Goal: Task Accomplishment & Management: Manage account settings

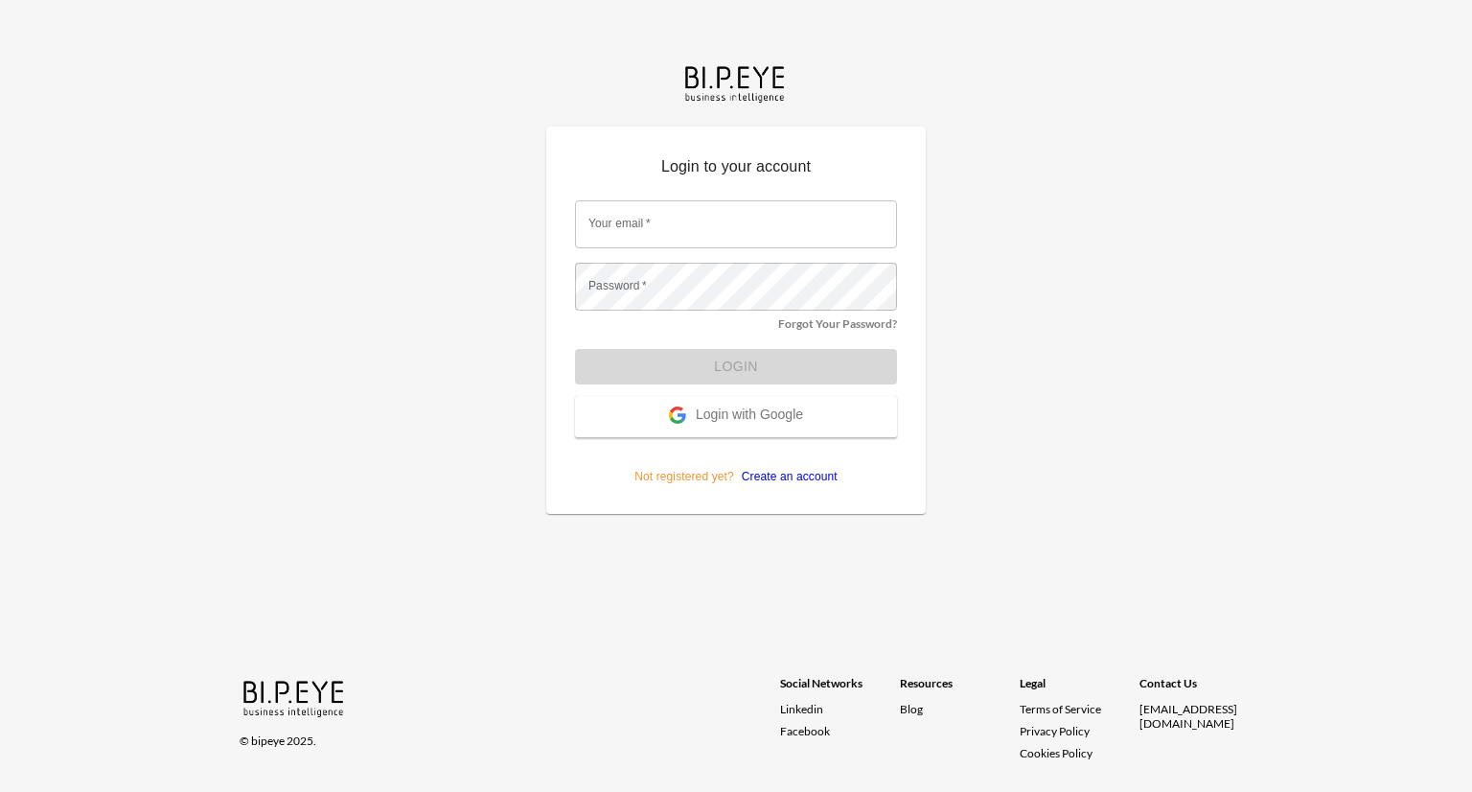
click at [782, 423] on span "Login with Google" at bounding box center [749, 415] width 107 height 19
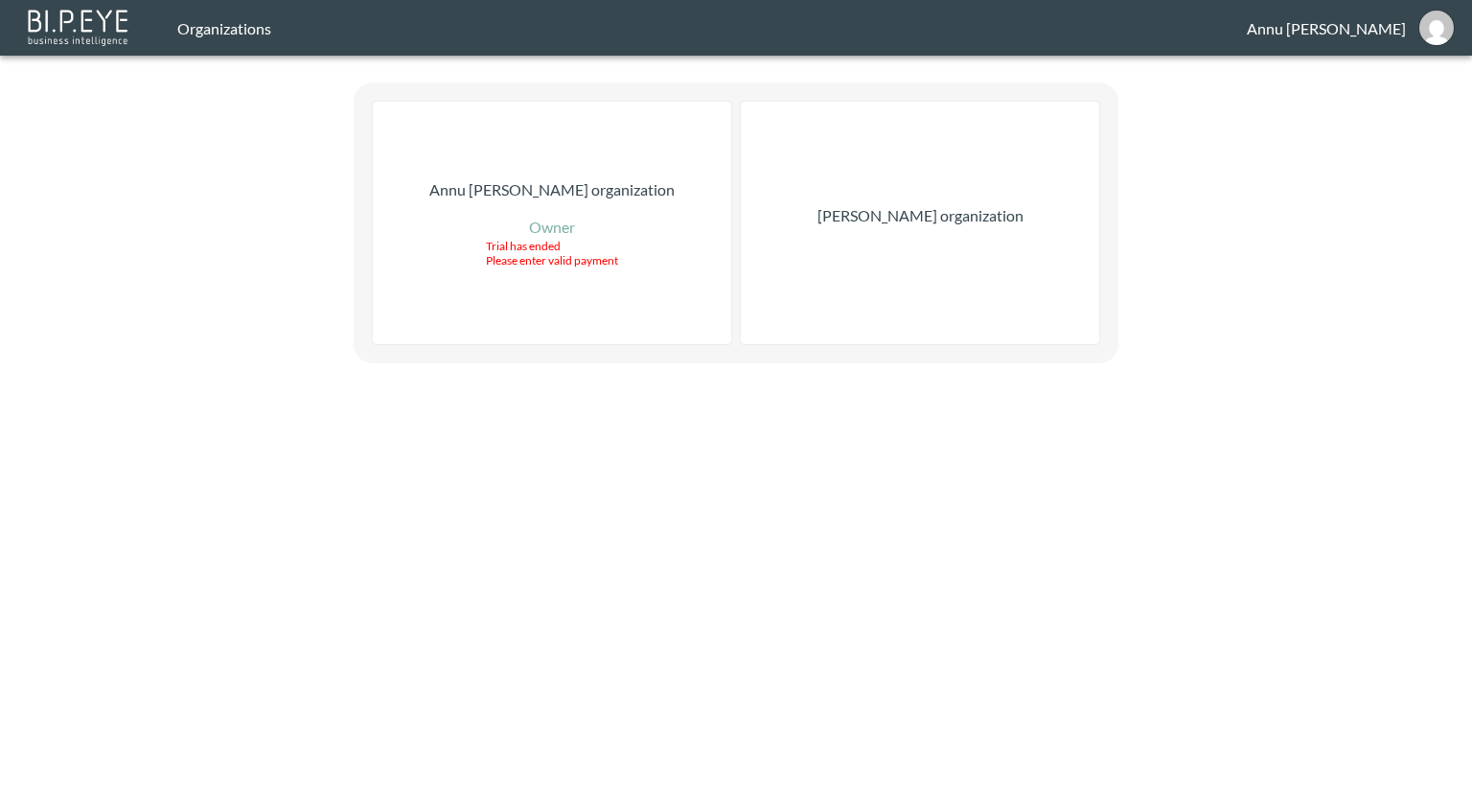
click at [992, 205] on p "[PERSON_NAME] organization" at bounding box center [921, 215] width 206 height 23
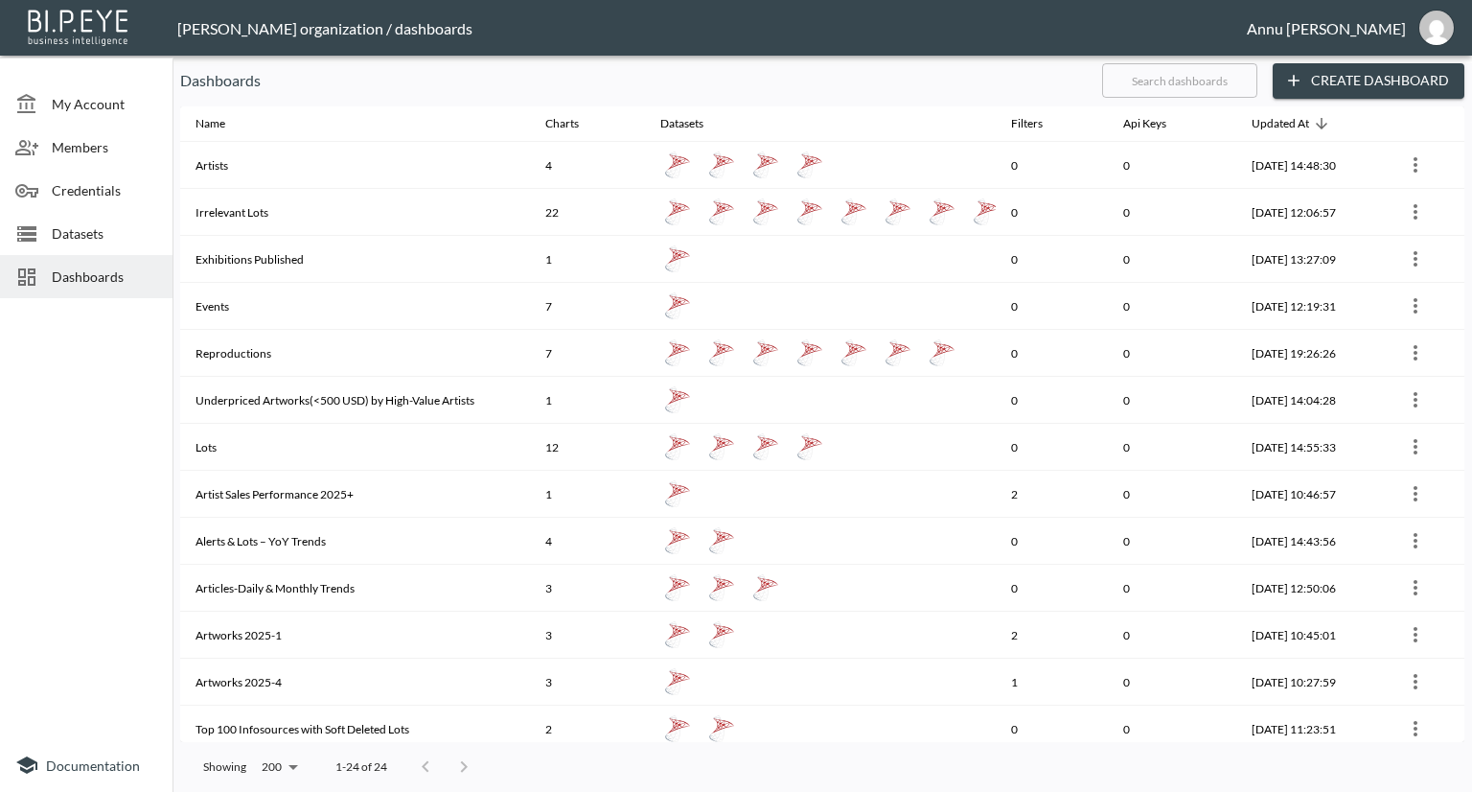
click at [73, 236] on span "Datasets" at bounding box center [104, 233] width 105 height 20
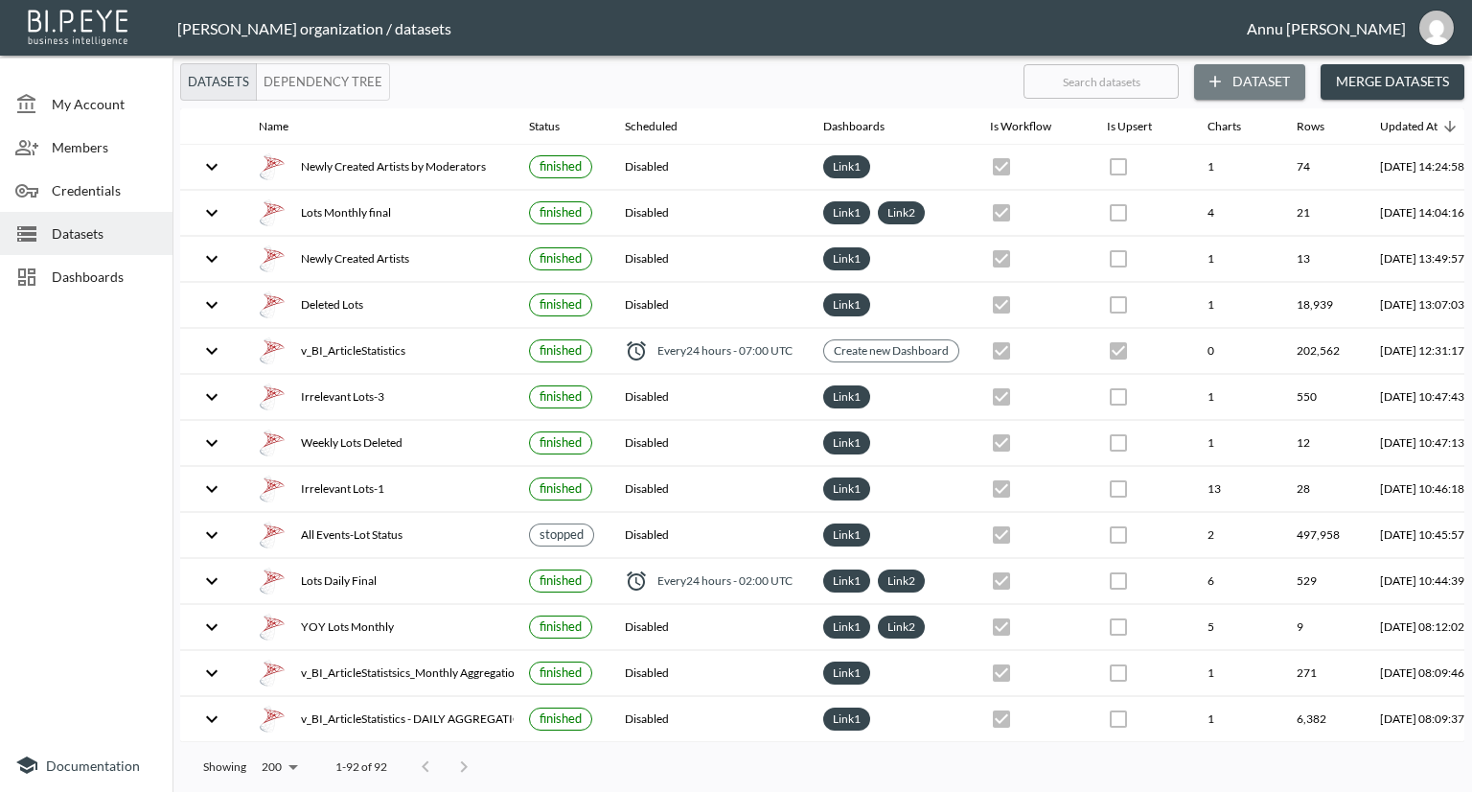
click at [1229, 83] on button "Dataset" at bounding box center [1249, 81] width 111 height 35
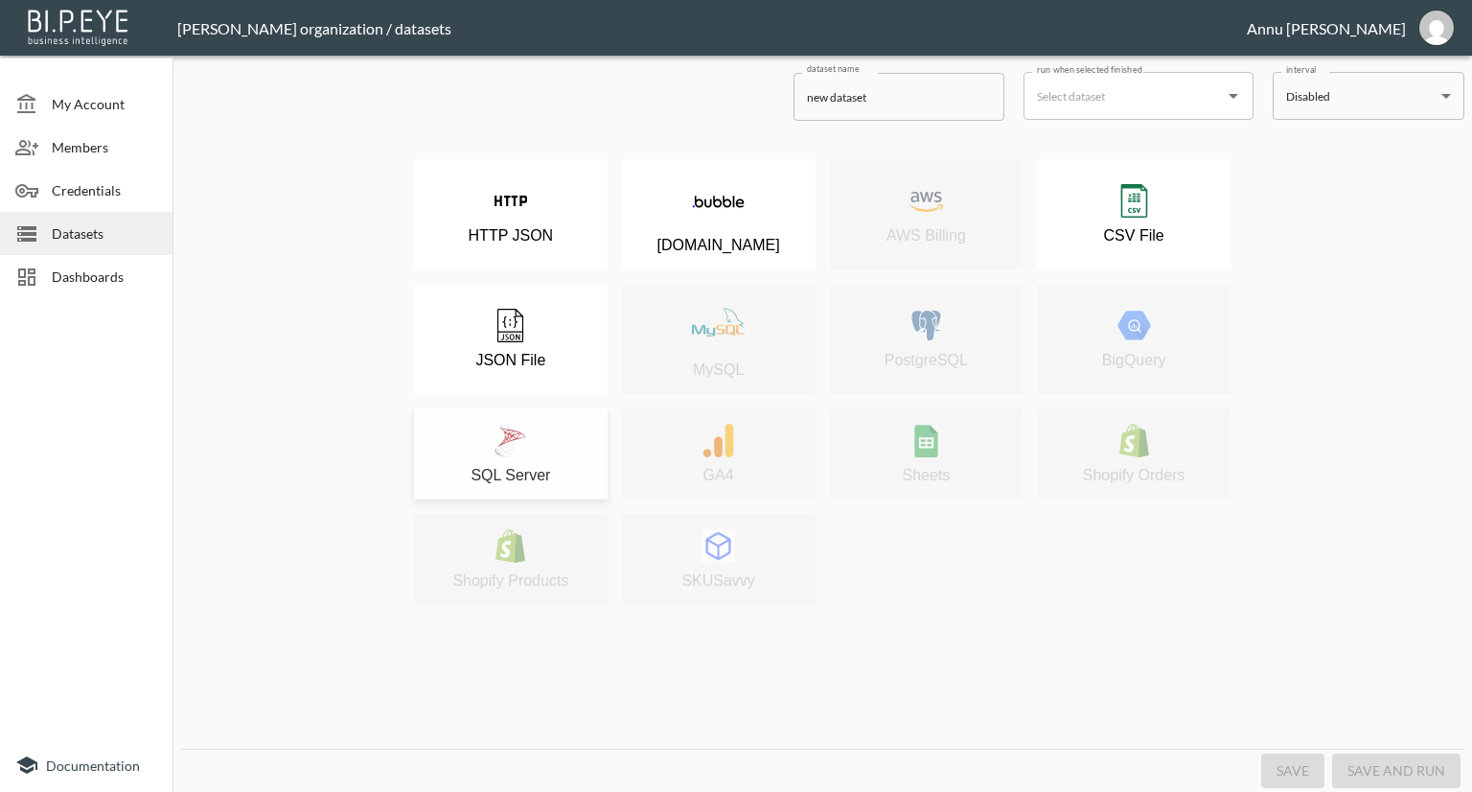
click at [546, 416] on button "SQL Server" at bounding box center [511, 453] width 194 height 91
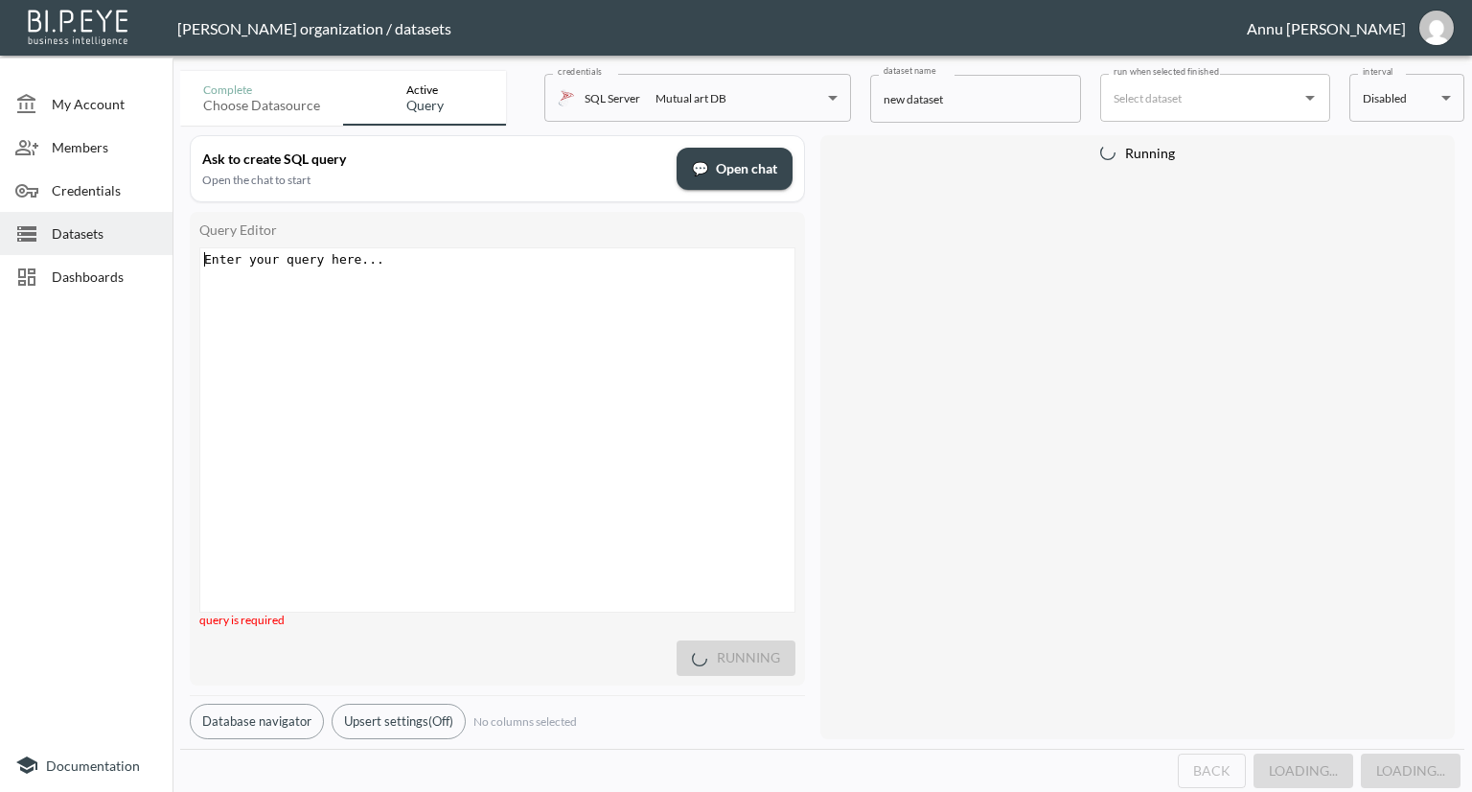
click at [432, 270] on div "Enter your query here... ​ x ​" at bounding box center [521, 453] width 642 height 411
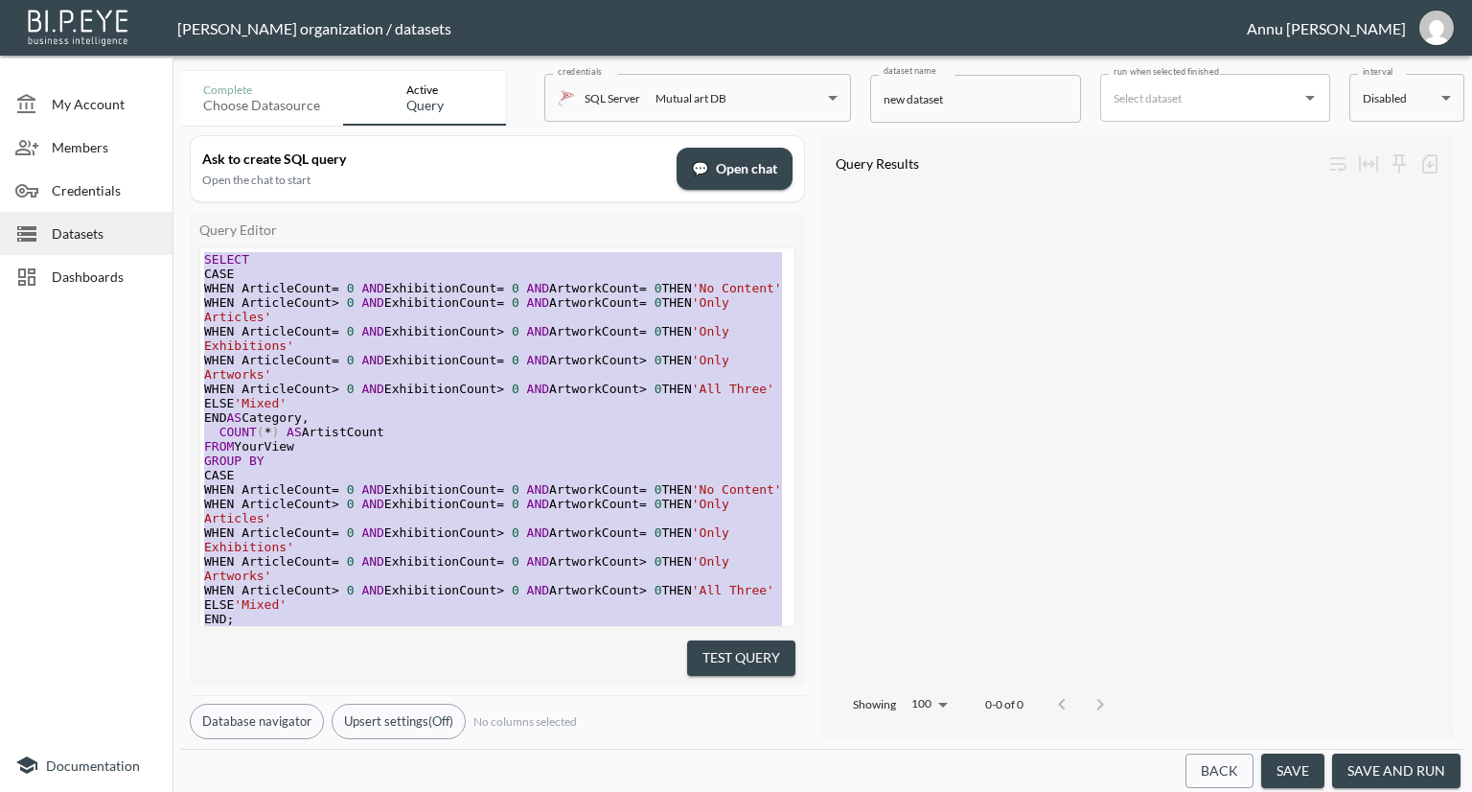
drag, startPoint x: 312, startPoint y: 605, endPoint x: 156, endPoint y: 89, distance: 538.8
click at [156, 89] on div "My Account Members Credentials Datasets Dashboards Documentation Complete Choos…" at bounding box center [736, 396] width 1472 height 792
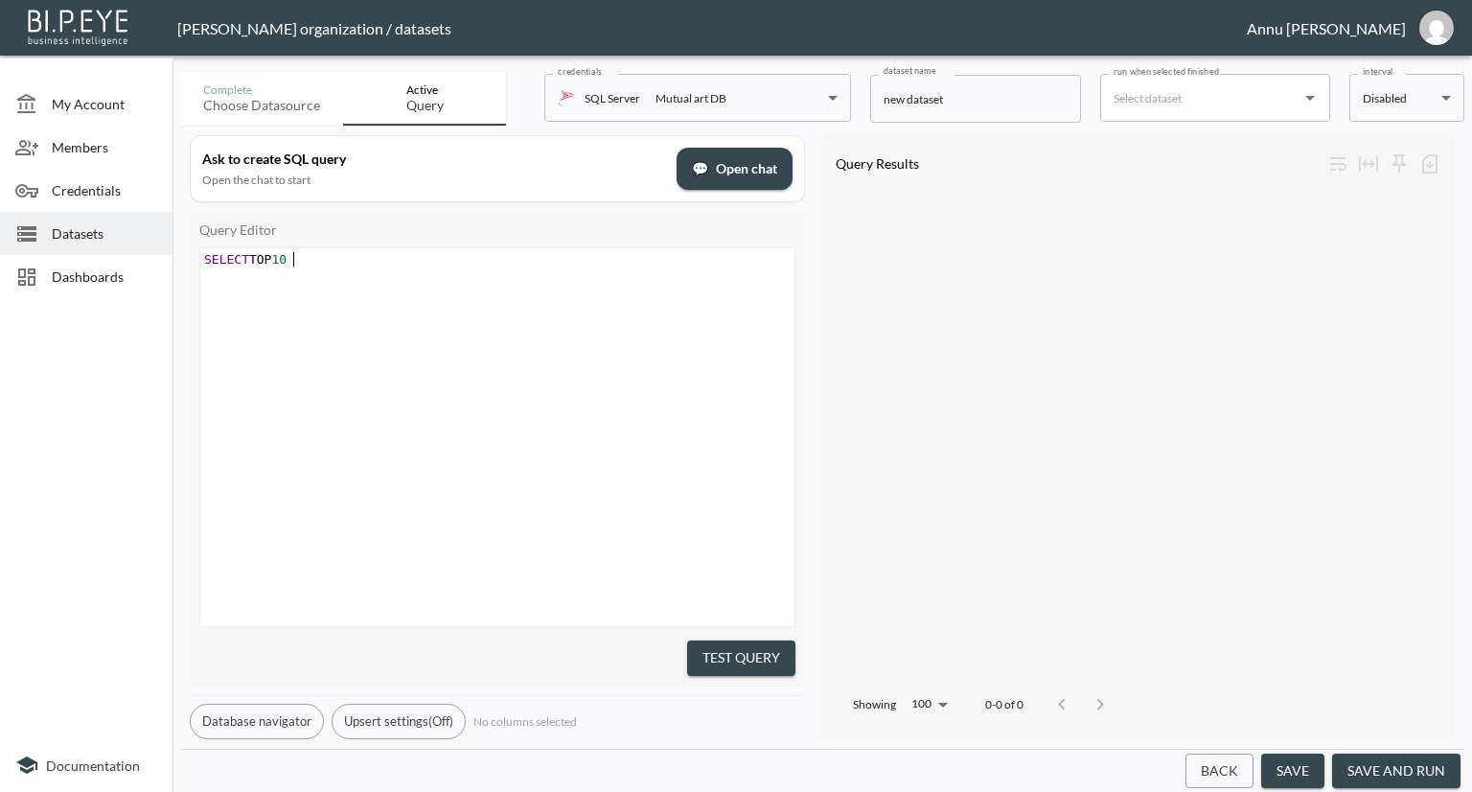
scroll to position [0, 89]
type textarea "SELECT TOP 10* FROMArtistStats"
click at [335, 256] on span "SELECT TOP 10 * FROMArtistStats" at bounding box center [305, 259] width 202 height 14
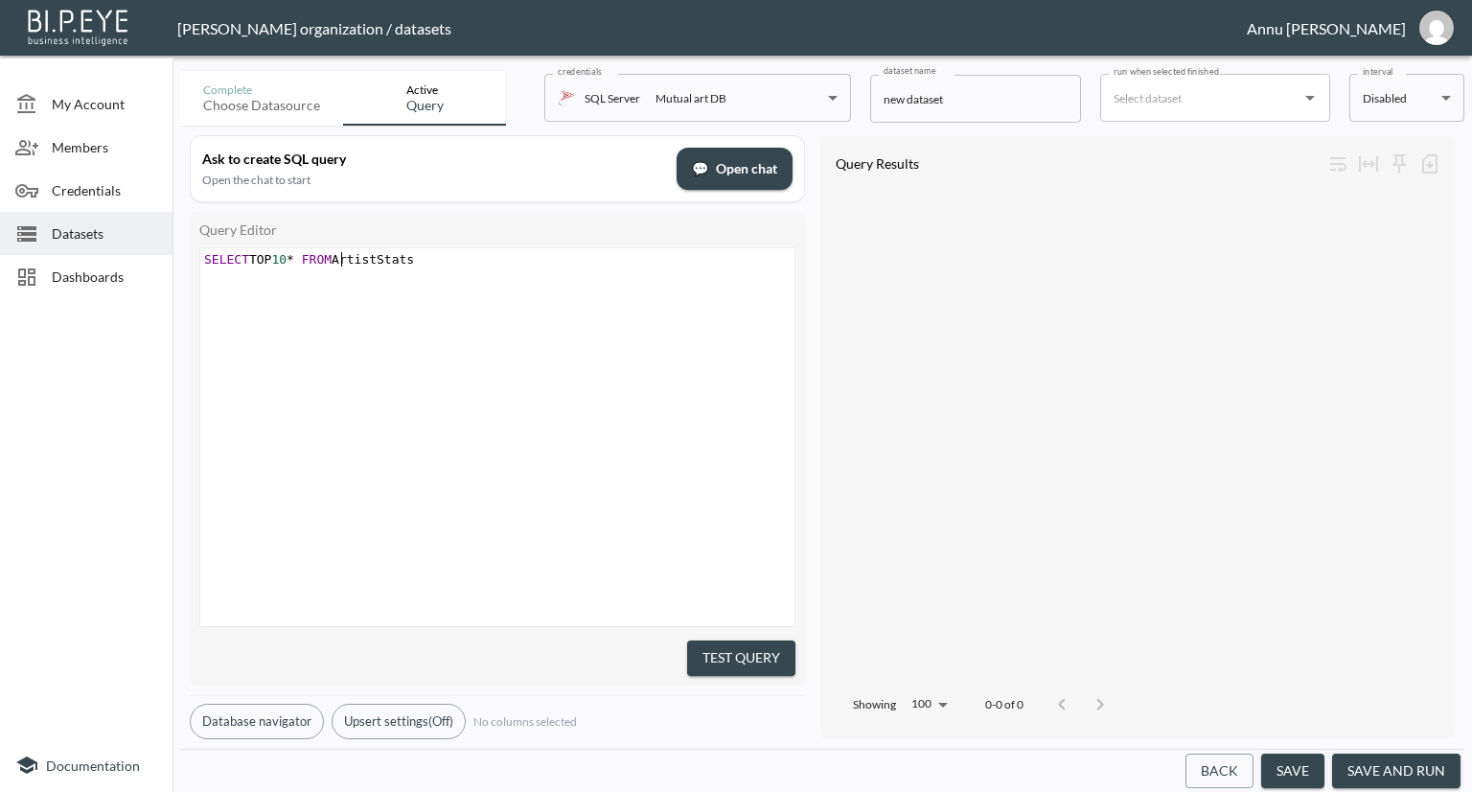
click at [494, 327] on div "x SELECT TOP 10 * FROM ArtistStats" at bounding box center [521, 461] width 642 height 426
click at [732, 668] on div "Query Editor x SELECT TOP 10 * FROM ArtistStats Test Query" at bounding box center [497, 448] width 615 height 473
click at [732, 660] on button "Test Query" at bounding box center [741, 657] width 108 height 35
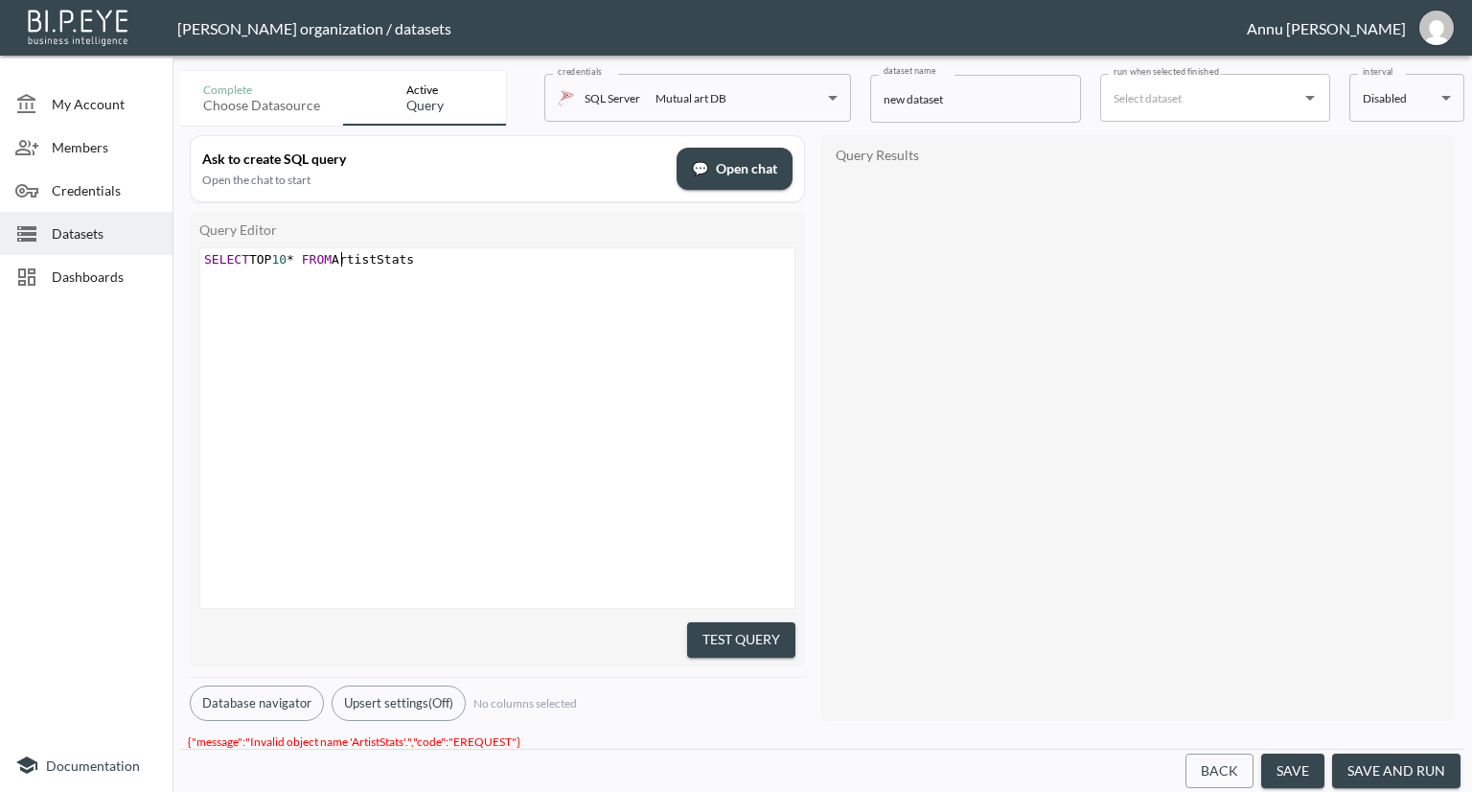
scroll to position [0, 0]
click at [343, 260] on span "SELECT TOP 10 * FROM ArtistStats" at bounding box center [309, 259] width 210 height 14
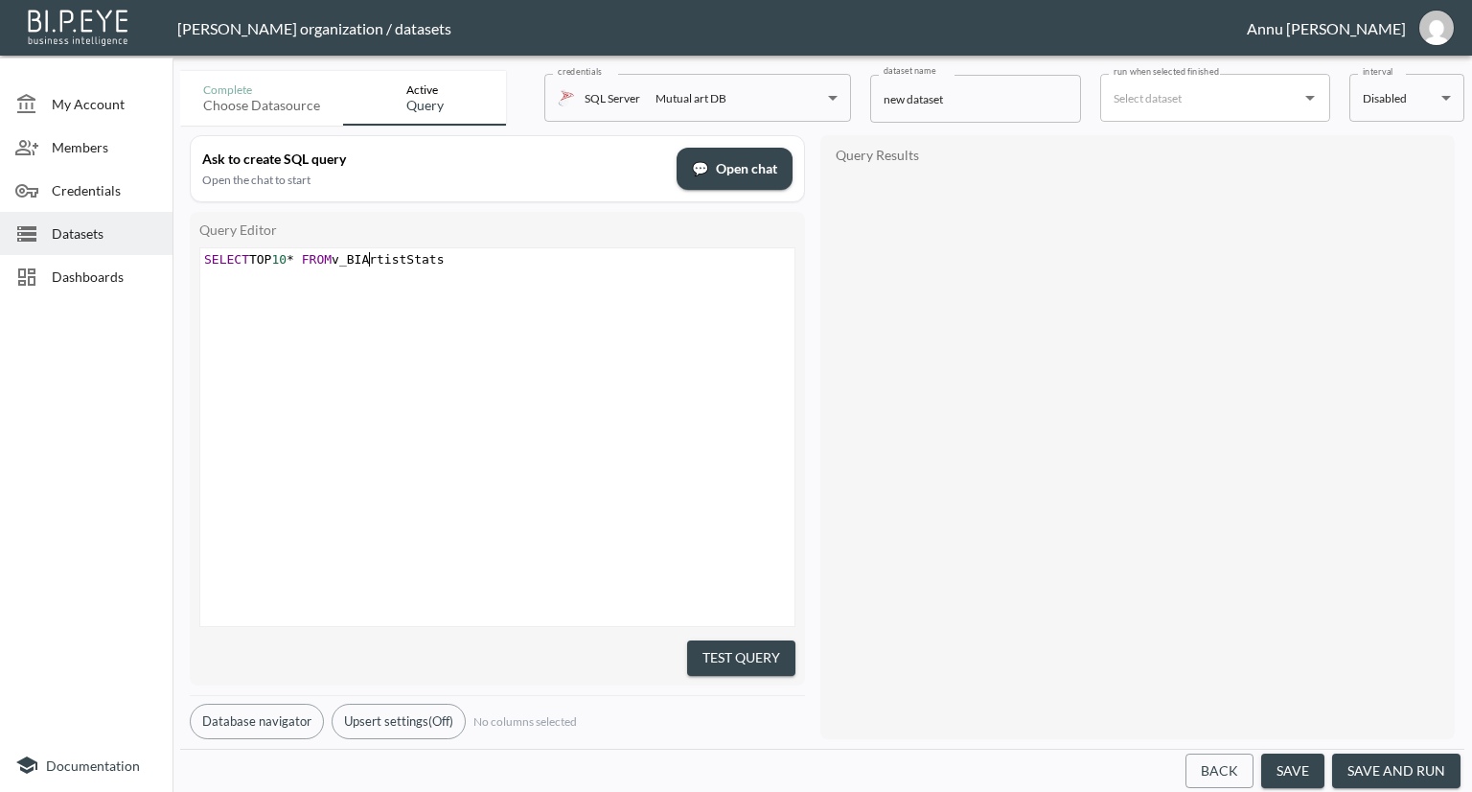
type textarea "v_BI_"
click at [455, 451] on div "x SELECT TOP 10 * FROM v_BI_ArtistStats" at bounding box center [521, 461] width 642 height 426
drag, startPoint x: 731, startPoint y: 649, endPoint x: 773, endPoint y: 605, distance: 60.4
click at [731, 648] on button "Test Query" at bounding box center [741, 657] width 108 height 35
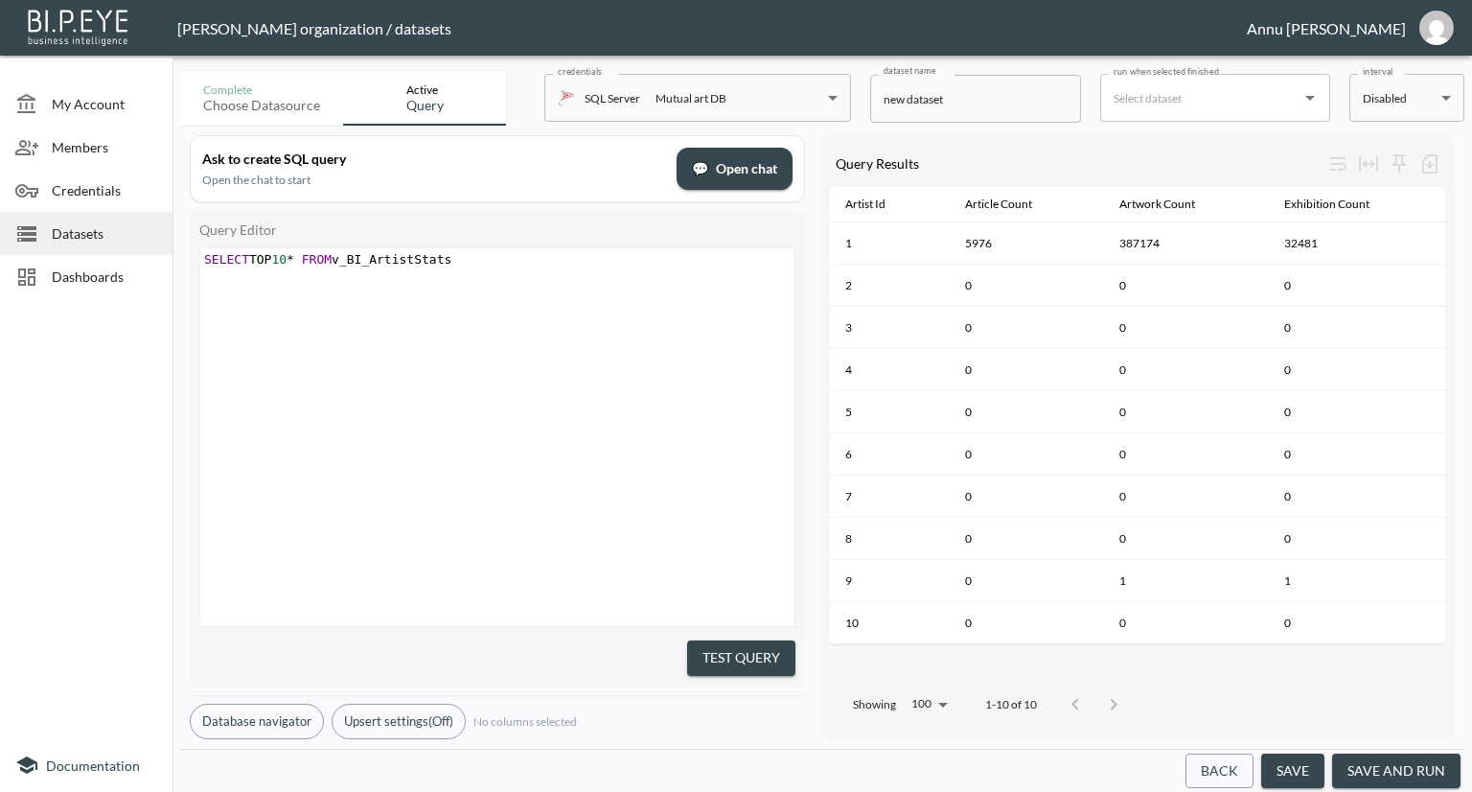
scroll to position [0, 0]
type textarea "TOP 10* FROM v_BI_ArtistStats"
type textarea "SELECT TOP 10* FROM v_BI_ArtistStats"
drag, startPoint x: 473, startPoint y: 265, endPoint x: 168, endPoint y: 246, distance: 306.3
click at [168, 246] on div "My Account Members Credentials Datasets Dashboards Documentation Complete Choos…" at bounding box center [736, 396] width 1472 height 792
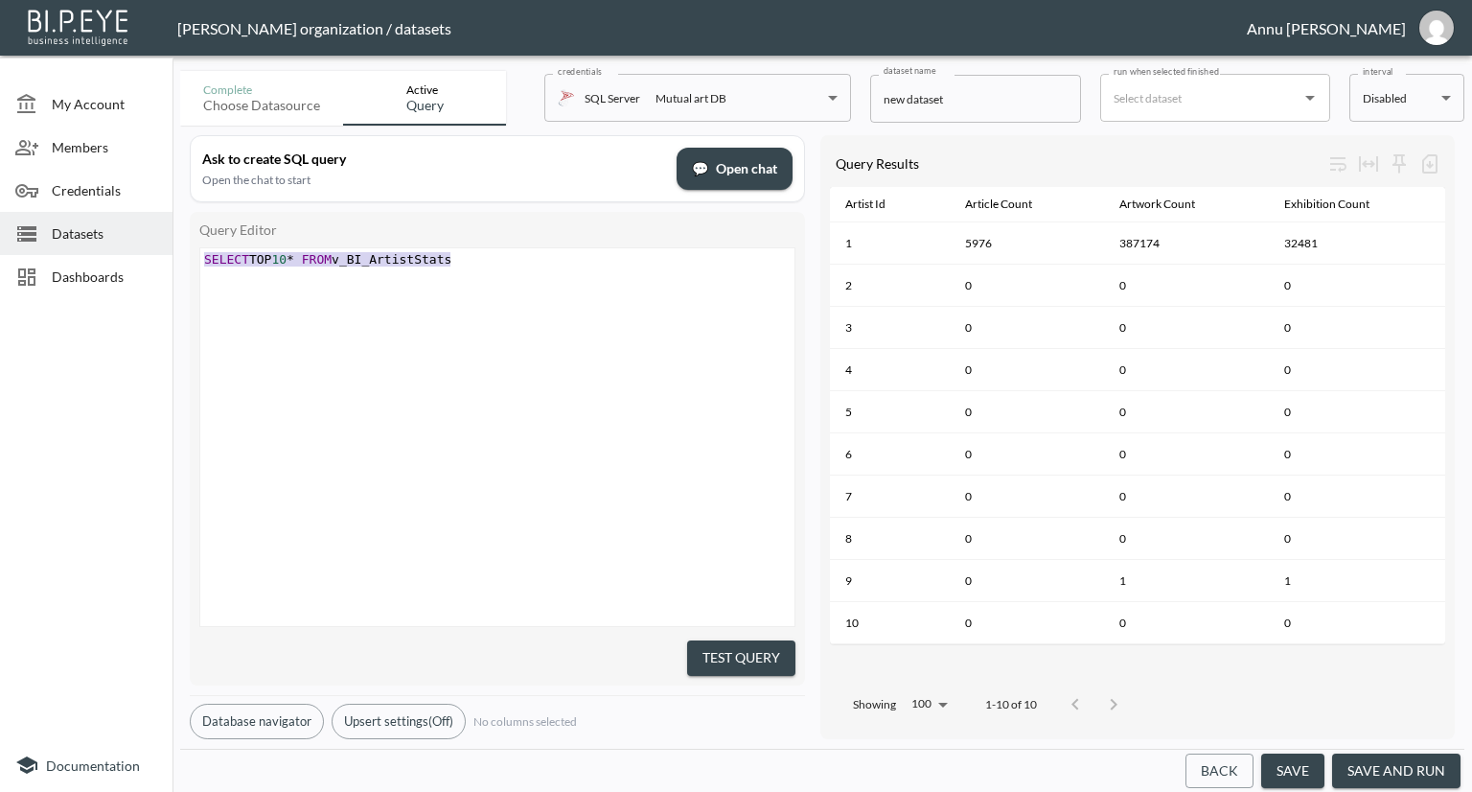
paste textarea
click at [465, 265] on pre "SELECT TOP 10 * FROM v_BI_ArtistStats" at bounding box center [499, 259] width 599 height 14
type textarea "SELECT TOP 10* FROM v_BI_ArtistStats"
drag, startPoint x: 456, startPoint y: 258, endPoint x: 138, endPoint y: 267, distance: 318.3
click at [138, 267] on div "My Account Members Credentials Datasets Dashboards Documentation Complete Choos…" at bounding box center [736, 396] width 1472 height 792
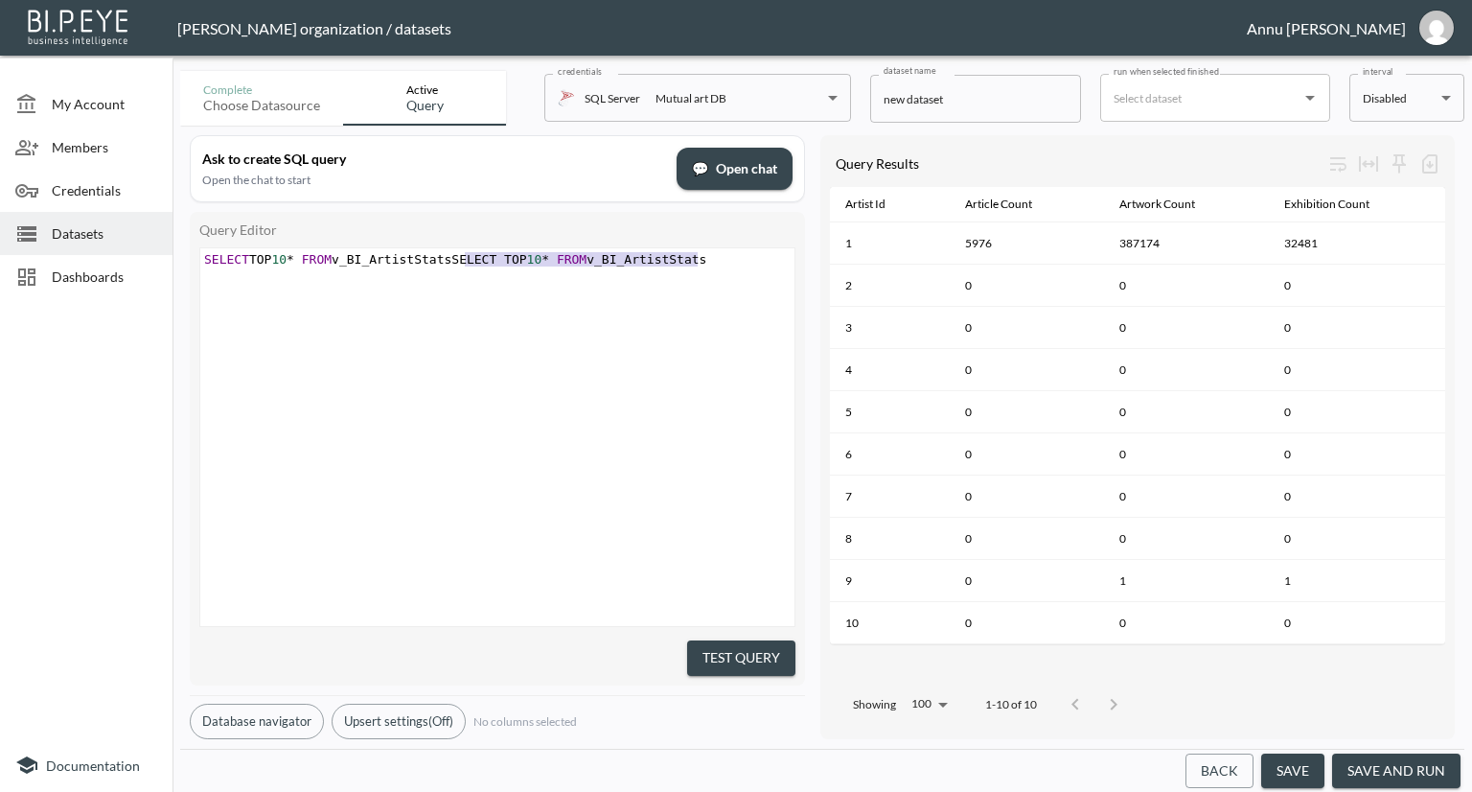
type textarea "SELECT TOP 10* FROM v_BI_ArtistStatsSELECT TOP 10* FROM v_BI_ArtistStats"
drag, startPoint x: 705, startPoint y: 264, endPoint x: 164, endPoint y: 257, distance: 541.6
click at [164, 257] on div "My Account Members Credentials Datasets Dashboards Documentation Complete Choos…" at bounding box center [736, 396] width 1472 height 792
paste textarea
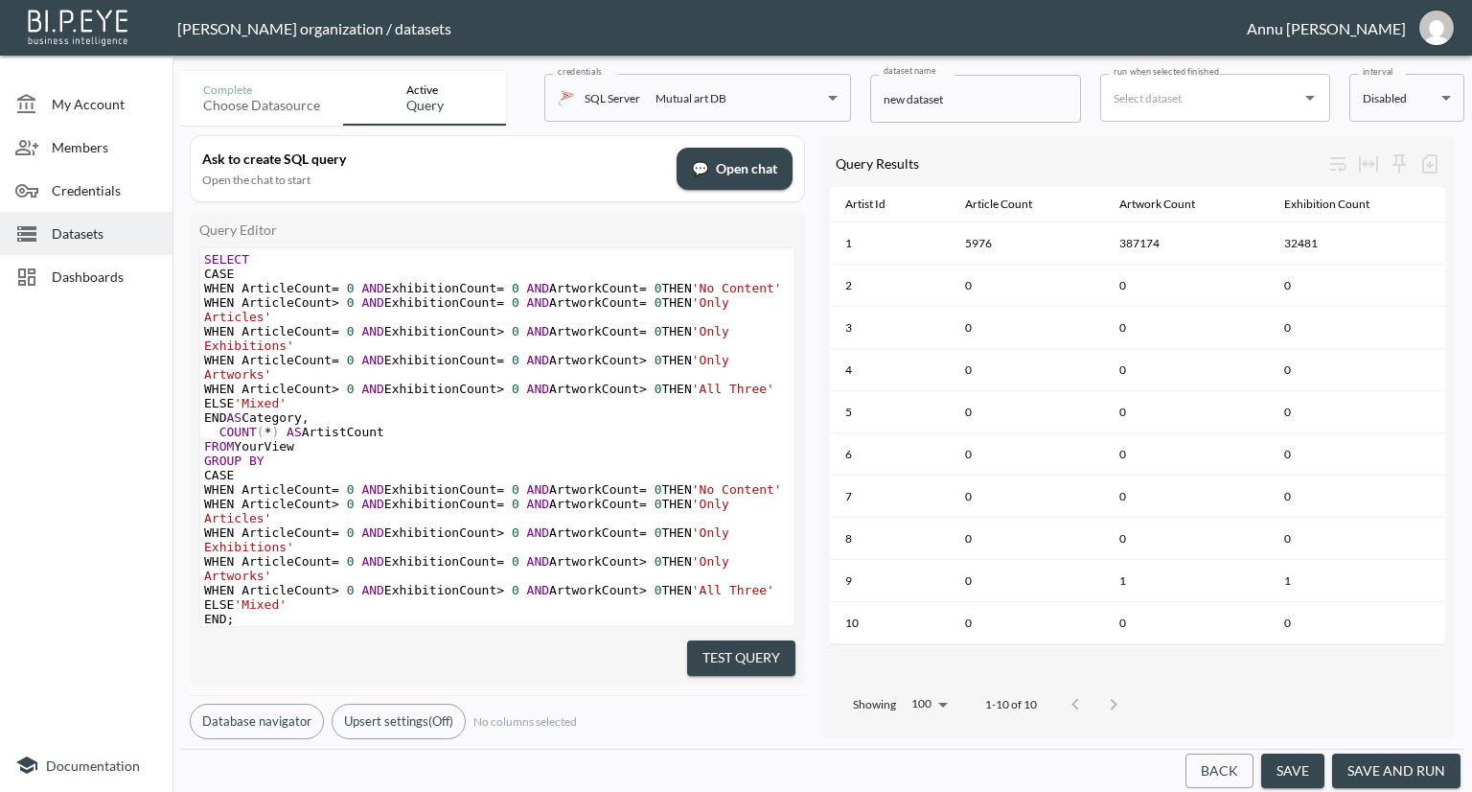
scroll to position [88, 0]
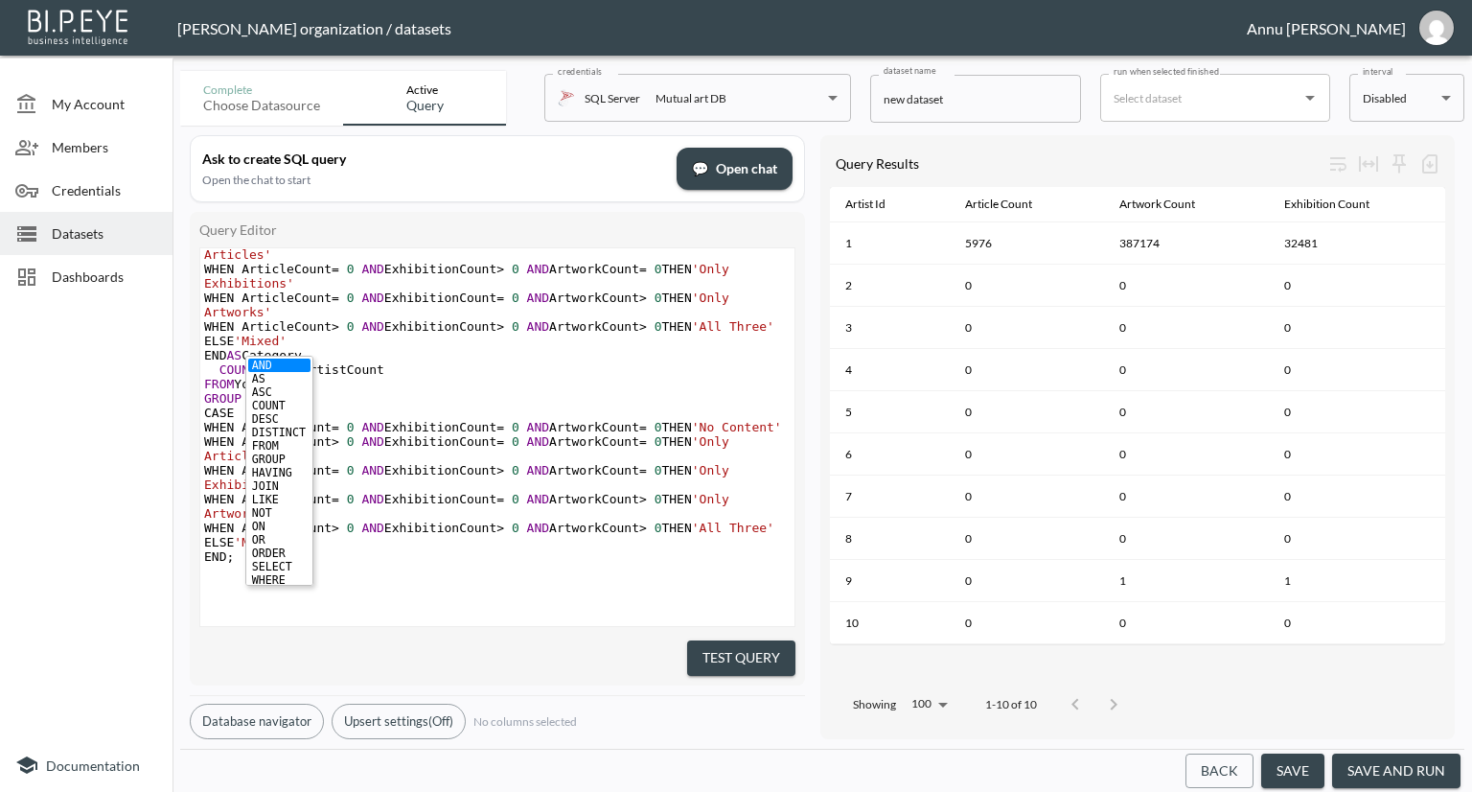
click at [616, 404] on pre "GROUP BY" at bounding box center [497, 398] width 594 height 14
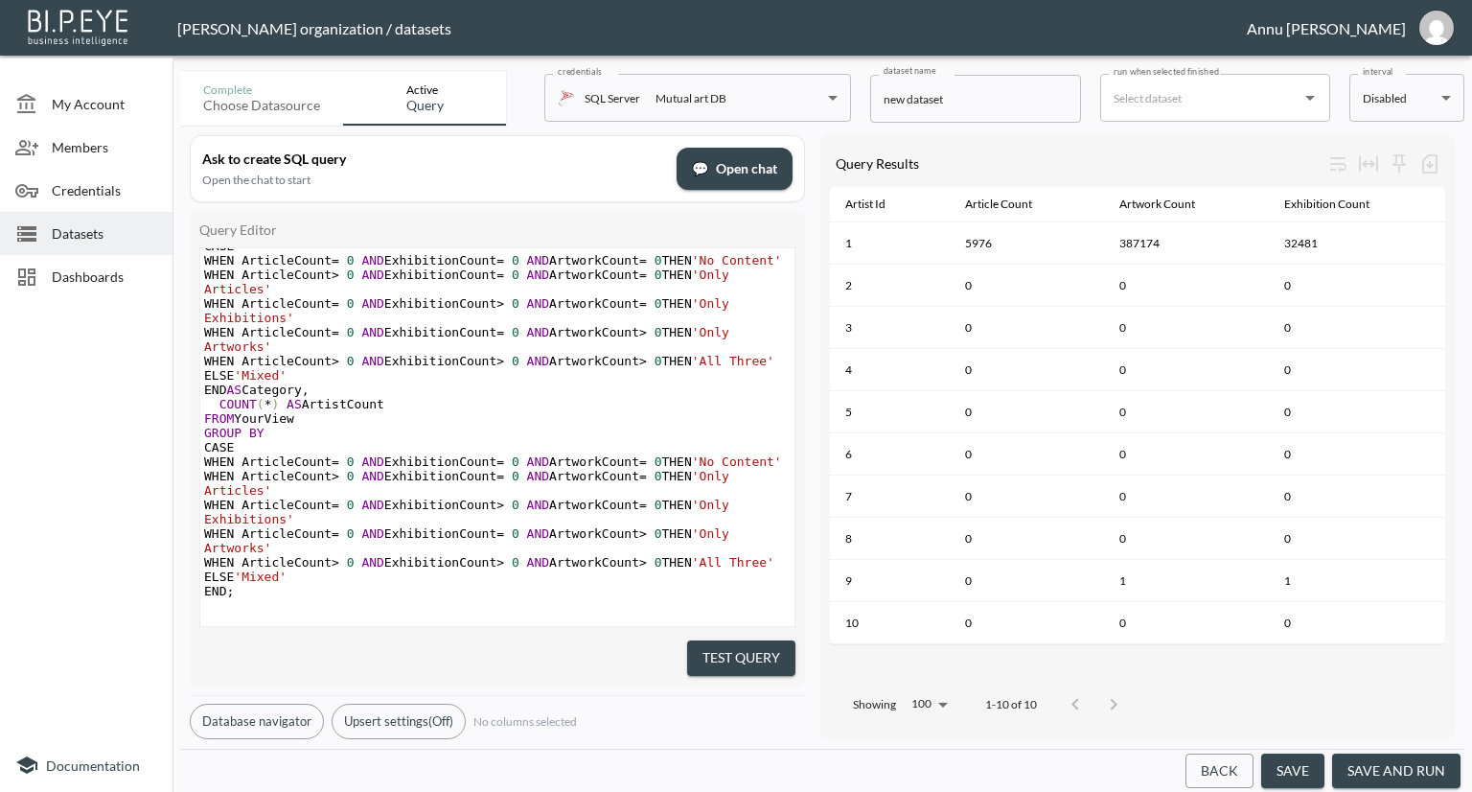
scroll to position [0, 0]
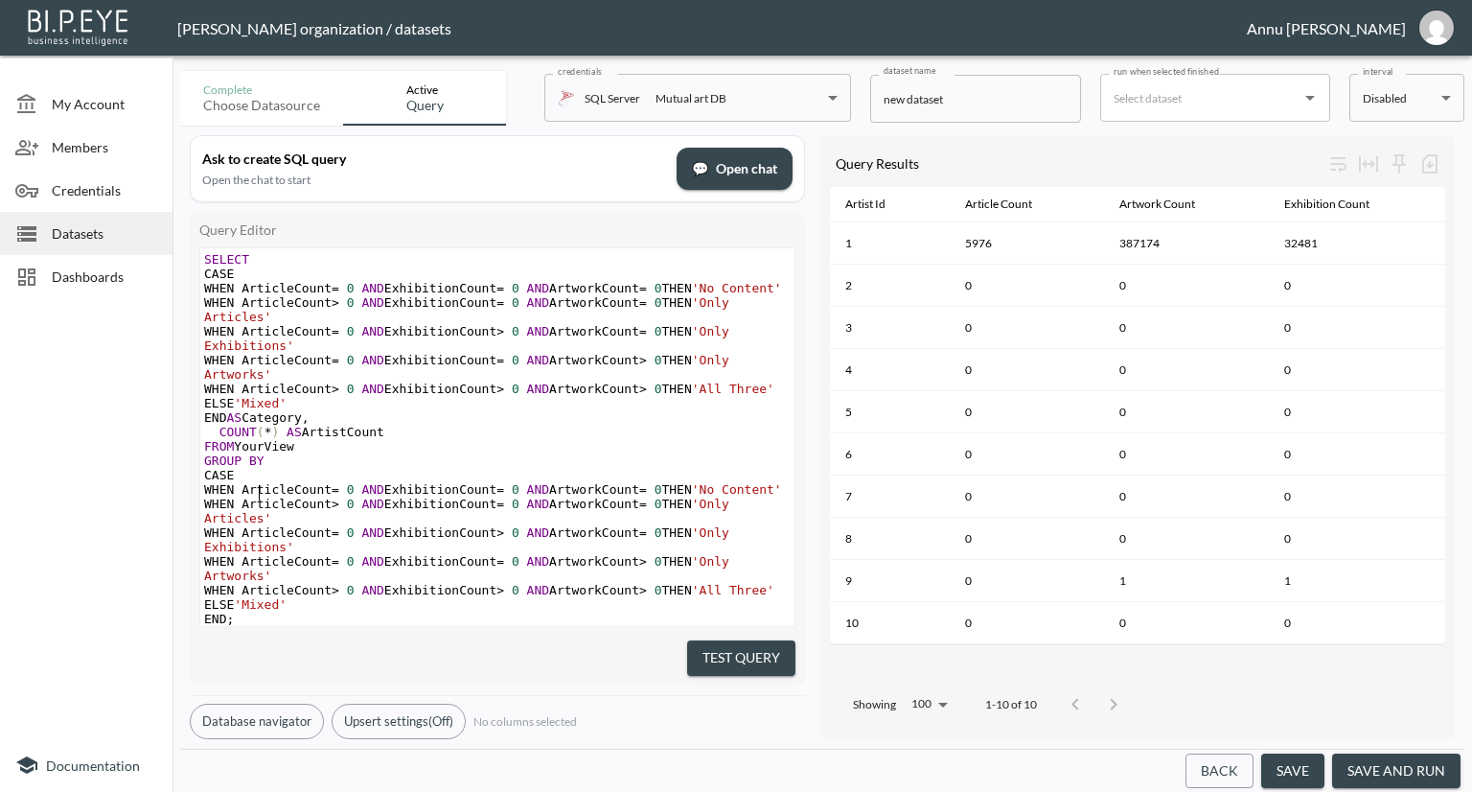
click at [294, 453] on pre "FROM YourView" at bounding box center [497, 446] width 594 height 14
type textarea "v_BI_ArtistsStatas"
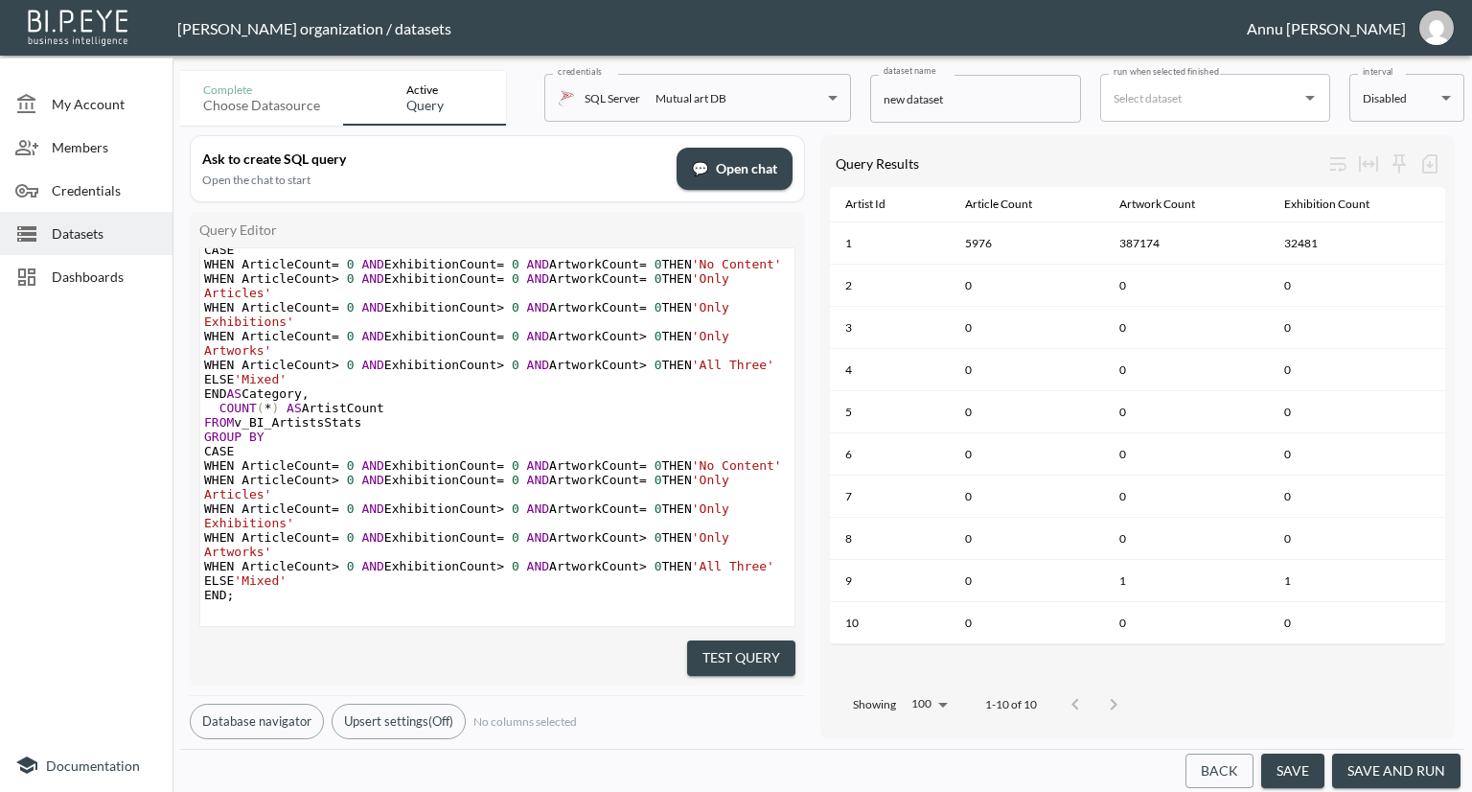
scroll to position [1, 0]
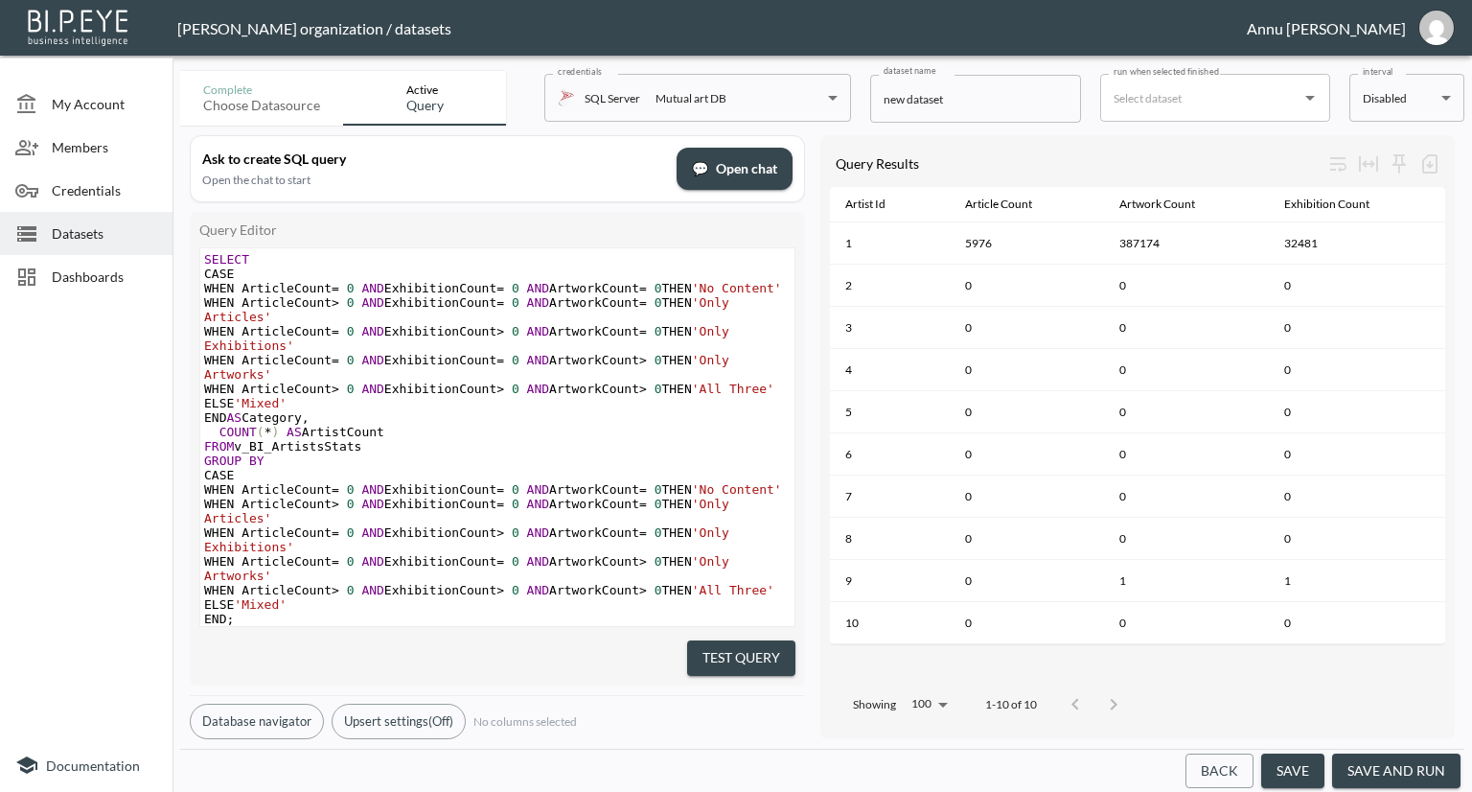
type textarea "ts"
click at [724, 642] on button "Test Query" at bounding box center [741, 657] width 108 height 35
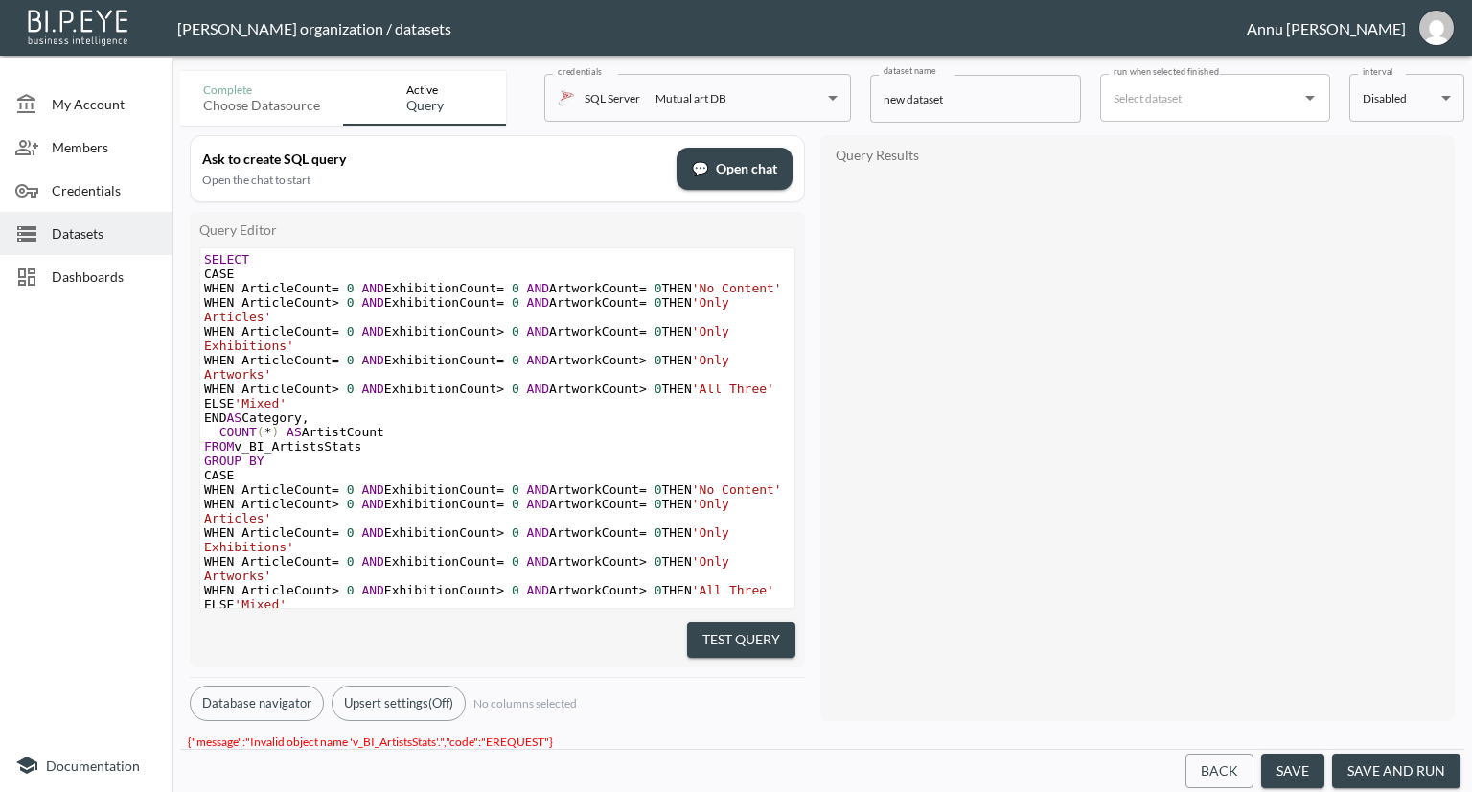
scroll to position [95, 0]
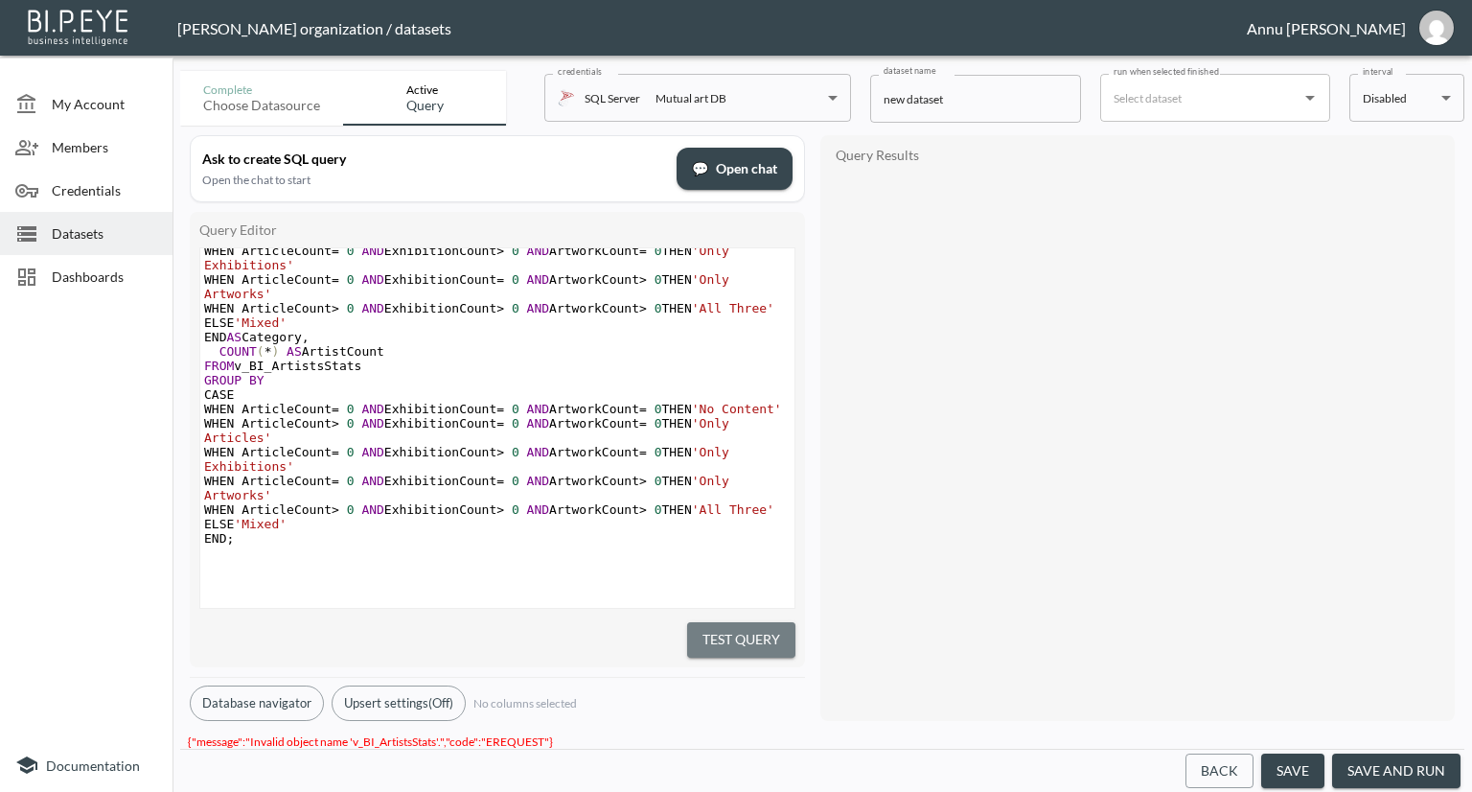
click at [708, 626] on button "Test Query" at bounding box center [741, 639] width 108 height 35
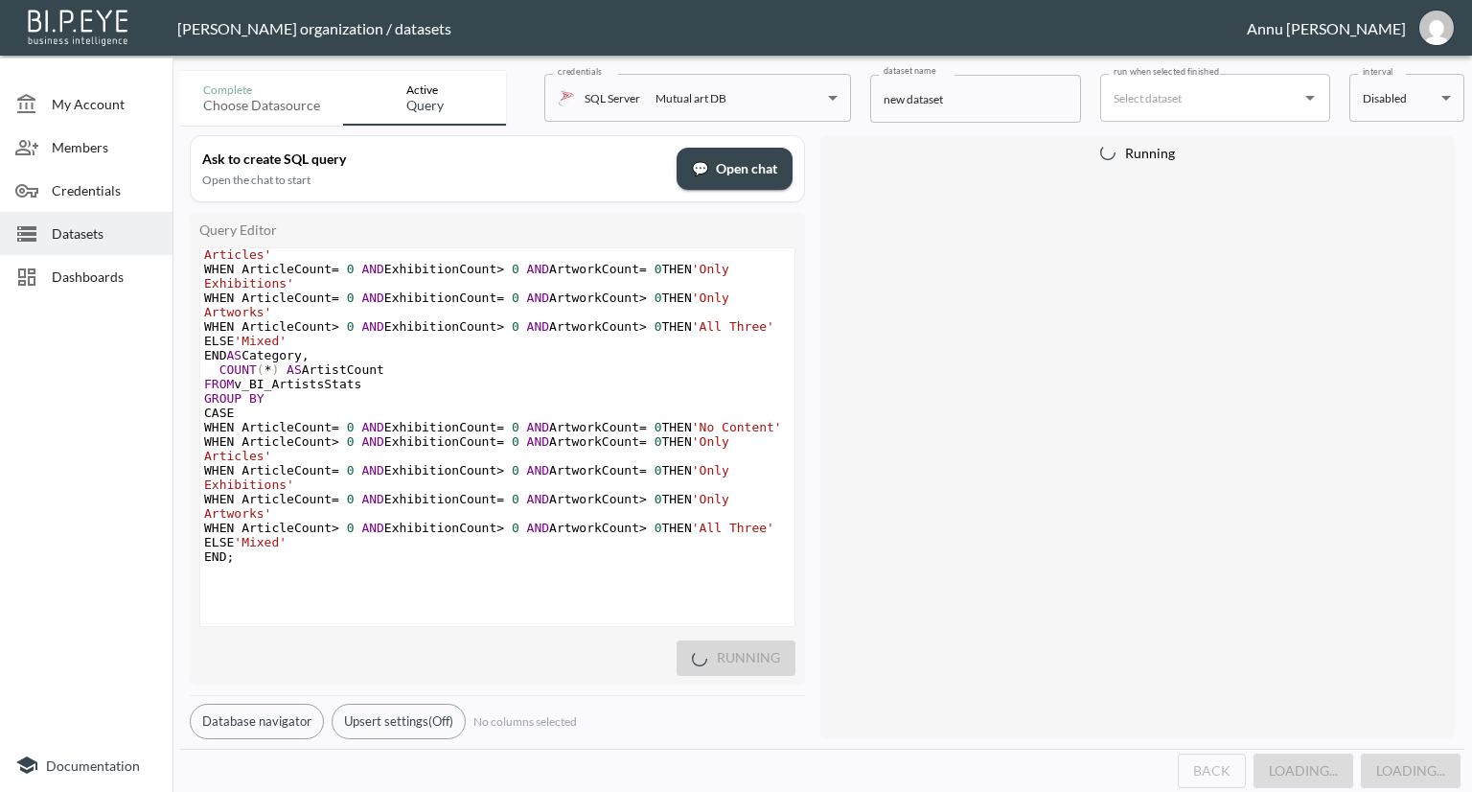
scroll to position [96, 0]
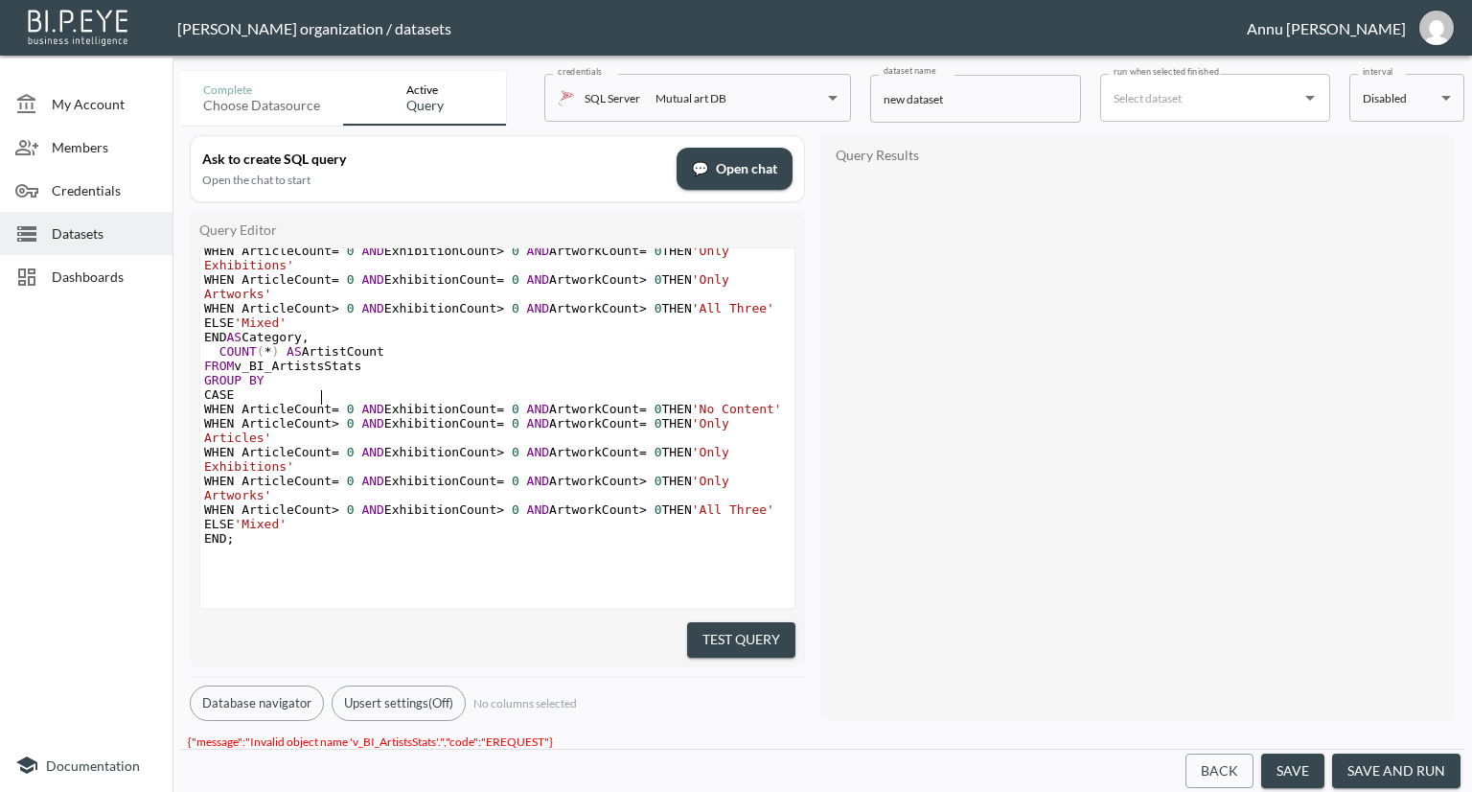
click at [318, 373] on span "FROM v_BI_ArtistsStats" at bounding box center [282, 365] width 157 height 14
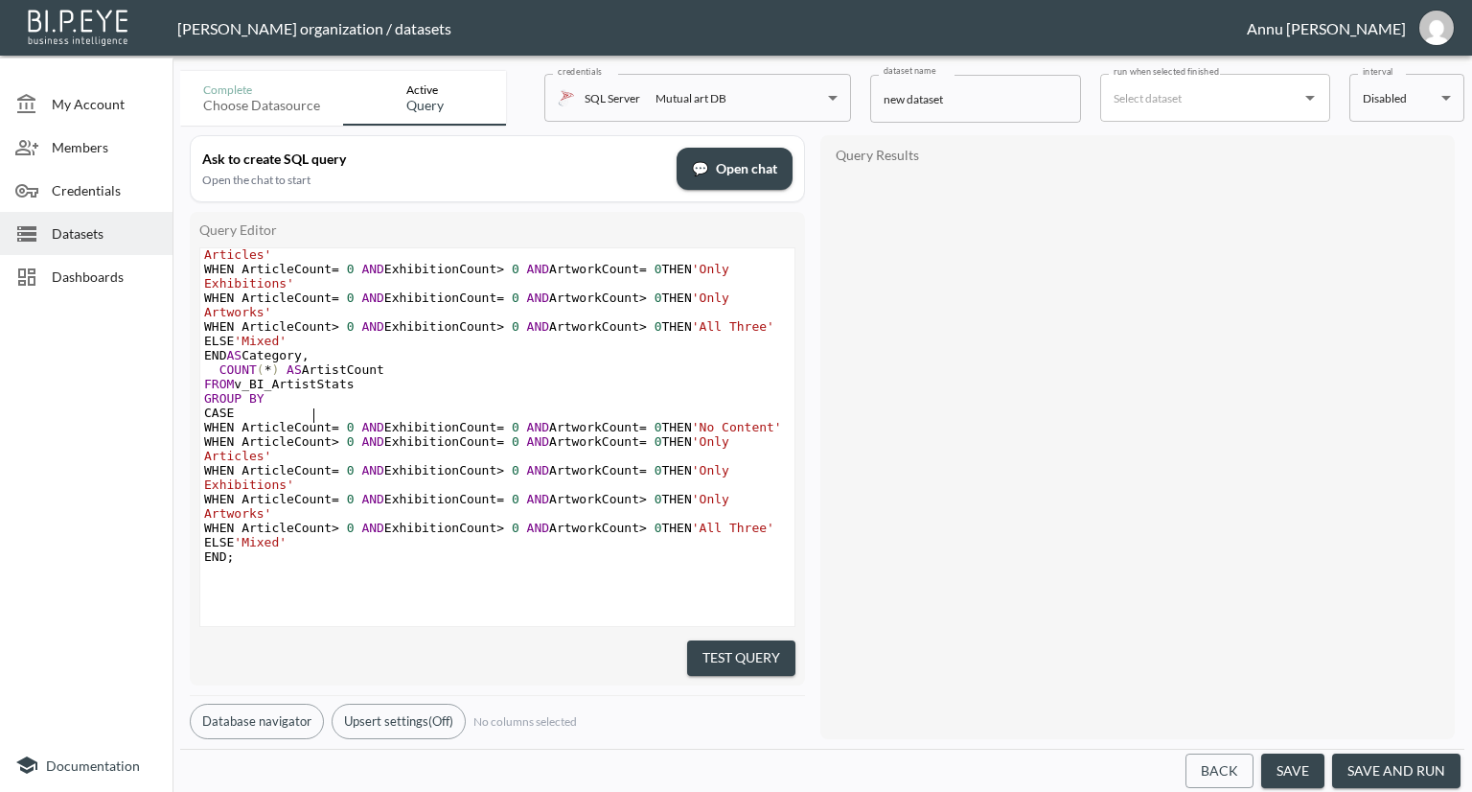
scroll to position [87, 0]
click at [740, 656] on button "Test Query" at bounding box center [741, 657] width 108 height 35
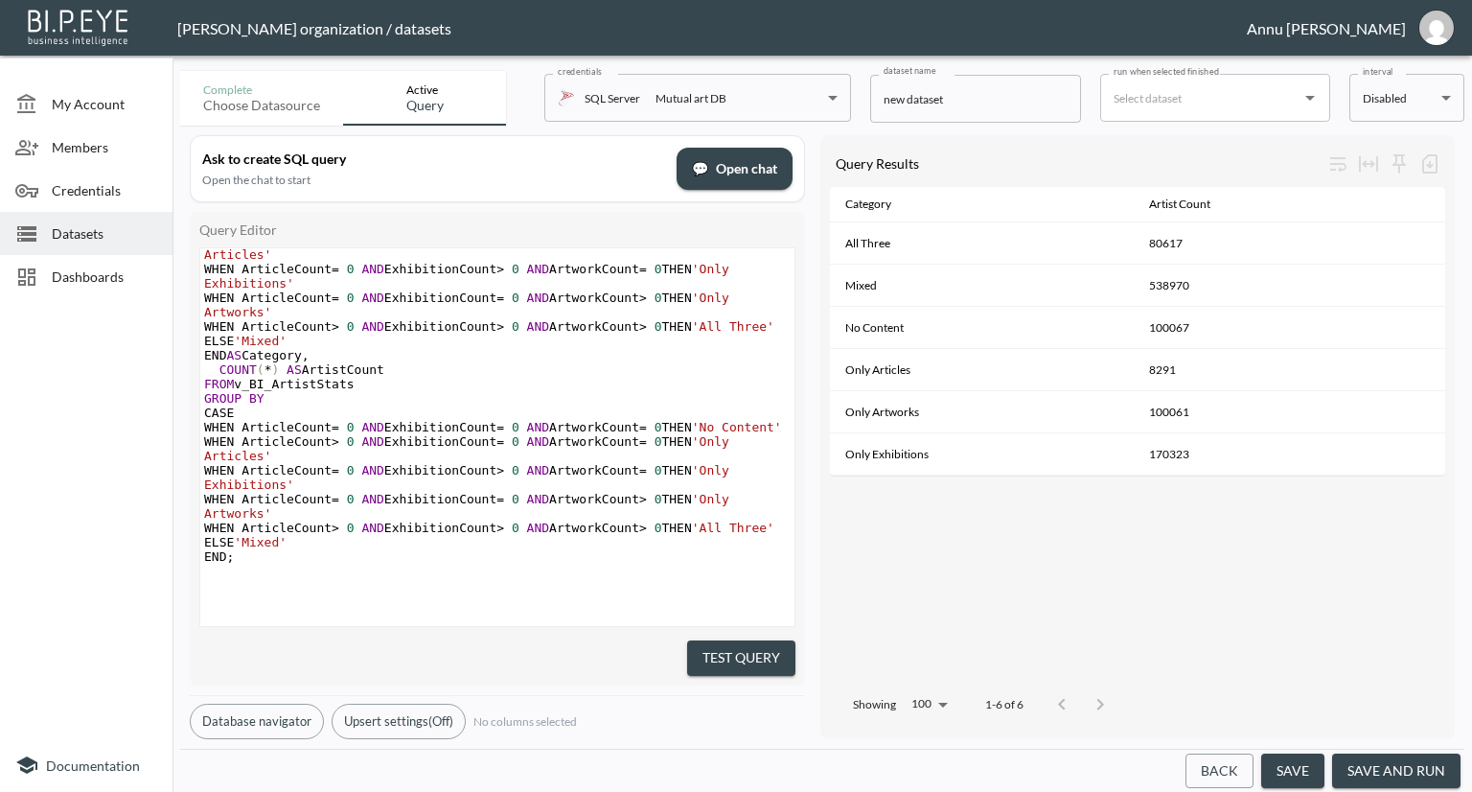
scroll to position [0, 0]
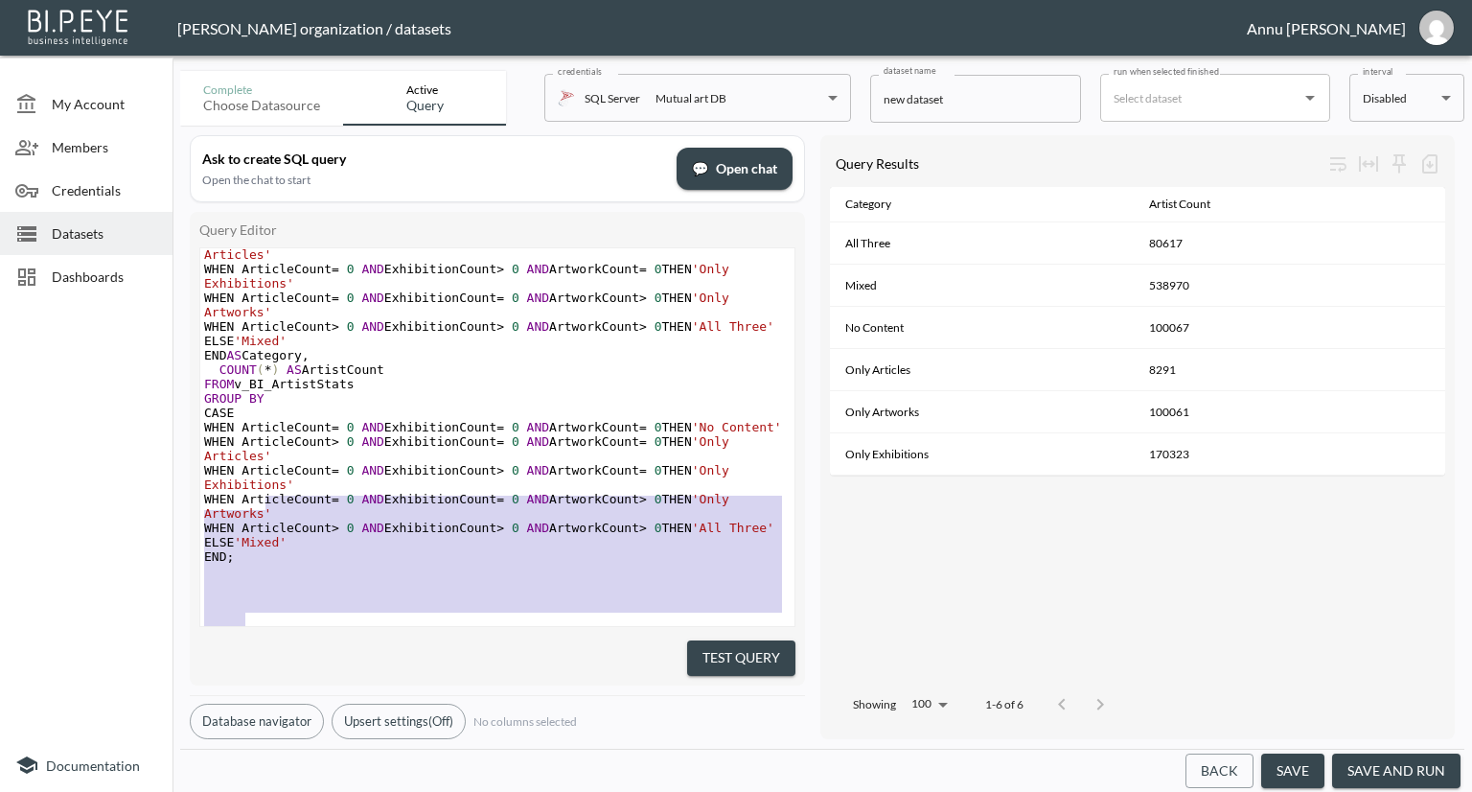
type textarea "SELECT CASE WHEN ArticleCount = 0 AND ExhibitionCount = 0 AND ArtworkCount = 0 …"
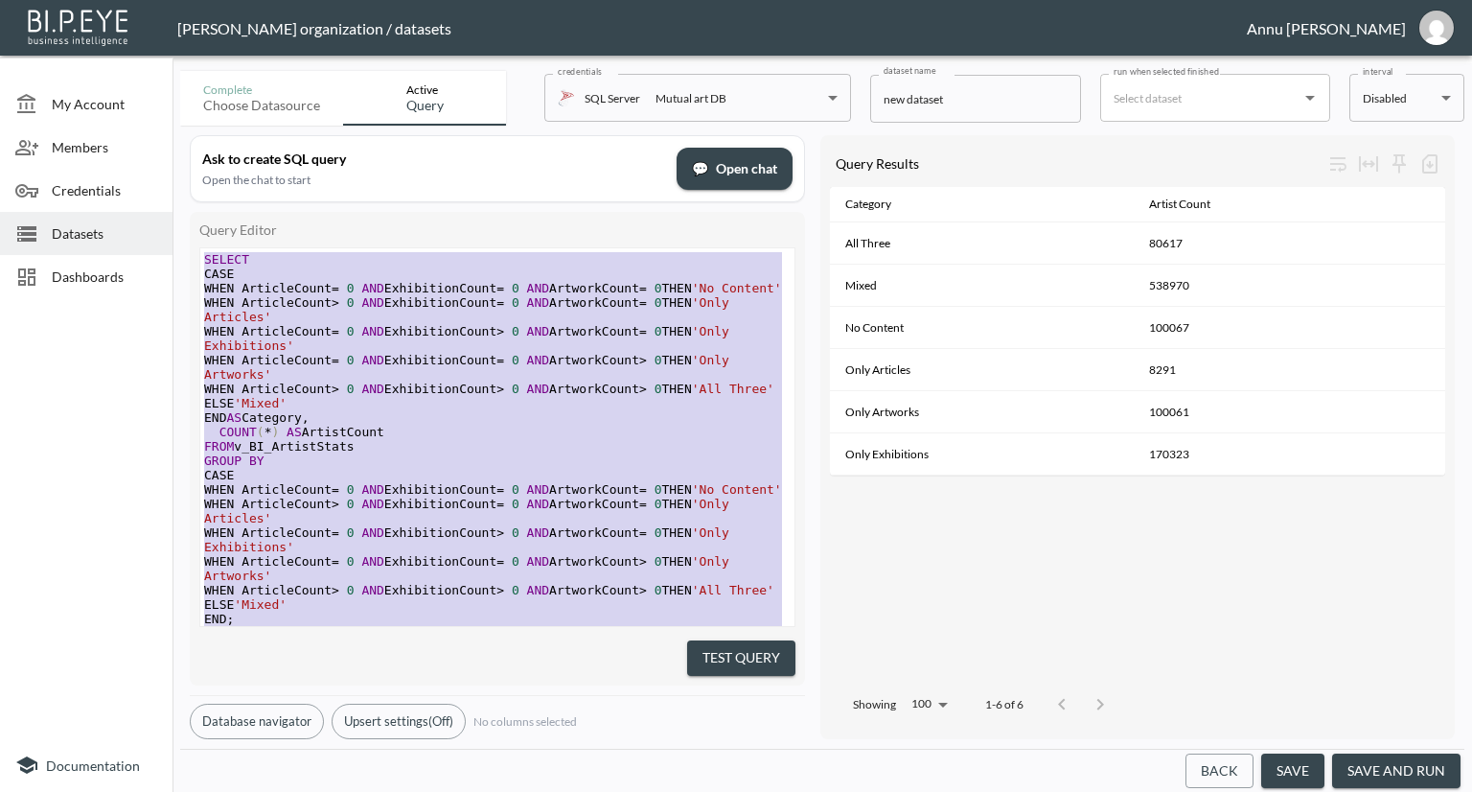
drag, startPoint x: 339, startPoint y: 602, endPoint x: 180, endPoint y: 131, distance: 496.8
click at [180, 131] on div "Ask to create SQL query Open the chat to start 💬 Open chat Query Editor x SELEC…" at bounding box center [822, 437] width 1284 height 623
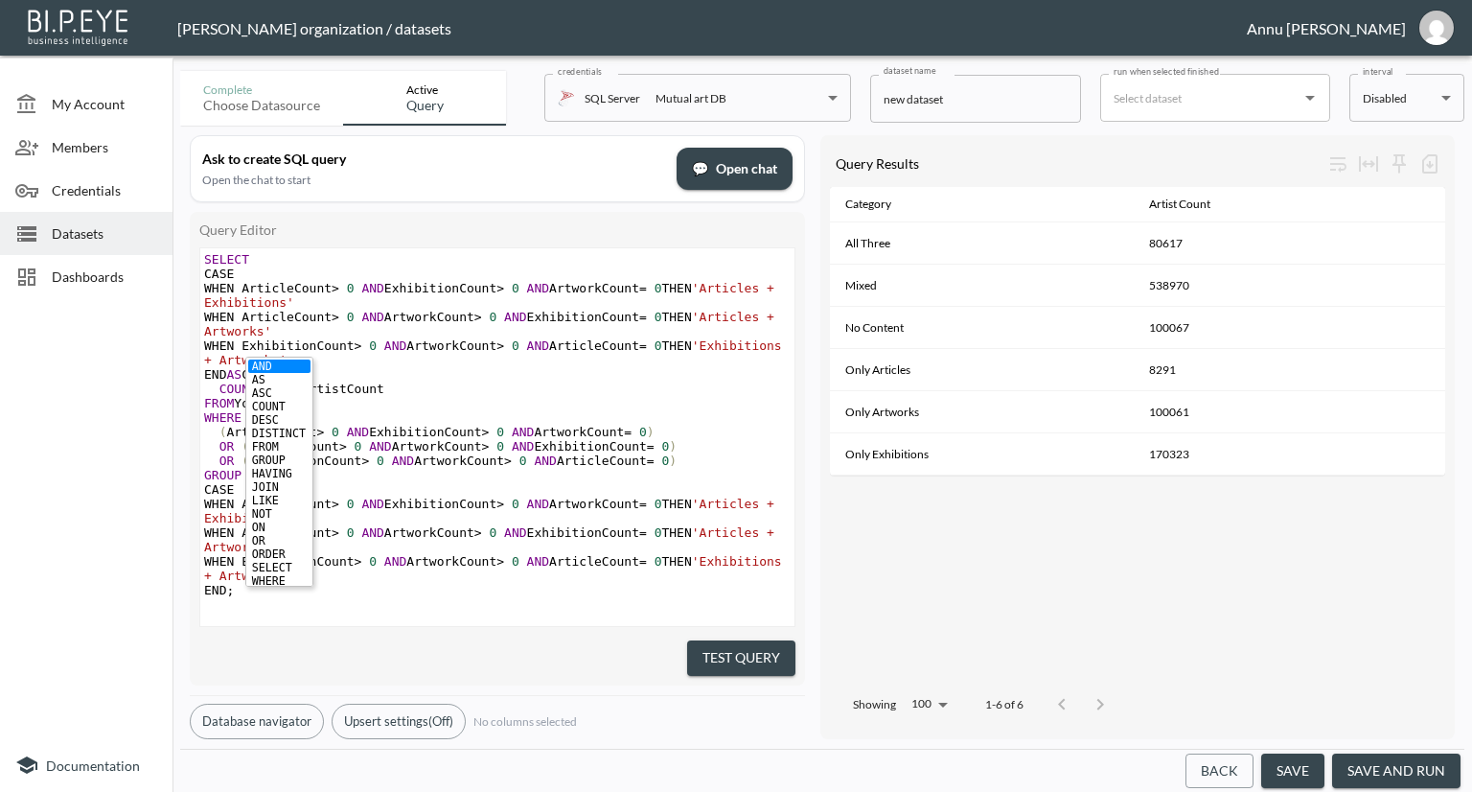
click at [912, 619] on div "Category Artist Count All Three 80617 Mixed 538970 No Content 100067 Only Artic…" at bounding box center [1137, 433] width 615 height 493
click at [703, 652] on button "Test Query" at bounding box center [741, 657] width 108 height 35
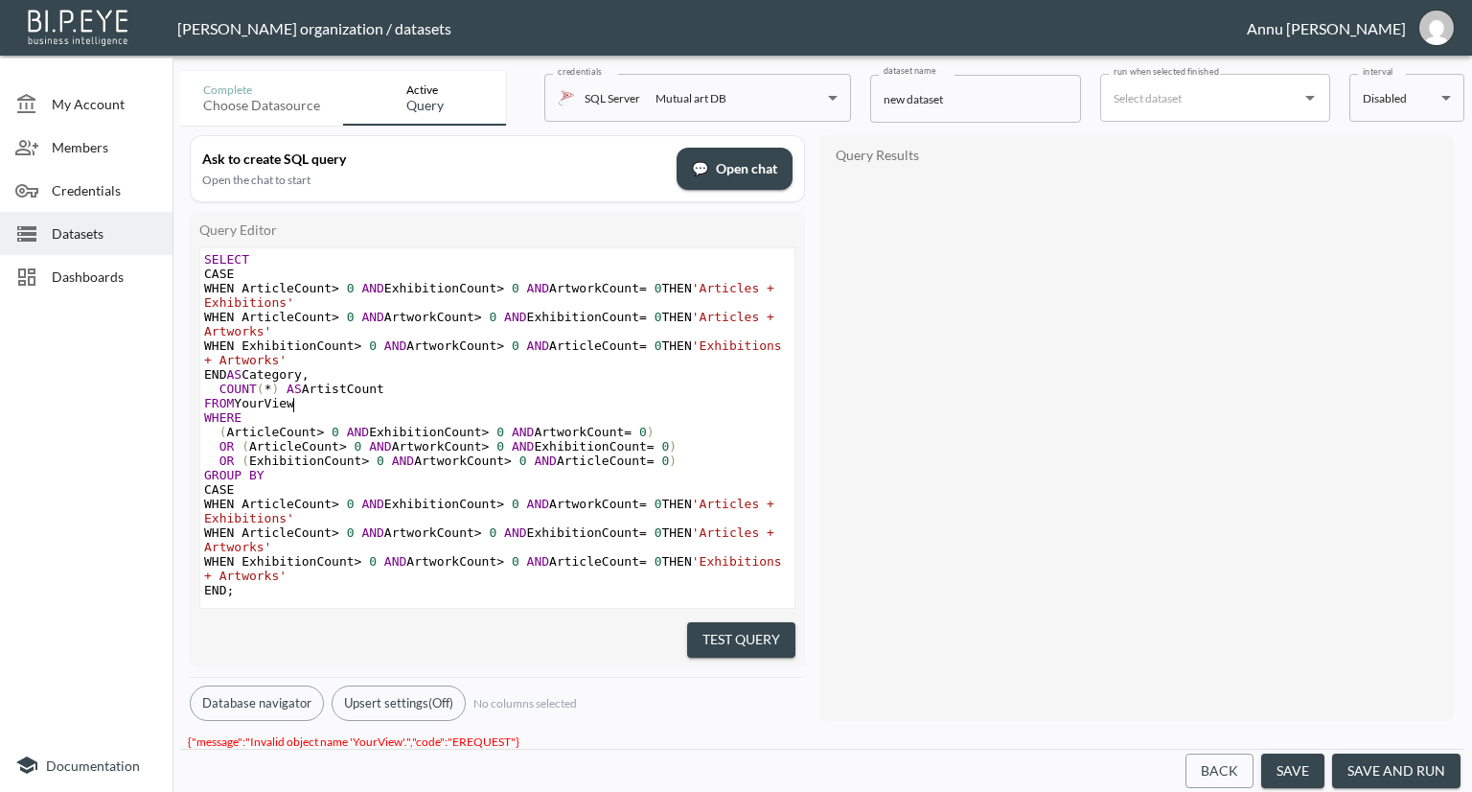
click at [293, 407] on pre "FROM YourView" at bounding box center [499, 403] width 599 height 14
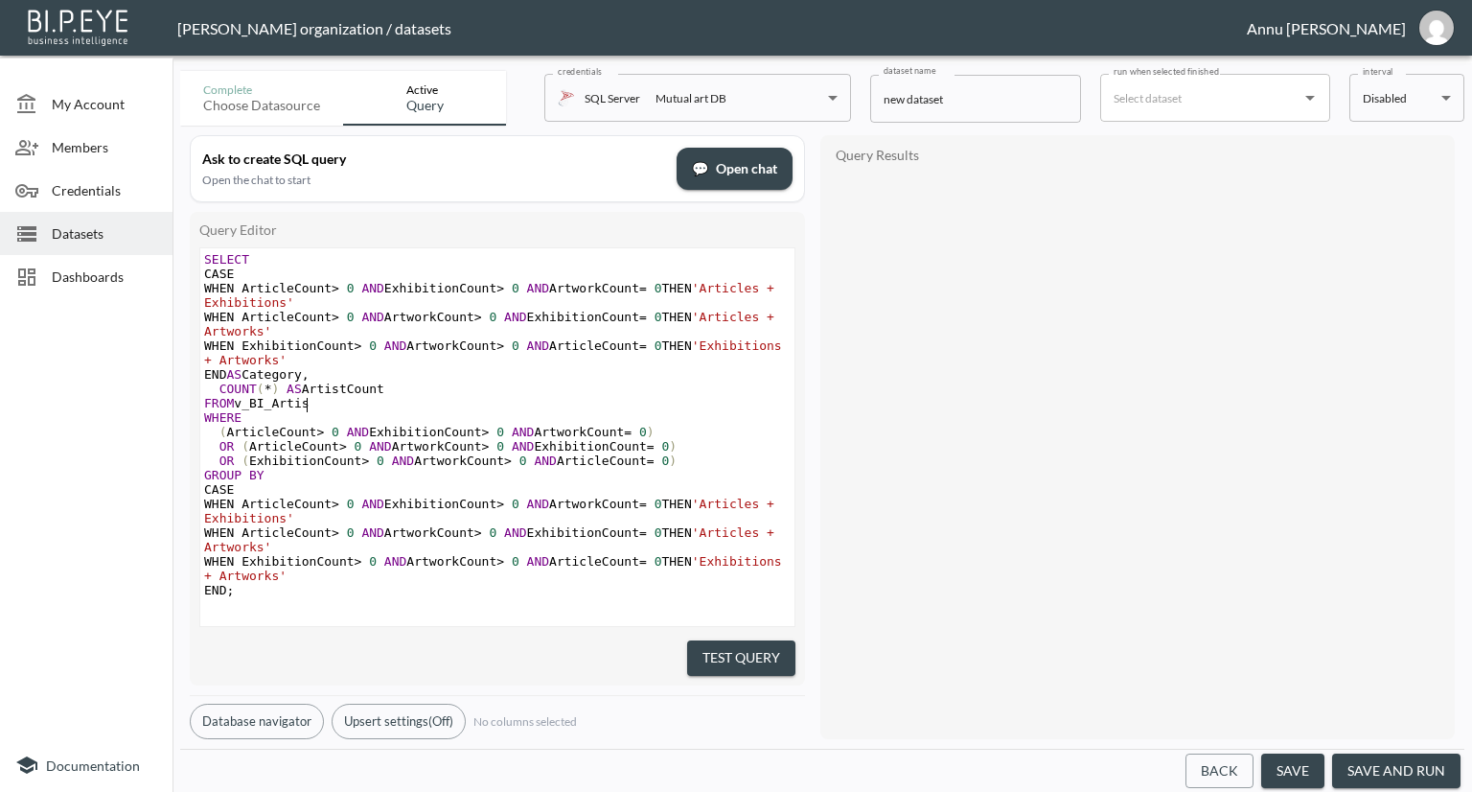
scroll to position [0, 76]
type textarea "v_BI_ArtistStats"
click at [687, 421] on pre "WHERE" at bounding box center [499, 417] width 599 height 14
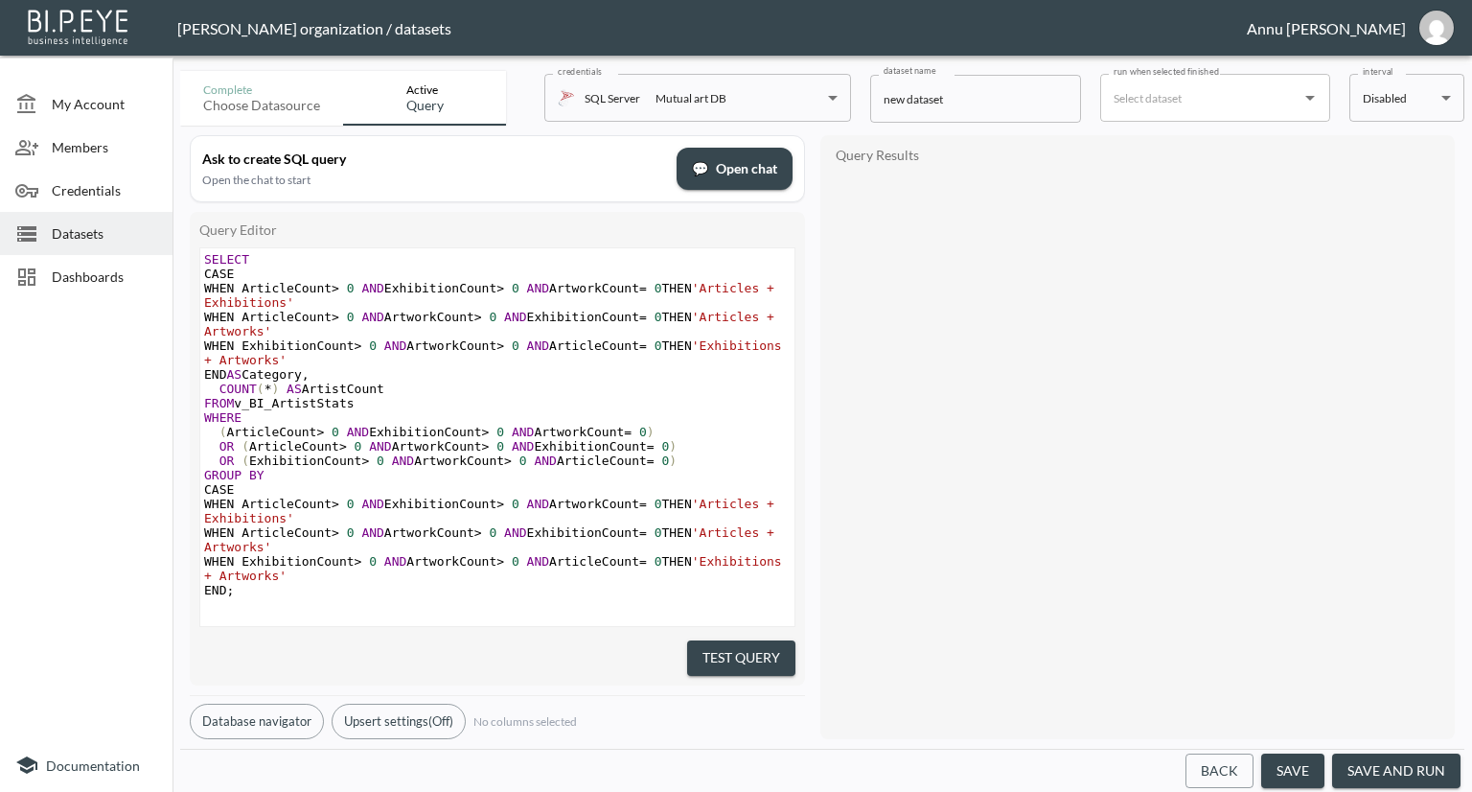
click at [737, 645] on button "Test Query" at bounding box center [741, 657] width 108 height 35
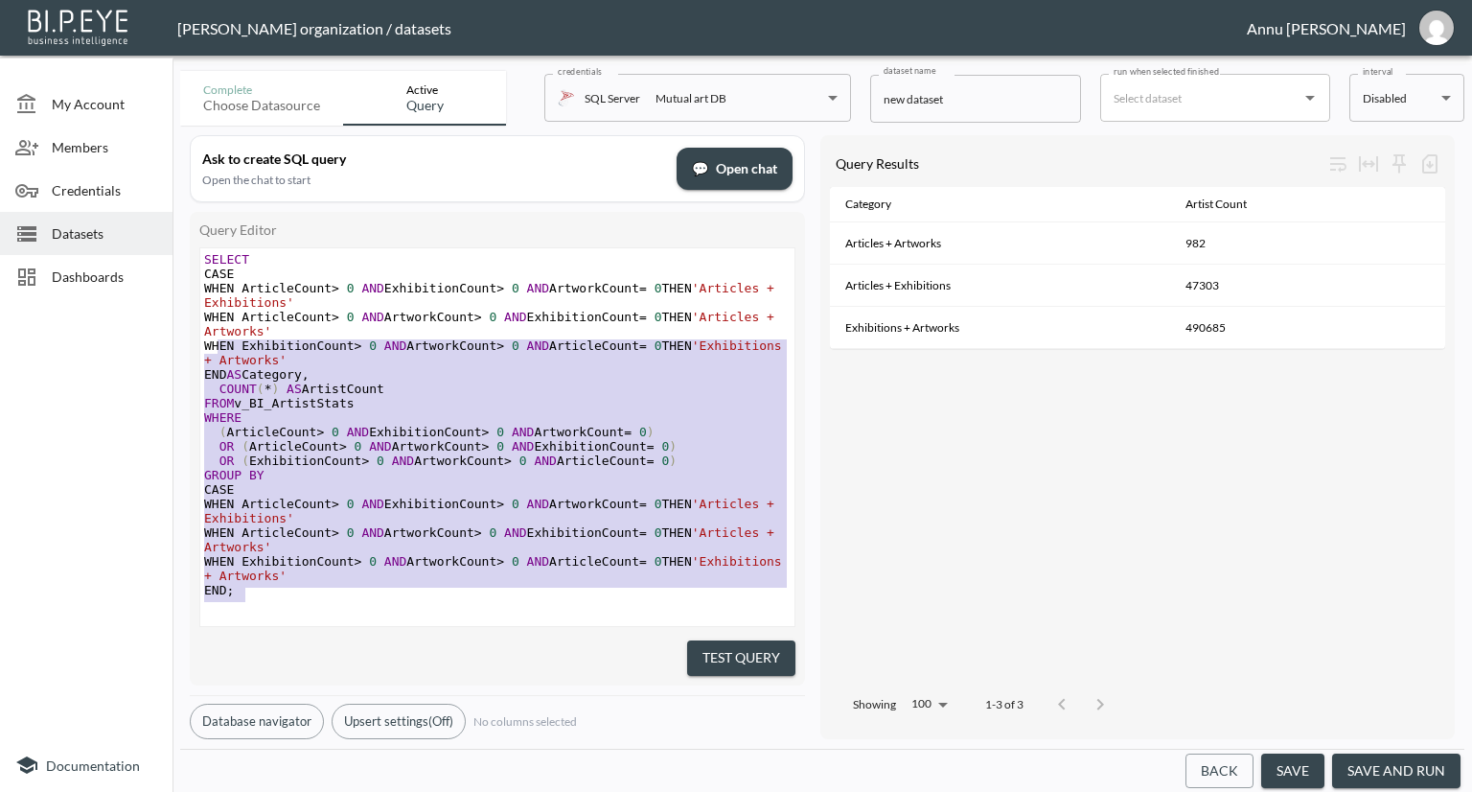
type textarea "SELECT CASE WHEN ArticleCount > 0 AND ExhibitionCount > 0 AND ArtworkCount = 0 …"
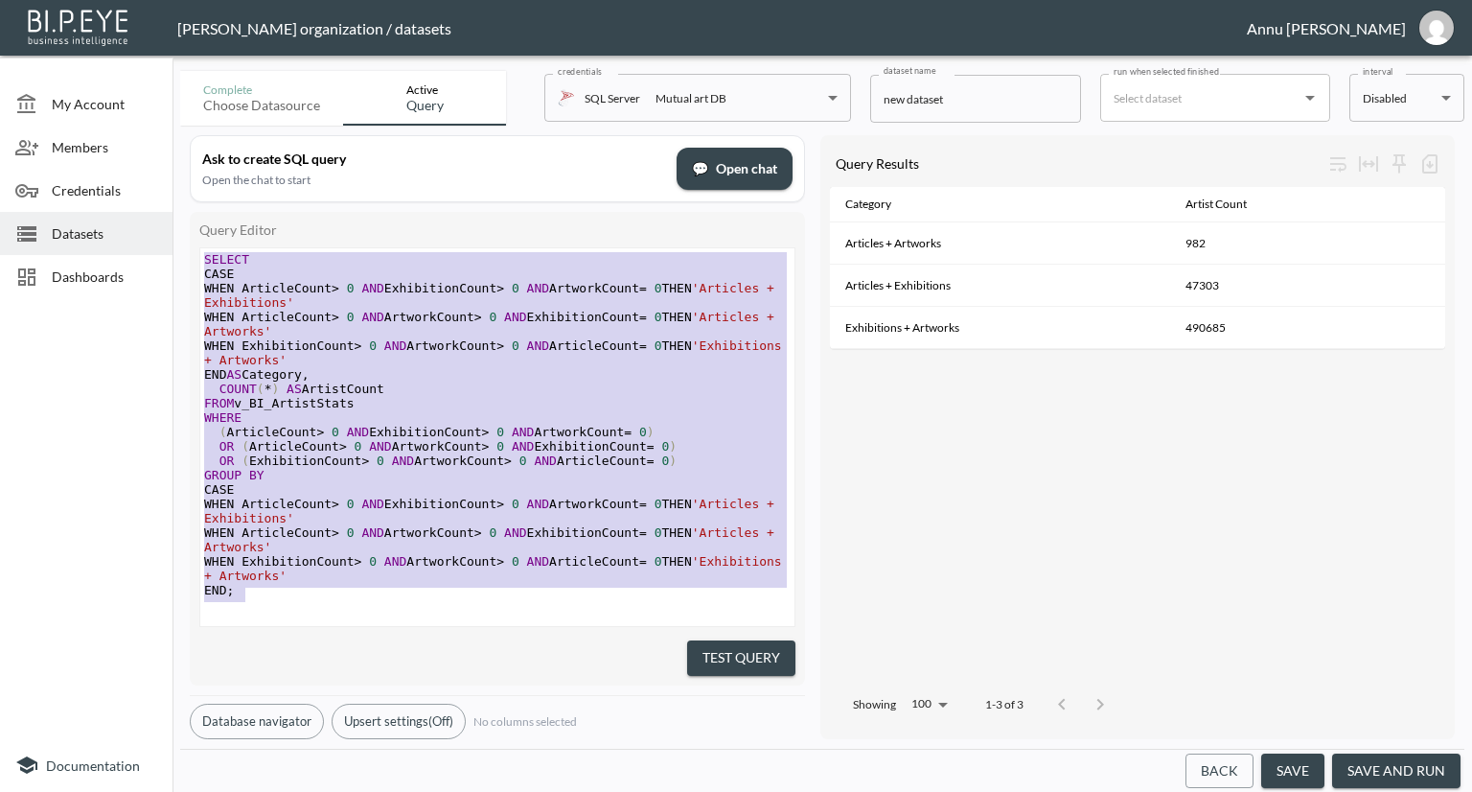
drag, startPoint x: 485, startPoint y: 591, endPoint x: 159, endPoint y: 183, distance: 522.4
click at [159, 183] on div "My Account Members Credentials Datasets Dashboards Documentation Complete Choos…" at bounding box center [736, 396] width 1472 height 792
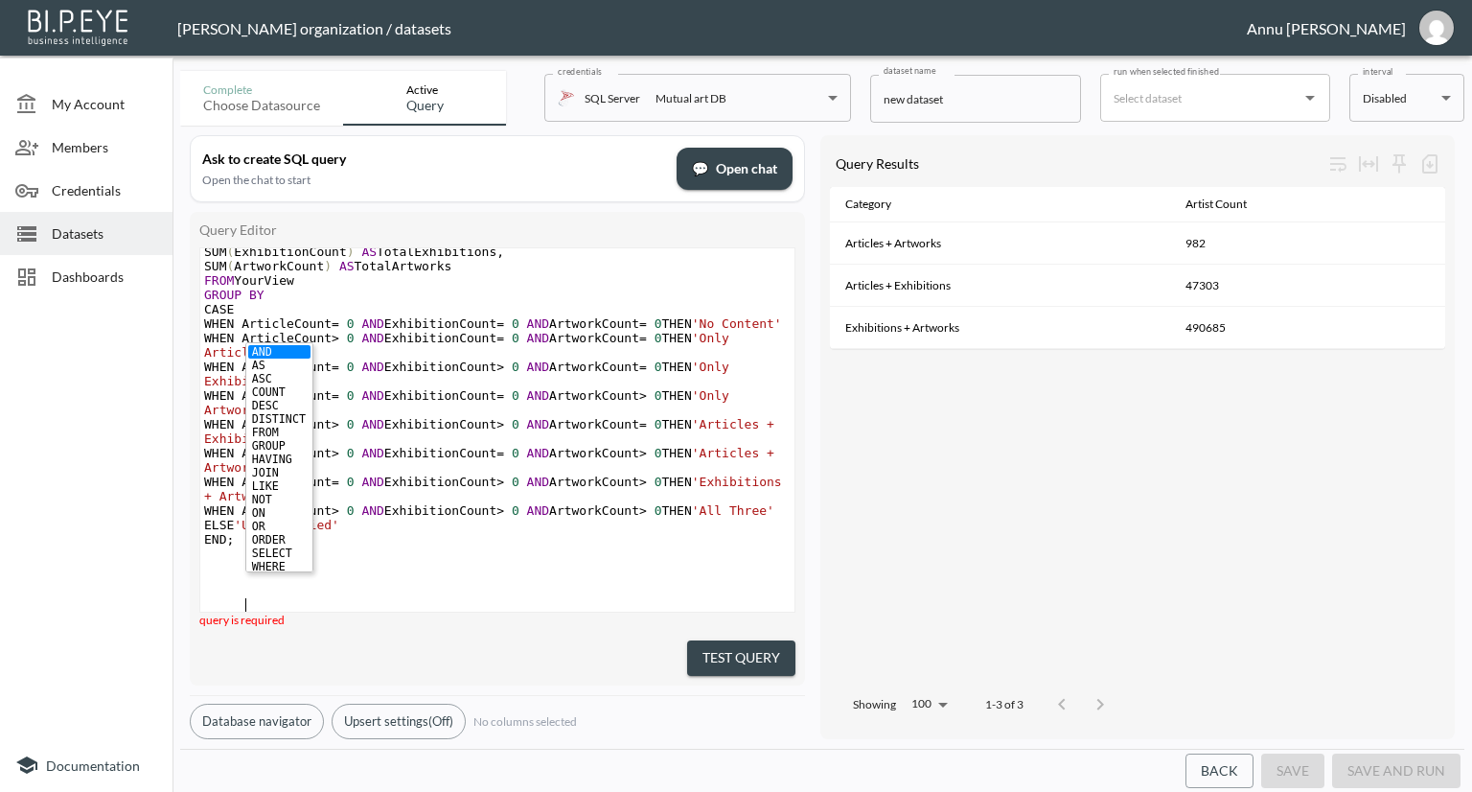
scroll to position [307, 0]
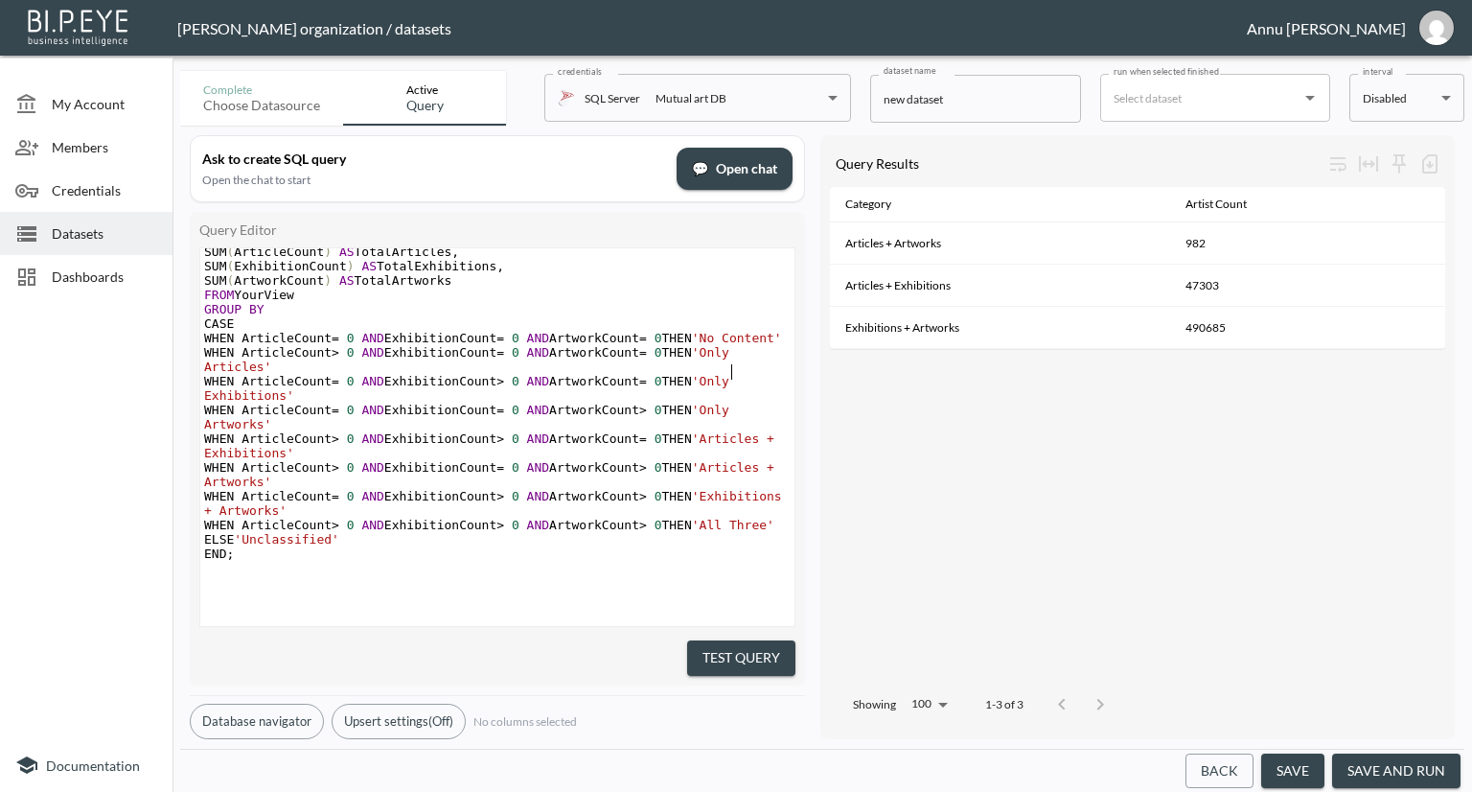
click at [732, 343] on span "'No Content'" at bounding box center [737, 338] width 90 height 14
click at [787, 641] on button "Test Query" at bounding box center [741, 657] width 108 height 35
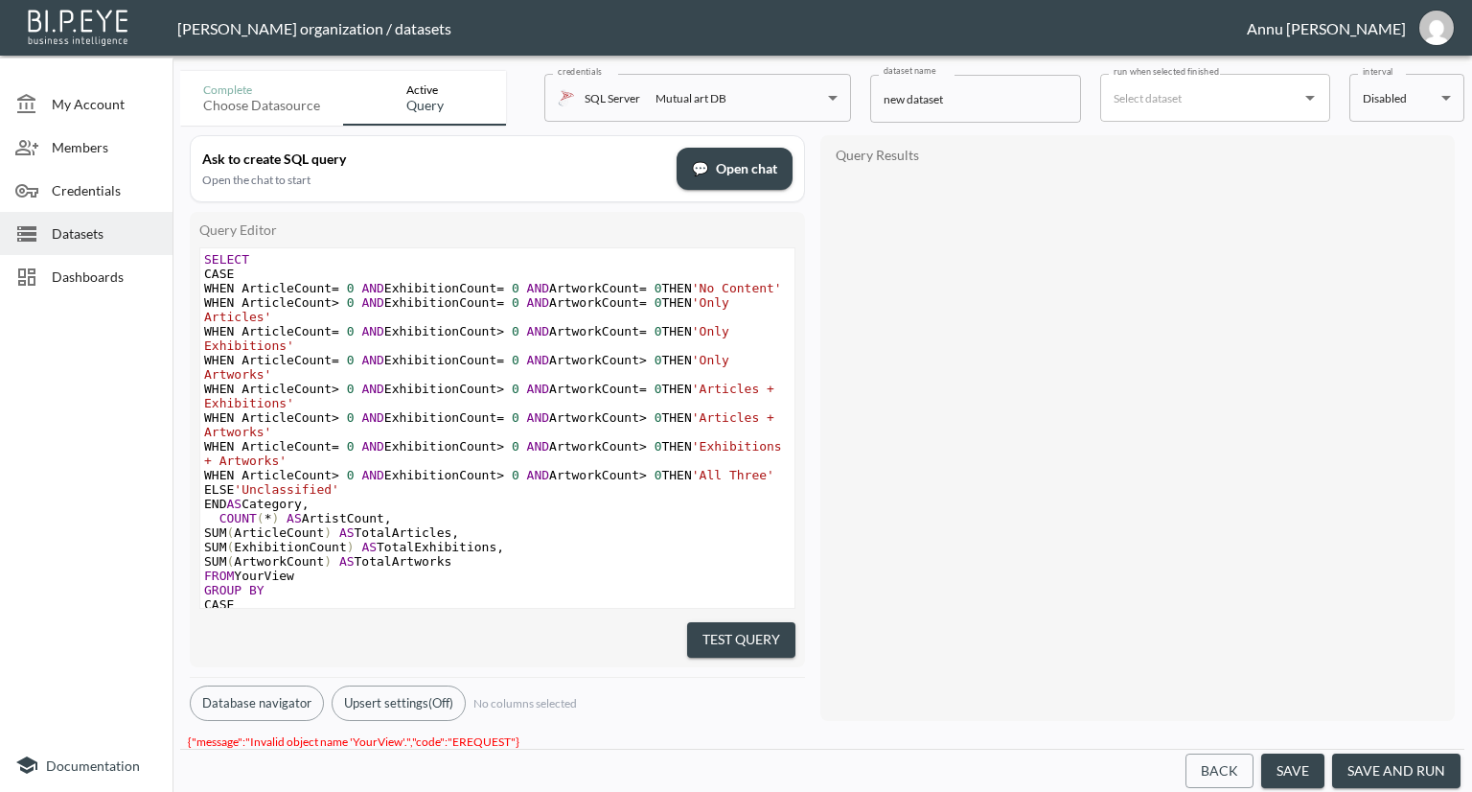
scroll to position [192, 0]
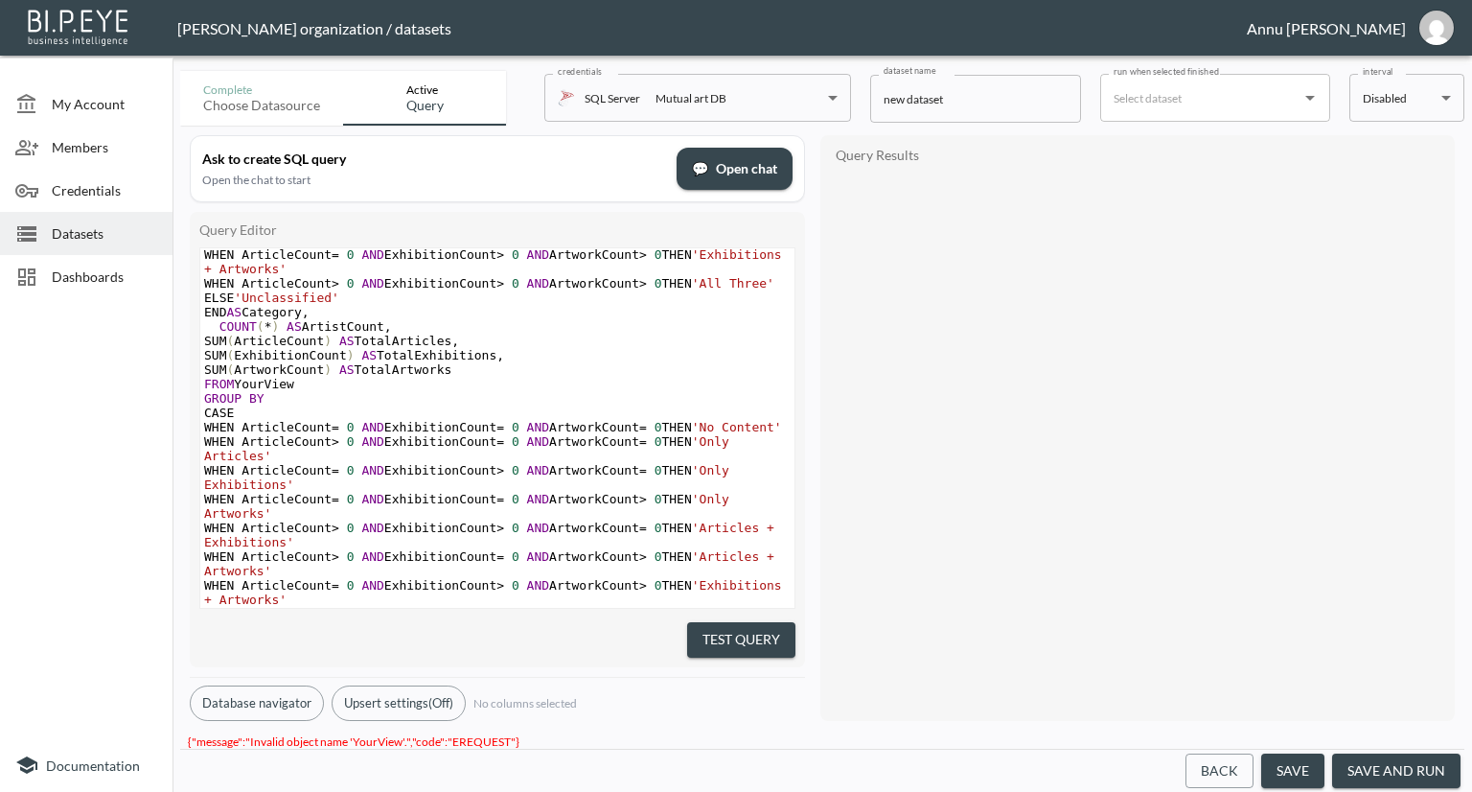
click at [296, 391] on pre "FROM YourView" at bounding box center [497, 384] width 594 height 14
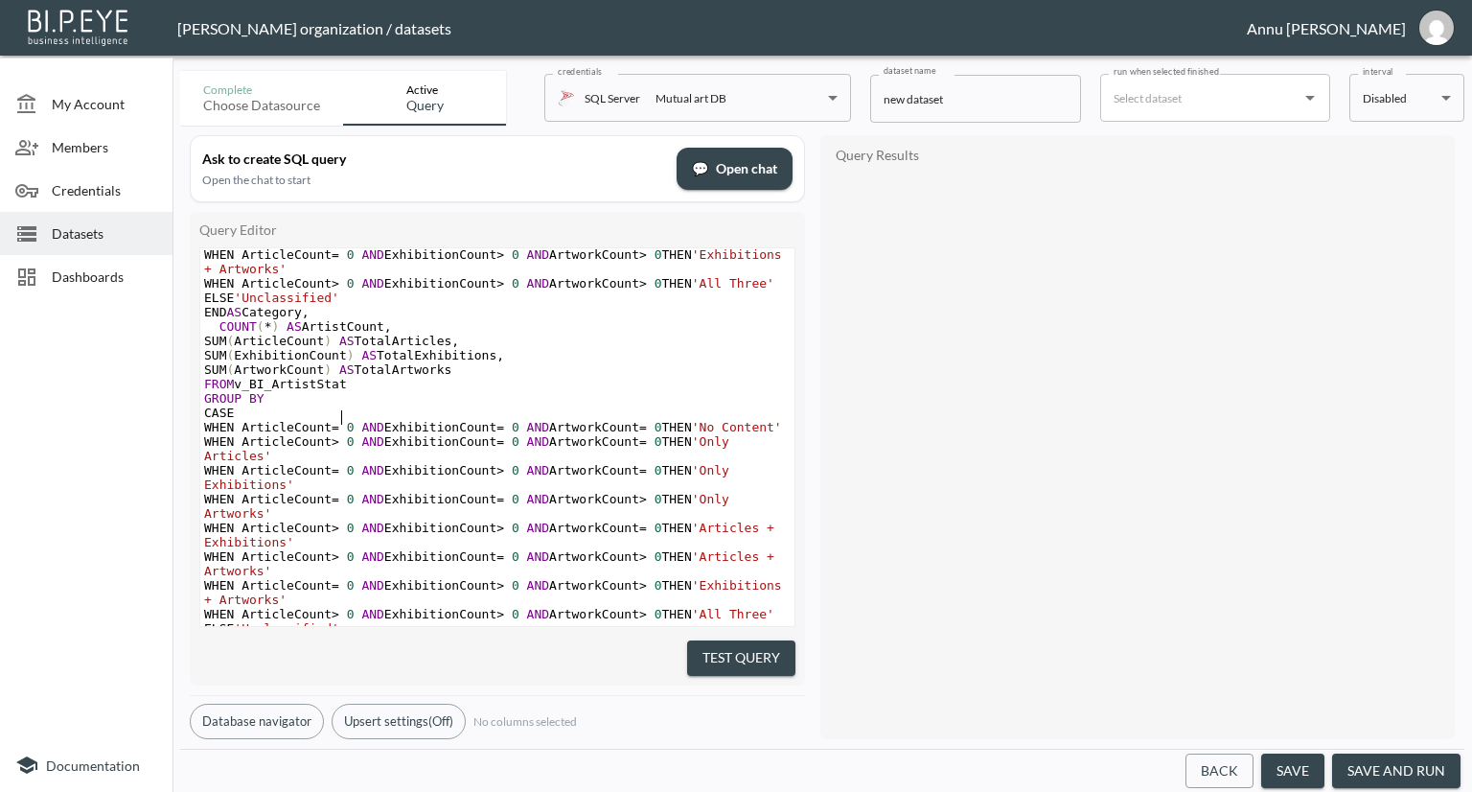
scroll to position [0, 111]
type textarea "v_BI_ArtistStats"
click at [726, 640] on button "Test Query" at bounding box center [741, 657] width 108 height 35
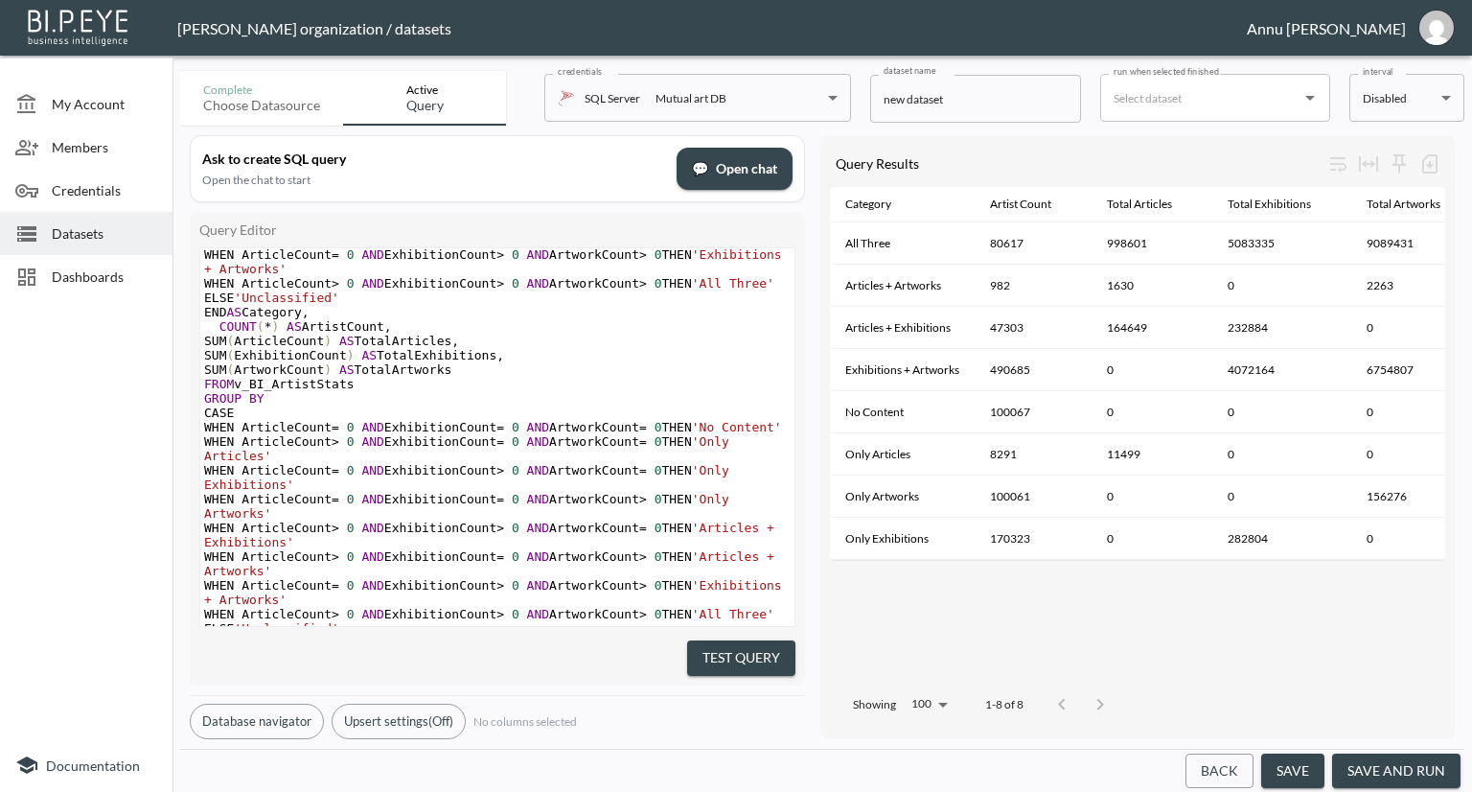
scroll to position [306, 0]
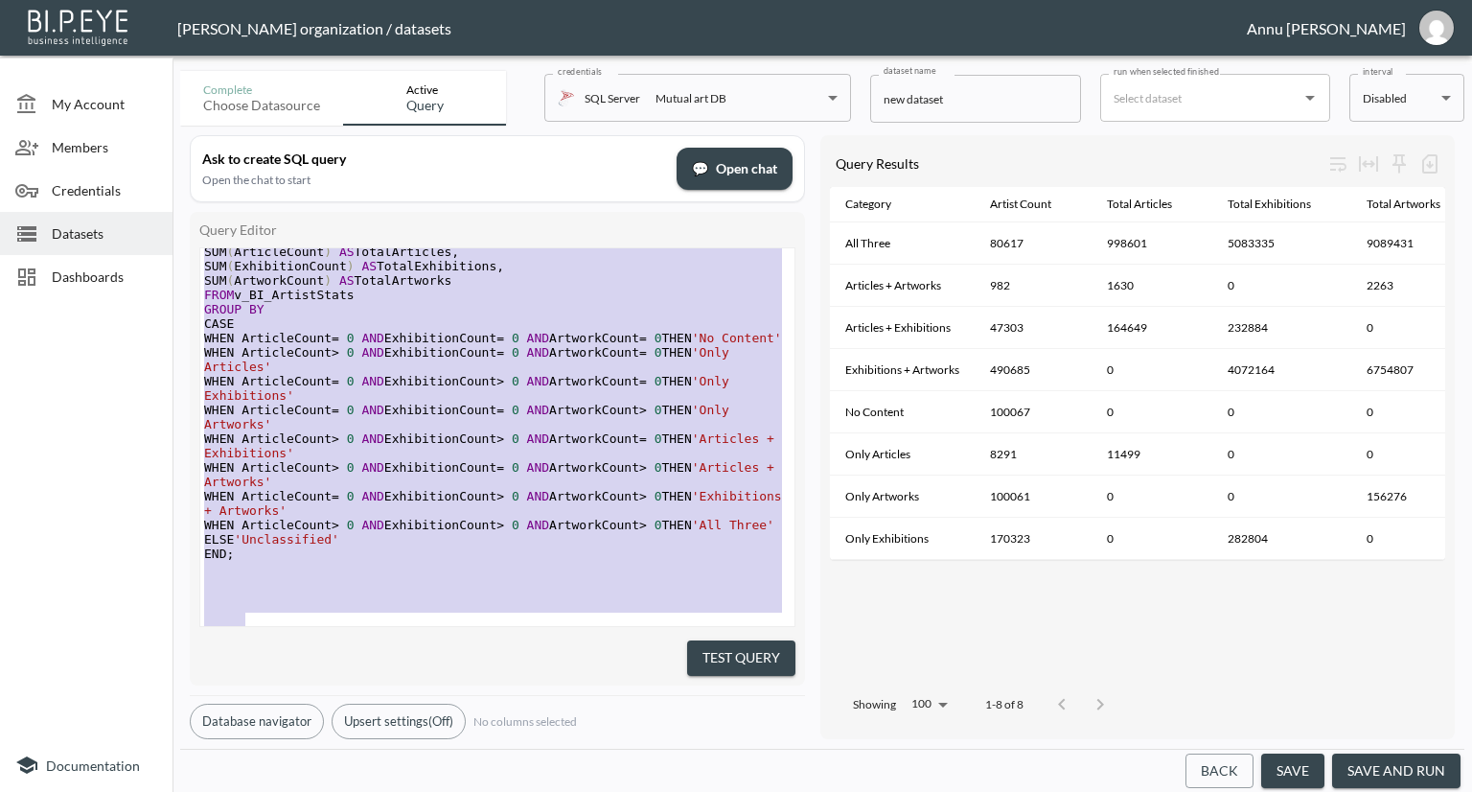
type textarea "SELECT CASE WHEN ArticleCount = 0 AND ExhibitionCount = 0 AND ArtworkCount = 0 …"
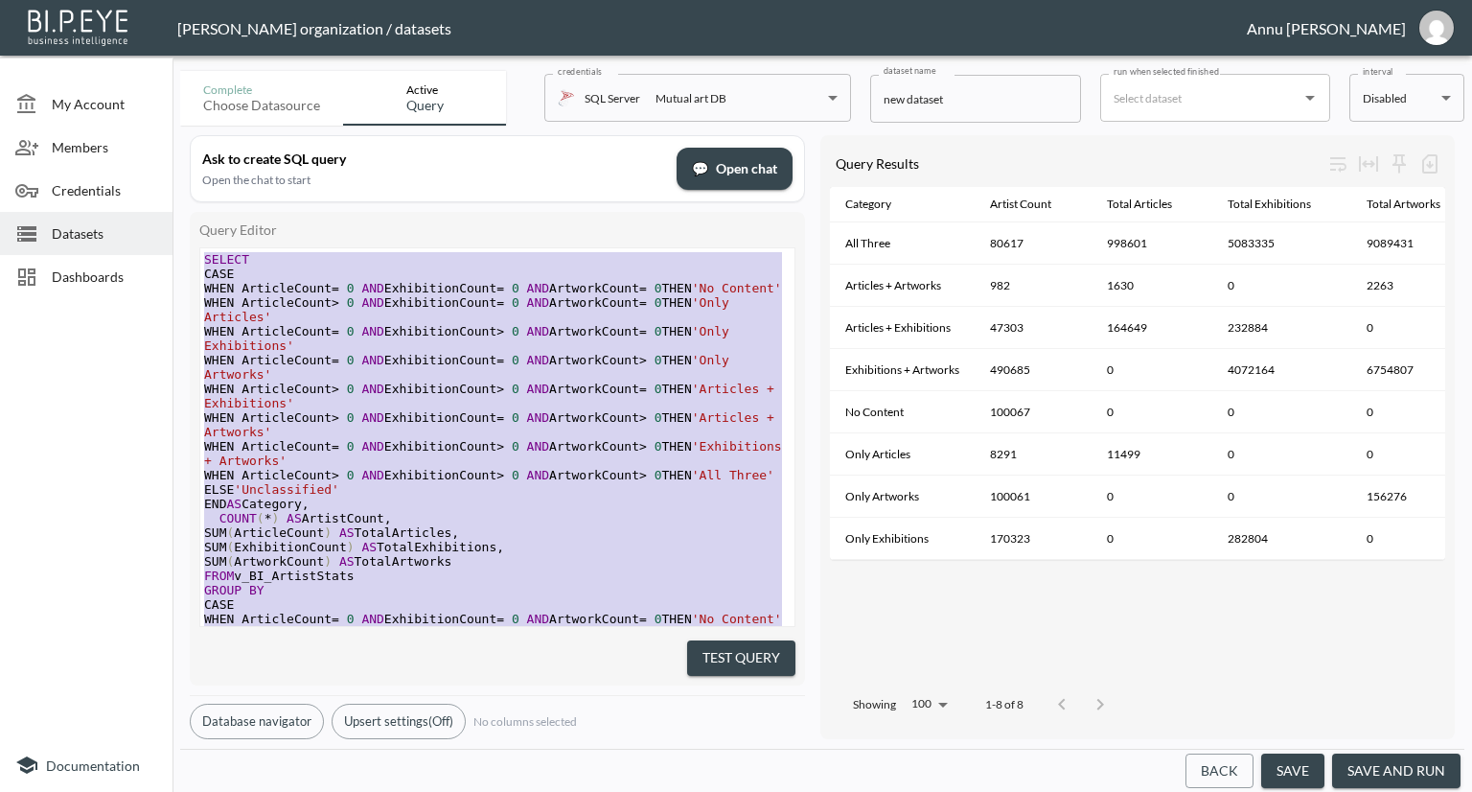
drag, startPoint x: 403, startPoint y: 595, endPoint x: 173, endPoint y: 86, distance: 558.1
click at [173, 87] on div "Complete Choose datasource Active Query credentials SQL Server Mutual art DB 82…" at bounding box center [823, 427] width 1300 height 728
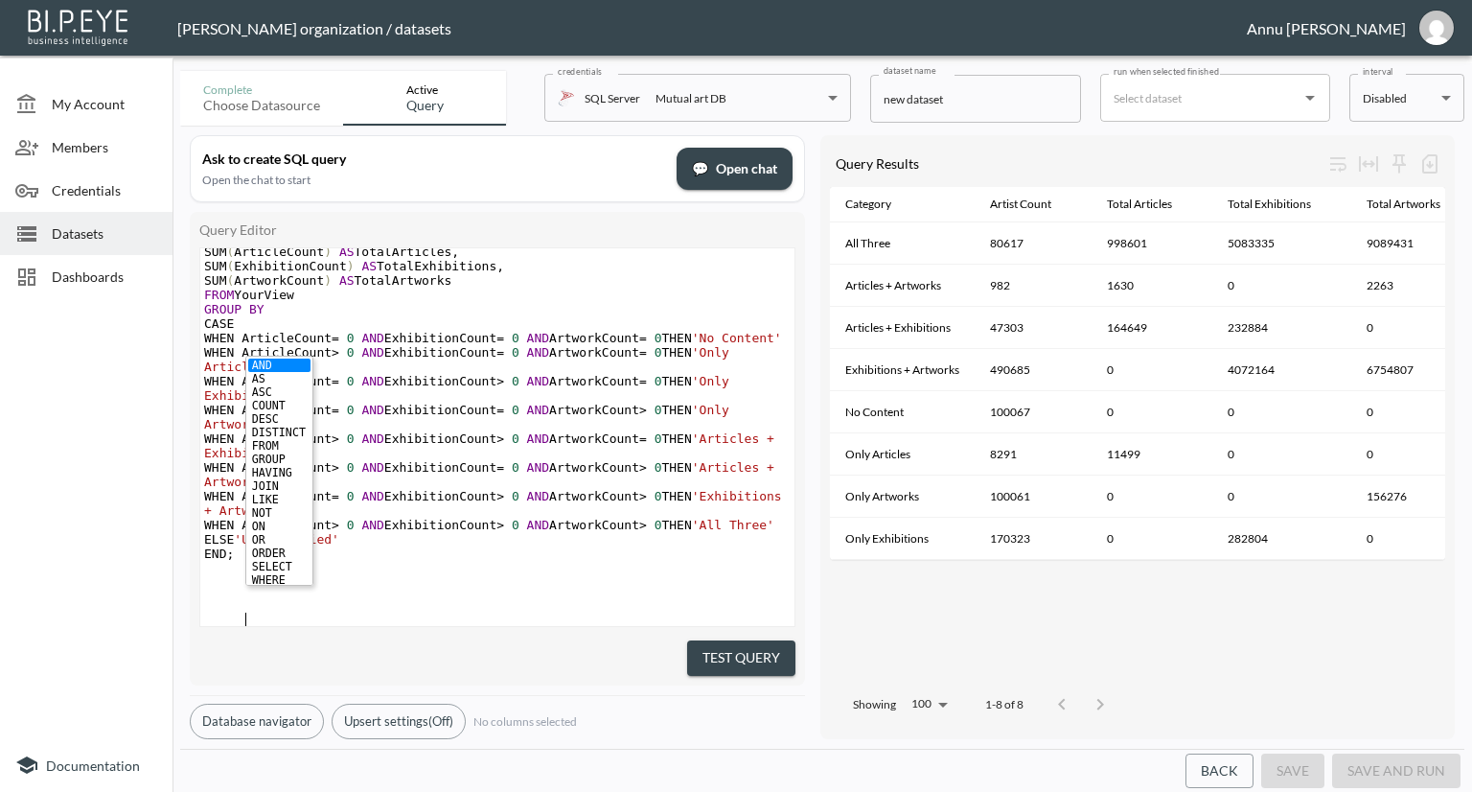
scroll to position [307, 0]
click at [699, 647] on button "Test Query" at bounding box center [741, 657] width 108 height 35
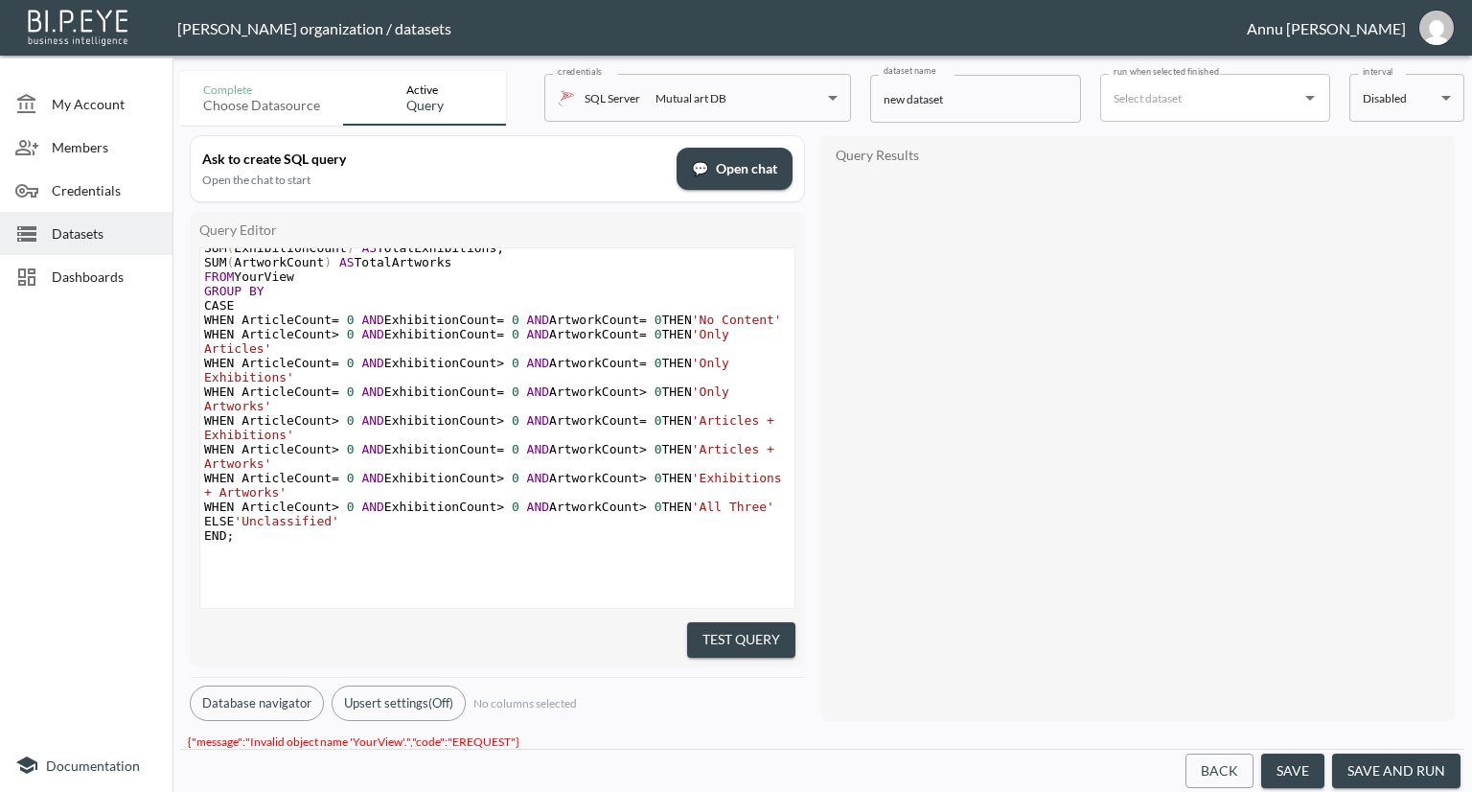
scroll to position [0, 0]
click at [311, 284] on pre "FROM YourView" at bounding box center [497, 276] width 594 height 14
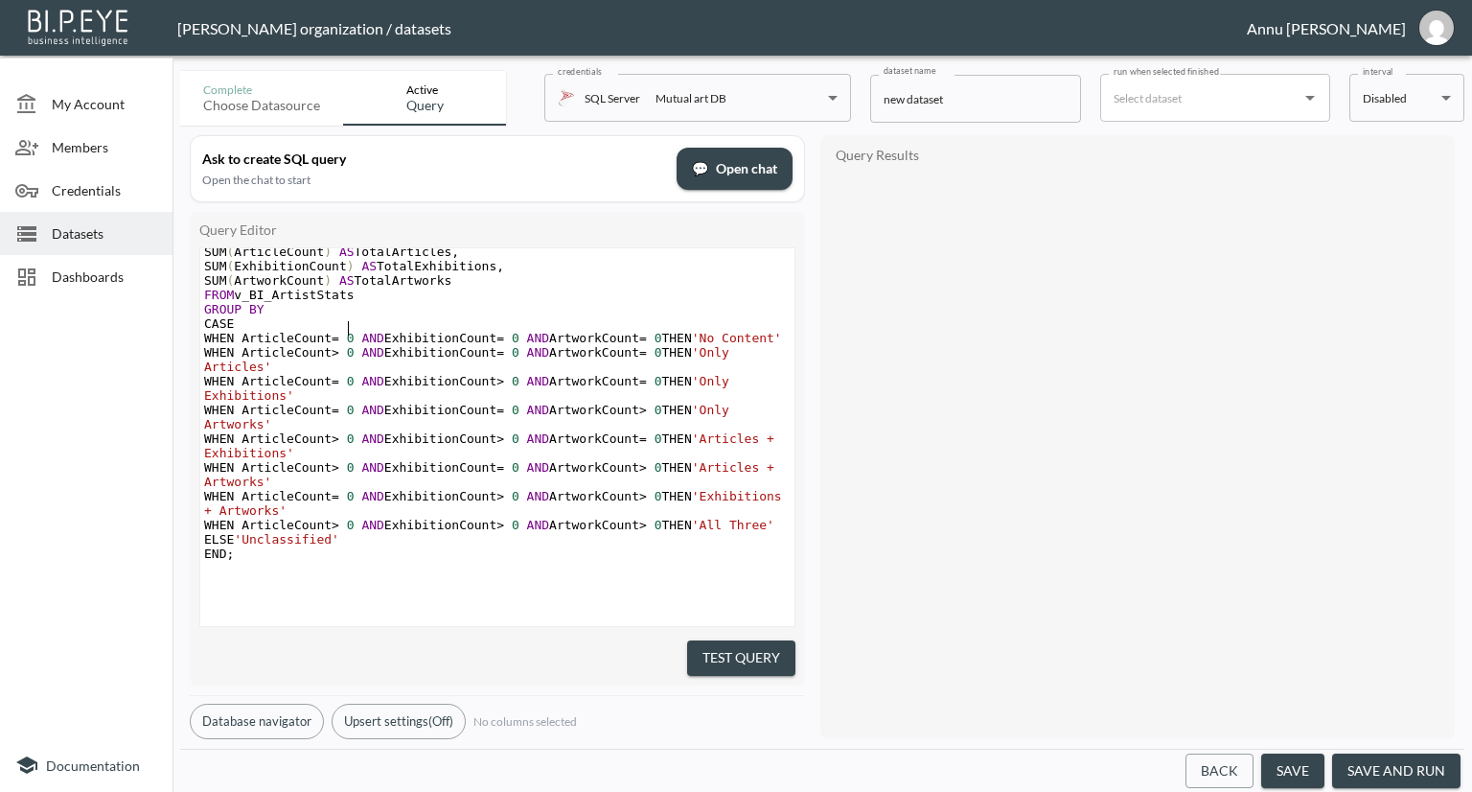
scroll to position [0, 111]
type textarea "v_BI_ArtistStats"
click at [928, 448] on div "Query Results" at bounding box center [1137, 437] width 615 height 585
click at [717, 658] on button "Test Query" at bounding box center [741, 657] width 108 height 35
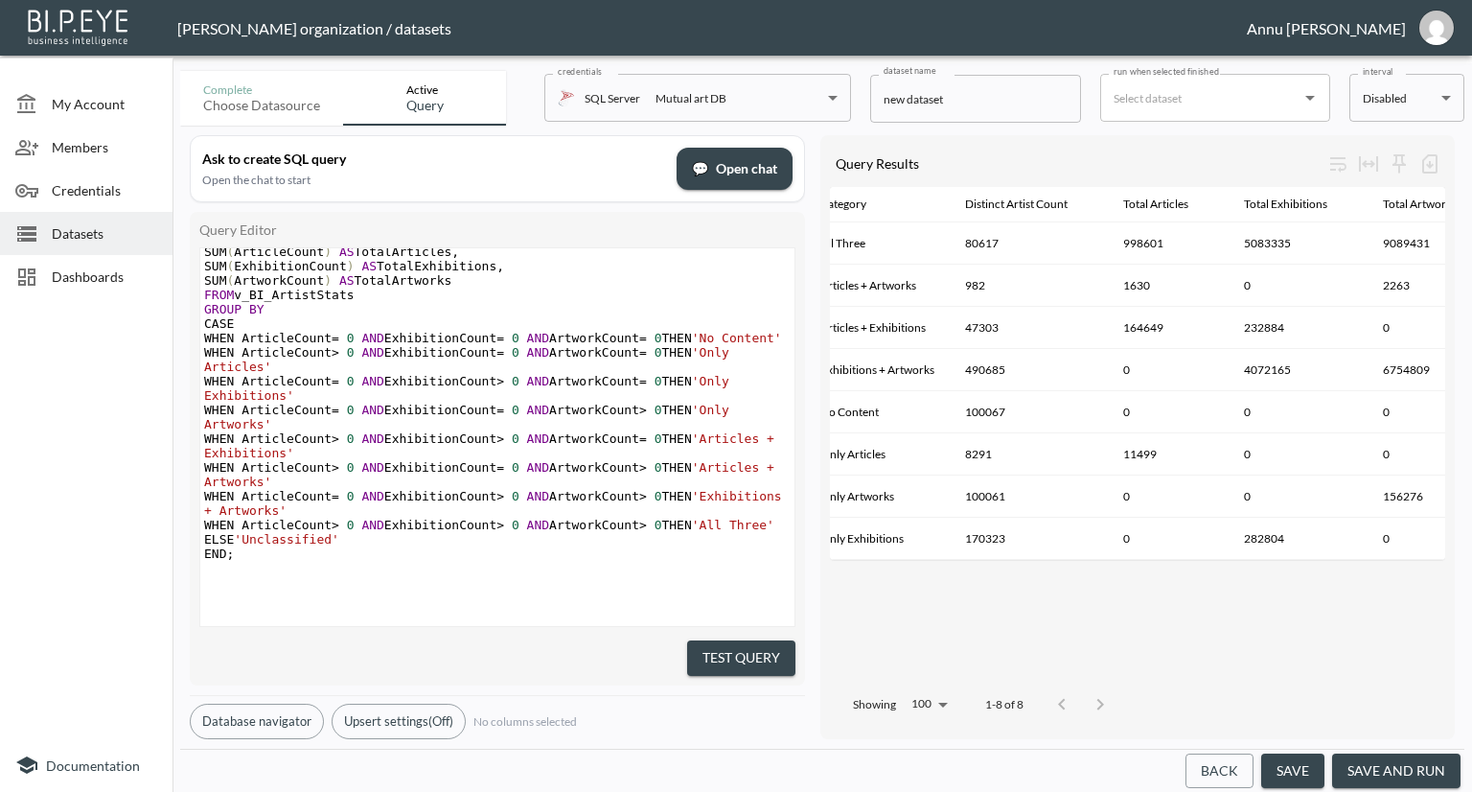
scroll to position [0, 0]
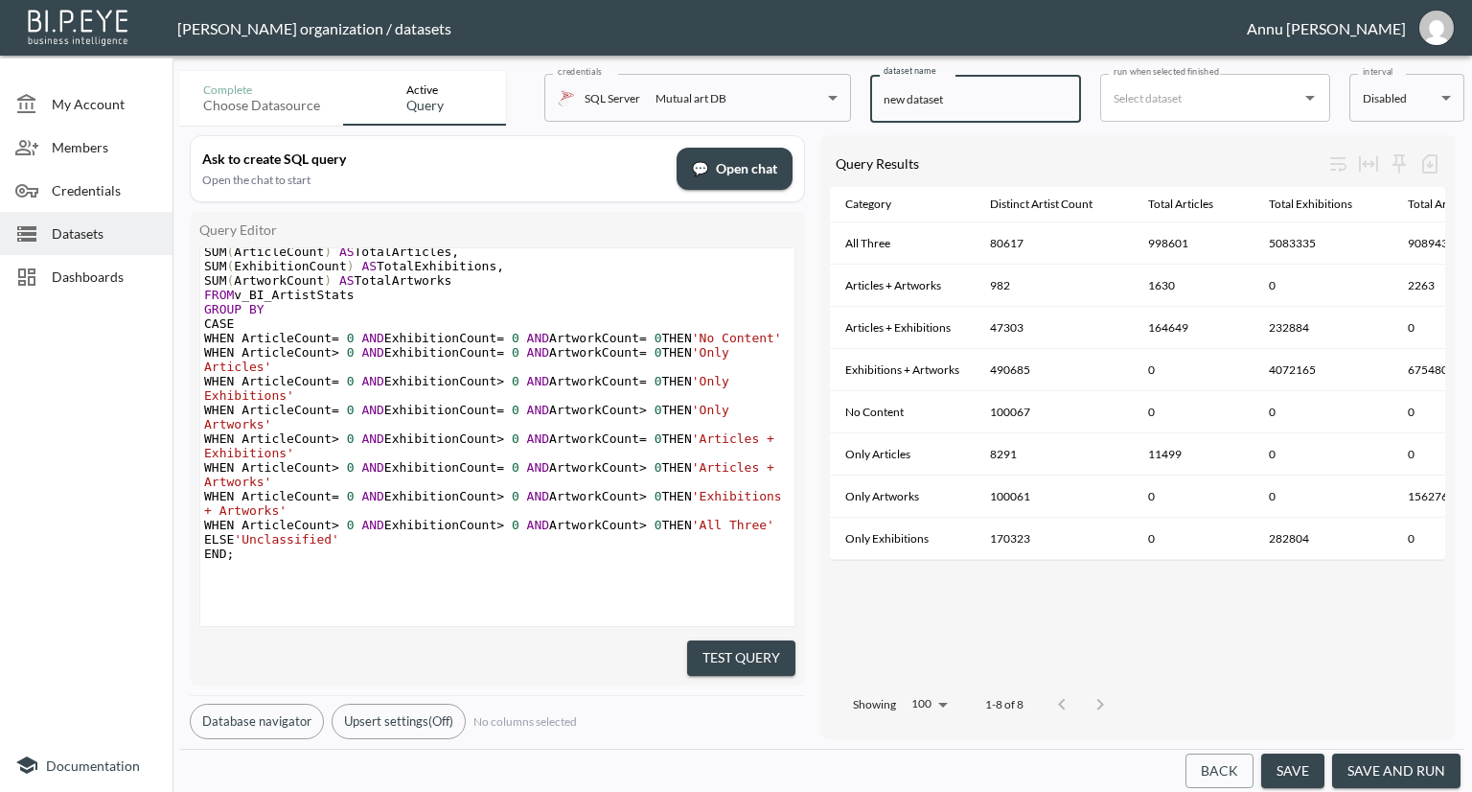
drag, startPoint x: 1000, startPoint y: 91, endPoint x: 852, endPoint y: 100, distance: 147.9
click at [852, 100] on div "Complete Choose datasource Active Query credentials SQL Server Mutual art DB 82…" at bounding box center [822, 94] width 1284 height 62
type input "ArtistContentCategorization"
click at [1384, 768] on button "save and run" at bounding box center [1396, 770] width 128 height 35
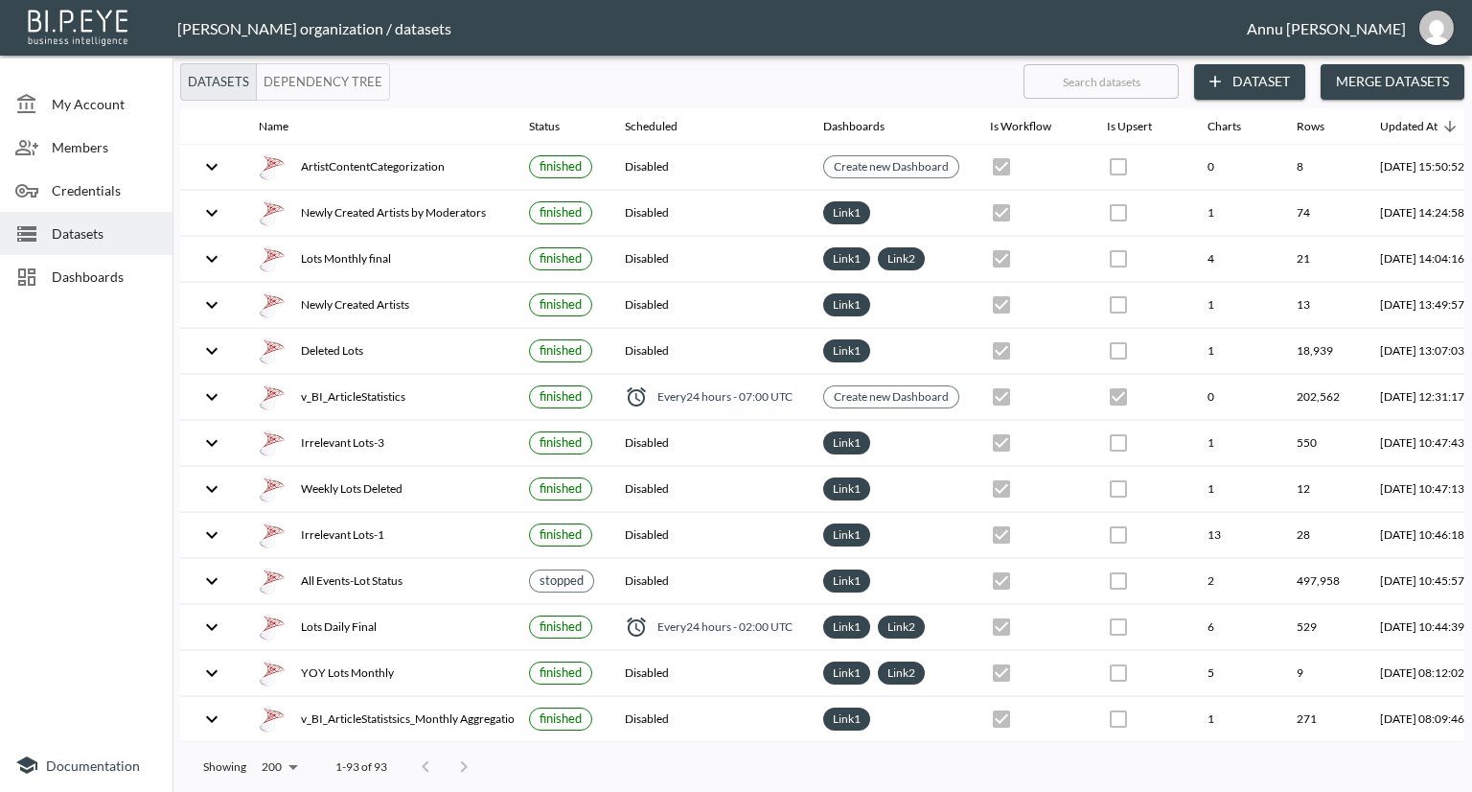
scroll to position [0, 112]
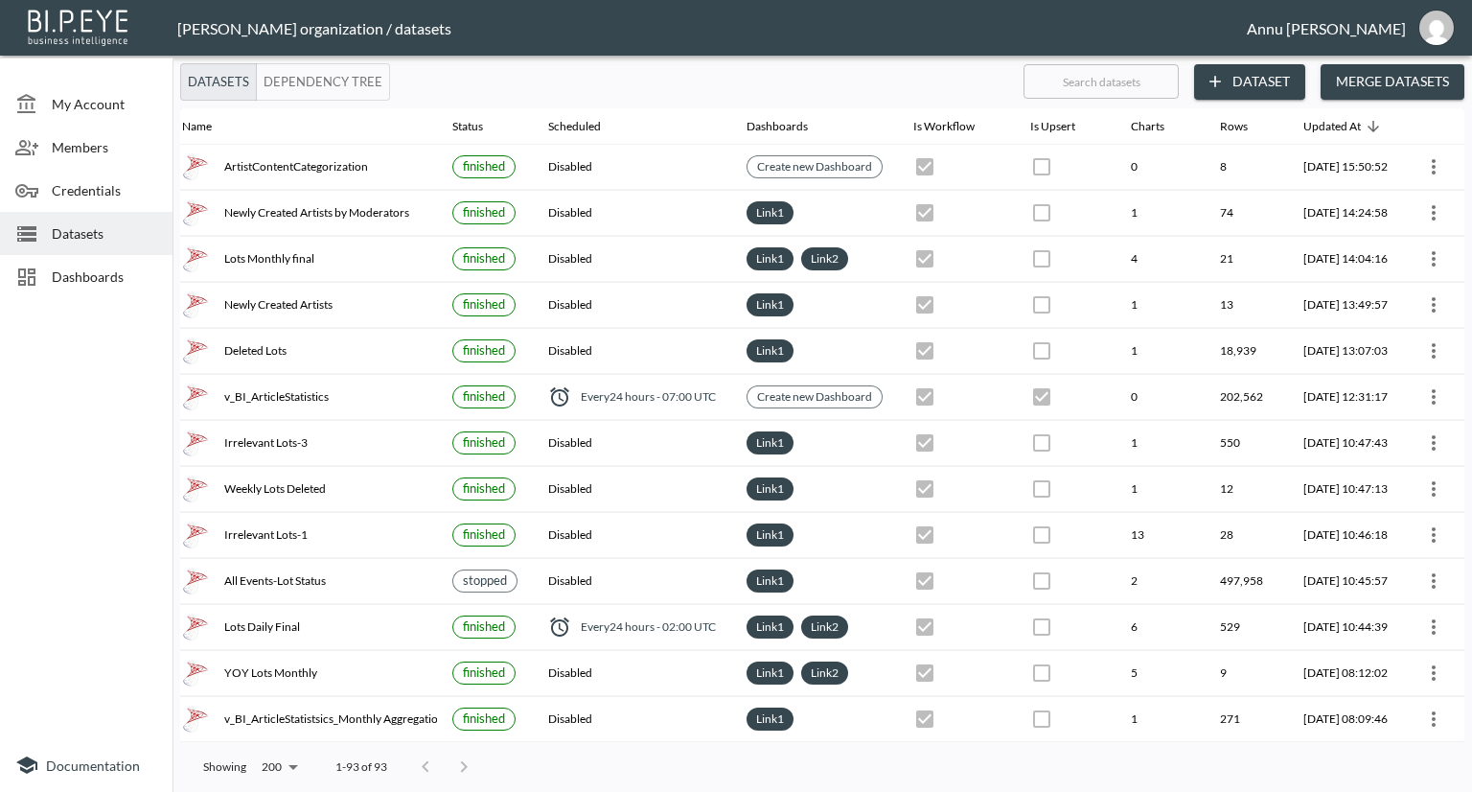
click at [106, 285] on span "Dashboards" at bounding box center [104, 276] width 105 height 20
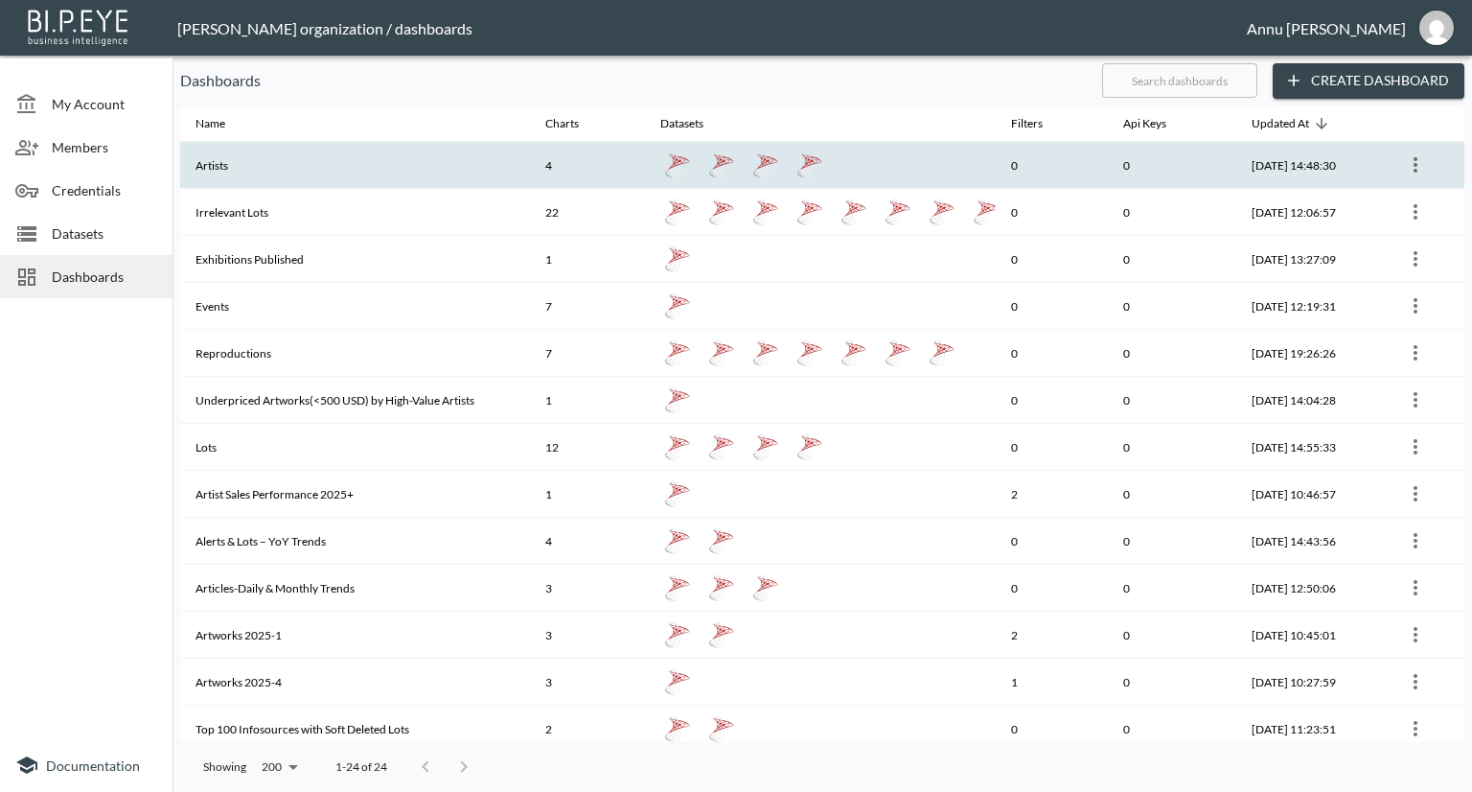
click at [310, 173] on th "Artists" at bounding box center [355, 165] width 350 height 47
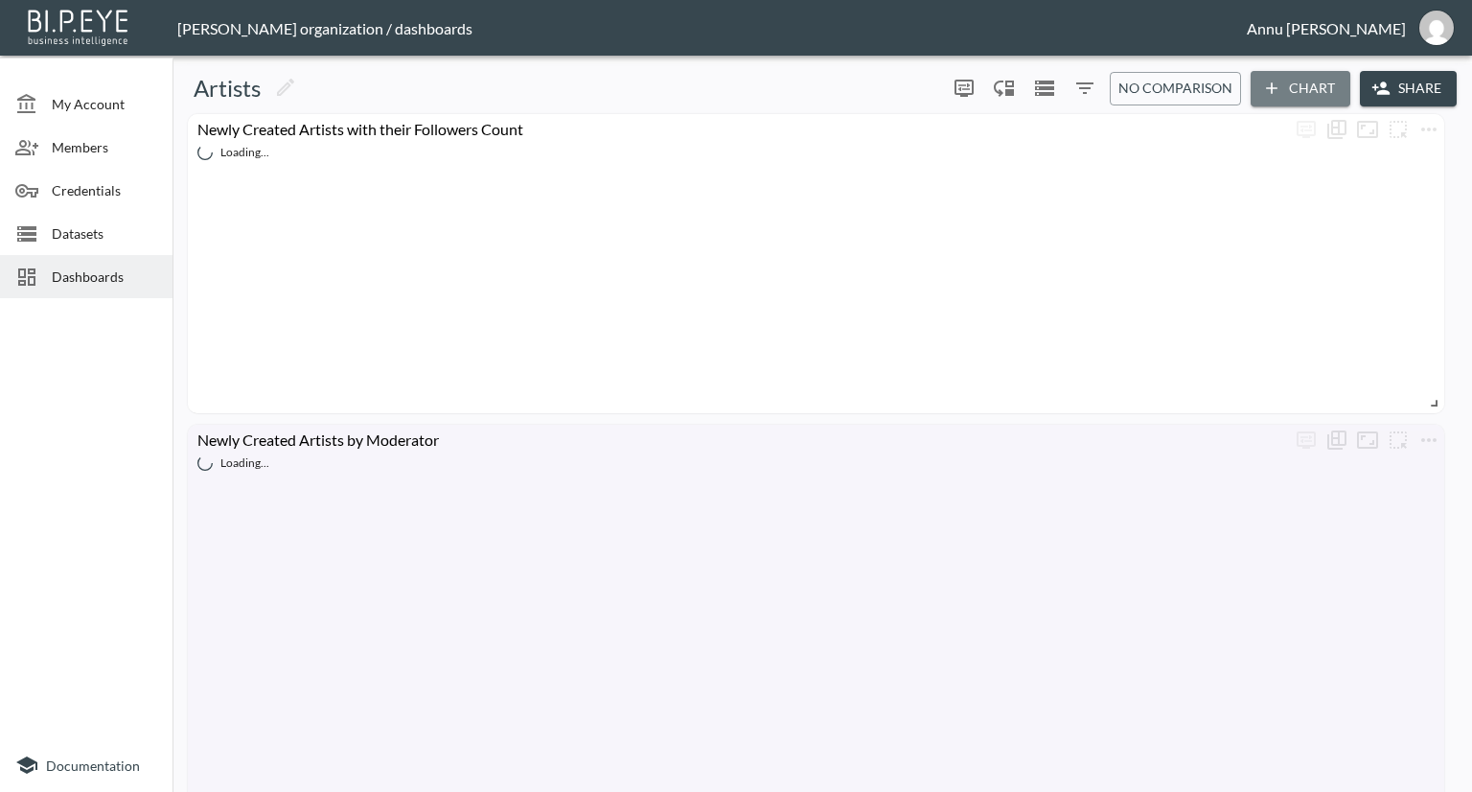
click at [1297, 84] on button "Chart" at bounding box center [1301, 88] width 100 height 35
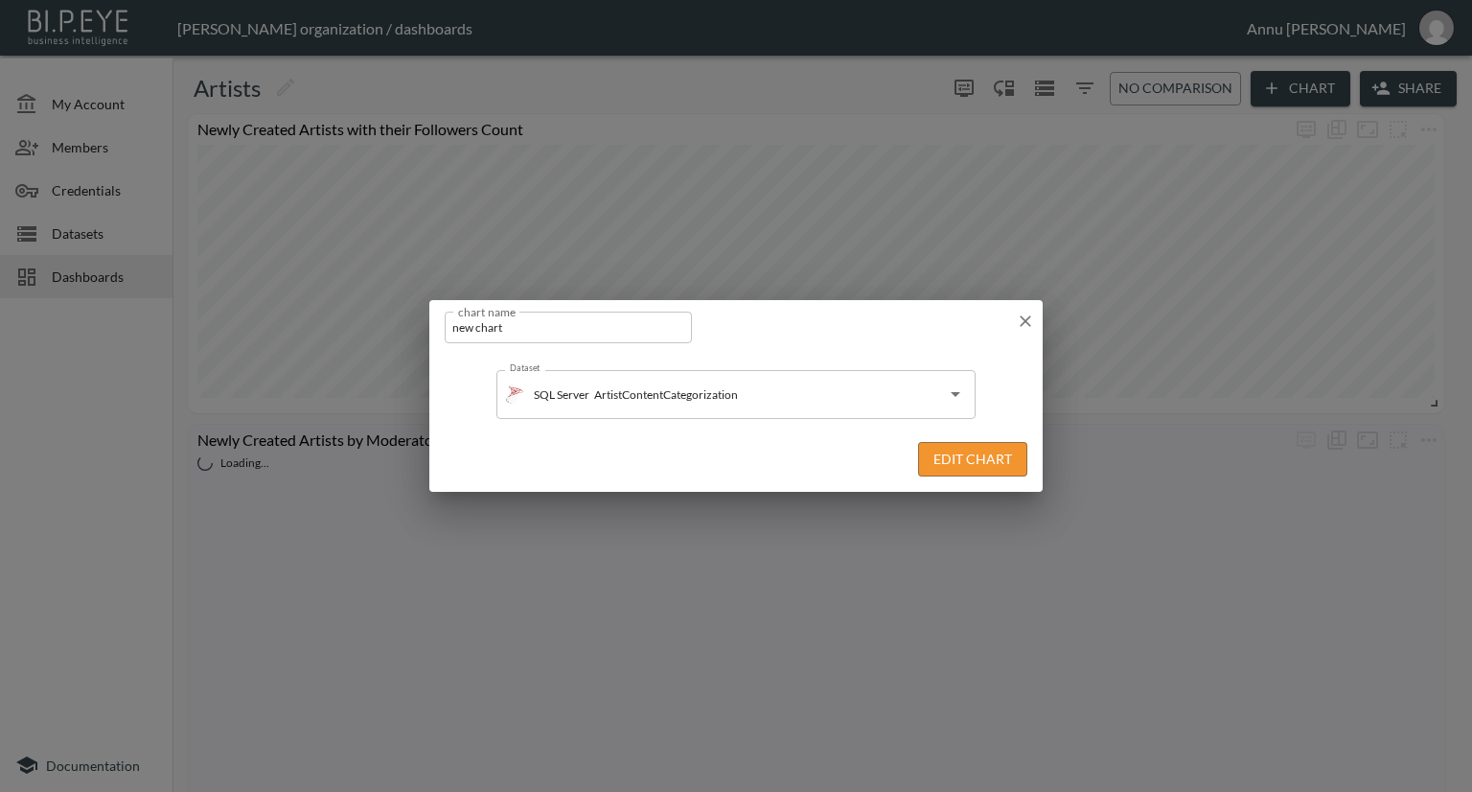
click at [986, 451] on button "Edit Chart" at bounding box center [972, 459] width 109 height 35
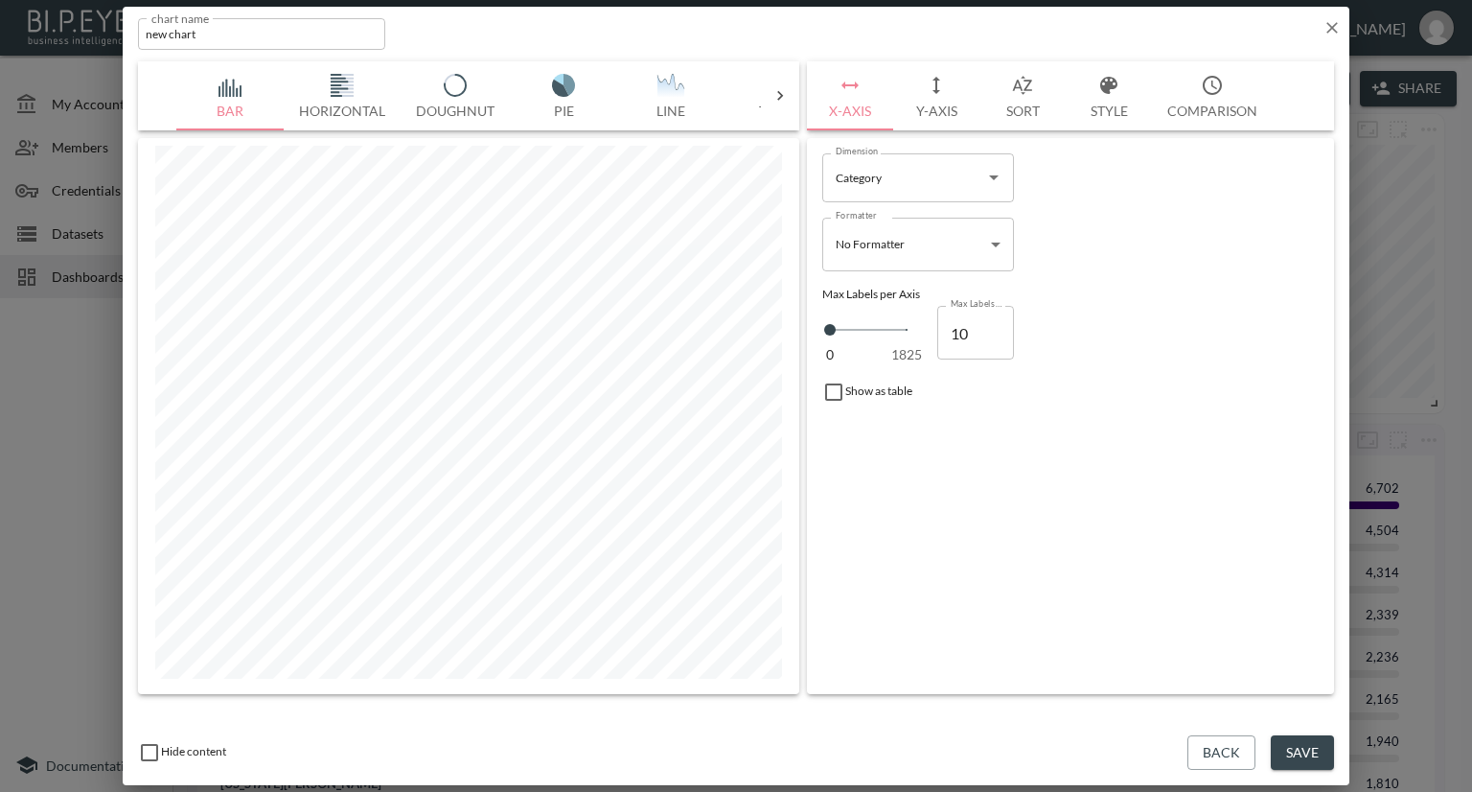
type input "11"
click at [993, 324] on input "11" at bounding box center [975, 333] width 77 height 54
type input "12"
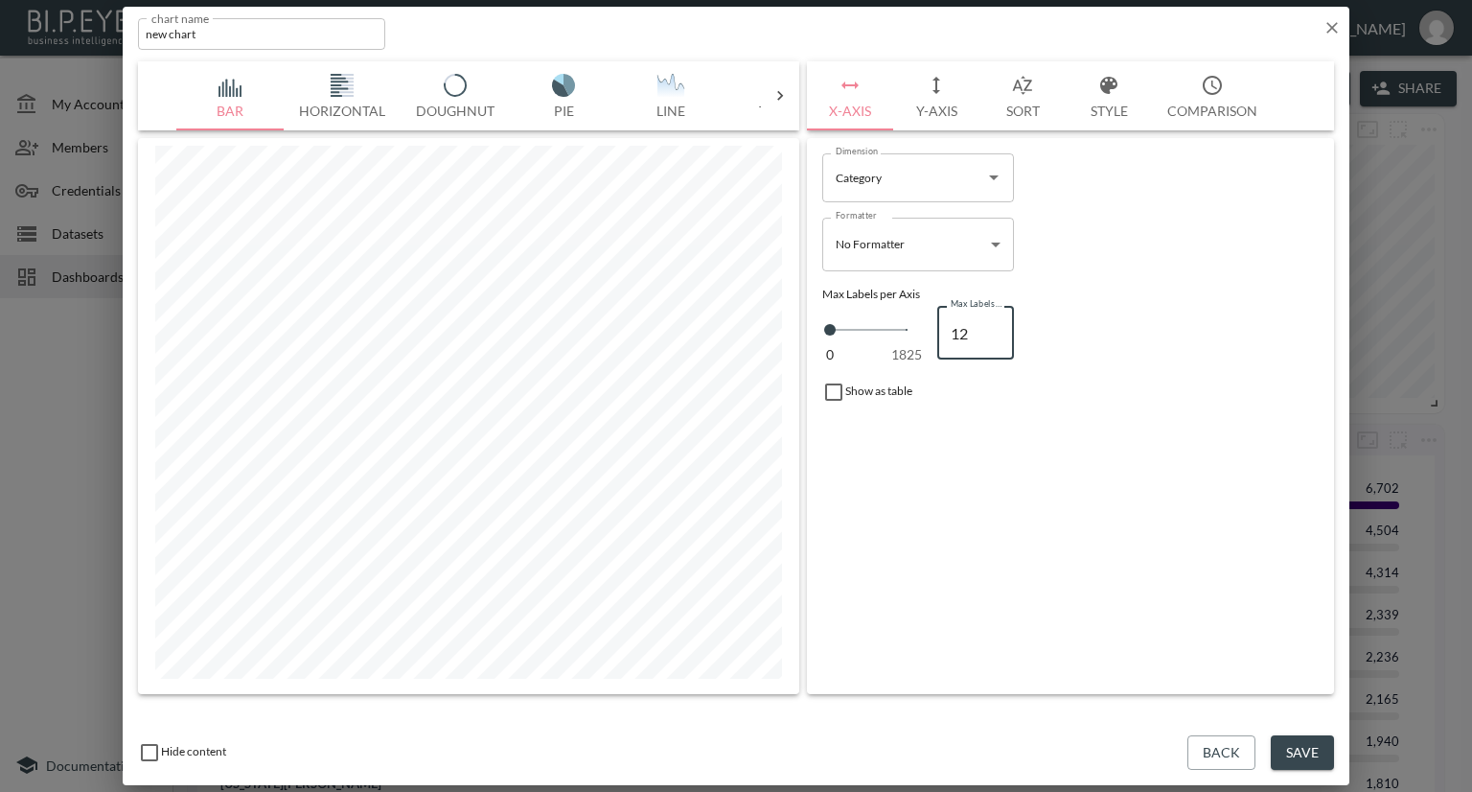
click at [993, 324] on input "12" at bounding box center [975, 333] width 77 height 54
type input "13"
click at [993, 324] on input "13" at bounding box center [975, 333] width 77 height 54
type input "14"
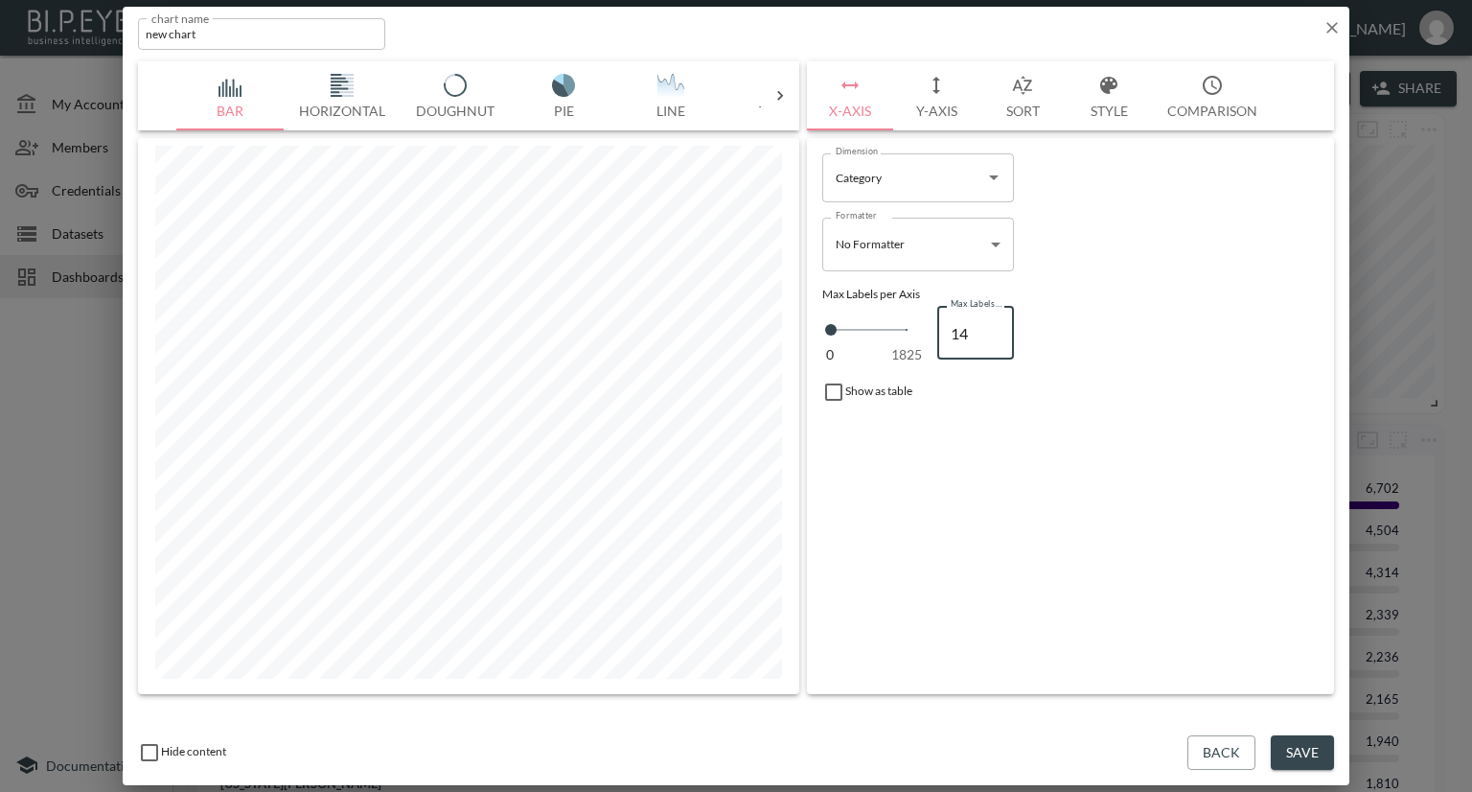
type input "14"
click at [993, 324] on input "14" at bounding box center [975, 333] width 77 height 54
type input "15"
click at [993, 324] on input "15" at bounding box center [975, 333] width 77 height 54
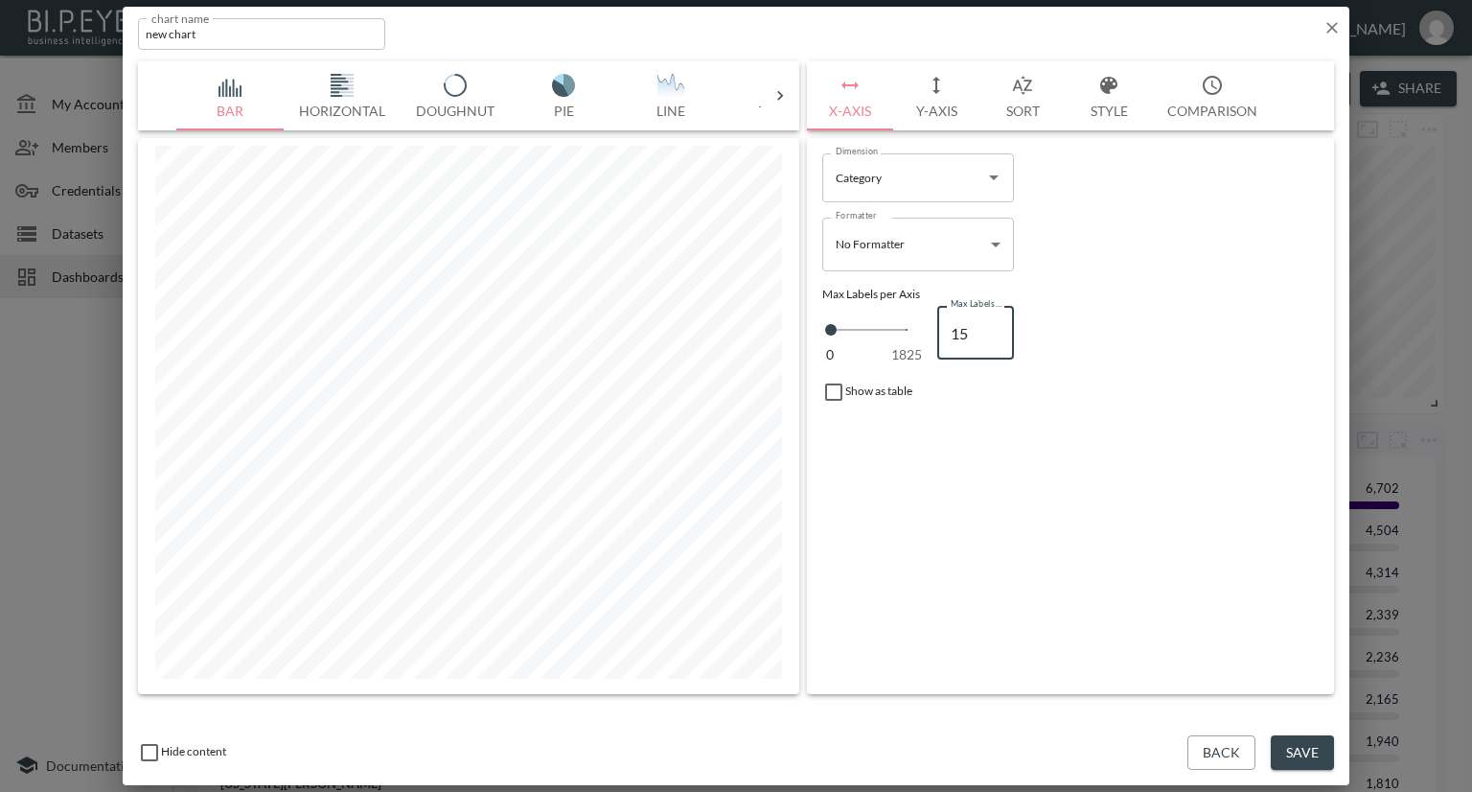
type input "16"
click at [993, 324] on input "16" at bounding box center [975, 333] width 77 height 54
type input "17"
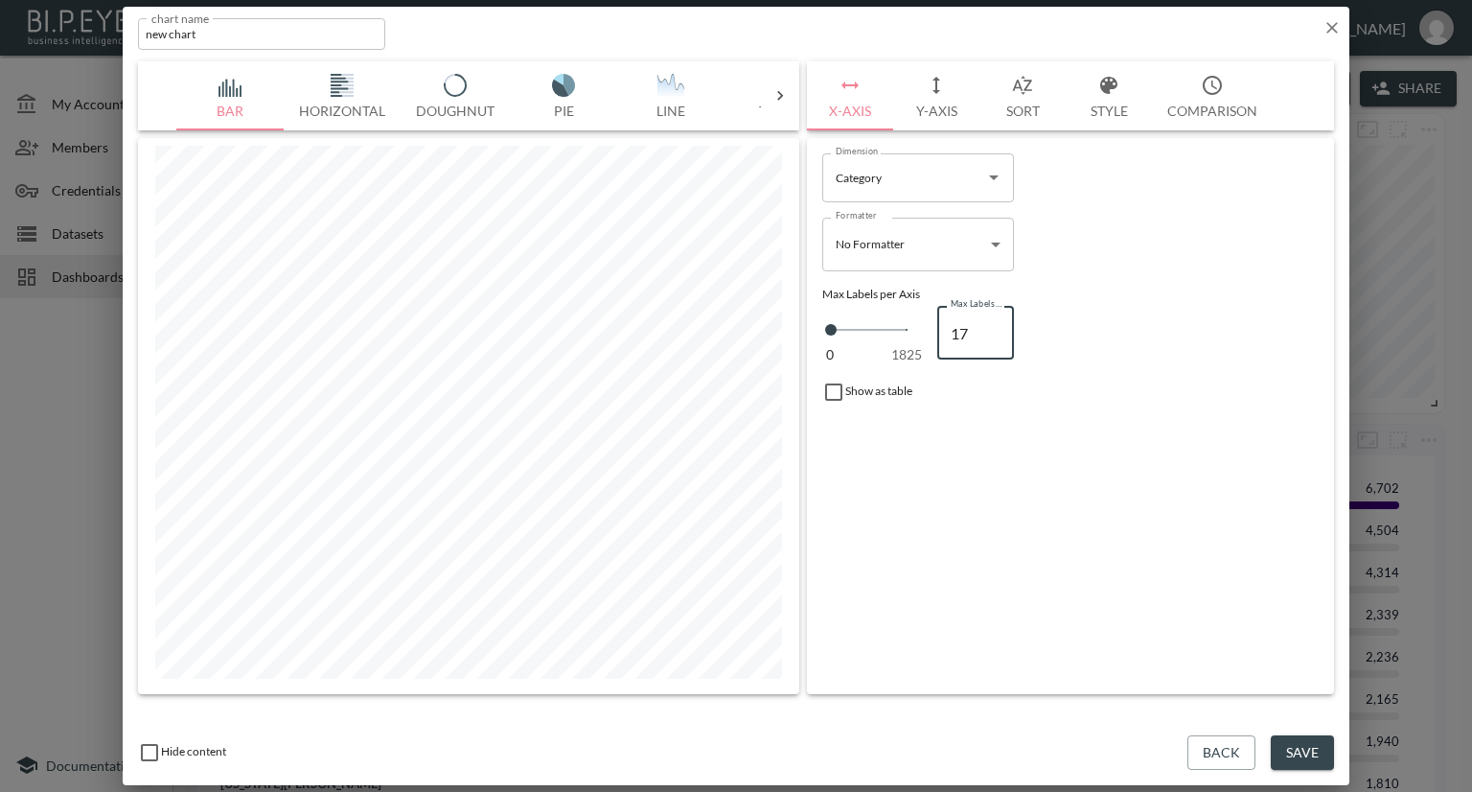
click at [993, 324] on input "17" at bounding box center [975, 333] width 77 height 54
type input "18"
click at [992, 327] on input "18" at bounding box center [975, 333] width 77 height 54
click at [943, 112] on button "Y-Axis" at bounding box center [936, 95] width 86 height 69
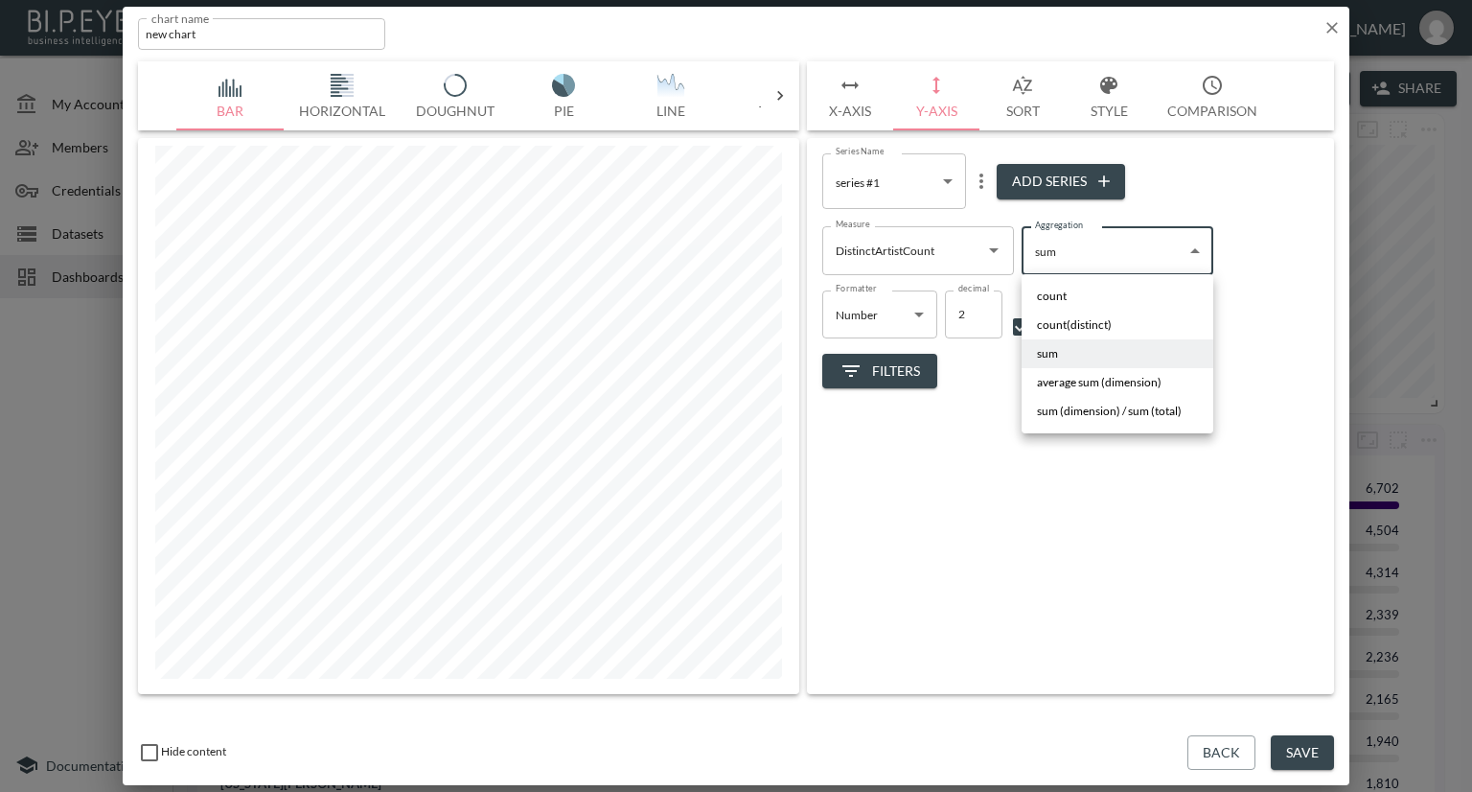
click at [1058, 260] on body "BI.P.EYE, Interactive Analytics Dashboards - app [PERSON_NAME] organization / d…" at bounding box center [736, 396] width 1472 height 792
click at [1066, 360] on li "sum" at bounding box center [1118, 353] width 192 height 29
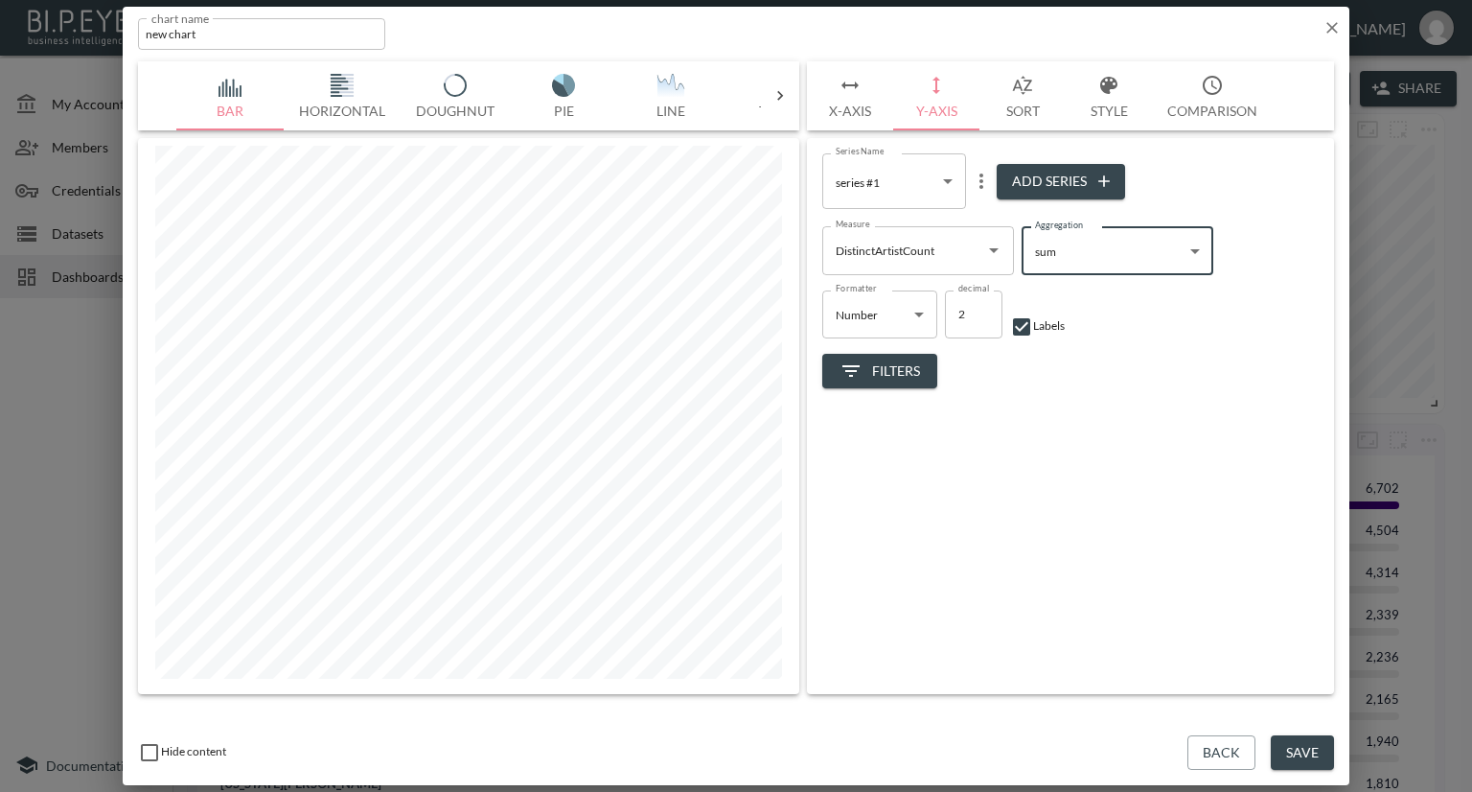
click at [679, 99] on button "Line" at bounding box center [670, 95] width 107 height 69
click at [780, 94] on icon at bounding box center [780, 96] width 6 height 10
click at [231, 85] on img "button" at bounding box center [231, 85] width 77 height 23
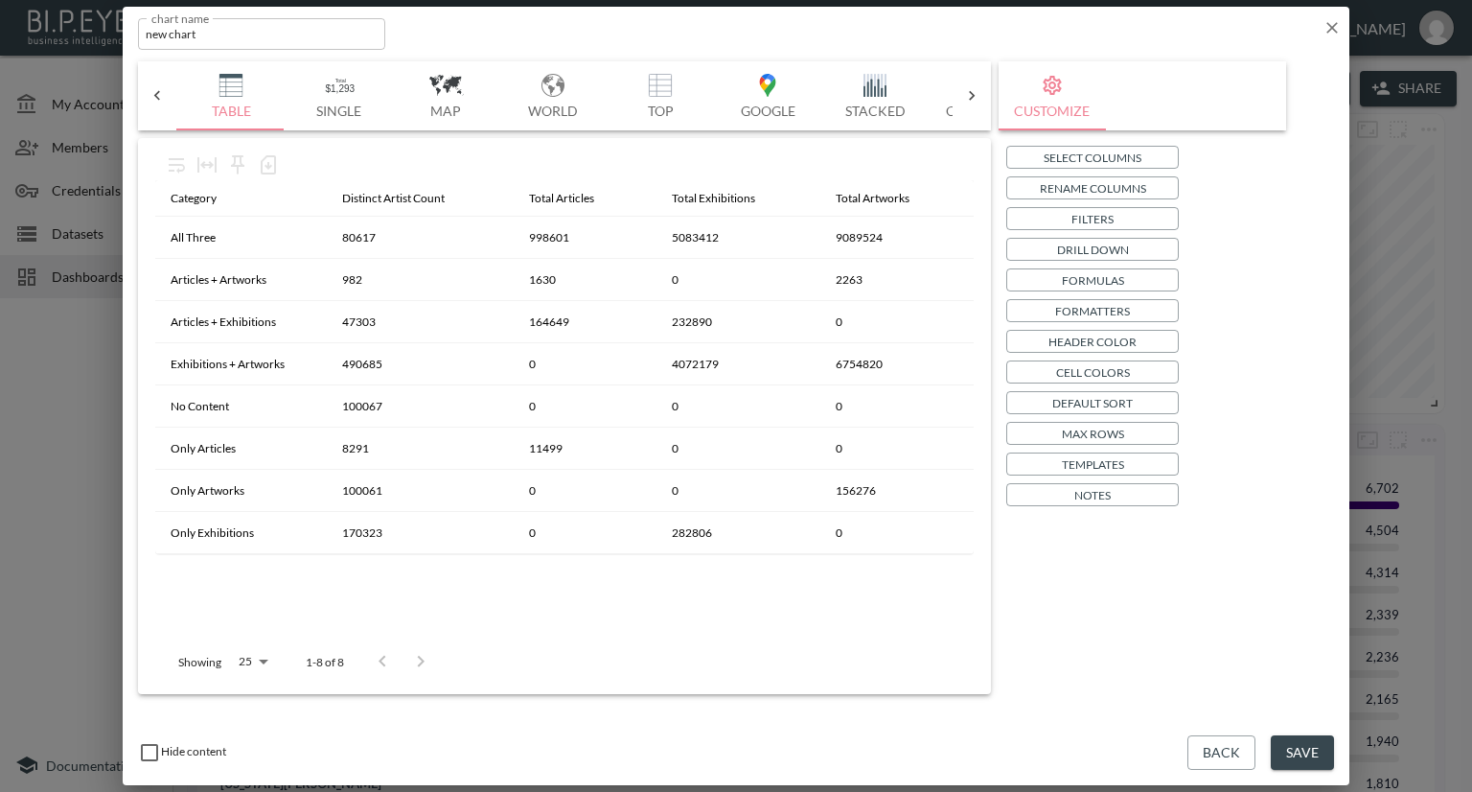
click at [1102, 466] on p "Templates" at bounding box center [1093, 464] width 62 height 20
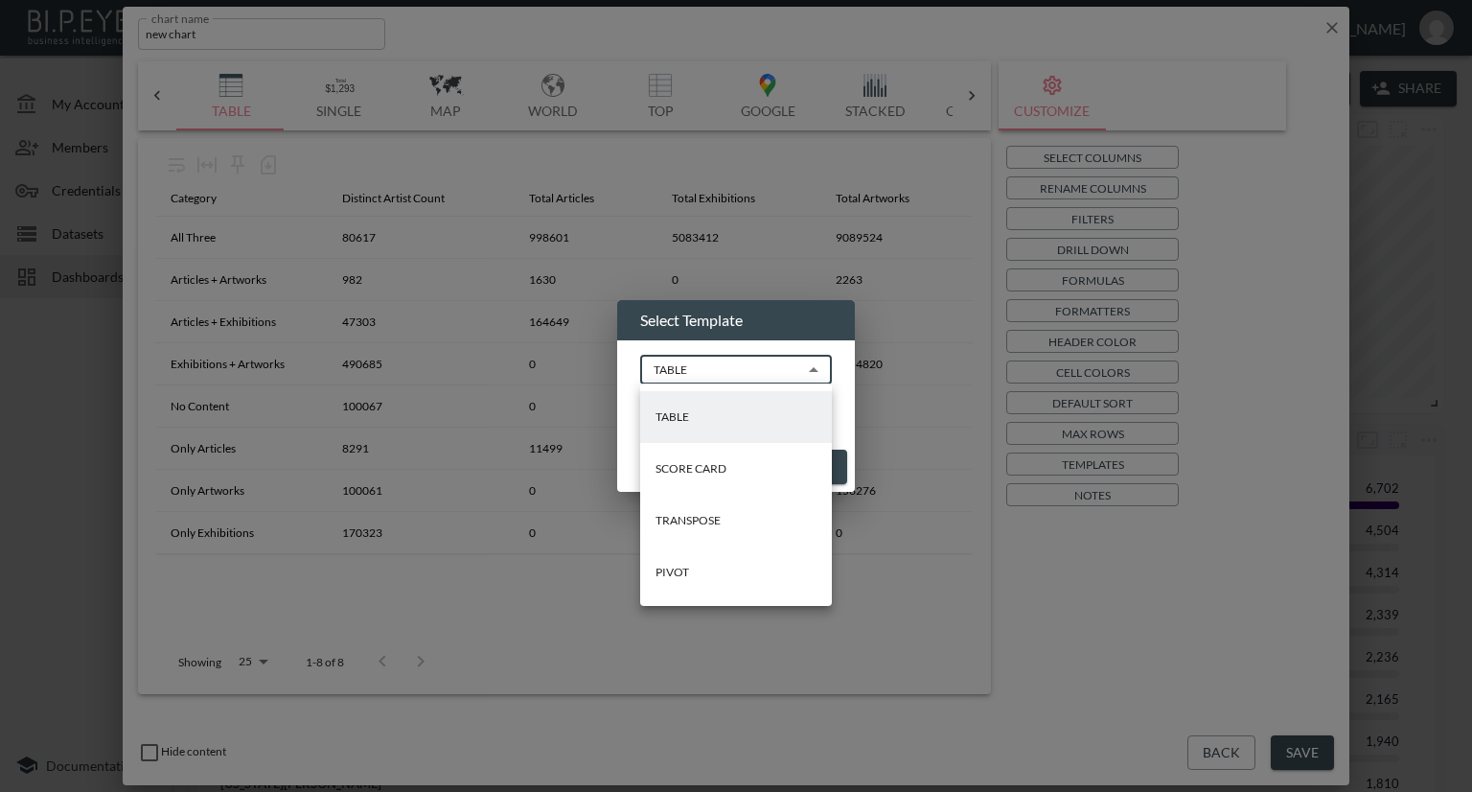
drag, startPoint x: 749, startPoint y: 367, endPoint x: 729, endPoint y: 376, distance: 21.0
click at [748, 369] on body "BI.P.EYE, Interactive Analytics Dashboards - app [PERSON_NAME] organization / d…" at bounding box center [736, 396] width 1472 height 792
drag, startPoint x: 671, startPoint y: 576, endPoint x: 961, endPoint y: 511, distance: 297.6
click at [671, 576] on p "PIVOT" at bounding box center [673, 572] width 34 height 17
type input "PIVOT"
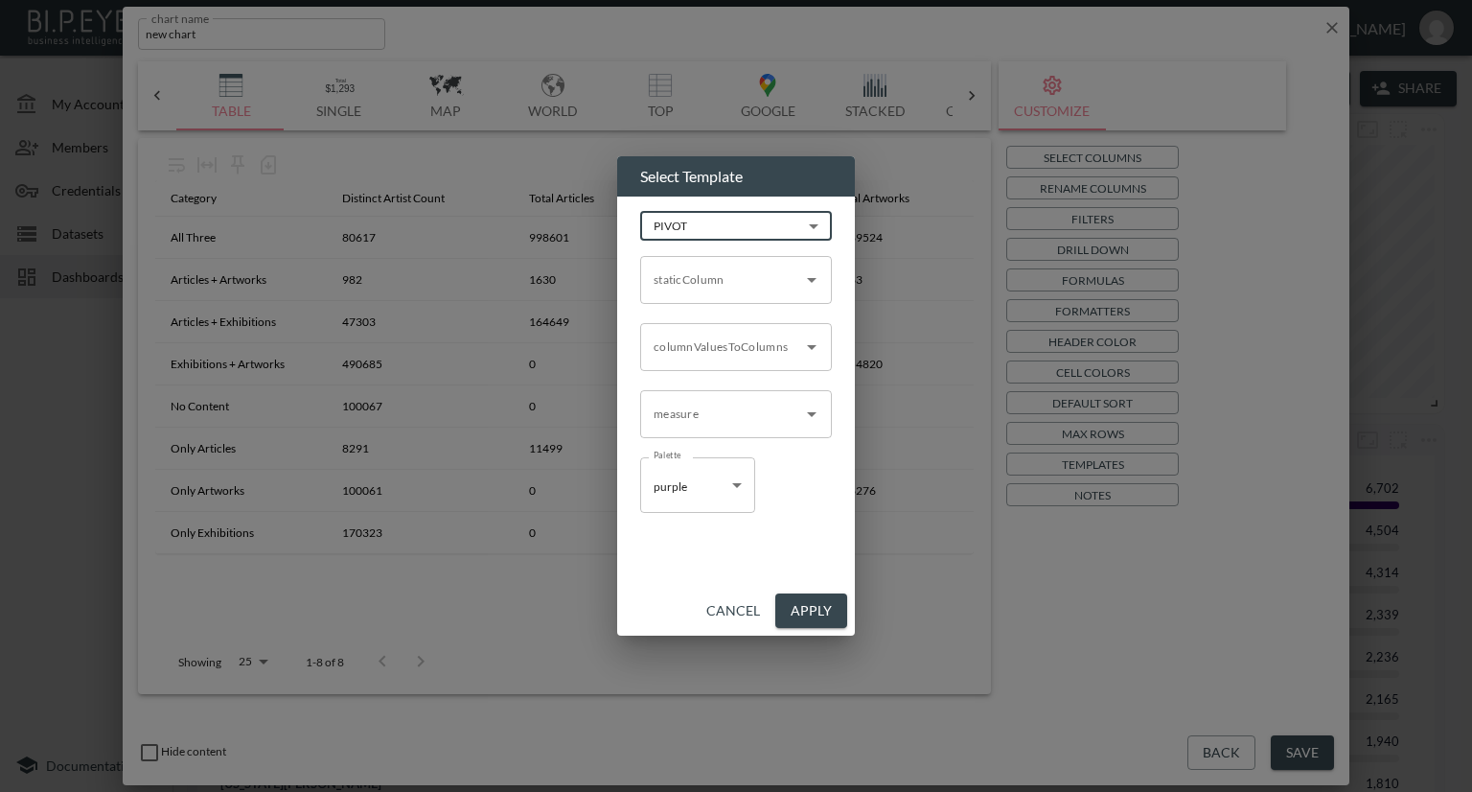
click at [802, 283] on icon "Open" at bounding box center [811, 279] width 23 height 23
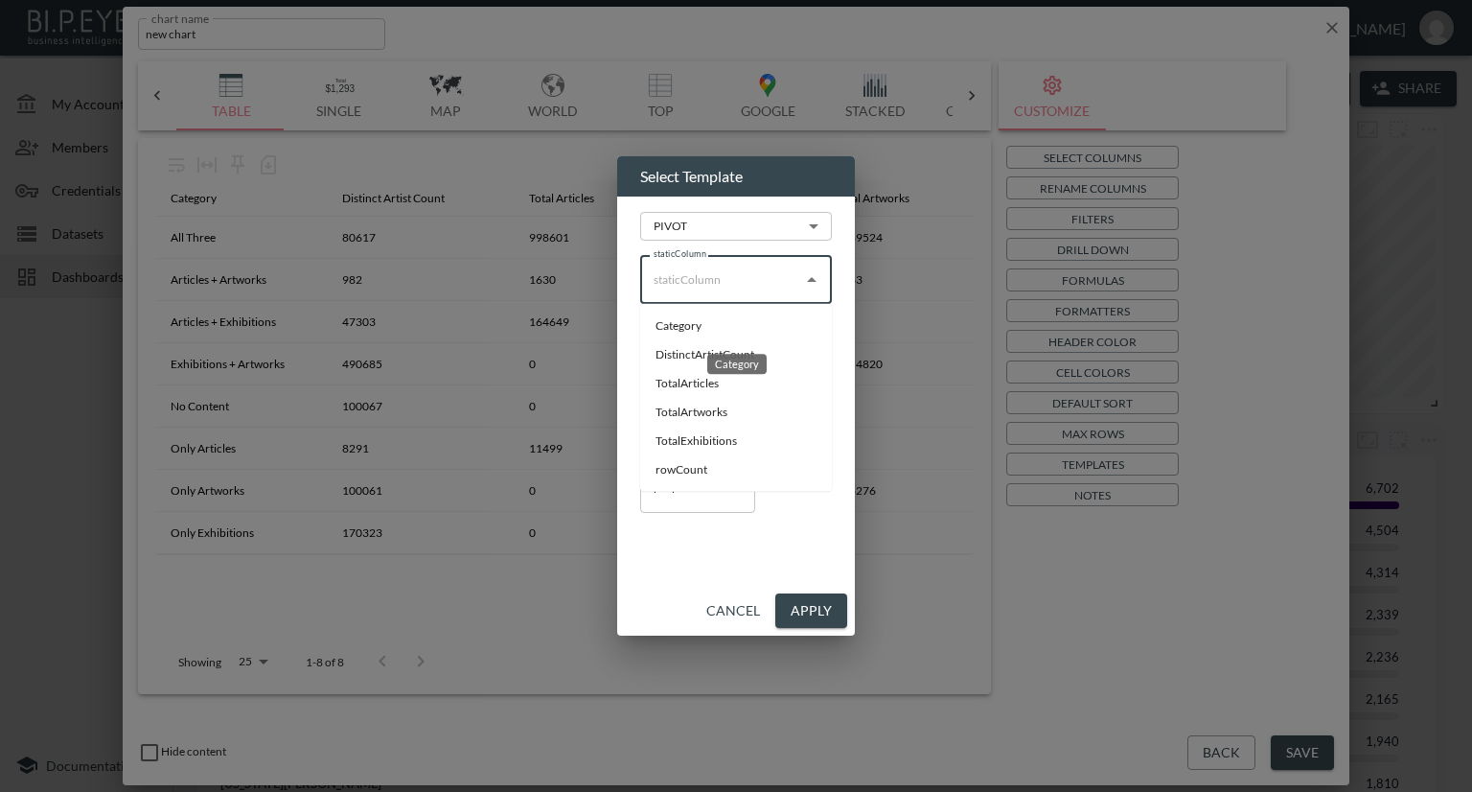
click at [711, 323] on li "Category" at bounding box center [736, 325] width 192 height 29
type input "Category"
click at [817, 351] on icon "Open" at bounding box center [811, 346] width 23 height 23
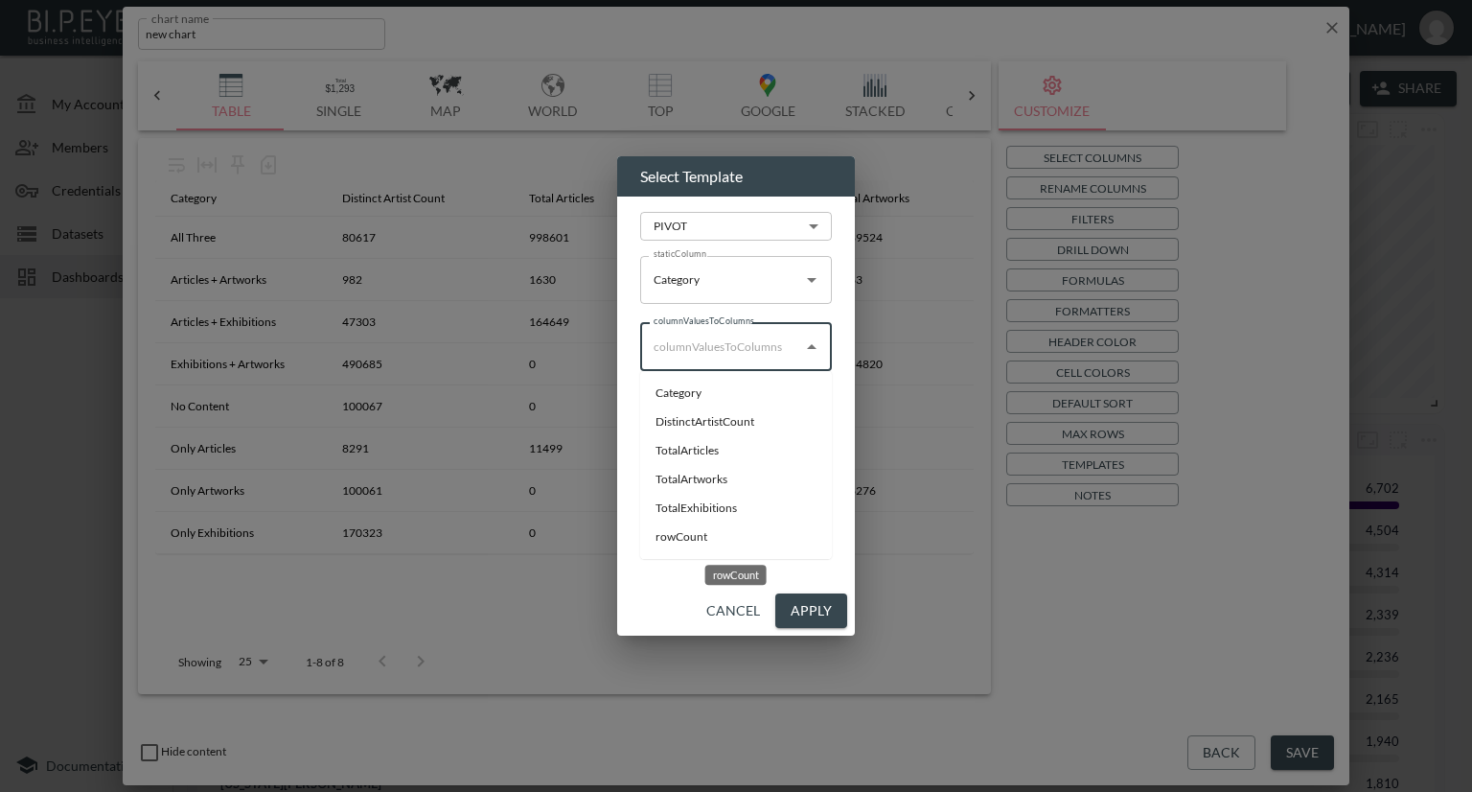
click at [677, 538] on li "rowCount" at bounding box center [736, 536] width 192 height 29
type input "rowCount"
click at [819, 417] on icon "Open" at bounding box center [811, 414] width 23 height 23
click at [977, 571] on div "Select Template PIVOT PIVOT ​ staticColumn Category staticColumn columnValuesTo…" at bounding box center [736, 396] width 1472 height 792
click at [761, 611] on button "Cancel" at bounding box center [733, 610] width 69 height 35
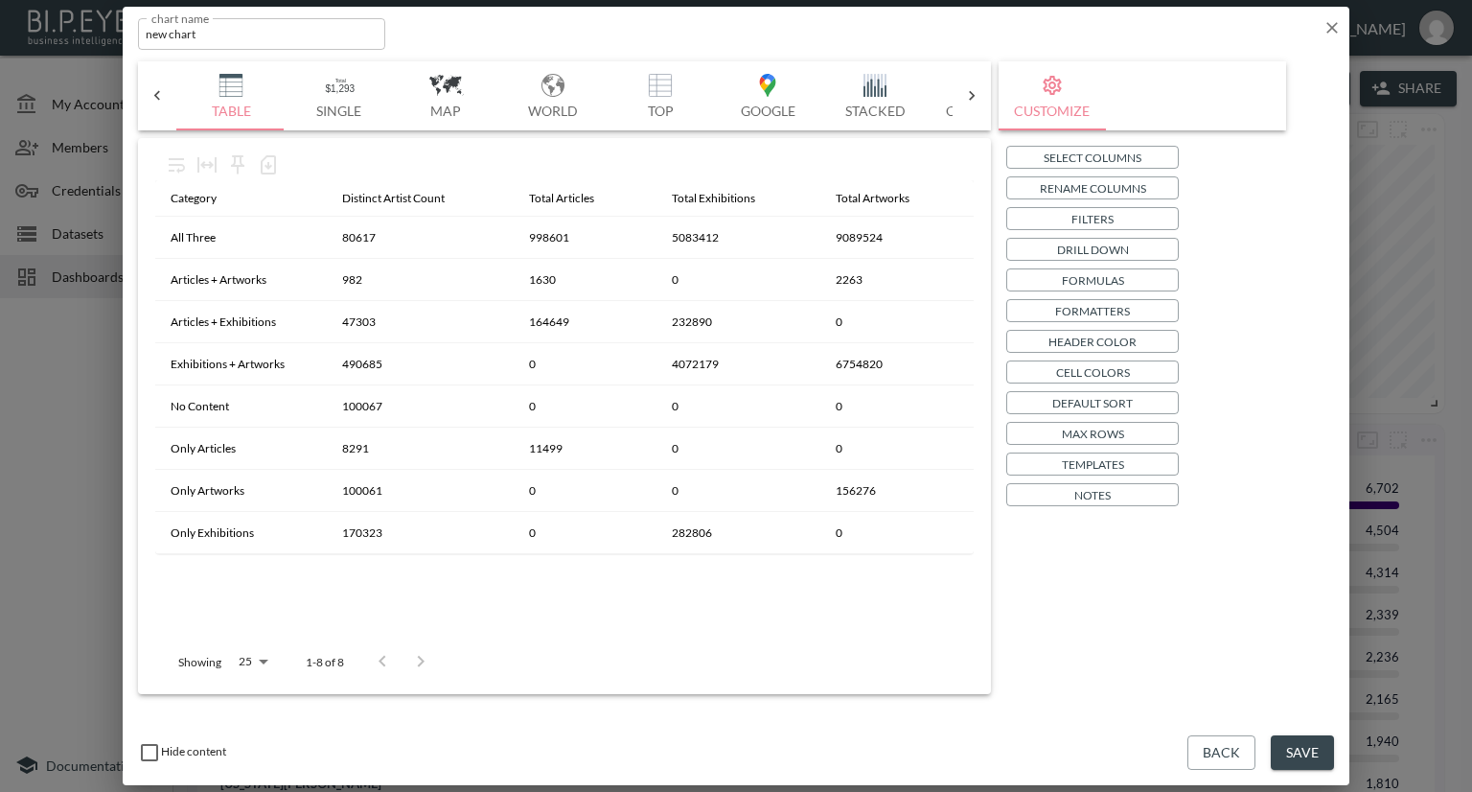
click at [164, 92] on icon at bounding box center [157, 95] width 19 height 19
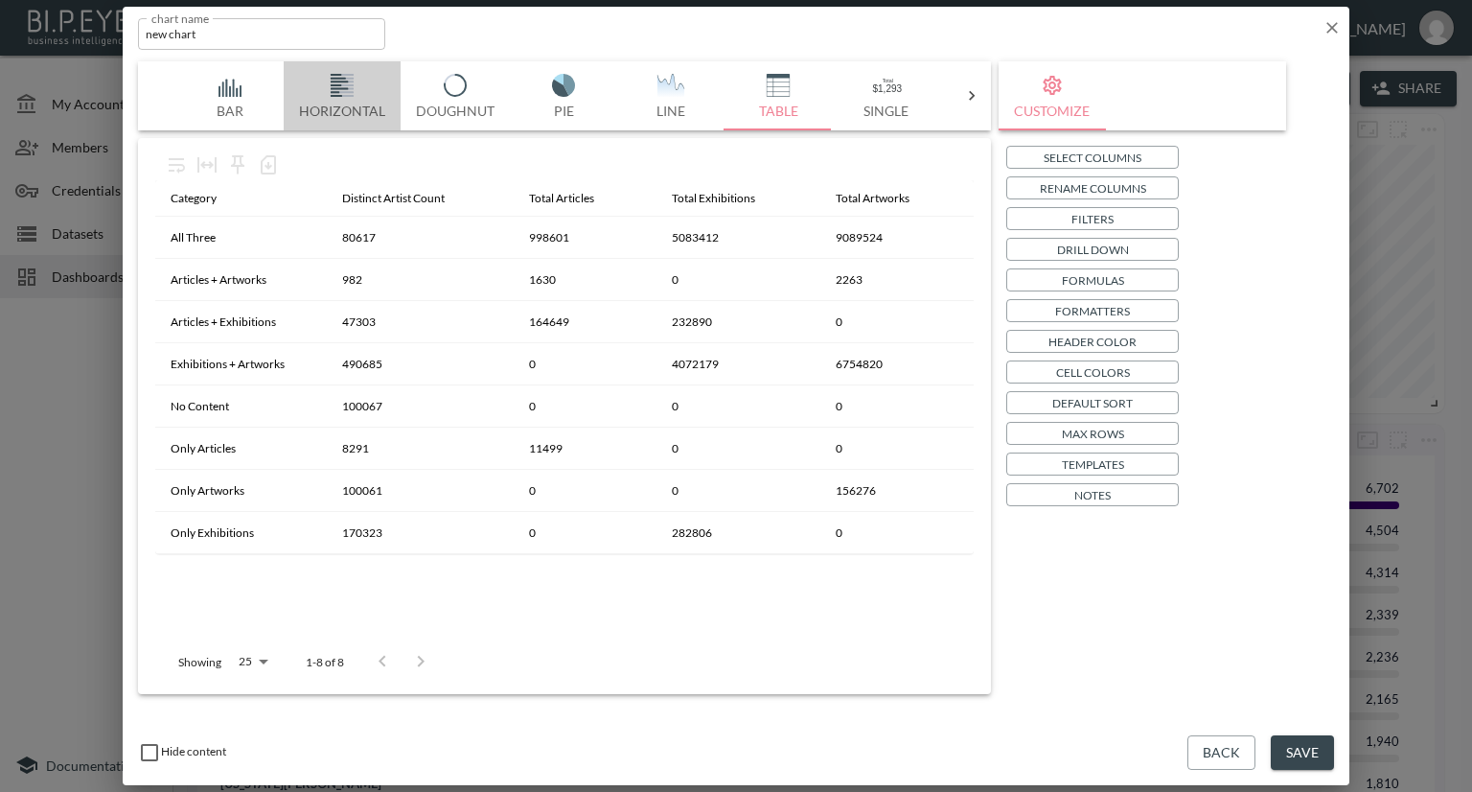
click at [341, 87] on img "button" at bounding box center [342, 85] width 77 height 23
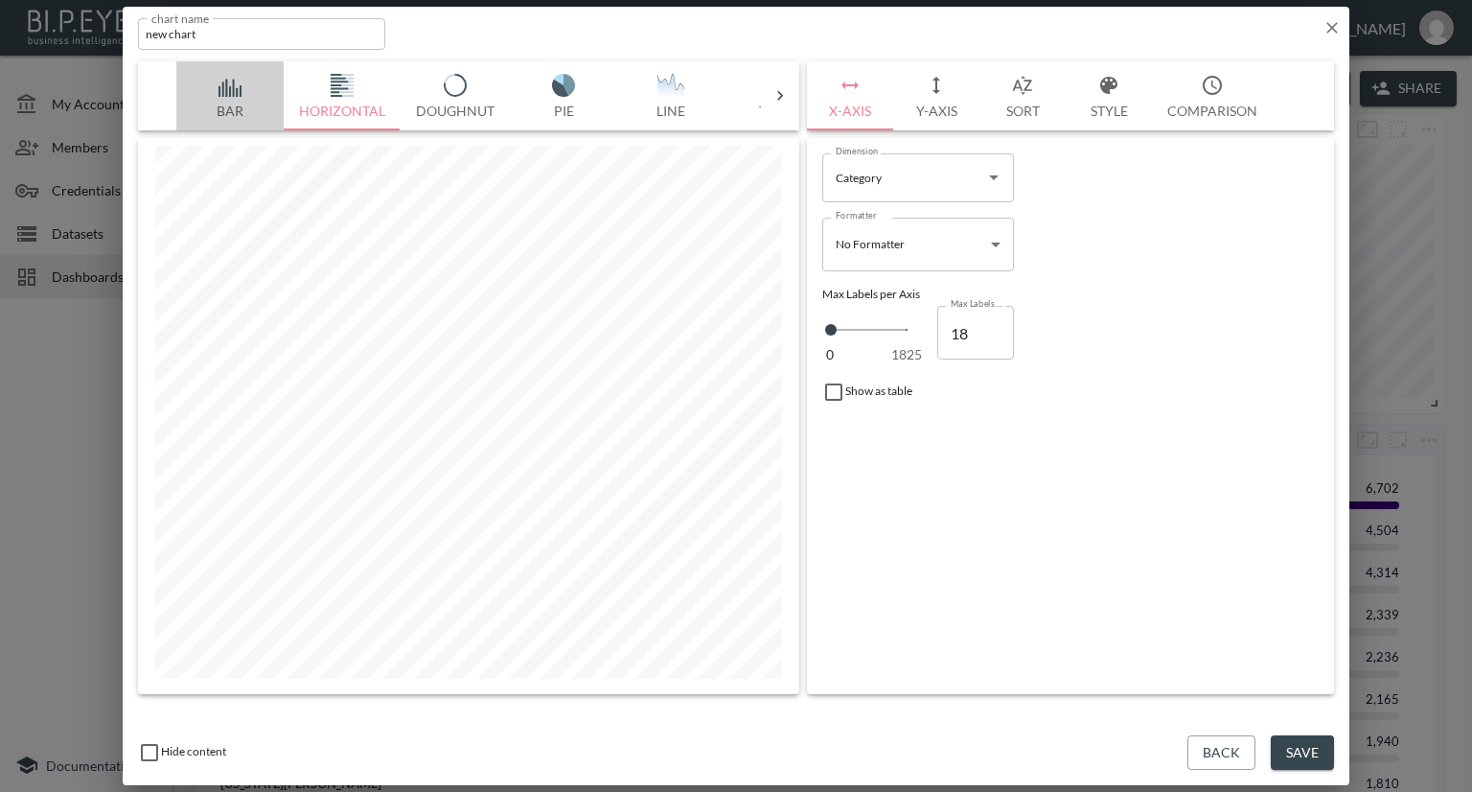
click at [231, 78] on img "button" at bounding box center [230, 85] width 77 height 23
click at [1291, 750] on button "Save" at bounding box center [1302, 752] width 63 height 35
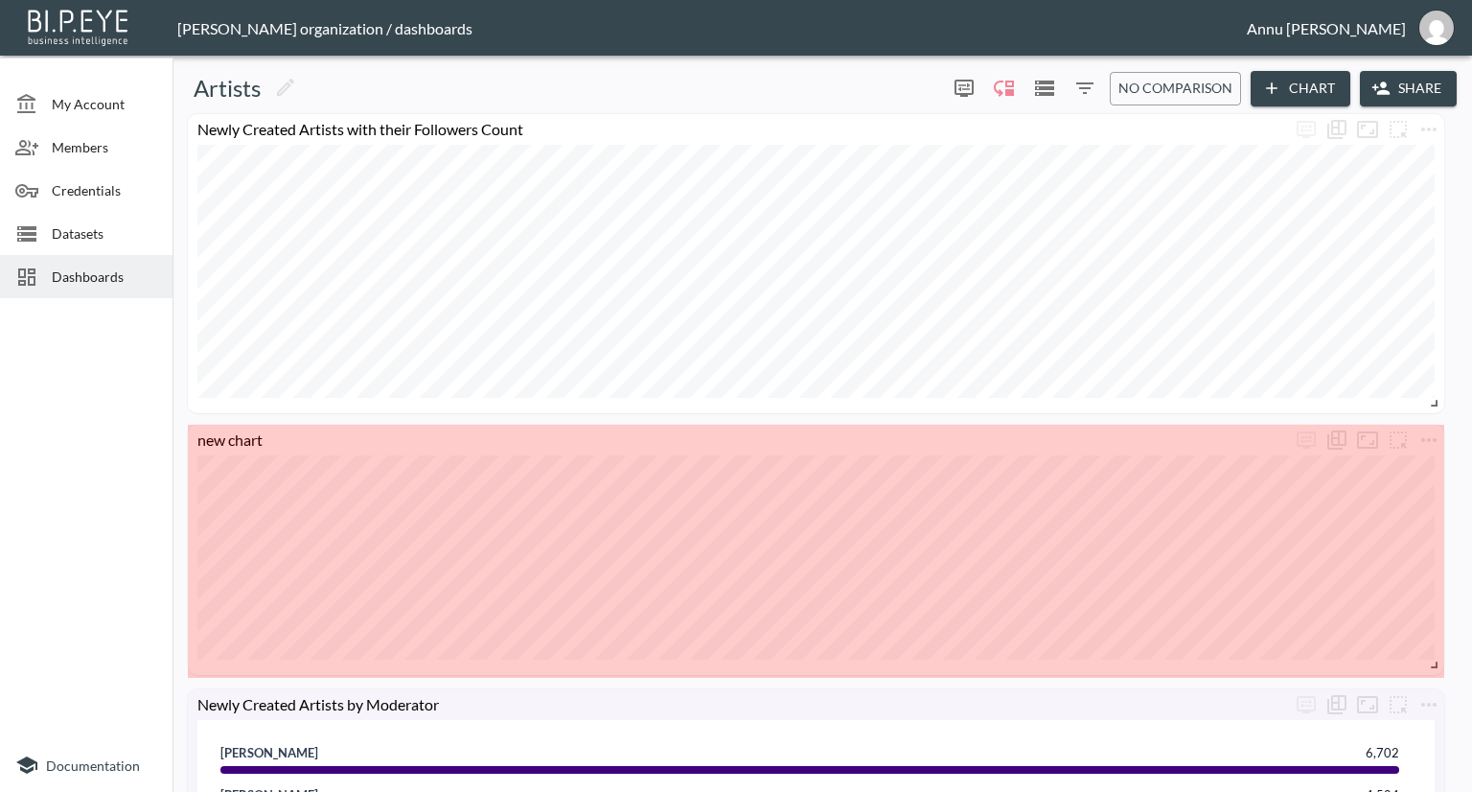
drag, startPoint x: 475, startPoint y: 534, endPoint x: 1434, endPoint y: 657, distance: 966.4
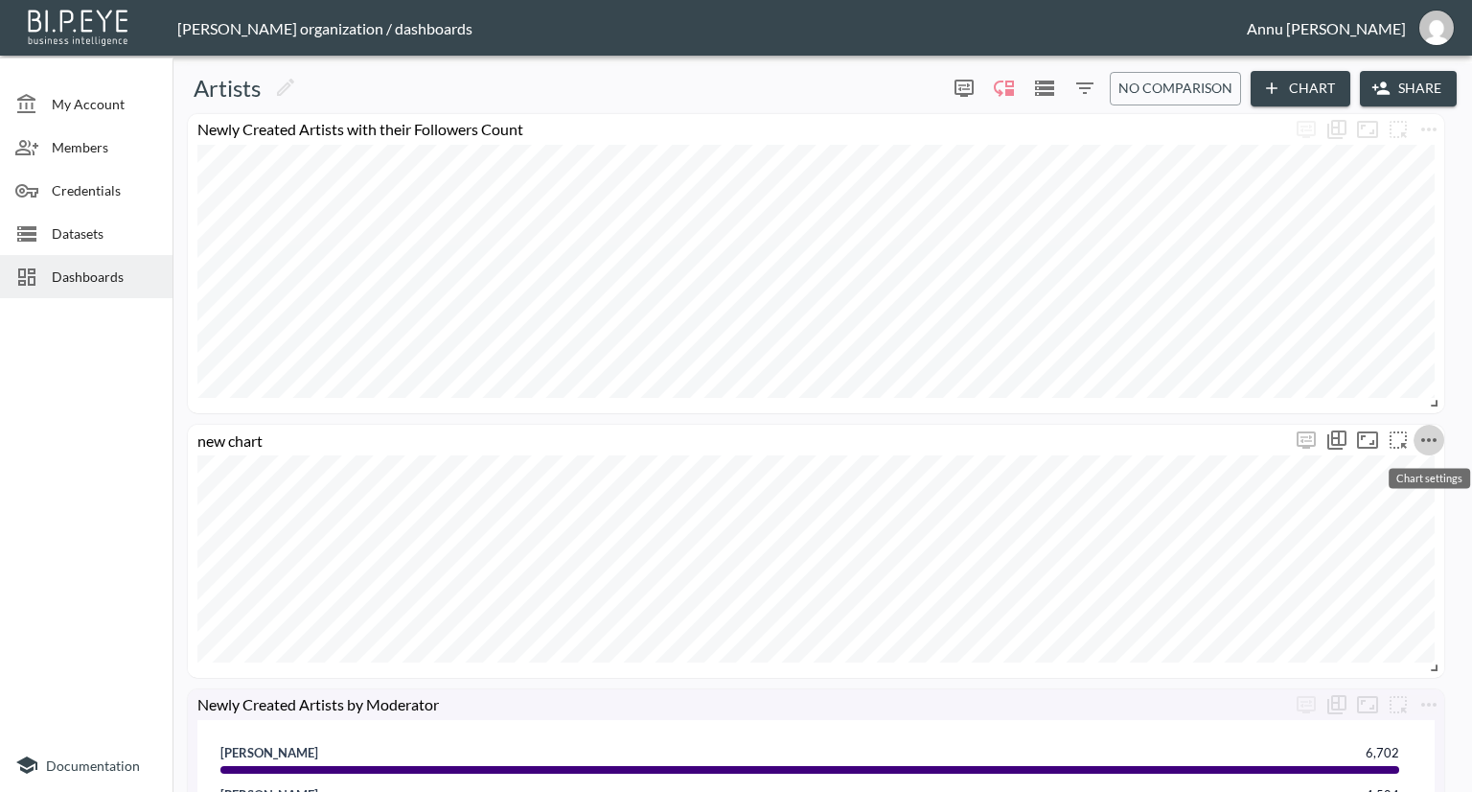
click at [1430, 443] on icon "more" at bounding box center [1429, 439] width 23 height 23
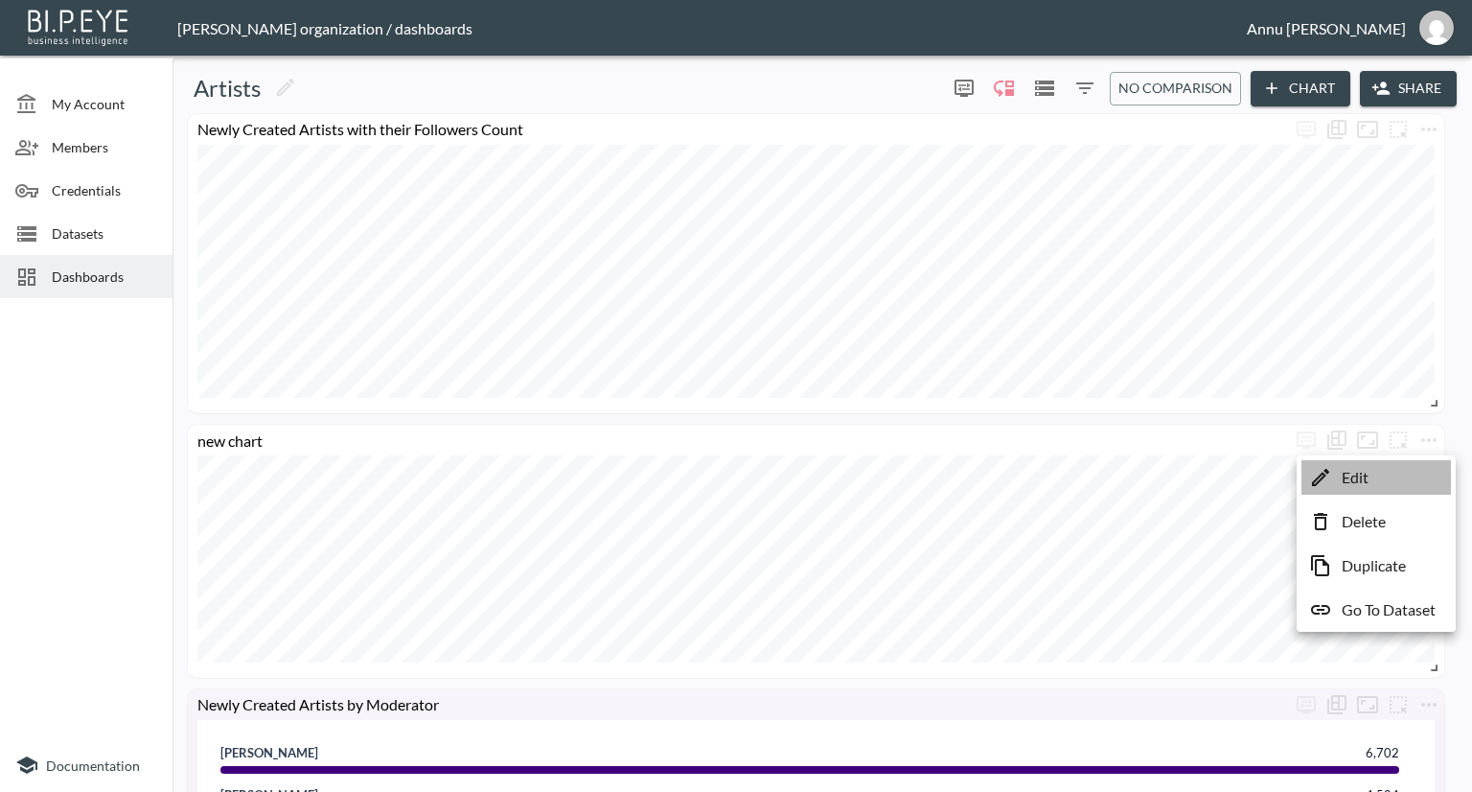
click at [1388, 472] on li "Edit" at bounding box center [1377, 477] width 150 height 35
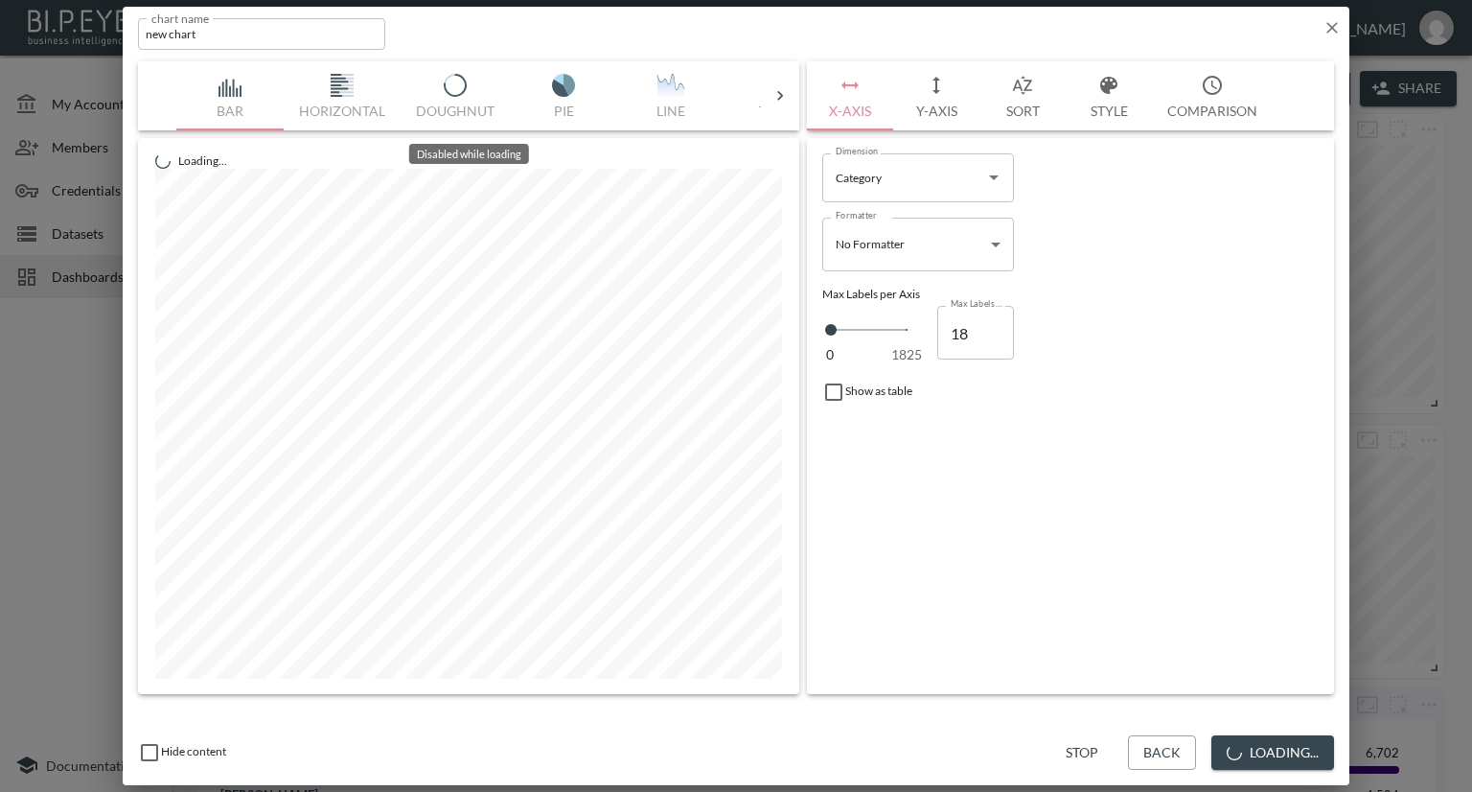
click at [334, 81] on div "Bar Horizontal Doughnut Pie Line Table Single Map World Top Google Stacked Cale…" at bounding box center [468, 95] width 585 height 69
click at [340, 85] on div "Bar Horizontal Doughnut Pie Line Table Single Map World Top Google Stacked Cale…" at bounding box center [468, 95] width 585 height 69
click at [340, 85] on img "button" at bounding box center [342, 85] width 77 height 23
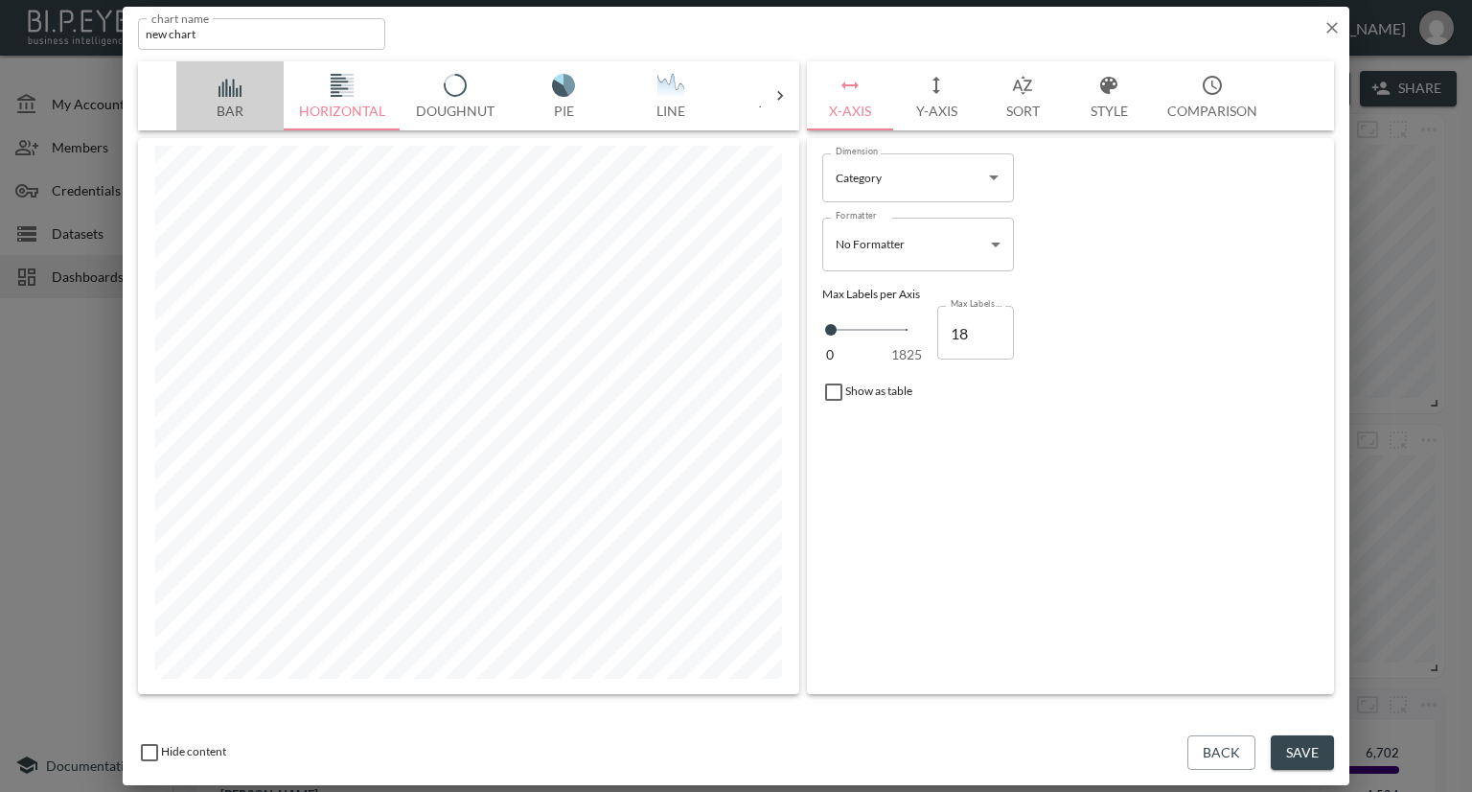
click at [238, 99] on button "Bar" at bounding box center [229, 95] width 107 height 69
click at [670, 102] on button "Line" at bounding box center [670, 95] width 107 height 69
click at [1293, 750] on button "Save" at bounding box center [1302, 752] width 63 height 35
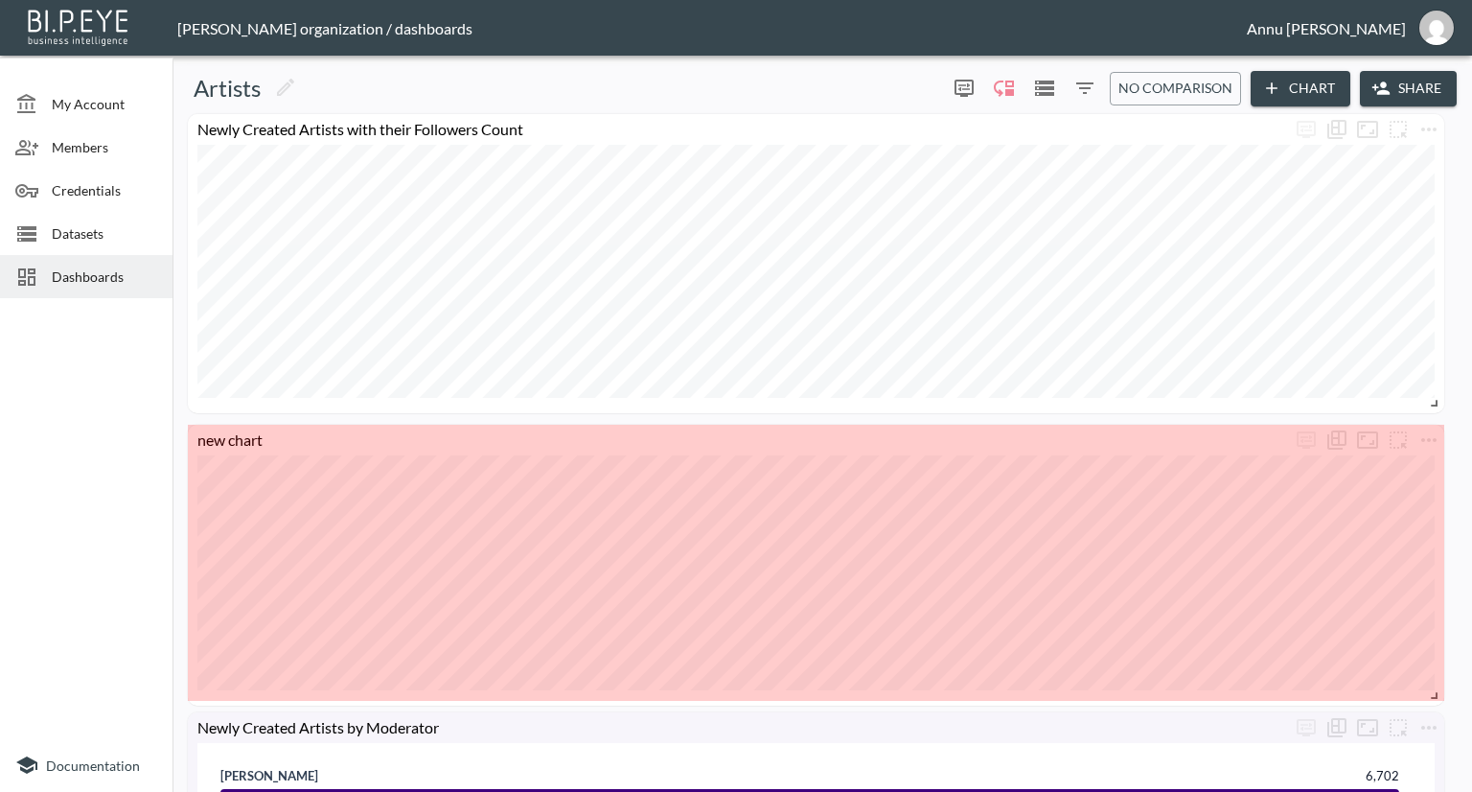
drag, startPoint x: 1438, startPoint y: 667, endPoint x: 1438, endPoint y: 695, distance: 27.8
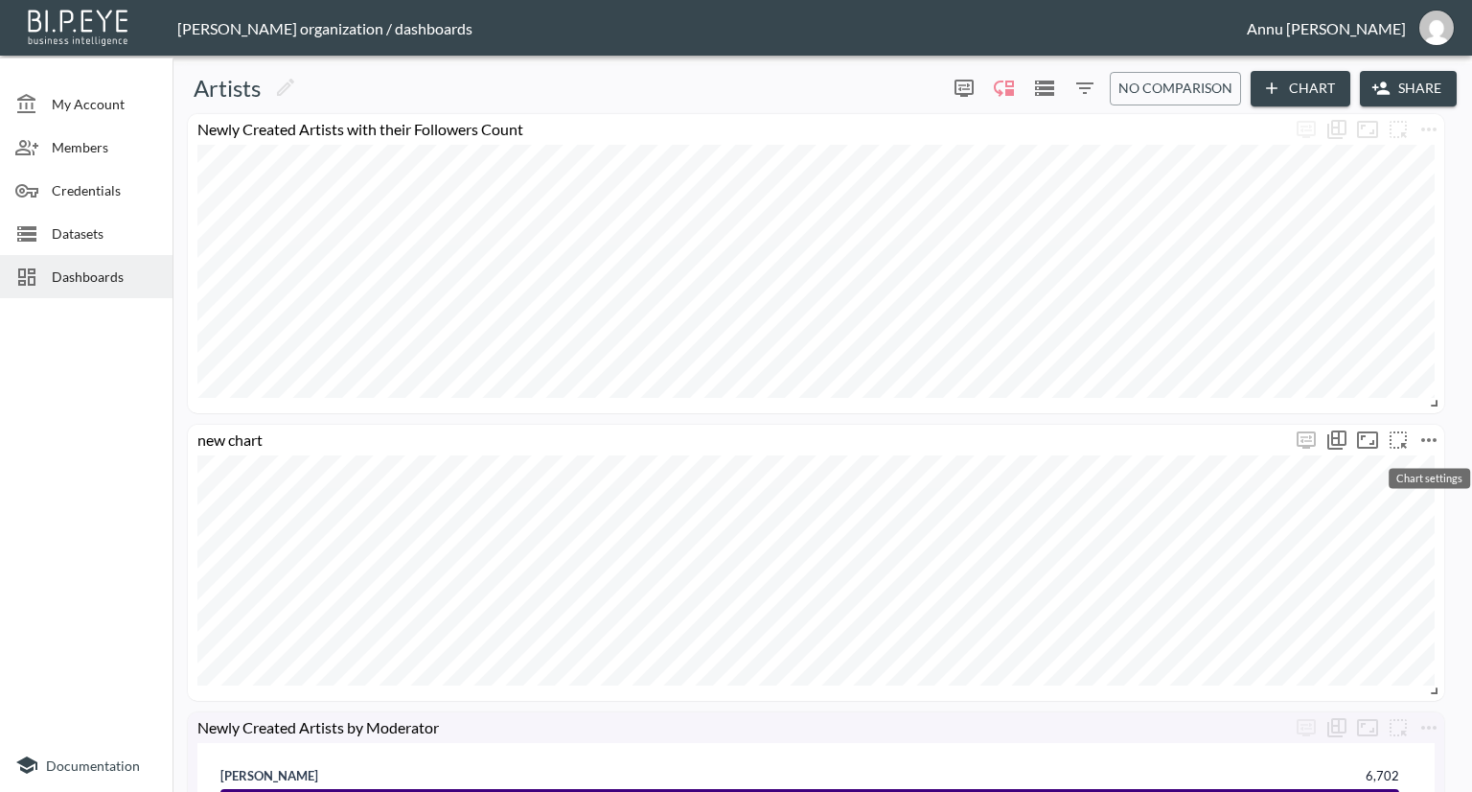
click at [1424, 443] on icon "more" at bounding box center [1429, 439] width 23 height 23
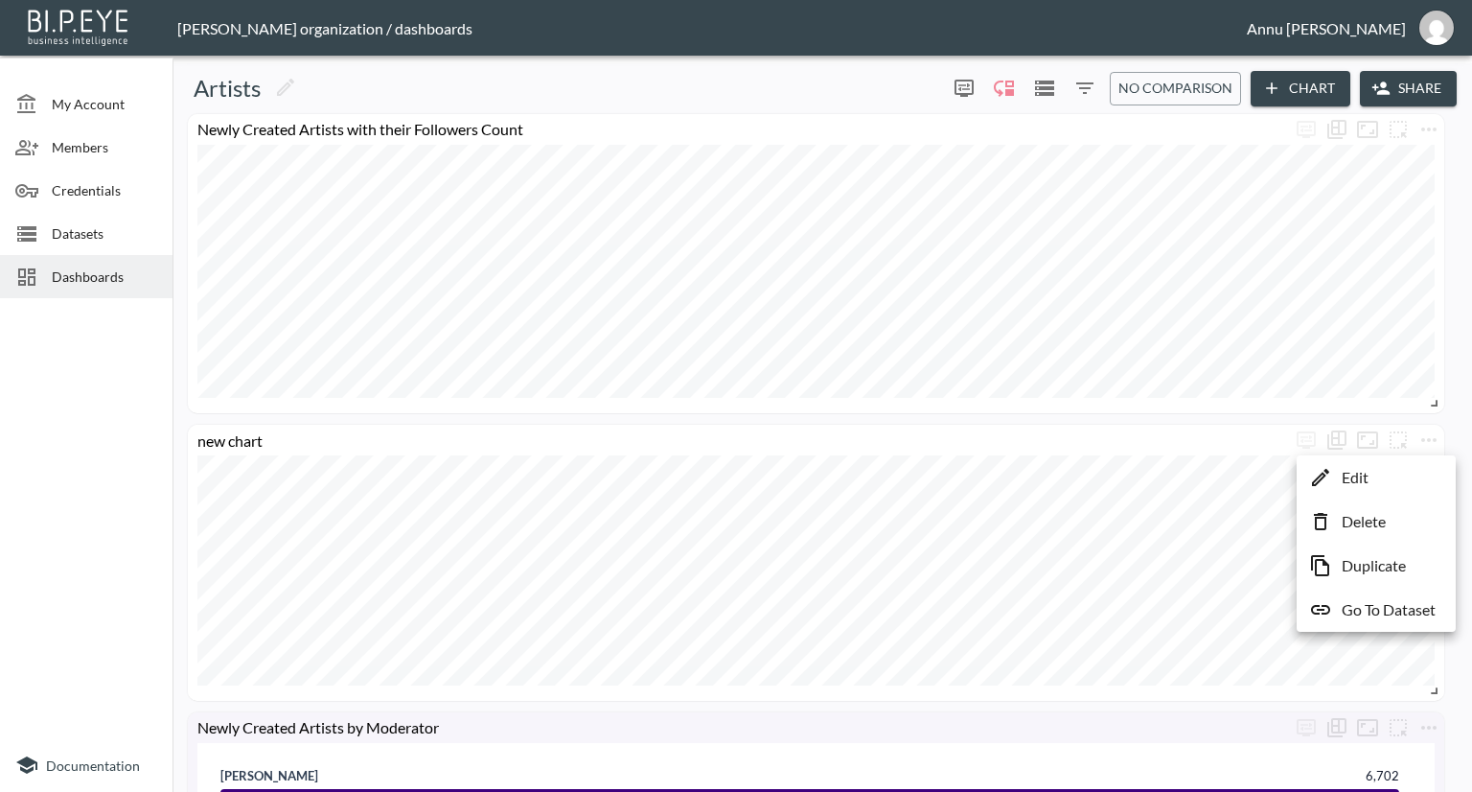
click at [1392, 469] on li "Edit" at bounding box center [1377, 477] width 150 height 35
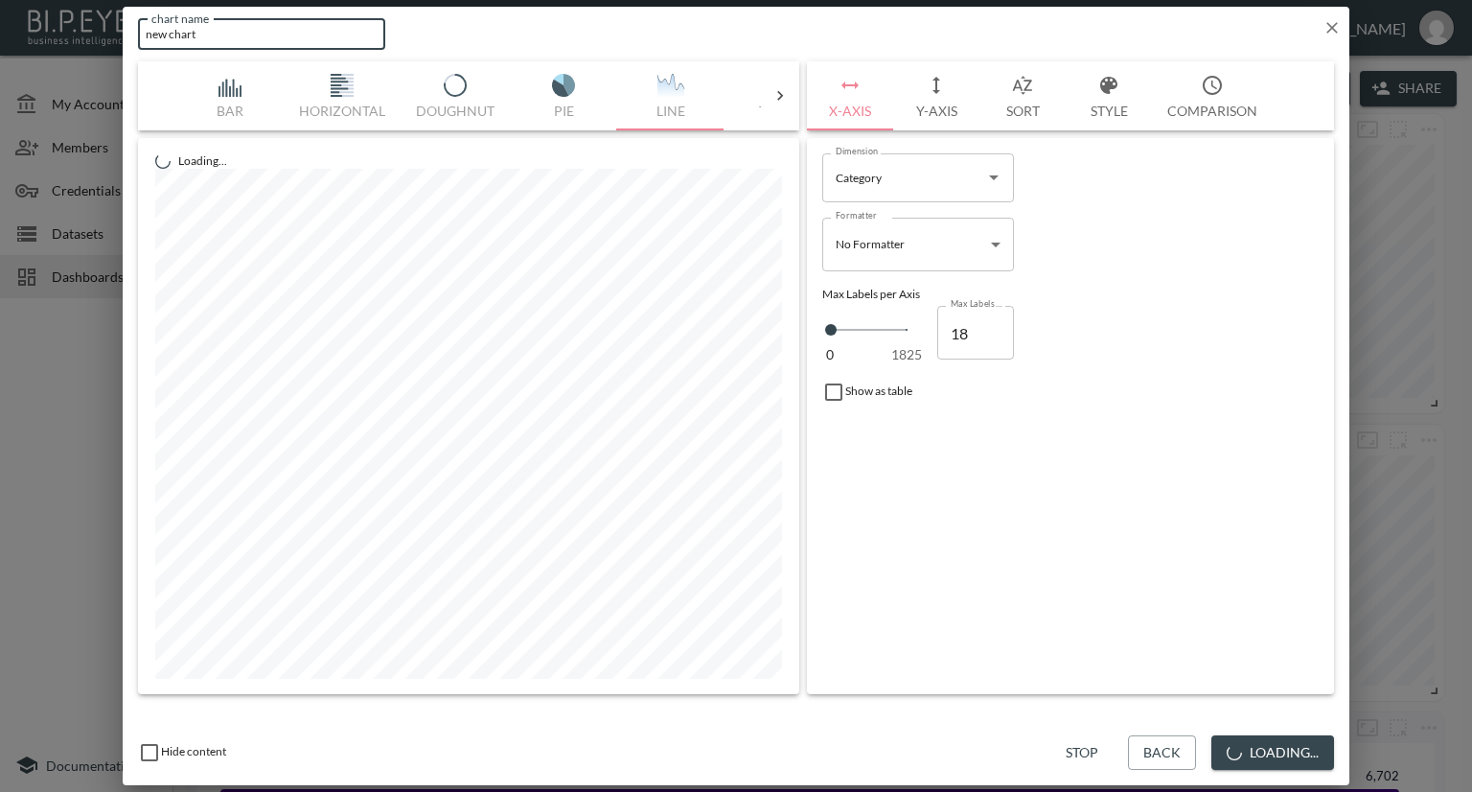
drag, startPoint x: 261, startPoint y: 37, endPoint x: 173, endPoint y: 39, distance: 88.2
click at [135, 49] on div "chart name new chart chart name" at bounding box center [736, 30] width 1227 height 47
type input "Artist Content Profile"
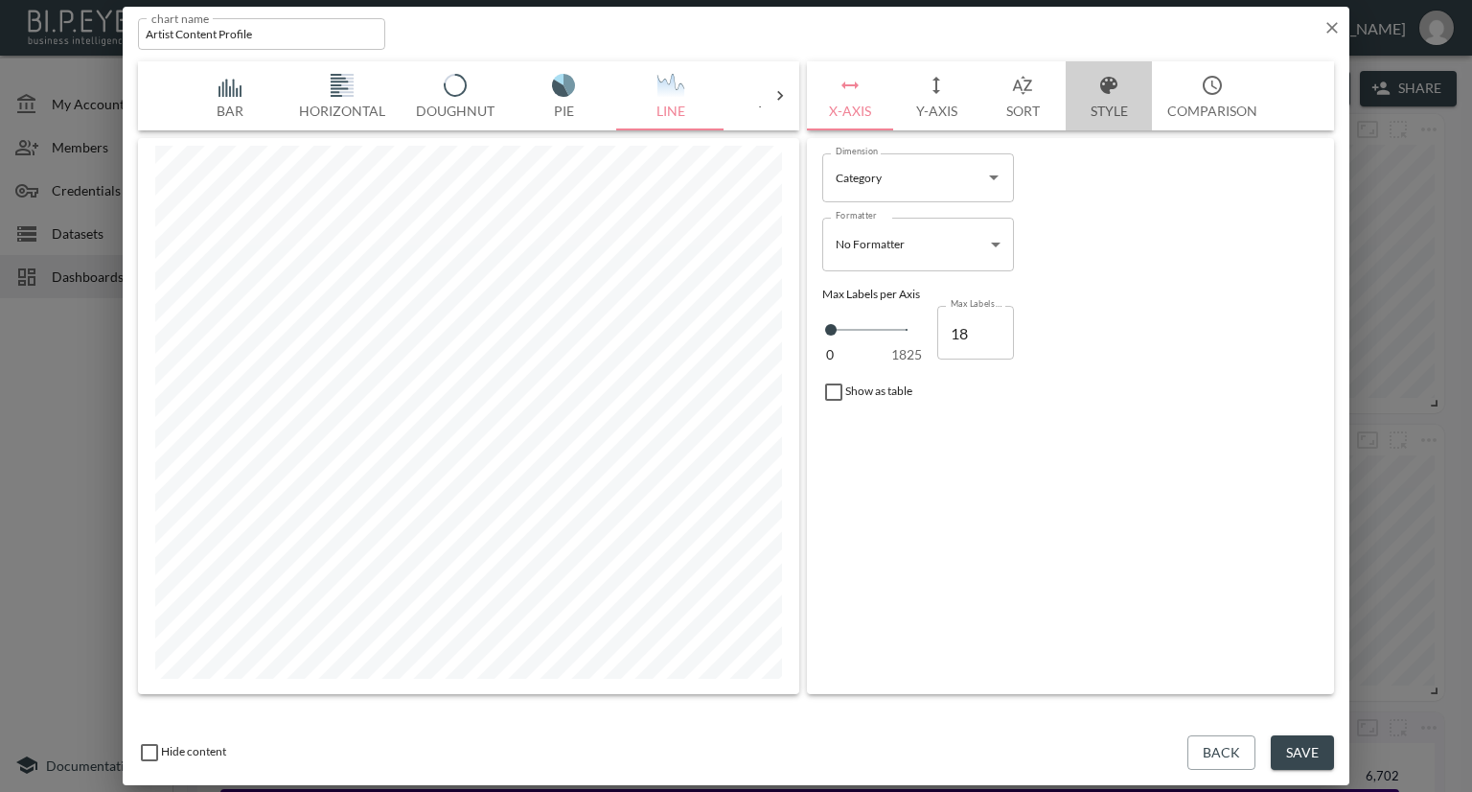
click at [1106, 104] on button "Style" at bounding box center [1109, 95] width 86 height 69
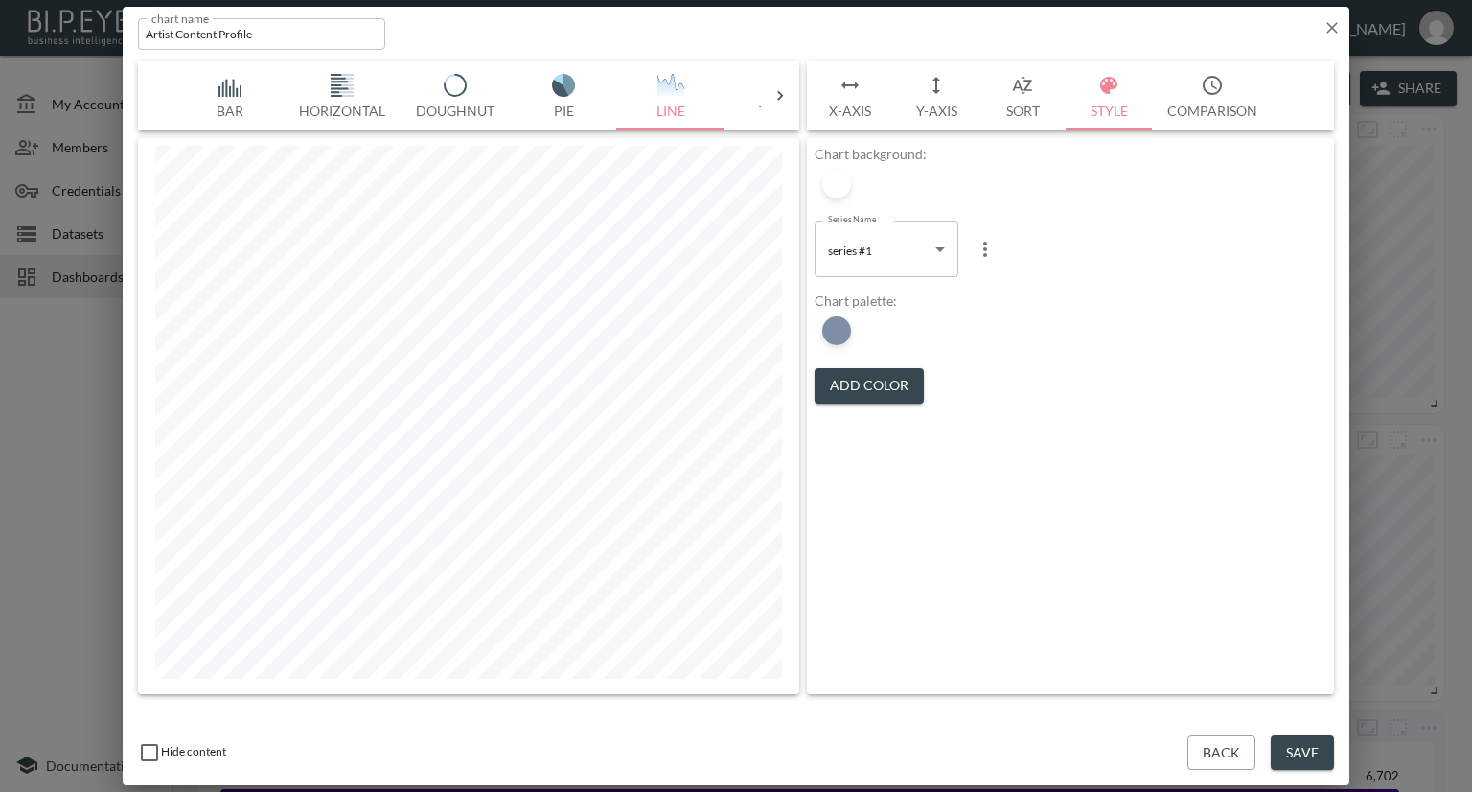
click at [866, 380] on button "Add Color" at bounding box center [869, 385] width 109 height 35
click at [845, 331] on div at bounding box center [836, 330] width 29 height 29
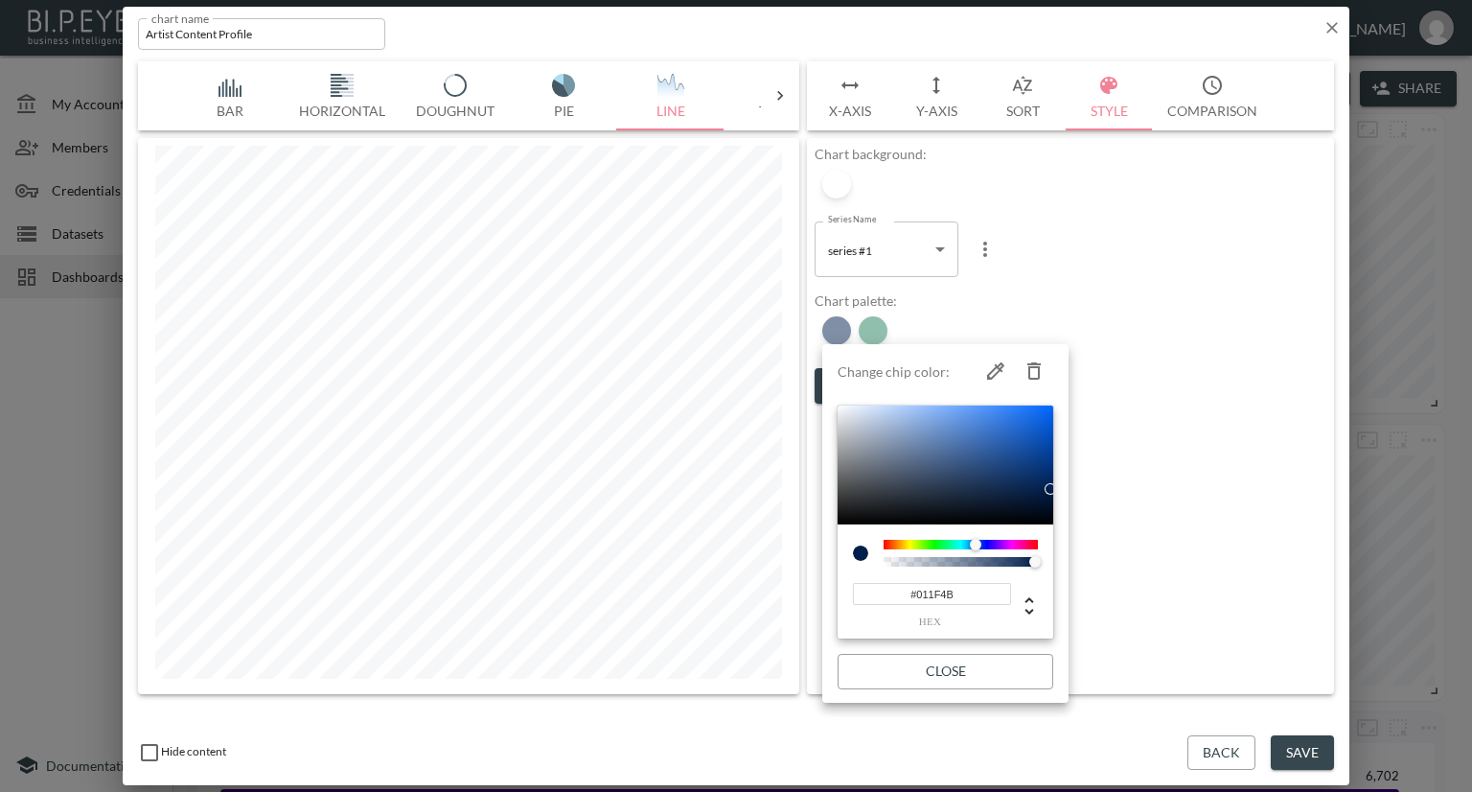
click at [1028, 367] on icon "button" at bounding box center [1033, 370] width 13 height 17
type input "#237F5D"
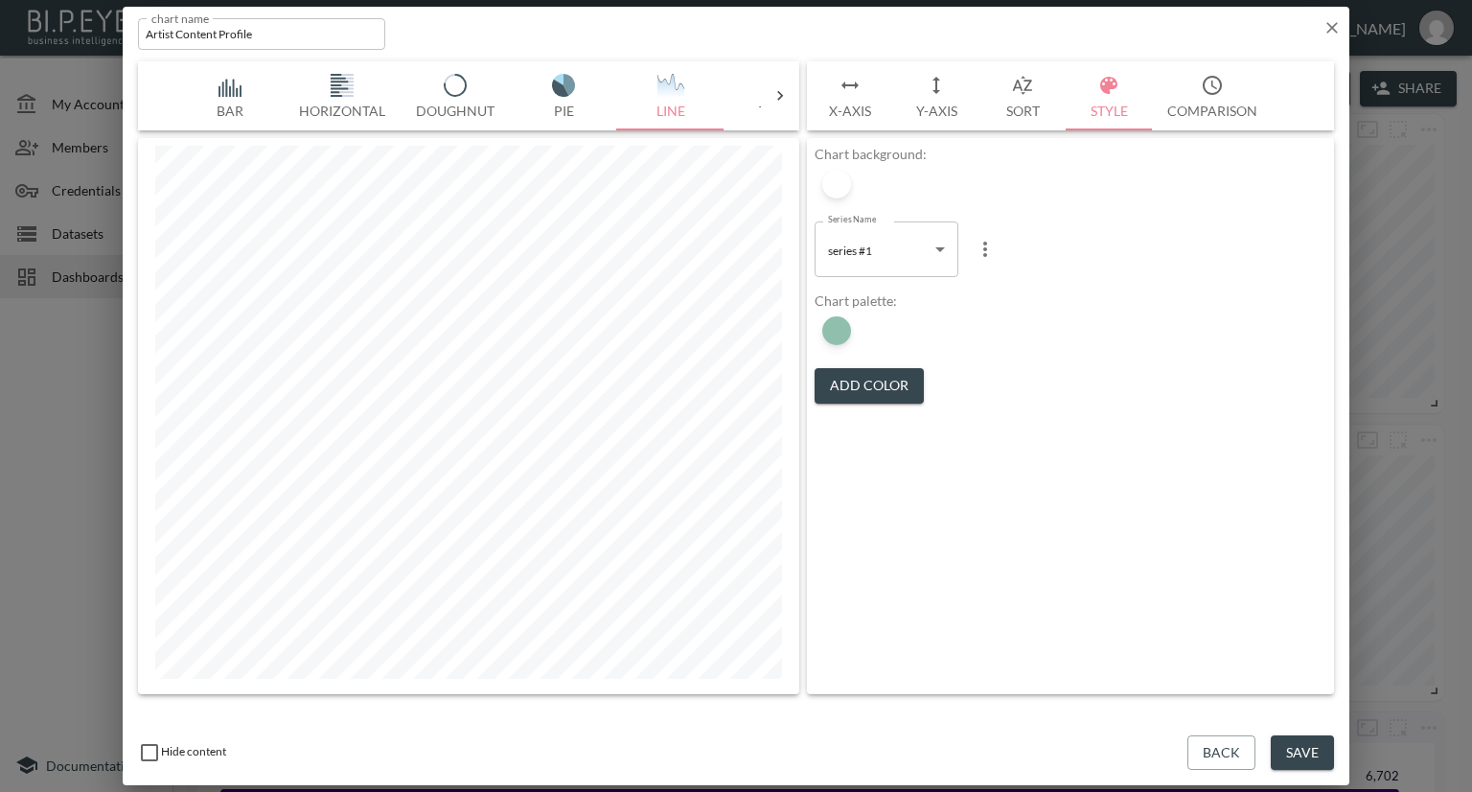
click at [1184, 373] on div "Chart palette: Add Color" at bounding box center [1071, 347] width 512 height 111
click at [1307, 750] on button "Save" at bounding box center [1302, 752] width 63 height 35
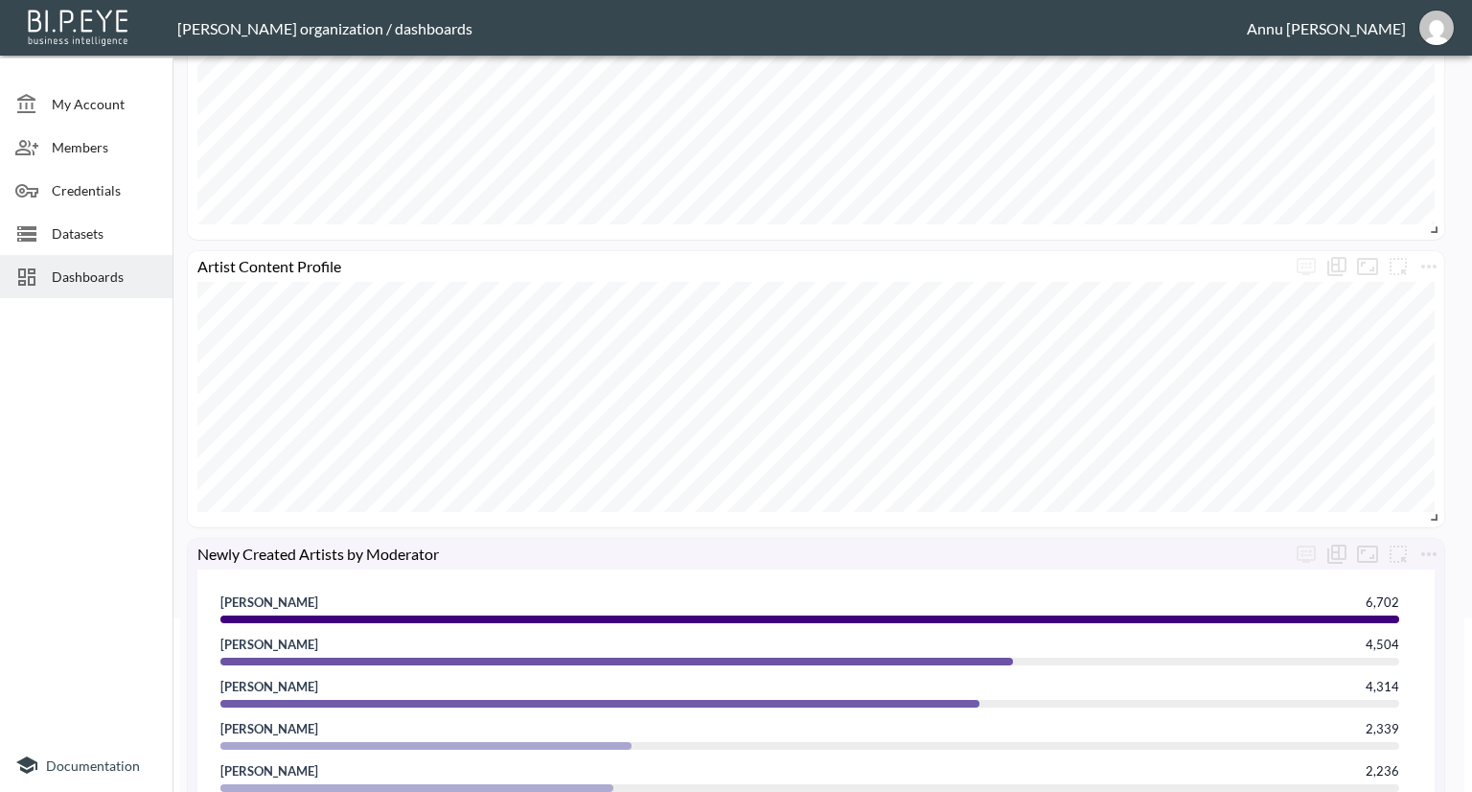
scroll to position [96, 0]
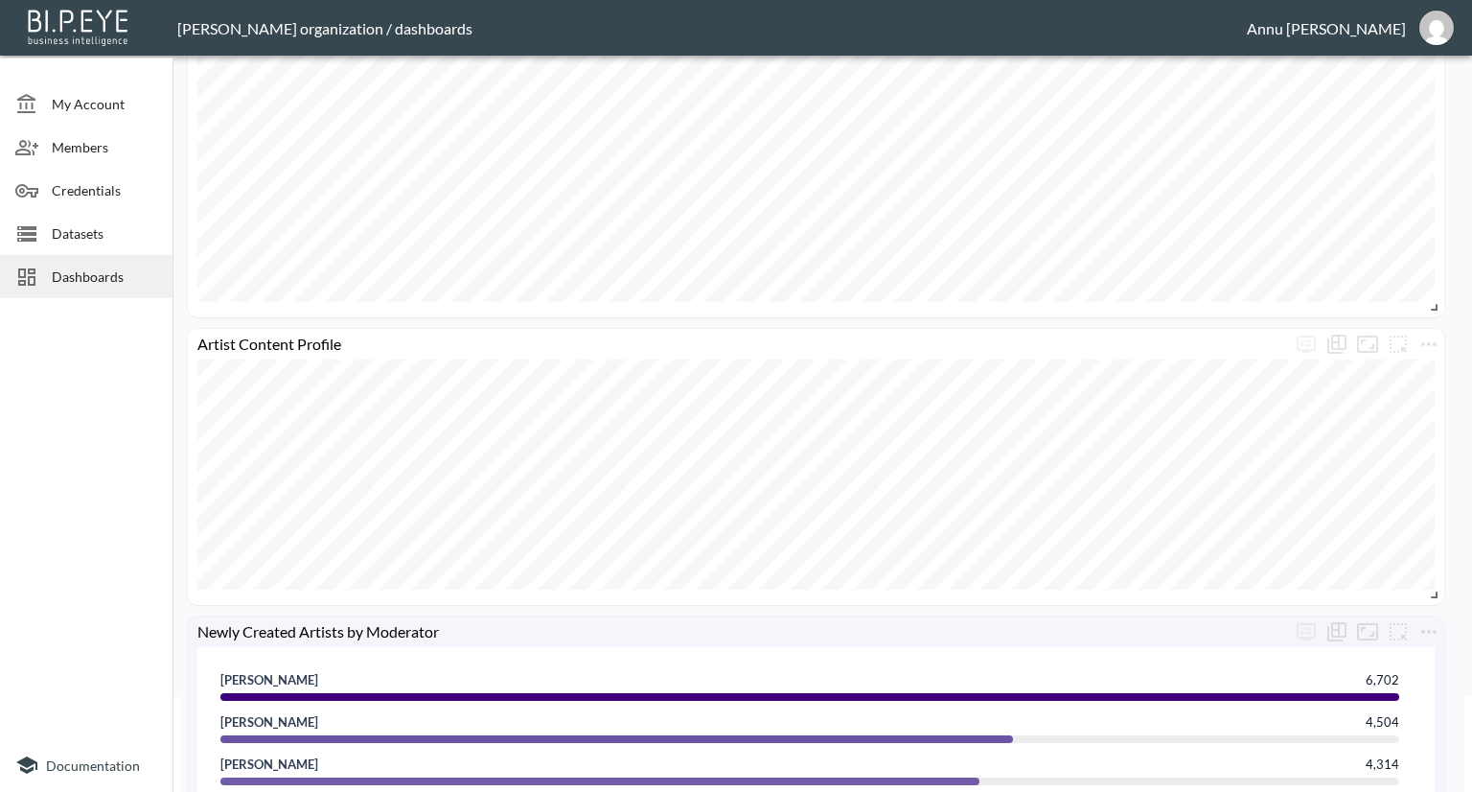
click at [123, 223] on span "Datasets" at bounding box center [104, 233] width 105 height 20
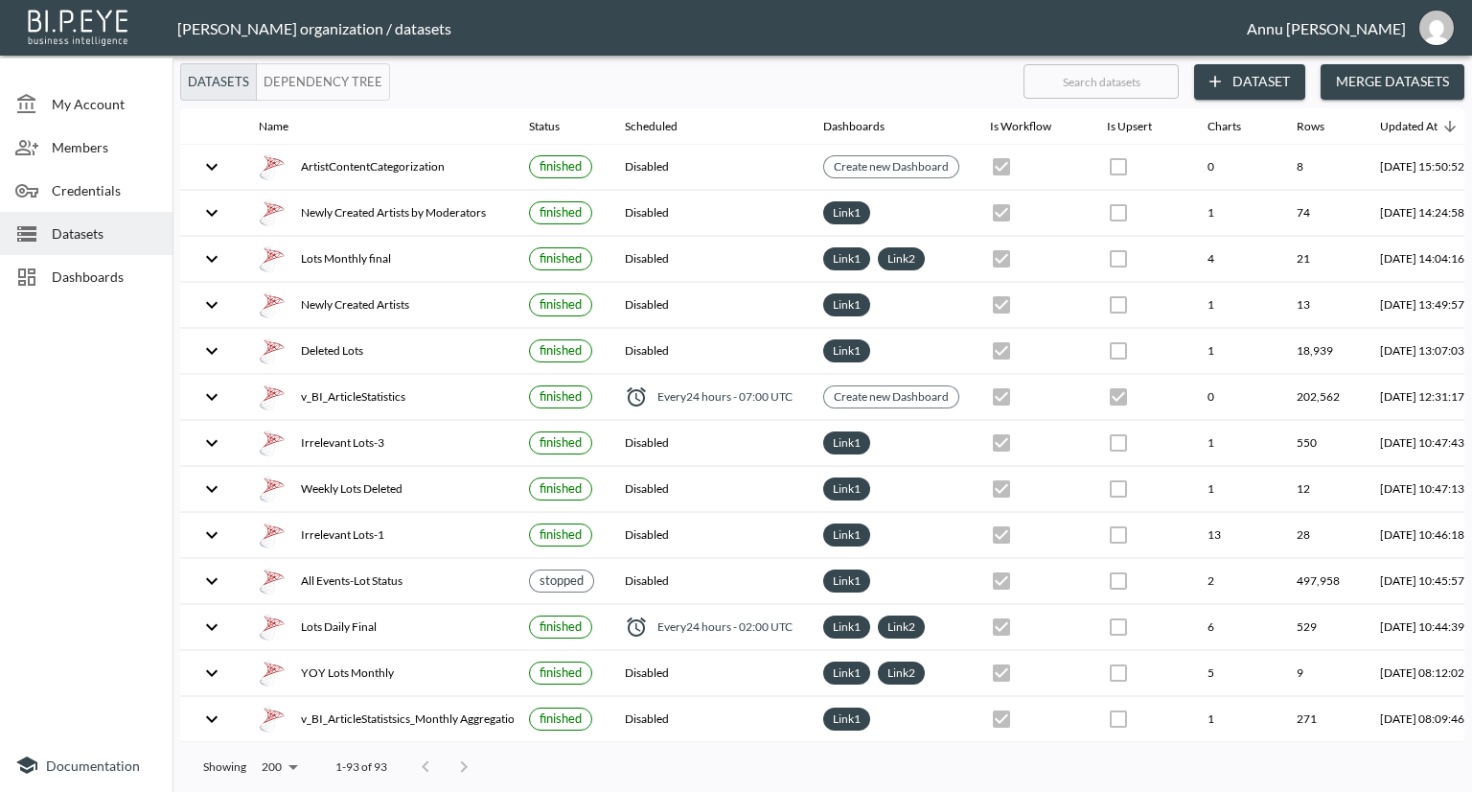
click at [1227, 82] on button "Dataset" at bounding box center [1249, 81] width 111 height 35
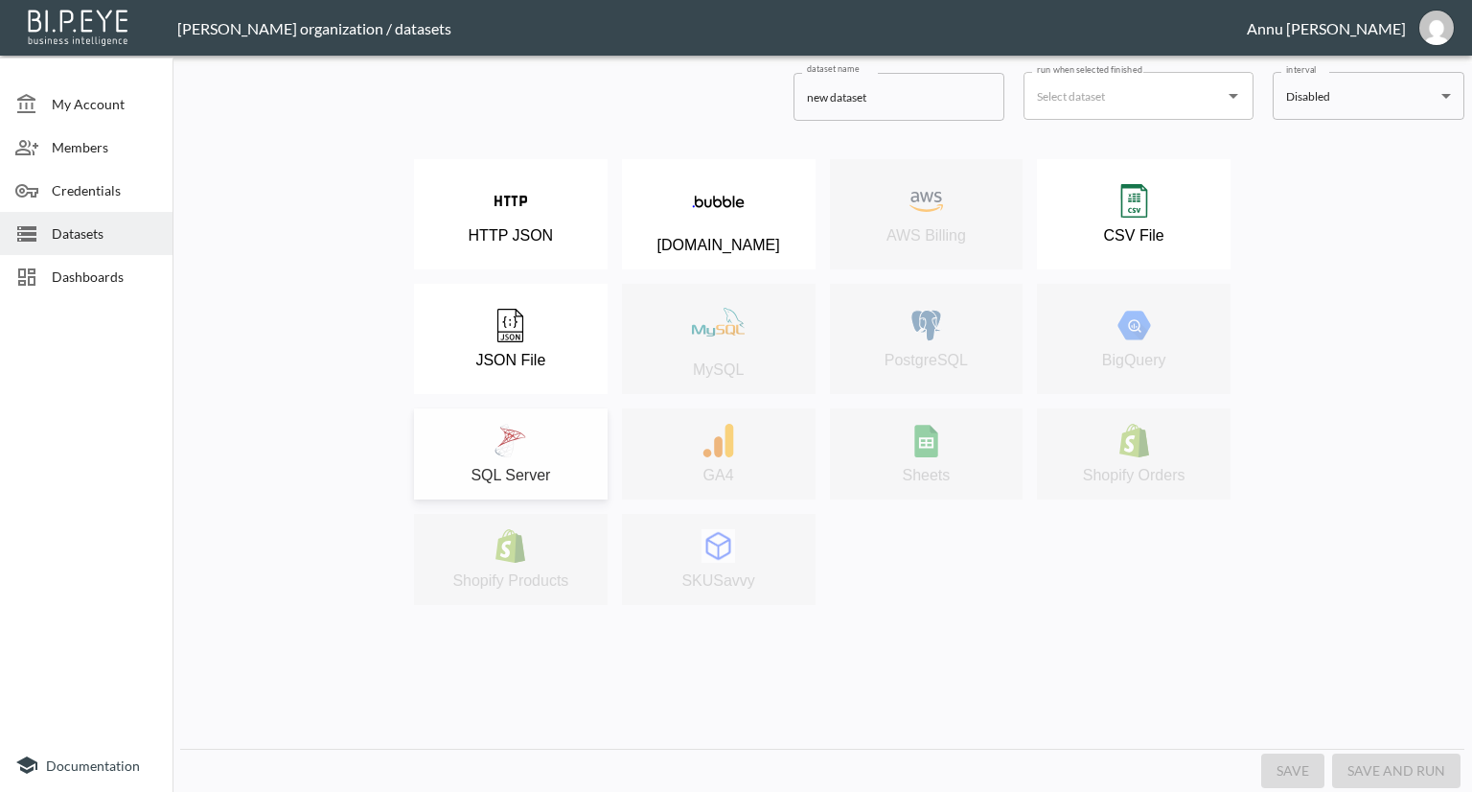
click at [506, 424] on img at bounding box center [511, 441] width 34 height 34
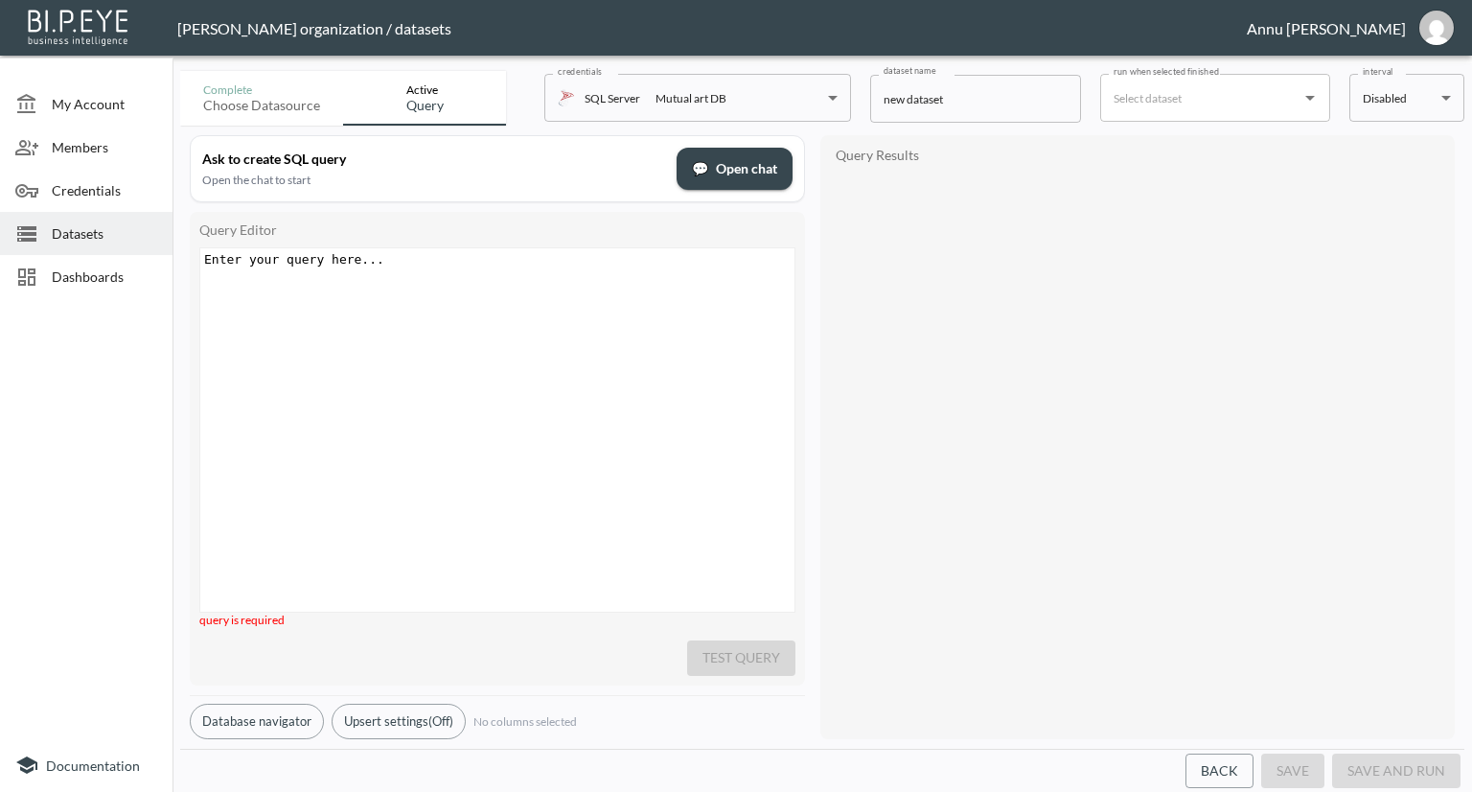
click at [473, 283] on div "Enter your query here... xxxxxxxxxx ​" at bounding box center [521, 453] width 642 height 411
click at [357, 261] on pre "​" at bounding box center [499, 259] width 599 height 14
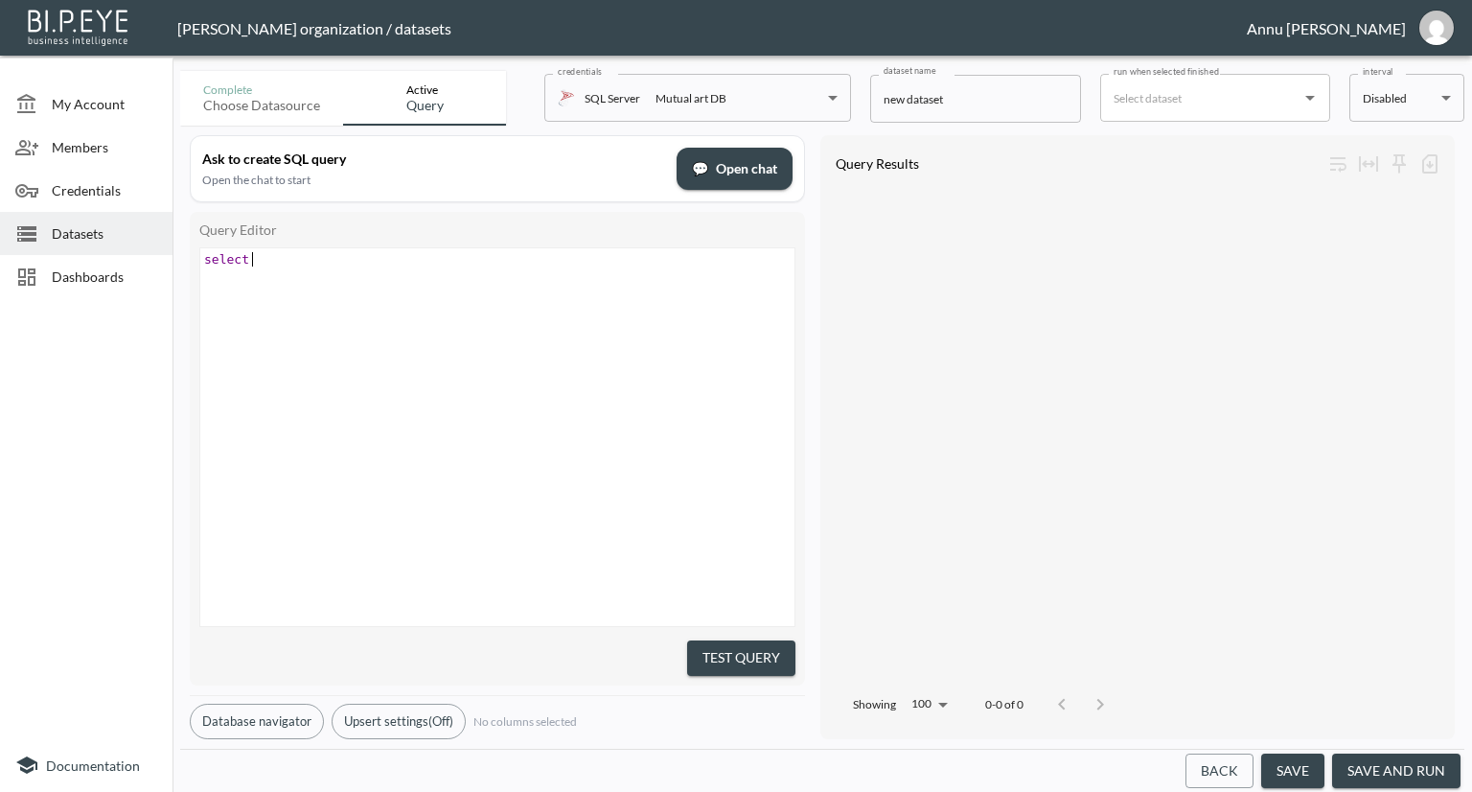
scroll to position [0, 48]
type textarea "select"
type textarea "top 1 _"
type textarea "("
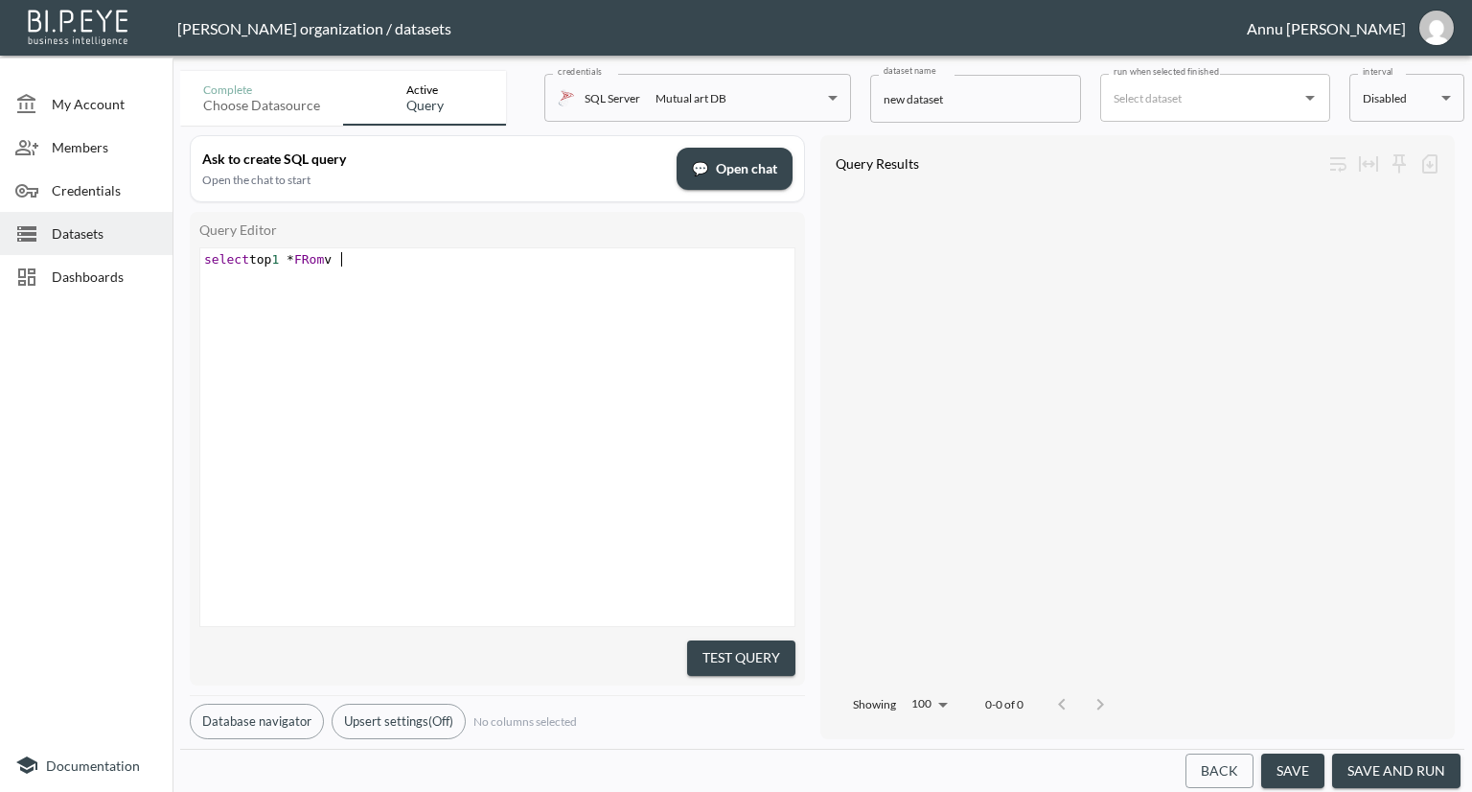
type textarea "*FRom v)"
drag, startPoint x: 477, startPoint y: 290, endPoint x: 681, endPoint y: 427, distance: 245.4
click at [479, 294] on div "xxxxxxxxxx select top 1 * FRom v_BI_Artist" at bounding box center [521, 461] width 642 height 426
type textarea "_BI_Artist"
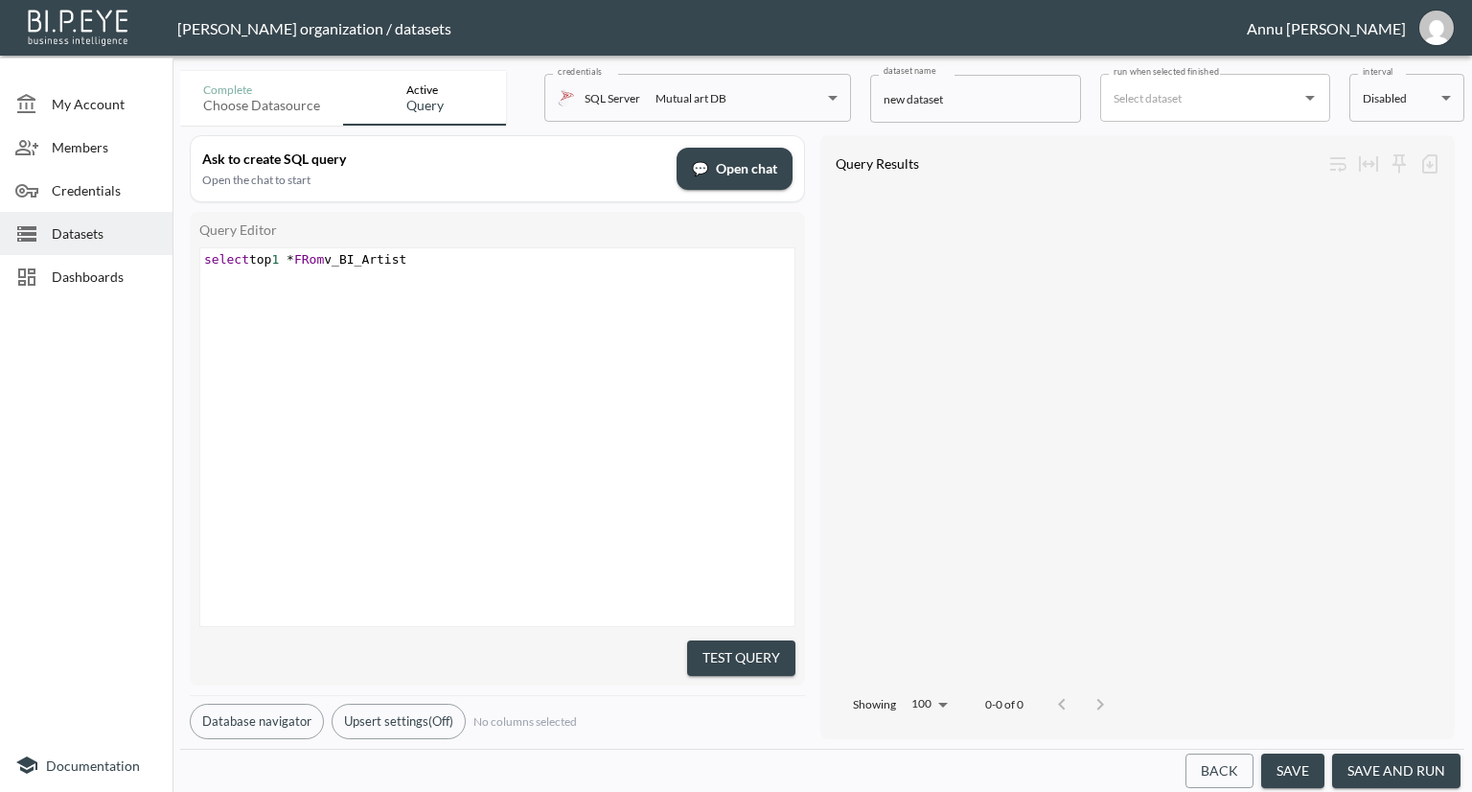
click at [774, 654] on button "Test Query" at bounding box center [741, 657] width 108 height 35
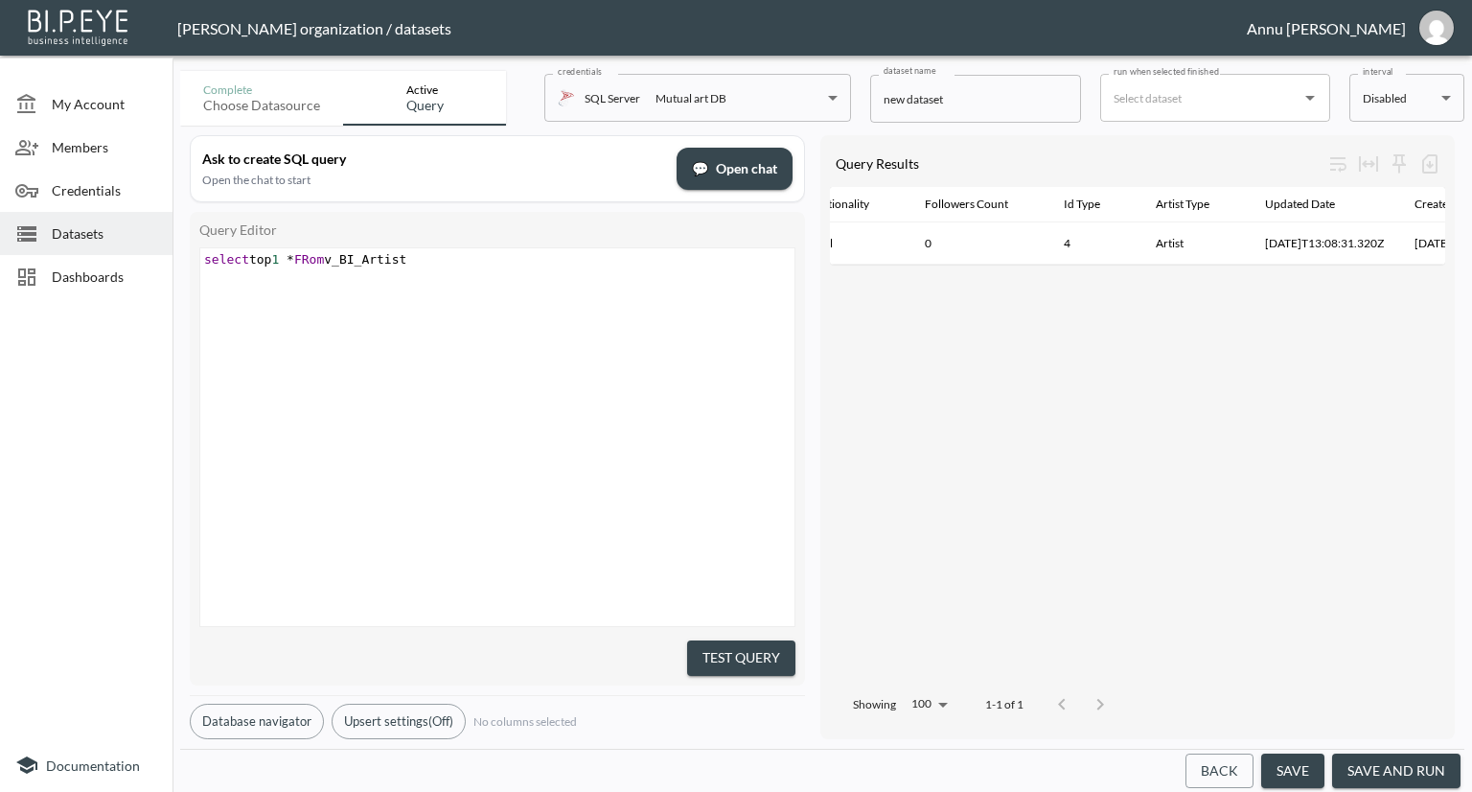
scroll to position [0, 441]
type textarea "select top 1 *FRom v_BI_Artist"
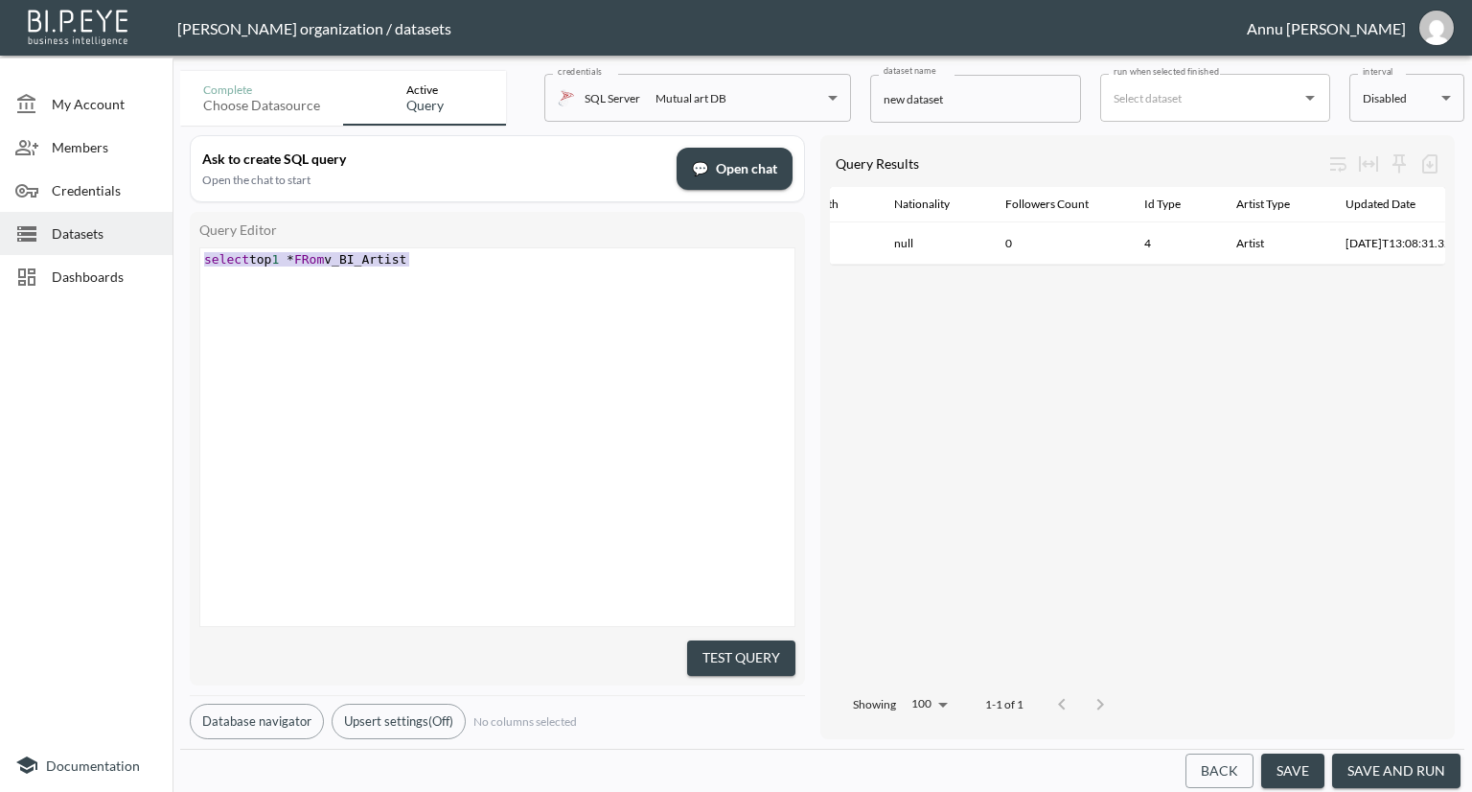
drag, startPoint x: 433, startPoint y: 252, endPoint x: 162, endPoint y: 256, distance: 271.3
click at [162, 256] on div "My Account Members Credentials Datasets Dashboards Documentation Complete Choos…" at bounding box center [736, 396] width 1472 height 792
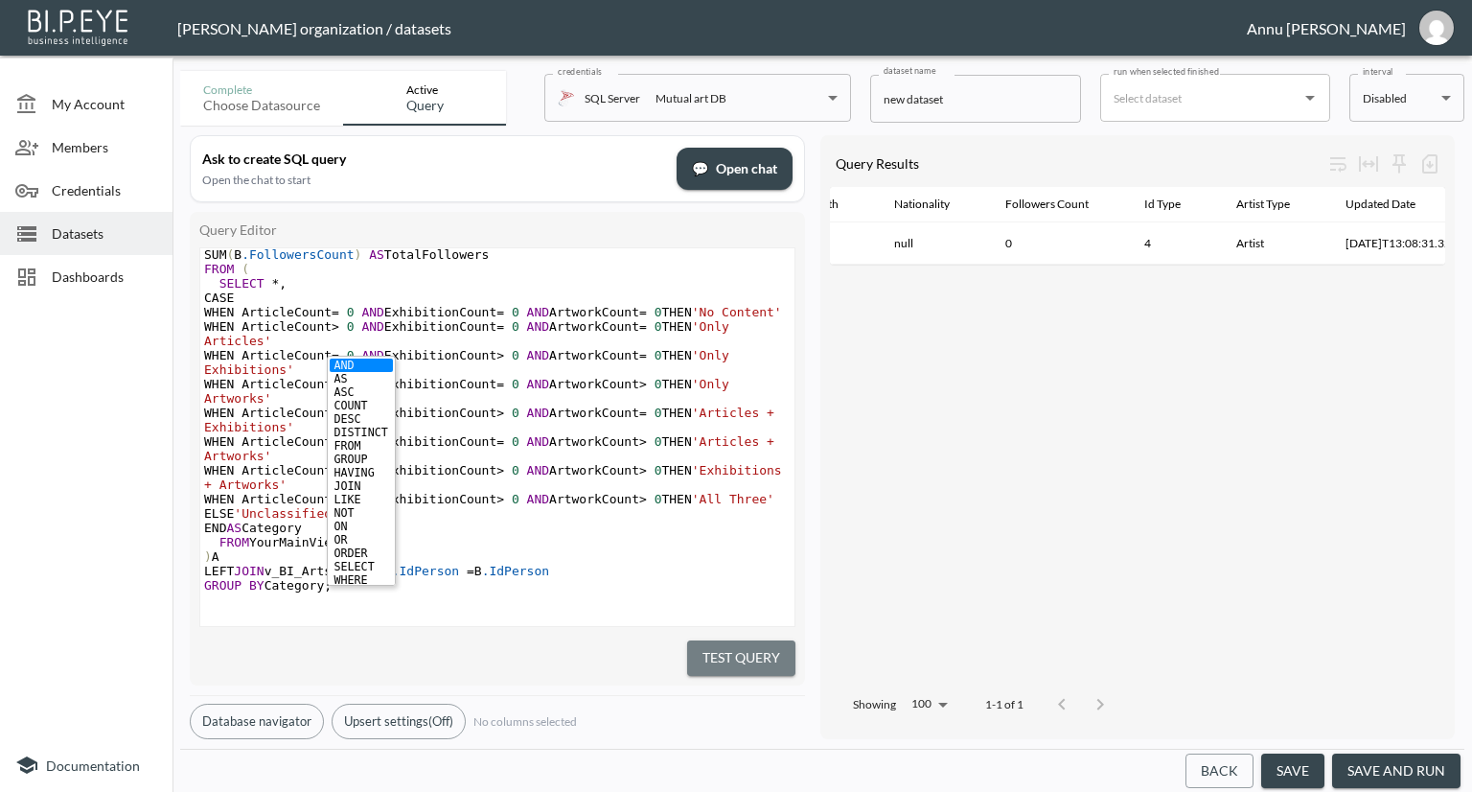
click at [730, 640] on button "Test Query" at bounding box center [741, 657] width 108 height 35
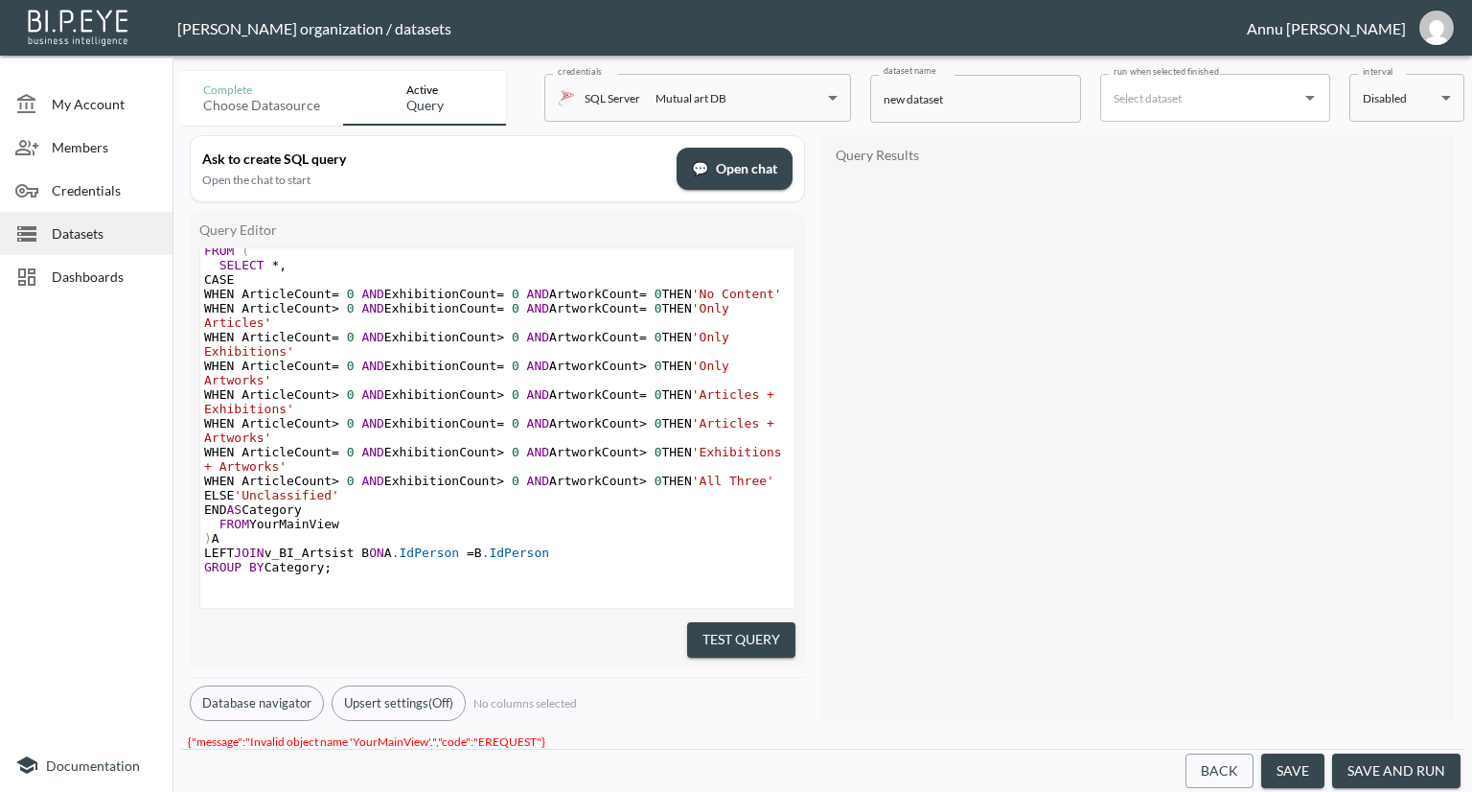
scroll to position [134, 0]
click at [337, 530] on pre "FROM YourMainView" at bounding box center [497, 524] width 594 height 14
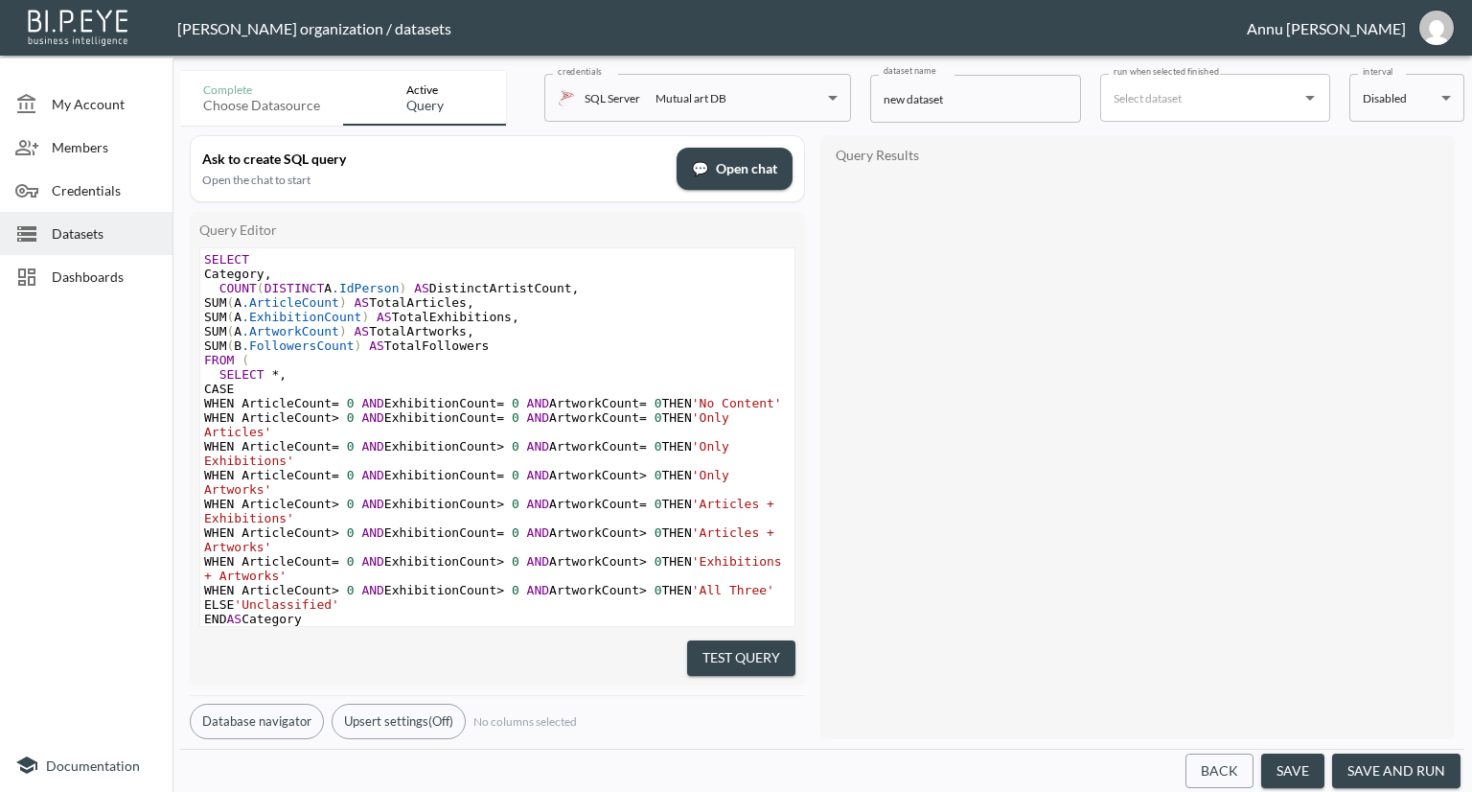
scroll to position [0, 0]
type textarea "v_BI_ArtistStats"
click at [840, 424] on div "Query Results" at bounding box center [1137, 437] width 615 height 585
click at [718, 666] on div "Test Query" at bounding box center [497, 654] width 596 height 41
click at [750, 640] on button "Test Query" at bounding box center [741, 657] width 108 height 35
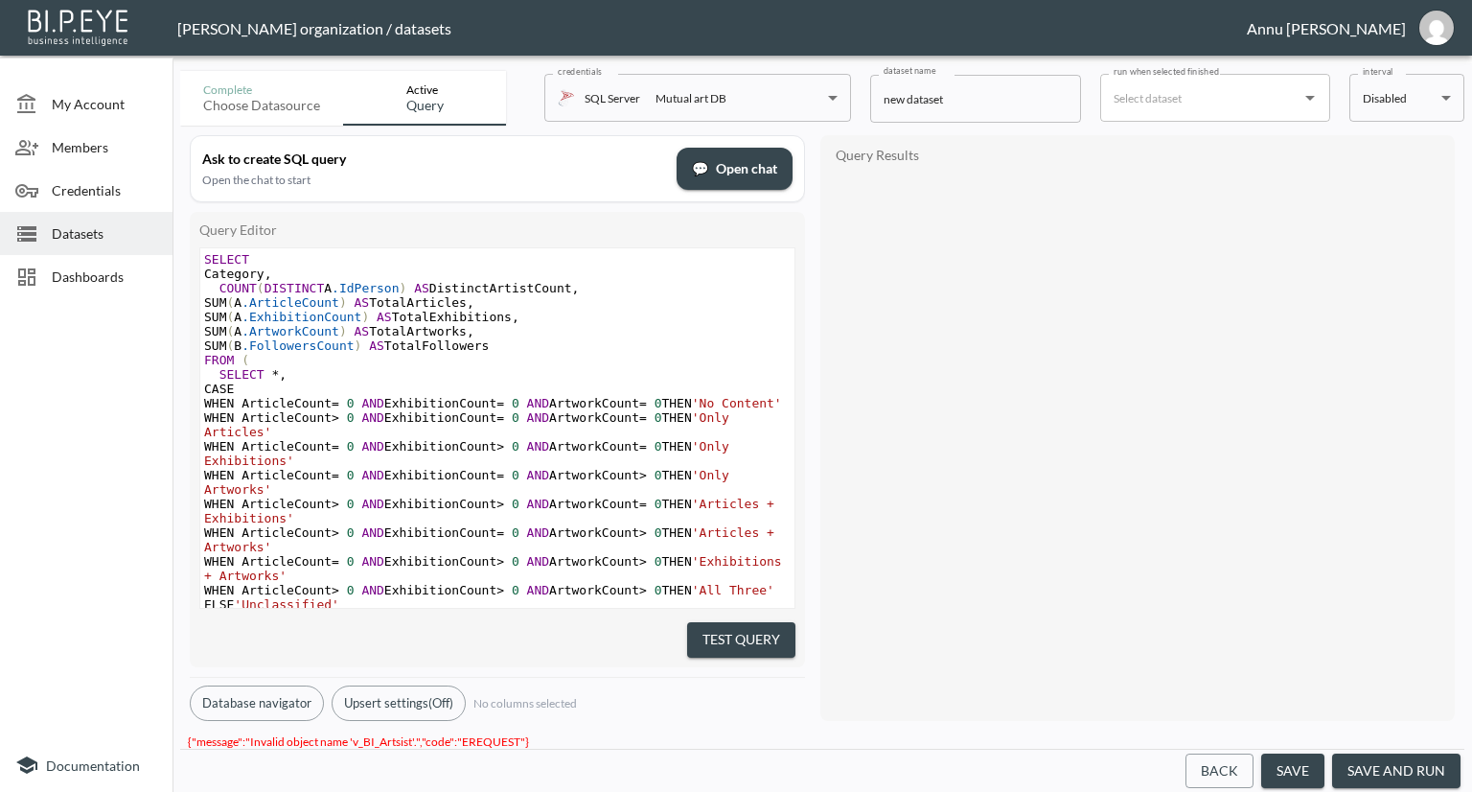
scroll to position [134, 0]
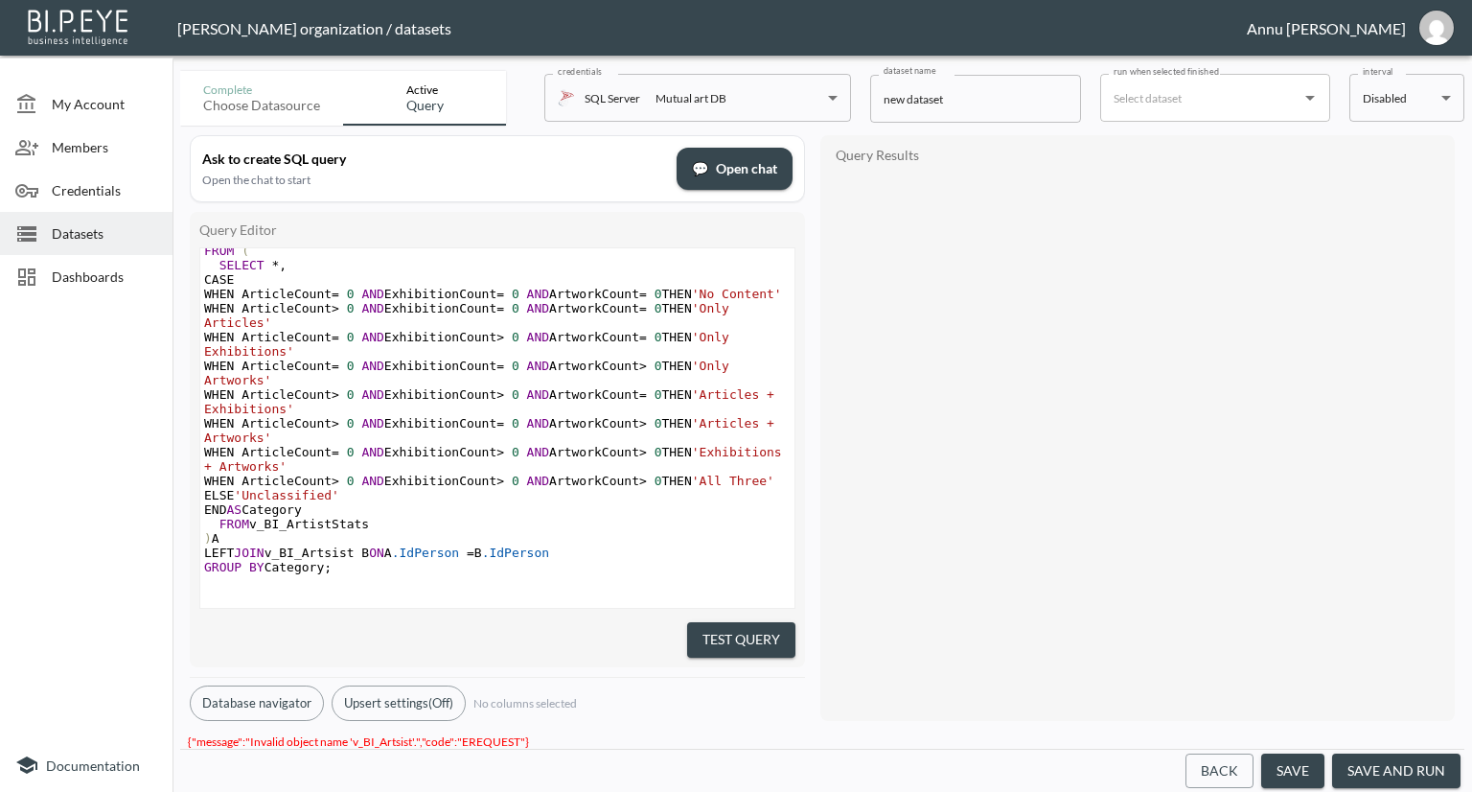
click at [356, 560] on span "LEFT JOIN v_BI_Artsist B ON A .IdPerson = B .IdPerson" at bounding box center [376, 552] width 345 height 14
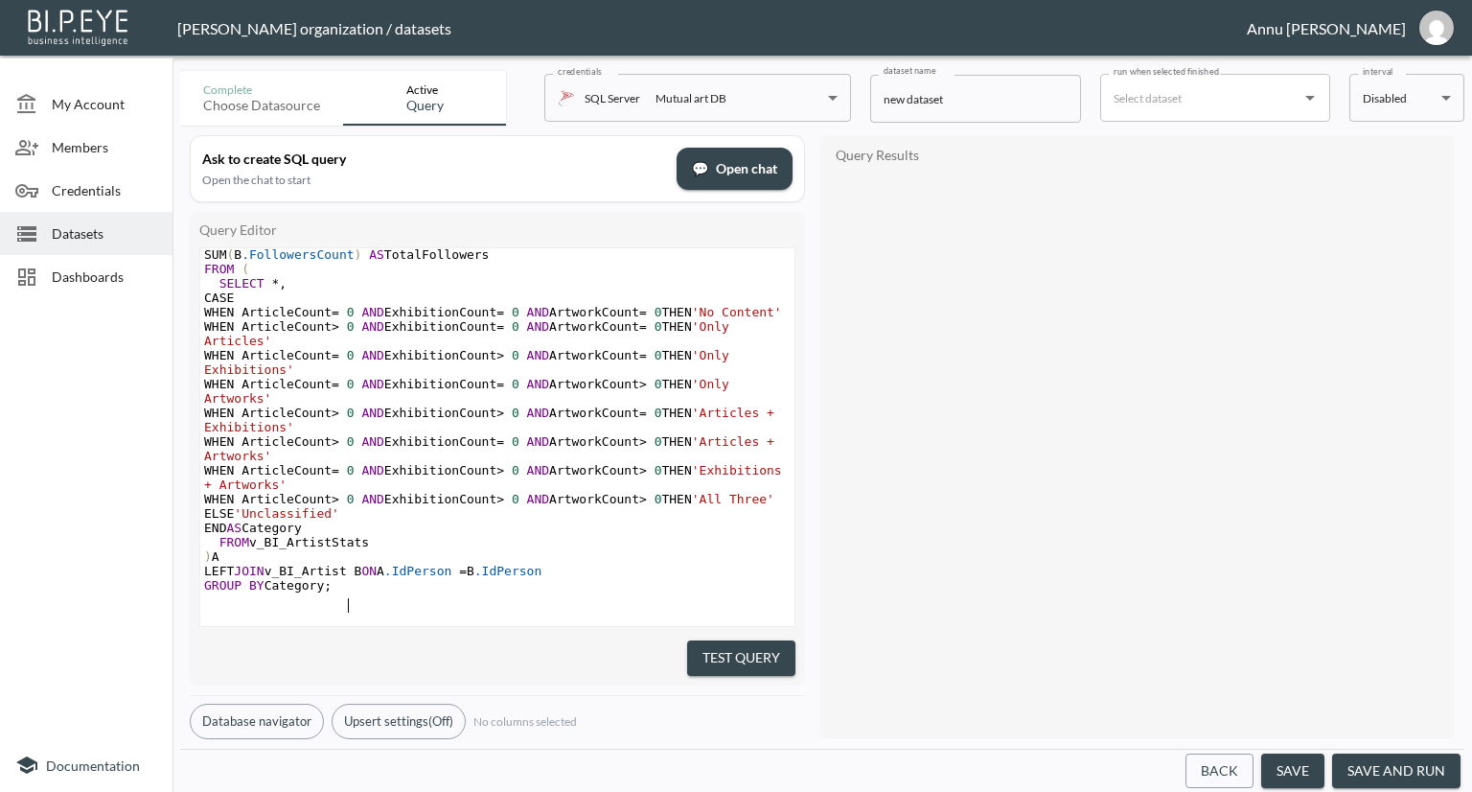
scroll to position [0, 19]
type textarea "ist"
click at [744, 660] on button "Test Query" at bounding box center [741, 657] width 108 height 35
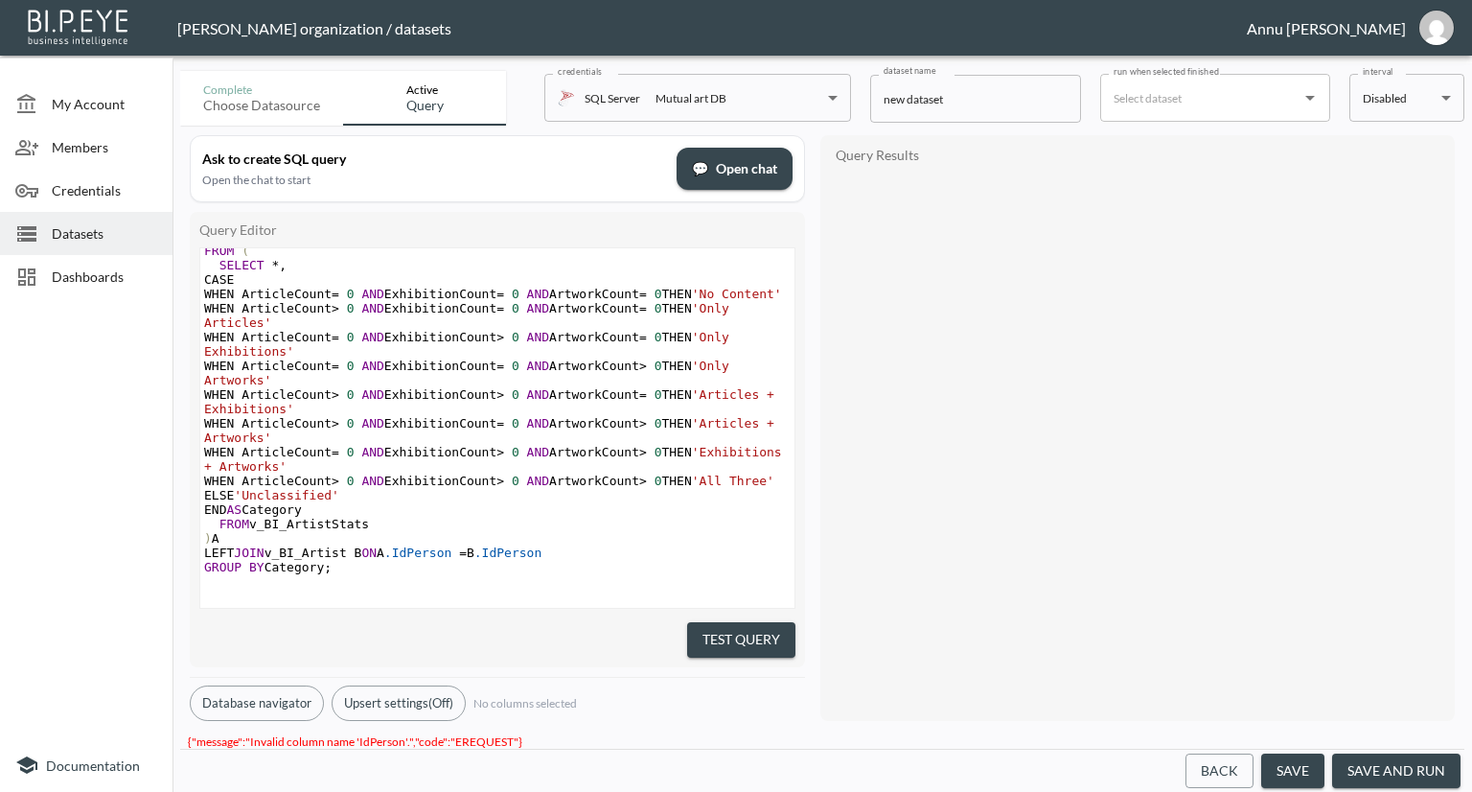
scroll to position [134, 0]
click at [459, 559] on span "LEFT JOIN v_BI_Artist B ON A .IdPerson = B .IdPerson" at bounding box center [372, 552] width 337 height 14
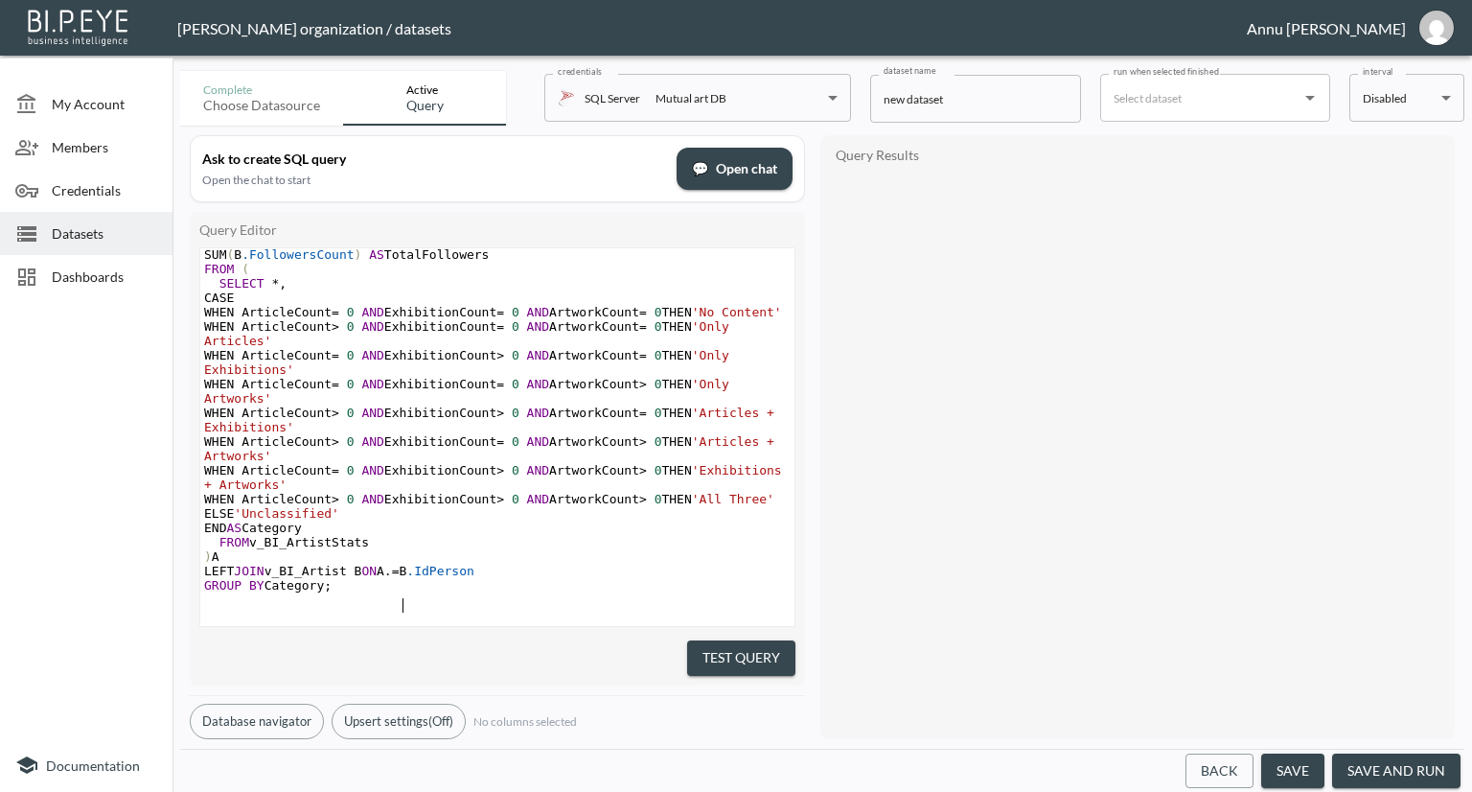
scroll to position [116, 0]
type textarea "ArtistId"
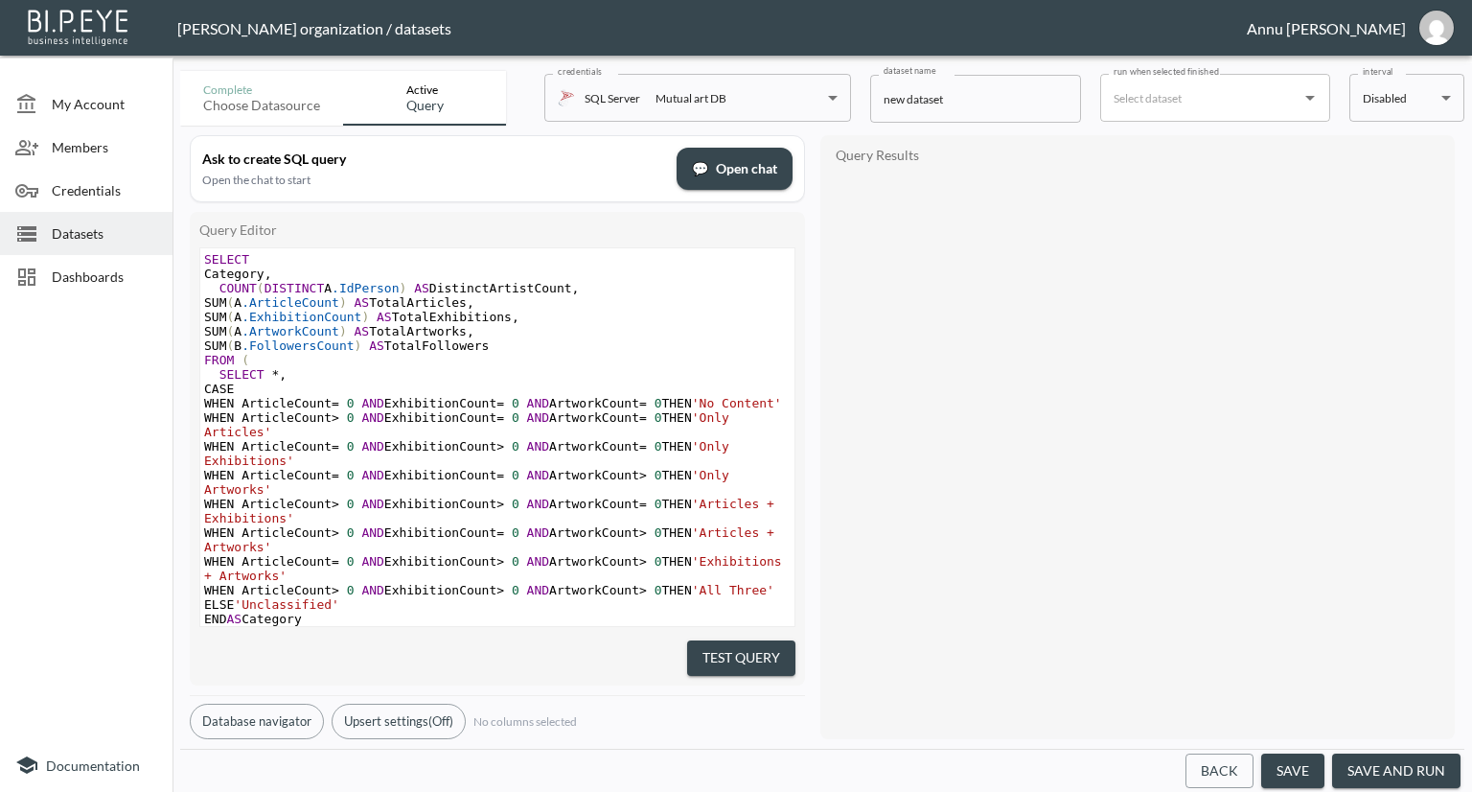
click at [386, 292] on span ".IdPerson" at bounding box center [365, 288] width 67 height 14
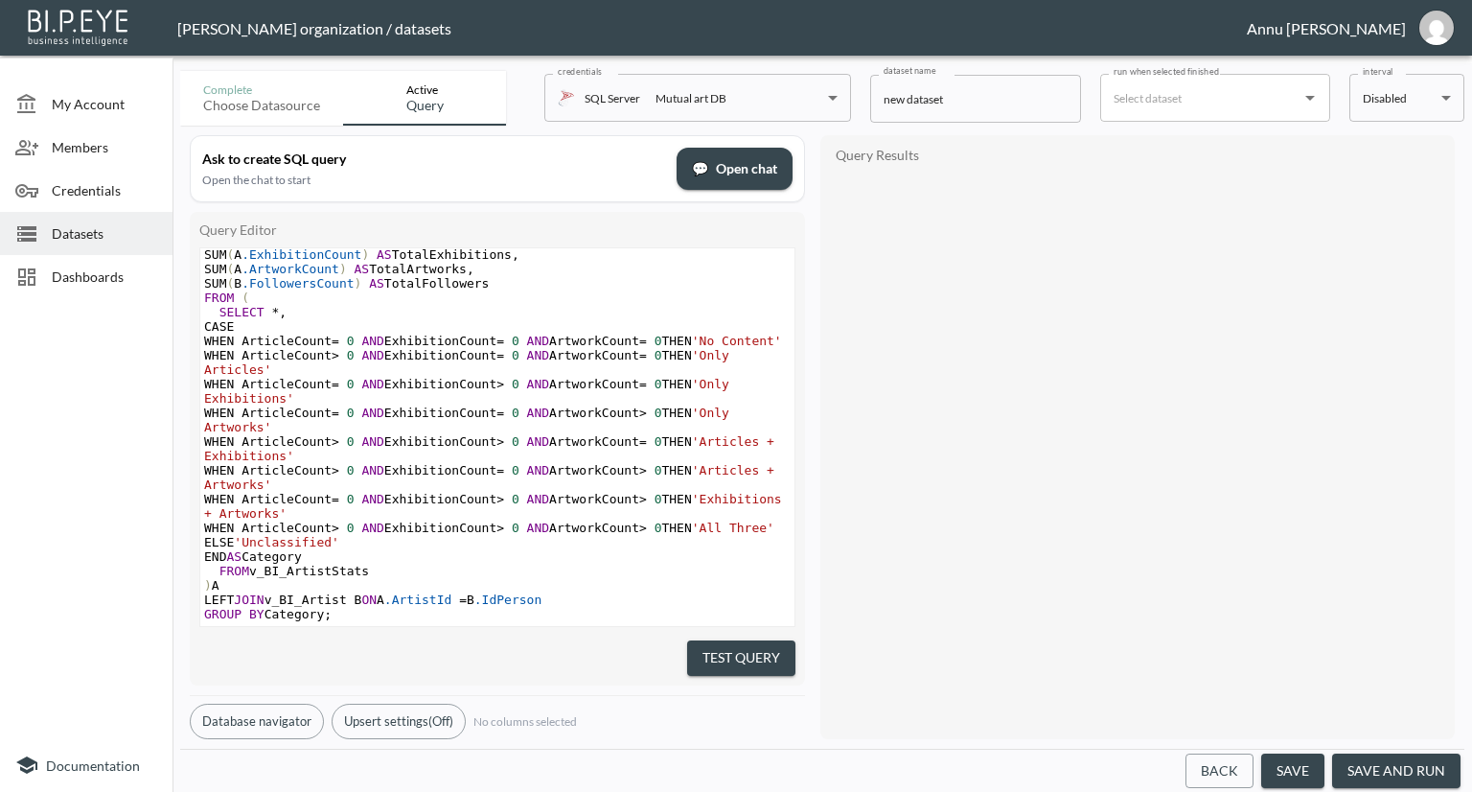
scroll to position [116, 0]
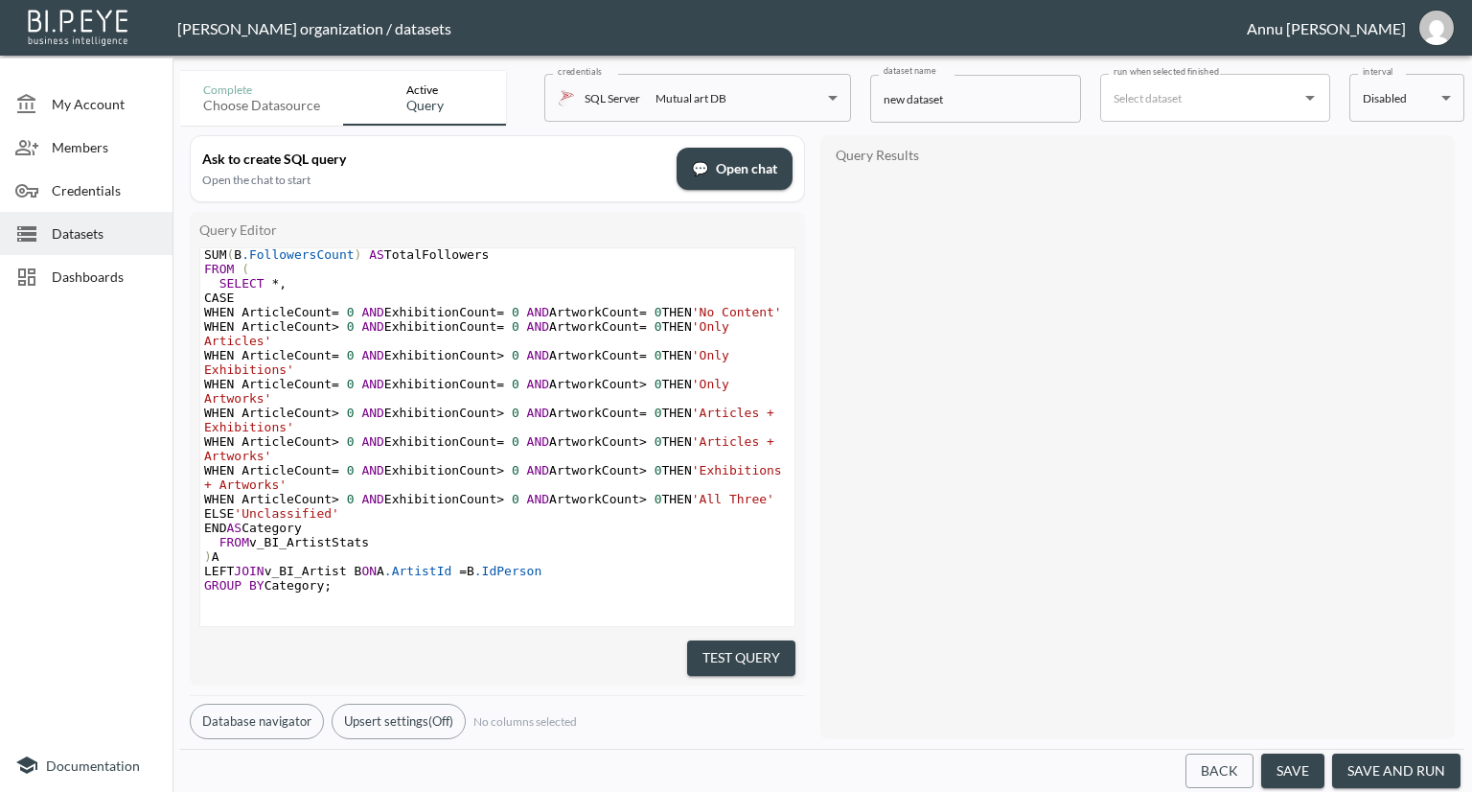
type textarea "ArtistId"
click at [752, 641] on button "Test Query" at bounding box center [741, 657] width 108 height 35
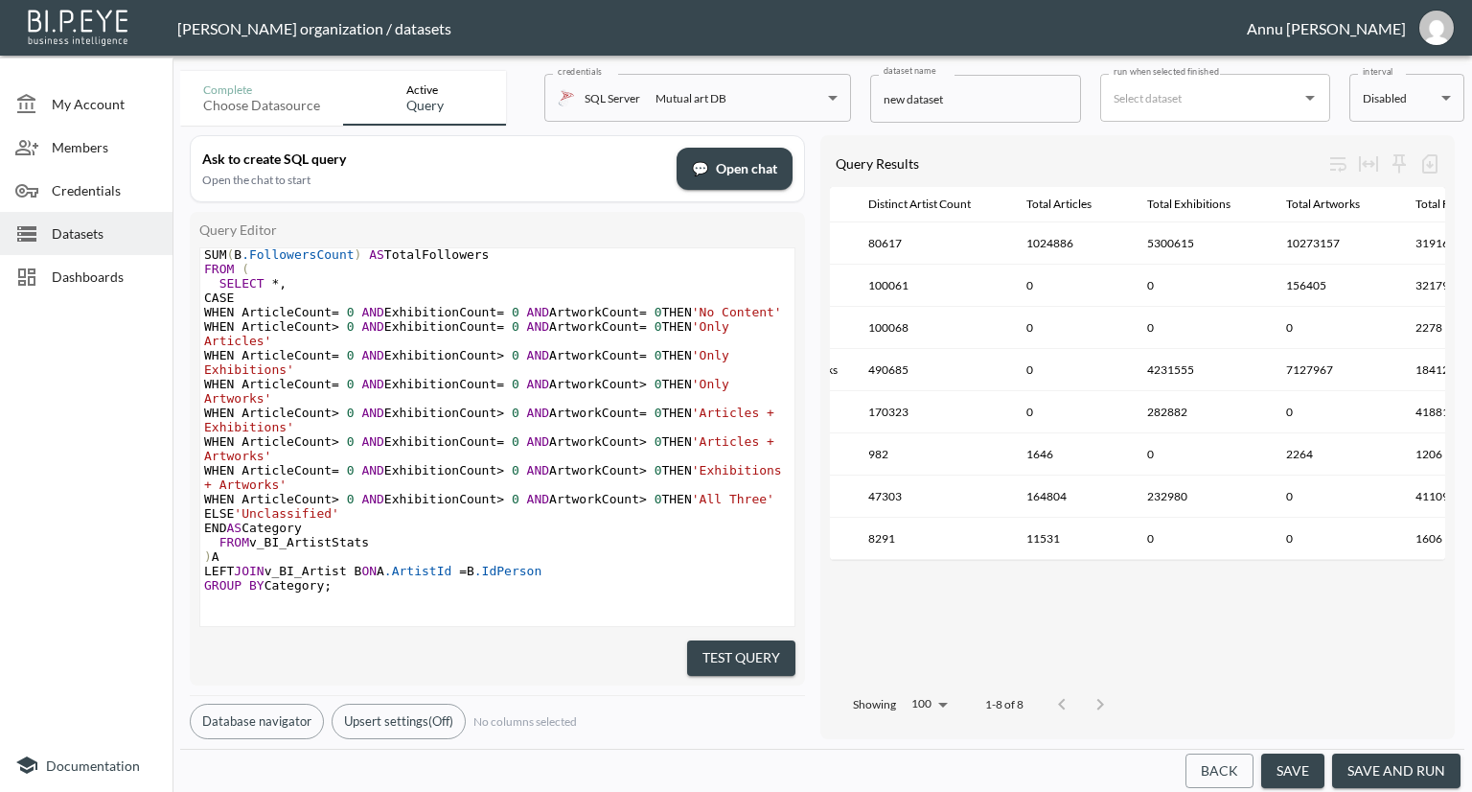
scroll to position [0, 128]
click at [1431, 777] on button "save and run" at bounding box center [1396, 770] width 128 height 35
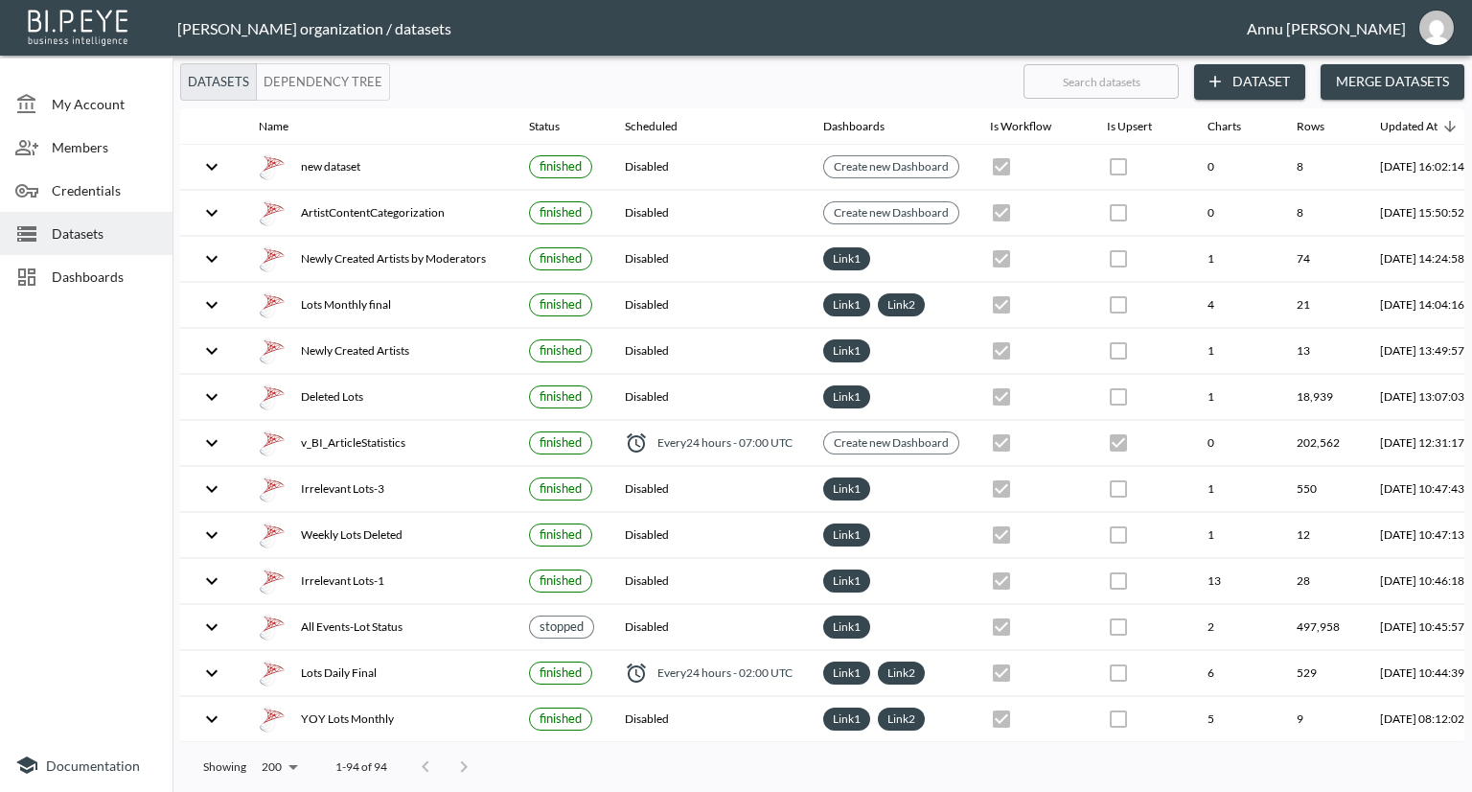
scroll to position [0, 112]
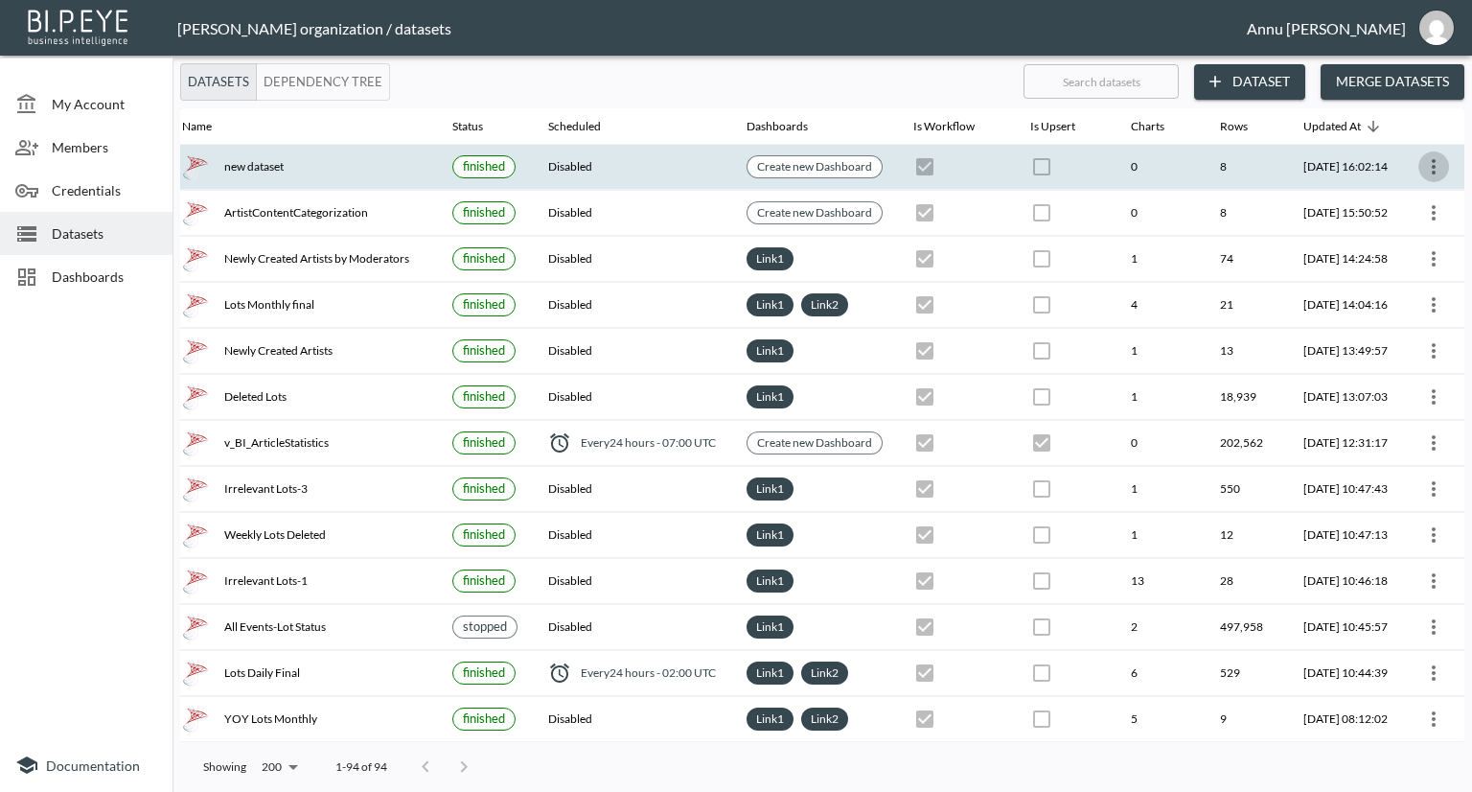
click at [1423, 164] on icon "more" at bounding box center [1433, 166] width 23 height 23
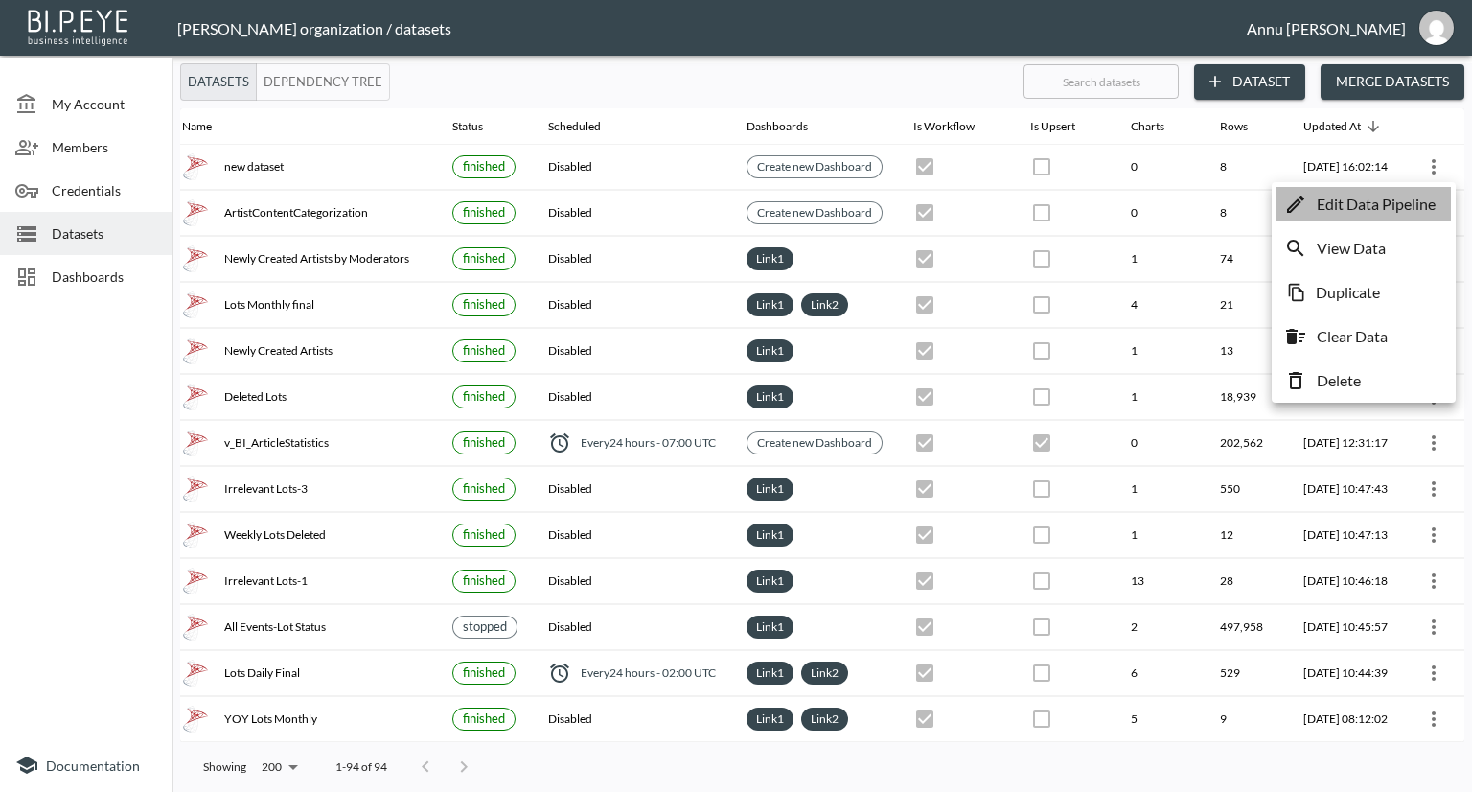
click at [1376, 201] on p "Edit Data Pipeline" at bounding box center [1376, 204] width 119 height 23
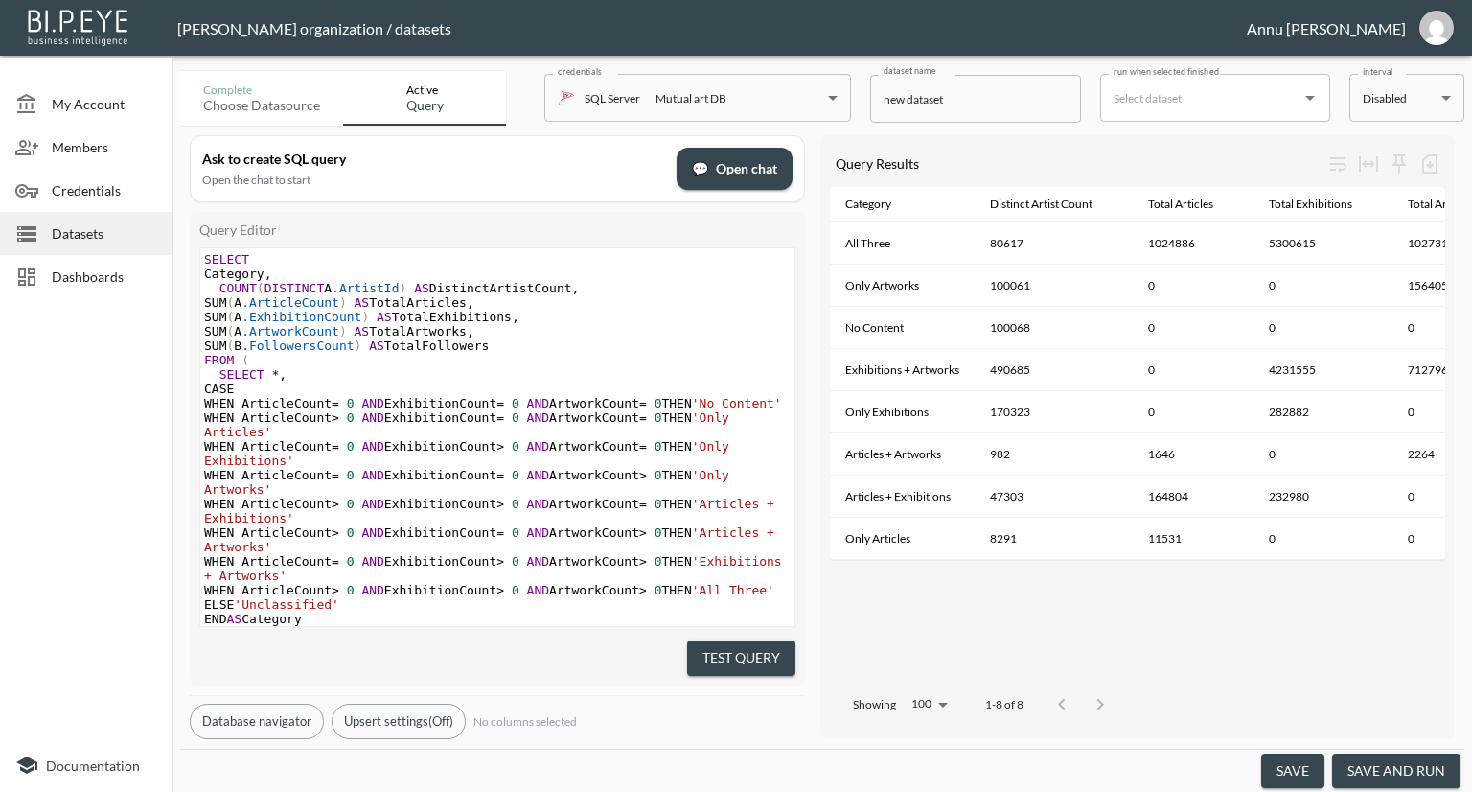
click at [108, 248] on div "Datasets" at bounding box center [86, 233] width 173 height 43
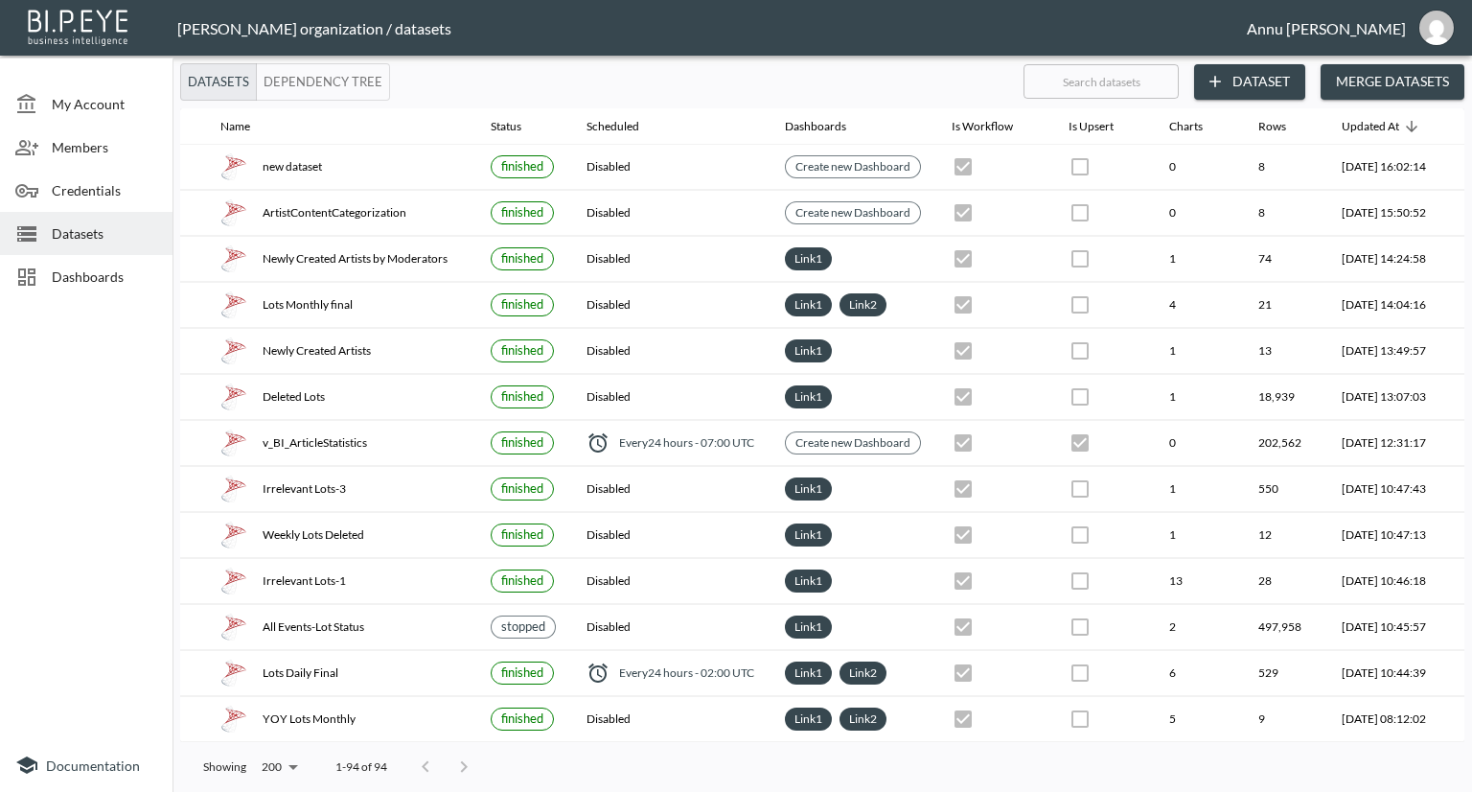
scroll to position [0, 112]
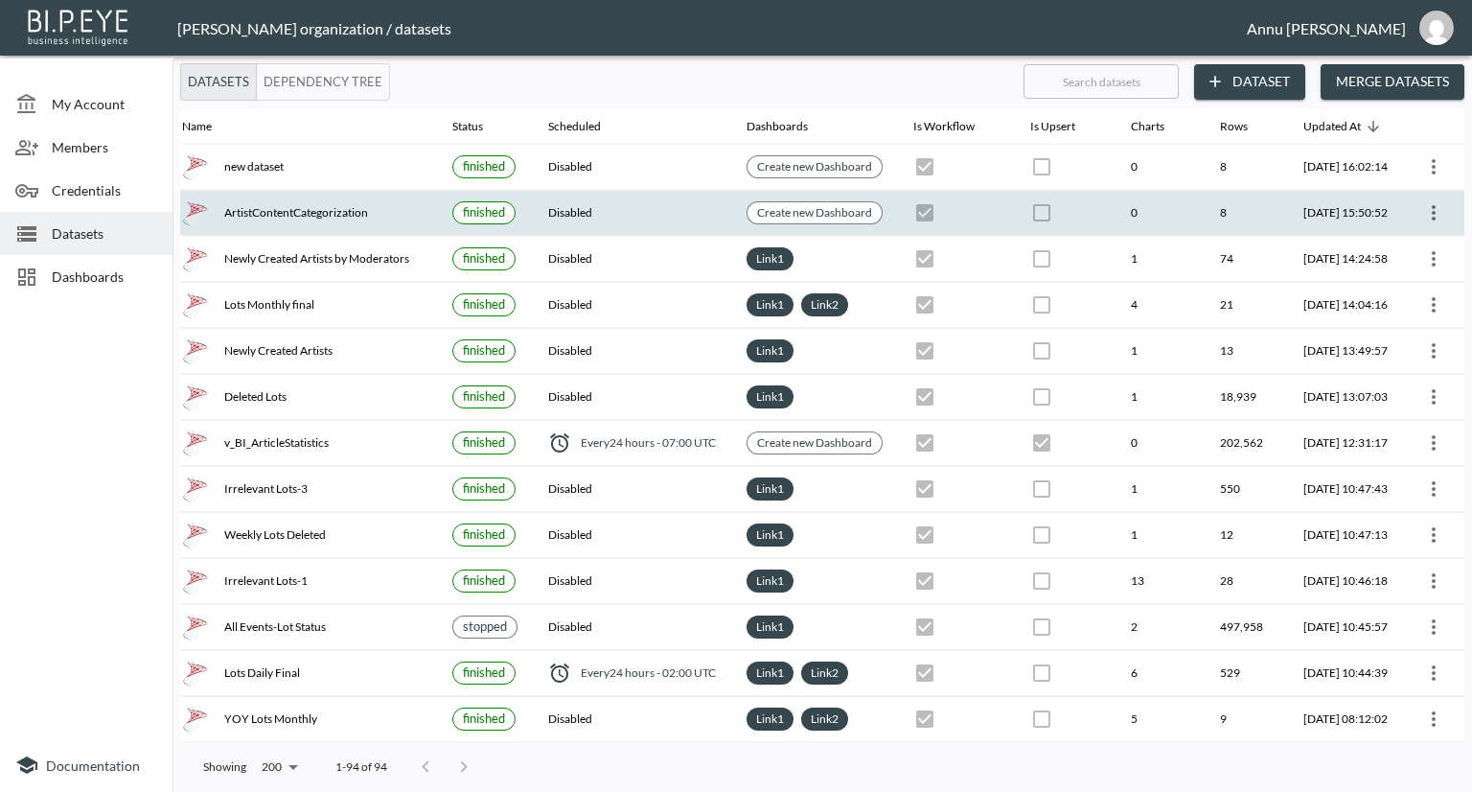
click at [1426, 205] on icon "more" at bounding box center [1433, 212] width 23 height 23
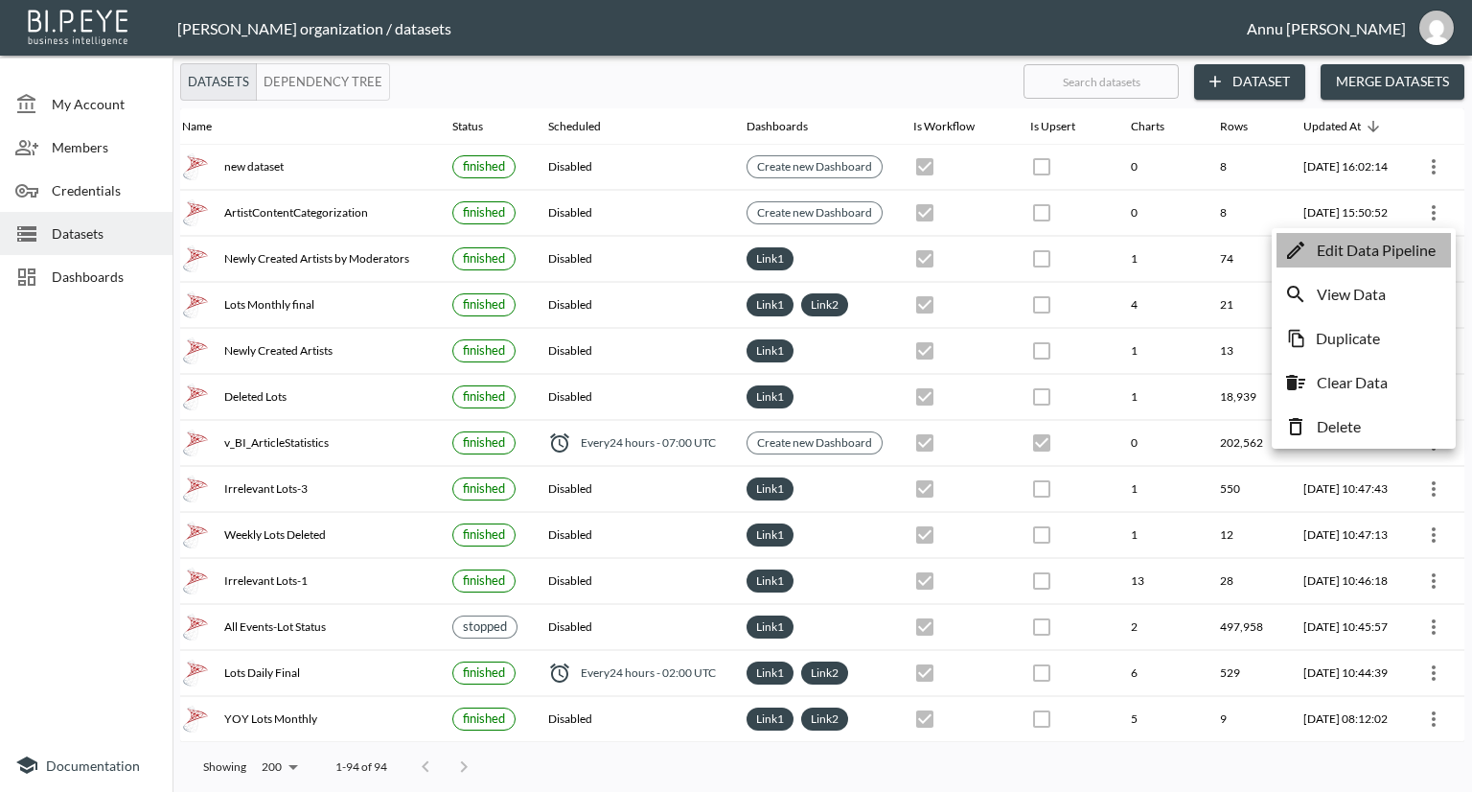
click at [1419, 242] on p "Edit Data Pipeline" at bounding box center [1376, 250] width 119 height 23
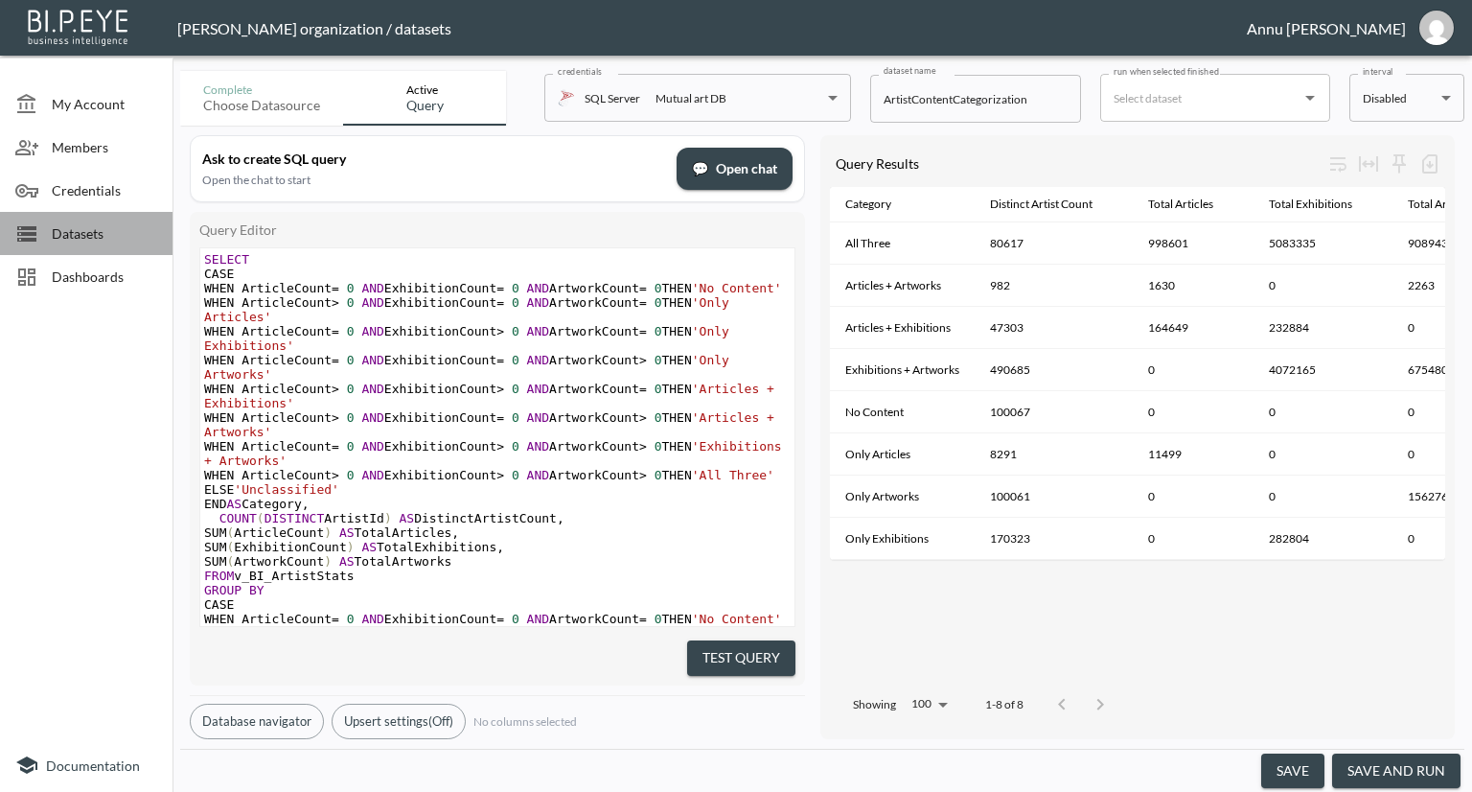
click at [111, 235] on span "Datasets" at bounding box center [104, 233] width 105 height 20
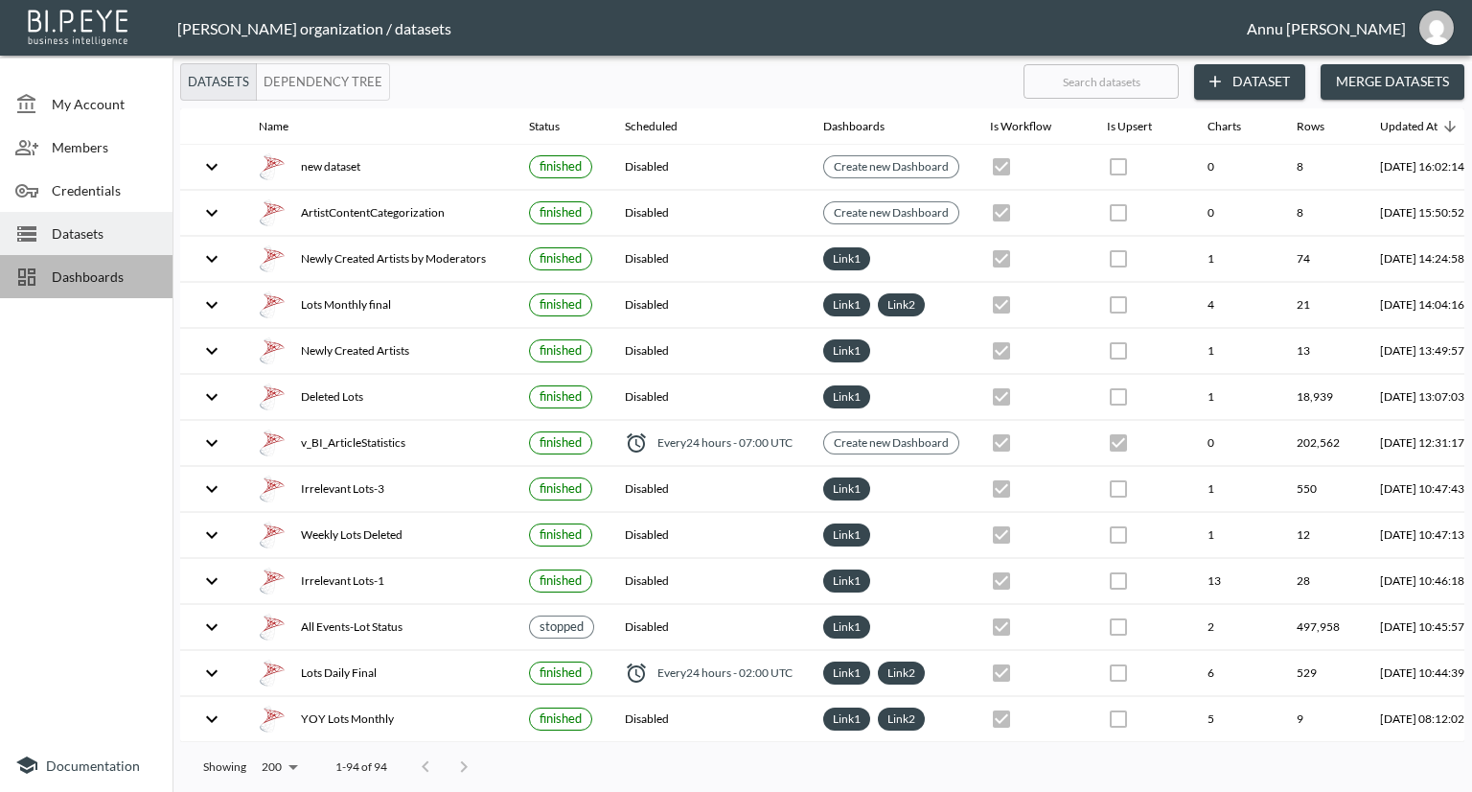
click at [156, 269] on span "Dashboards" at bounding box center [104, 276] width 105 height 20
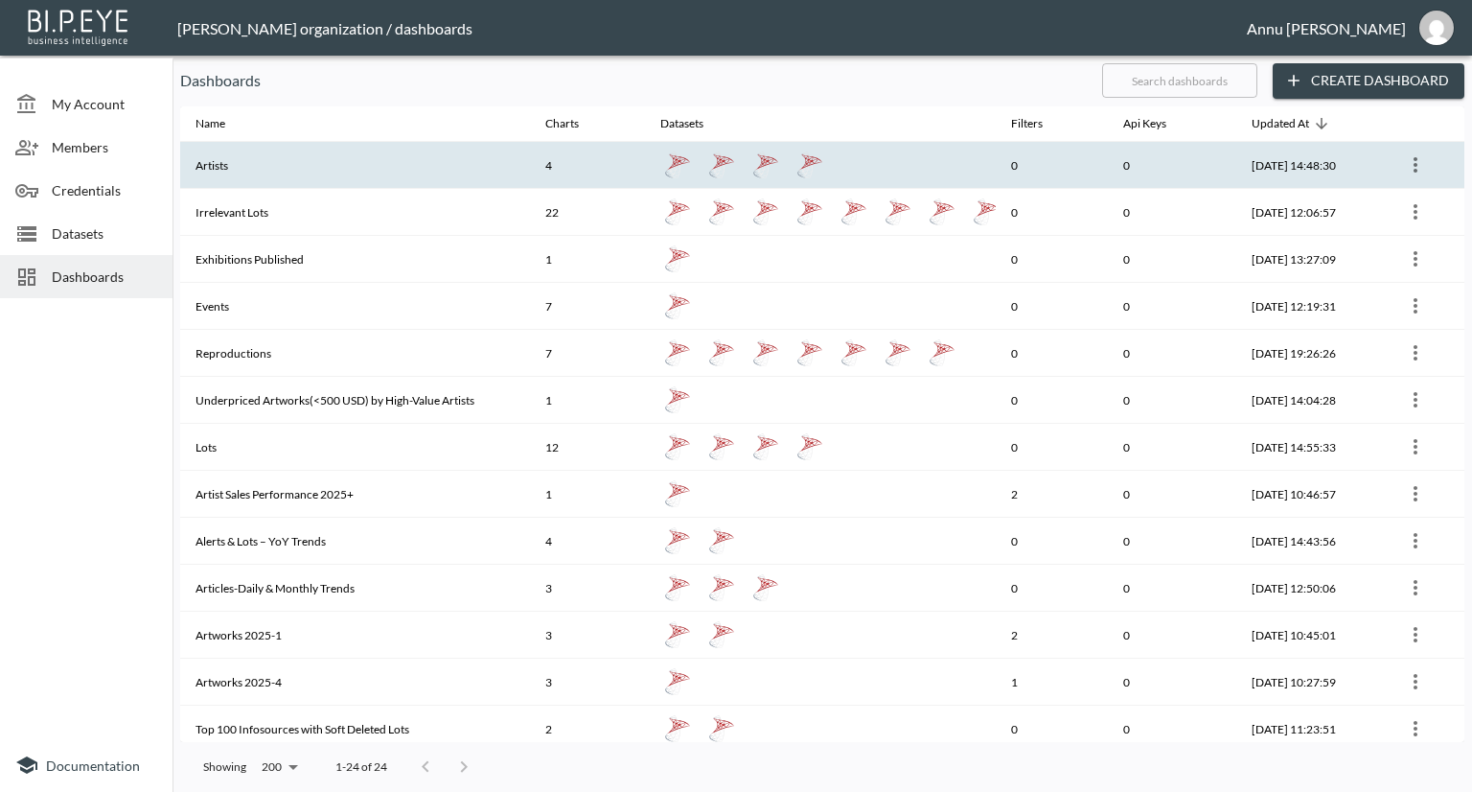
click at [282, 180] on th "Artists" at bounding box center [355, 165] width 350 height 47
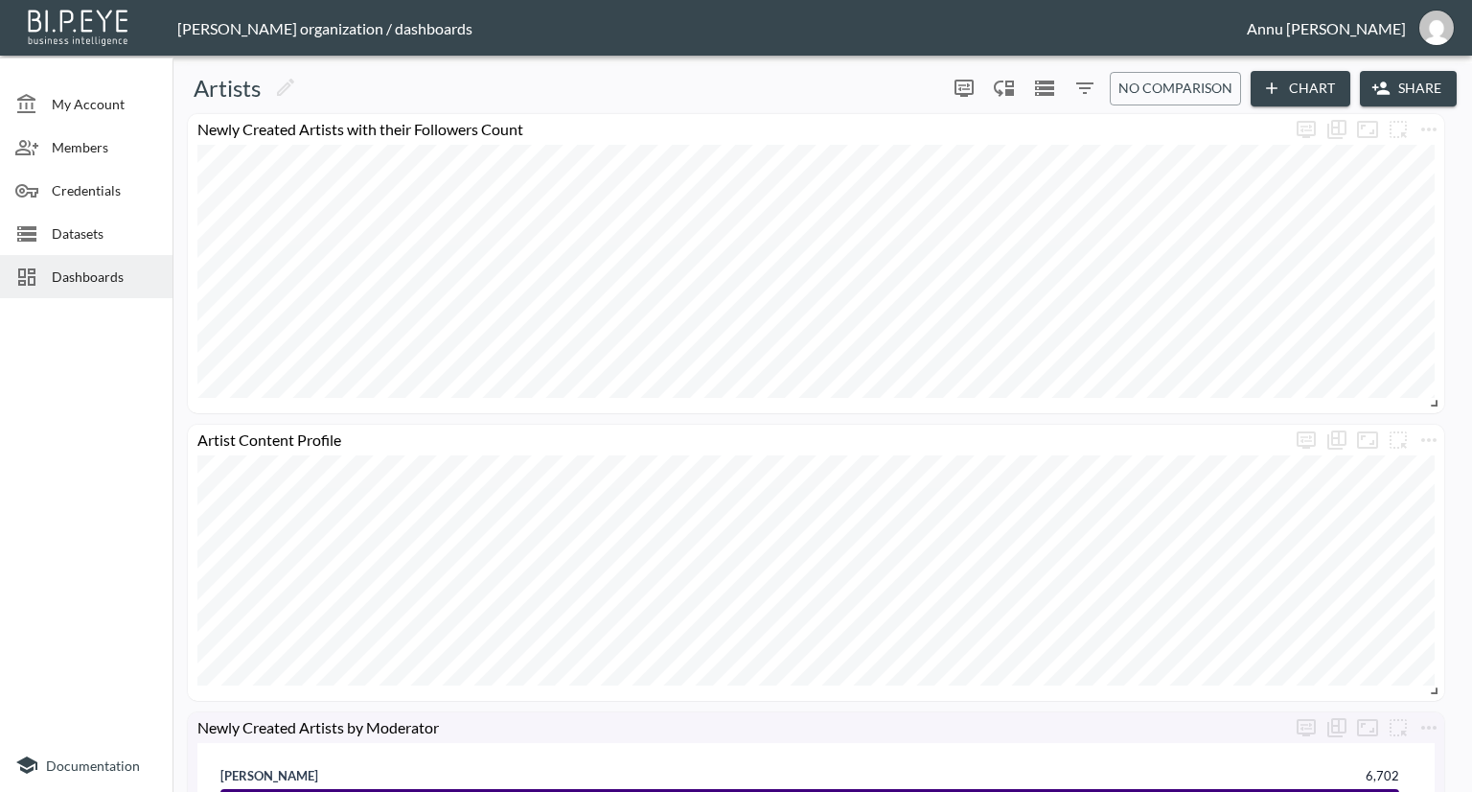
click at [1272, 91] on icon "button" at bounding box center [1271, 88] width 19 height 19
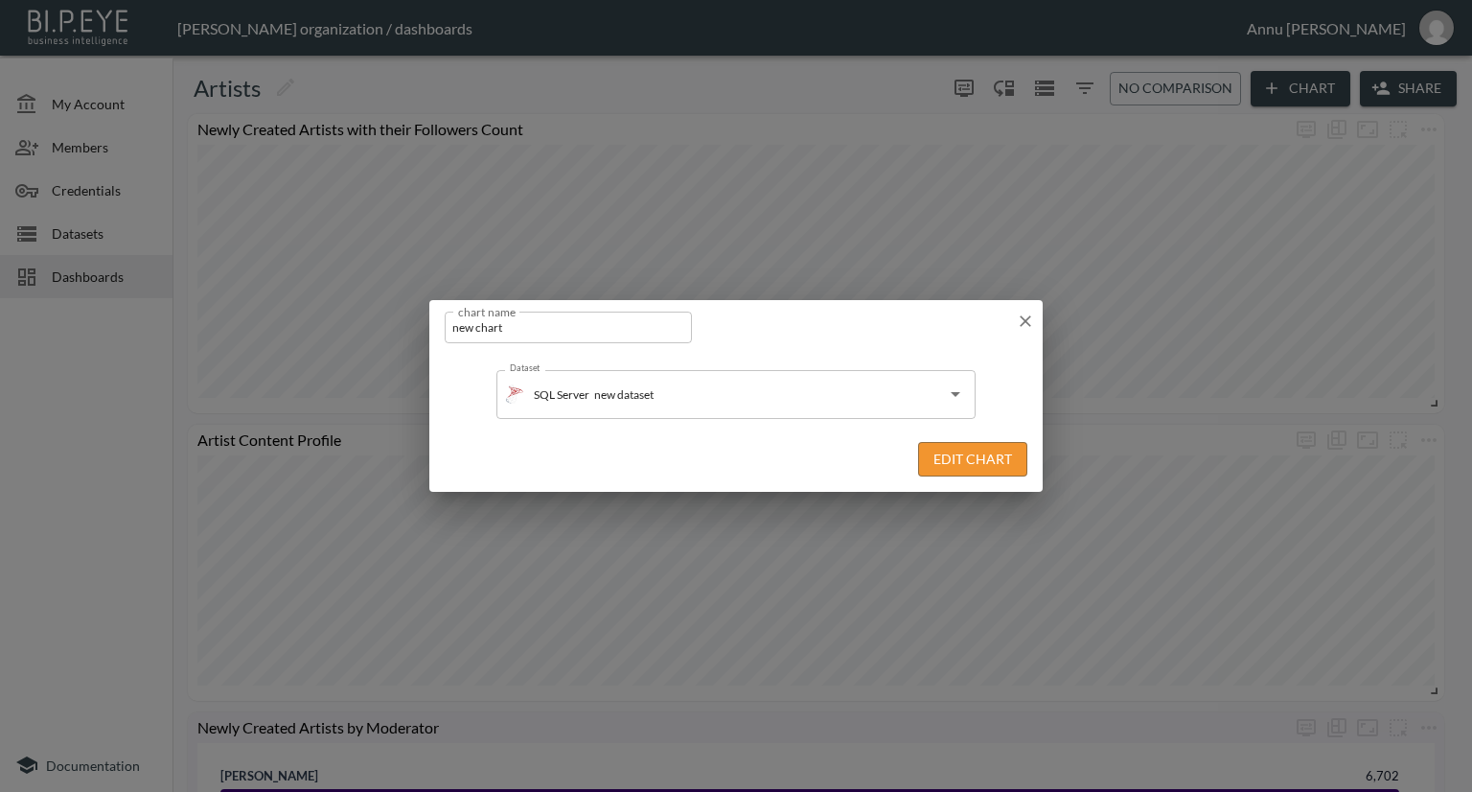
click at [966, 459] on button "Edit Chart" at bounding box center [972, 459] width 109 height 35
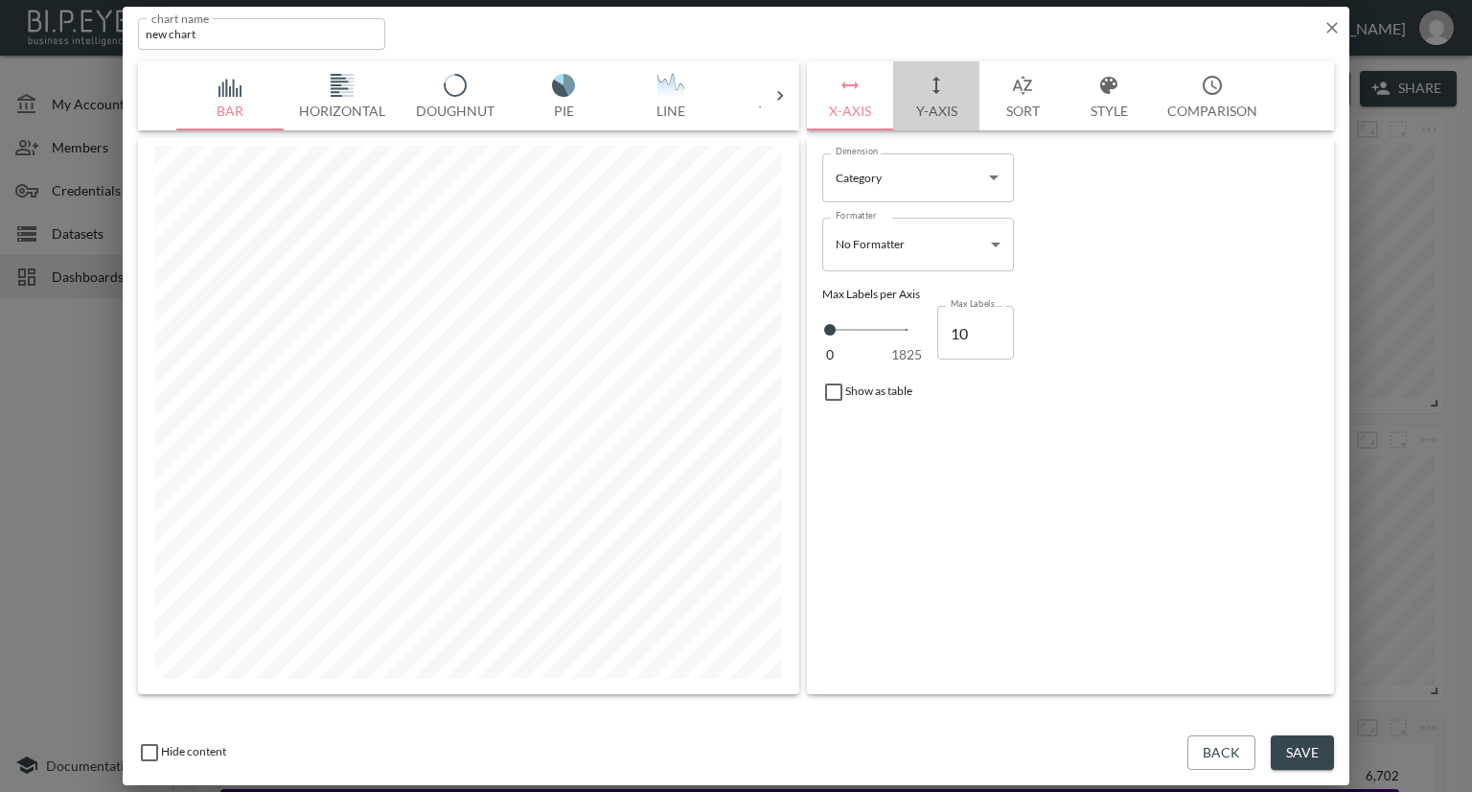
click at [949, 116] on button "Y-Axis" at bounding box center [936, 95] width 86 height 69
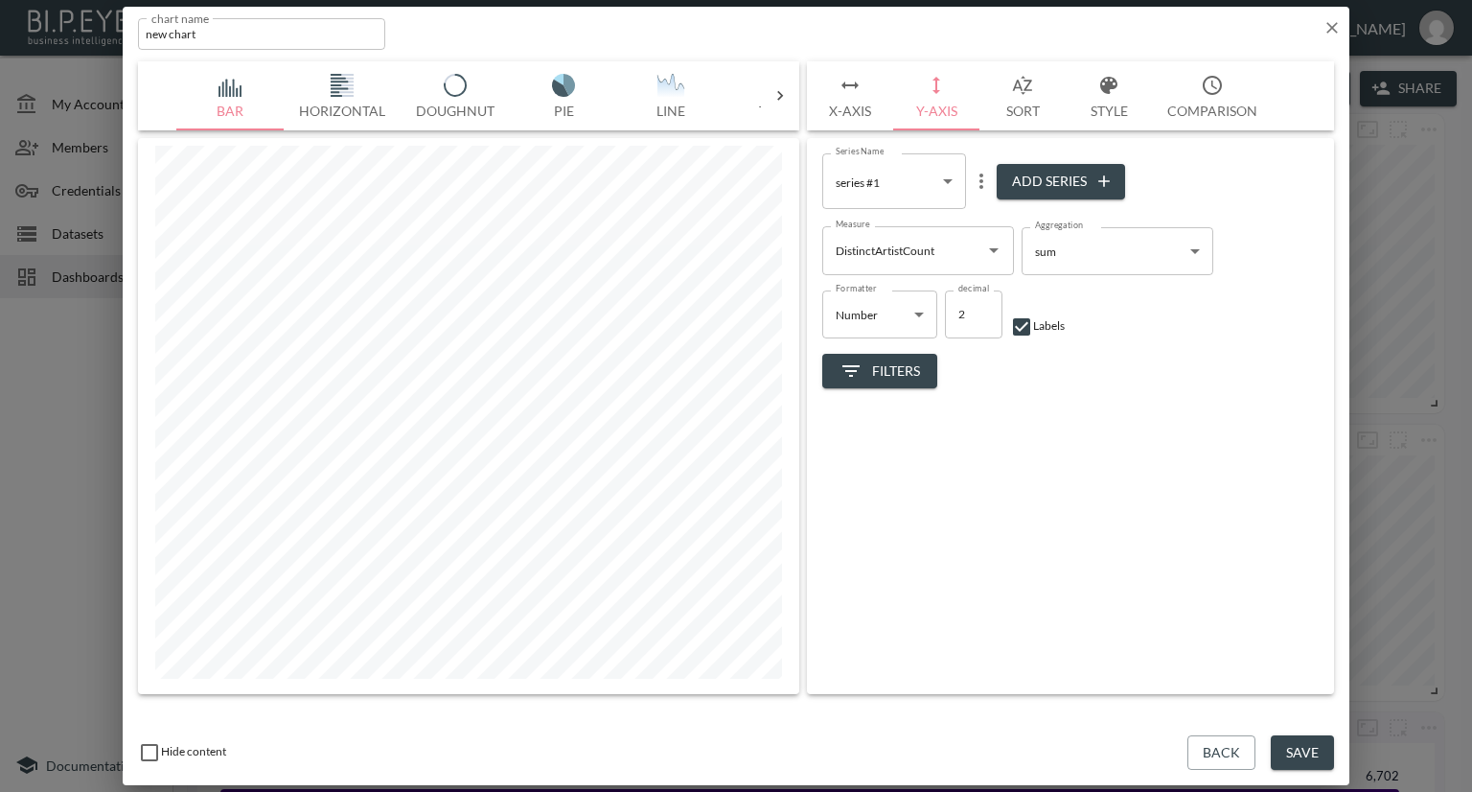
click at [857, 116] on button "X-Axis" at bounding box center [850, 95] width 86 height 69
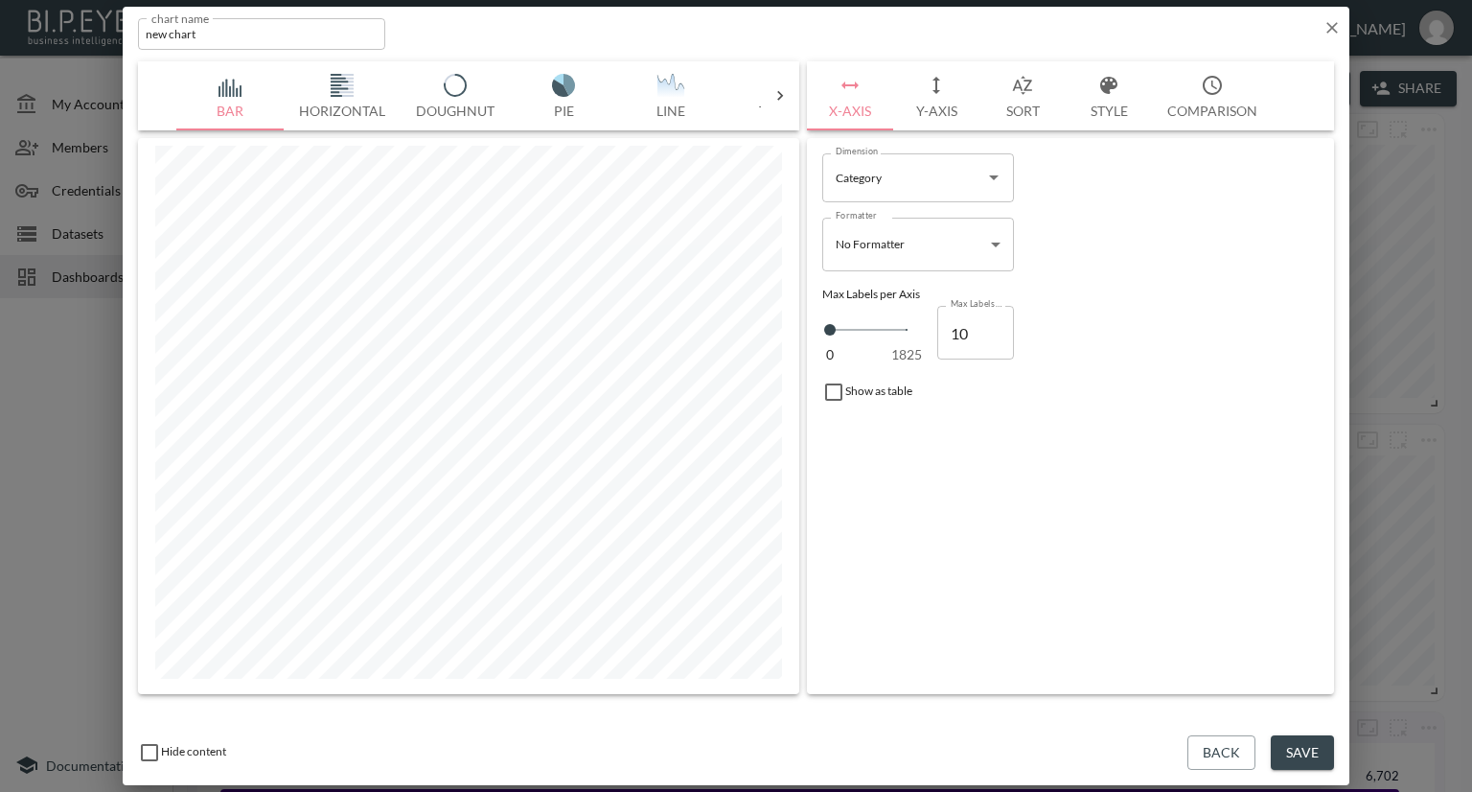
click at [1332, 31] on icon "button" at bounding box center [1332, 27] width 19 height 19
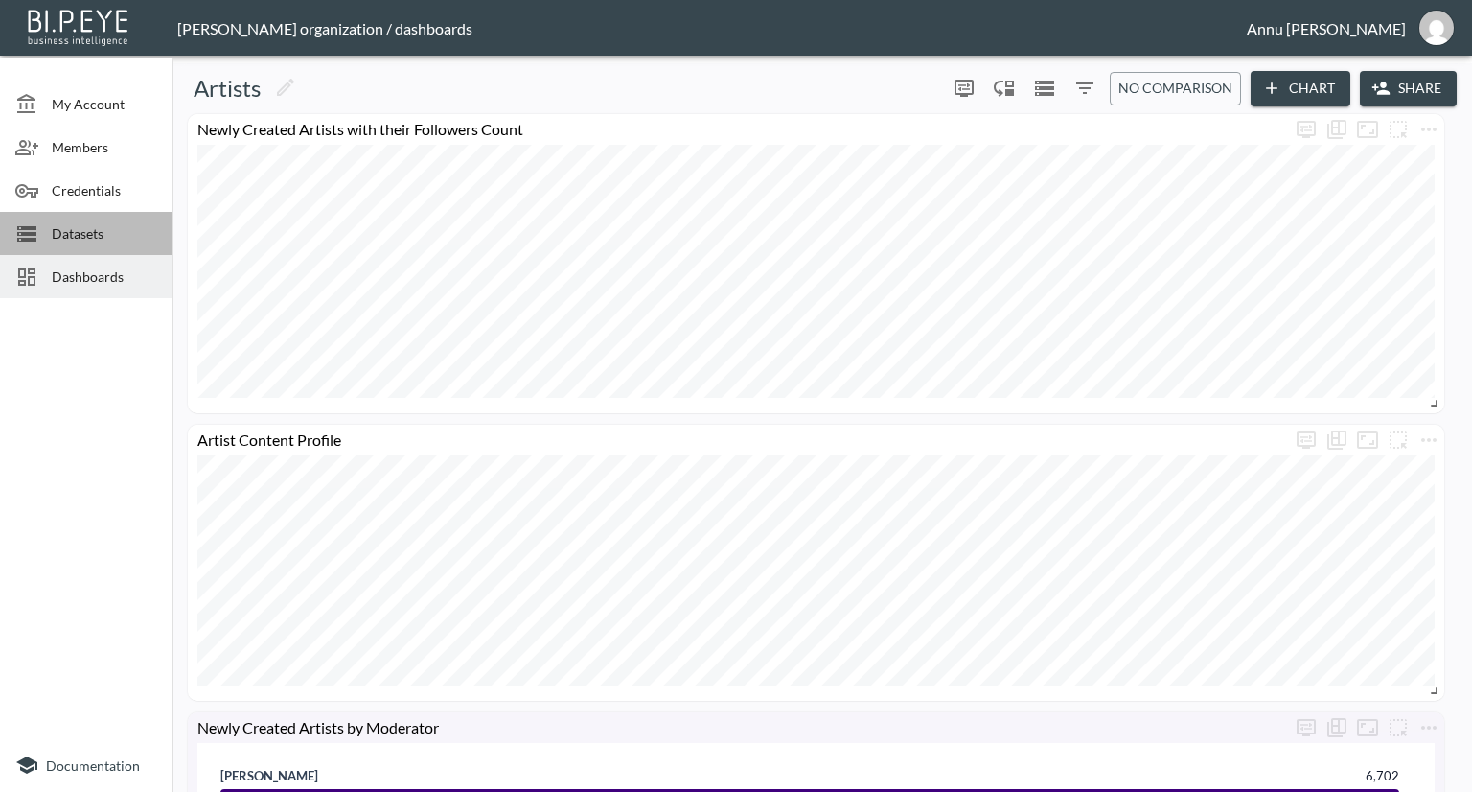
click at [93, 220] on div "Datasets" at bounding box center [86, 233] width 173 height 43
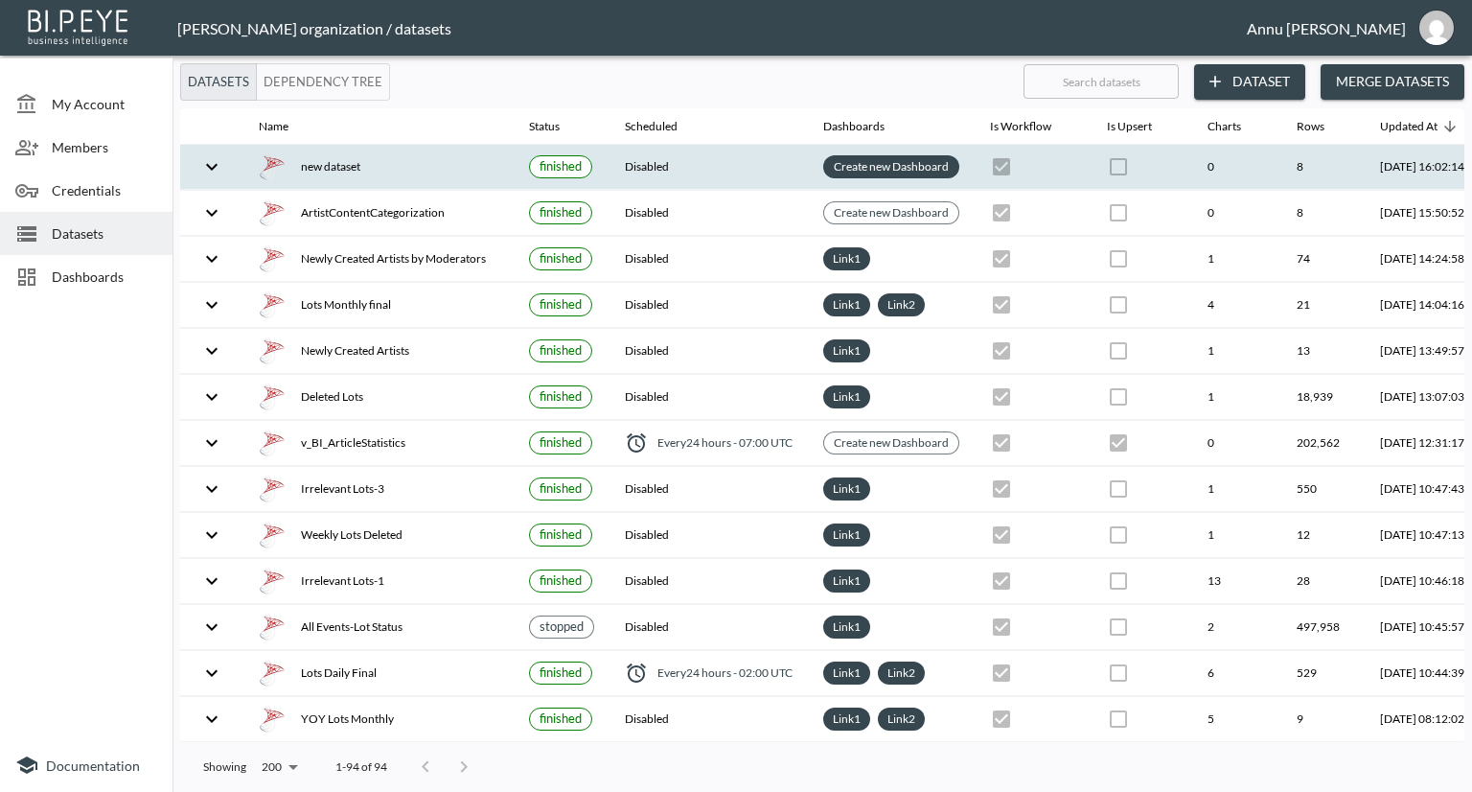
click at [878, 165] on link "Create new Dashboard" at bounding box center [891, 166] width 123 height 22
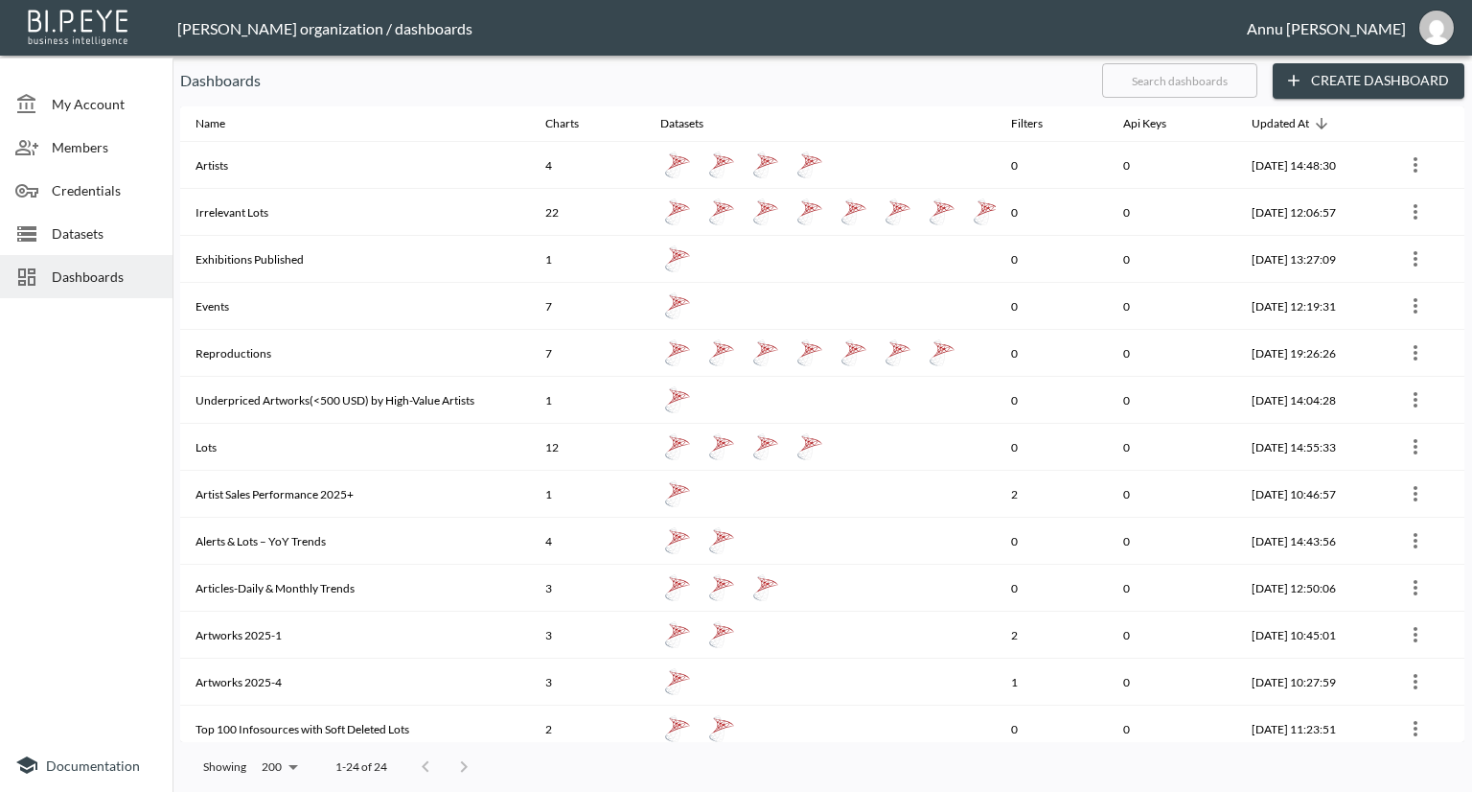
click at [88, 265] on div "Dashboards" at bounding box center [86, 276] width 173 height 43
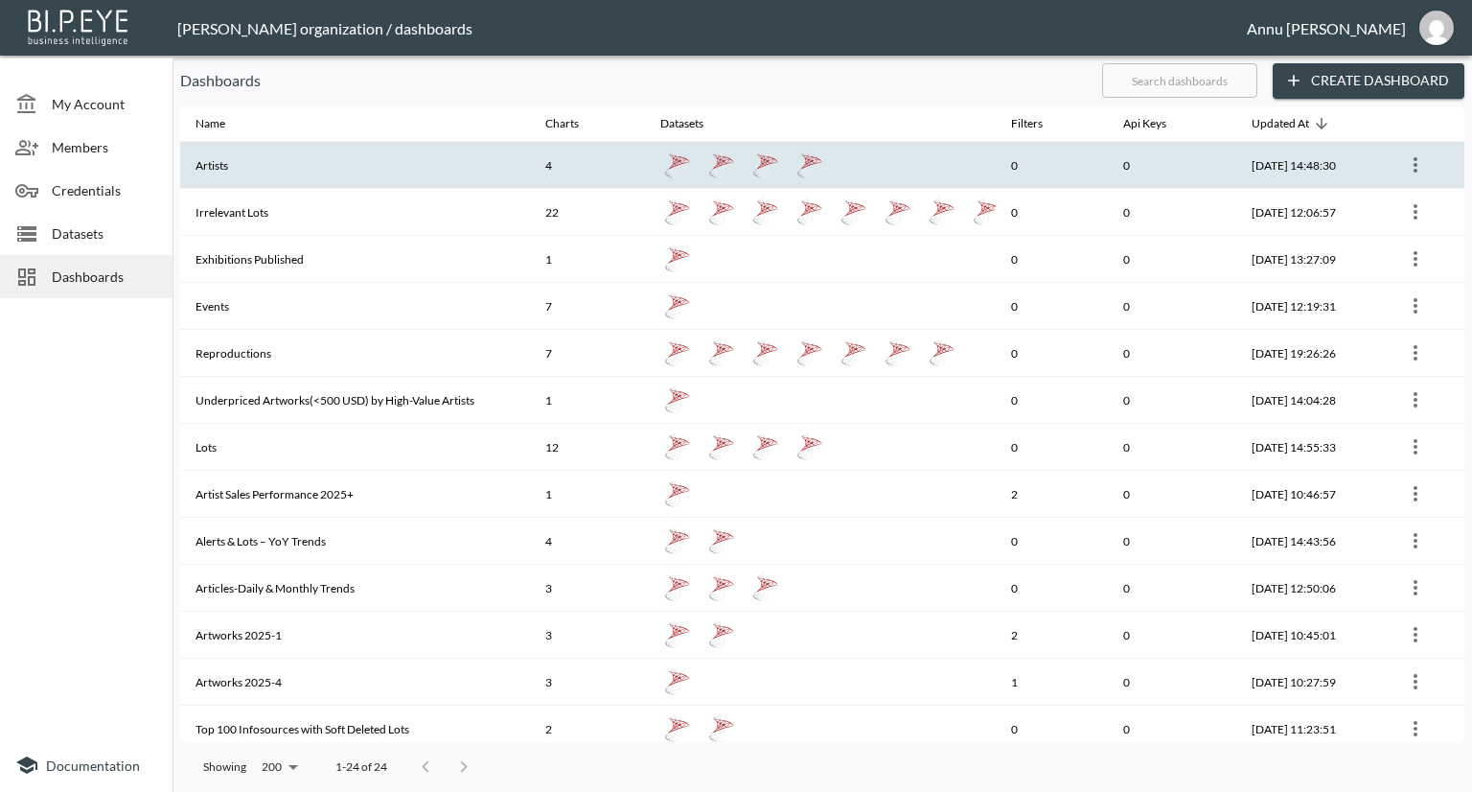
click at [237, 174] on th "Artists" at bounding box center [355, 165] width 350 height 47
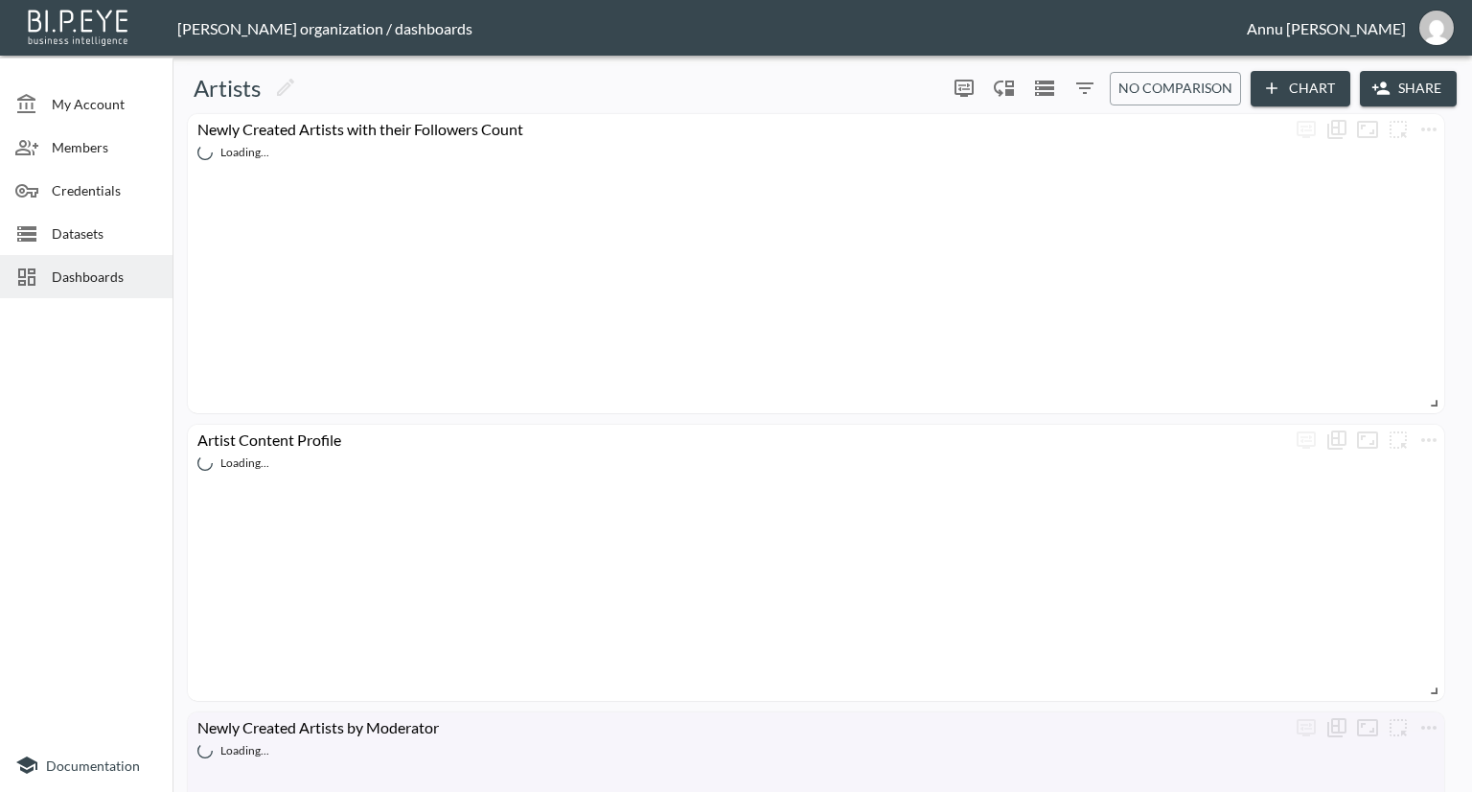
click at [1303, 91] on button "Chart" at bounding box center [1301, 88] width 100 height 35
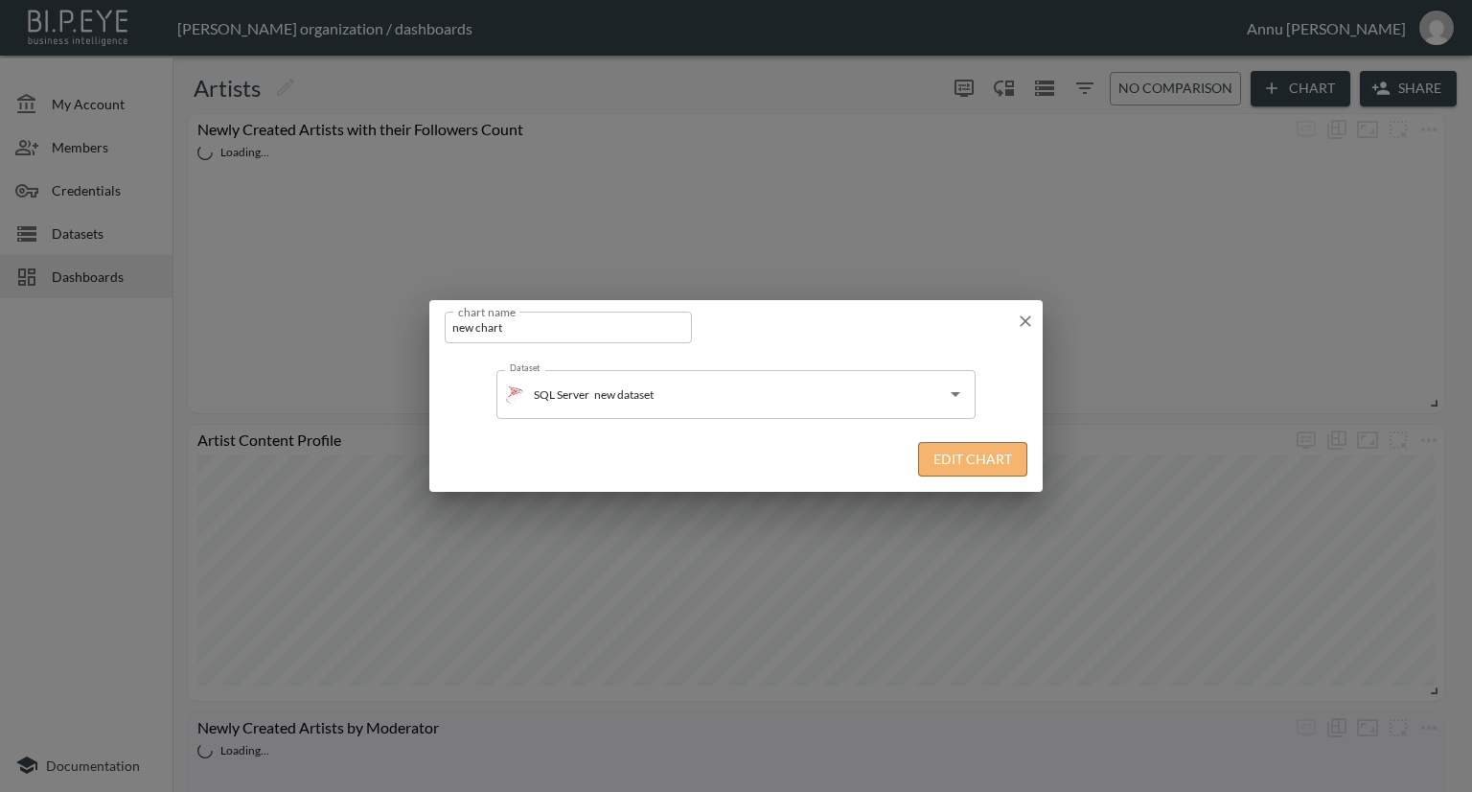
click at [945, 462] on button "Edit Chart" at bounding box center [972, 459] width 109 height 35
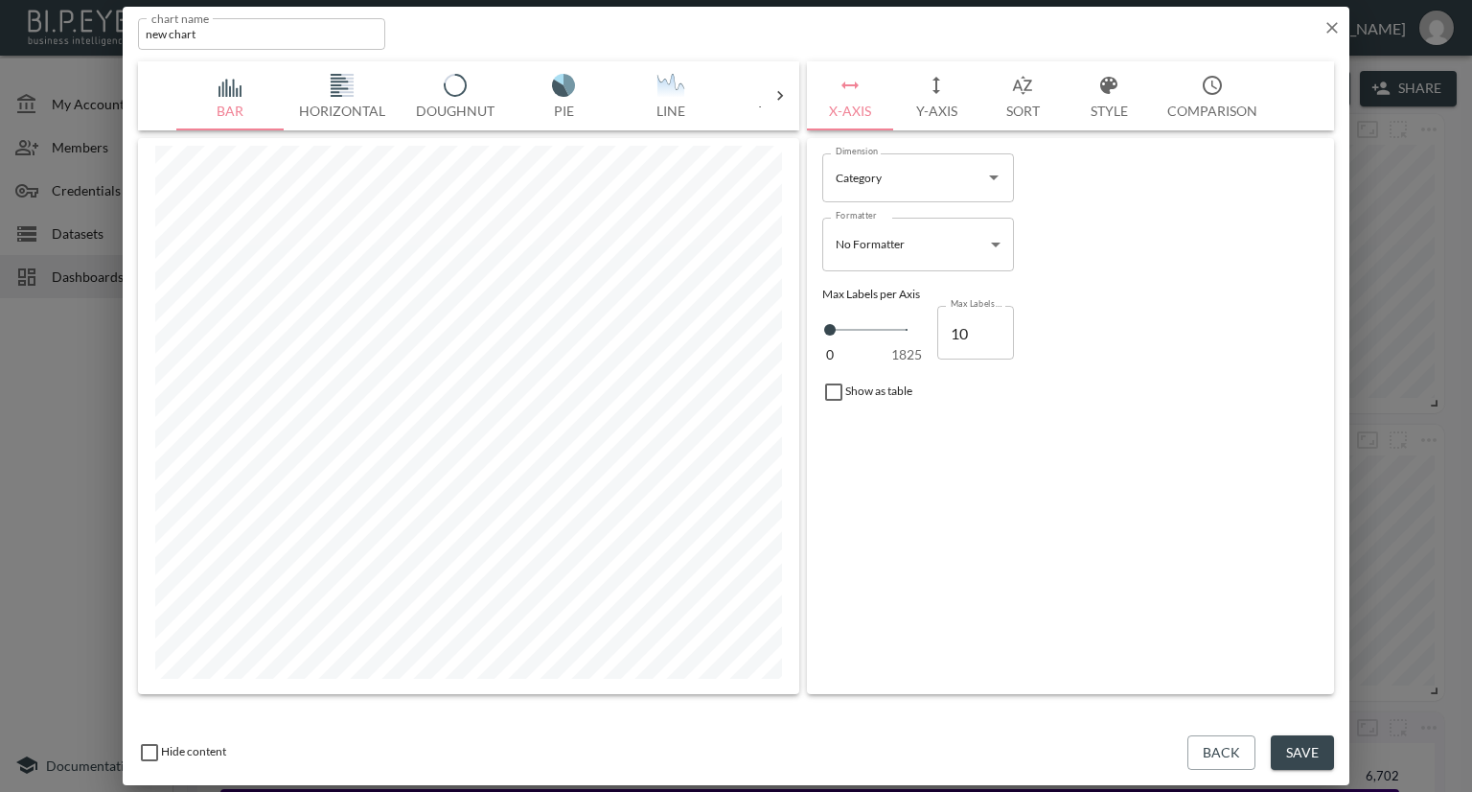
click at [1326, 30] on icon "button" at bounding box center [1332, 27] width 19 height 19
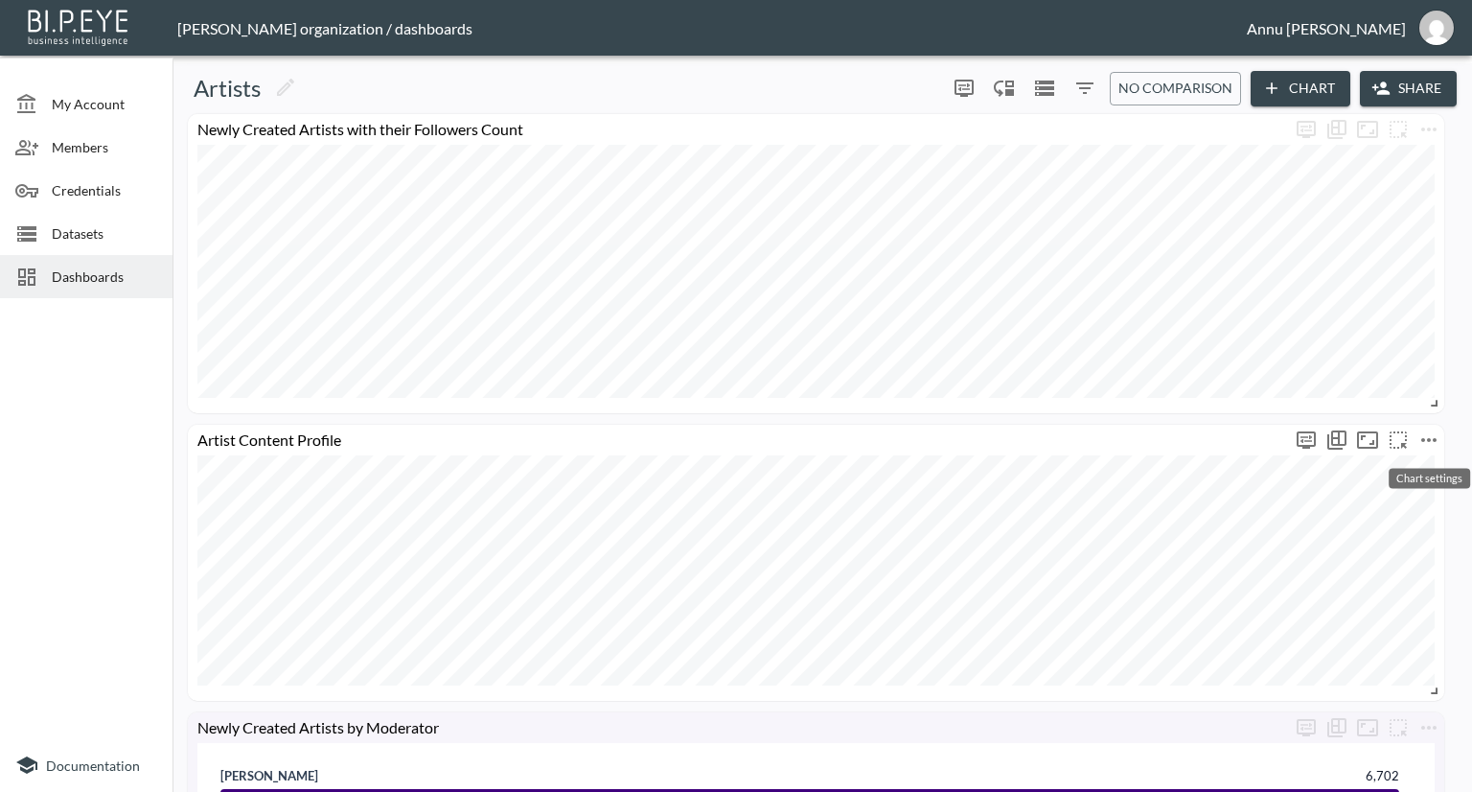
click at [1431, 439] on icon "more" at bounding box center [1429, 439] width 23 height 23
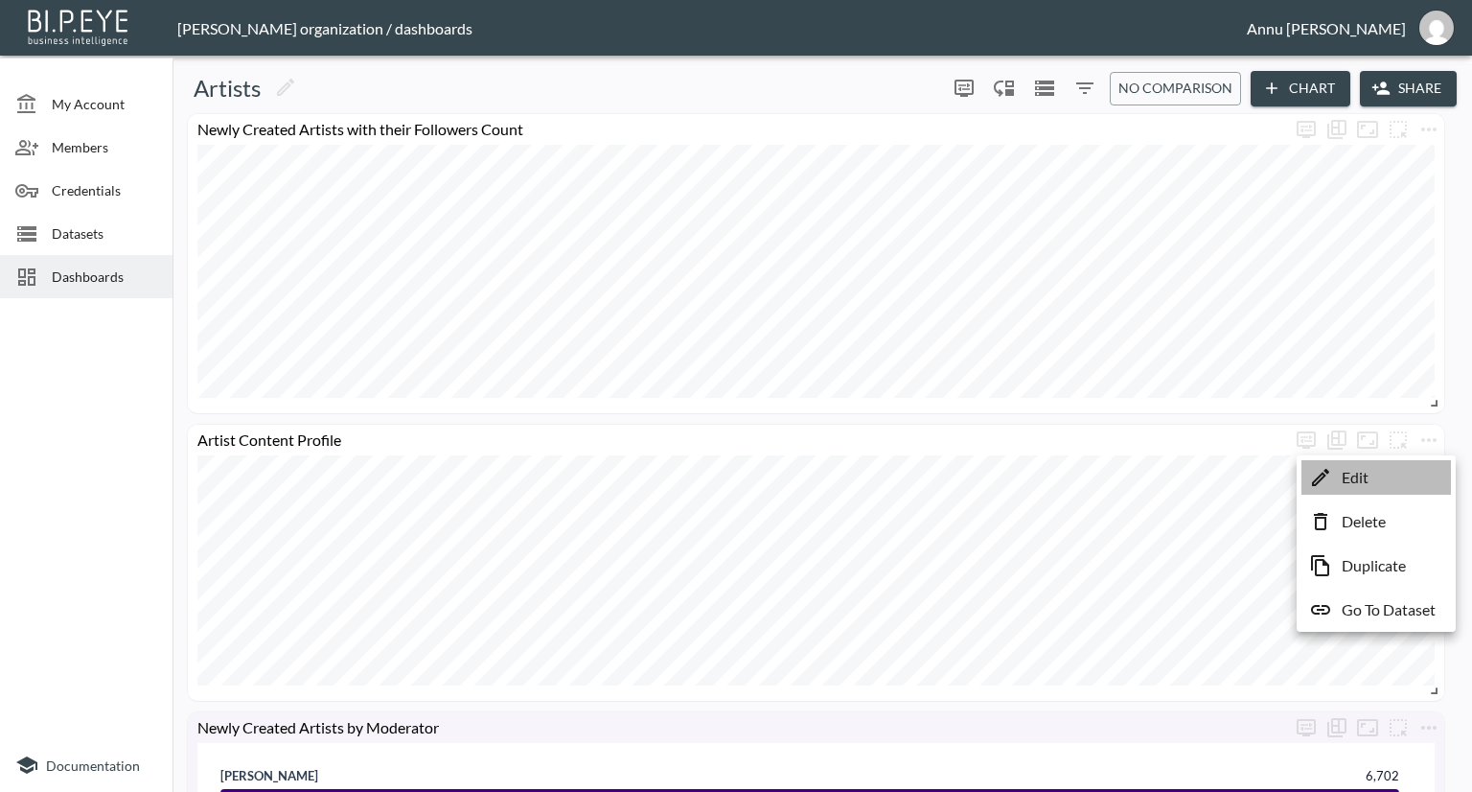
click at [1371, 478] on li "Edit" at bounding box center [1377, 477] width 150 height 35
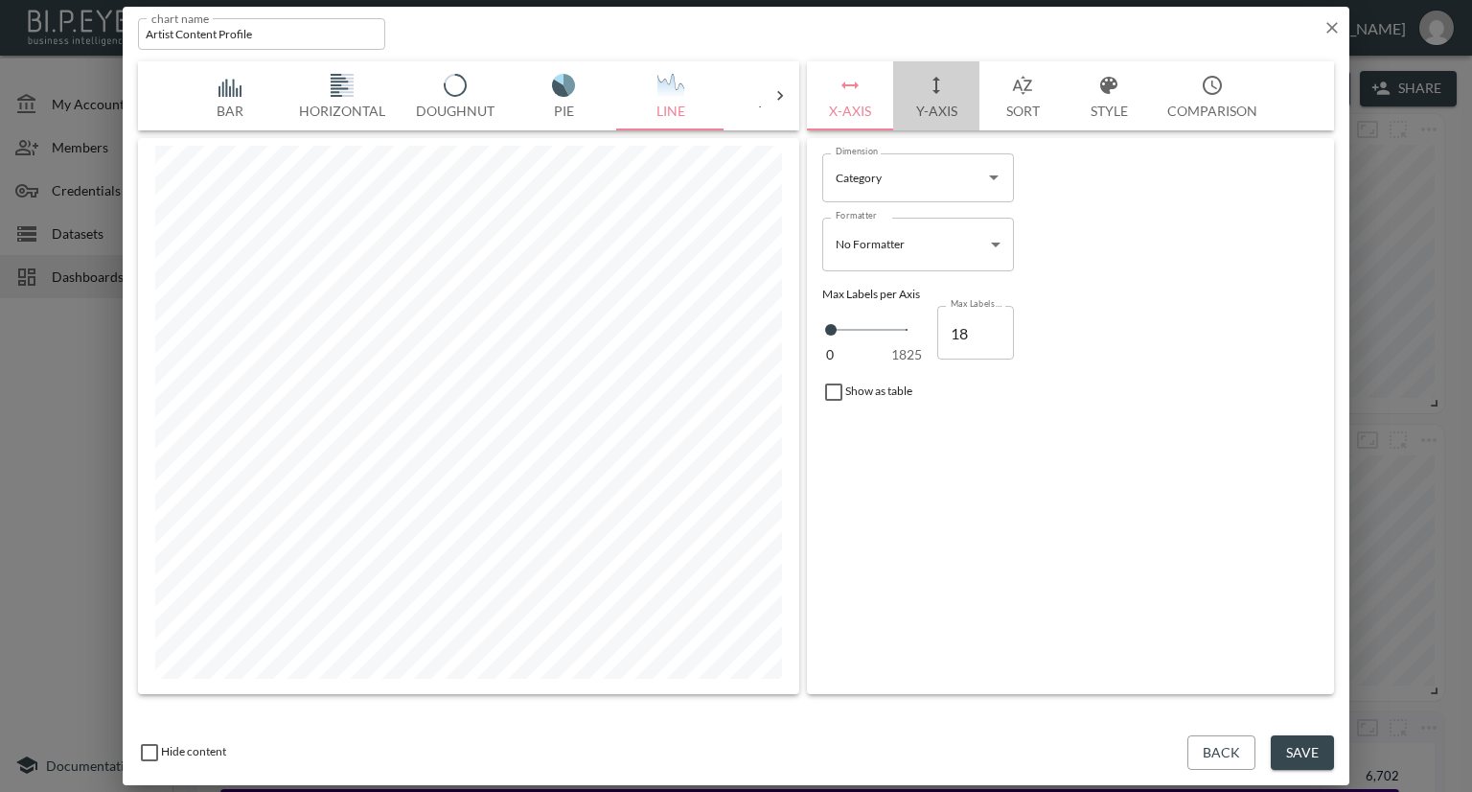
click at [956, 109] on button "Y-Axis" at bounding box center [936, 95] width 86 height 69
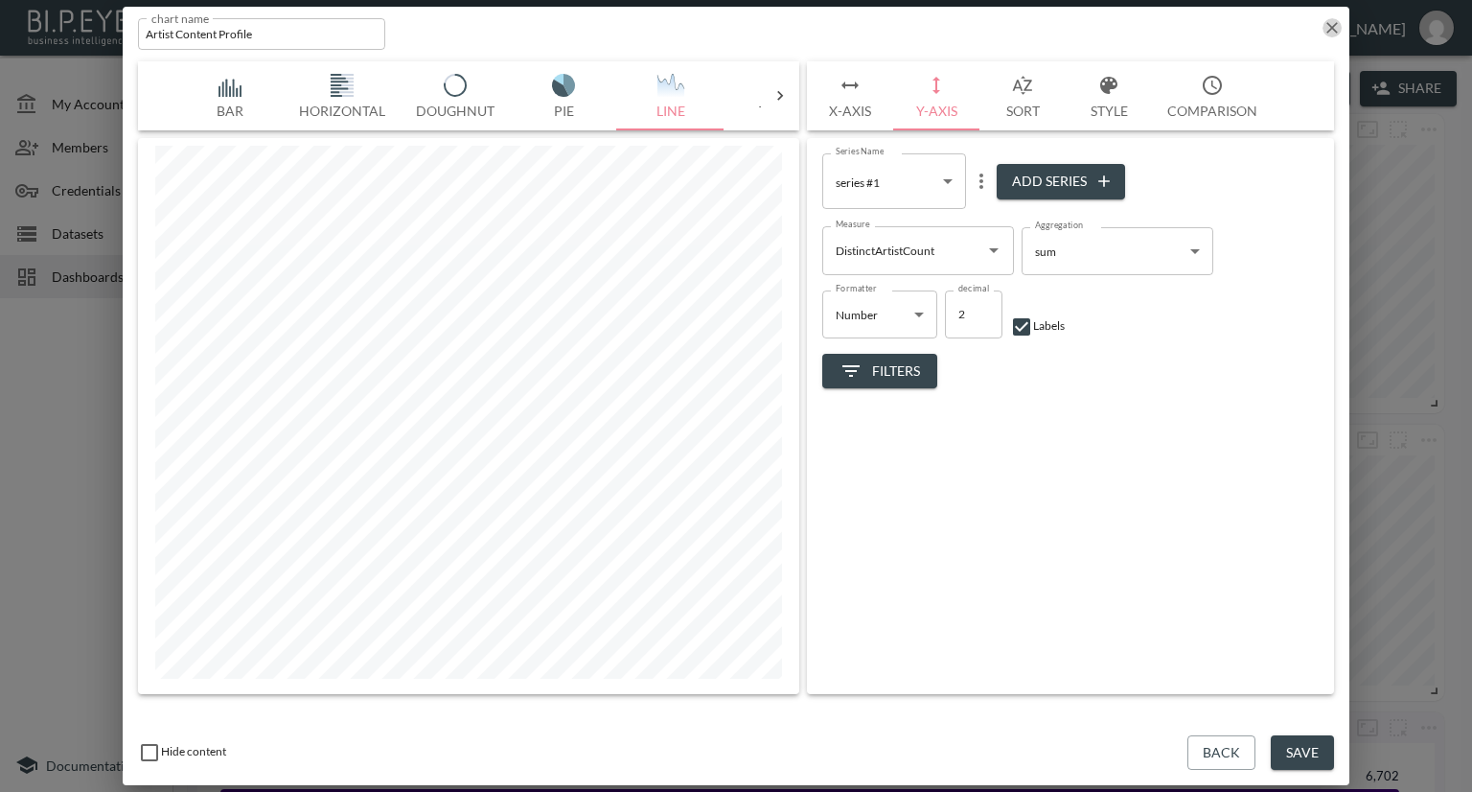
click at [1332, 20] on icon "button" at bounding box center [1332, 27] width 19 height 19
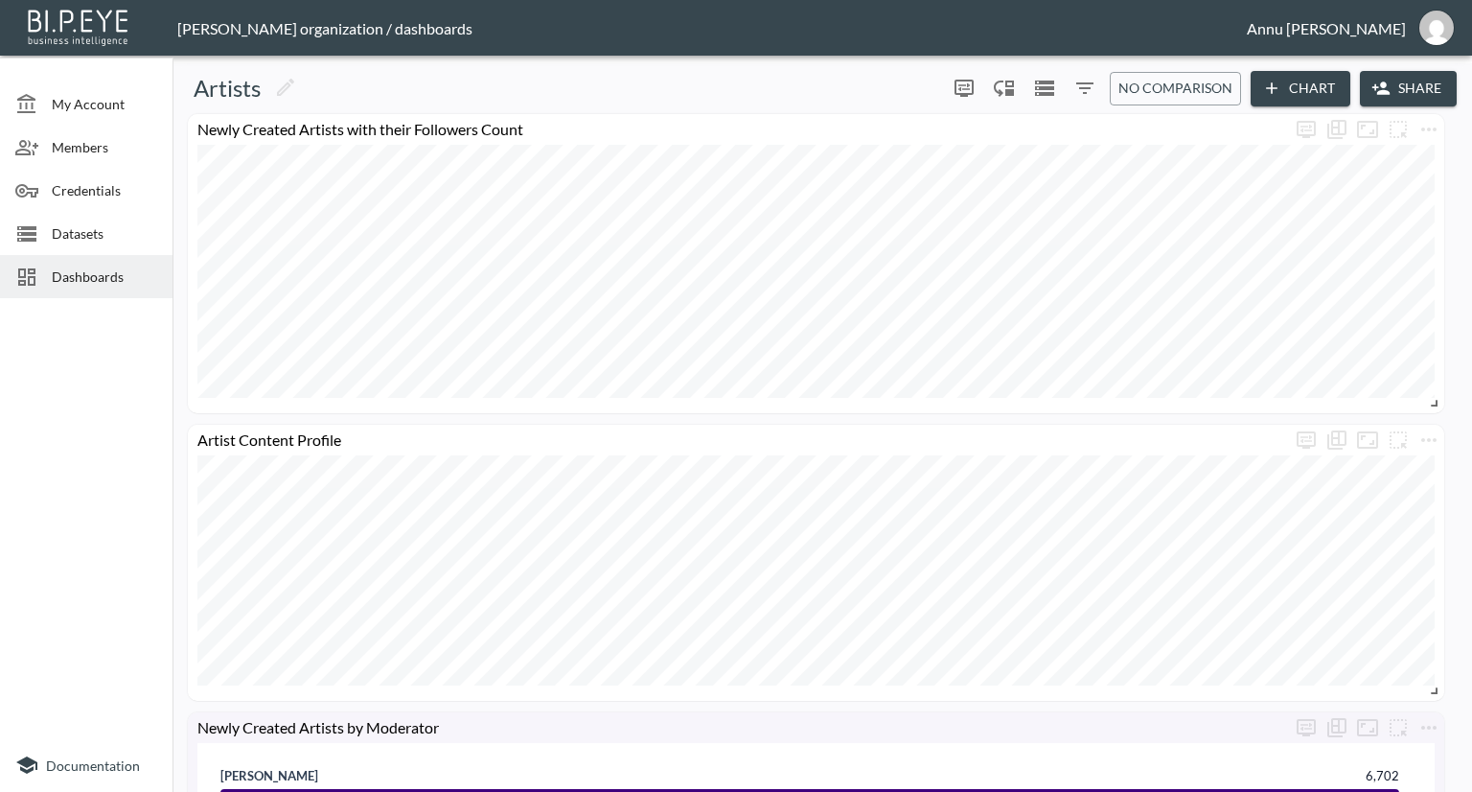
click at [1300, 90] on button "Chart" at bounding box center [1301, 88] width 100 height 35
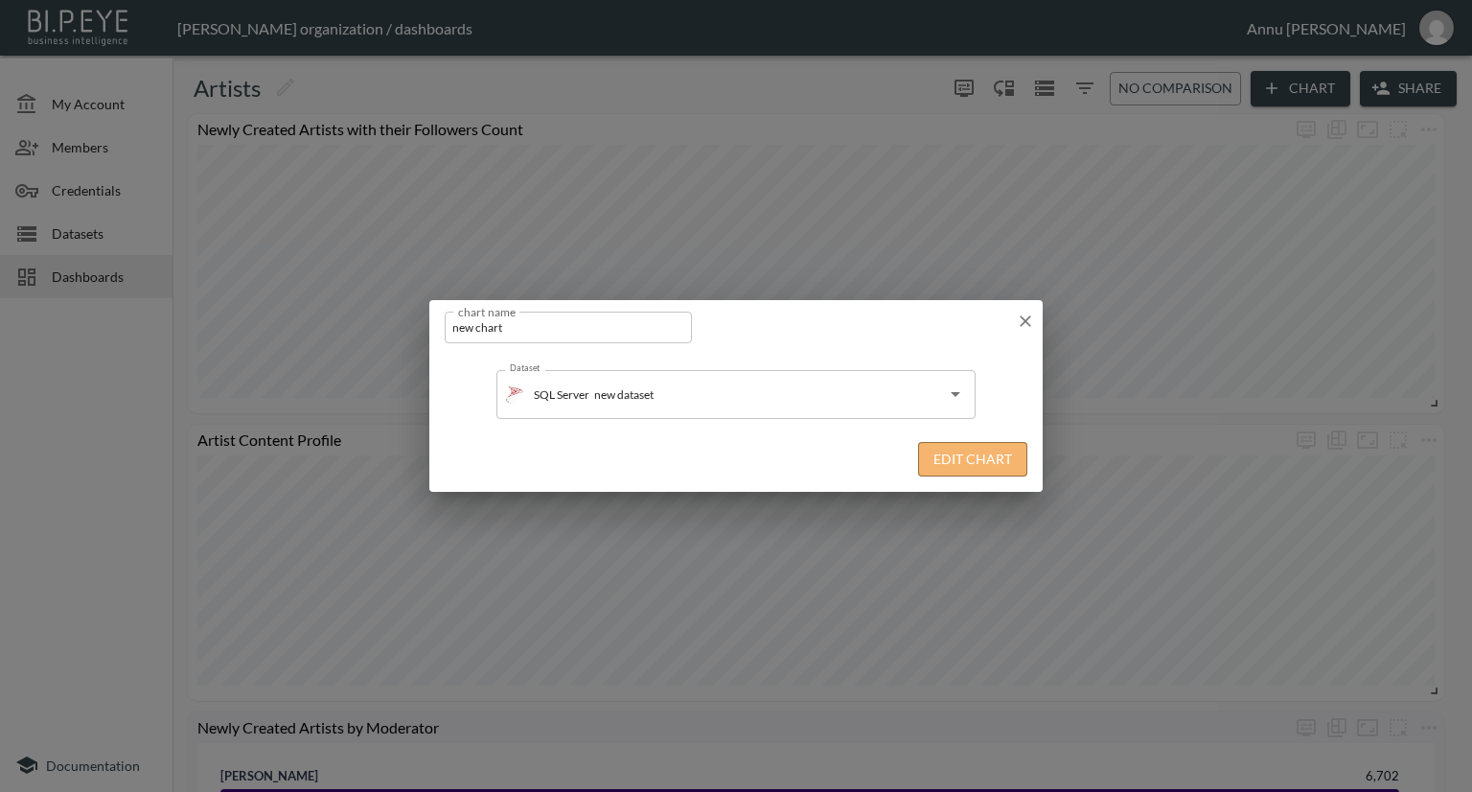
click at [960, 453] on button "Edit Chart" at bounding box center [972, 459] width 109 height 35
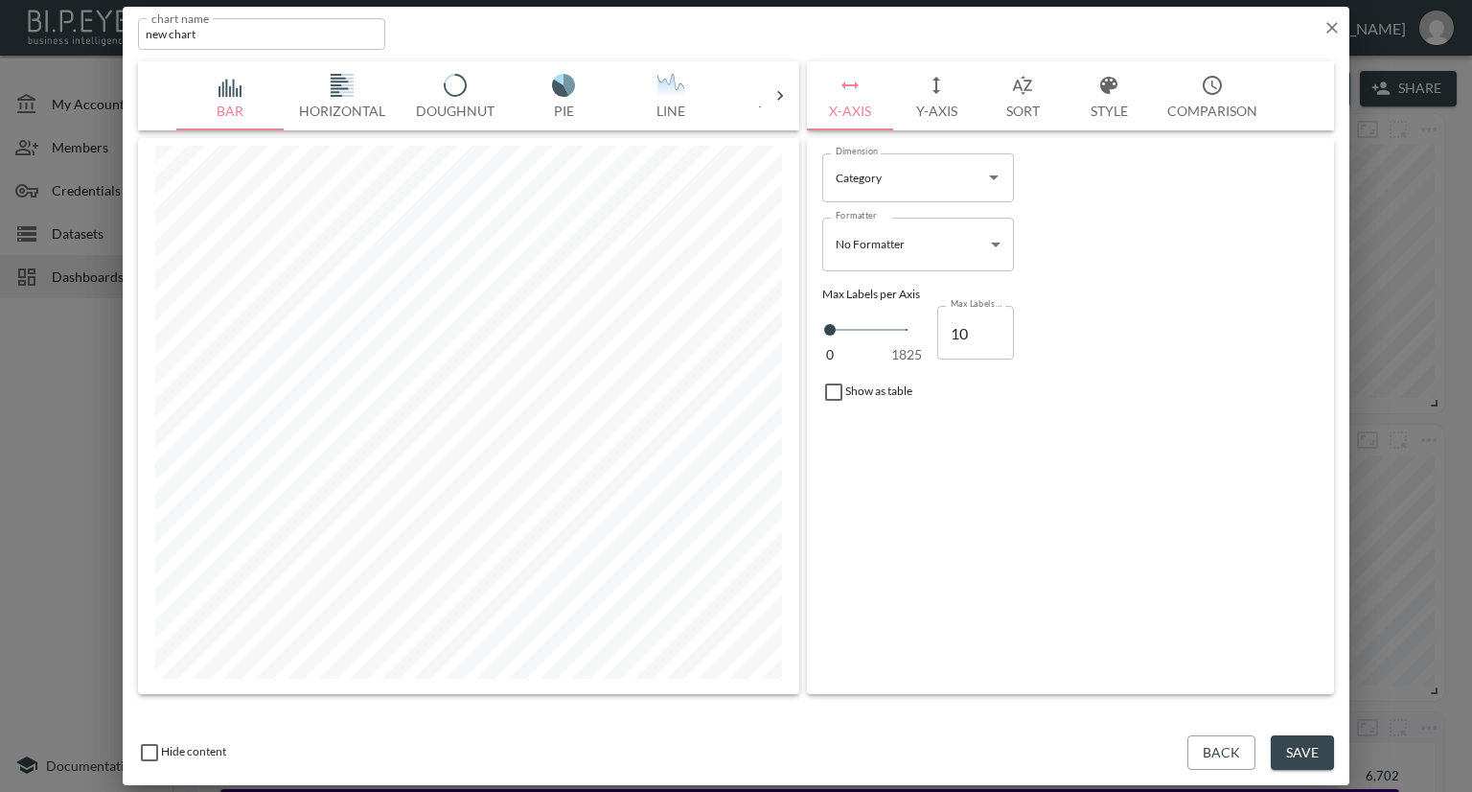
click at [928, 176] on input "Category" at bounding box center [904, 177] width 146 height 31
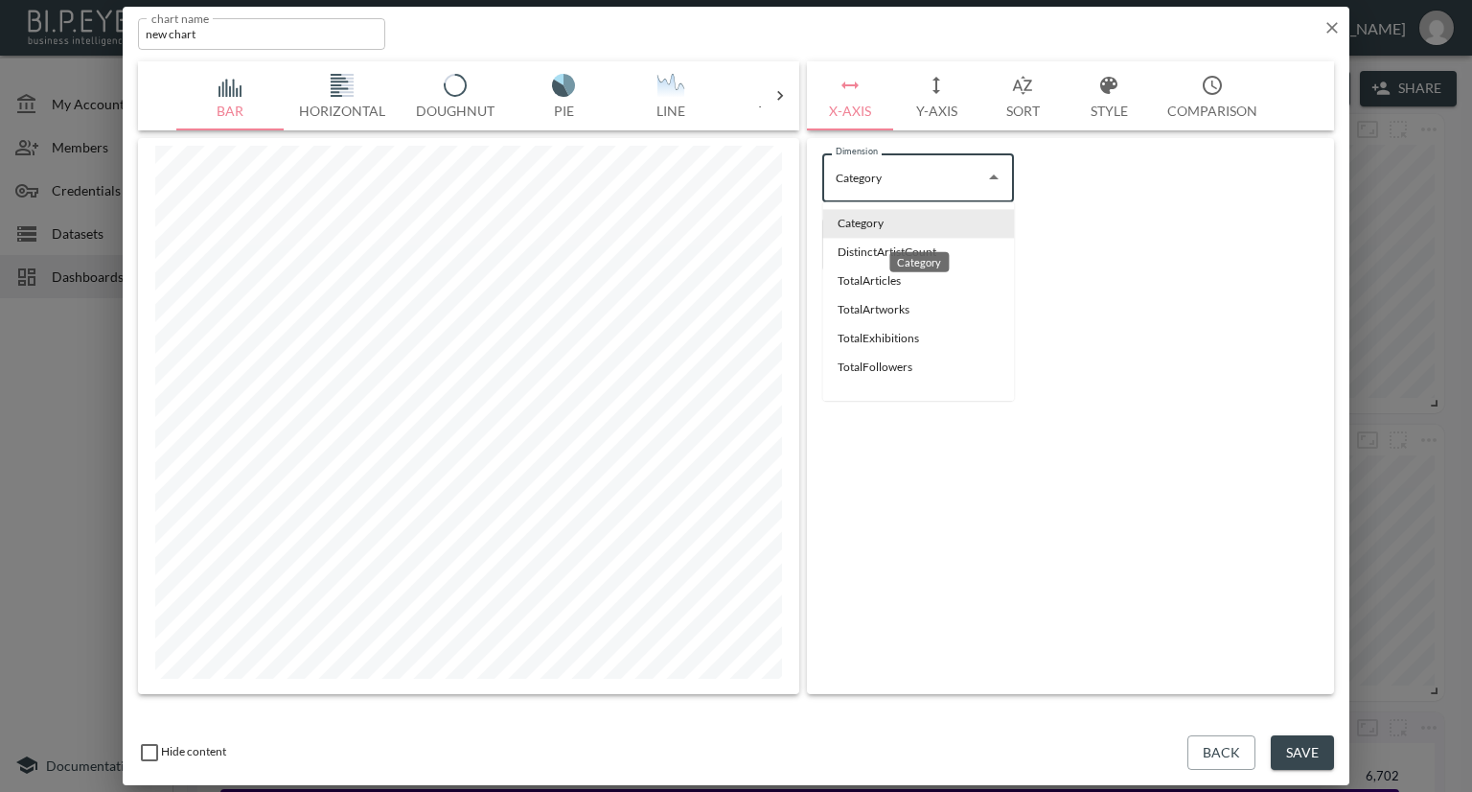
click at [871, 219] on li "Category" at bounding box center [918, 223] width 192 height 29
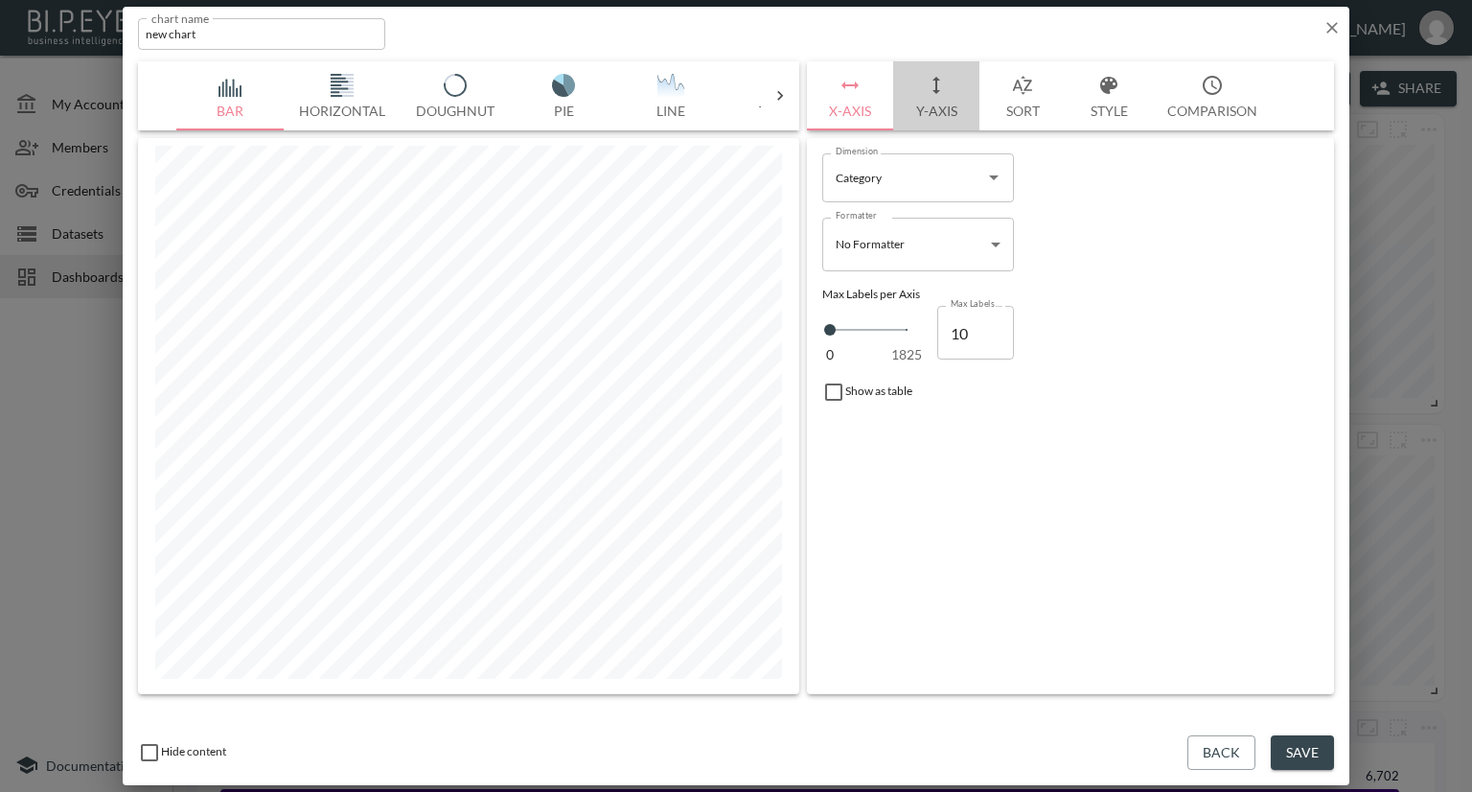
click at [933, 114] on button "Y-Axis" at bounding box center [936, 95] width 86 height 69
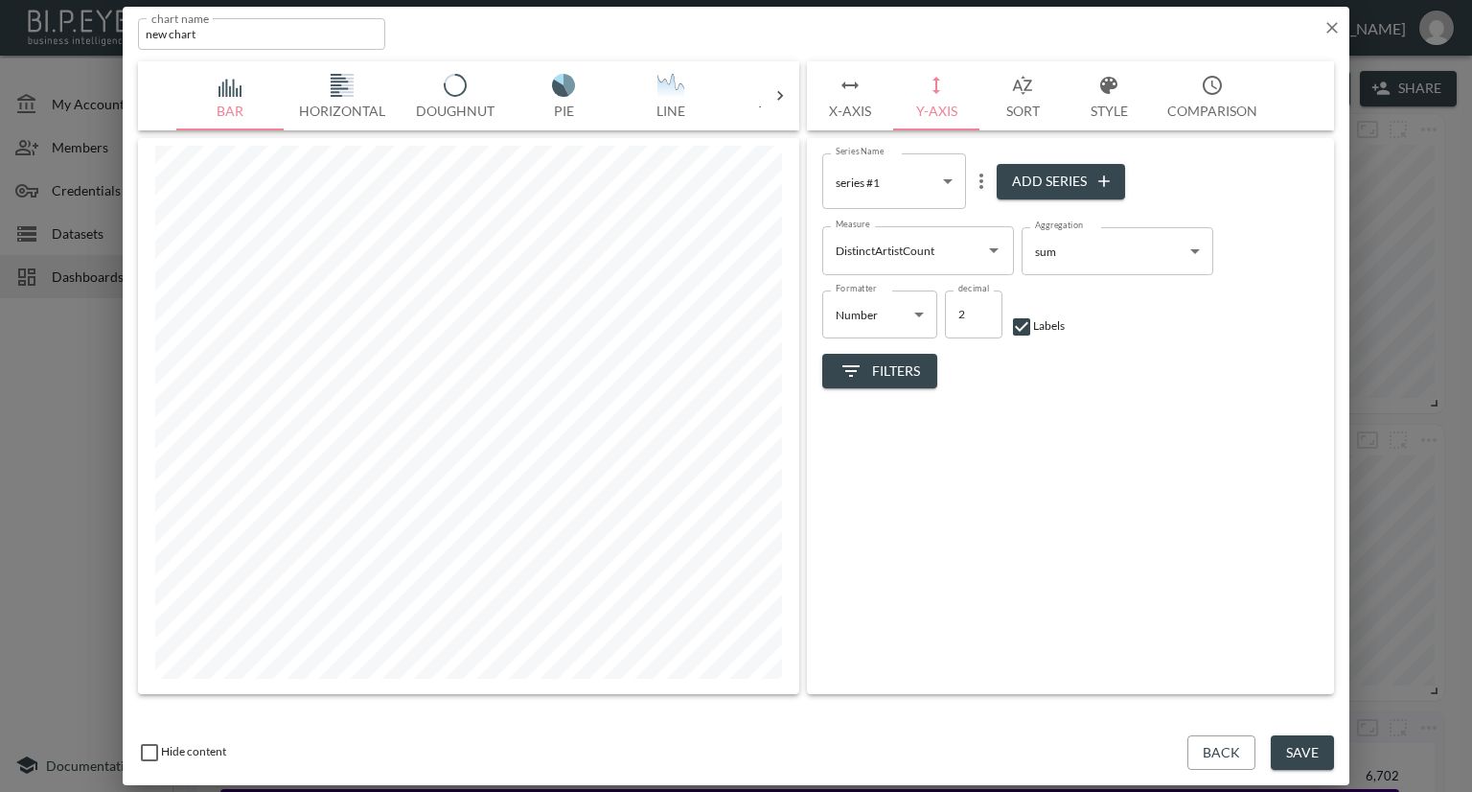
click at [1106, 183] on icon "button" at bounding box center [1104, 181] width 19 height 19
type input "41ca6eee-d857-43ad-a4b5-863d862d8cd1"
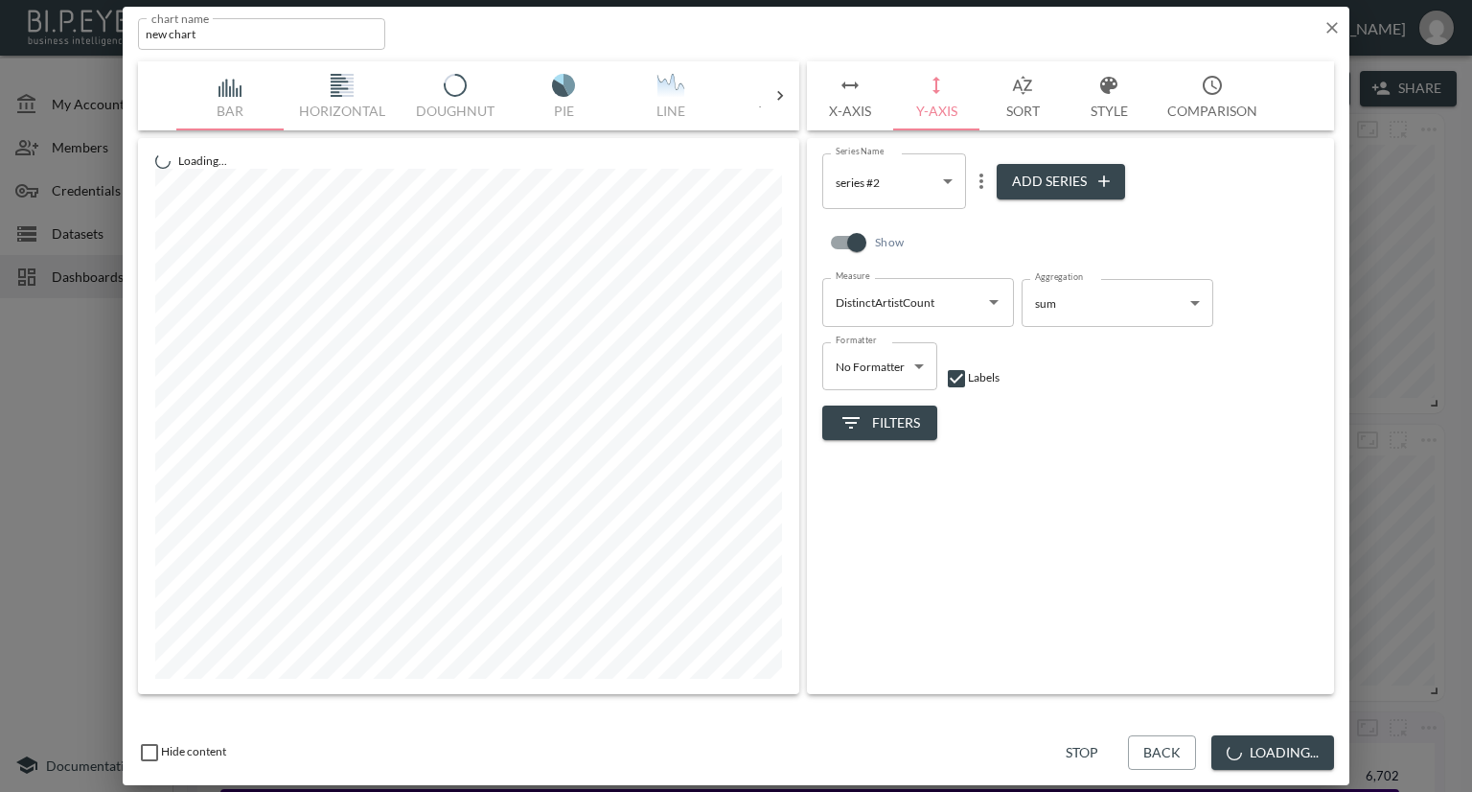
click at [988, 298] on icon "Open" at bounding box center [993, 301] width 23 height 23
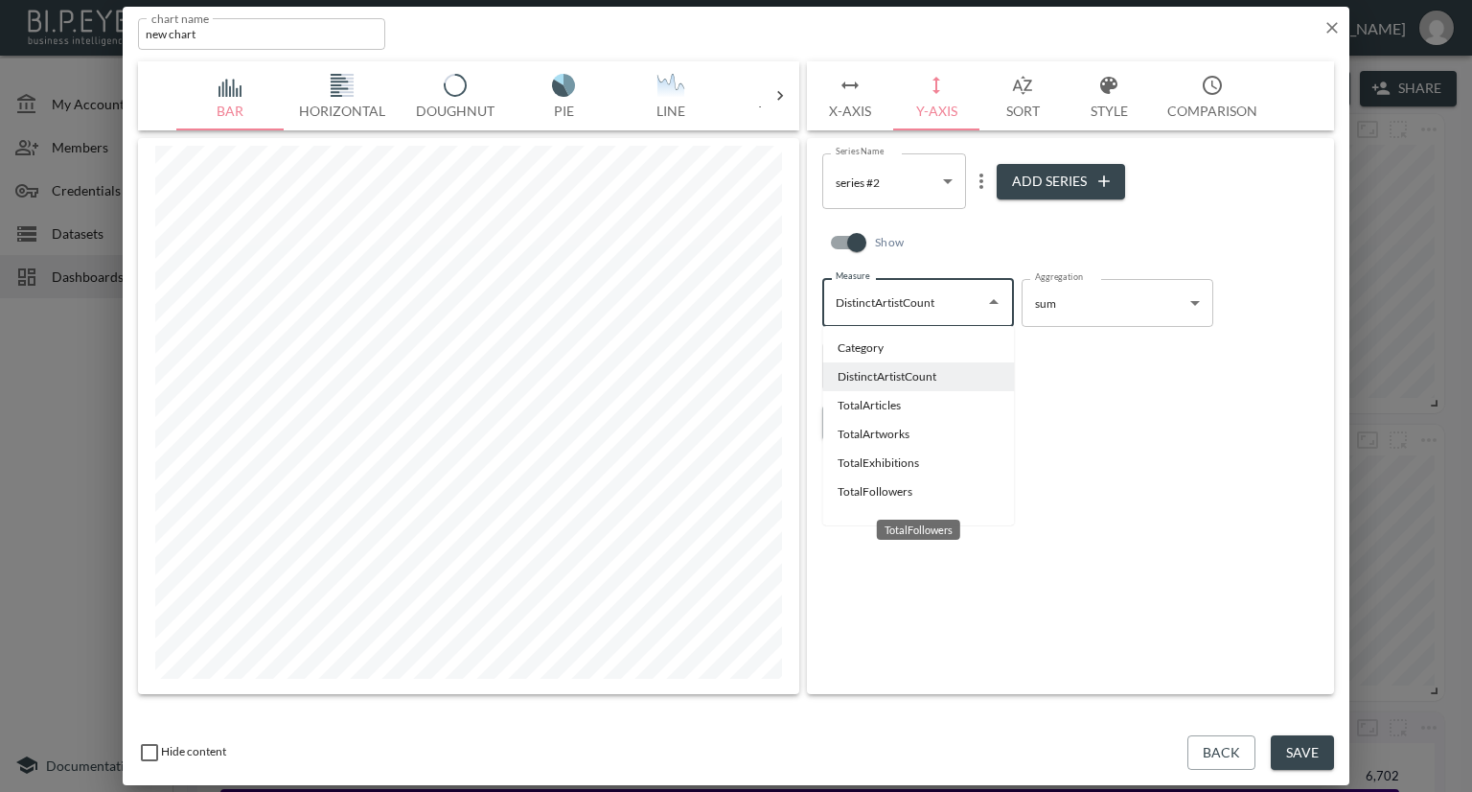
click at [865, 494] on li "TotalFollowers" at bounding box center [918, 491] width 192 height 29
type input "TotalFollowers"
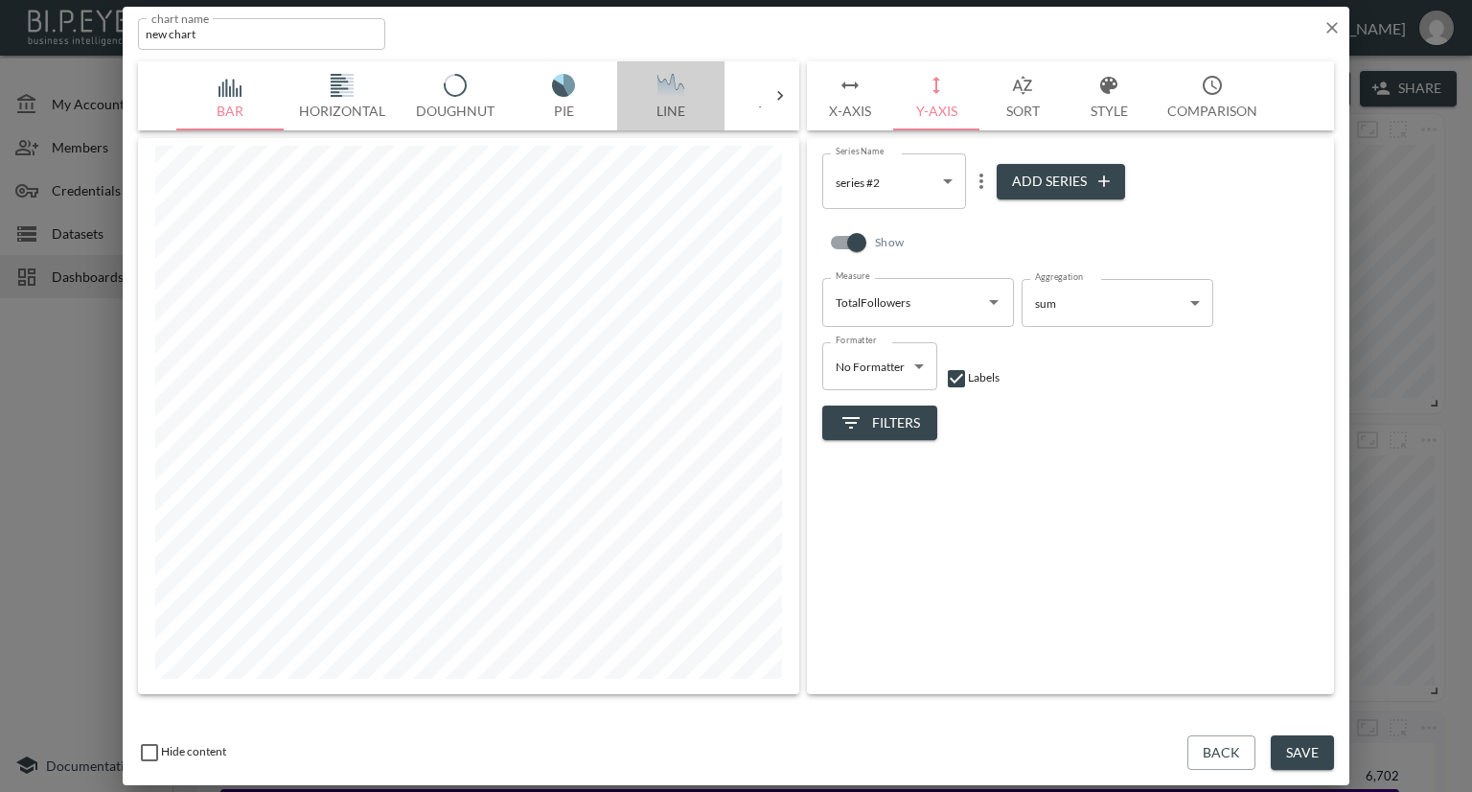
click at [679, 85] on img "button" at bounding box center [671, 85] width 77 height 23
click at [1304, 757] on button "Save" at bounding box center [1302, 752] width 63 height 35
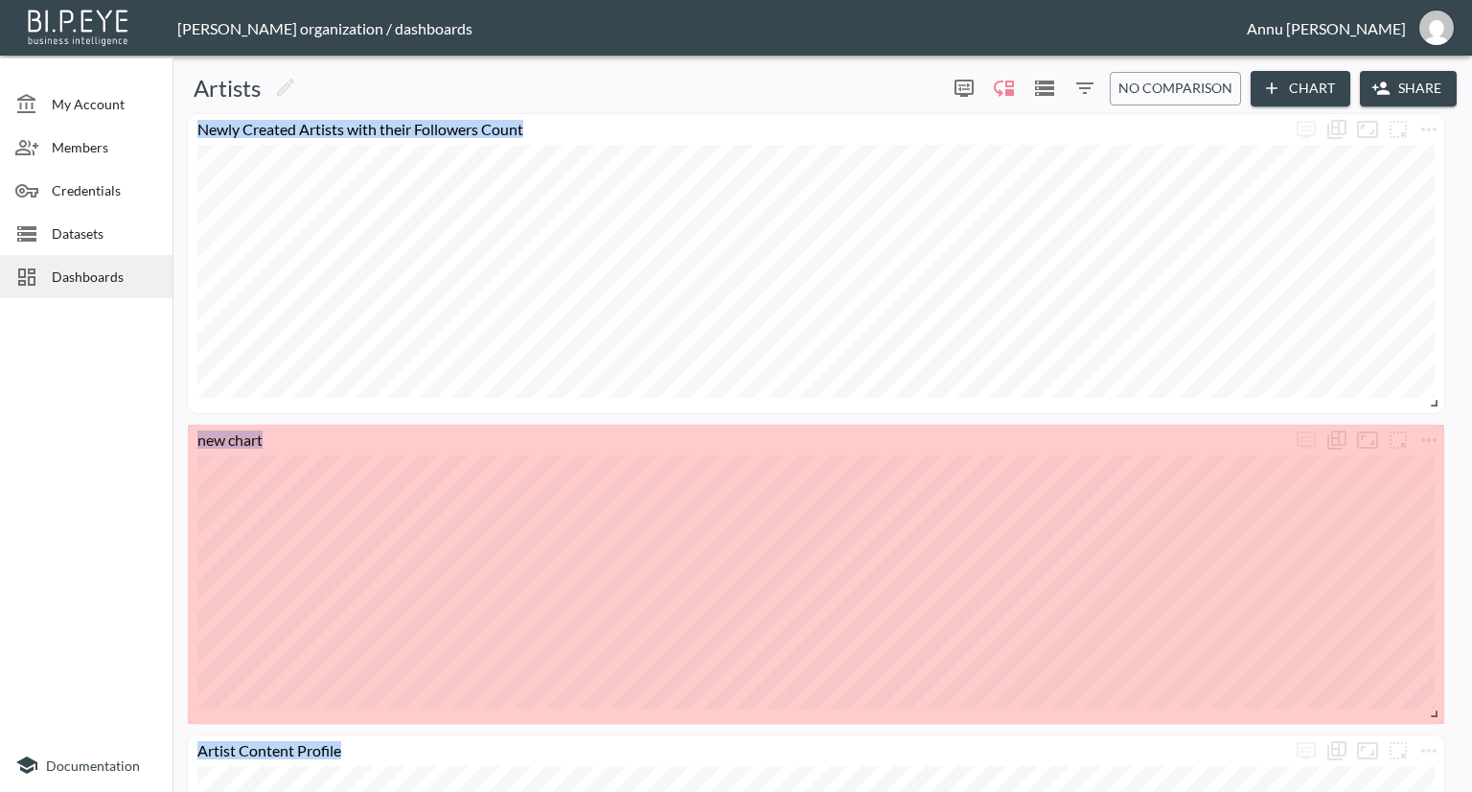
drag, startPoint x: 482, startPoint y: 541, endPoint x: 1452, endPoint y: 713, distance: 985.2
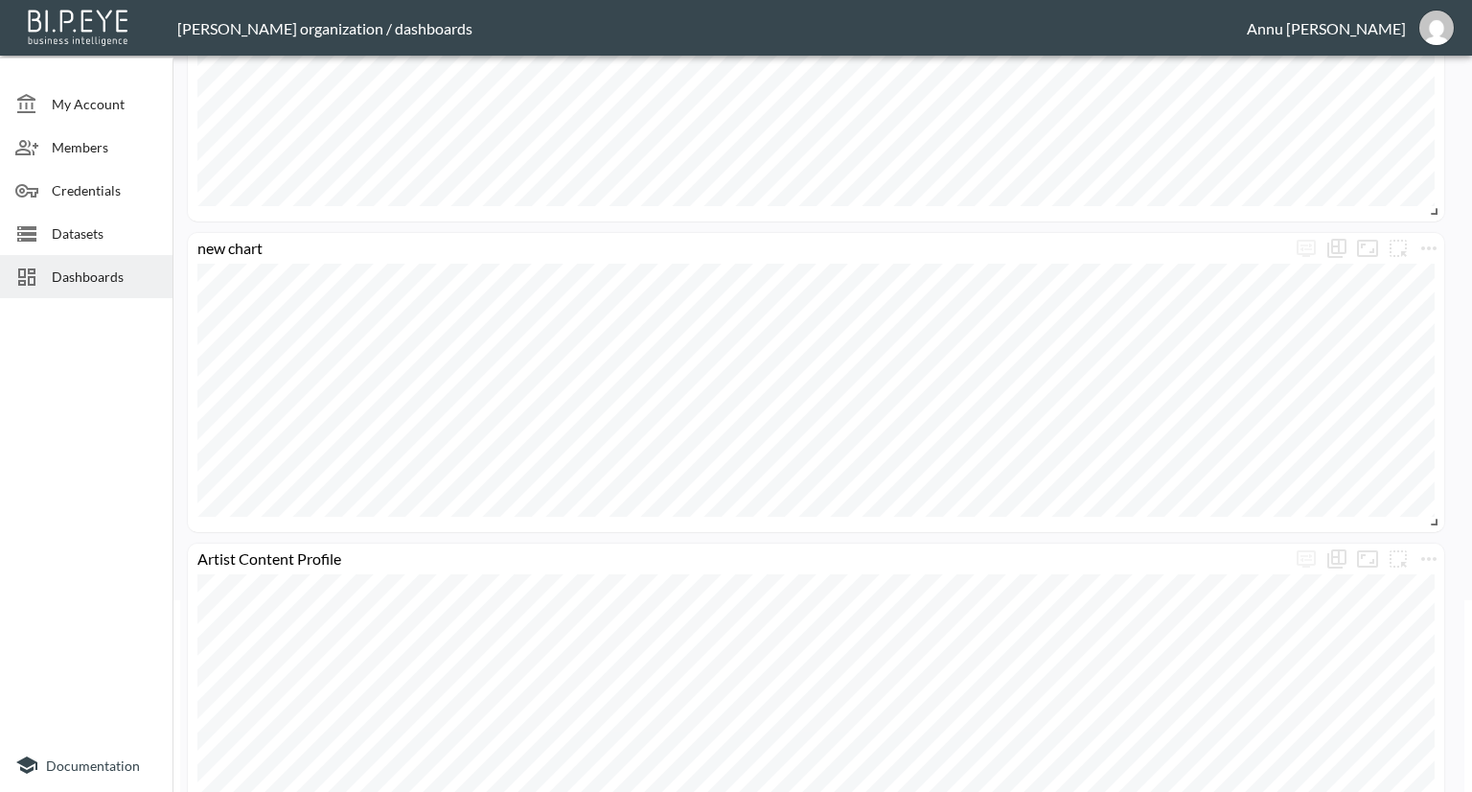
scroll to position [288, 0]
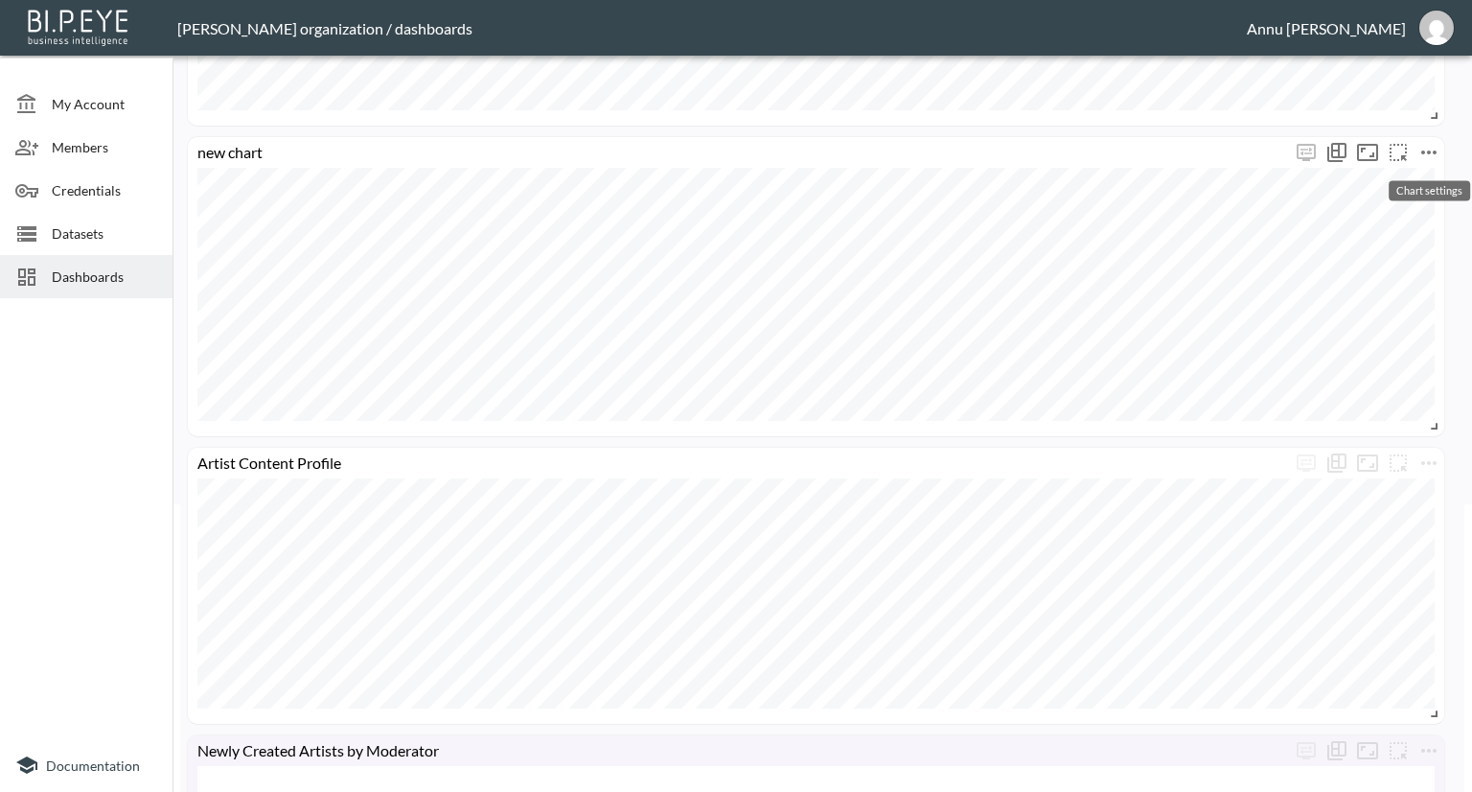
click at [1430, 150] on icon "more" at bounding box center [1428, 152] width 15 height 4
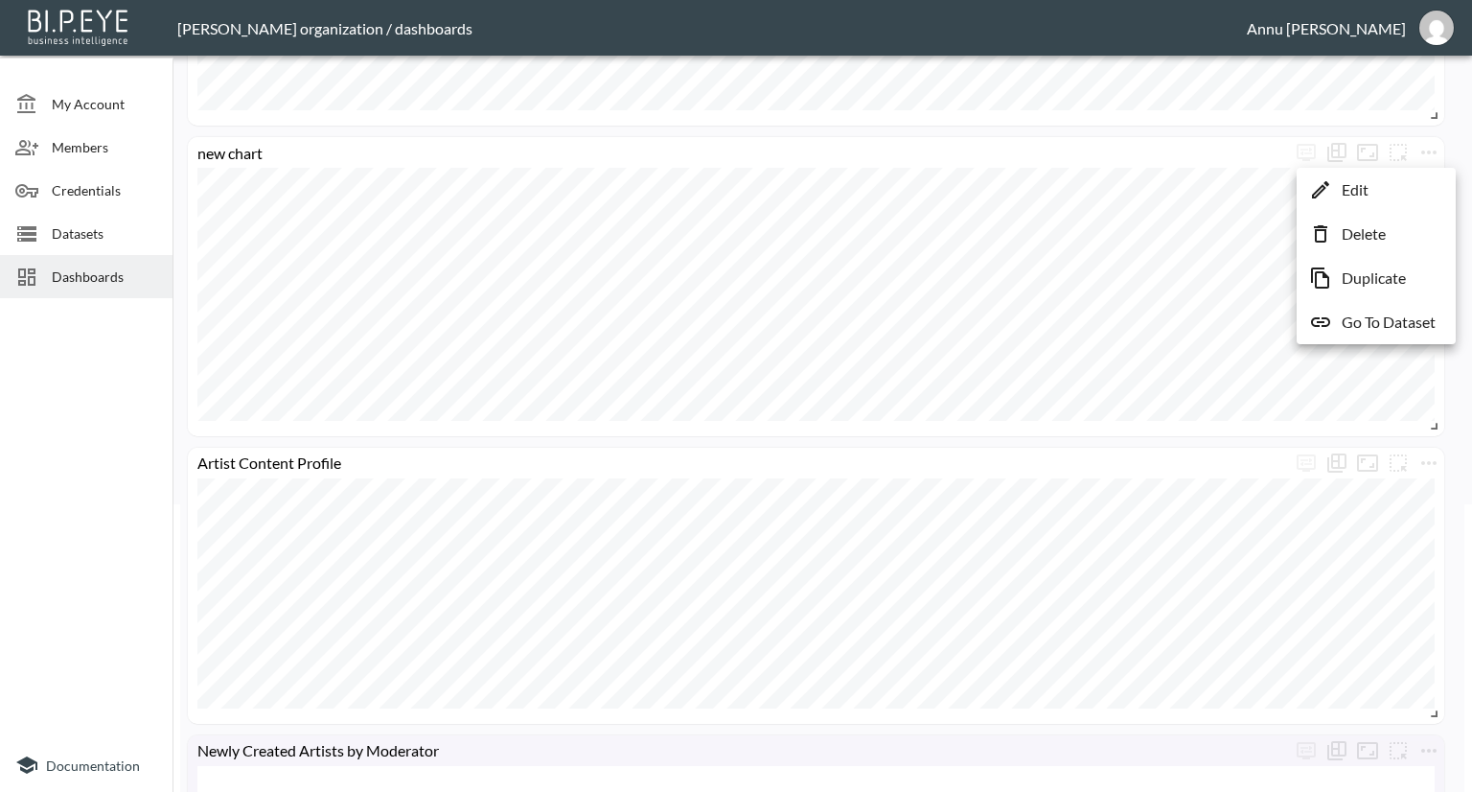
click at [1396, 189] on li "Edit" at bounding box center [1377, 190] width 150 height 35
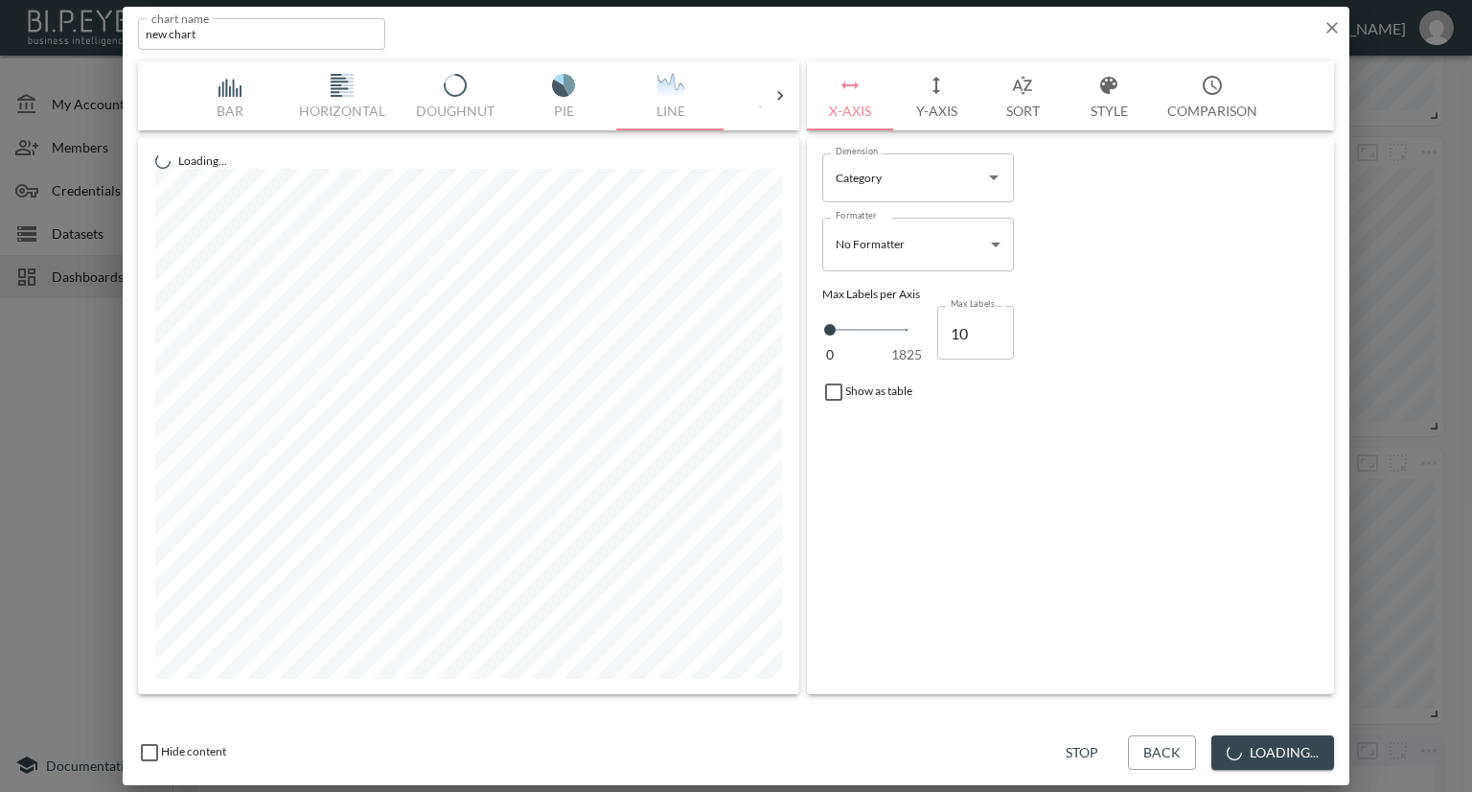
click at [1004, 110] on button "Sort" at bounding box center [1023, 95] width 86 height 69
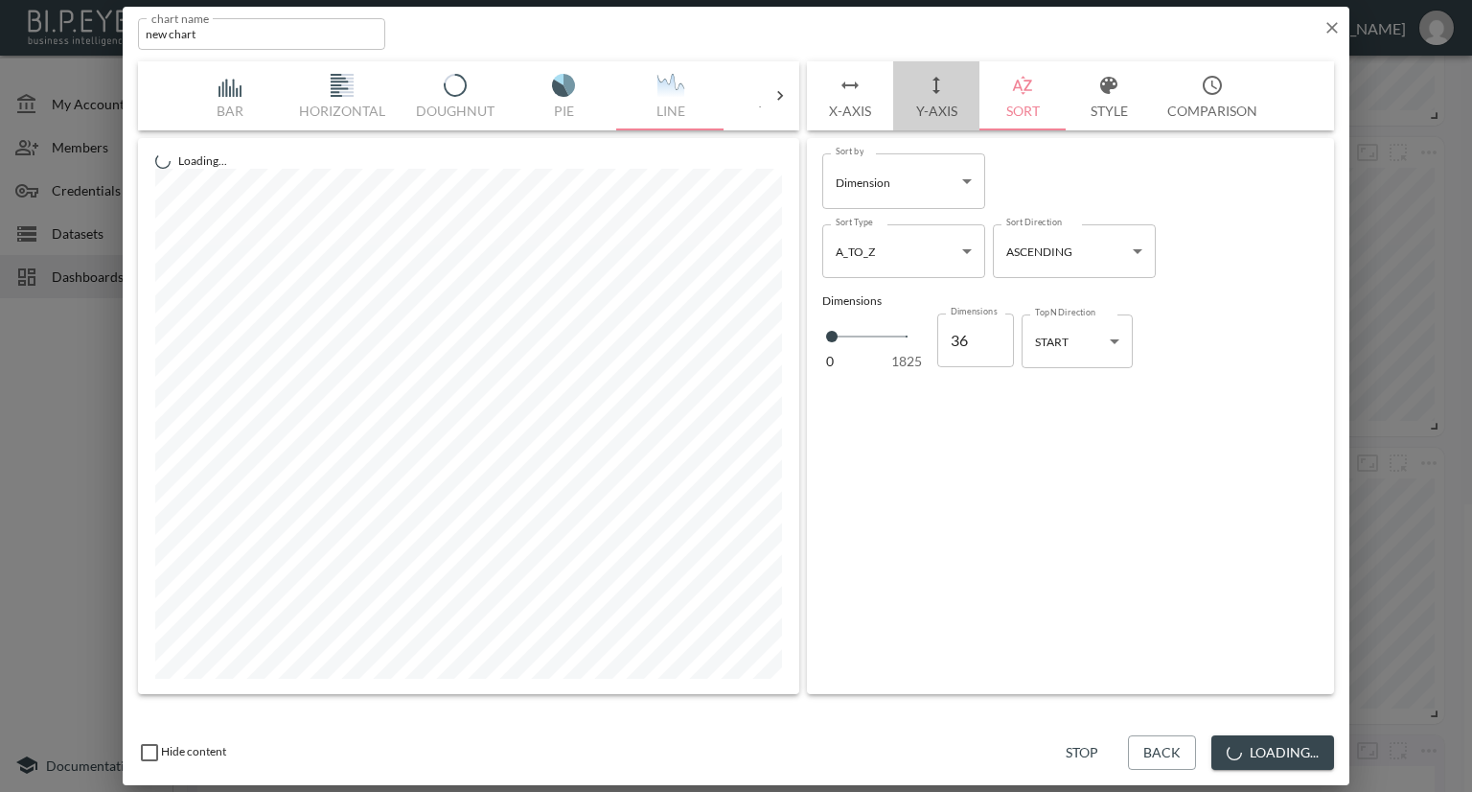
click at [962, 112] on button "Y-Axis" at bounding box center [936, 95] width 86 height 69
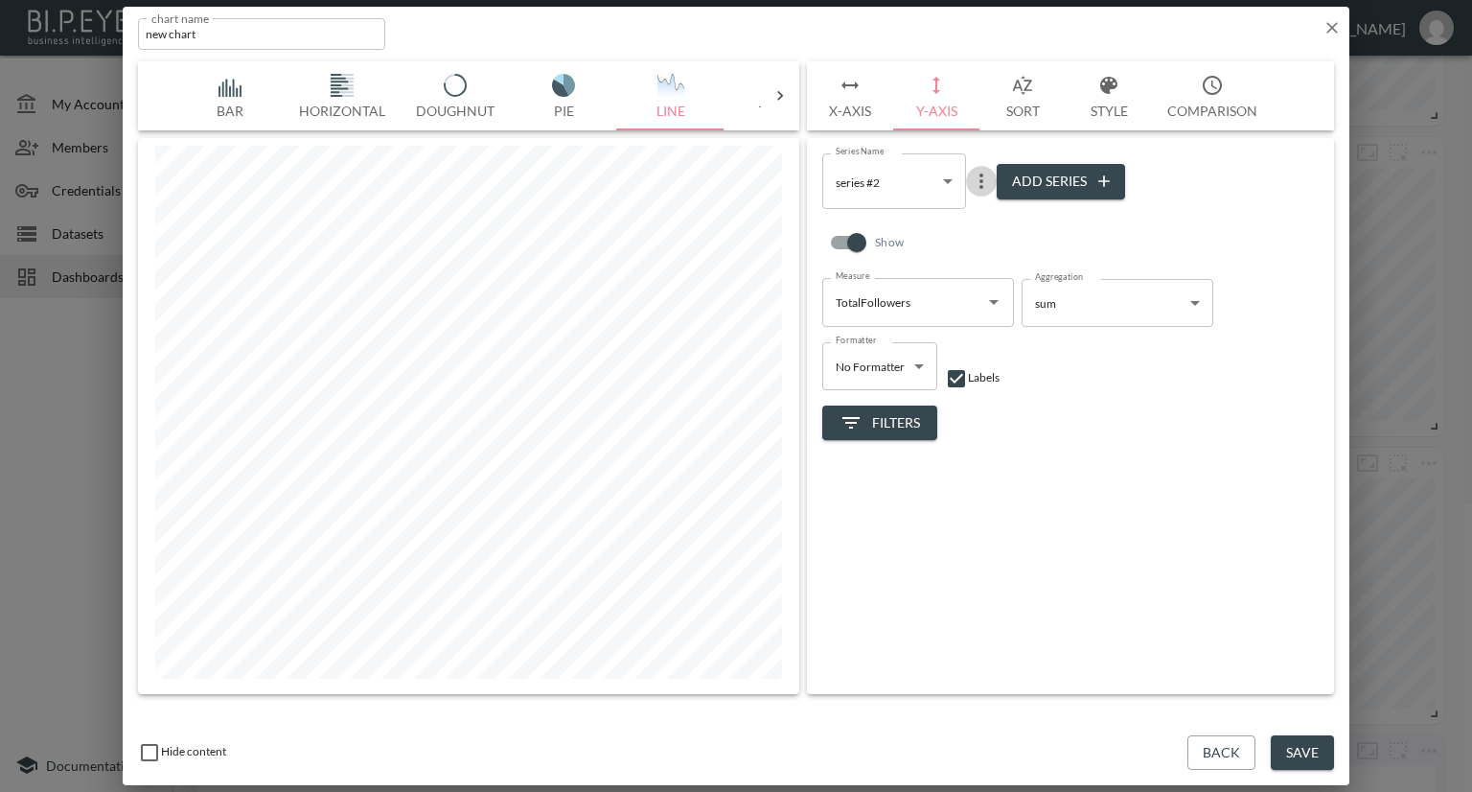
click at [978, 178] on icon "more" at bounding box center [981, 181] width 23 height 23
click at [977, 221] on p "Edit" at bounding box center [985, 218] width 27 height 23
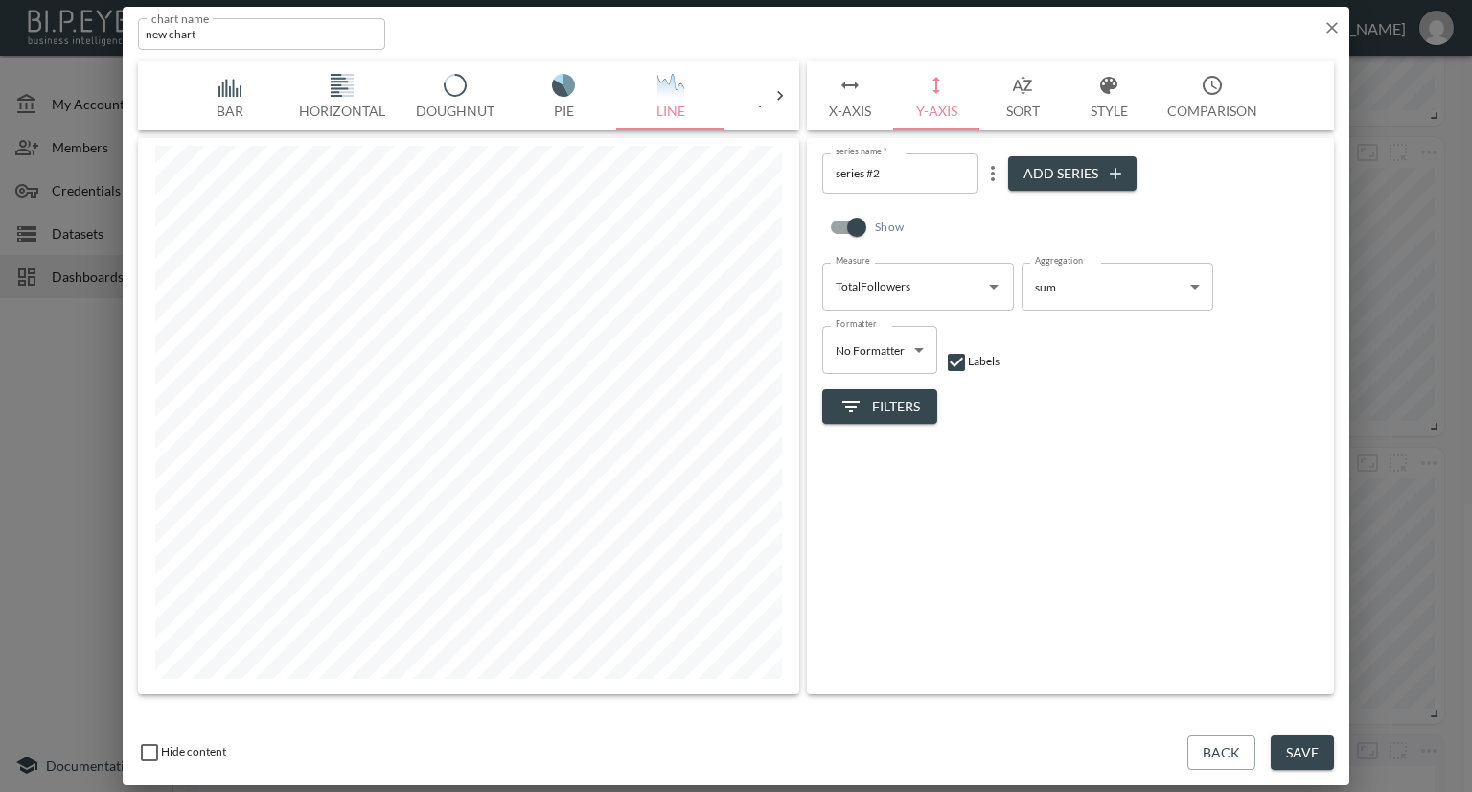
click at [999, 168] on icon "more" at bounding box center [992, 173] width 23 height 23
click at [1011, 217] on p "Edit" at bounding box center [998, 210] width 27 height 23
drag, startPoint x: 893, startPoint y: 174, endPoint x: 834, endPoint y: 174, distance: 59.4
click at [834, 174] on input "series #2" at bounding box center [899, 172] width 155 height 39
type input "Followers"
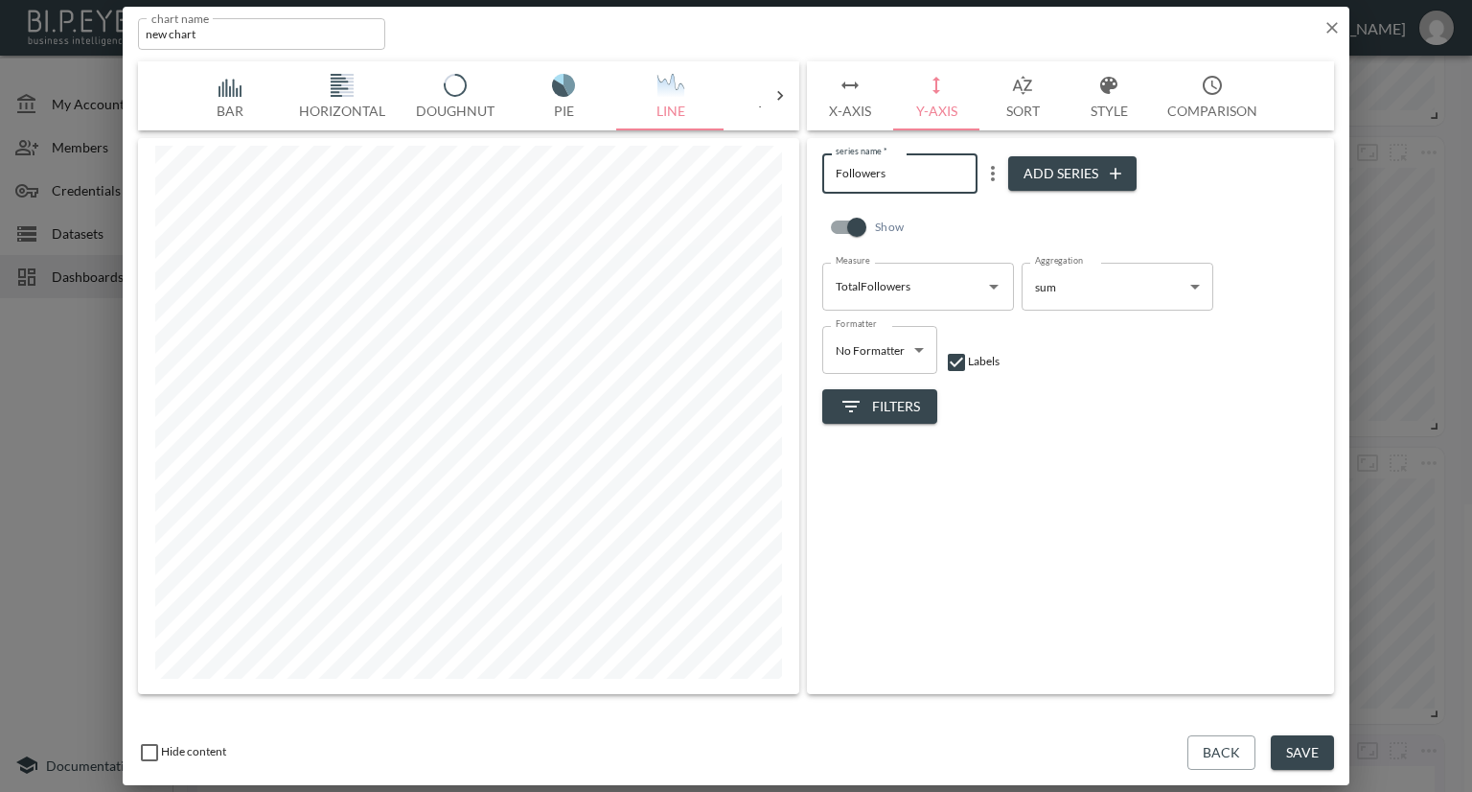
click at [984, 218] on div "Show" at bounding box center [1070, 231] width 496 height 61
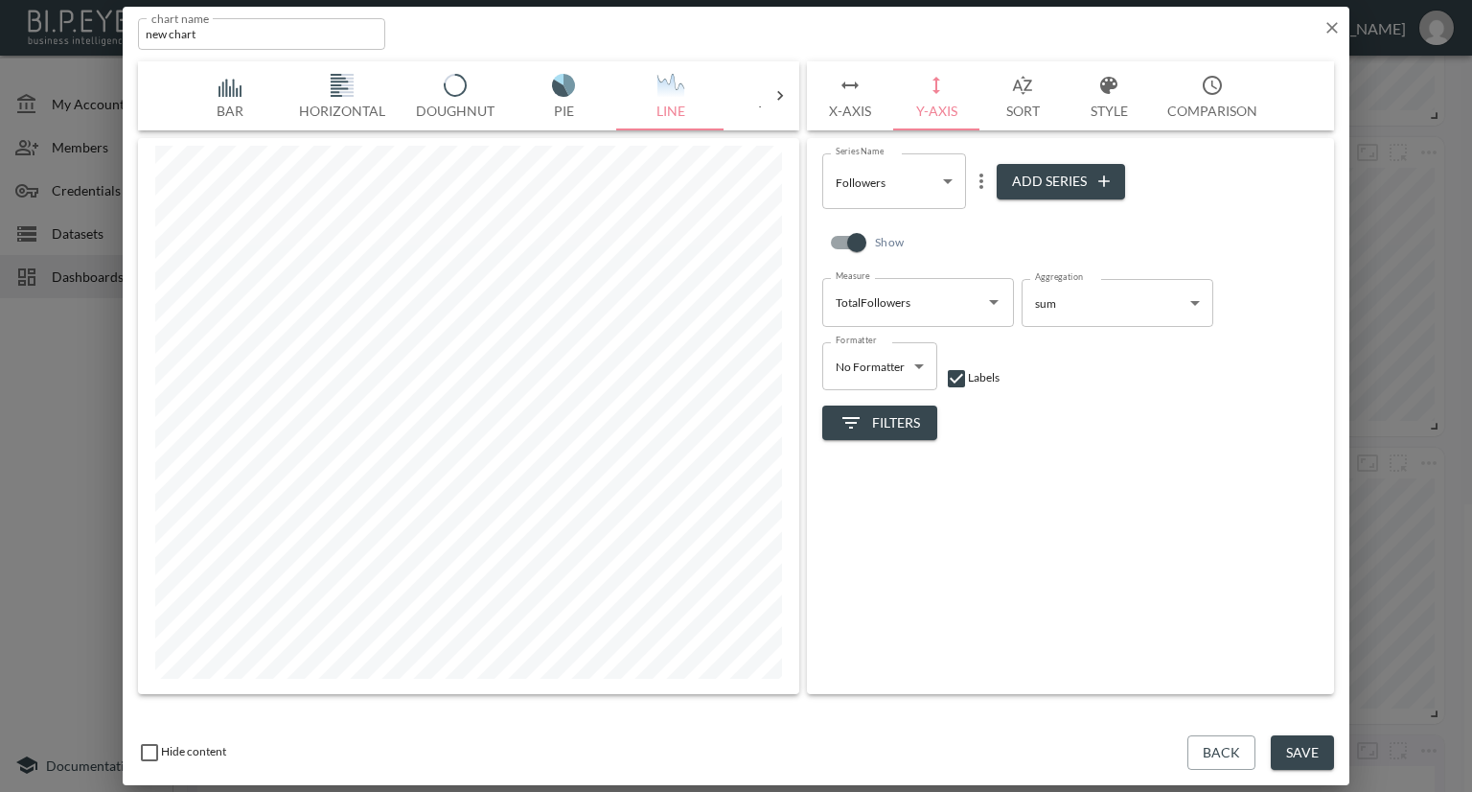
click at [985, 302] on icon "Open" at bounding box center [993, 301] width 23 height 23
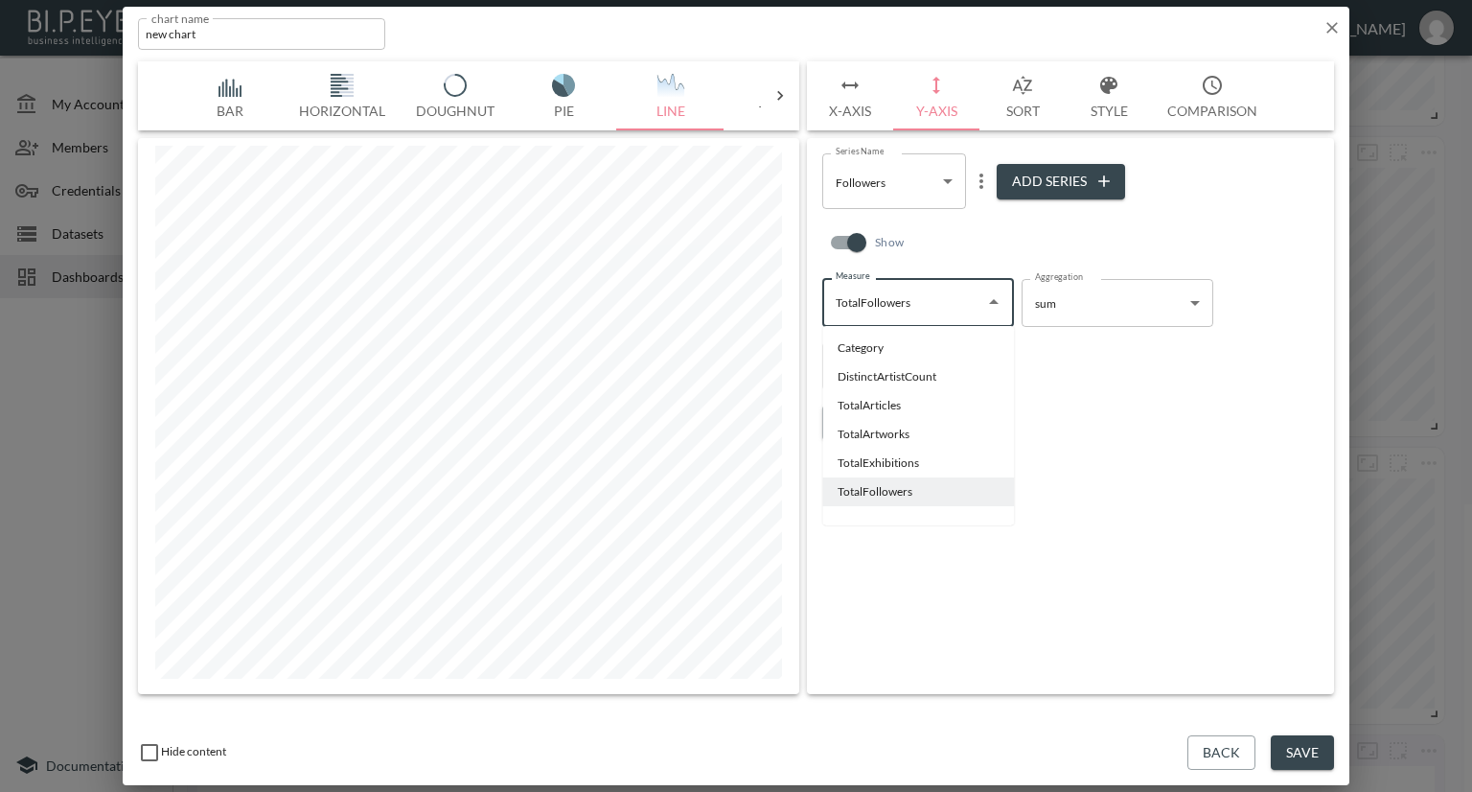
click at [1003, 246] on div "Show" at bounding box center [1070, 247] width 496 height 61
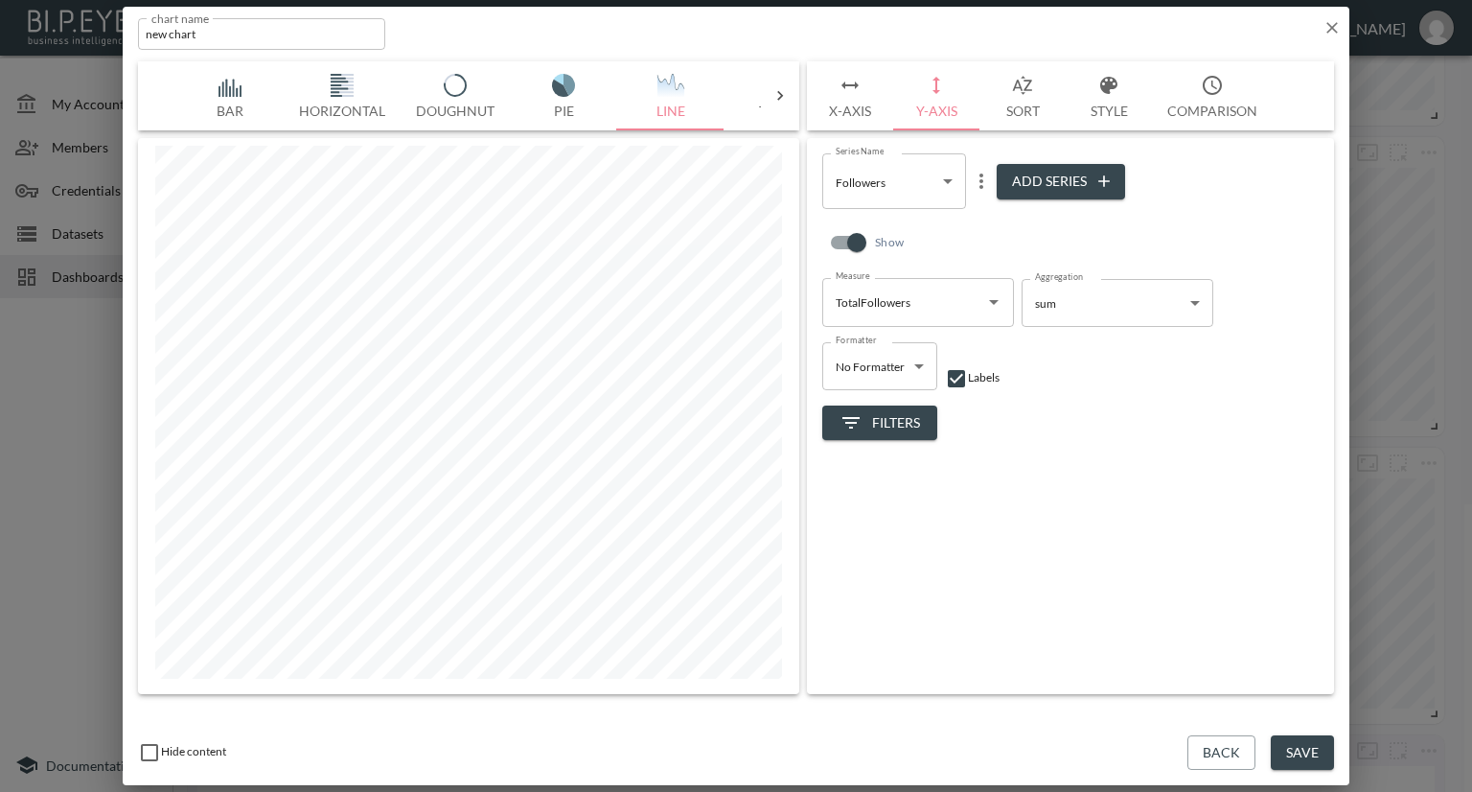
click at [1300, 752] on button "Save" at bounding box center [1302, 752] width 63 height 35
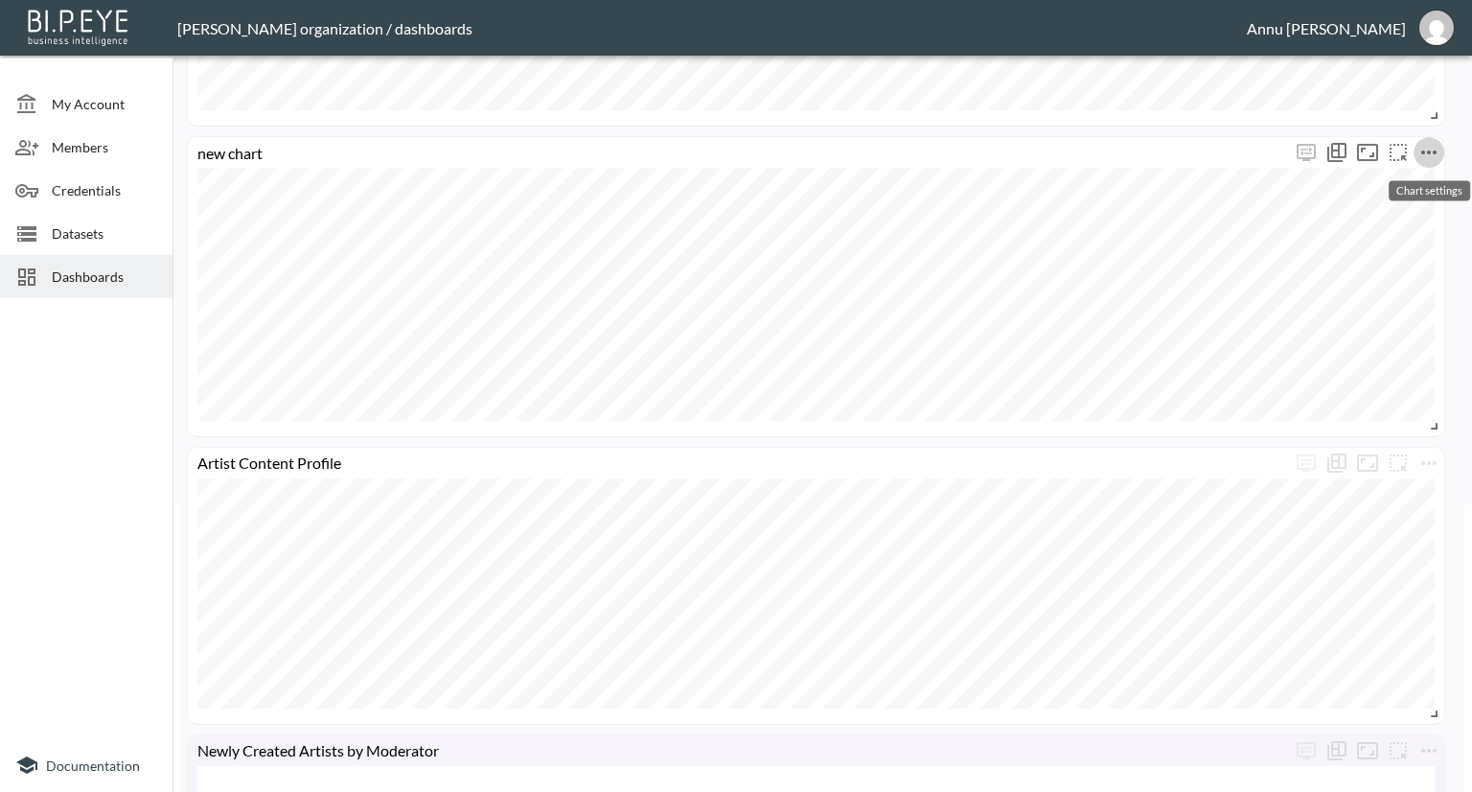
click at [1433, 153] on icon "more" at bounding box center [1429, 152] width 23 height 23
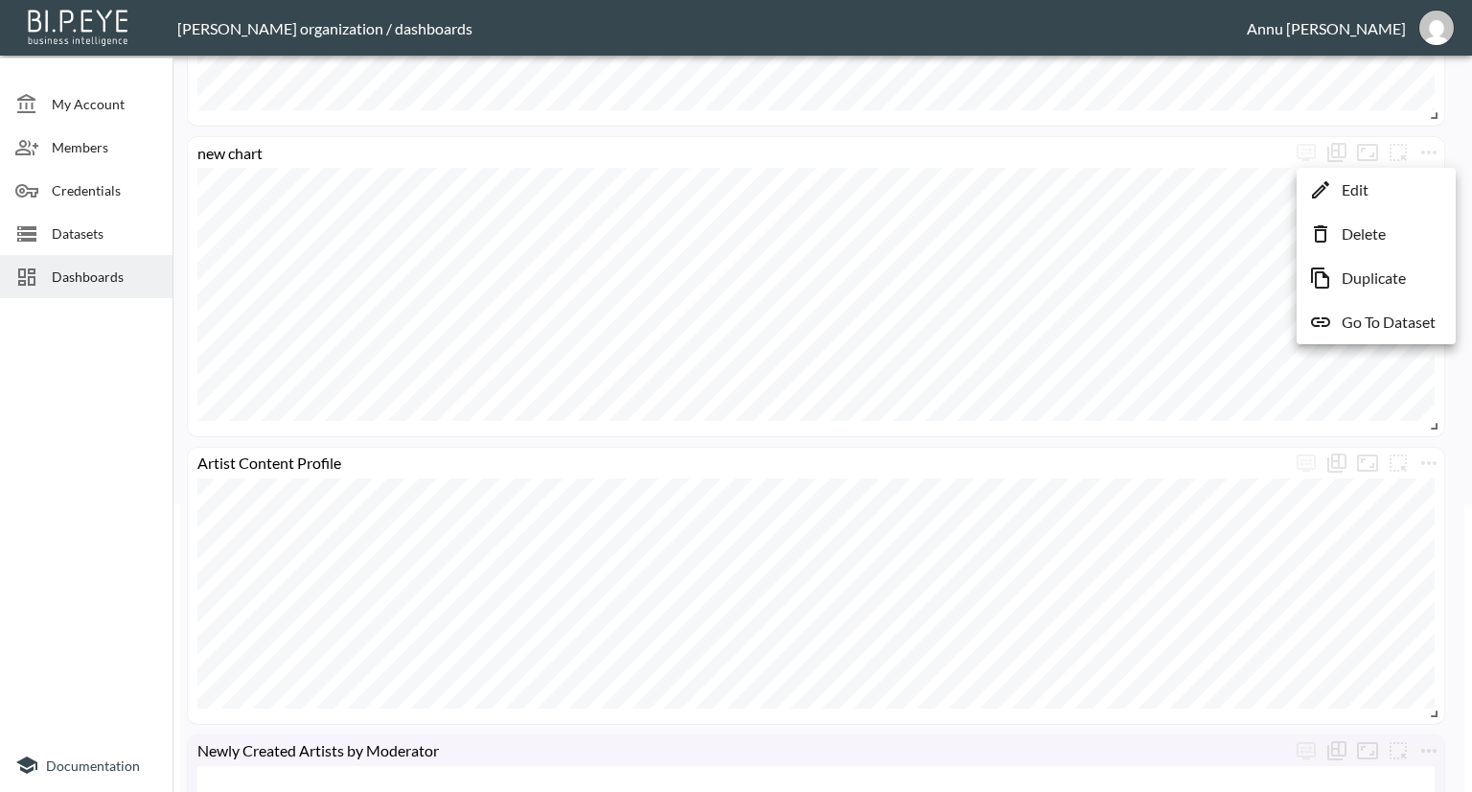
click at [1410, 192] on li "Edit" at bounding box center [1377, 190] width 150 height 35
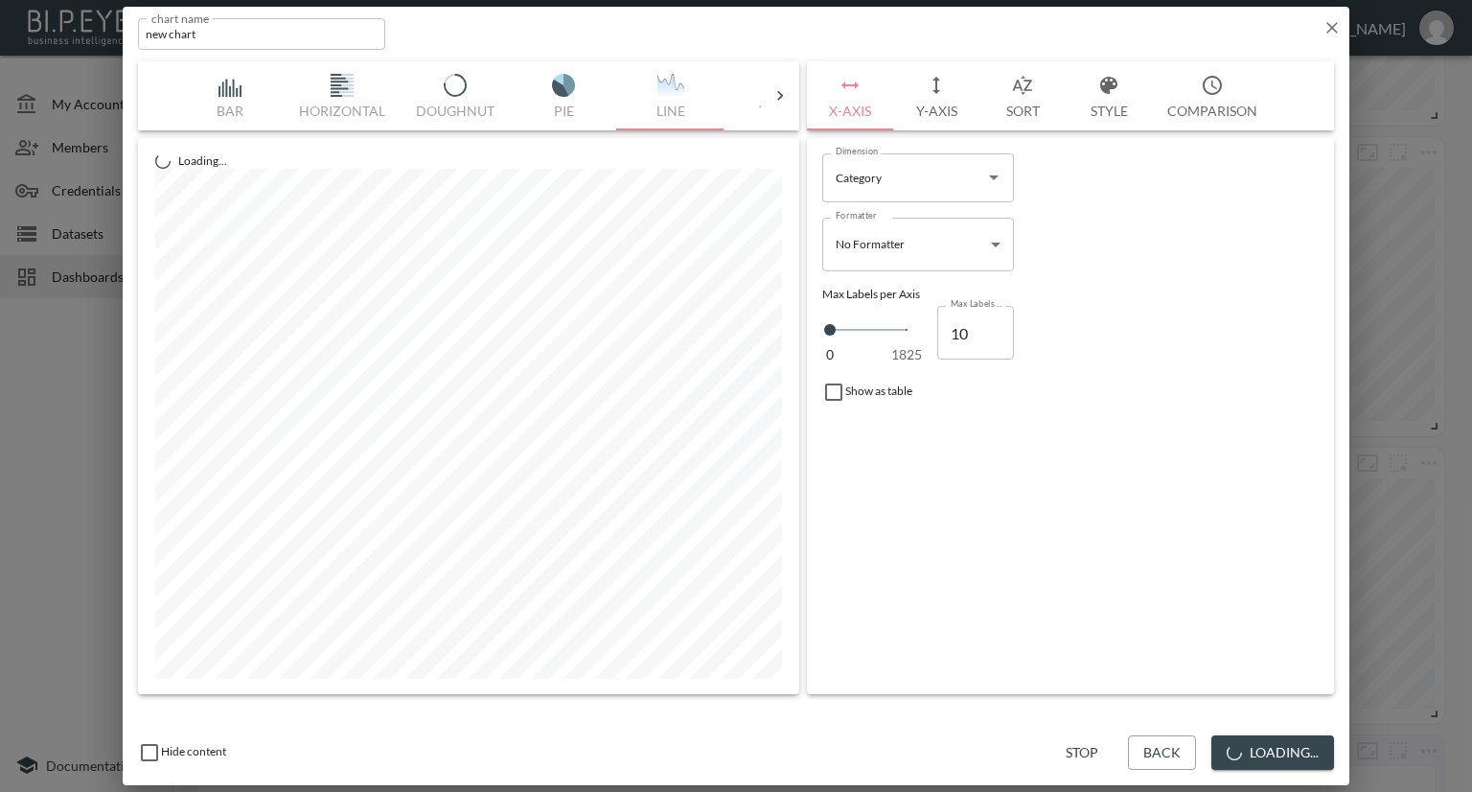
click at [1100, 108] on button "Style" at bounding box center [1109, 95] width 86 height 69
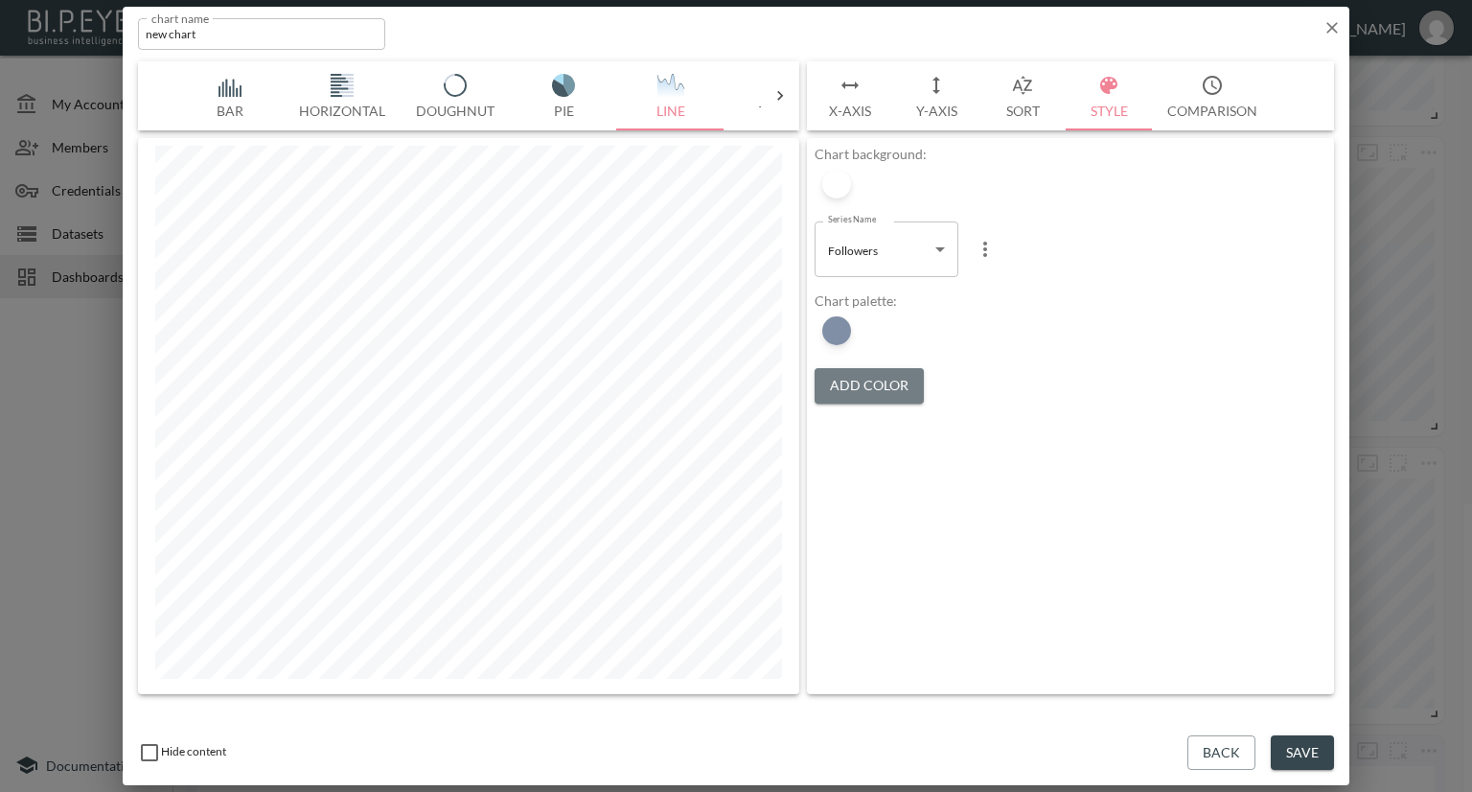
click at [848, 376] on button "Add Color" at bounding box center [869, 385] width 109 height 35
click at [838, 331] on div at bounding box center [836, 330] width 29 height 29
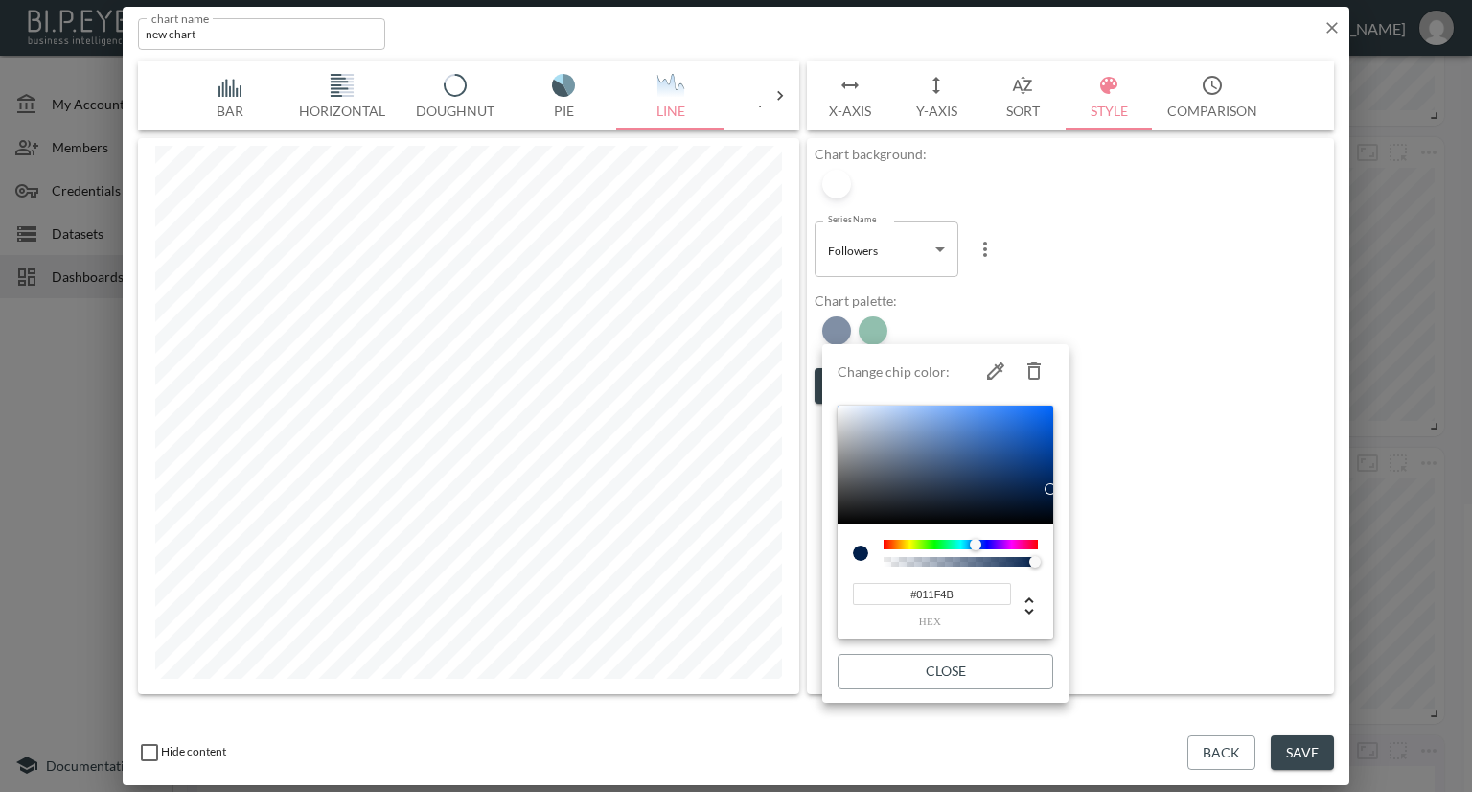
click at [1032, 373] on icon "button" at bounding box center [1034, 370] width 23 height 23
type input "#237F5D"
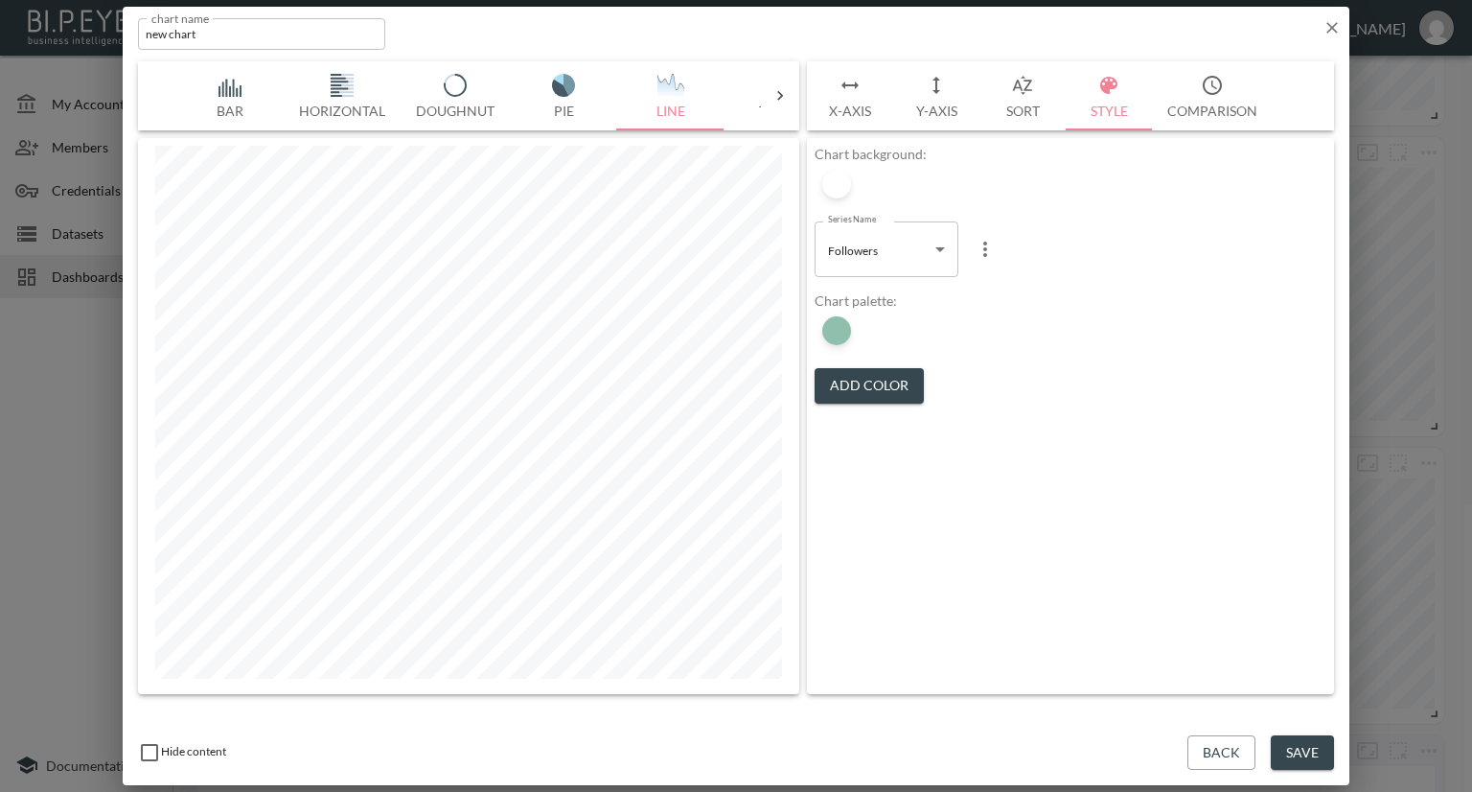
click at [1288, 760] on button "Save" at bounding box center [1302, 752] width 63 height 35
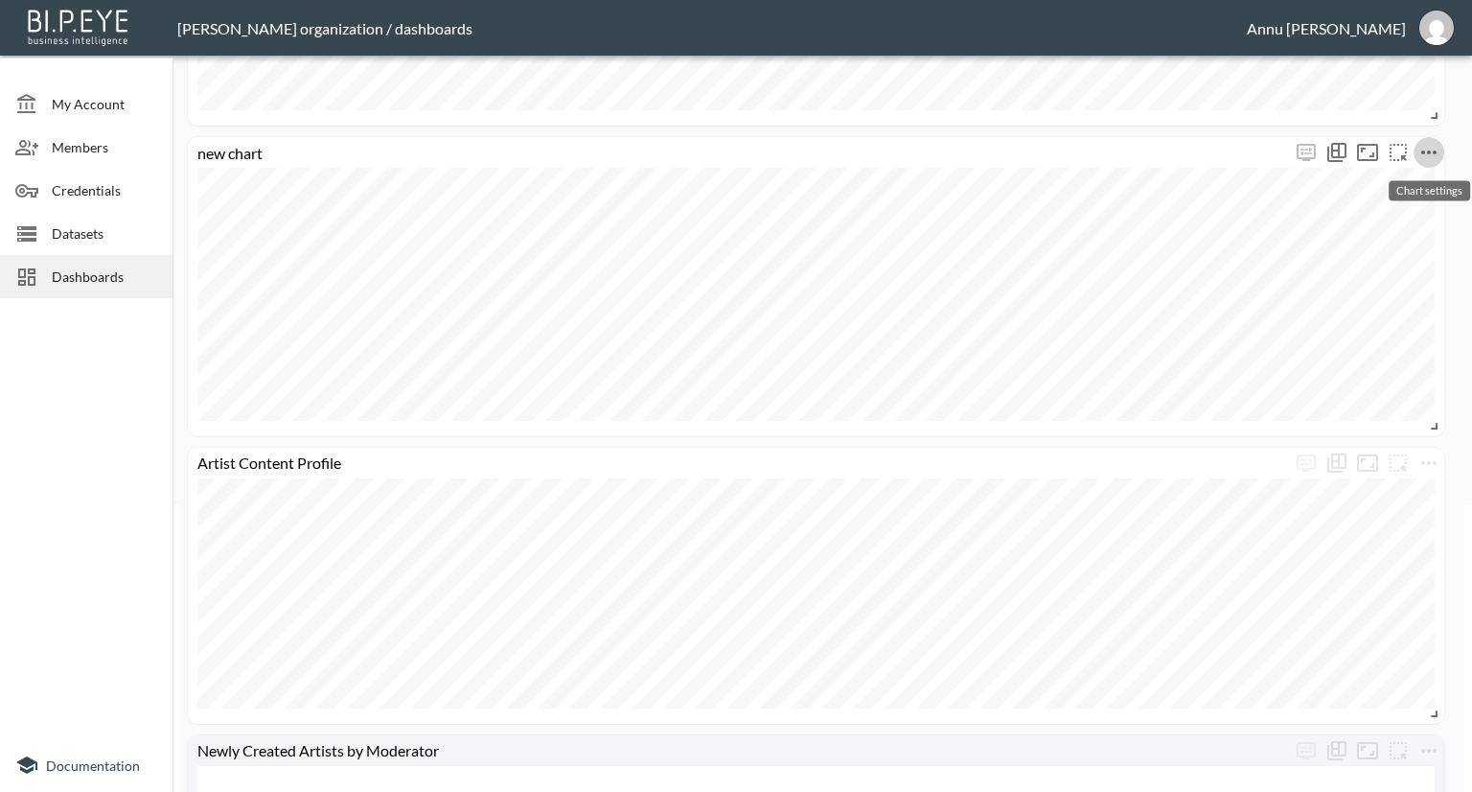
click at [1425, 154] on icon "more" at bounding box center [1429, 152] width 23 height 23
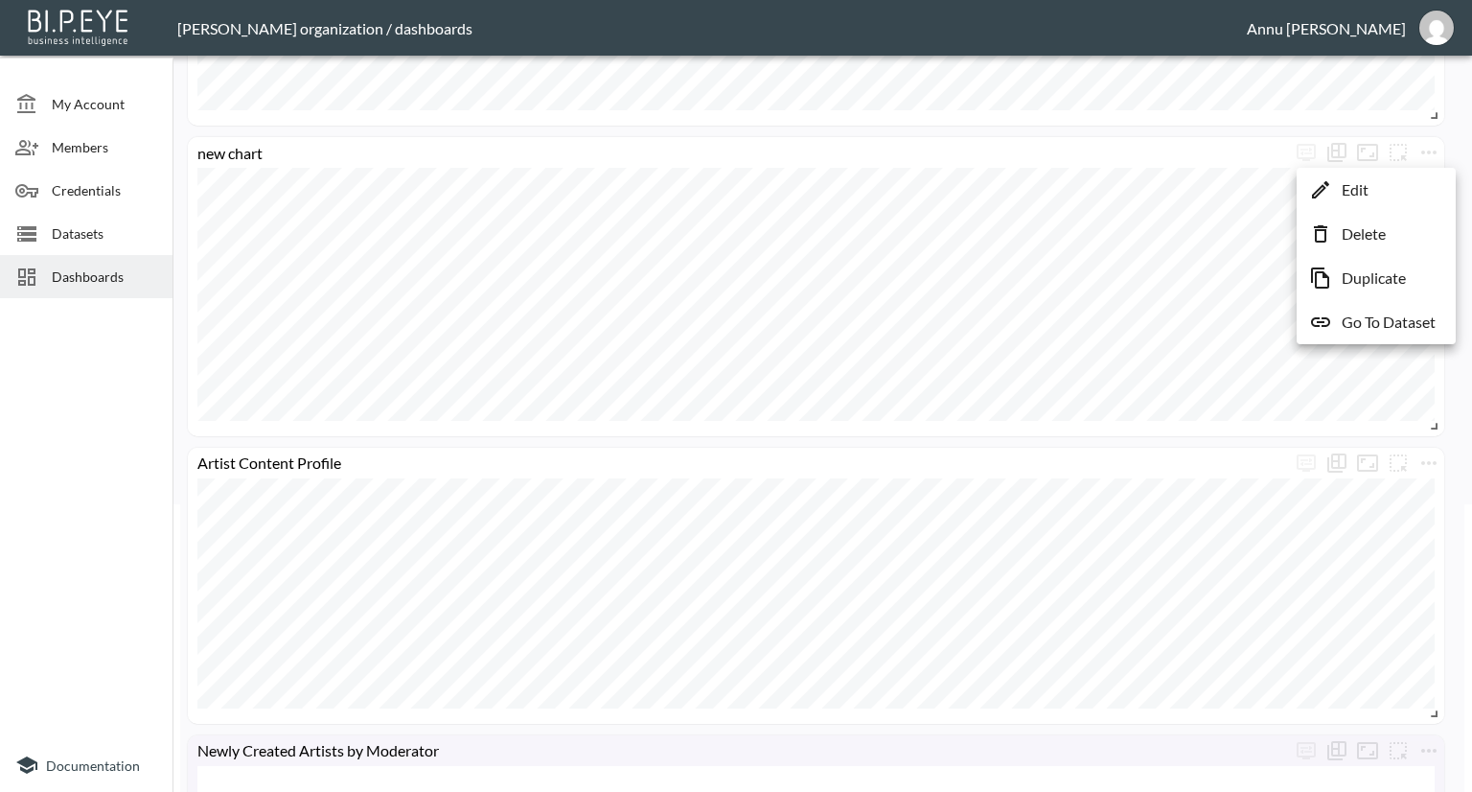
click at [1400, 182] on li "Edit" at bounding box center [1377, 190] width 150 height 35
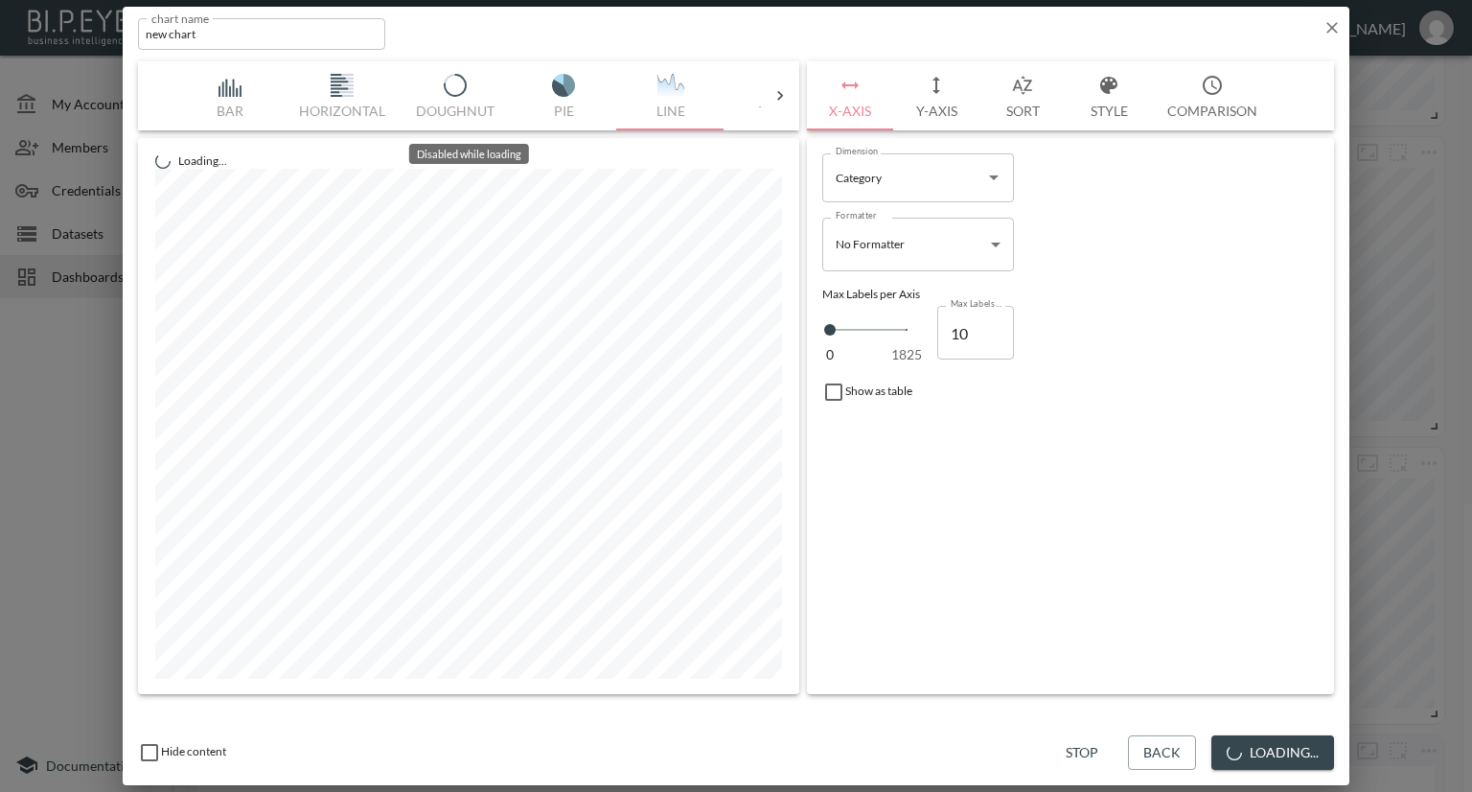
click at [229, 90] on div "Bar Horizontal Doughnut Pie Line Table Single Map World Top Google Stacked Cale…" at bounding box center [468, 95] width 585 height 69
click at [228, 89] on img "button" at bounding box center [230, 85] width 77 height 23
click at [566, 84] on img "button" at bounding box center [563, 85] width 77 height 23
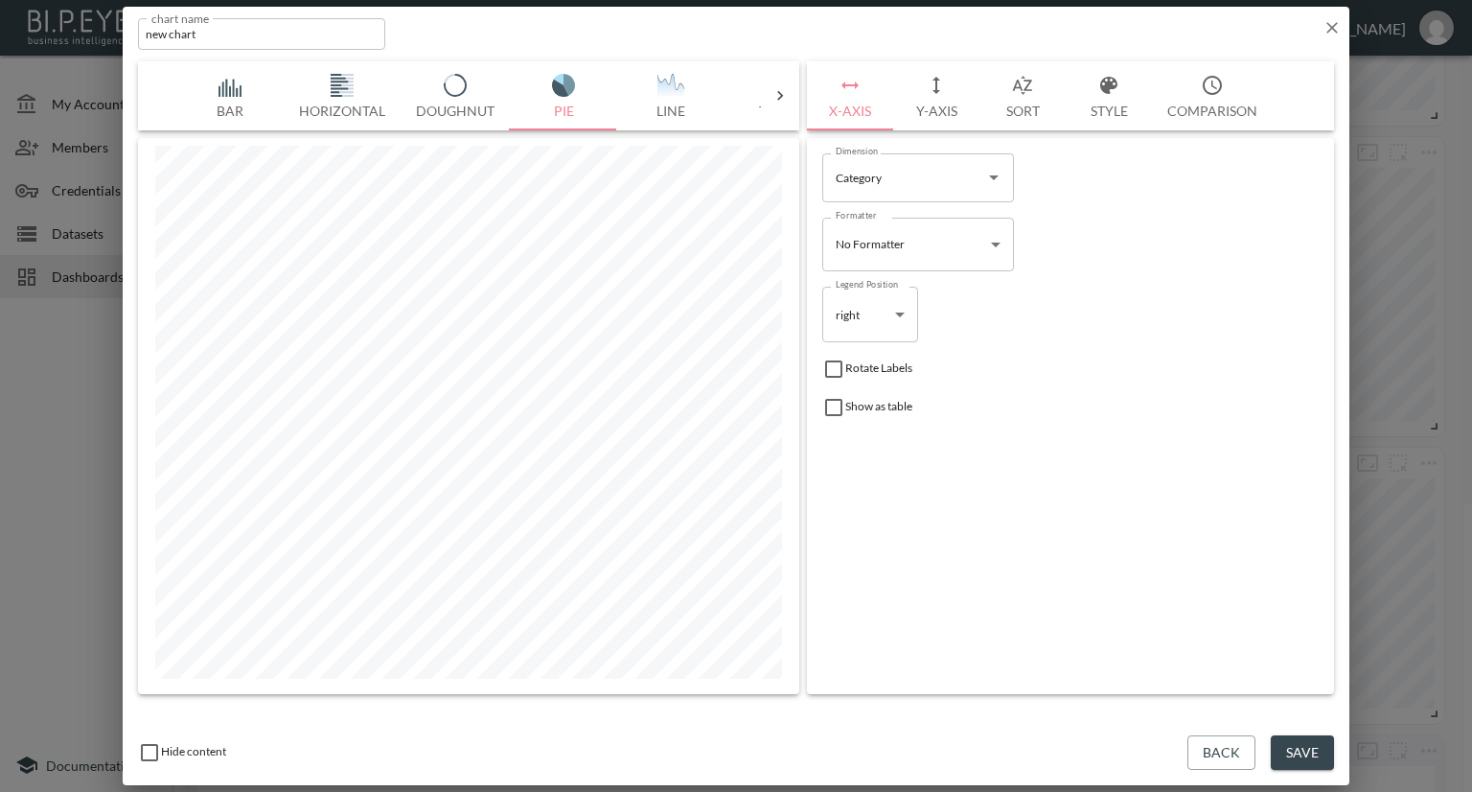
click at [232, 82] on img "button" at bounding box center [230, 85] width 77 height 23
click at [352, 88] on img "button" at bounding box center [342, 85] width 77 height 23
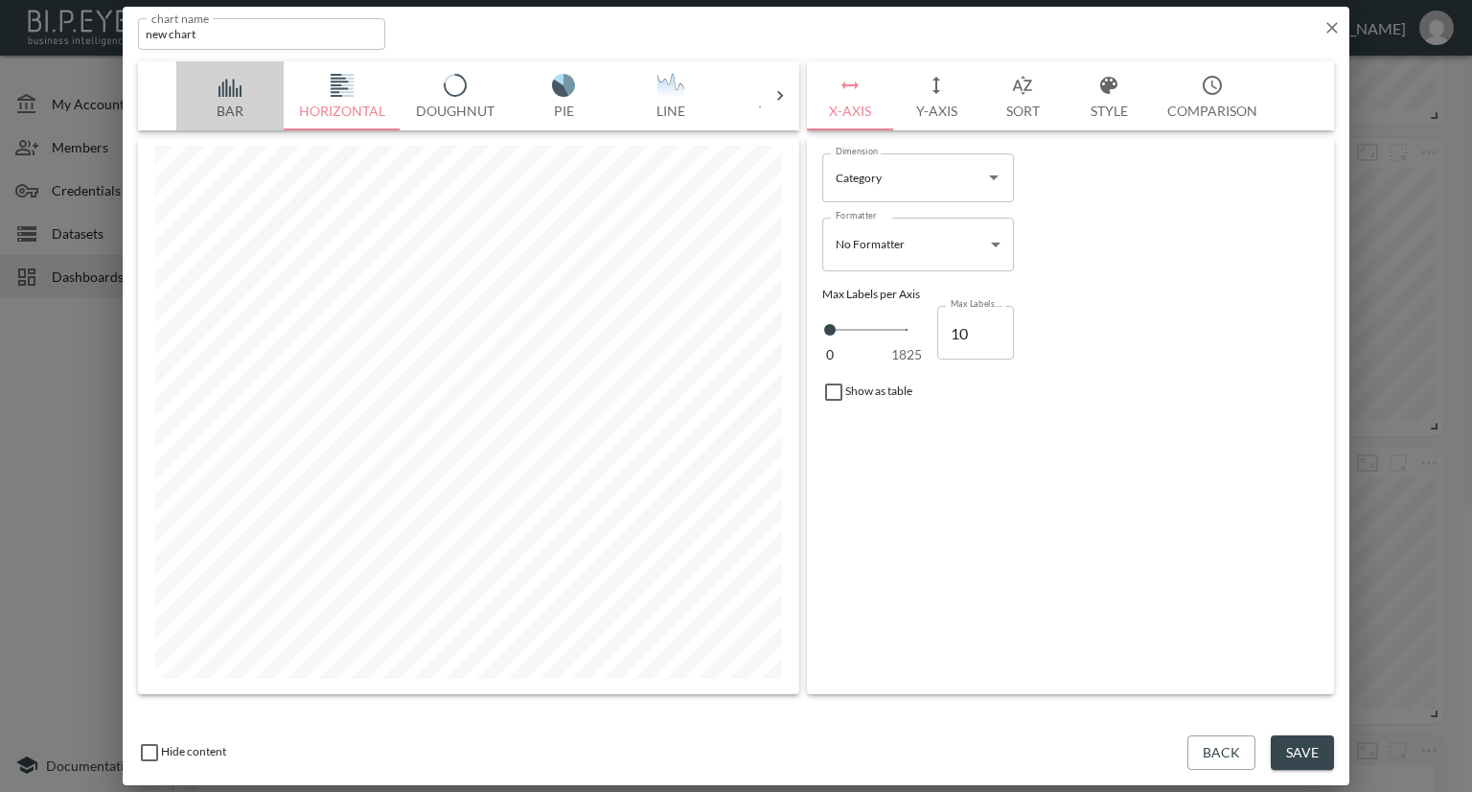
click at [236, 93] on img "button" at bounding box center [230, 85] width 77 height 23
click at [993, 321] on input "10" at bounding box center [975, 333] width 77 height 54
type input "11"
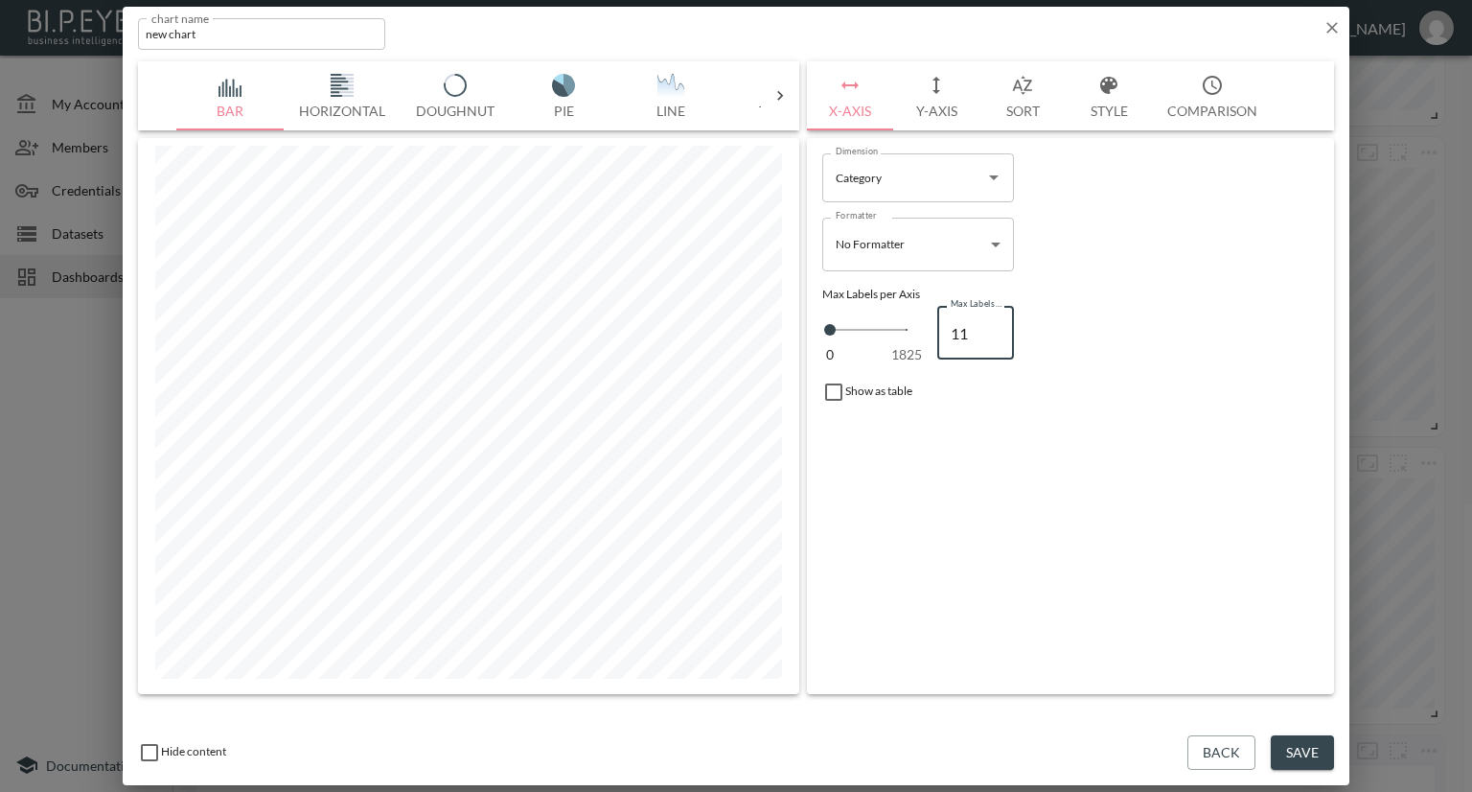
type input "11"
click at [993, 326] on input "11" at bounding box center [975, 333] width 77 height 54
type input "12"
click at [993, 326] on input "12" at bounding box center [975, 333] width 77 height 54
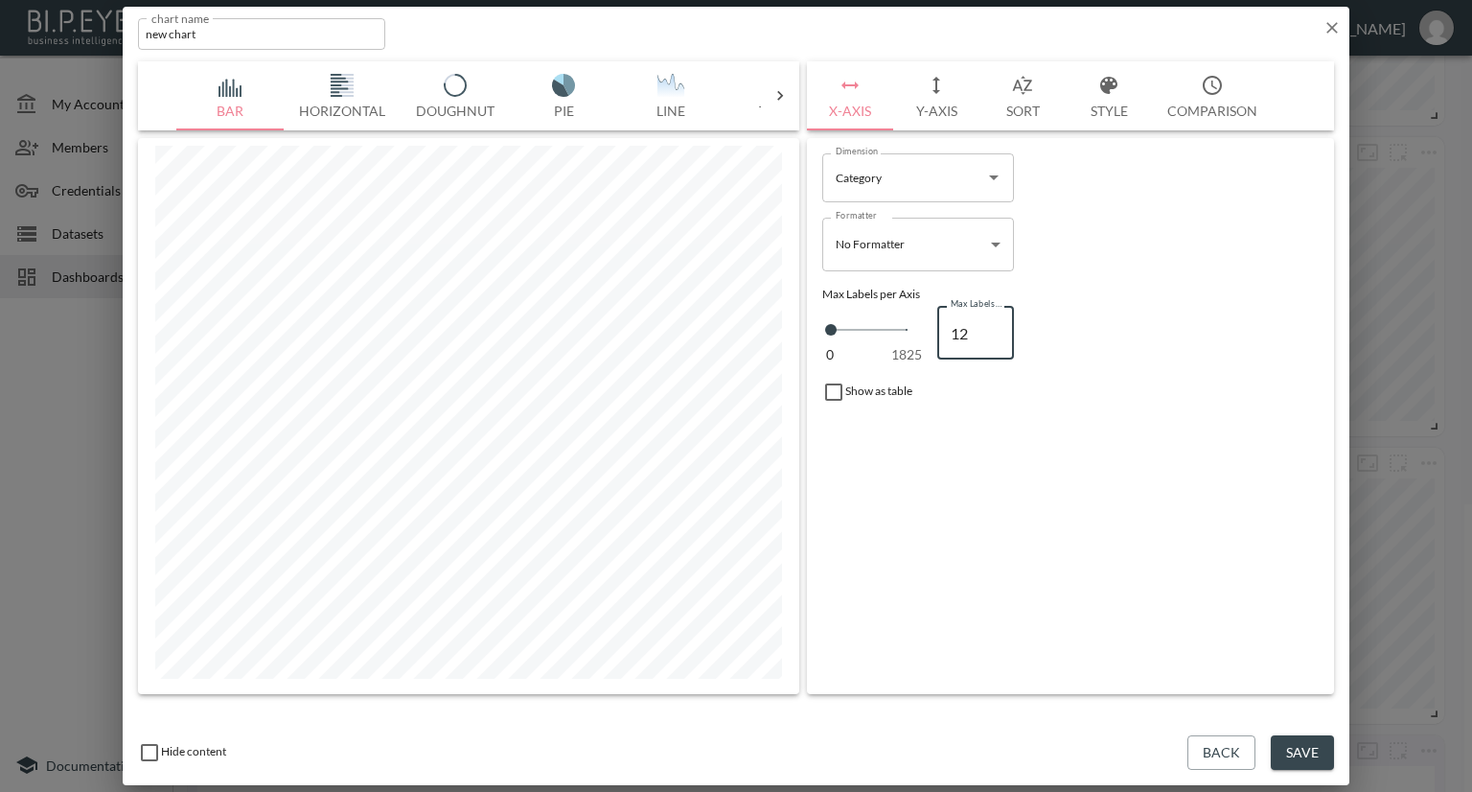
type input "13"
click at [993, 326] on input "13" at bounding box center [975, 333] width 77 height 54
type input "14"
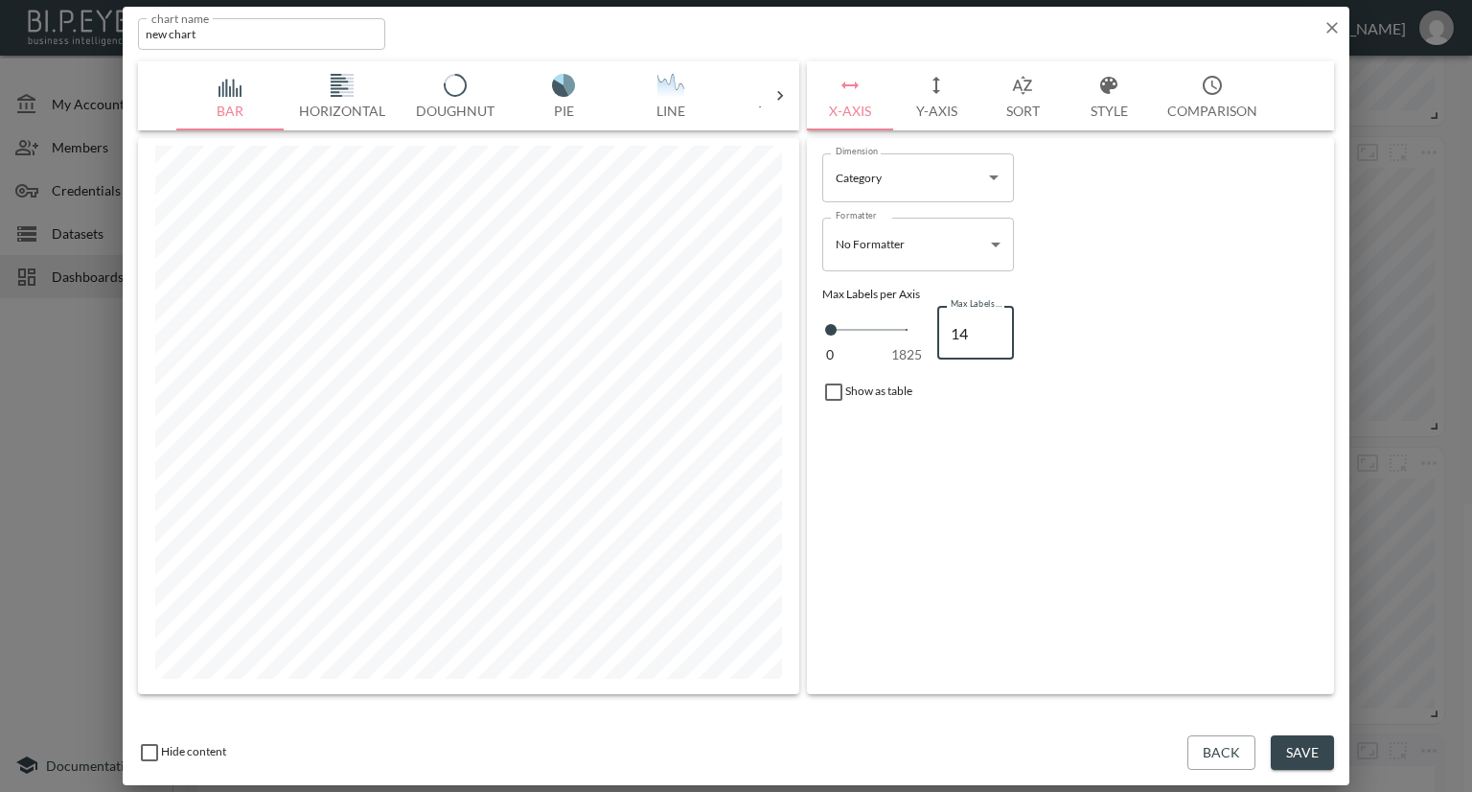
click at [993, 326] on input "14" at bounding box center [975, 333] width 77 height 54
type input "15"
click at [993, 326] on input "15" at bounding box center [975, 333] width 77 height 54
type input "16"
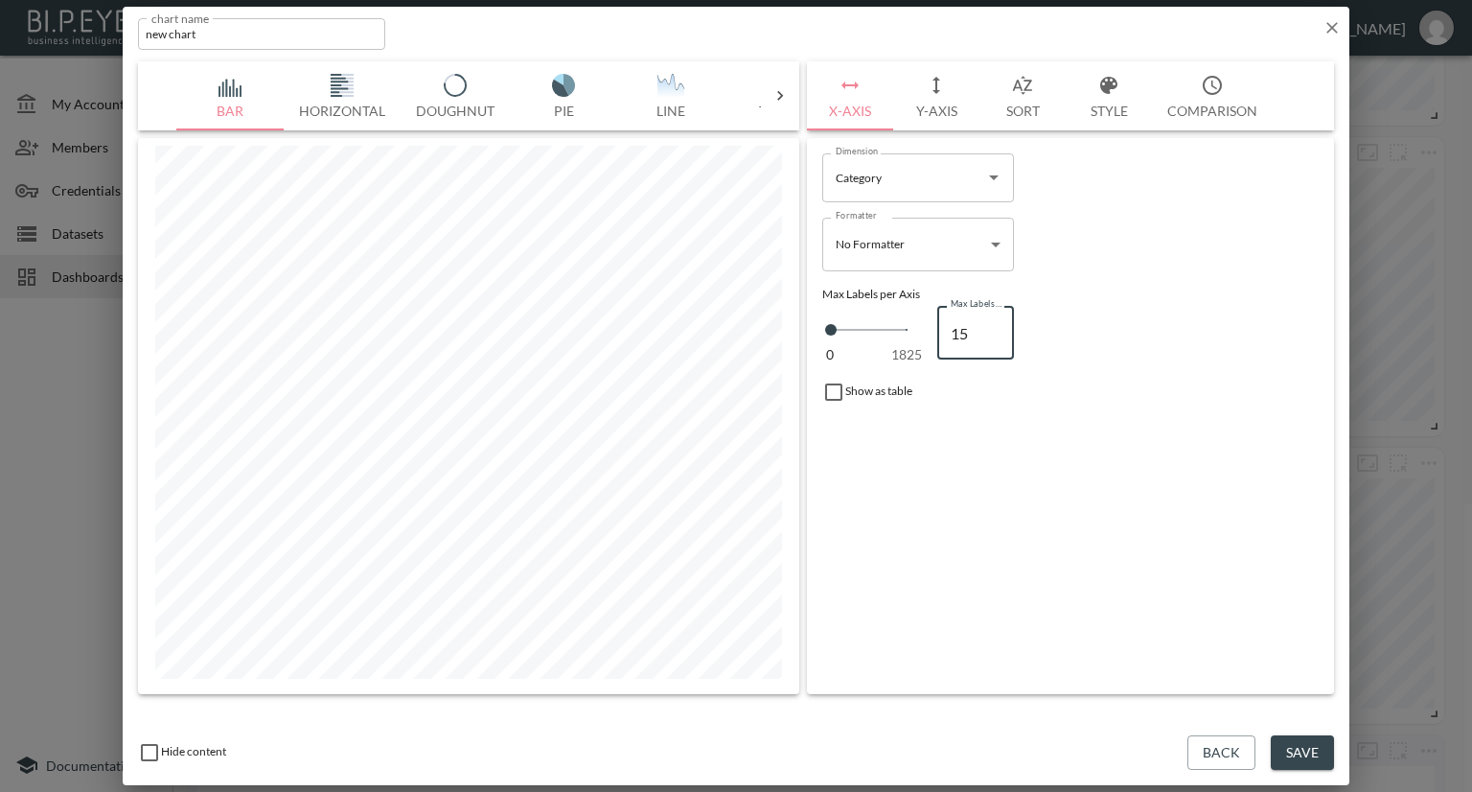
type input "16"
type input "17"
type input "18"
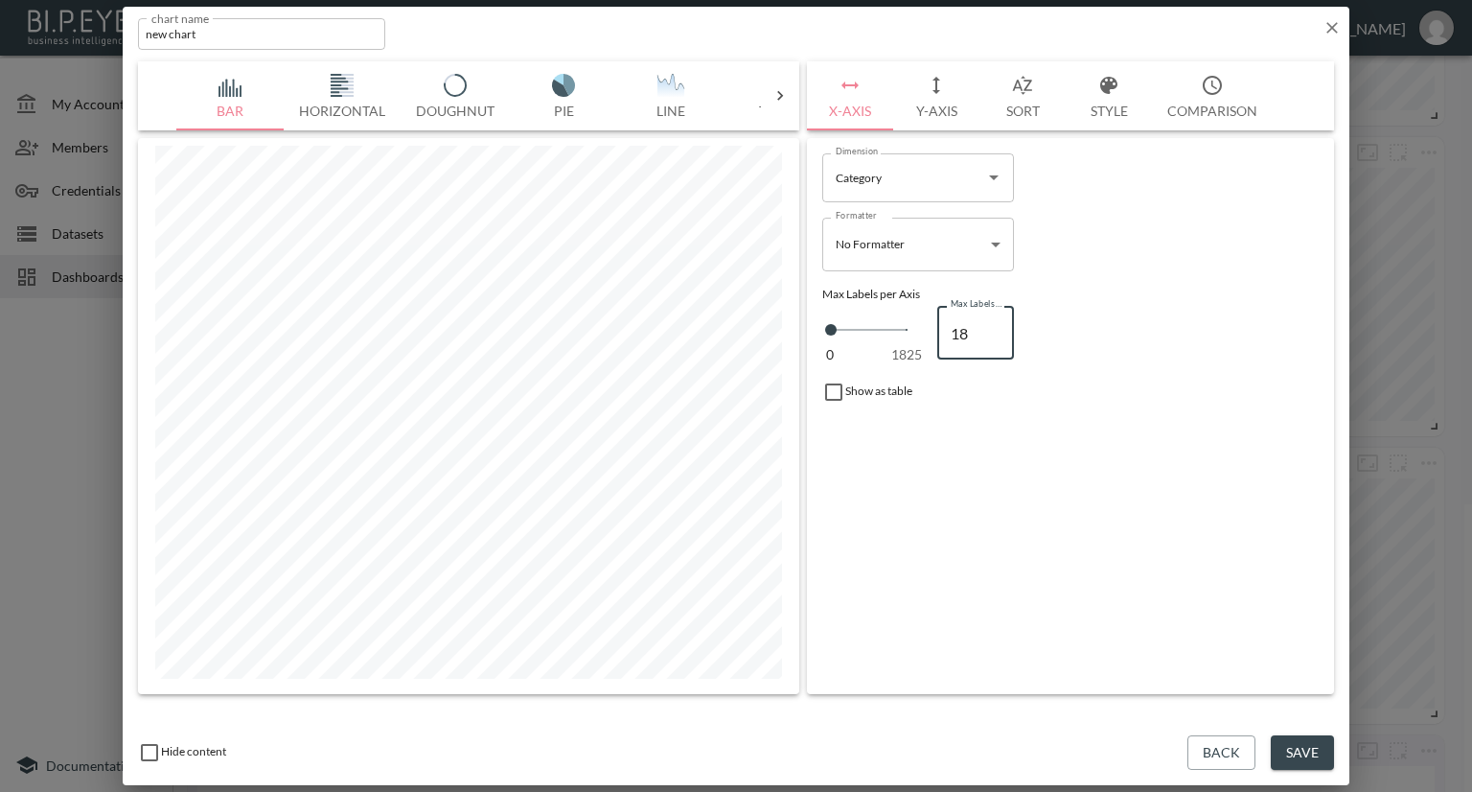
click at [993, 326] on input "18" at bounding box center [975, 333] width 77 height 54
type input "19"
click at [993, 326] on input "19" at bounding box center [975, 333] width 77 height 54
type input "20"
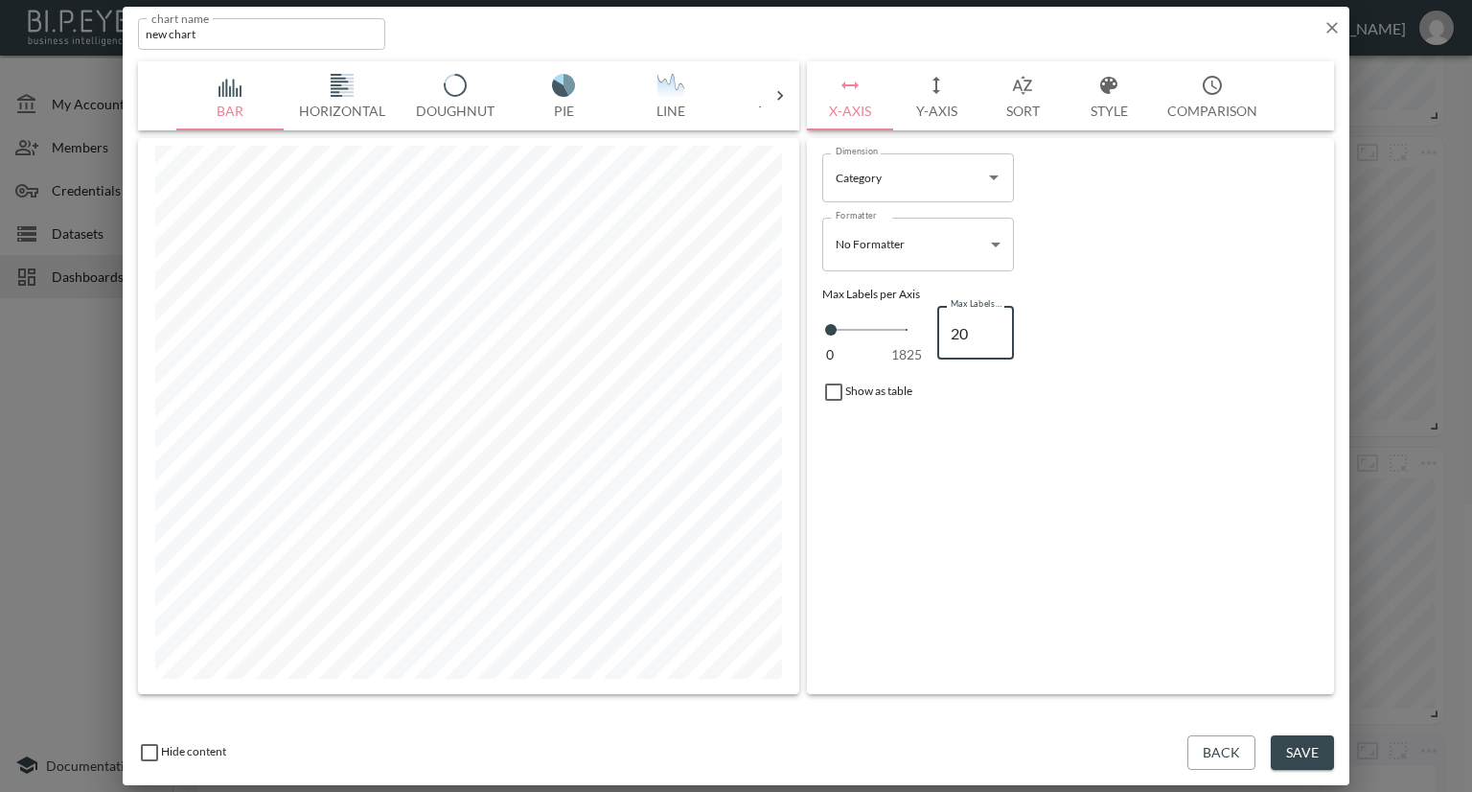
type input "20"
click at [993, 326] on input "20" at bounding box center [975, 333] width 77 height 54
click at [1292, 761] on button "Save" at bounding box center [1302, 752] width 63 height 35
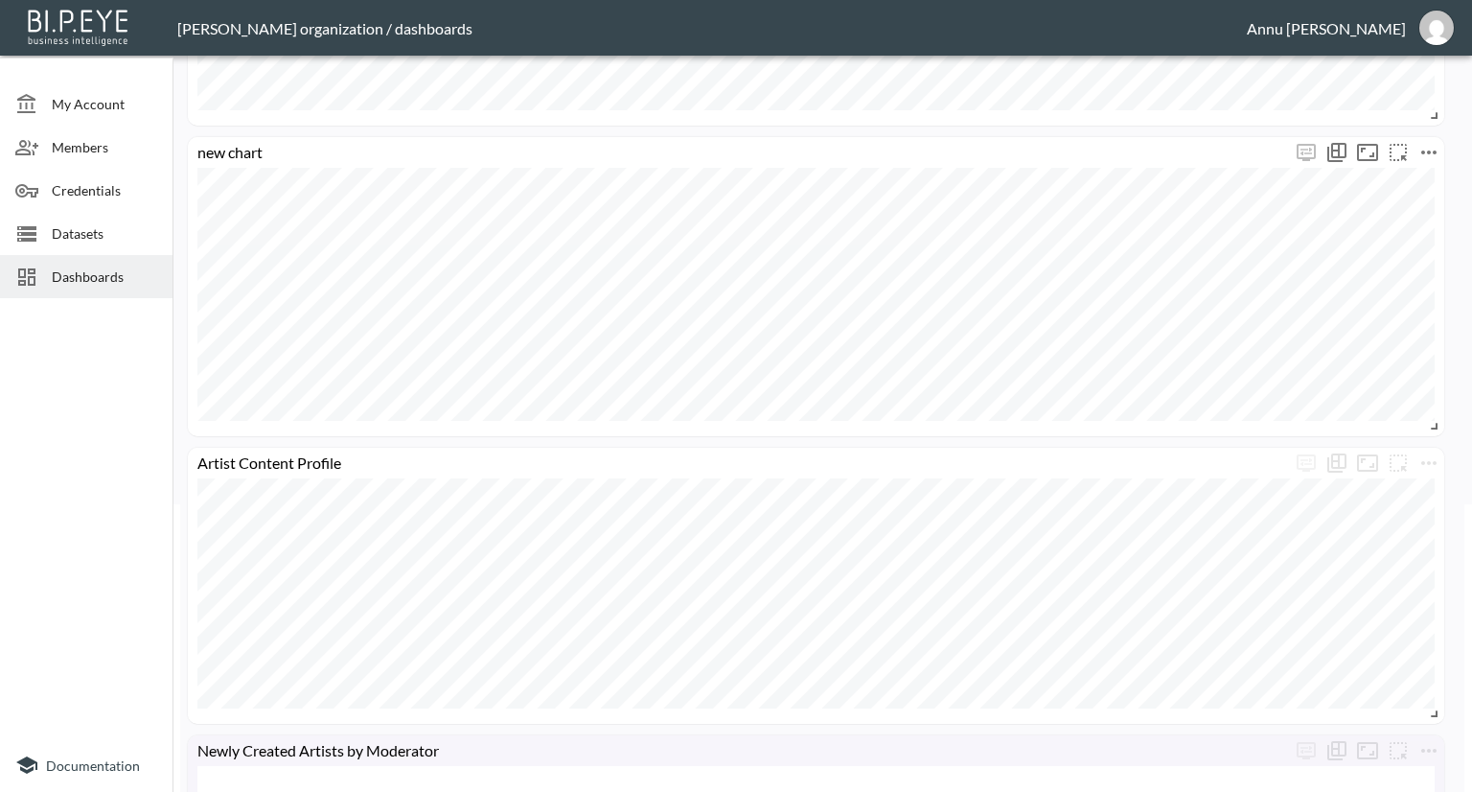
click at [1431, 159] on icon "more" at bounding box center [1429, 152] width 23 height 23
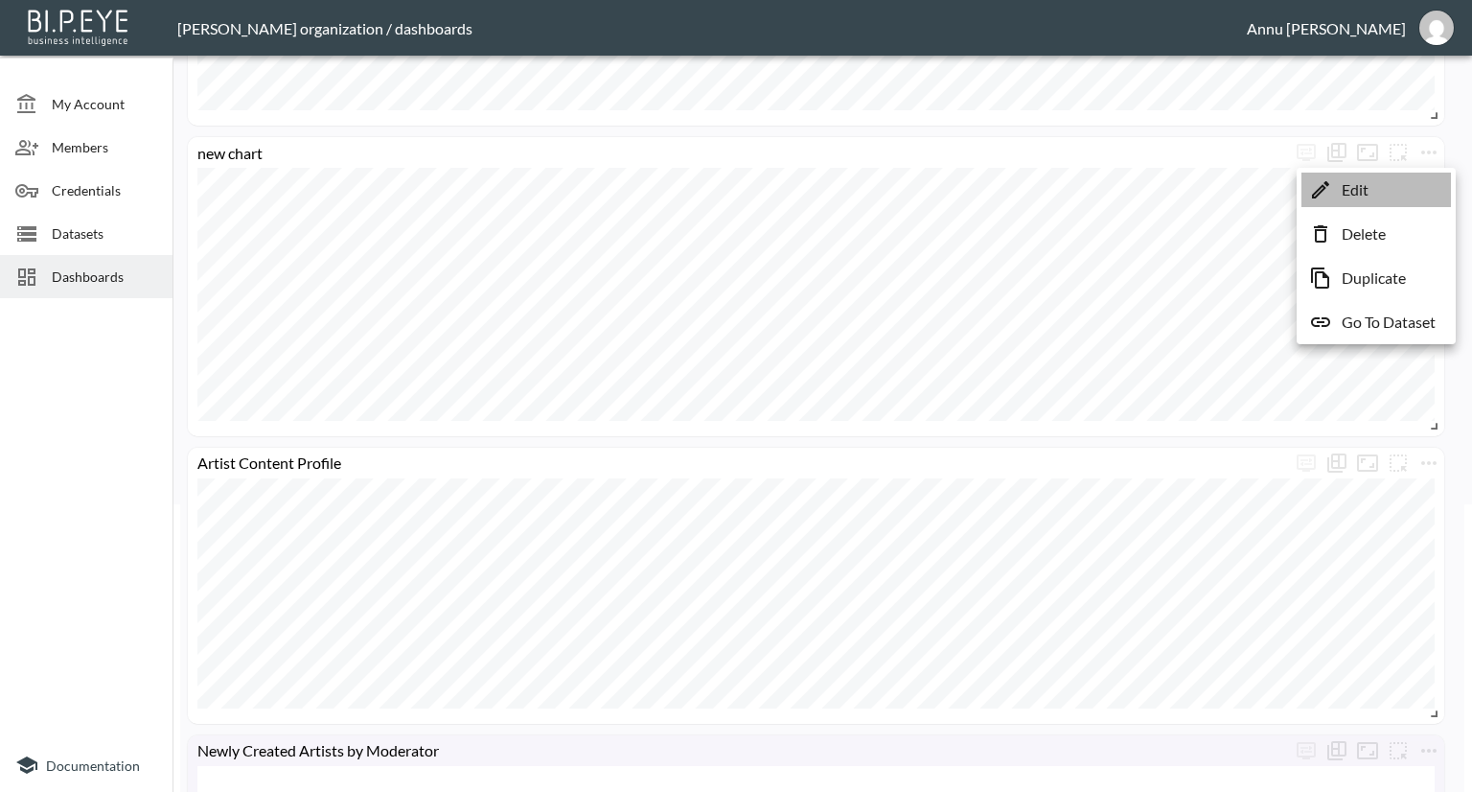
click at [1414, 180] on li "Edit" at bounding box center [1377, 190] width 150 height 35
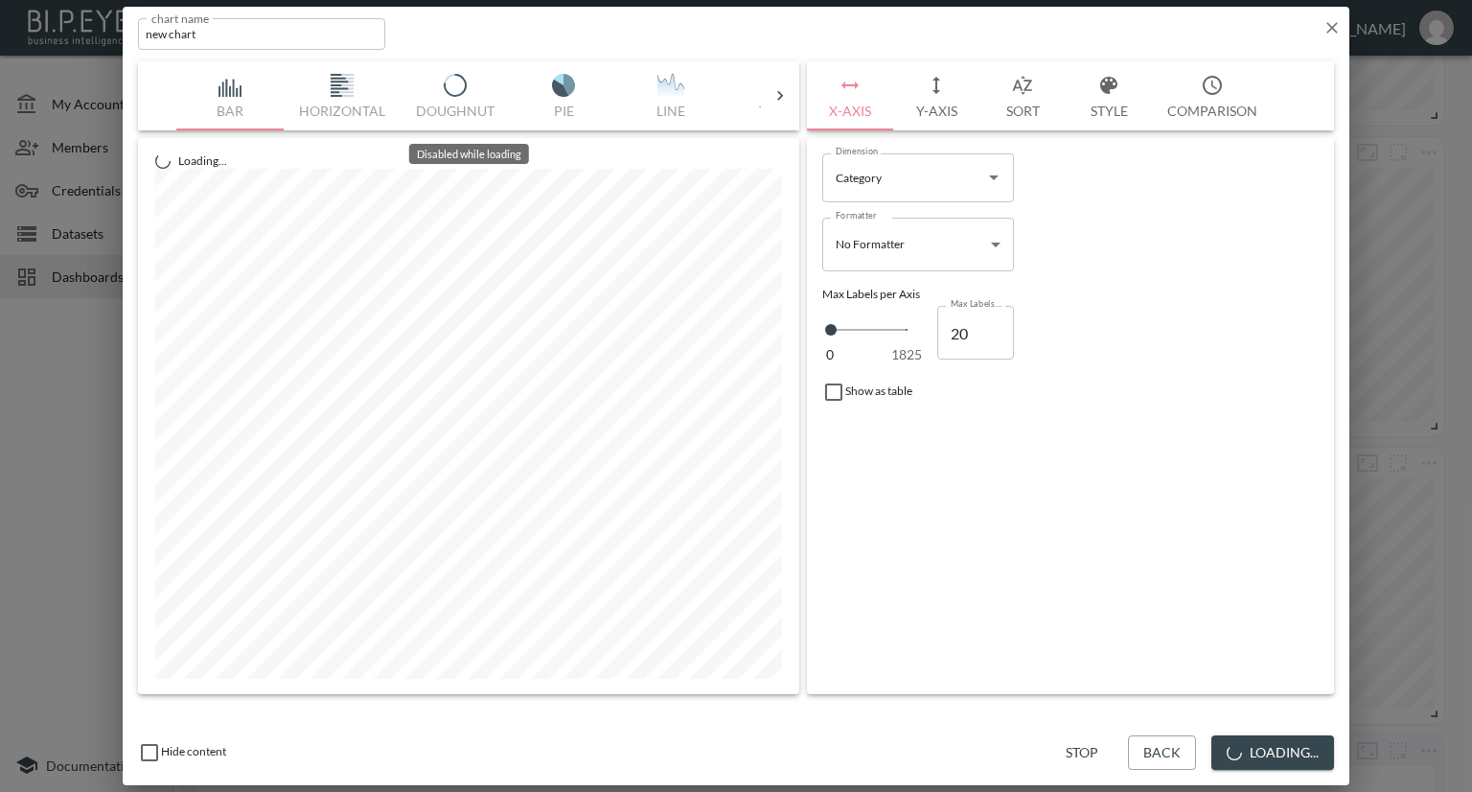
click at [786, 92] on icon at bounding box center [780, 95] width 19 height 19
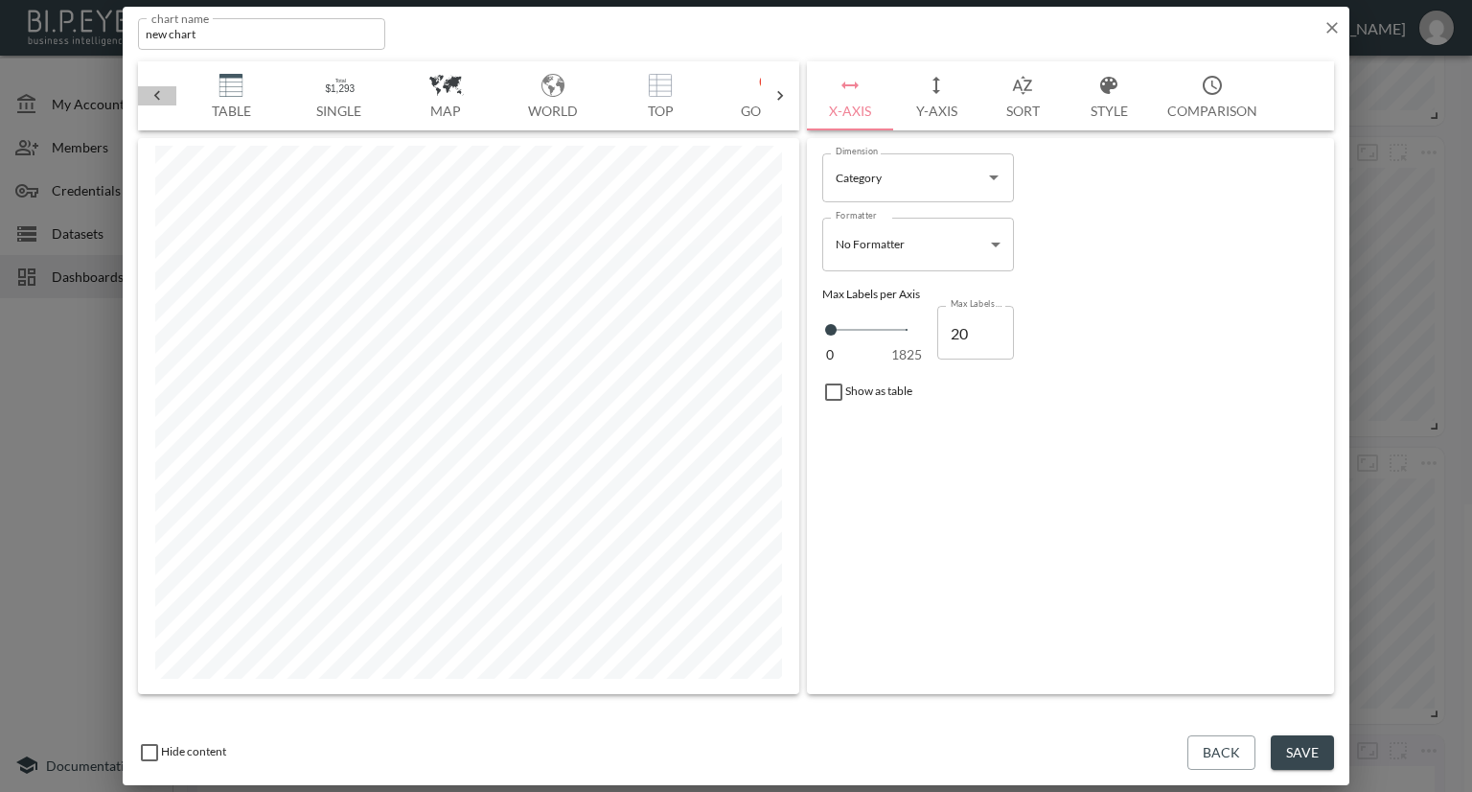
click at [165, 89] on icon at bounding box center [157, 95] width 19 height 19
click at [785, 93] on icon at bounding box center [780, 95] width 19 height 19
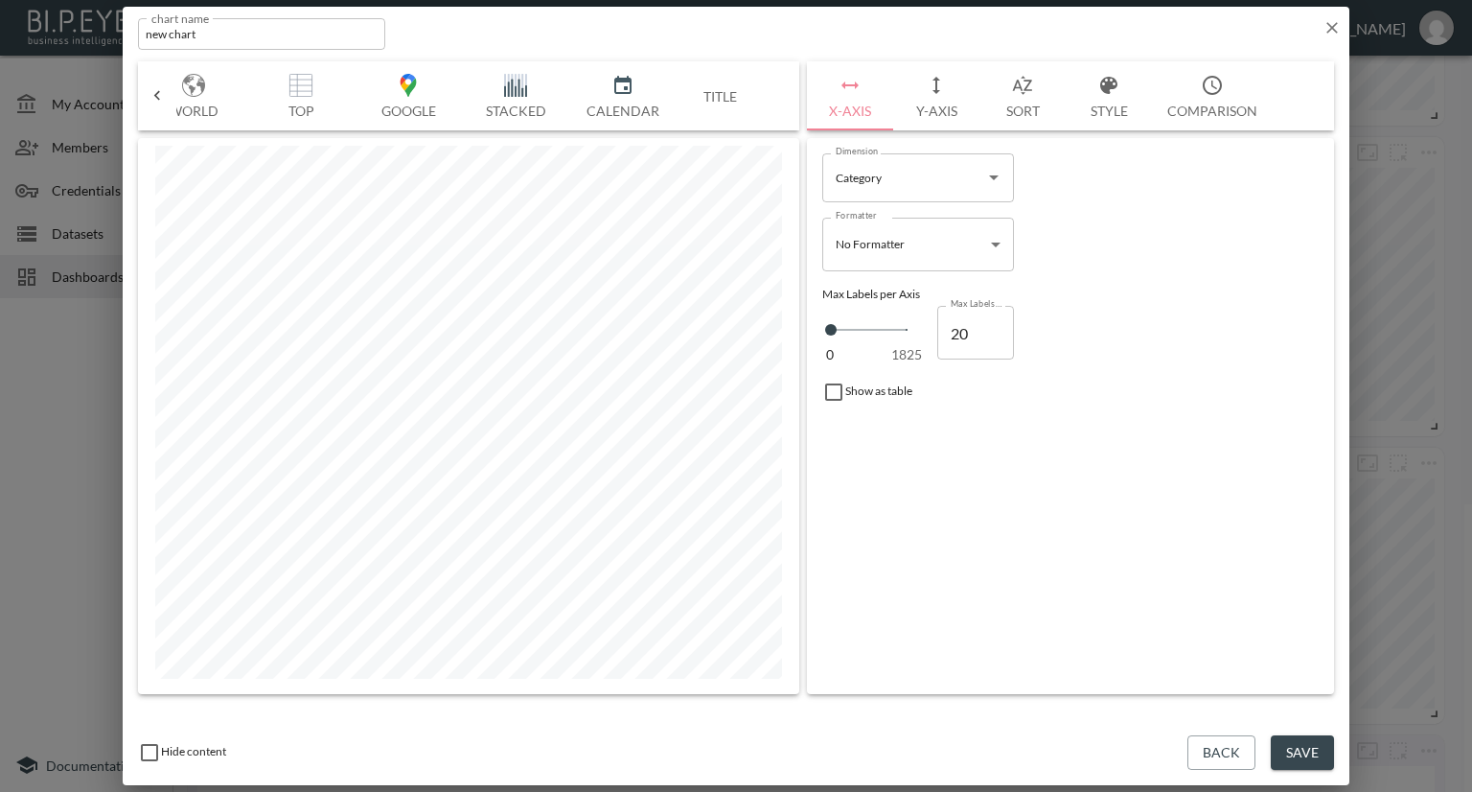
click at [526, 84] on img "button" at bounding box center [515, 85] width 77 height 23
click at [1020, 105] on button "Sort" at bounding box center [1023, 95] width 86 height 69
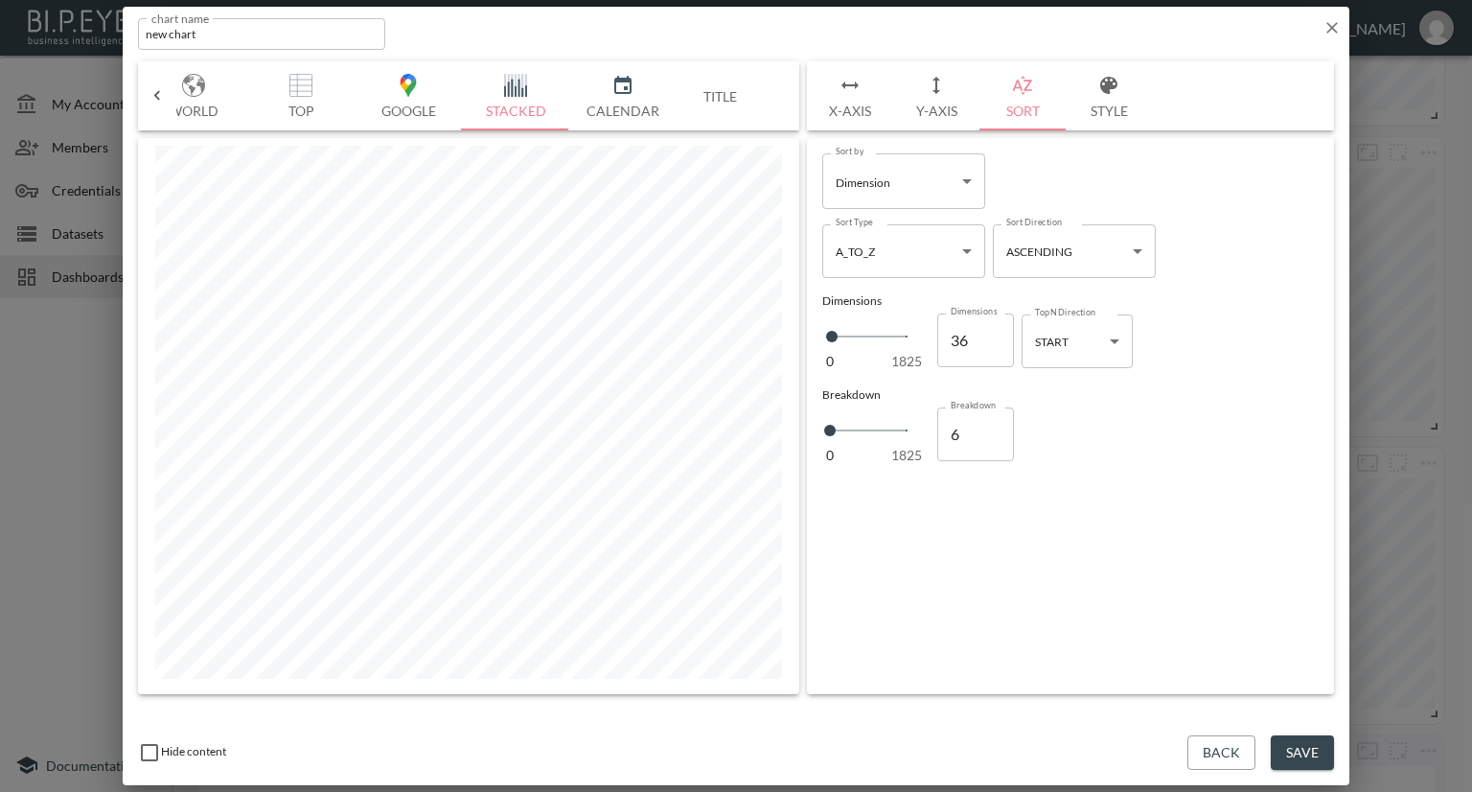
click at [1100, 108] on button "Style" at bounding box center [1109, 95] width 86 height 69
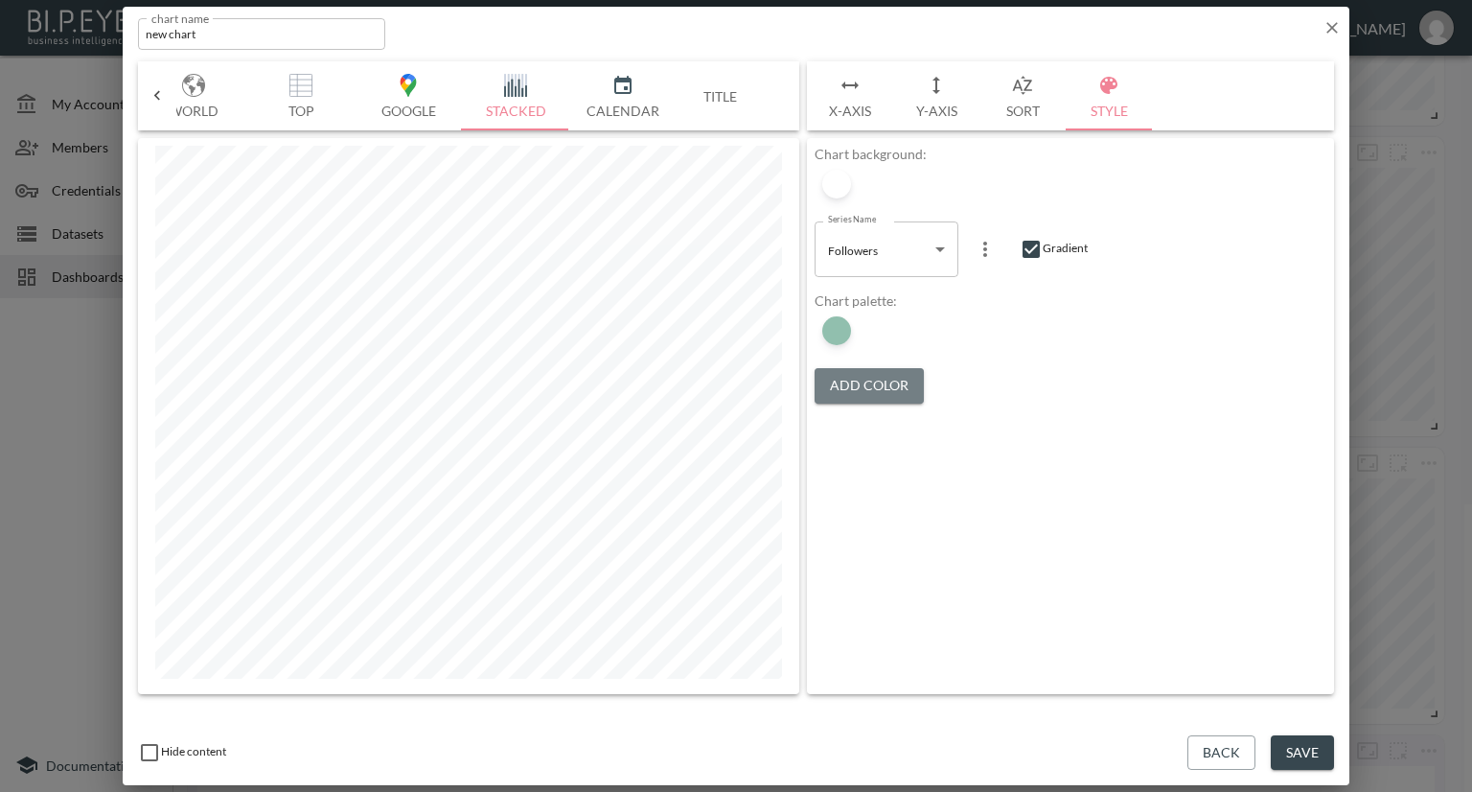
click at [848, 382] on button "Add Color" at bounding box center [869, 385] width 109 height 35
click at [874, 326] on div at bounding box center [873, 330] width 29 height 29
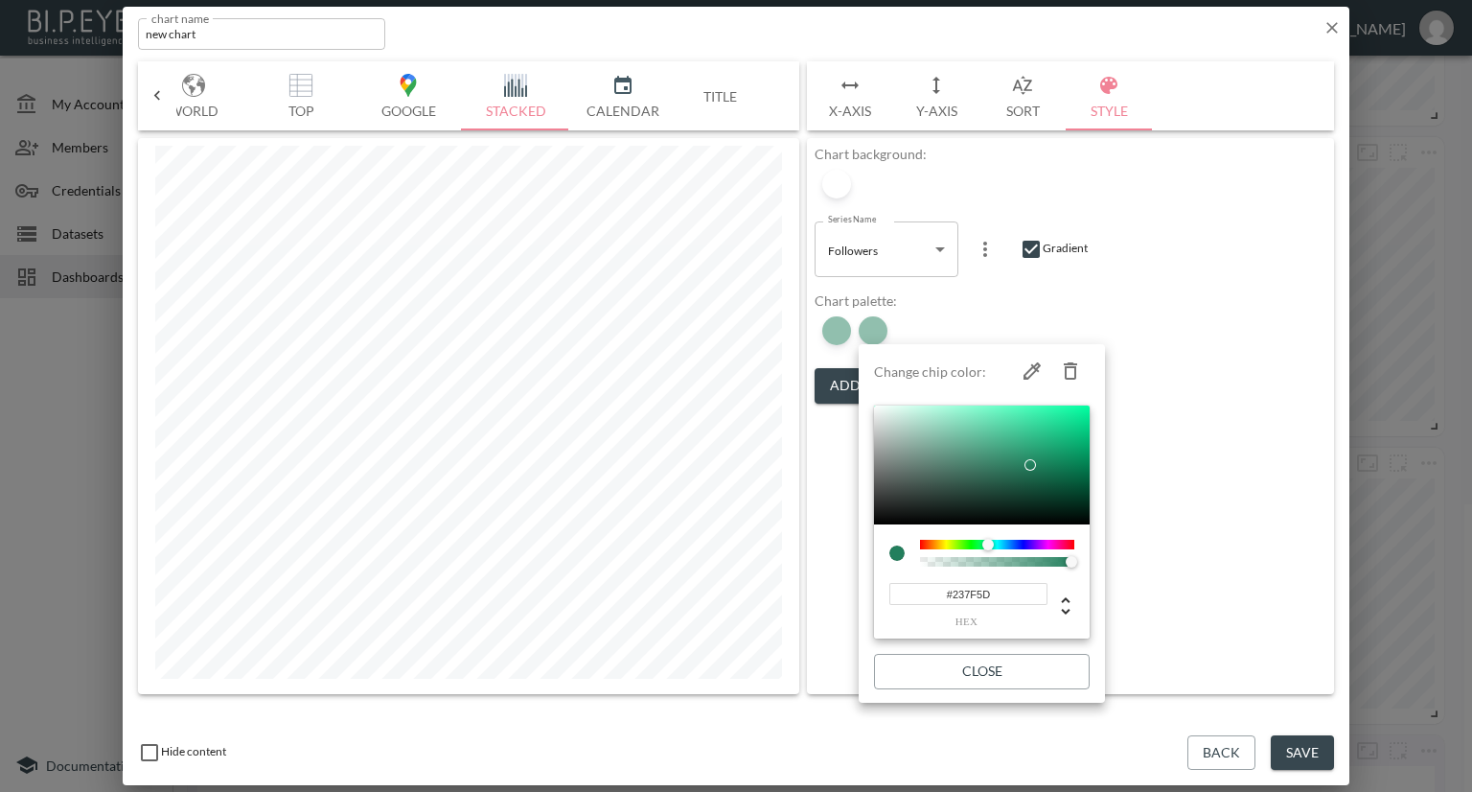
click at [1066, 368] on icon "button" at bounding box center [1070, 370] width 13 height 17
type input "#22194D"
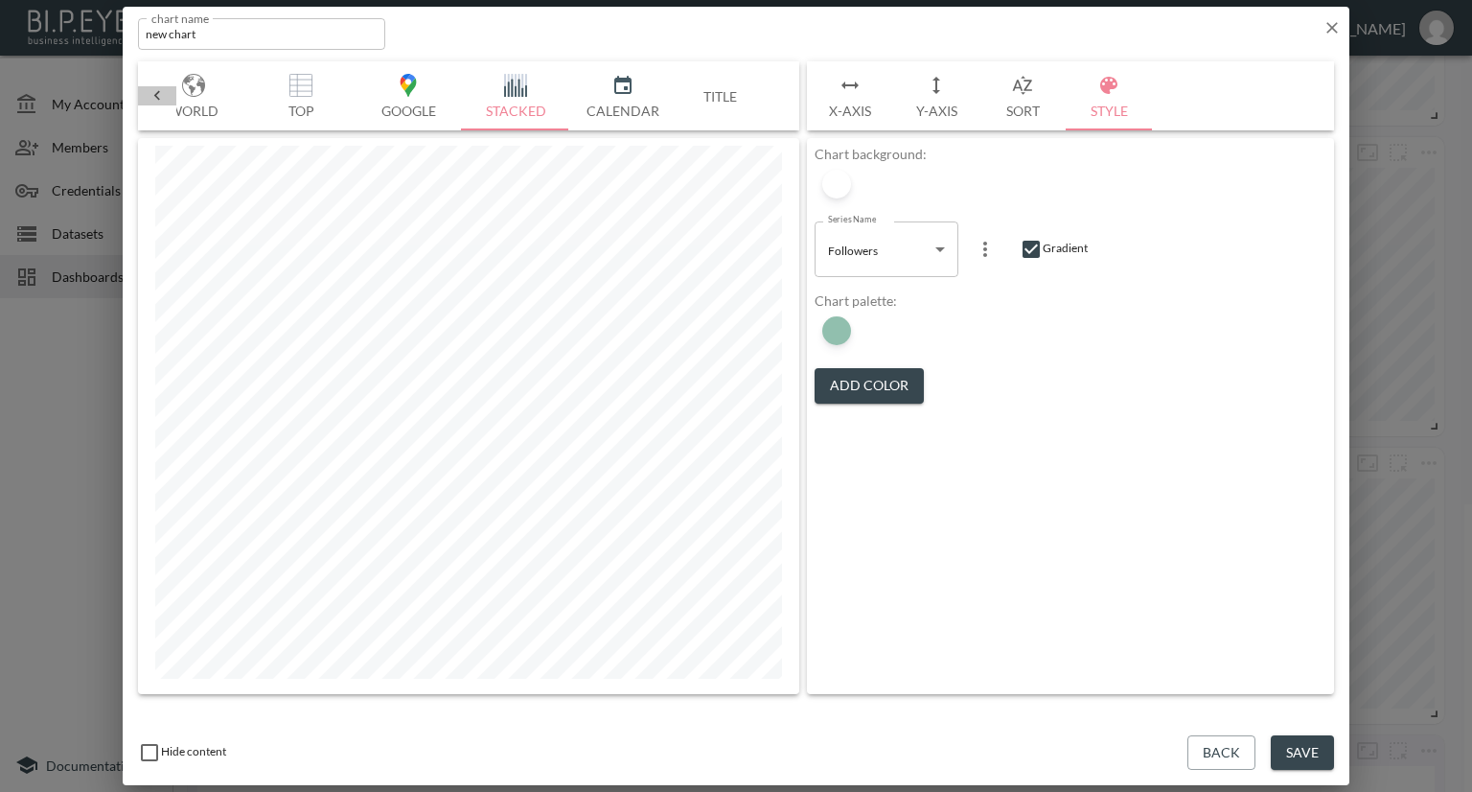
click at [158, 89] on icon at bounding box center [157, 95] width 19 height 19
click at [157, 97] on icon at bounding box center [157, 96] width 6 height 10
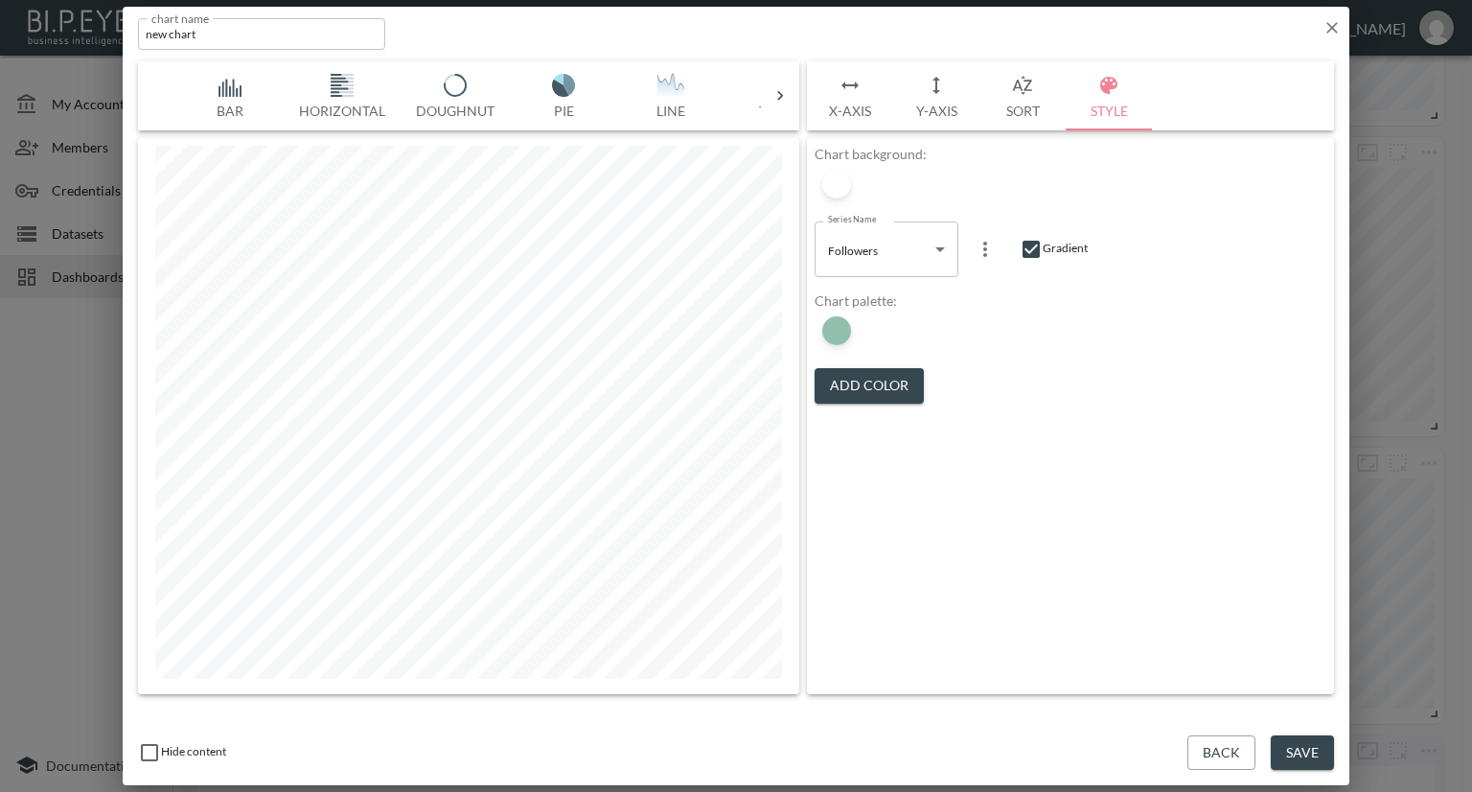
click at [221, 85] on img "button" at bounding box center [230, 85] width 77 height 23
click at [1329, 32] on icon "button" at bounding box center [1332, 27] width 19 height 19
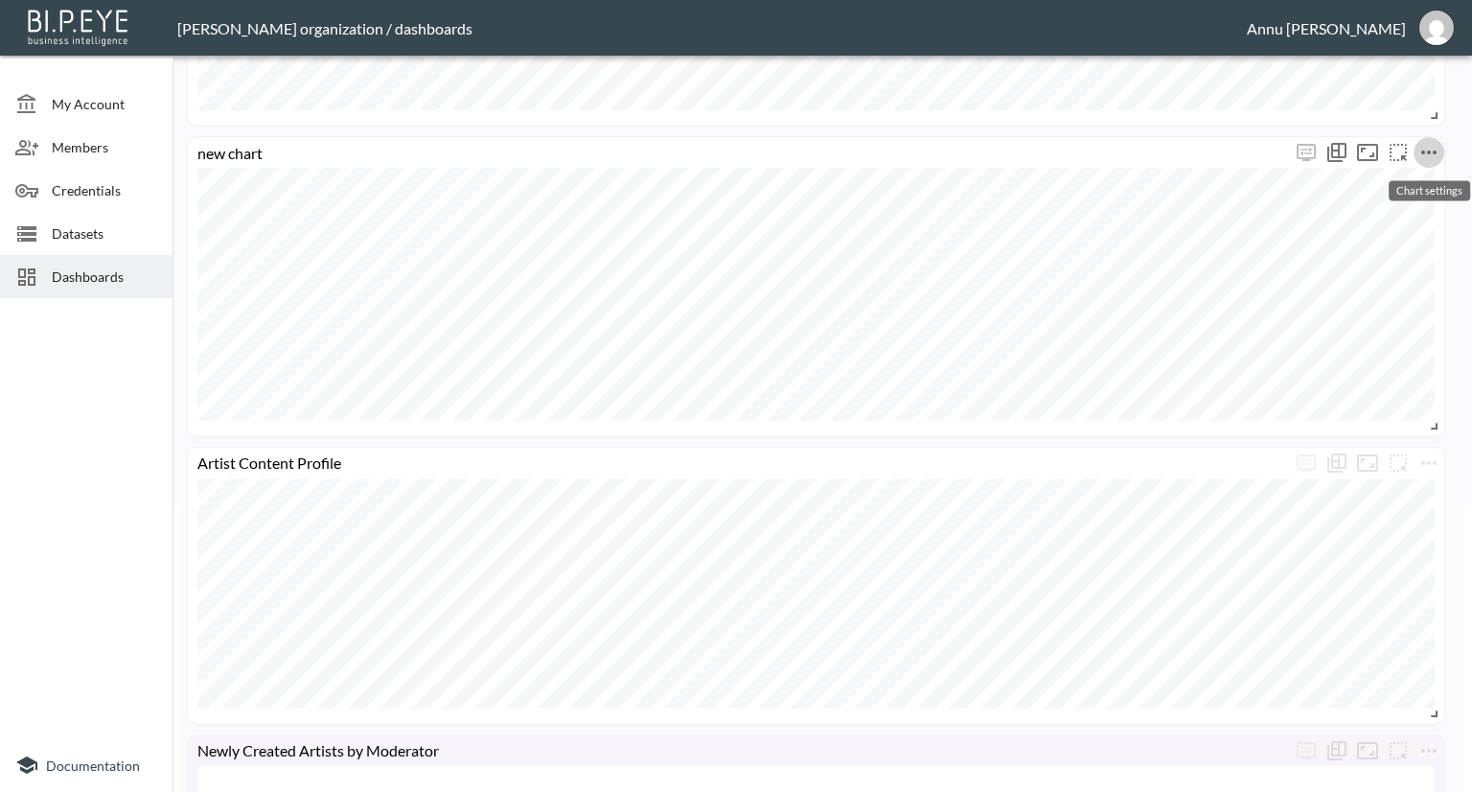
click at [1424, 149] on icon "more" at bounding box center [1429, 152] width 23 height 23
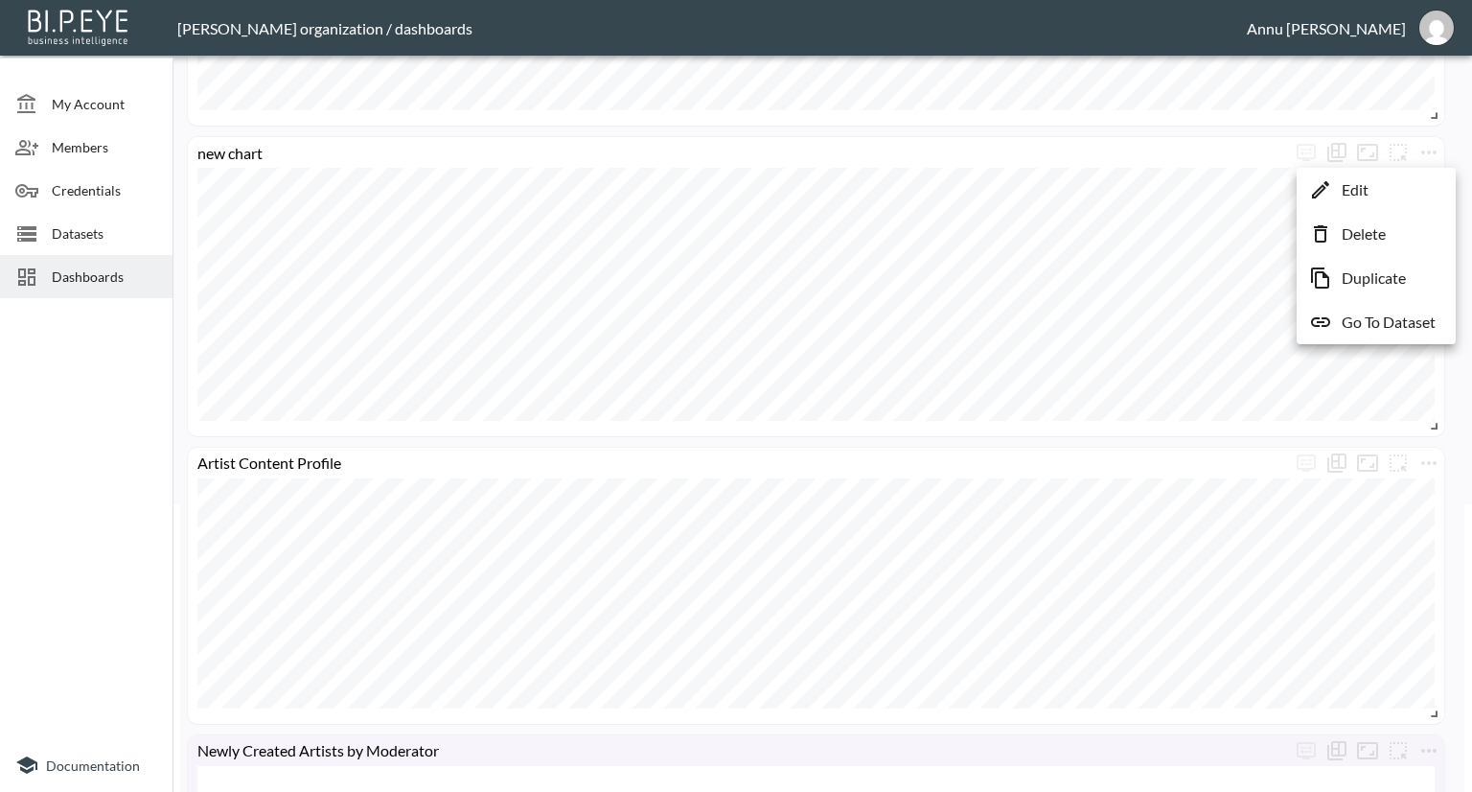
click at [1399, 188] on li "Edit" at bounding box center [1377, 190] width 150 height 35
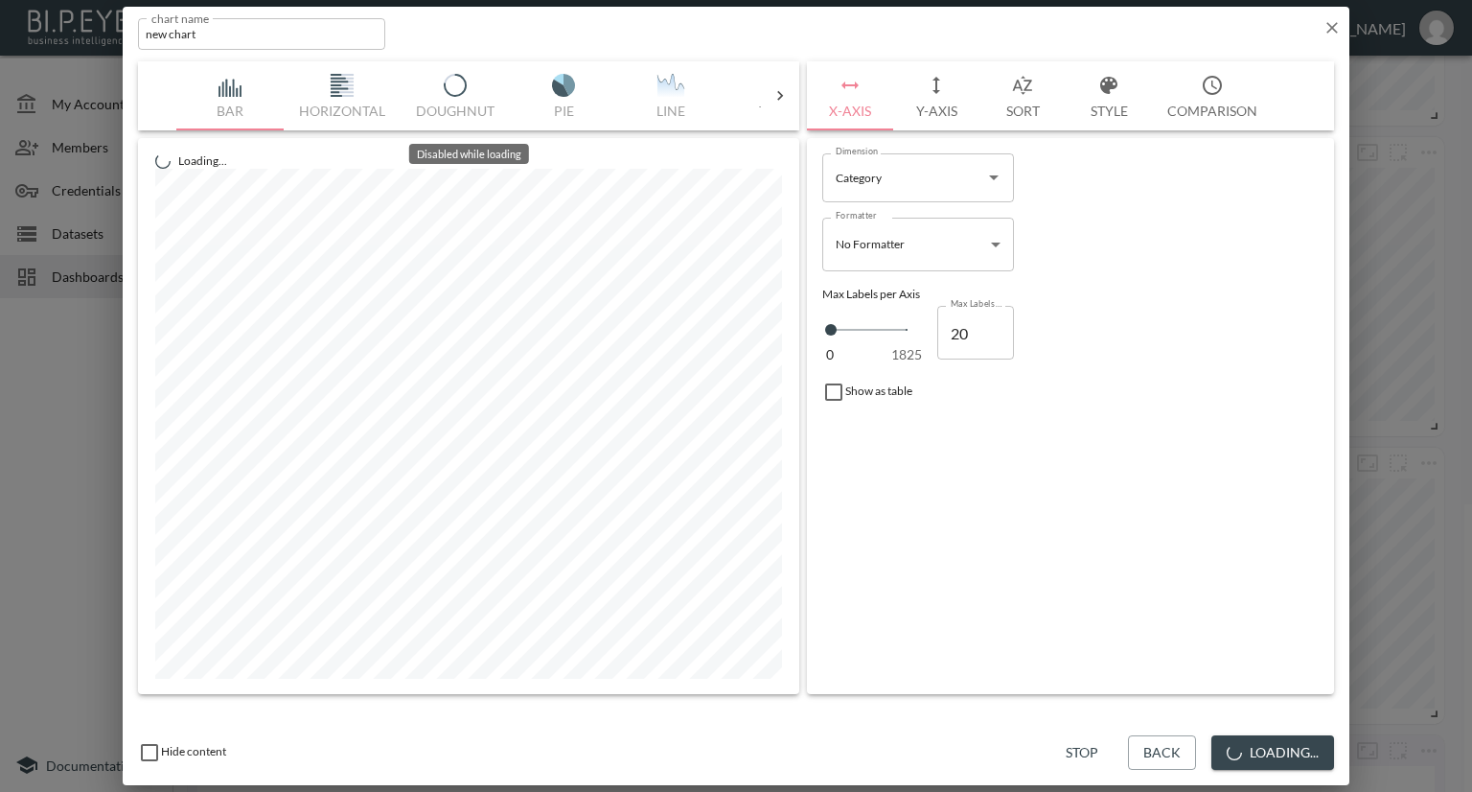
click at [678, 90] on div "Bar Horizontal Doughnut Pie Line Table Single Map World Top Google Stacked Cale…" at bounding box center [468, 95] width 585 height 69
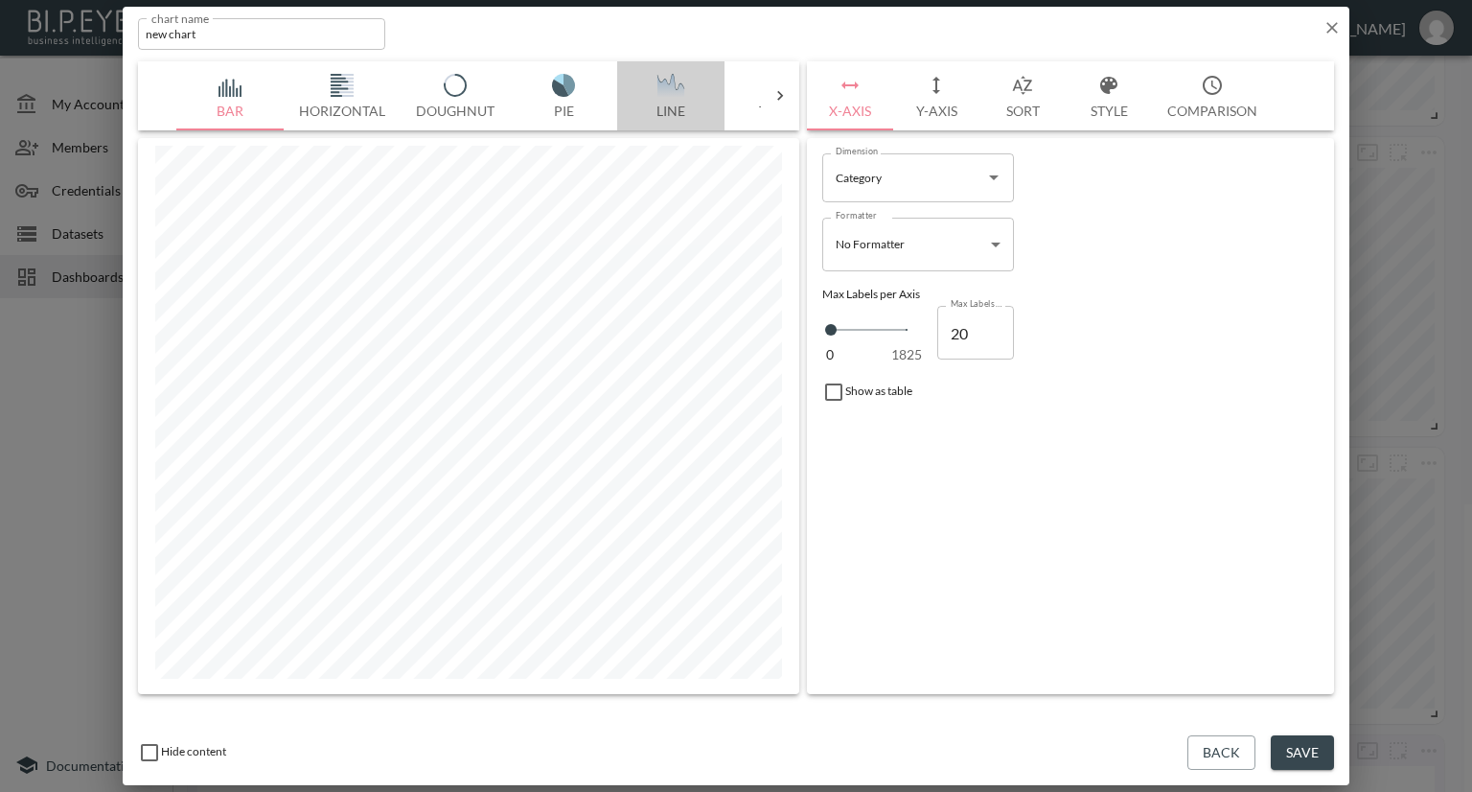
click at [682, 83] on img "button" at bounding box center [671, 85] width 77 height 23
click at [1284, 747] on button "Save" at bounding box center [1302, 752] width 63 height 35
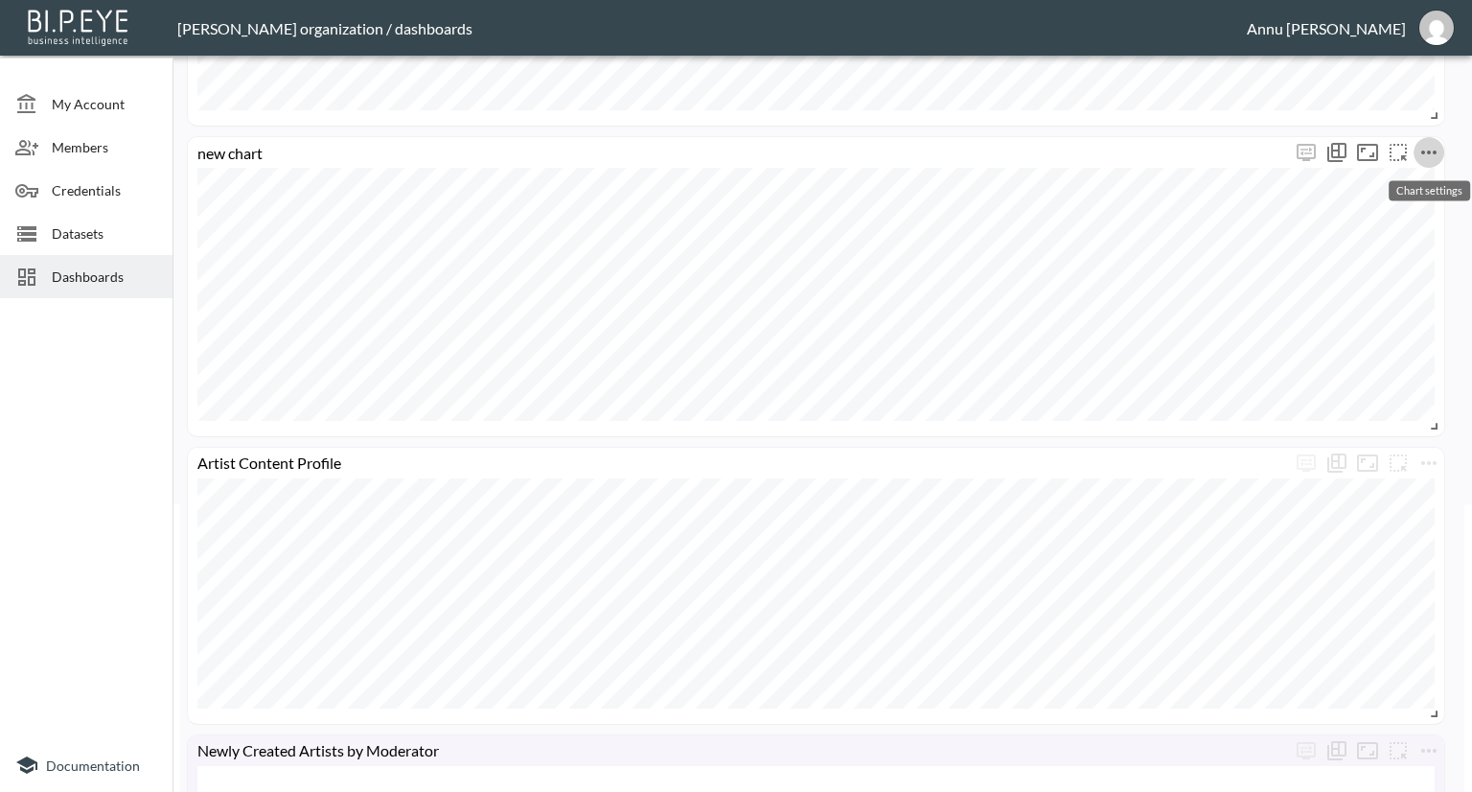
click at [1424, 150] on icon "more" at bounding box center [1429, 152] width 23 height 23
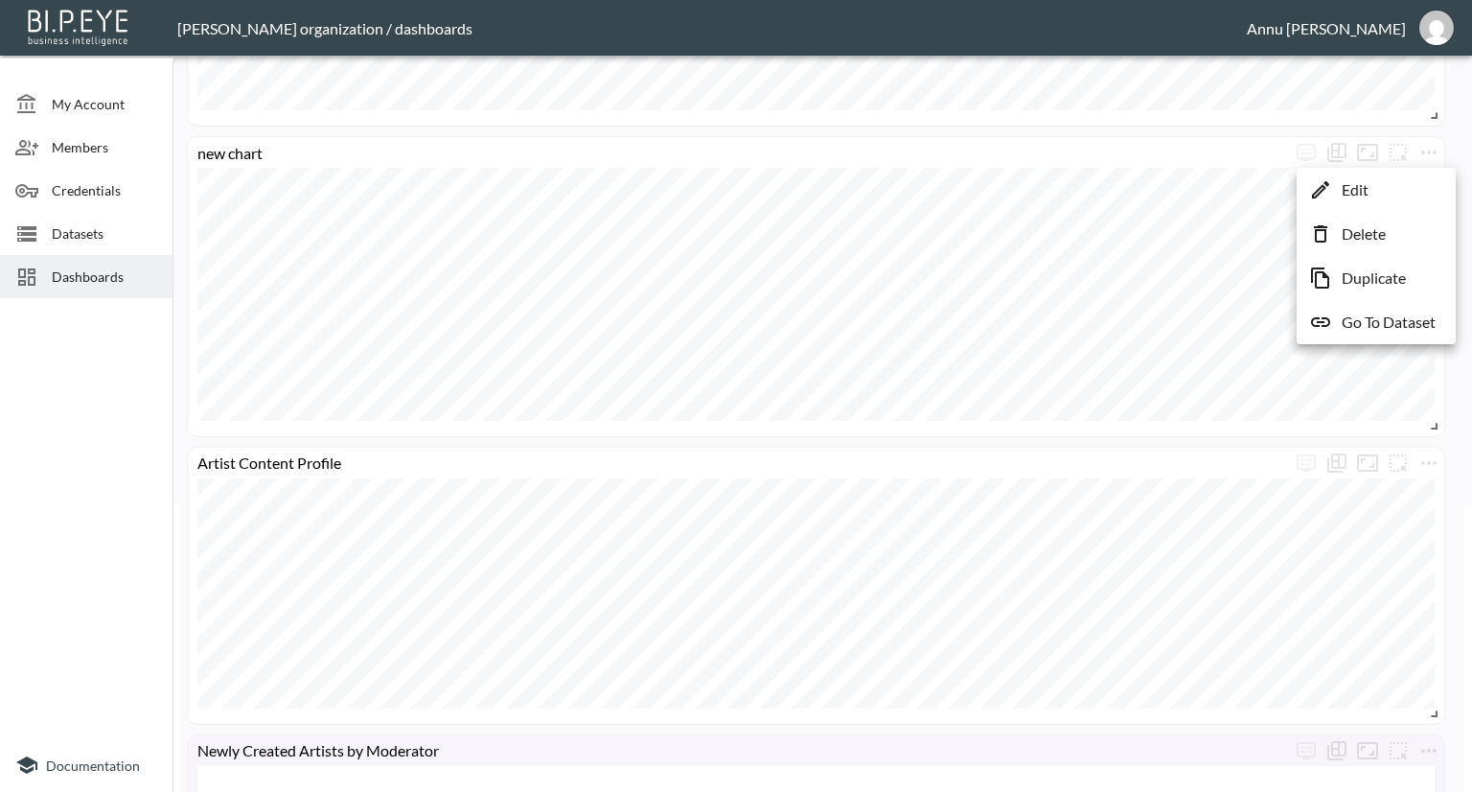
click at [1160, 269] on div at bounding box center [736, 396] width 1472 height 792
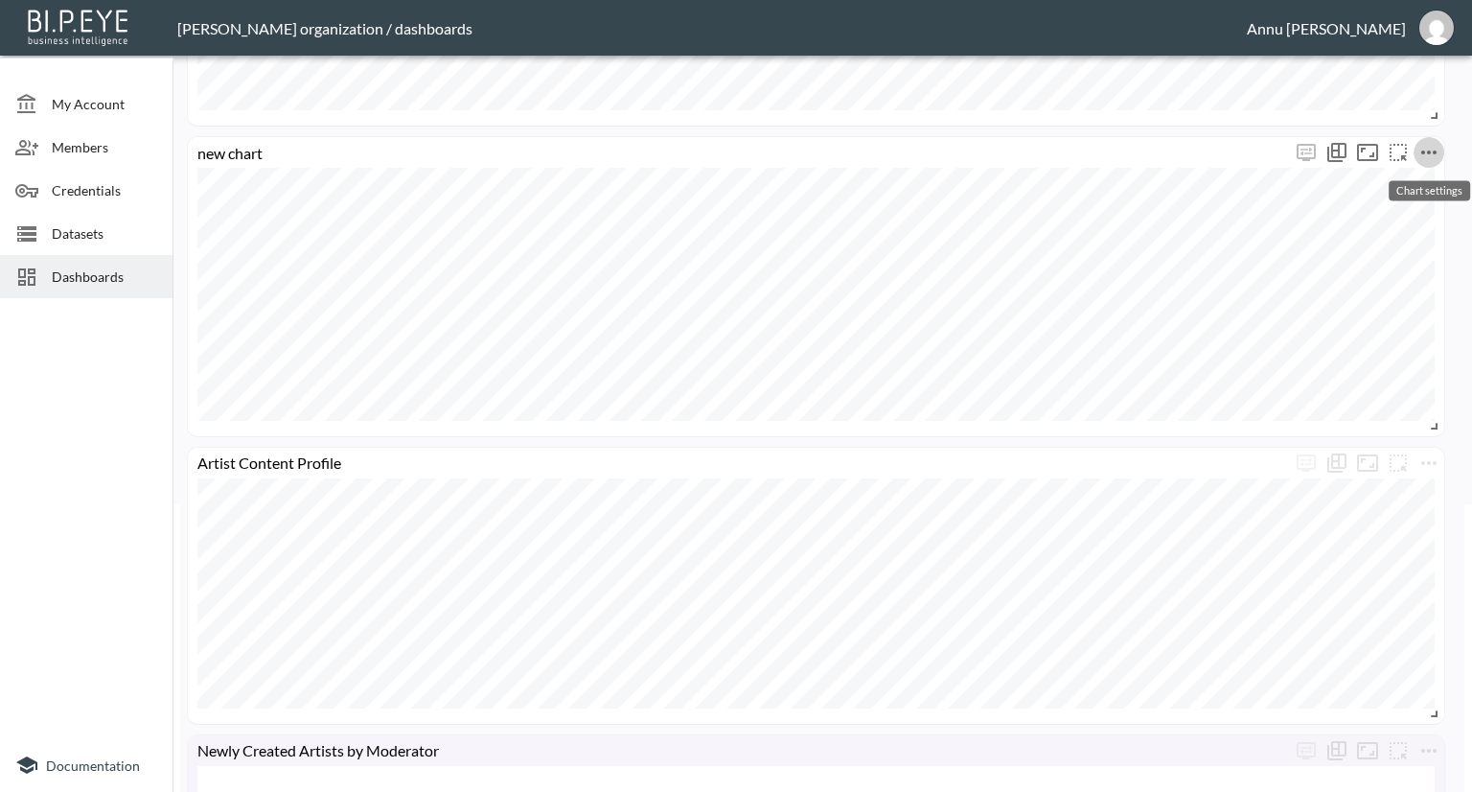
click at [1421, 158] on icon "more" at bounding box center [1429, 152] width 23 height 23
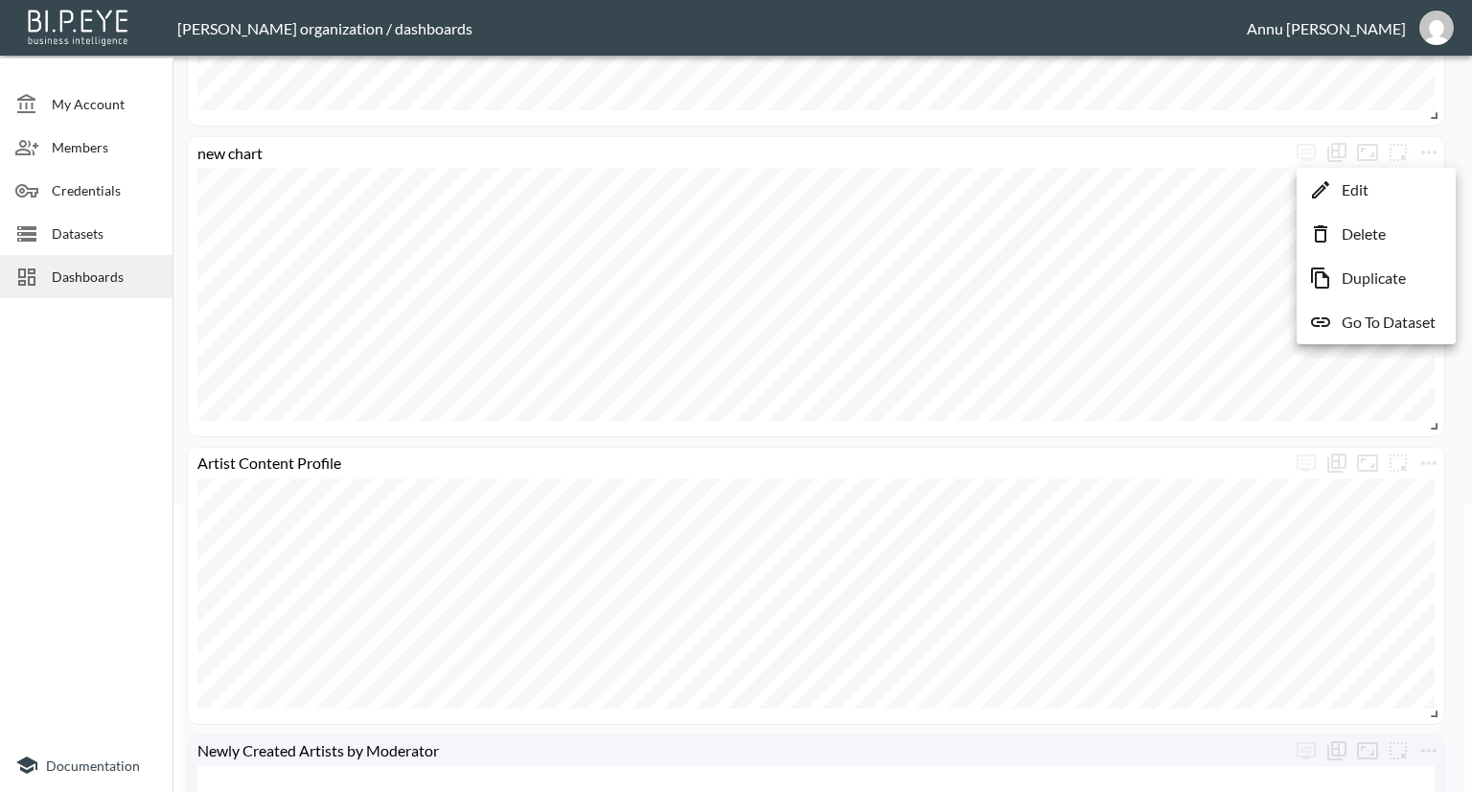
click at [1414, 185] on li "Edit" at bounding box center [1377, 190] width 150 height 35
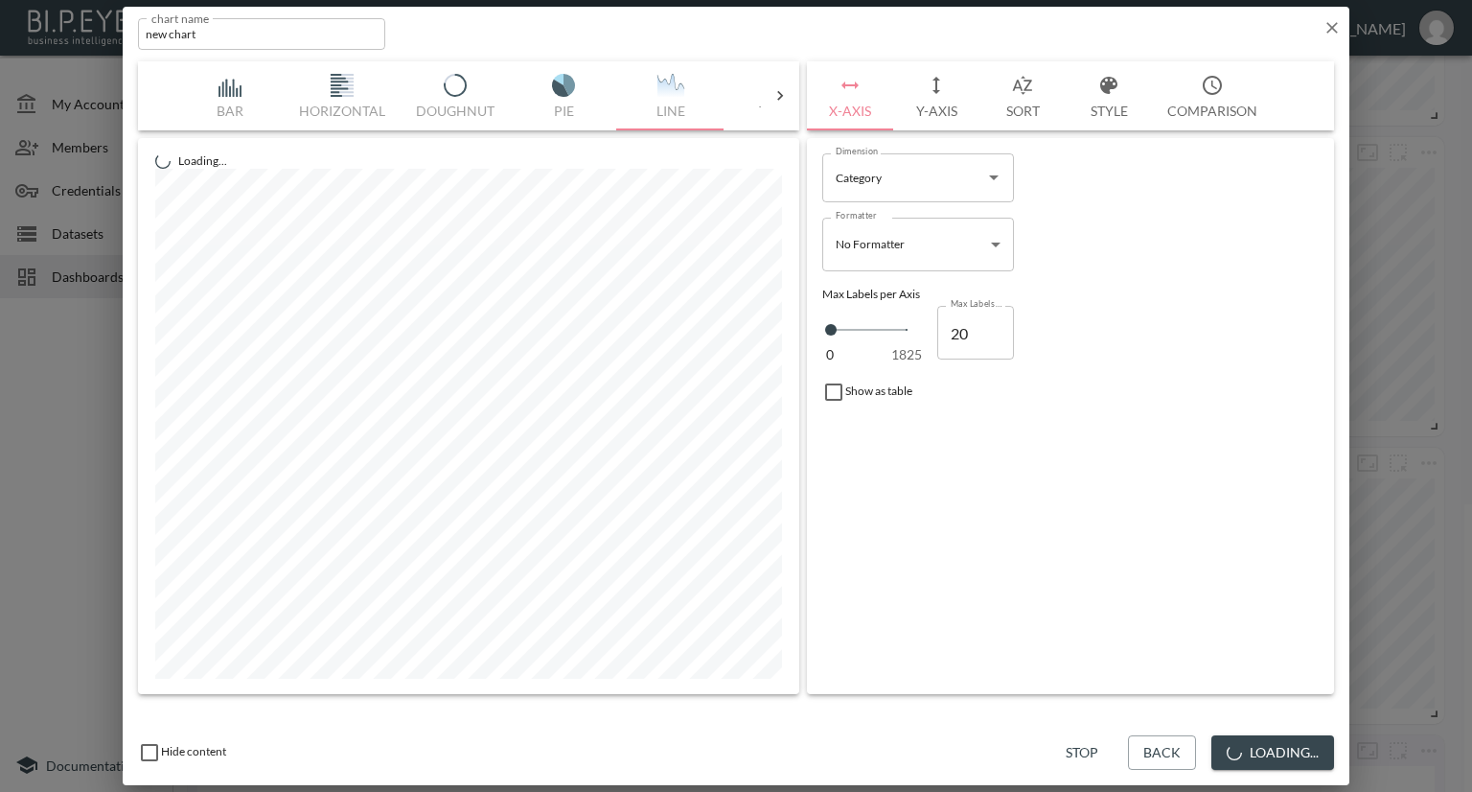
click at [944, 110] on button "Y-Axis" at bounding box center [936, 95] width 86 height 69
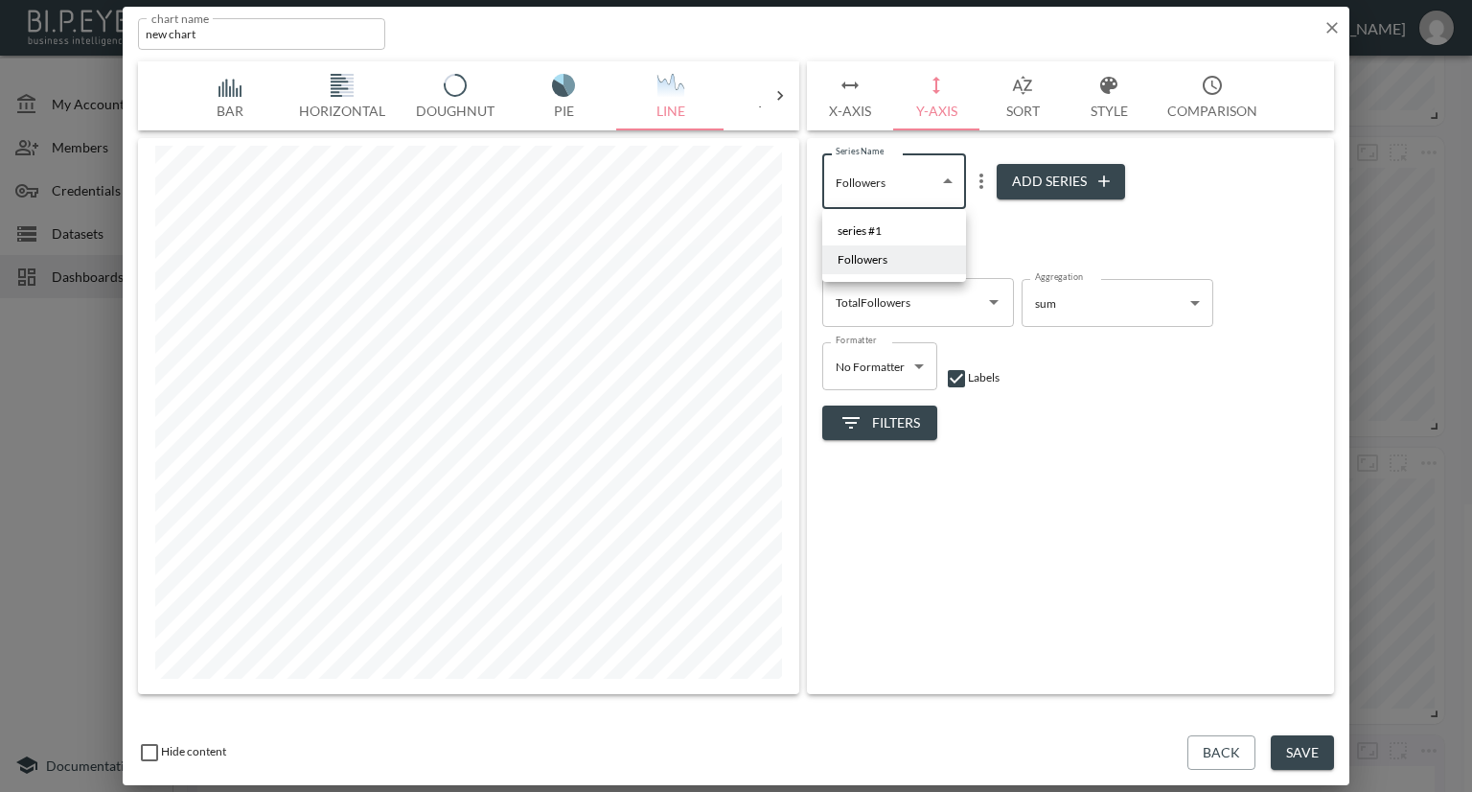
click at [927, 185] on body "BI.P.EYE, Interactive Analytics Dashboards - app [PERSON_NAME] organization / d…" at bounding box center [736, 396] width 1472 height 792
click at [901, 233] on li "series #1" at bounding box center [894, 231] width 144 height 29
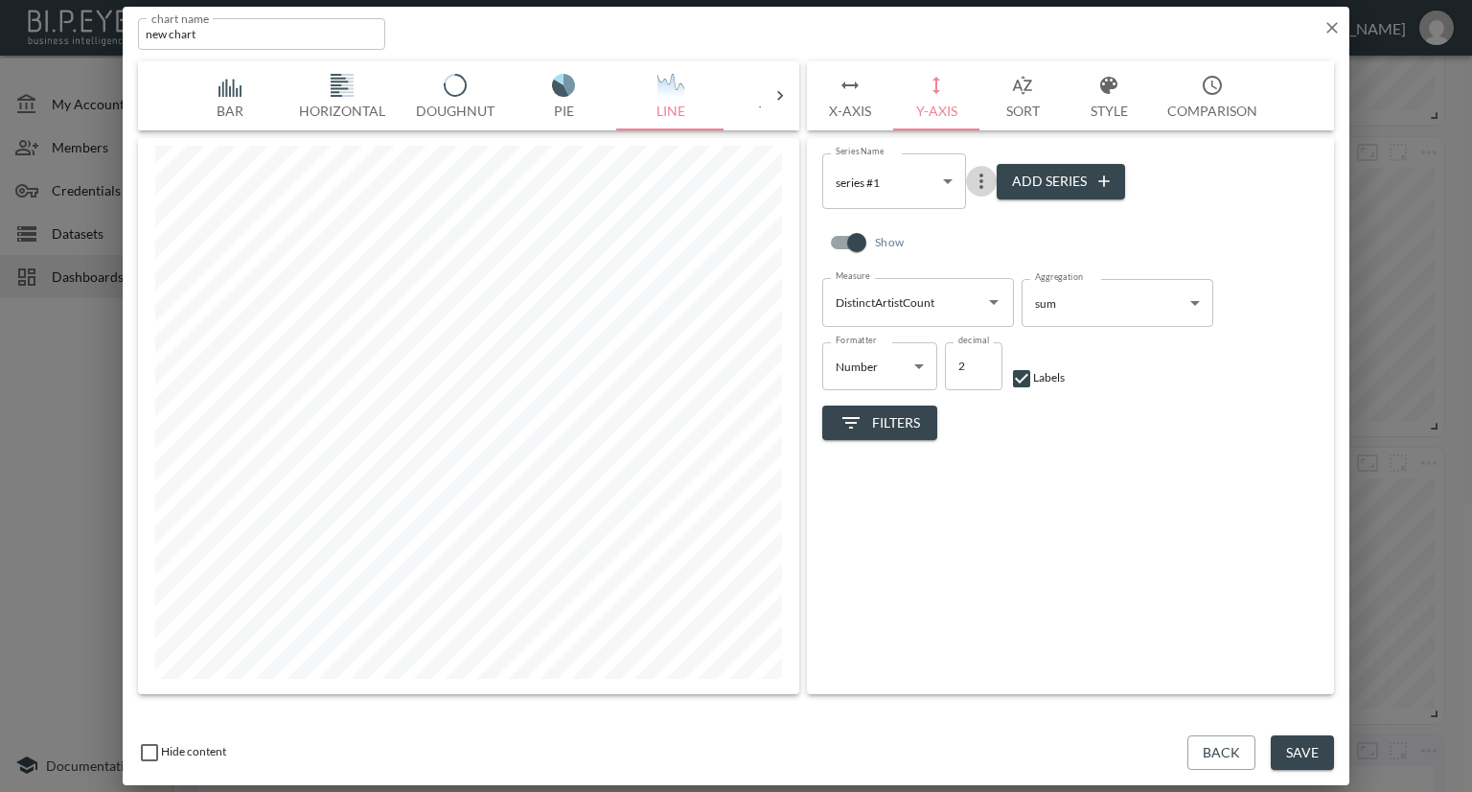
click at [983, 189] on icon "more" at bounding box center [981, 181] width 23 height 23
click at [984, 261] on p "Delete" at bounding box center [994, 262] width 44 height 23
type input "41ca6eee-d857-43ad-a4b5-863d862d8cd1"
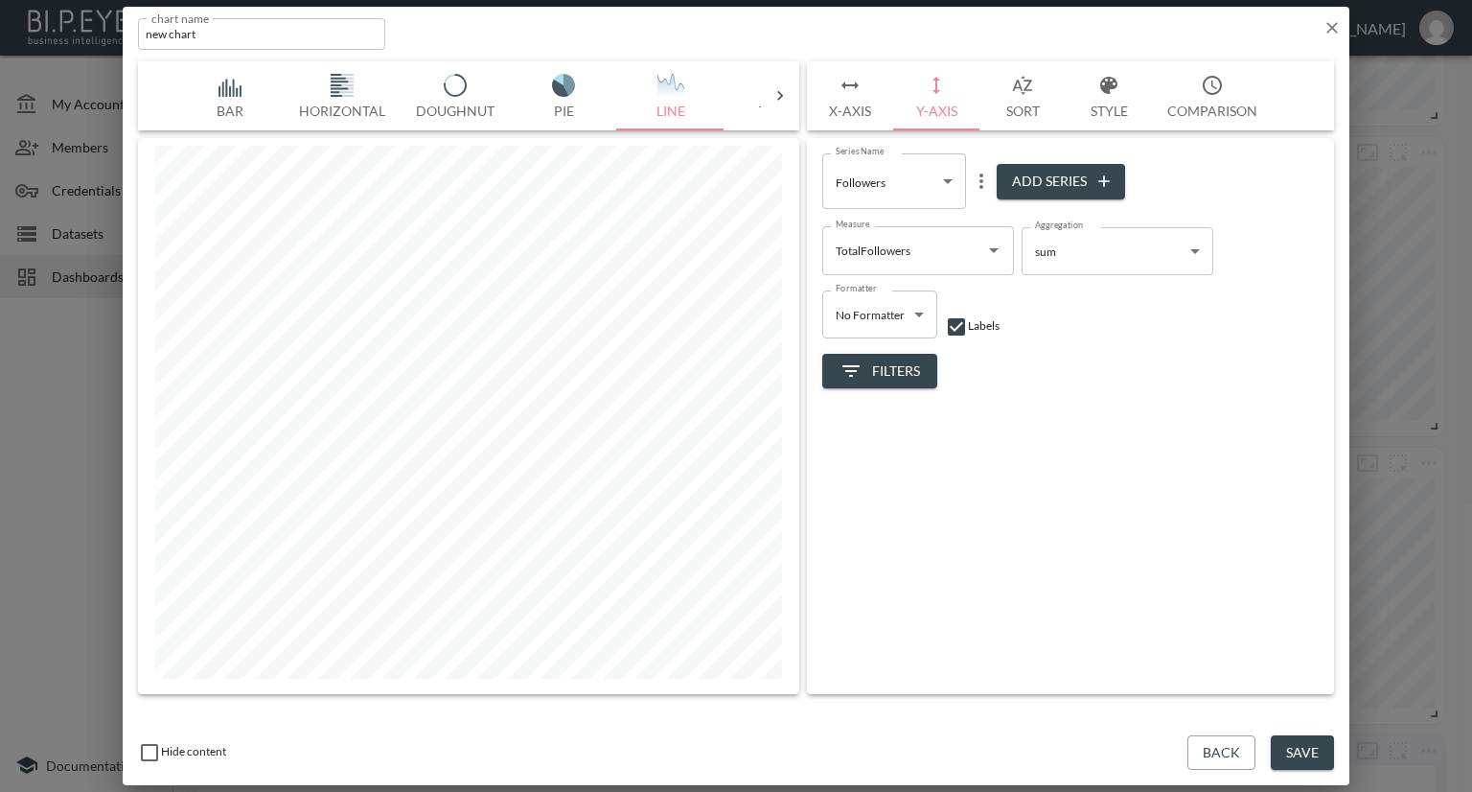
click at [1300, 753] on button "Save" at bounding box center [1302, 752] width 63 height 35
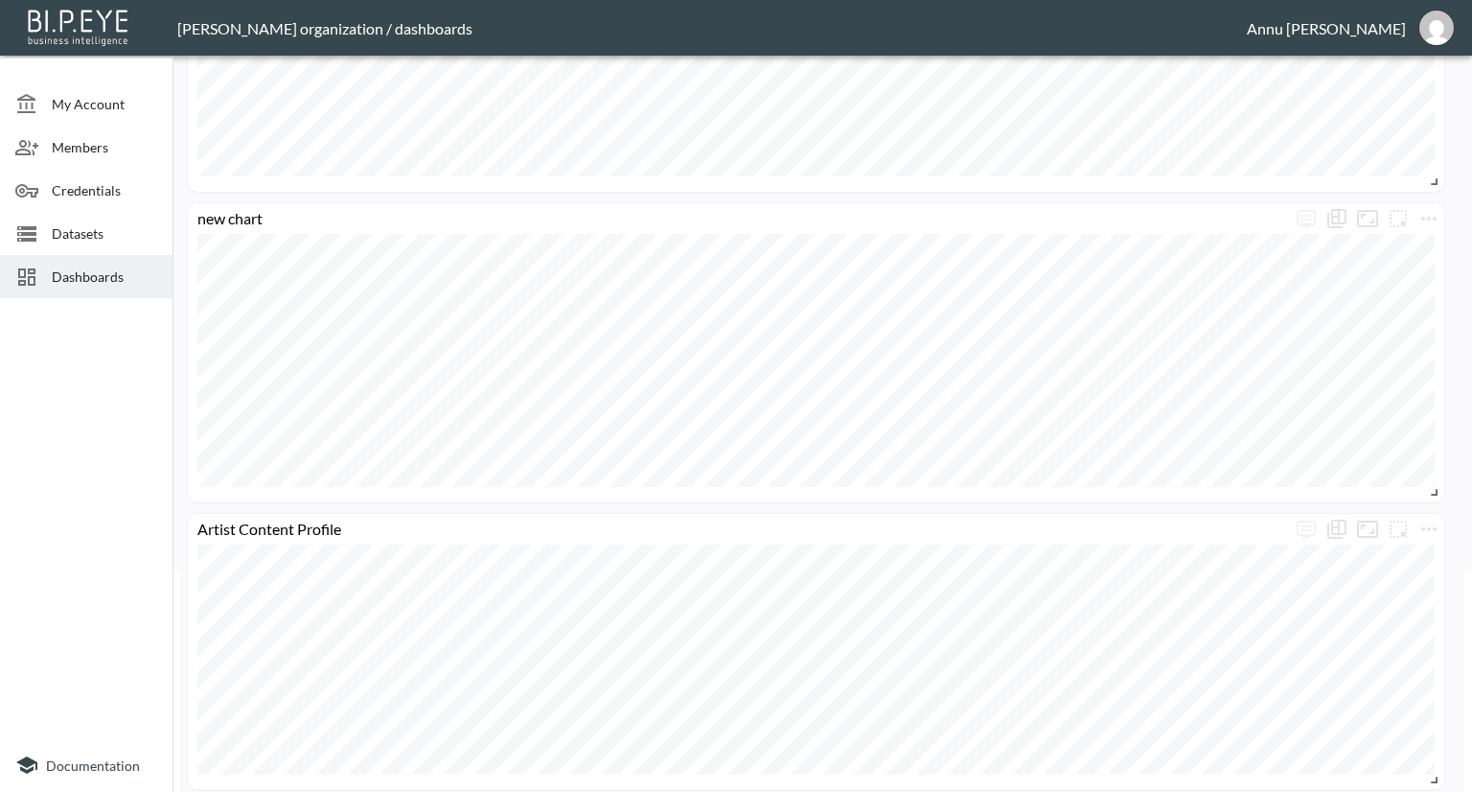
scroll to position [192, 0]
click at [1427, 242] on icon "more" at bounding box center [1429, 248] width 23 height 23
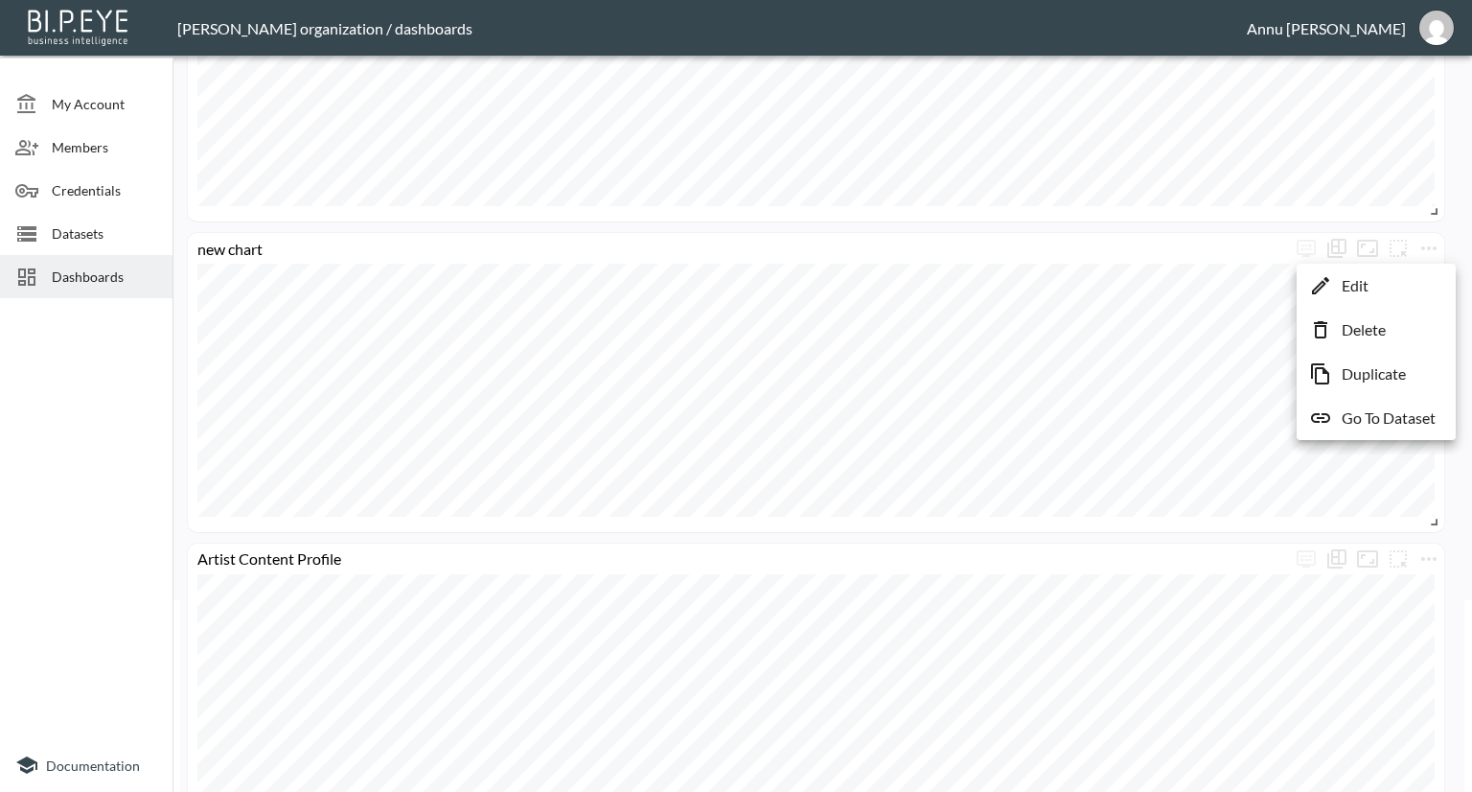
click at [1398, 276] on li "Edit" at bounding box center [1377, 285] width 150 height 35
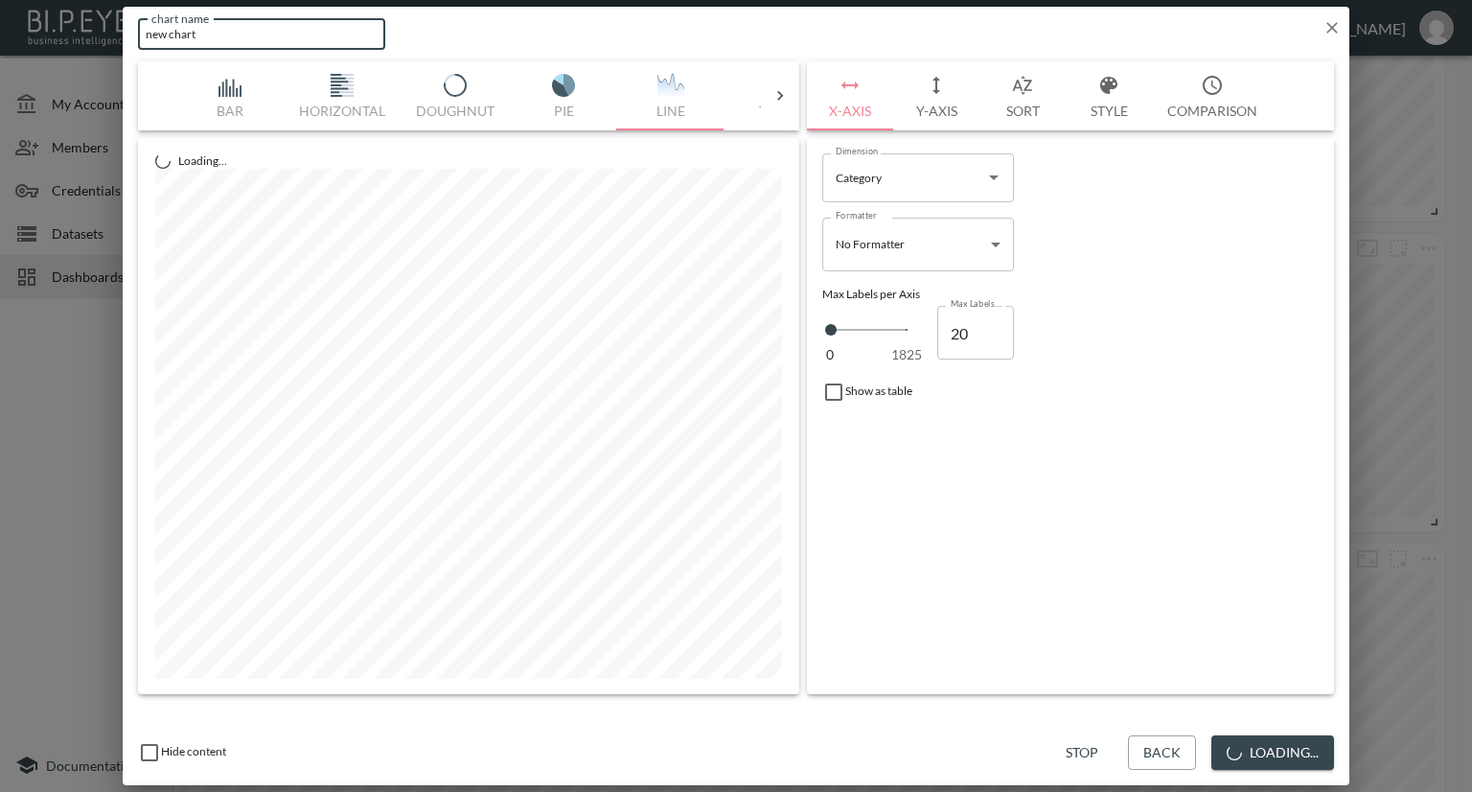
drag, startPoint x: 278, startPoint y: 42, endPoint x: 91, endPoint y: 35, distance: 187.0
click at [91, 35] on div "chart name new chart chart name Bar Horizontal Doughnut Pie Line Table Single M…" at bounding box center [736, 396] width 1472 height 792
type input "Follower Distribution across Artist Categories"
click at [1292, 759] on button "Save" at bounding box center [1302, 752] width 63 height 35
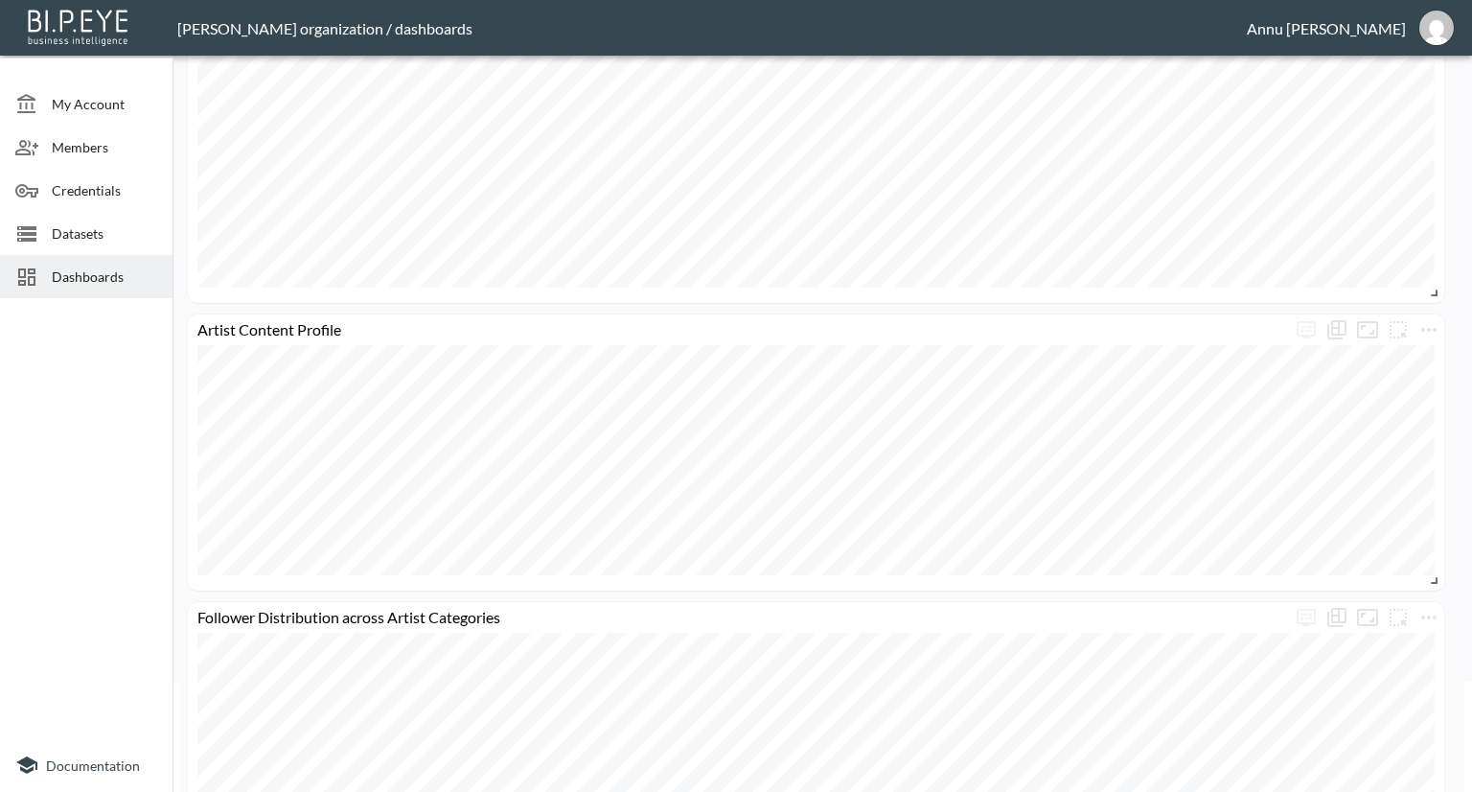
scroll to position [96, 0]
click at [92, 269] on span "Dashboards" at bounding box center [104, 276] width 105 height 20
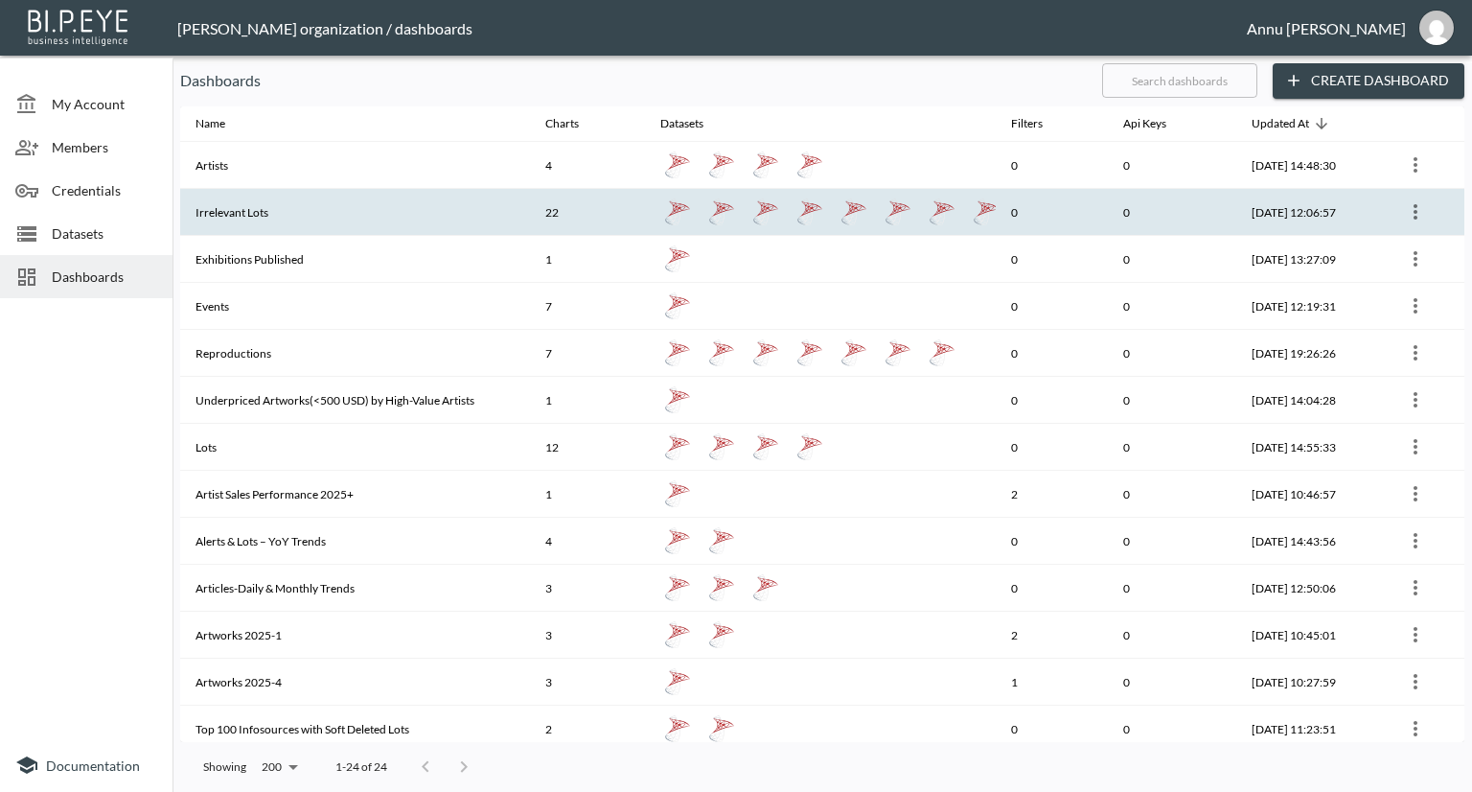
click at [284, 208] on th "Irrelevant Lots" at bounding box center [355, 212] width 350 height 47
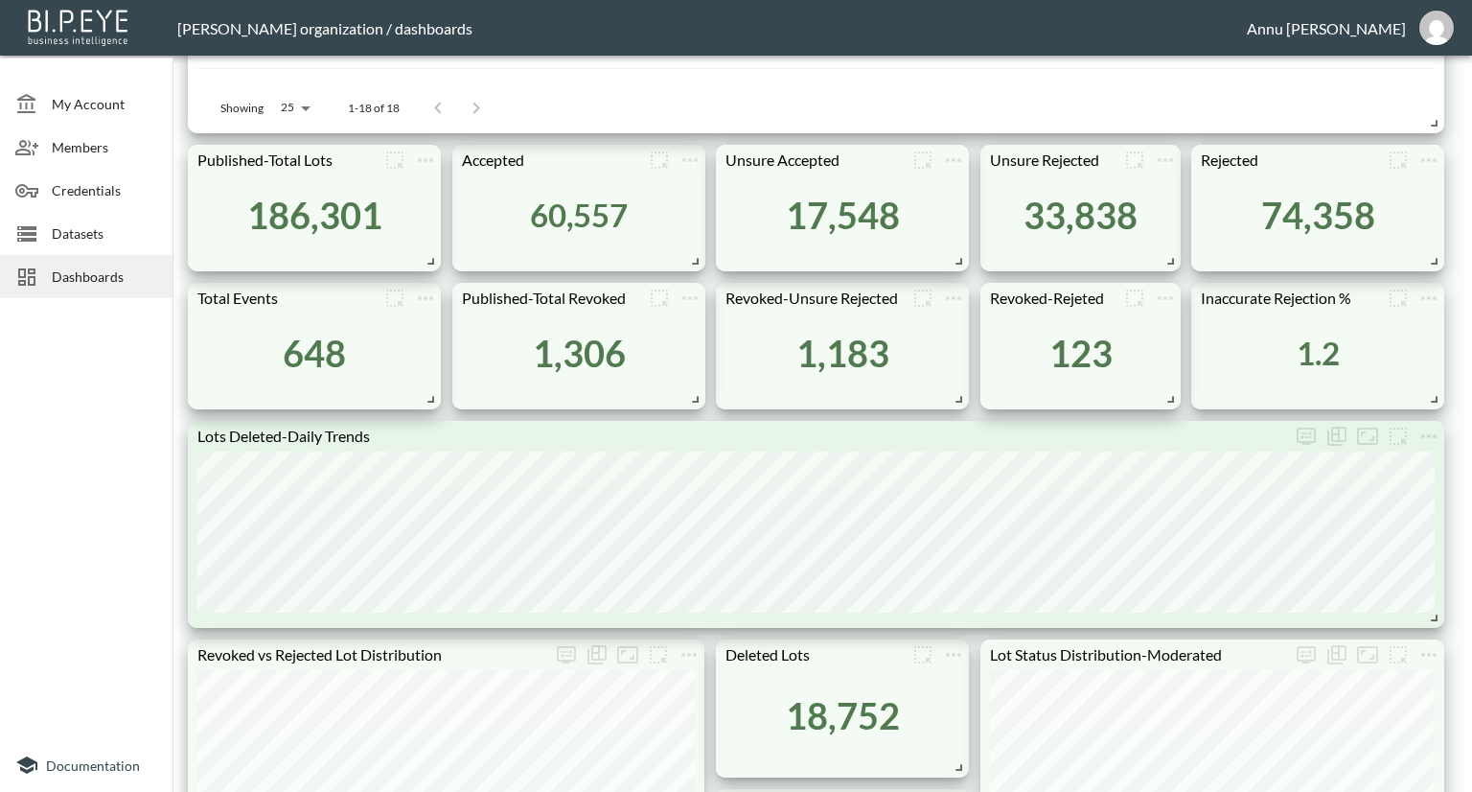
scroll to position [863, 0]
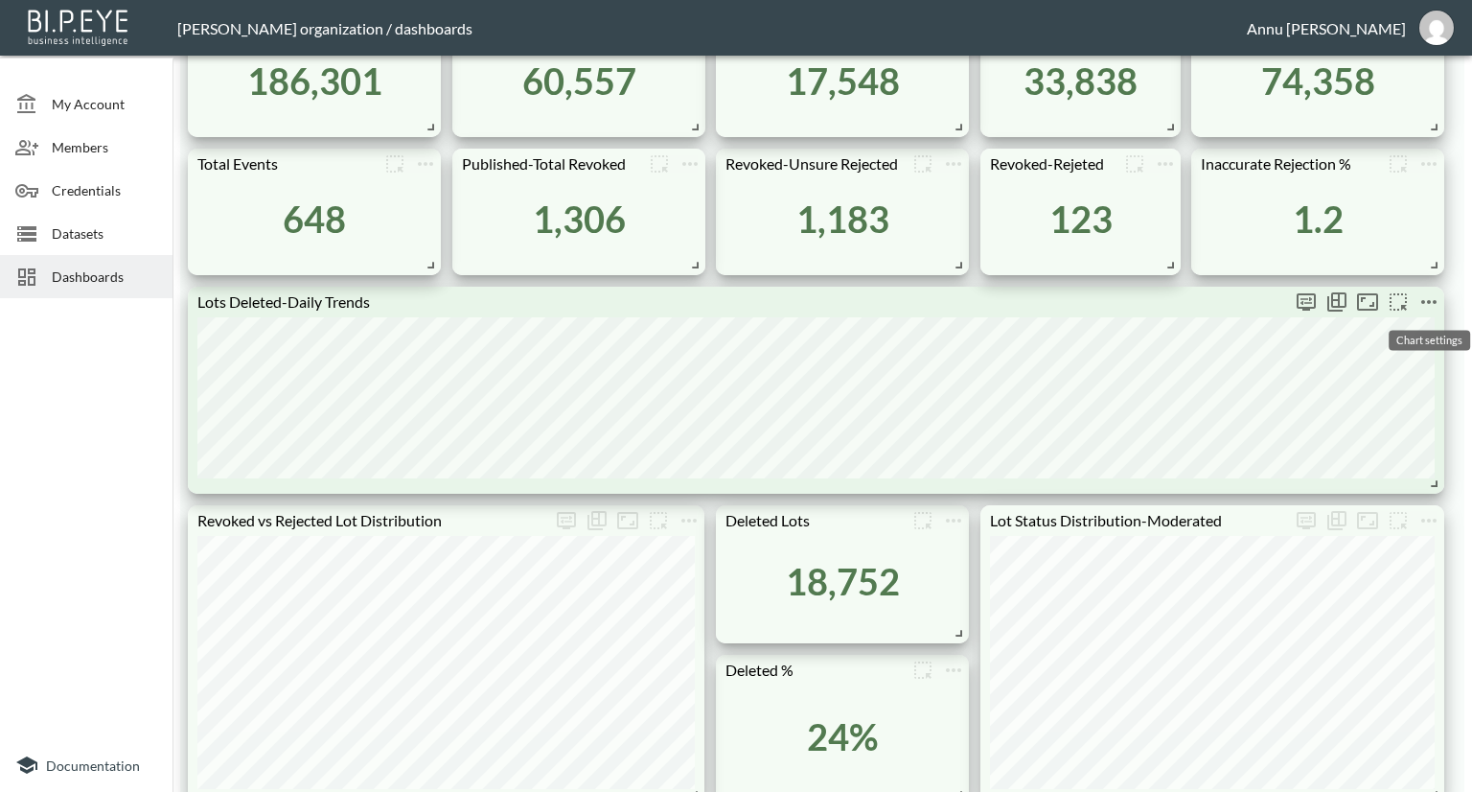
click at [1430, 301] on icon "more" at bounding box center [1428, 302] width 15 height 4
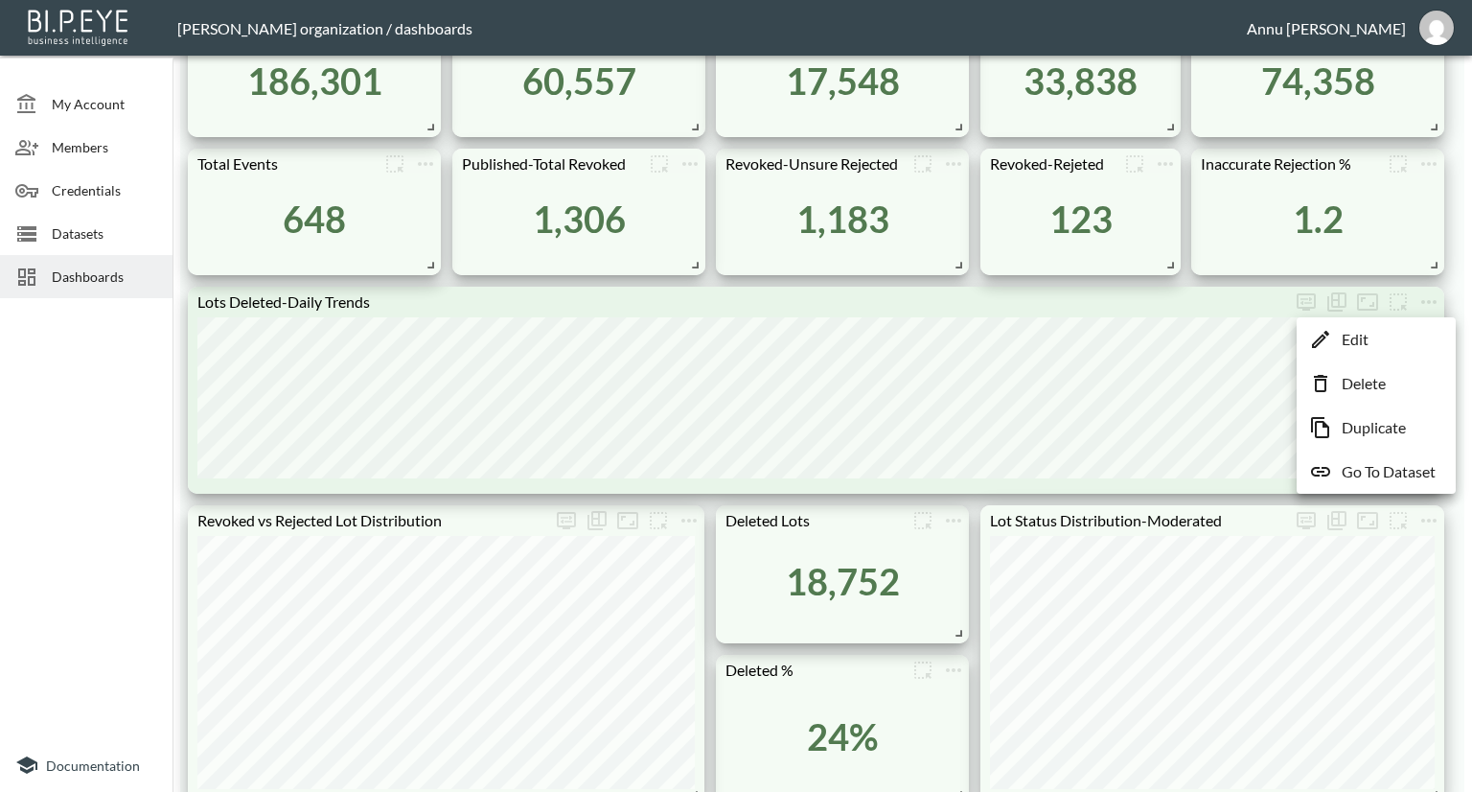
click at [1386, 331] on li "Edit" at bounding box center [1377, 339] width 150 height 35
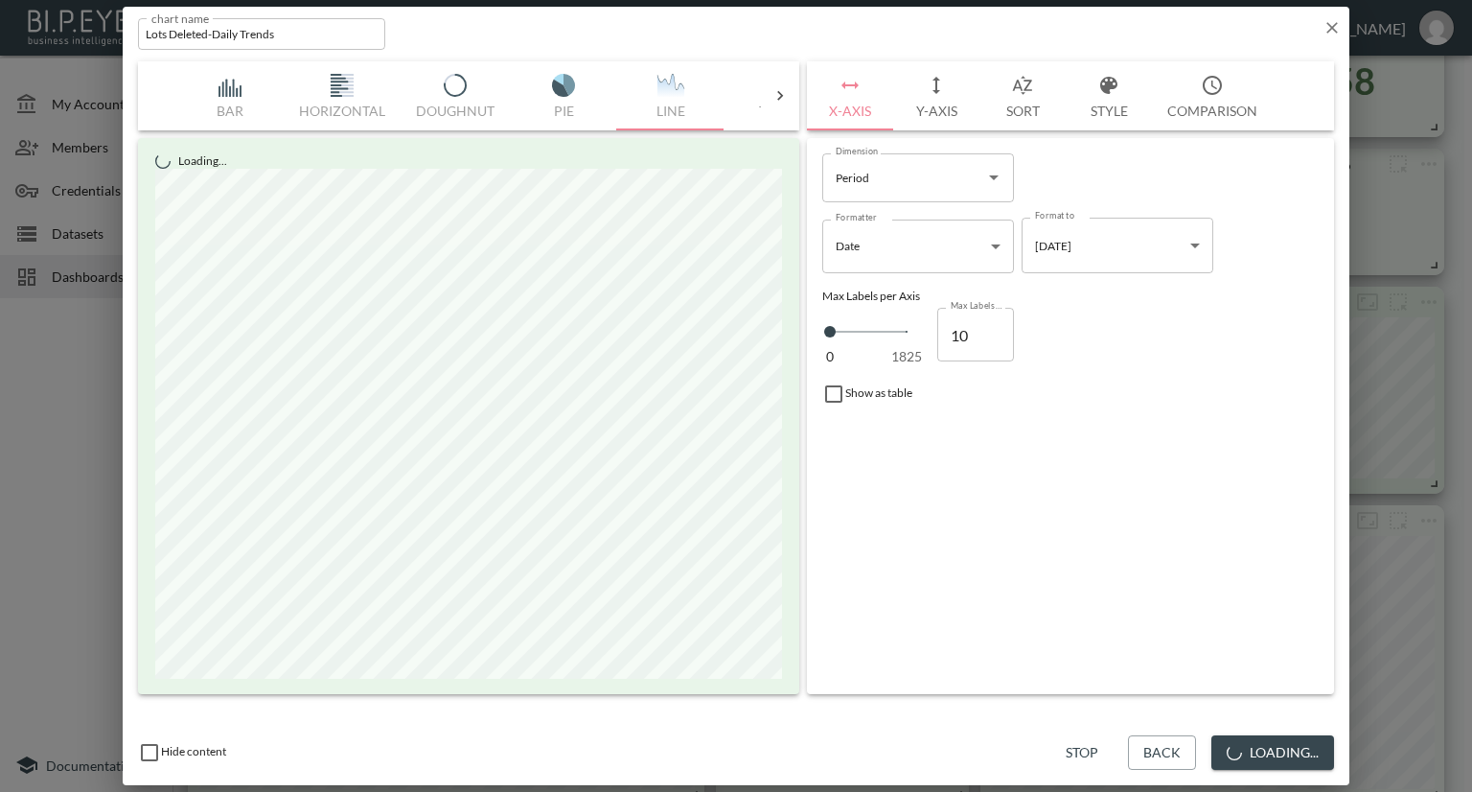
click at [1089, 107] on button "Style" at bounding box center [1109, 95] width 86 height 69
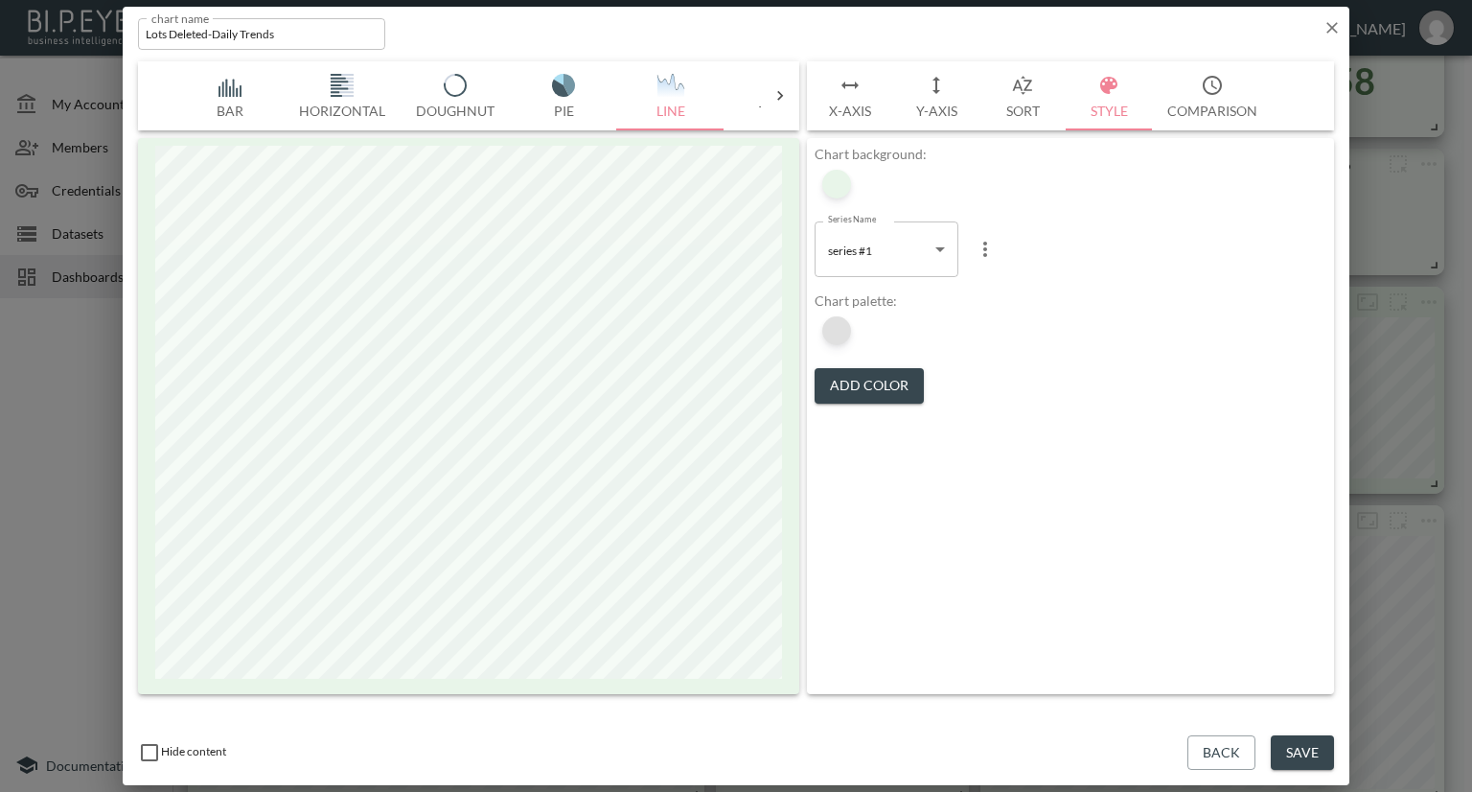
click at [845, 333] on div at bounding box center [836, 330] width 29 height 29
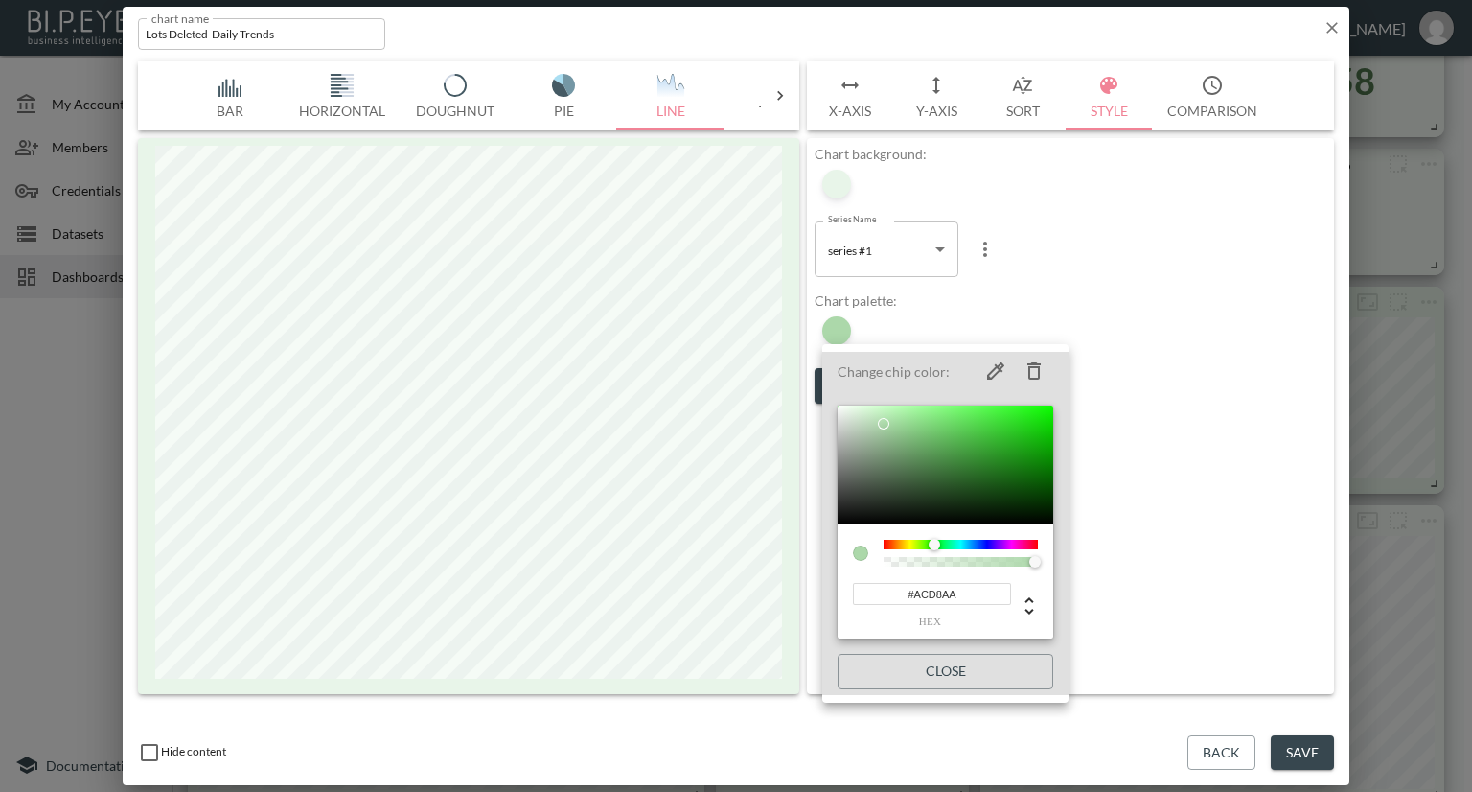
drag, startPoint x: 973, startPoint y: 594, endPoint x: 815, endPoint y: 595, distance: 158.1
click at [815, 595] on div "Change chip color: #ACD8AA hex Close" at bounding box center [736, 396] width 1472 height 792
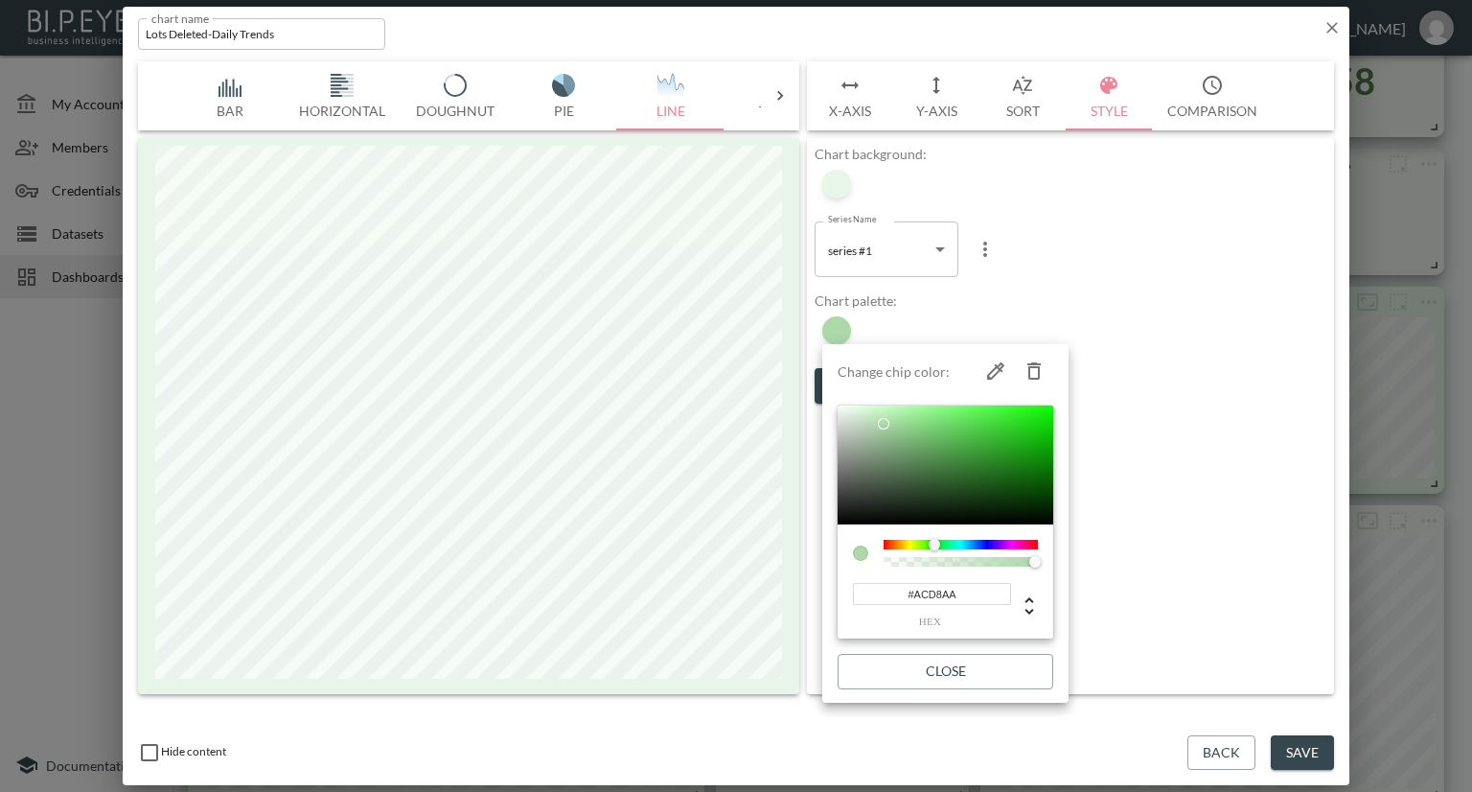
drag, startPoint x: 813, startPoint y: 570, endPoint x: 1303, endPoint y: 410, distance: 516.2
click at [1251, 437] on div at bounding box center [736, 396] width 1472 height 792
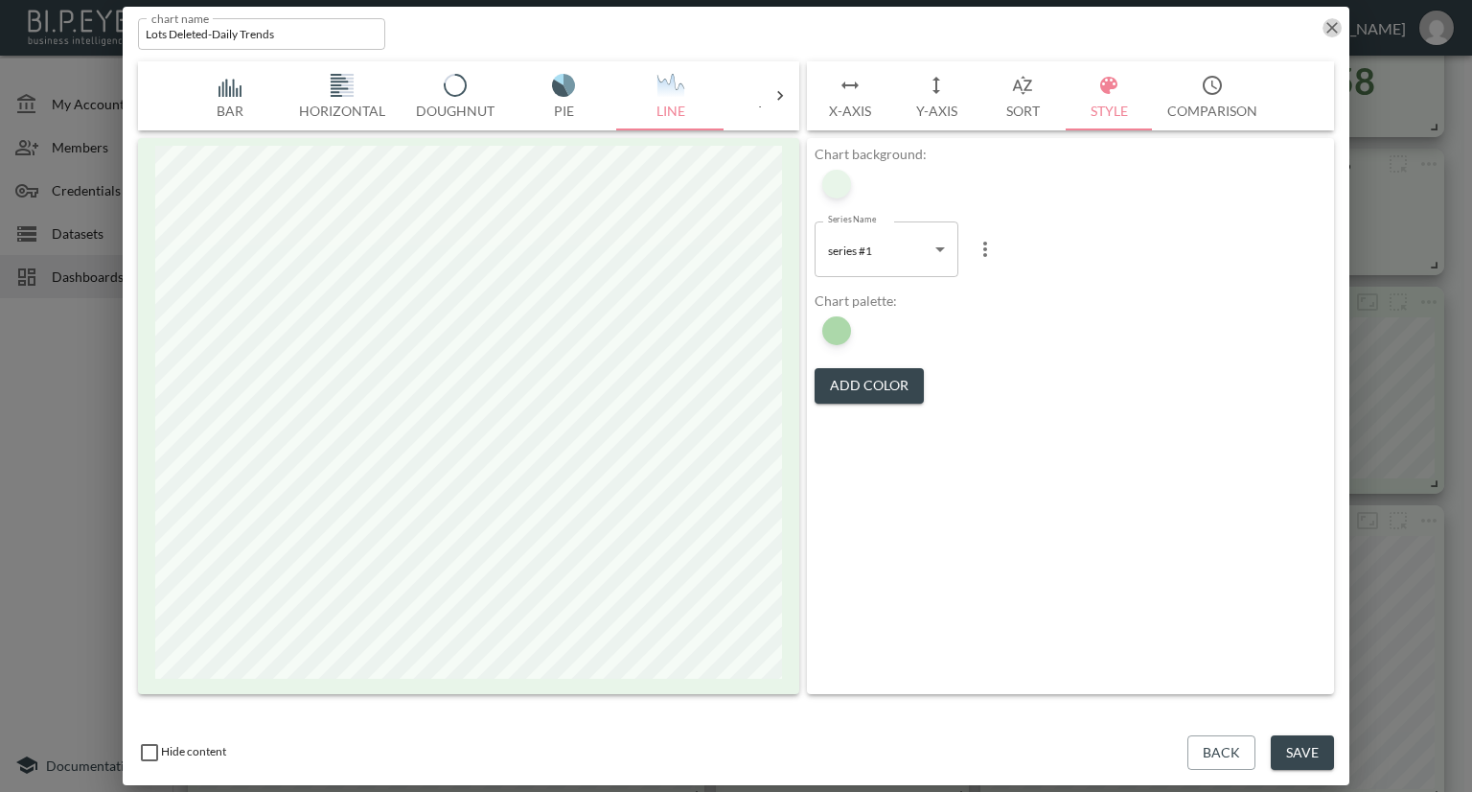
click at [1327, 21] on icon "button" at bounding box center [1332, 27] width 19 height 19
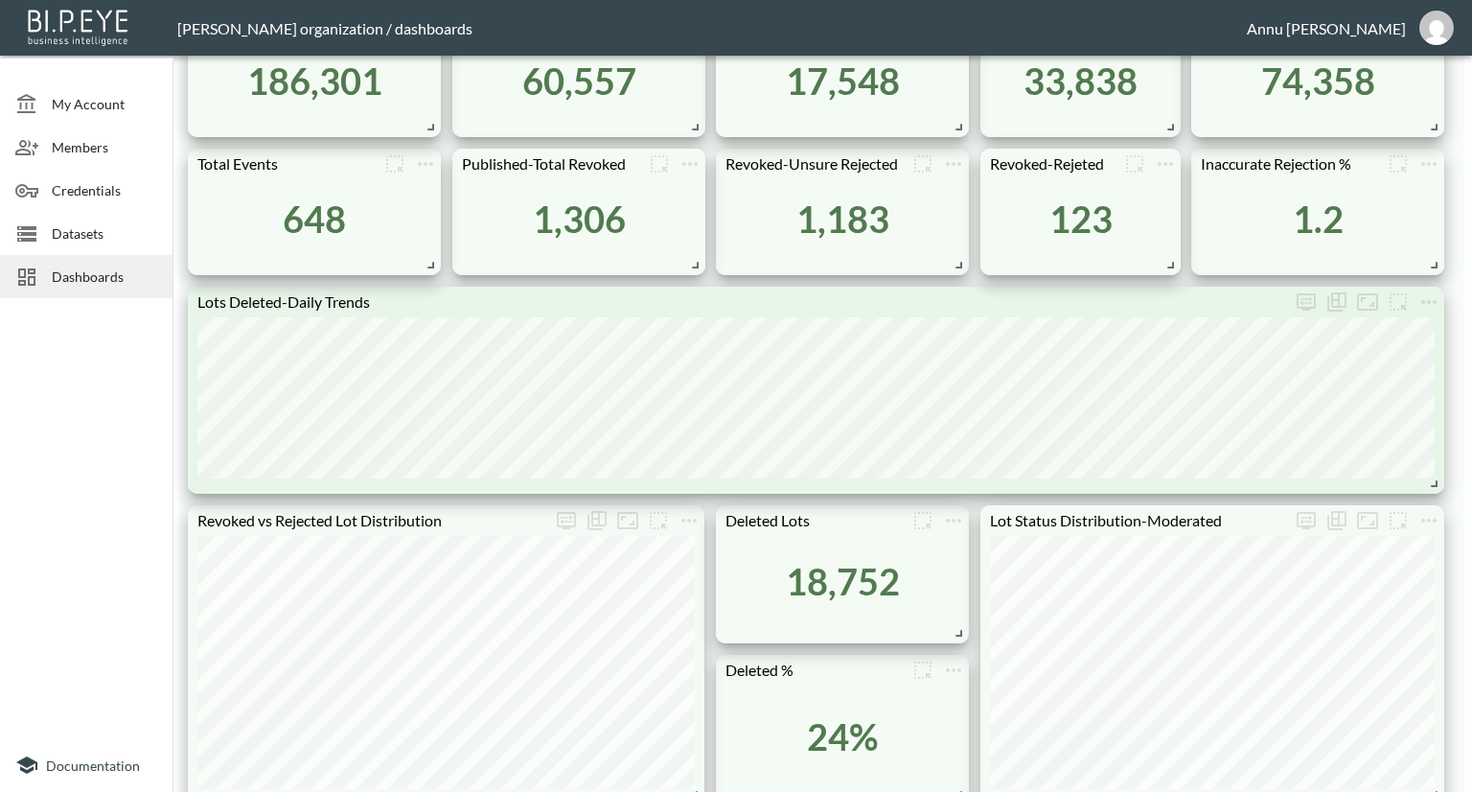
click at [61, 280] on span "Dashboards" at bounding box center [104, 276] width 105 height 20
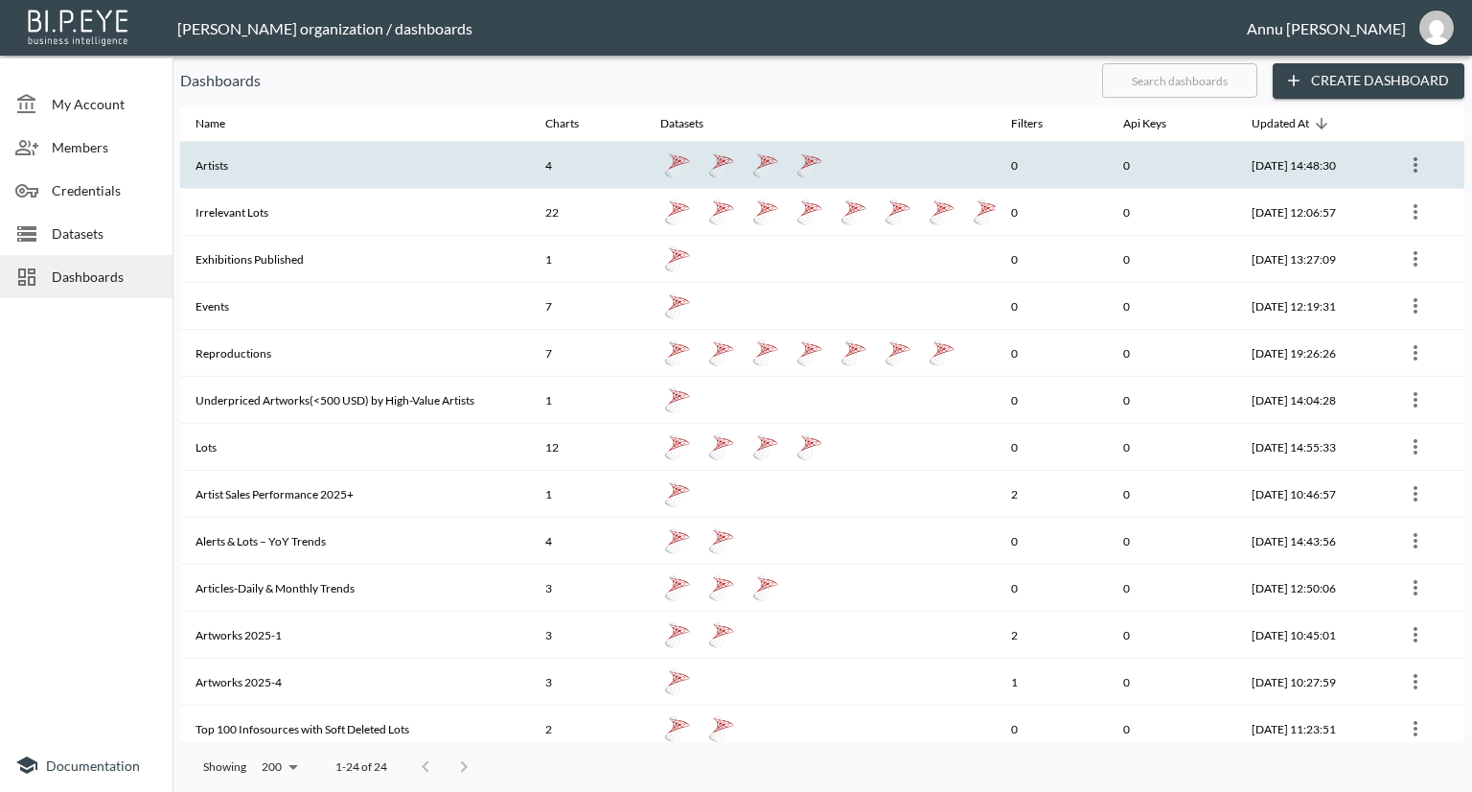
click at [237, 160] on th "Artists" at bounding box center [355, 165] width 350 height 47
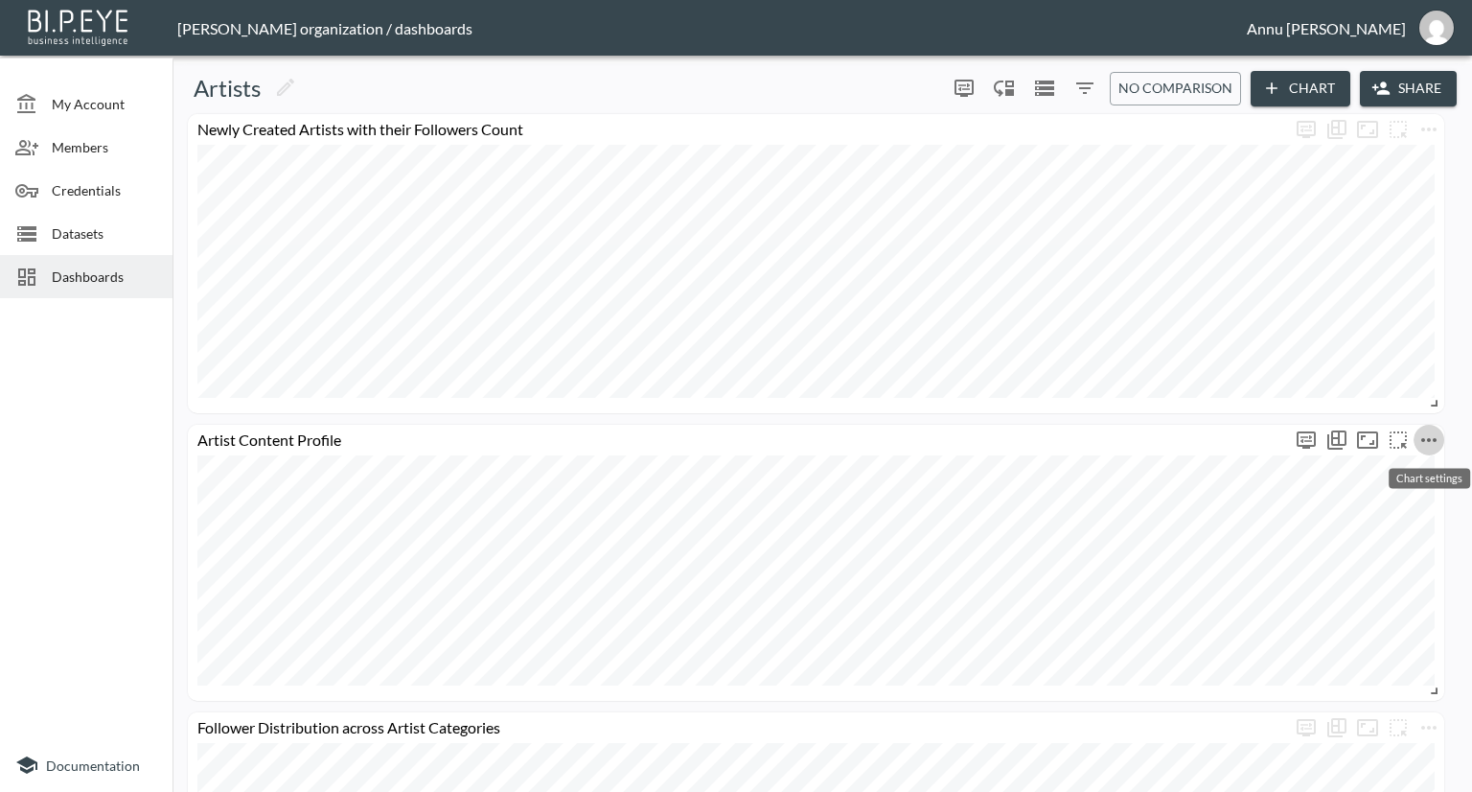
click at [1431, 442] on icon "more" at bounding box center [1429, 439] width 23 height 23
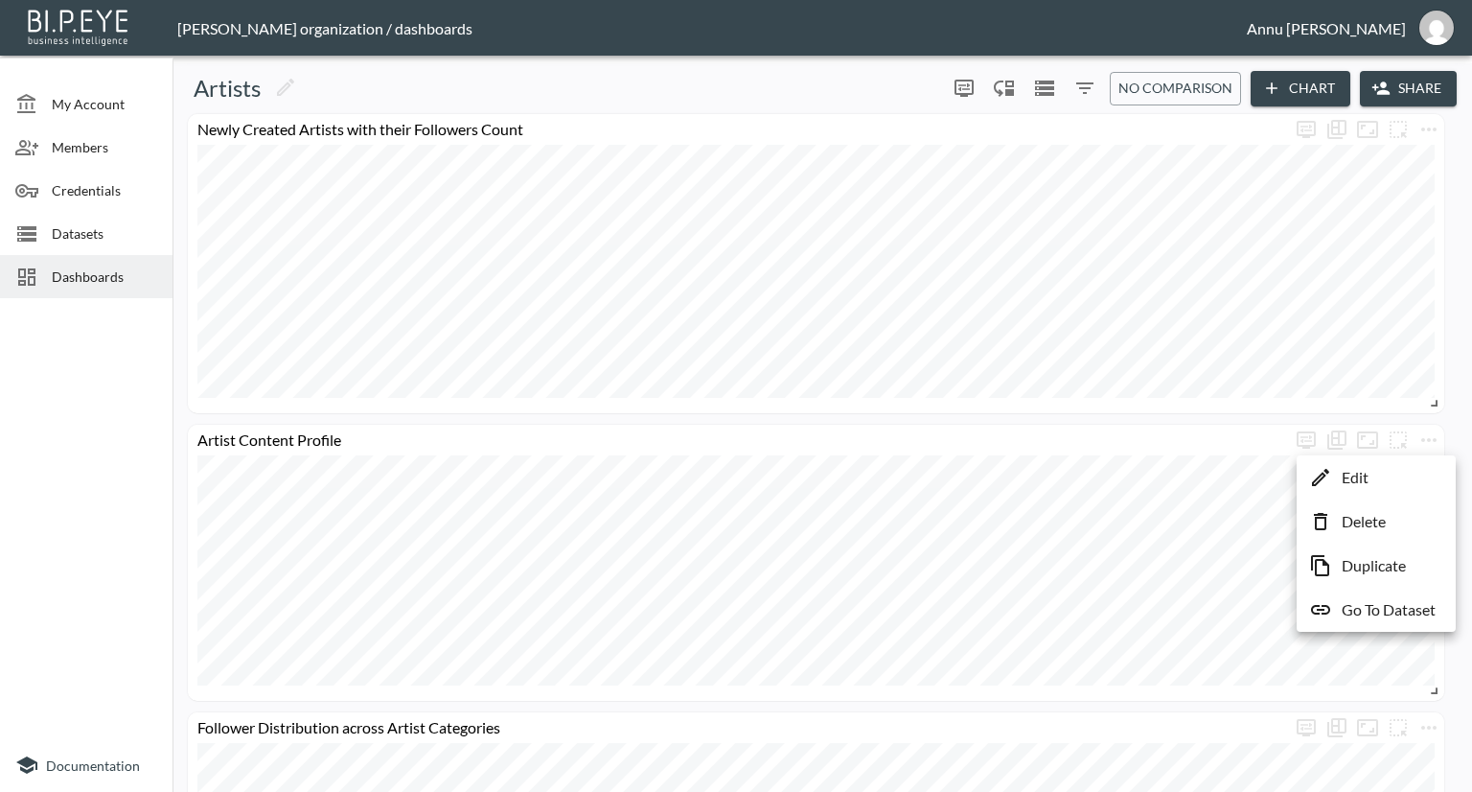
click at [1396, 473] on li "Edit" at bounding box center [1377, 477] width 150 height 35
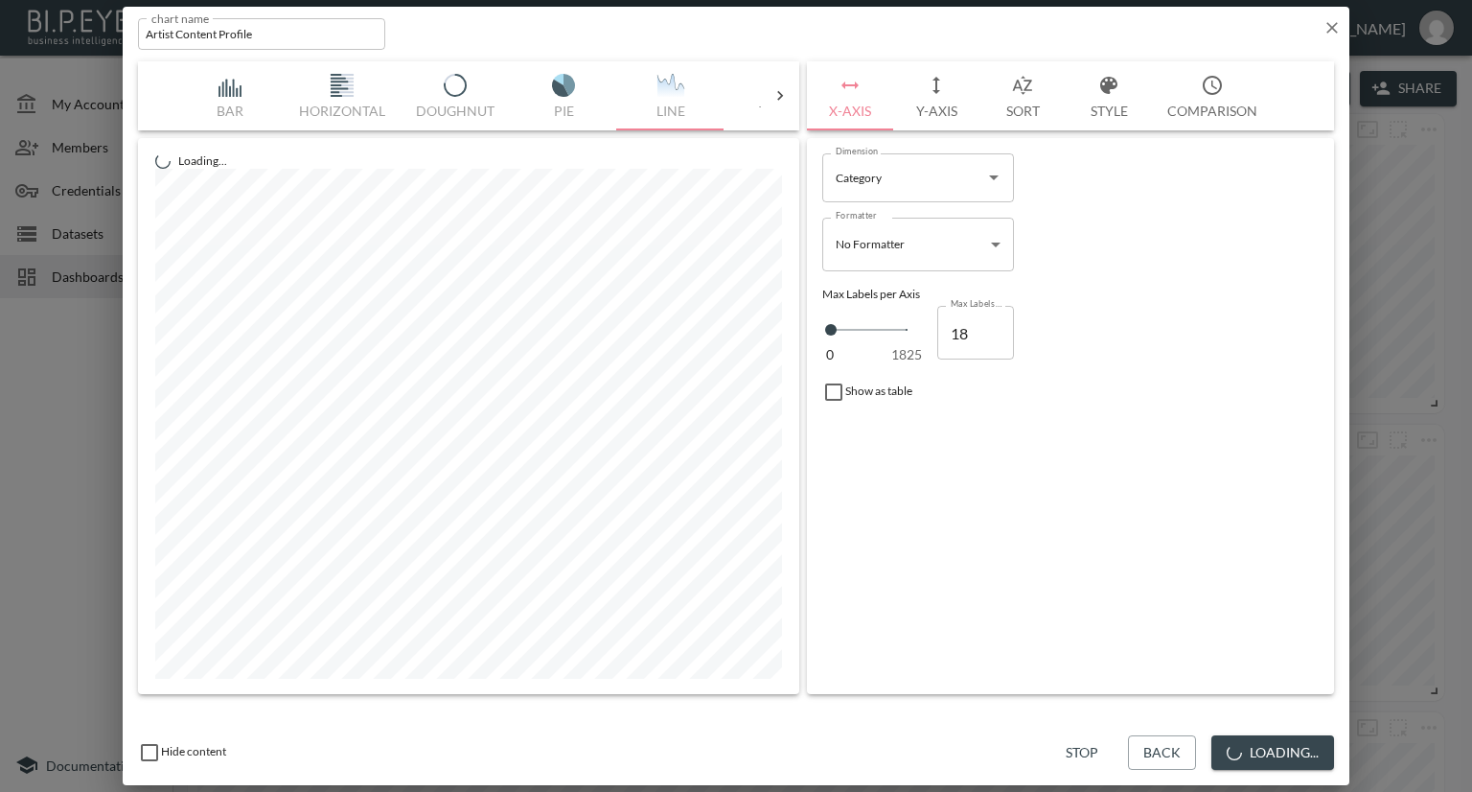
click at [1096, 110] on button "Style" at bounding box center [1109, 95] width 86 height 69
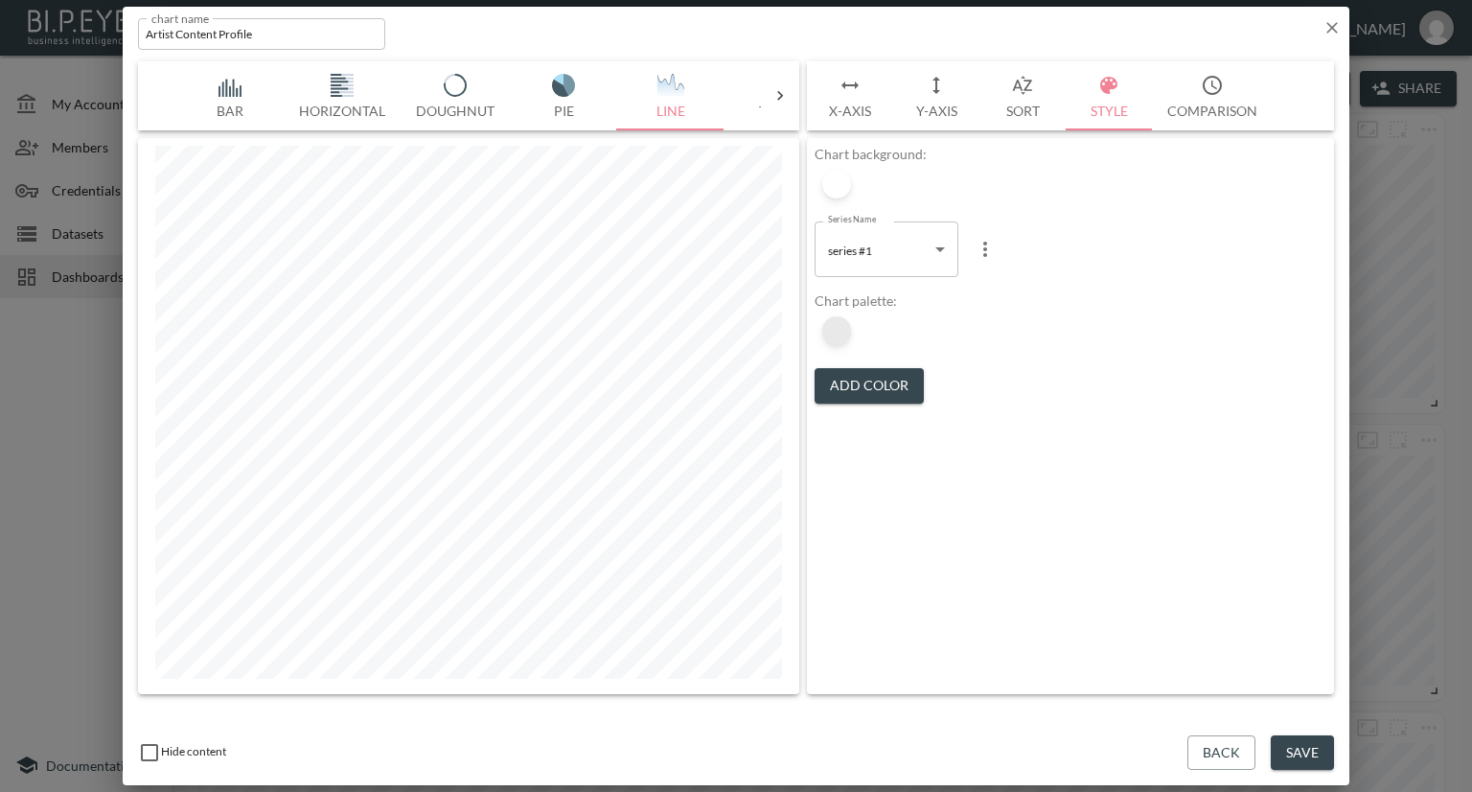
click at [834, 334] on div at bounding box center [836, 330] width 29 height 29
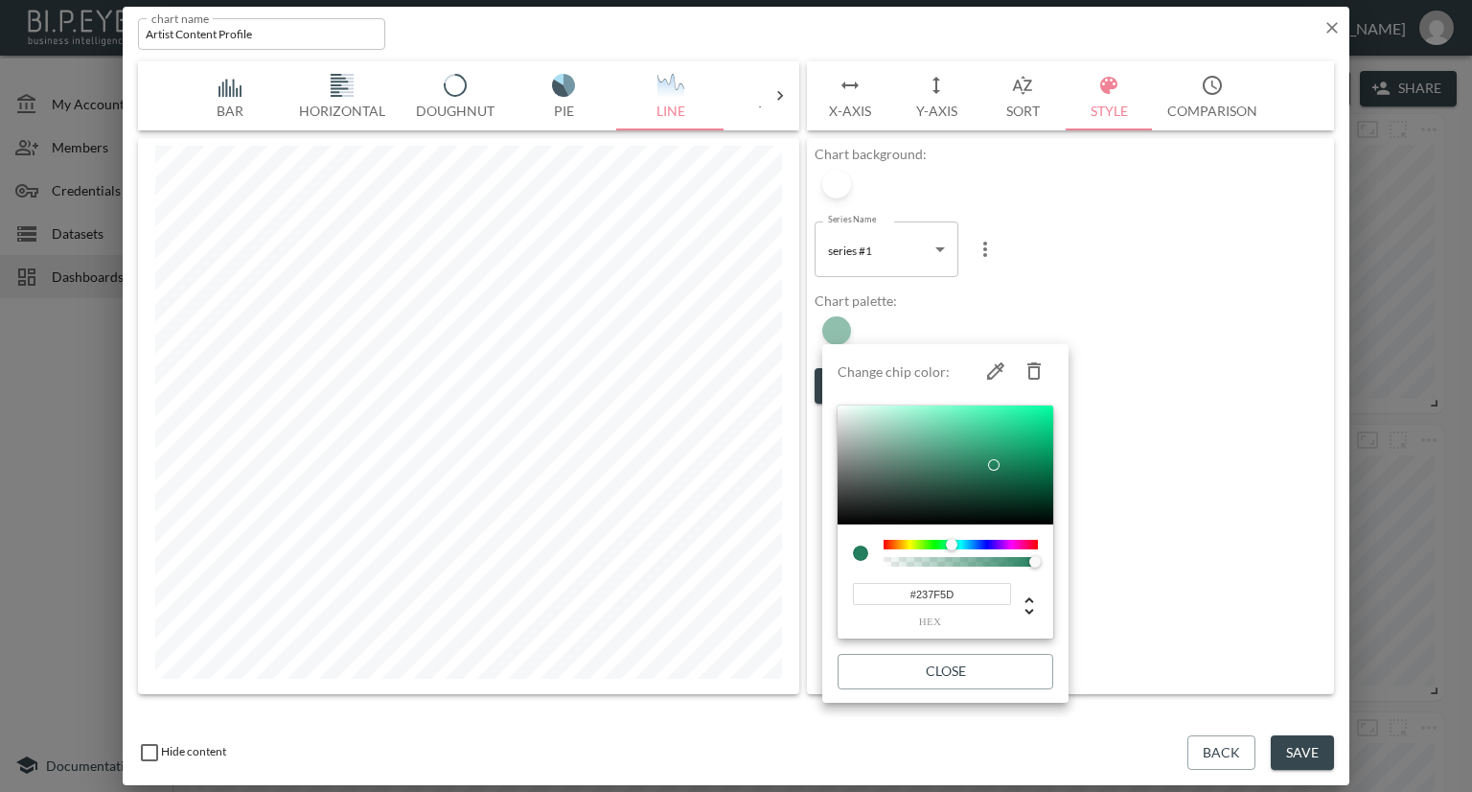
drag, startPoint x: 971, startPoint y: 591, endPoint x: 859, endPoint y: 591, distance: 112.1
click at [859, 591] on input "#237F5D" at bounding box center [932, 594] width 158 height 22
paste input "ACD8AA"
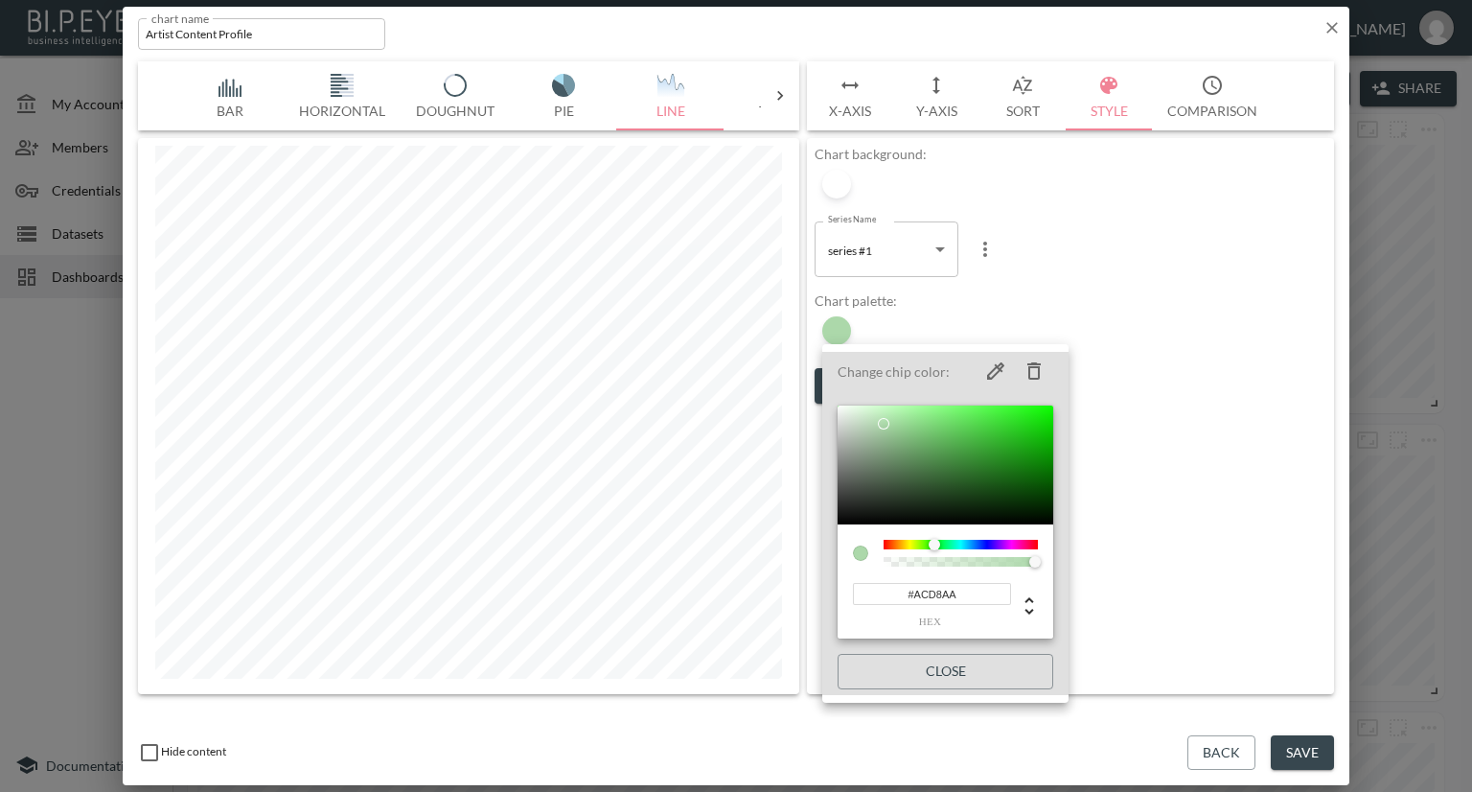
type input "#ACD8AA"
click at [1136, 392] on div at bounding box center [736, 396] width 1472 height 792
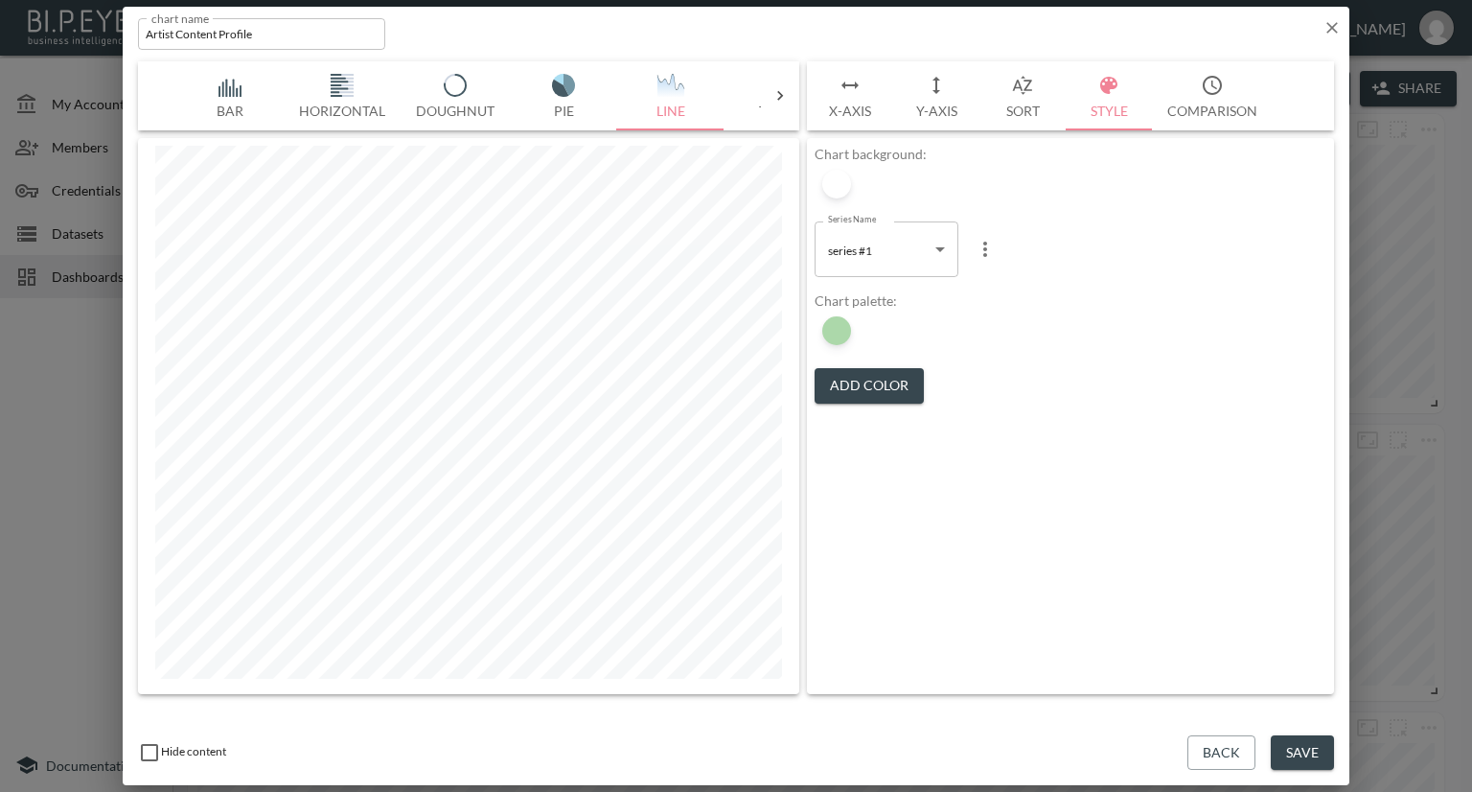
click at [1287, 741] on button "Save" at bounding box center [1302, 752] width 63 height 35
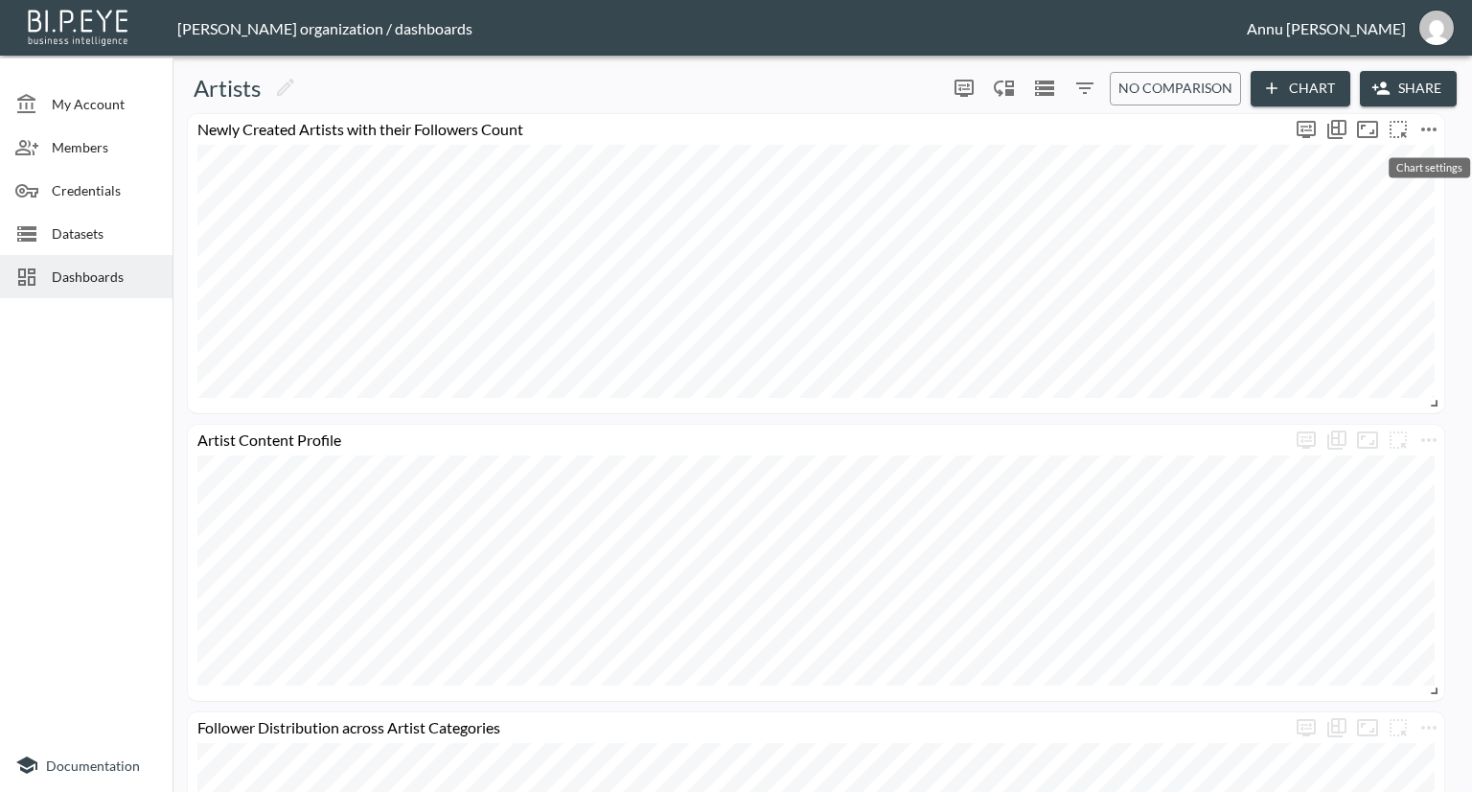
click at [1428, 130] on icon "more" at bounding box center [1428, 129] width 15 height 4
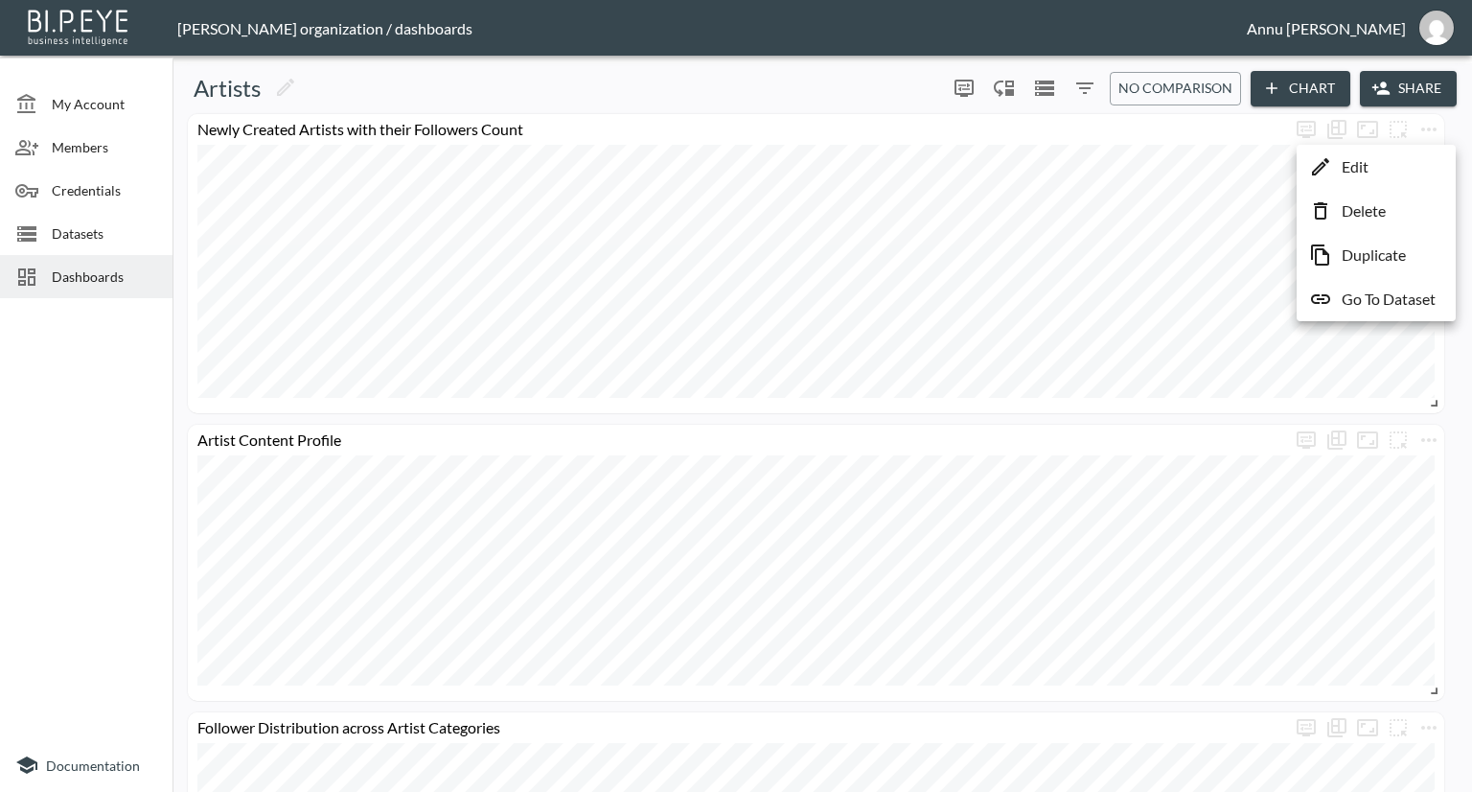
click at [1381, 175] on li "Edit" at bounding box center [1377, 167] width 150 height 35
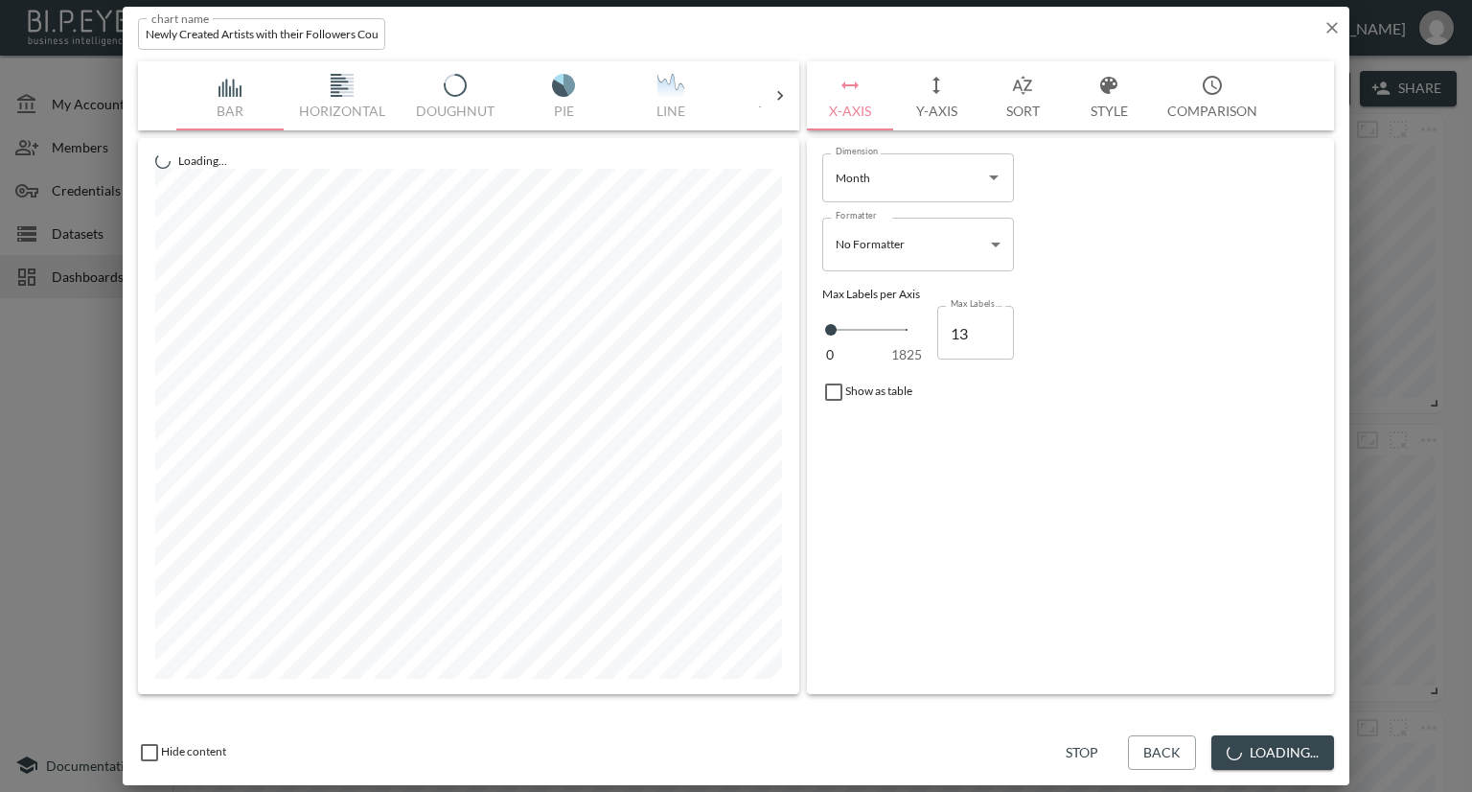
click at [1112, 108] on button "Style" at bounding box center [1109, 95] width 86 height 69
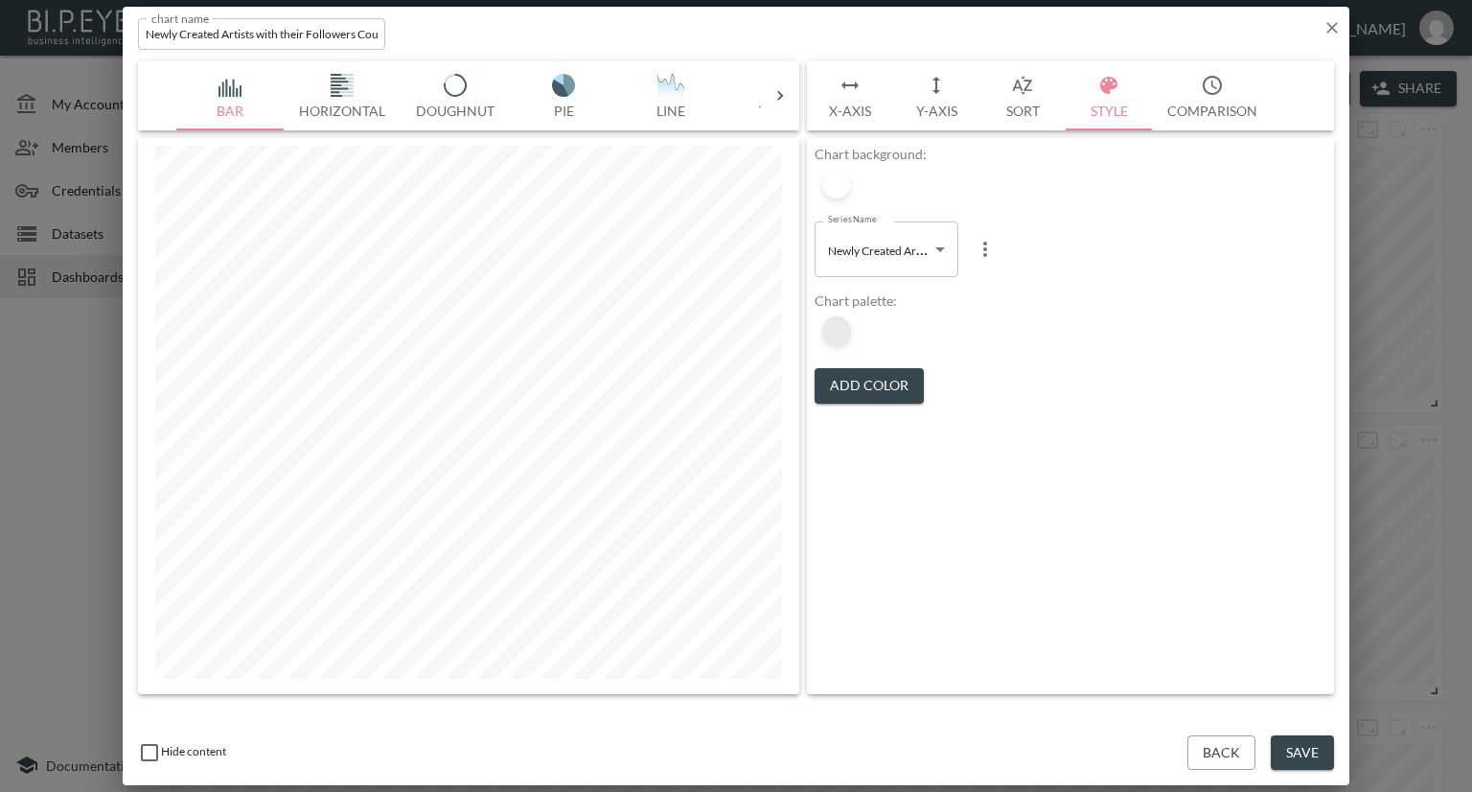
click at [834, 335] on div at bounding box center [836, 330] width 29 height 29
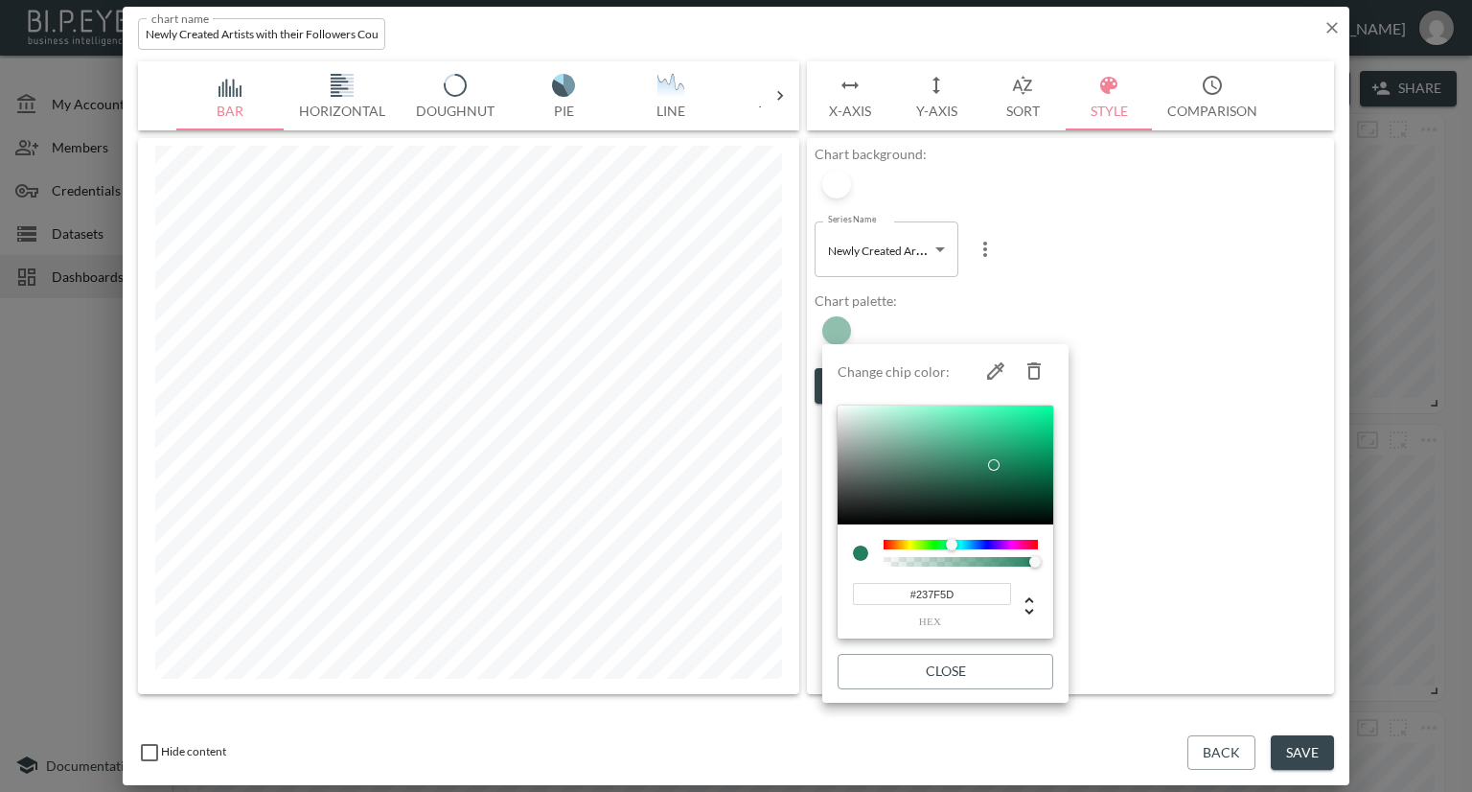
drag, startPoint x: 868, startPoint y: 603, endPoint x: 840, endPoint y: 602, distance: 28.8
click at [840, 602] on div "#237F5D hex" at bounding box center [946, 581] width 216 height 115
paste input "ACD8AA"
drag, startPoint x: 976, startPoint y: 584, endPoint x: 841, endPoint y: 589, distance: 135.3
click at [841, 589] on div "#ACD8AAD hex" at bounding box center [946, 581] width 216 height 115
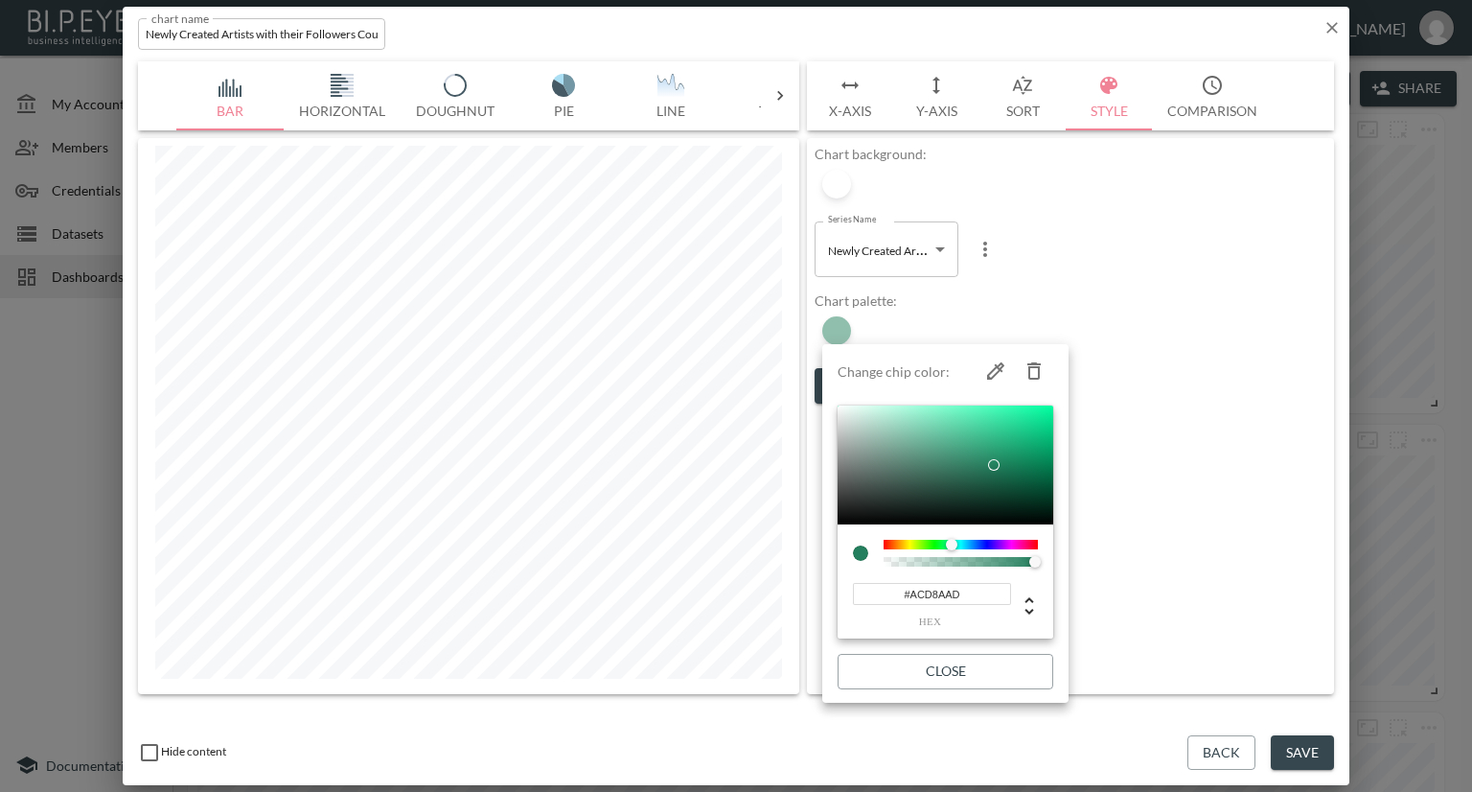
paste input
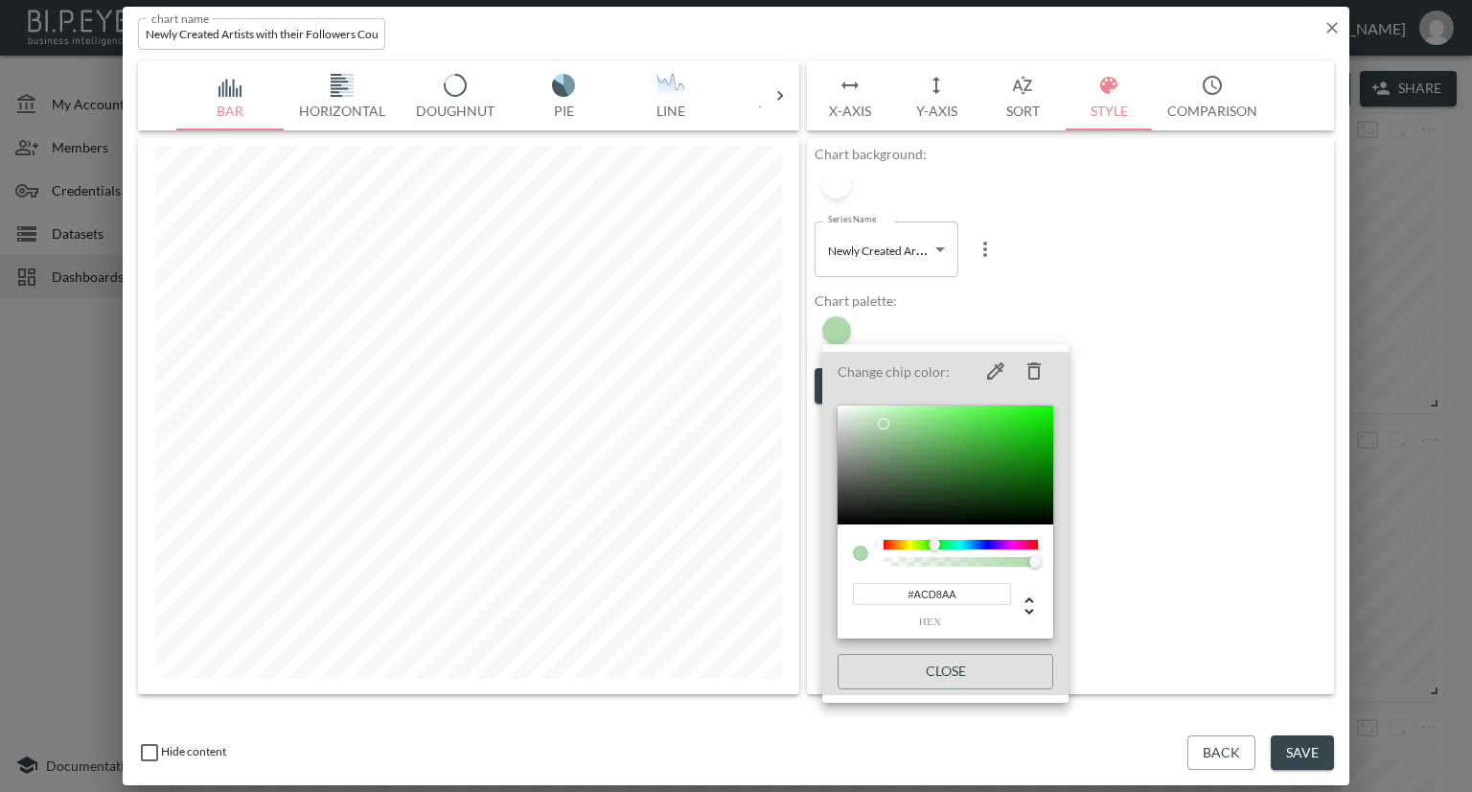
type input "#ACD8AA"
click at [1227, 294] on div at bounding box center [736, 396] width 1472 height 792
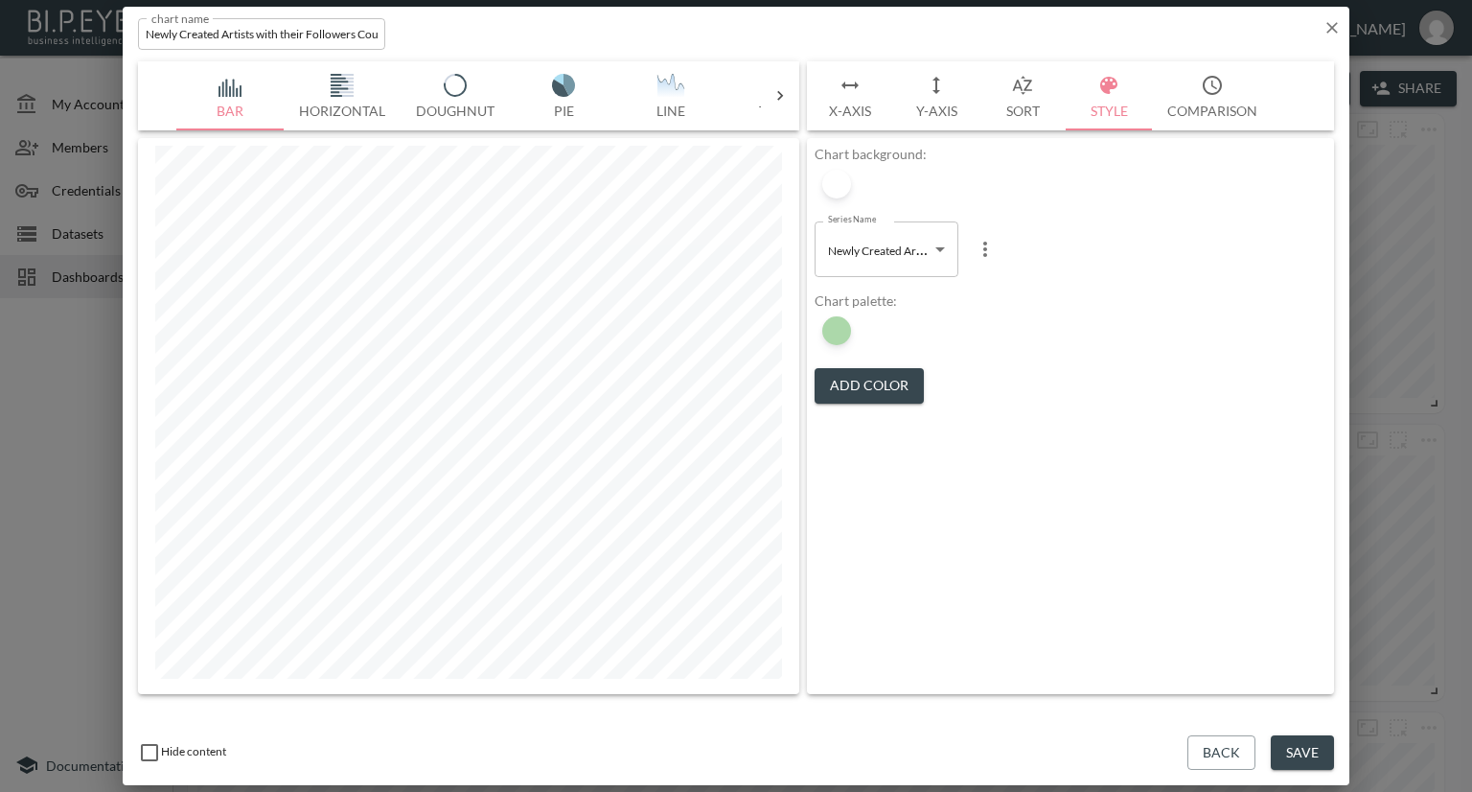
click at [1299, 744] on button "Save" at bounding box center [1302, 752] width 63 height 35
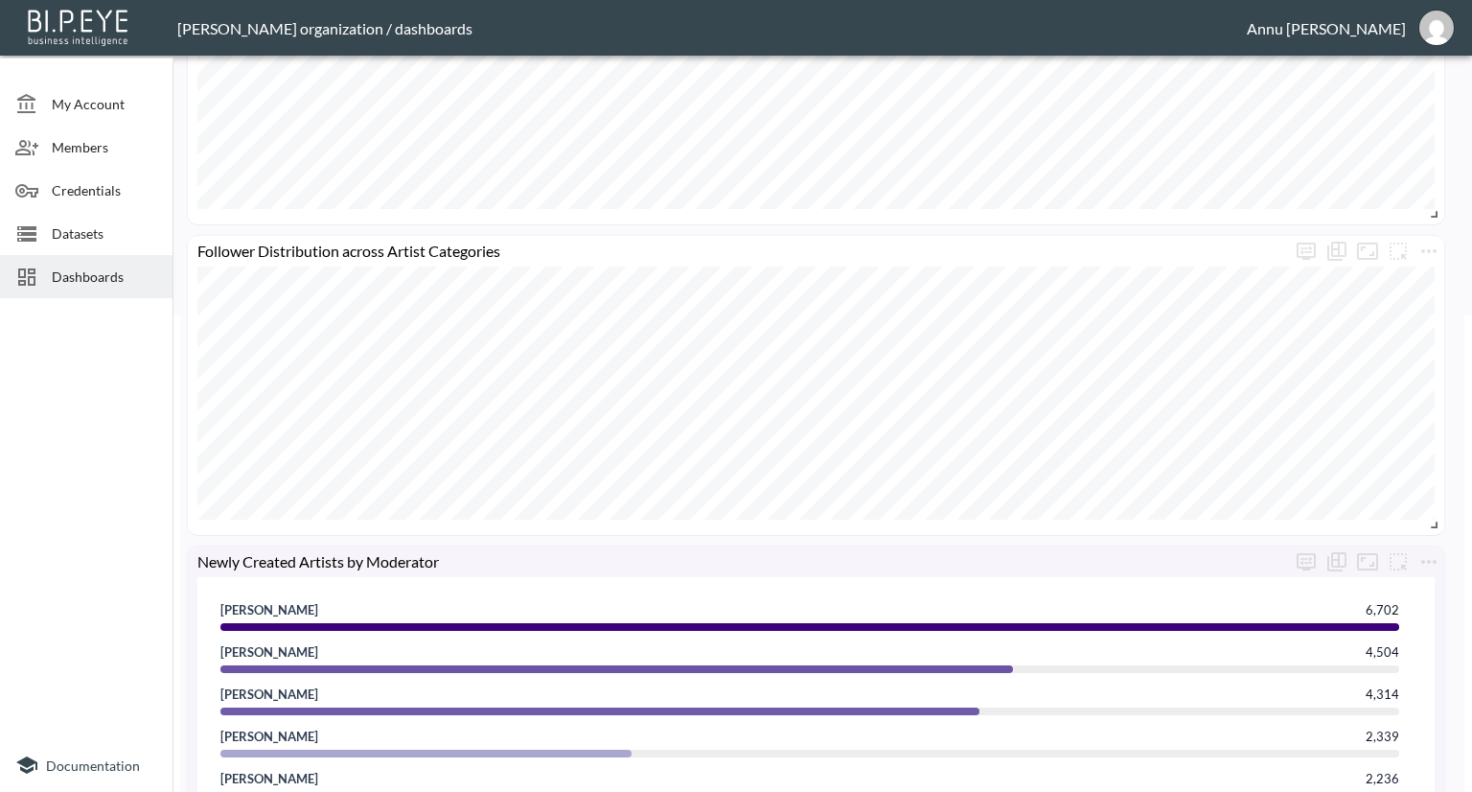
scroll to position [479, 0]
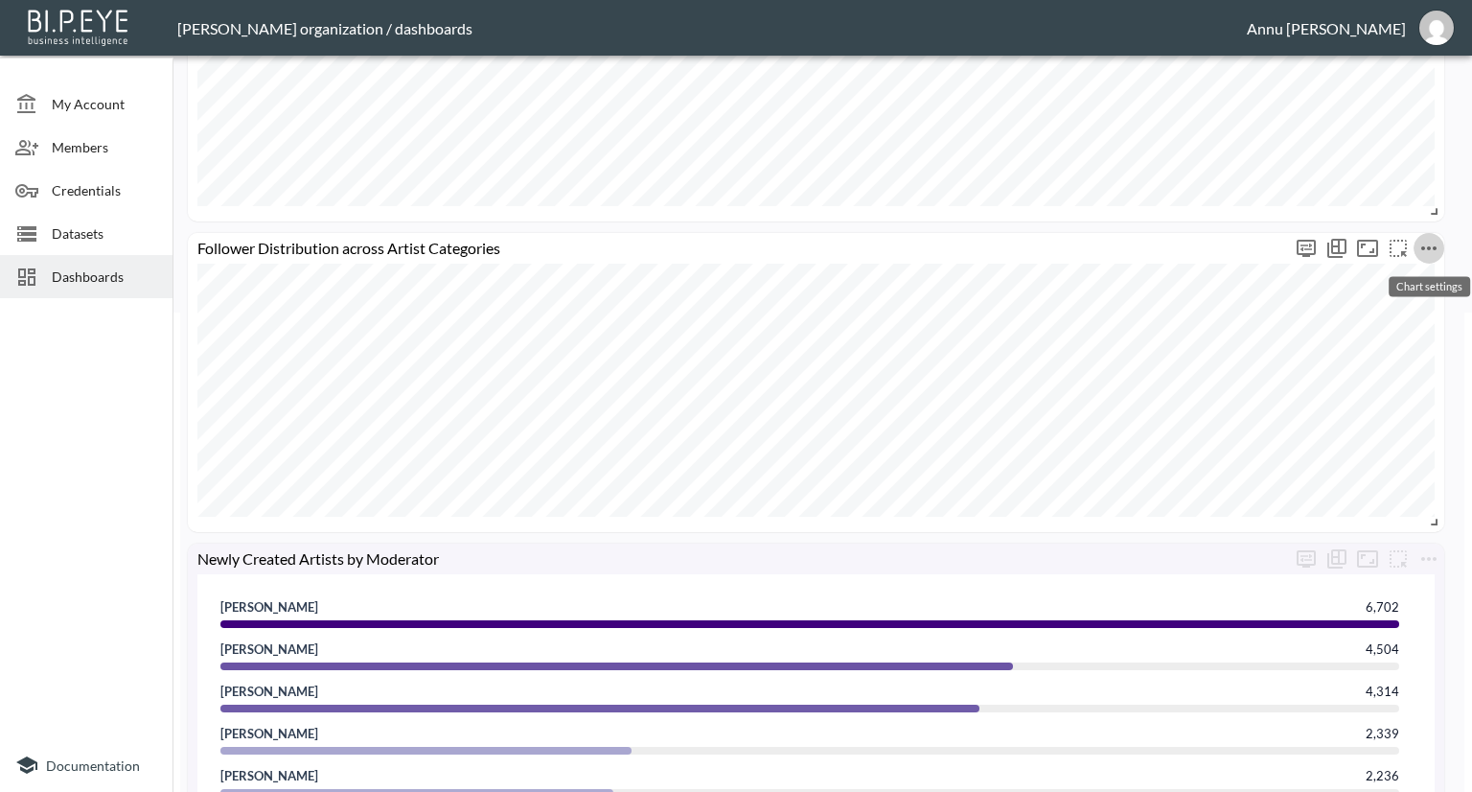
click at [1430, 253] on icon "more" at bounding box center [1429, 248] width 23 height 23
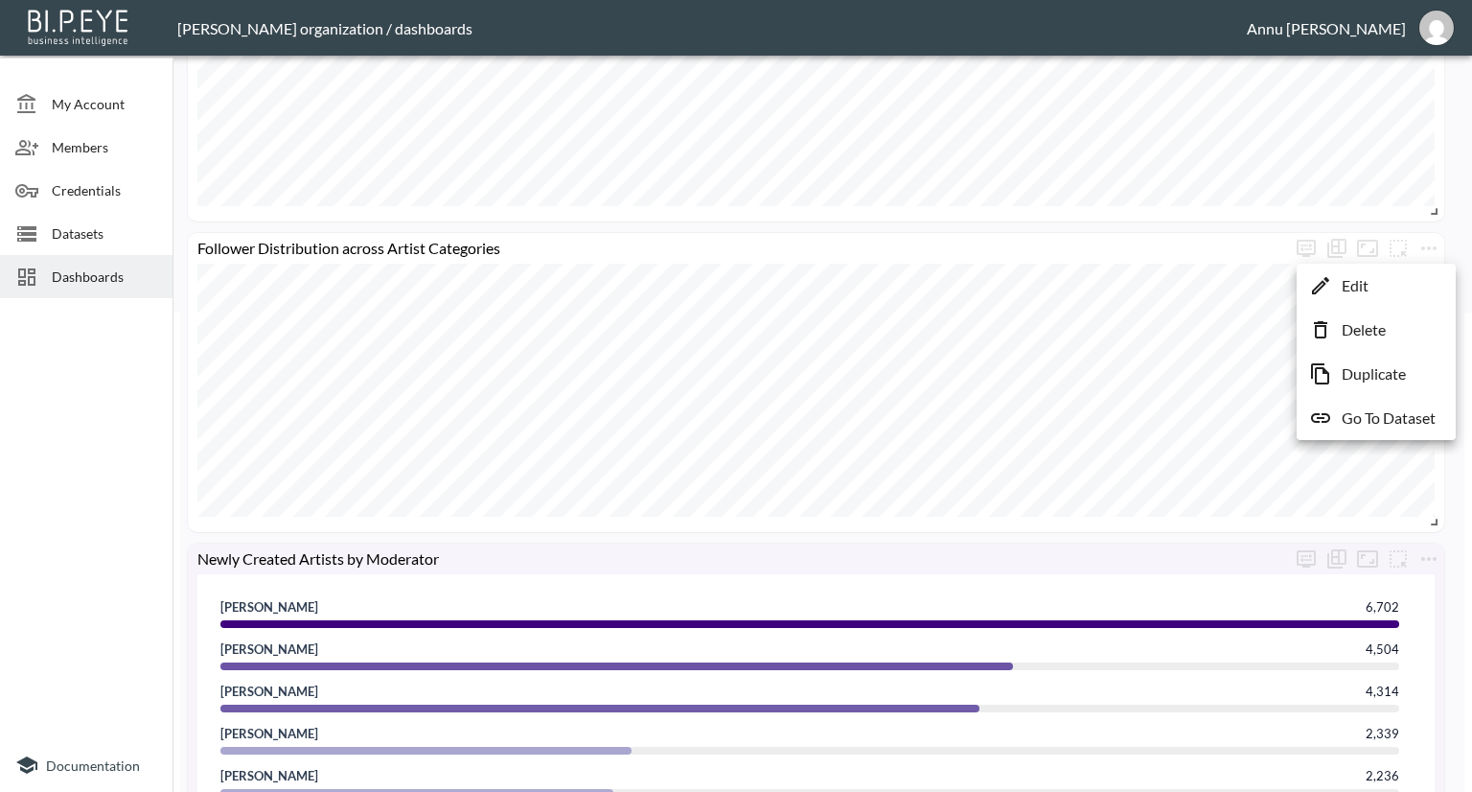
click at [1386, 292] on li "Edit" at bounding box center [1377, 285] width 150 height 35
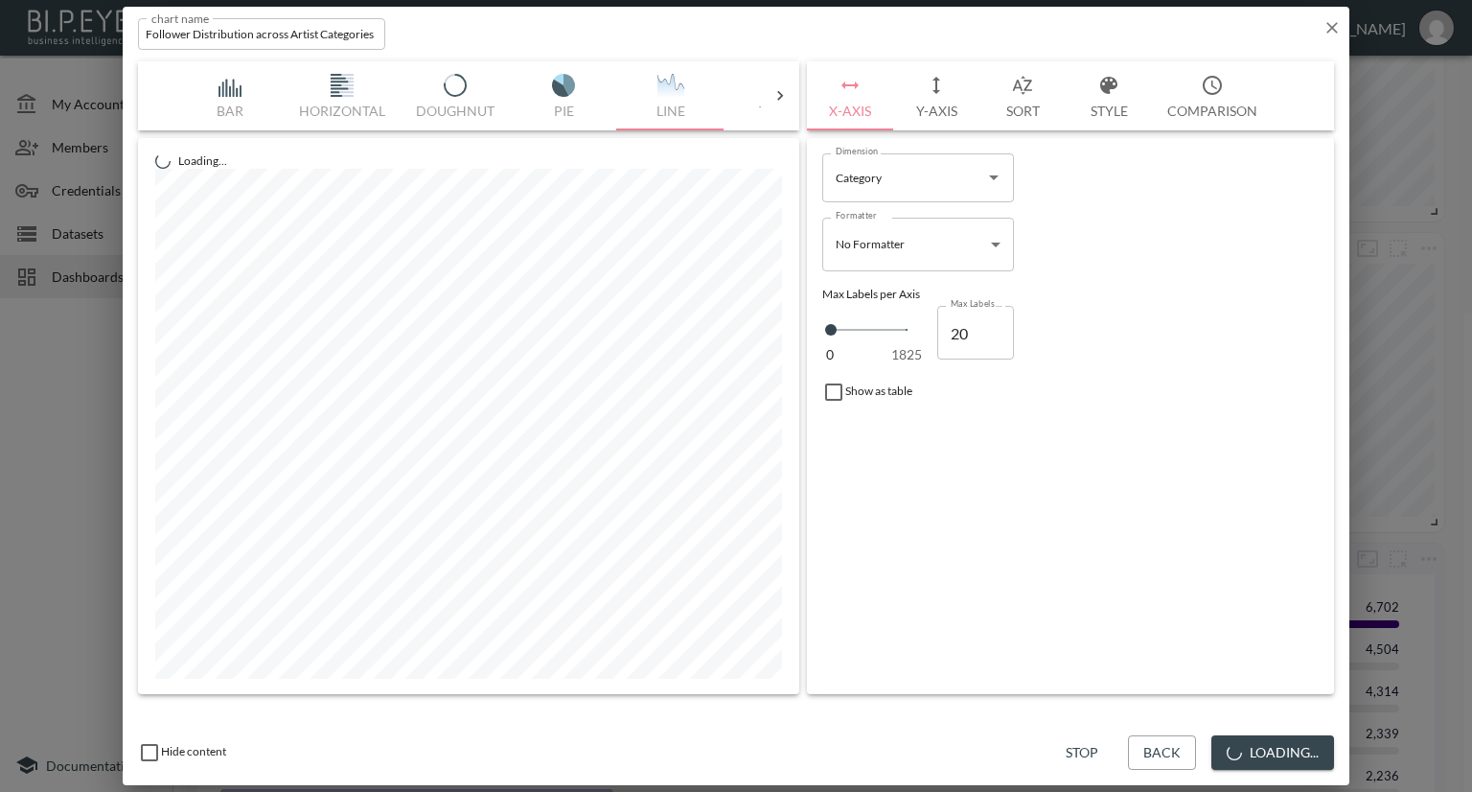
click at [1112, 112] on button "Style" at bounding box center [1109, 95] width 86 height 69
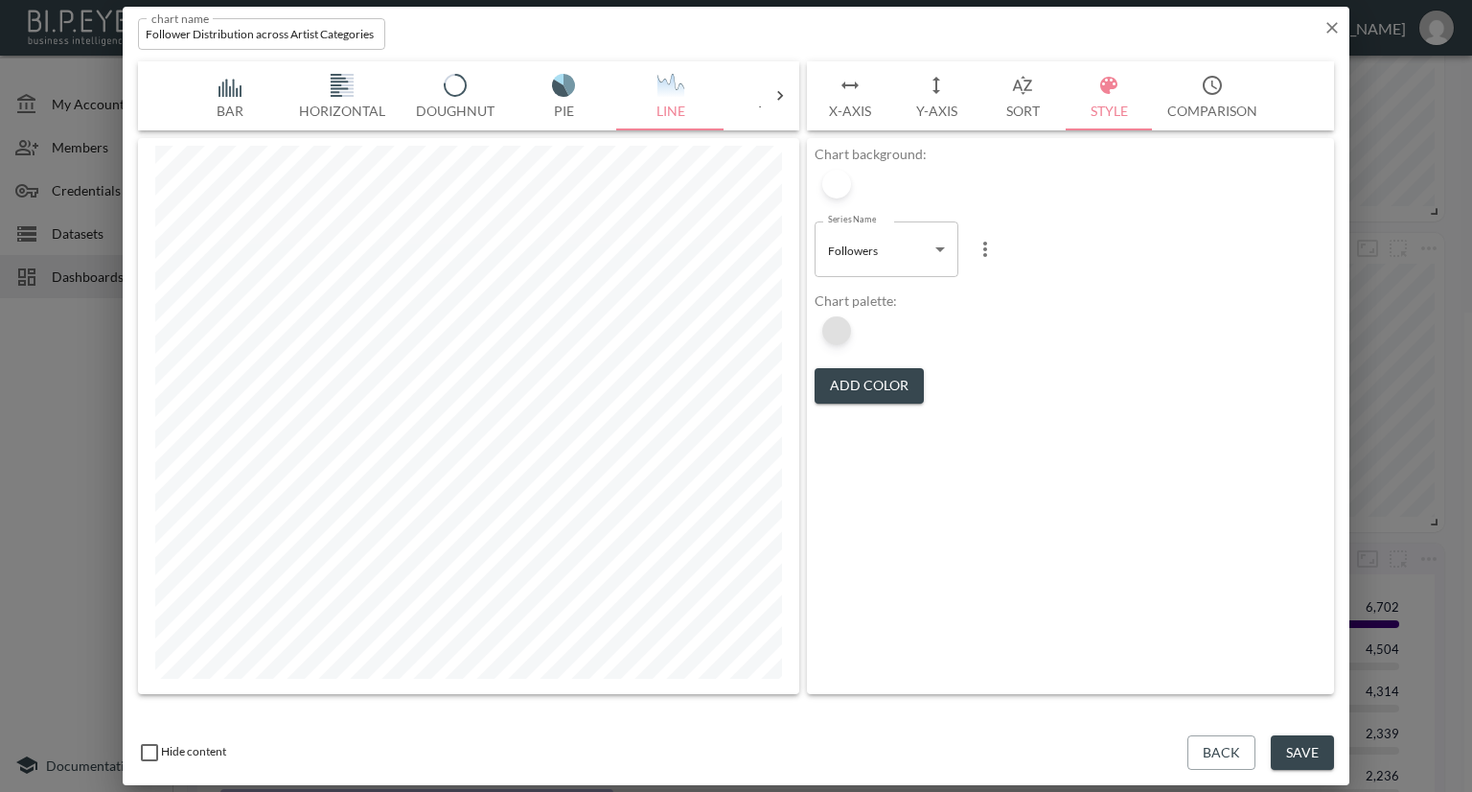
click at [842, 329] on div at bounding box center [836, 330] width 29 height 29
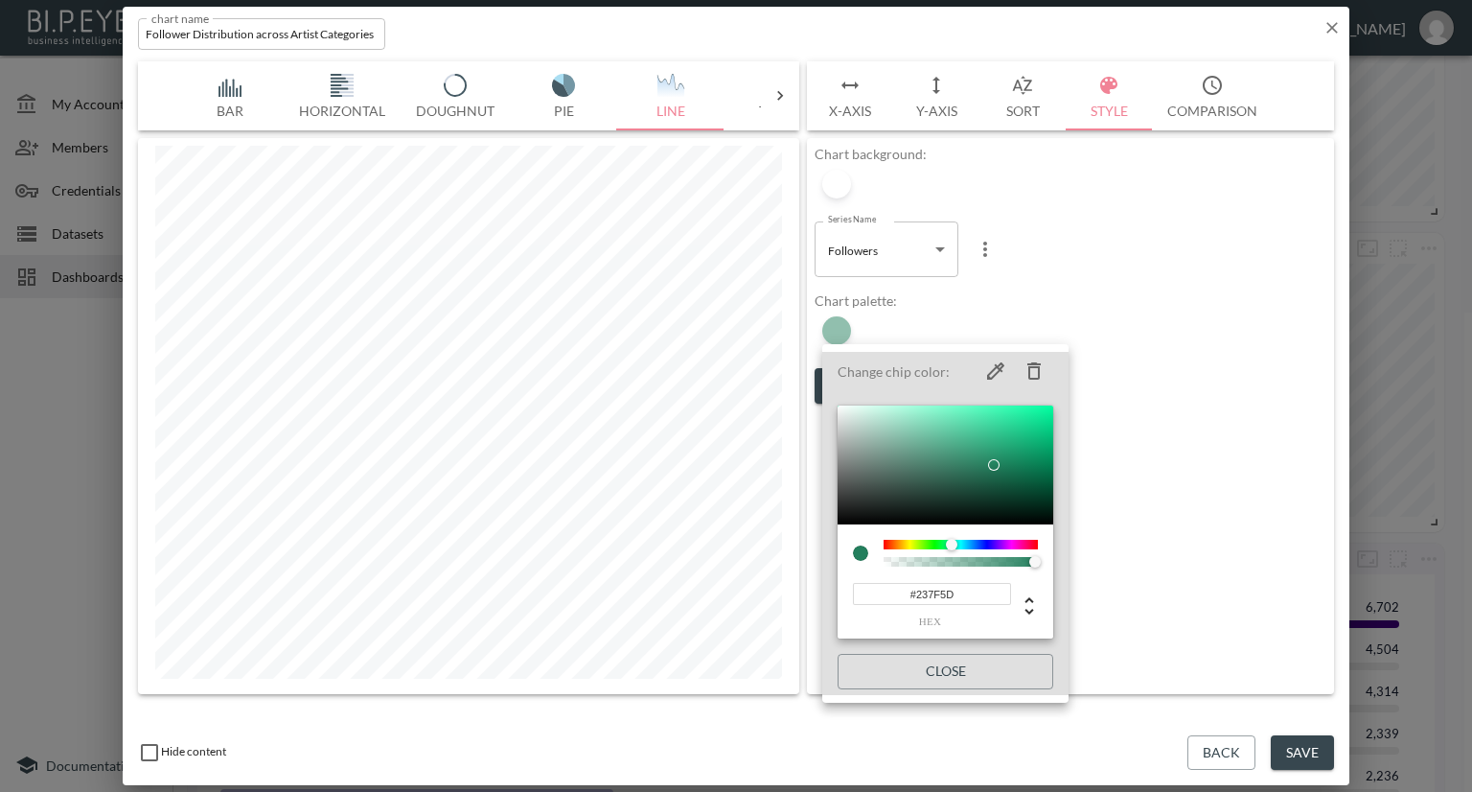
drag, startPoint x: 974, startPoint y: 595, endPoint x: 774, endPoint y: 584, distance: 199.7
click at [774, 588] on div "Change chip color: #237F5D hex Close" at bounding box center [736, 396] width 1472 height 792
paste input "ACD8AA"
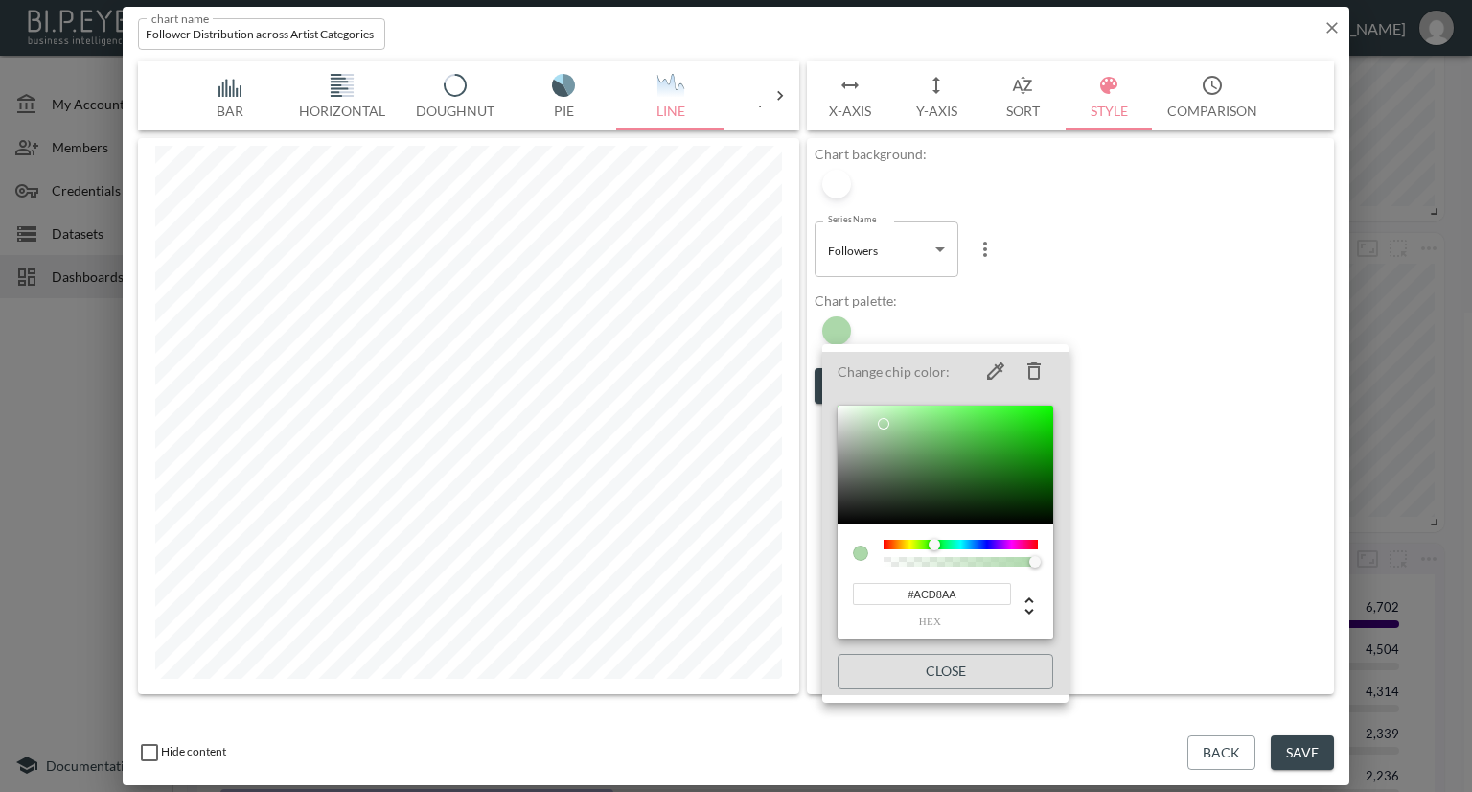
type input "#ACD8AA"
click at [1178, 398] on div at bounding box center [736, 396] width 1472 height 792
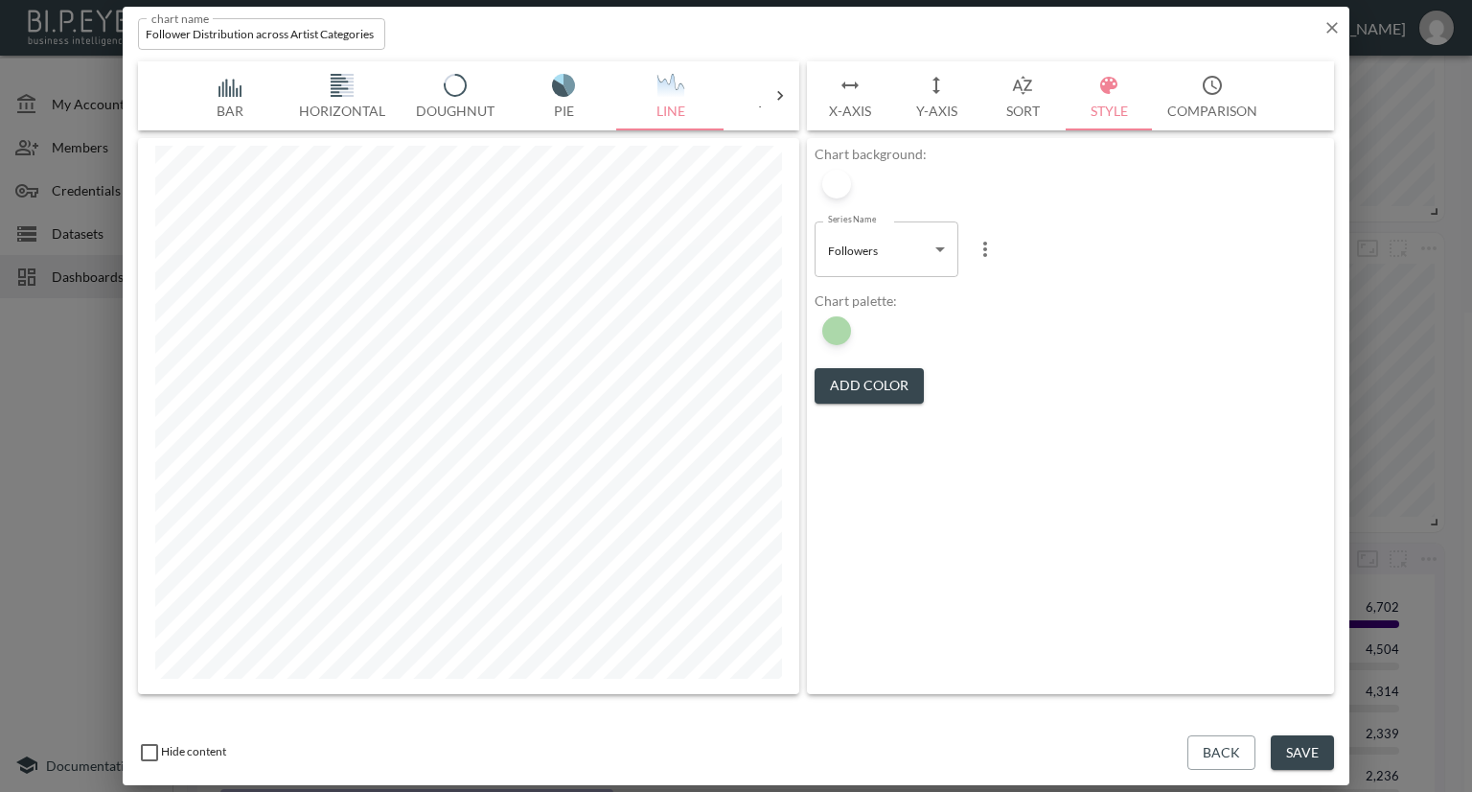
click at [1280, 752] on button "Save" at bounding box center [1302, 752] width 63 height 35
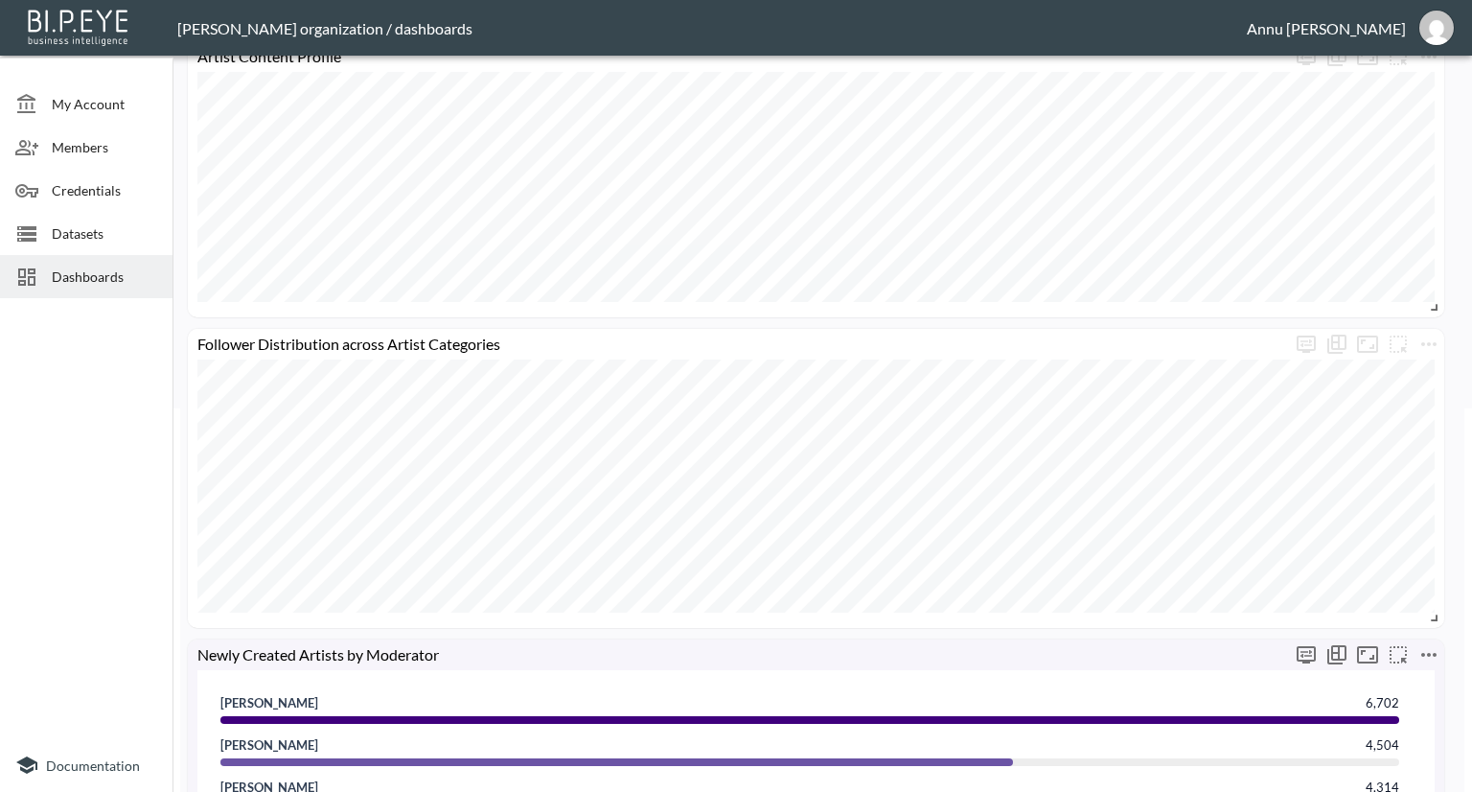
scroll to position [0, 0]
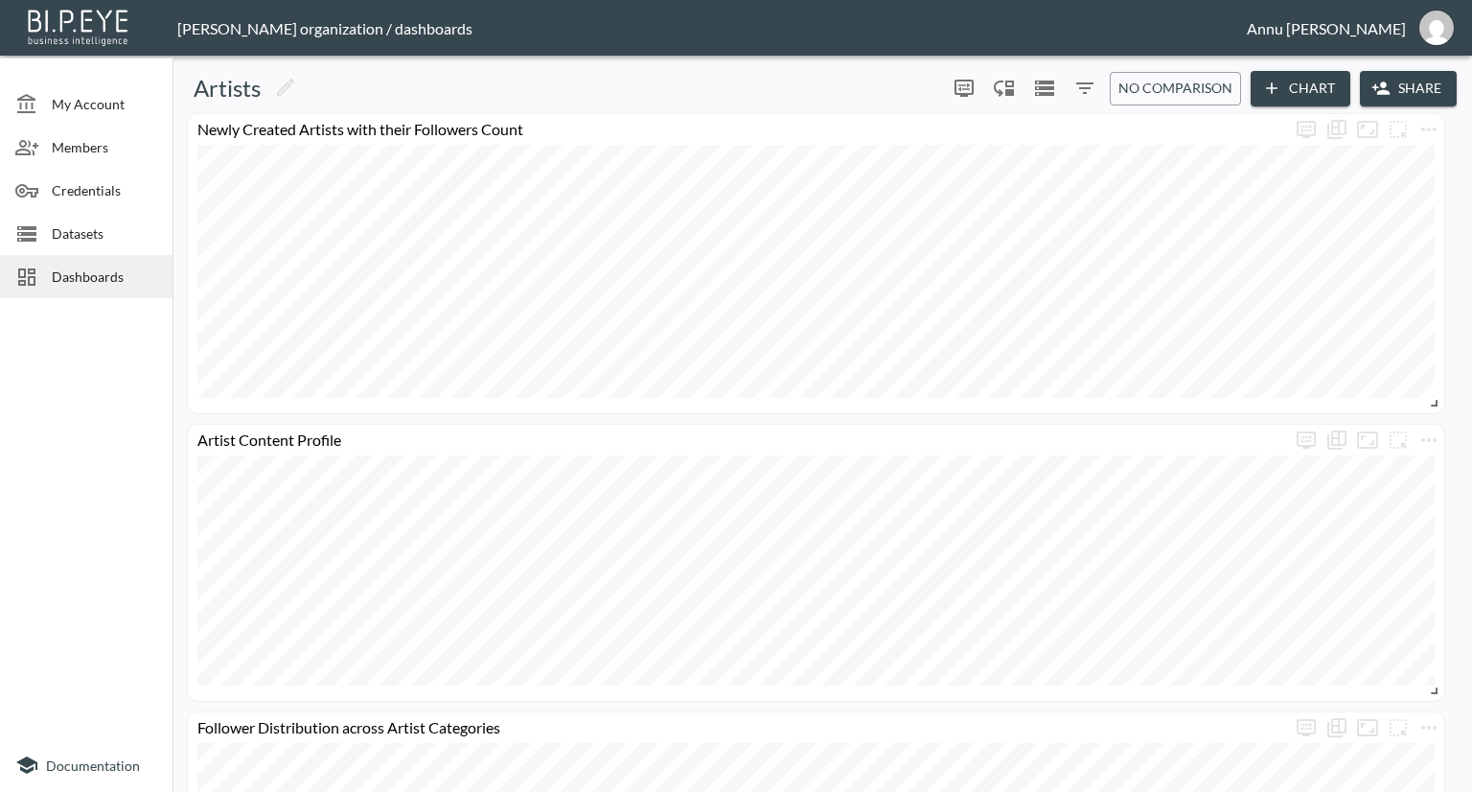
click at [127, 266] on span "Dashboards" at bounding box center [104, 276] width 105 height 20
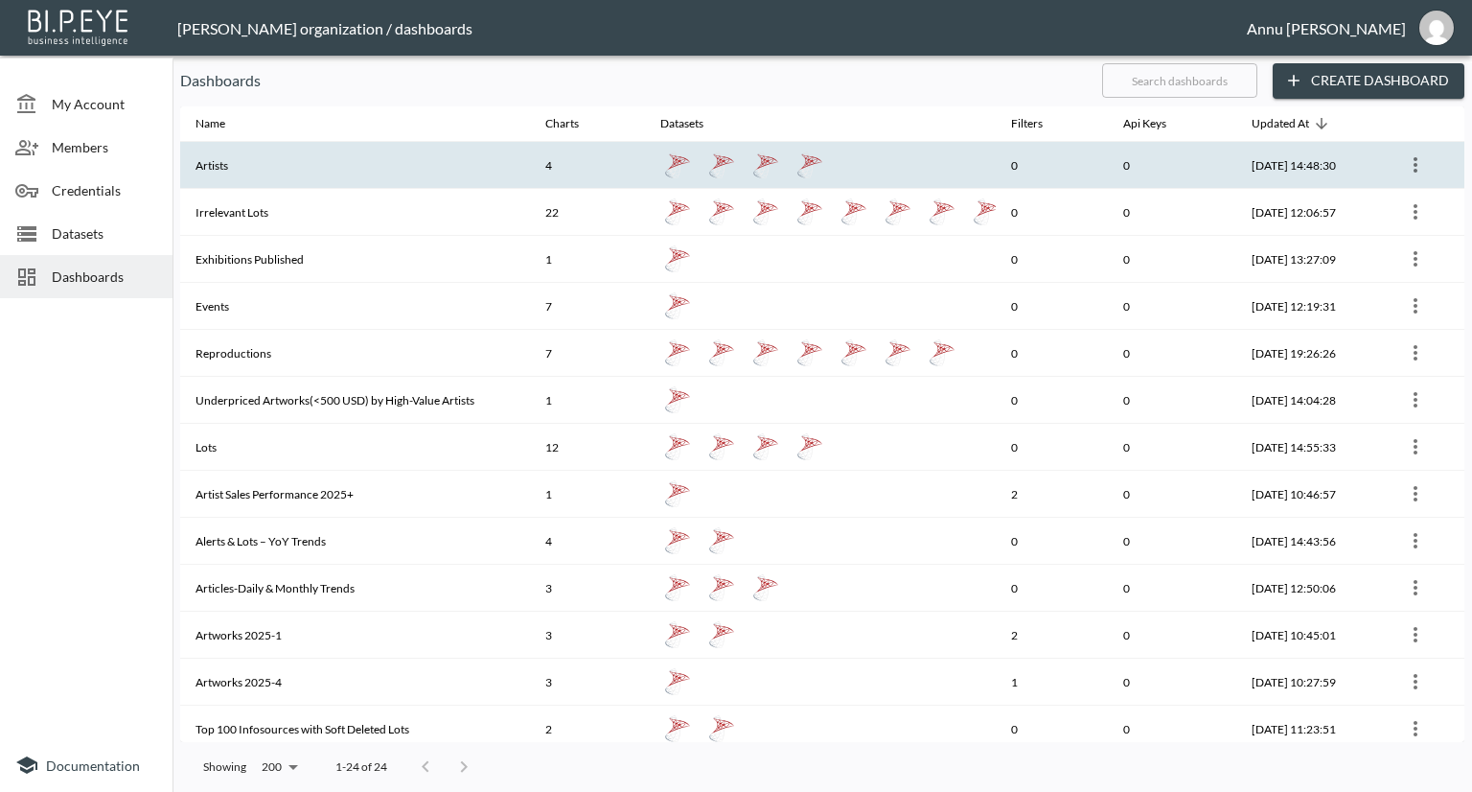
click at [387, 180] on th "Artists" at bounding box center [355, 165] width 350 height 47
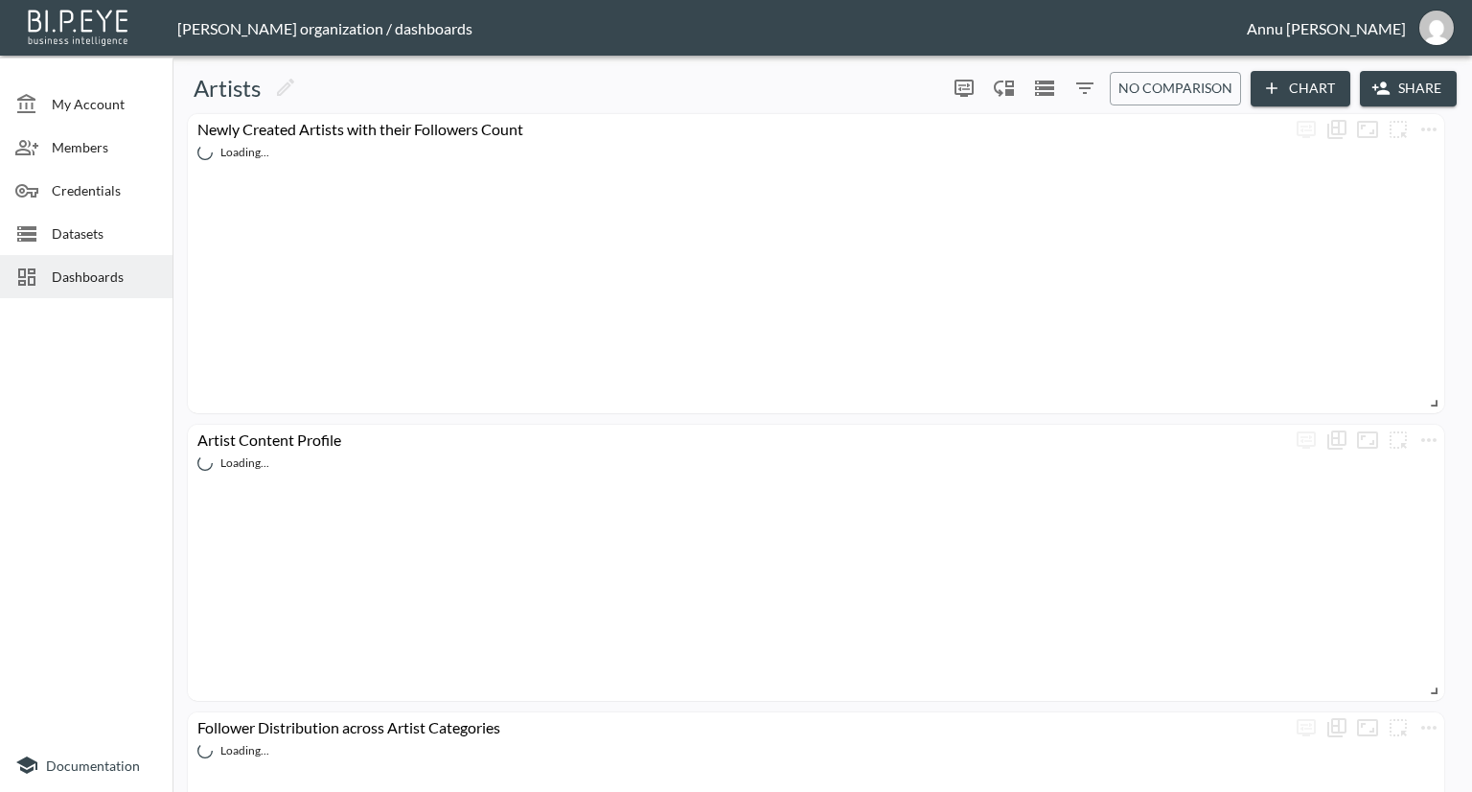
click at [130, 275] on span "Dashboards" at bounding box center [104, 276] width 105 height 20
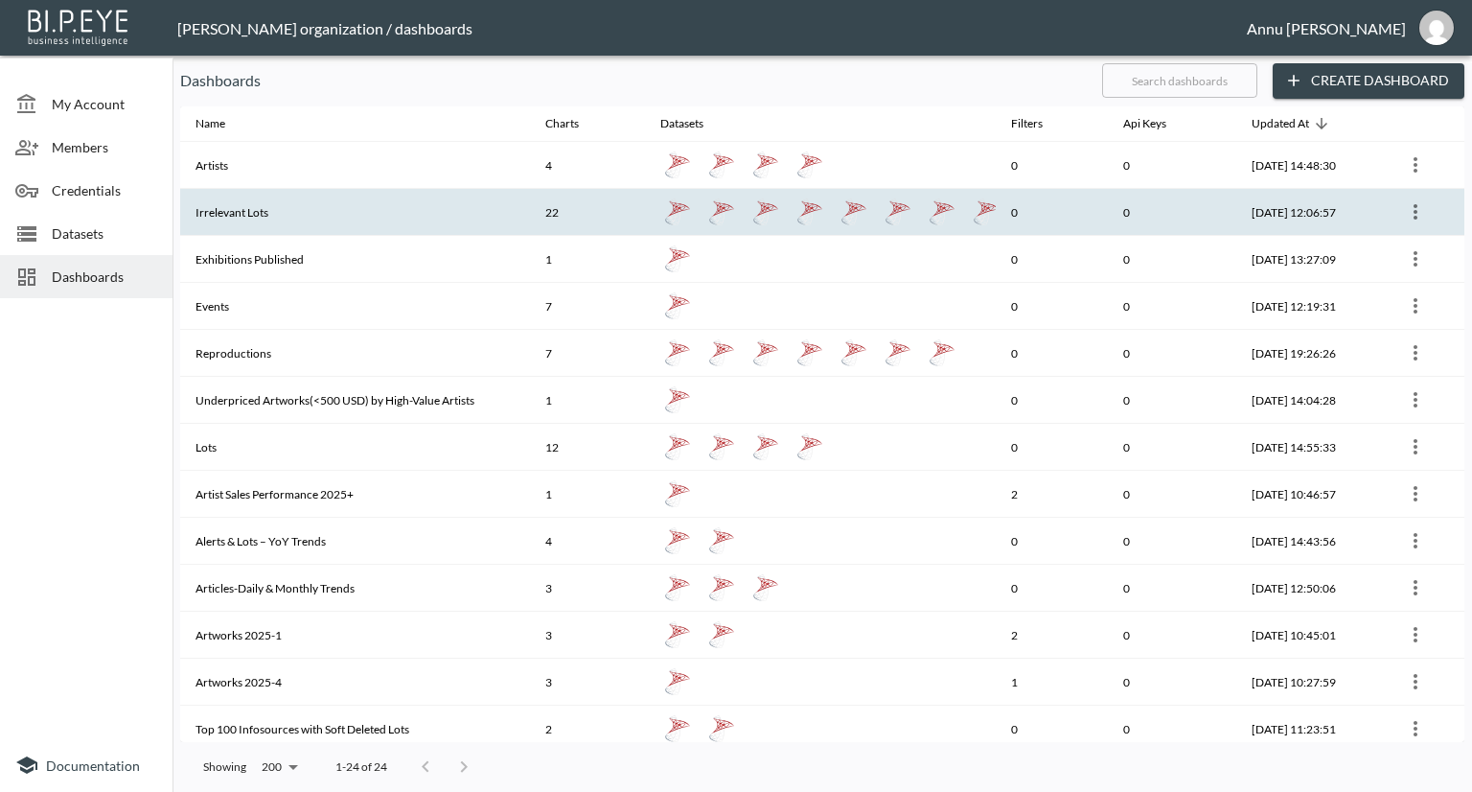
click at [249, 216] on th "Irrelevant Lots" at bounding box center [355, 212] width 350 height 47
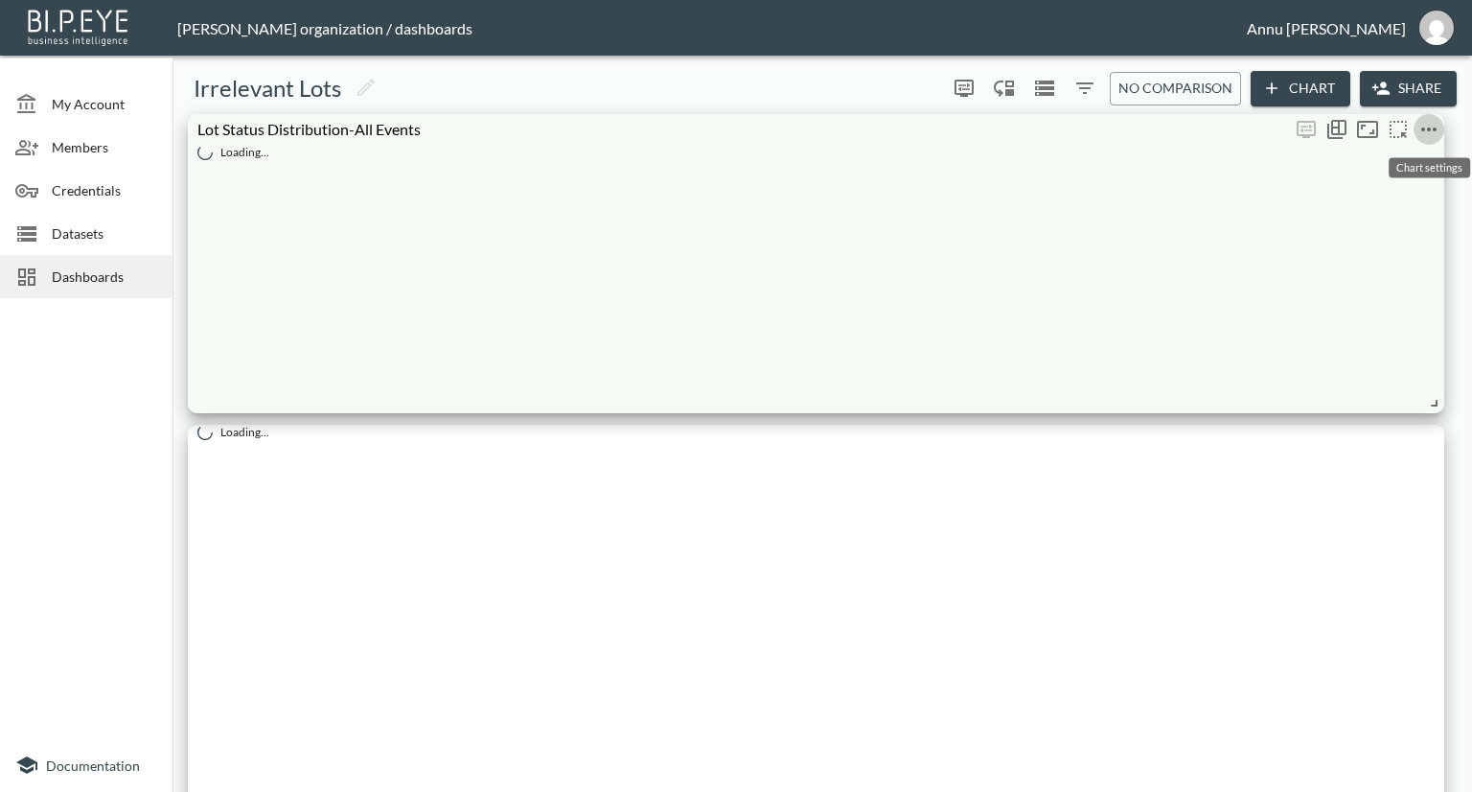
click at [1428, 131] on icon "more" at bounding box center [1429, 129] width 23 height 23
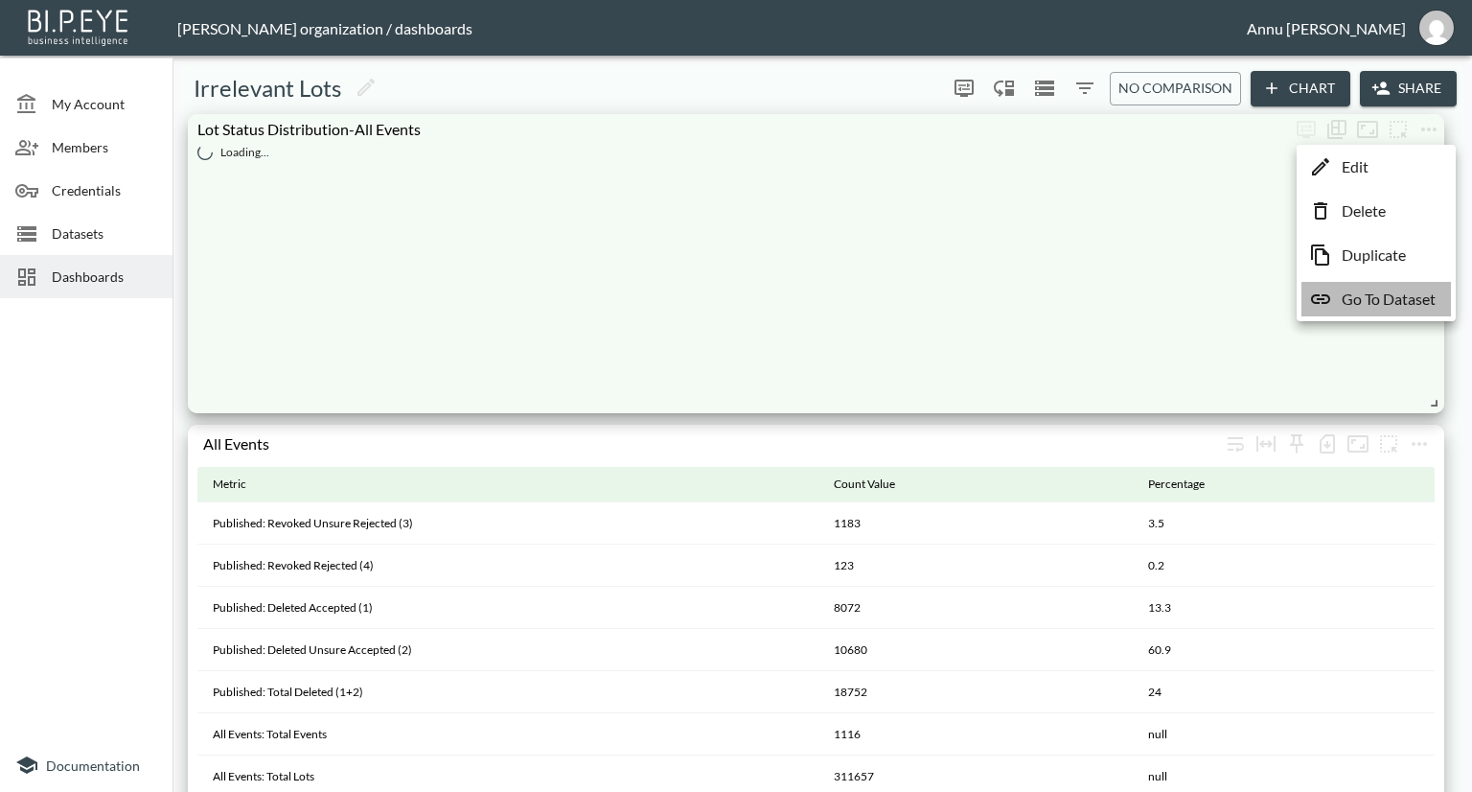
click at [1357, 299] on p "Go To Dataset" at bounding box center [1389, 299] width 94 height 23
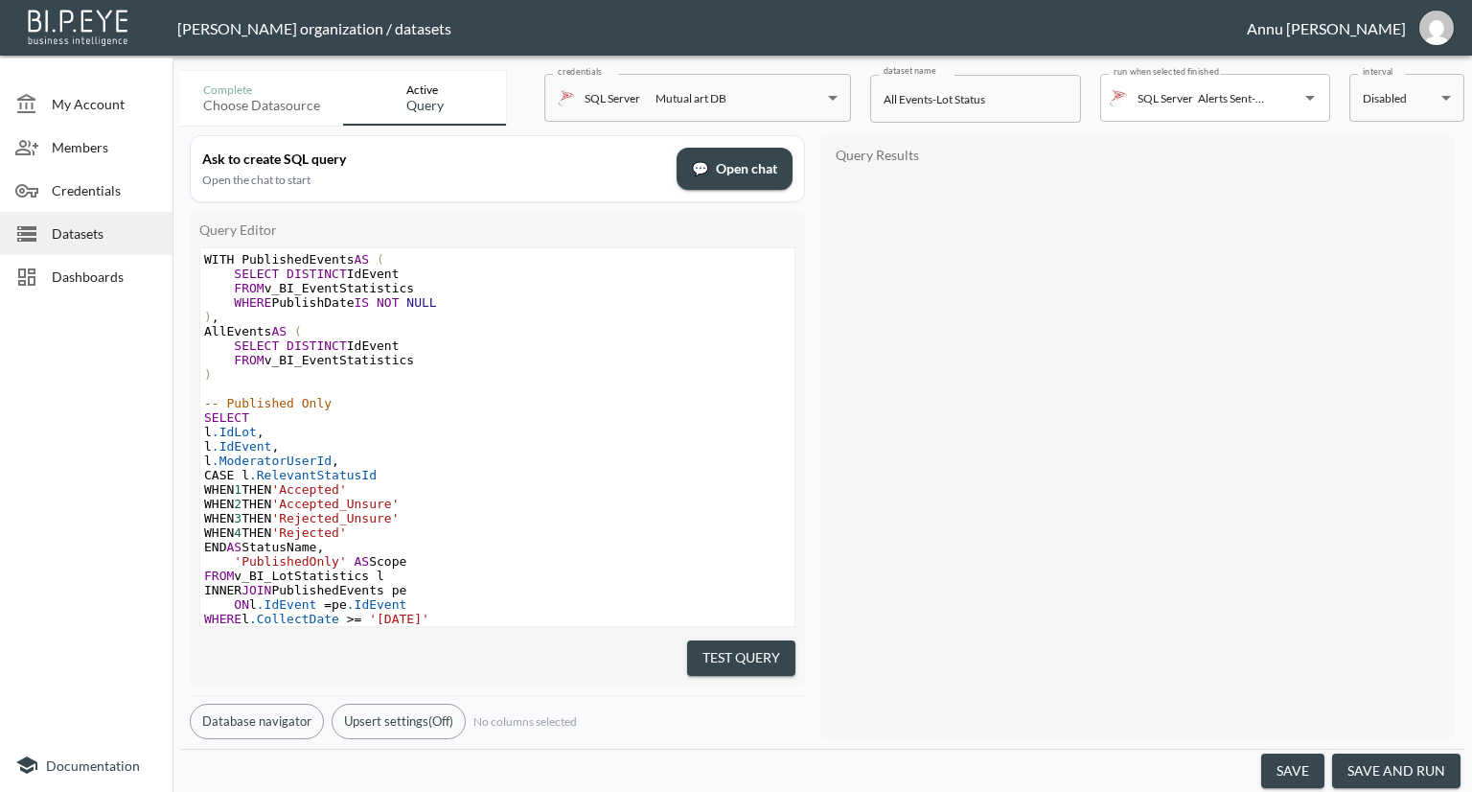
click at [115, 276] on span "Dashboards" at bounding box center [104, 276] width 105 height 20
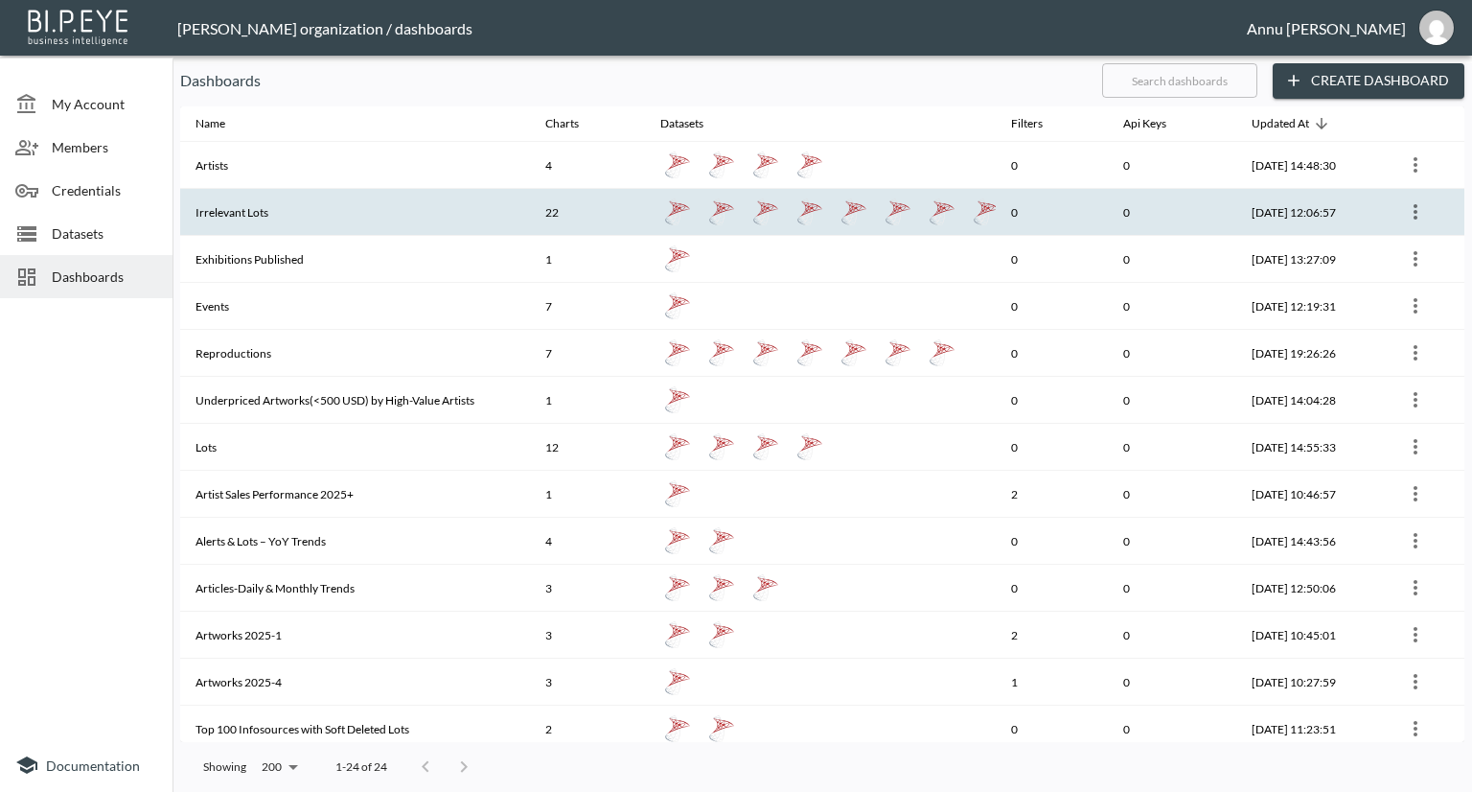
click at [383, 203] on th "Irrelevant Lots" at bounding box center [355, 212] width 350 height 47
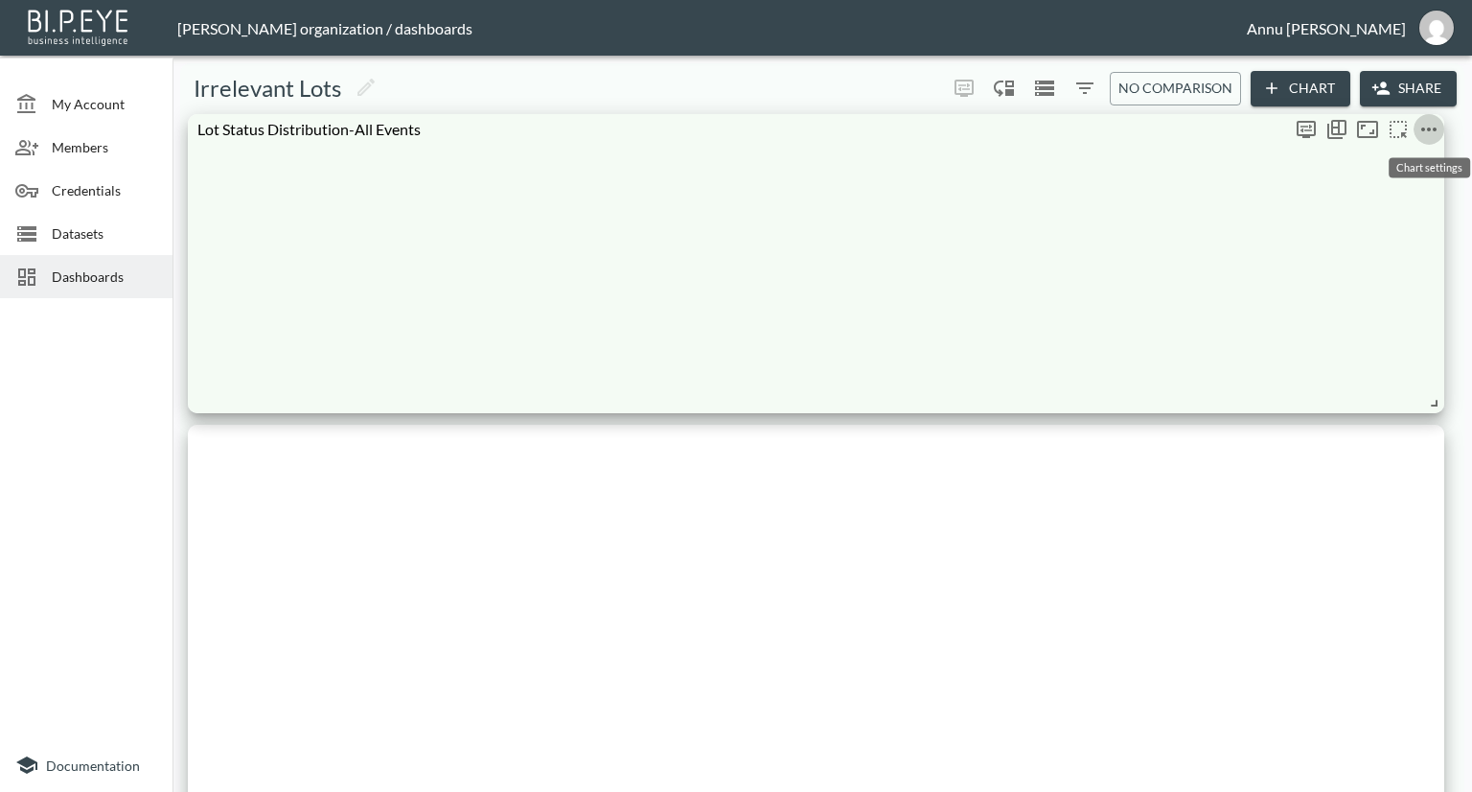
click at [1429, 131] on icon "more" at bounding box center [1429, 129] width 23 height 23
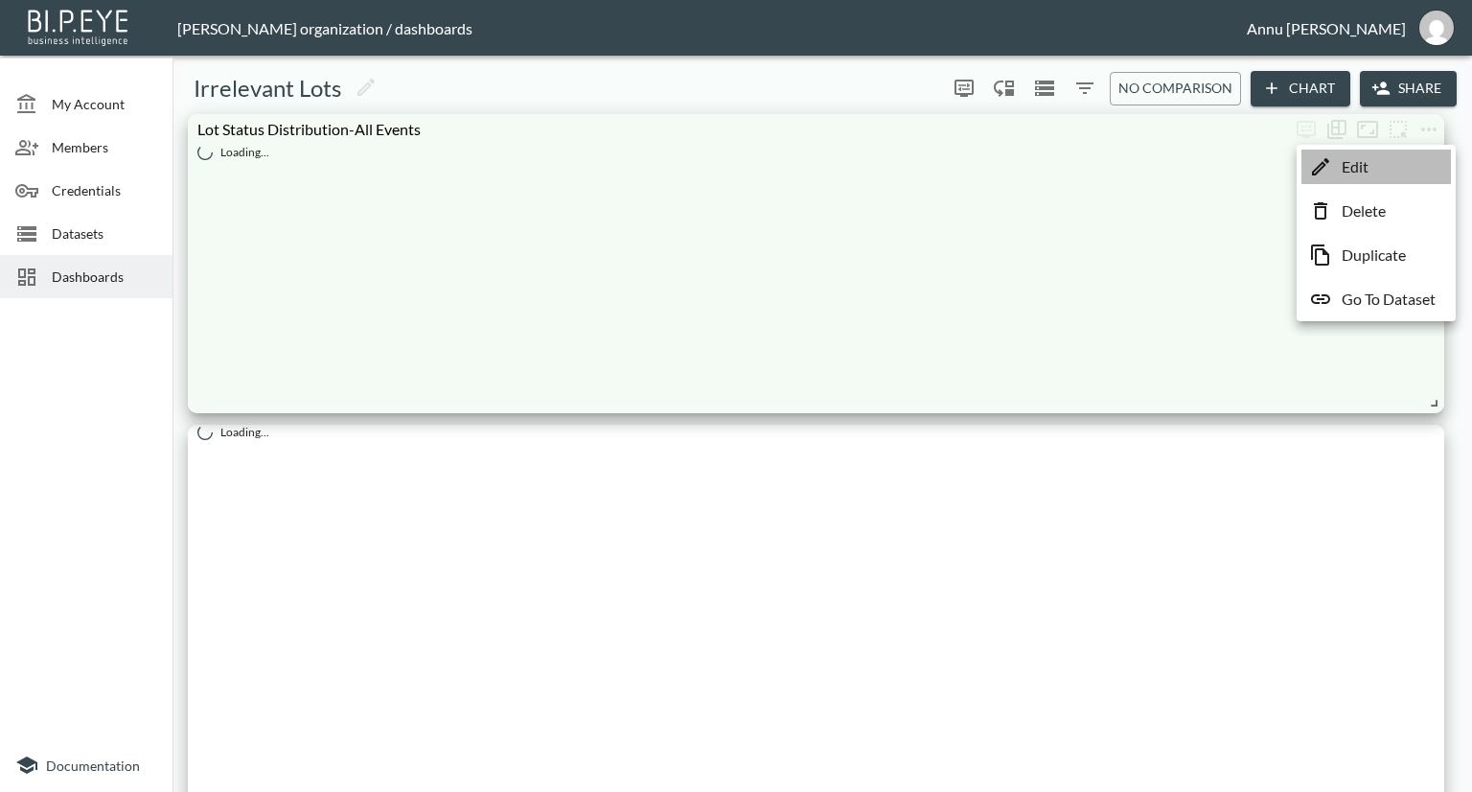
click at [1396, 164] on li "Edit" at bounding box center [1377, 167] width 150 height 35
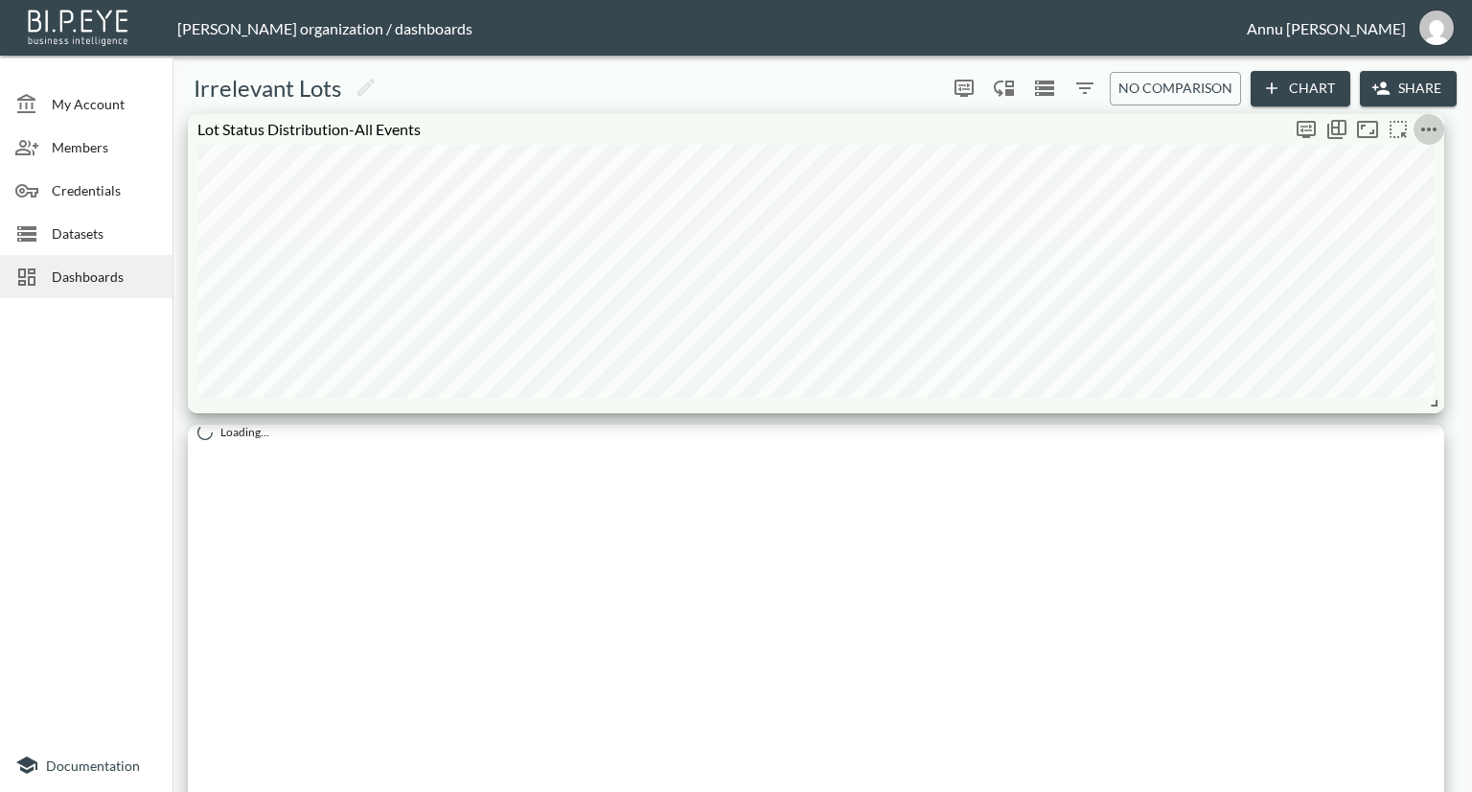
click at [1433, 127] on icon "more" at bounding box center [1429, 129] width 23 height 23
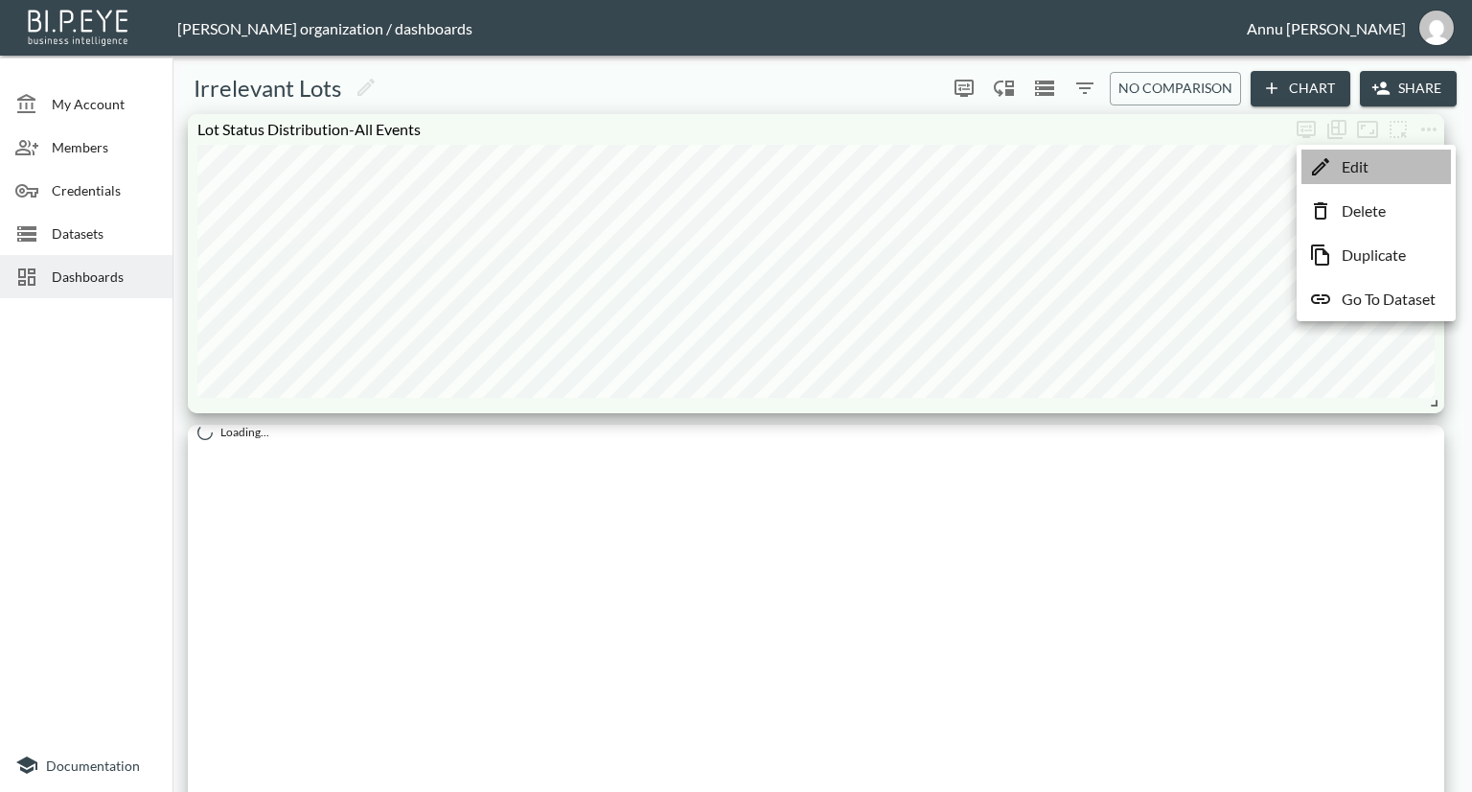
click at [1392, 167] on li "Edit" at bounding box center [1377, 167] width 150 height 35
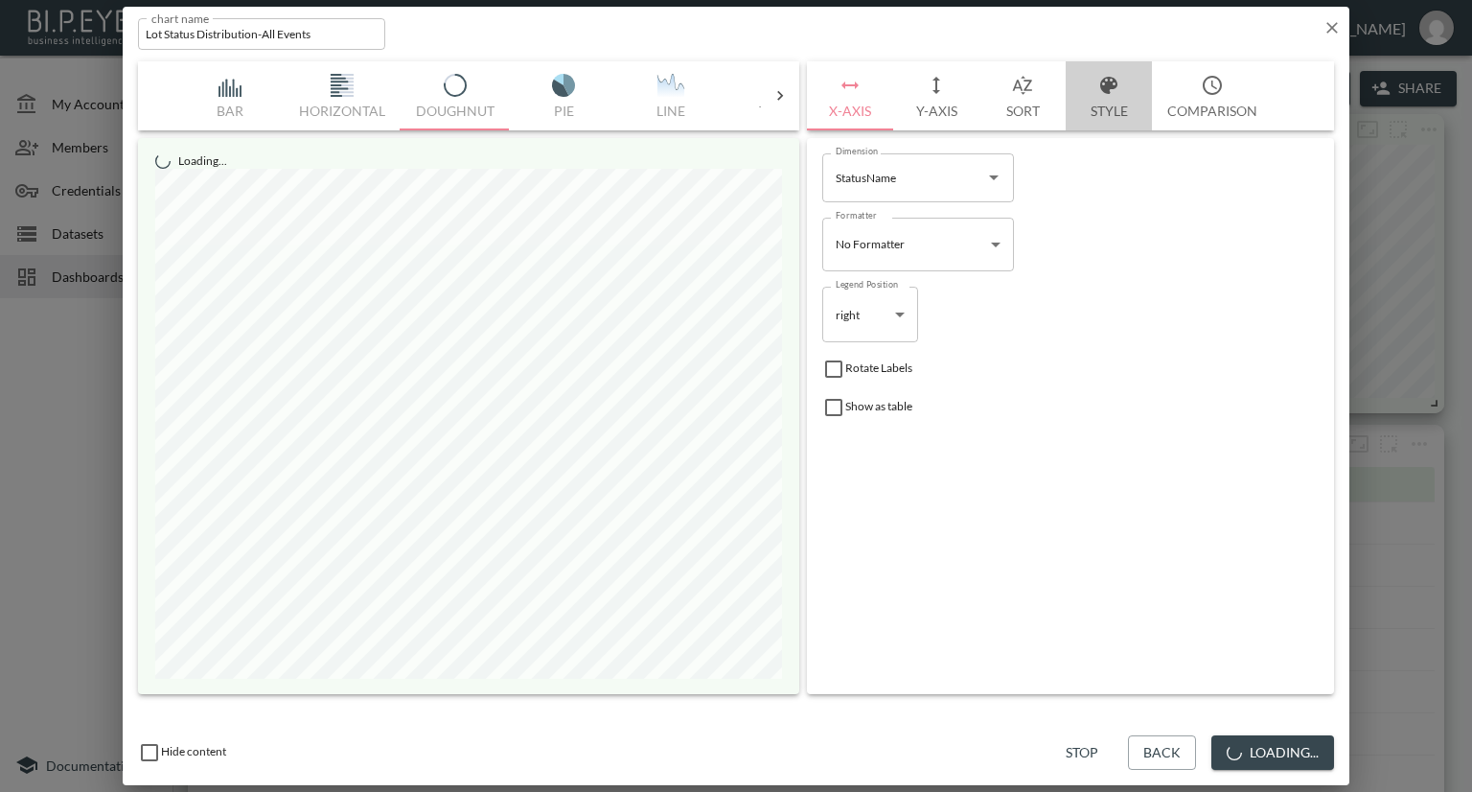
click at [1113, 107] on button "Style" at bounding box center [1109, 95] width 86 height 69
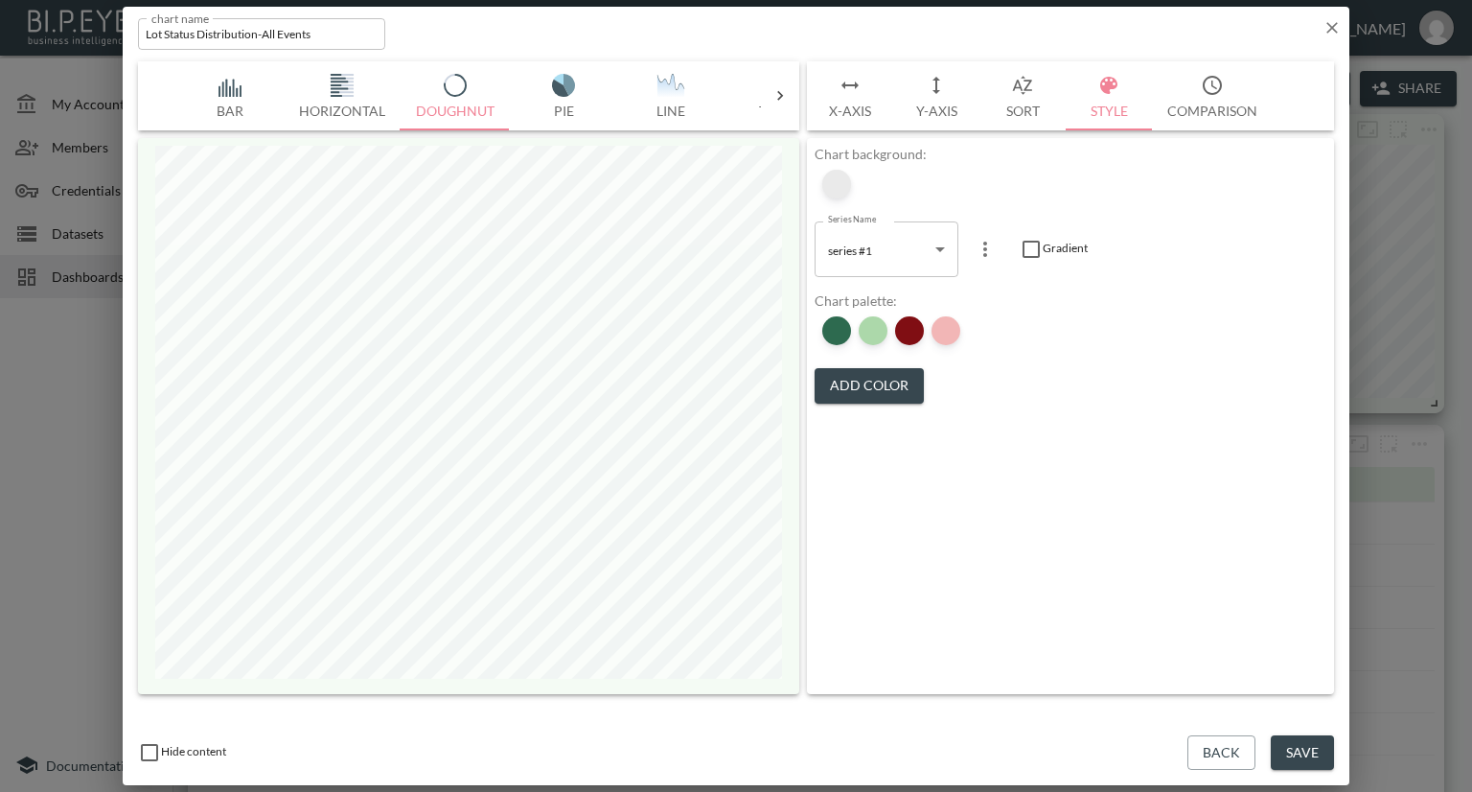
click at [842, 182] on div at bounding box center [836, 184] width 29 height 29
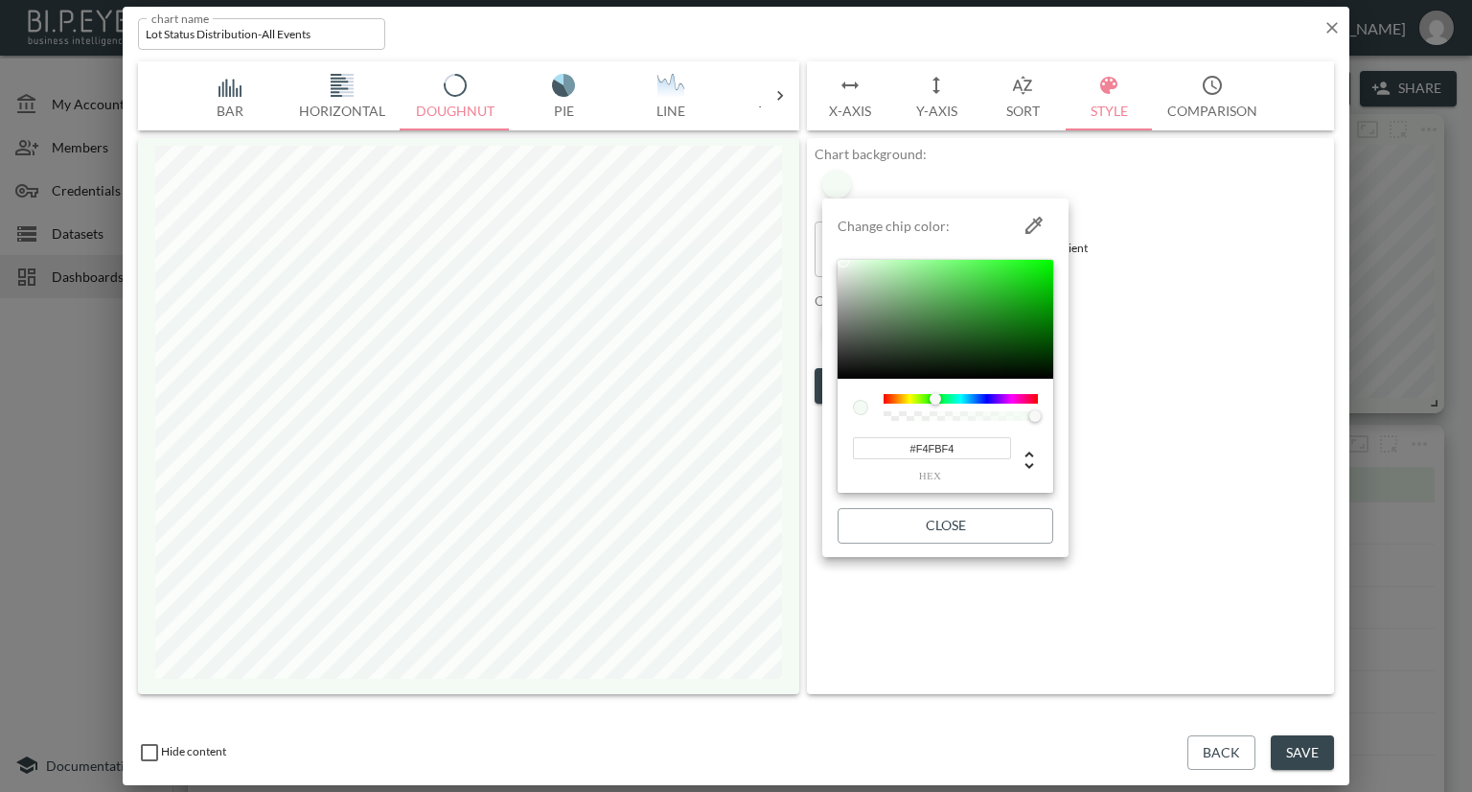
drag, startPoint x: 976, startPoint y: 450, endPoint x: 874, endPoint y: 450, distance: 101.6
click at [874, 450] on input "#F4FBF4" at bounding box center [932, 448] width 158 height 22
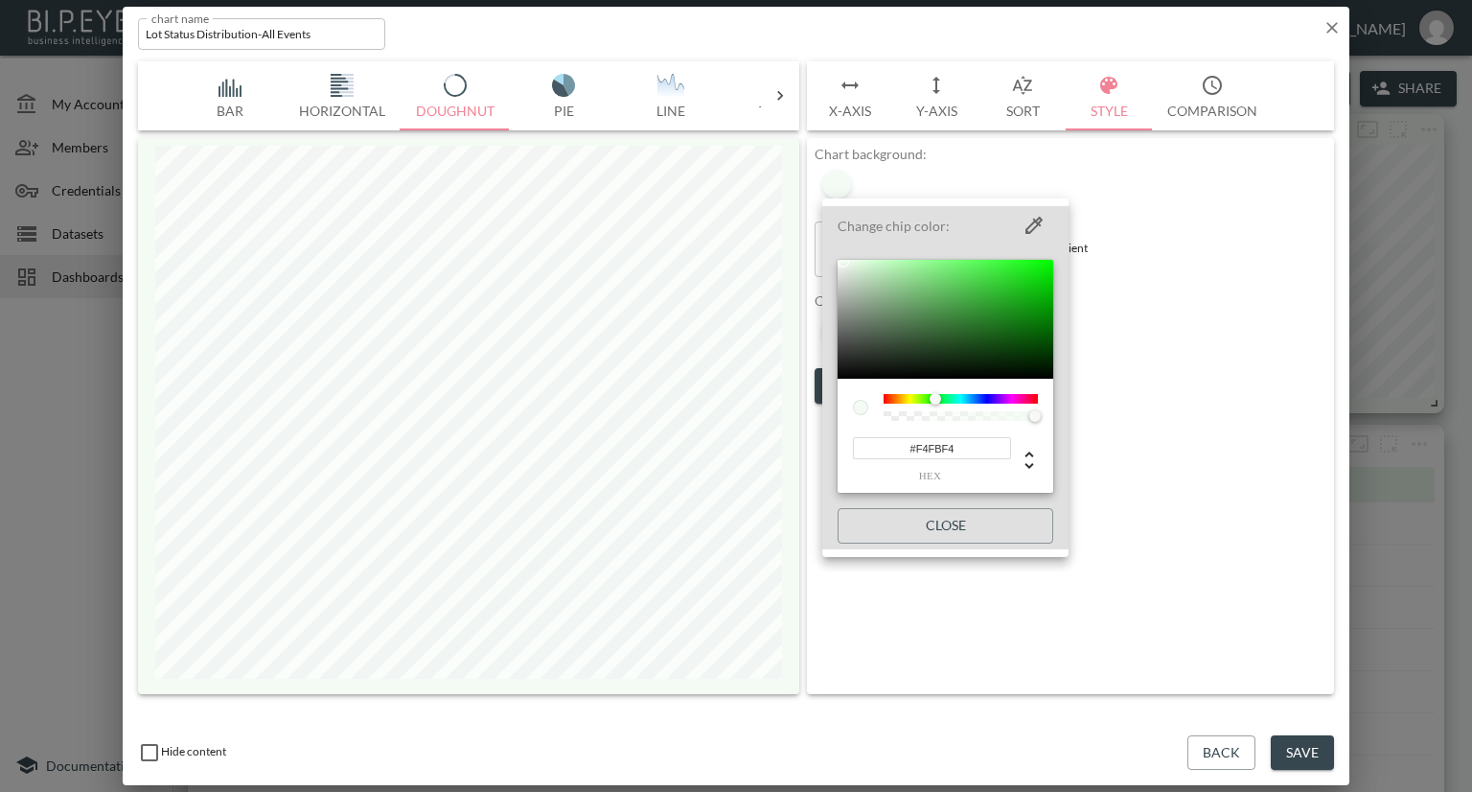
click at [1165, 317] on div at bounding box center [736, 396] width 1472 height 792
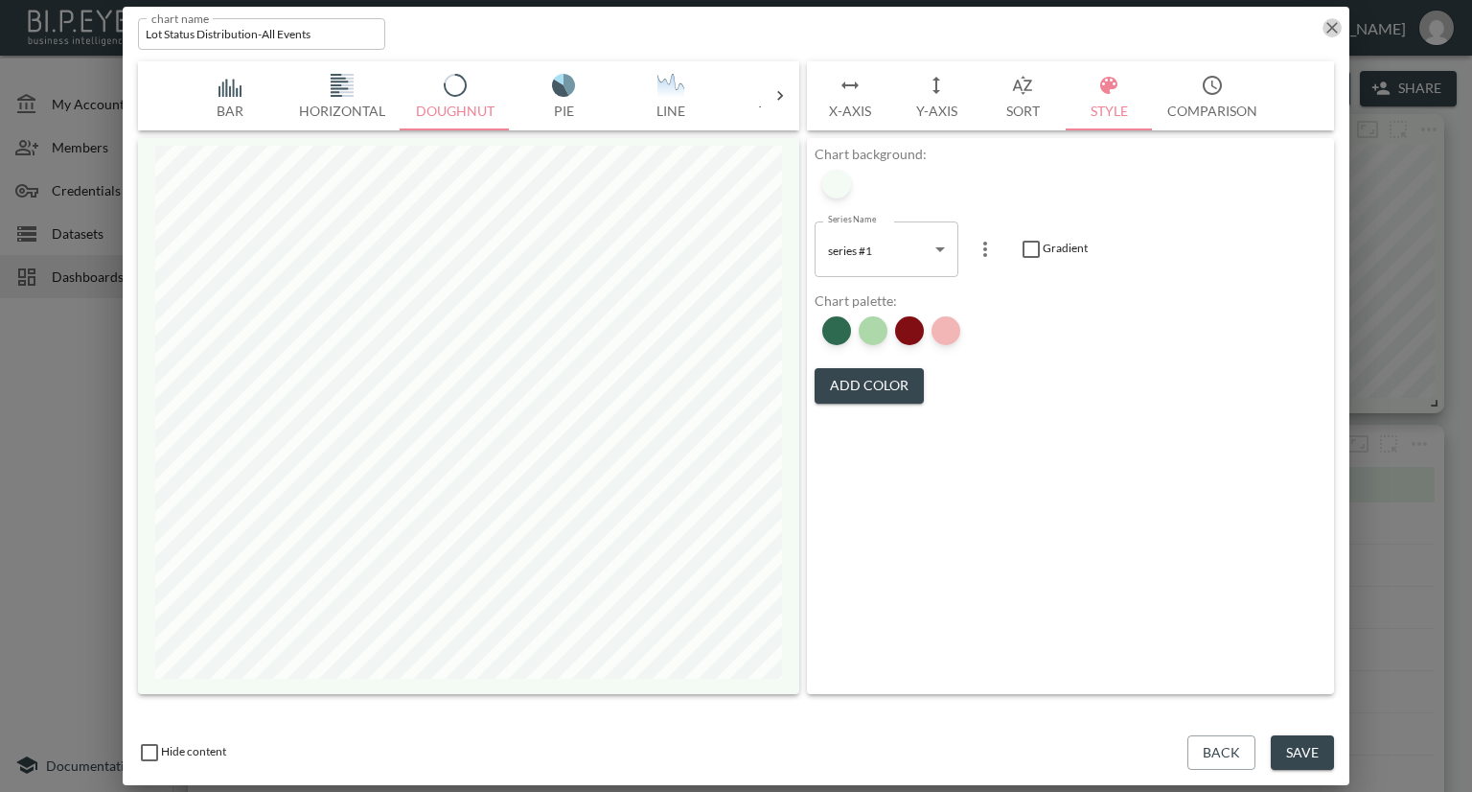
click at [1327, 35] on icon "button" at bounding box center [1332, 27] width 19 height 19
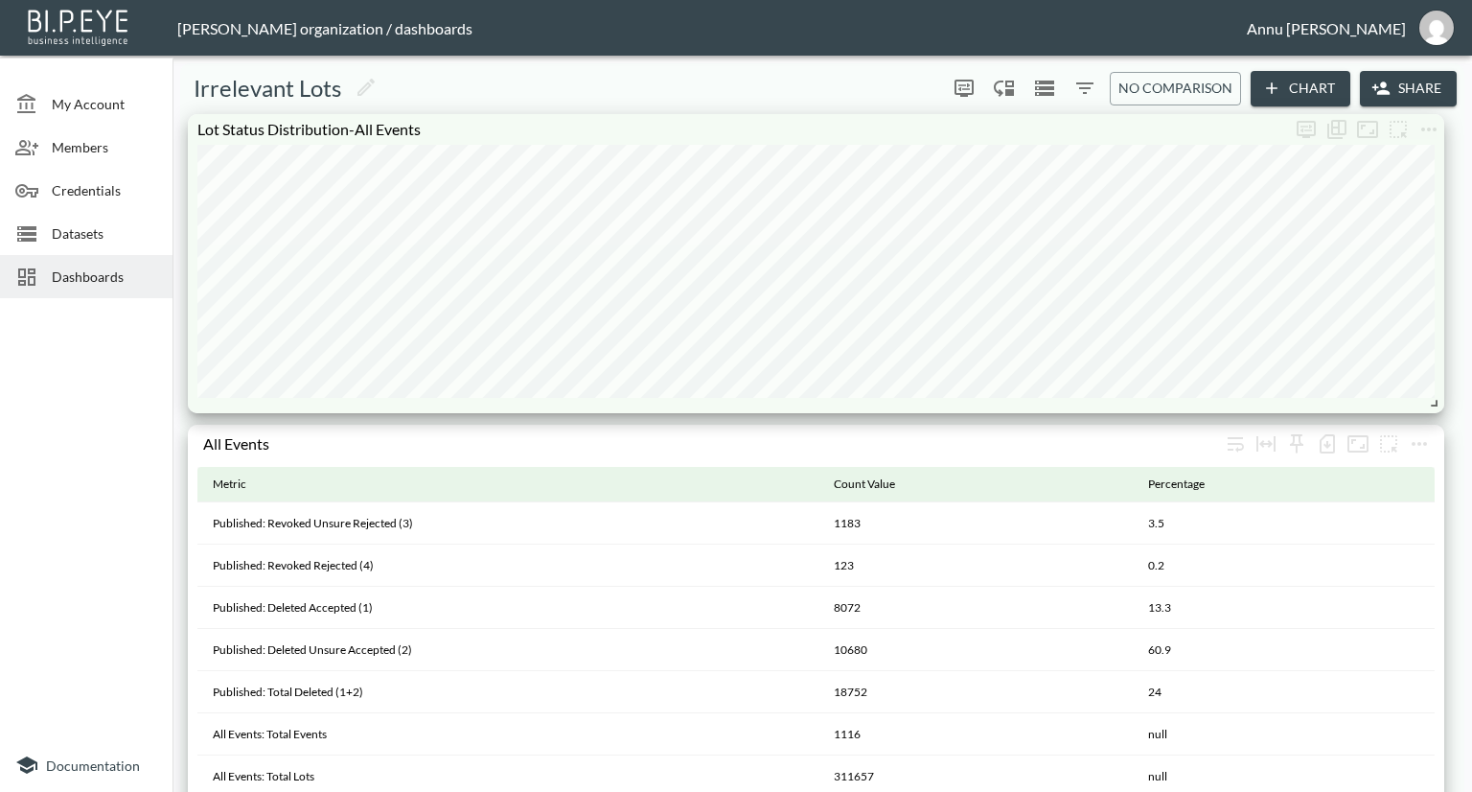
click at [141, 277] on span "Dashboards" at bounding box center [104, 276] width 105 height 20
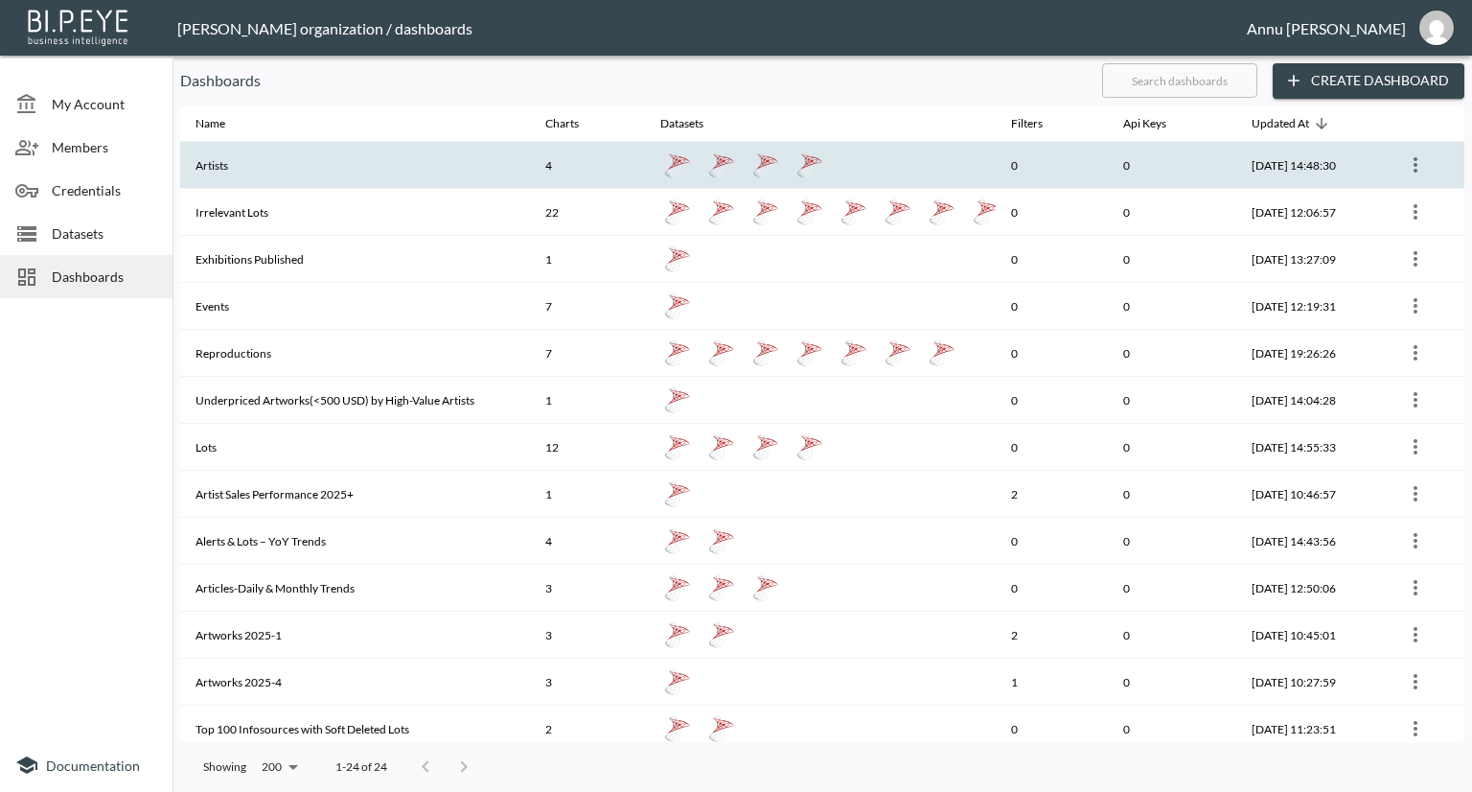
click at [278, 177] on th "Artists" at bounding box center [355, 165] width 350 height 47
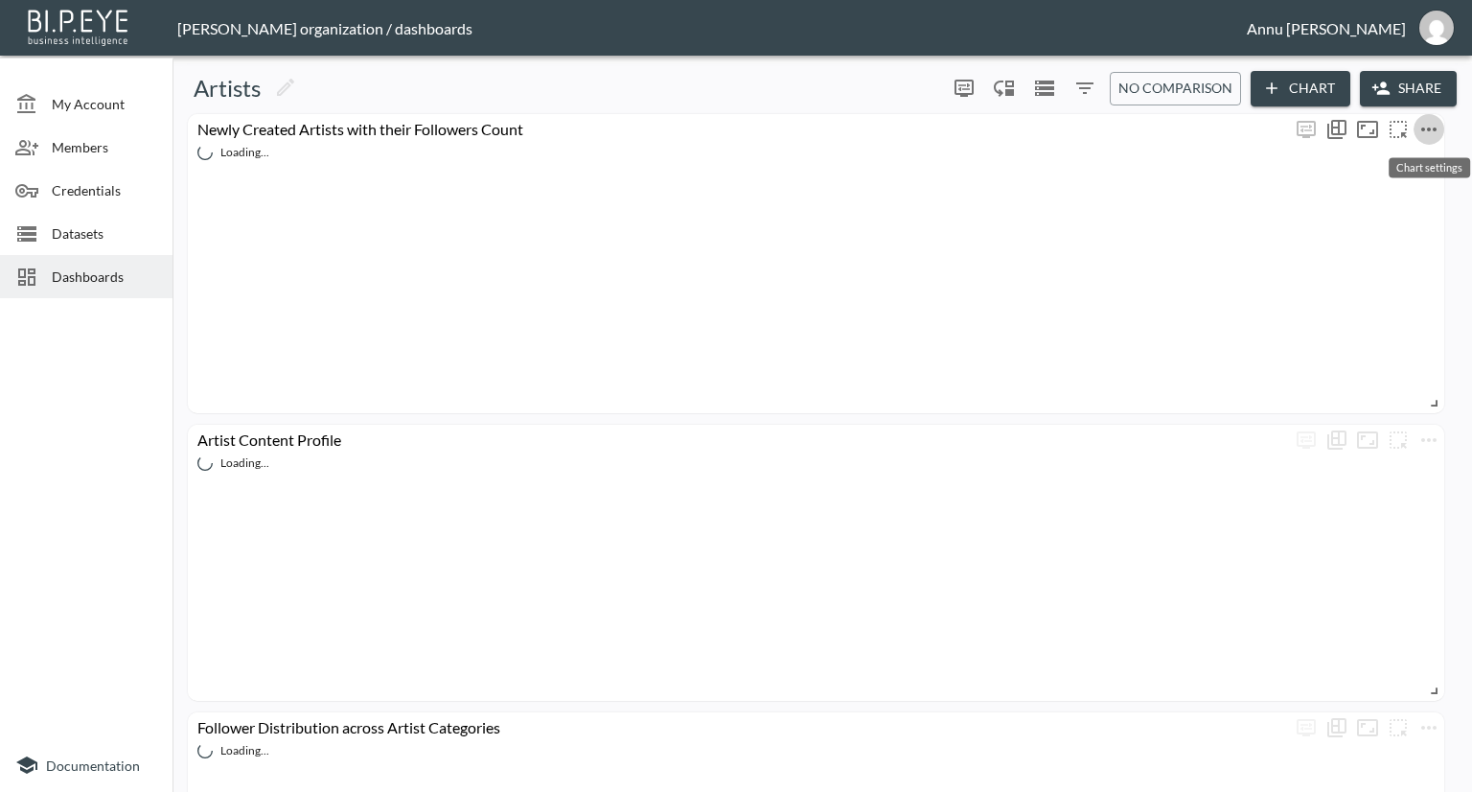
click at [1429, 127] on icon "more" at bounding box center [1428, 129] width 15 height 4
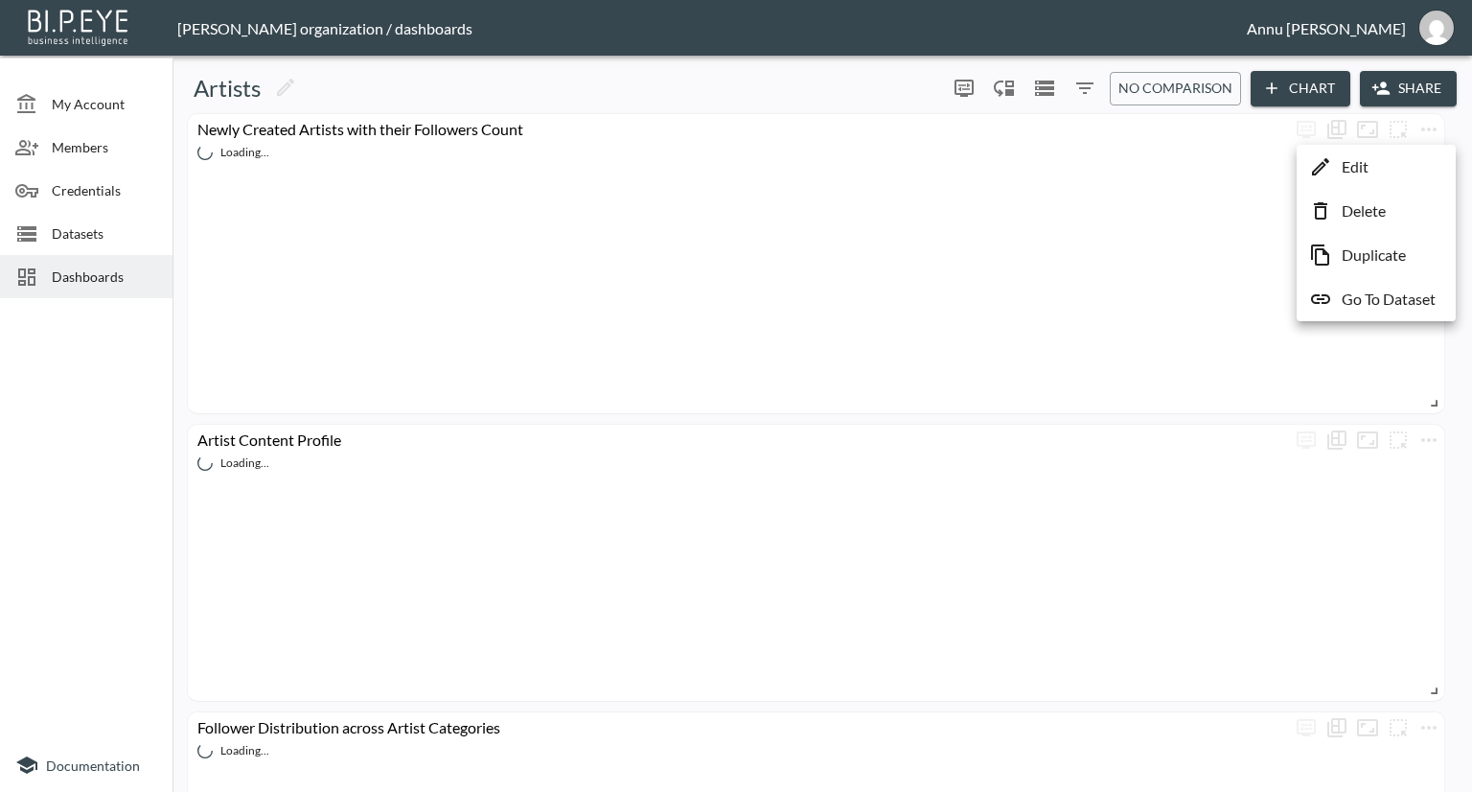
click at [1373, 167] on li "Edit" at bounding box center [1377, 167] width 150 height 35
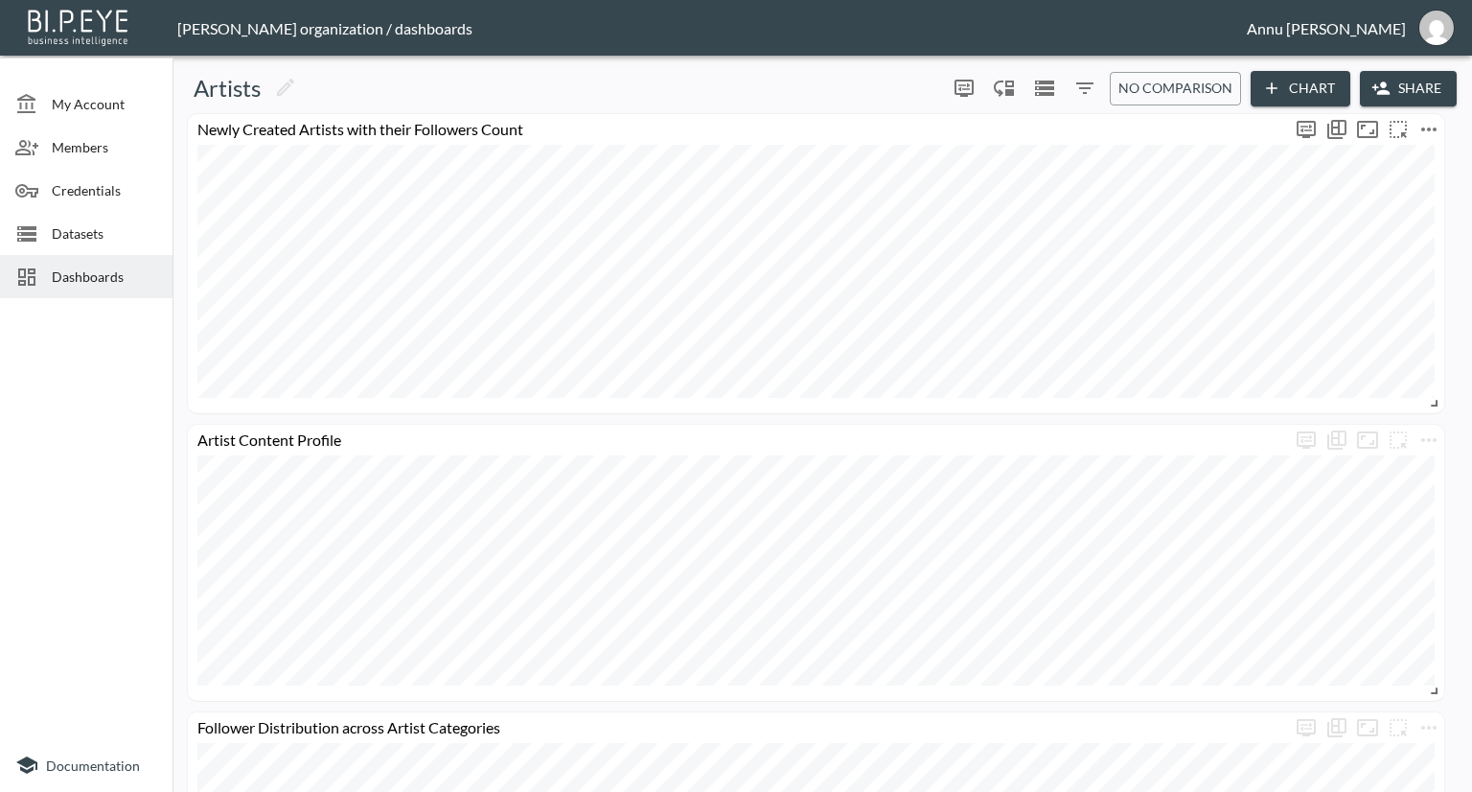
click at [1430, 134] on icon "more" at bounding box center [1429, 129] width 23 height 23
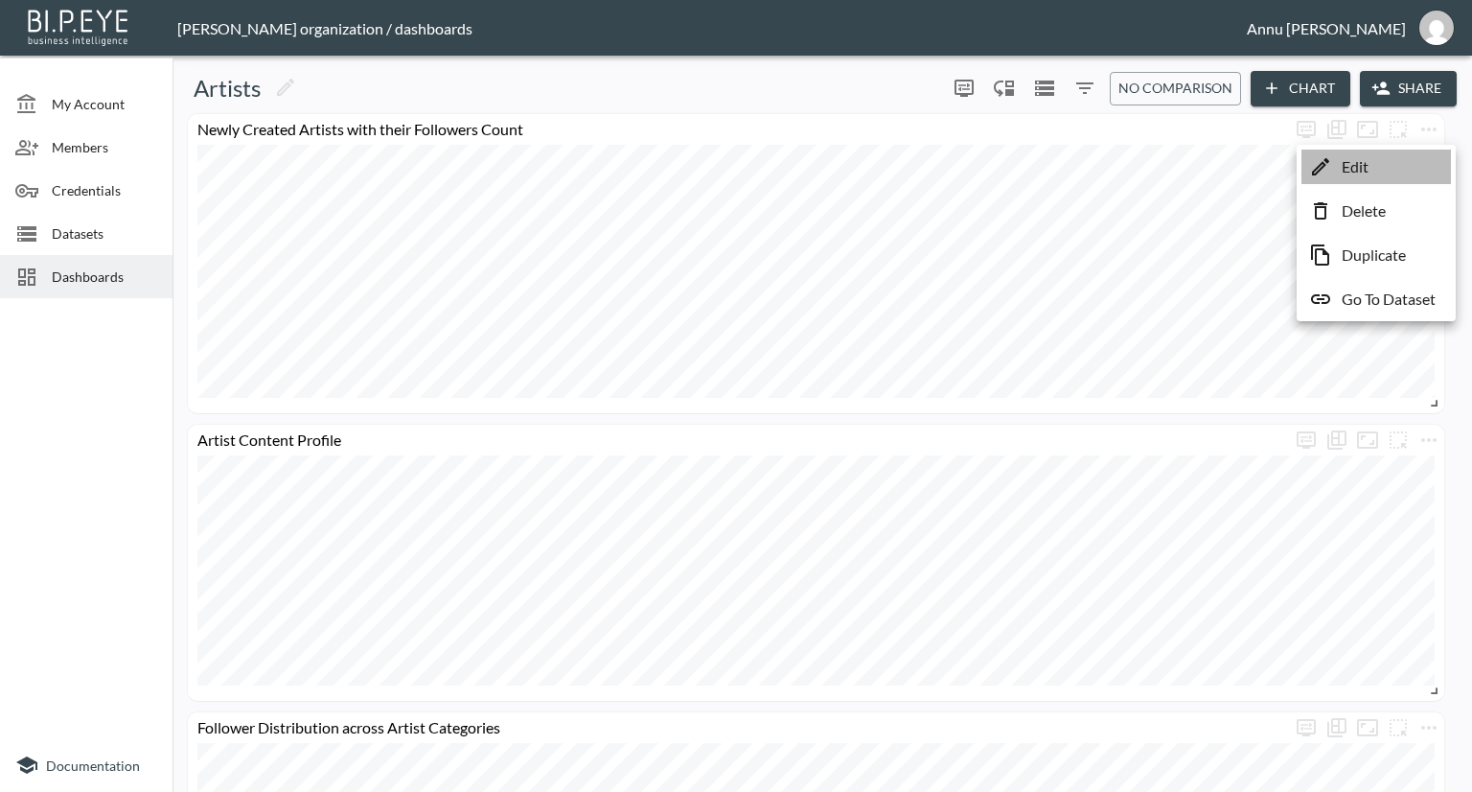
click at [1379, 167] on li "Edit" at bounding box center [1377, 167] width 150 height 35
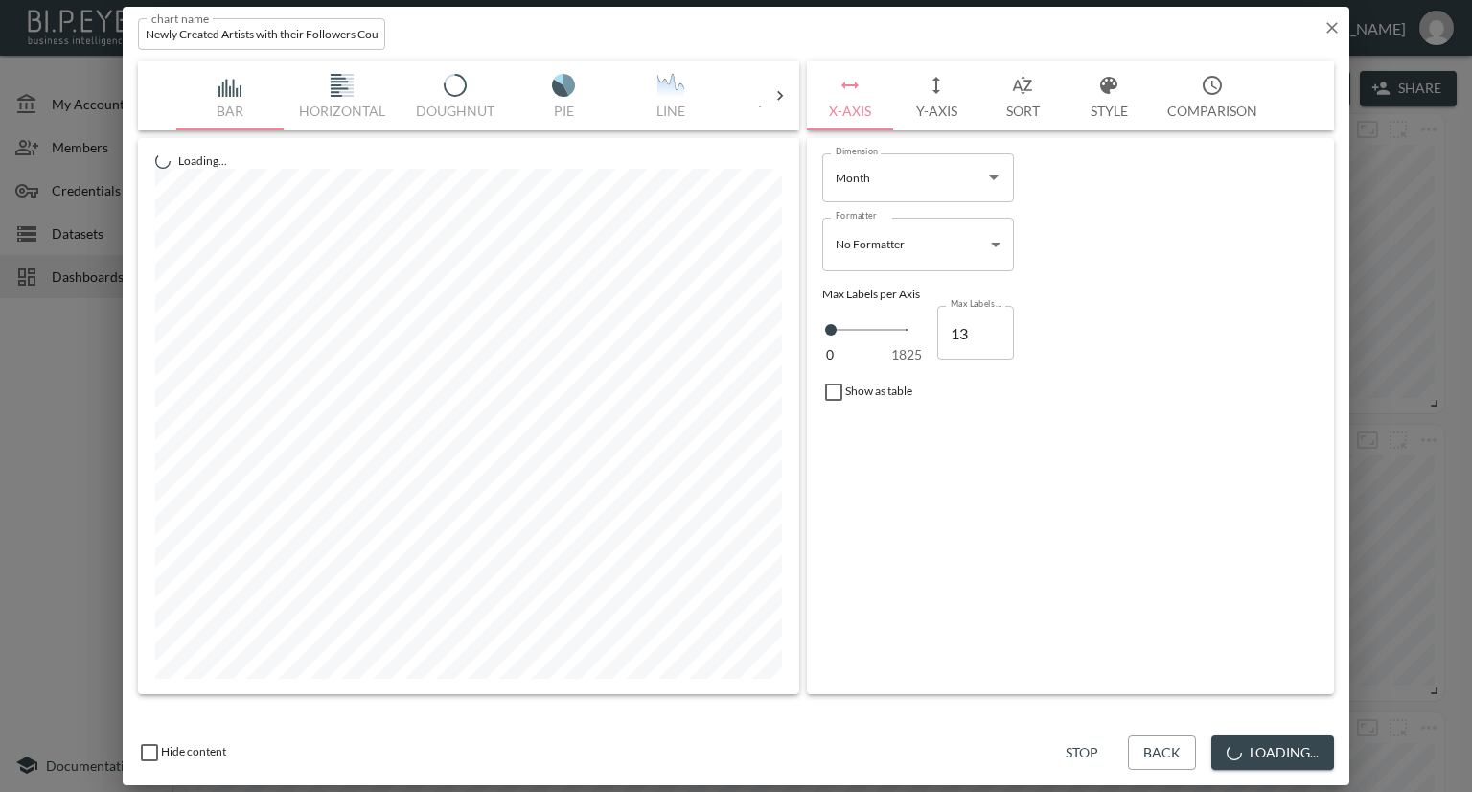
click at [1121, 96] on button "Style" at bounding box center [1109, 95] width 86 height 69
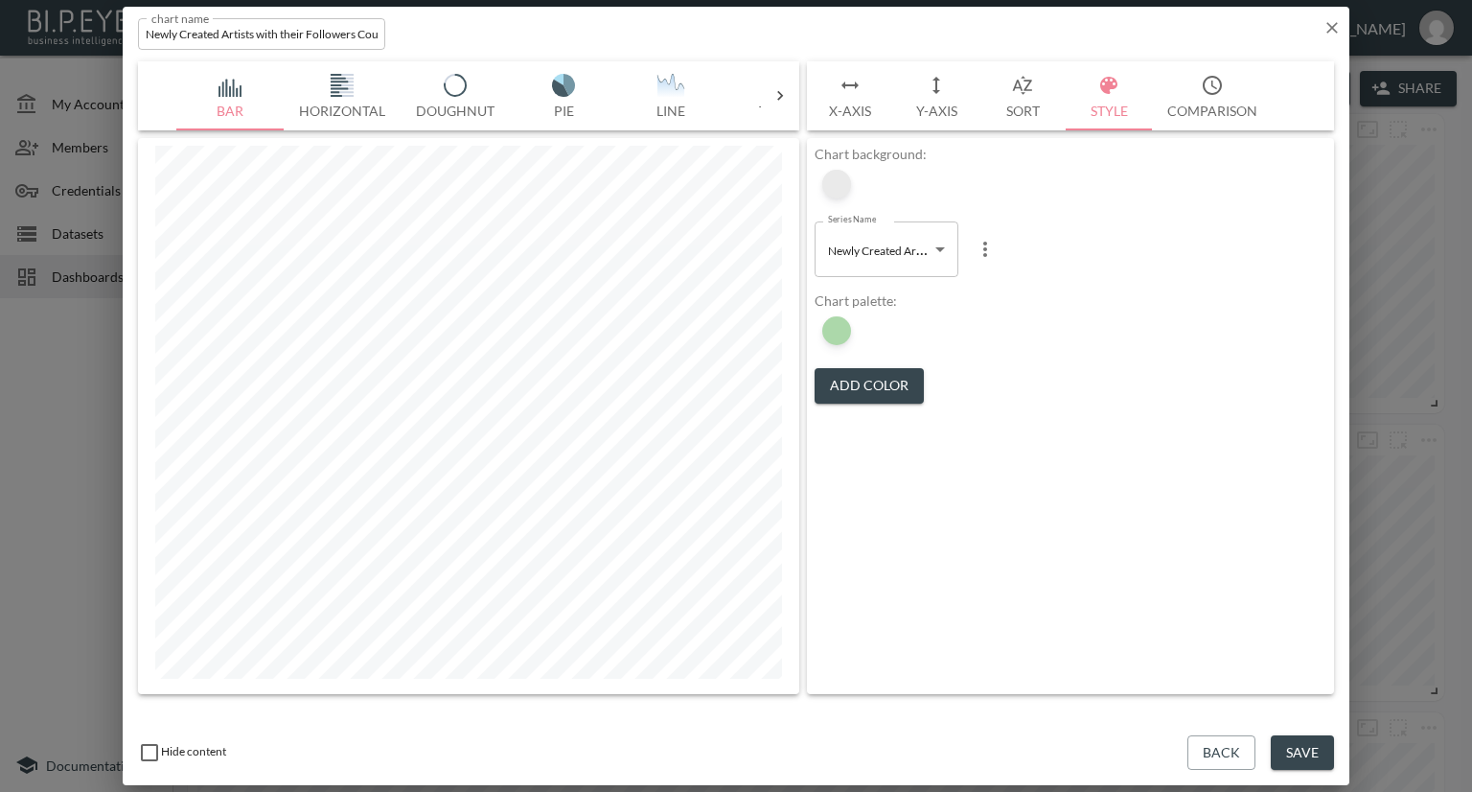
click at [832, 185] on div at bounding box center [836, 184] width 29 height 29
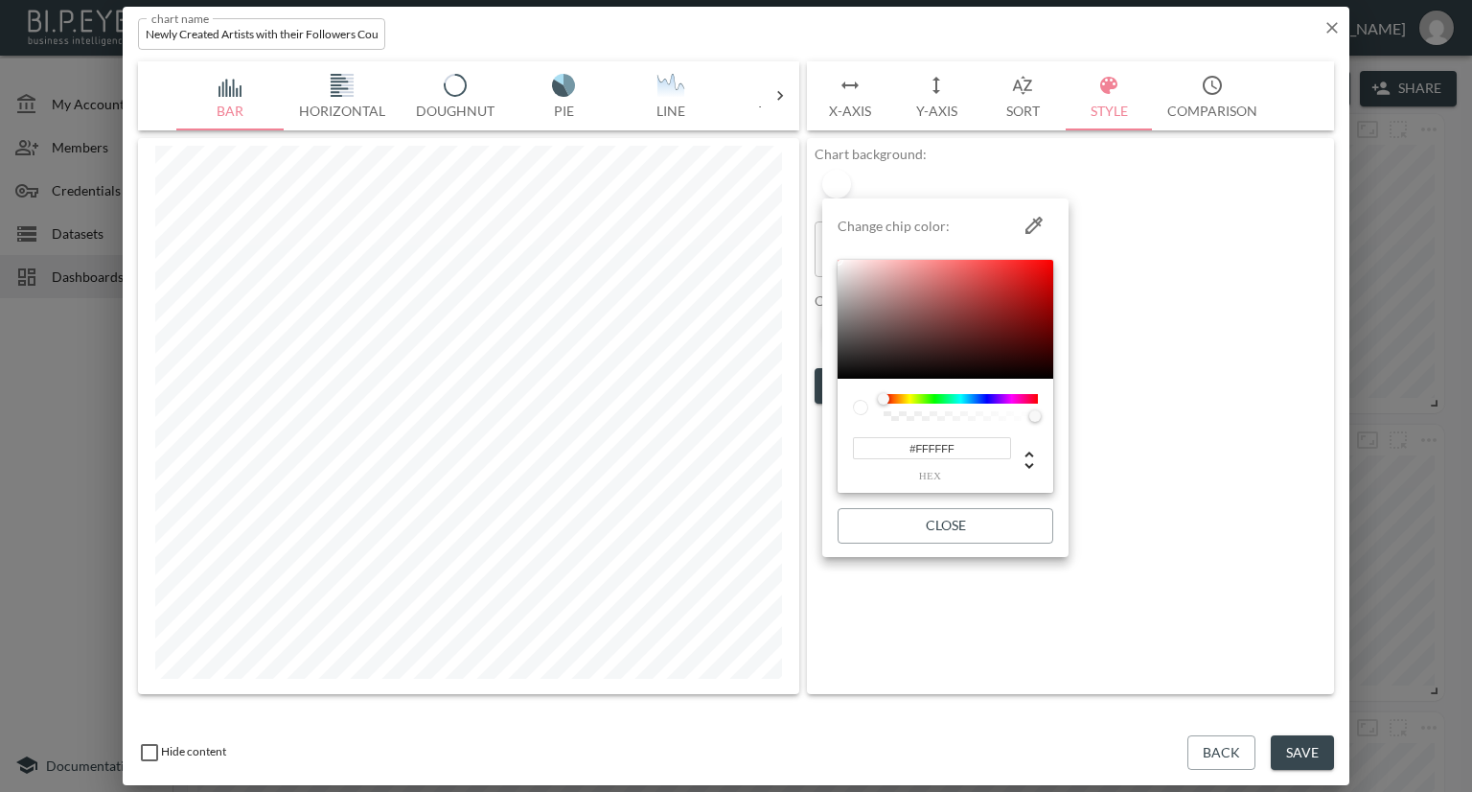
drag, startPoint x: 934, startPoint y: 446, endPoint x: 832, endPoint y: 437, distance: 102.0
click at [832, 438] on li "Change chip color: #FFFFFF hex Close" at bounding box center [945, 377] width 246 height 343
paste input "4FBF4"
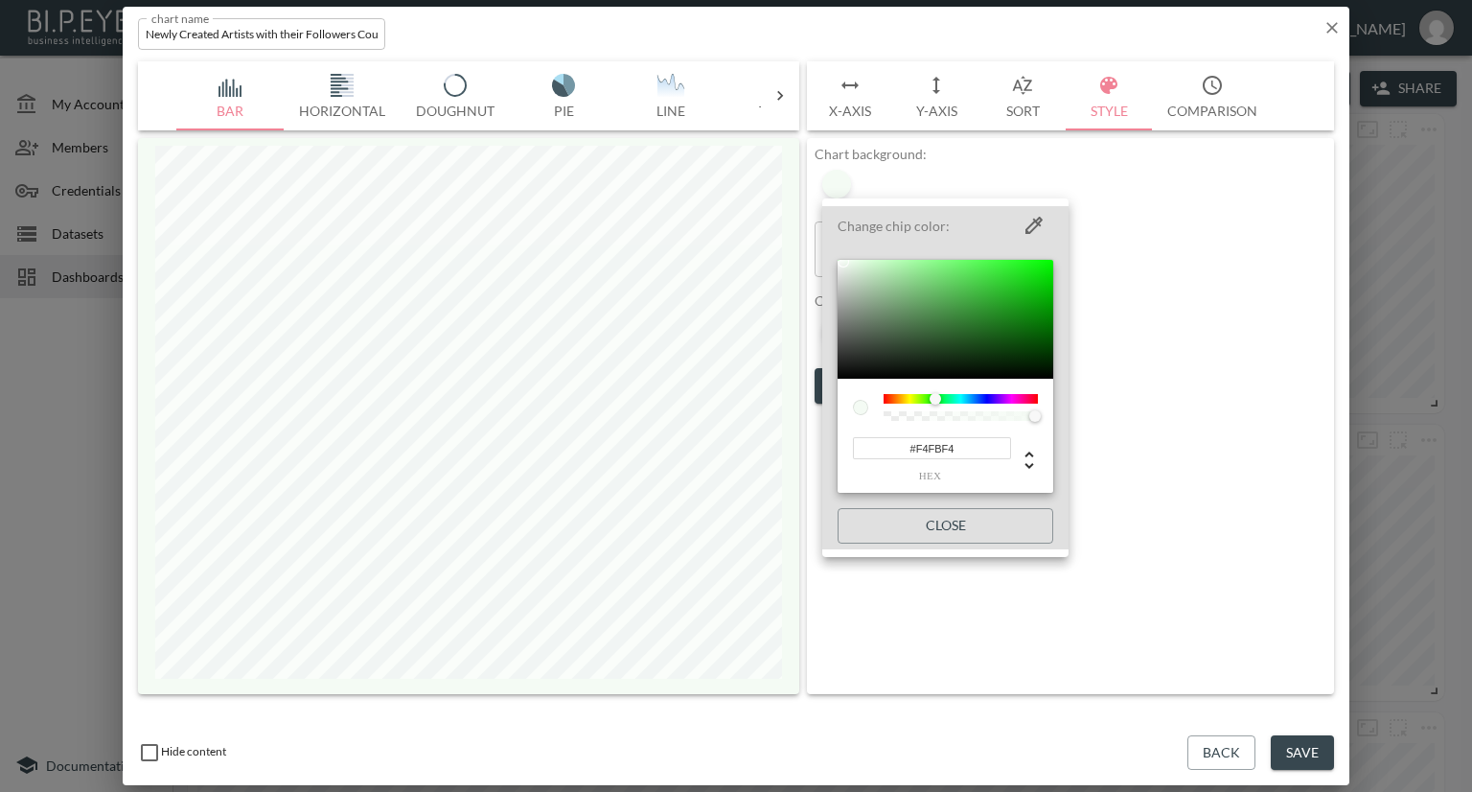
type input "#F4FBF4"
click at [1197, 407] on div at bounding box center [736, 396] width 1472 height 792
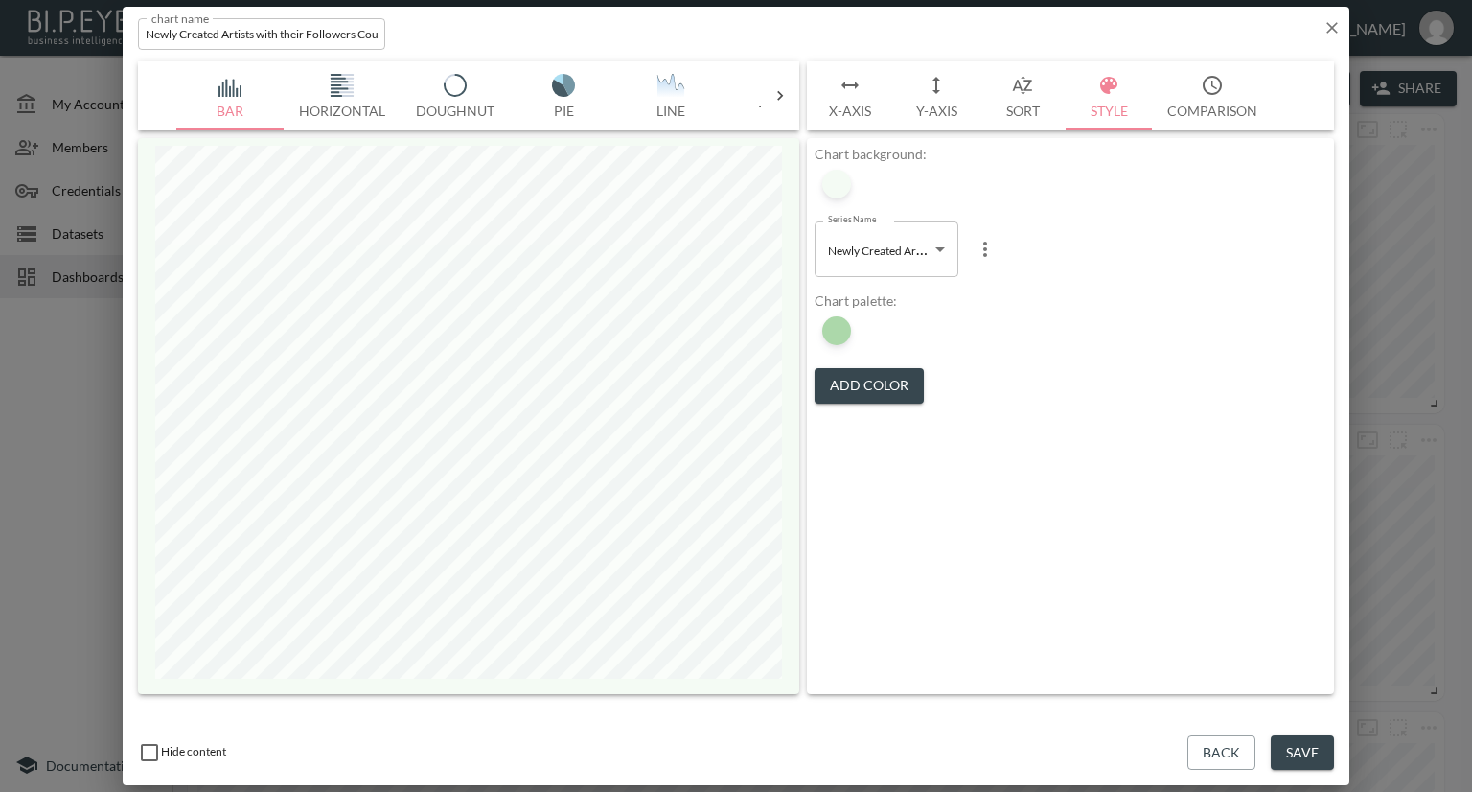
click at [1311, 750] on button "Save" at bounding box center [1302, 752] width 63 height 35
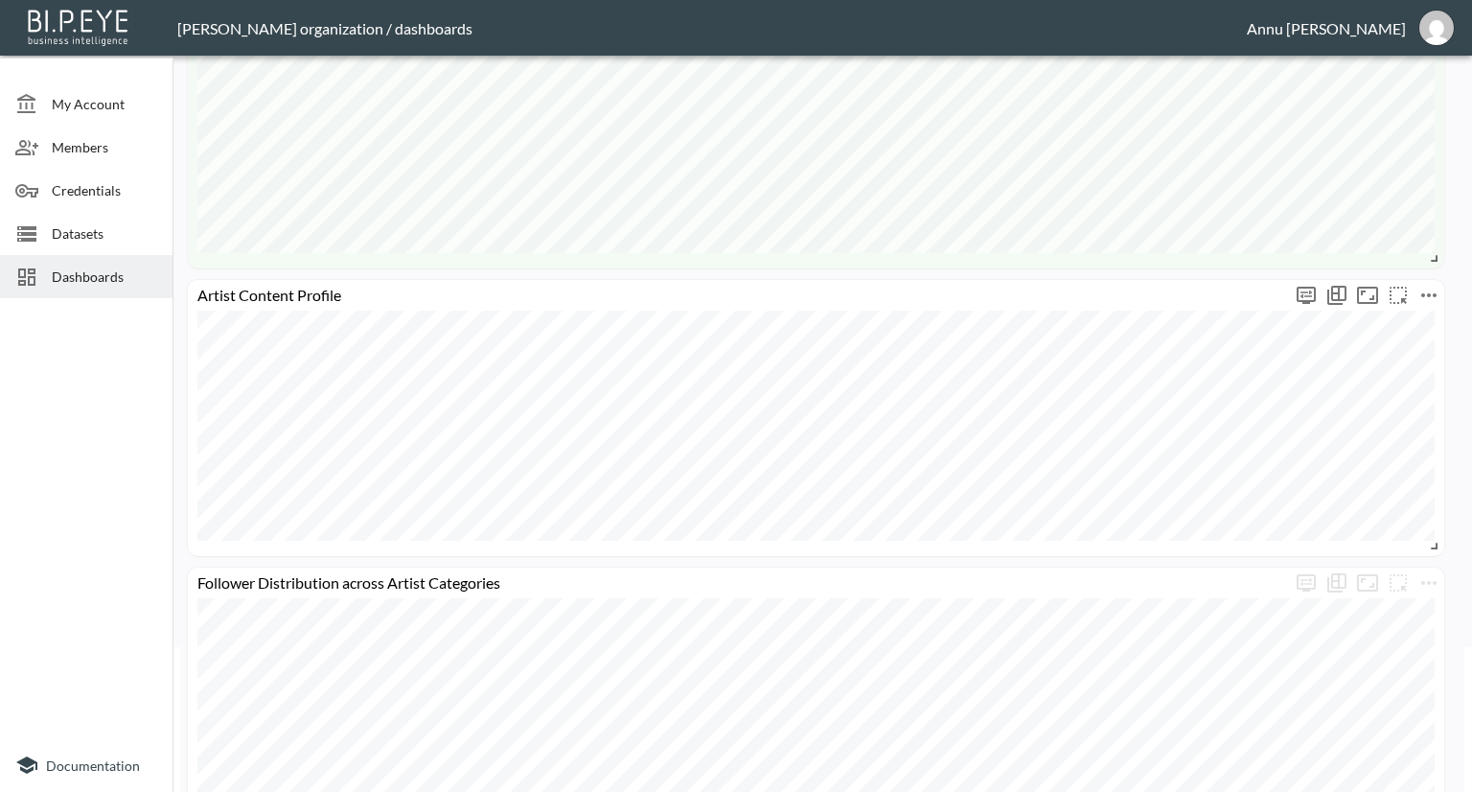
scroll to position [96, 0]
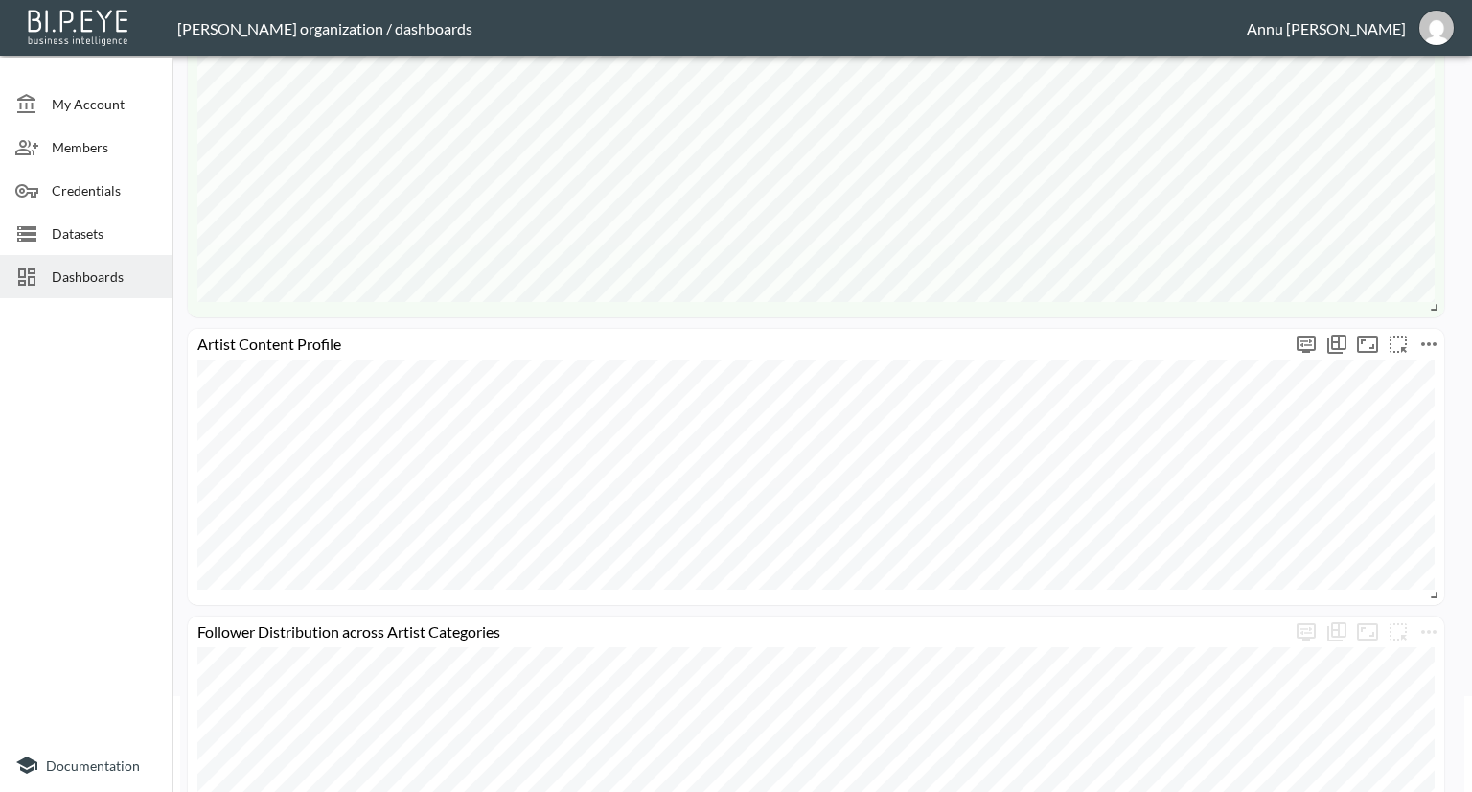
click at [1433, 350] on icon "more" at bounding box center [1429, 344] width 23 height 23
click at [1411, 374] on li "Edit" at bounding box center [1377, 381] width 150 height 35
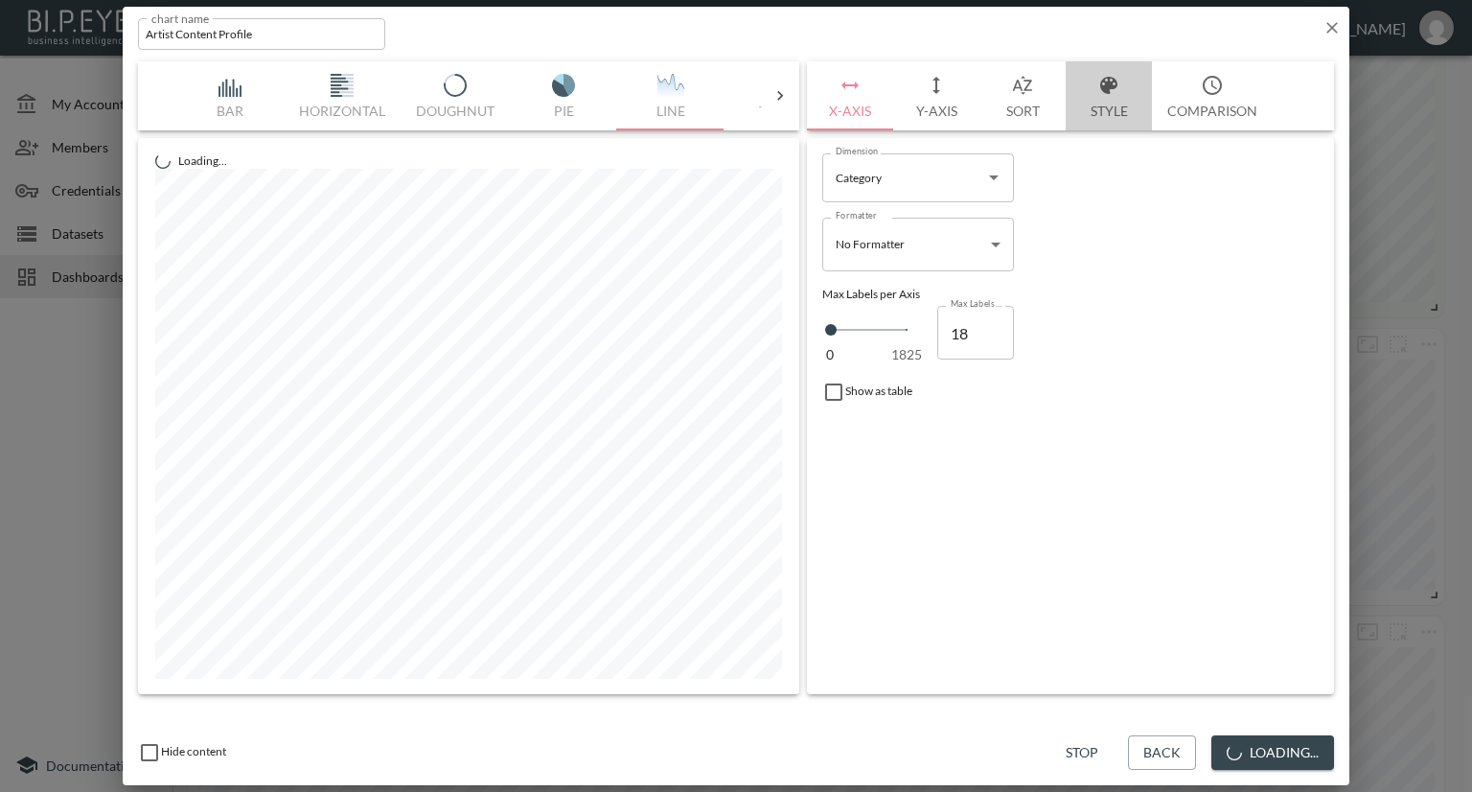
click at [1133, 97] on button "Style" at bounding box center [1109, 95] width 86 height 69
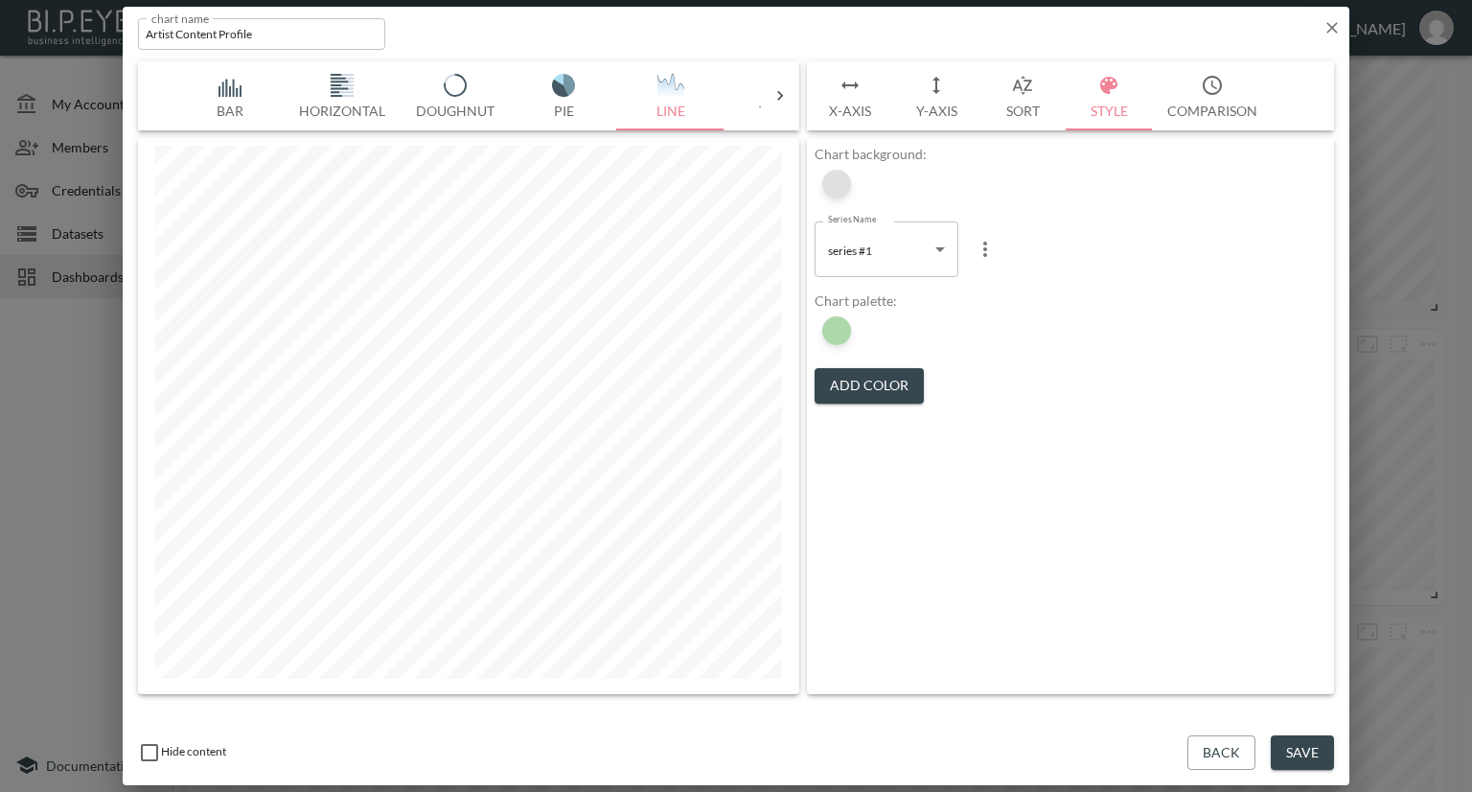
click at [848, 181] on div at bounding box center [836, 184] width 29 height 29
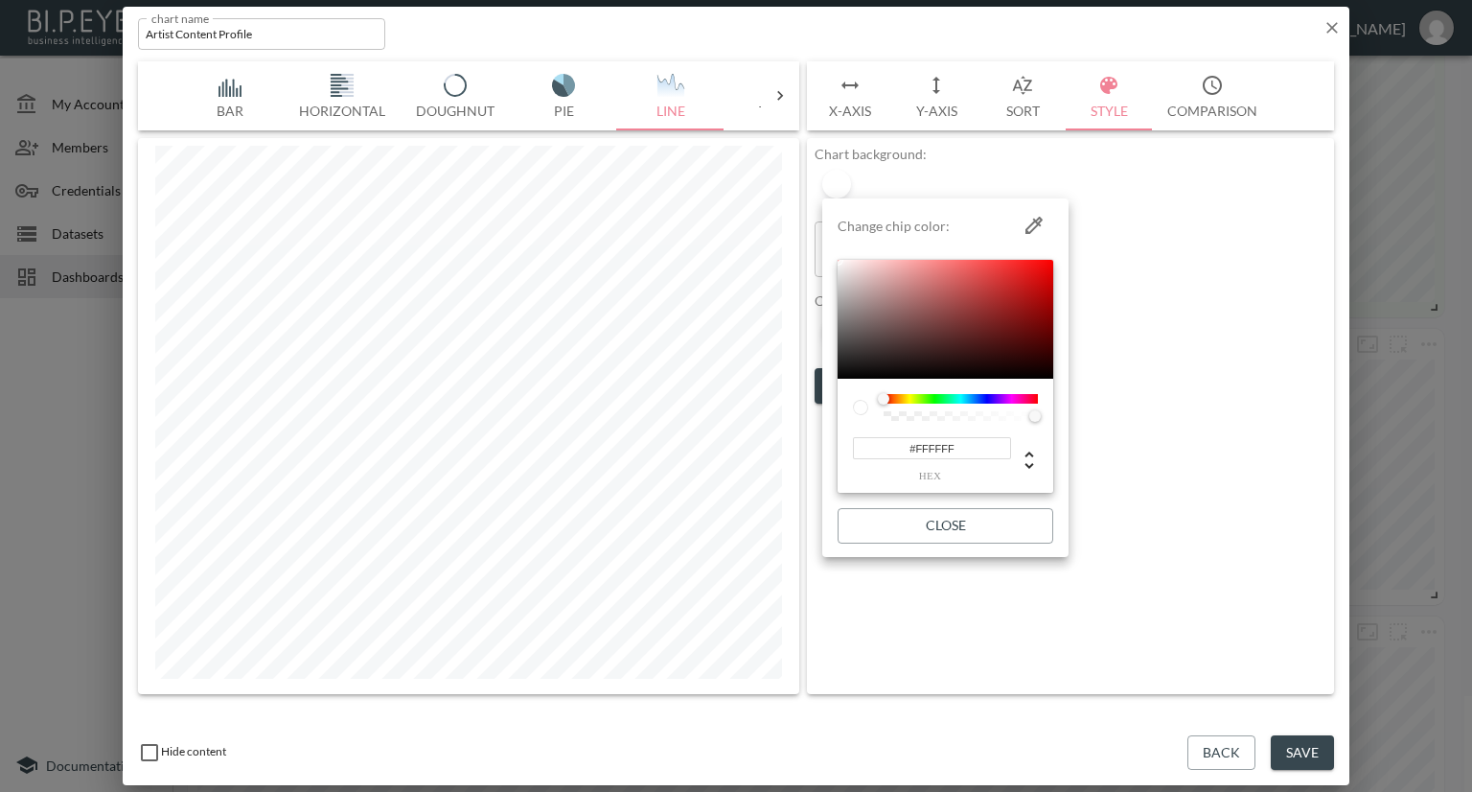
drag, startPoint x: 980, startPoint y: 456, endPoint x: 855, endPoint y: 451, distance: 124.7
click at [855, 451] on input "#FFFFFF" at bounding box center [932, 448] width 158 height 22
paste input "4FBF4"
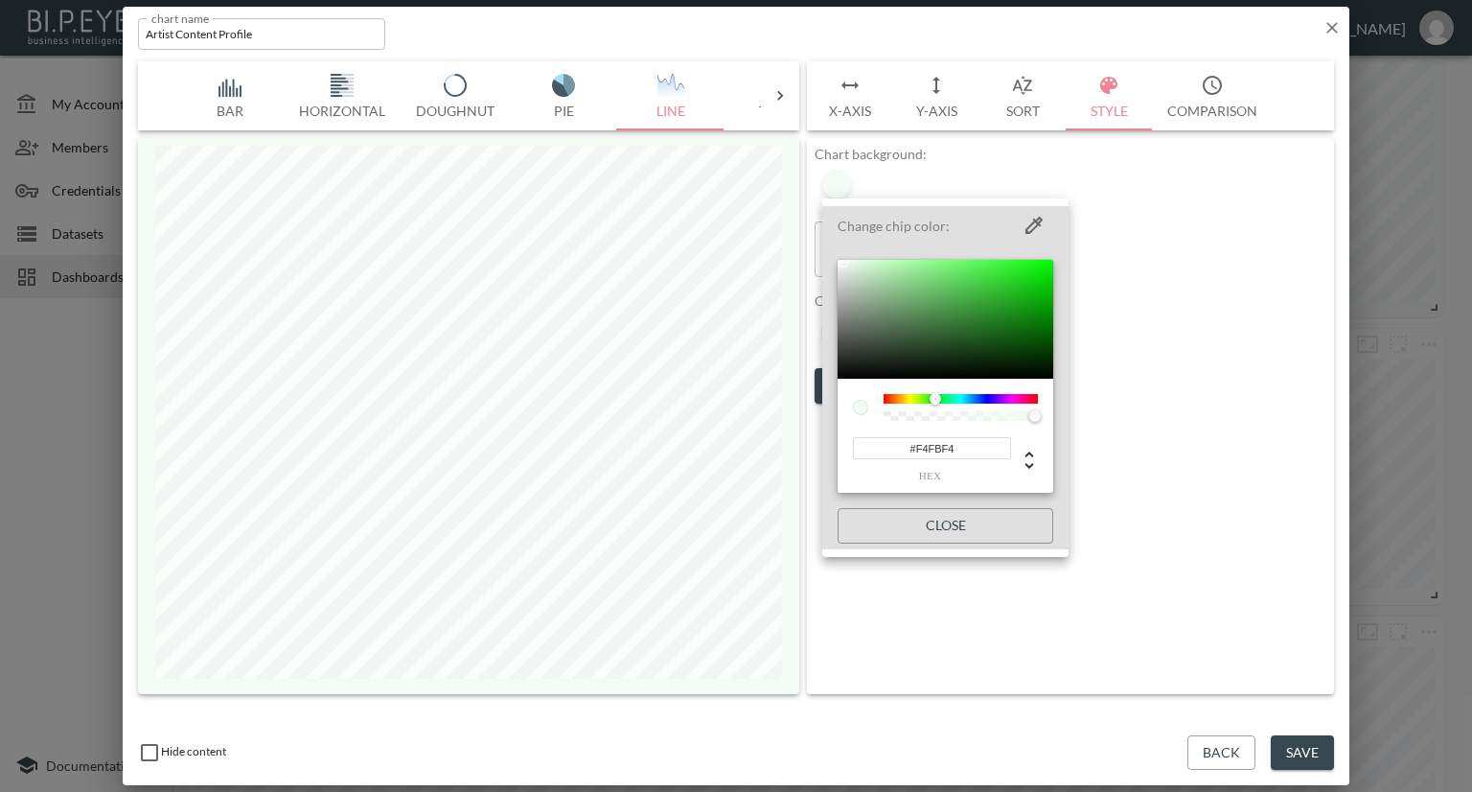
type input "#F4FBF4"
click at [1162, 404] on div at bounding box center [736, 396] width 1472 height 792
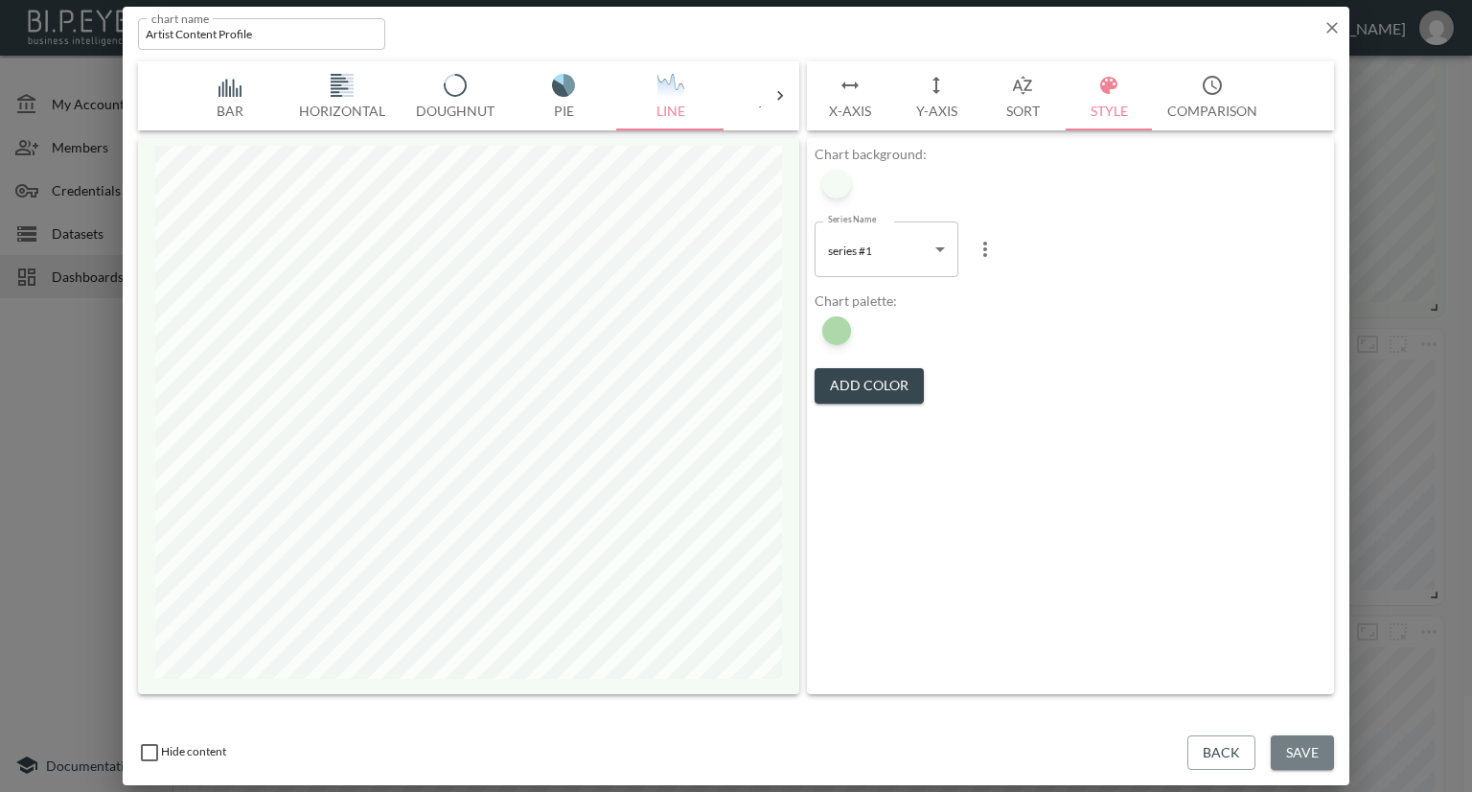
click at [1319, 742] on button "Save" at bounding box center [1302, 752] width 63 height 35
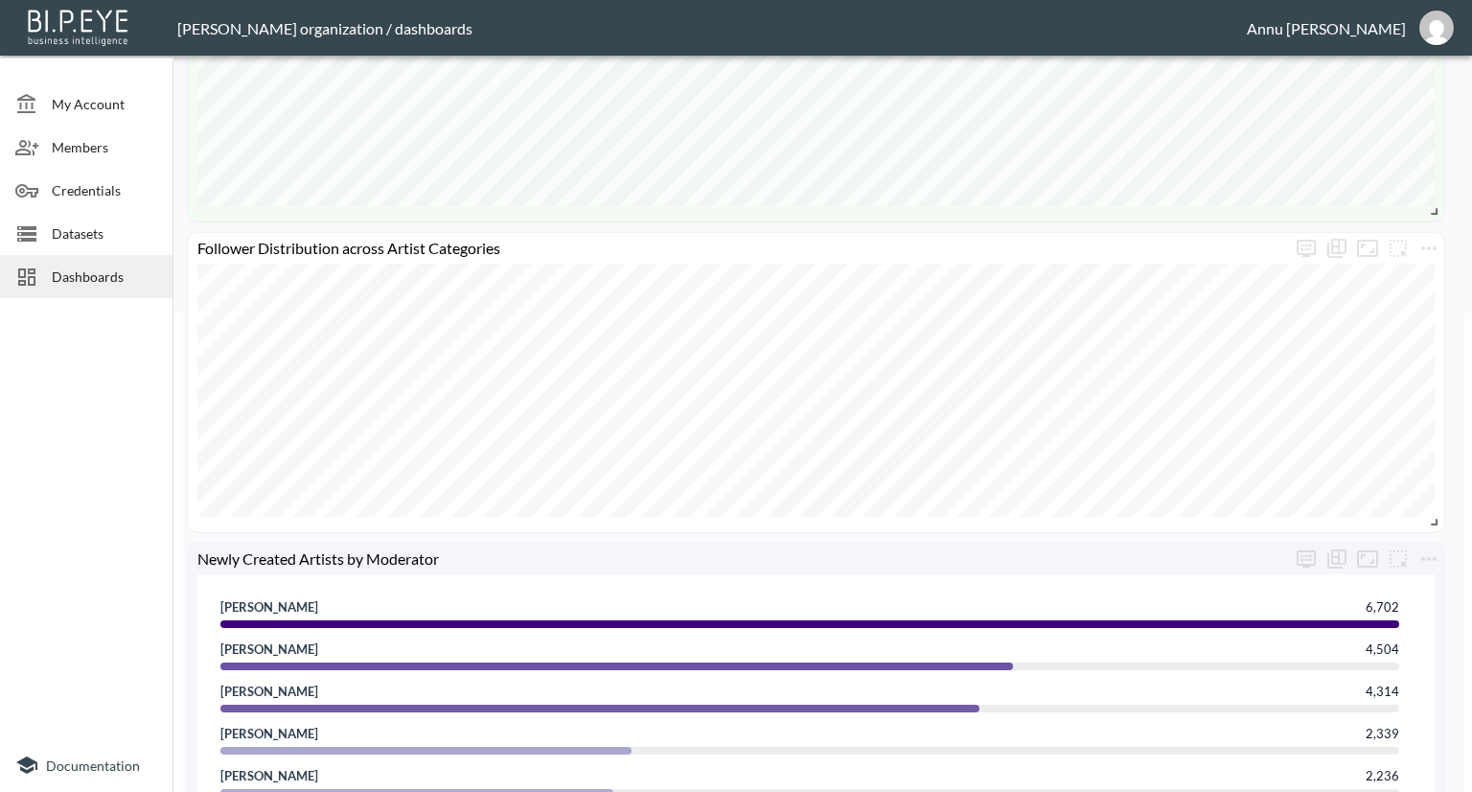
scroll to position [288, 0]
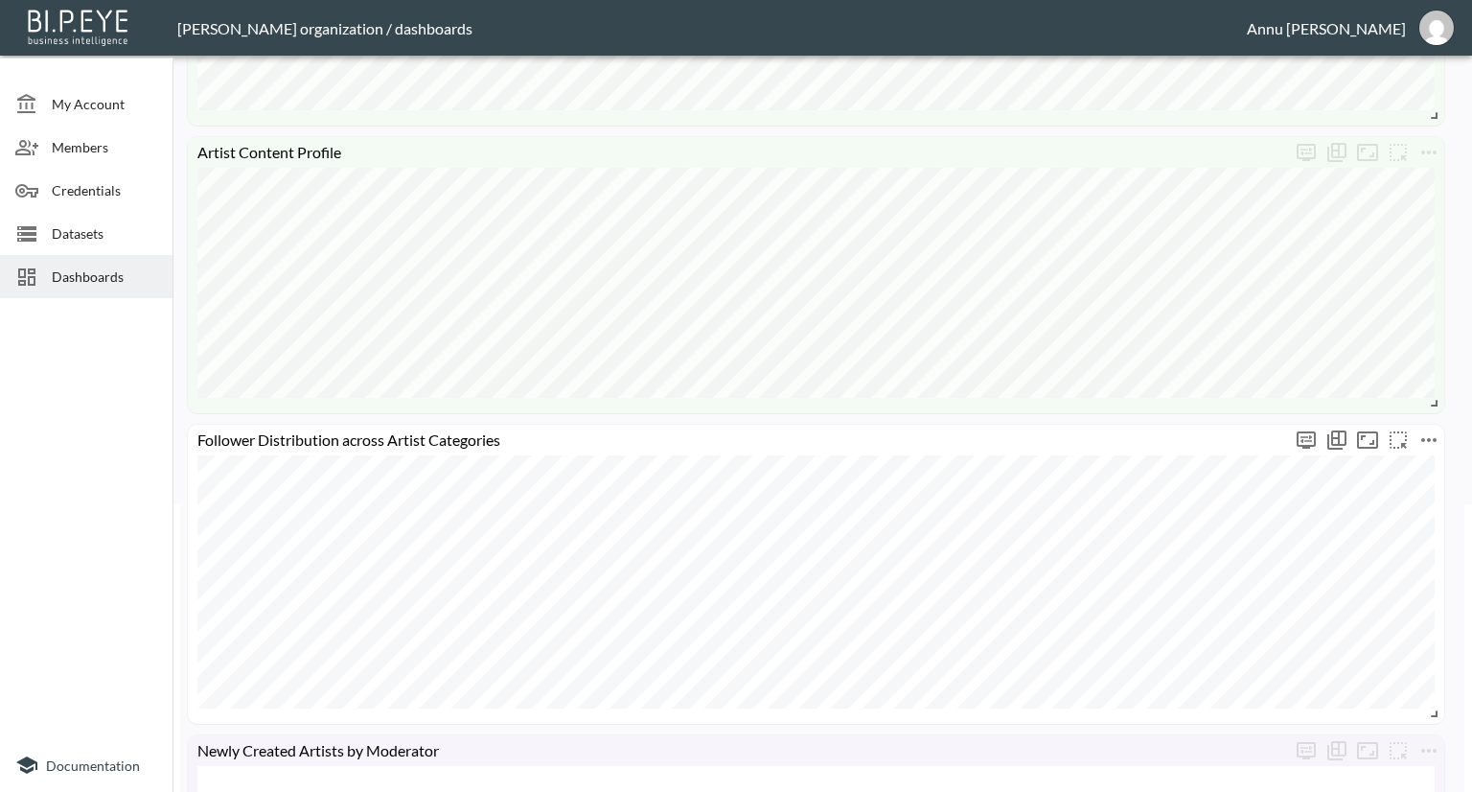
click at [1424, 439] on icon "more" at bounding box center [1428, 440] width 15 height 4
click at [1404, 473] on li "Edit" at bounding box center [1377, 477] width 150 height 35
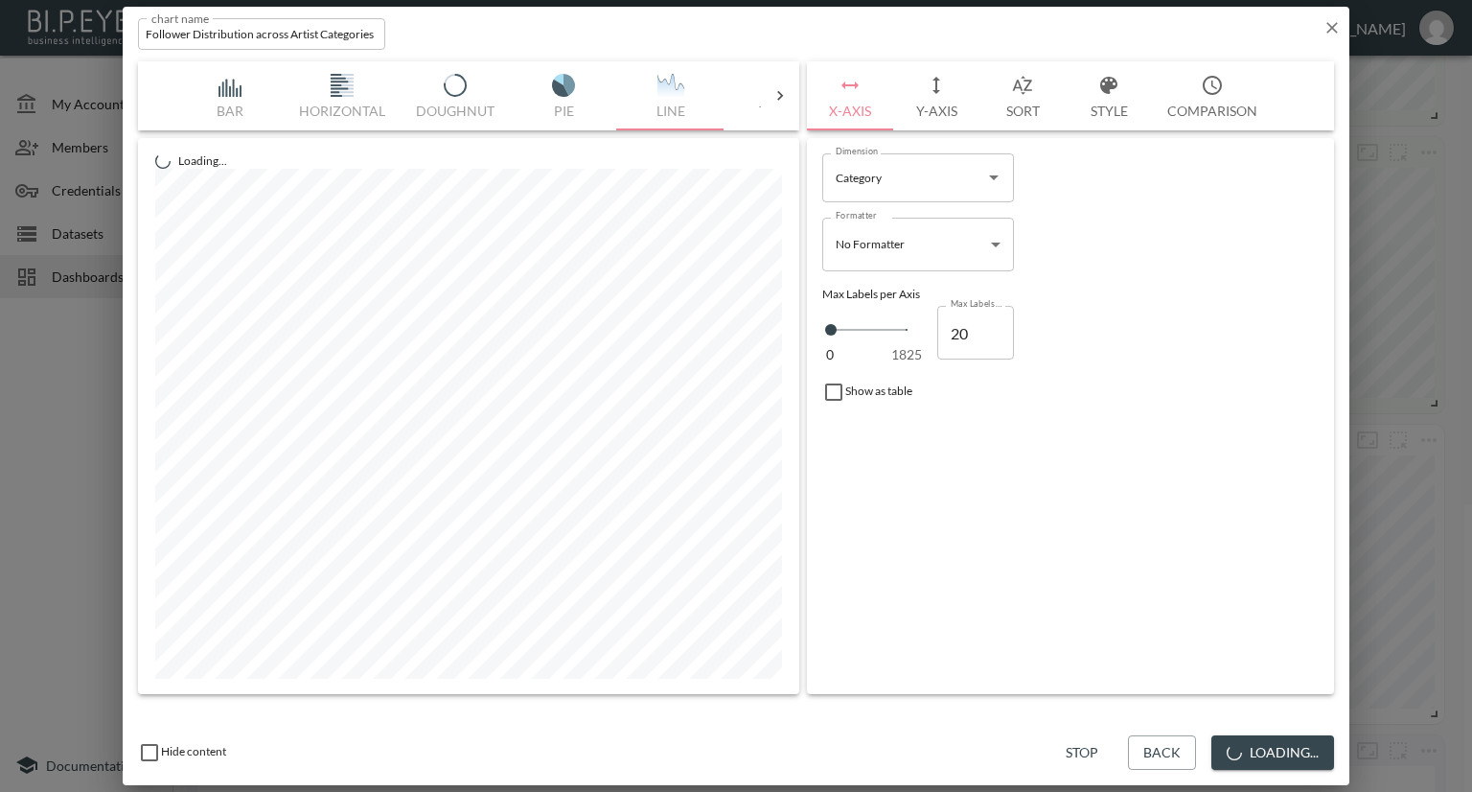
click at [1114, 112] on button "Style" at bounding box center [1109, 95] width 86 height 69
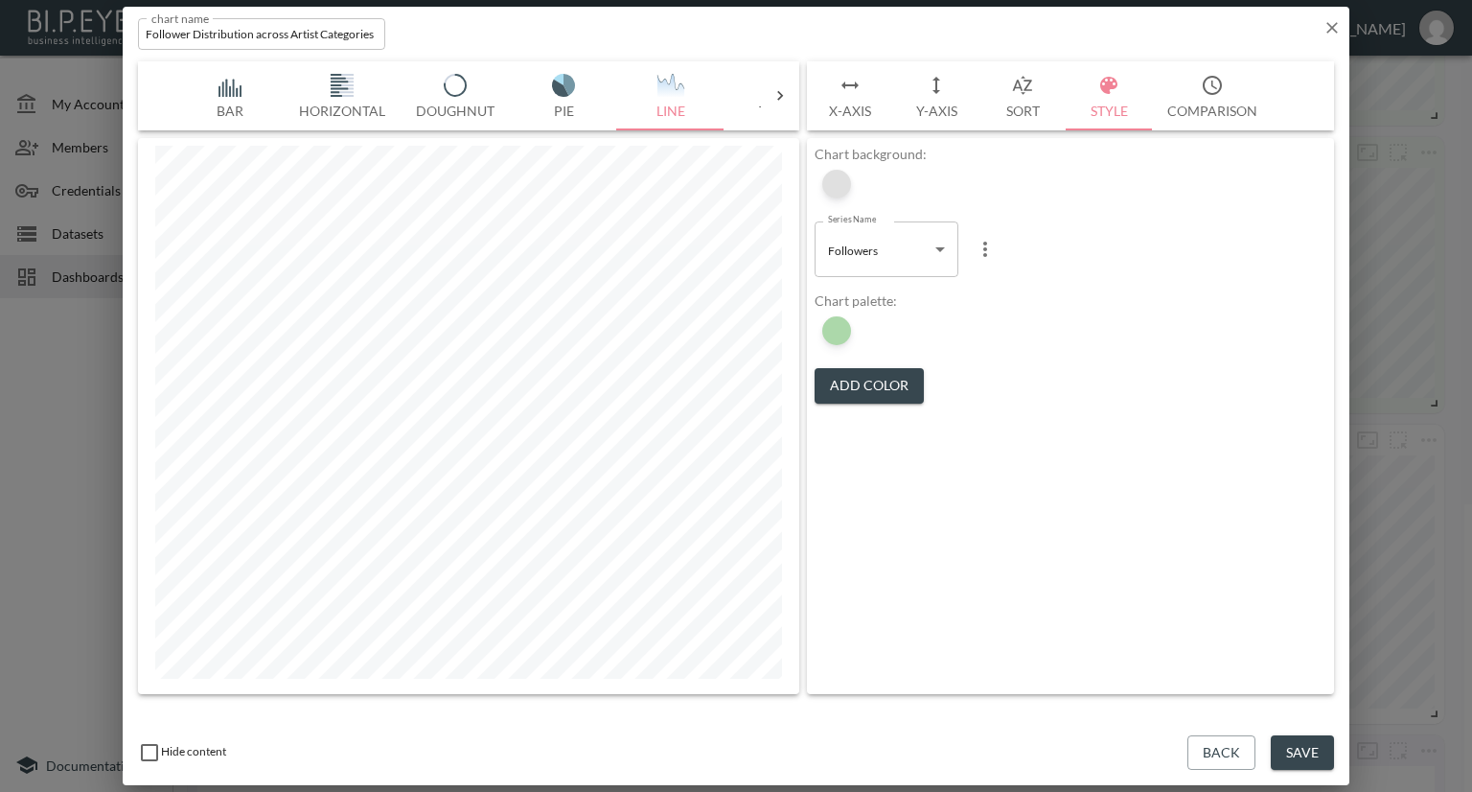
click at [841, 178] on div at bounding box center [836, 184] width 29 height 29
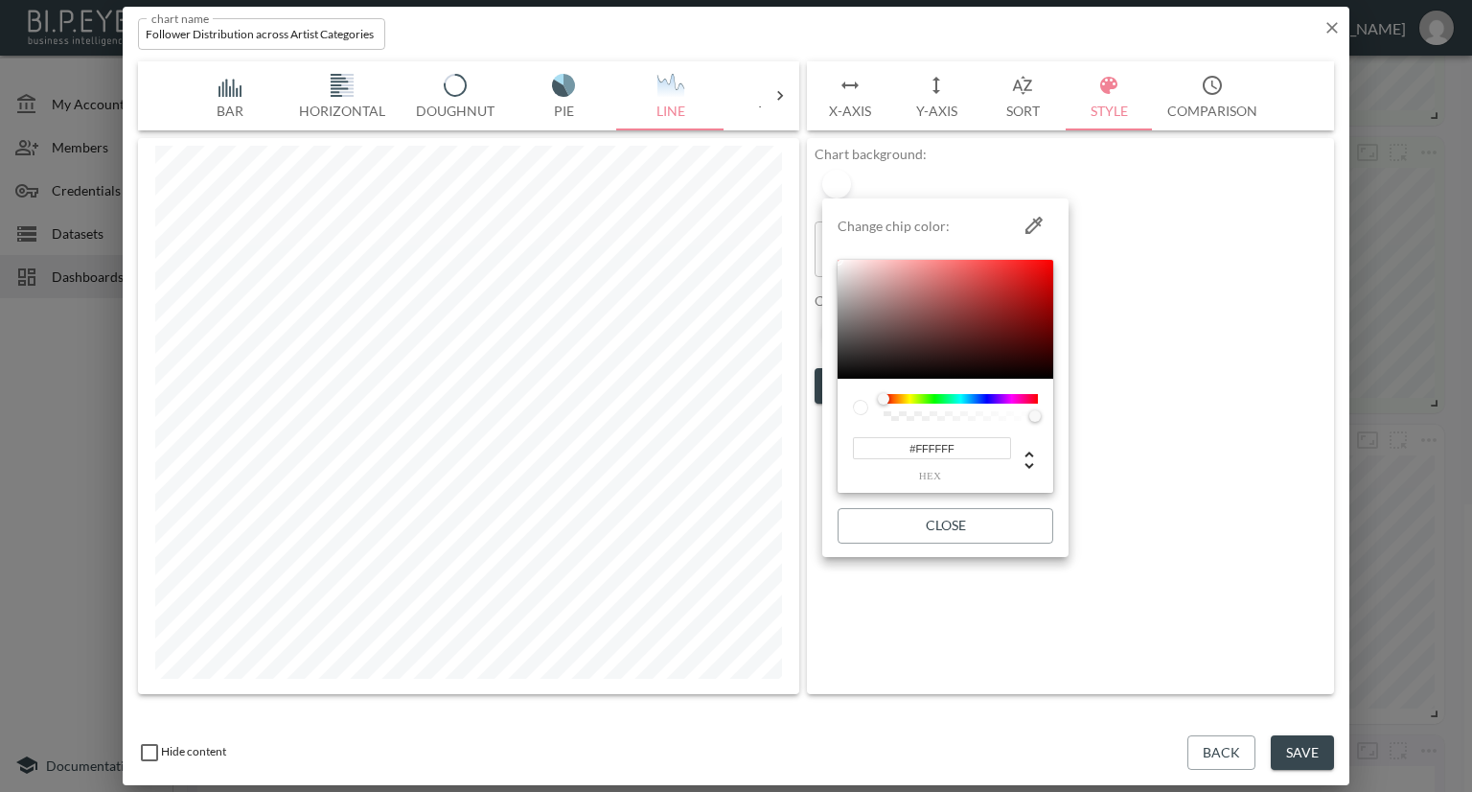
drag, startPoint x: 882, startPoint y: 449, endPoint x: 822, endPoint y: 447, distance: 59.5
click at [822, 447] on li "Change chip color: #FFFFFF hex Close" at bounding box center [945, 377] width 246 height 343
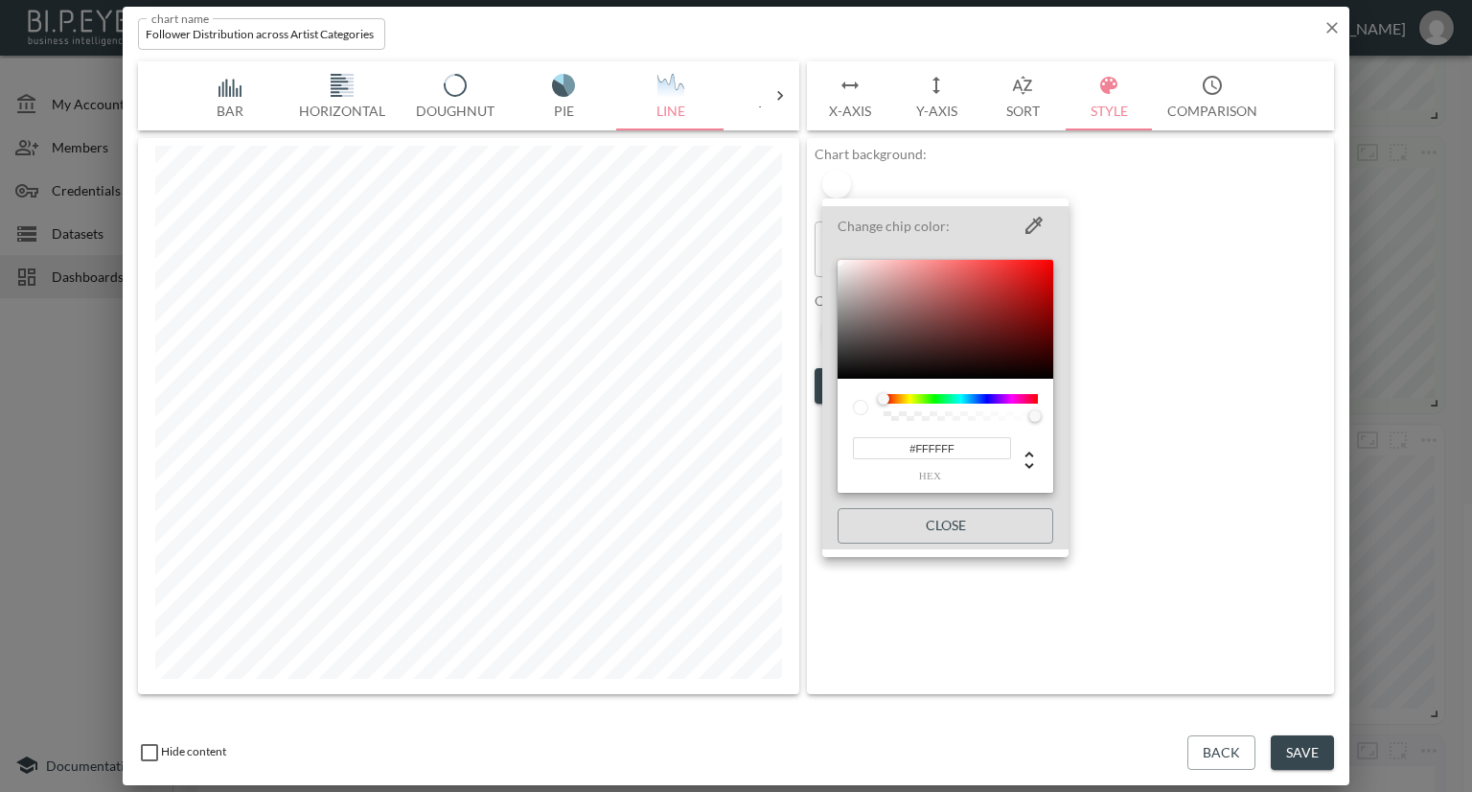
paste input "4FBF4"
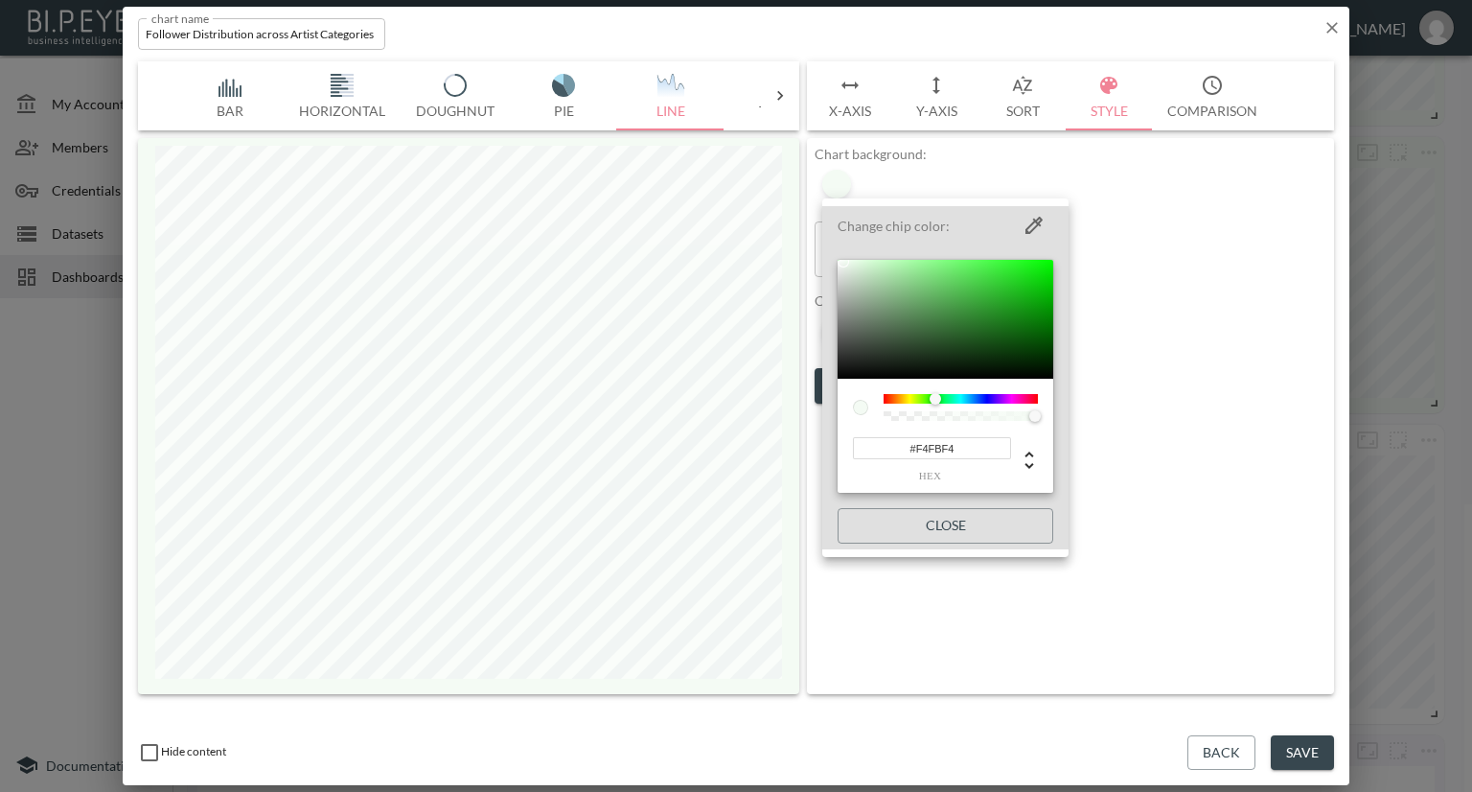
type input "#F4FBF4"
click at [1204, 419] on div at bounding box center [736, 396] width 1472 height 792
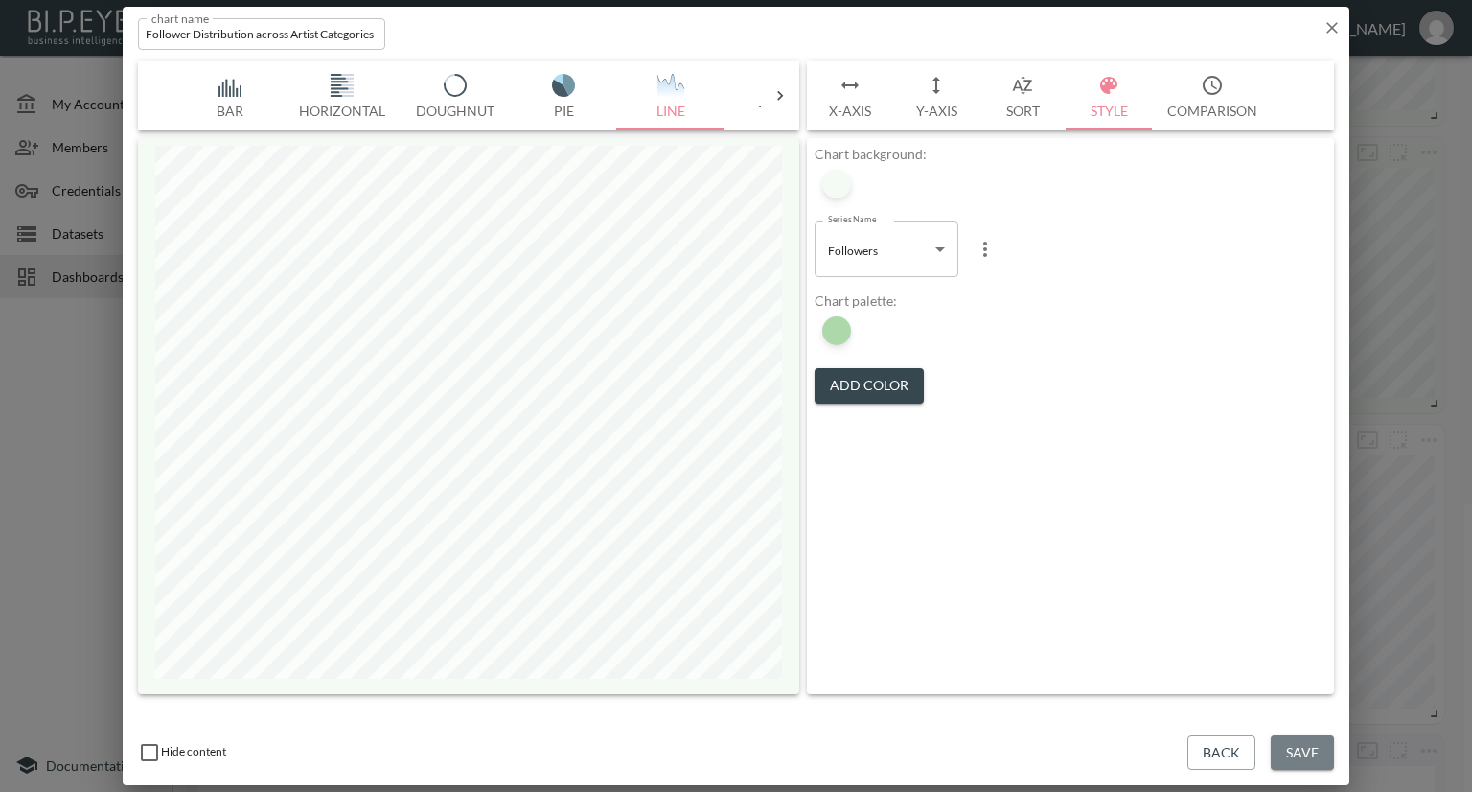
click at [1299, 740] on button "Save" at bounding box center [1302, 752] width 63 height 35
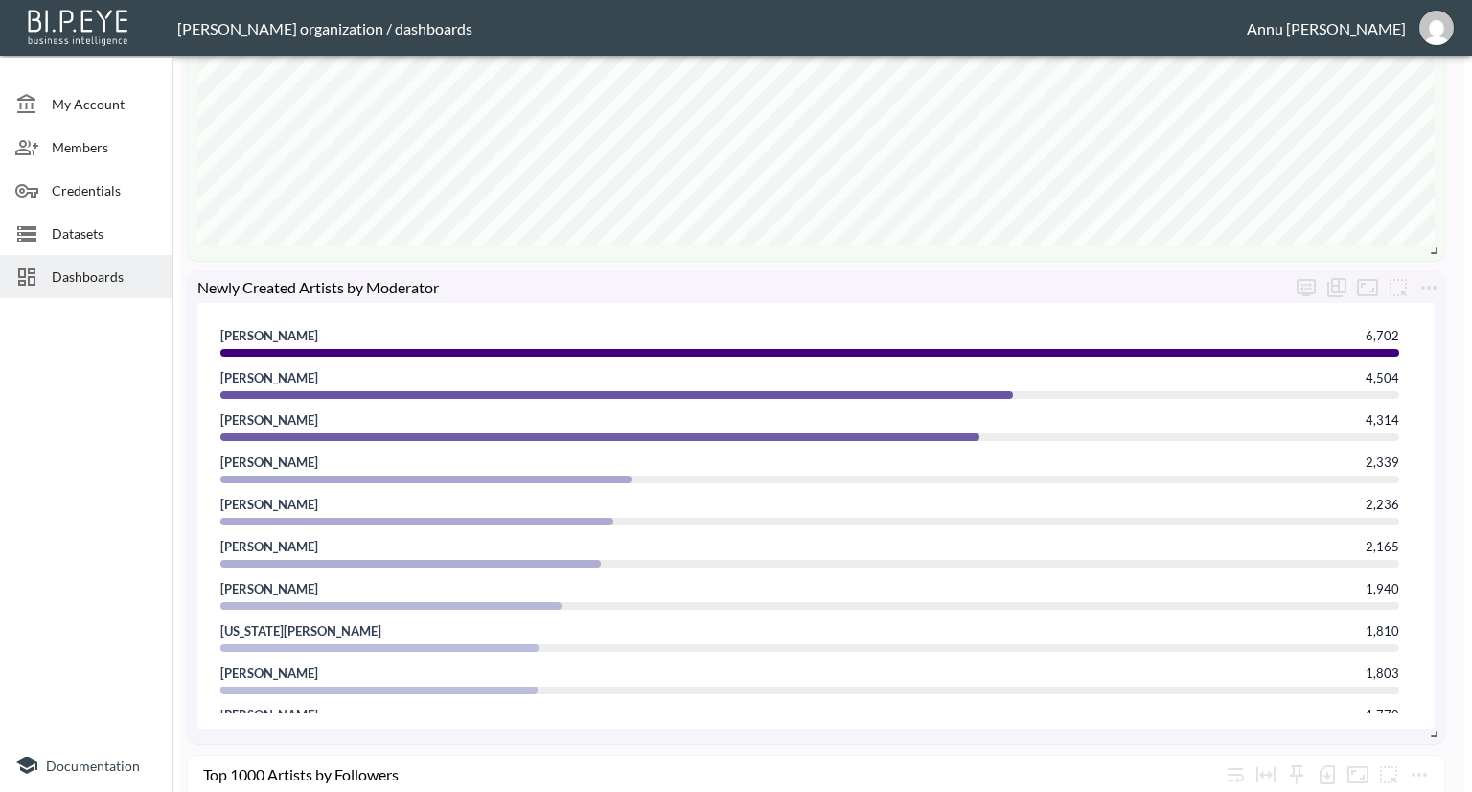
scroll to position [863, 0]
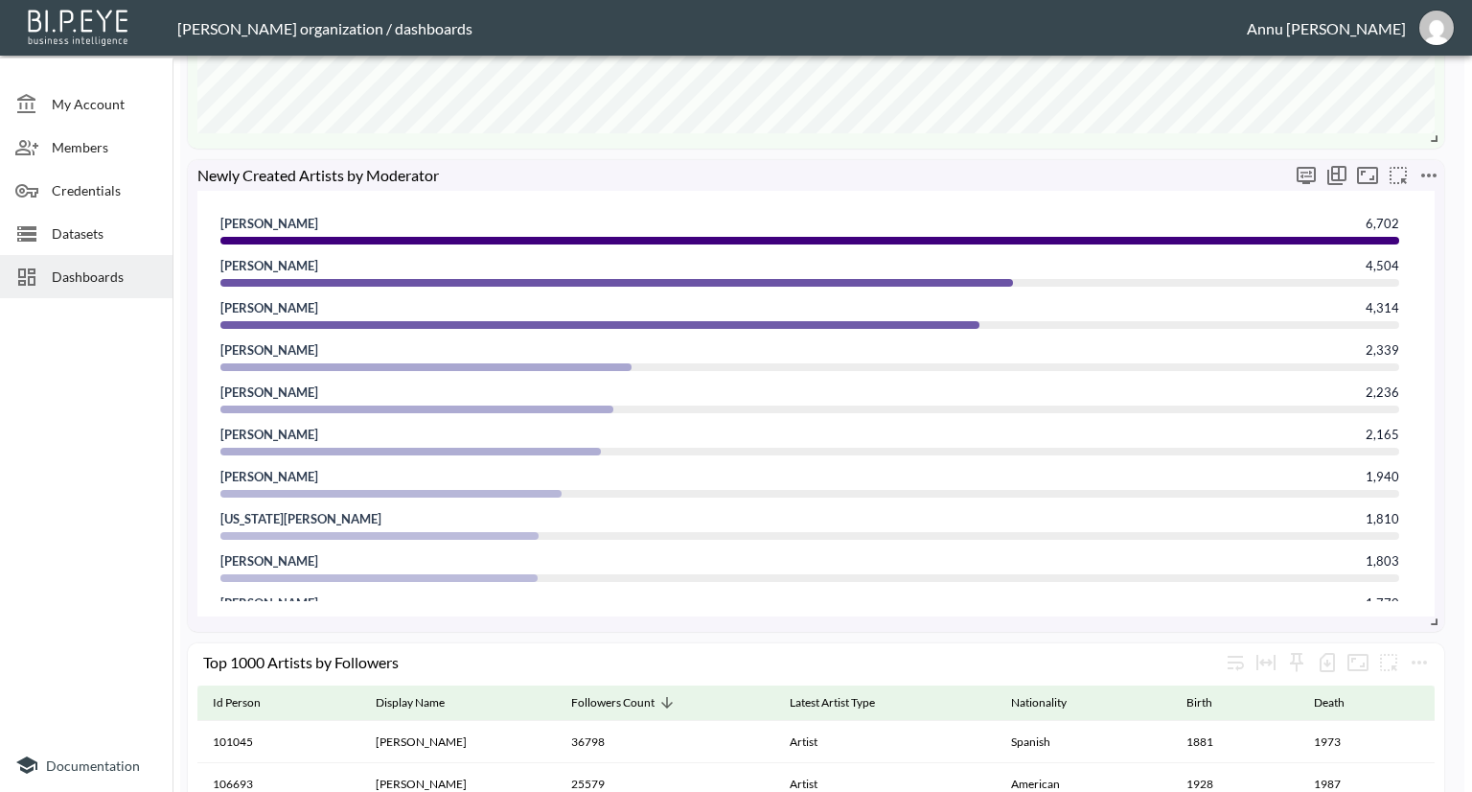
click at [1430, 174] on icon "more" at bounding box center [1428, 175] width 15 height 4
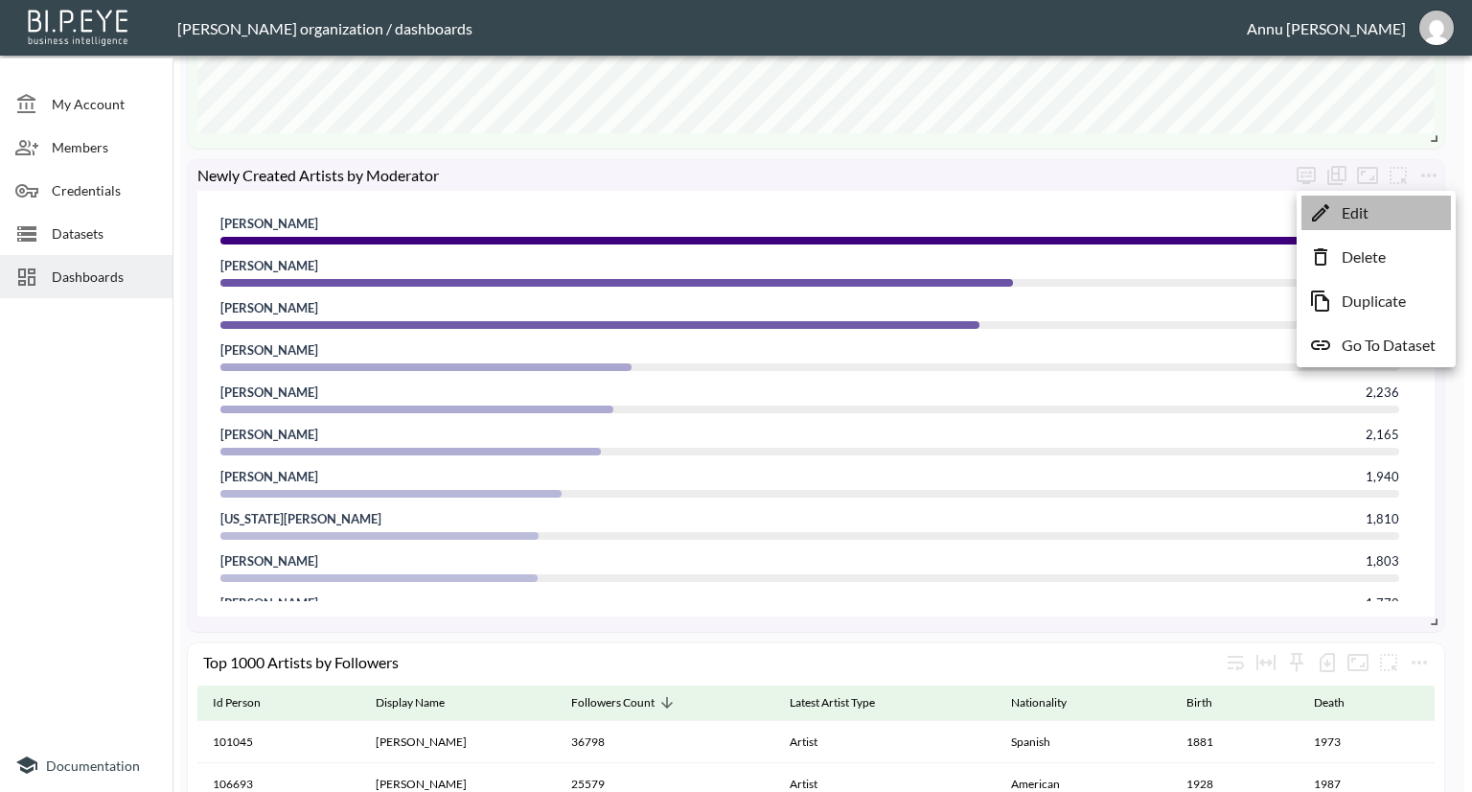
click at [1403, 213] on li "Edit" at bounding box center [1377, 213] width 150 height 35
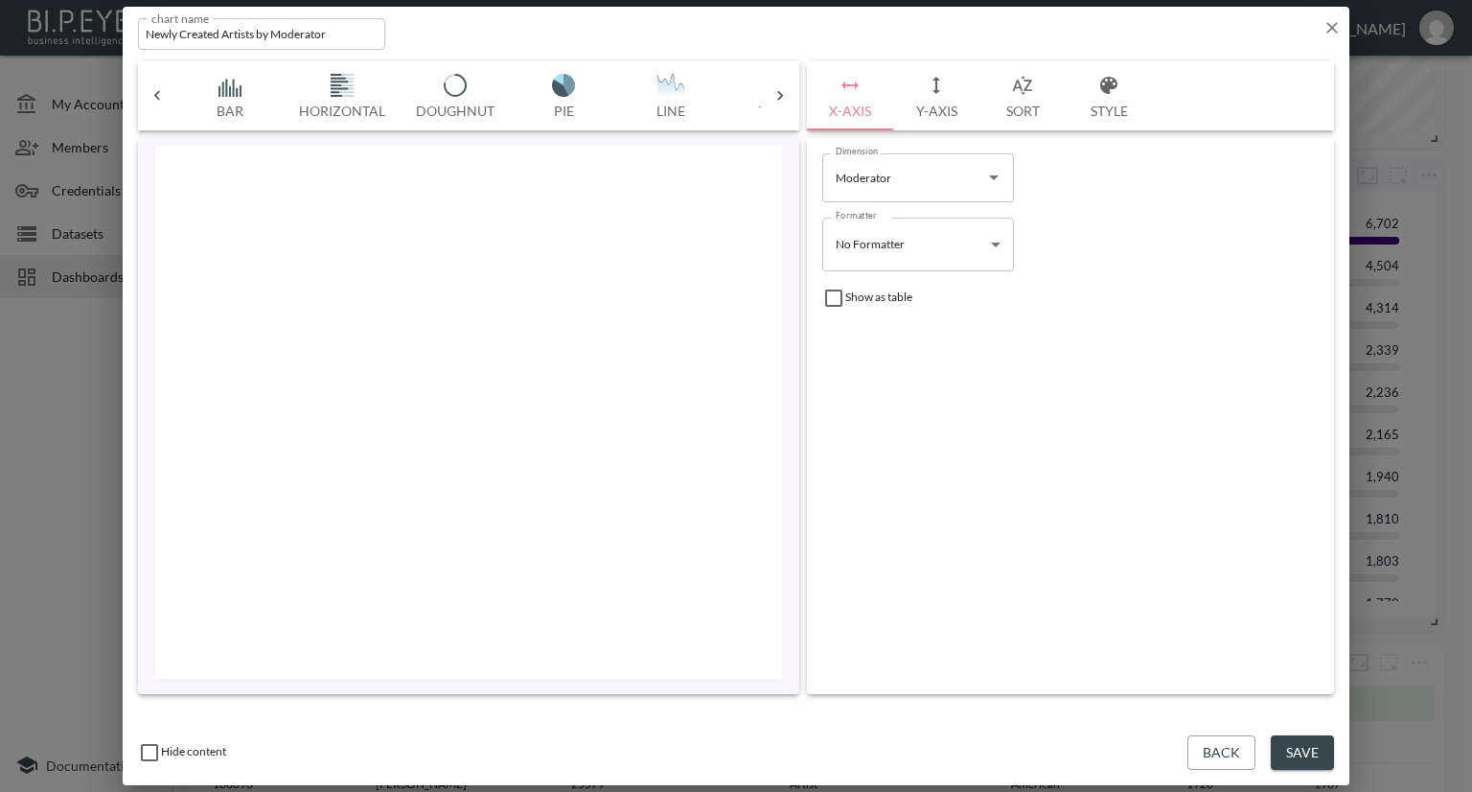
scroll to position [0, 422]
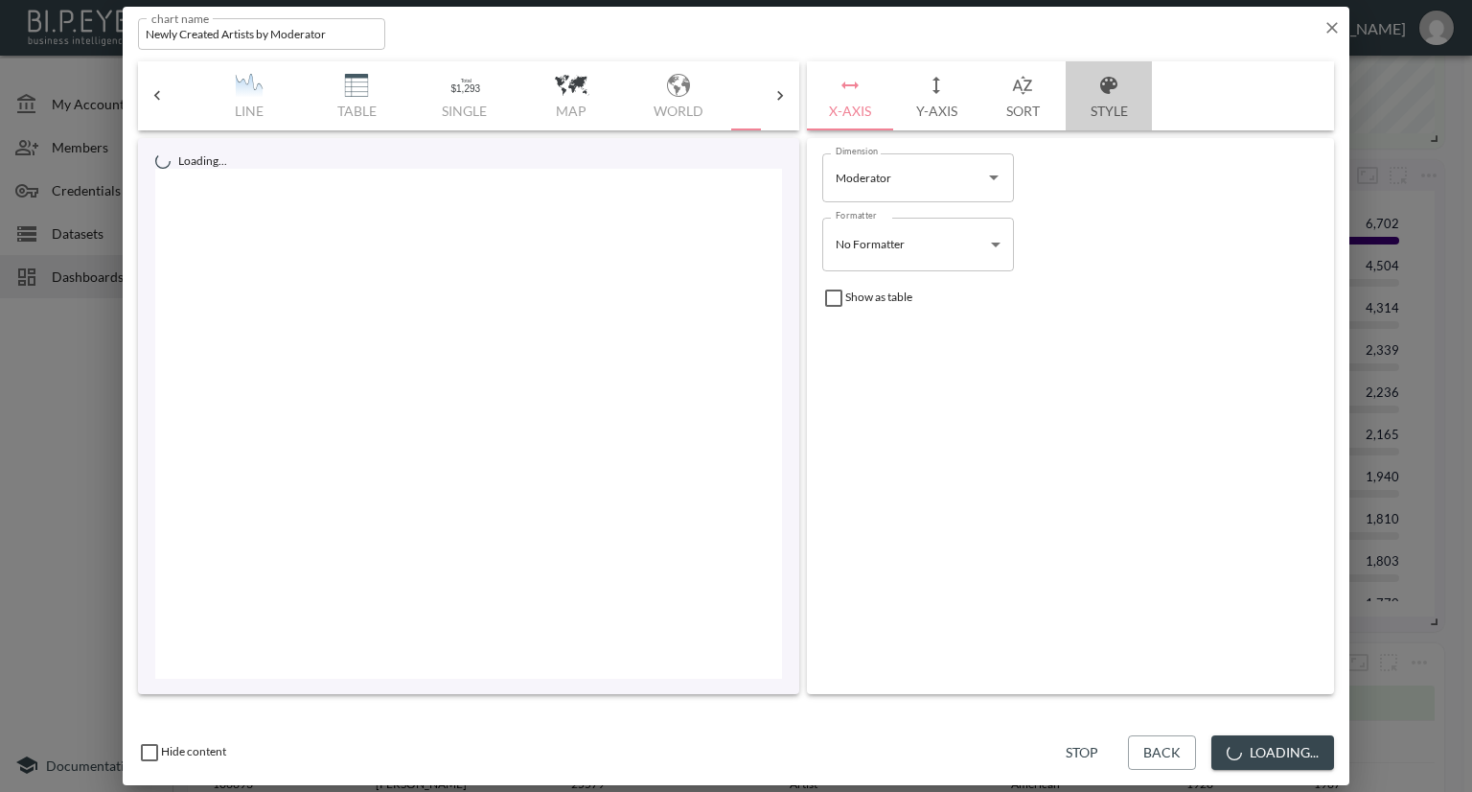
click at [1102, 104] on button "Style" at bounding box center [1109, 95] width 86 height 69
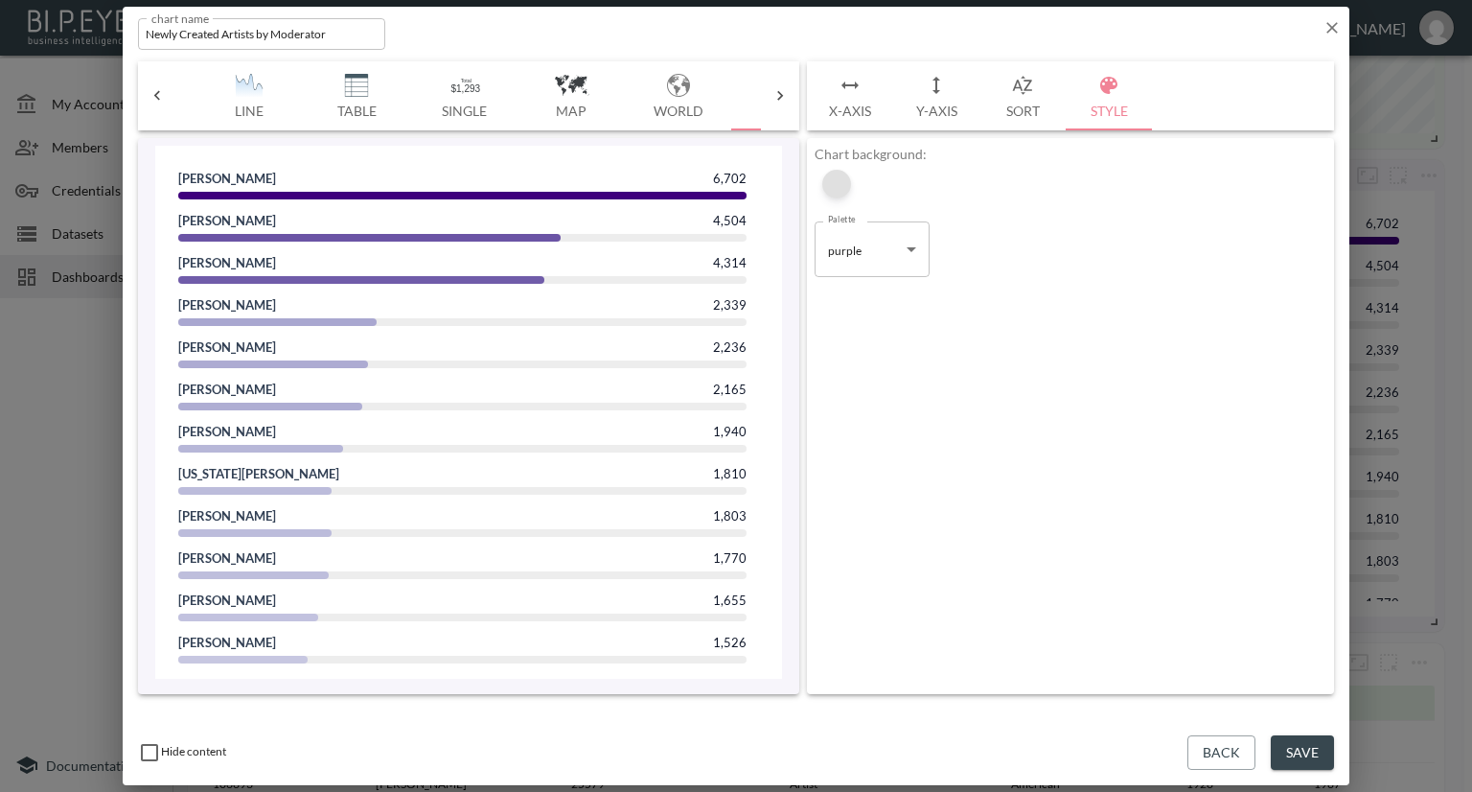
click at [840, 185] on div at bounding box center [836, 184] width 29 height 29
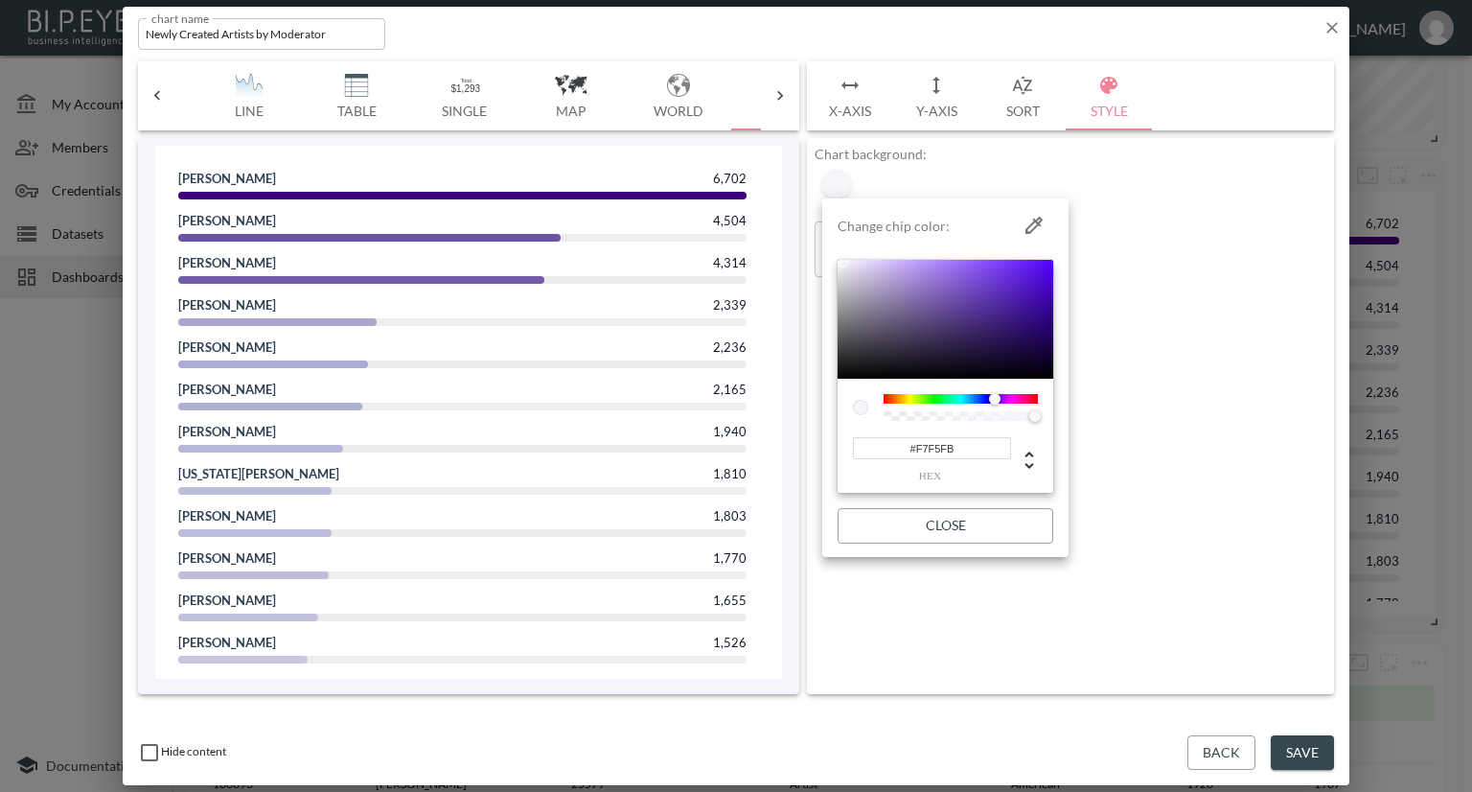
drag, startPoint x: 964, startPoint y: 450, endPoint x: 865, endPoint y: 450, distance: 99.7
click at [865, 450] on input "#F7F5FB" at bounding box center [932, 448] width 158 height 22
paste input "4FBF4"
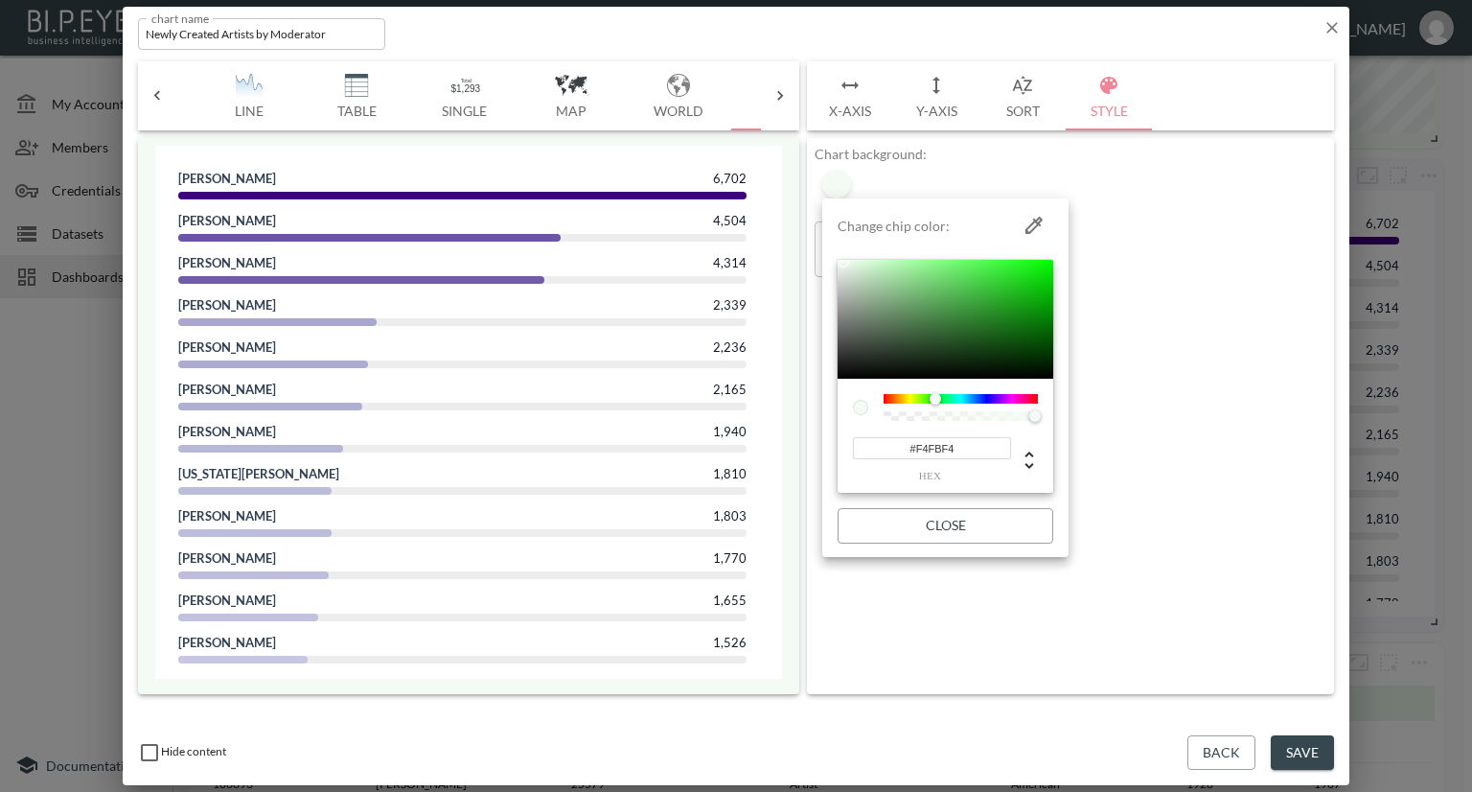
drag, startPoint x: 863, startPoint y: 449, endPoint x: 955, endPoint y: 446, distance: 92.1
click at [895, 446] on input "#F4FBF4" at bounding box center [932, 448] width 158 height 22
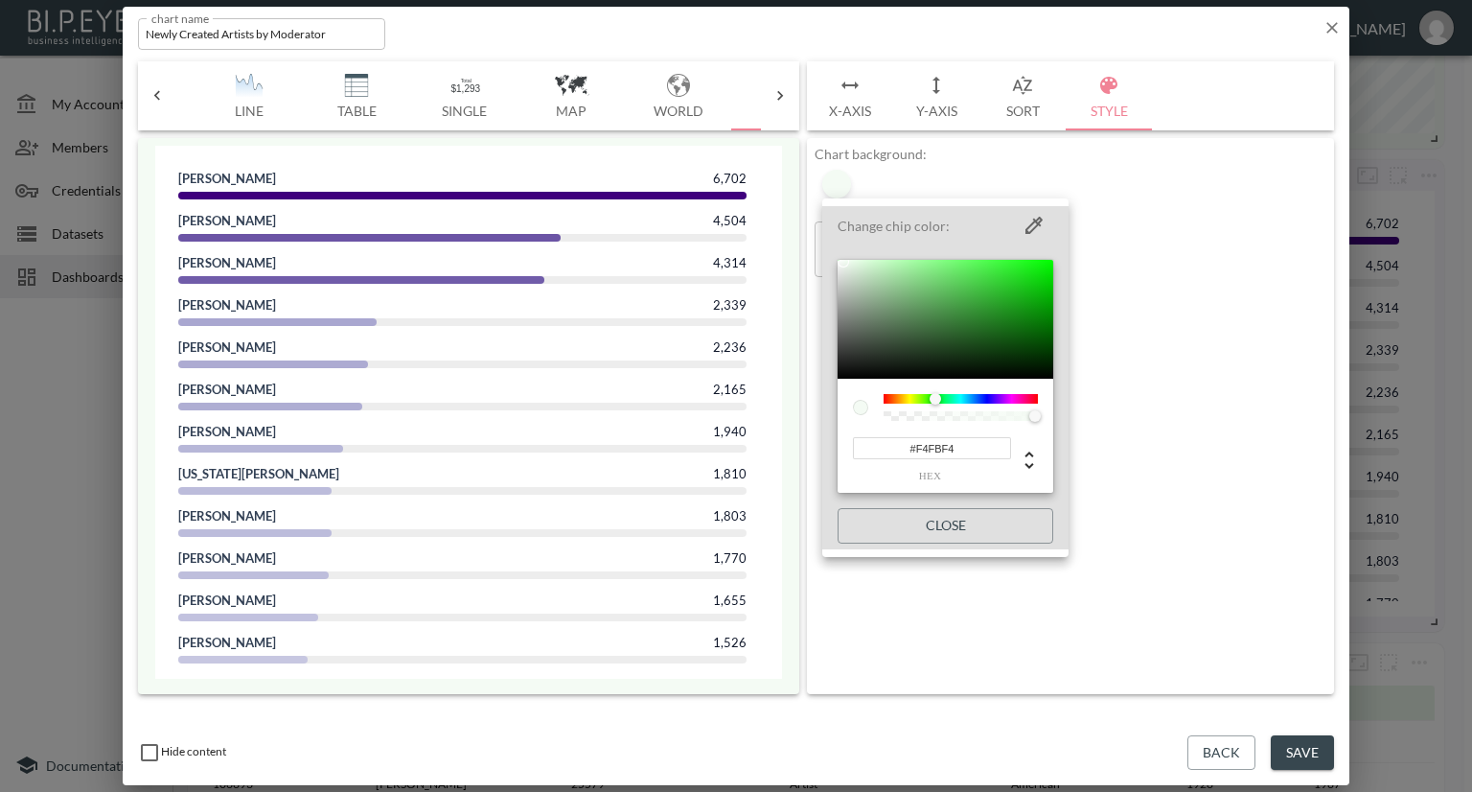
type input "#F4FBF4"
click at [1176, 404] on div at bounding box center [736, 396] width 1472 height 792
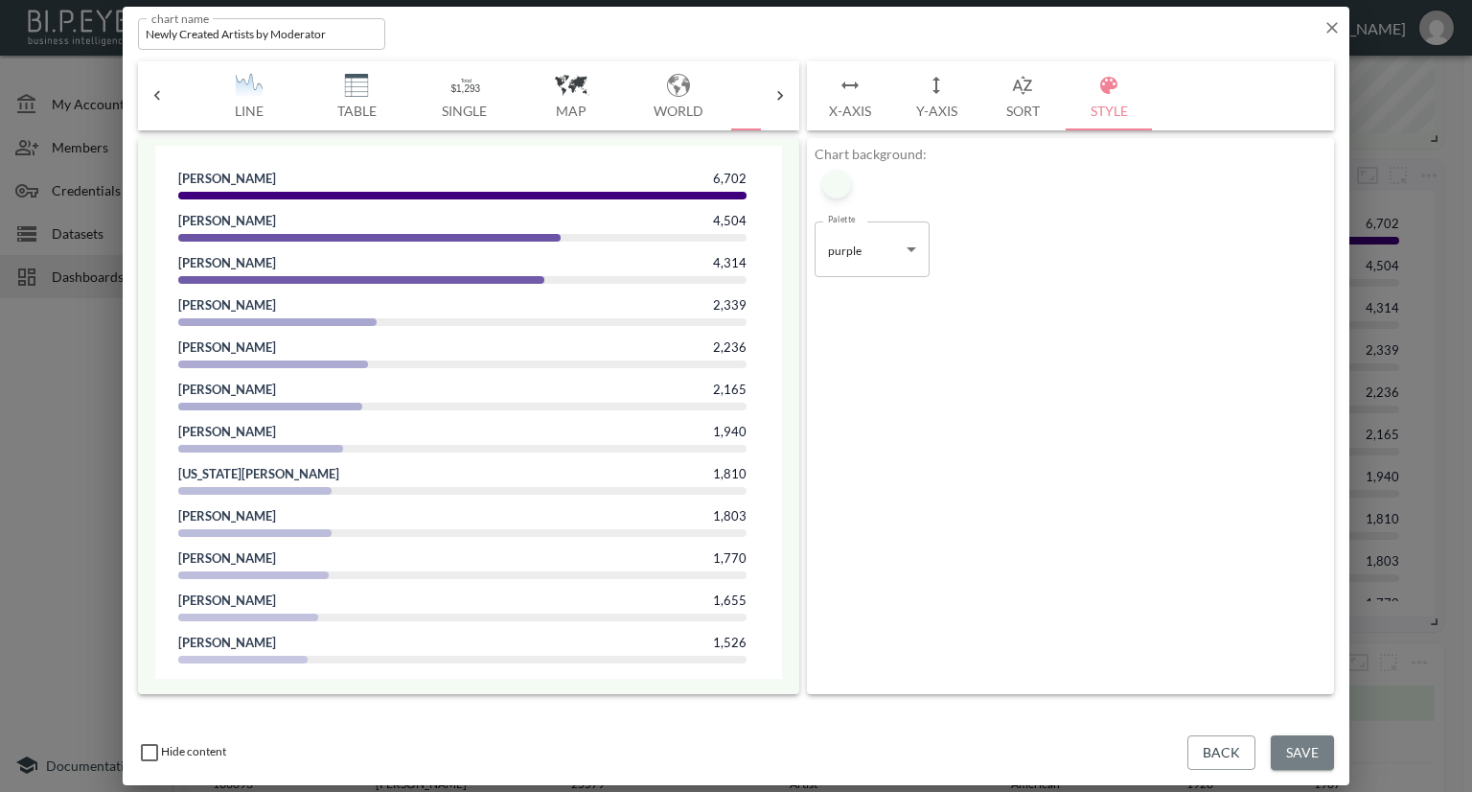
click at [1311, 750] on button "Save" at bounding box center [1302, 752] width 63 height 35
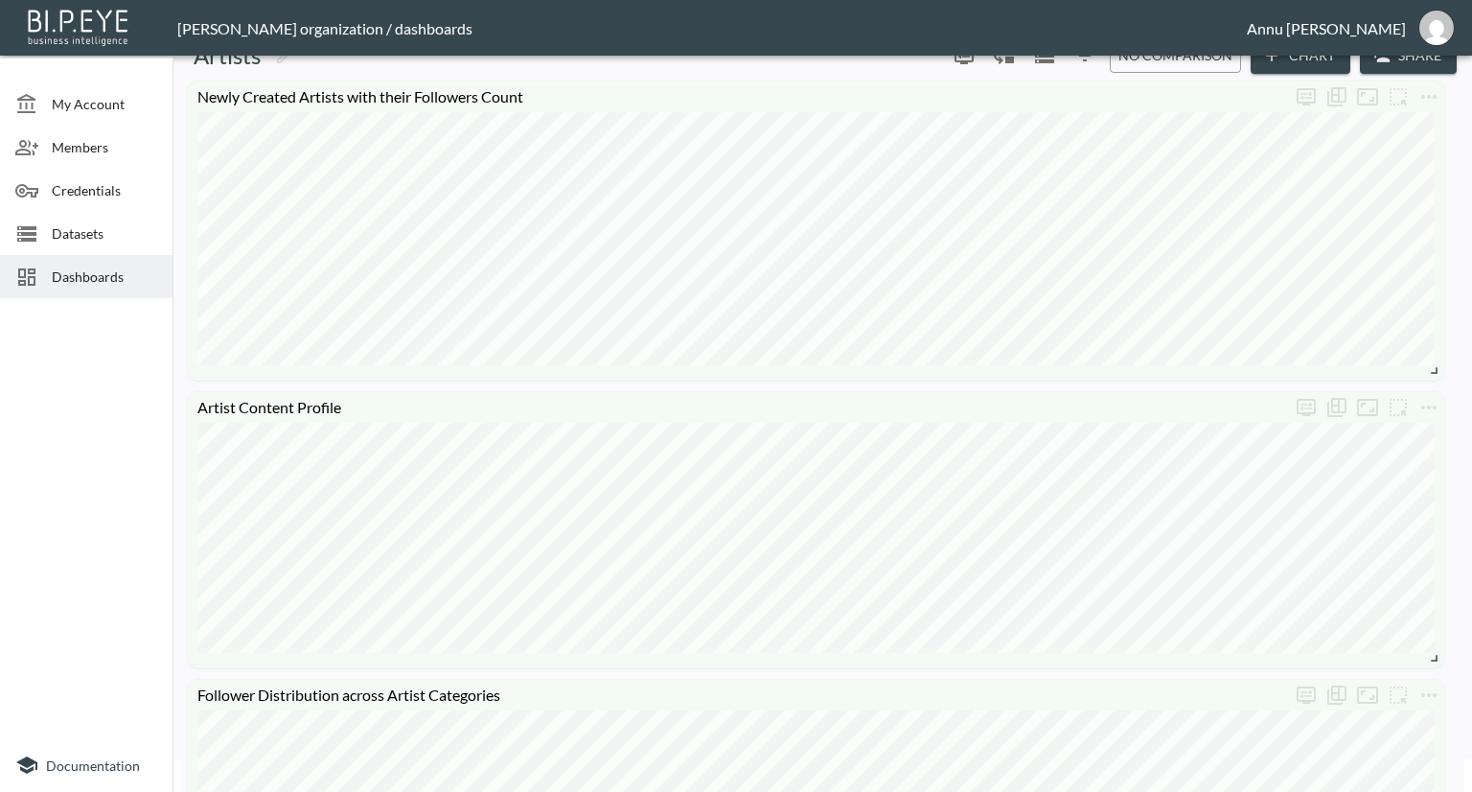
scroll to position [0, 0]
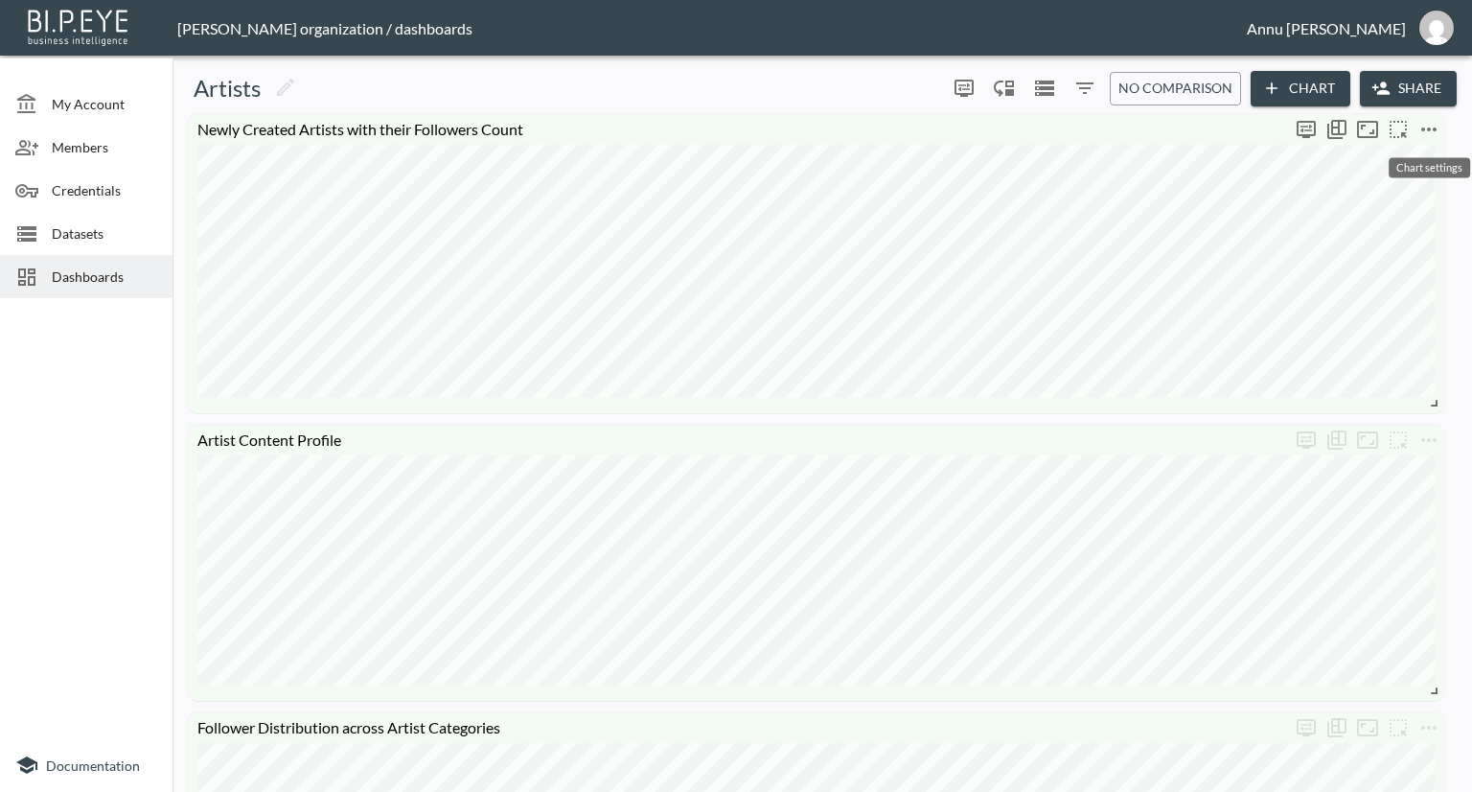
click at [1437, 128] on icon "more" at bounding box center [1429, 129] width 23 height 23
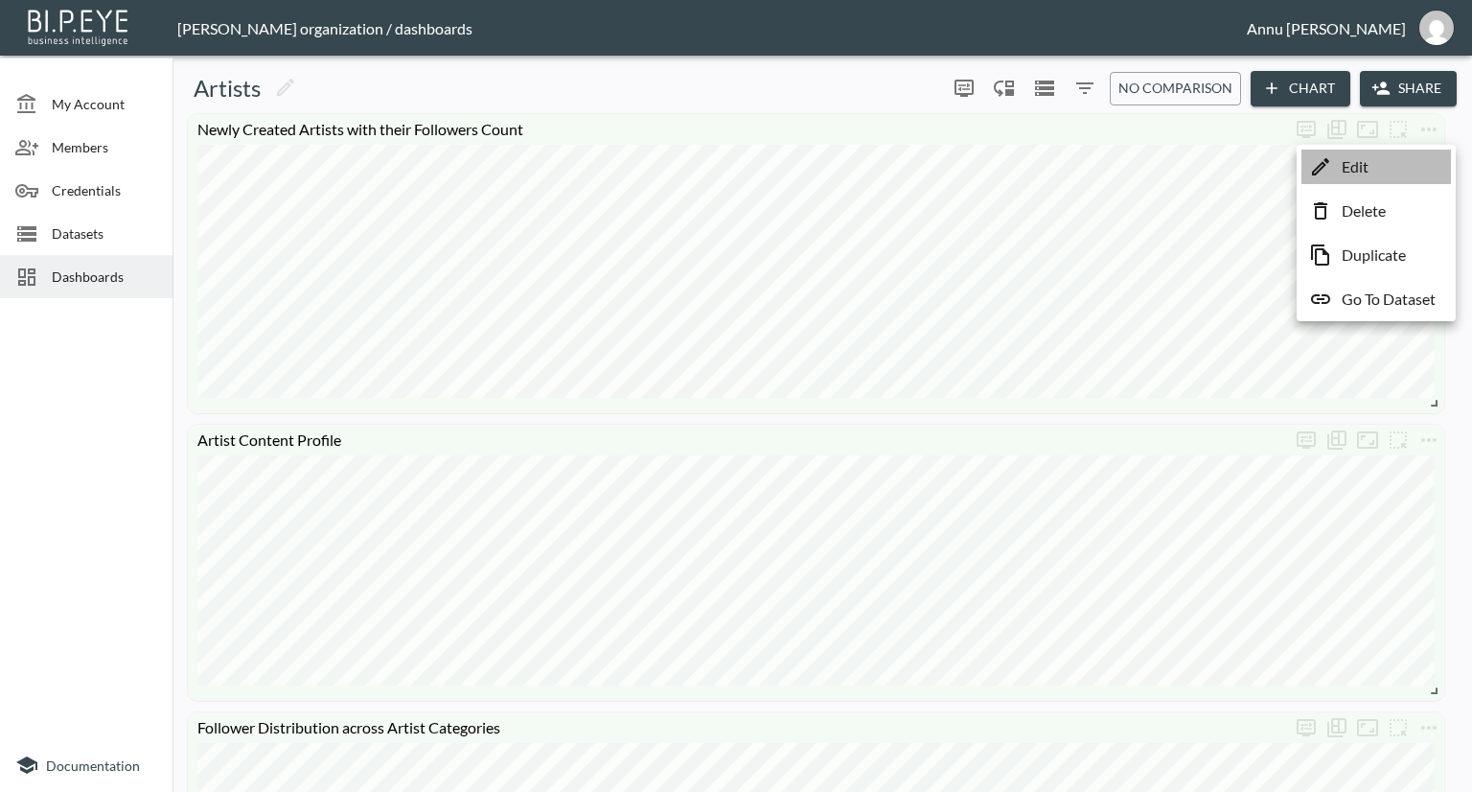
click at [1407, 166] on li "Edit" at bounding box center [1377, 167] width 150 height 35
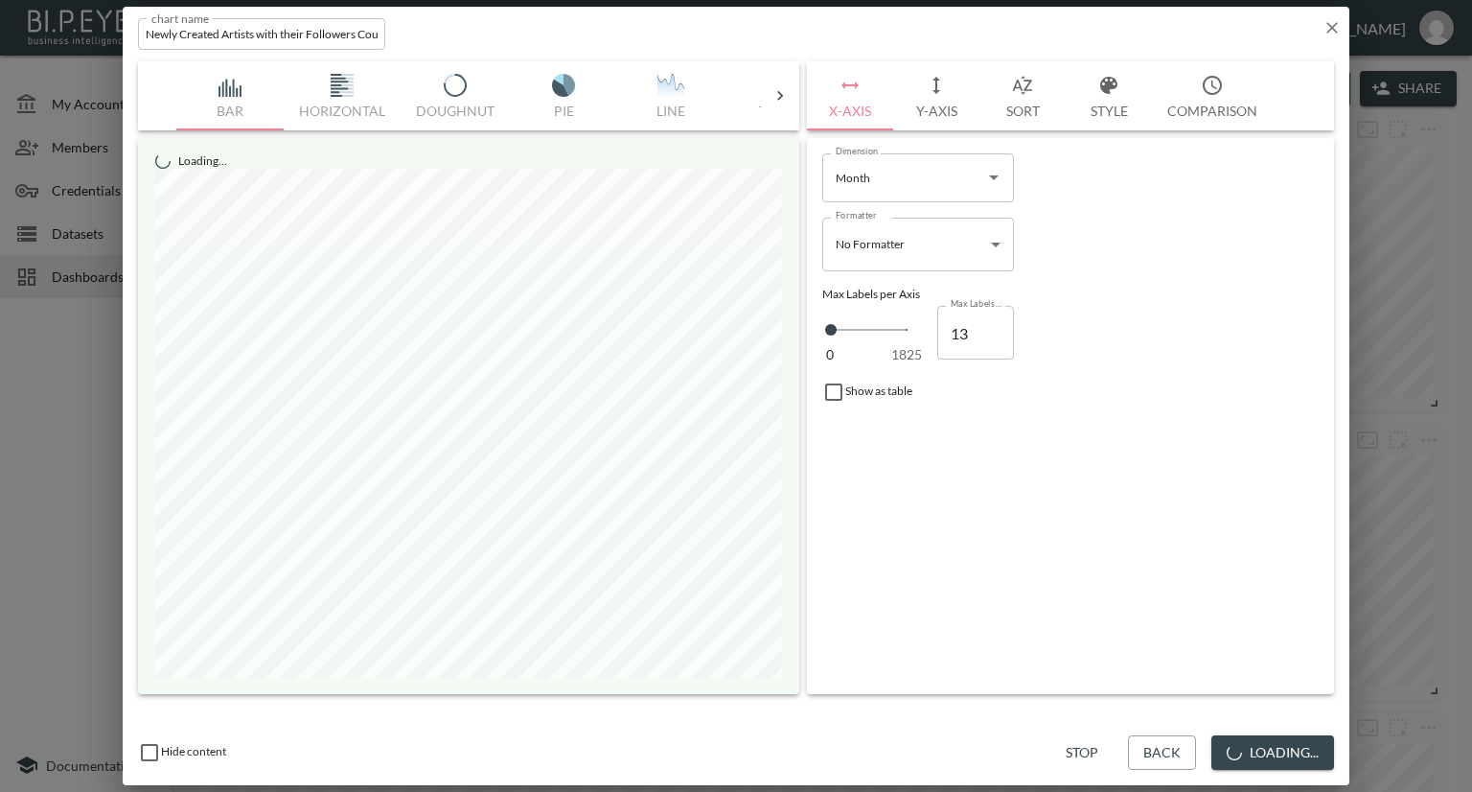
click at [1100, 103] on button "Style" at bounding box center [1109, 95] width 86 height 69
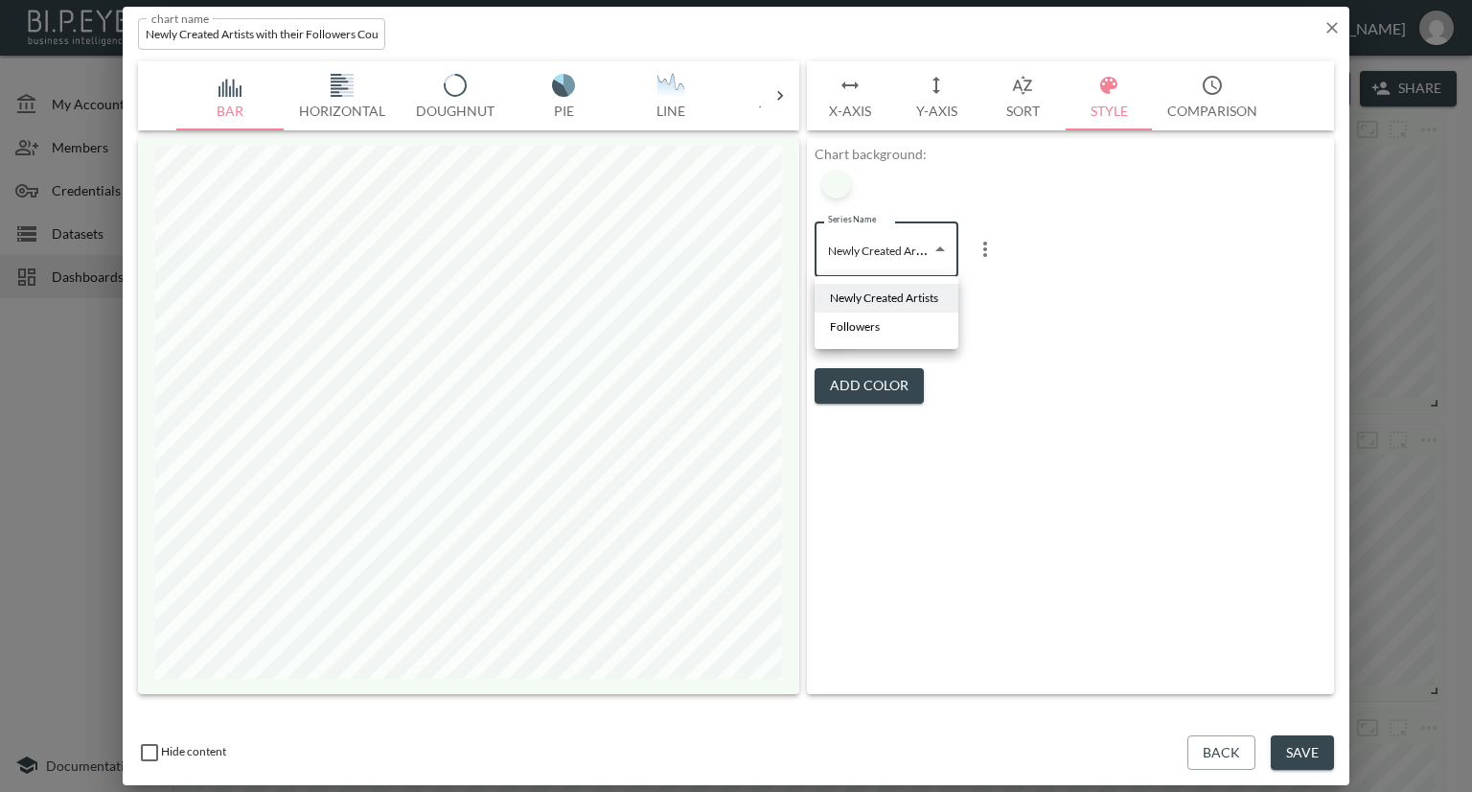
click at [891, 251] on body "BI.P.EYE, Interactive Analytics Dashboards - app [PERSON_NAME] organization / d…" at bounding box center [736, 396] width 1472 height 792
click at [862, 323] on span "Followers" at bounding box center [855, 326] width 50 height 17
click at [1004, 280] on div "Series Name Followers 67490cf6-5ad2-4248-b267-e6a68fa8700a Series Name" at bounding box center [1071, 249] width 512 height 86
click at [843, 338] on div at bounding box center [836, 330] width 29 height 29
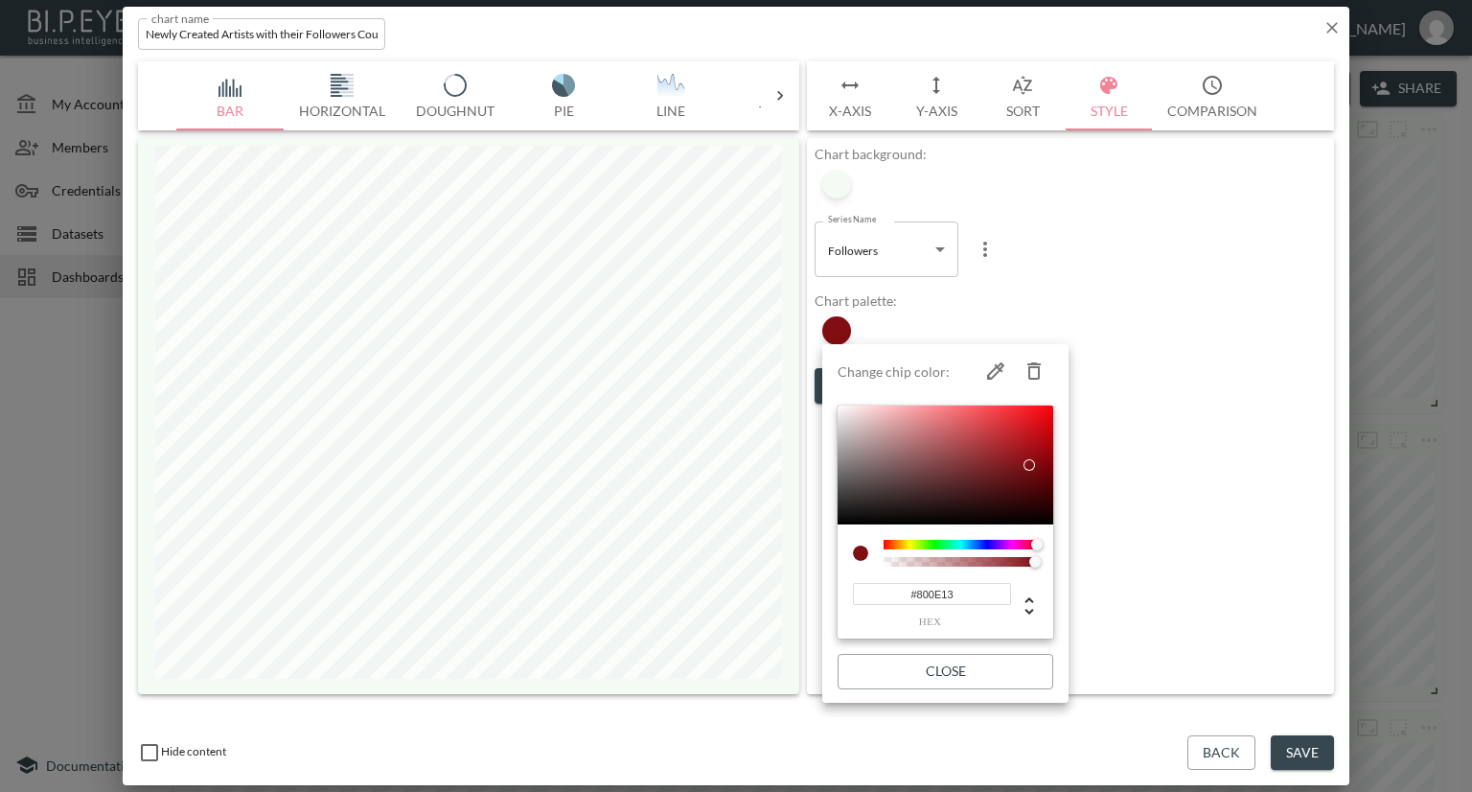
click at [953, 606] on div "#800E13 hex" at bounding box center [930, 605] width 154 height 46
drag, startPoint x: 958, startPoint y: 595, endPoint x: 870, endPoint y: 599, distance: 88.3
click at [870, 599] on input "#800E13" at bounding box center [932, 594] width 158 height 22
click at [1067, 278] on div at bounding box center [736, 396] width 1472 height 792
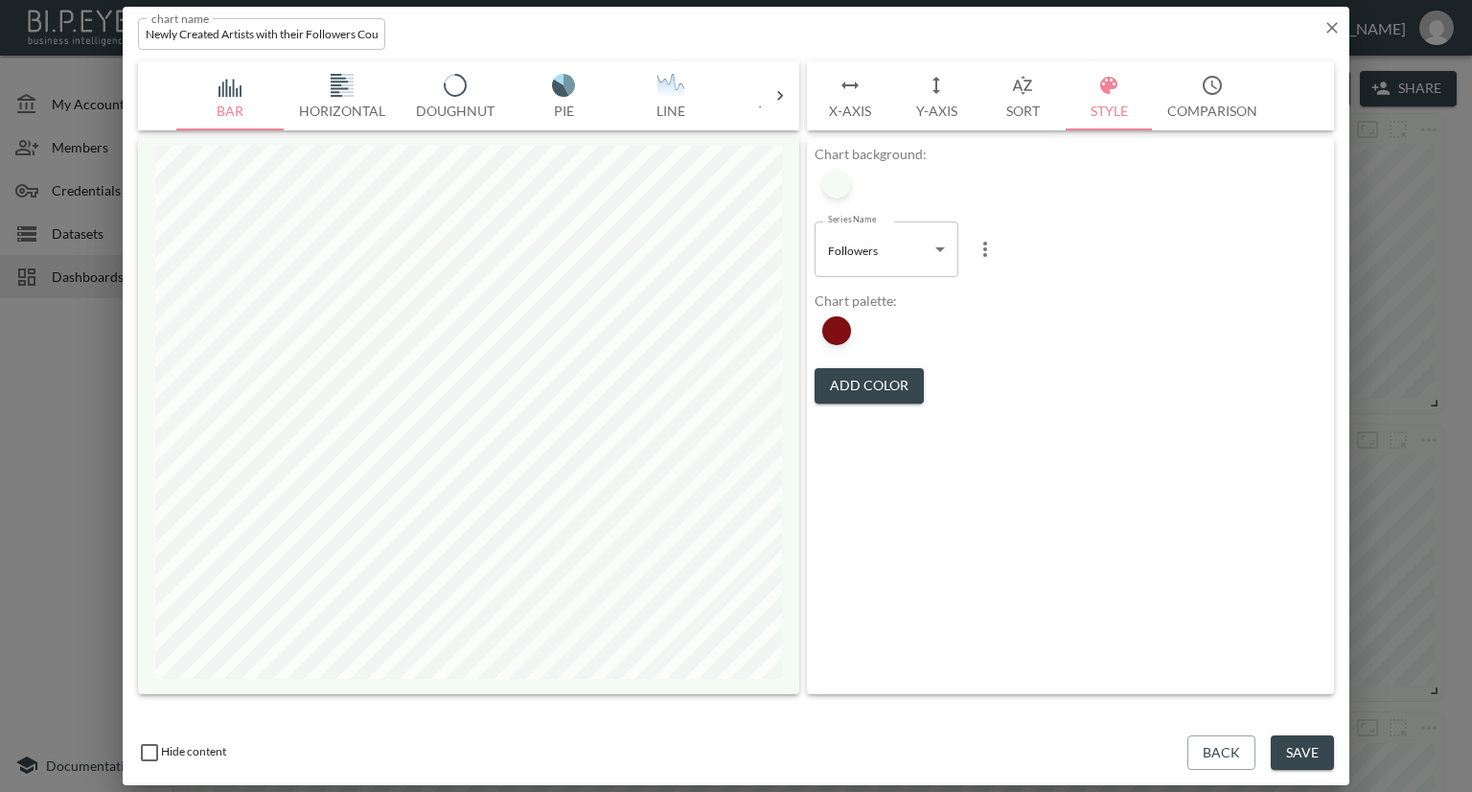
click at [920, 247] on body "BI.P.EYE, Interactive Analytics Dashboards - app [PERSON_NAME] organization / d…" at bounding box center [736, 396] width 1472 height 792
click at [888, 293] on span "Newly Created Artists" at bounding box center [884, 297] width 108 height 17
type input "95a26a73-7c9f-4041-a350-f8f1097bed53"
click at [842, 334] on div at bounding box center [836, 330] width 29 height 29
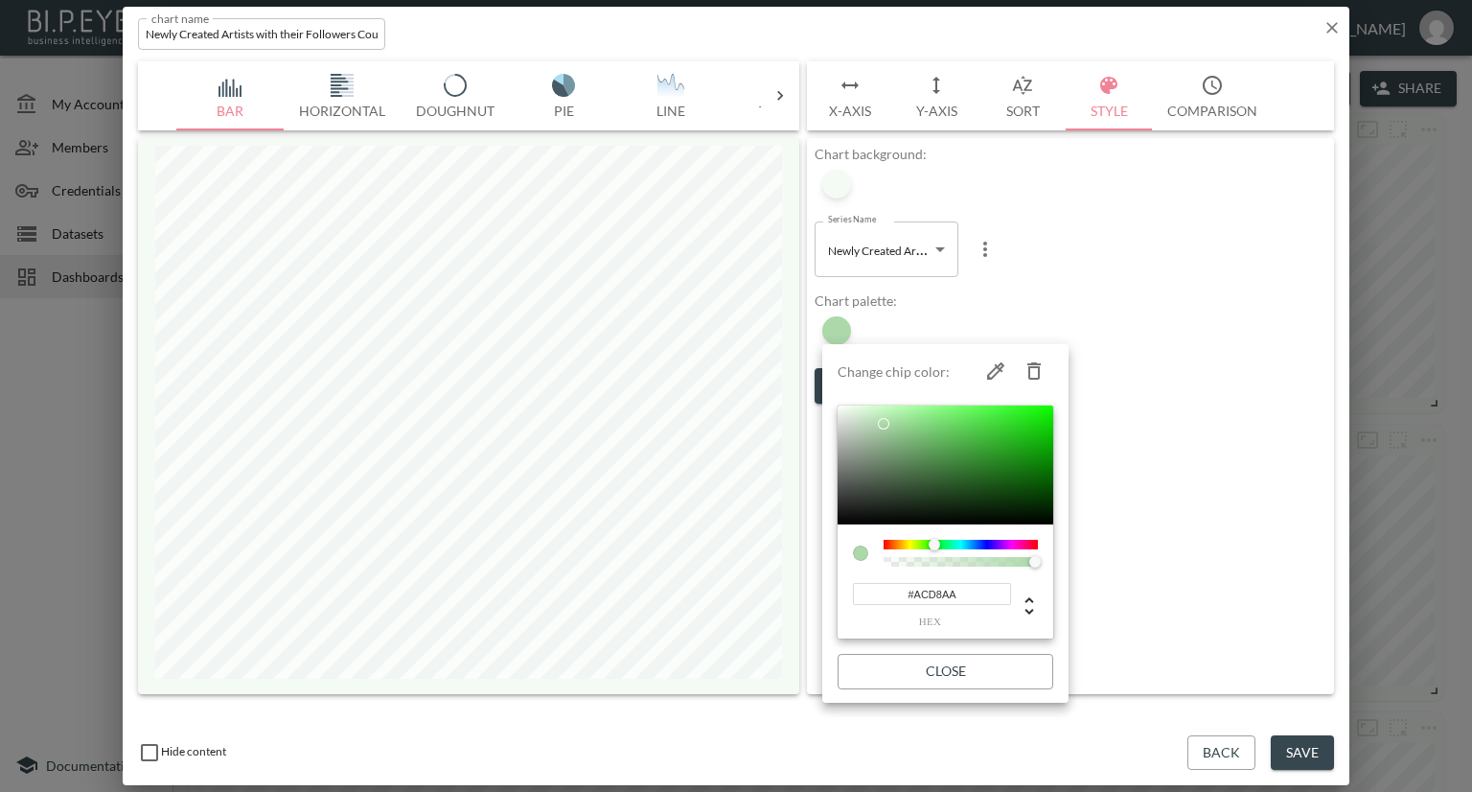
drag, startPoint x: 974, startPoint y: 591, endPoint x: 859, endPoint y: 593, distance: 115.0
click at [859, 593] on input "#ACD8AA" at bounding box center [932, 594] width 158 height 22
paste input "800E13"
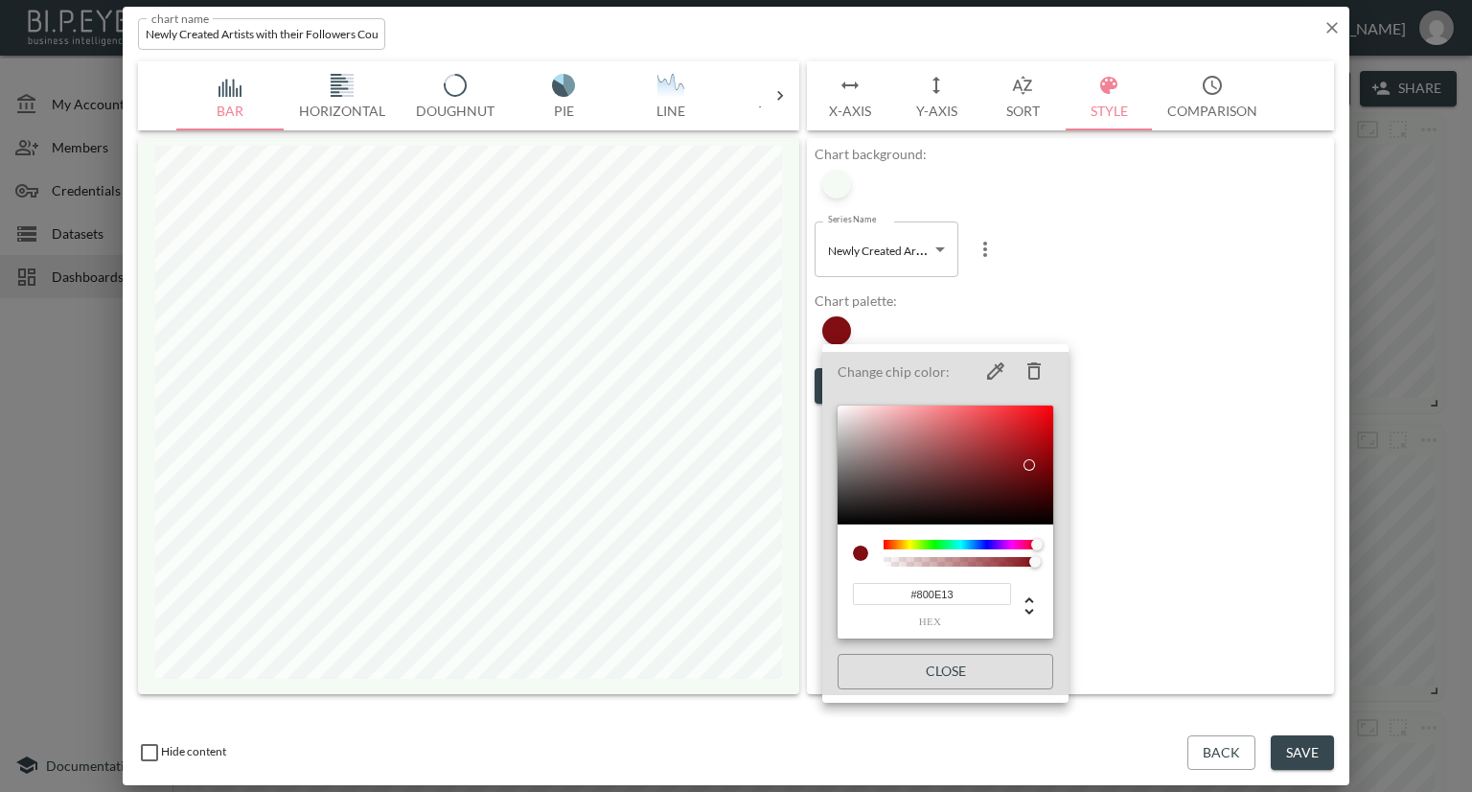
type input "#800E13"
click at [1073, 294] on div at bounding box center [736, 396] width 1472 height 792
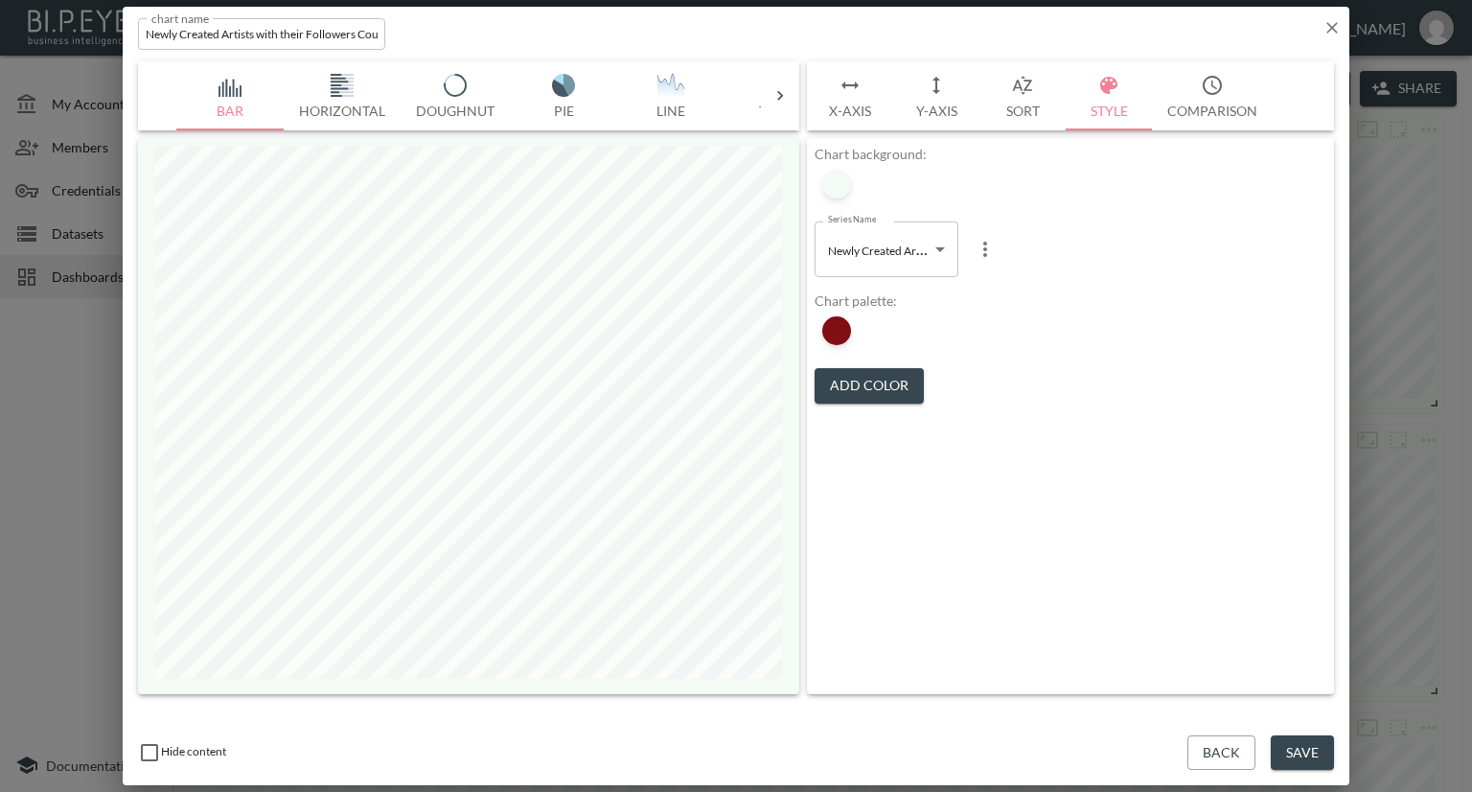
click at [897, 254] on body "BI.P.EYE, Interactive Analytics Dashboards - app [PERSON_NAME] organization / d…" at bounding box center [736, 396] width 1472 height 792
click at [888, 333] on li "Followers" at bounding box center [887, 326] width 144 height 29
type input "67490cf6-5ad2-4248-b267-e6a68fa8700a"
click at [1333, 24] on icon "button" at bounding box center [1332, 27] width 19 height 19
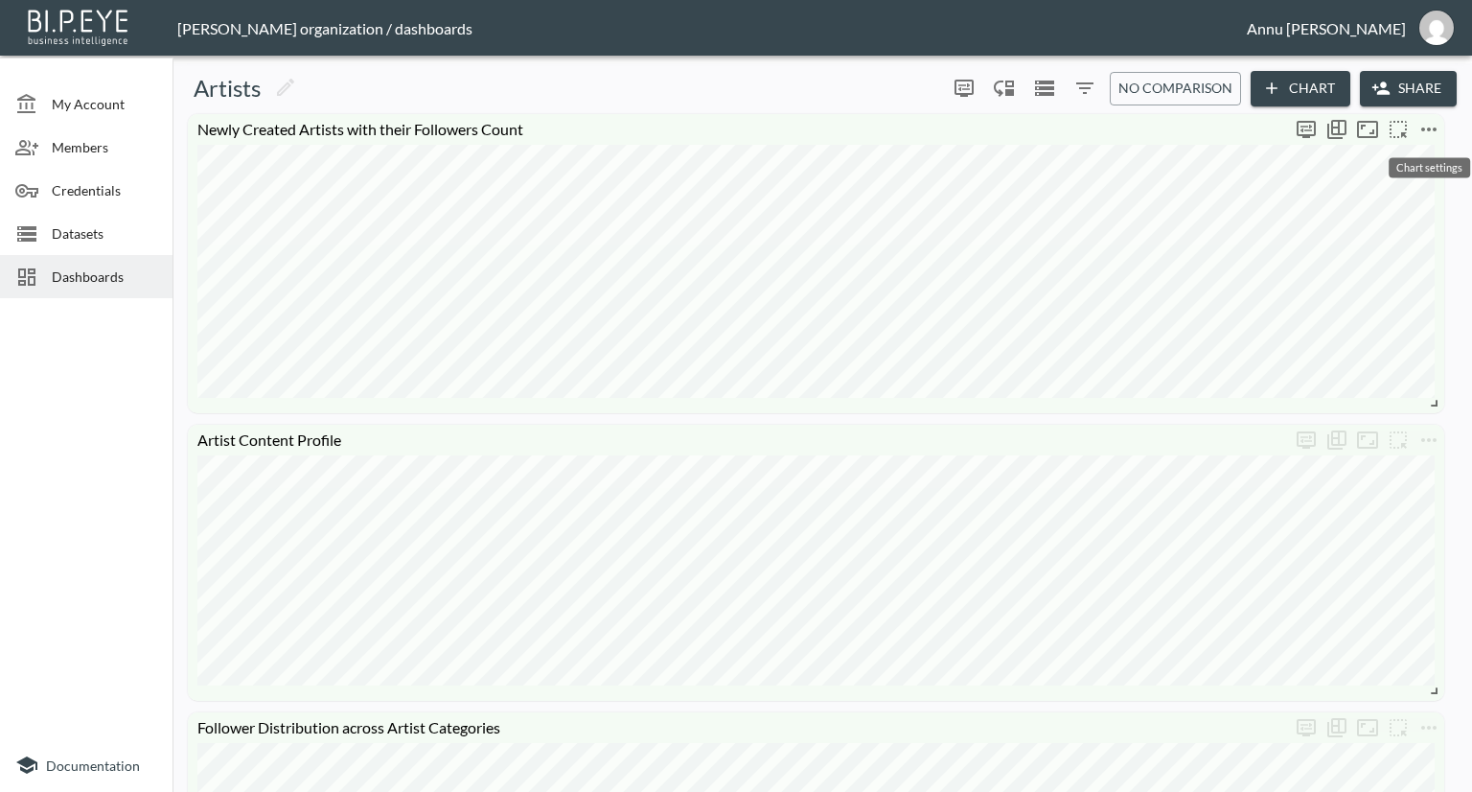
click at [1425, 134] on icon "more" at bounding box center [1429, 129] width 23 height 23
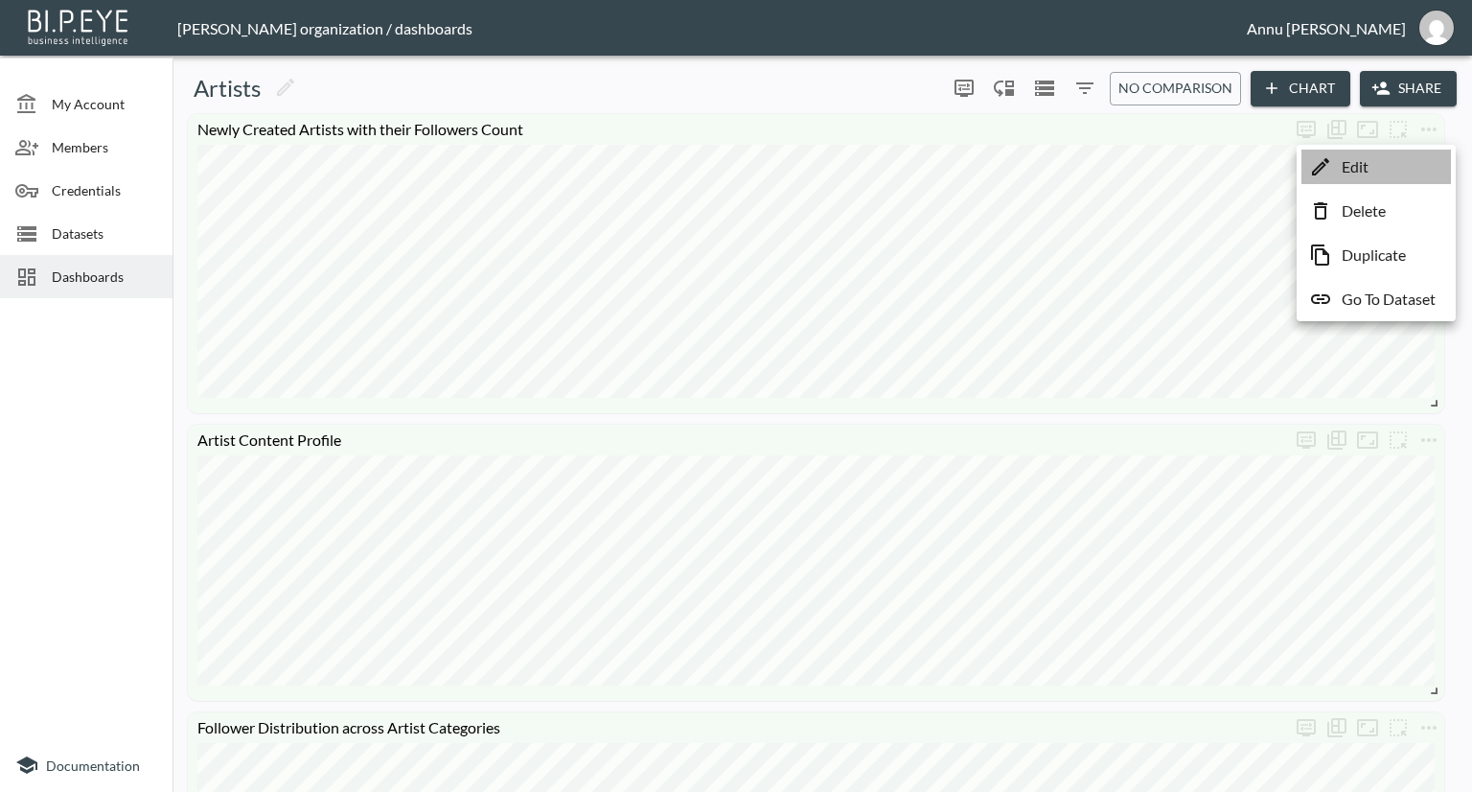
click at [1376, 175] on li "Edit" at bounding box center [1377, 167] width 150 height 35
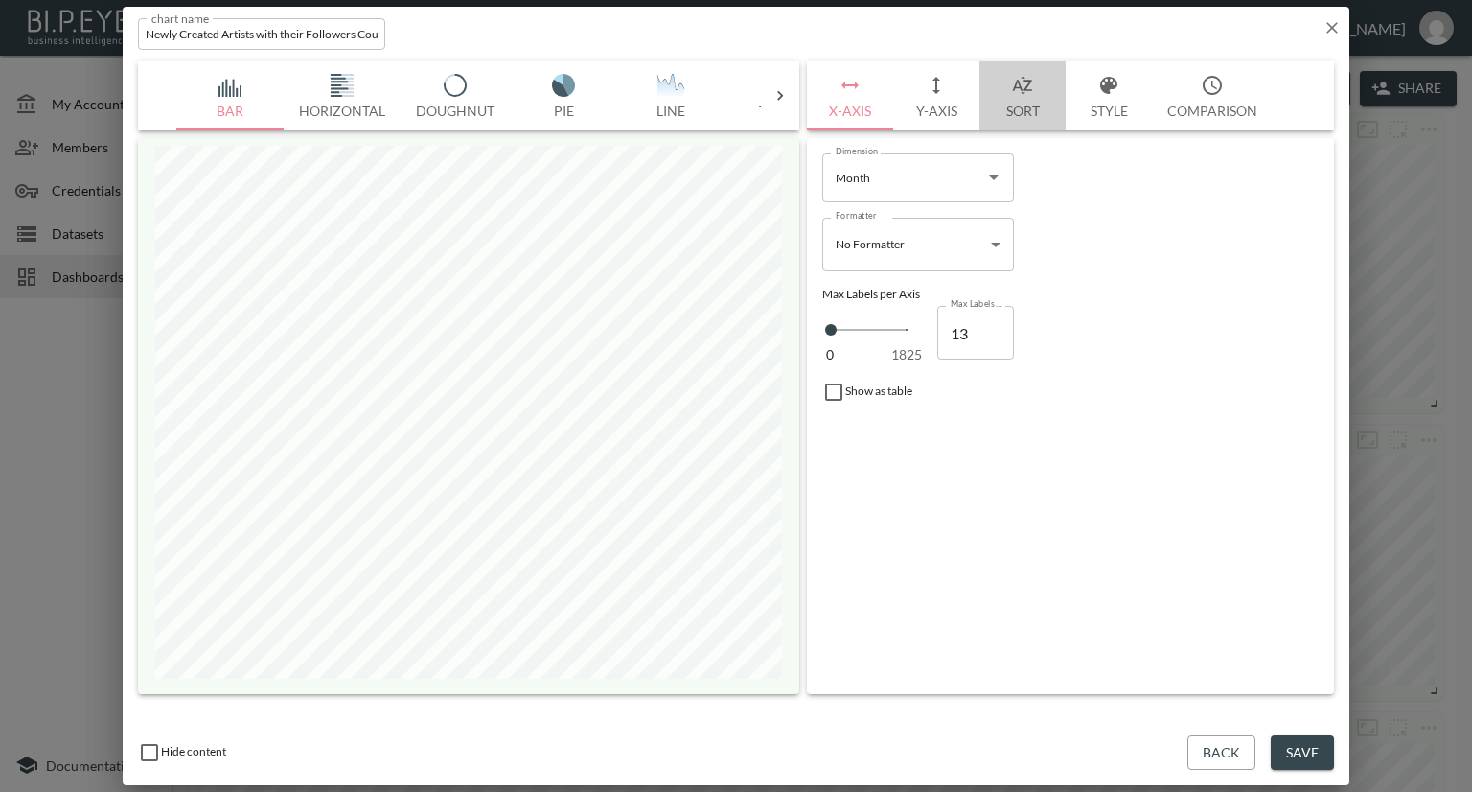
click at [1029, 112] on button "Sort" at bounding box center [1023, 95] width 86 height 69
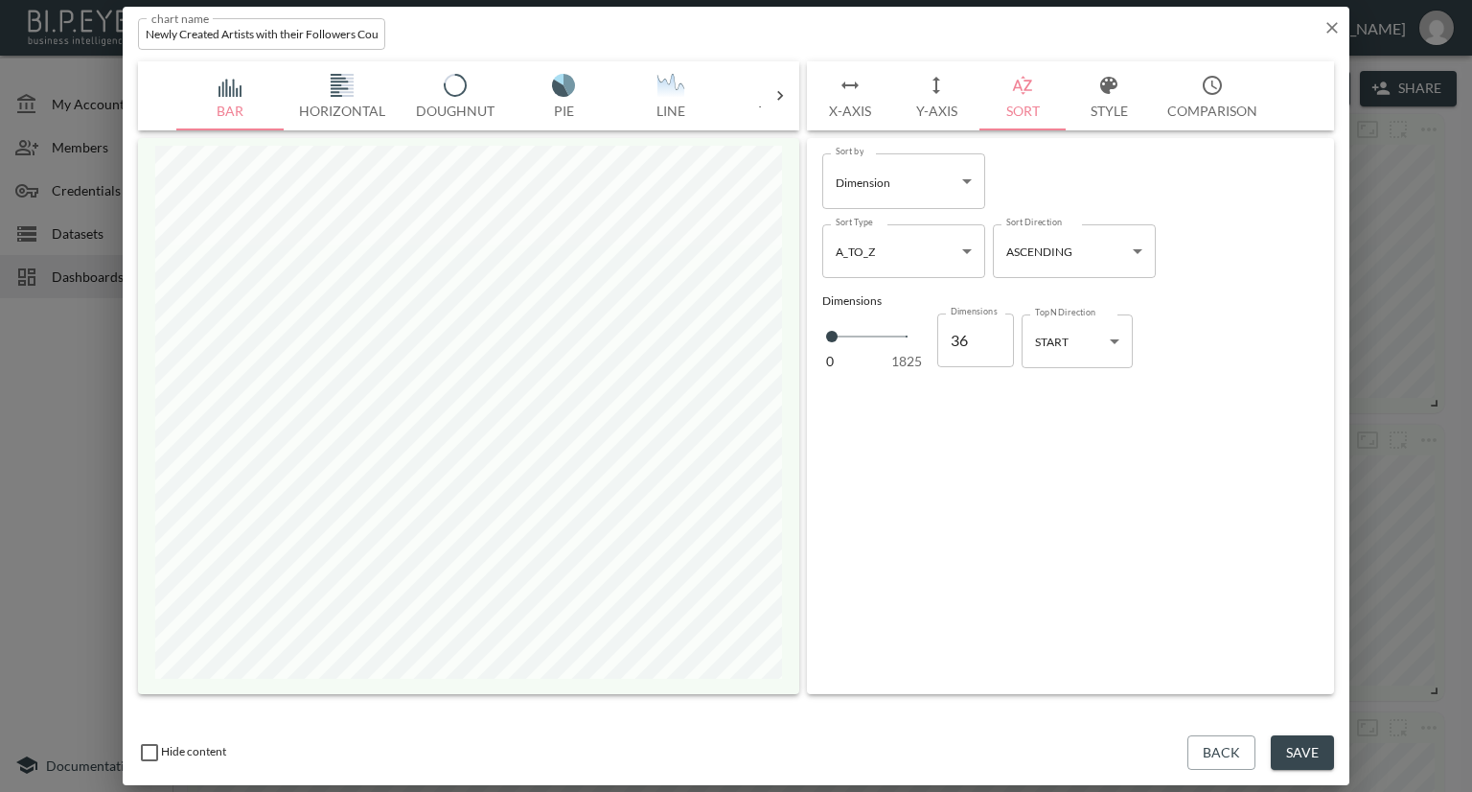
click at [948, 116] on button "Y-Axis" at bounding box center [936, 95] width 86 height 69
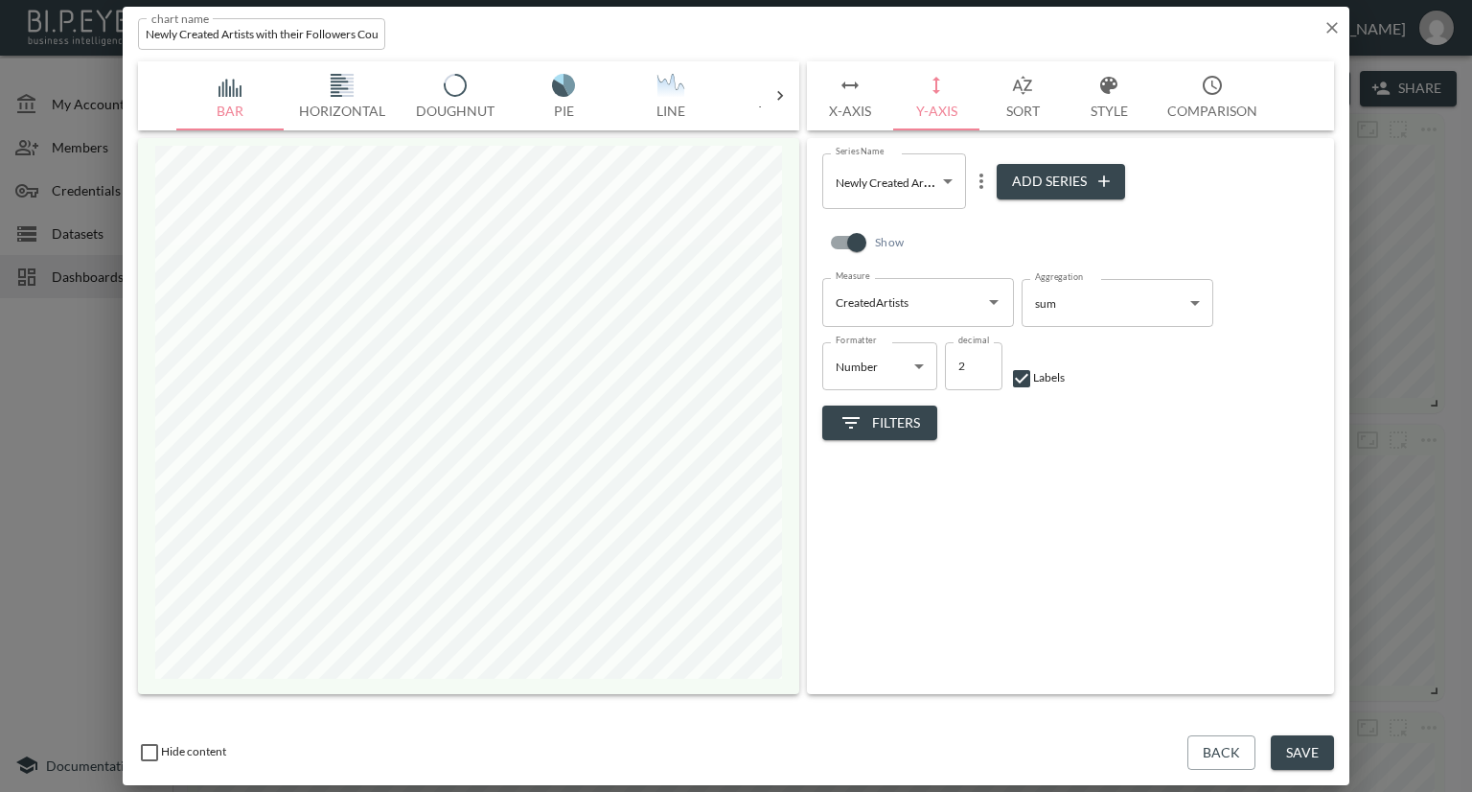
click at [1105, 107] on button "Style" at bounding box center [1109, 95] width 86 height 69
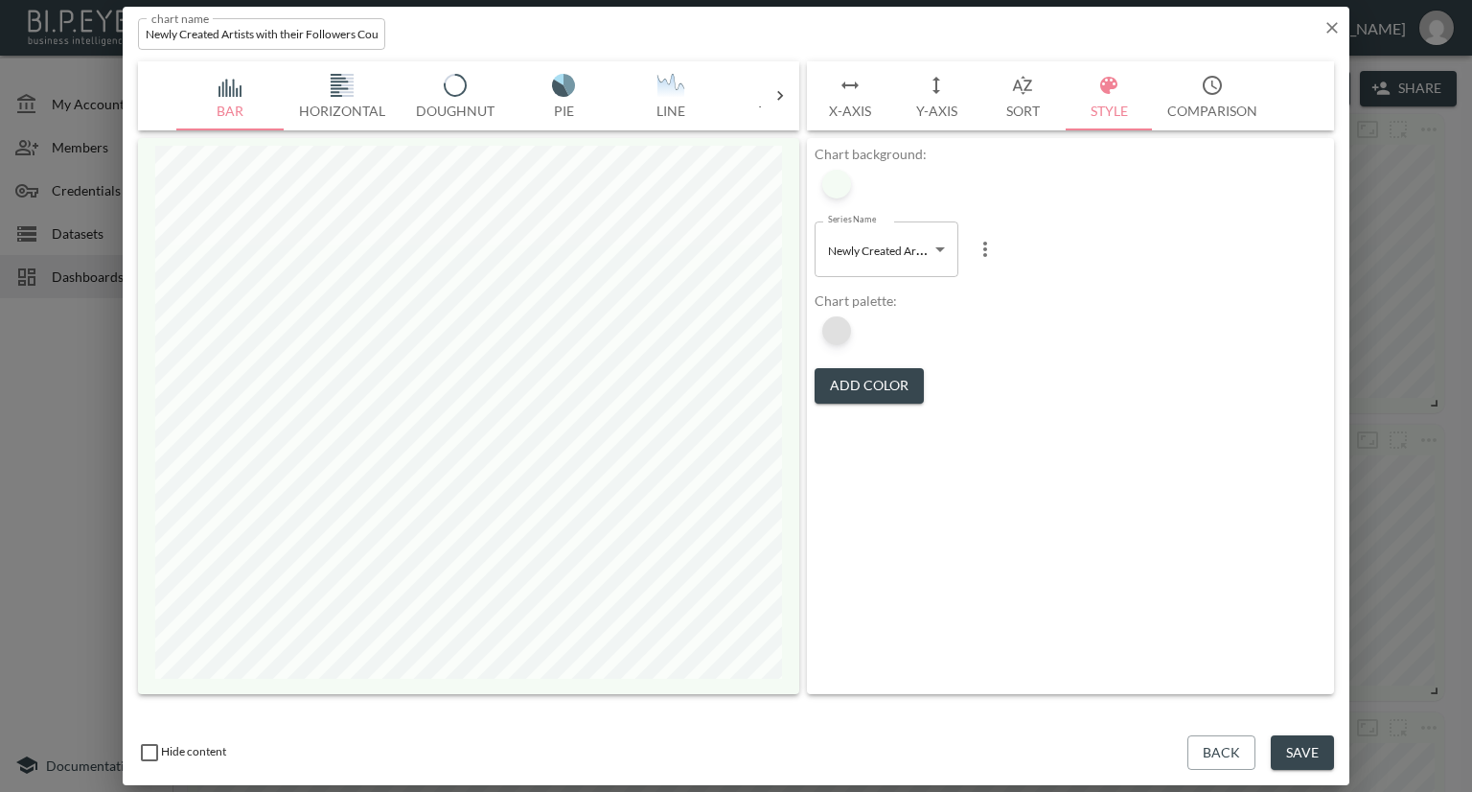
click at [842, 334] on div at bounding box center [836, 330] width 29 height 29
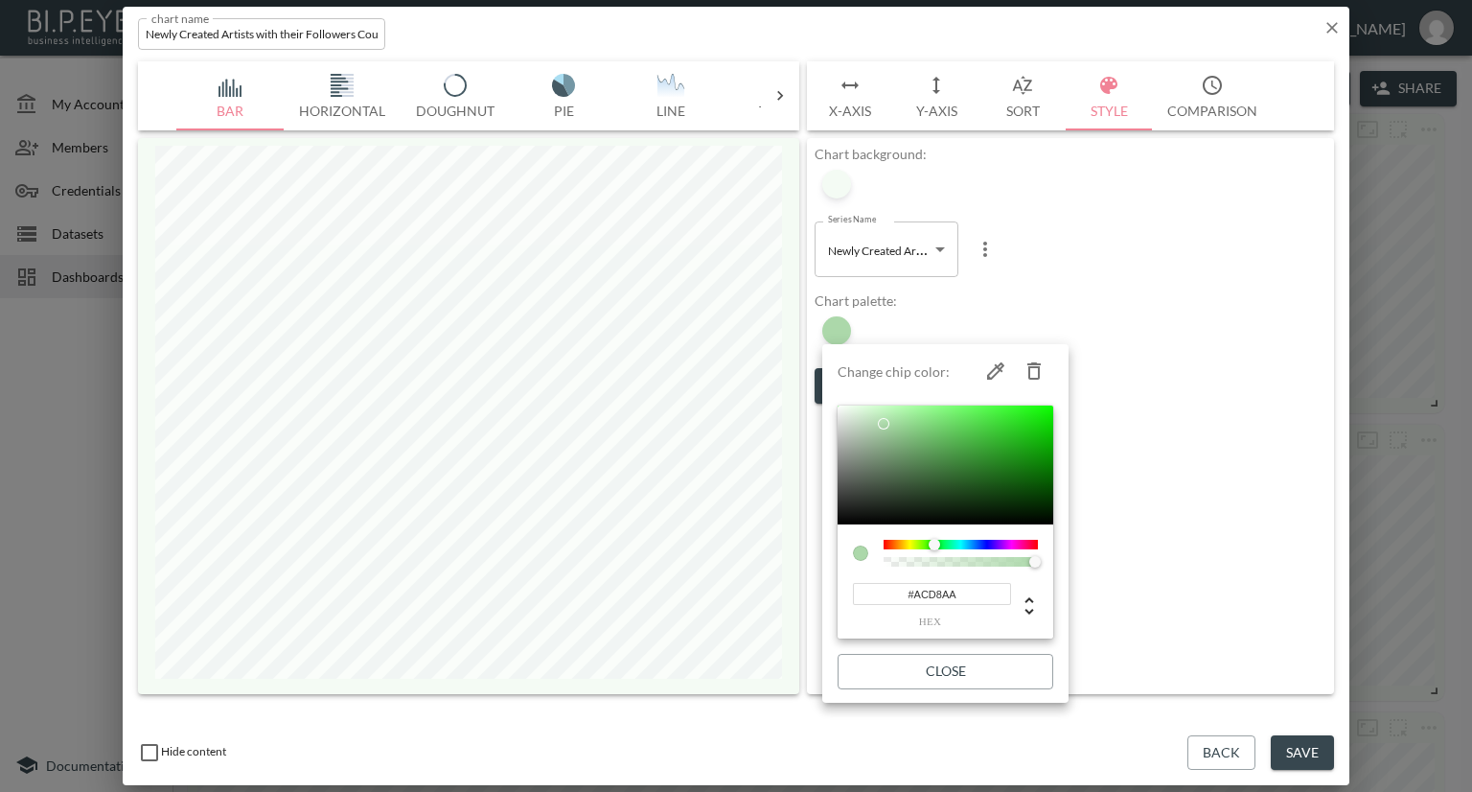
drag, startPoint x: 966, startPoint y: 597, endPoint x: 879, endPoint y: 594, distance: 87.3
click at [879, 594] on input "#ACD8AA" at bounding box center [932, 594] width 158 height 22
paste input "800E13"
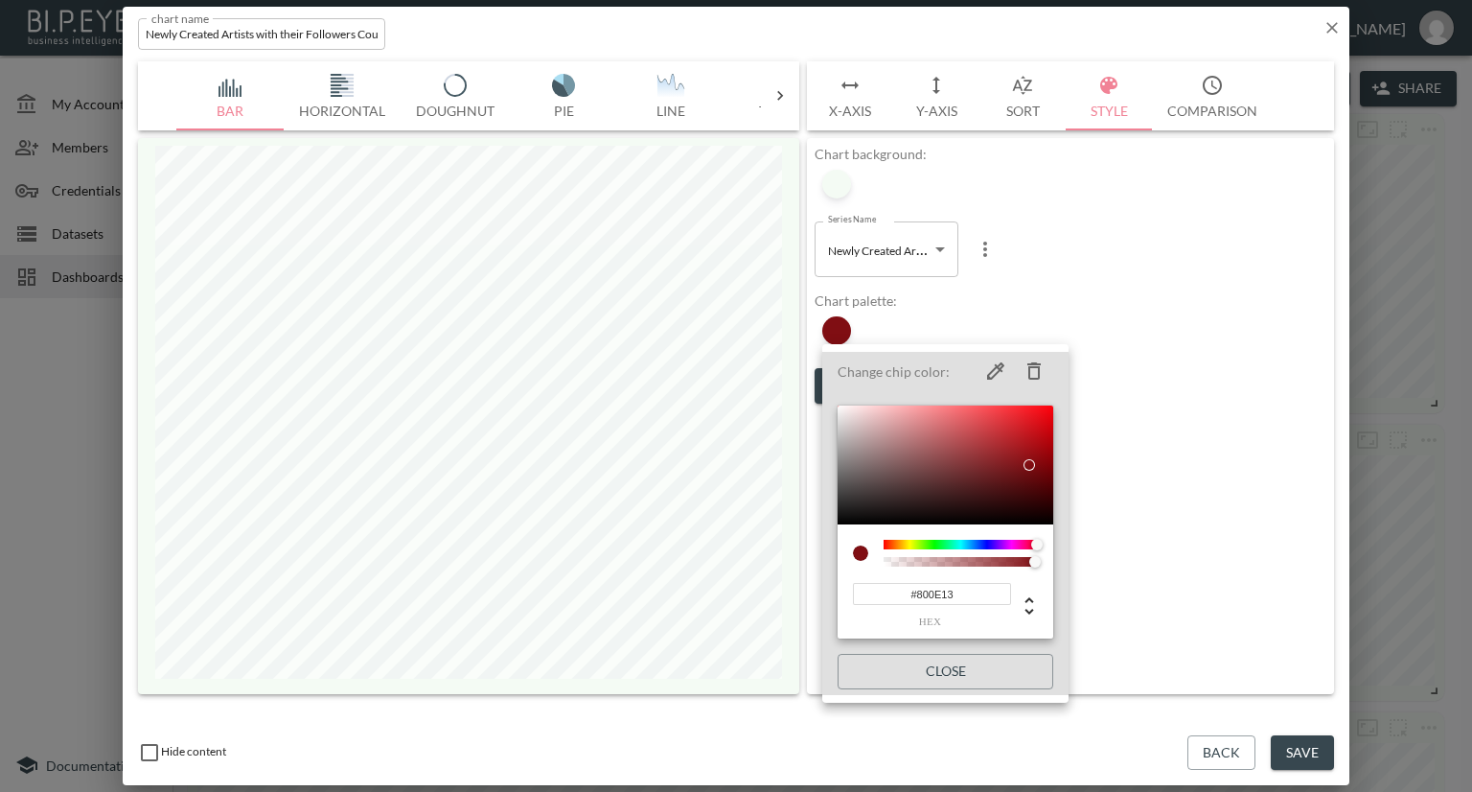
type input "#800E13"
click at [1216, 496] on div at bounding box center [736, 396] width 1472 height 792
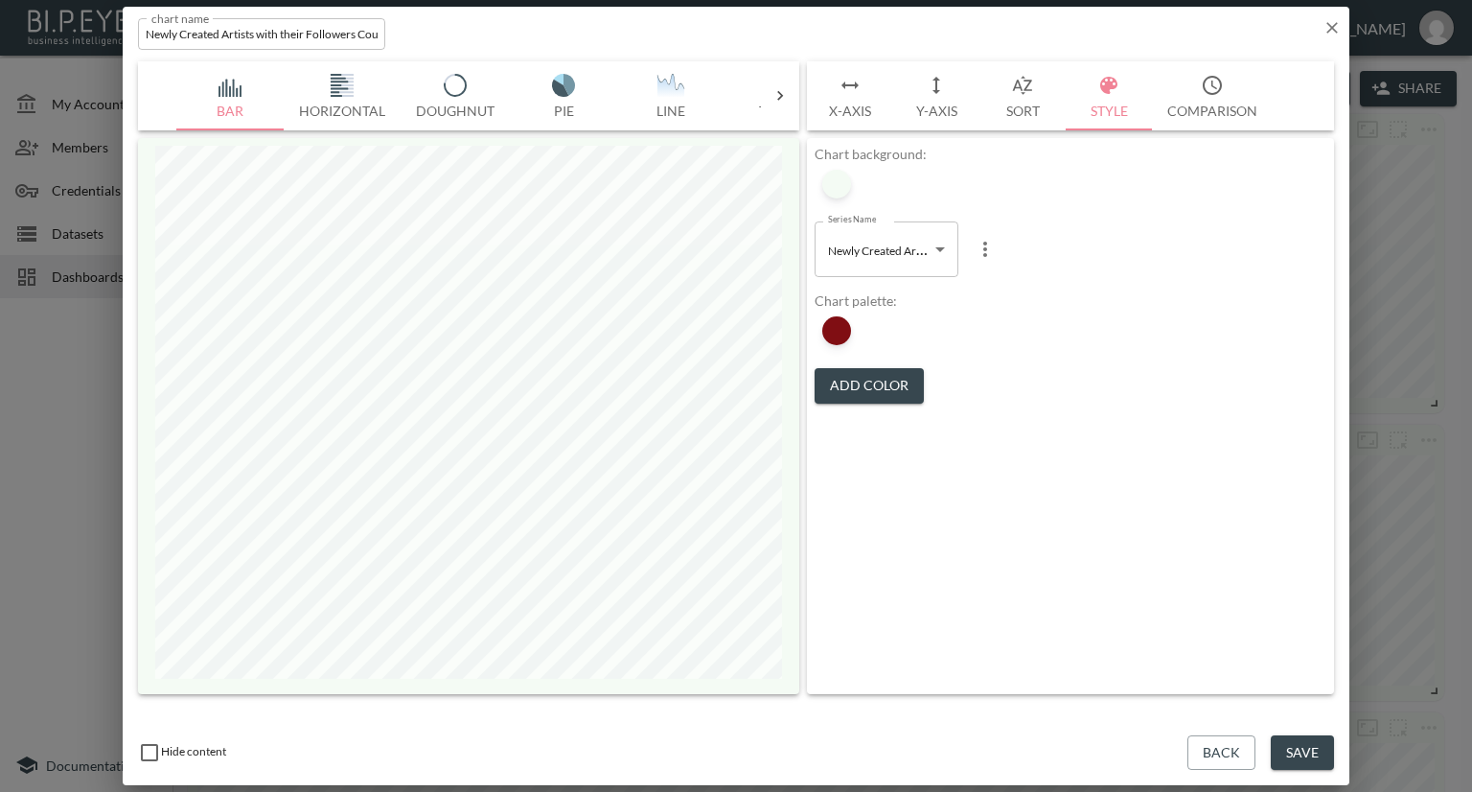
click at [1304, 747] on button "Save" at bounding box center [1302, 752] width 63 height 35
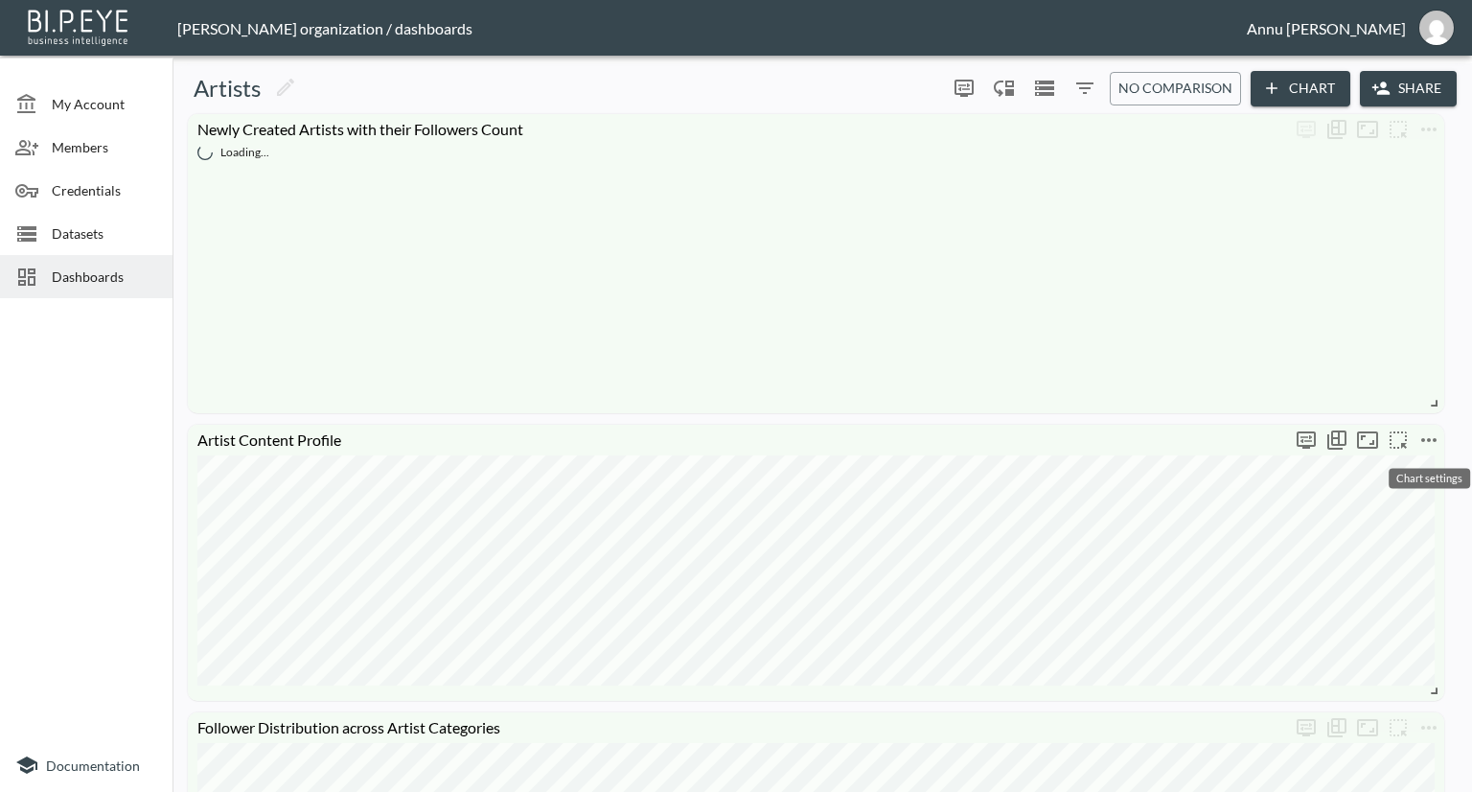
click at [1429, 441] on icon "more" at bounding box center [1428, 440] width 15 height 4
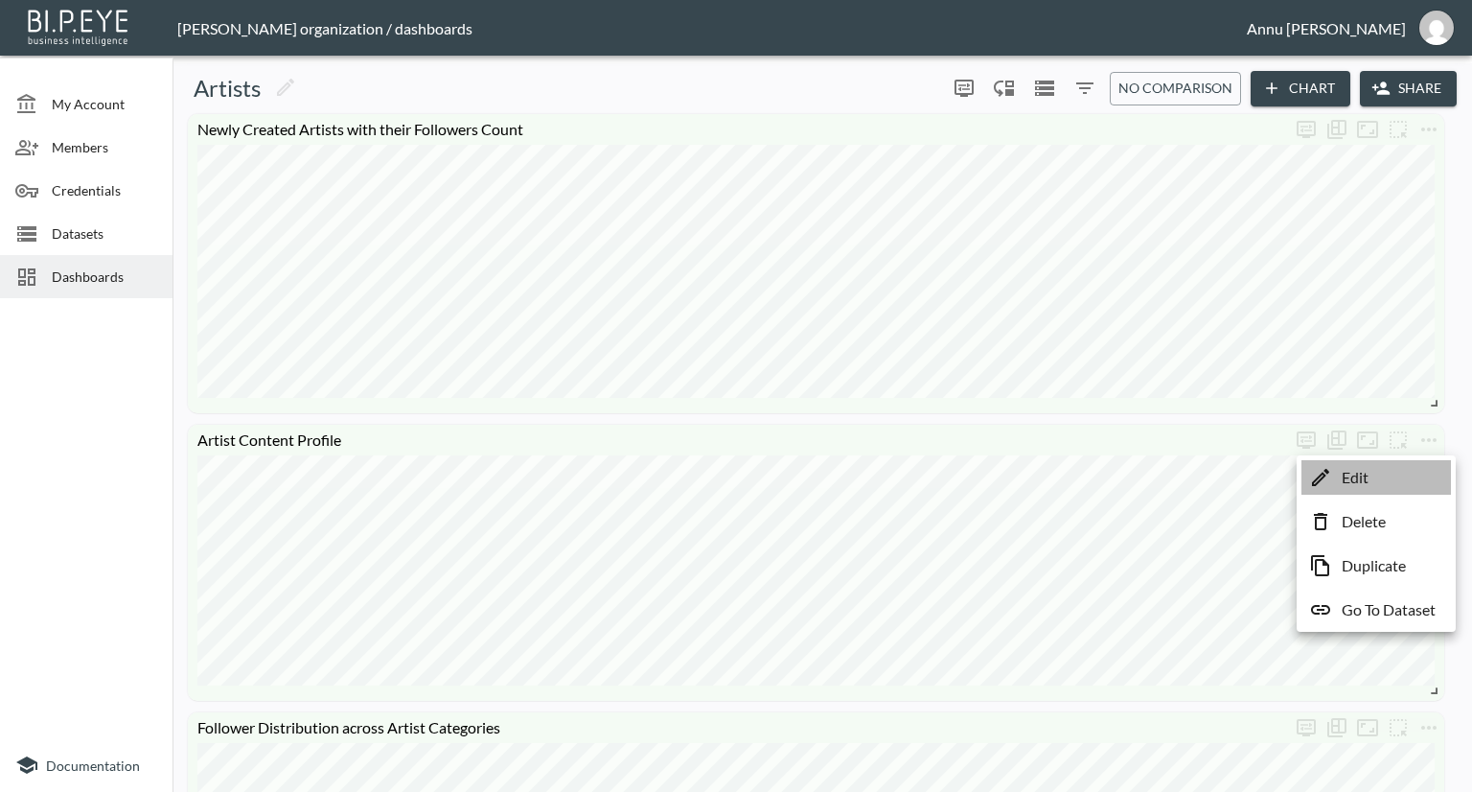
click at [1389, 472] on li "Edit" at bounding box center [1377, 477] width 150 height 35
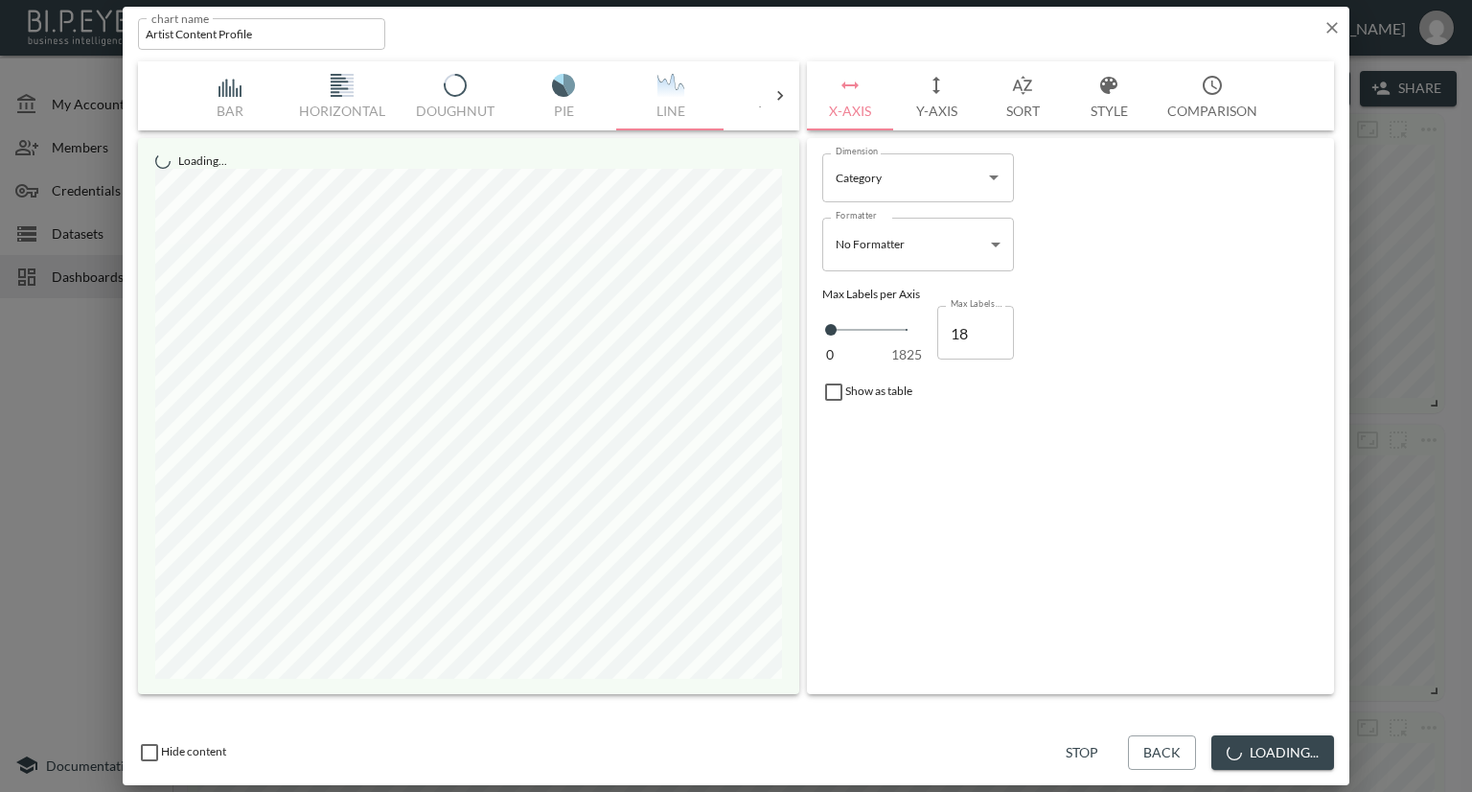
click at [1121, 97] on button "Style" at bounding box center [1109, 95] width 86 height 69
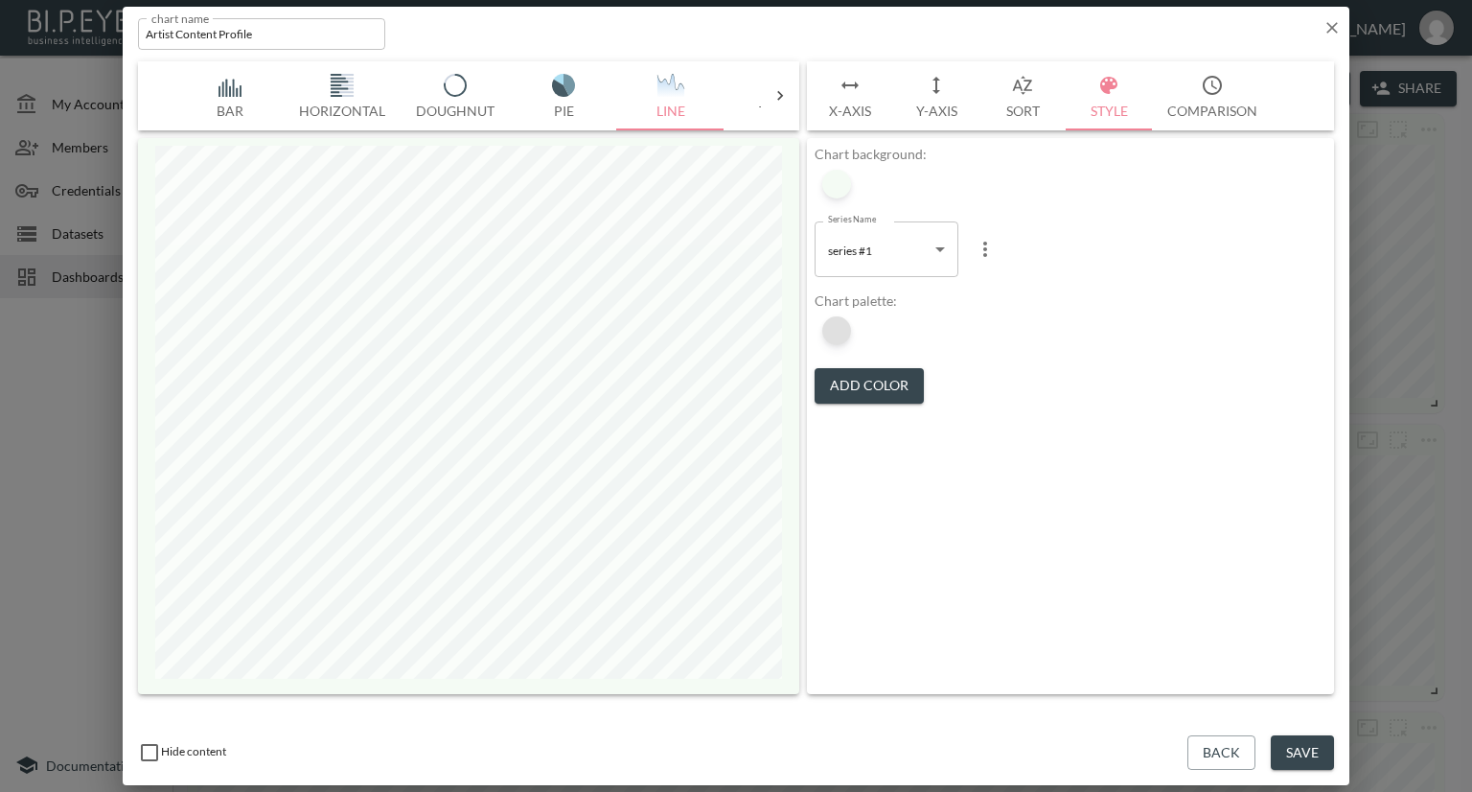
click at [832, 334] on div at bounding box center [836, 330] width 29 height 29
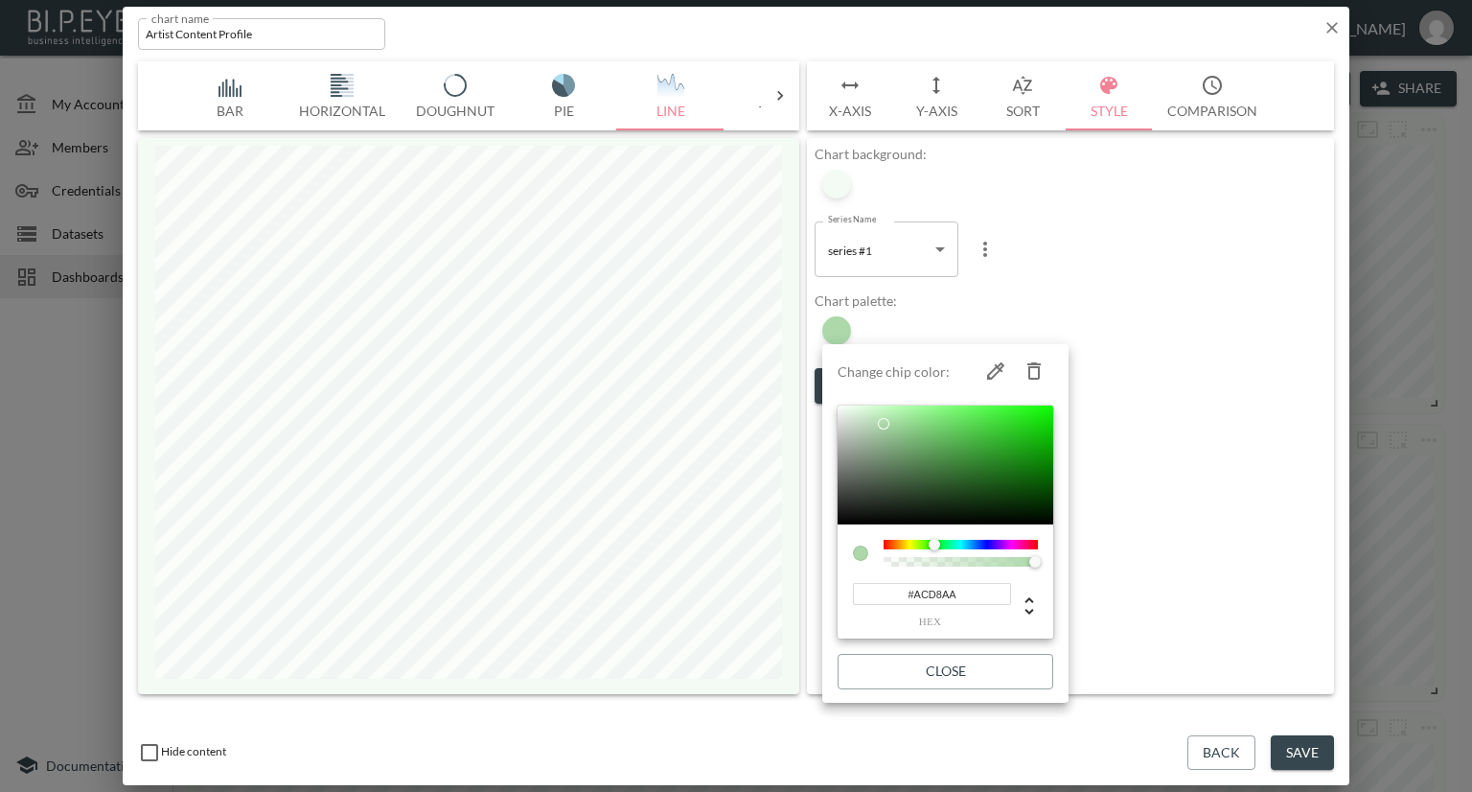
drag, startPoint x: 981, startPoint y: 584, endPoint x: 866, endPoint y: 584, distance: 115.0
click at [866, 584] on input "#ACD8AA" at bounding box center [932, 594] width 158 height 22
click at [1223, 306] on div at bounding box center [736, 396] width 1472 height 792
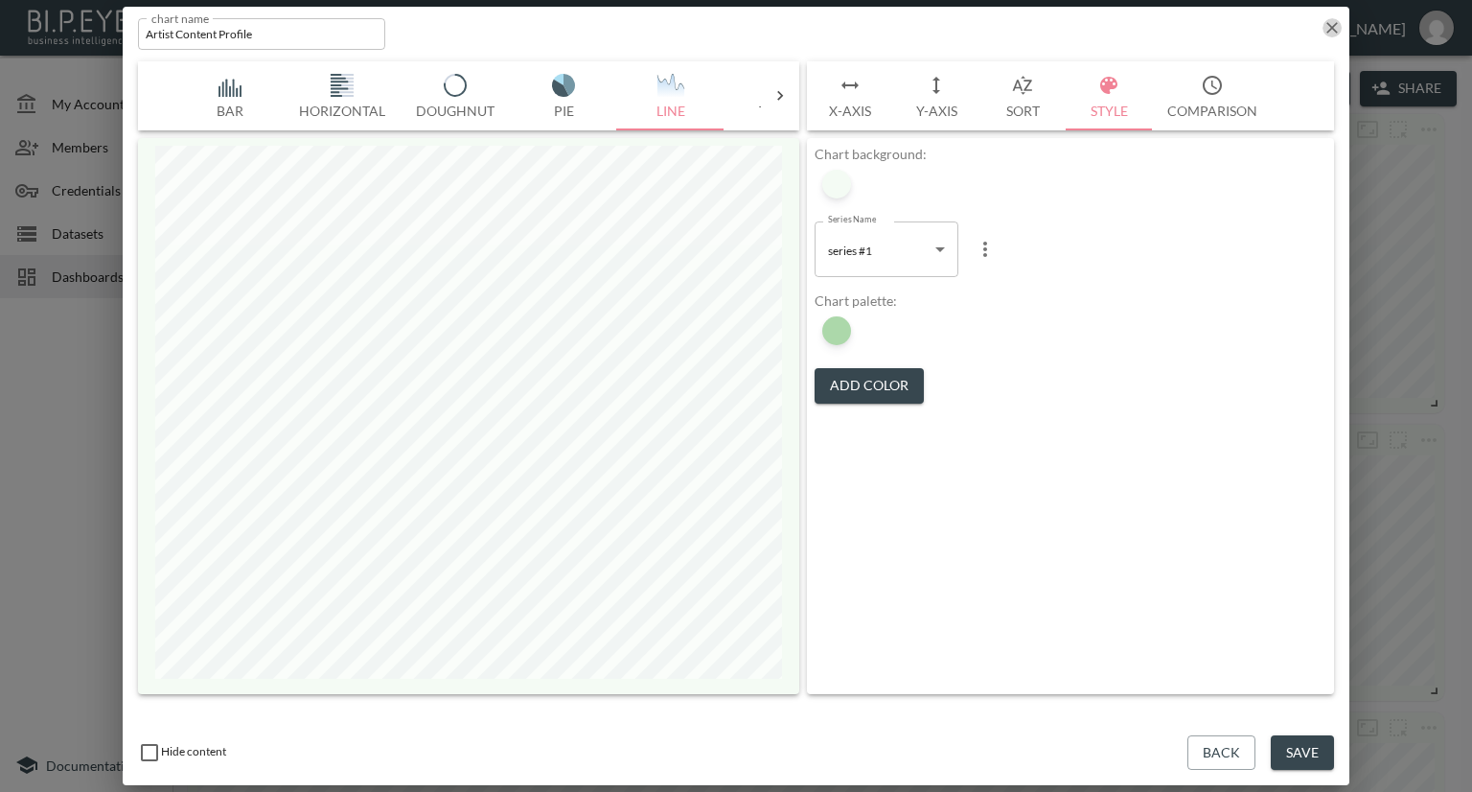
click at [1339, 21] on icon "button" at bounding box center [1332, 27] width 19 height 19
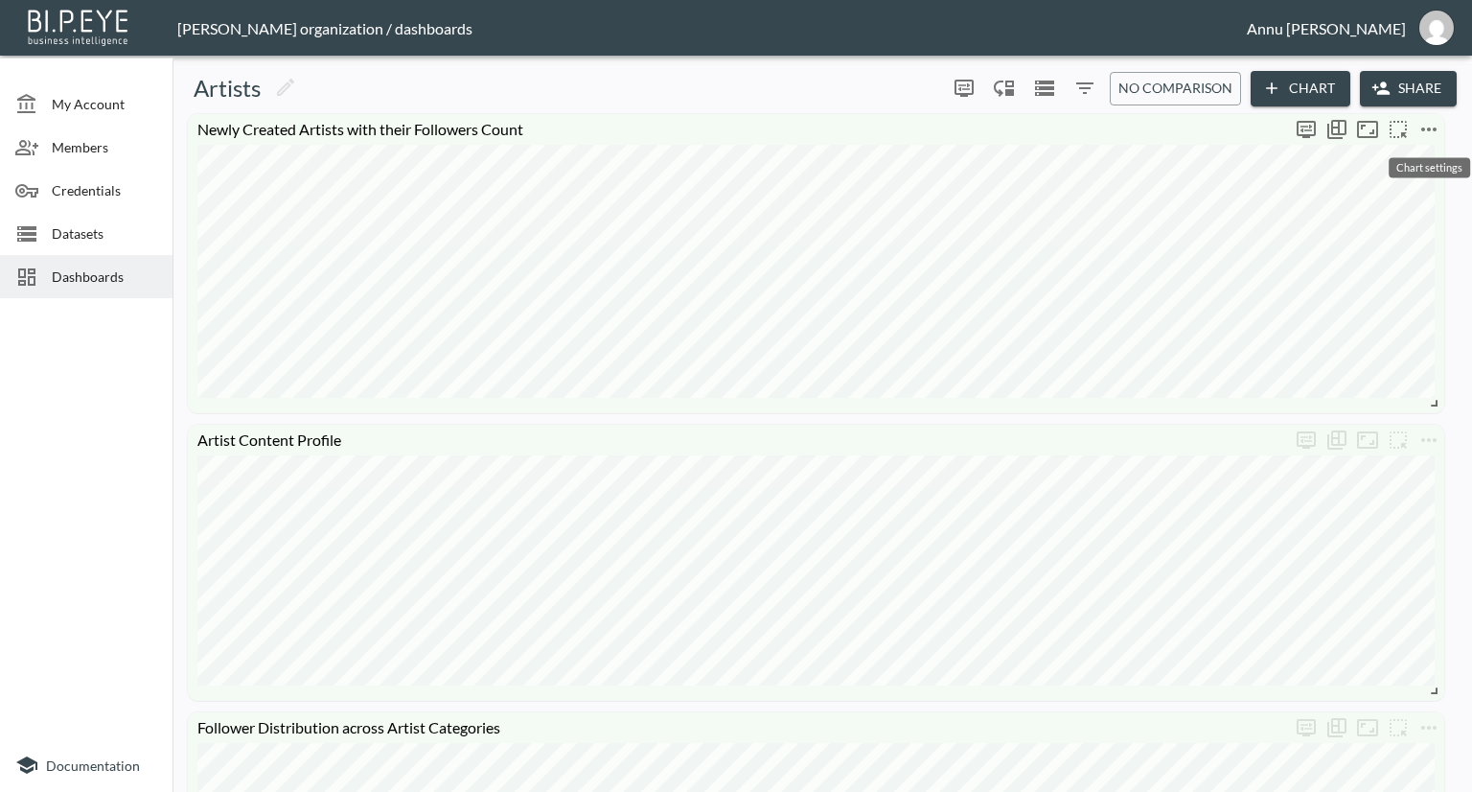
click at [1419, 125] on icon "more" at bounding box center [1429, 129] width 23 height 23
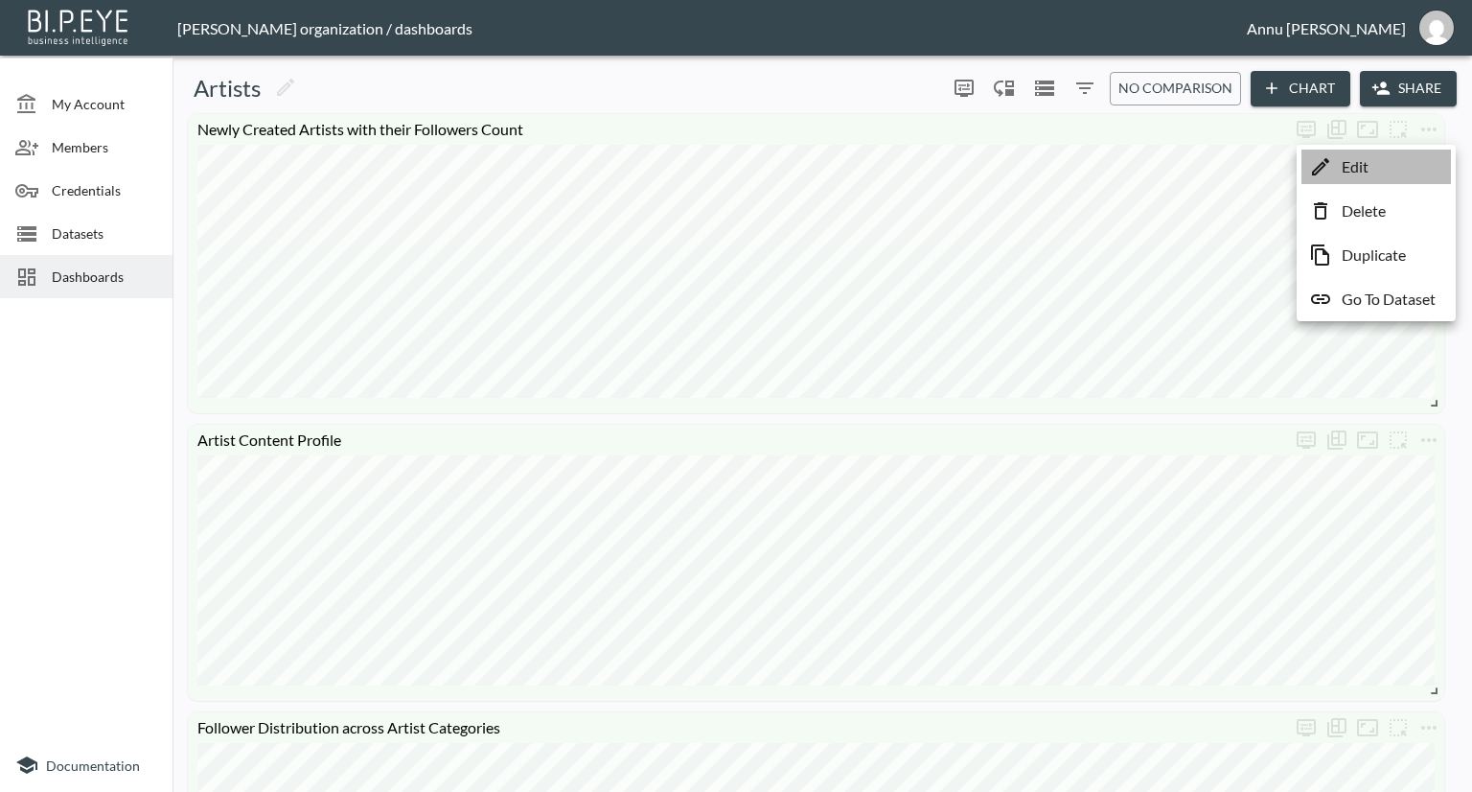
click at [1392, 165] on li "Edit" at bounding box center [1377, 167] width 150 height 35
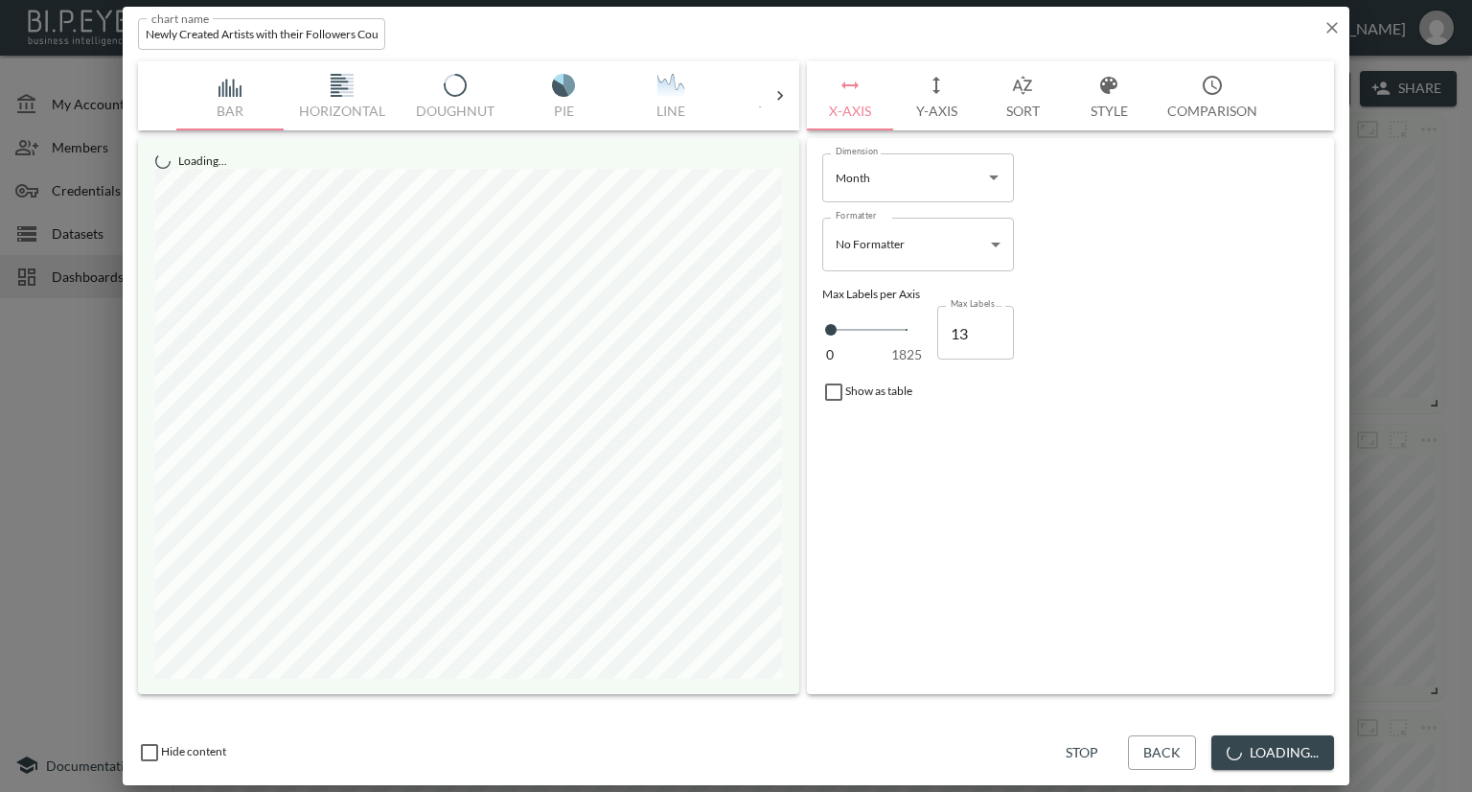
click at [1103, 108] on button "Style" at bounding box center [1109, 95] width 86 height 69
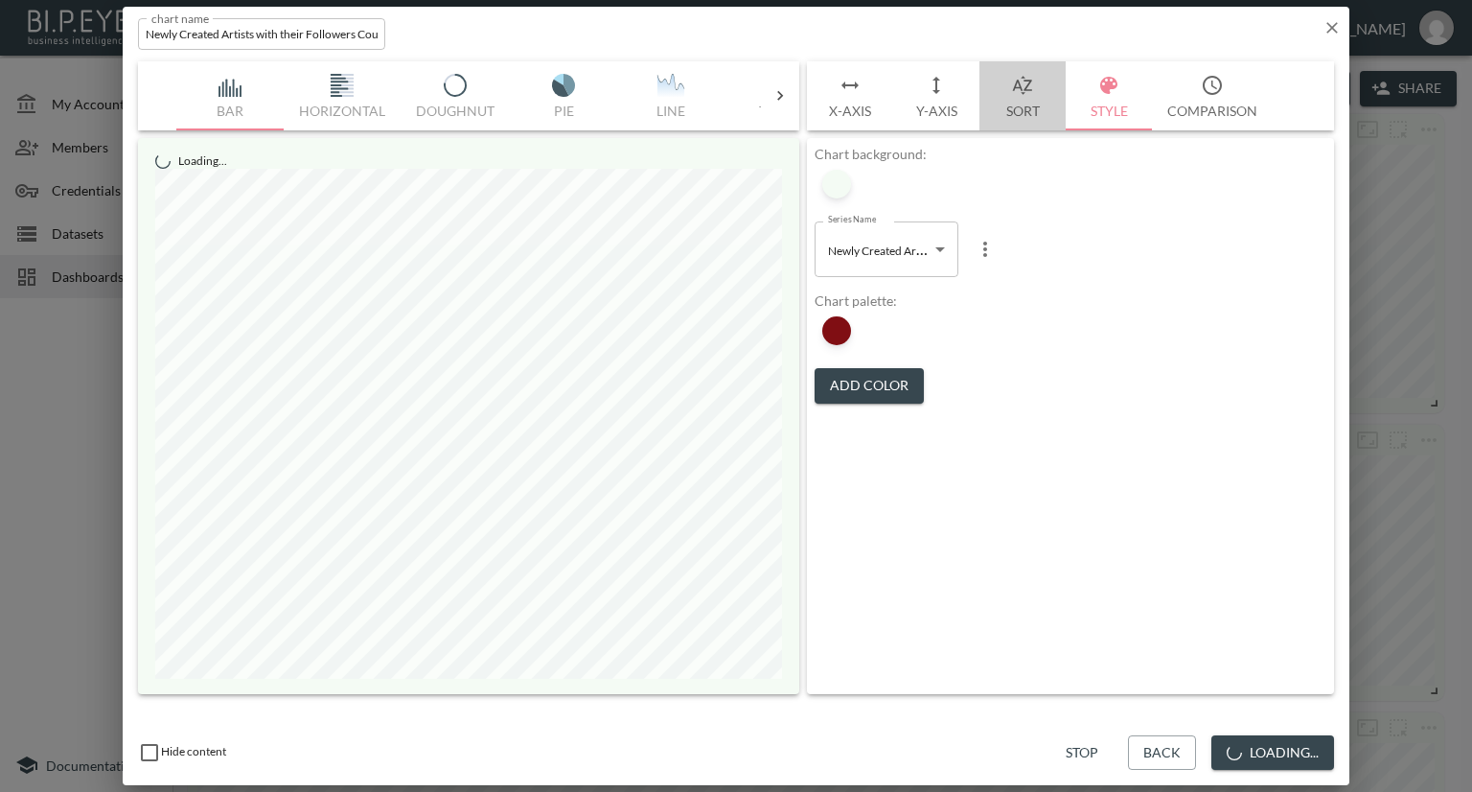
drag, startPoint x: 1031, startPoint y: 108, endPoint x: 1027, endPoint y: 124, distance: 15.8
click at [1031, 109] on button "Sort" at bounding box center [1023, 95] width 86 height 69
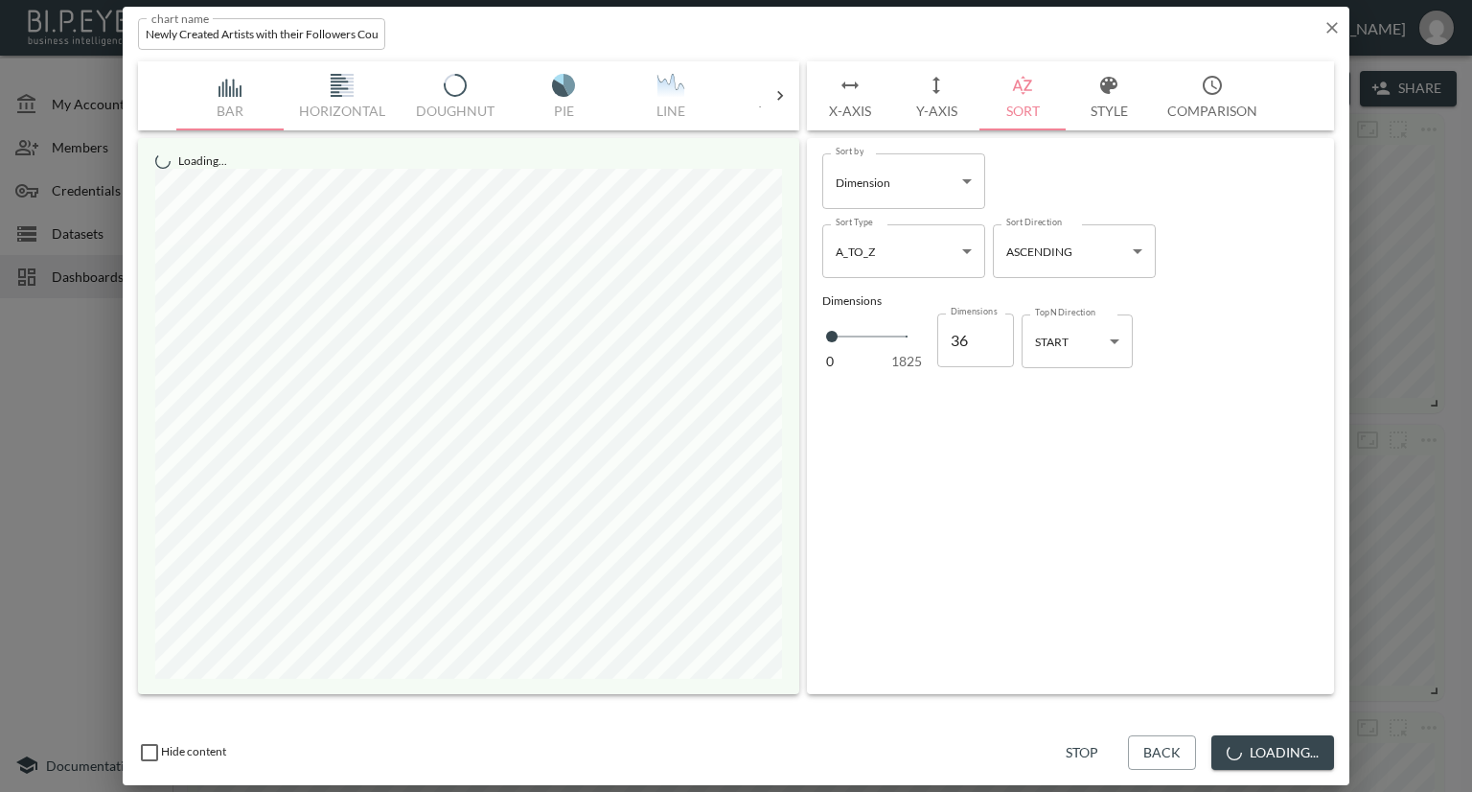
click at [1104, 113] on button "Style" at bounding box center [1109, 95] width 86 height 69
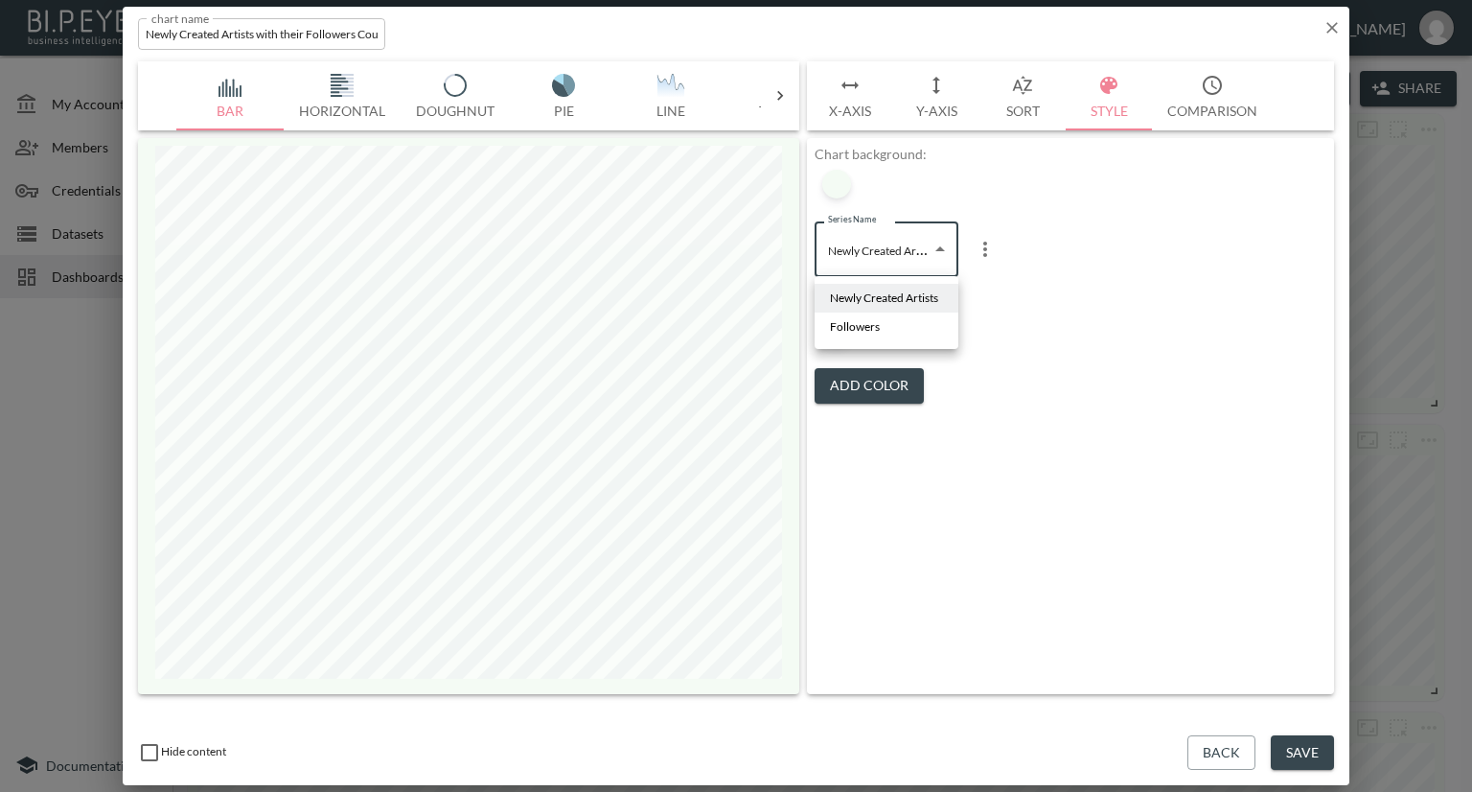
click at [936, 253] on body "BI.P.EYE, Interactive Analytics Dashboards - app [PERSON_NAME] organization / d…" at bounding box center [736, 396] width 1472 height 792
click at [905, 321] on li "Followers" at bounding box center [887, 326] width 144 height 29
click at [905, 254] on body "BI.P.EYE, Interactive Analytics Dashboards - app [PERSON_NAME] organization / d…" at bounding box center [736, 396] width 1472 height 792
click at [900, 292] on span "Newly Created Artists" at bounding box center [884, 297] width 108 height 17
type input "95a26a73-7c9f-4041-a350-f8f1097bed53"
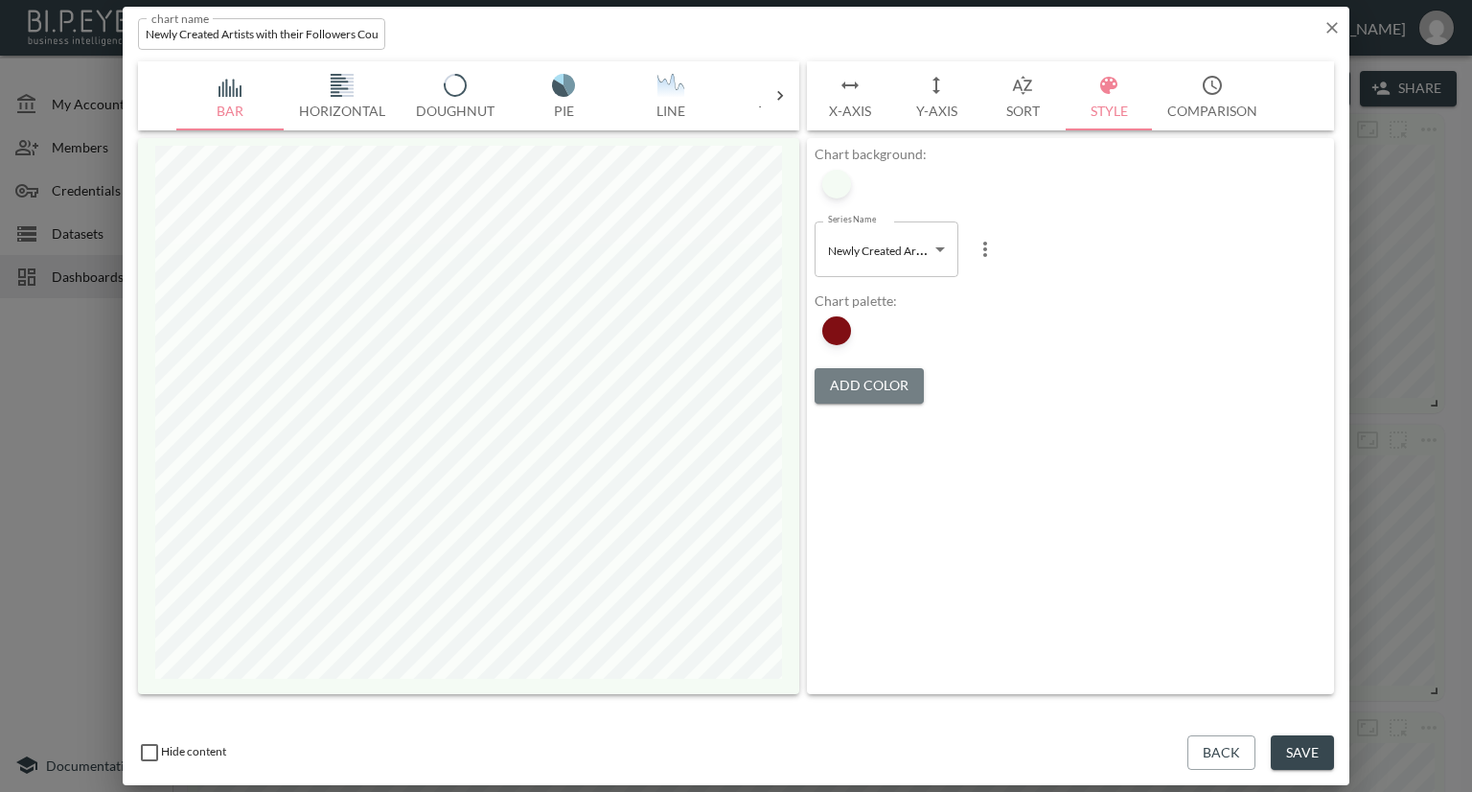
click at [904, 381] on button "Add Color" at bounding box center [869, 385] width 109 height 35
click at [889, 328] on li at bounding box center [873, 330] width 36 height 36
click at [879, 331] on div at bounding box center [873, 330] width 29 height 29
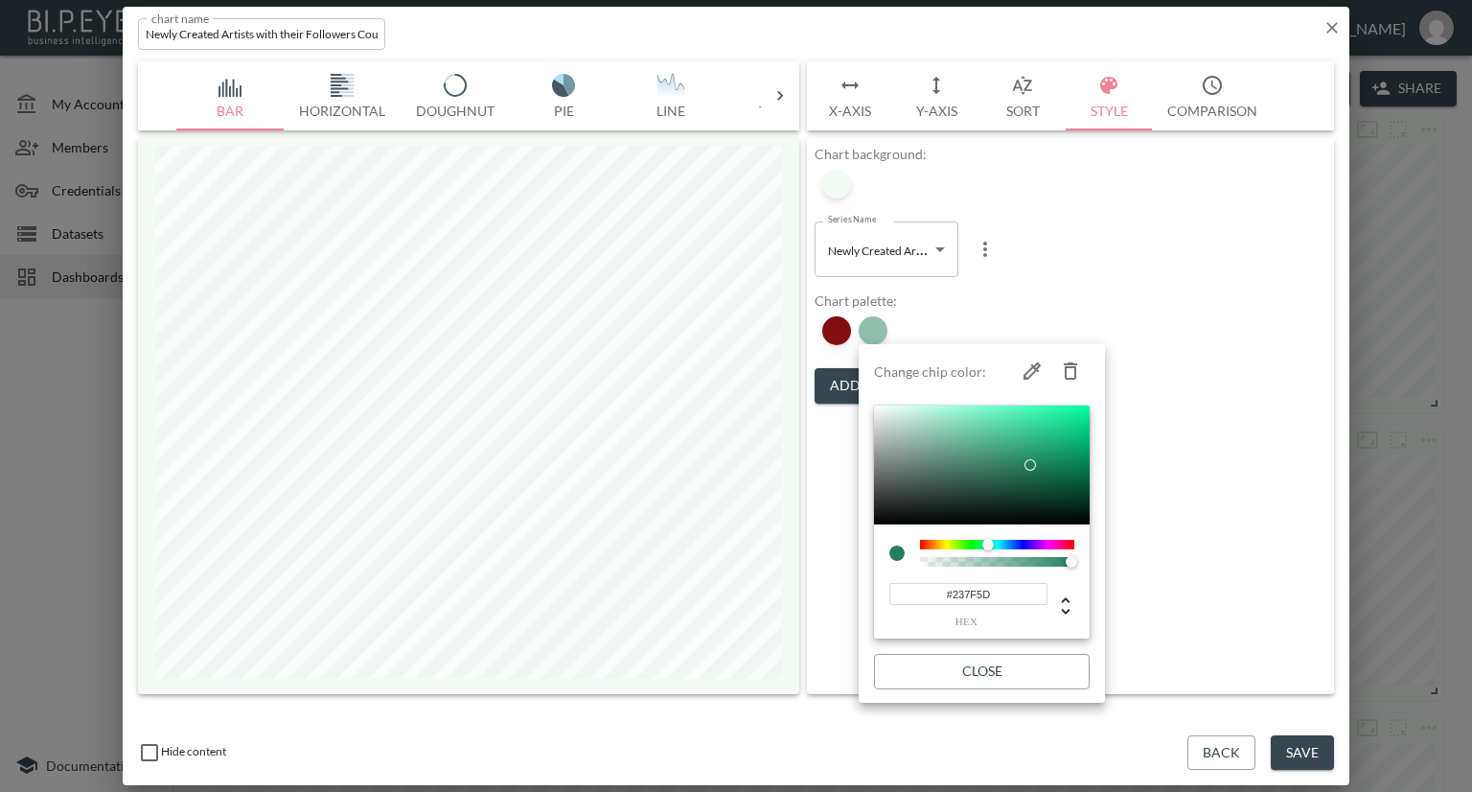
drag, startPoint x: 996, startPoint y: 591, endPoint x: 889, endPoint y: 590, distance: 106.4
click at [889, 590] on input "#237F5D" at bounding box center [968, 594] width 158 height 22
paste input "ACD8AA"
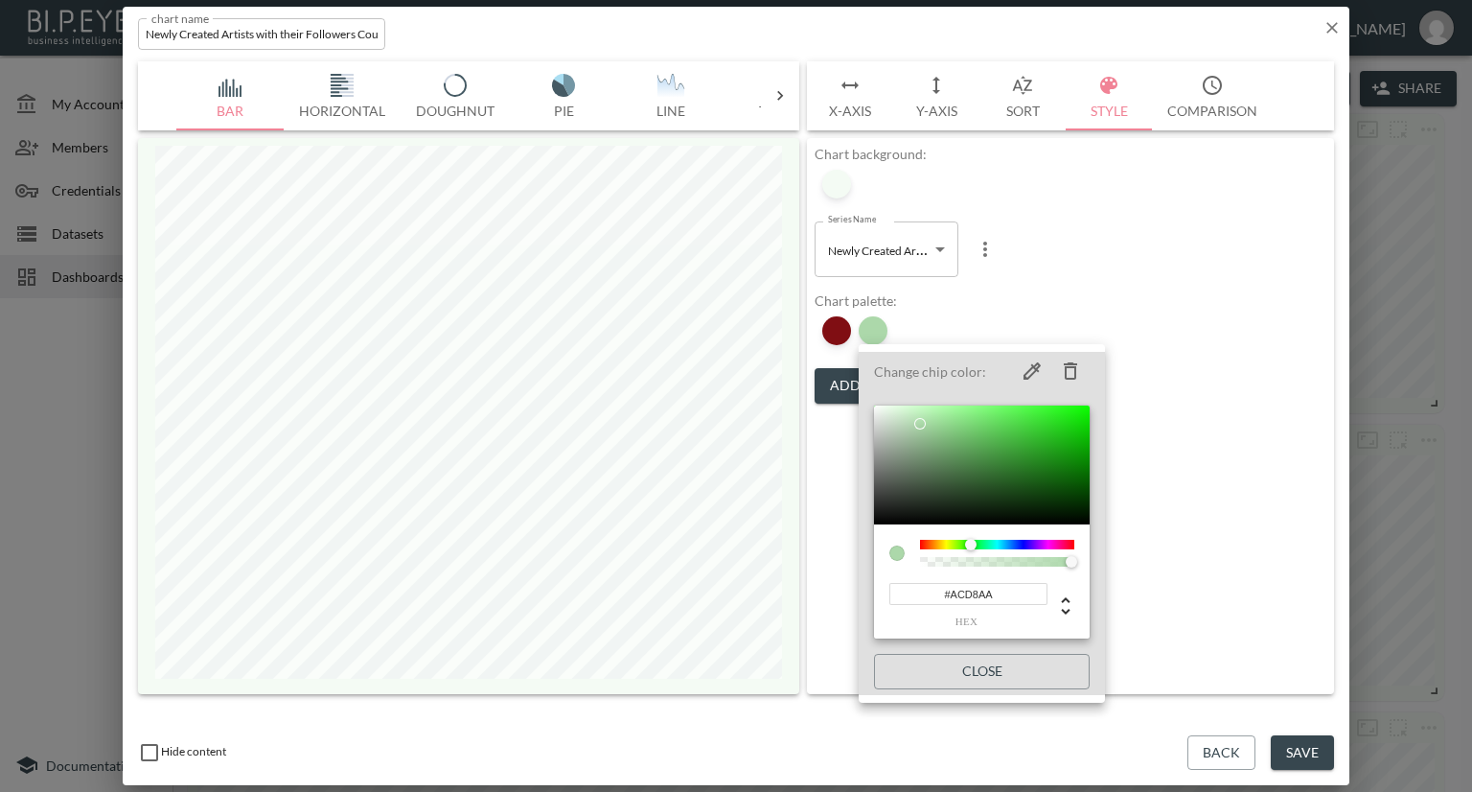
type input "#ACD8AA"
click at [1059, 294] on div at bounding box center [736, 396] width 1472 height 792
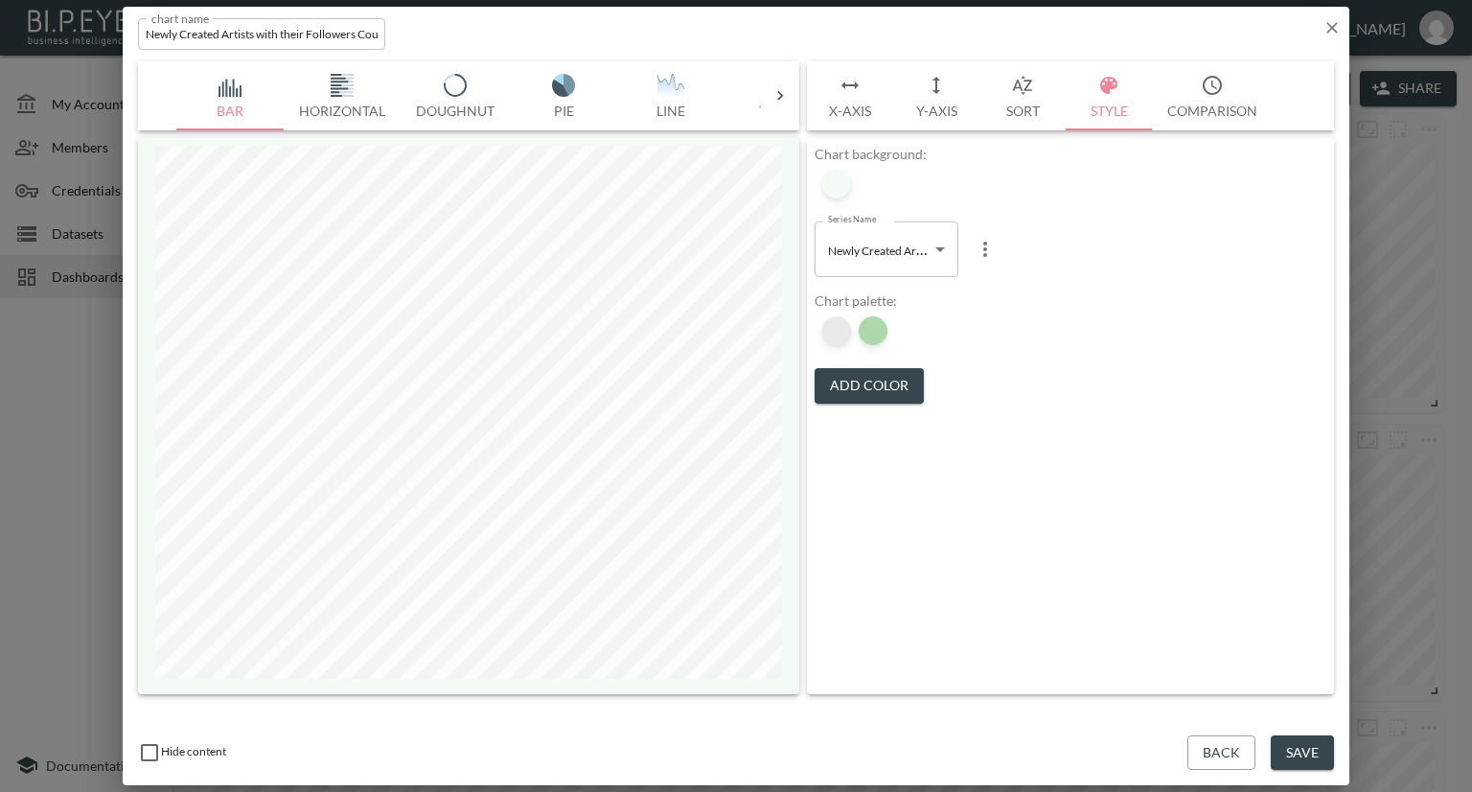
click at [831, 327] on div at bounding box center [836, 330] width 29 height 29
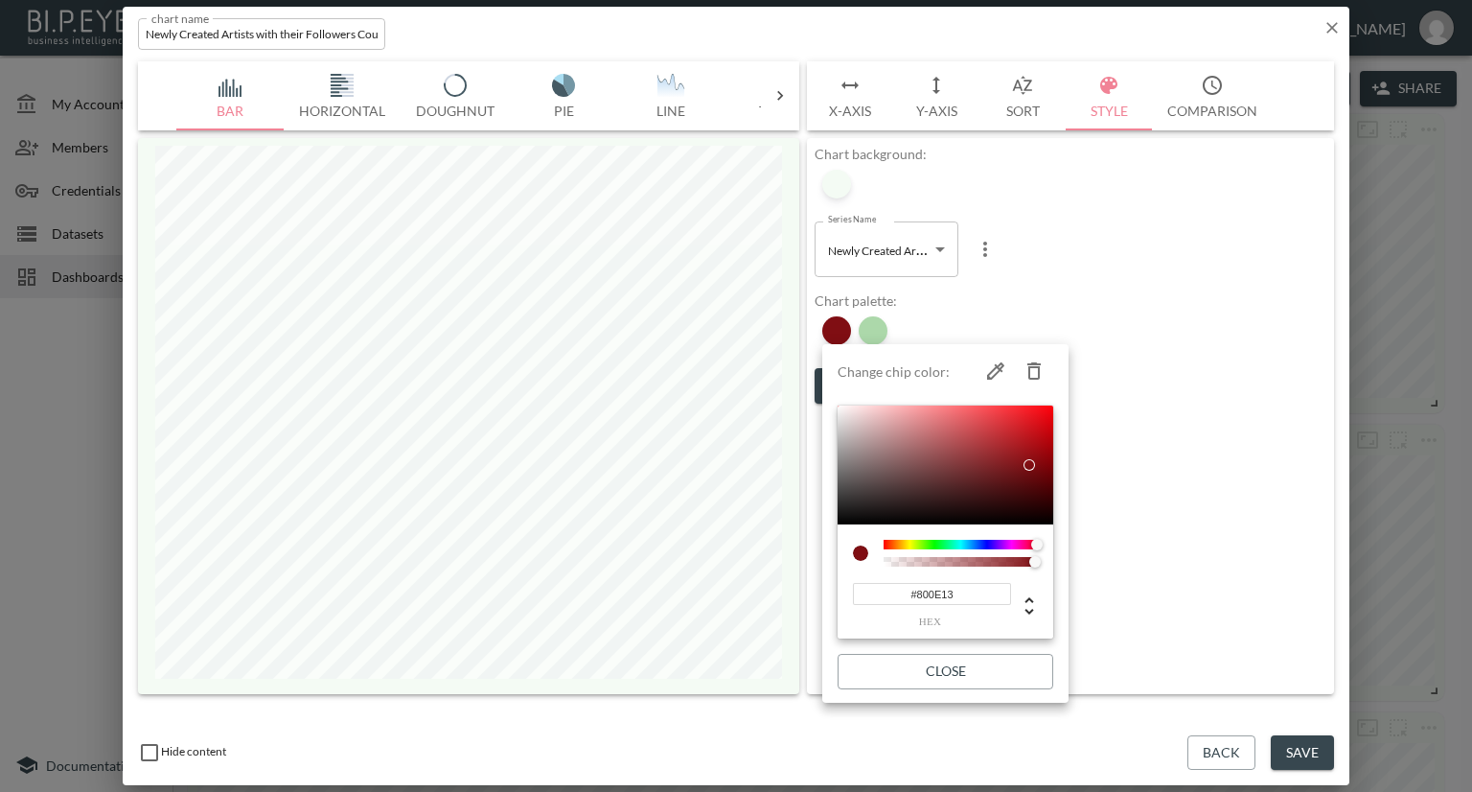
click at [1025, 369] on icon "button" at bounding box center [1034, 370] width 23 height 23
type input "#ACD8AA"
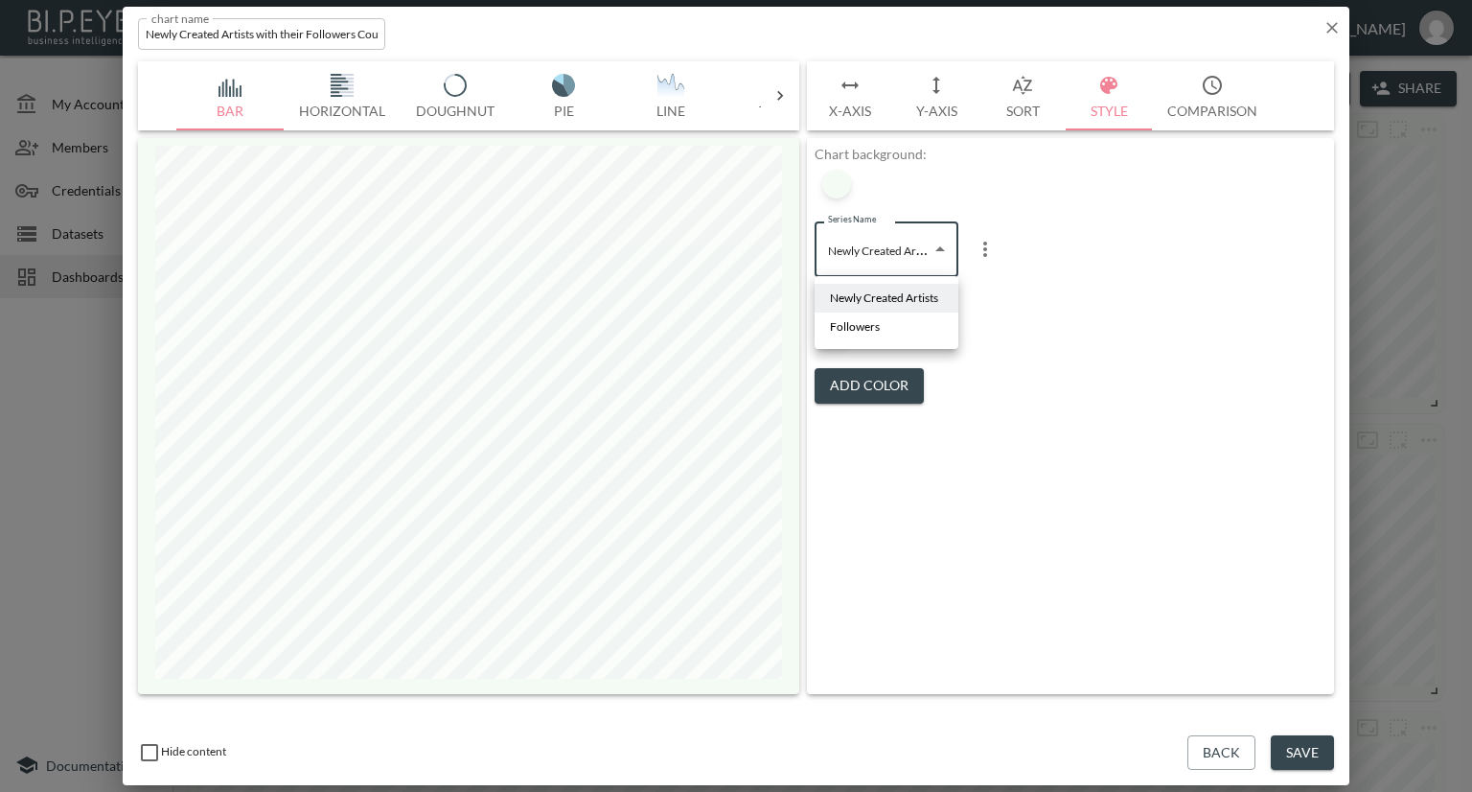
click at [889, 260] on body "BI.P.EYE, Interactive Analytics Dashboards - app [PERSON_NAME] organization / d…" at bounding box center [736, 396] width 1472 height 792
click at [877, 328] on span "Followers" at bounding box center [855, 326] width 50 height 17
type input "67490cf6-5ad2-4248-b267-e6a68fa8700a"
click at [843, 335] on div at bounding box center [836, 330] width 29 height 29
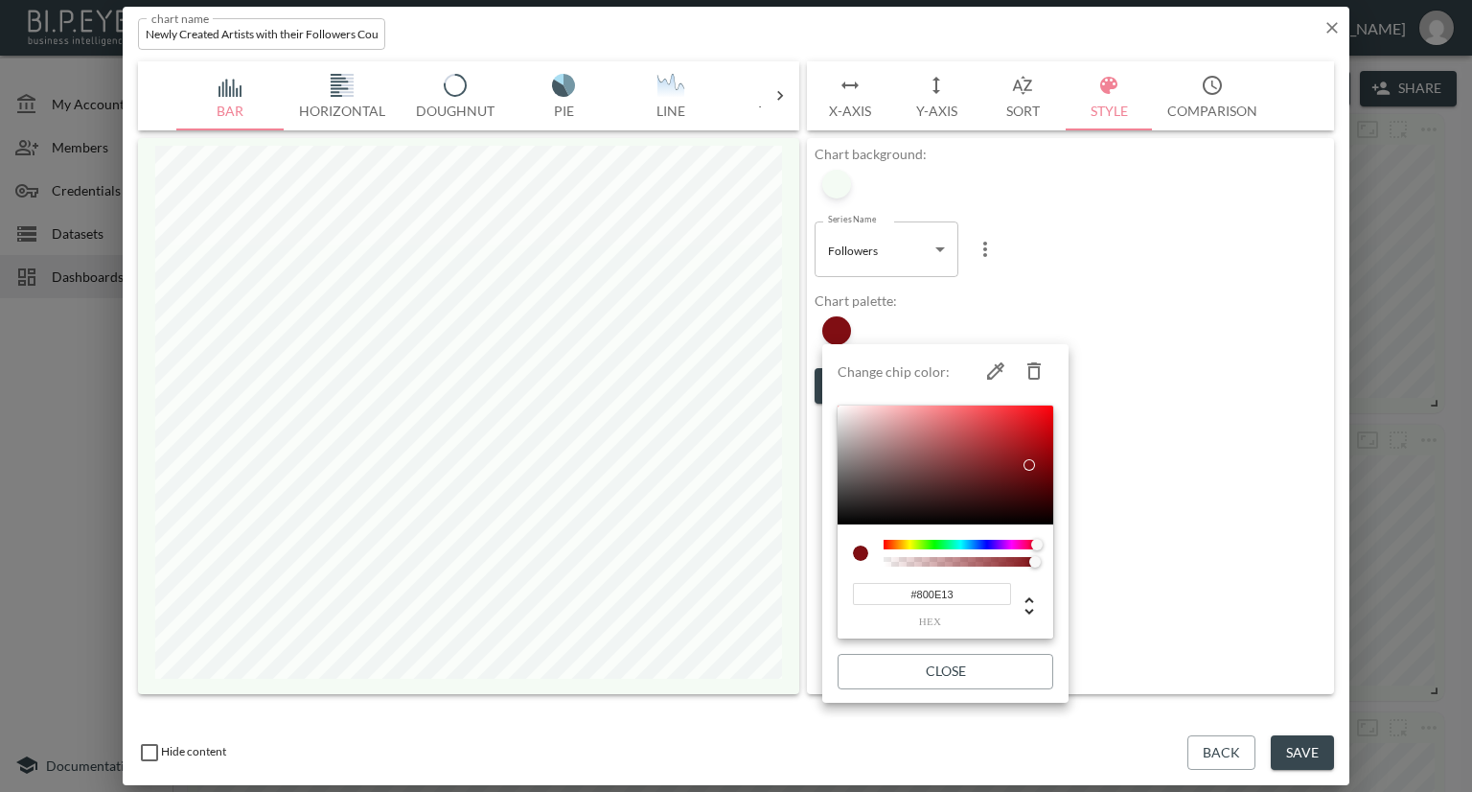
drag, startPoint x: 970, startPoint y: 592, endPoint x: 848, endPoint y: 590, distance: 121.7
click at [848, 590] on div "#800E13 hex" at bounding box center [927, 605] width 160 height 46
paste input "ACD8AA"
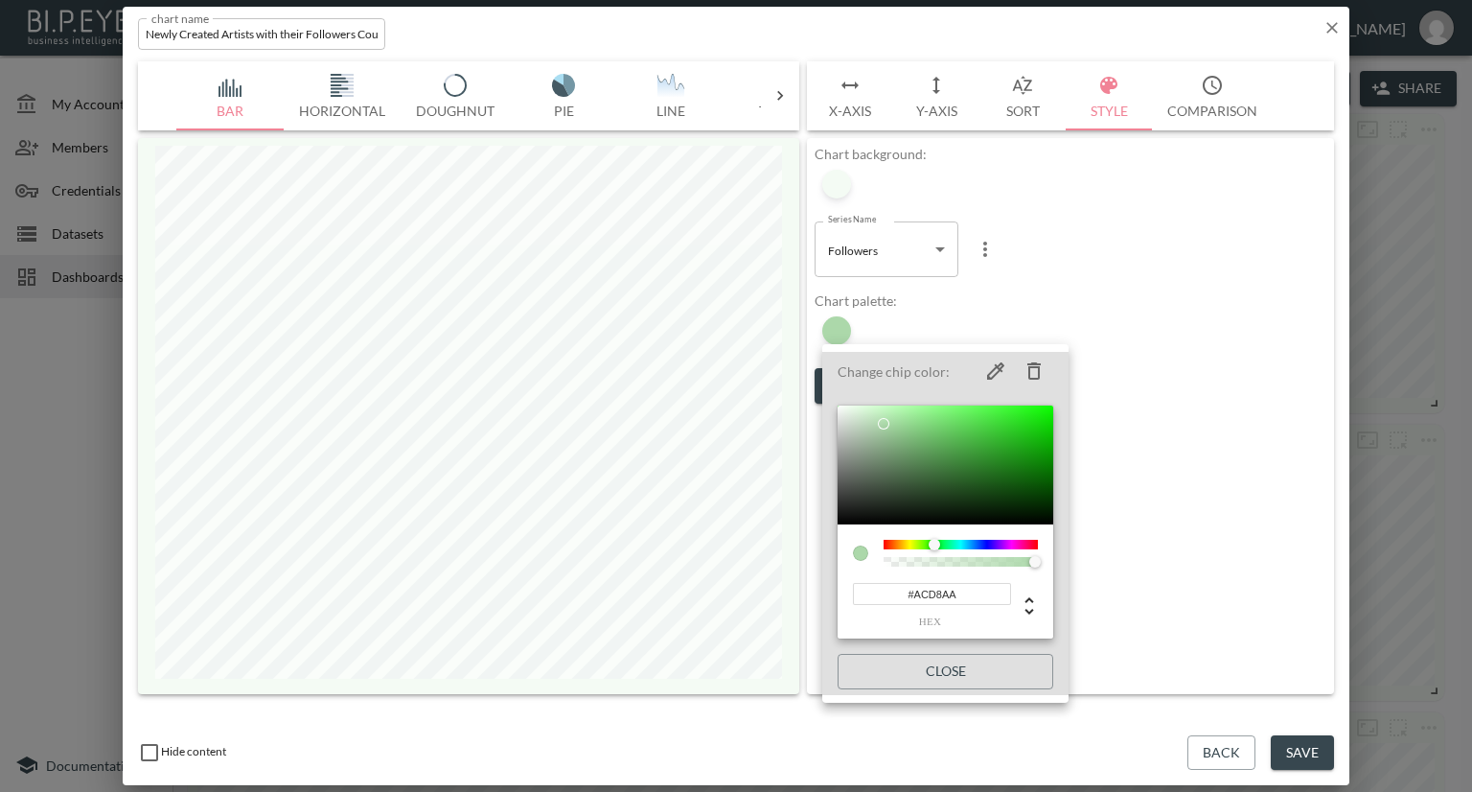
type input "#ACD8AA"
click at [1085, 302] on div at bounding box center [736, 396] width 1472 height 792
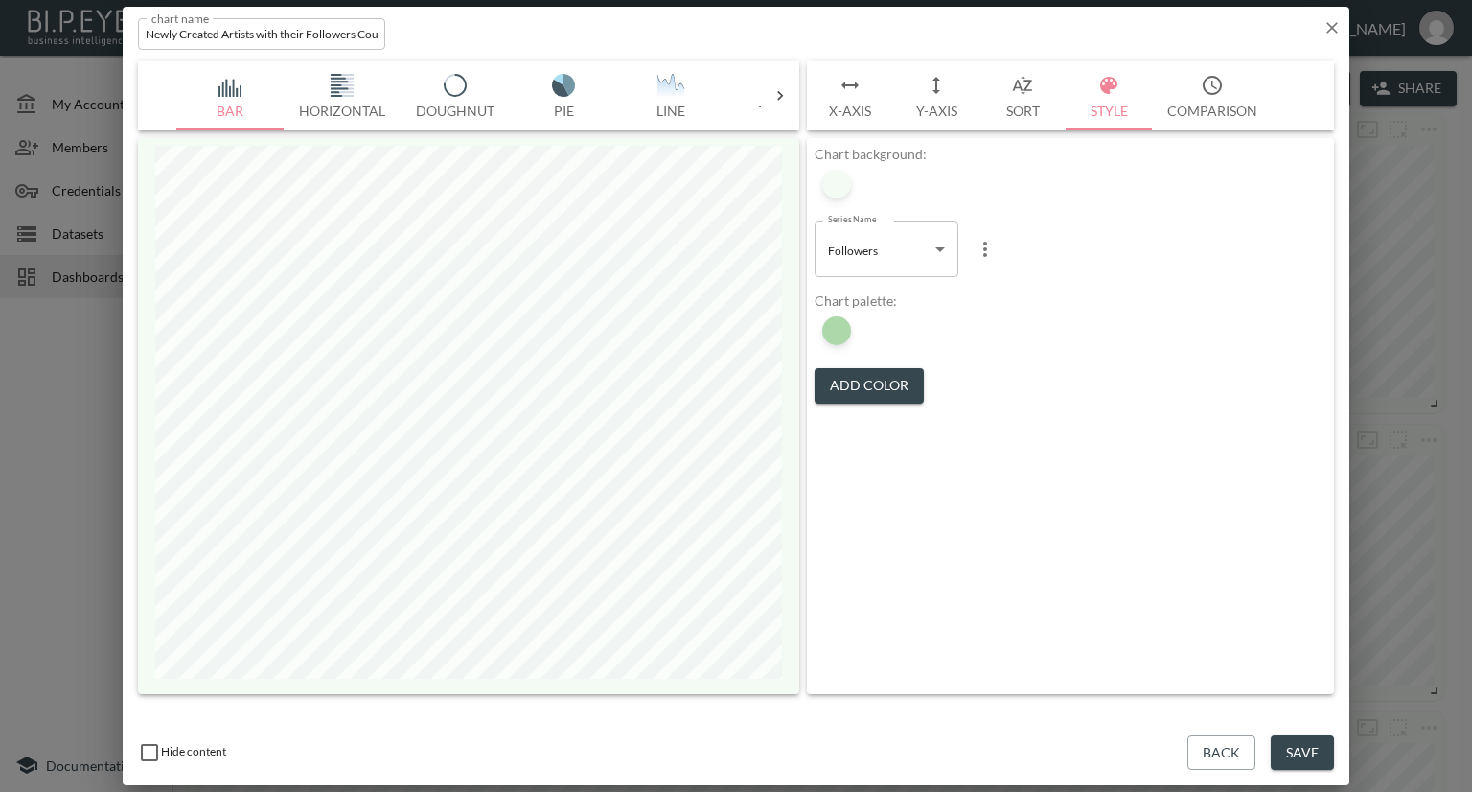
click at [919, 263] on body "BI.P.EYE, Interactive Analytics Dashboards - app [PERSON_NAME] organization / d…" at bounding box center [736, 396] width 1472 height 792
click at [890, 293] on span "Newly Created Artists" at bounding box center [884, 297] width 108 height 17
type input "95a26a73-7c9f-4041-a350-f8f1097bed53"
click at [1326, 34] on icon "button" at bounding box center [1332, 27] width 19 height 19
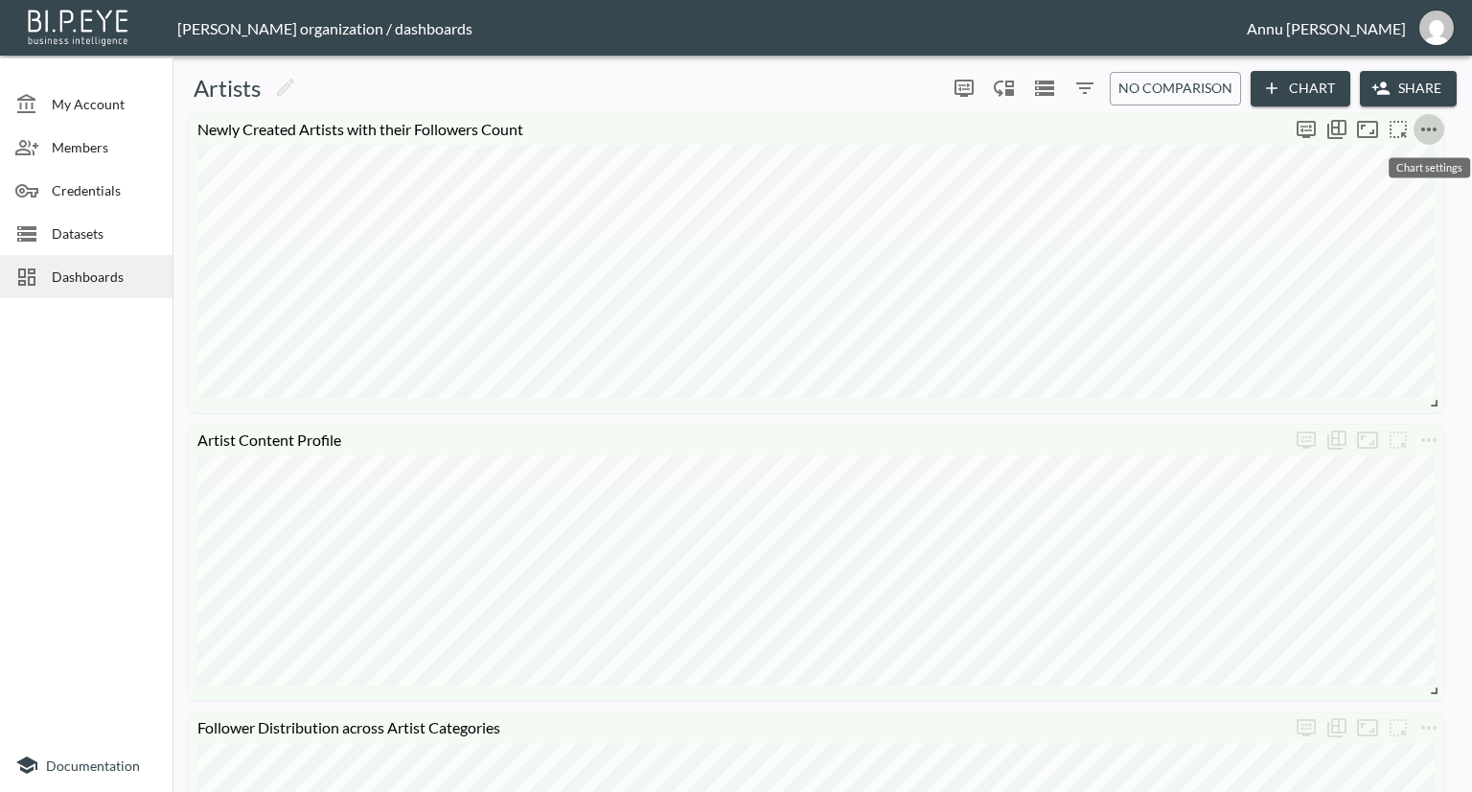
click at [1422, 130] on icon "more" at bounding box center [1429, 129] width 23 height 23
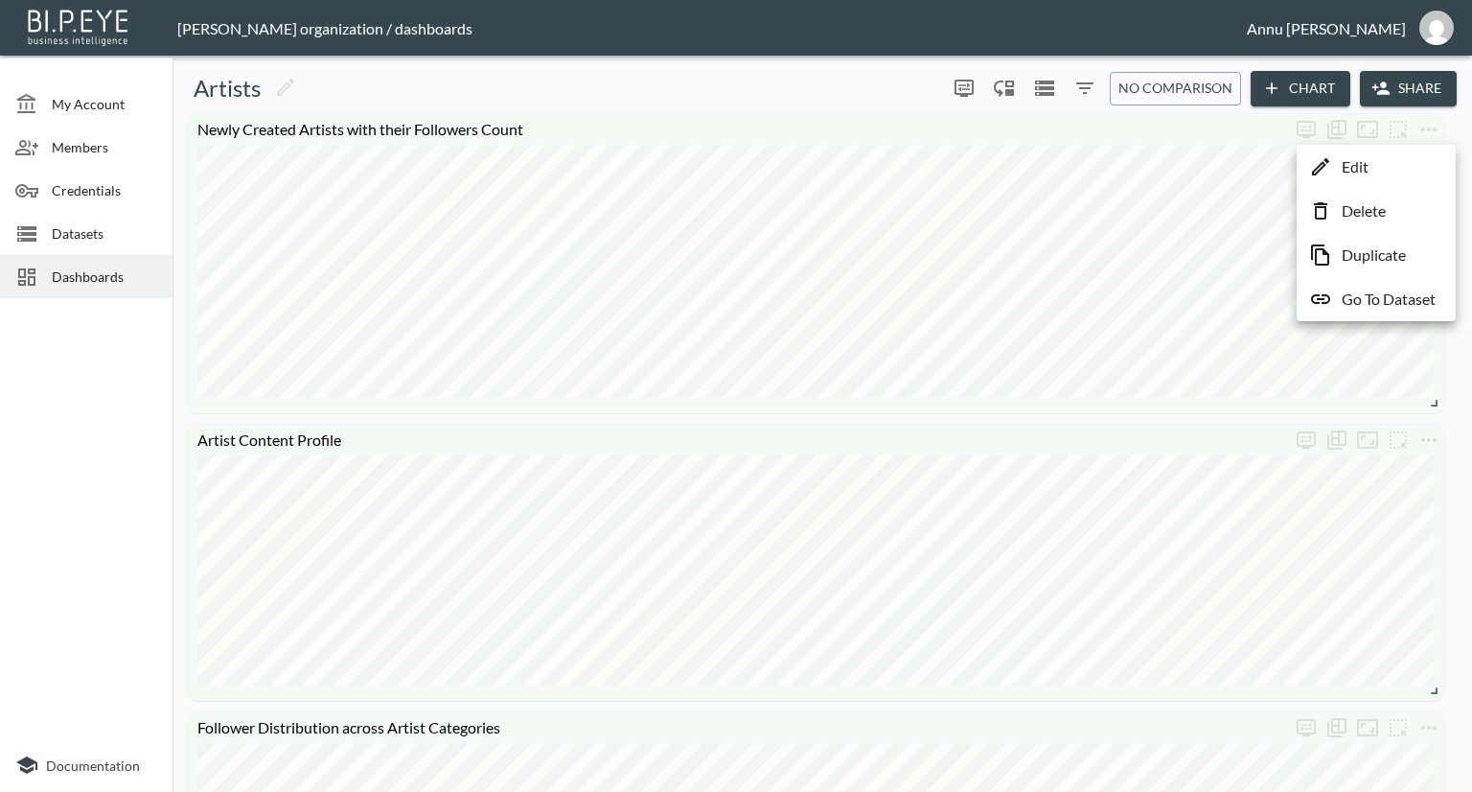
click at [1385, 173] on li "Edit" at bounding box center [1377, 167] width 150 height 35
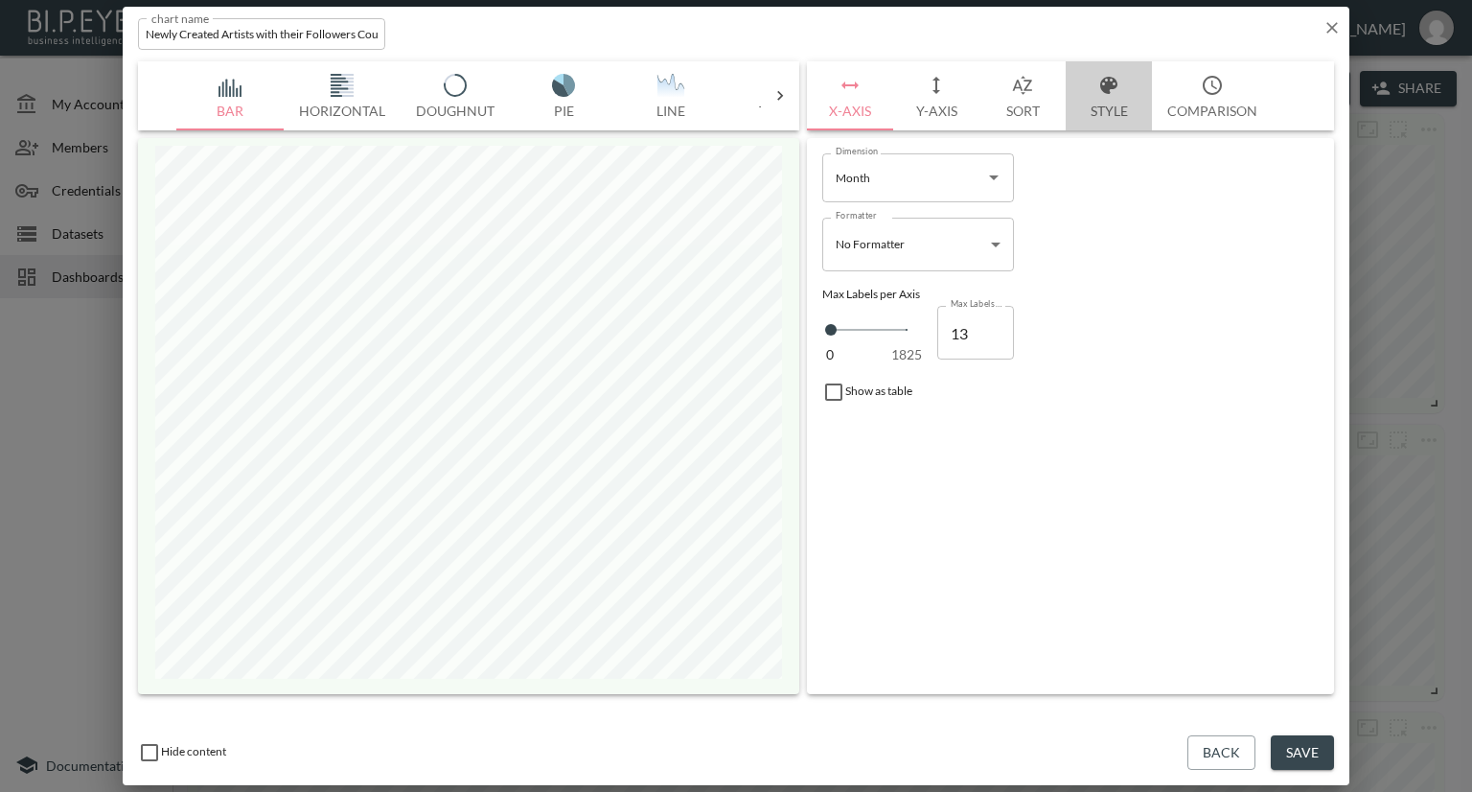
click at [1093, 107] on button "Style" at bounding box center [1109, 95] width 86 height 69
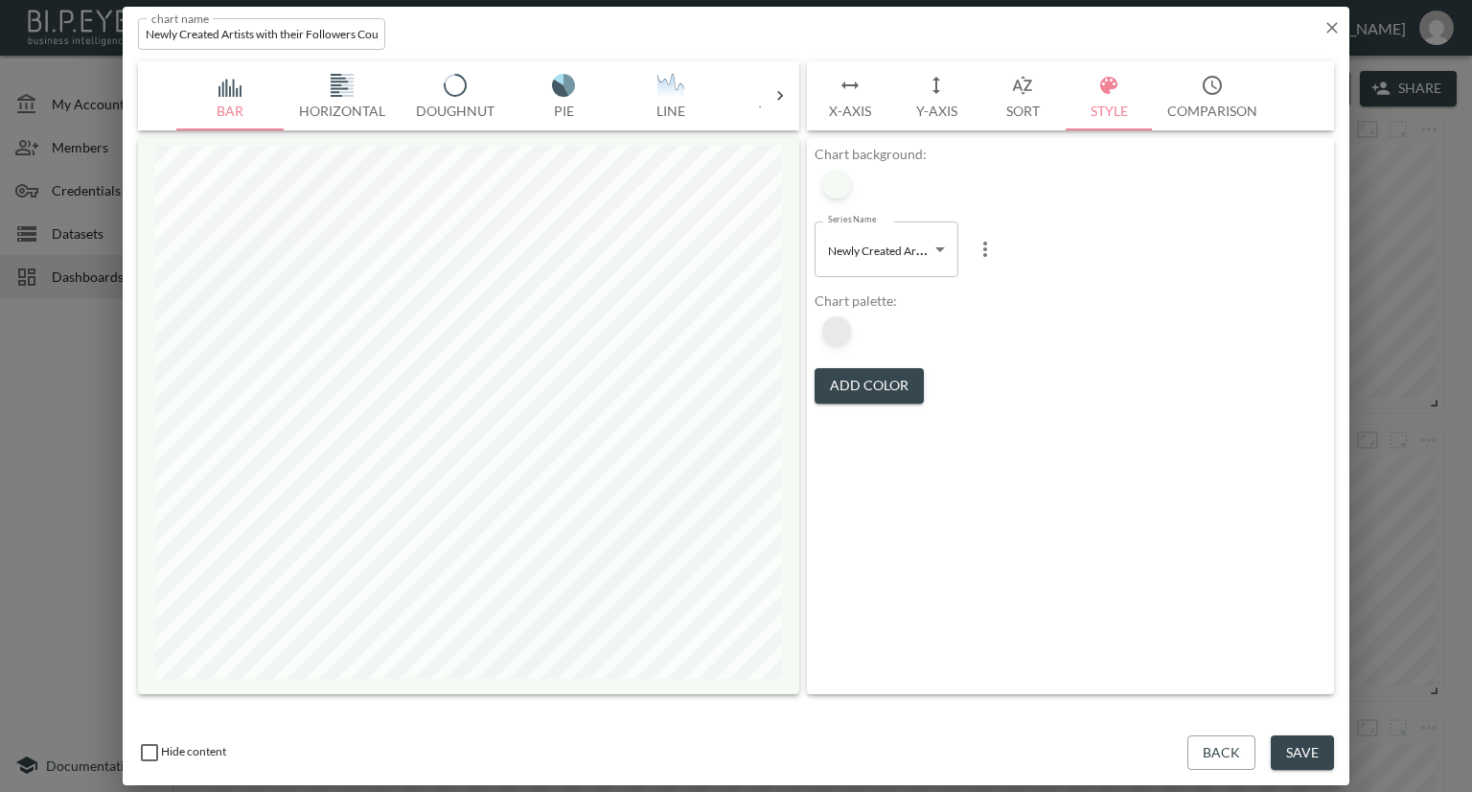
click at [846, 334] on div at bounding box center [836, 330] width 29 height 29
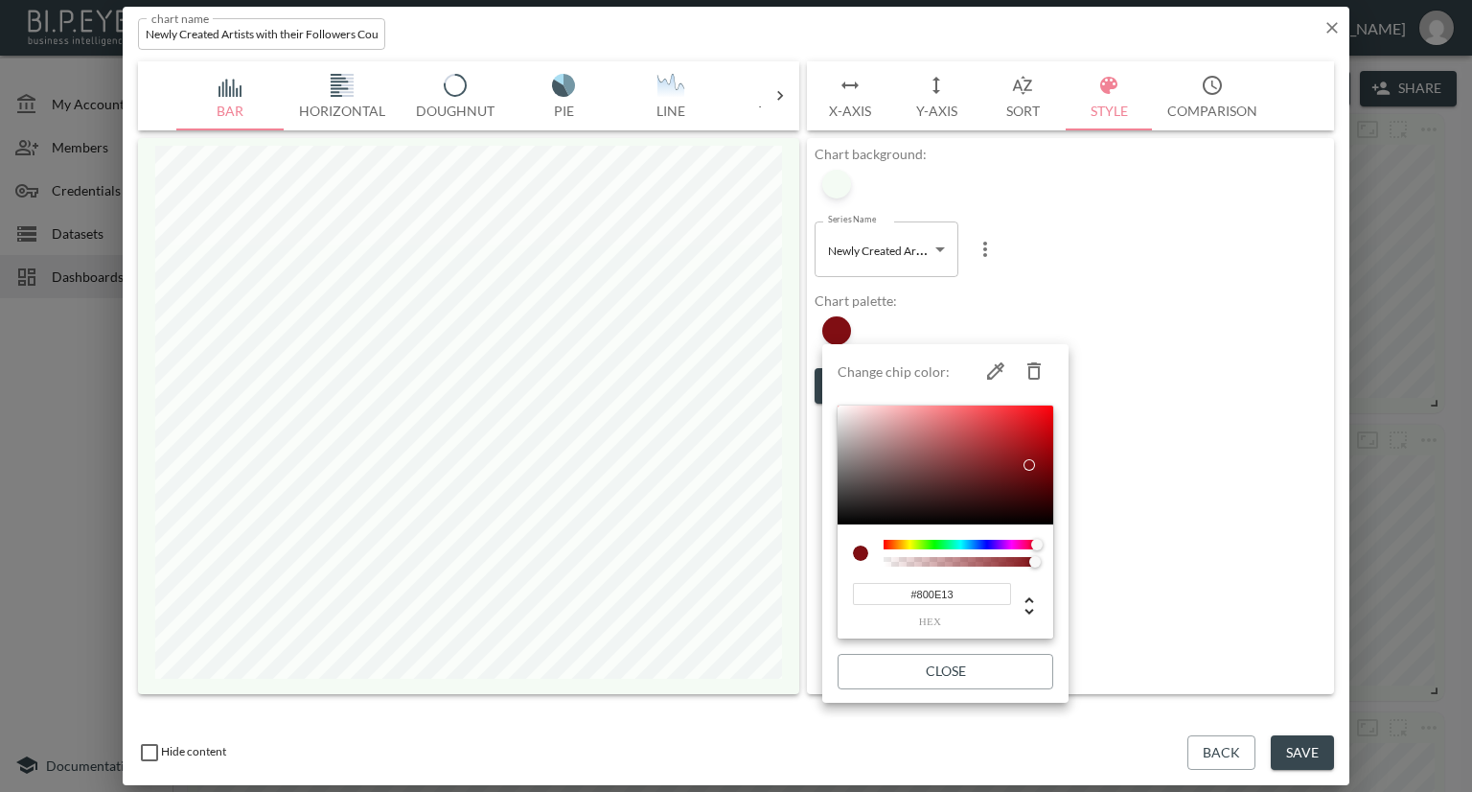
click at [887, 259] on div at bounding box center [736, 396] width 1472 height 792
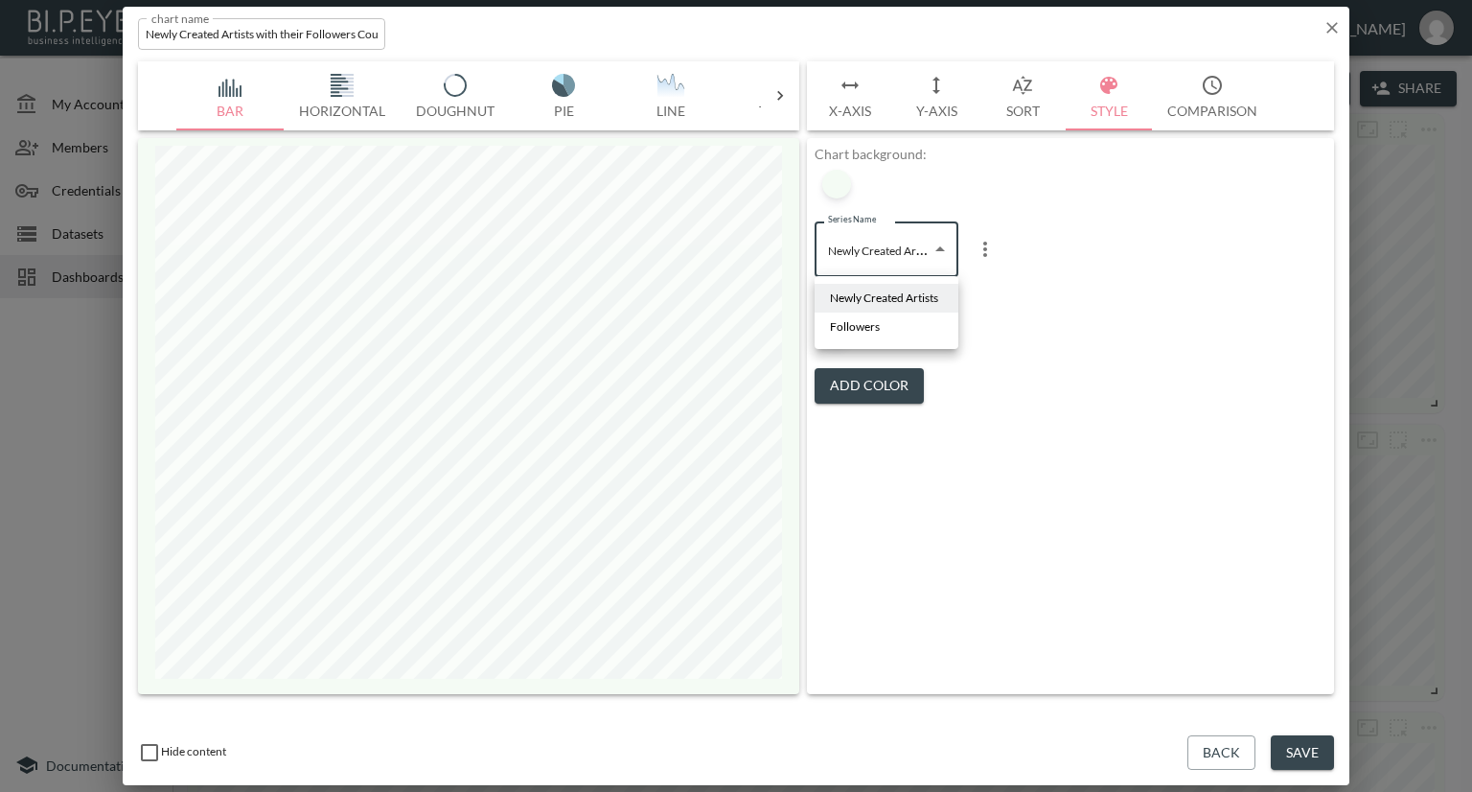
click at [901, 246] on body "BI.P.EYE, Interactive Analytics Dashboards - app [PERSON_NAME] organization / d…" at bounding box center [736, 396] width 1472 height 792
click at [879, 330] on li "Followers" at bounding box center [887, 326] width 144 height 29
type input "67490cf6-5ad2-4248-b267-e6a68fa8700a"
click at [845, 331] on div at bounding box center [836, 330] width 29 height 29
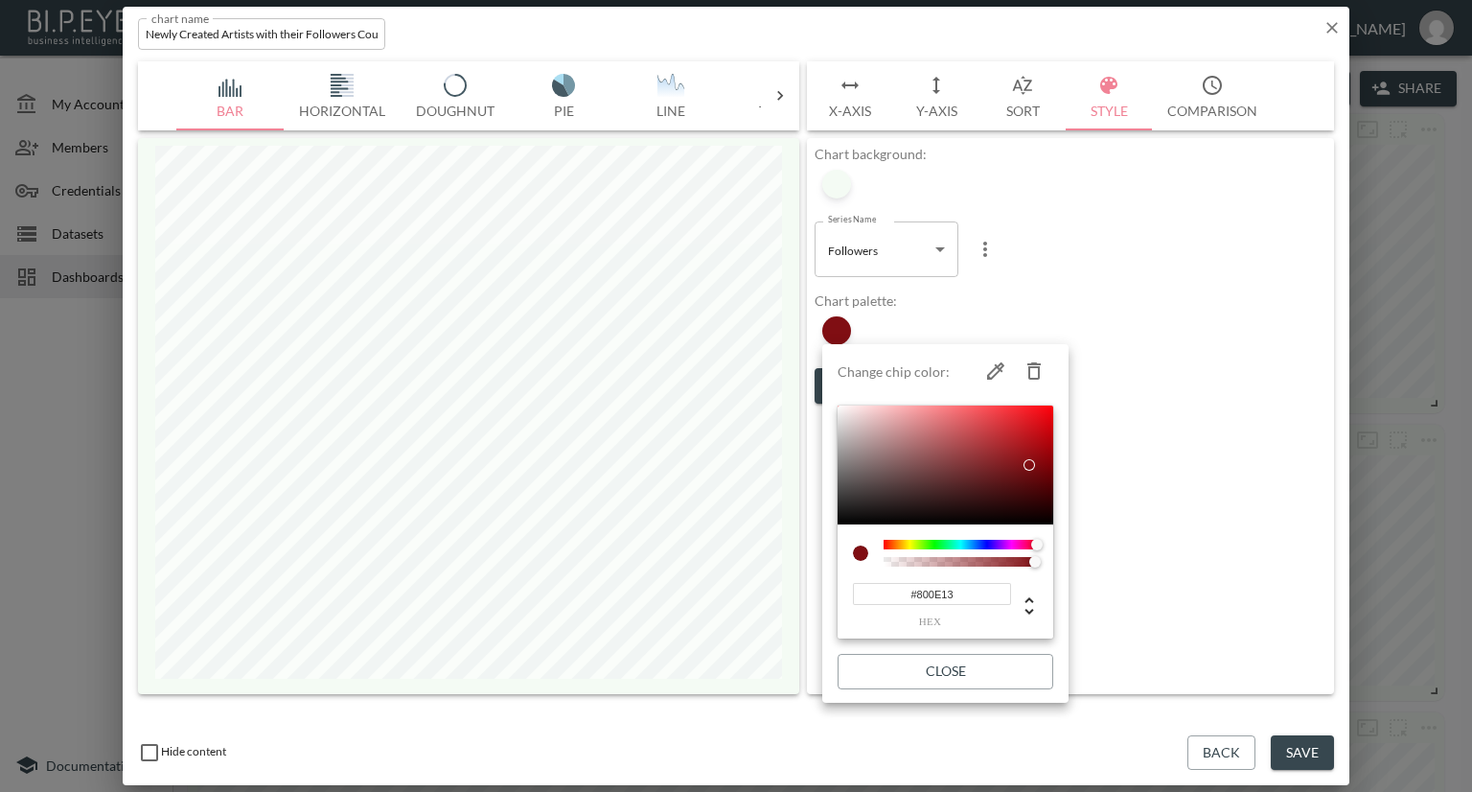
drag, startPoint x: 958, startPoint y: 596, endPoint x: 833, endPoint y: 595, distance: 125.6
click at [833, 596] on li "Change chip color: #800E13 hex Close" at bounding box center [945, 523] width 246 height 343
paste input "ACD8AA"
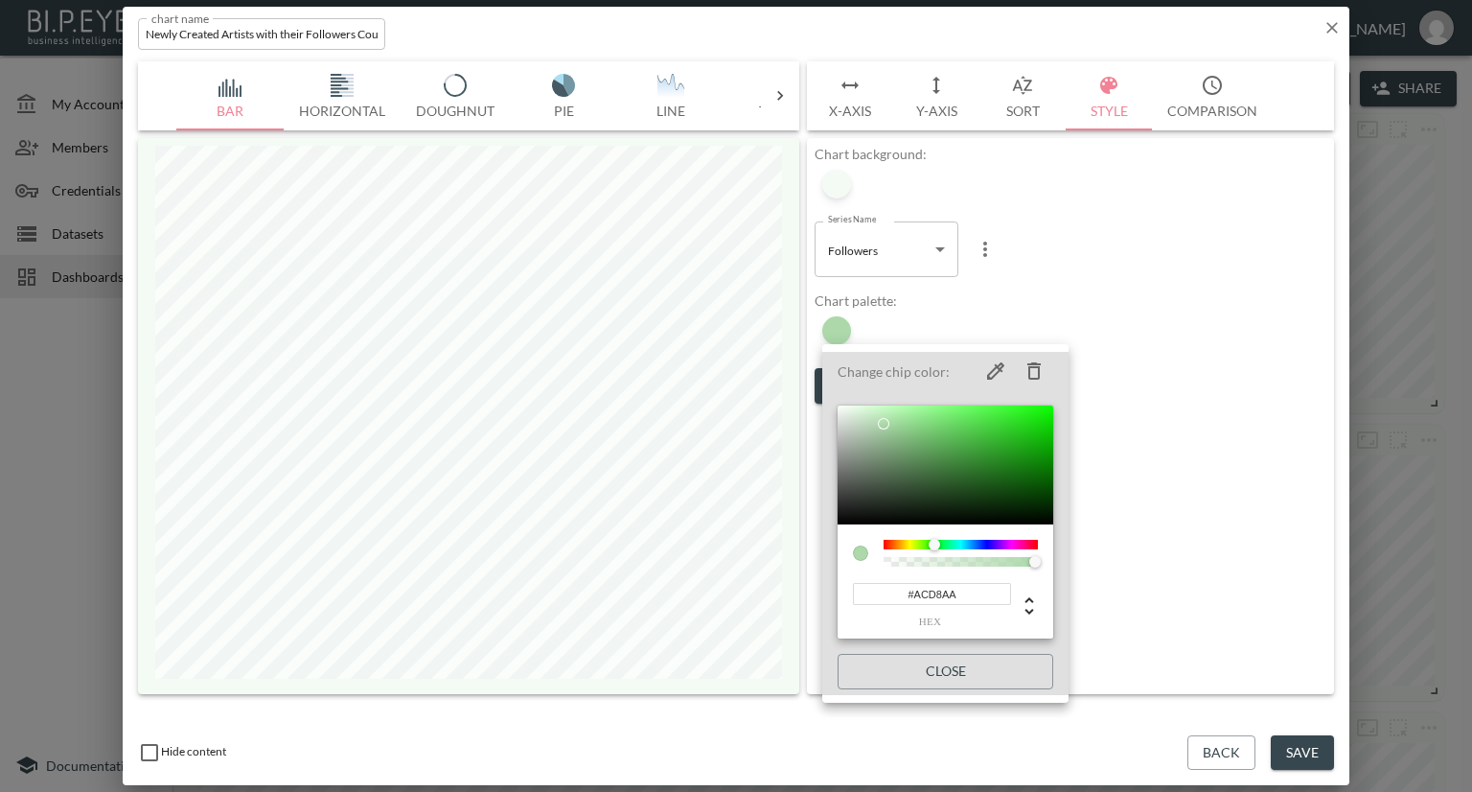
type input "#ACD8AA"
click at [1188, 288] on div at bounding box center [736, 396] width 1472 height 792
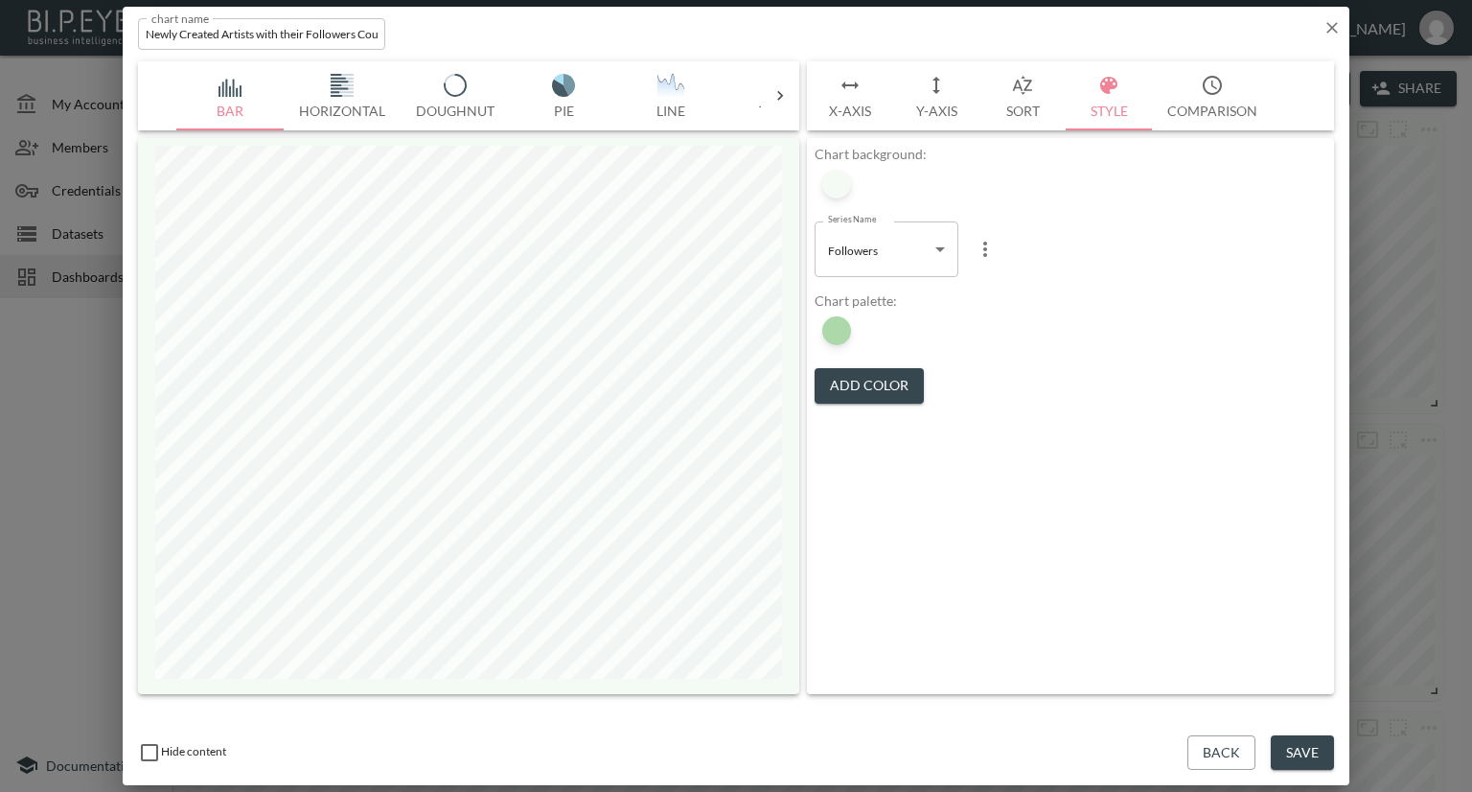
click at [1288, 750] on button "Save" at bounding box center [1302, 752] width 63 height 35
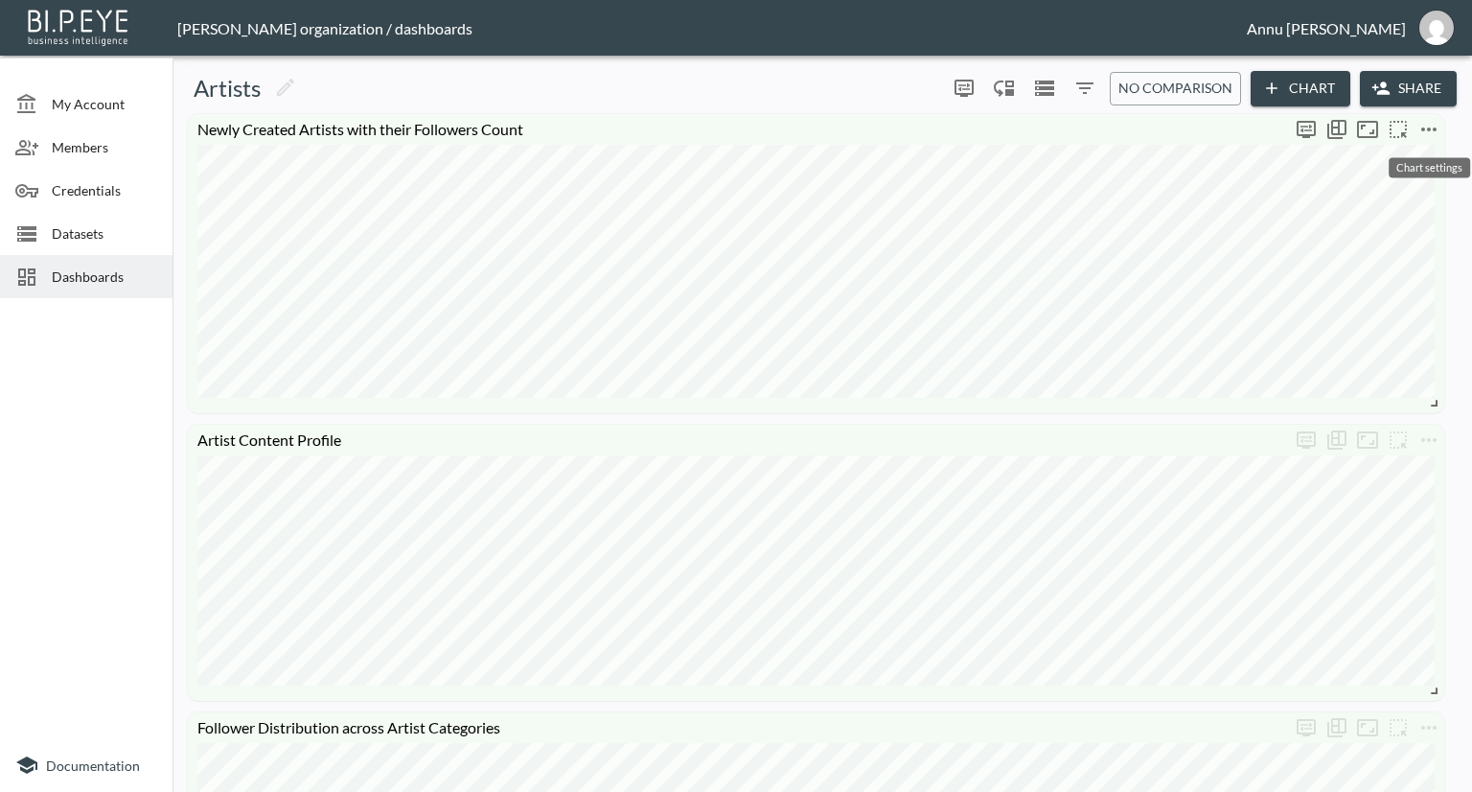
click at [1426, 134] on icon "more" at bounding box center [1429, 129] width 23 height 23
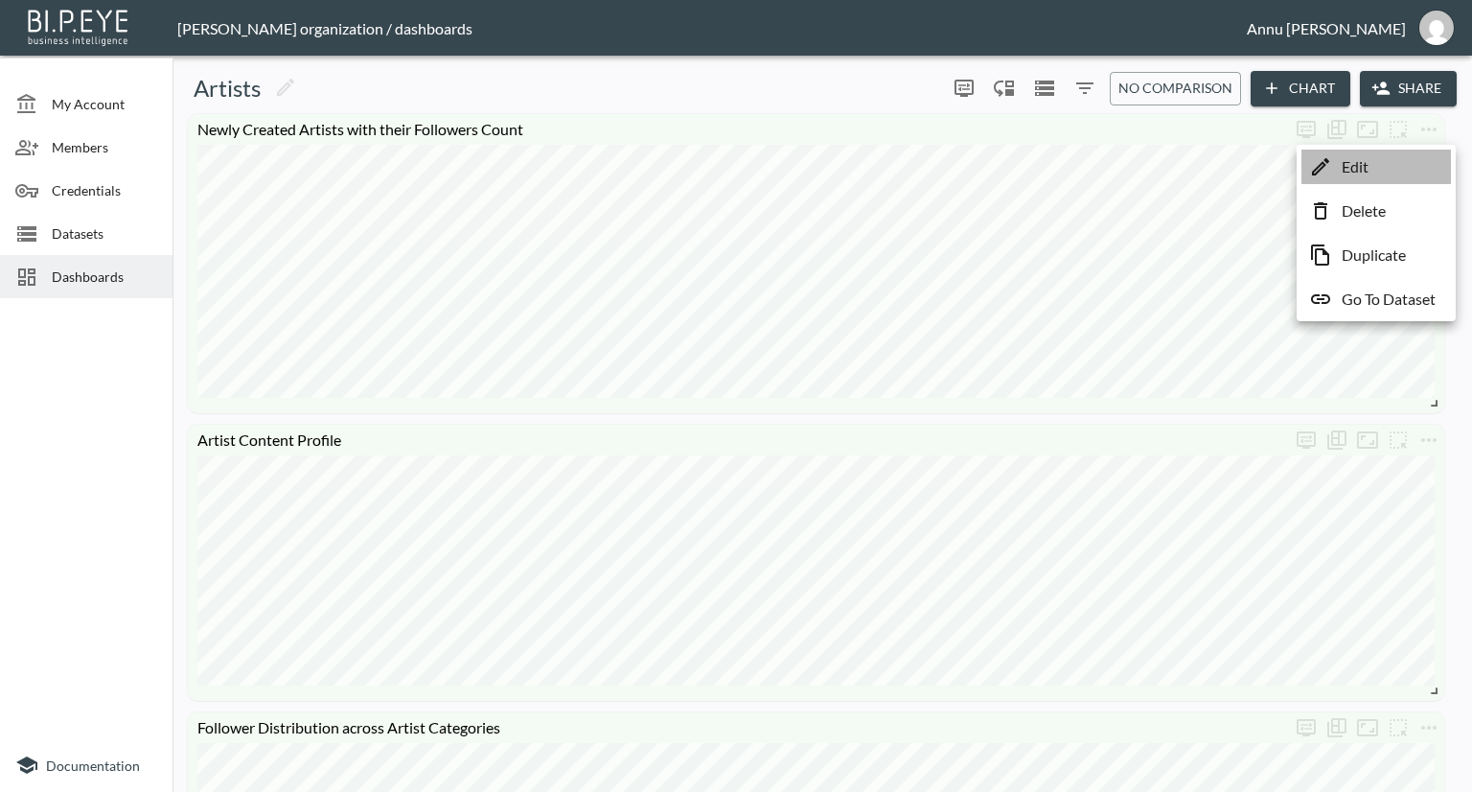
click at [1382, 165] on li "Edit" at bounding box center [1377, 167] width 150 height 35
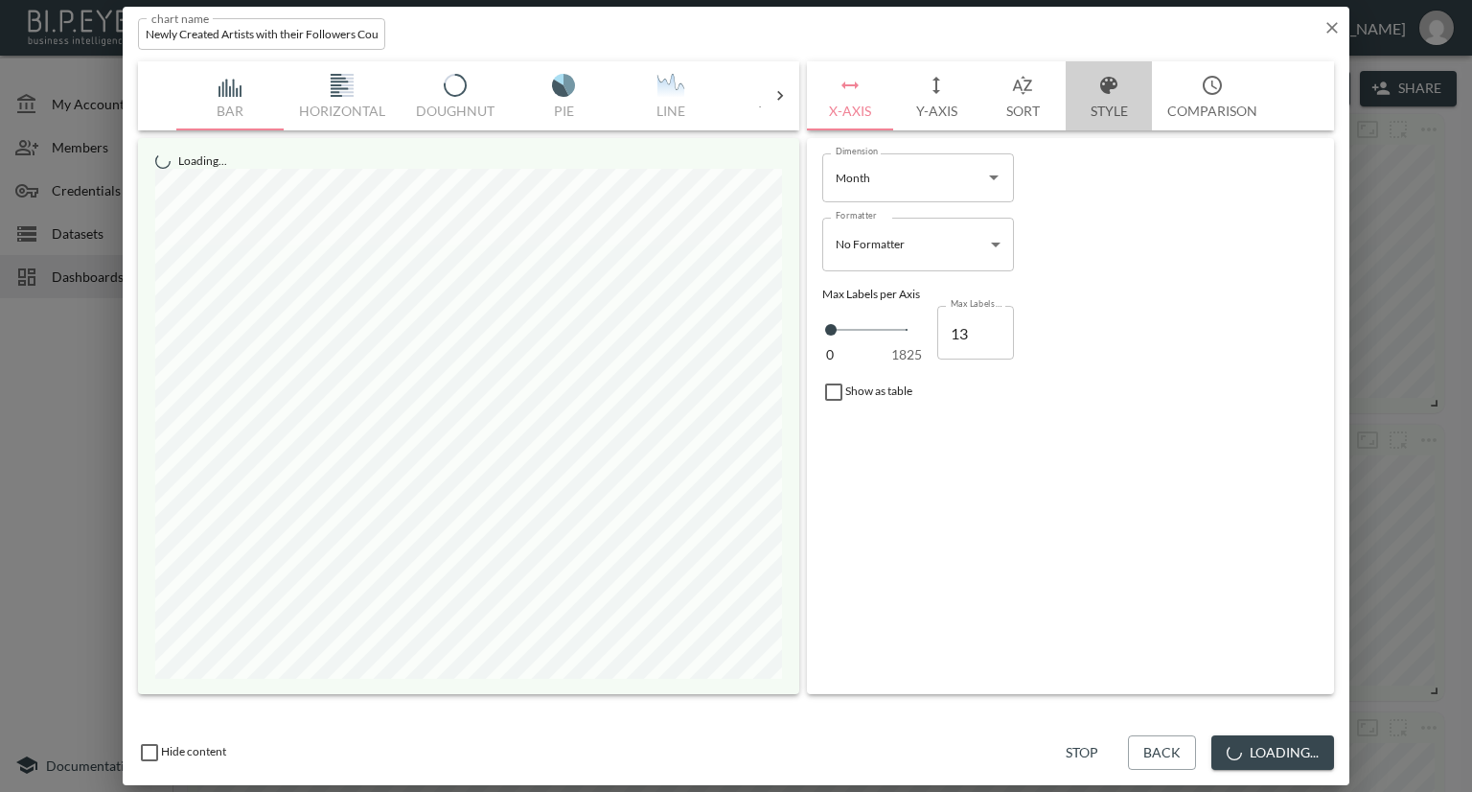
click at [1108, 104] on button "Style" at bounding box center [1109, 95] width 86 height 69
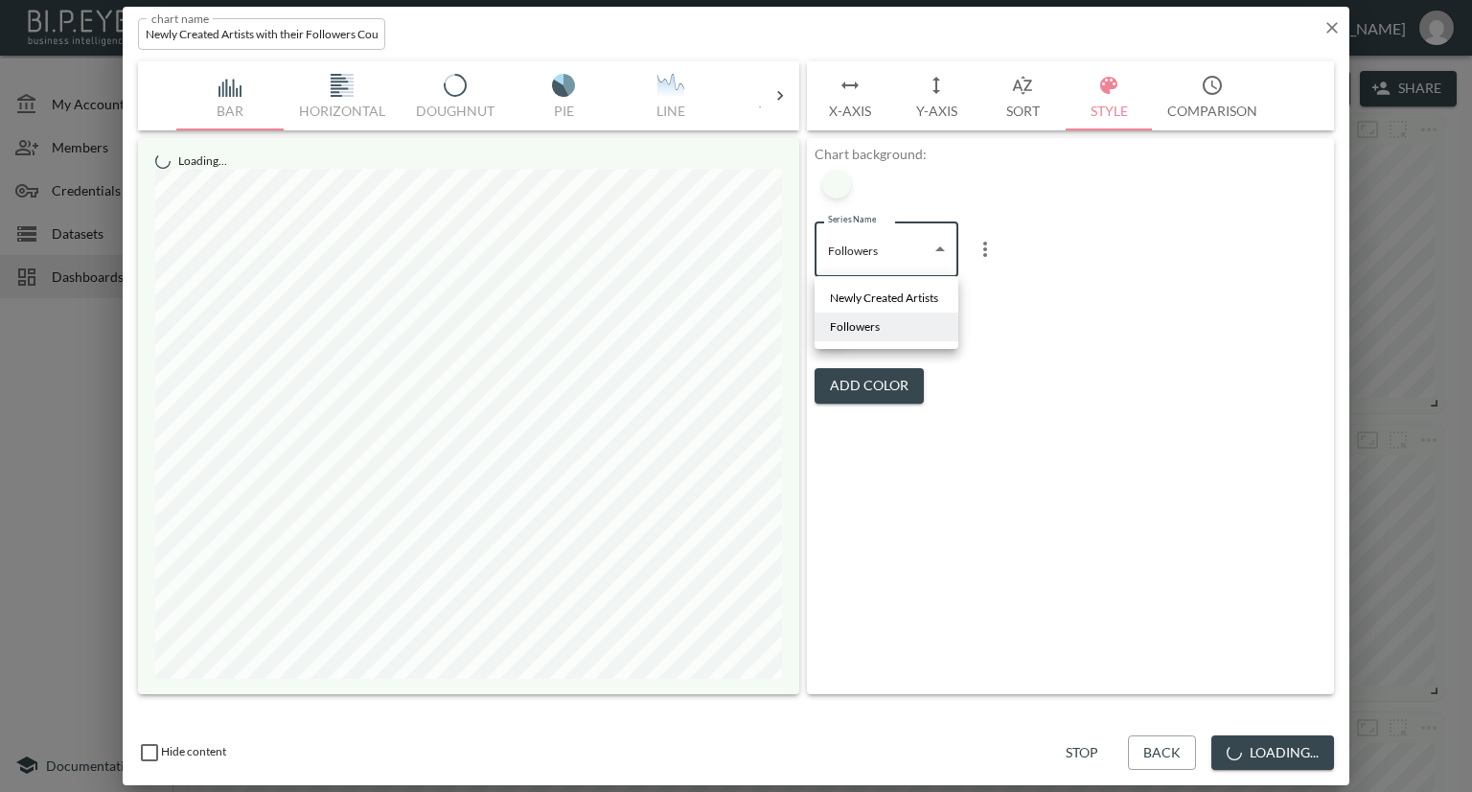
click at [895, 263] on body "BI.P.EYE, Interactive Analytics Dashboards - app [PERSON_NAME] organization / d…" at bounding box center [736, 396] width 1472 height 792
click at [883, 300] on span "Newly Created Artists" at bounding box center [884, 297] width 108 height 17
type input "95a26a73-7c9f-4041-a350-f8f1097bed53"
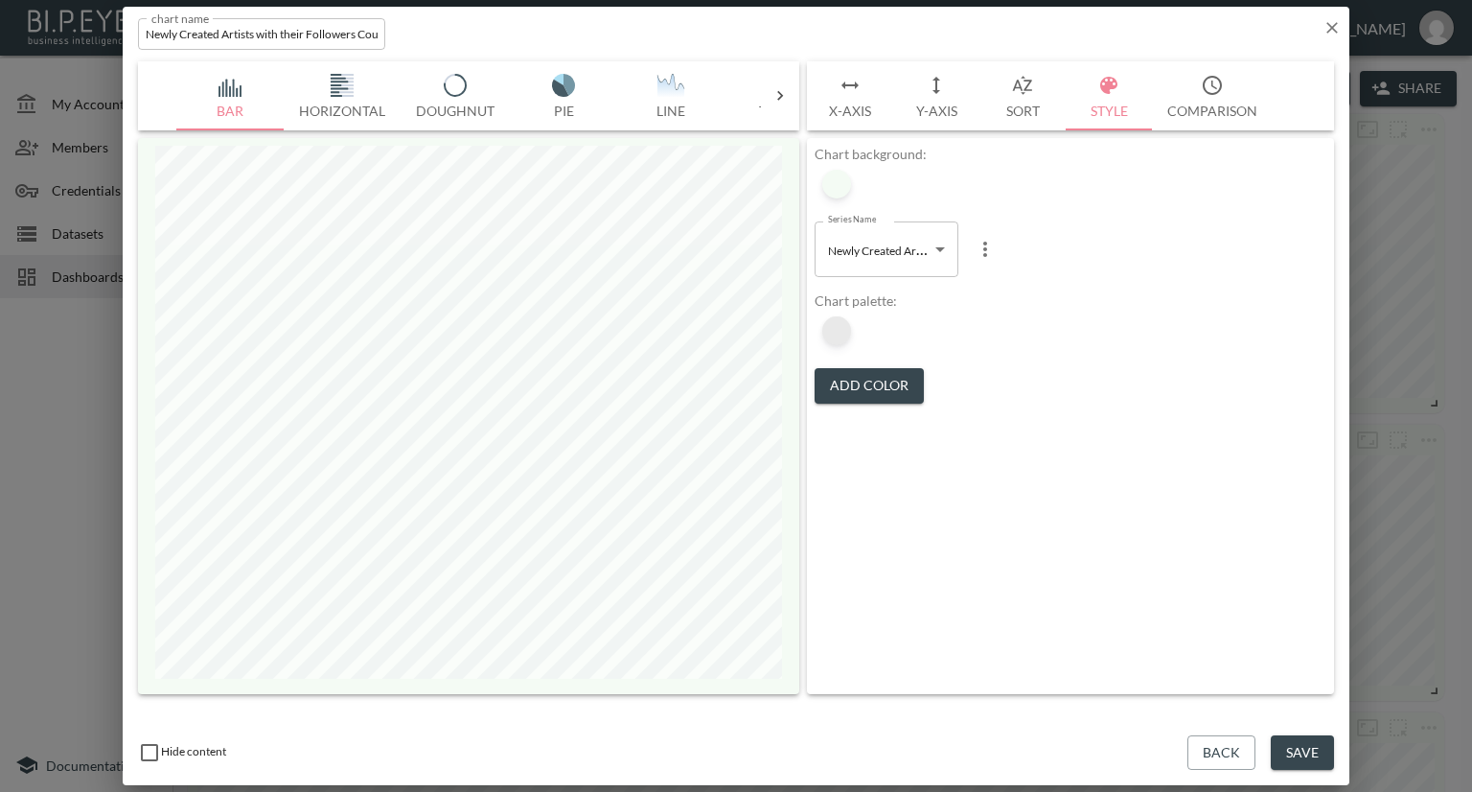
click at [847, 330] on div at bounding box center [836, 330] width 29 height 29
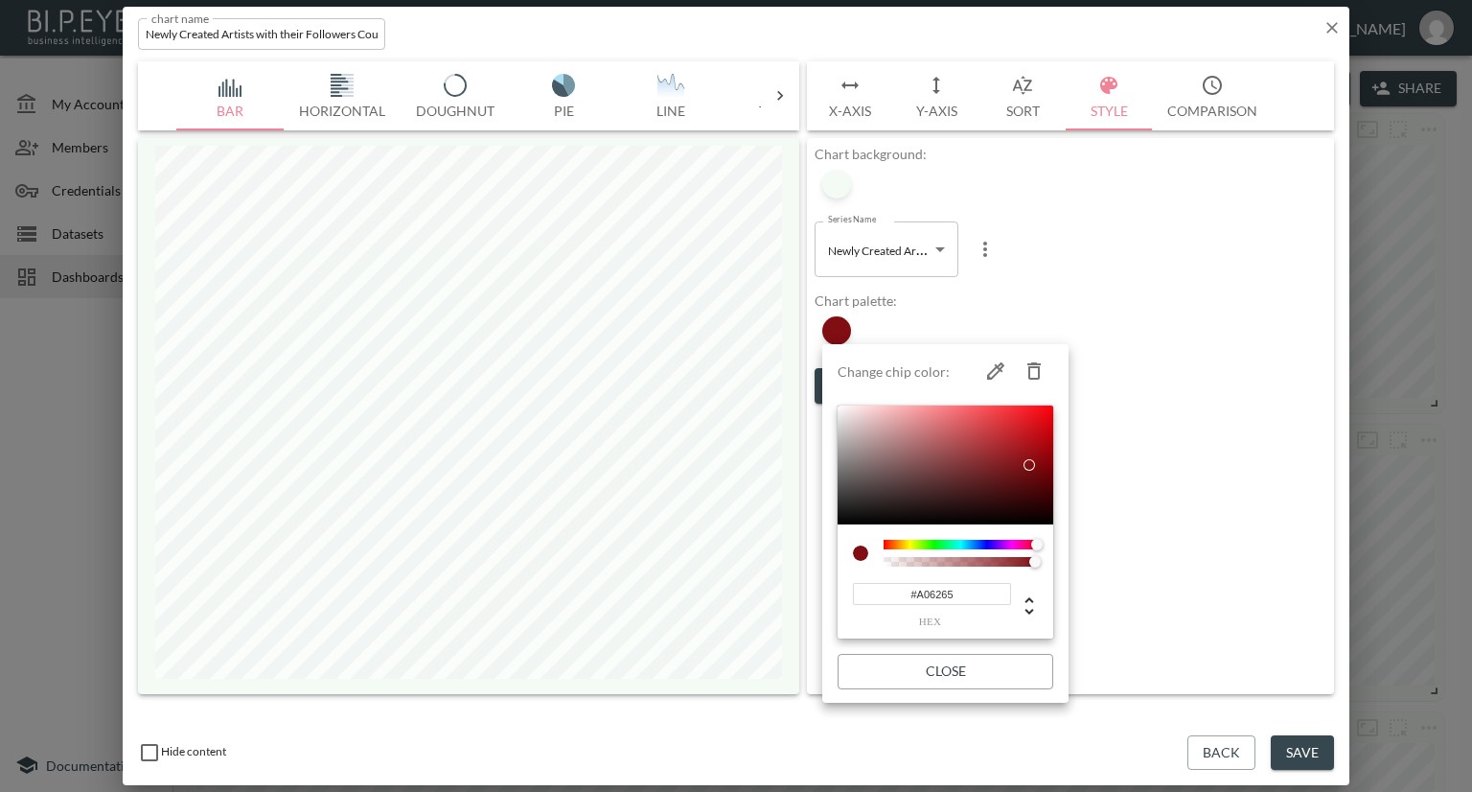
click at [921, 450] on div at bounding box center [946, 464] width 216 height 119
click at [959, 466] on div at bounding box center [946, 464] width 216 height 119
type input "#C18789"
click at [903, 434] on div at bounding box center [946, 464] width 216 height 119
click at [1159, 488] on div at bounding box center [736, 396] width 1472 height 792
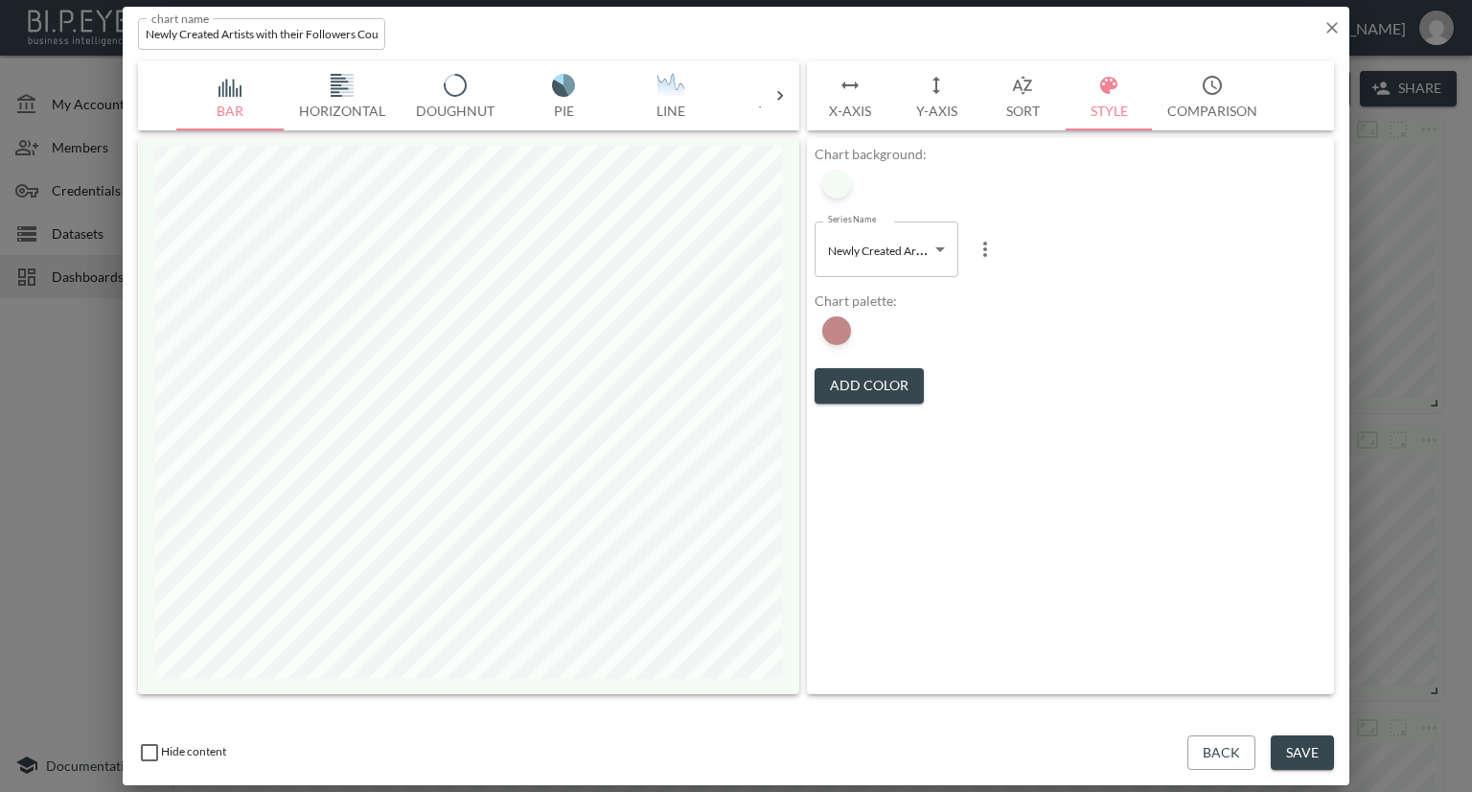
drag, startPoint x: 1316, startPoint y: 769, endPoint x: 1330, endPoint y: 718, distance: 52.8
click at [1315, 766] on button "Save" at bounding box center [1302, 752] width 63 height 35
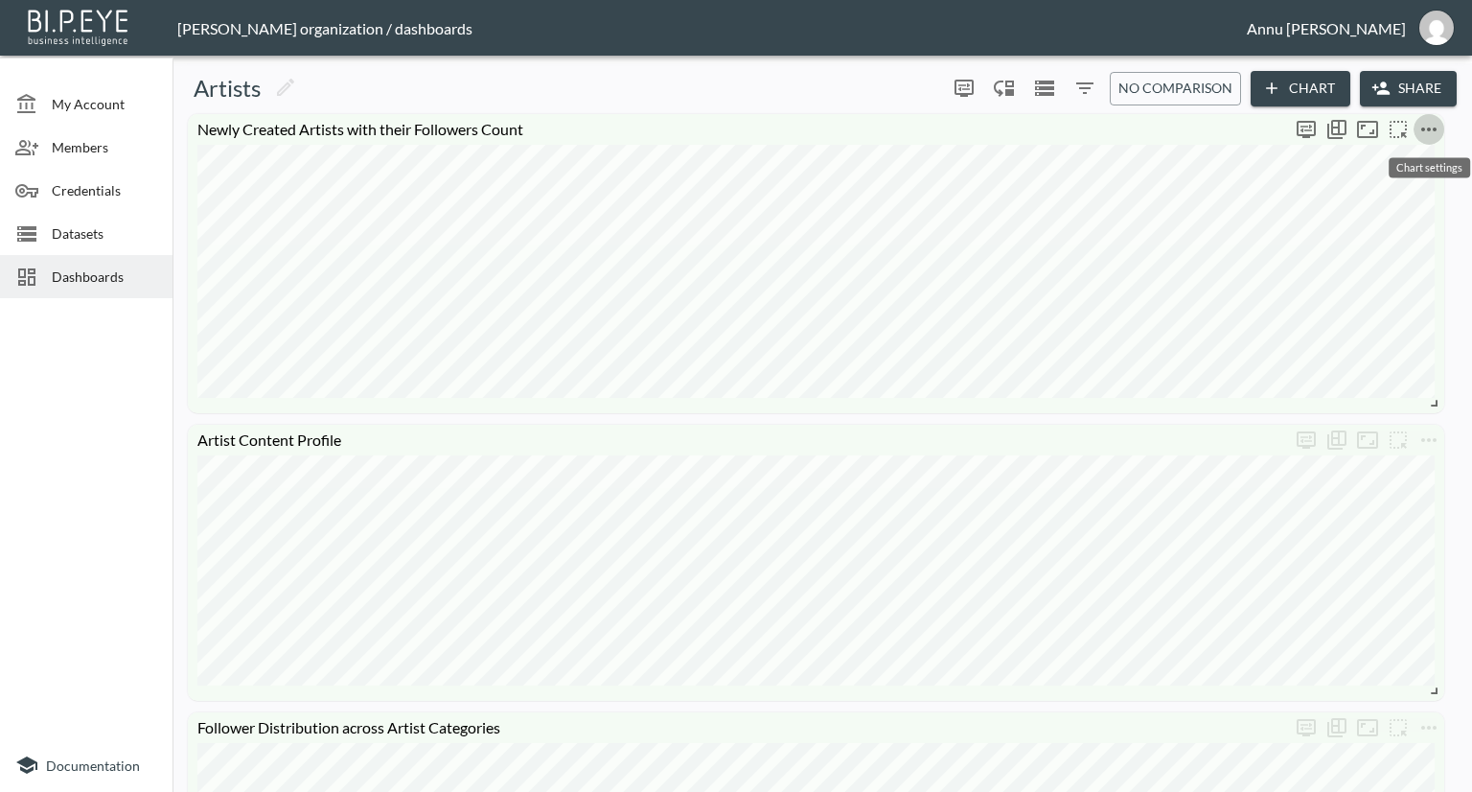
click at [1422, 128] on icon "more" at bounding box center [1428, 129] width 15 height 4
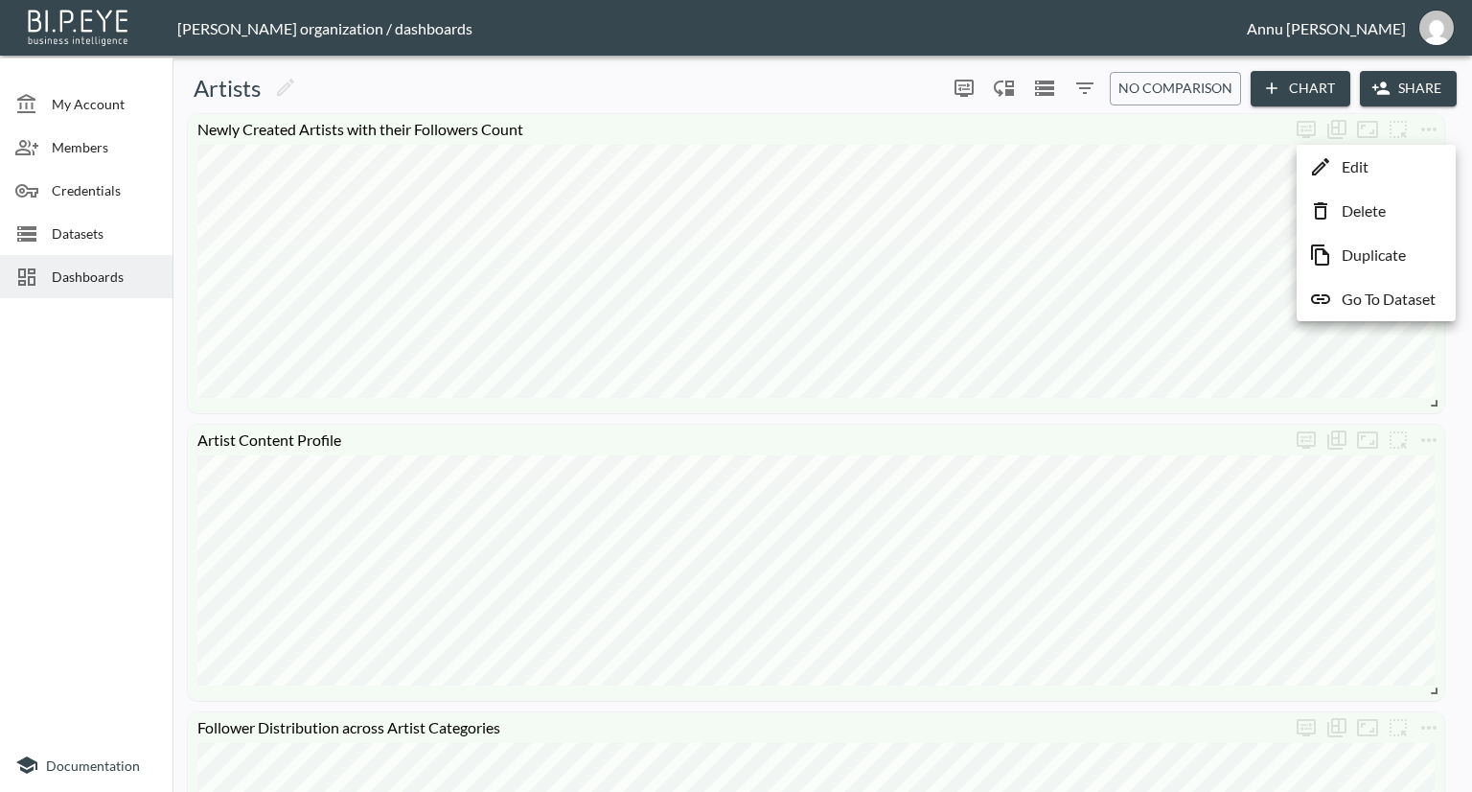
click at [1365, 173] on p "Edit" at bounding box center [1355, 166] width 27 height 23
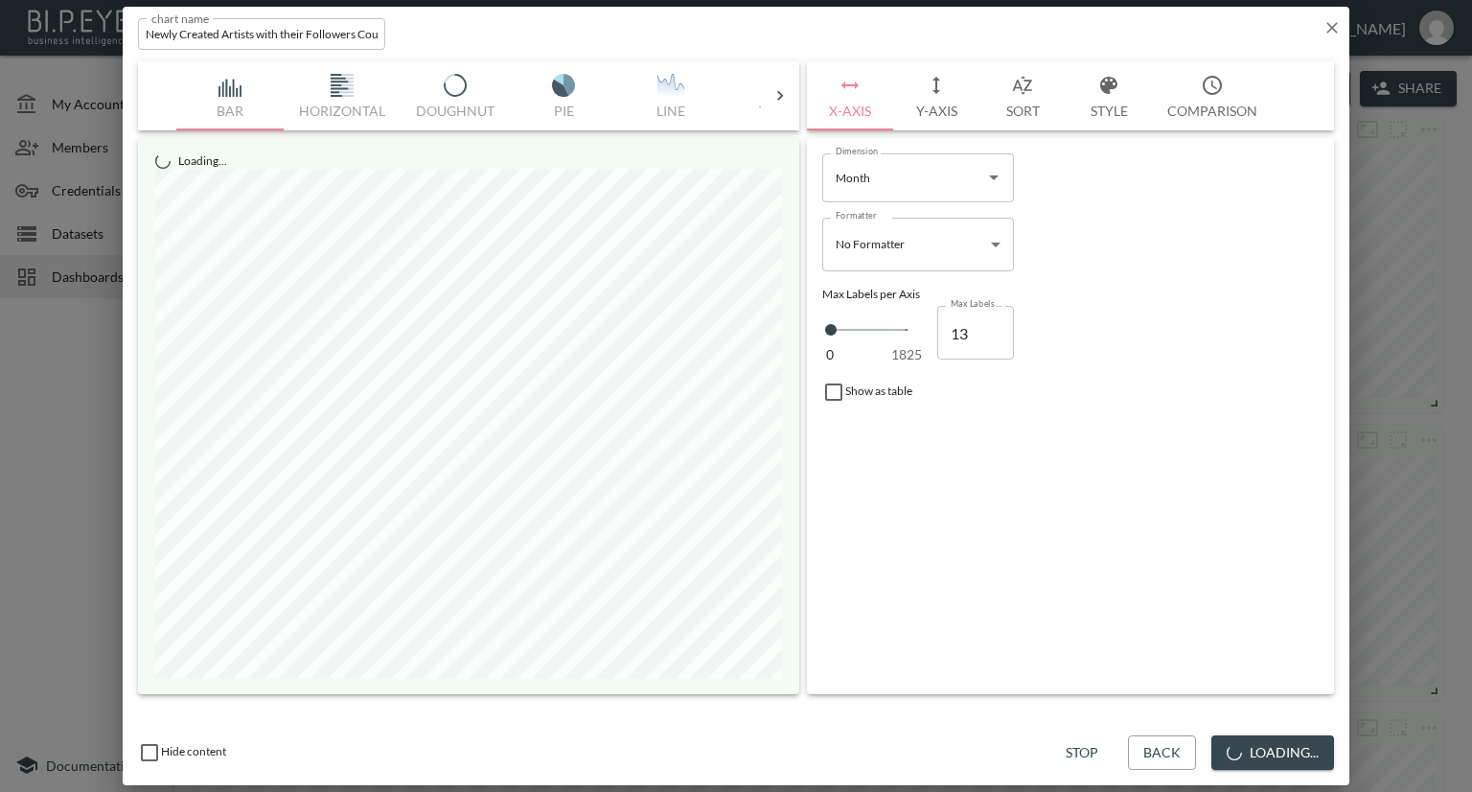
click at [1096, 110] on button "Style" at bounding box center [1109, 95] width 86 height 69
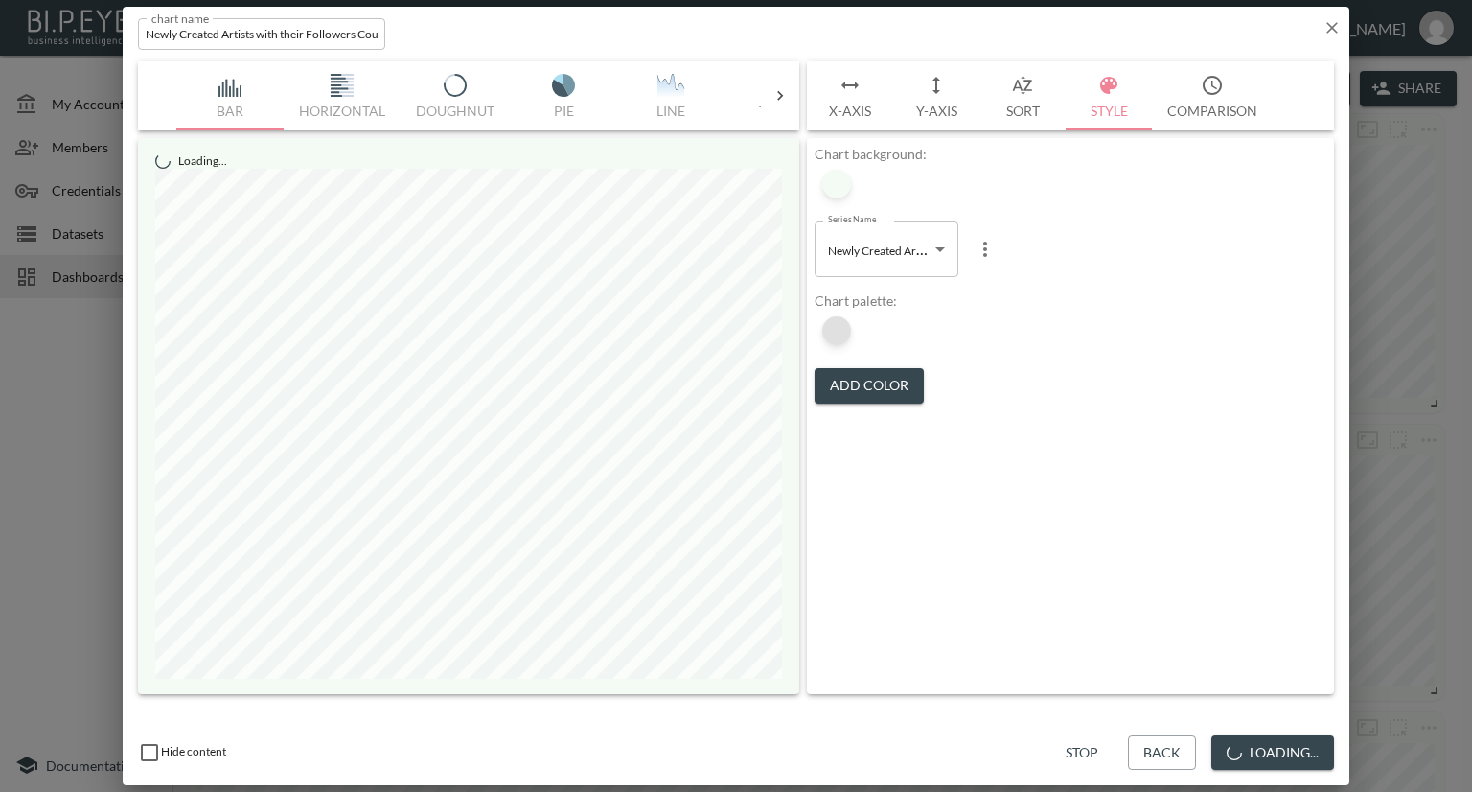
click at [845, 334] on div at bounding box center [836, 330] width 29 height 29
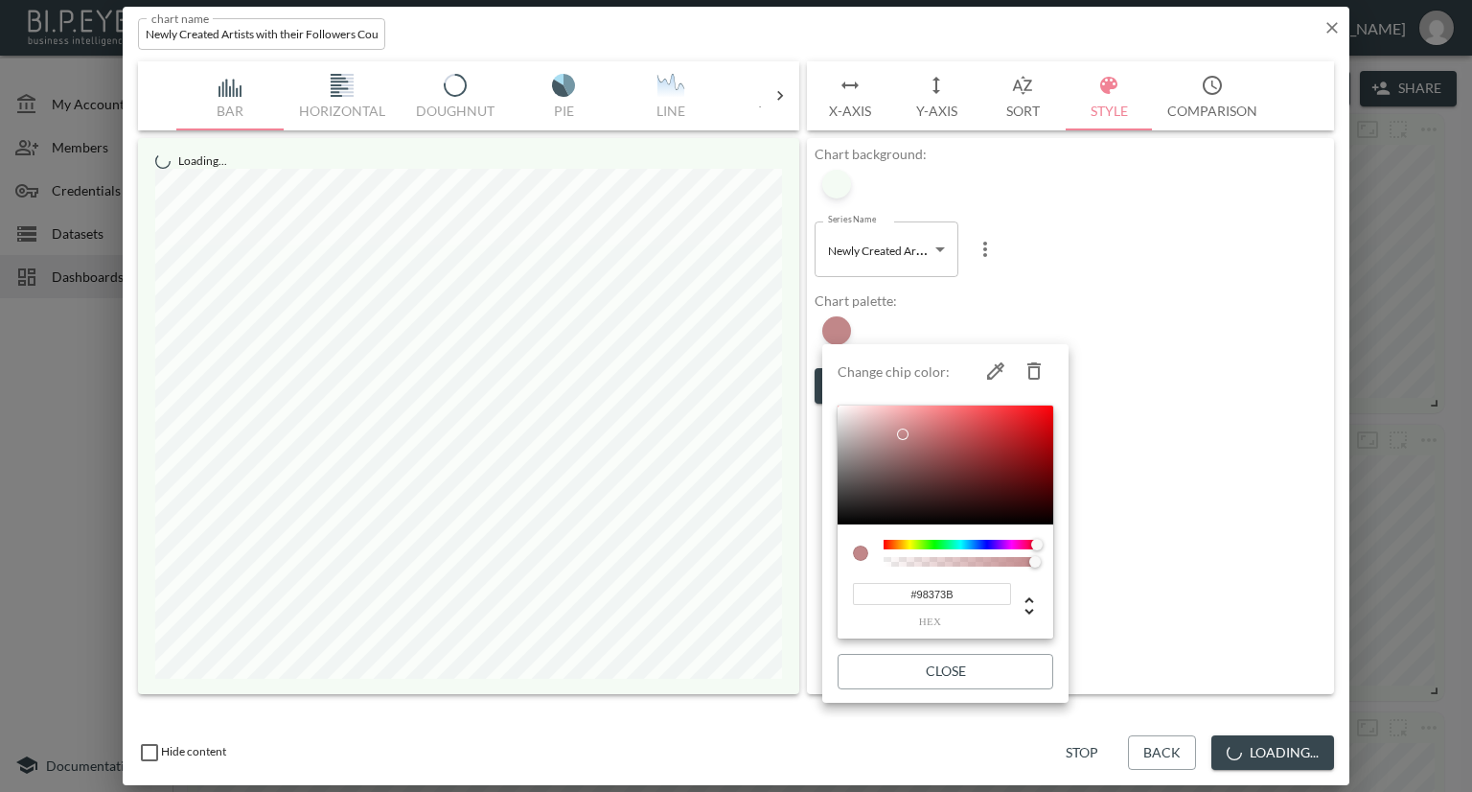
click at [975, 453] on div at bounding box center [946, 464] width 216 height 119
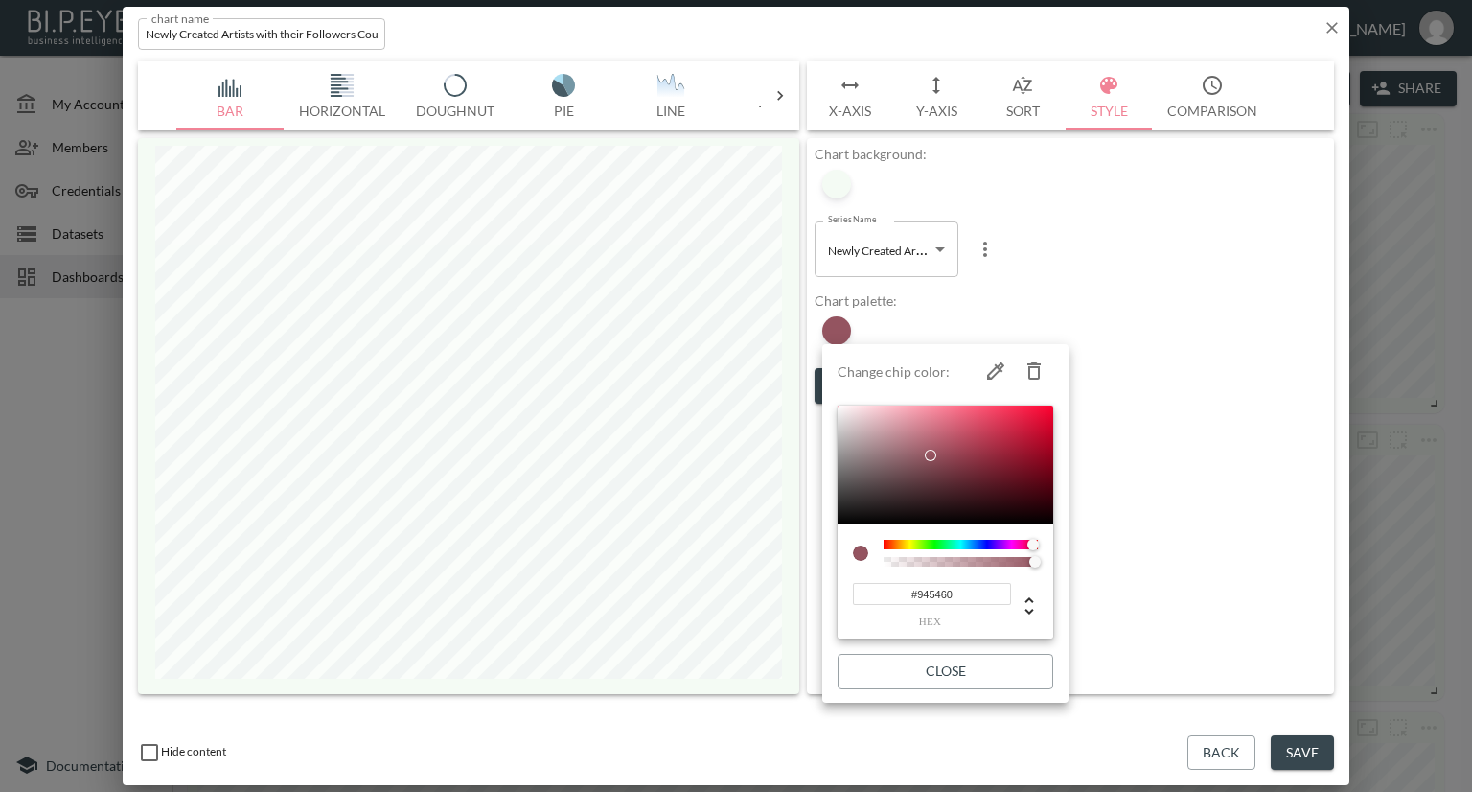
type input "#92545F"
drag, startPoint x: 973, startPoint y: 452, endPoint x: 930, endPoint y: 456, distance: 43.3
click at [930, 456] on div at bounding box center [931, 456] width 12 height 12
click at [1077, 273] on div at bounding box center [736, 396] width 1472 height 792
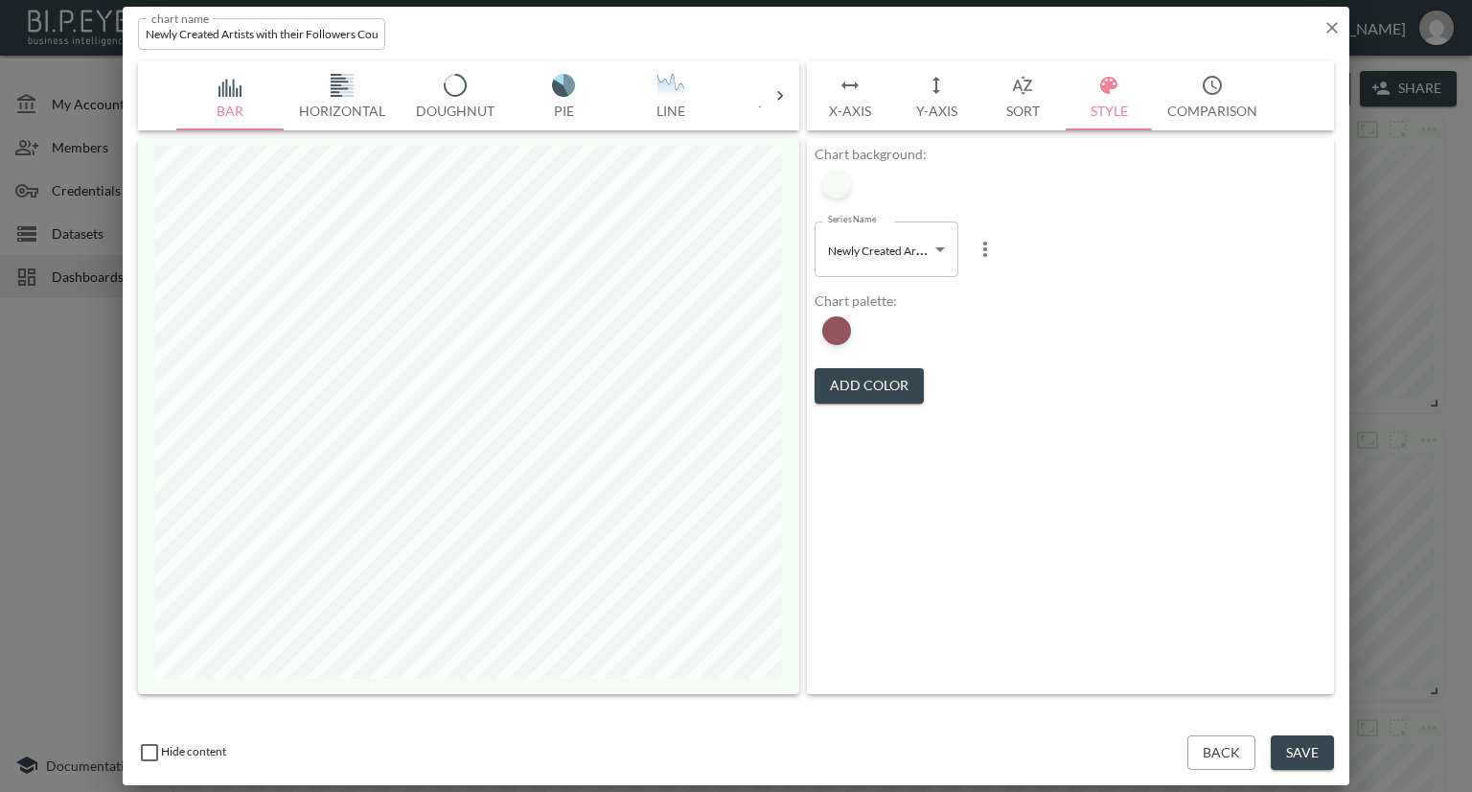
click at [873, 381] on button "Add Color" at bounding box center [869, 385] width 109 height 35
click at [876, 336] on div at bounding box center [873, 330] width 29 height 29
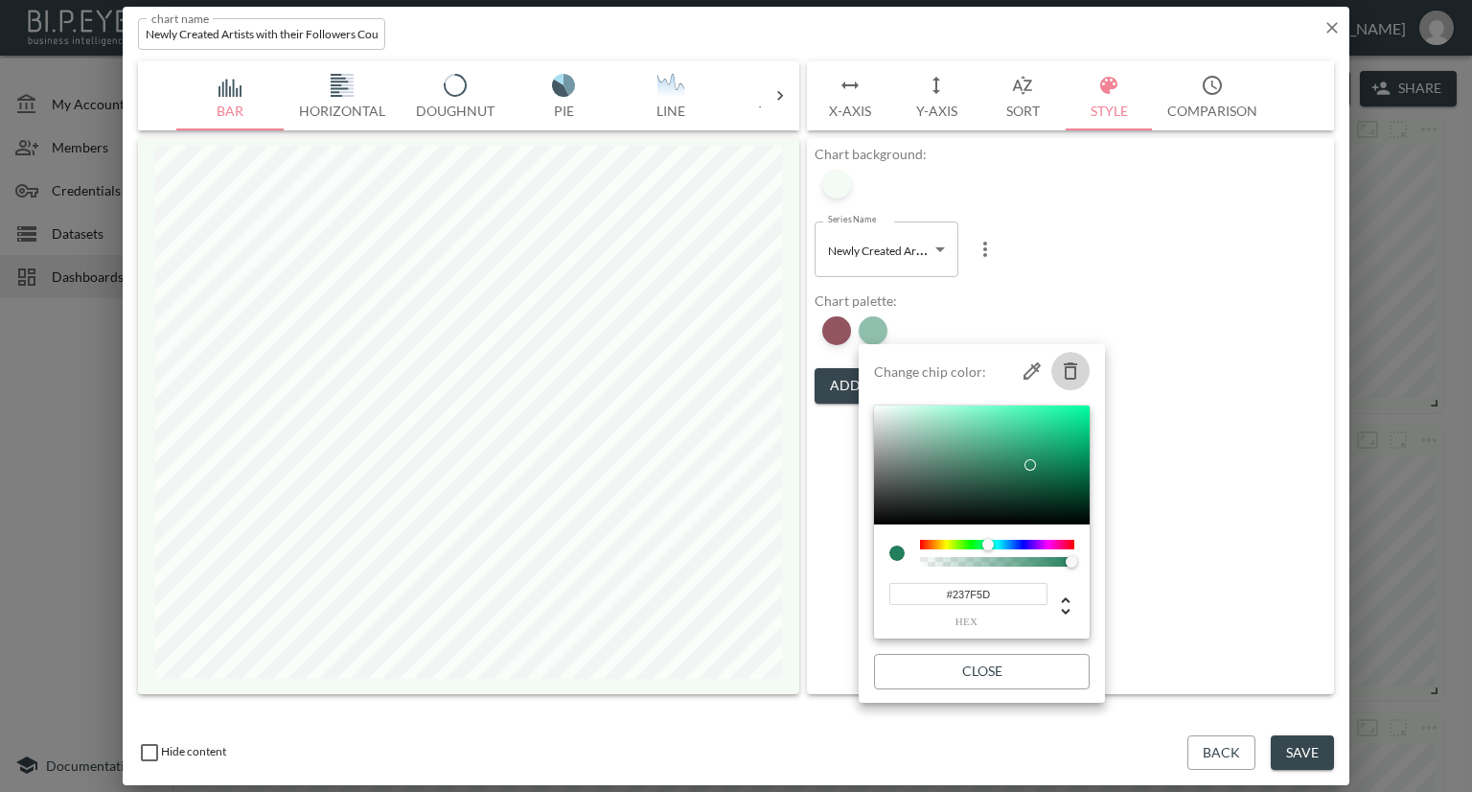
click at [1056, 371] on button "button" at bounding box center [1070, 371] width 38 height 38
type input "#22194D"
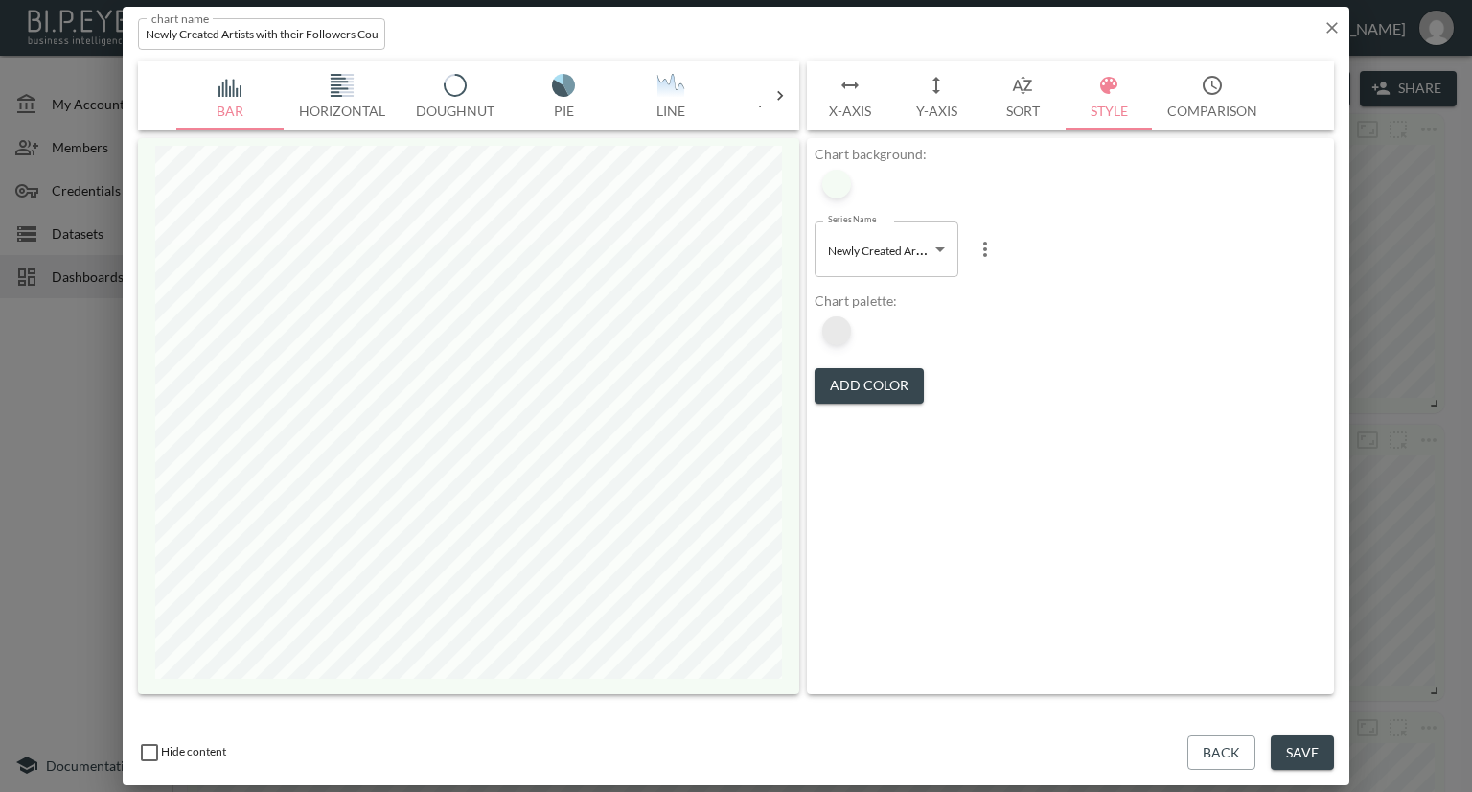
click at [842, 331] on div at bounding box center [836, 330] width 29 height 29
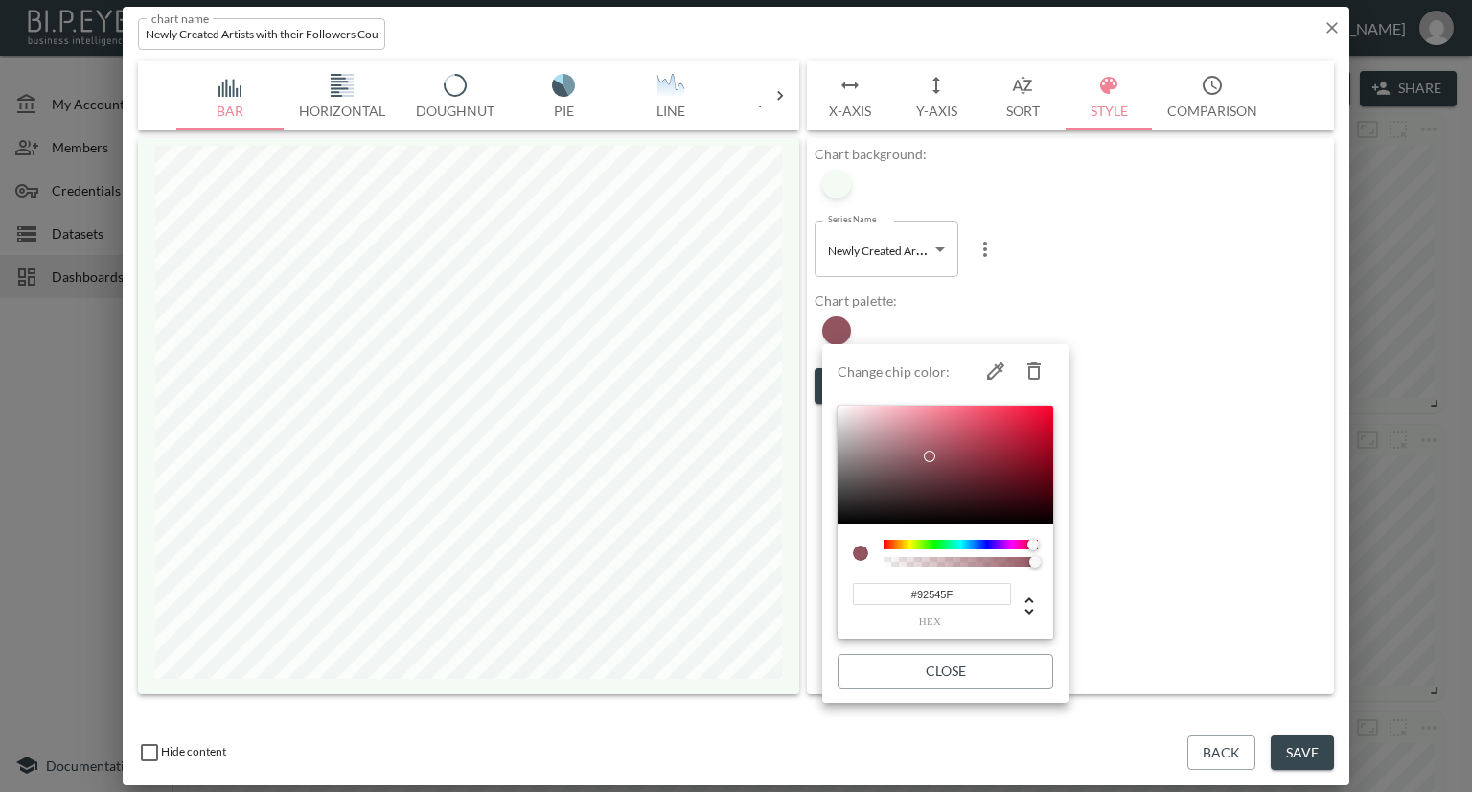
drag, startPoint x: 958, startPoint y: 592, endPoint x: 853, endPoint y: 587, distance: 105.6
click at [853, 587] on input "#92545F" at bounding box center [932, 594] width 158 height 22
paste input "ACD8AA"
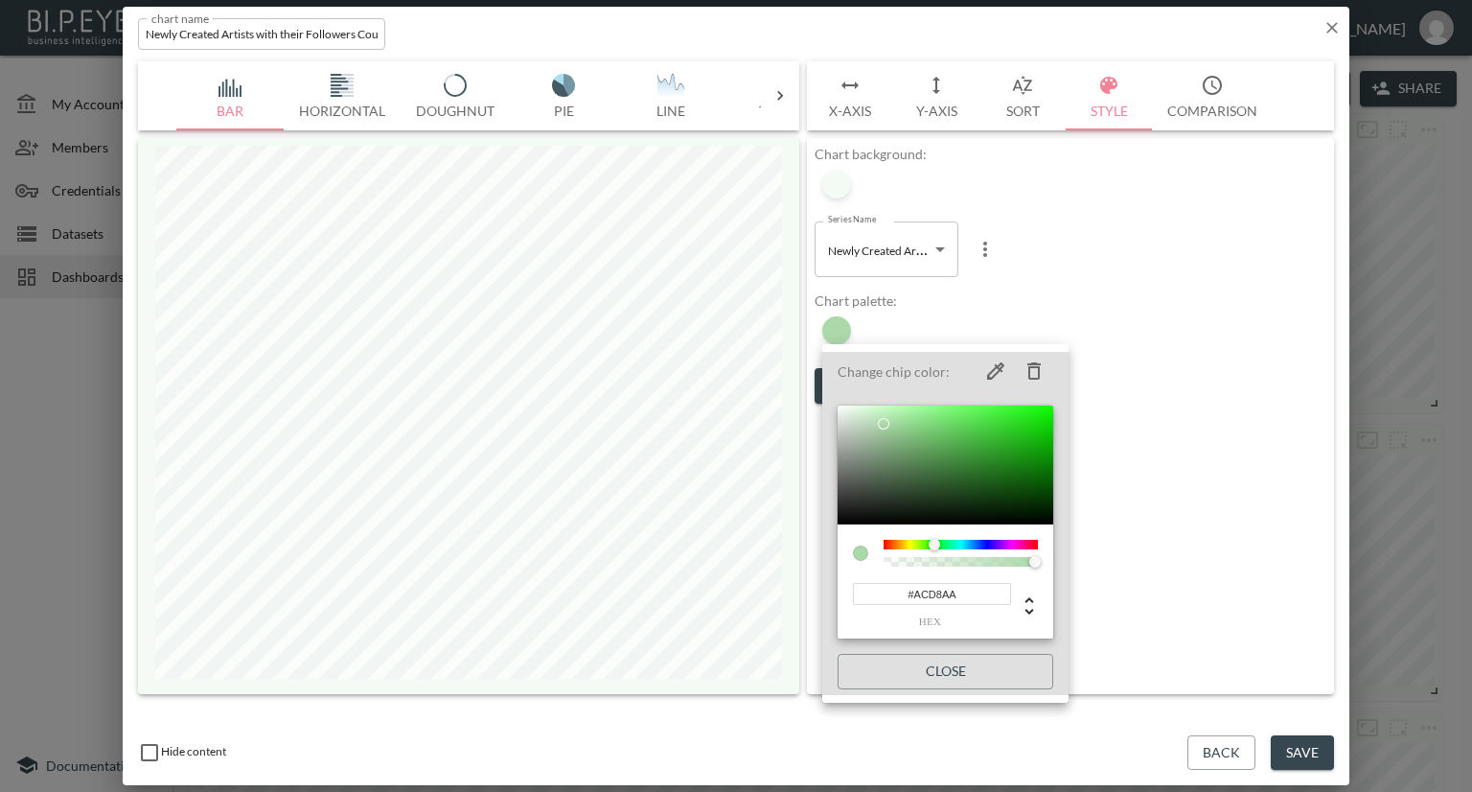
type input "#ACD8AA"
click at [1142, 330] on div at bounding box center [736, 396] width 1472 height 792
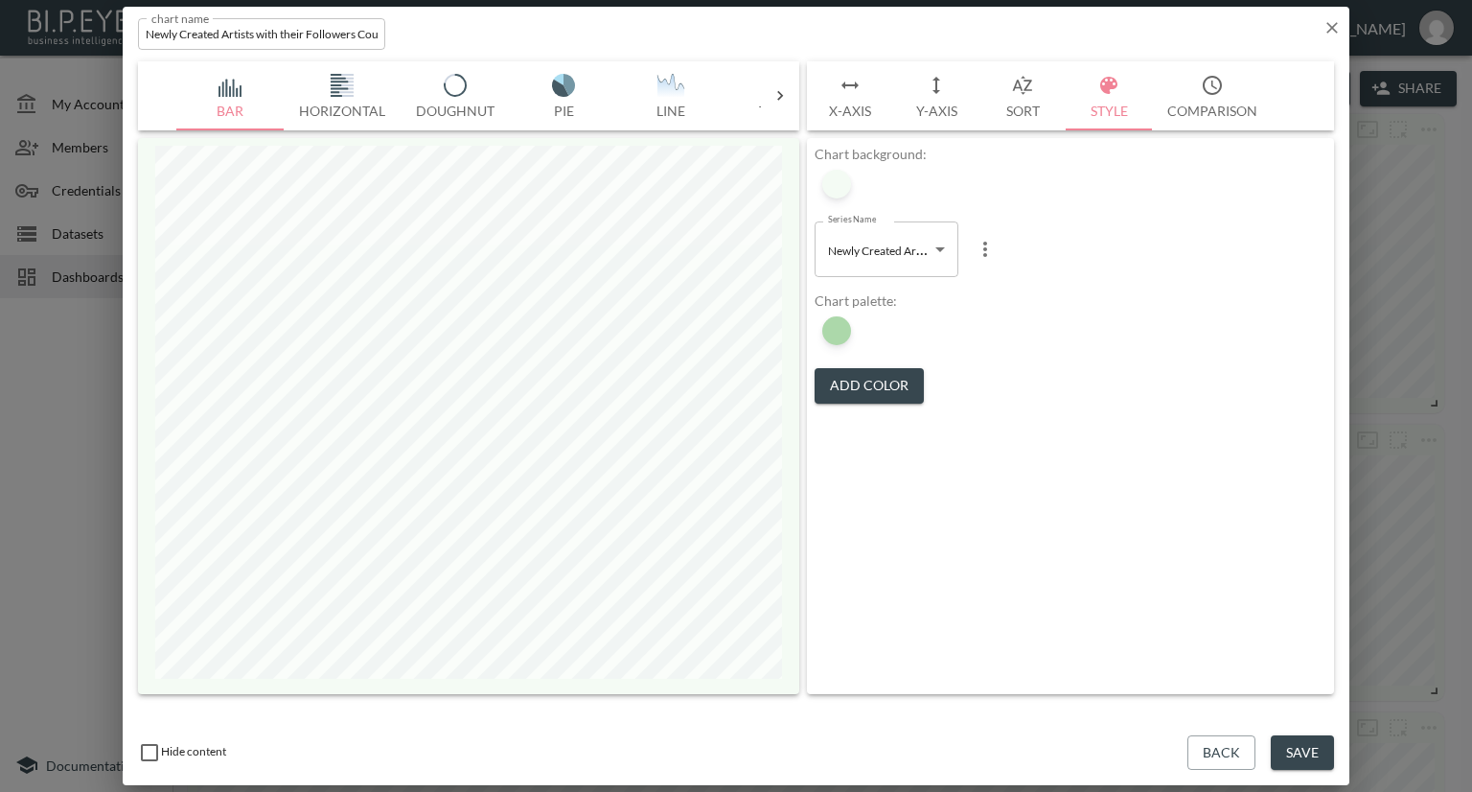
click at [1296, 752] on button "Save" at bounding box center [1302, 752] width 63 height 35
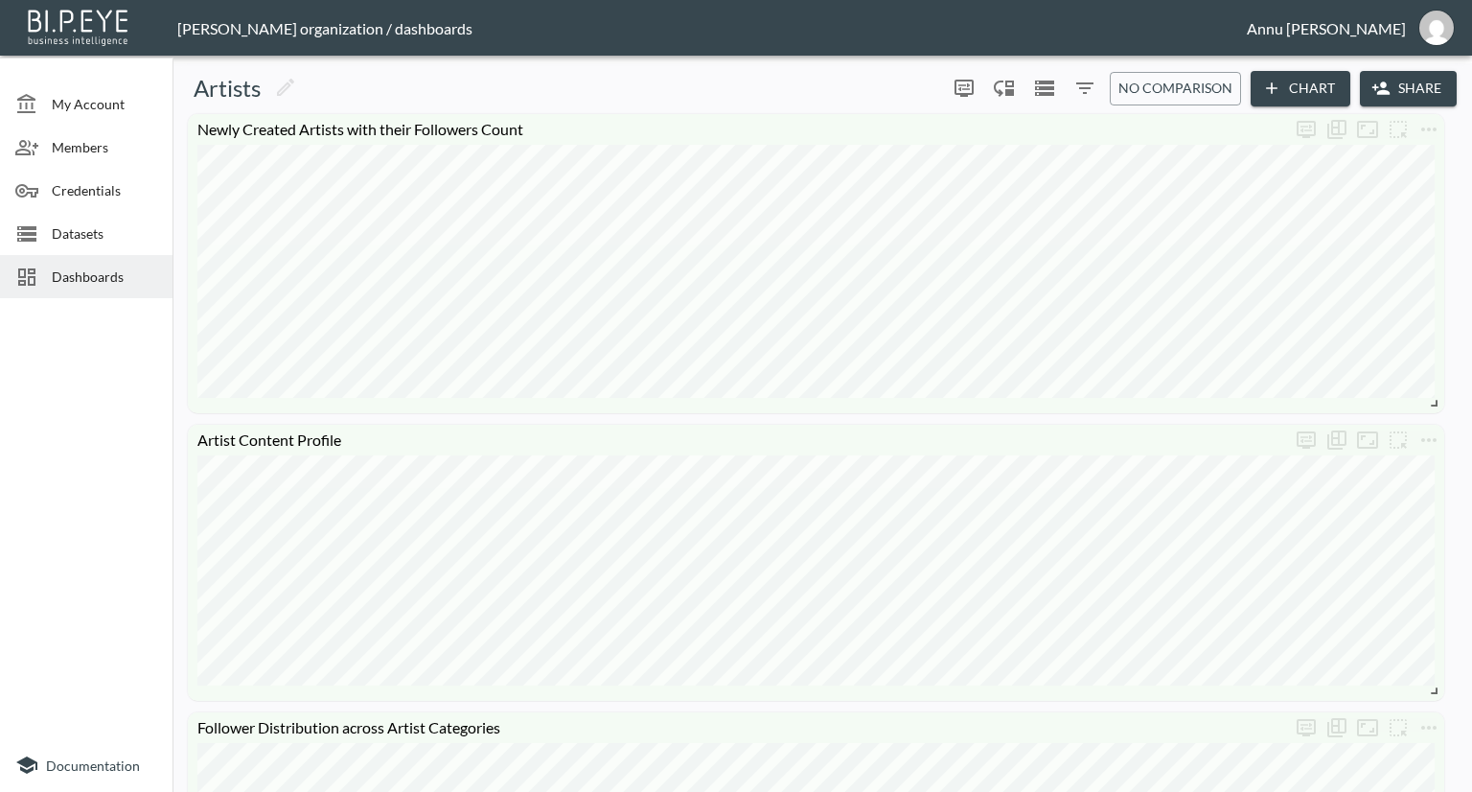
click at [129, 276] on span "Dashboards" at bounding box center [104, 276] width 105 height 20
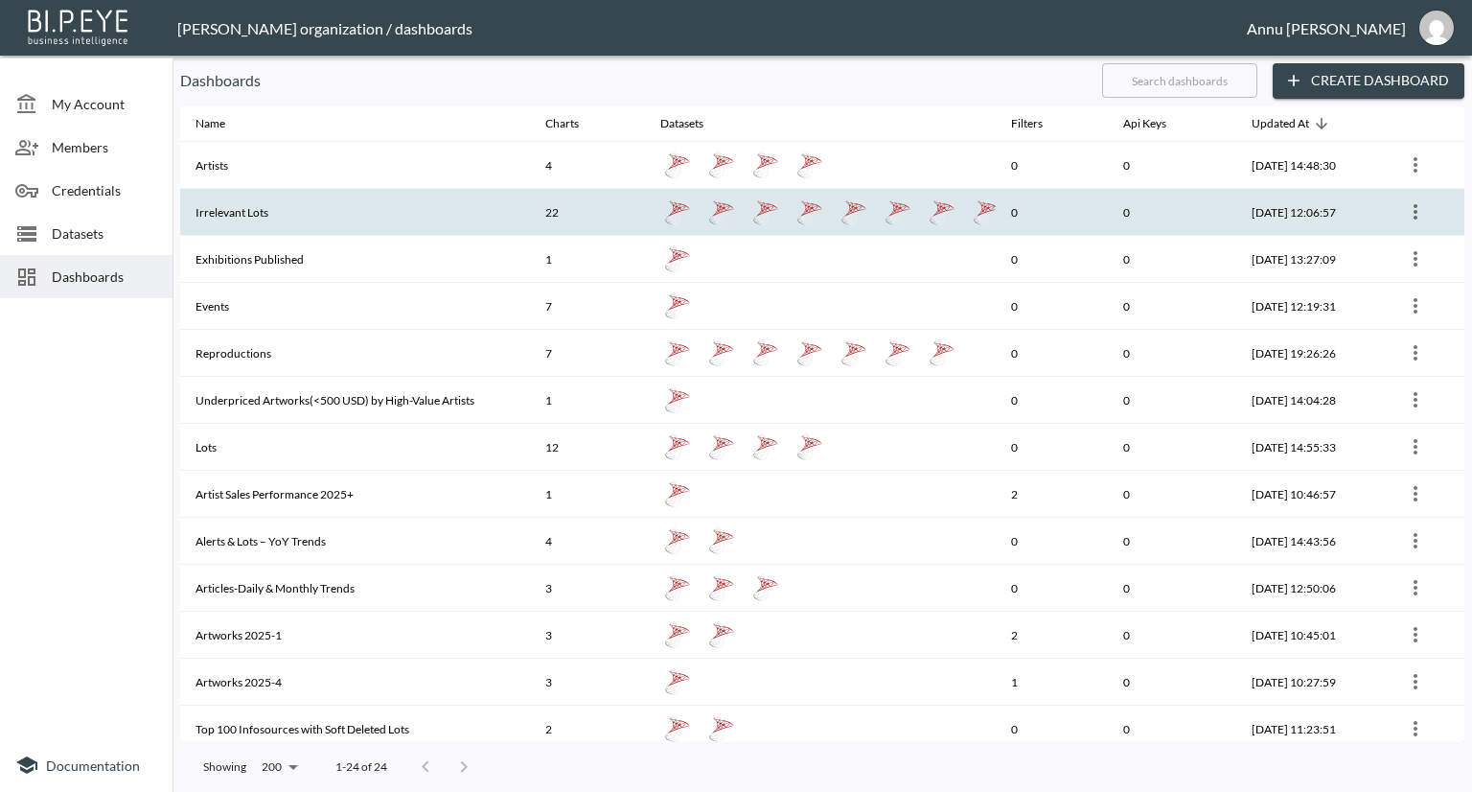
click at [414, 211] on th "Irrelevant Lots" at bounding box center [355, 212] width 350 height 47
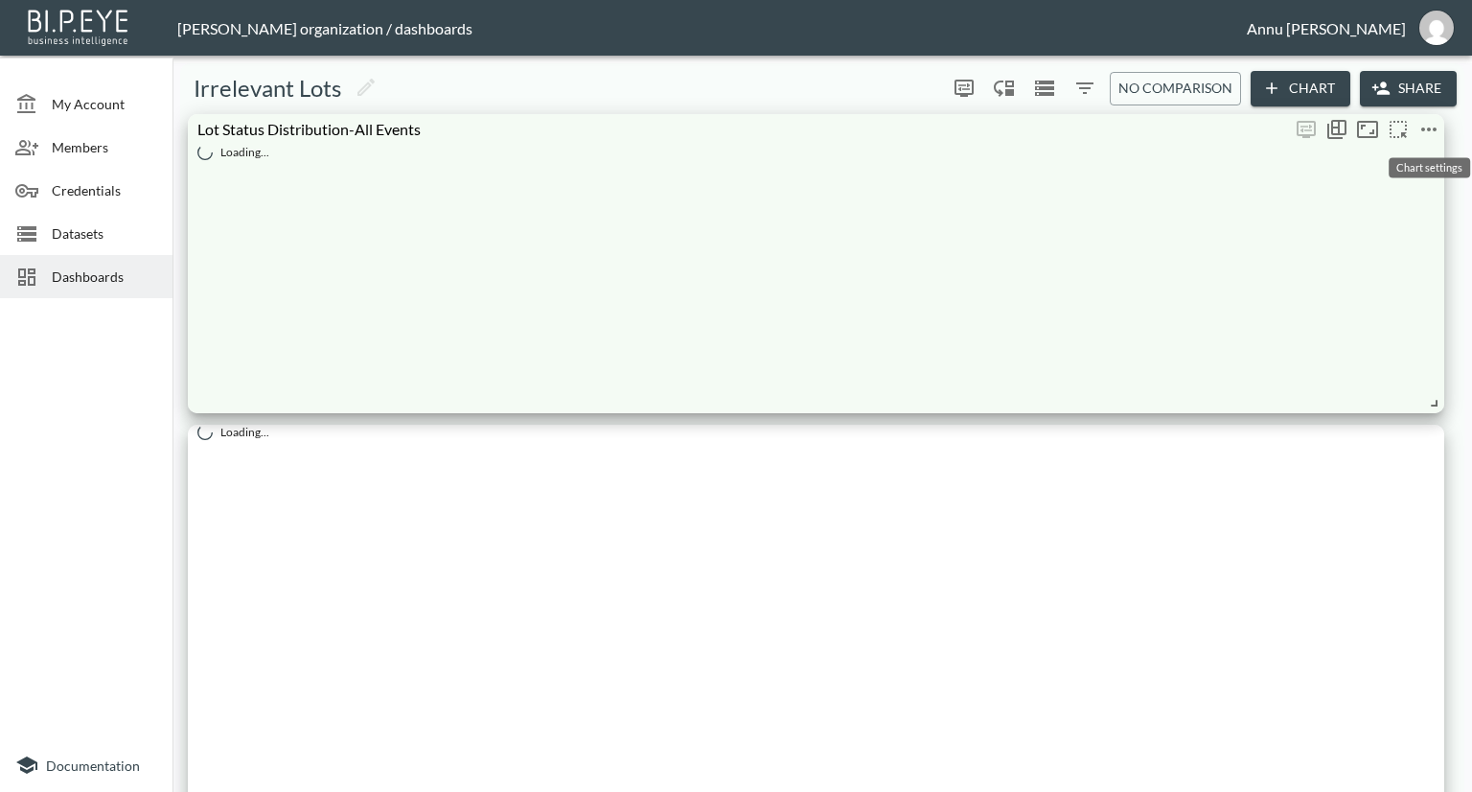
click at [1426, 131] on icon "more" at bounding box center [1429, 129] width 23 height 23
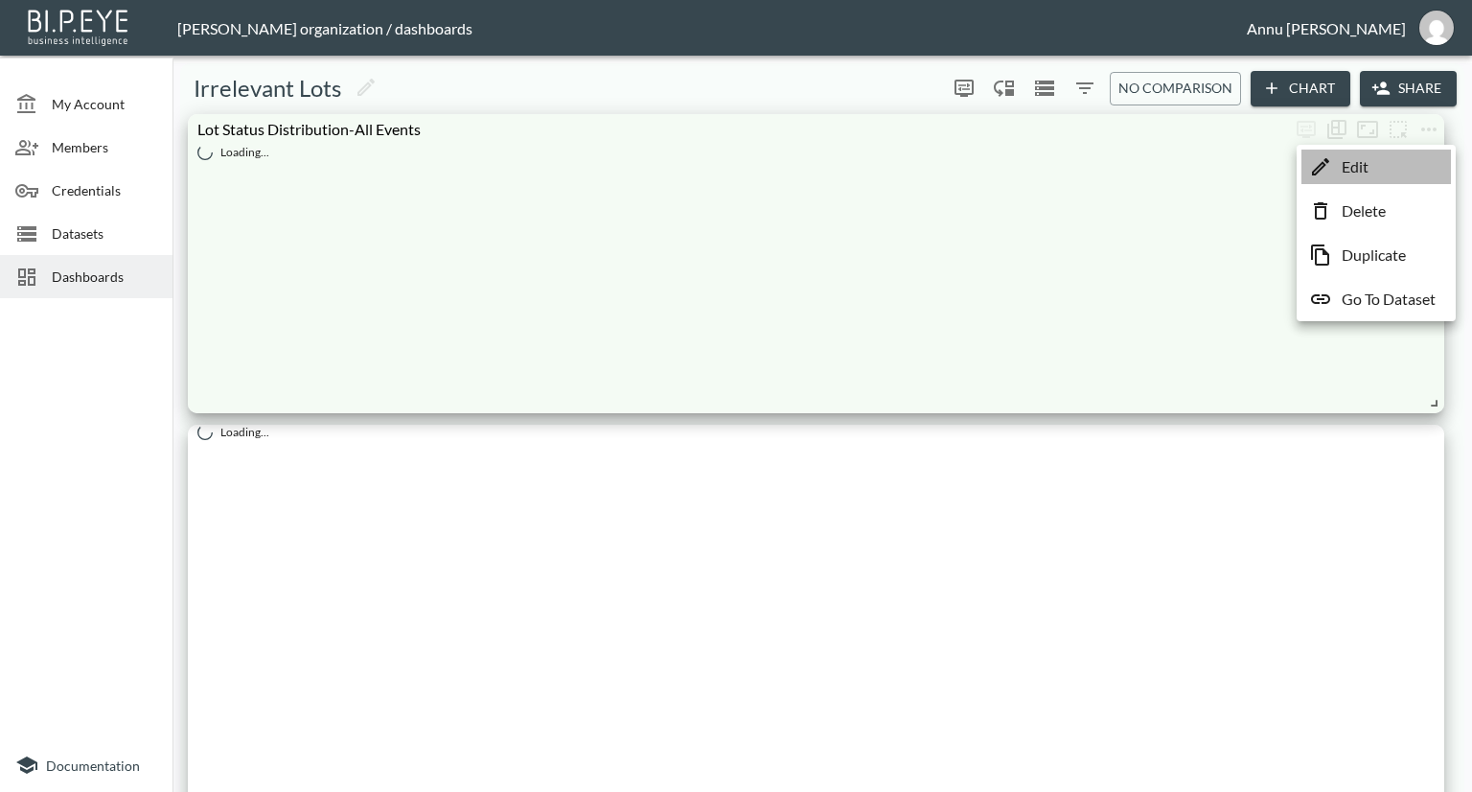
click at [1400, 163] on li "Edit" at bounding box center [1377, 167] width 150 height 35
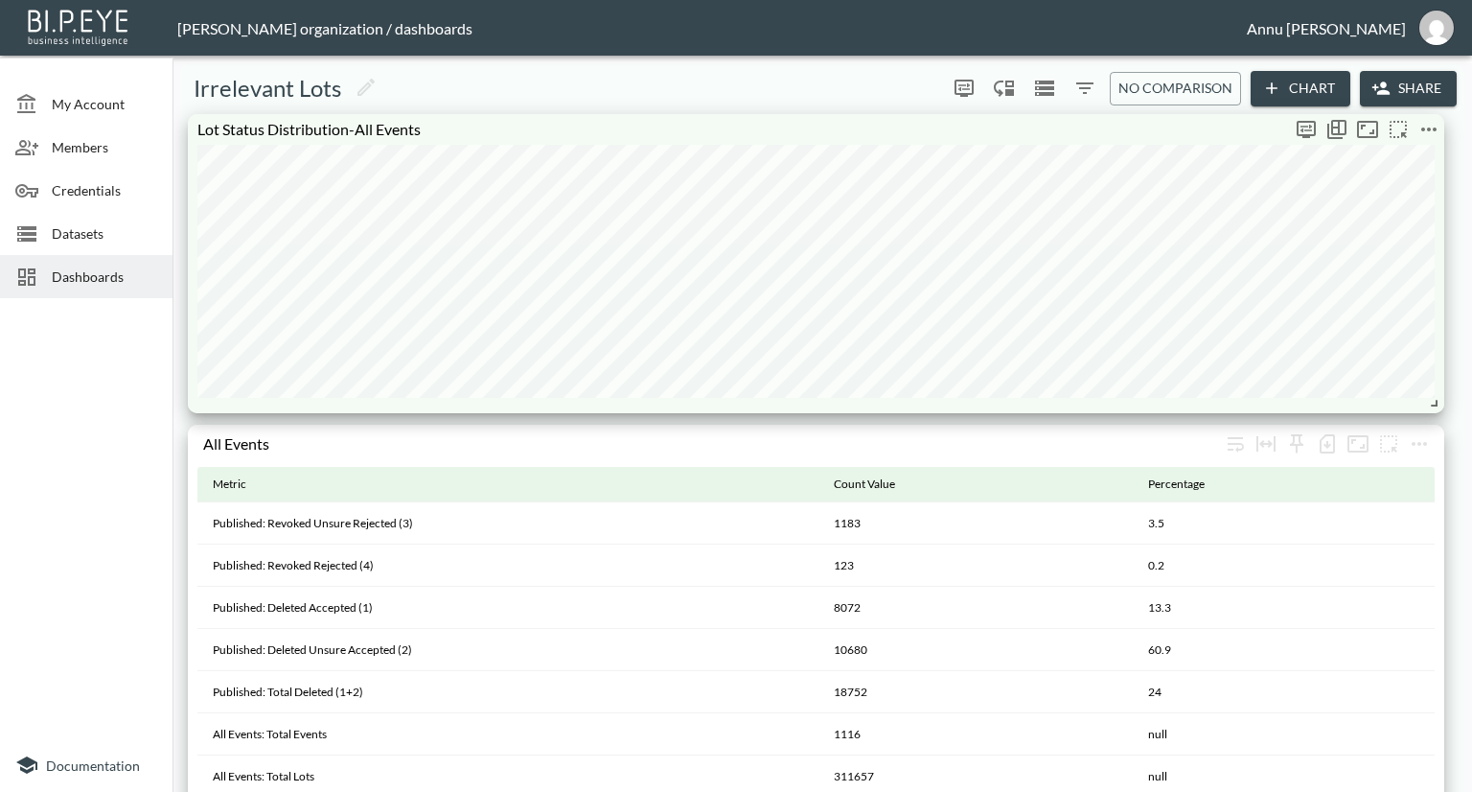
click at [1419, 128] on icon "more" at bounding box center [1429, 129] width 23 height 23
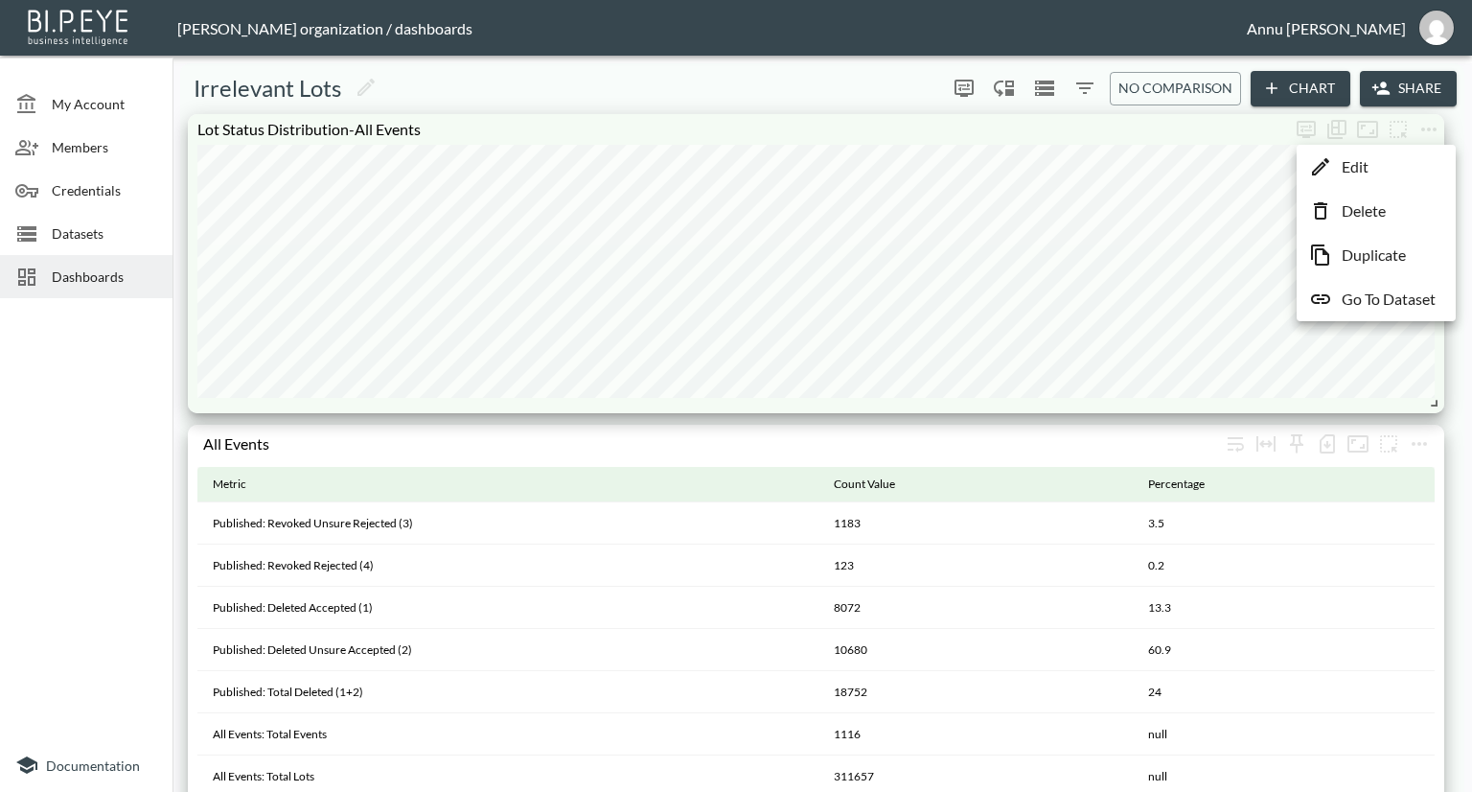
click at [1394, 162] on li "Edit" at bounding box center [1377, 167] width 150 height 35
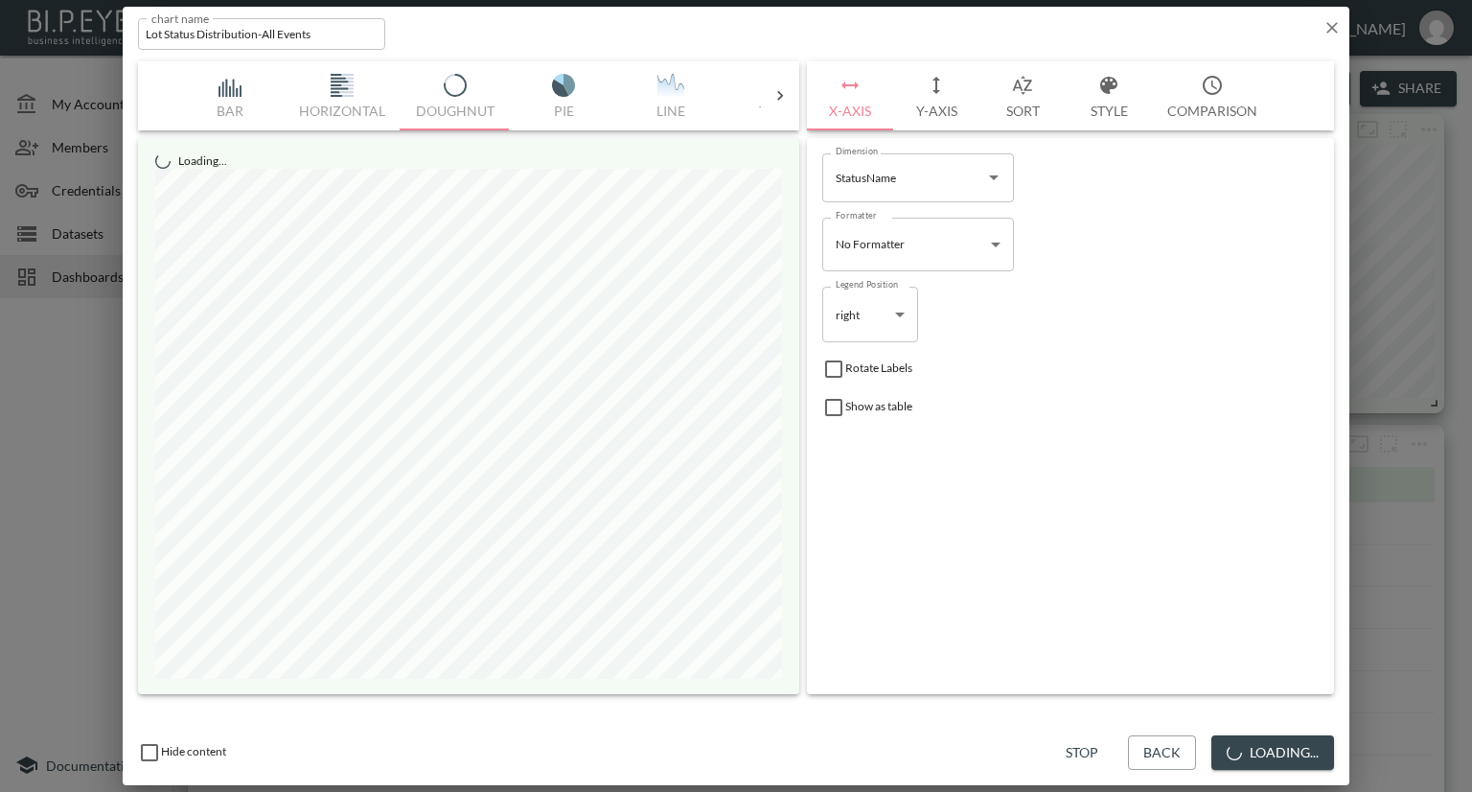
click at [1109, 112] on button "Style" at bounding box center [1109, 95] width 86 height 69
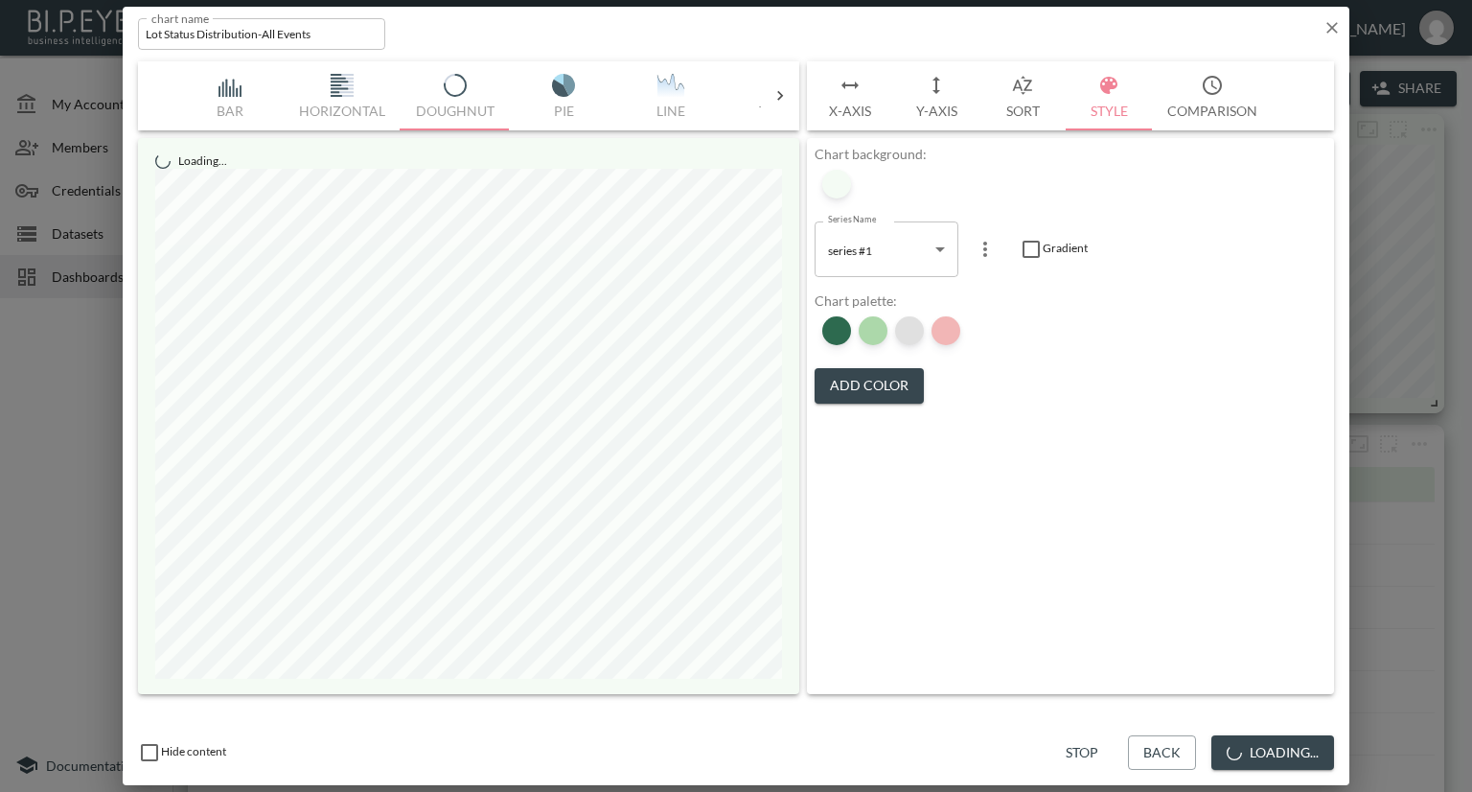
click at [911, 327] on div at bounding box center [909, 330] width 29 height 29
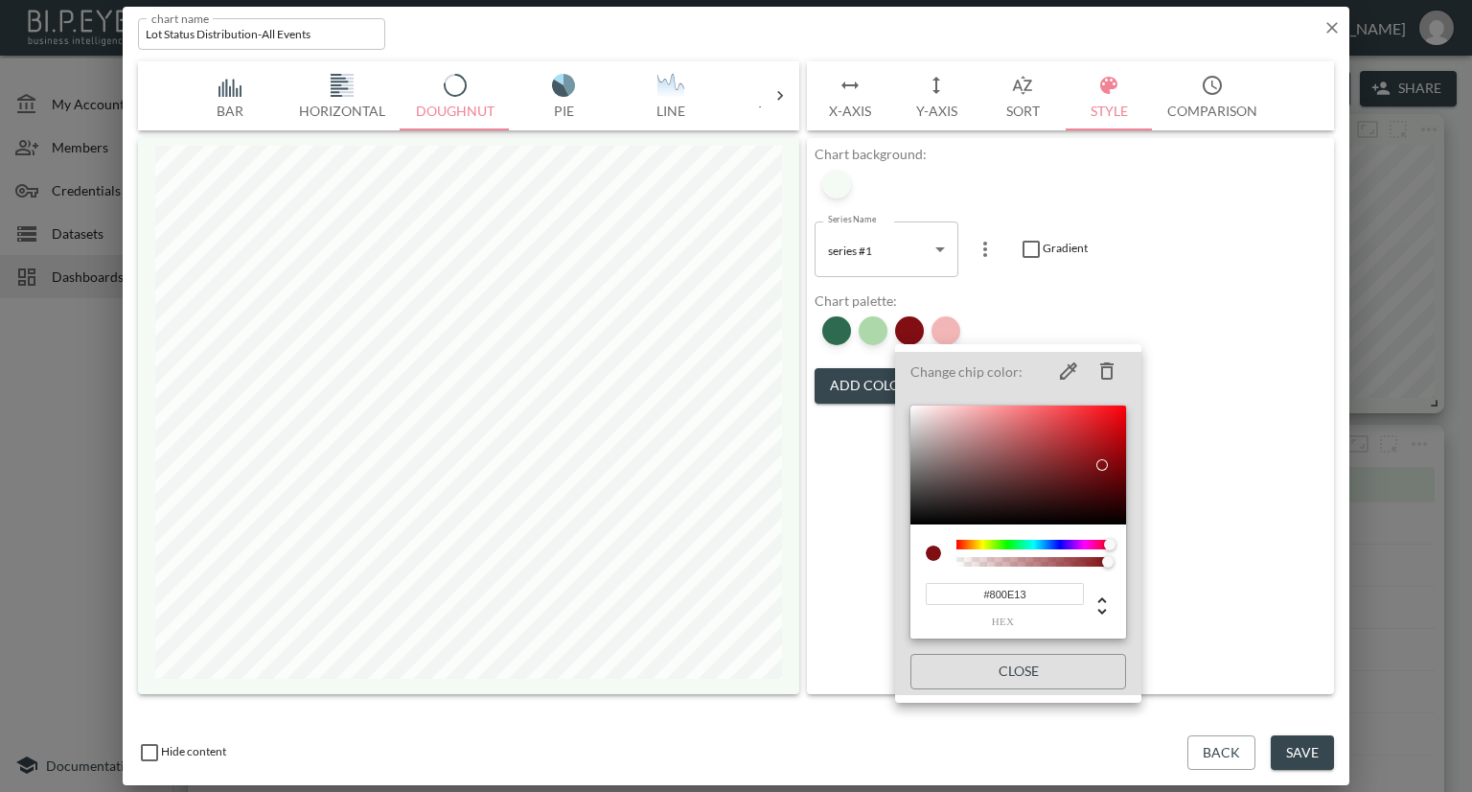
drag, startPoint x: 1050, startPoint y: 595, endPoint x: 886, endPoint y: 593, distance: 163.9
click at [886, 593] on div "Change chip color: #800E13 hex Close" at bounding box center [736, 396] width 1472 height 792
paste input "ACD8AA"
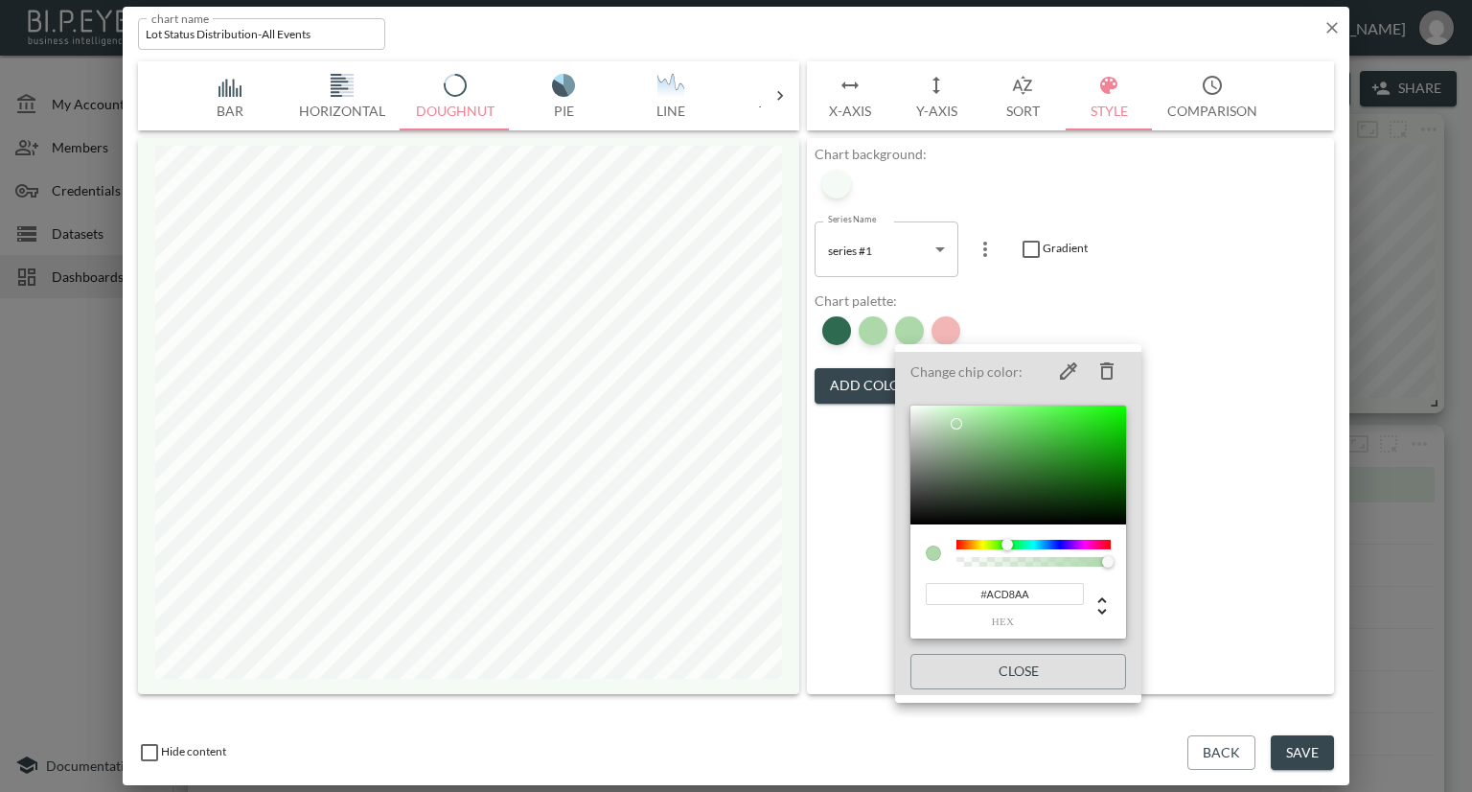
type input "#ACD8AA"
click at [1199, 350] on div at bounding box center [736, 396] width 1472 height 792
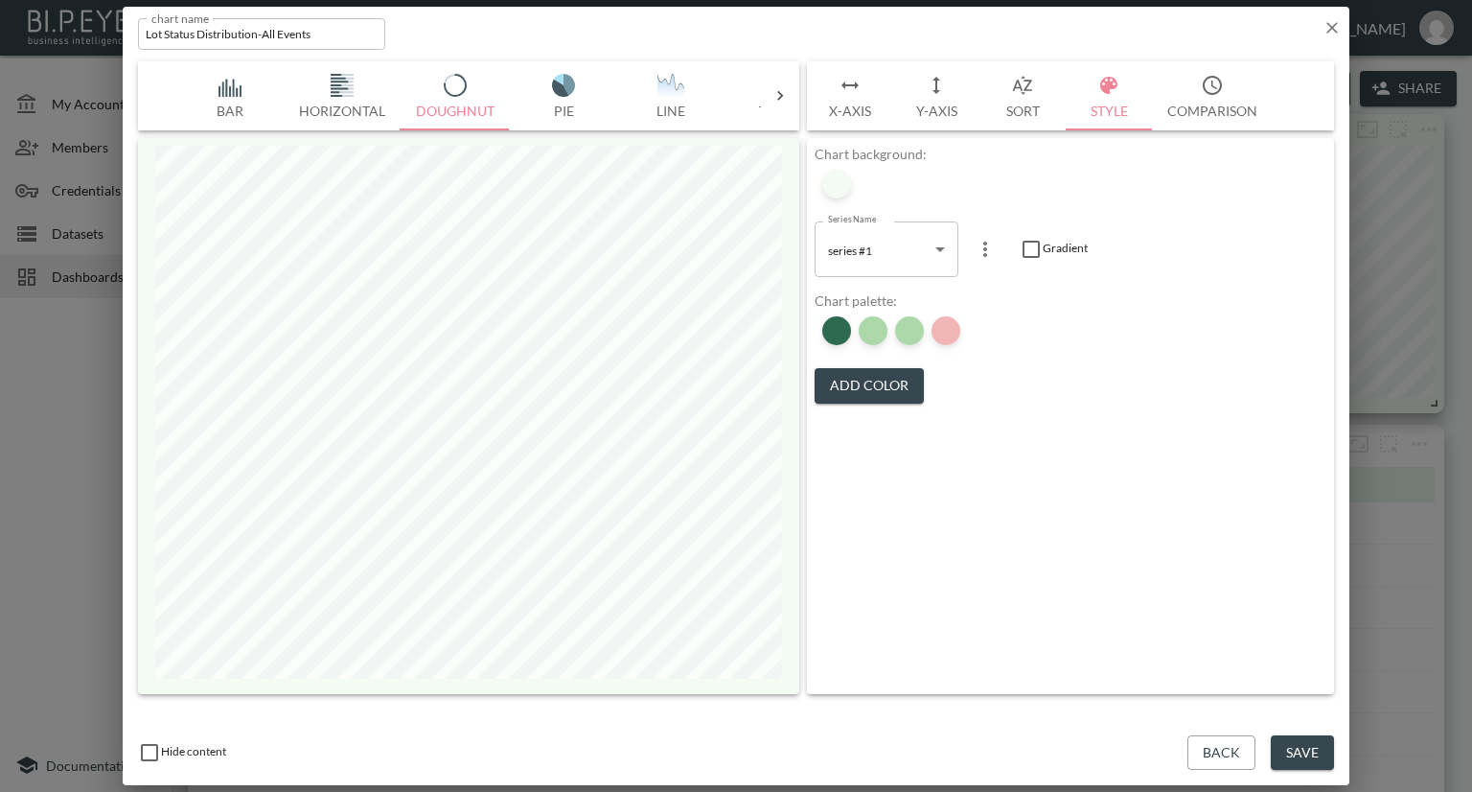
click at [1326, 26] on icon "button" at bounding box center [1332, 27] width 19 height 19
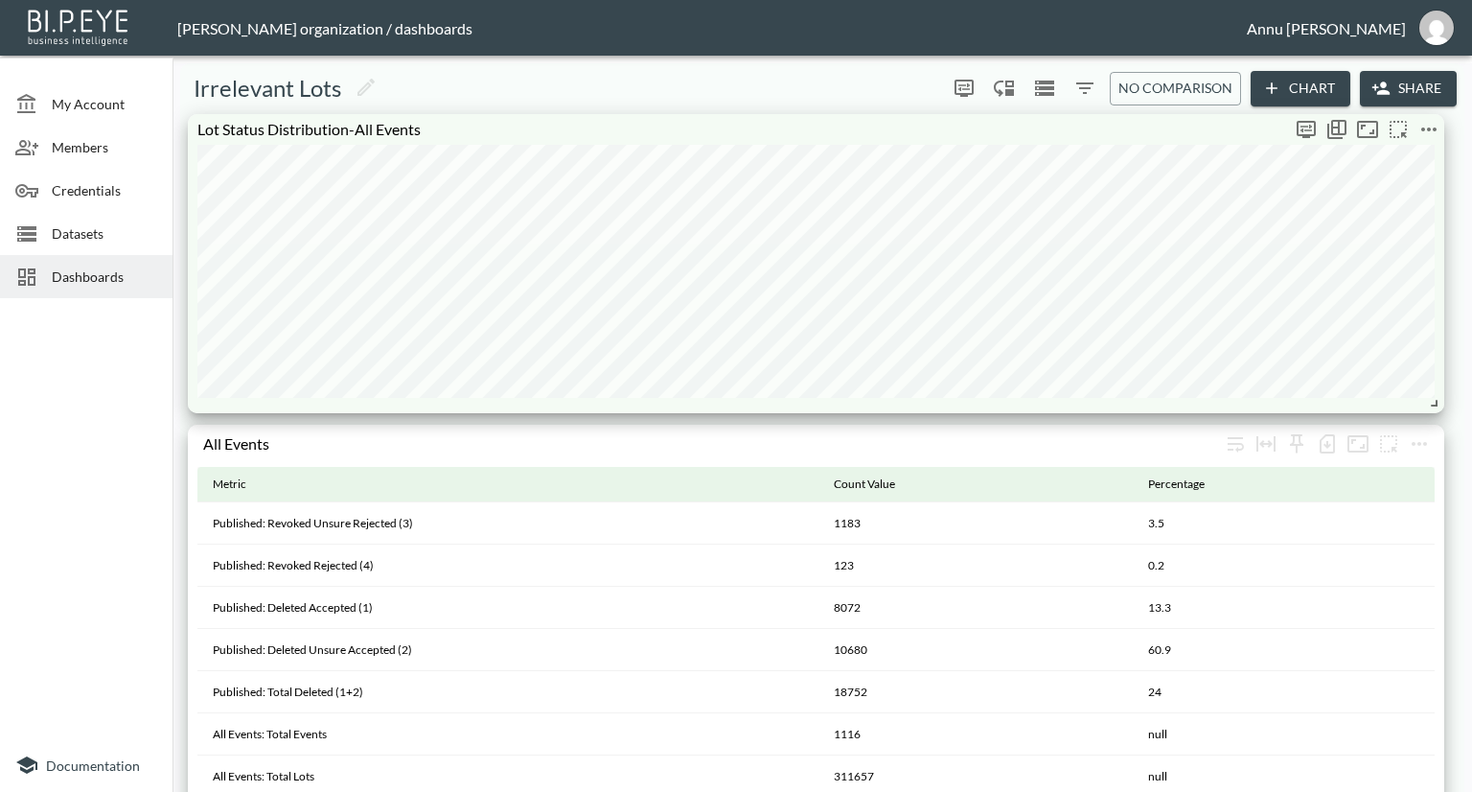
click at [1417, 131] on button "more" at bounding box center [1429, 129] width 31 height 31
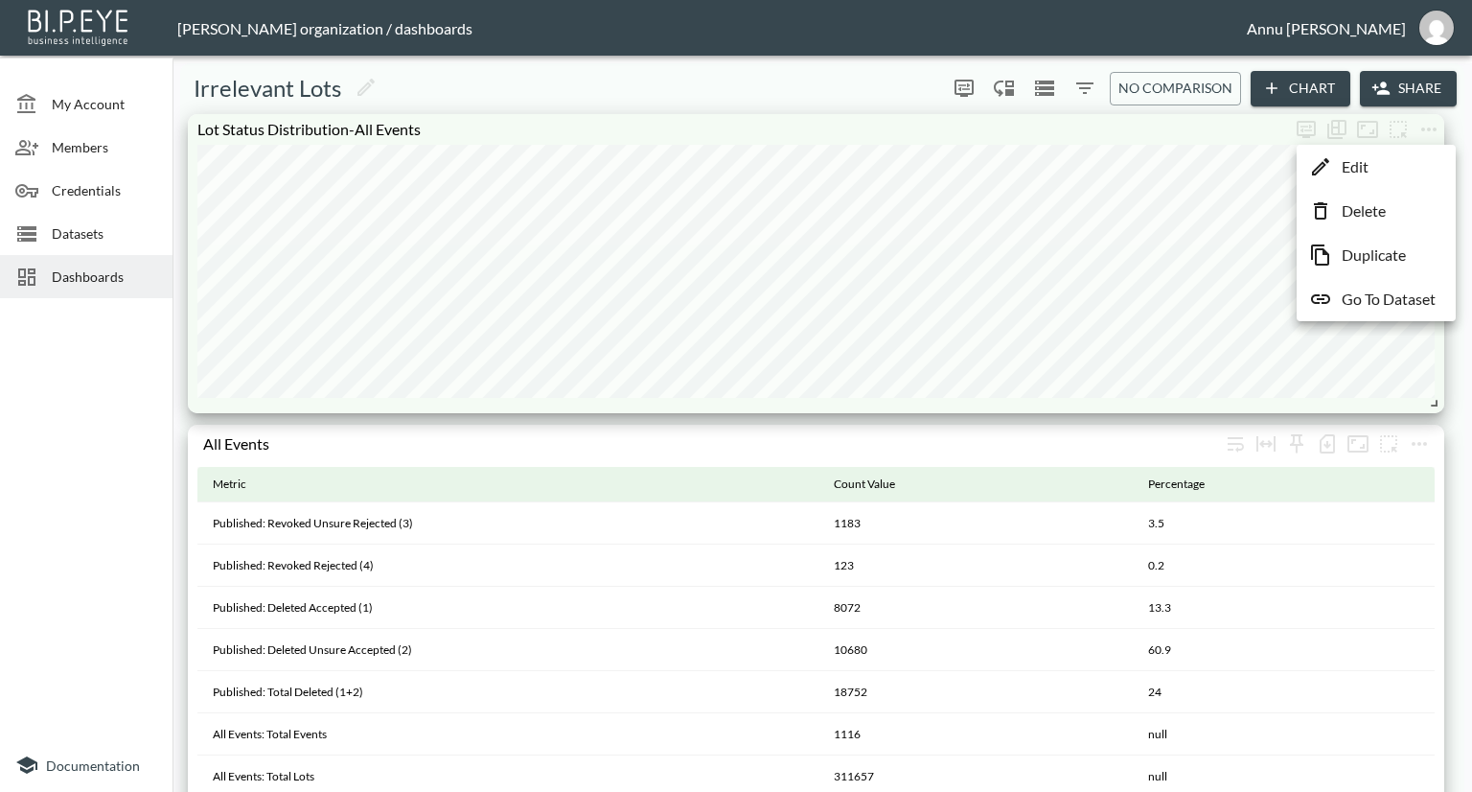
click at [1396, 165] on li "Edit" at bounding box center [1377, 167] width 150 height 35
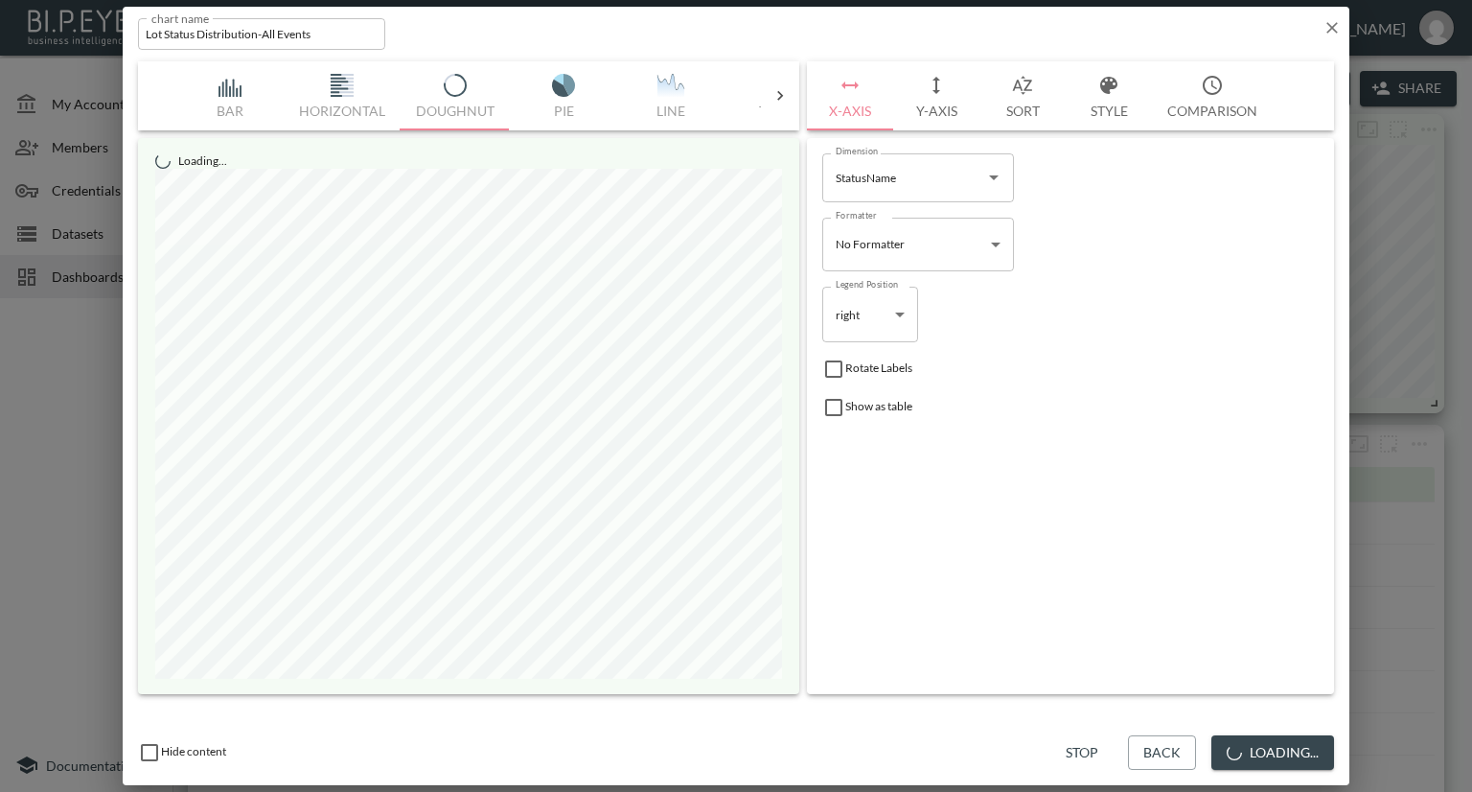
click at [1097, 110] on button "Style" at bounding box center [1109, 95] width 86 height 69
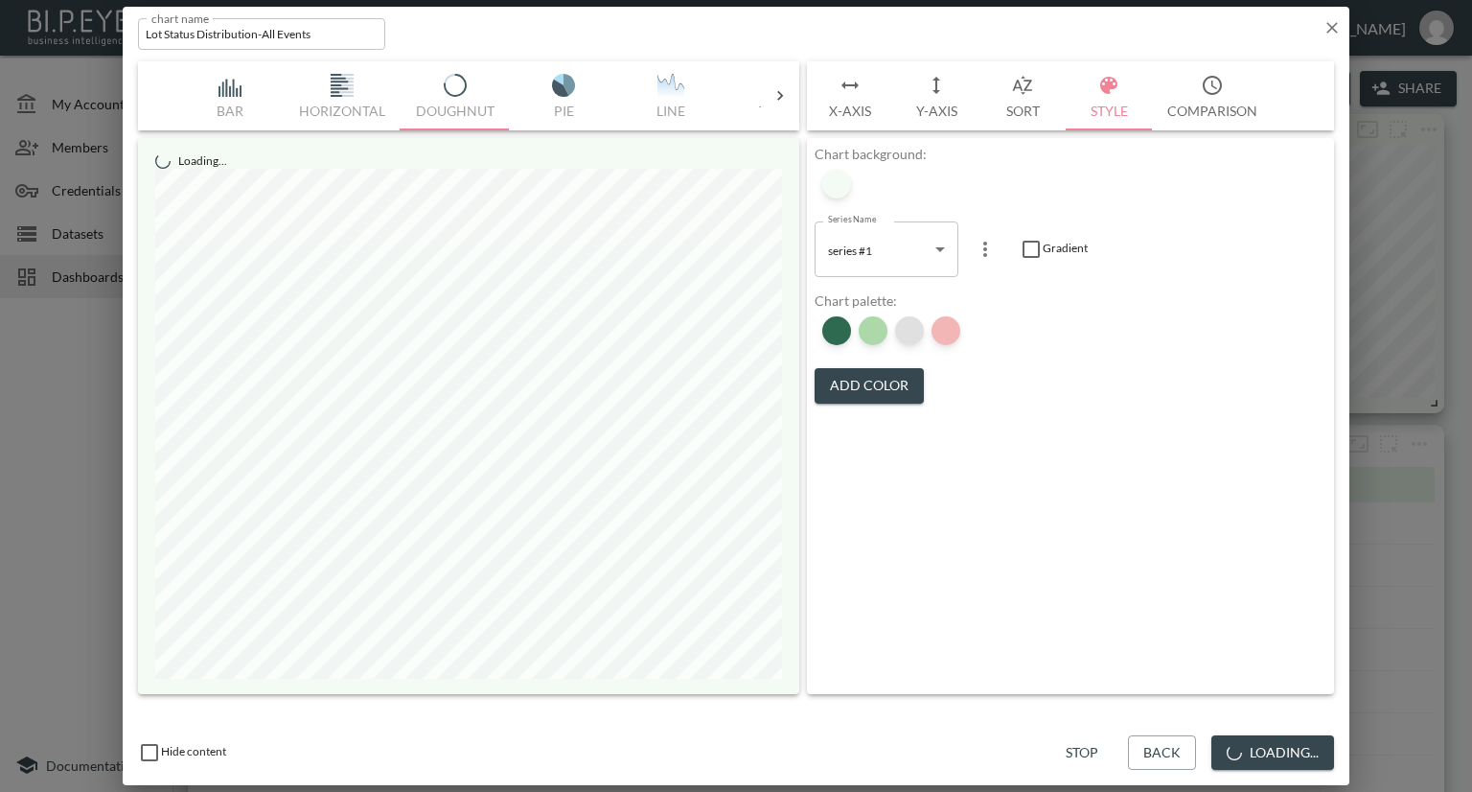
click at [908, 332] on div at bounding box center [909, 330] width 29 height 29
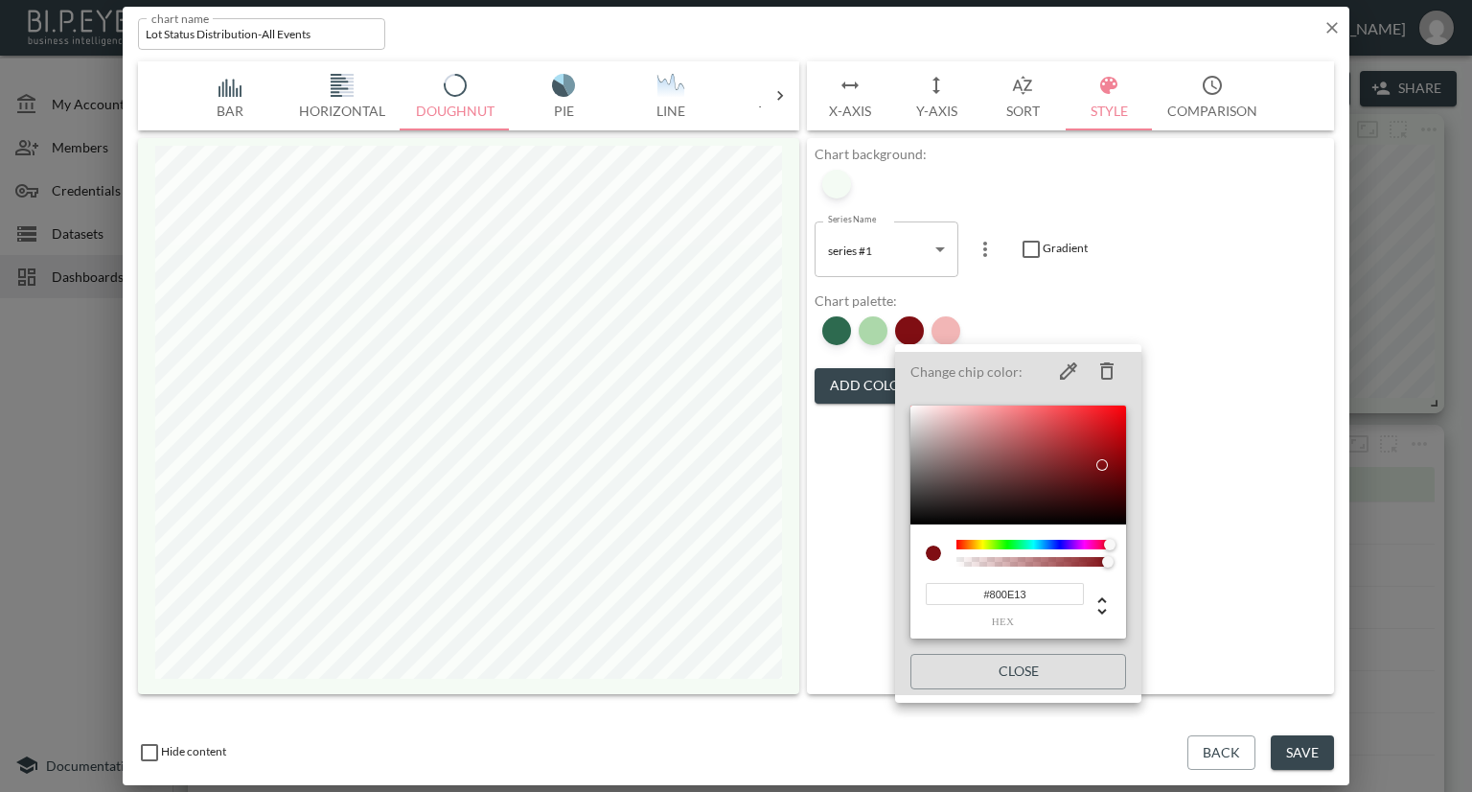
drag, startPoint x: 1045, startPoint y: 592, endPoint x: 890, endPoint y: 583, distance: 154.6
click at [890, 583] on div "Change chip color: #800E13 hex Close" at bounding box center [736, 396] width 1472 height 792
drag, startPoint x: 1250, startPoint y: 196, endPoint x: 1277, endPoint y: 142, distance: 60.9
click at [1250, 199] on div at bounding box center [736, 396] width 1472 height 792
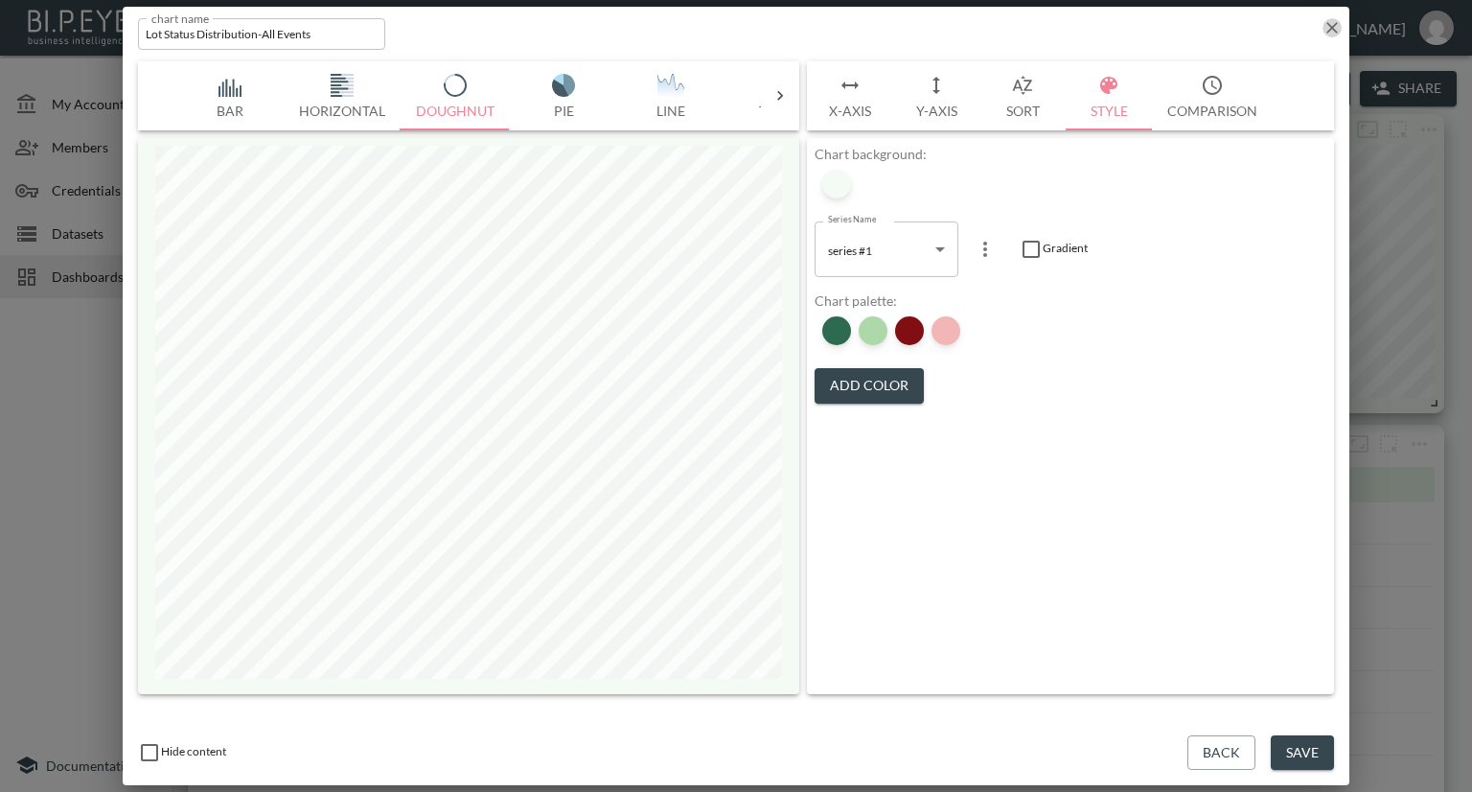
click at [1338, 28] on icon "button" at bounding box center [1332, 27] width 19 height 19
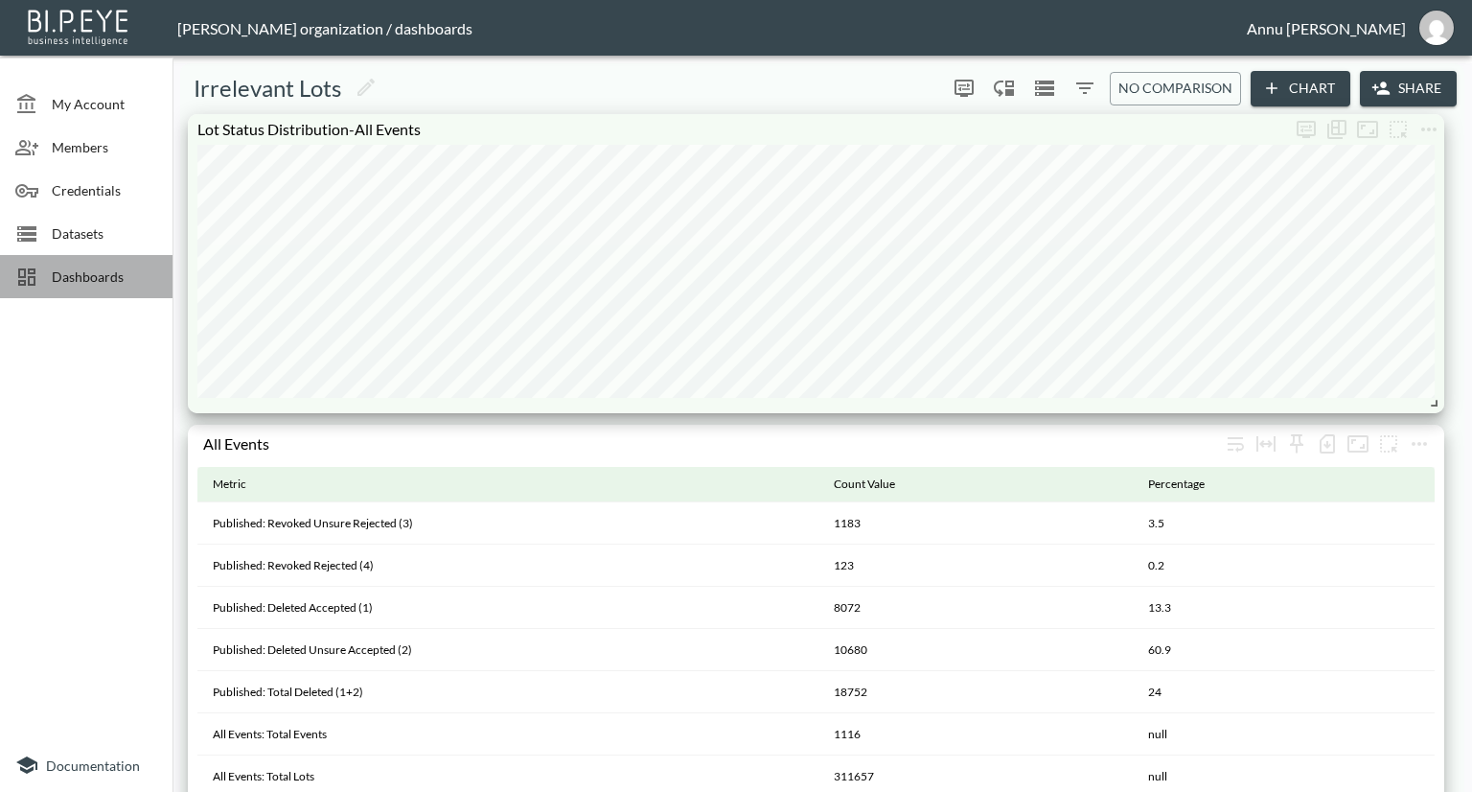
click at [119, 267] on span "Dashboards" at bounding box center [104, 276] width 105 height 20
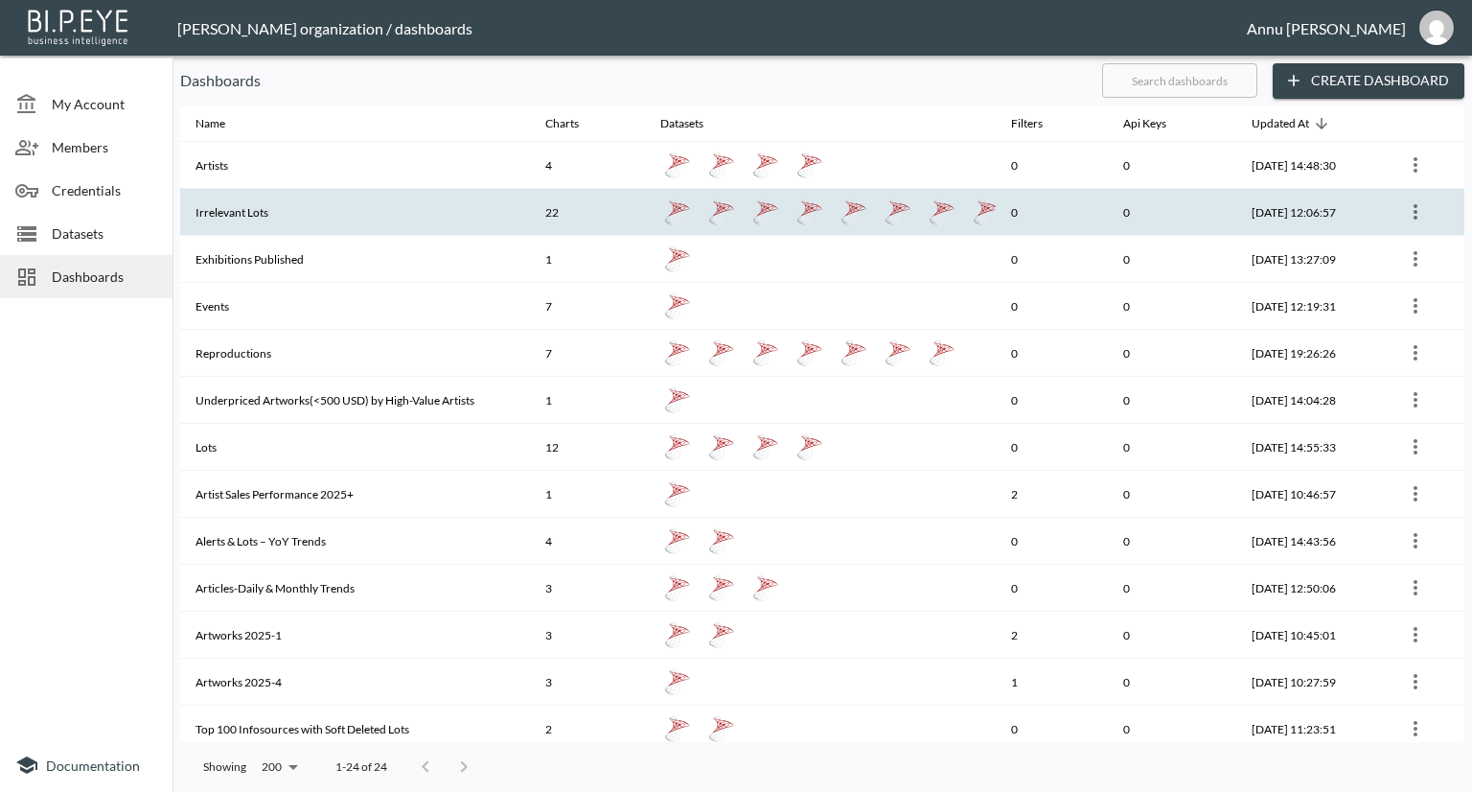
click at [253, 203] on th "Irrelevant Lots" at bounding box center [355, 212] width 350 height 47
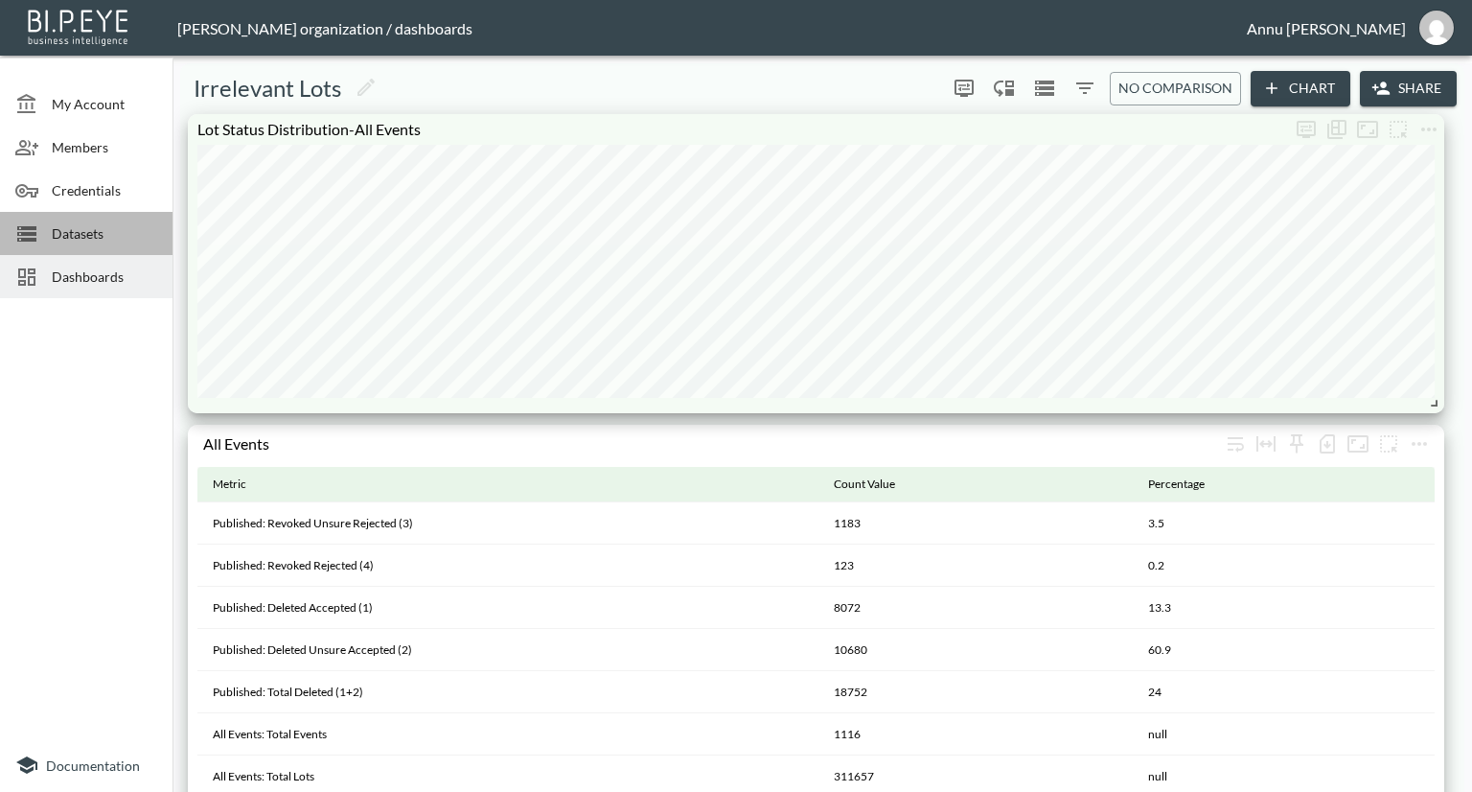
click at [116, 239] on span "Datasets" at bounding box center [104, 233] width 105 height 20
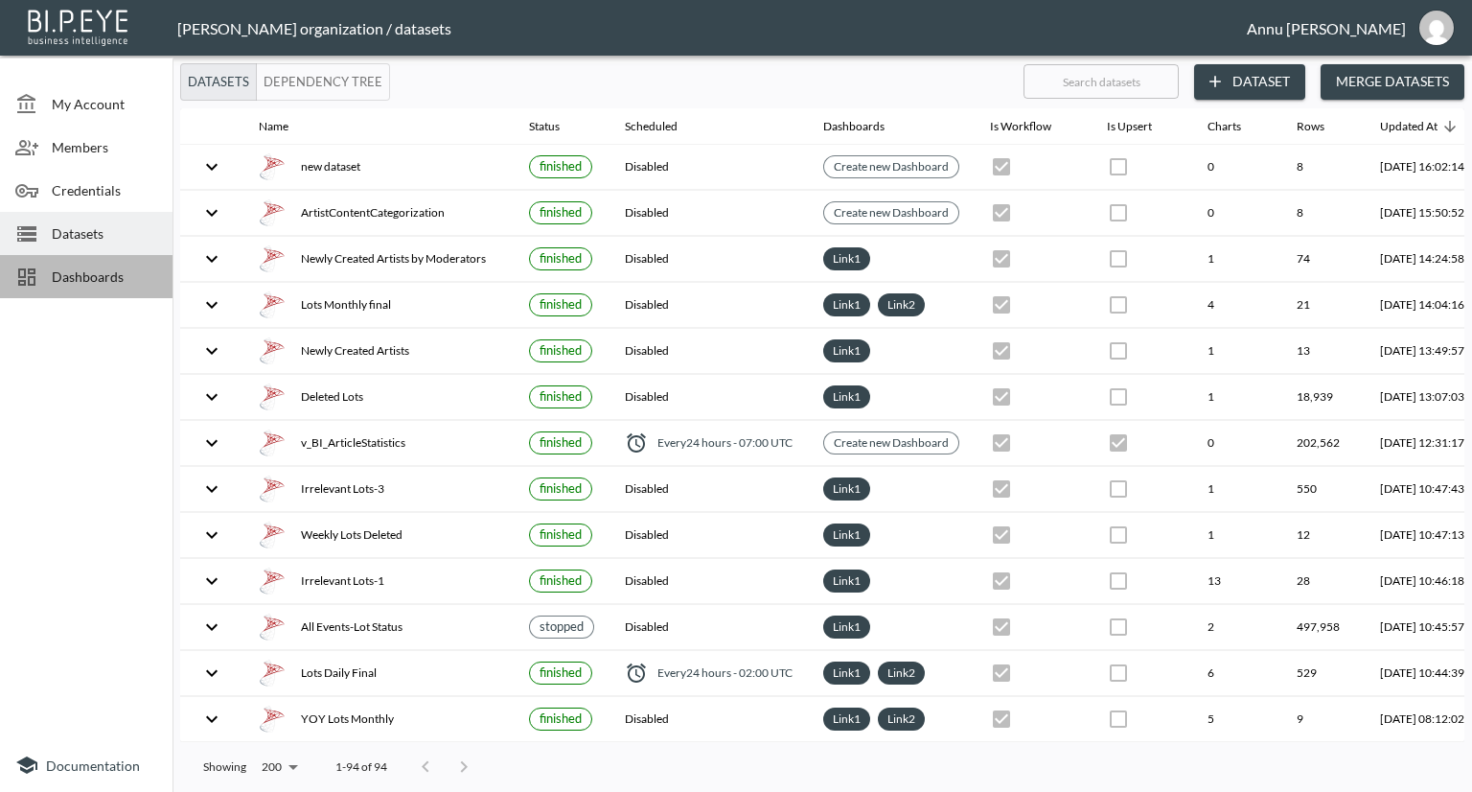
click at [127, 276] on span "Dashboards" at bounding box center [104, 276] width 105 height 20
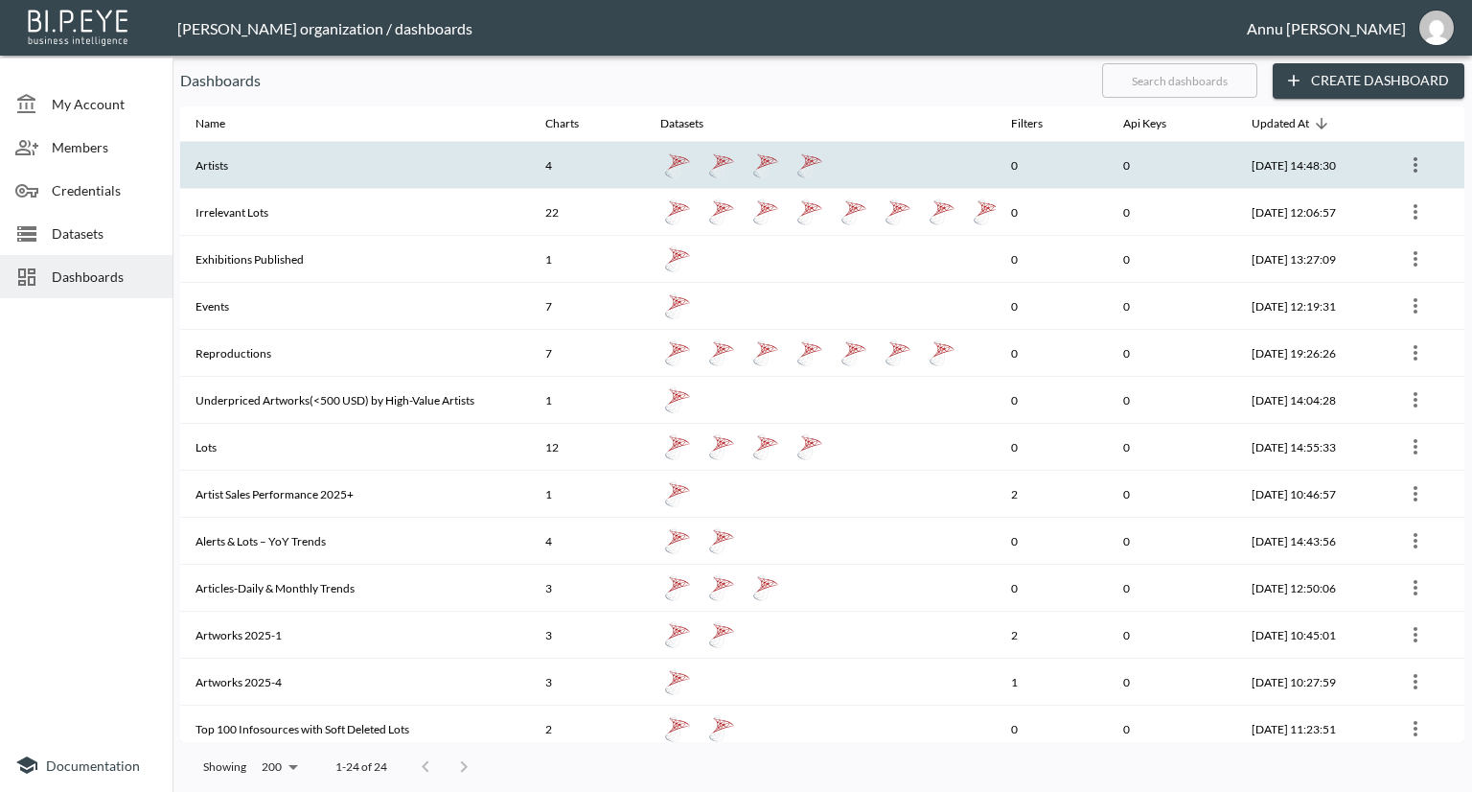
click at [290, 162] on th "Artists" at bounding box center [355, 165] width 350 height 47
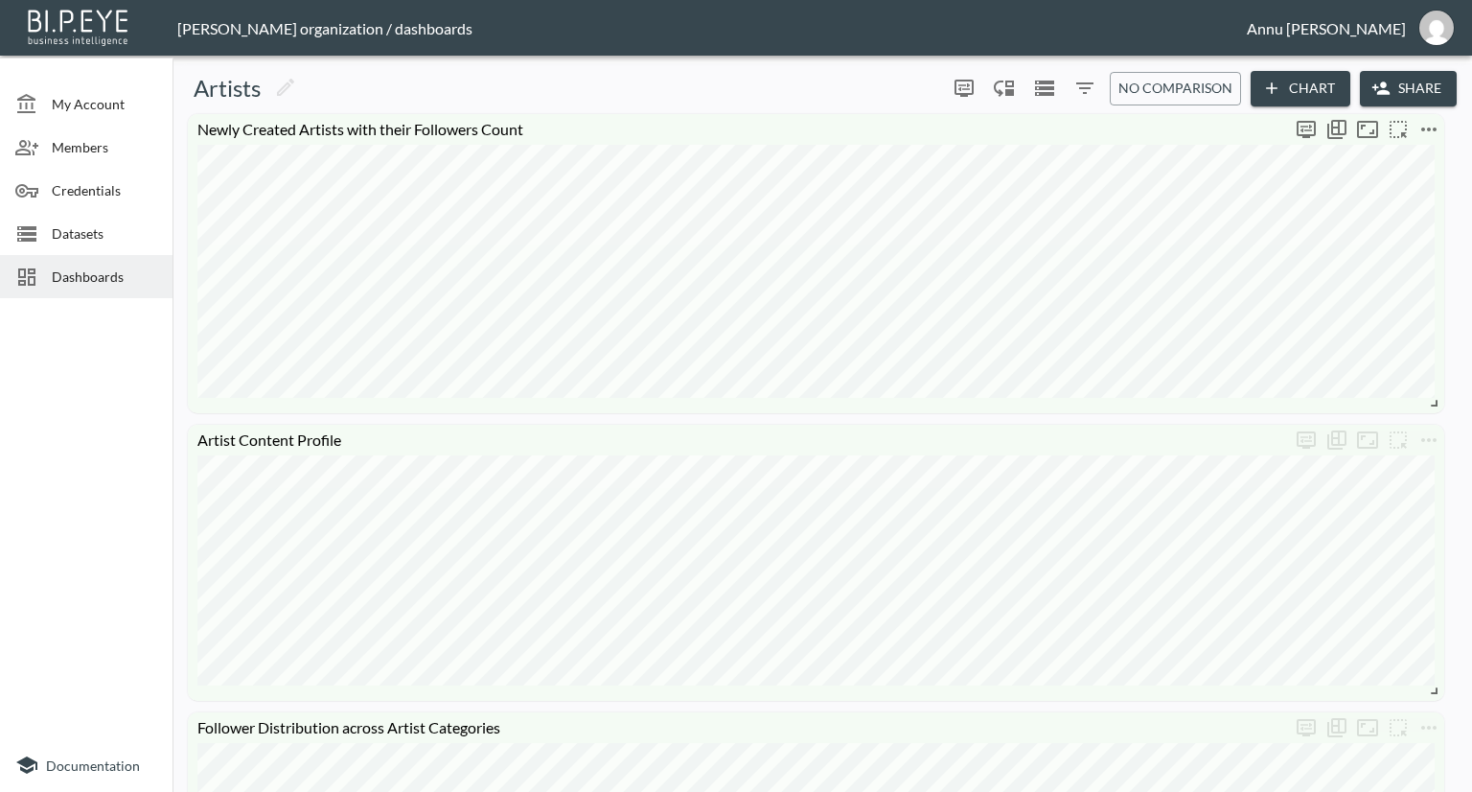
click at [1435, 125] on icon "more" at bounding box center [1429, 129] width 23 height 23
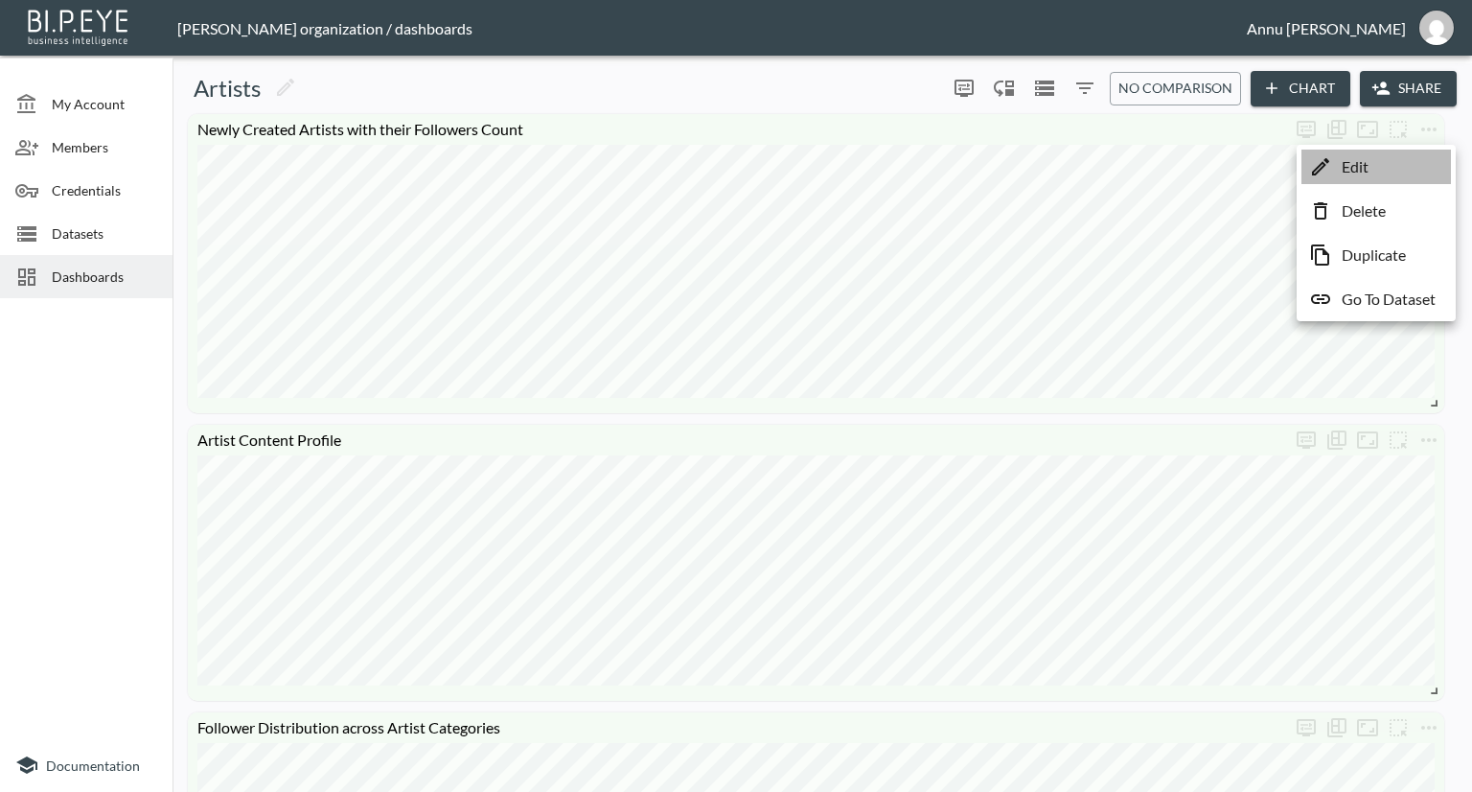
click at [1381, 171] on li "Edit" at bounding box center [1377, 167] width 150 height 35
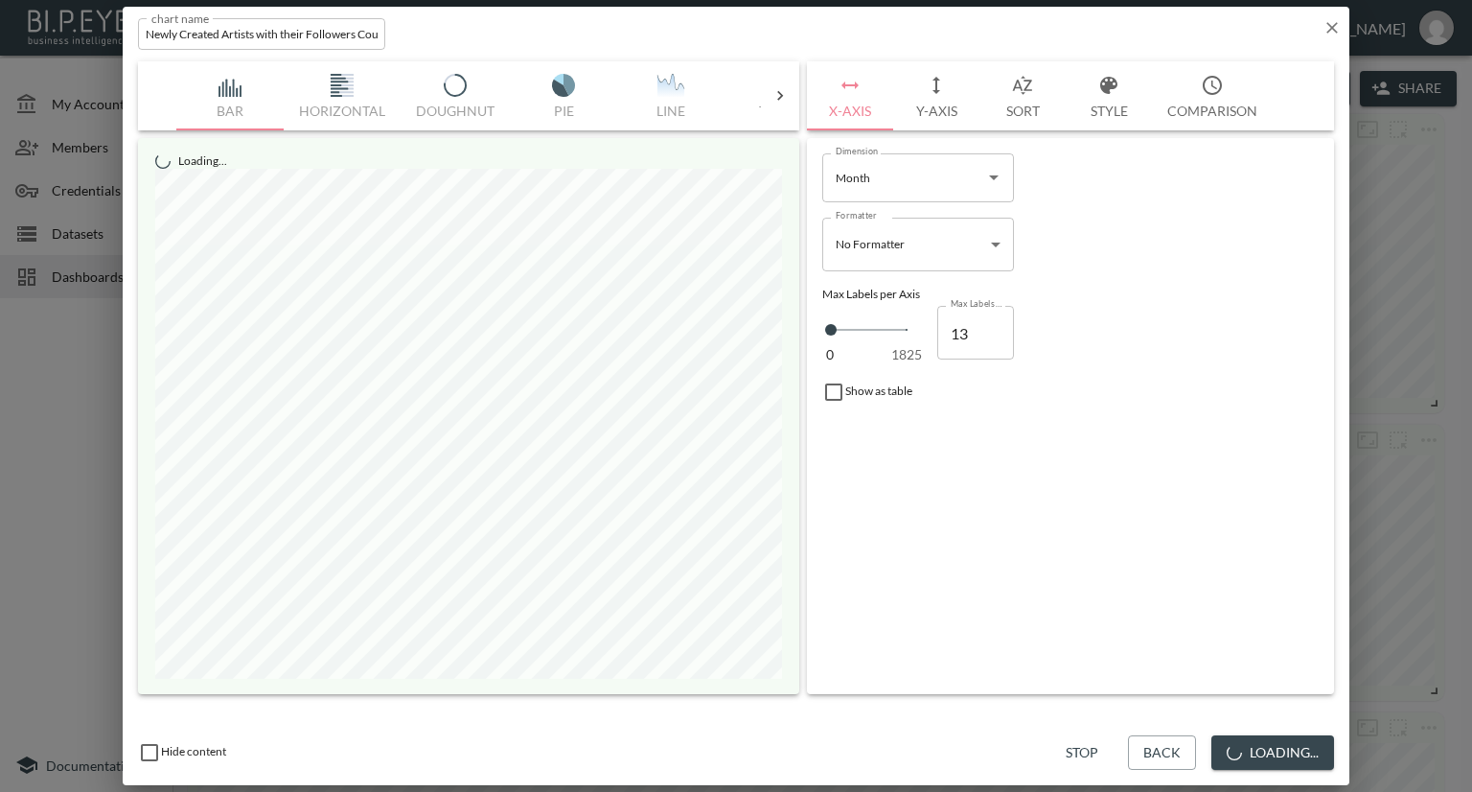
click at [1107, 104] on button "Style" at bounding box center [1109, 95] width 86 height 69
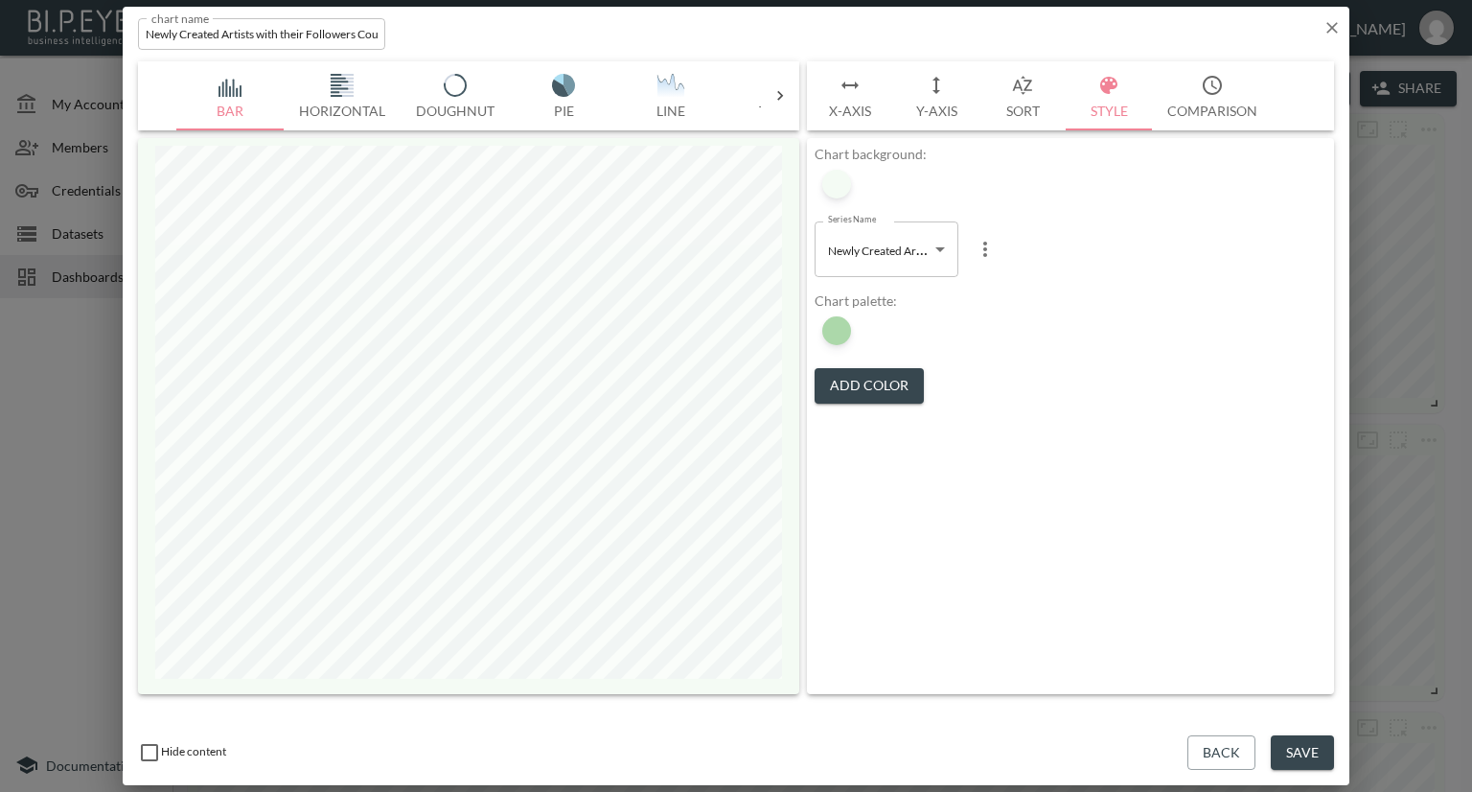
click at [1028, 110] on button "Sort" at bounding box center [1023, 95] width 86 height 69
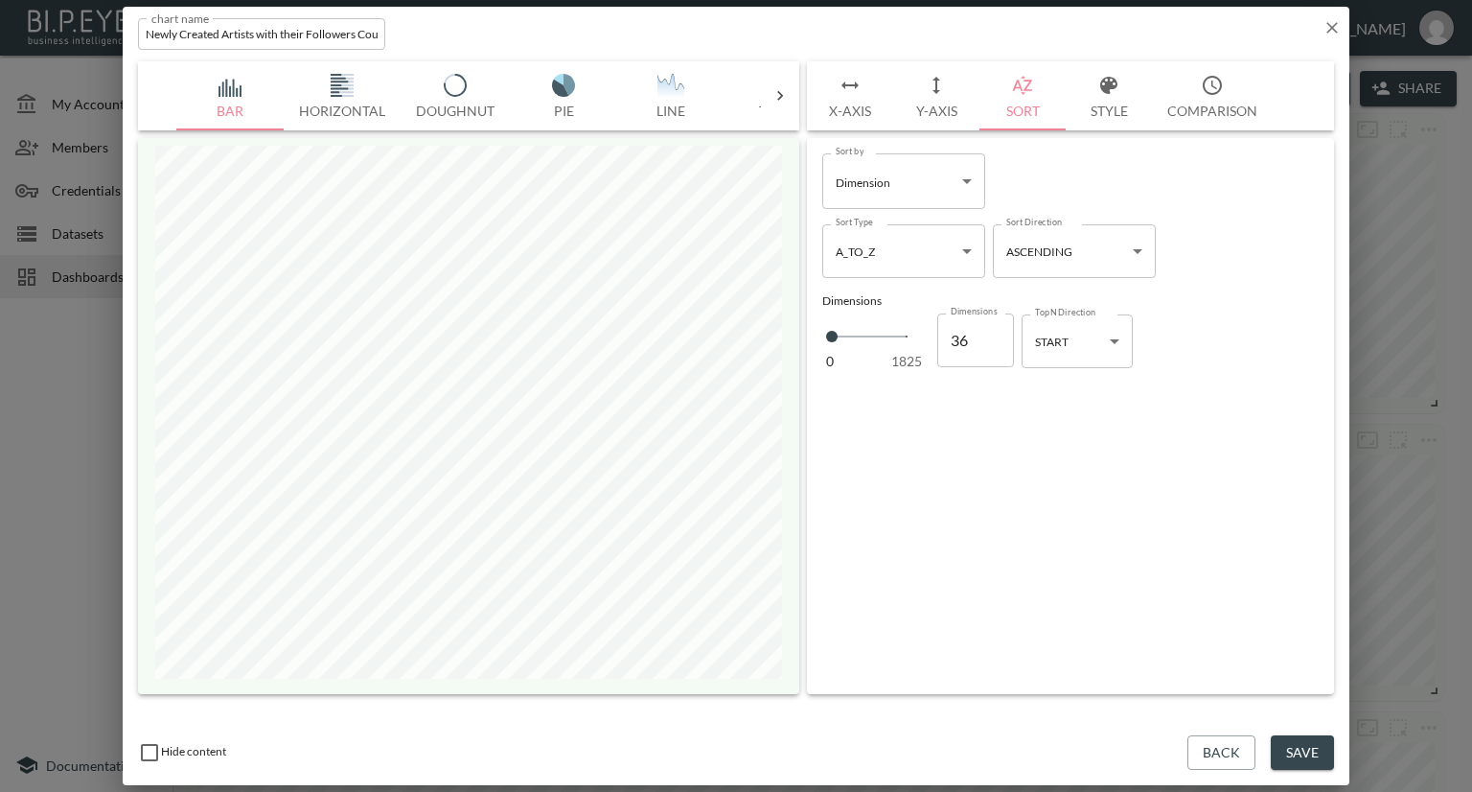
click at [1110, 121] on button "Style" at bounding box center [1109, 95] width 86 height 69
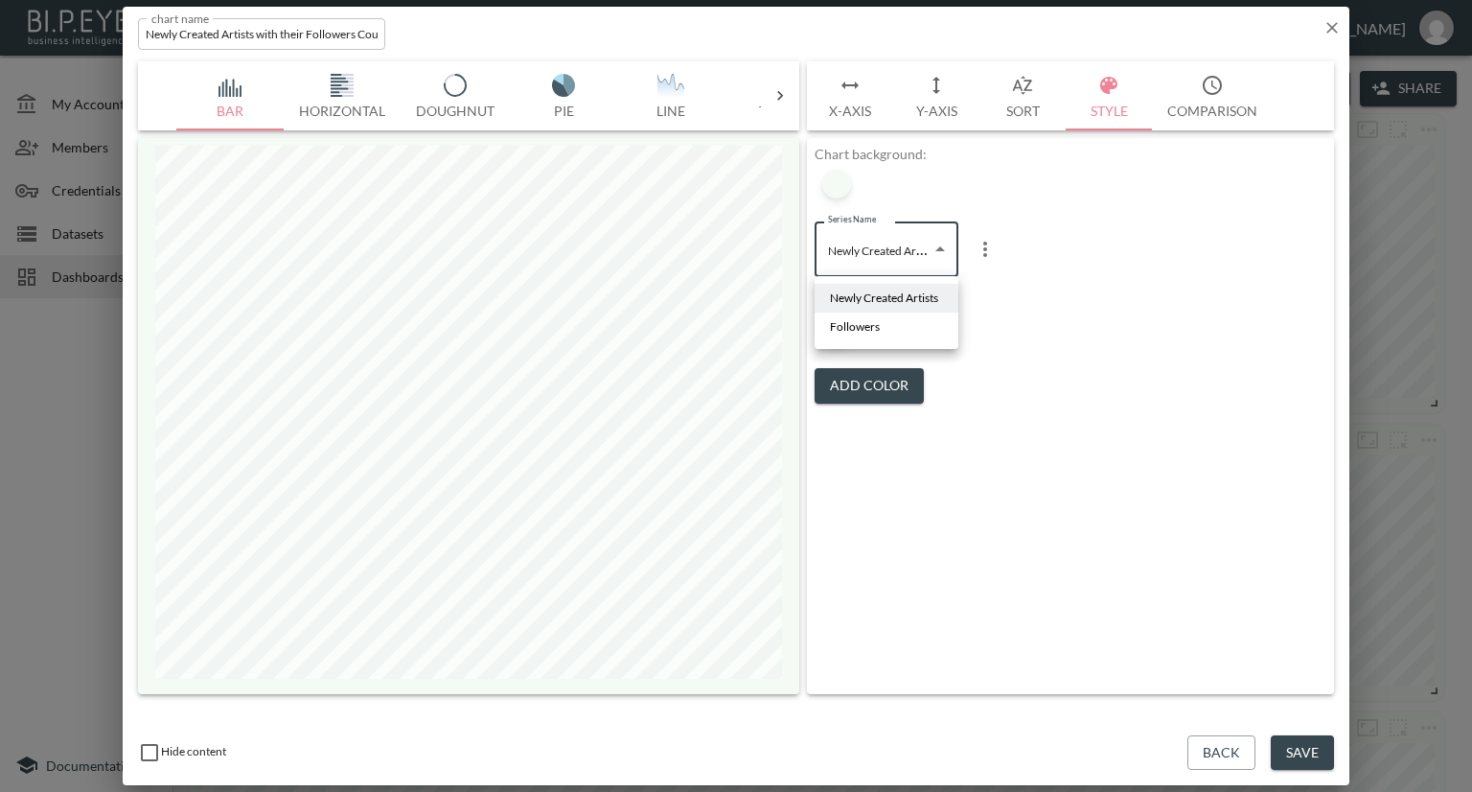
click at [928, 252] on body "BI.P.EYE, Interactive Analytics Dashboards - app [PERSON_NAME] organization / d…" at bounding box center [736, 396] width 1472 height 792
click at [890, 331] on li "Followers" at bounding box center [887, 326] width 144 height 29
type input "67490cf6-5ad2-4248-b267-e6a68fa8700a"
click at [842, 331] on div at bounding box center [836, 330] width 29 height 29
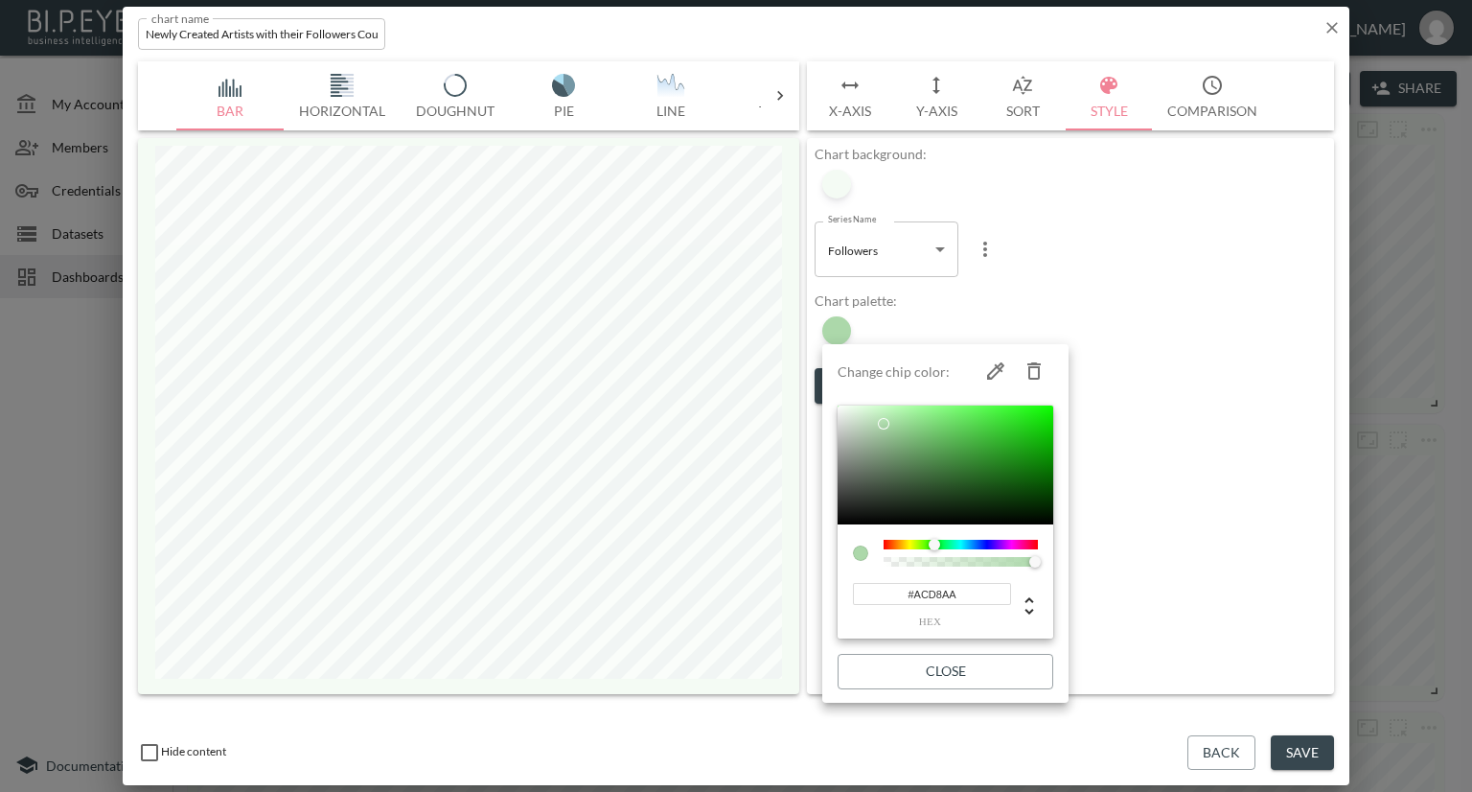
drag, startPoint x: 966, startPoint y: 588, endPoint x: 832, endPoint y: 582, distance: 134.4
click at [832, 582] on li "Change chip color: #ACD8AA hex Close" at bounding box center [945, 523] width 246 height 343
paste input "800E13"
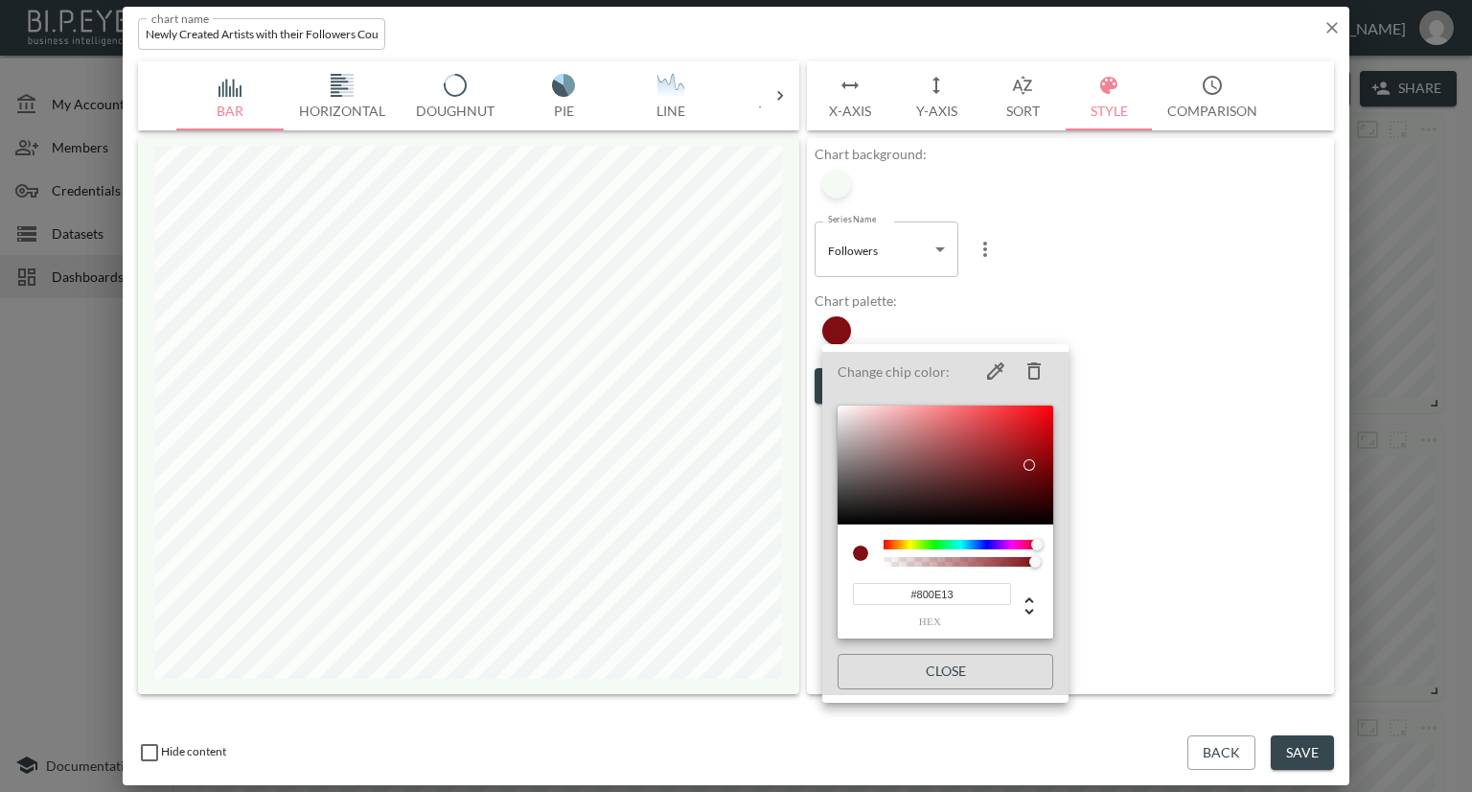
type input "#800E13"
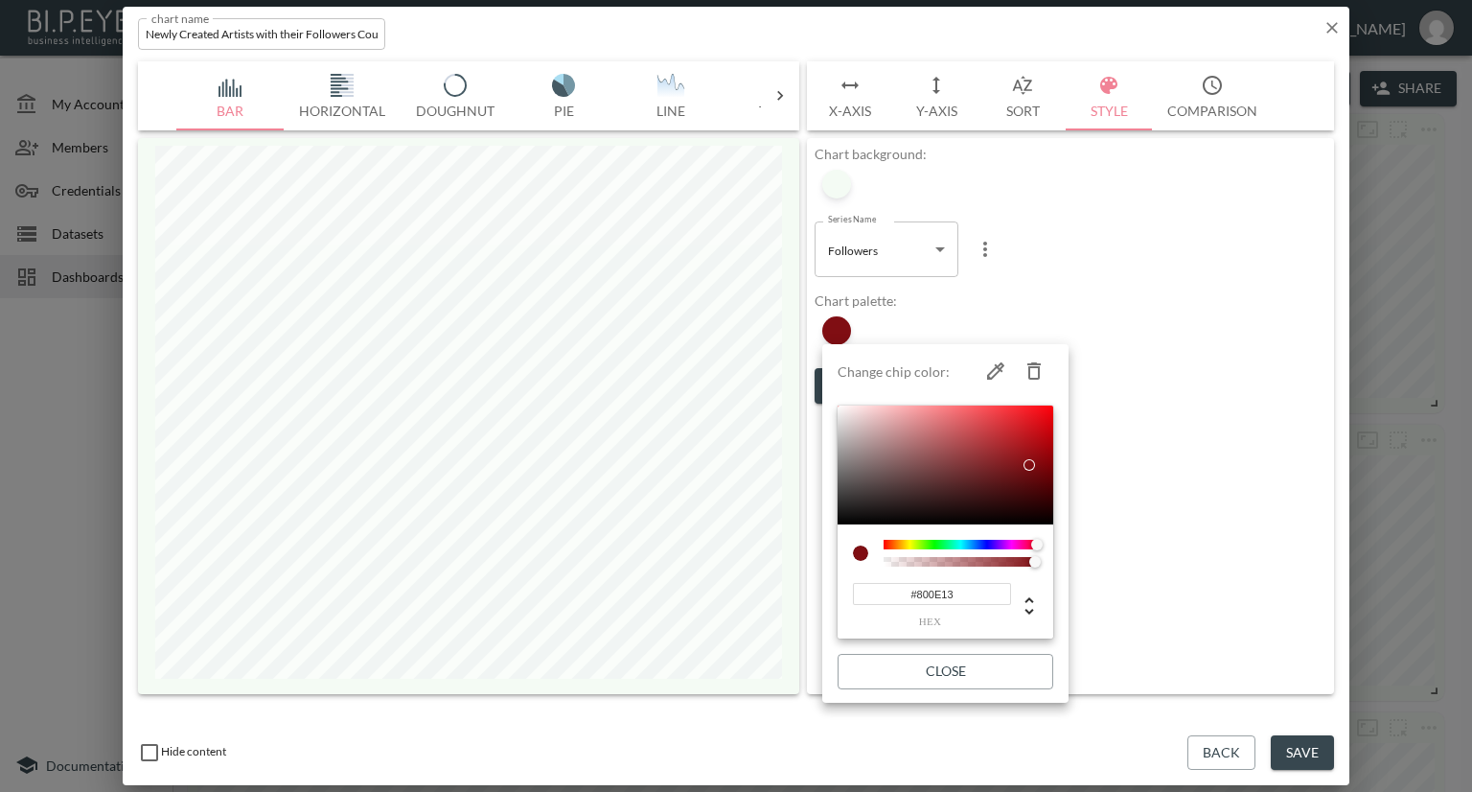
click at [1085, 229] on div at bounding box center [736, 396] width 1472 height 792
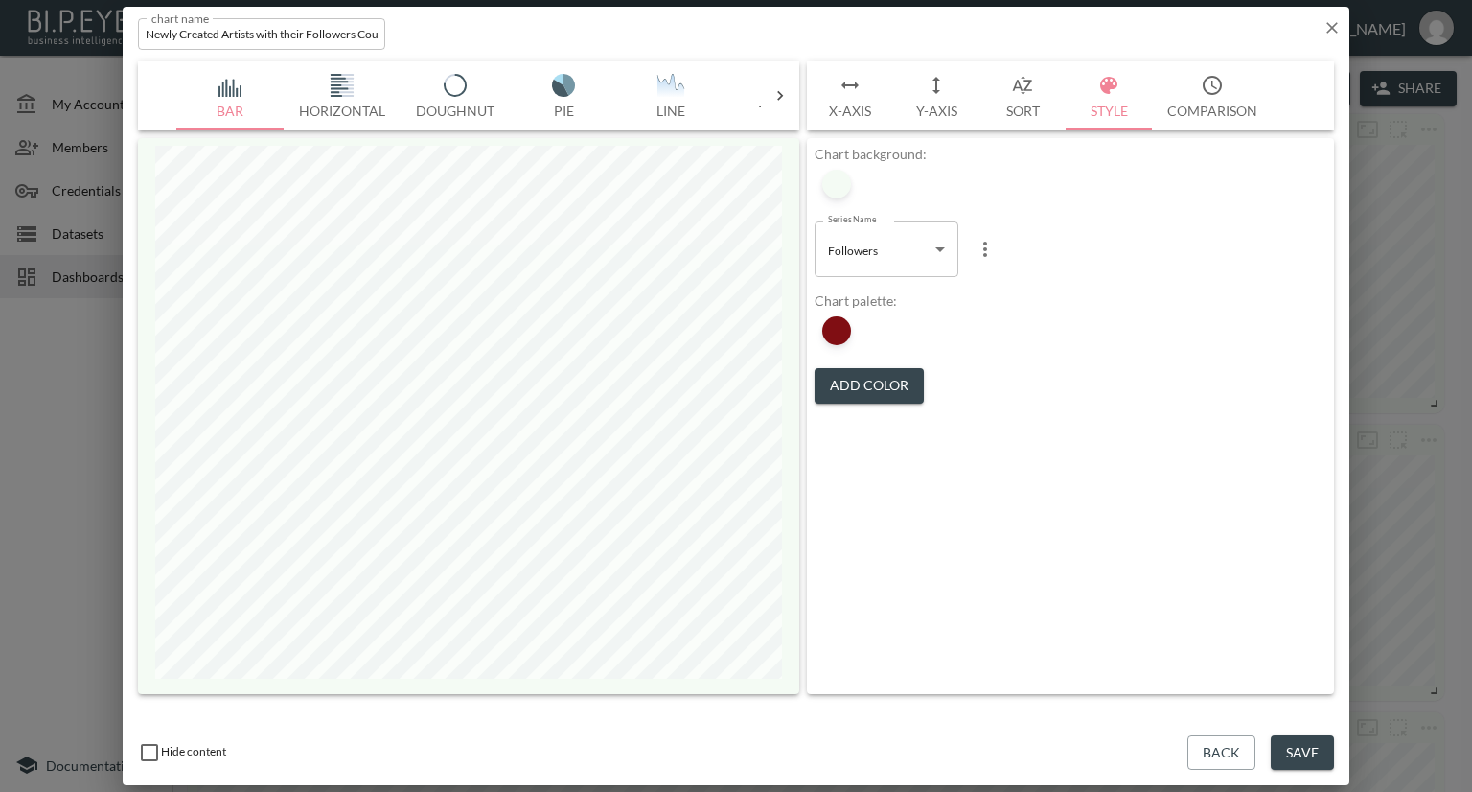
click at [1288, 748] on button "Save" at bounding box center [1302, 752] width 63 height 35
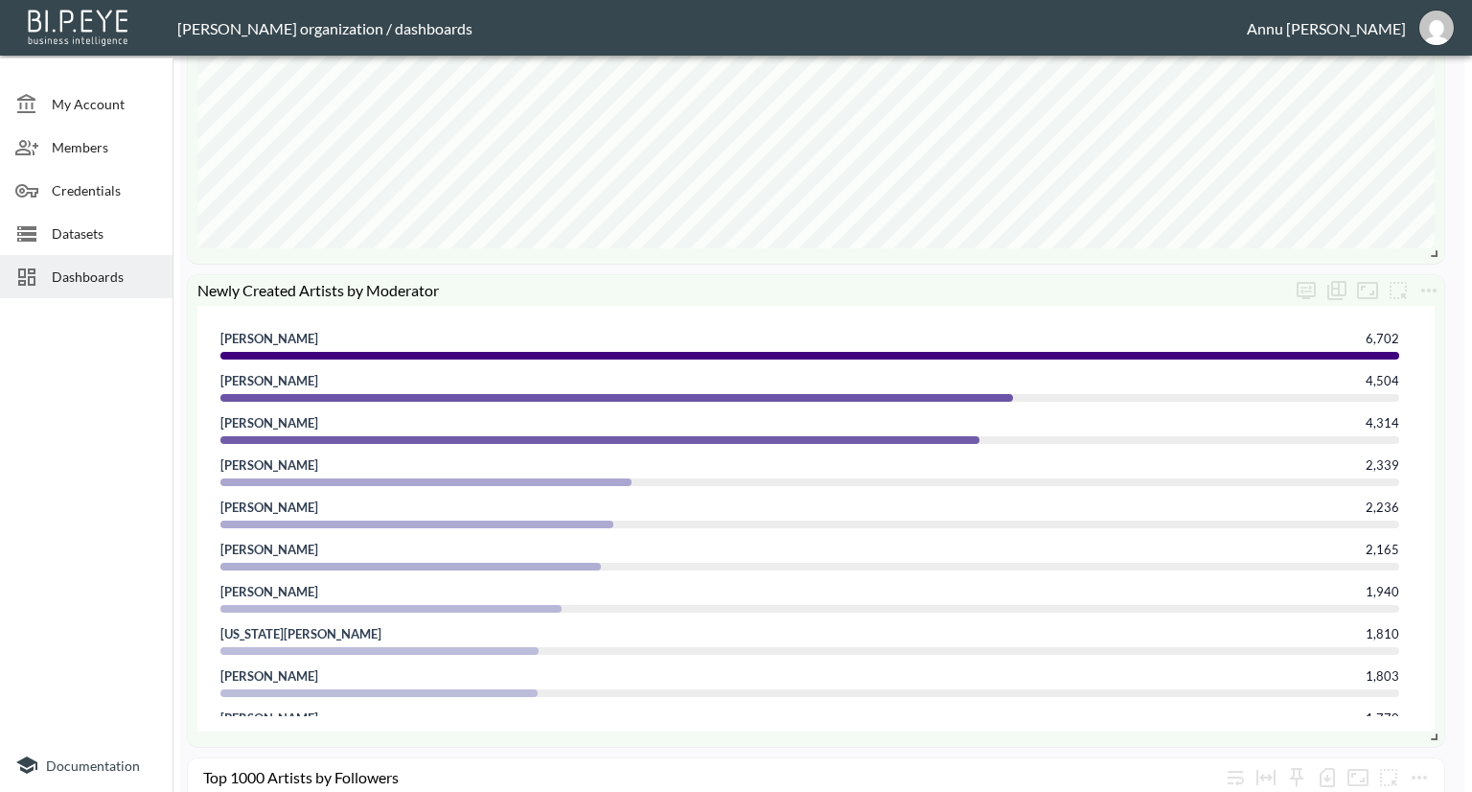
scroll to position [721, 0]
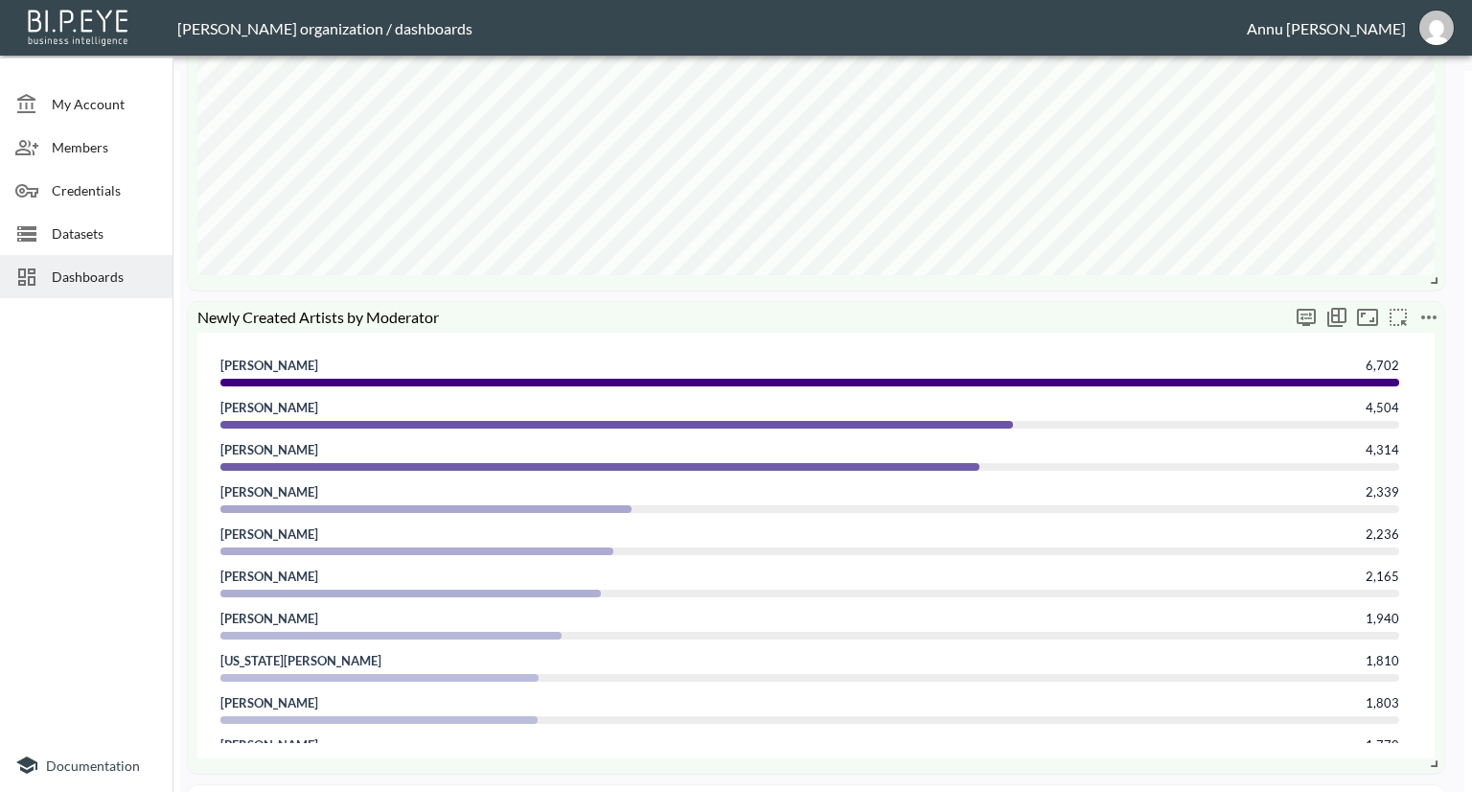
click at [1424, 315] on icon "more" at bounding box center [1428, 317] width 15 height 4
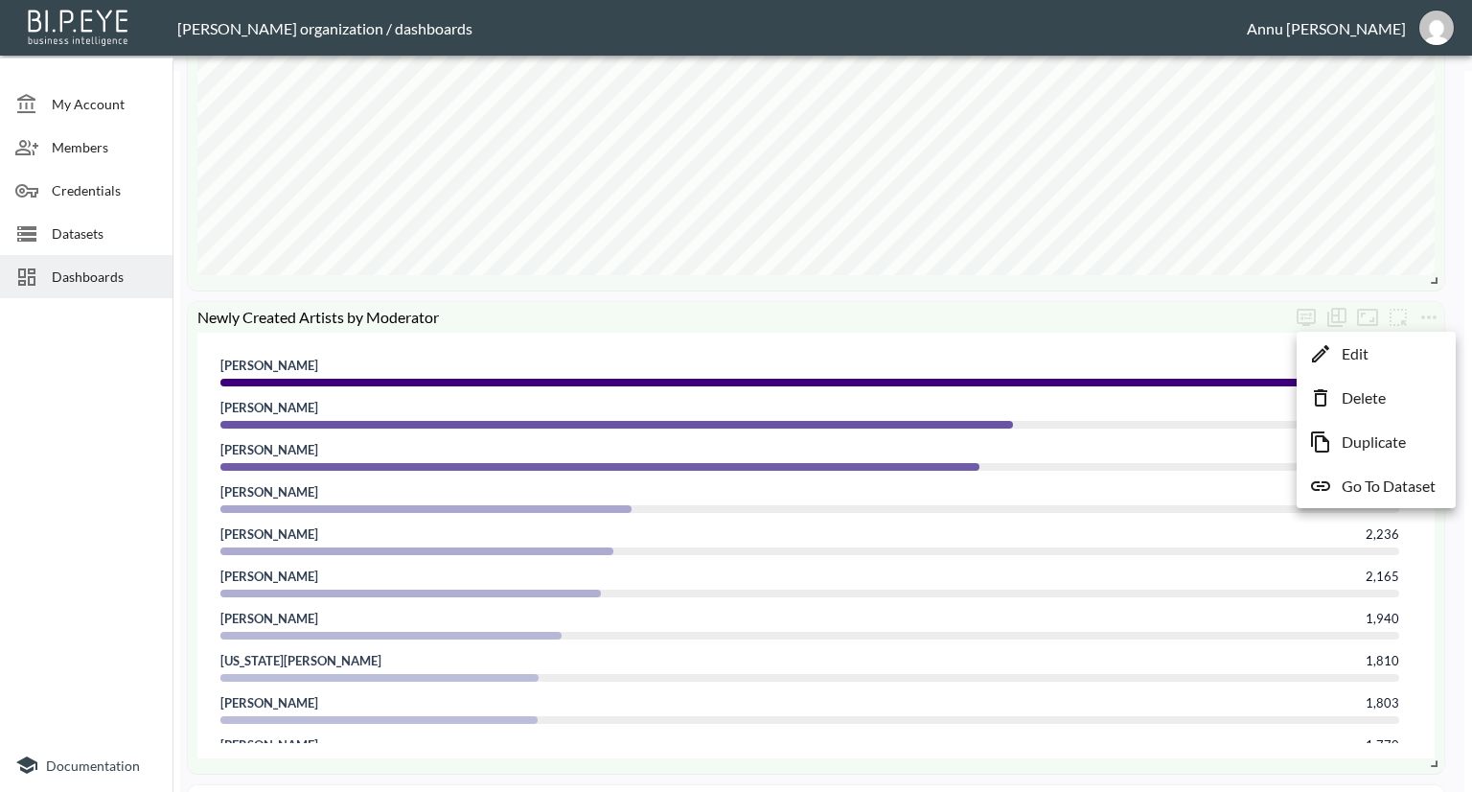
click at [1400, 350] on li "Edit" at bounding box center [1377, 353] width 150 height 35
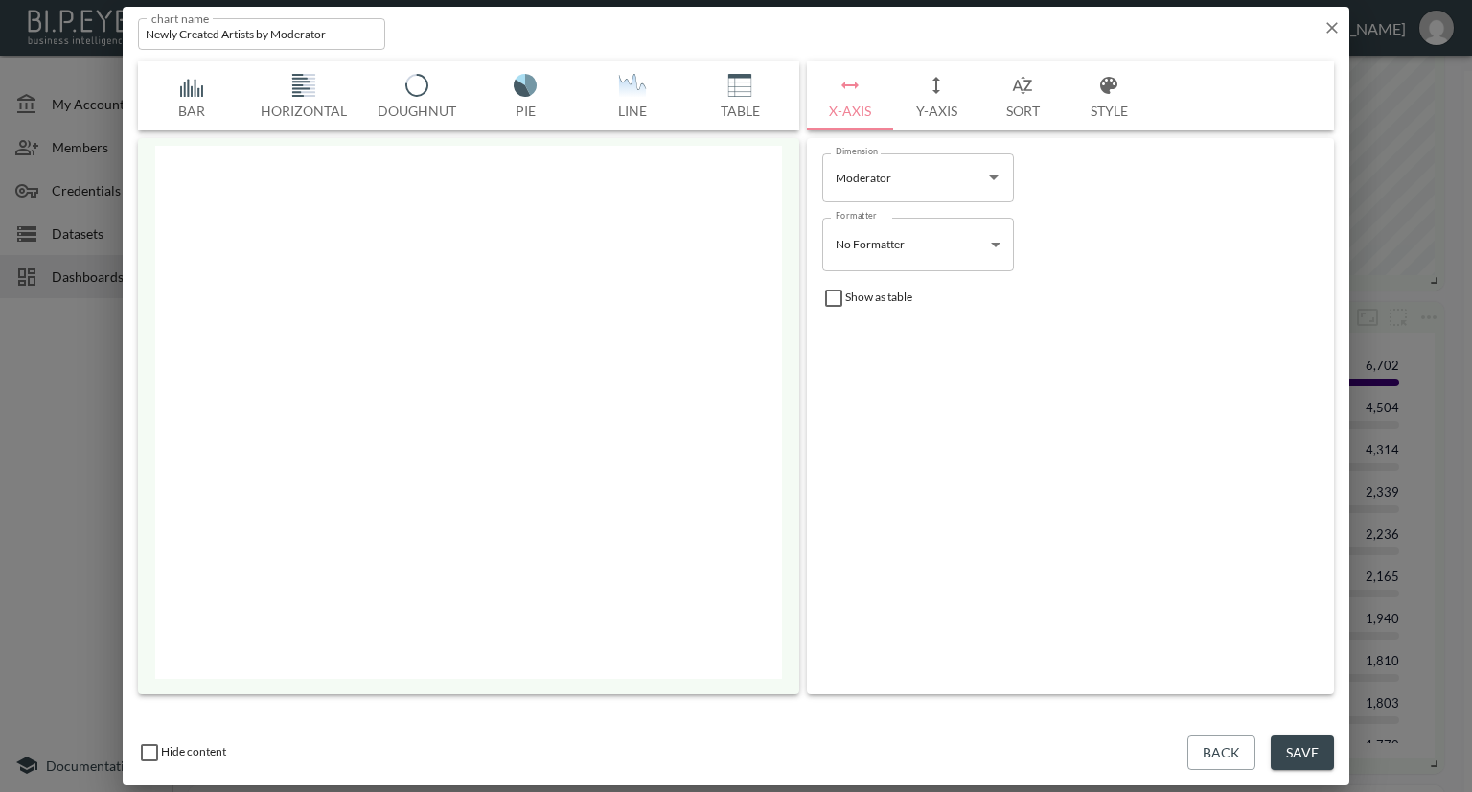
scroll to position [0, 422]
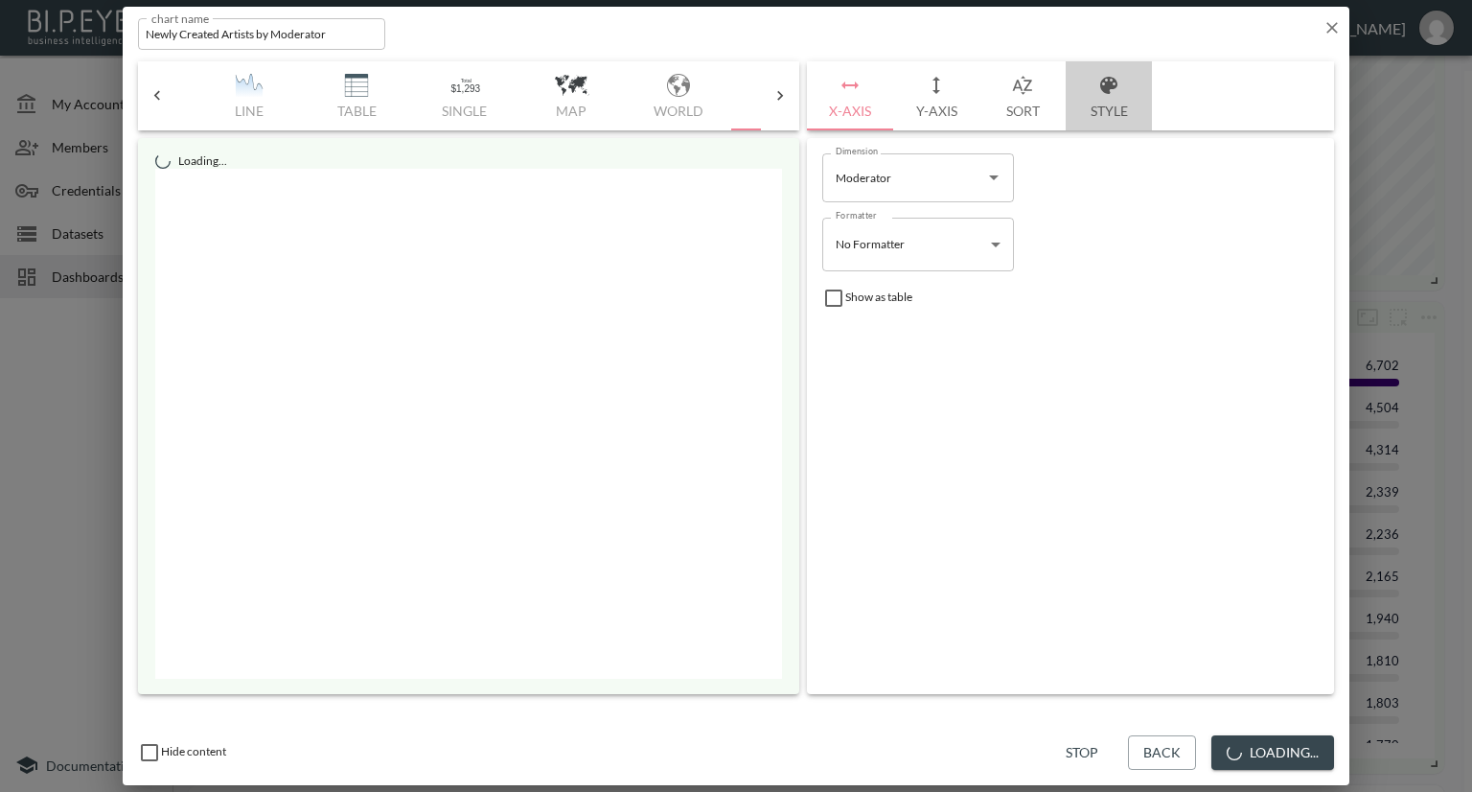
click at [1113, 105] on button "Style" at bounding box center [1109, 95] width 86 height 69
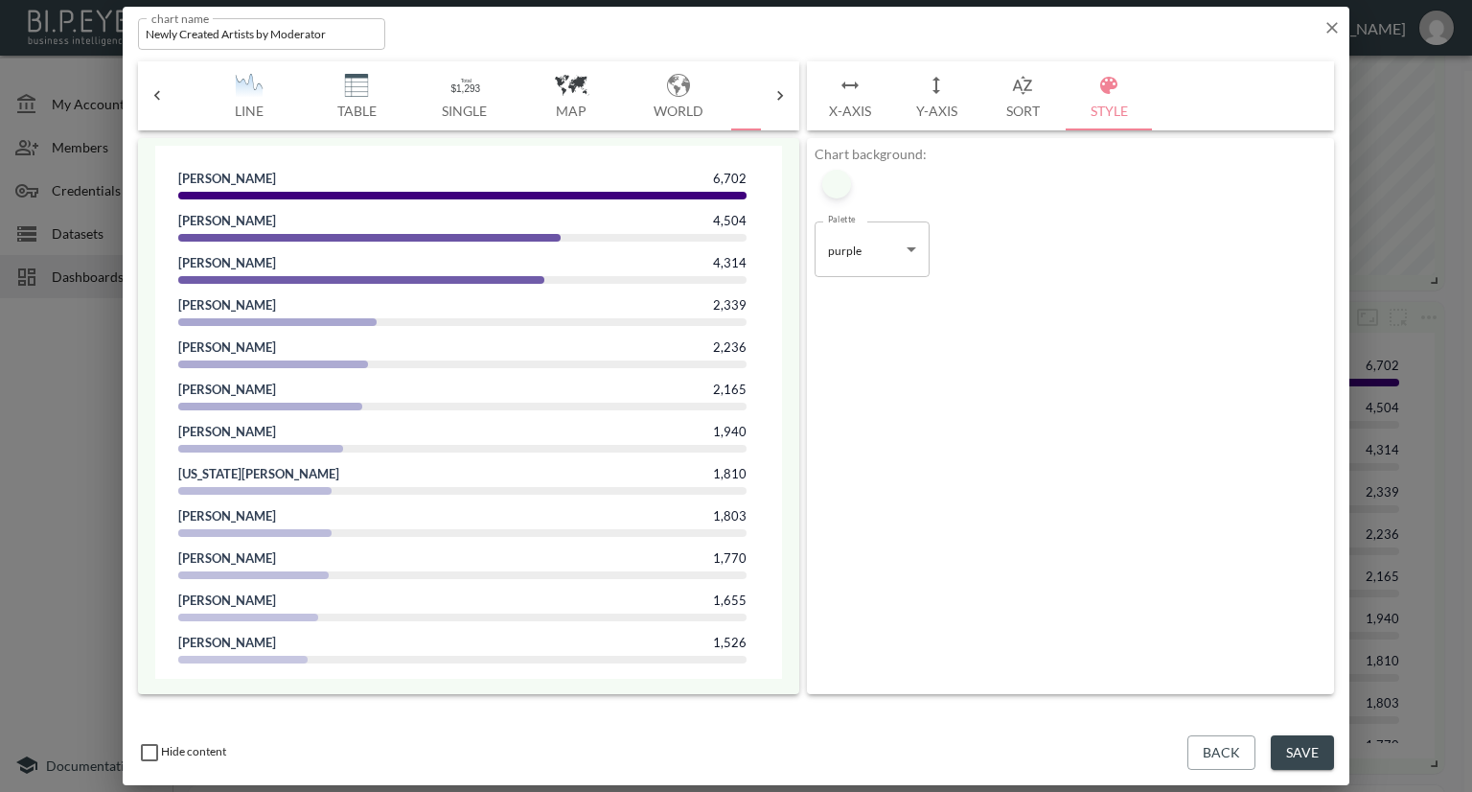
click at [915, 251] on body "BI.P.EYE, Interactive Analytics Dashboards - app [PERSON_NAME] organization / d…" at bounding box center [736, 396] width 1472 height 792
click at [1008, 292] on div at bounding box center [736, 396] width 1472 height 792
click at [157, 104] on icon at bounding box center [157, 95] width 19 height 19
click at [226, 104] on button "Bar" at bounding box center [229, 95] width 107 height 69
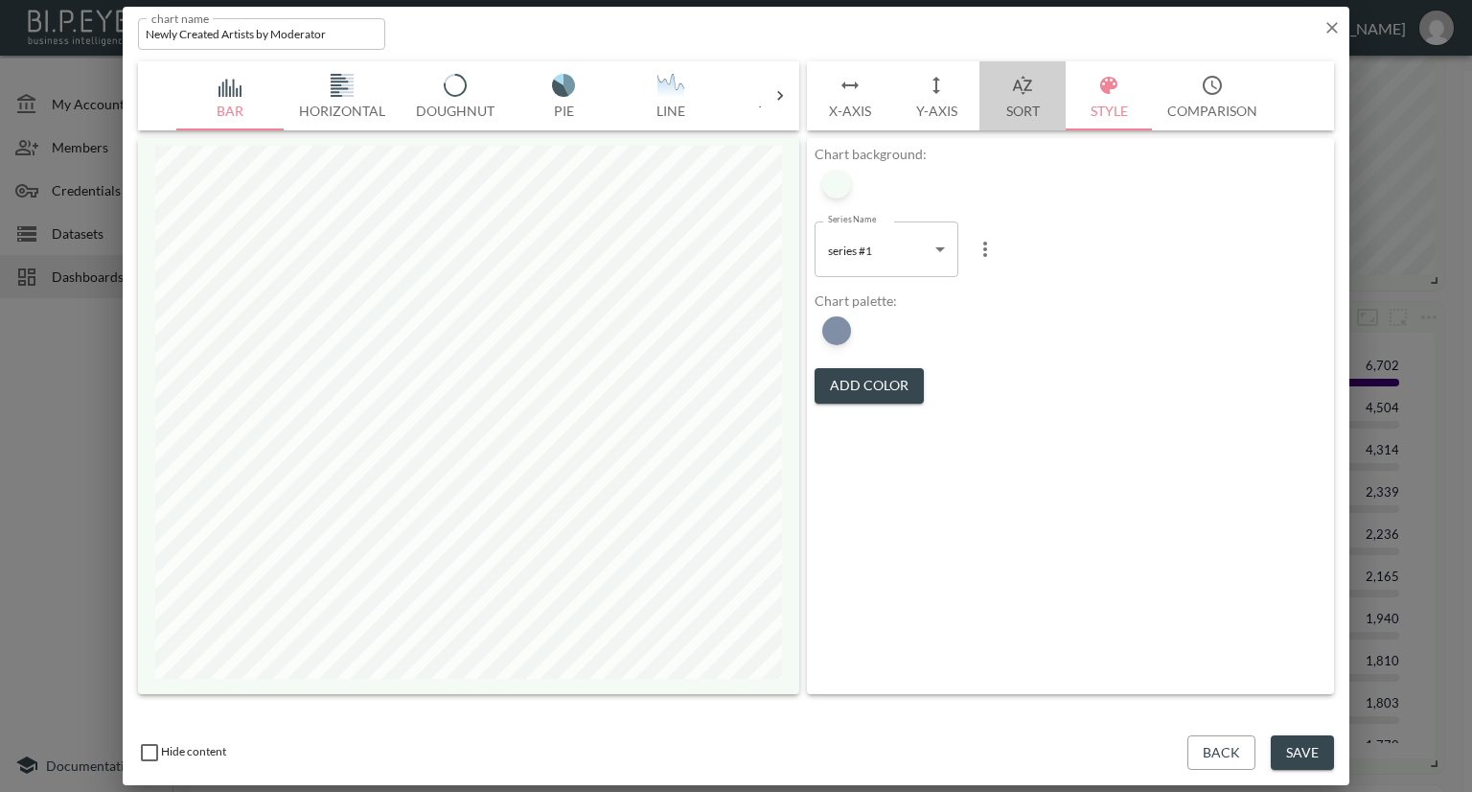
click at [1019, 105] on button "Sort" at bounding box center [1023, 95] width 86 height 69
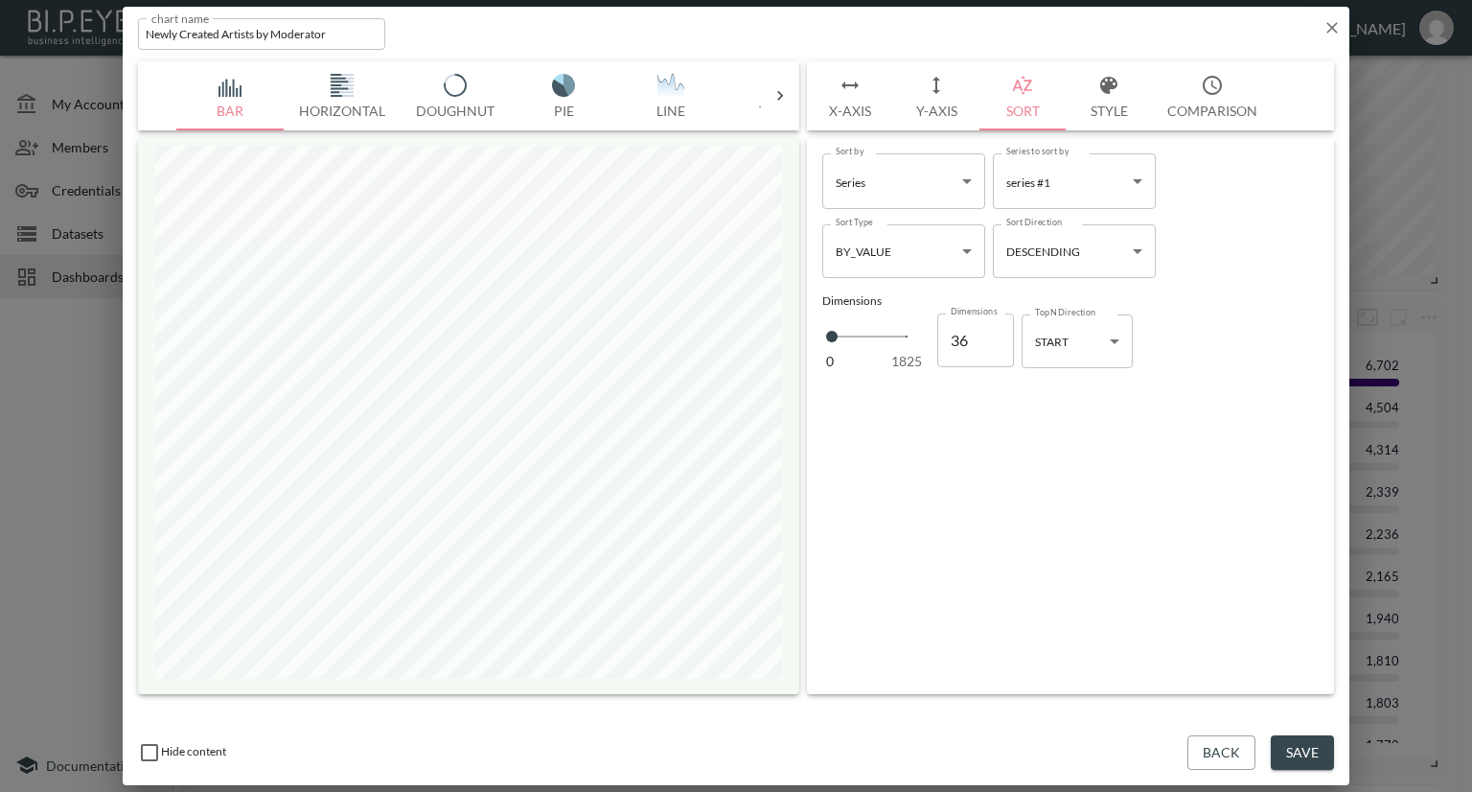
type input "35"
click at [991, 342] on input "35" at bounding box center [975, 340] width 77 height 54
type input "34"
click at [991, 342] on input "34" at bounding box center [975, 340] width 77 height 54
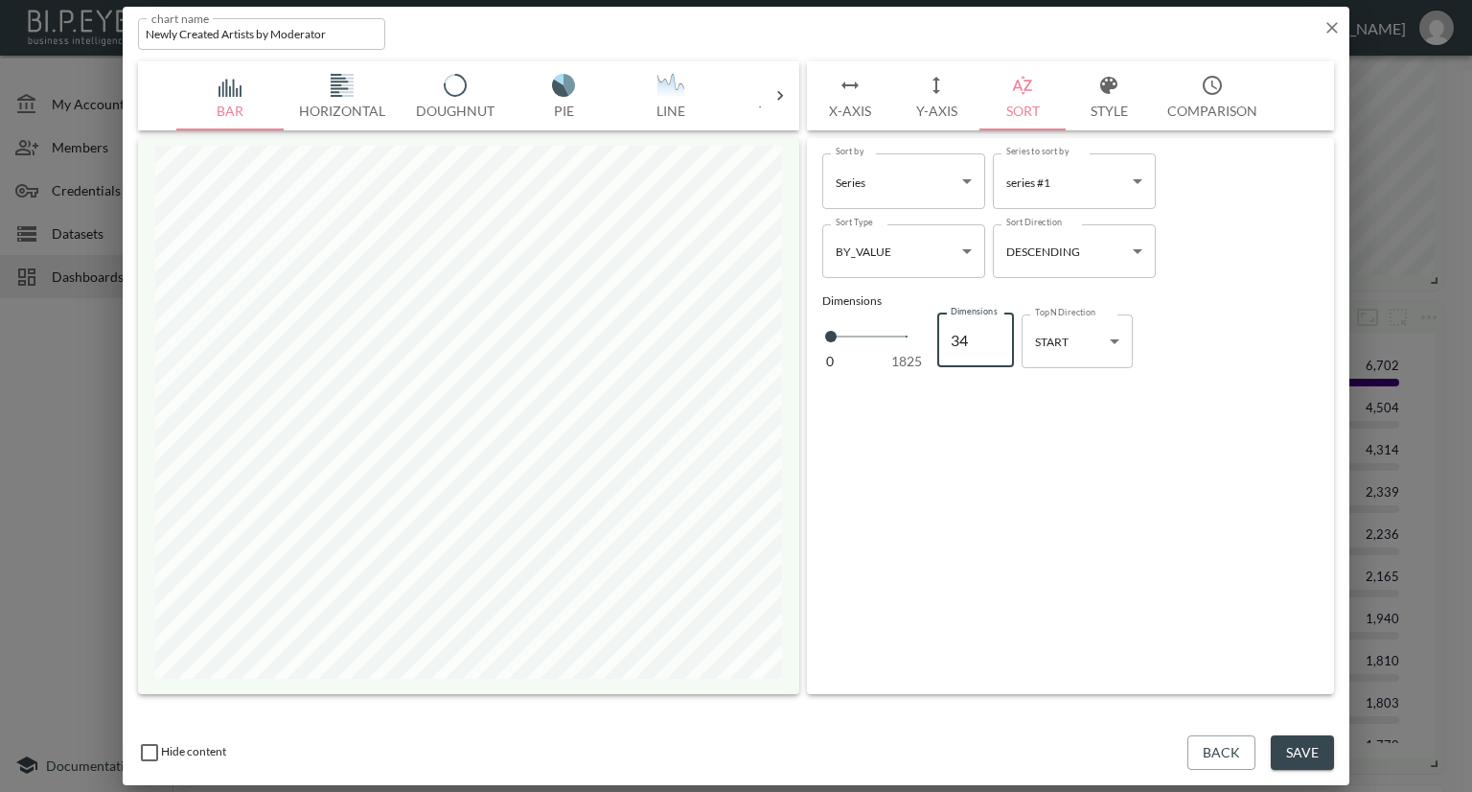
type input "33"
click at [991, 342] on input "33" at bounding box center [975, 340] width 77 height 54
type input "32"
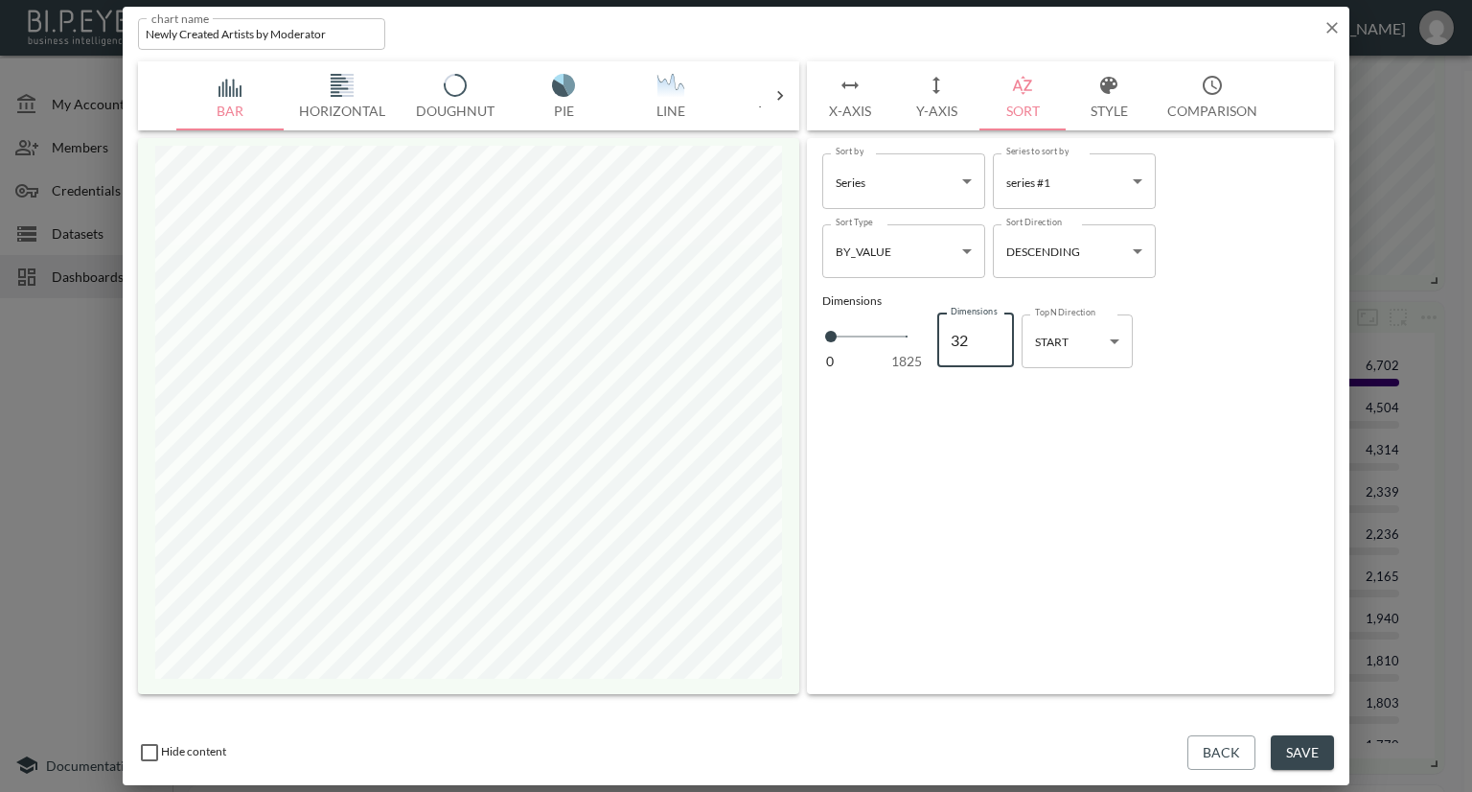
click at [991, 342] on input "32" at bounding box center [975, 340] width 77 height 54
drag, startPoint x: 979, startPoint y: 334, endPoint x: 935, endPoint y: 344, distance: 44.2
click at [935, 344] on div "0 1825 Dimensions 32 Dimensions" at bounding box center [918, 340] width 192 height 64
type input "1"
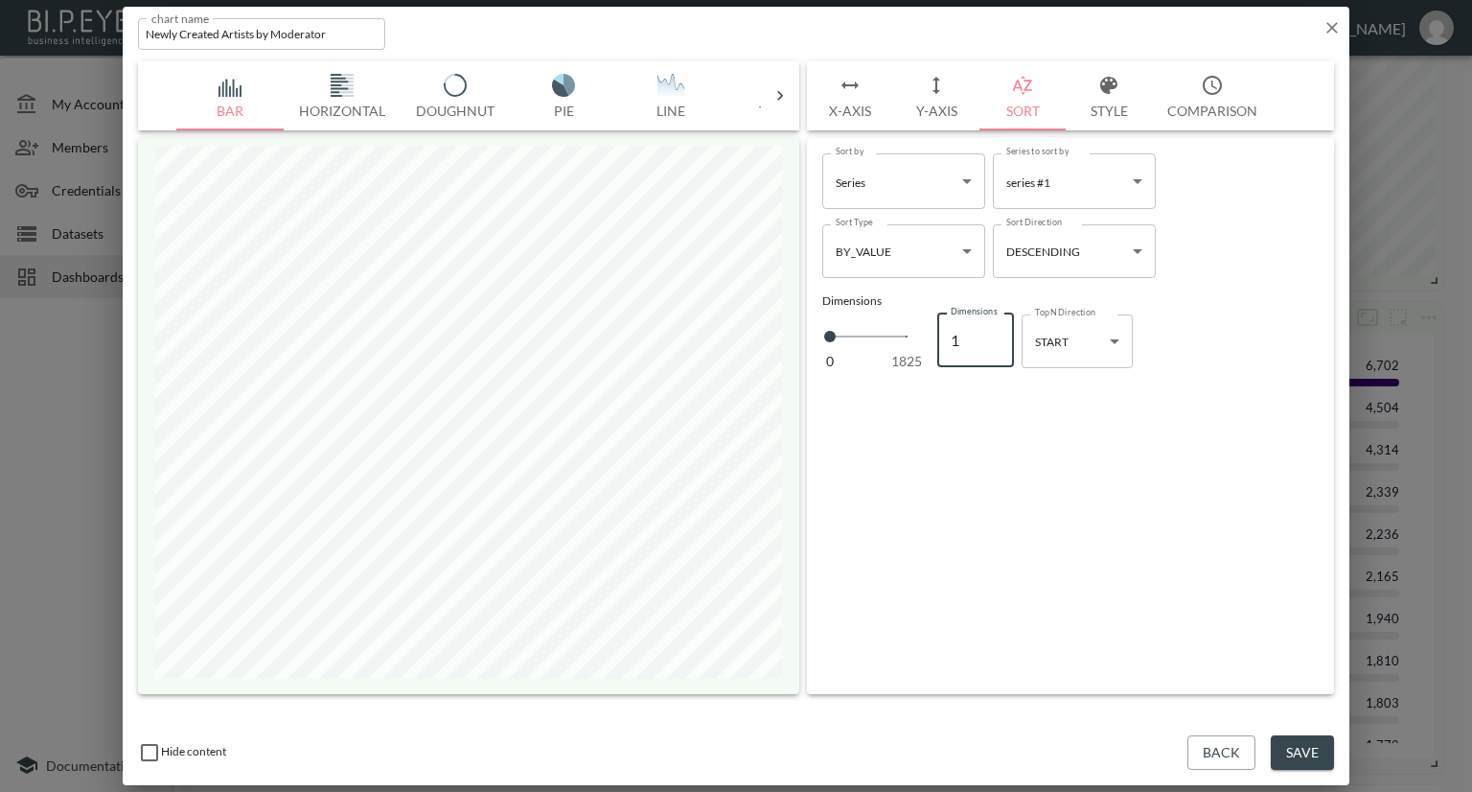
type input "10"
drag, startPoint x: 972, startPoint y: 338, endPoint x: 944, endPoint y: 349, distance: 29.7
click at [944, 349] on input "10" at bounding box center [975, 340] width 77 height 54
type input "2"
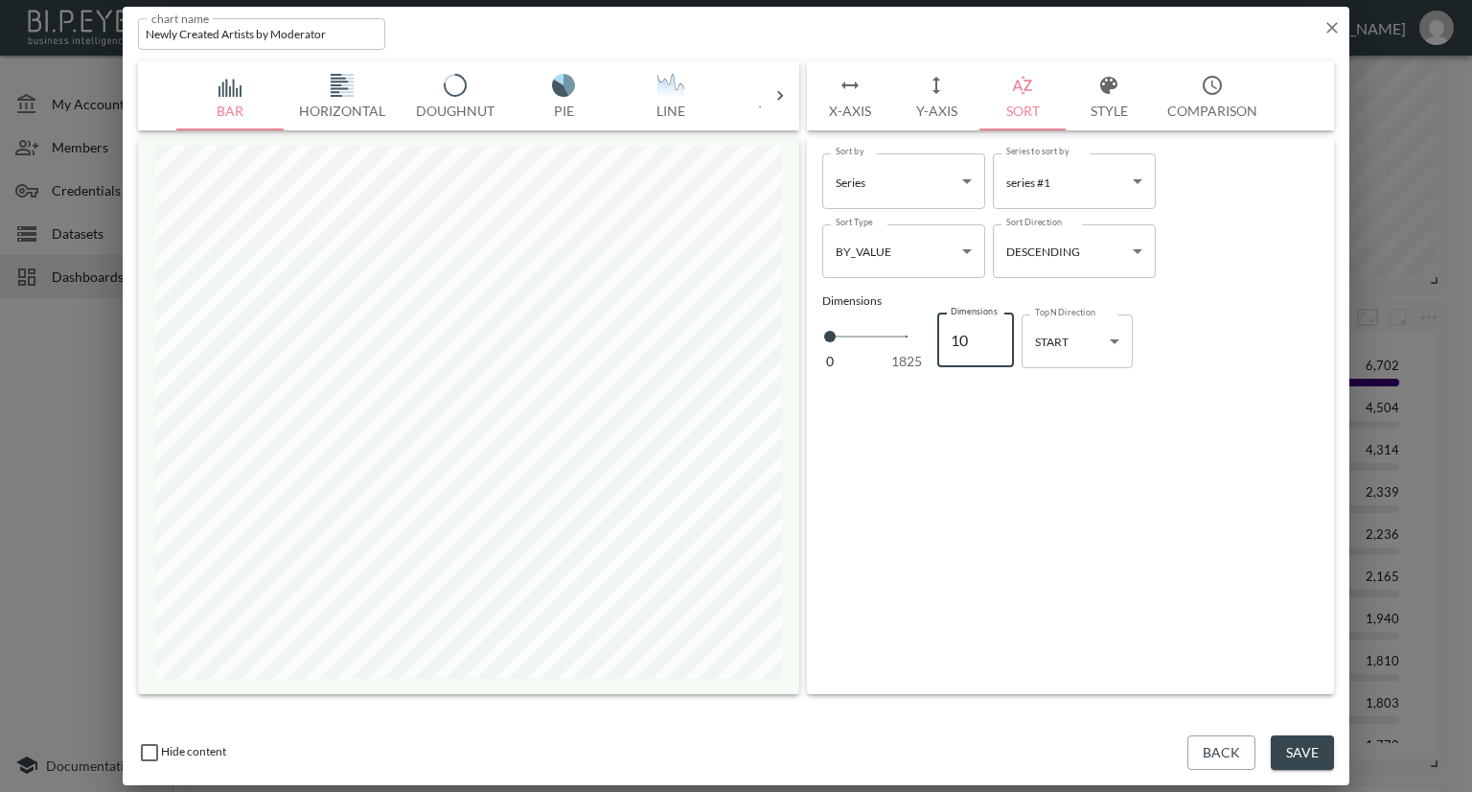
type input "2"
type input "20"
click at [857, 108] on button "X-Axis" at bounding box center [850, 95] width 86 height 69
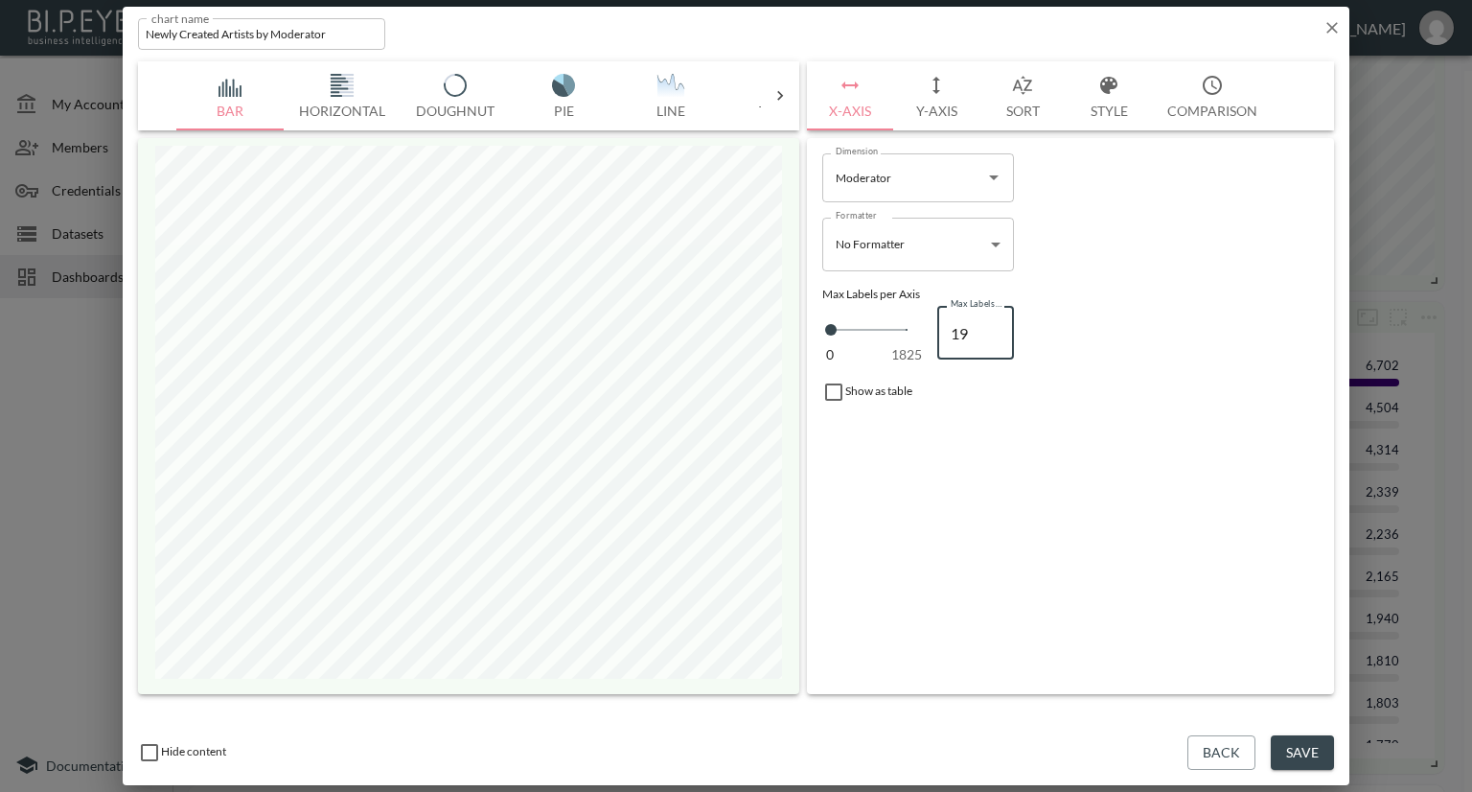
click at [971, 334] on input "19" at bounding box center [975, 333] width 77 height 54
drag, startPoint x: 971, startPoint y: 334, endPoint x: 932, endPoint y: 335, distance: 39.3
click at [932, 335] on div "0 1825 Max Labels per Axis 19 Max Labels per Axis" at bounding box center [1070, 333] width 496 height 64
type input "1"
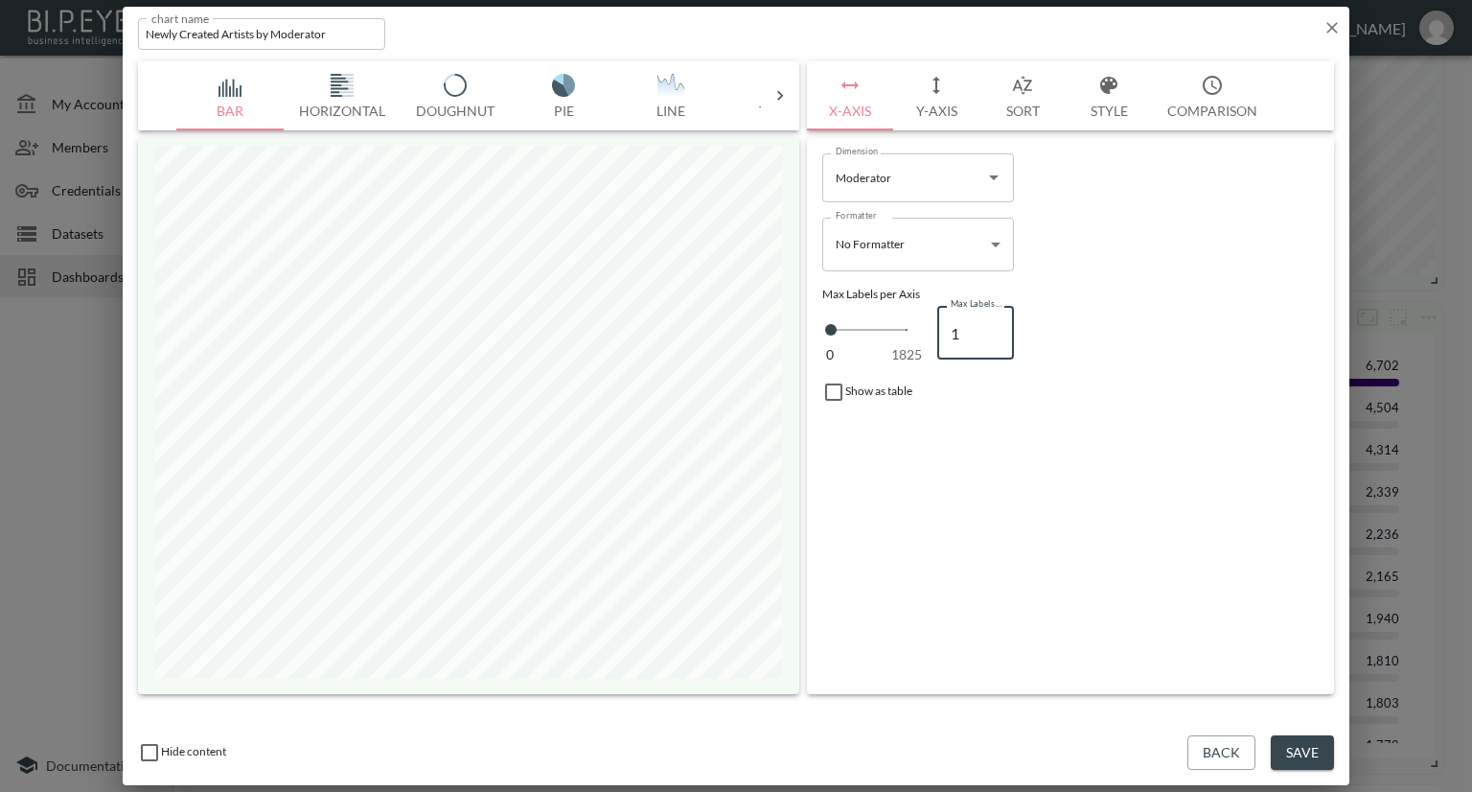
type input "10"
type input "100"
click at [1311, 750] on button "Save" at bounding box center [1302, 752] width 63 height 35
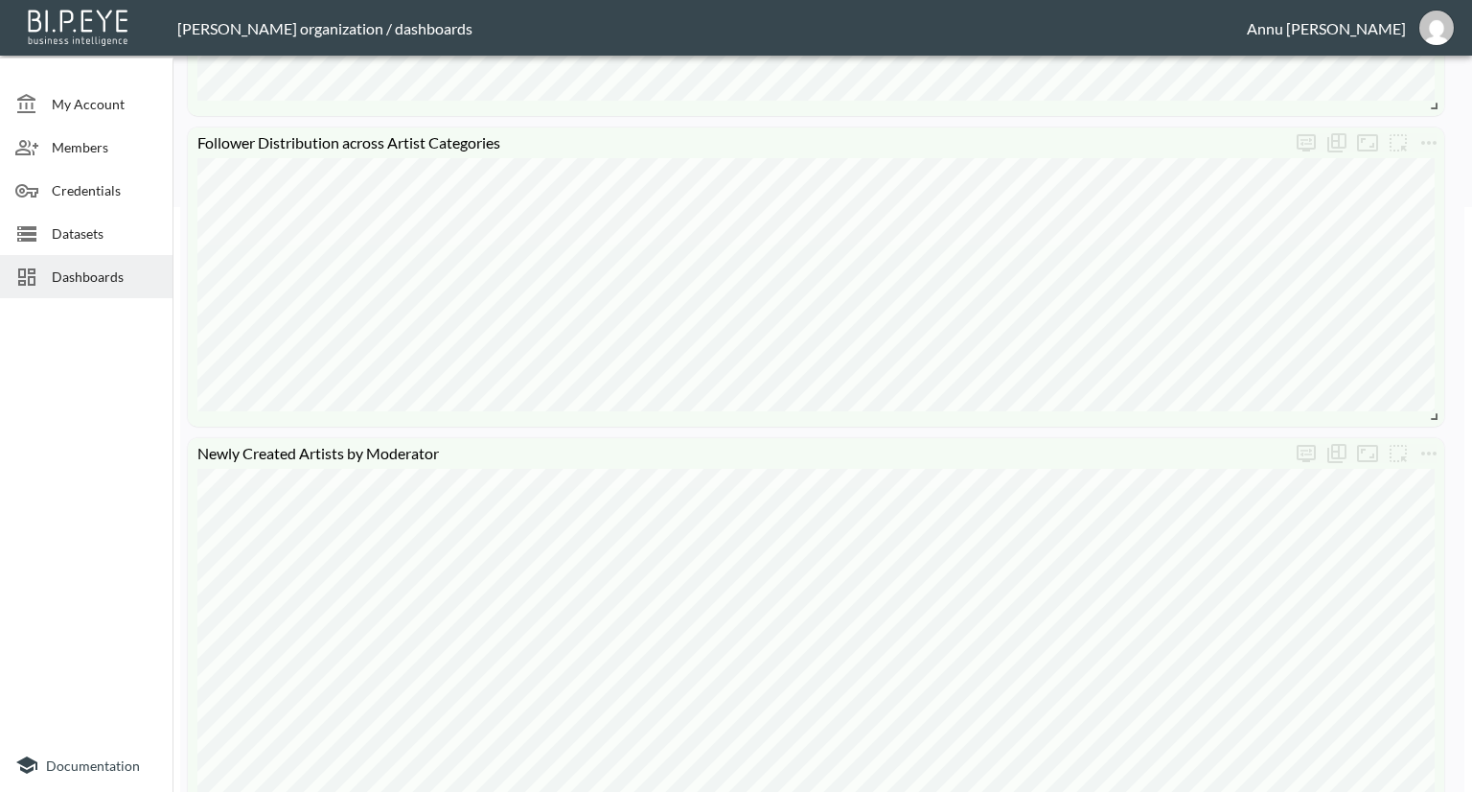
scroll to position [721, 0]
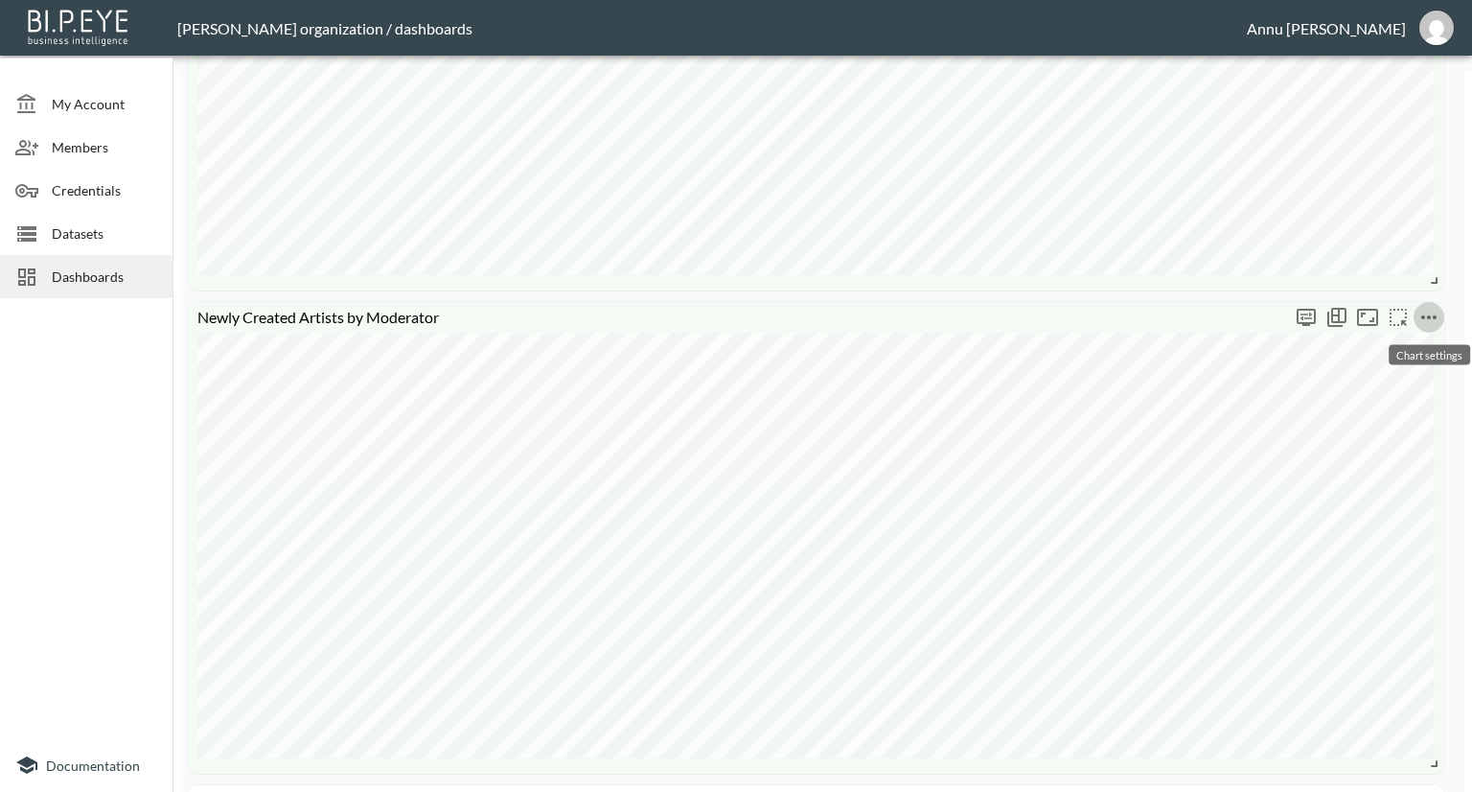
click at [1426, 319] on icon "more" at bounding box center [1429, 317] width 23 height 23
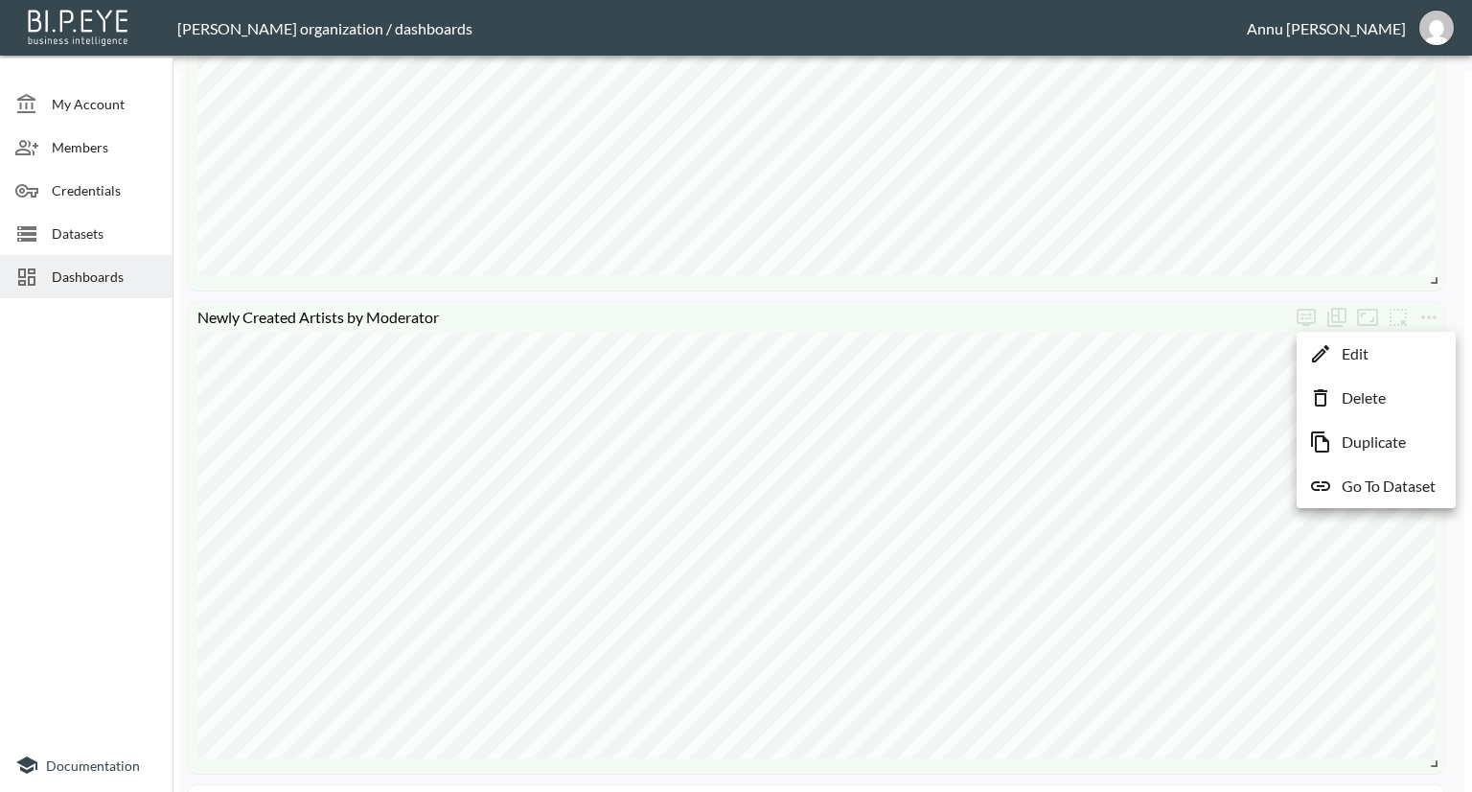
click at [1378, 360] on li "Edit" at bounding box center [1377, 353] width 150 height 35
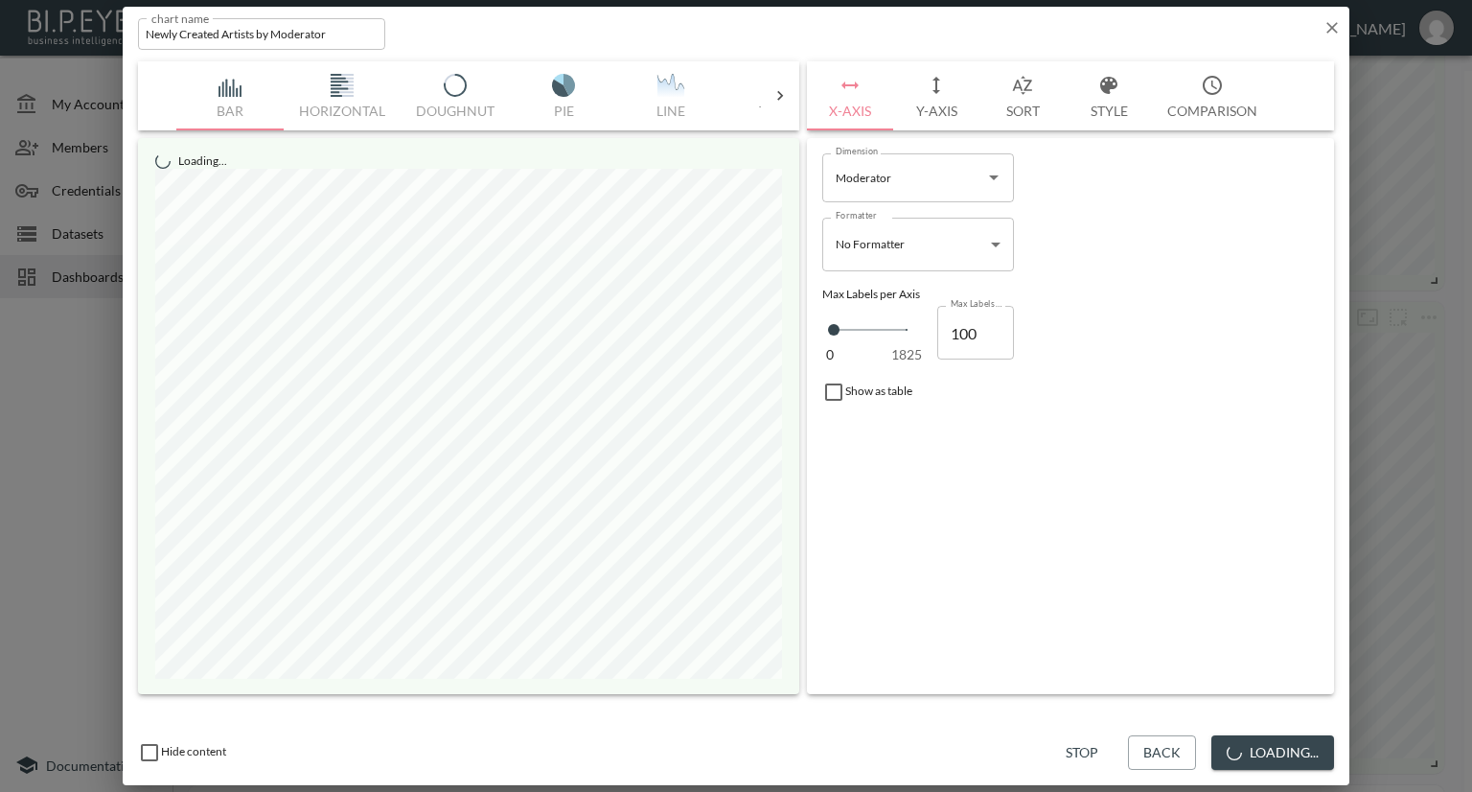
click at [1104, 116] on button "Style" at bounding box center [1109, 95] width 86 height 69
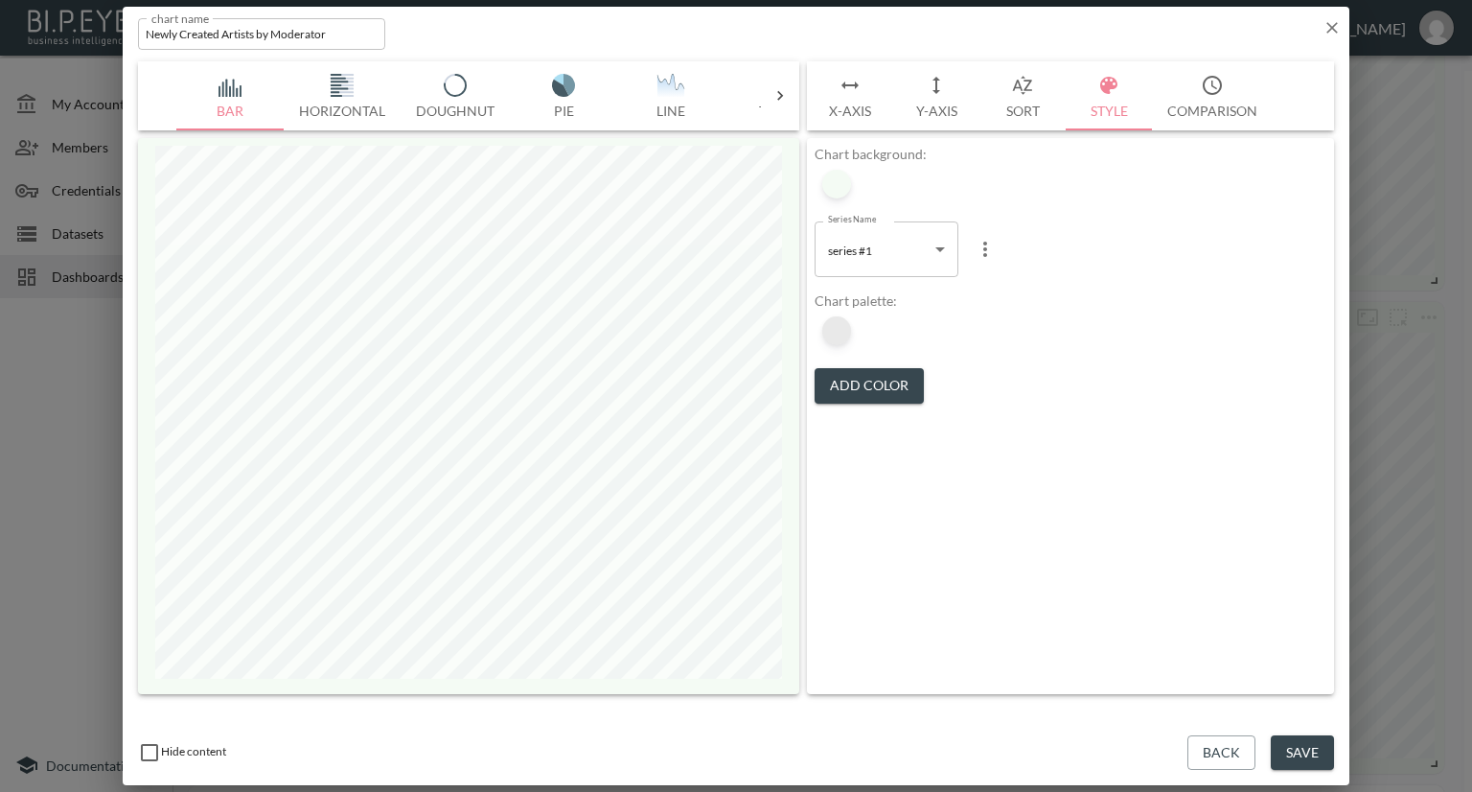
click at [836, 338] on div at bounding box center [836, 330] width 29 height 29
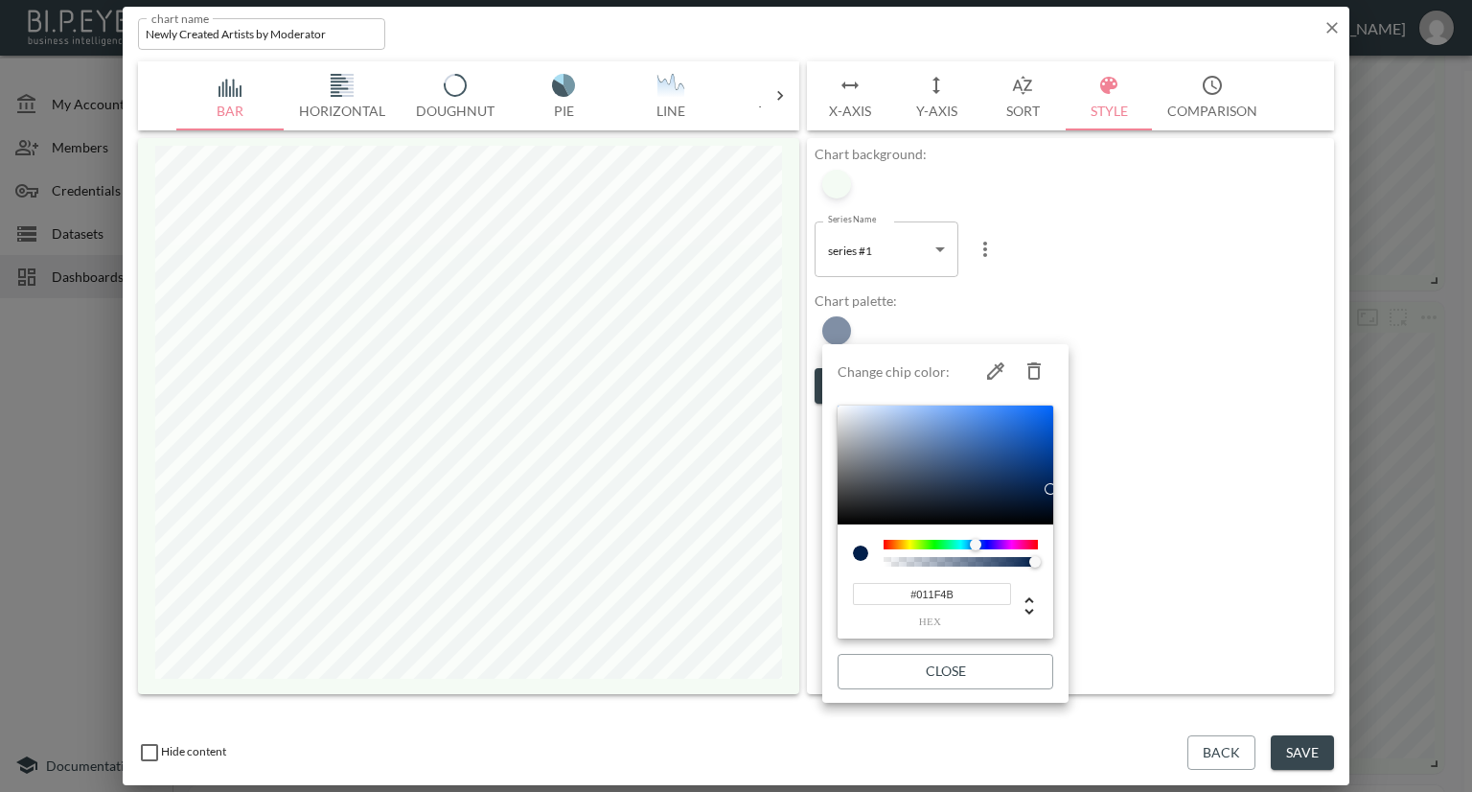
drag, startPoint x: 962, startPoint y: 590, endPoint x: 899, endPoint y: 600, distance: 64.0
click at [899, 600] on input "#011F4B" at bounding box center [932, 594] width 158 height 22
paste input "800E13"
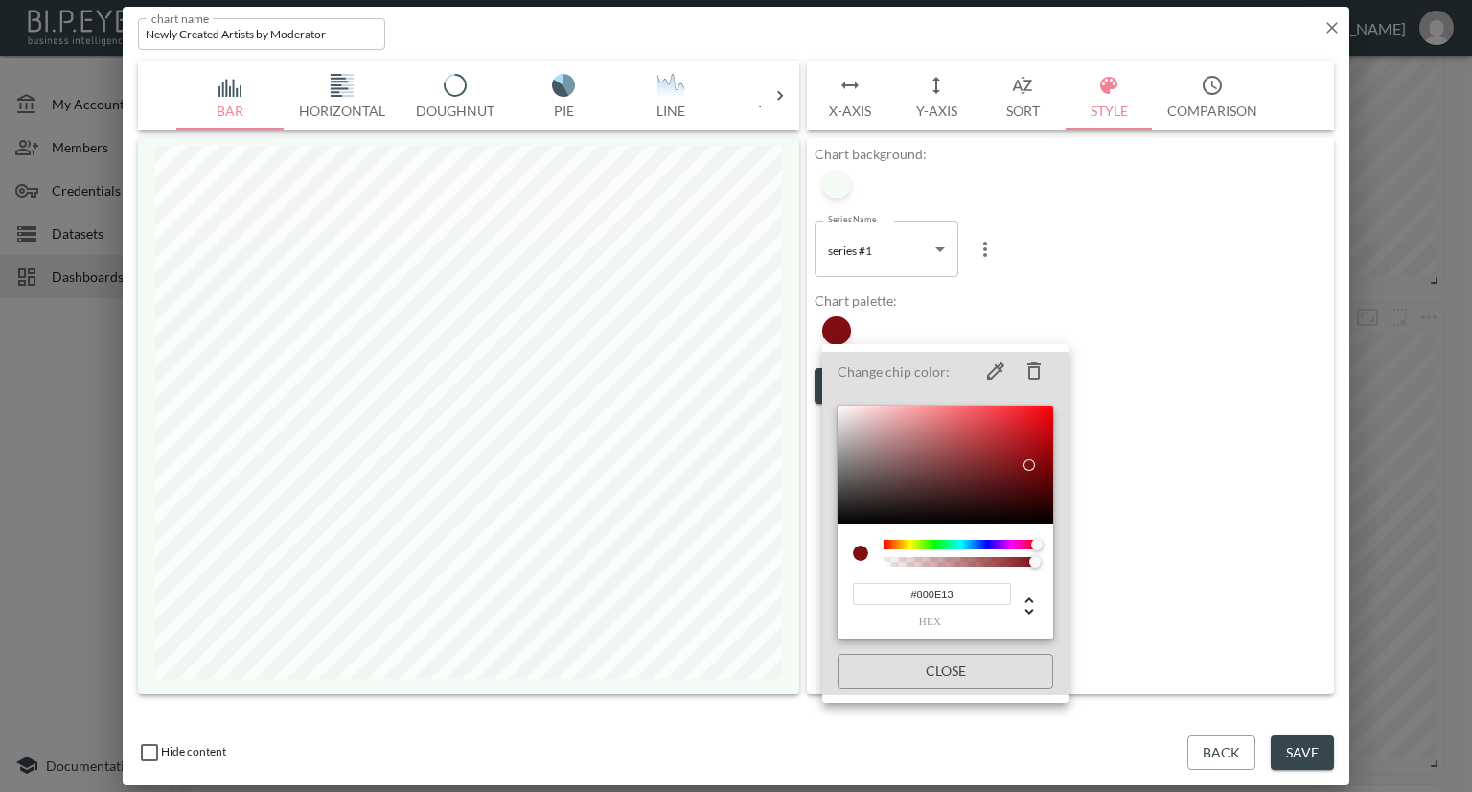
type input "#800E13"
click at [1196, 320] on div at bounding box center [736, 396] width 1472 height 792
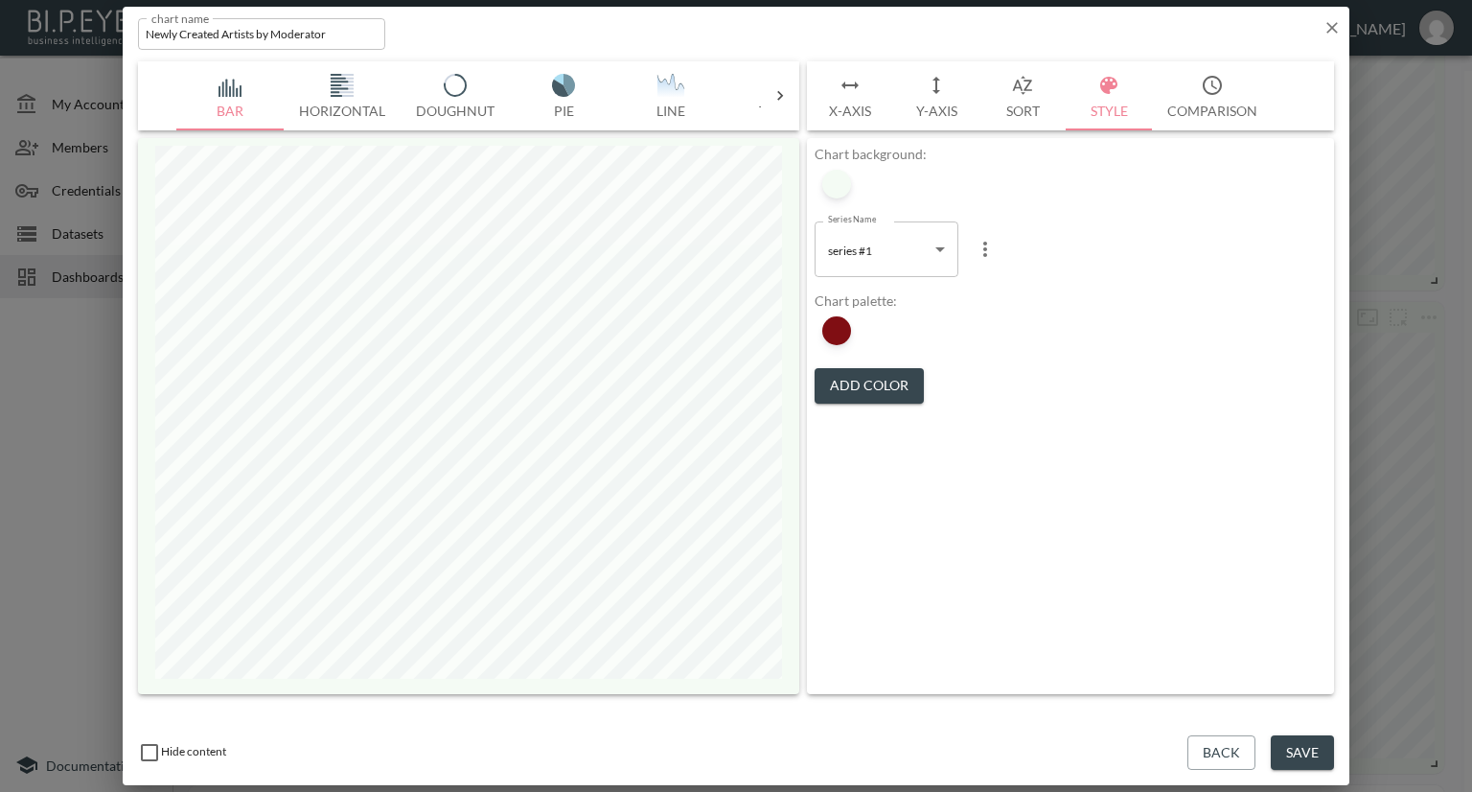
click at [1301, 741] on button "Save" at bounding box center [1302, 752] width 63 height 35
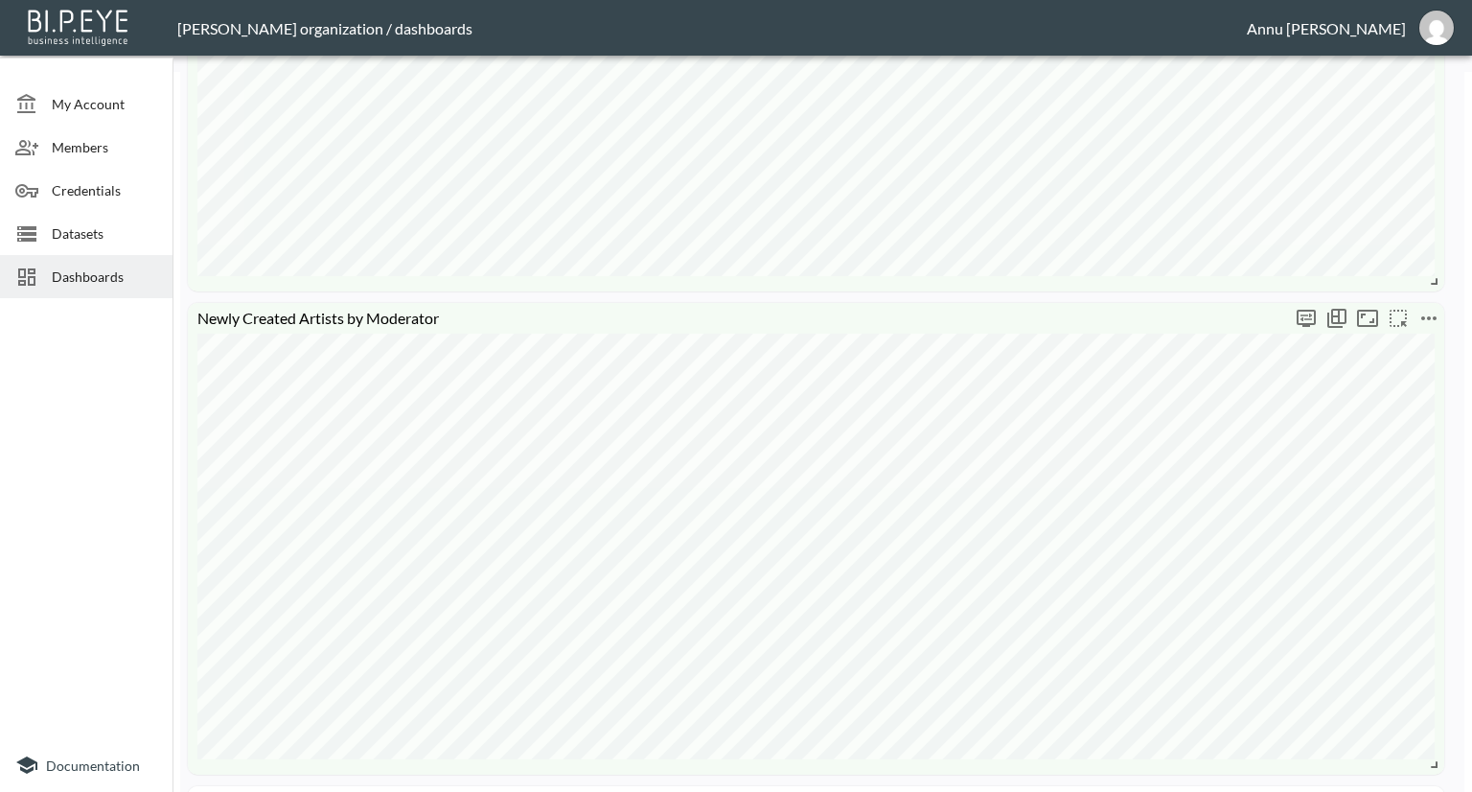
scroll to position [671, 0]
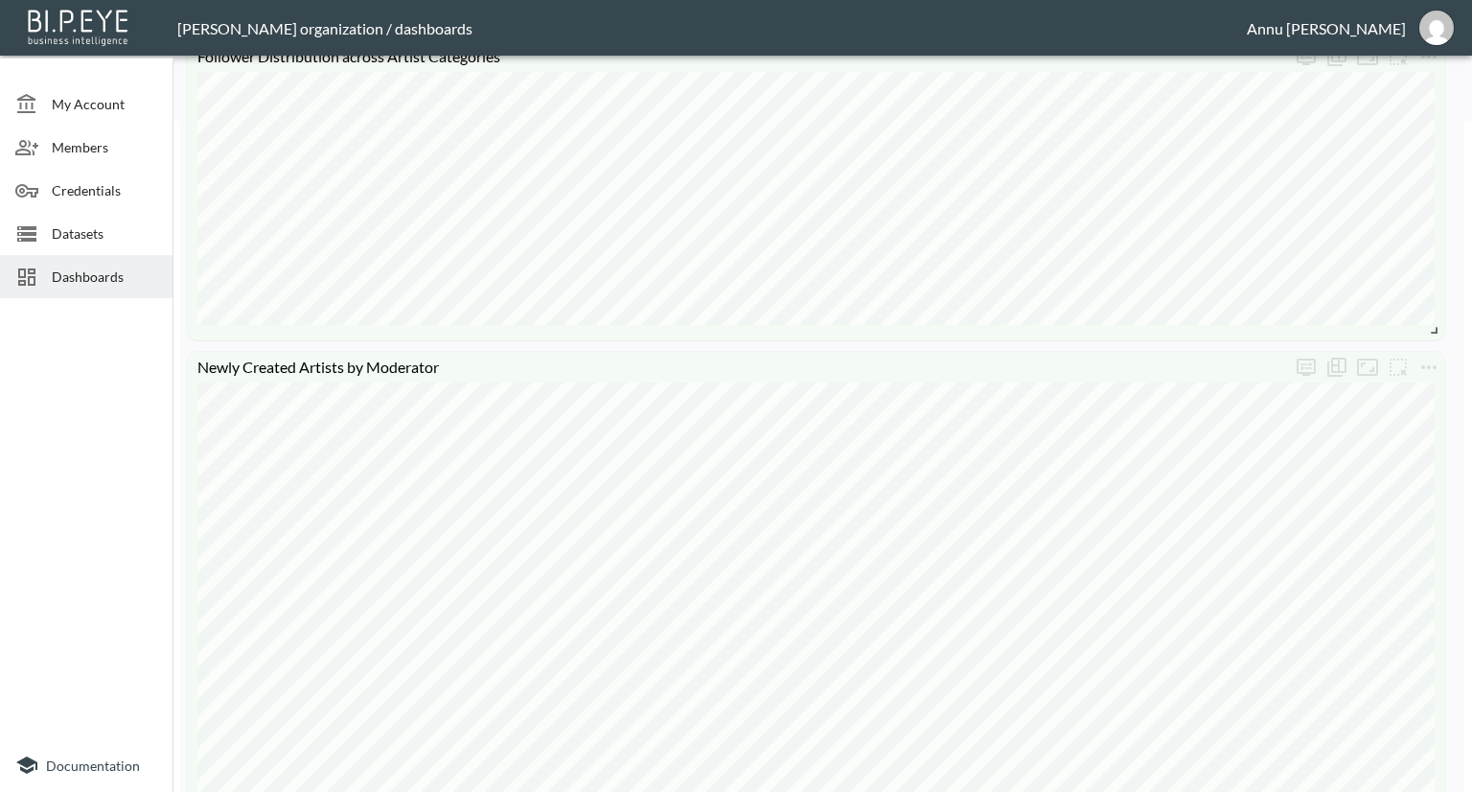
click at [1445, 365] on div "Top 1000 Artists by Followers Id Person Display Name Followers Count Latest Art…" at bounding box center [818, 806] width 1277 height 2726
click at [1436, 368] on icon "more" at bounding box center [1429, 367] width 23 height 23
click at [1405, 405] on li "Edit" at bounding box center [1377, 404] width 150 height 35
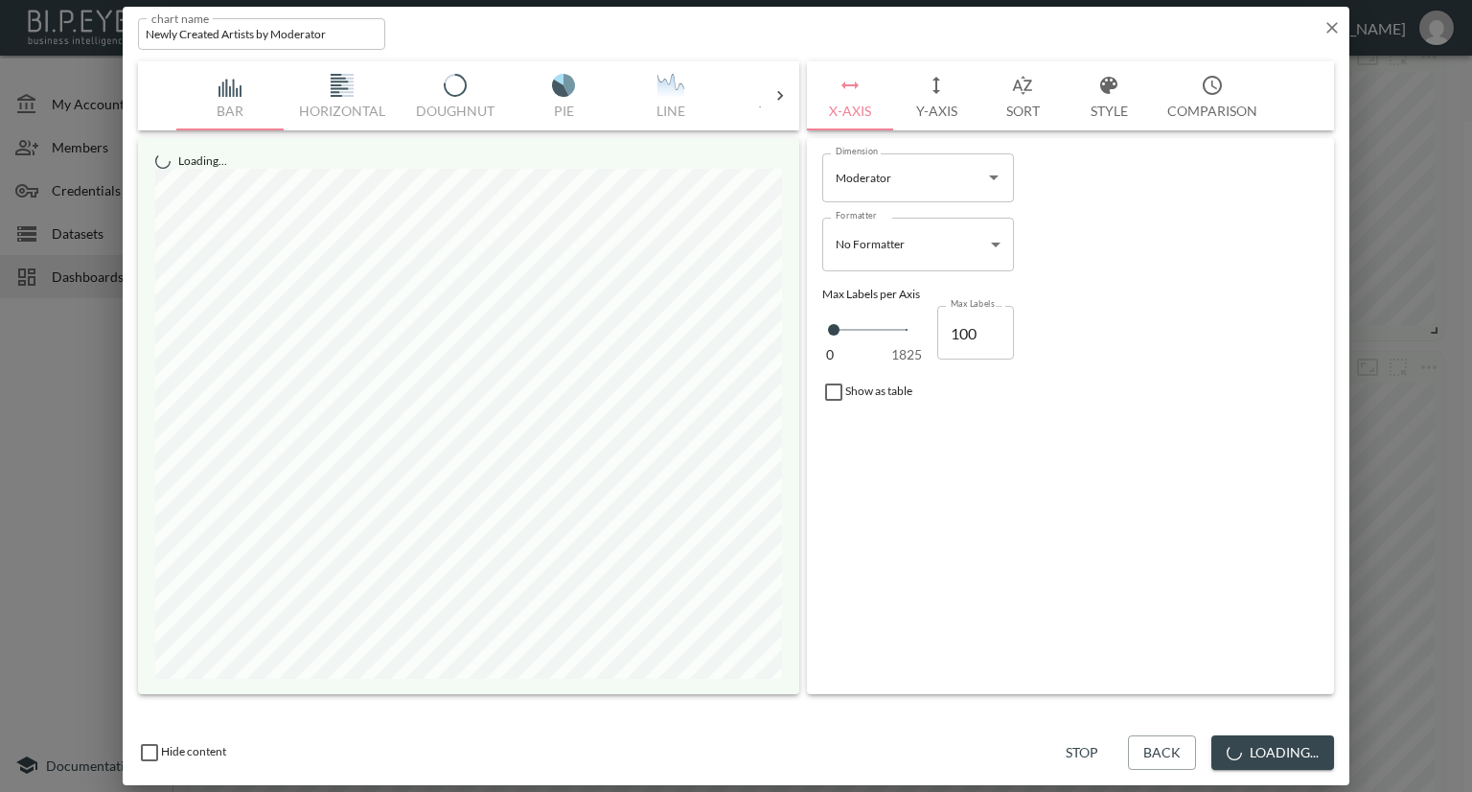
click at [1097, 109] on button "Style" at bounding box center [1109, 95] width 86 height 69
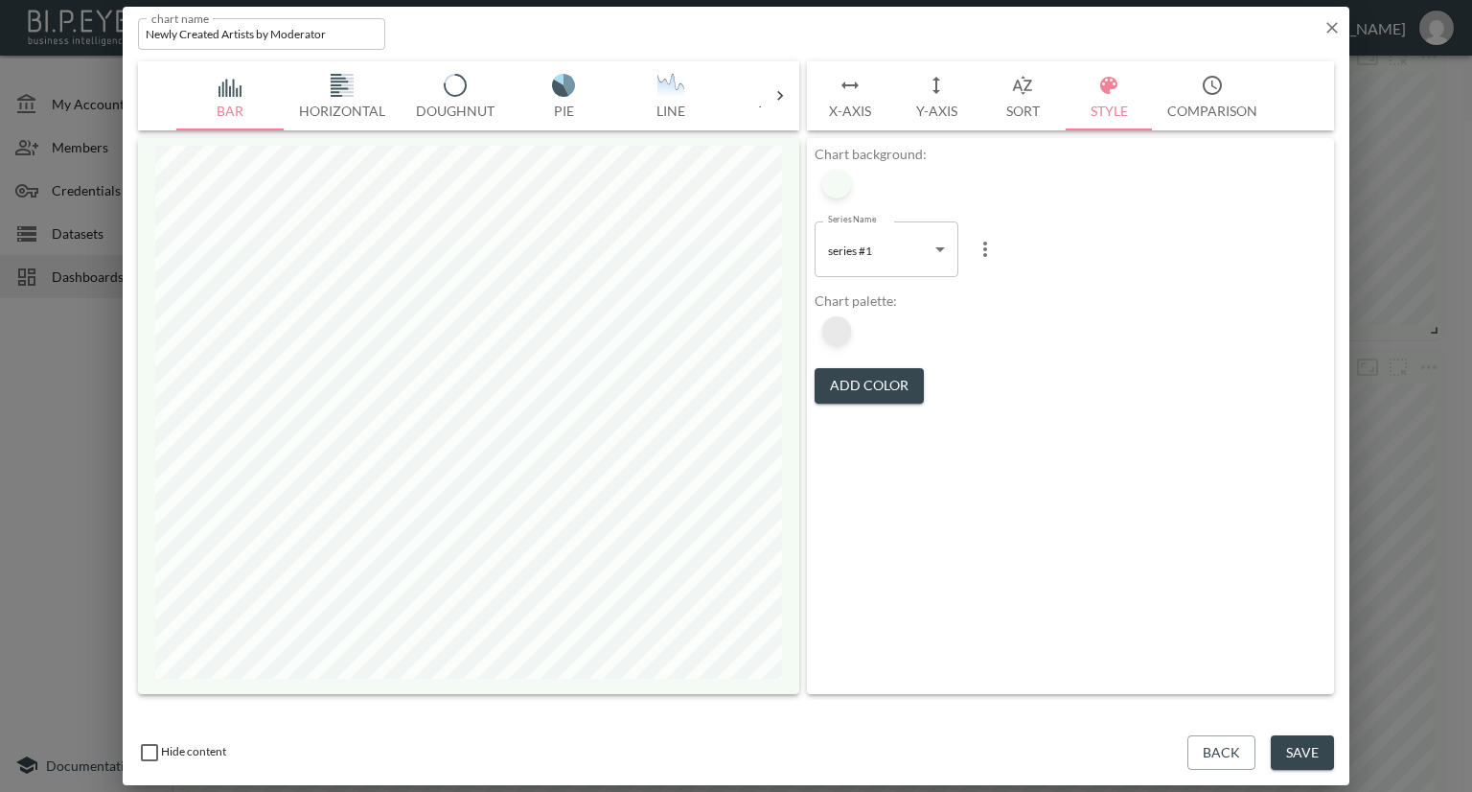
click at [847, 333] on div at bounding box center [836, 330] width 29 height 29
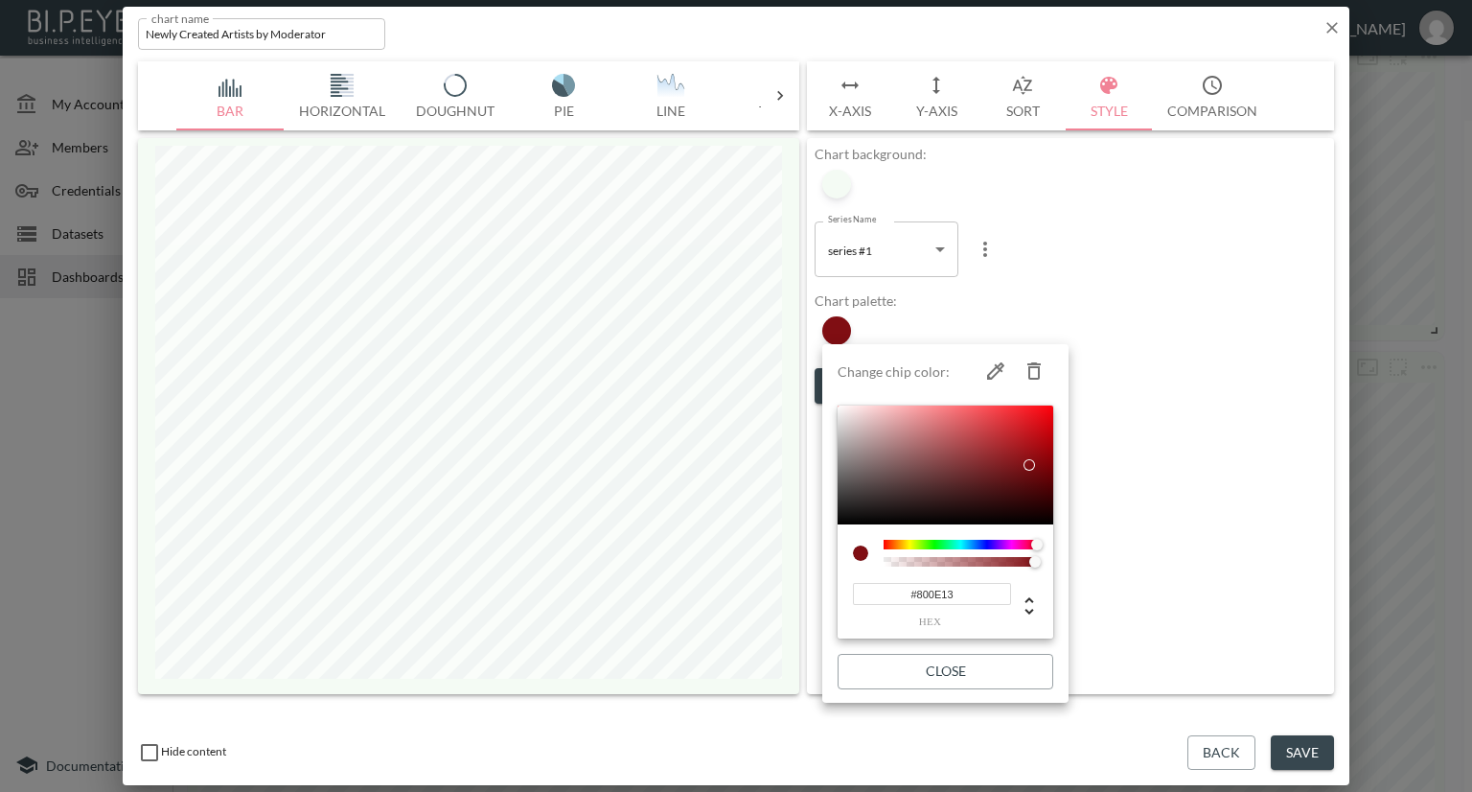
type input "#CE8589"
click at [913, 428] on div at bounding box center [946, 464] width 216 height 119
click at [1250, 550] on div at bounding box center [736, 396] width 1472 height 792
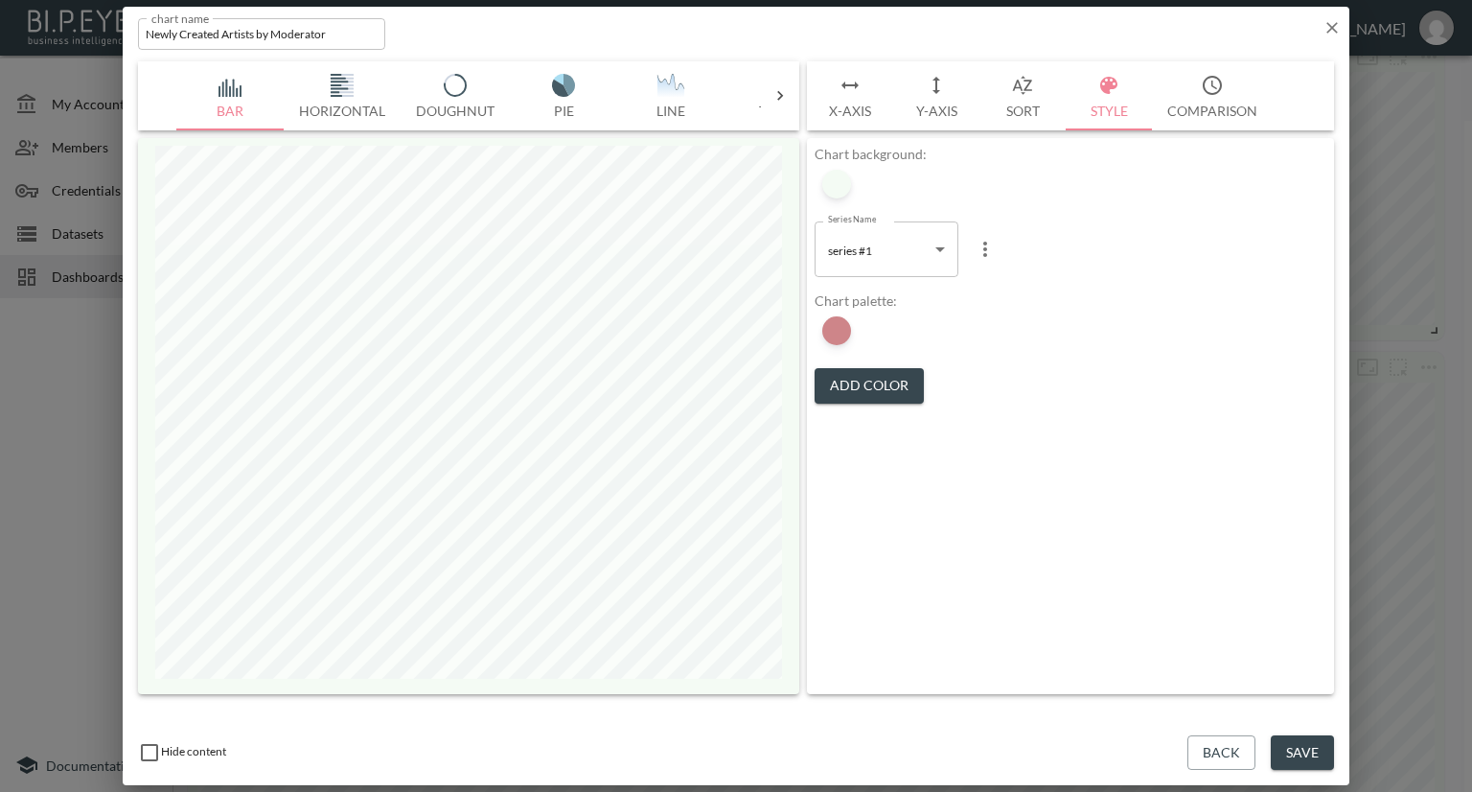
click at [1293, 752] on button "Save" at bounding box center [1302, 752] width 63 height 35
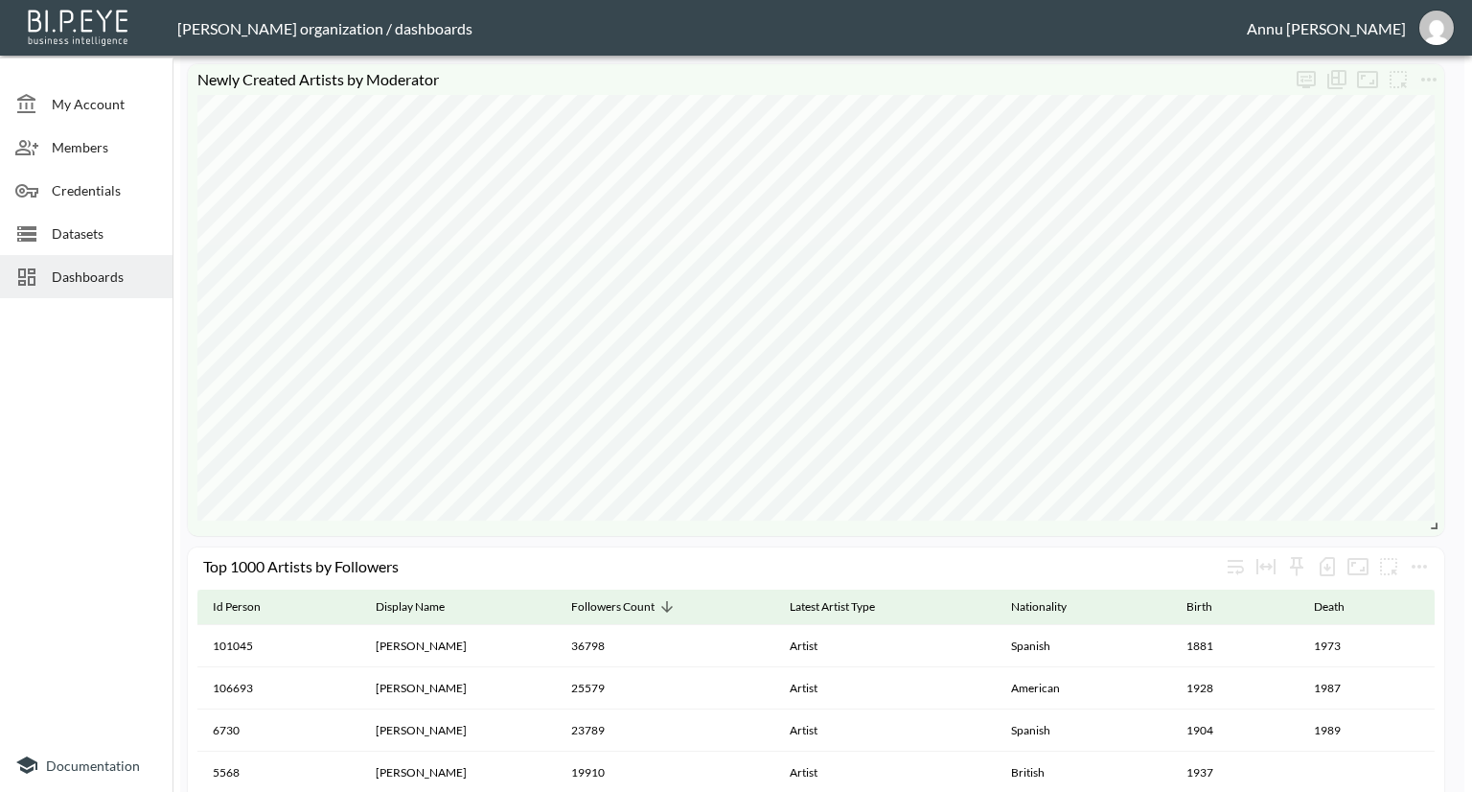
scroll to position [575, 0]
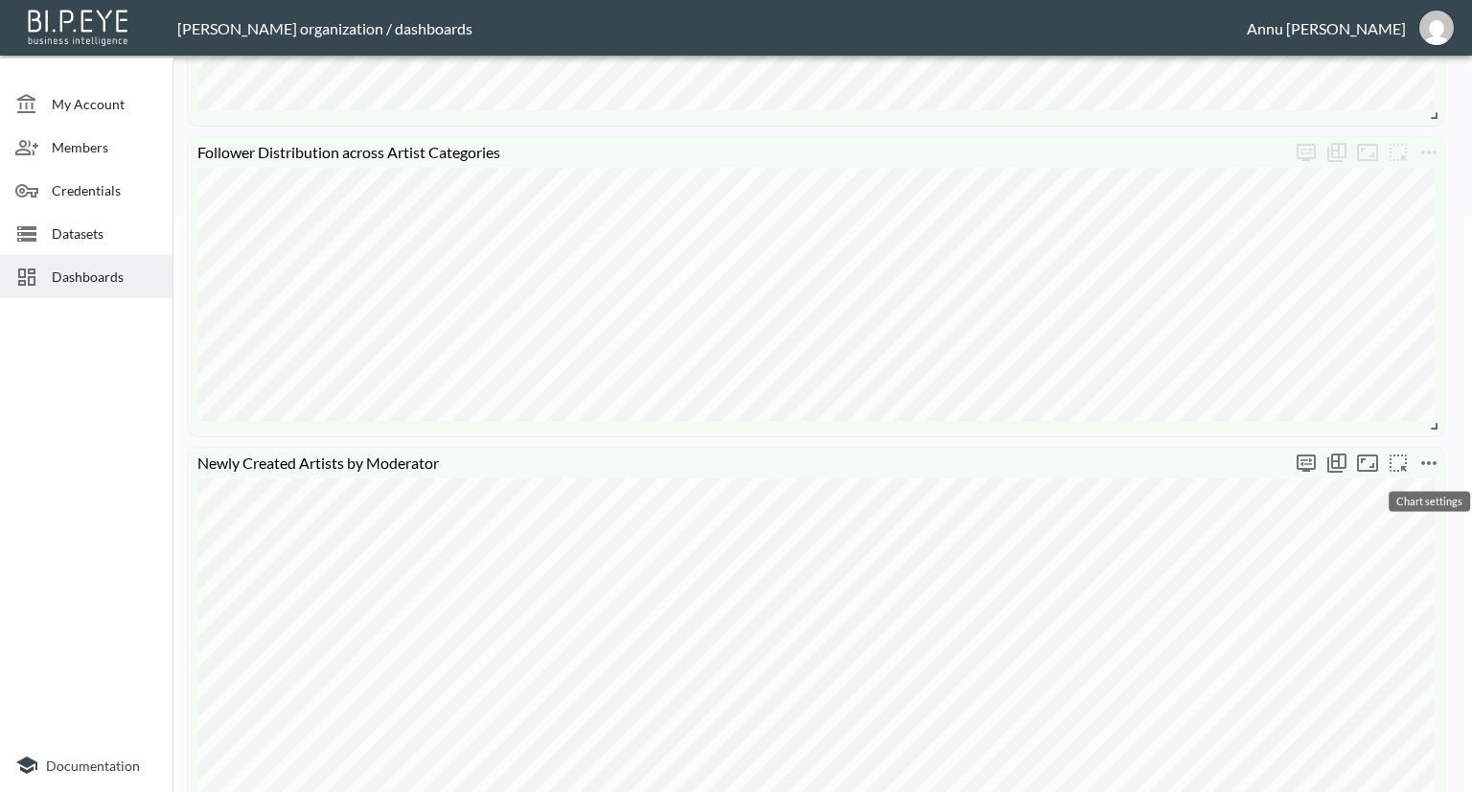
click at [1422, 457] on icon "more" at bounding box center [1429, 462] width 23 height 23
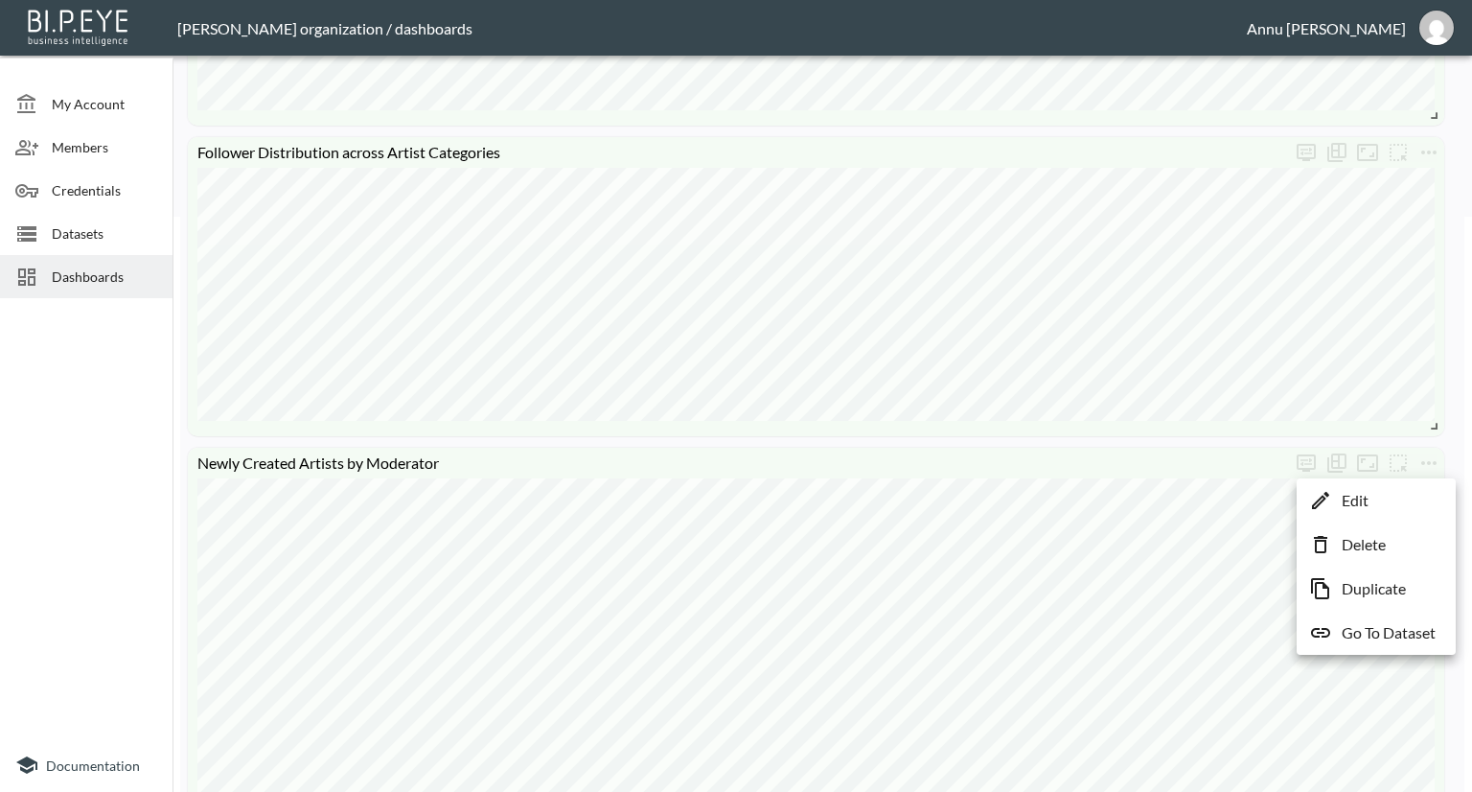
click at [1391, 506] on li "Edit" at bounding box center [1377, 500] width 150 height 35
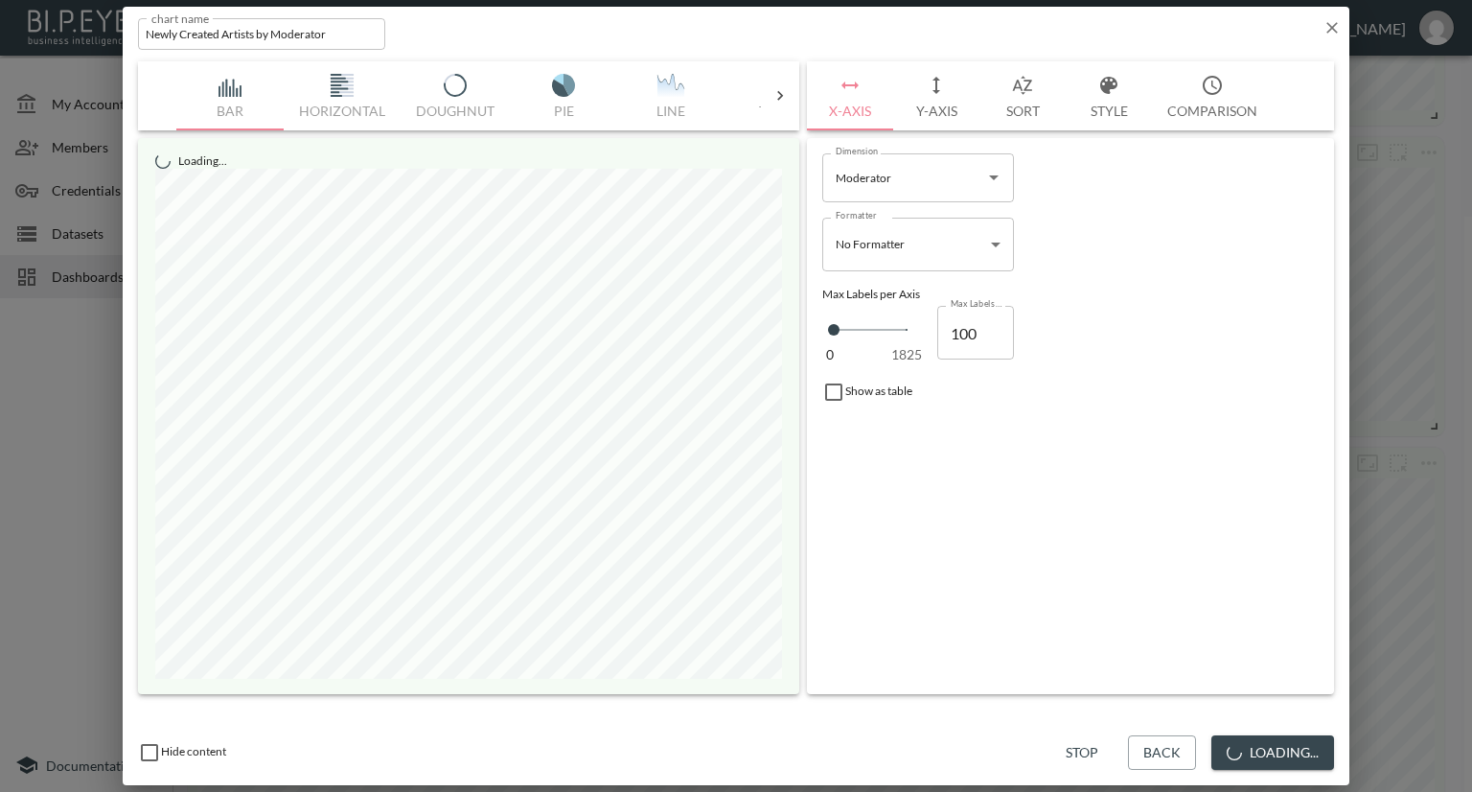
click at [1090, 106] on button "Style" at bounding box center [1109, 95] width 86 height 69
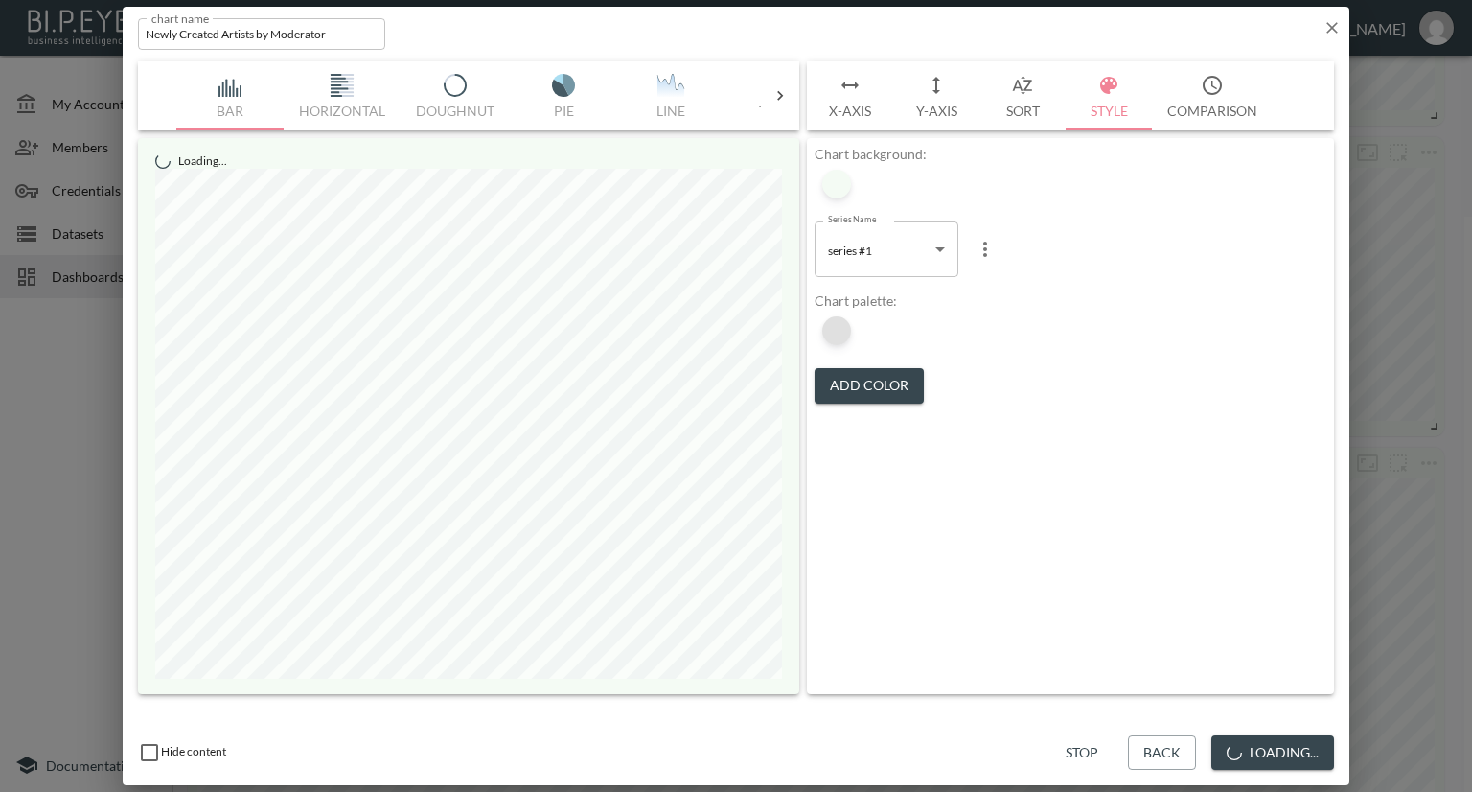
click at [844, 329] on div at bounding box center [836, 330] width 29 height 29
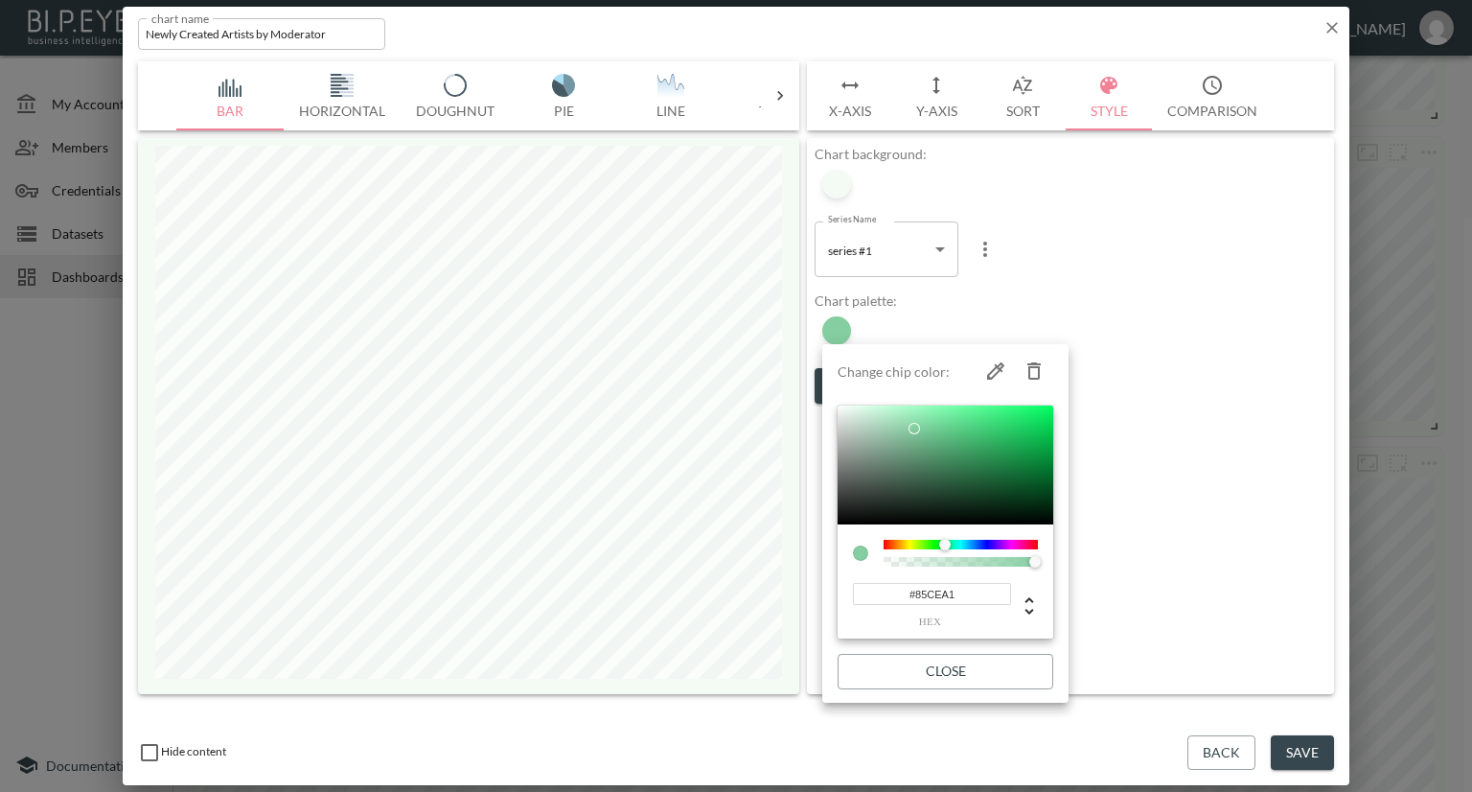
click at [945, 544] on div at bounding box center [961, 545] width 154 height 10
click at [915, 470] on div at bounding box center [946, 464] width 216 height 119
click at [917, 449] on div at bounding box center [946, 464] width 216 height 119
drag, startPoint x: 962, startPoint y: 594, endPoint x: 874, endPoint y: 602, distance: 88.5
click at [874, 602] on input "#66A27D" at bounding box center [932, 594] width 158 height 22
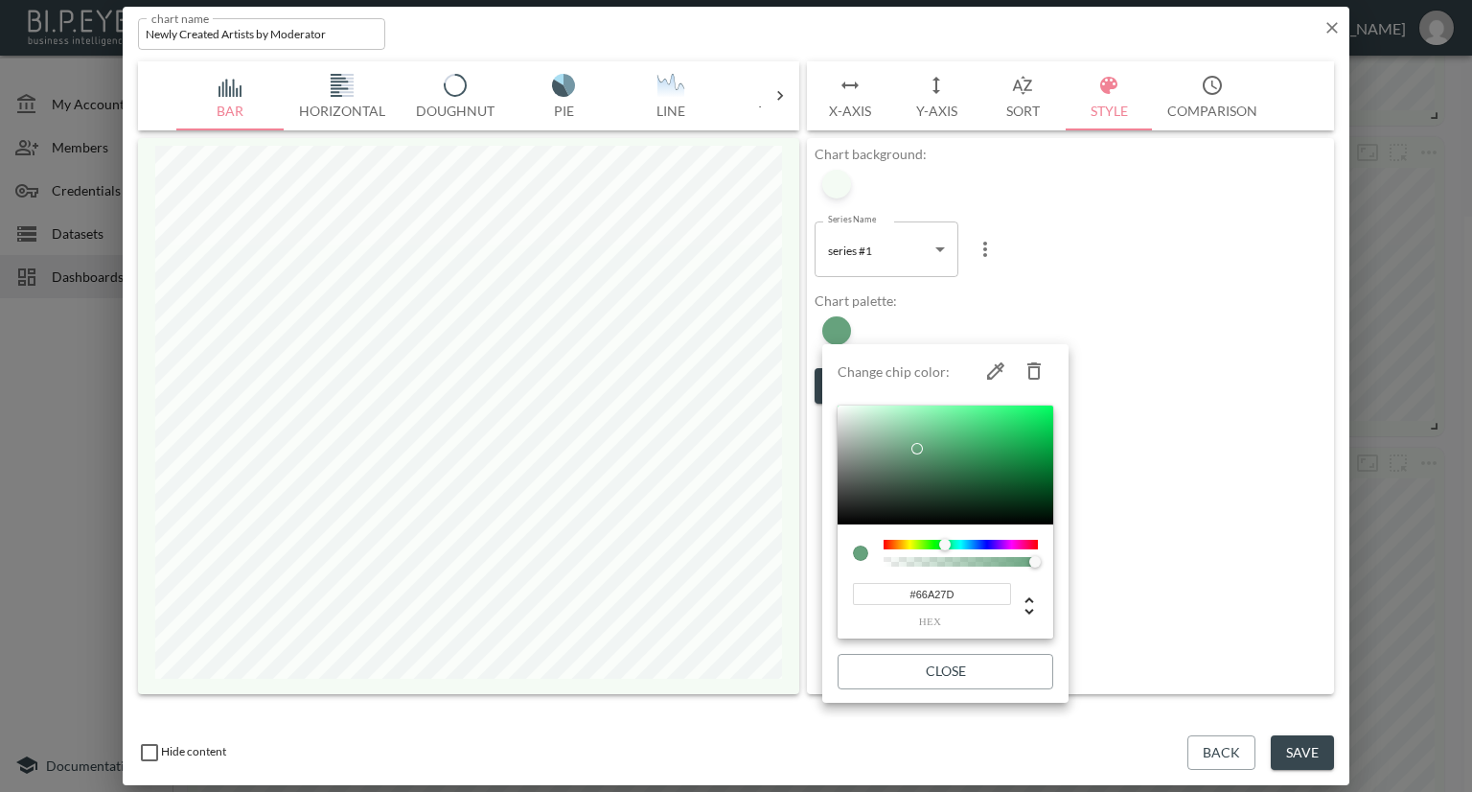
paste input "065F46"
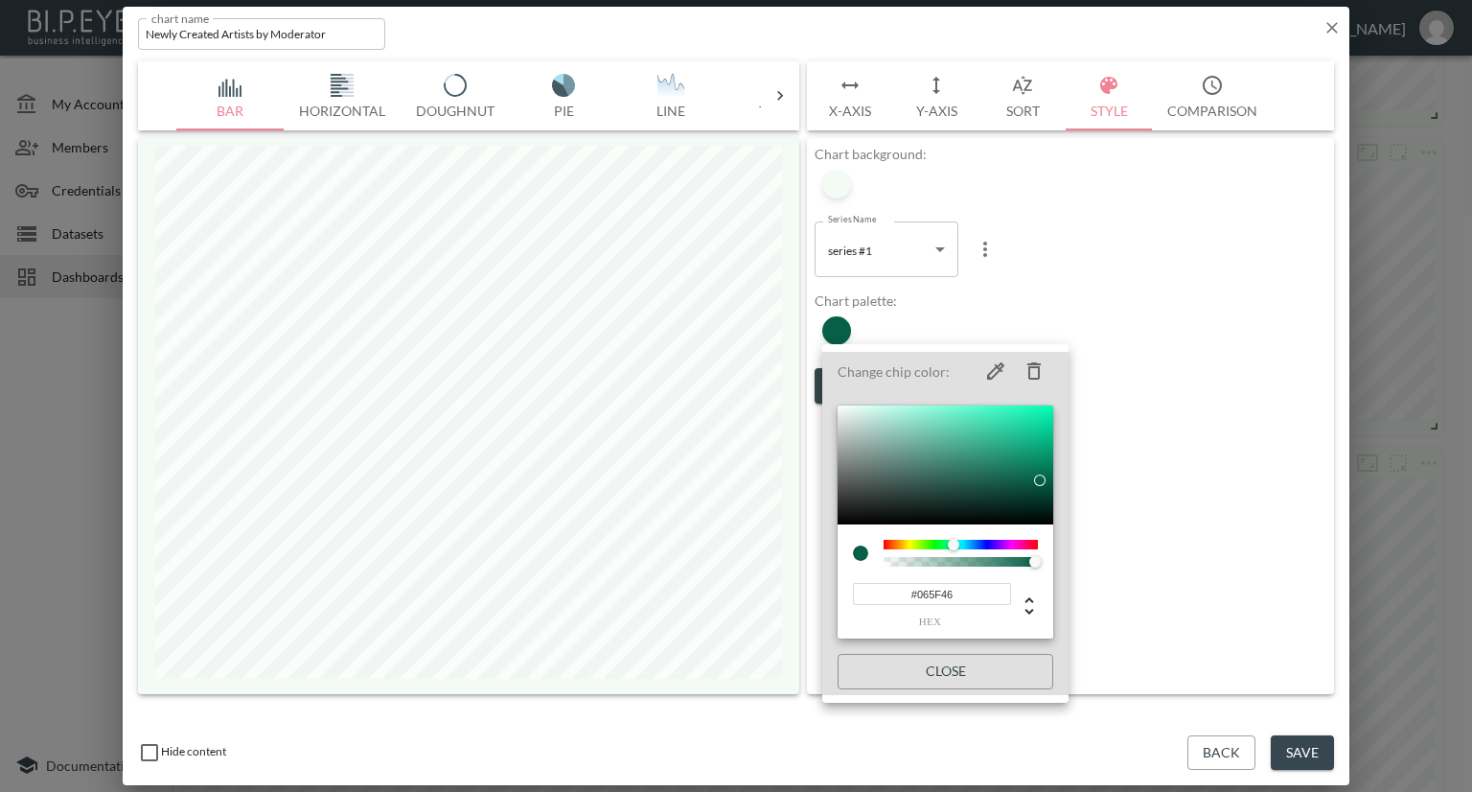
type input "#065F46"
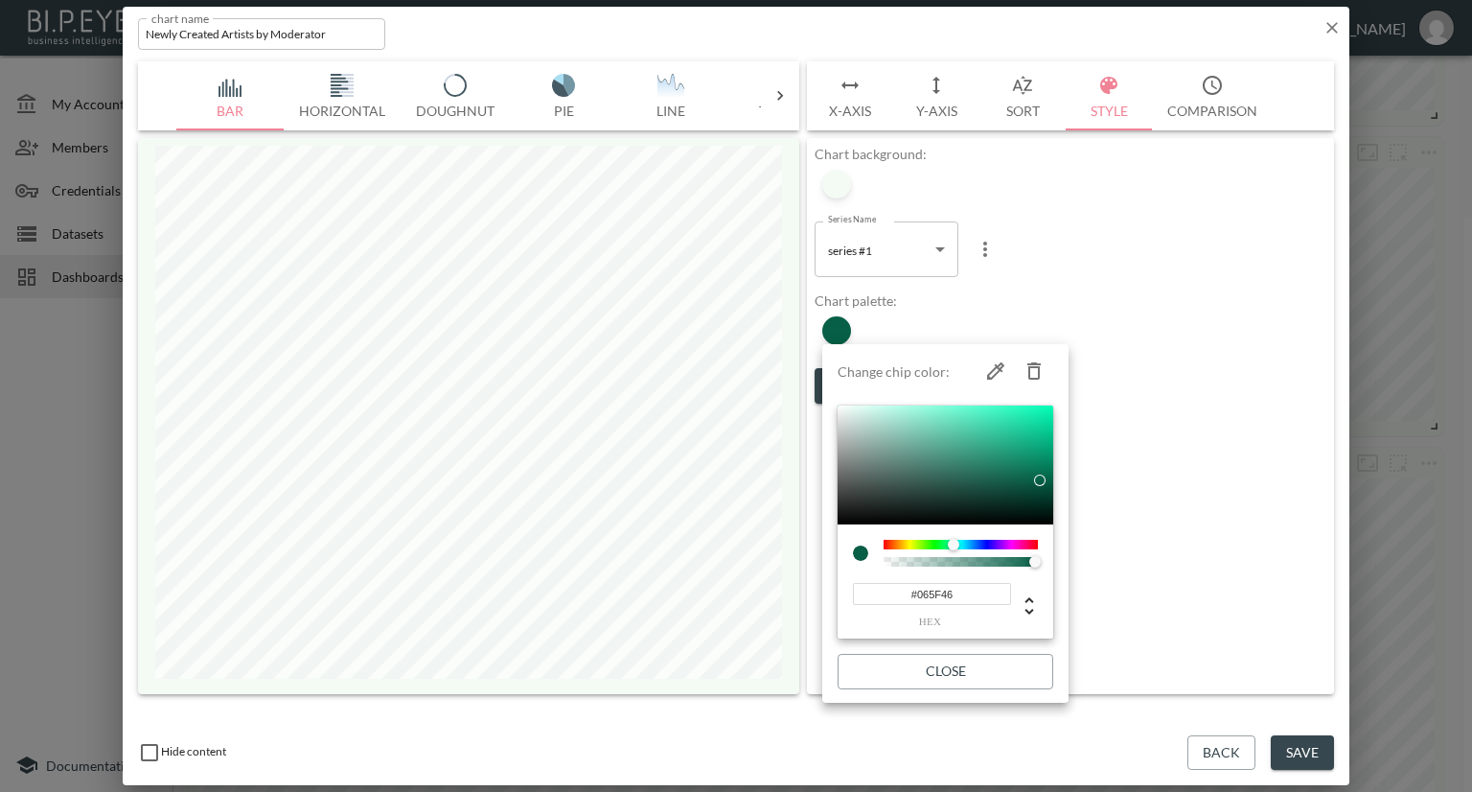
click at [1128, 346] on div at bounding box center [736, 396] width 1472 height 792
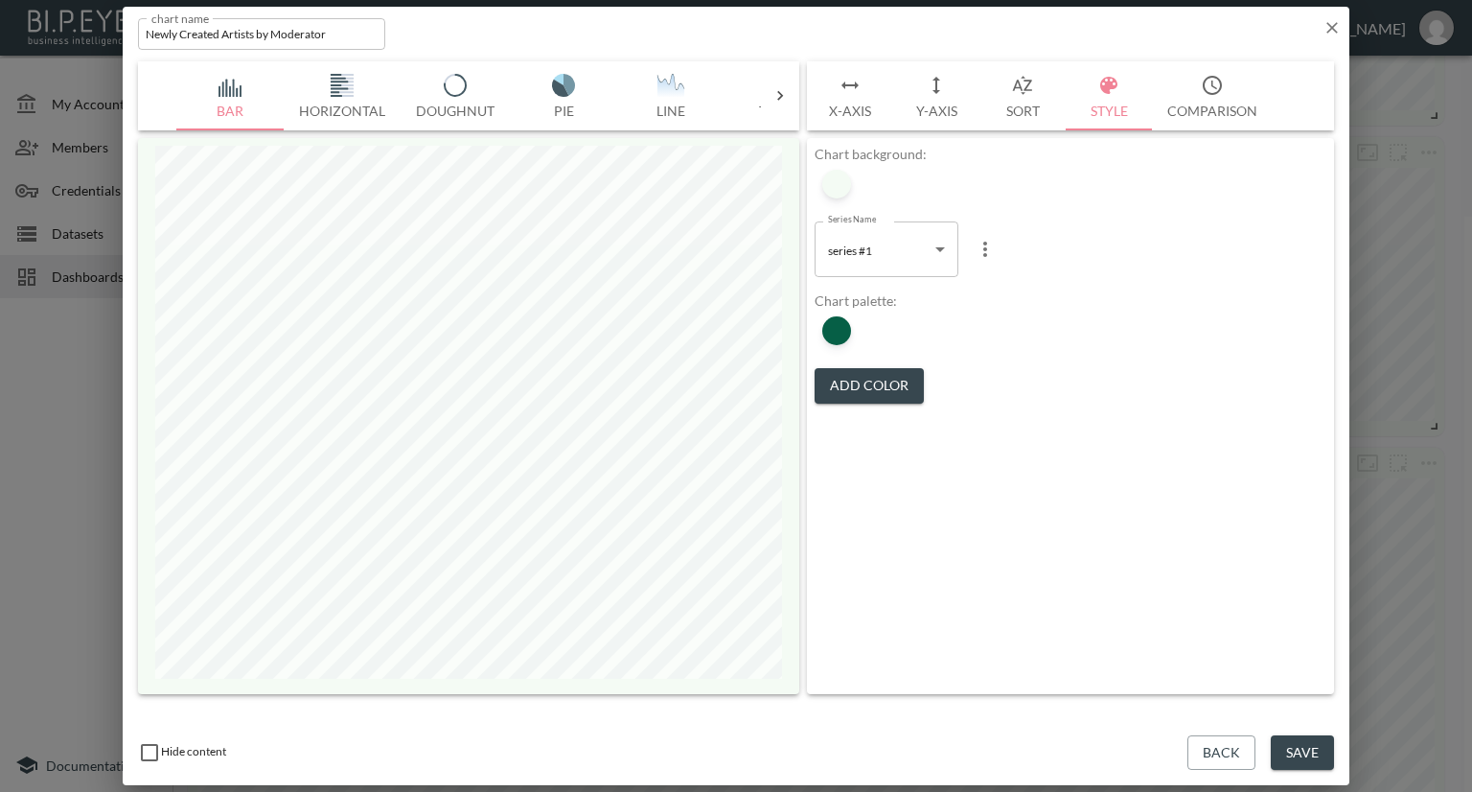
click at [1308, 750] on button "Save" at bounding box center [1302, 752] width 63 height 35
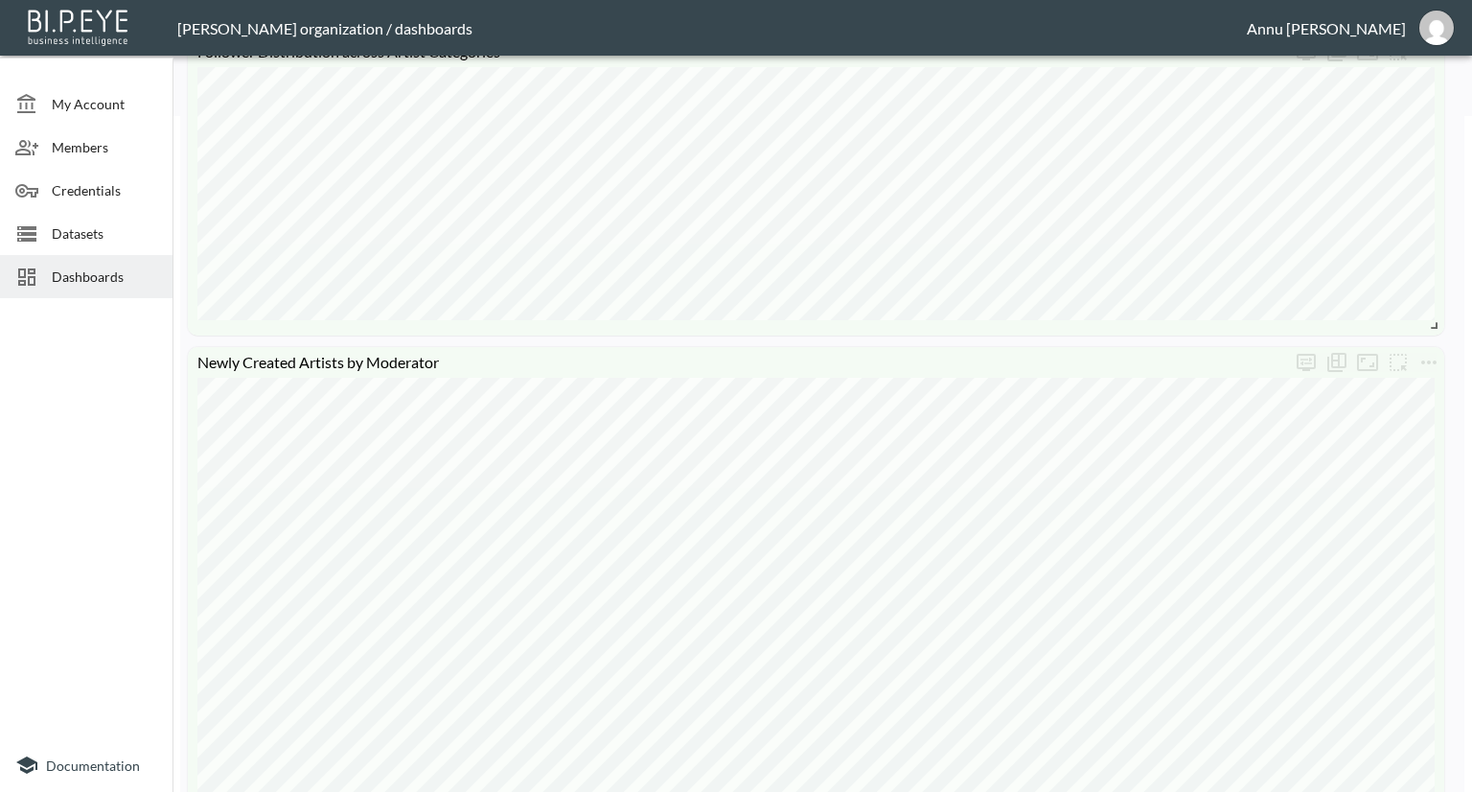
scroll to position [767, 0]
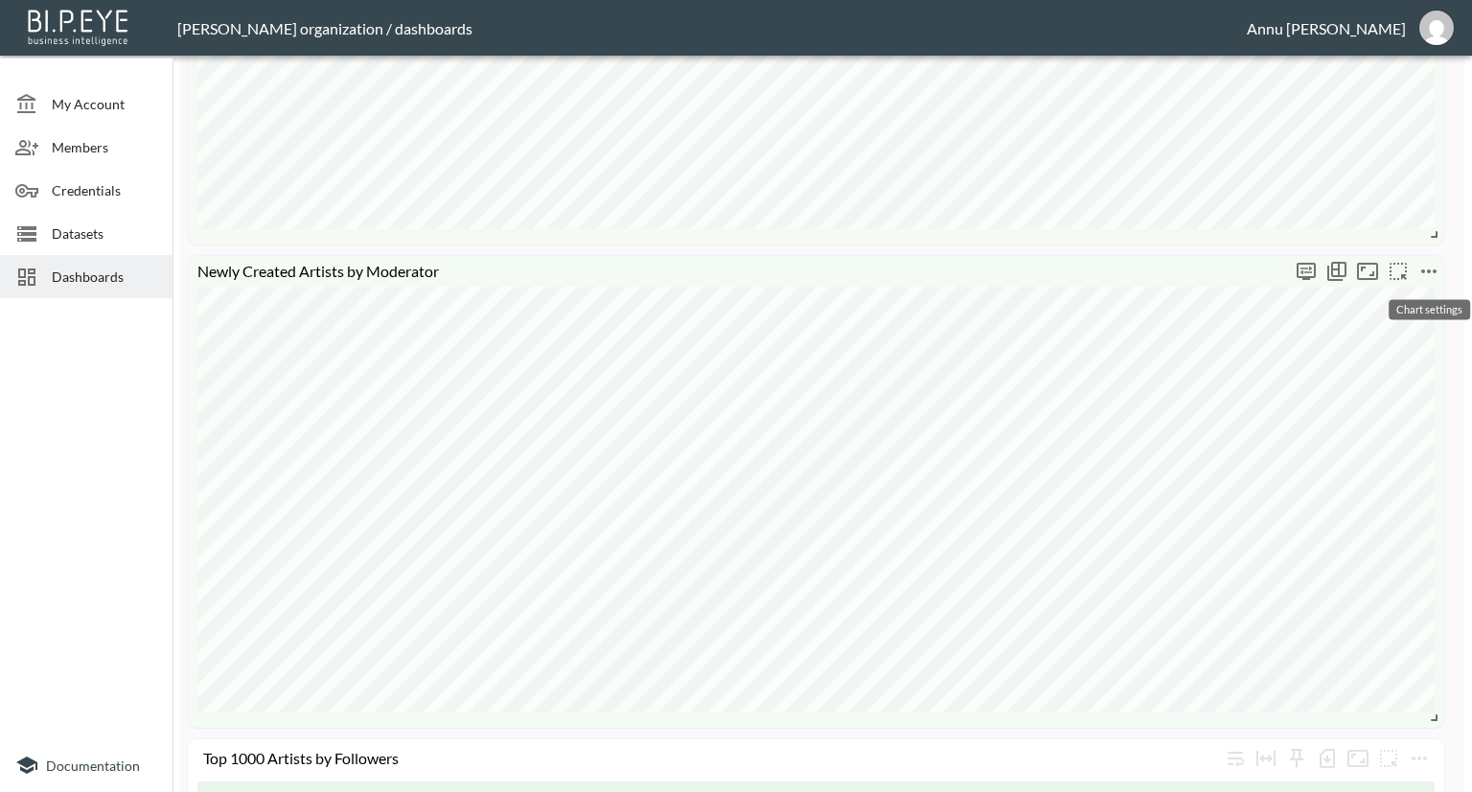
click at [1428, 271] on icon "more" at bounding box center [1428, 271] width 15 height 4
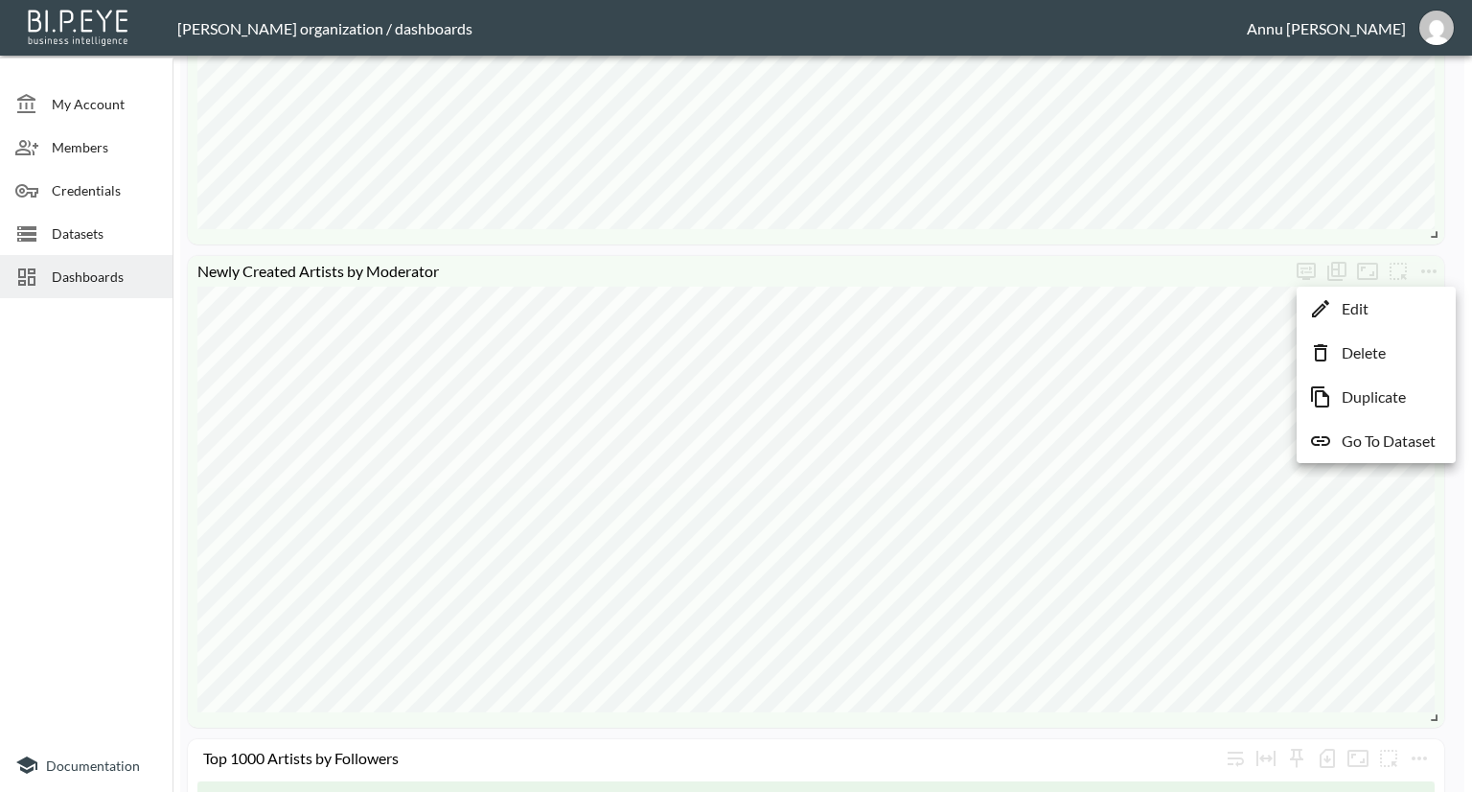
click at [1403, 301] on li "Edit" at bounding box center [1377, 308] width 150 height 35
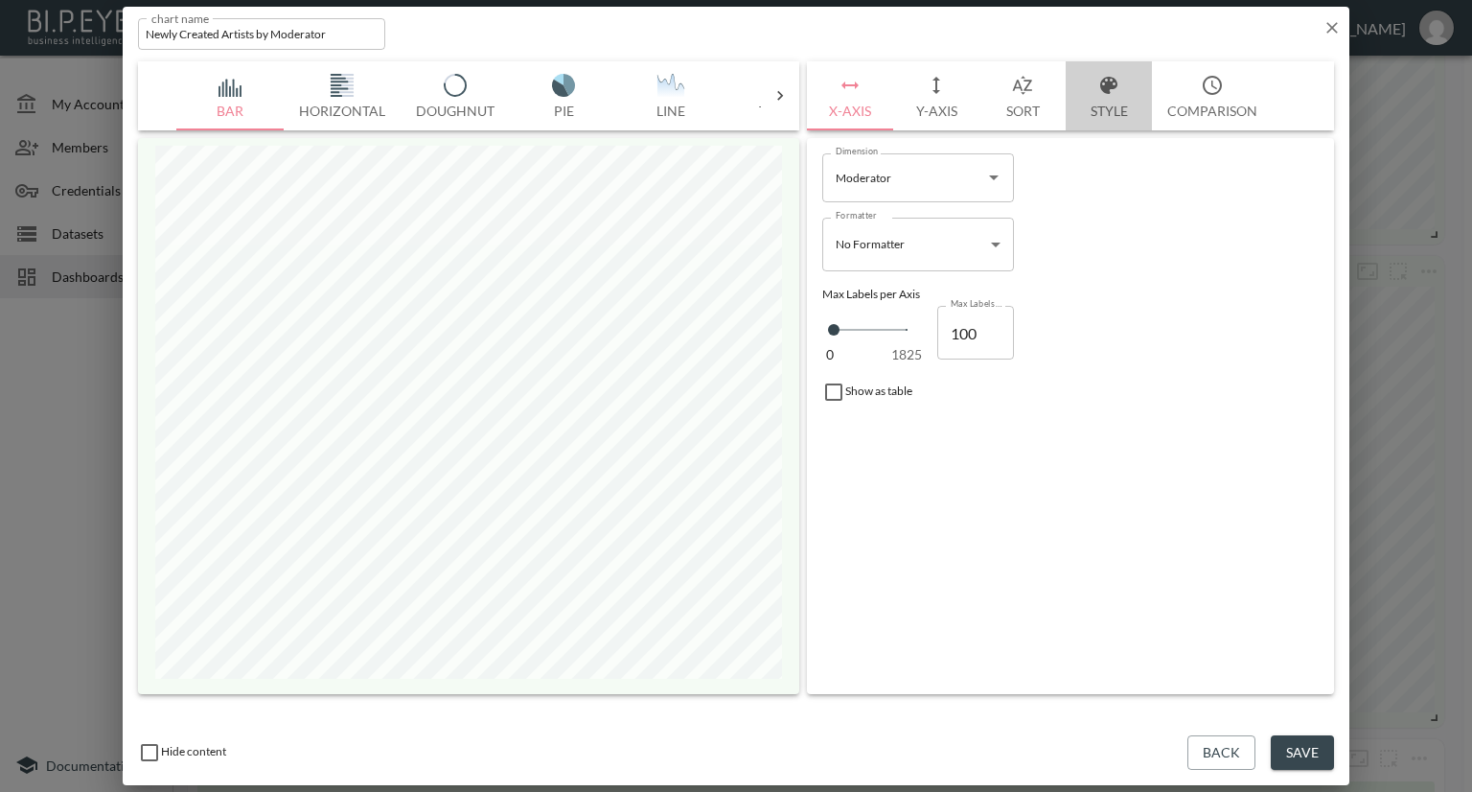
click at [1107, 101] on button "Style" at bounding box center [1109, 95] width 86 height 69
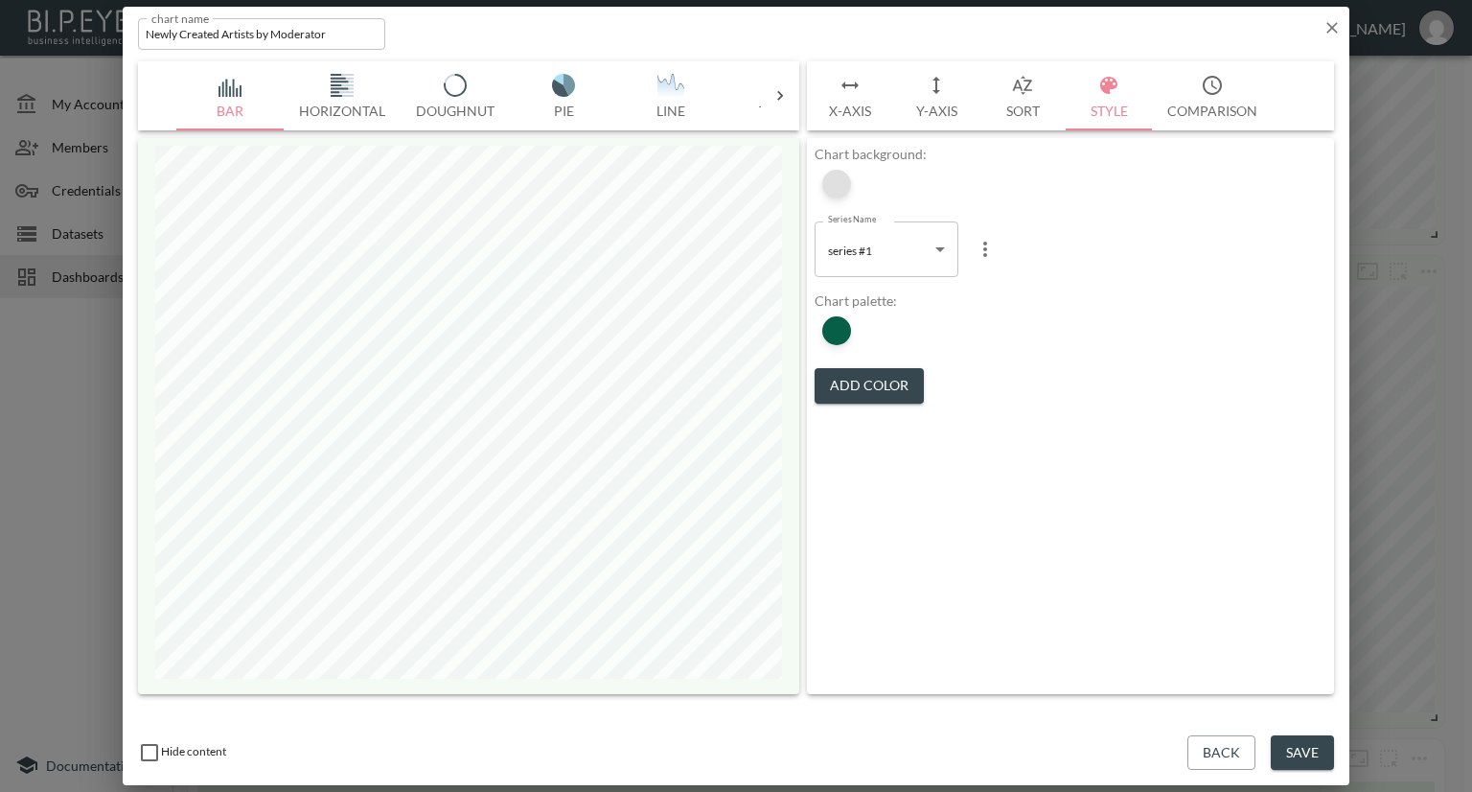
click at [837, 194] on div at bounding box center [836, 184] width 29 height 29
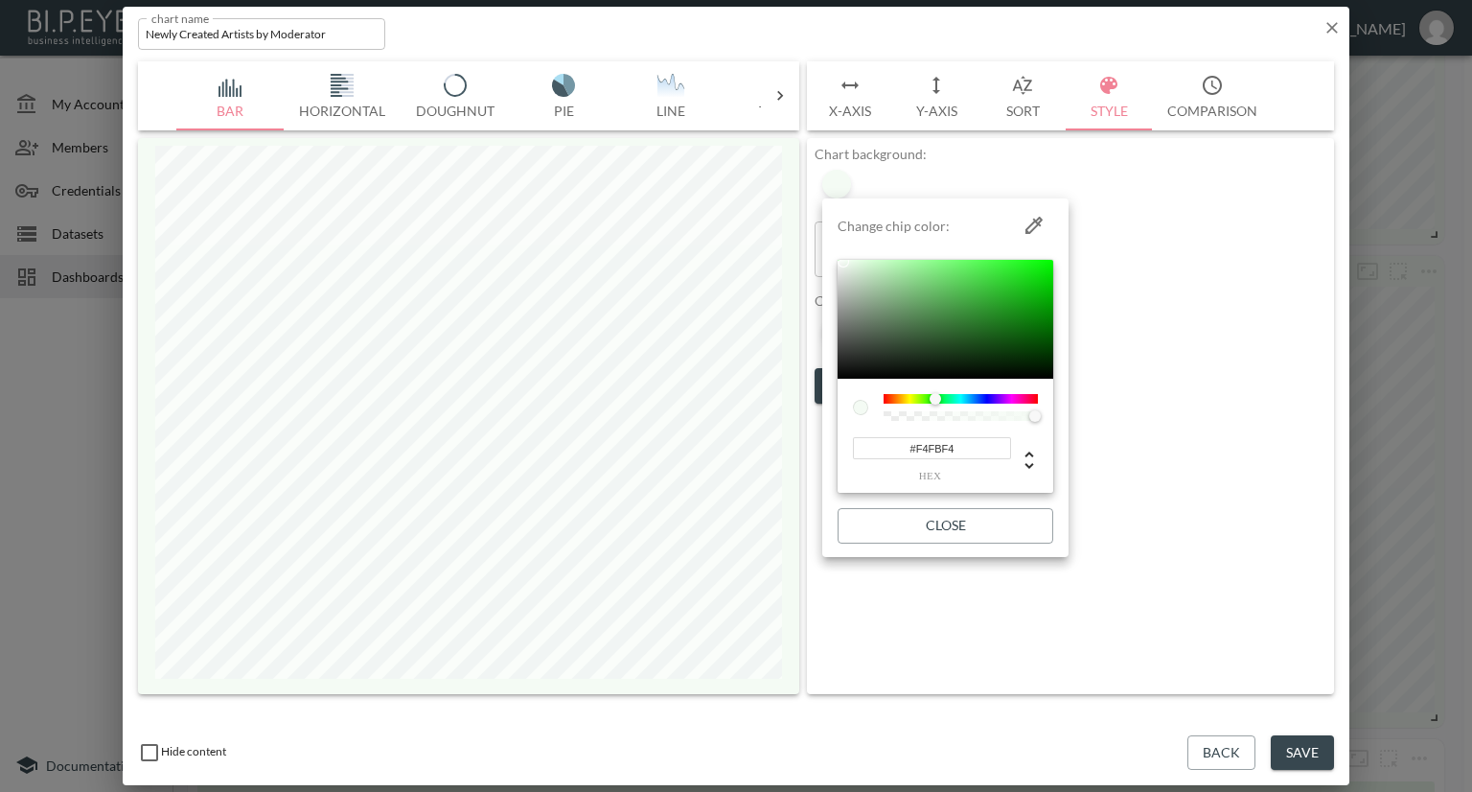
drag, startPoint x: 968, startPoint y: 450, endPoint x: 875, endPoint y: 458, distance: 93.3
click at [875, 458] on input "#F4FBF4" at bounding box center [932, 448] width 158 height 22
click at [962, 454] on input "#F4FBF4" at bounding box center [932, 448] width 158 height 22
paste input "05603A"
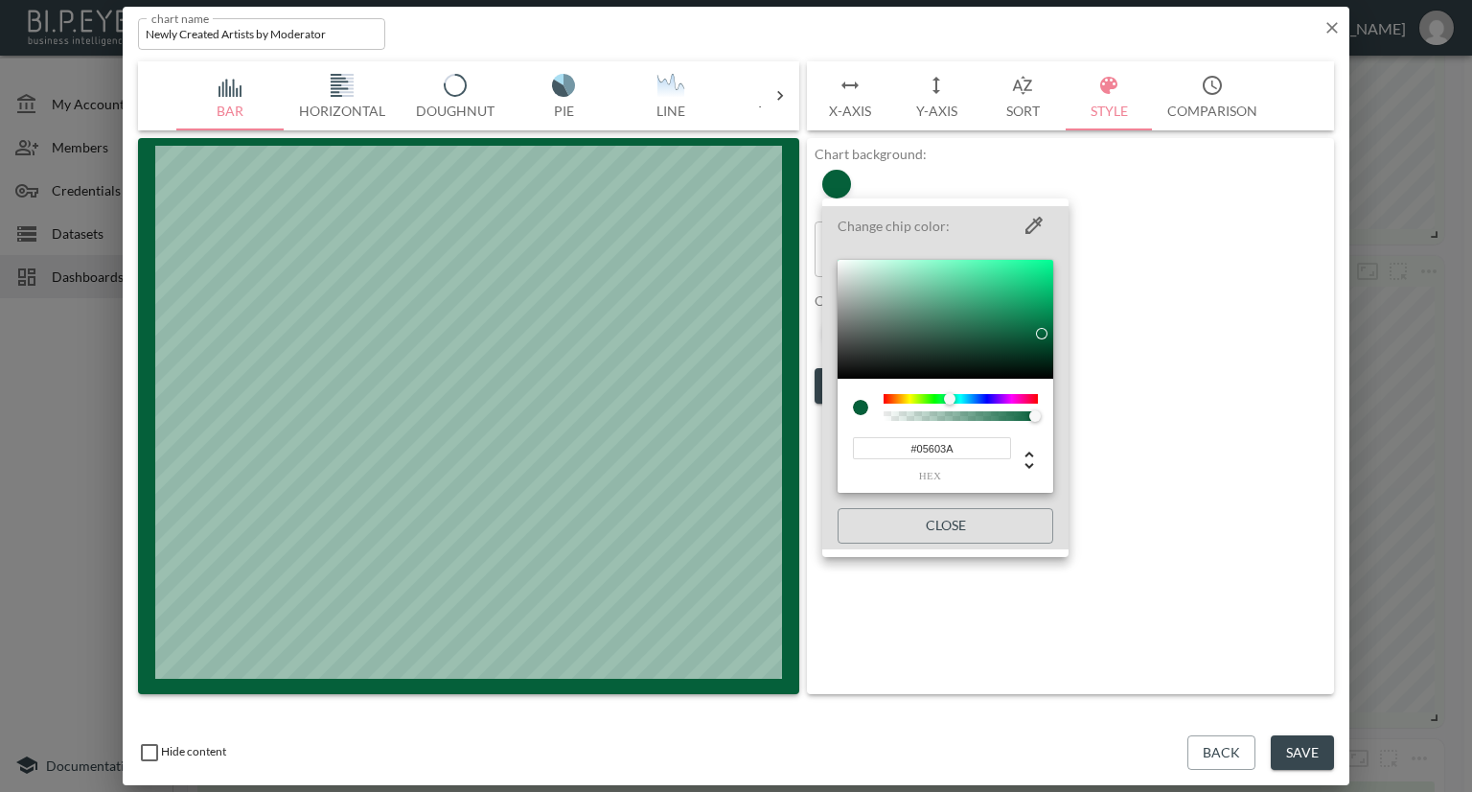
type input "#05603A"
click at [1136, 580] on div at bounding box center [736, 396] width 1472 height 792
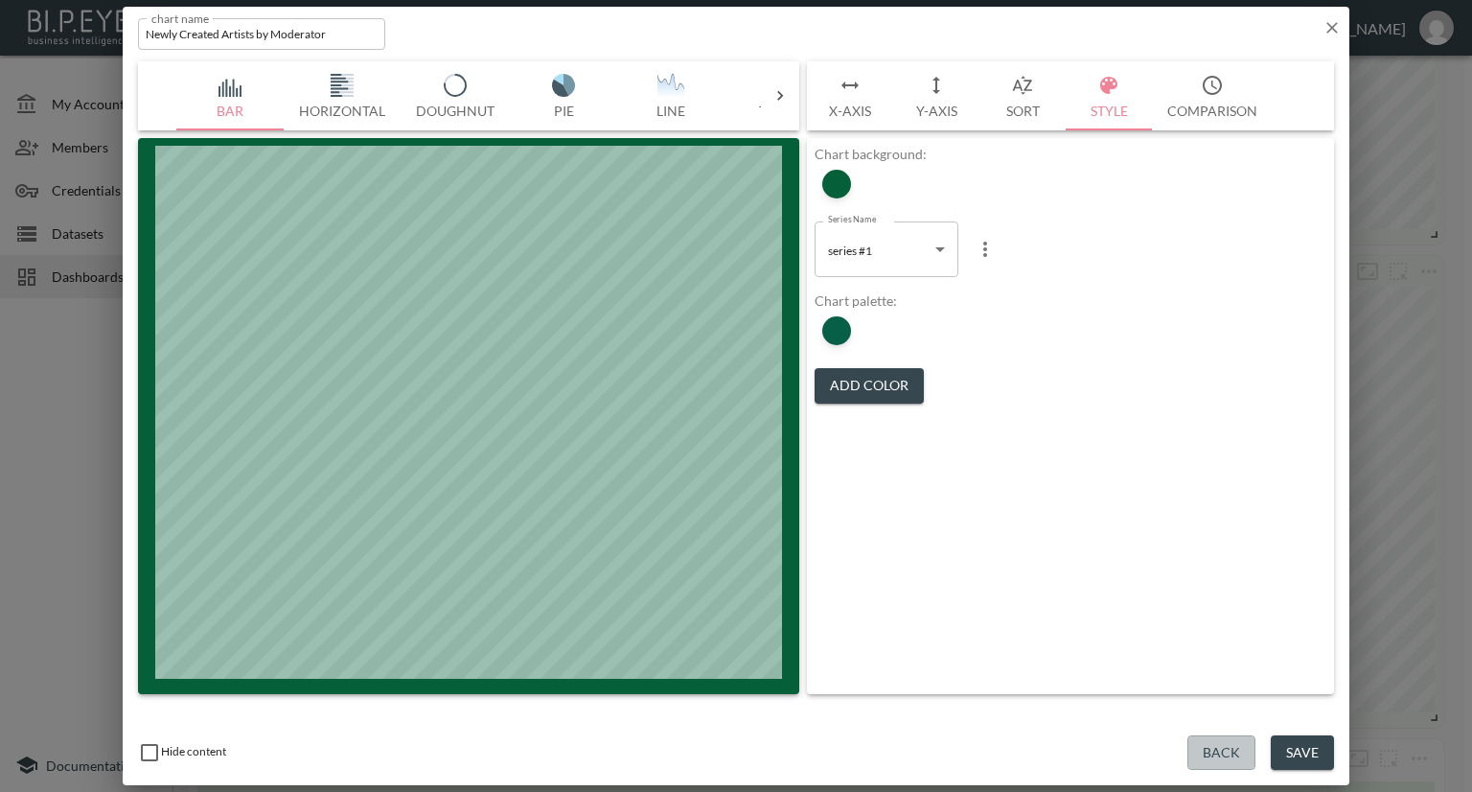
click at [1208, 749] on button "Back" at bounding box center [1222, 752] width 68 height 35
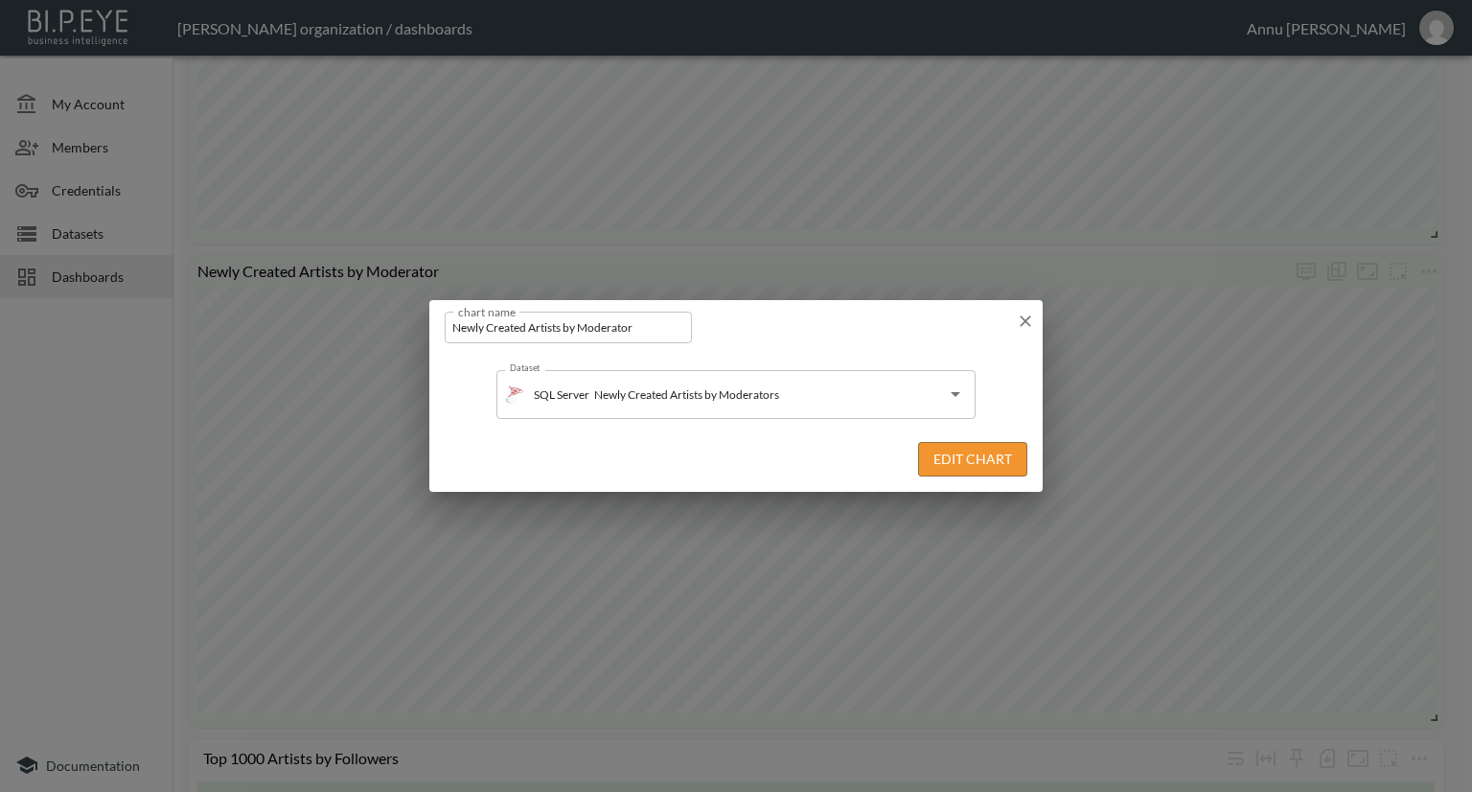
click at [940, 459] on button "Edit Chart" at bounding box center [972, 459] width 109 height 35
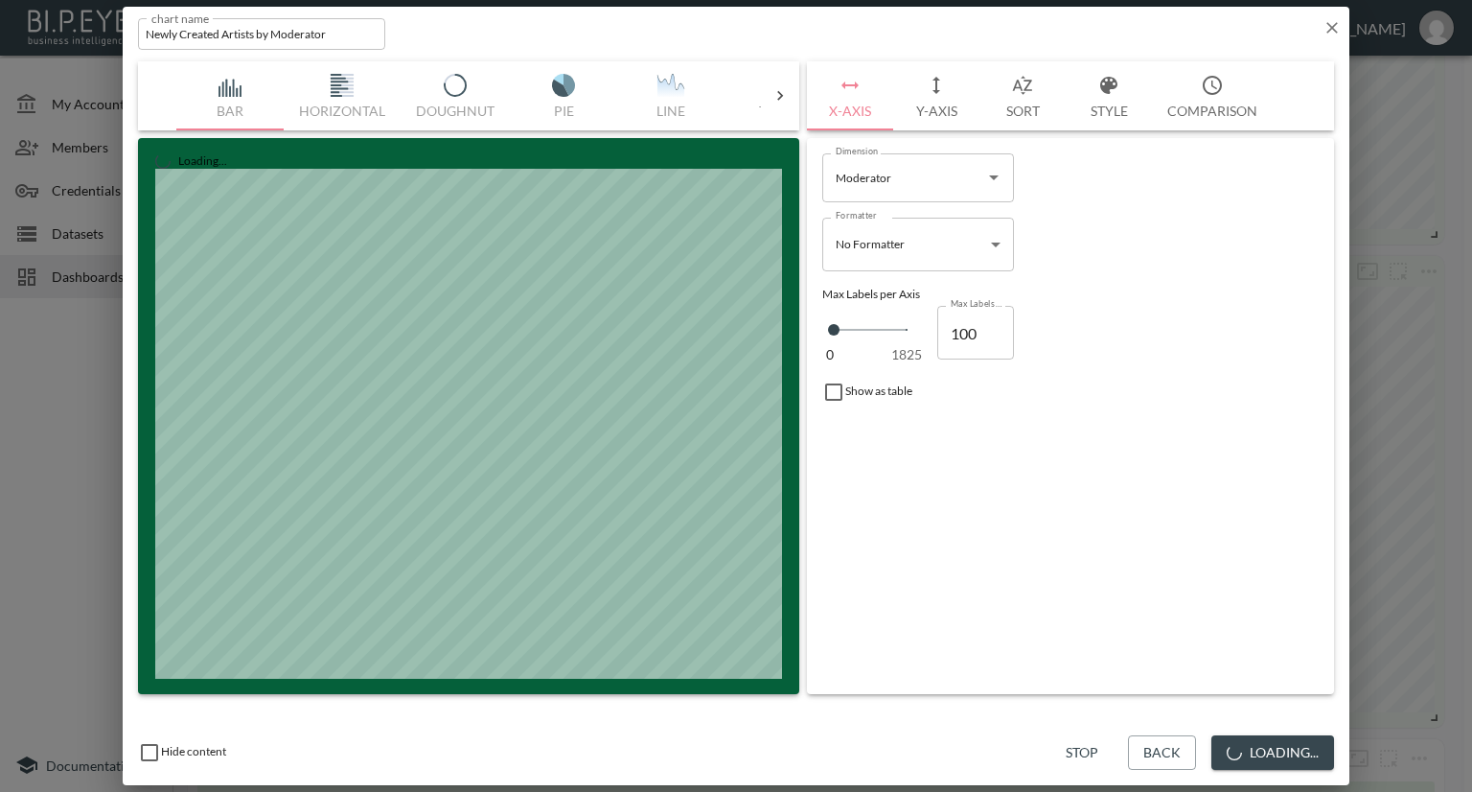
click at [1097, 111] on button "Style" at bounding box center [1109, 95] width 86 height 69
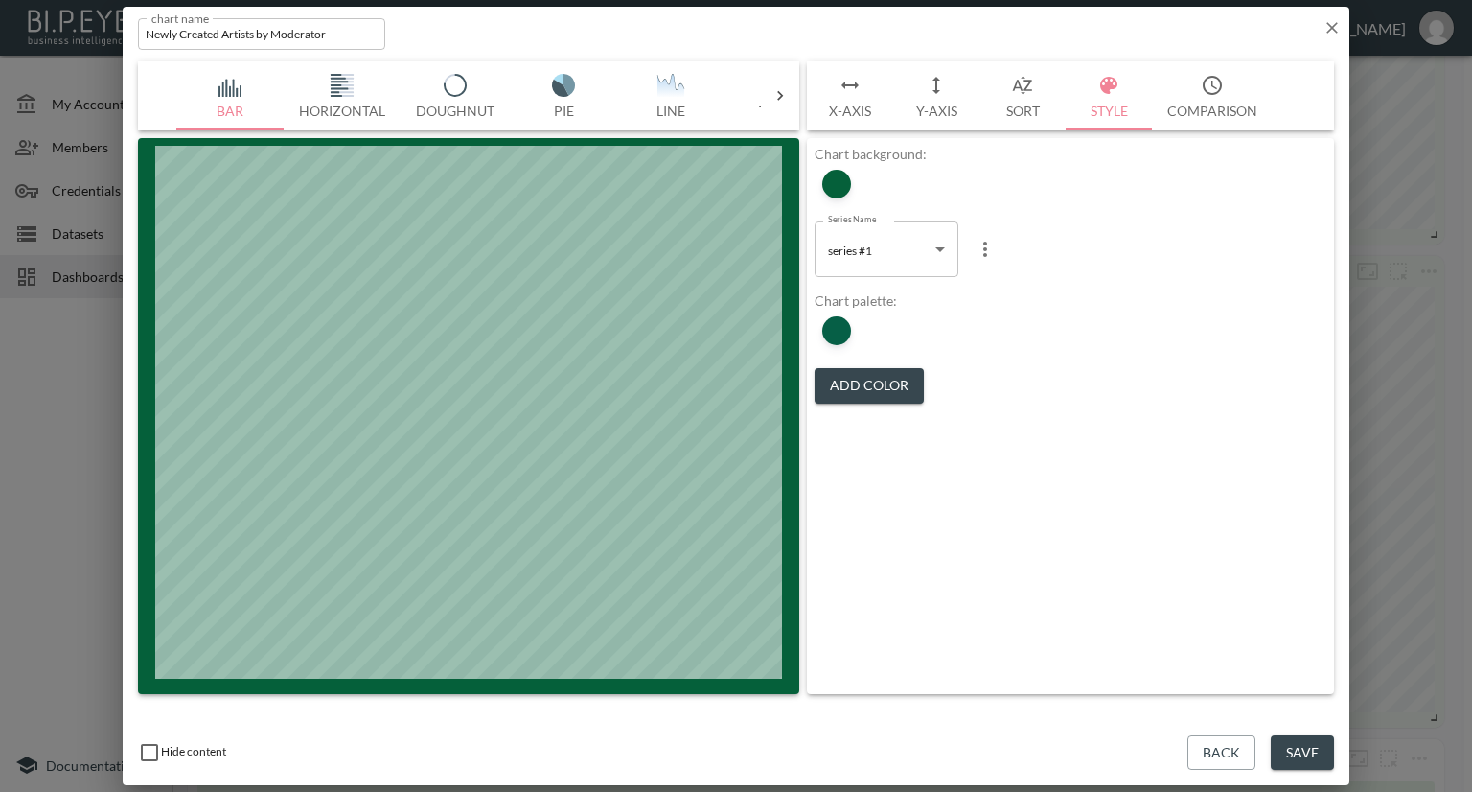
click at [1012, 104] on button "Sort" at bounding box center [1023, 95] width 86 height 69
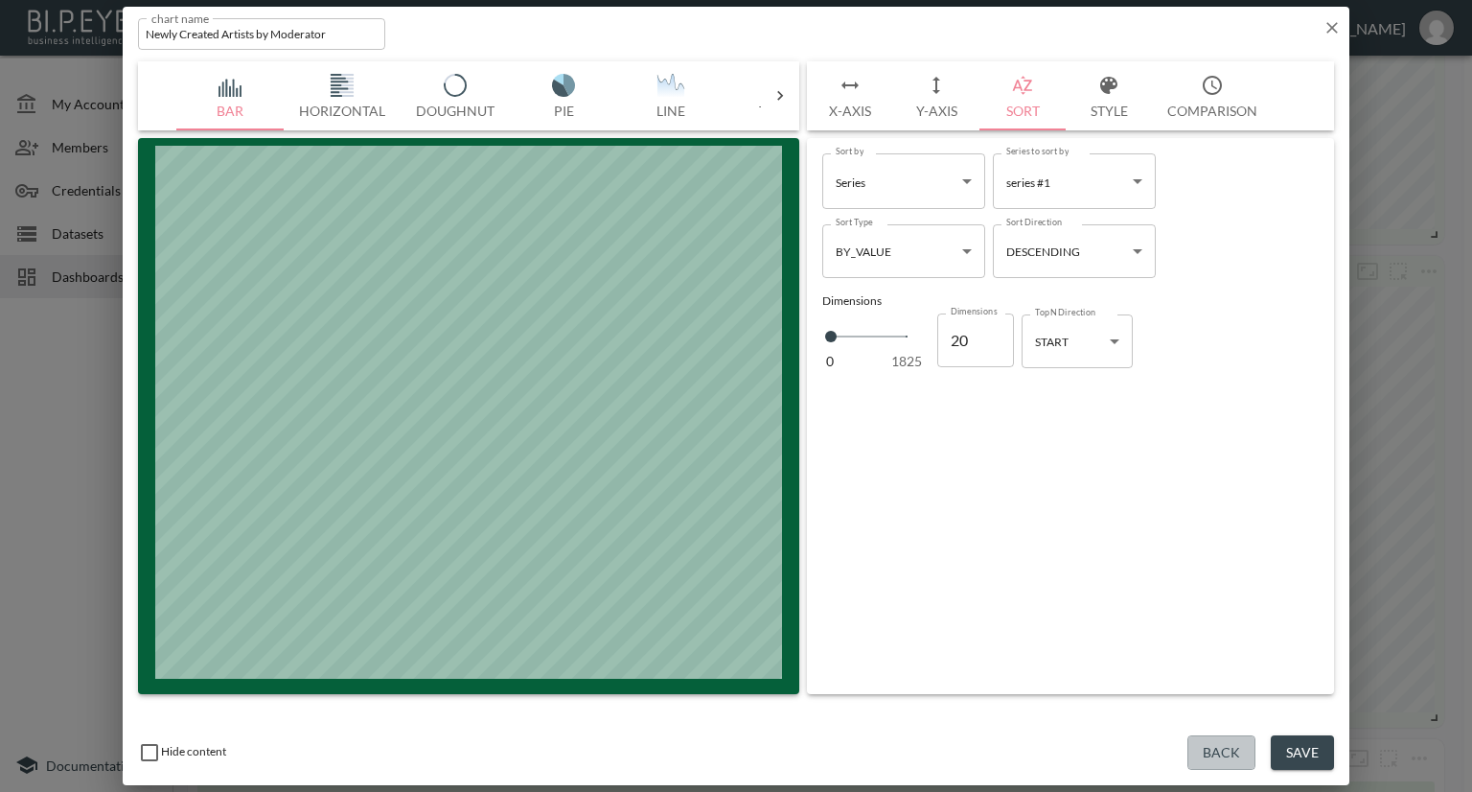
click at [1246, 765] on button "Back" at bounding box center [1222, 752] width 68 height 35
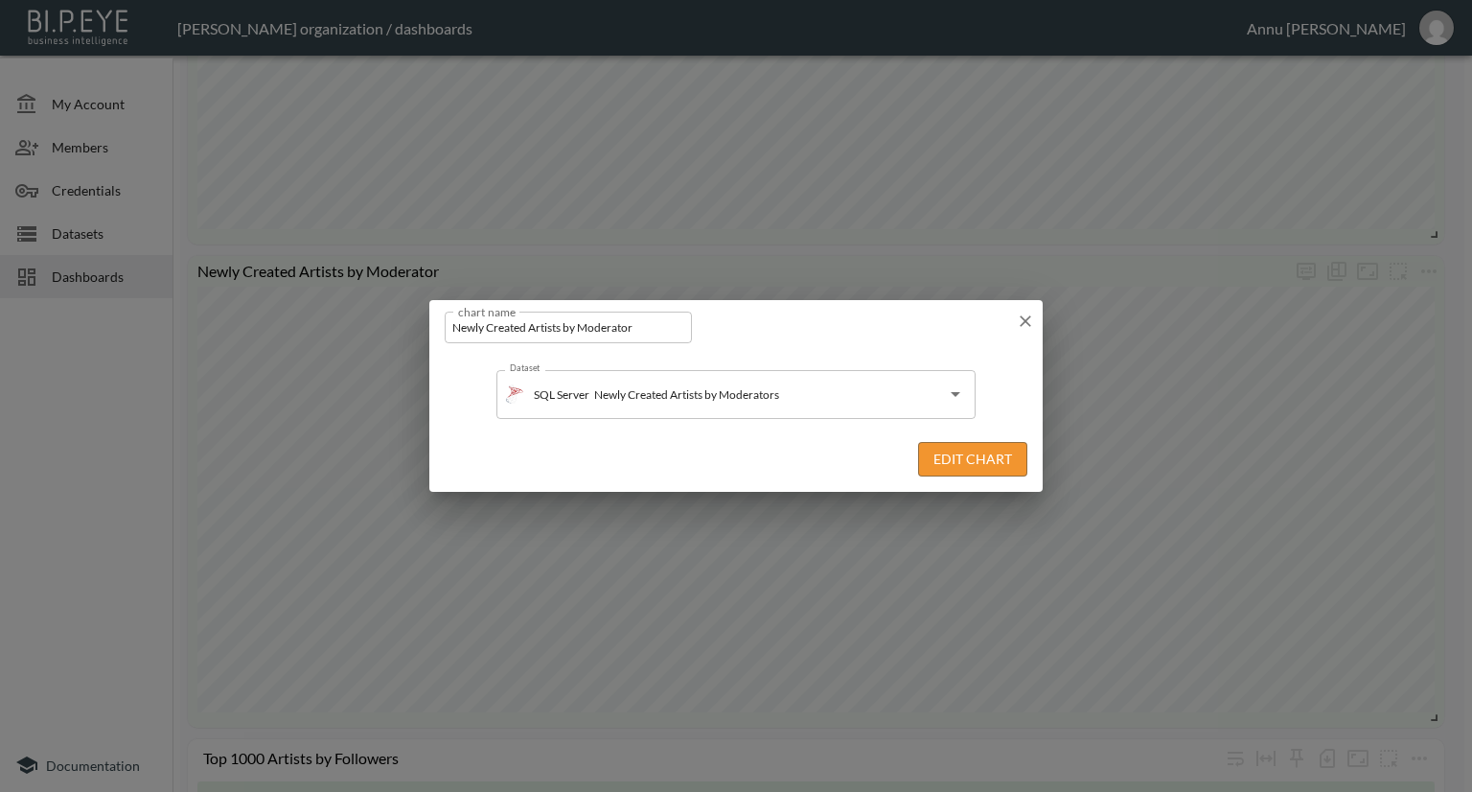
click at [1038, 322] on div "chart name Newly Created Artists by Moderator chart name" at bounding box center [735, 323] width 613 height 47
click at [1032, 316] on icon "button" at bounding box center [1025, 320] width 19 height 19
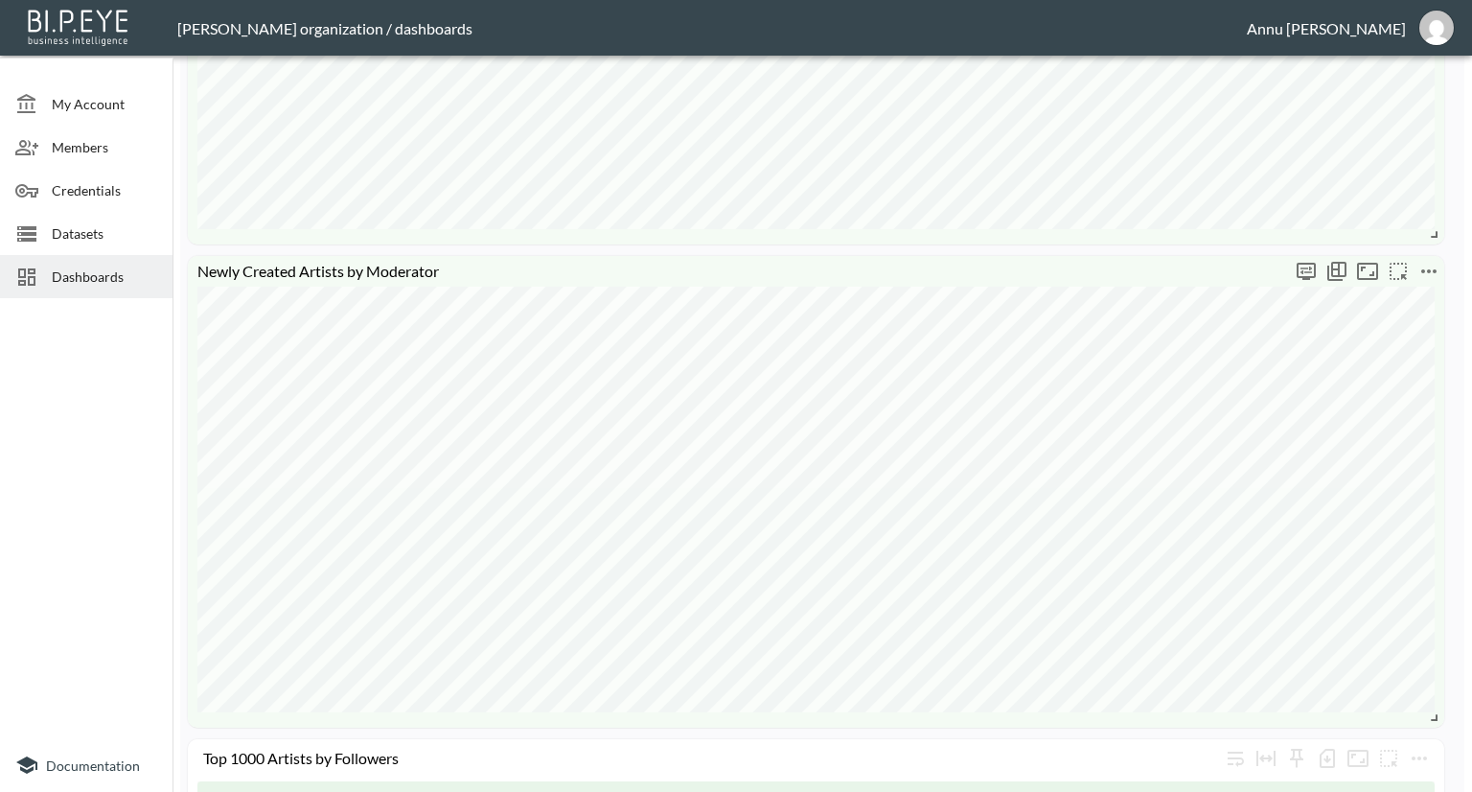
click at [1429, 269] on icon "more" at bounding box center [1428, 271] width 15 height 4
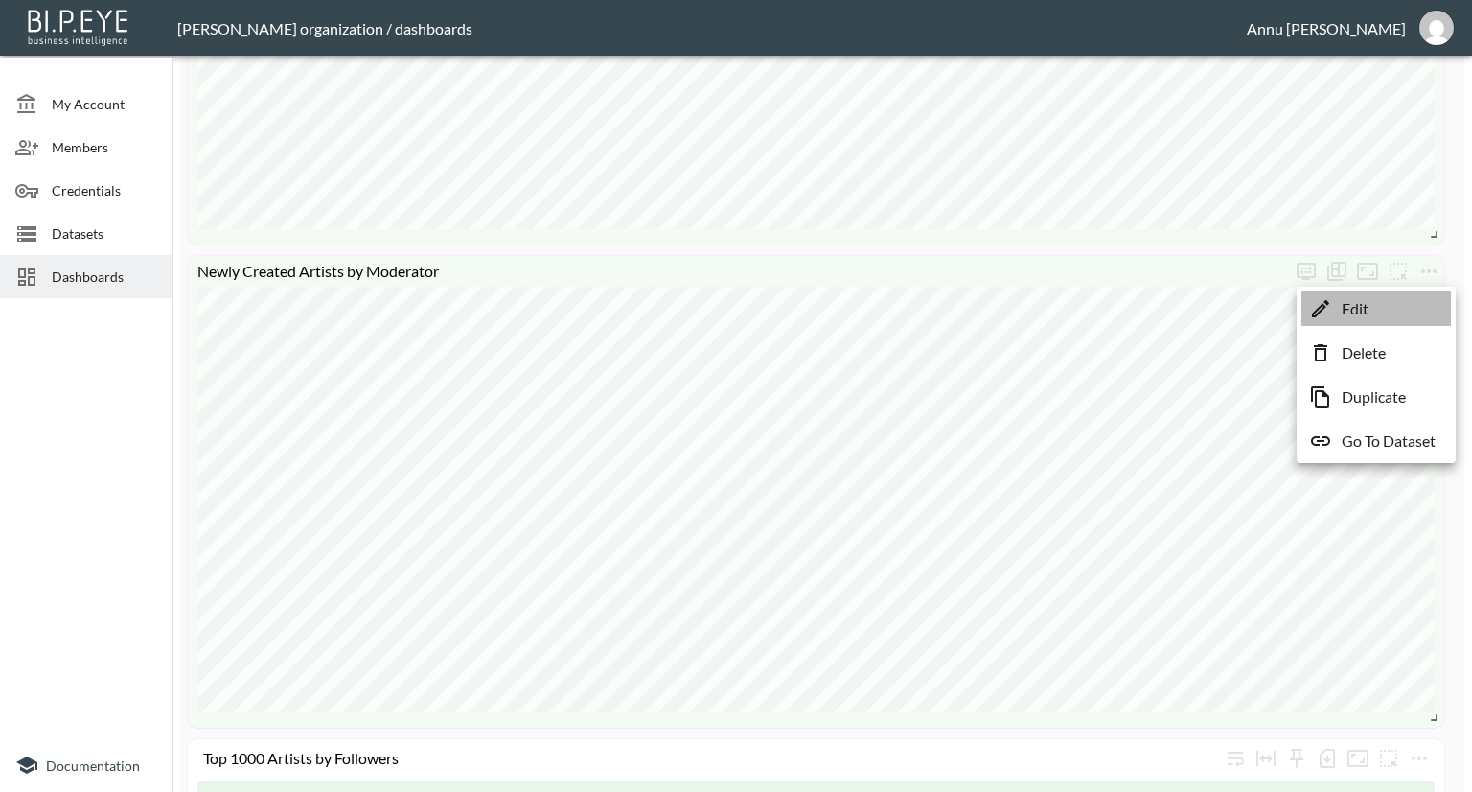
click at [1398, 308] on li "Edit" at bounding box center [1377, 308] width 150 height 35
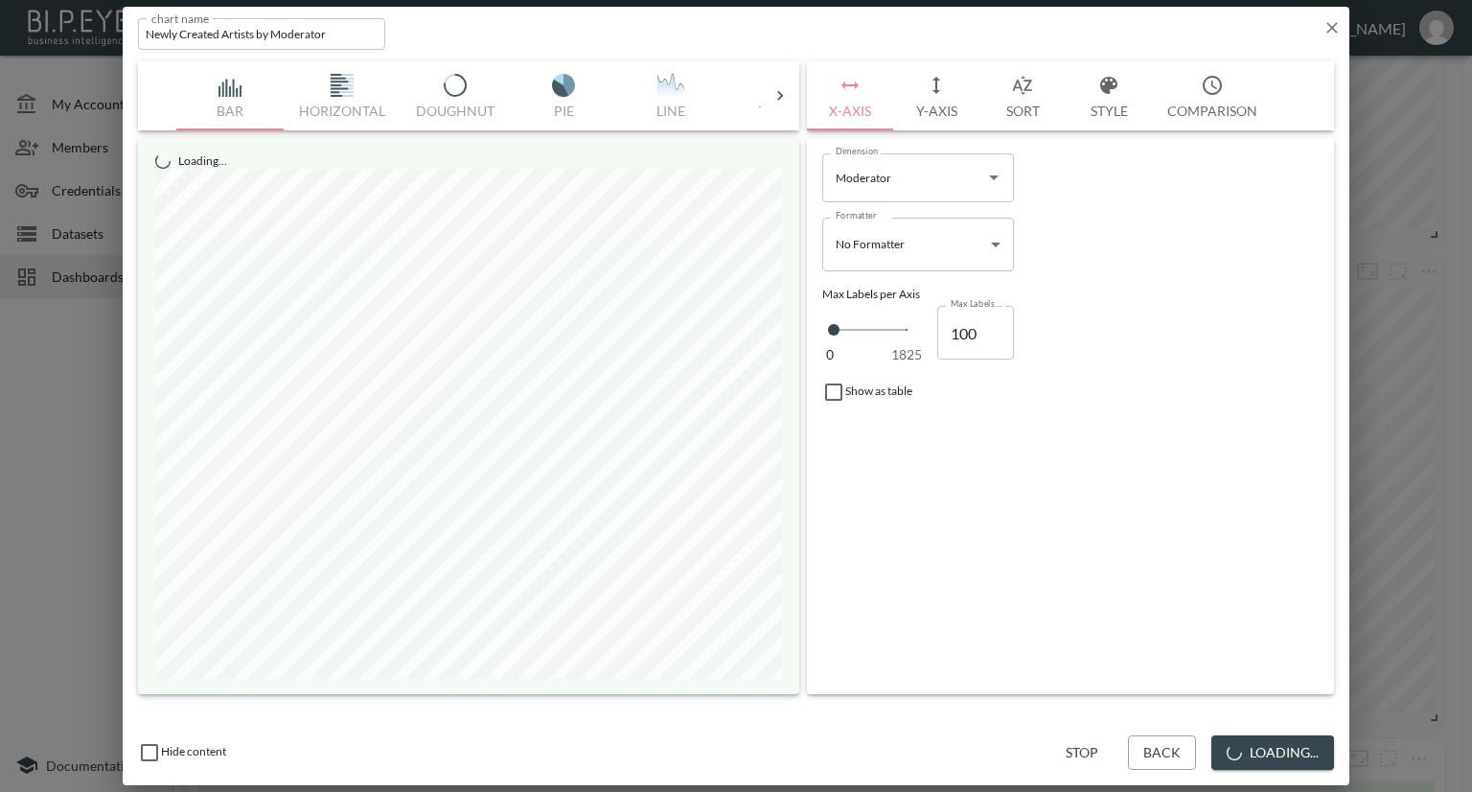
click at [931, 113] on button "Y-Axis" at bounding box center [936, 95] width 86 height 69
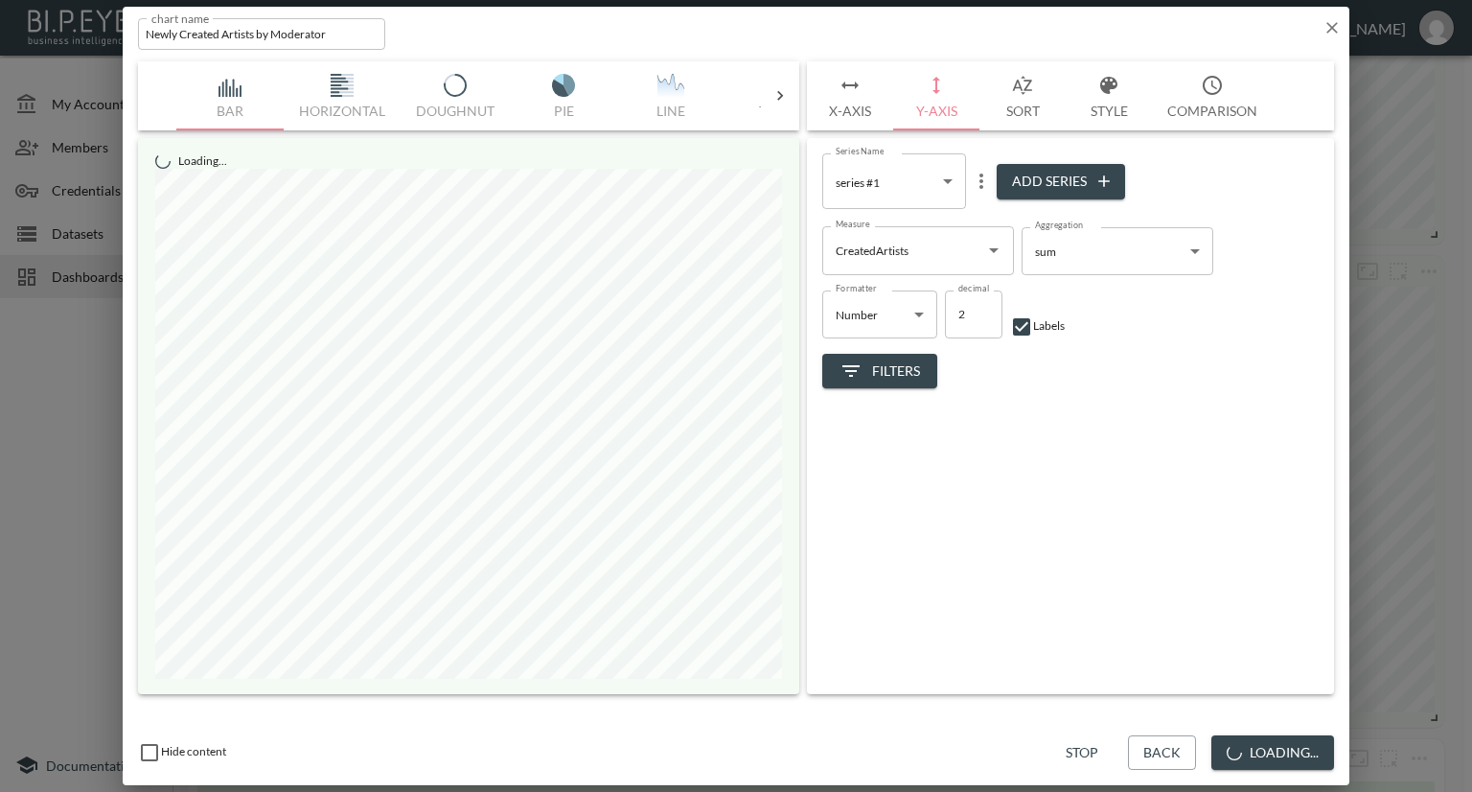
click at [1016, 115] on button "Sort" at bounding box center [1023, 95] width 86 height 69
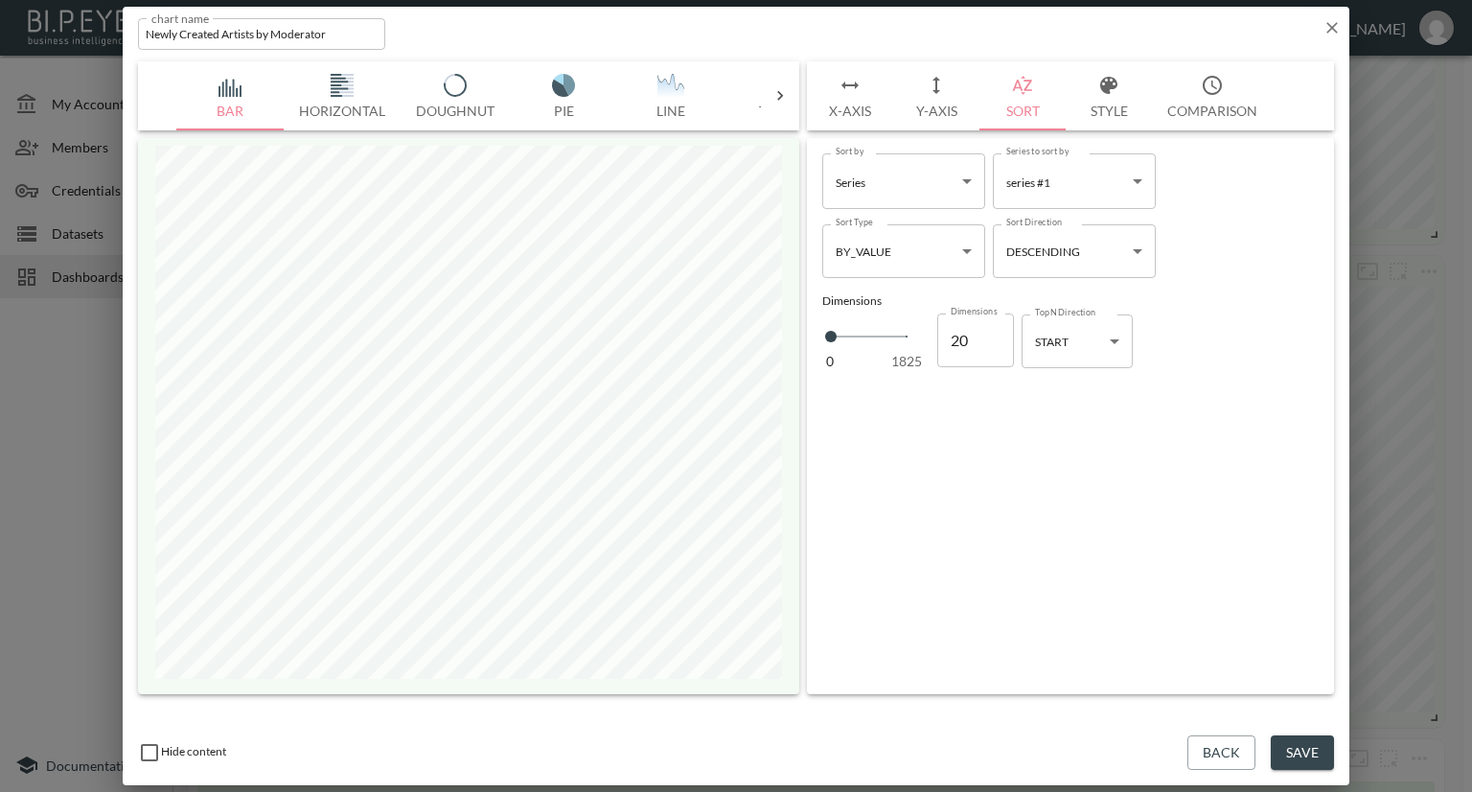
click at [1108, 107] on button "Style" at bounding box center [1109, 95] width 86 height 69
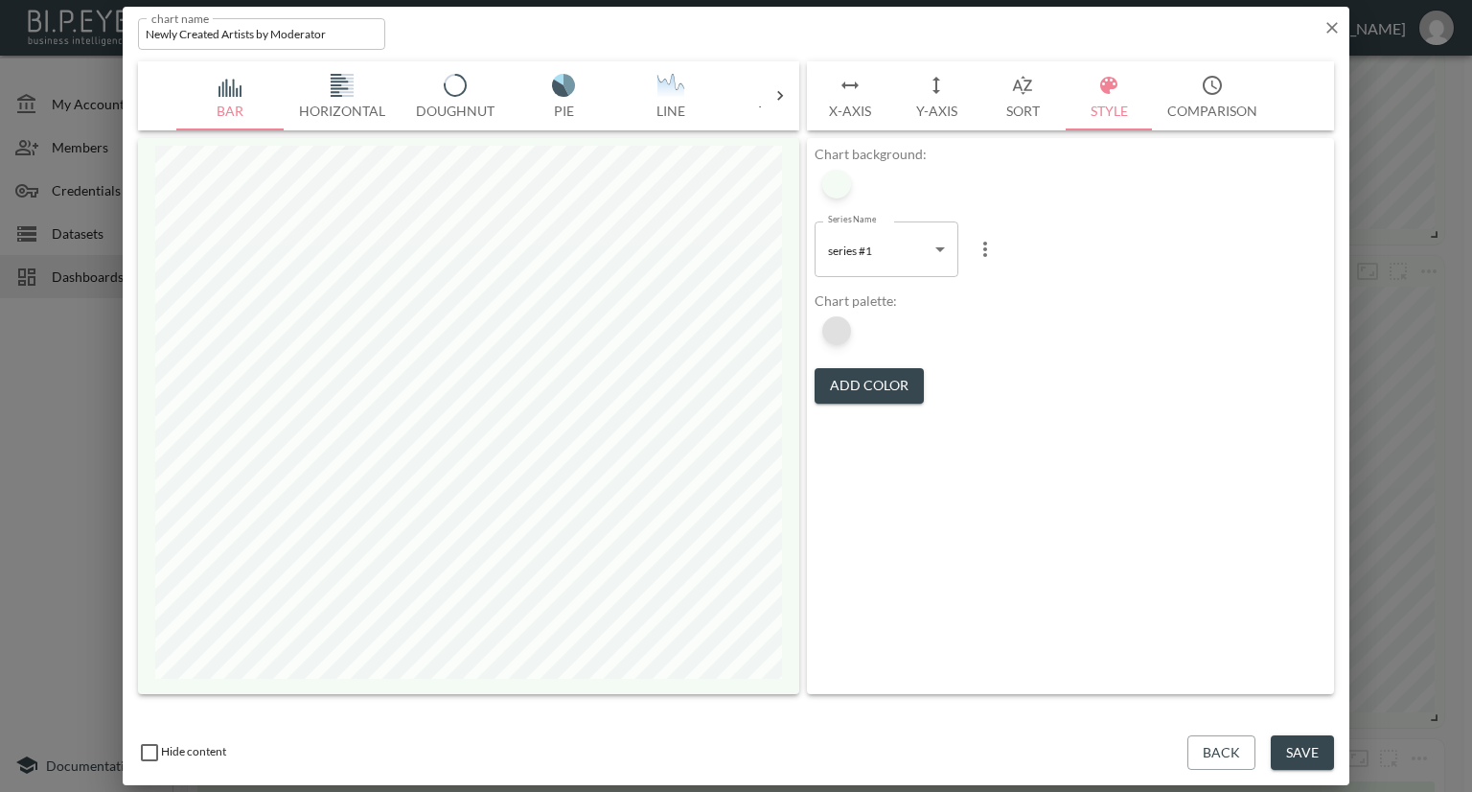
click at [843, 327] on div at bounding box center [836, 330] width 29 height 29
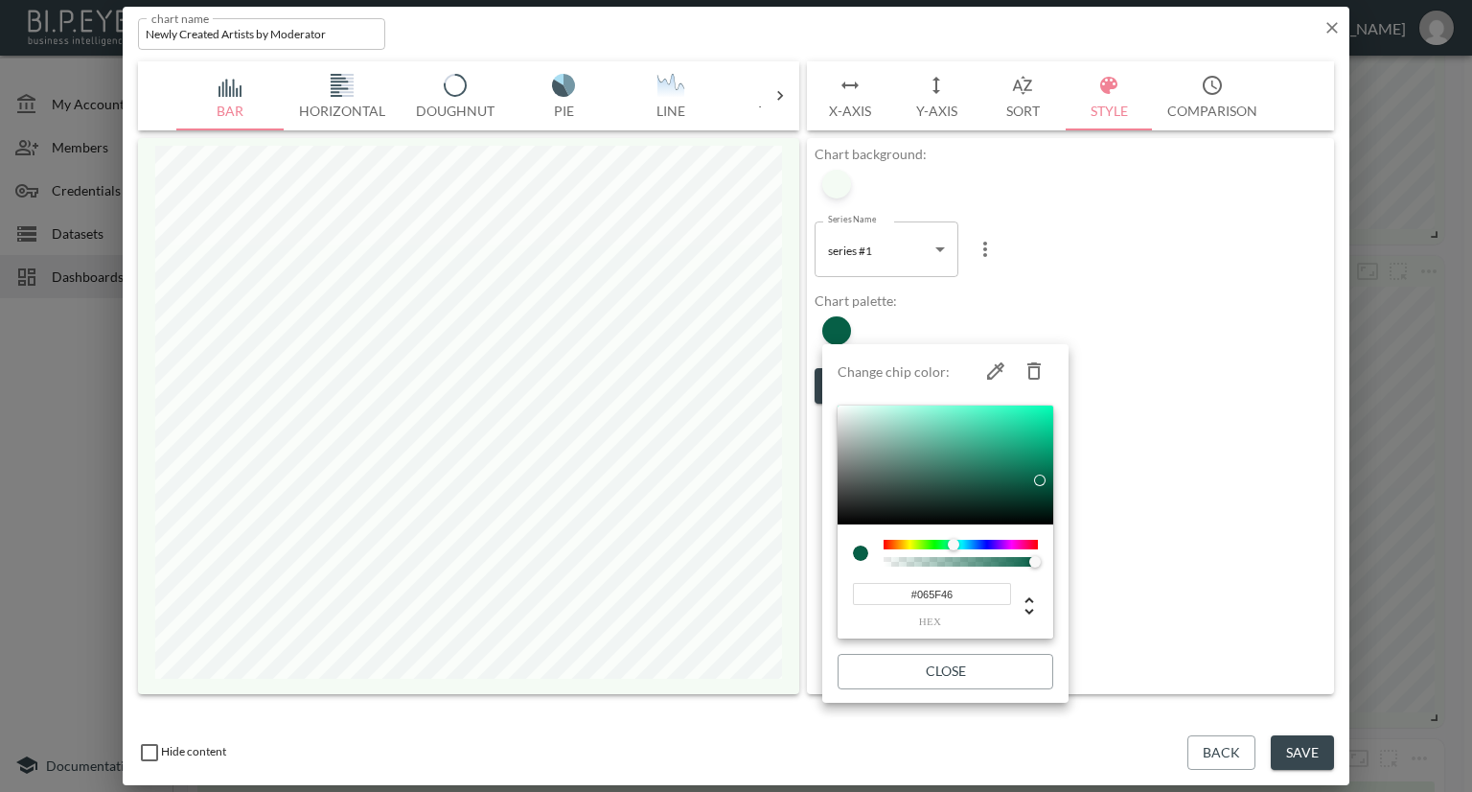
drag, startPoint x: 974, startPoint y: 599, endPoint x: 866, endPoint y: 599, distance: 107.3
click at [866, 599] on input "#065F46" at bounding box center [932, 594] width 158 height 22
paste input "5603A"
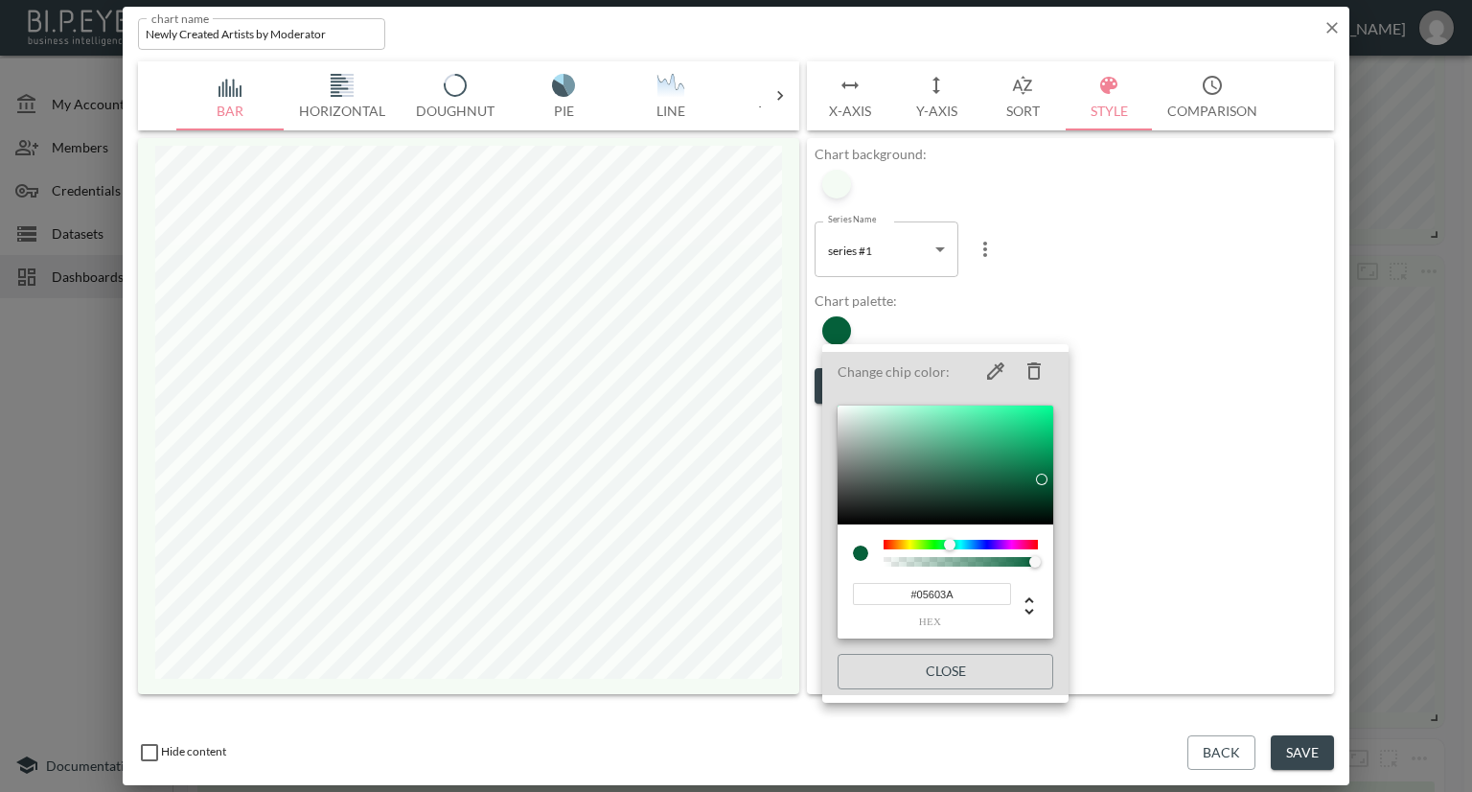
type input "#05603A"
click at [1196, 324] on div at bounding box center [736, 396] width 1472 height 792
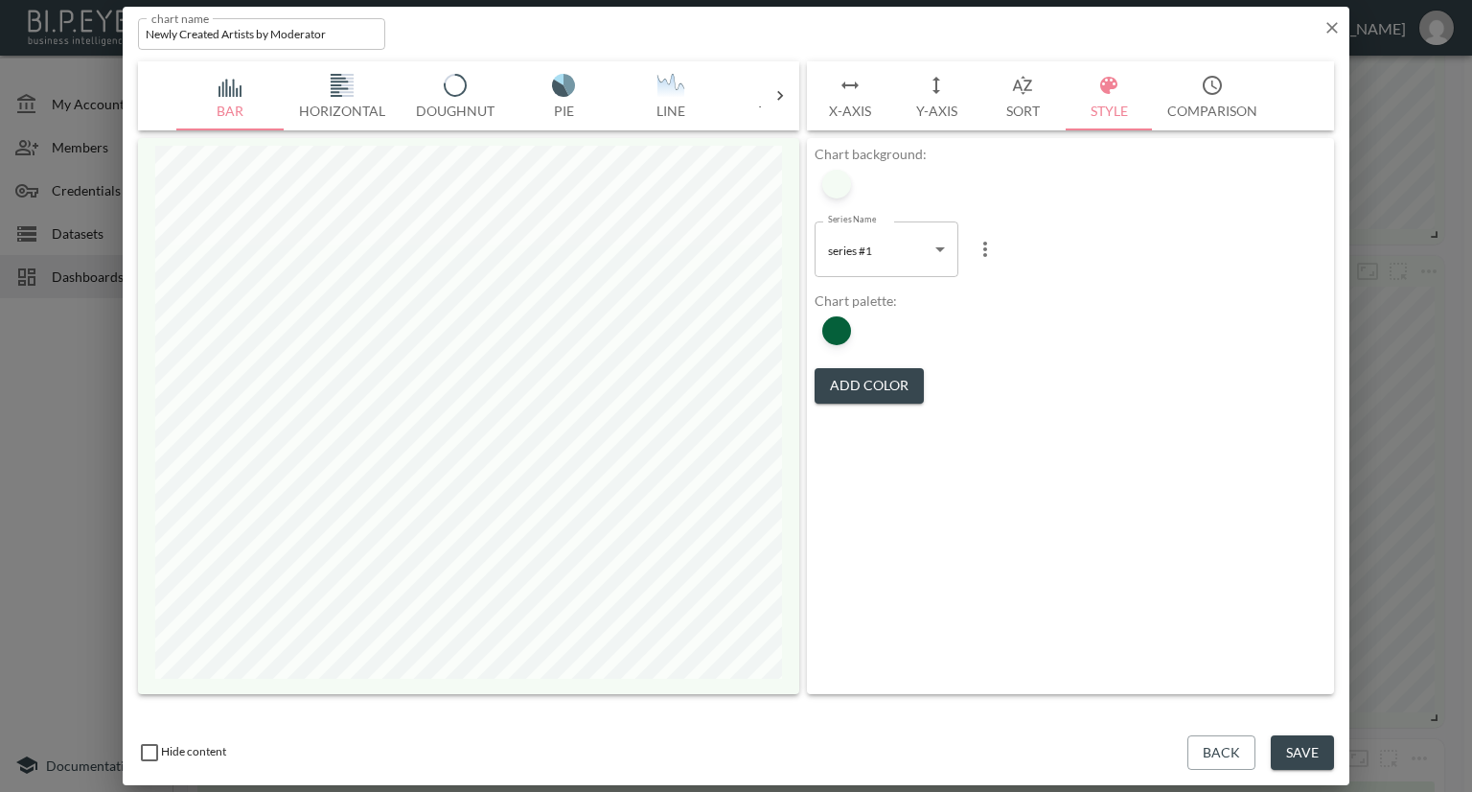
click at [1301, 749] on button "Save" at bounding box center [1302, 752] width 63 height 35
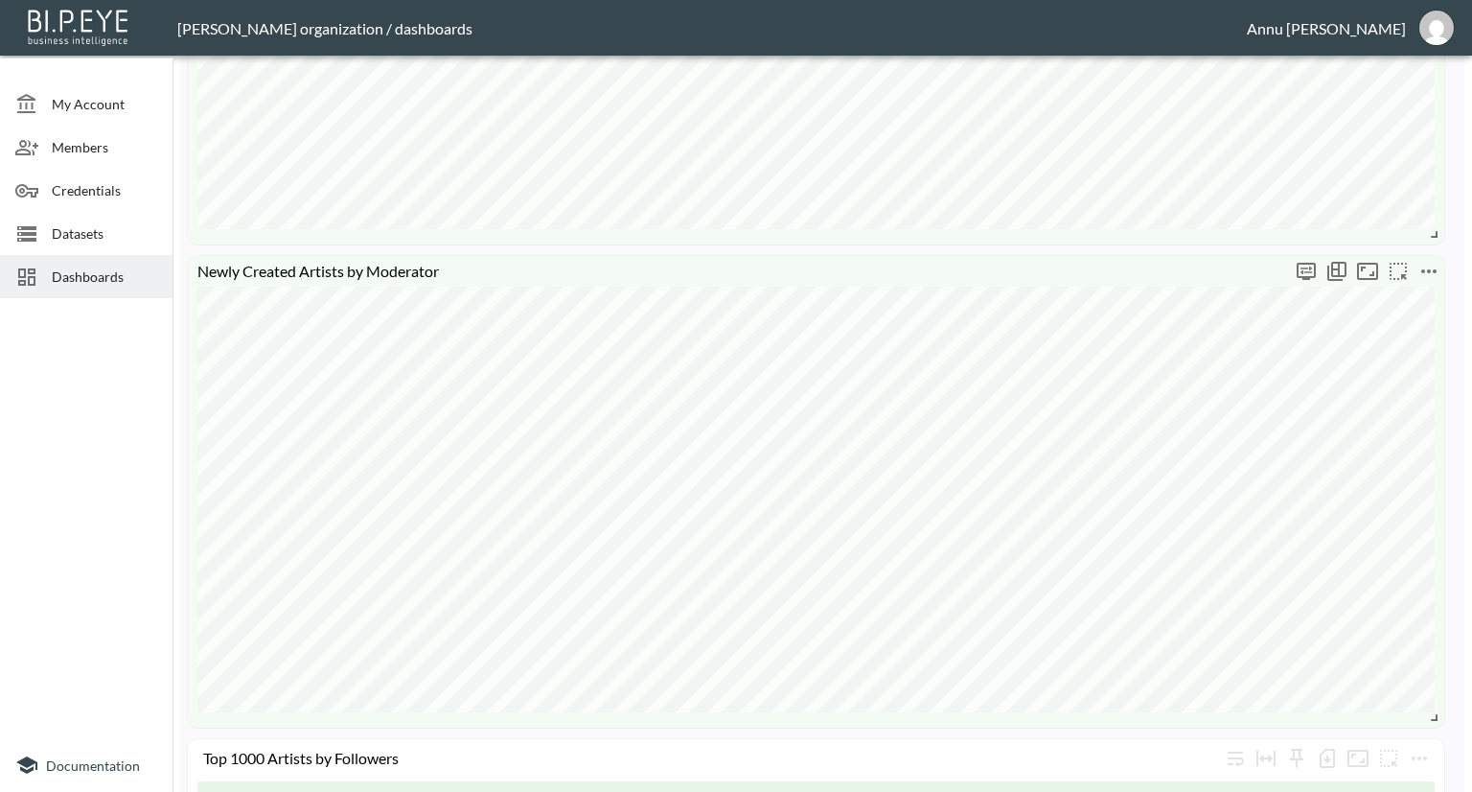
click at [1432, 271] on icon "more" at bounding box center [1429, 271] width 23 height 23
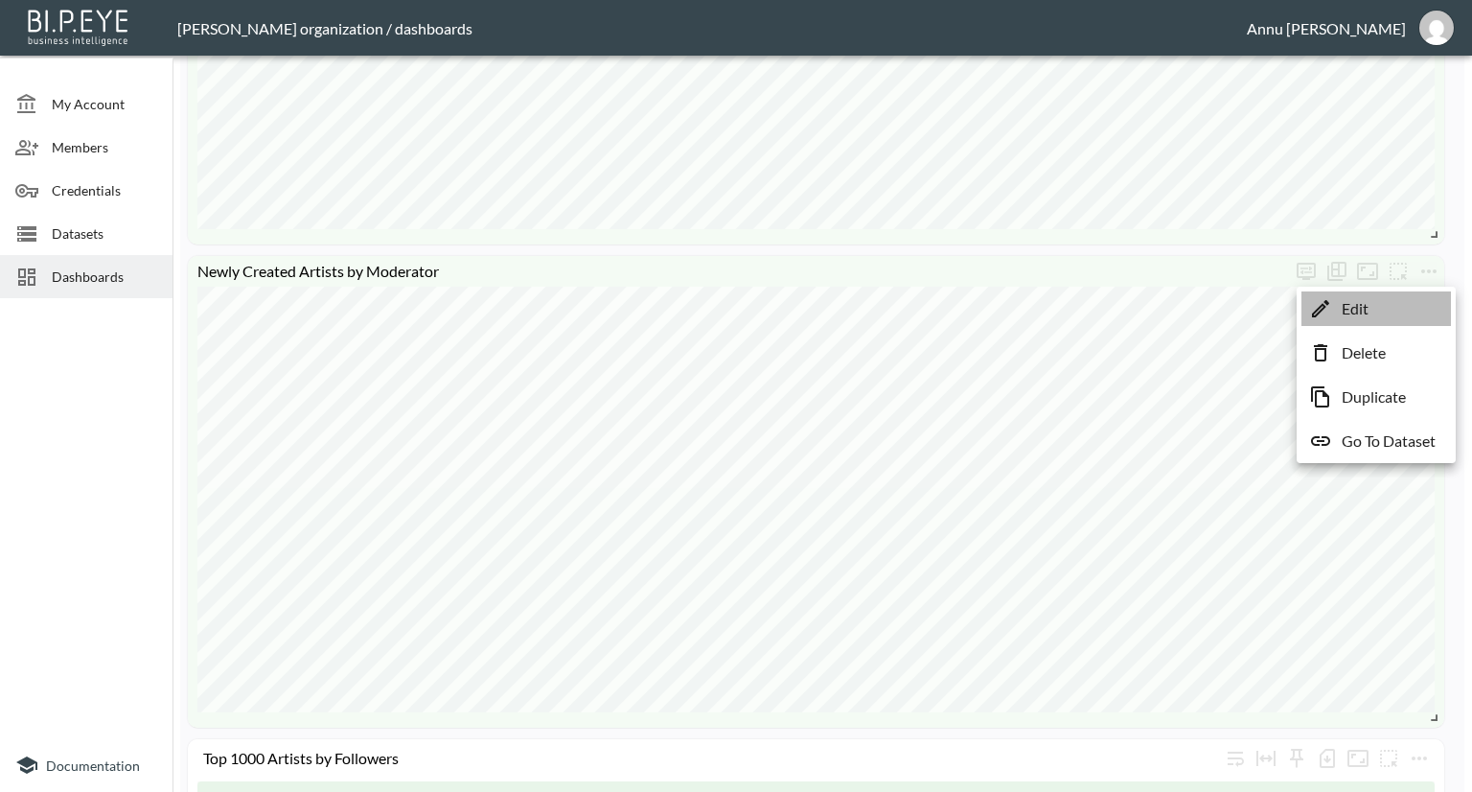
click at [1381, 307] on li "Edit" at bounding box center [1377, 308] width 150 height 35
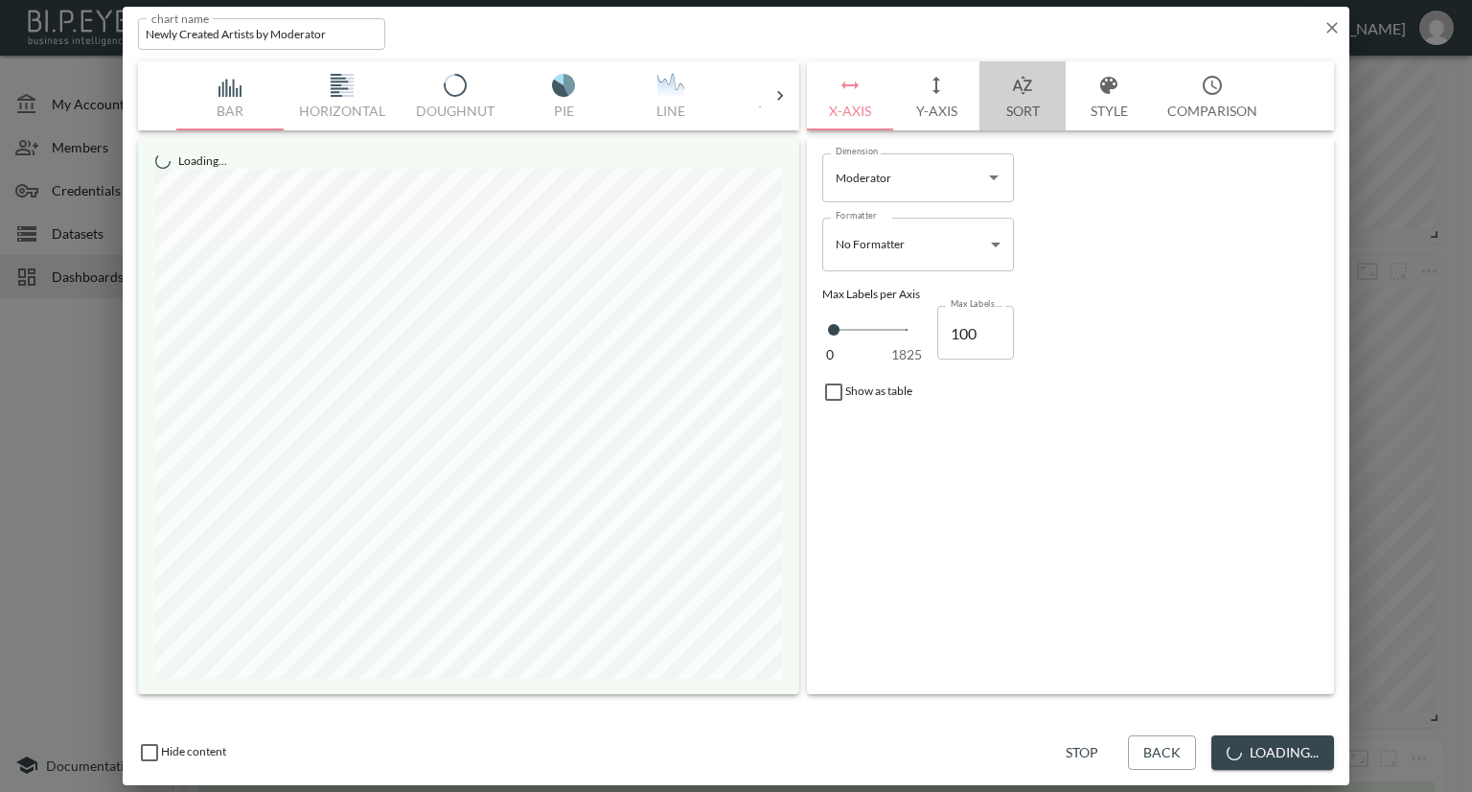
click at [1039, 107] on button "Sort" at bounding box center [1023, 95] width 86 height 69
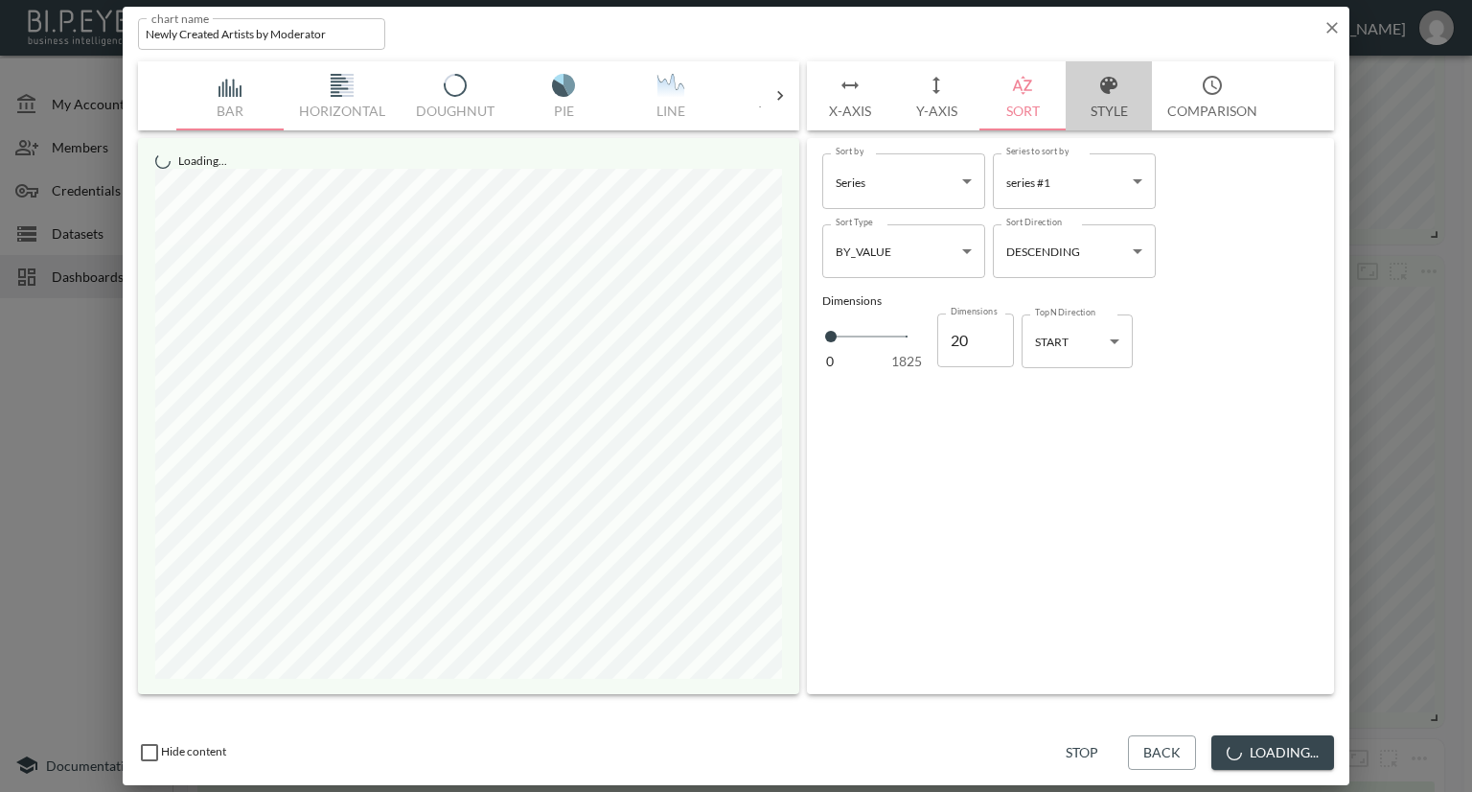
click at [1100, 112] on button "Style" at bounding box center [1109, 95] width 86 height 69
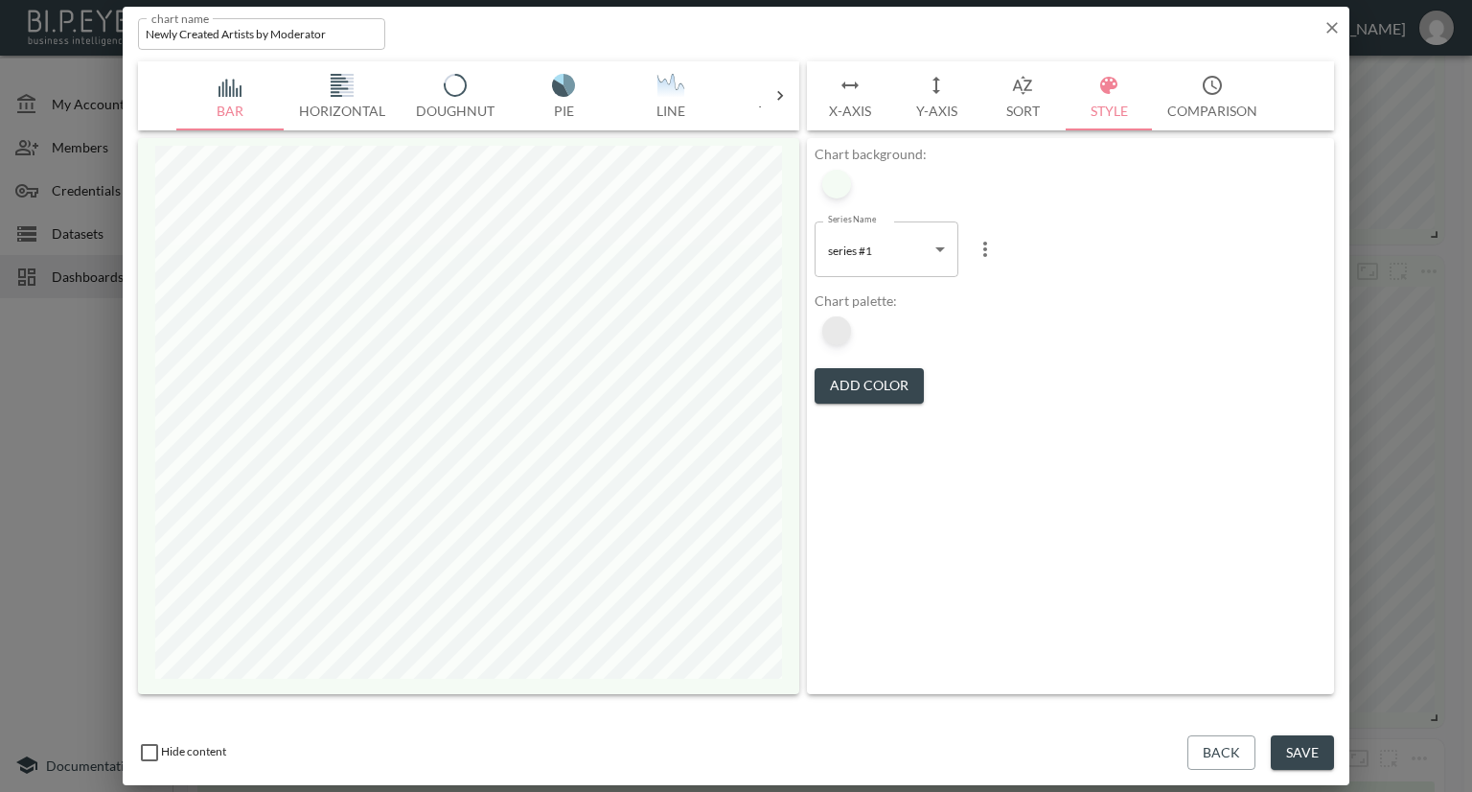
click at [846, 327] on div at bounding box center [836, 330] width 29 height 29
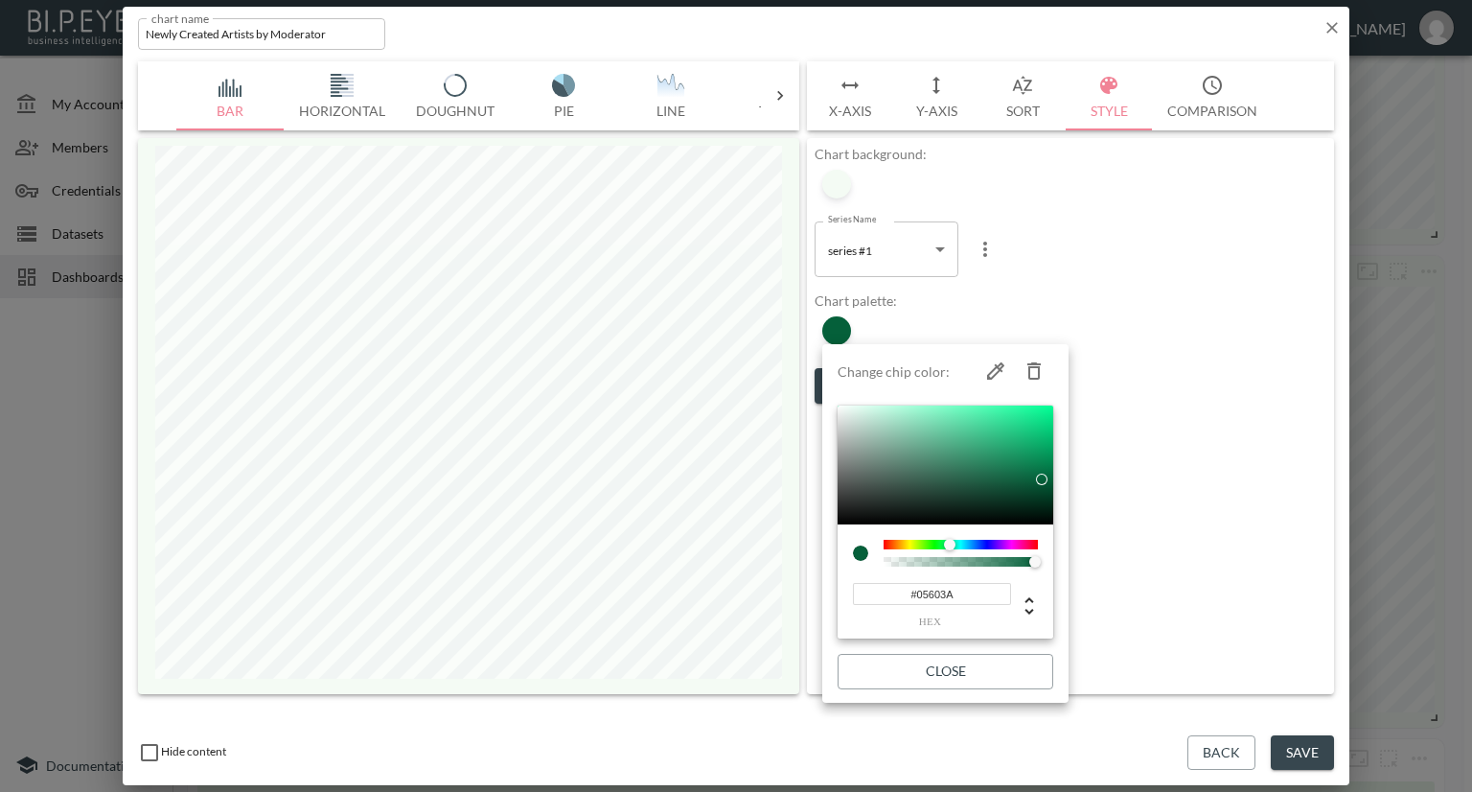
drag, startPoint x: 970, startPoint y: 595, endPoint x: 840, endPoint y: 599, distance: 130.4
click at [840, 599] on div "#05603A hex" at bounding box center [946, 581] width 216 height 115
click at [1103, 454] on div at bounding box center [736, 396] width 1472 height 792
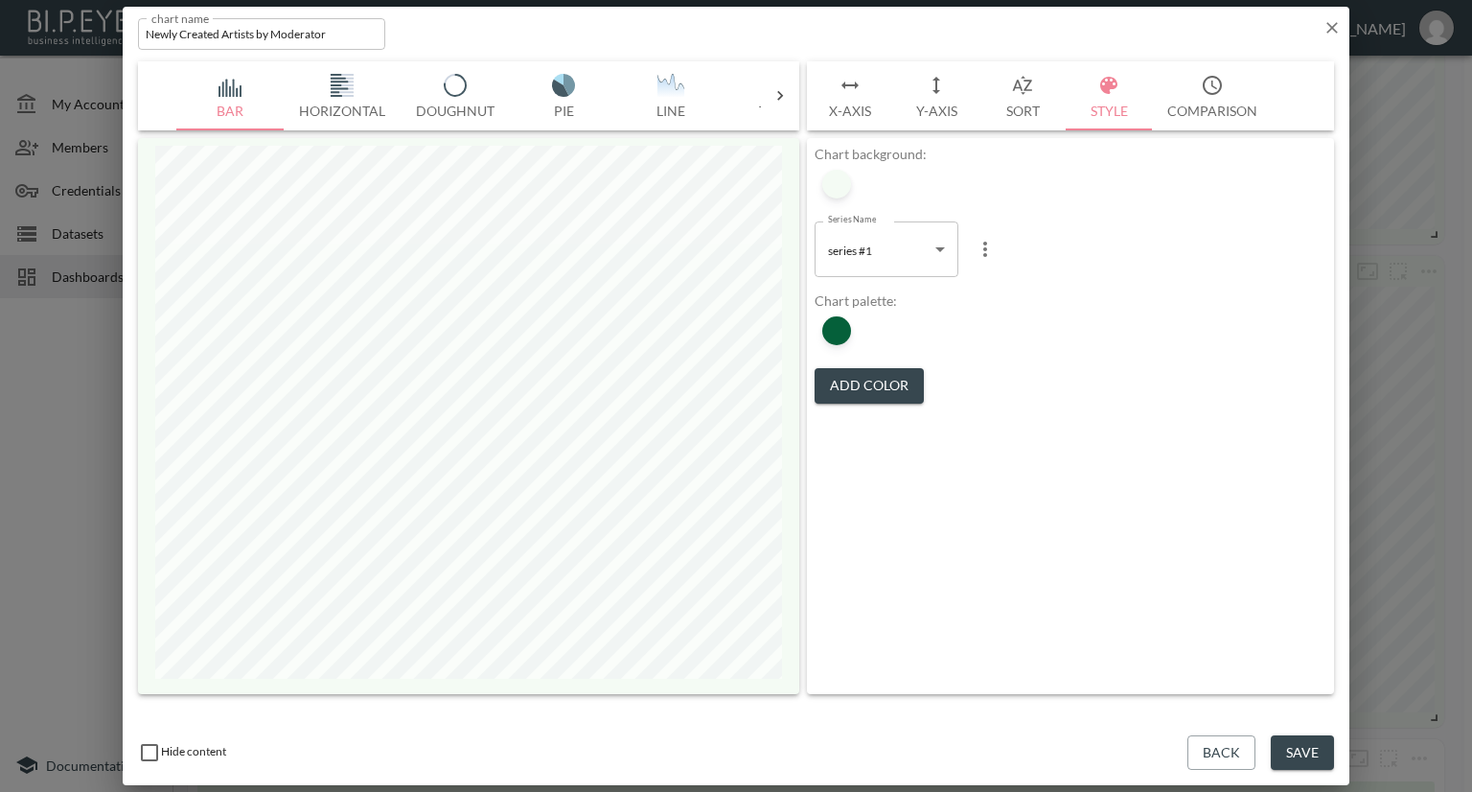
click at [1290, 750] on button "Save" at bounding box center [1302, 752] width 63 height 35
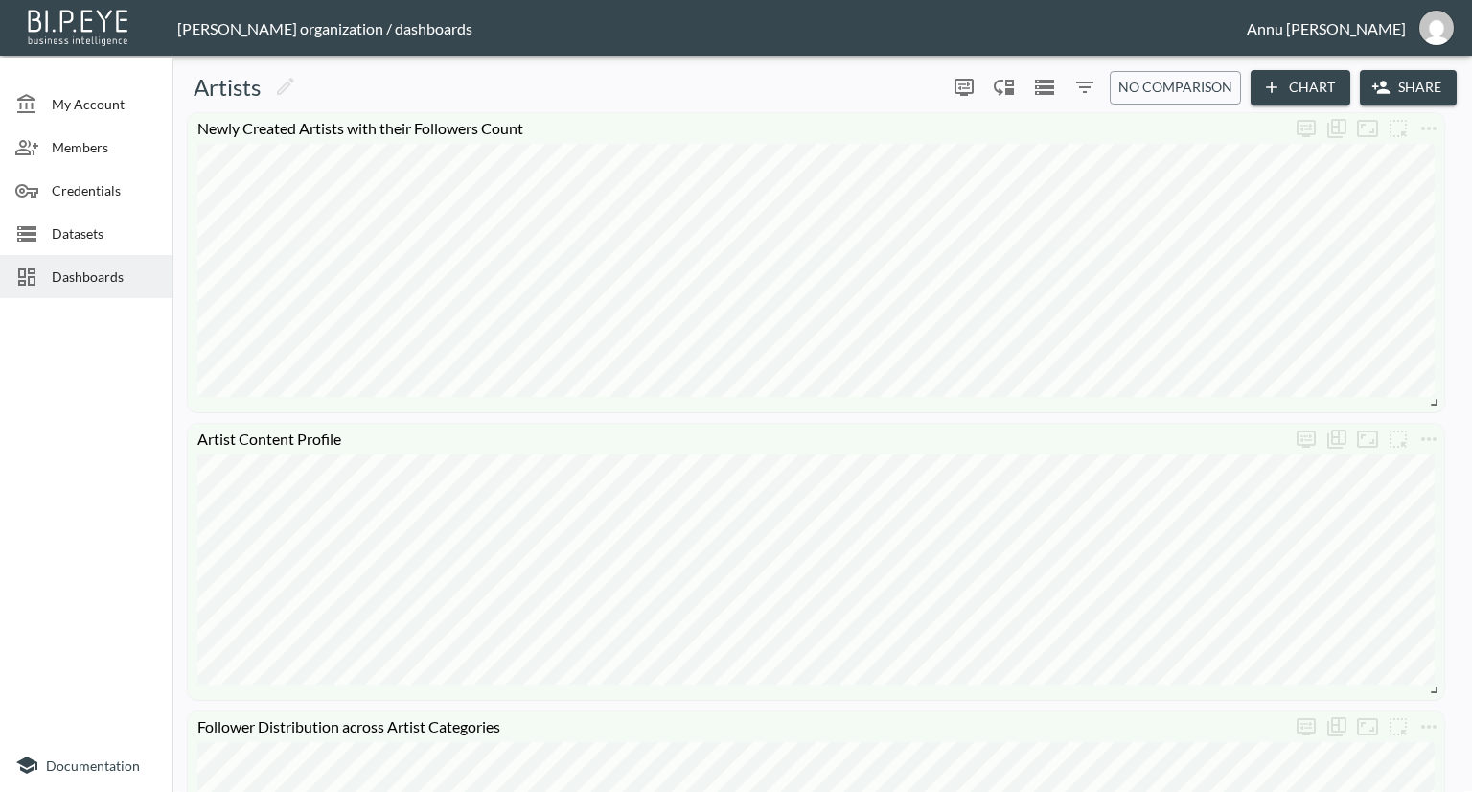
scroll to position [0, 0]
click at [1440, 127] on icon "more" at bounding box center [1429, 129] width 23 height 23
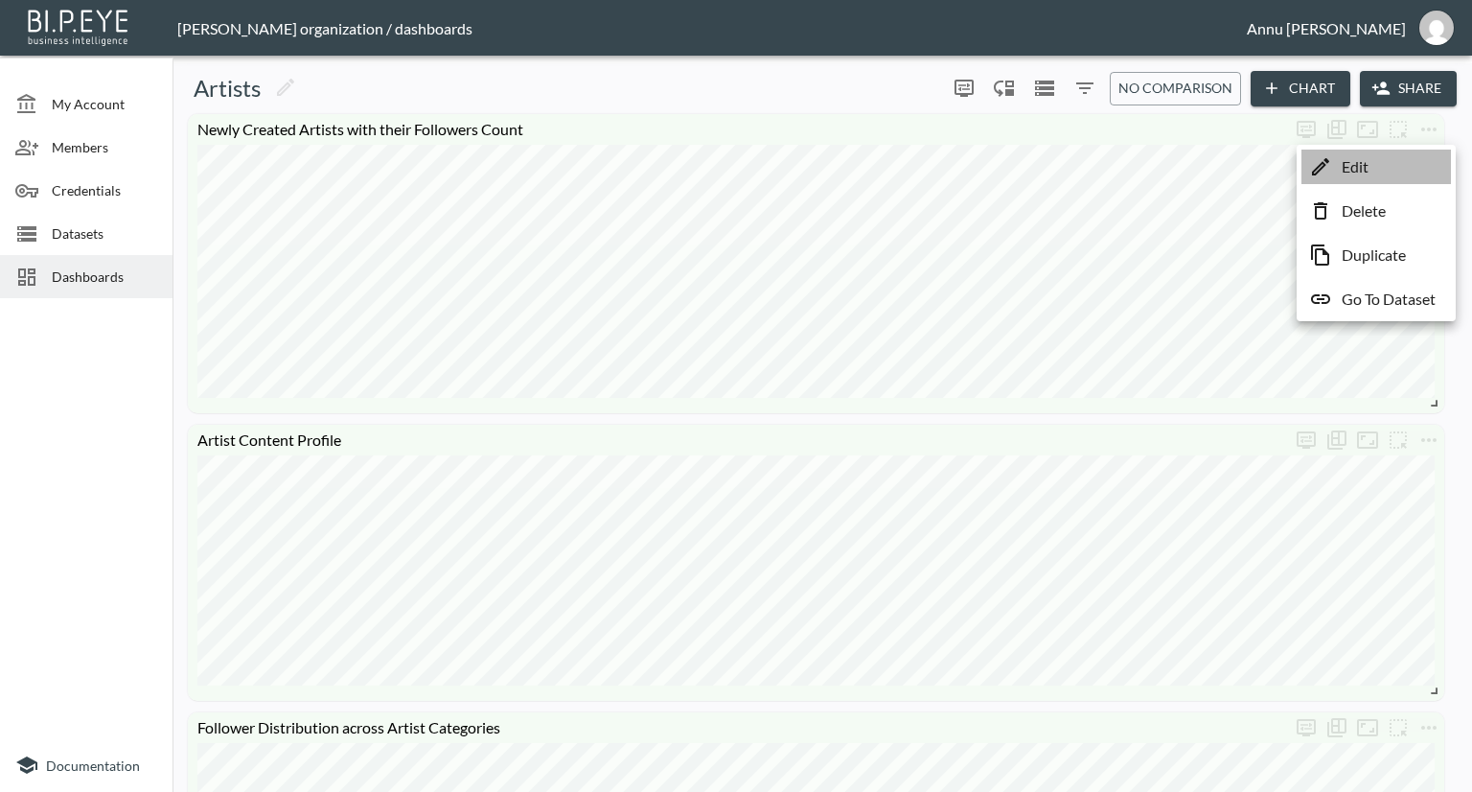
click at [1420, 160] on li "Edit" at bounding box center [1377, 167] width 150 height 35
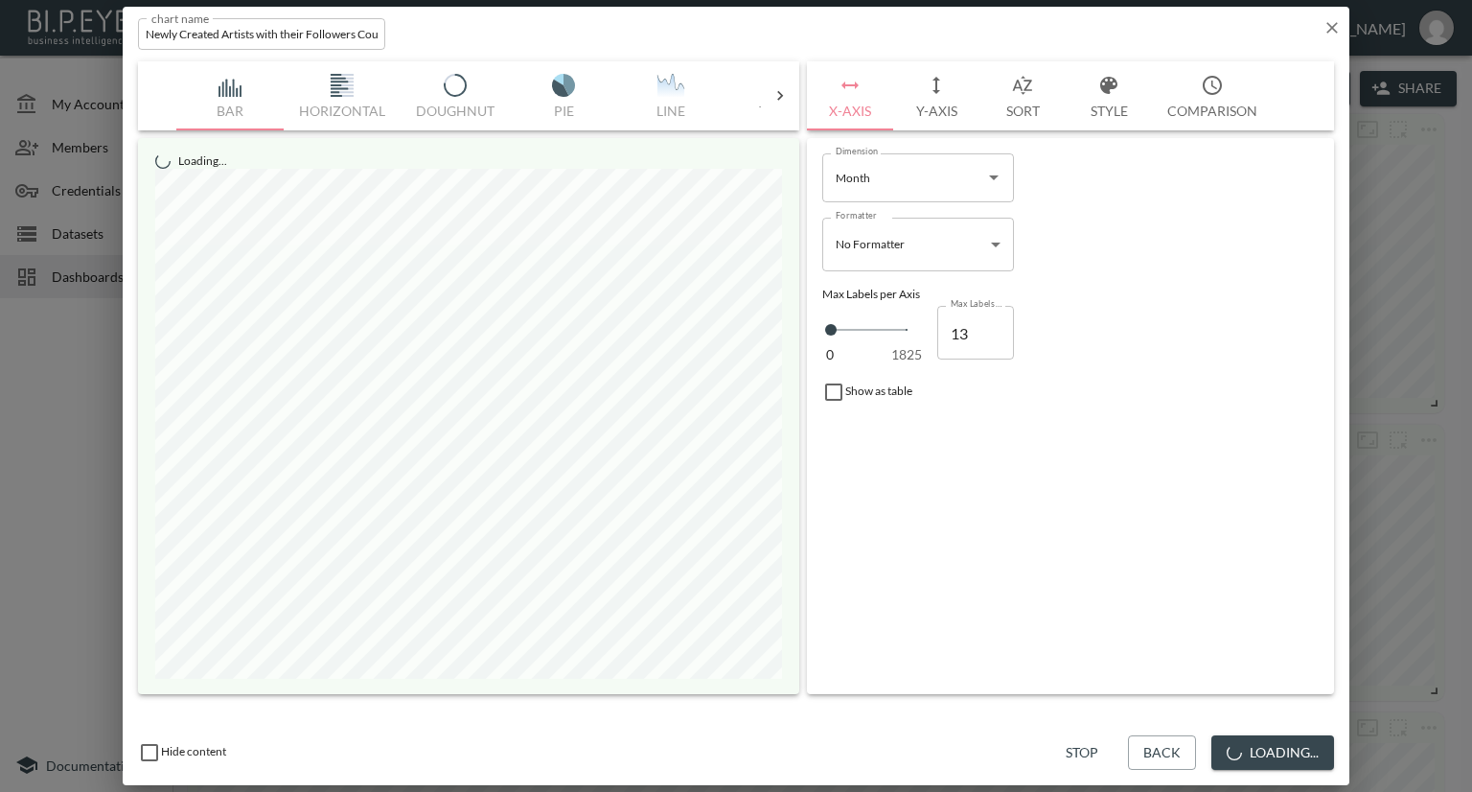
click at [1100, 105] on button "Style" at bounding box center [1109, 95] width 86 height 69
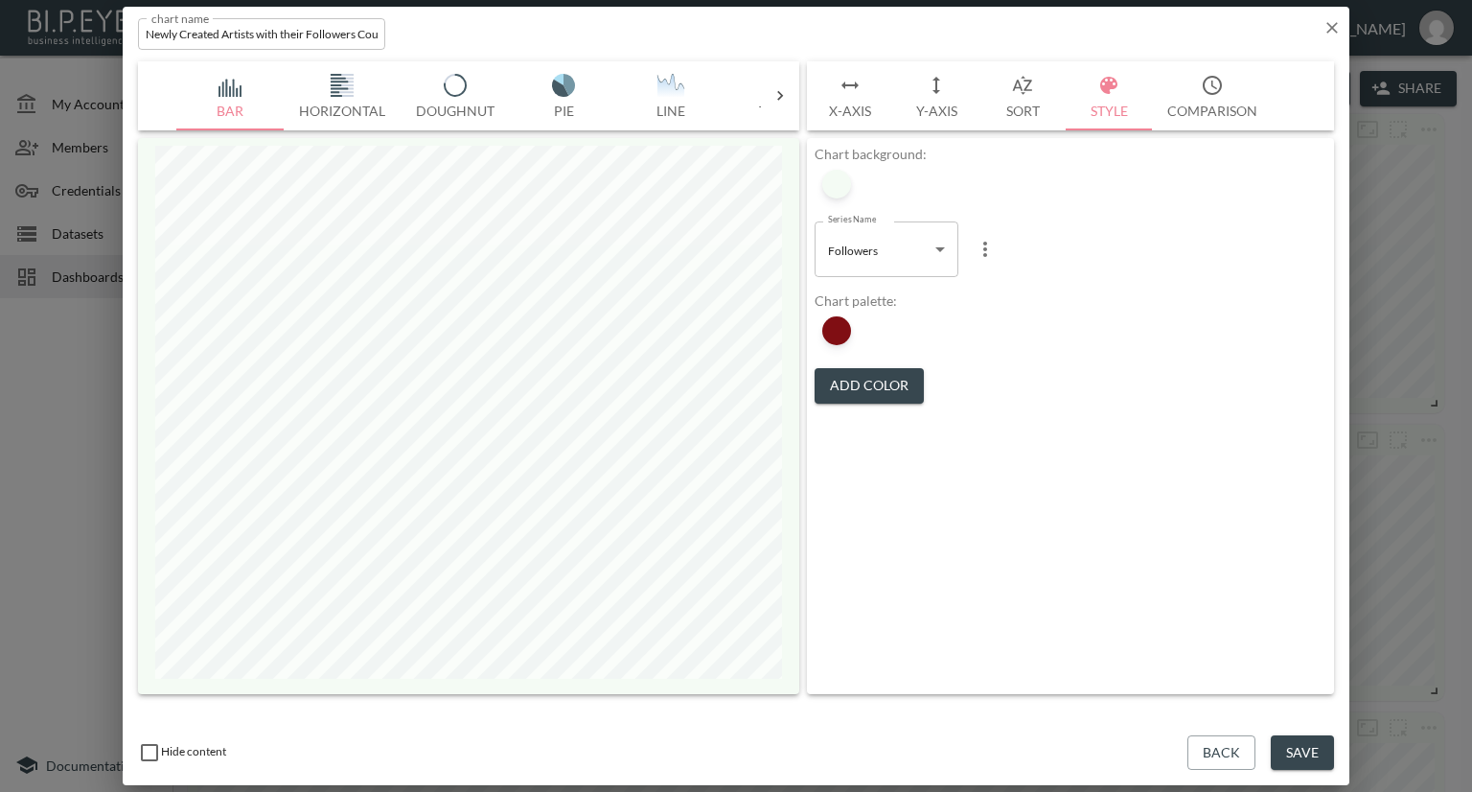
click at [920, 254] on body "BI.P.EYE, Interactive Analytics Dashboards - app [PERSON_NAME] organization / d…" at bounding box center [736, 396] width 1472 height 792
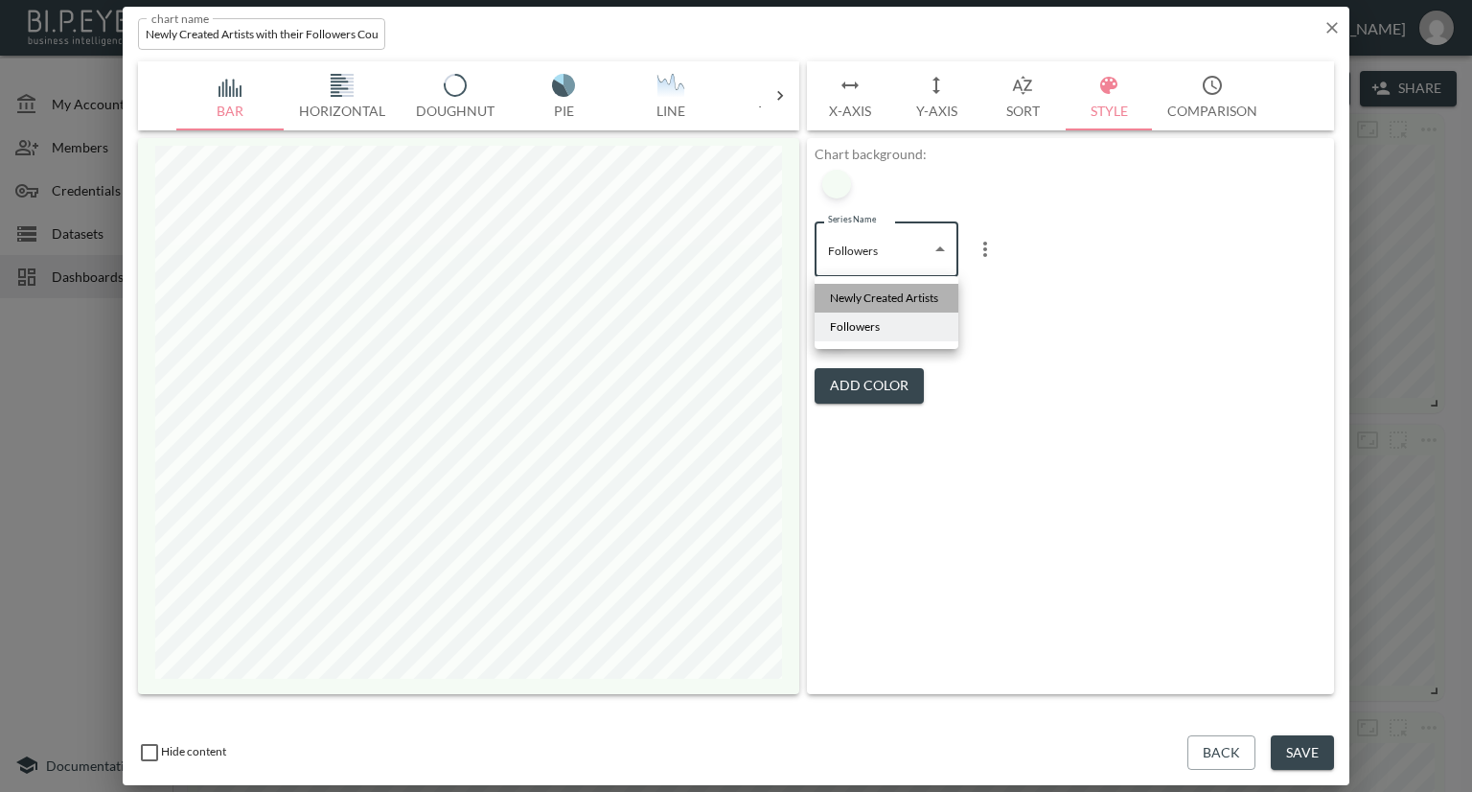
click at [865, 296] on span "Newly Created Artists" at bounding box center [884, 297] width 108 height 17
type input "95a26a73-7c9f-4041-a350-f8f1097bed53"
click at [844, 330] on div at bounding box center [836, 330] width 29 height 29
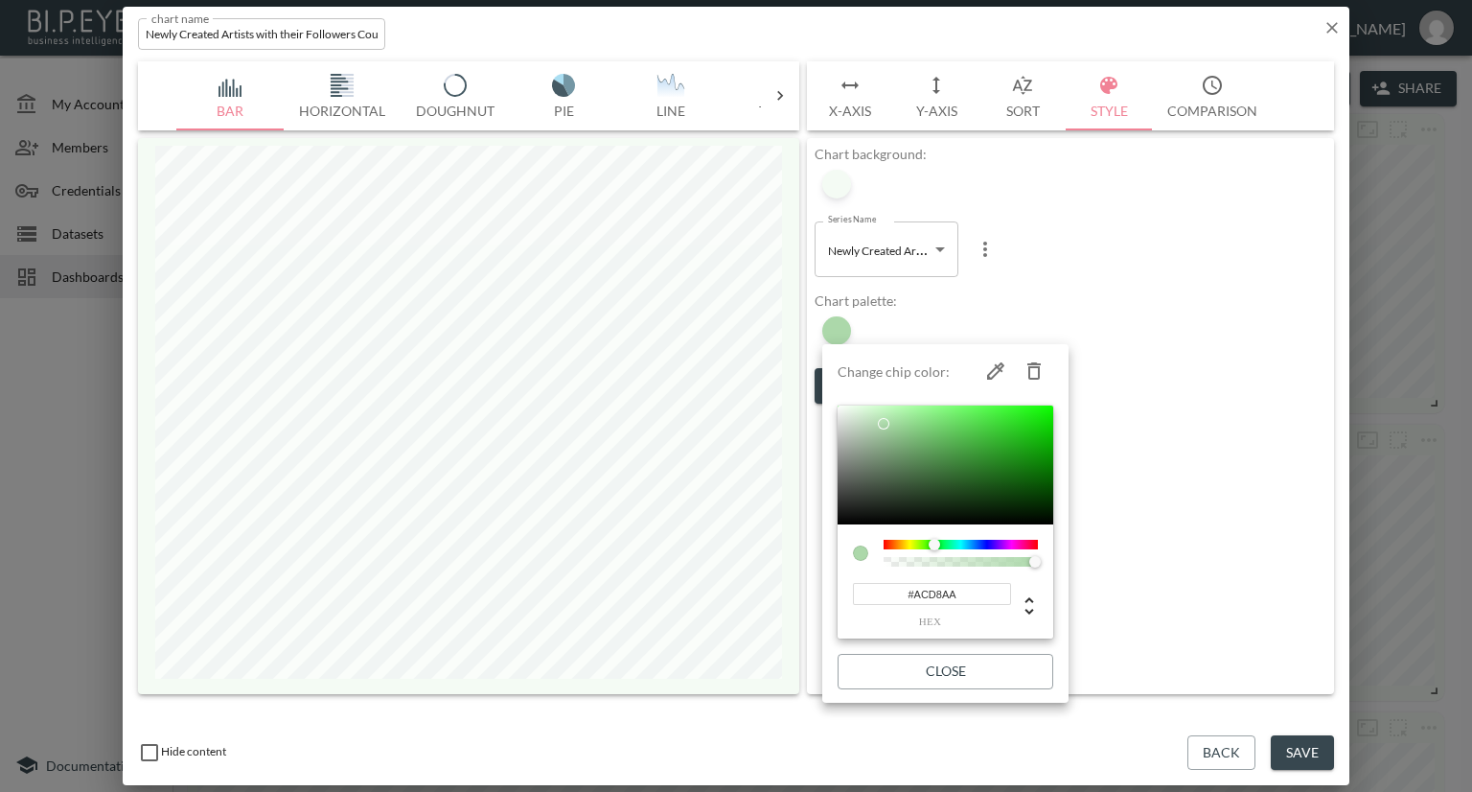
drag, startPoint x: 966, startPoint y: 591, endPoint x: 874, endPoint y: 602, distance: 92.6
click at [874, 602] on input "#ACD8AA" at bounding box center [932, 594] width 158 height 22
click at [1211, 327] on div at bounding box center [736, 396] width 1472 height 792
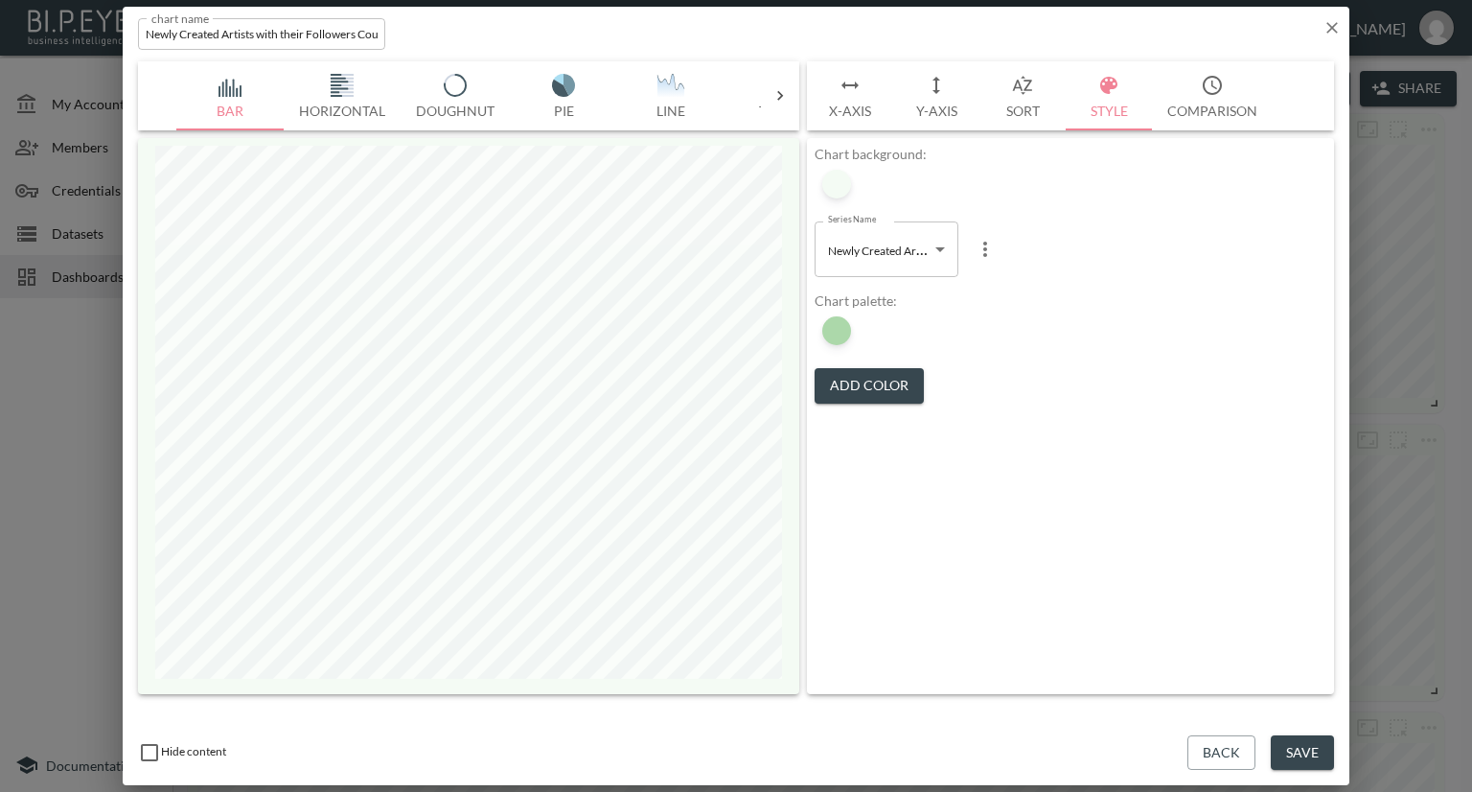
click at [1337, 21] on icon "button" at bounding box center [1332, 27] width 19 height 19
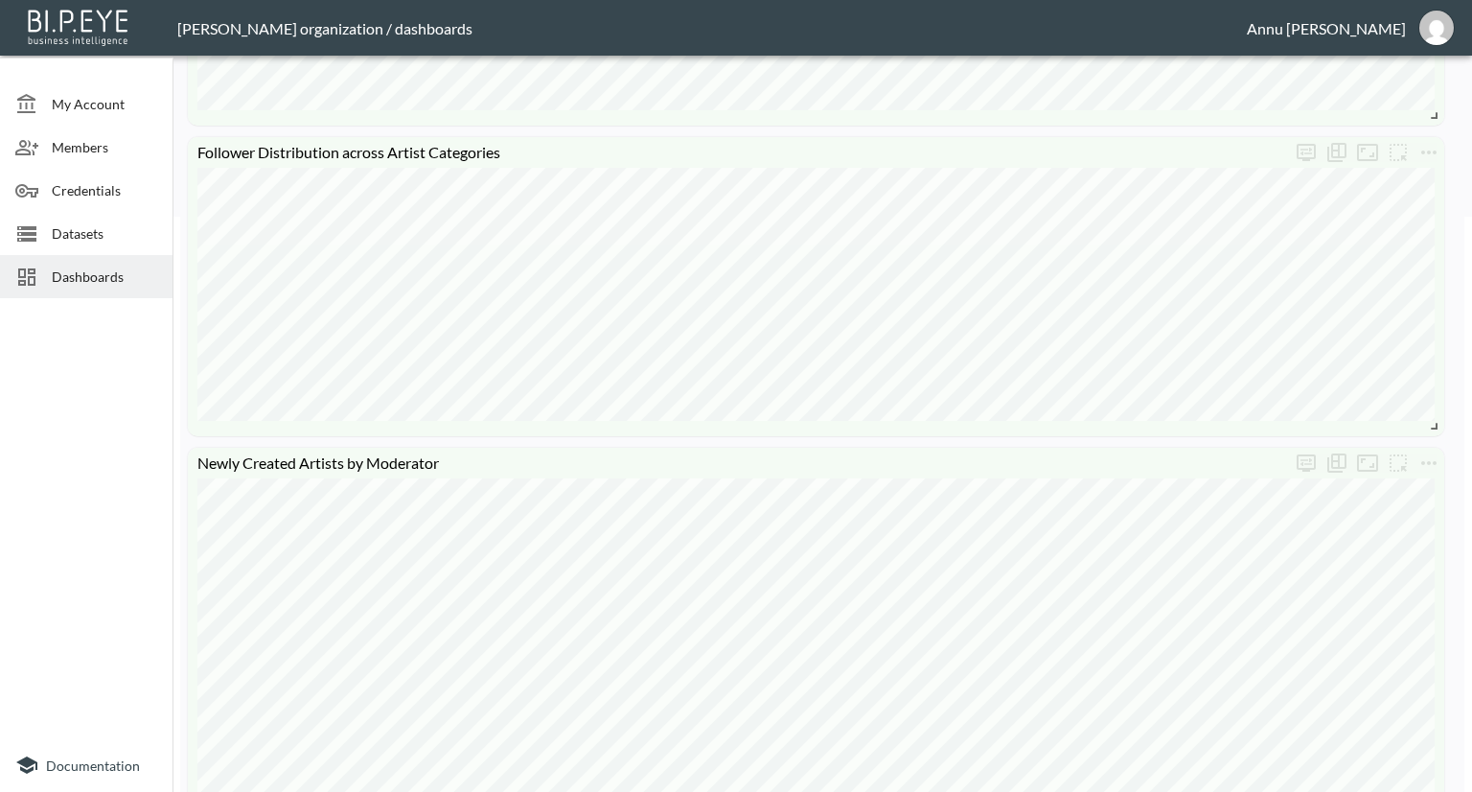
scroll to position [958, 0]
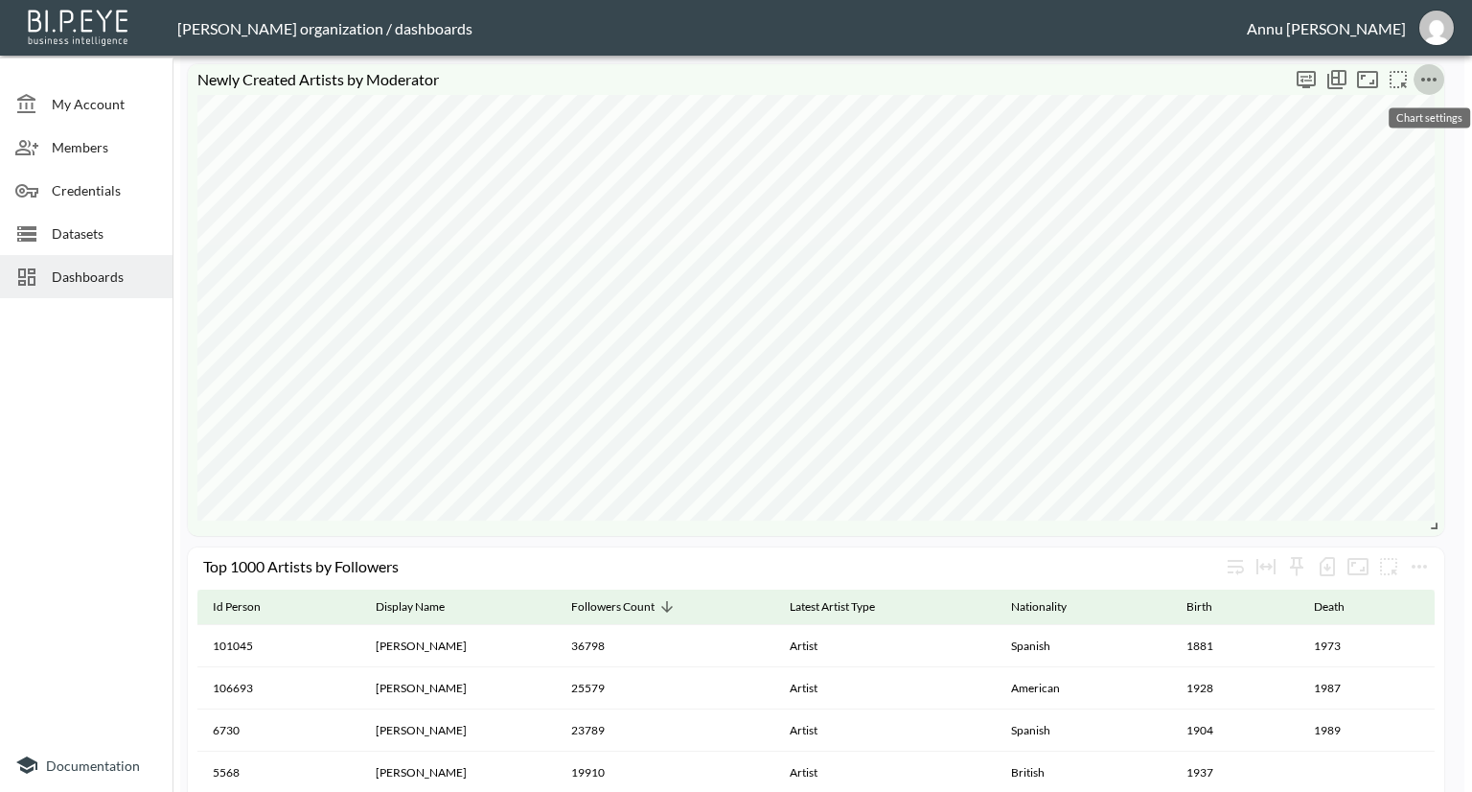
click at [1428, 86] on icon "more" at bounding box center [1429, 79] width 23 height 23
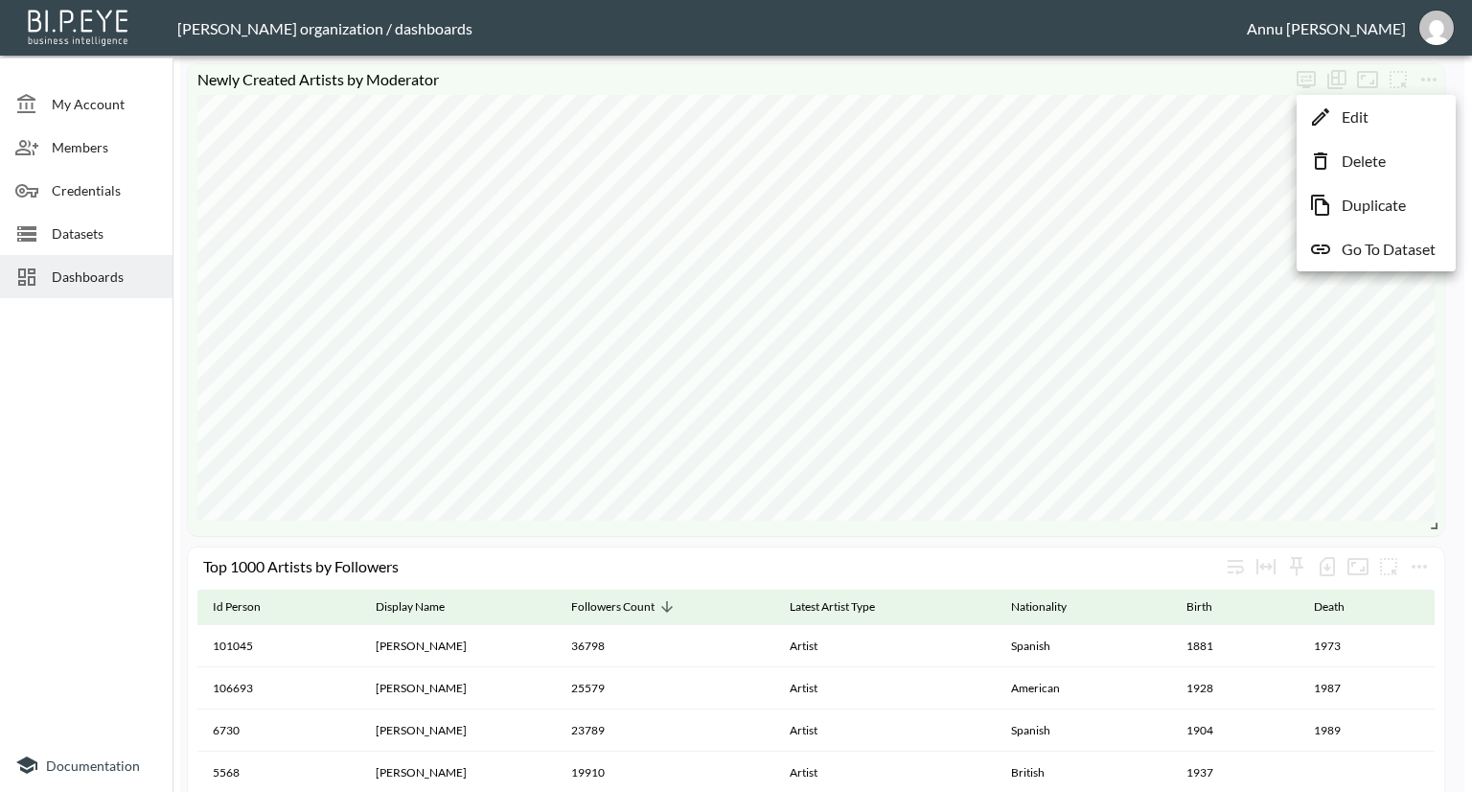
click at [1395, 119] on li "Edit" at bounding box center [1377, 117] width 150 height 35
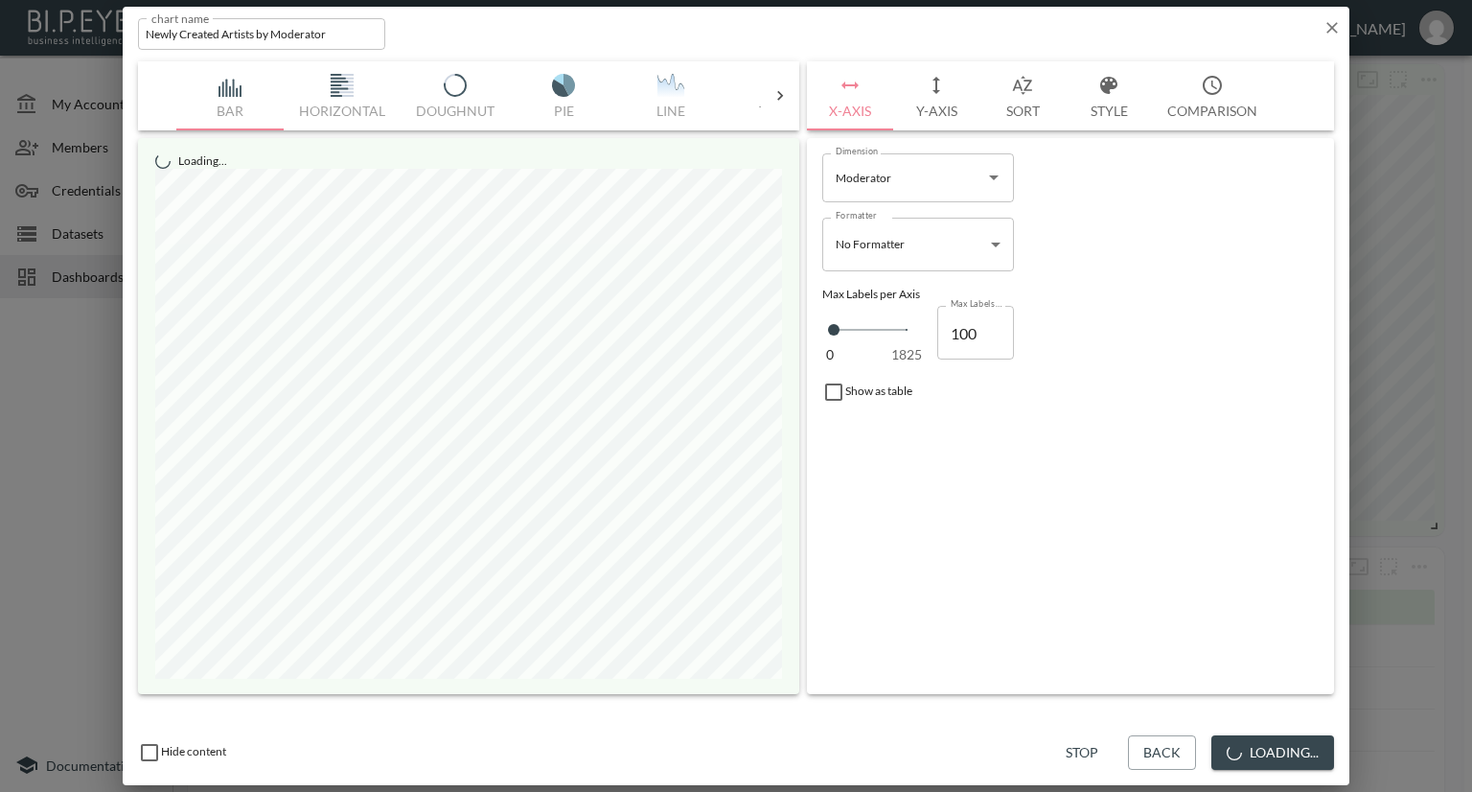
click at [1123, 108] on button "Style" at bounding box center [1109, 95] width 86 height 69
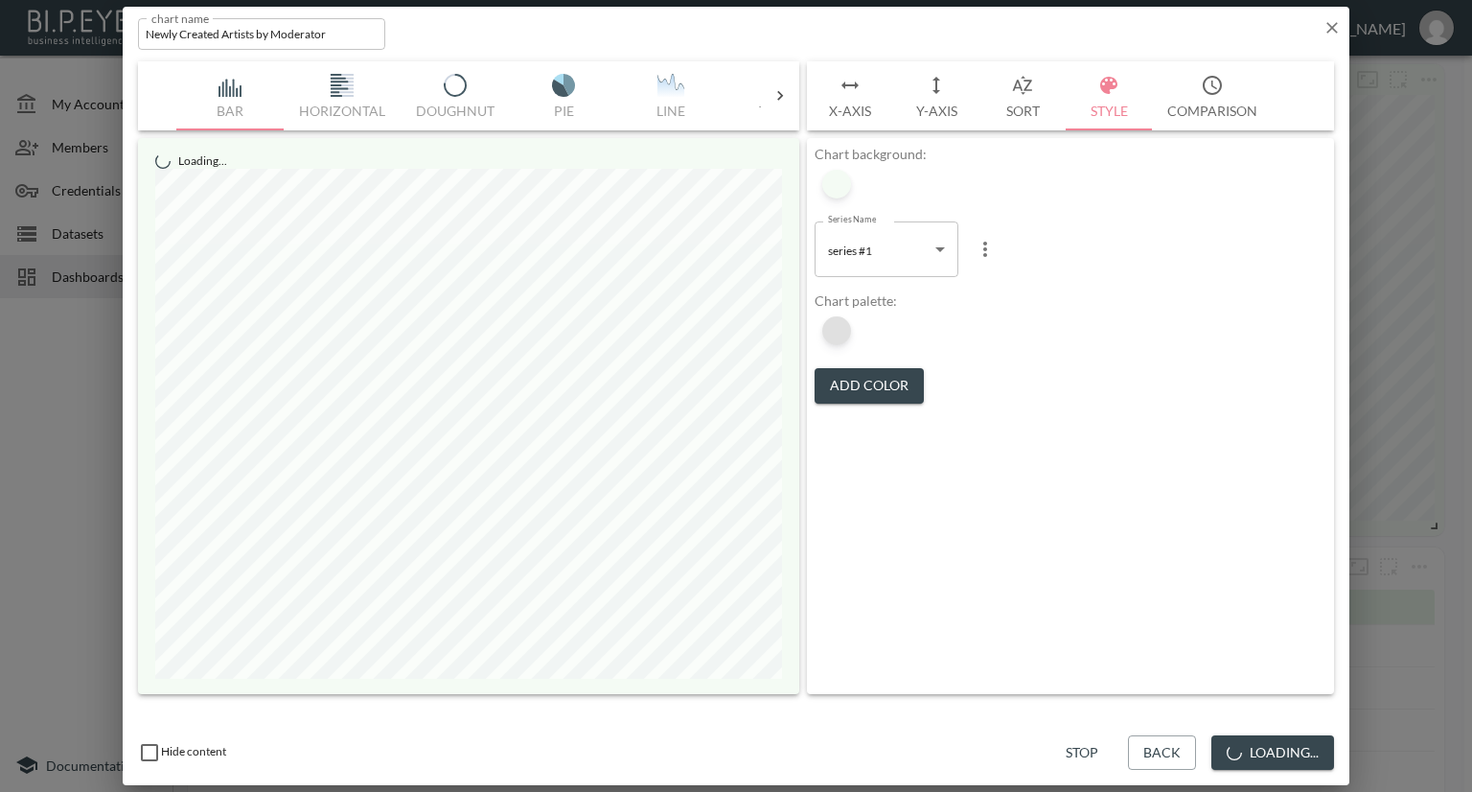
click at [843, 333] on div at bounding box center [836, 330] width 29 height 29
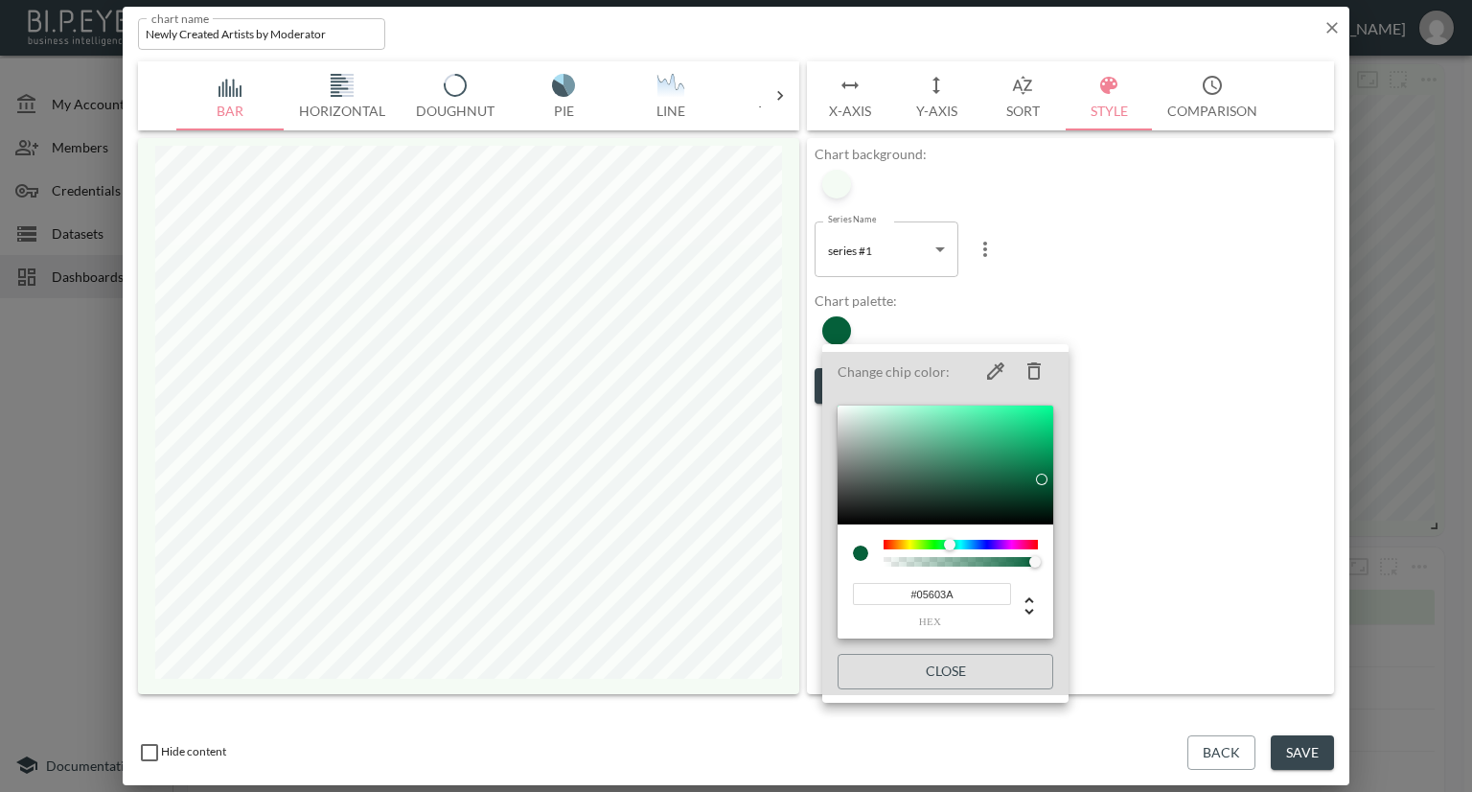
drag, startPoint x: 968, startPoint y: 596, endPoint x: 695, endPoint y: 588, distance: 273.3
click at [695, 588] on div "Change chip color: #05603A hex Close" at bounding box center [736, 396] width 1472 height 792
paste input "ACD8A"
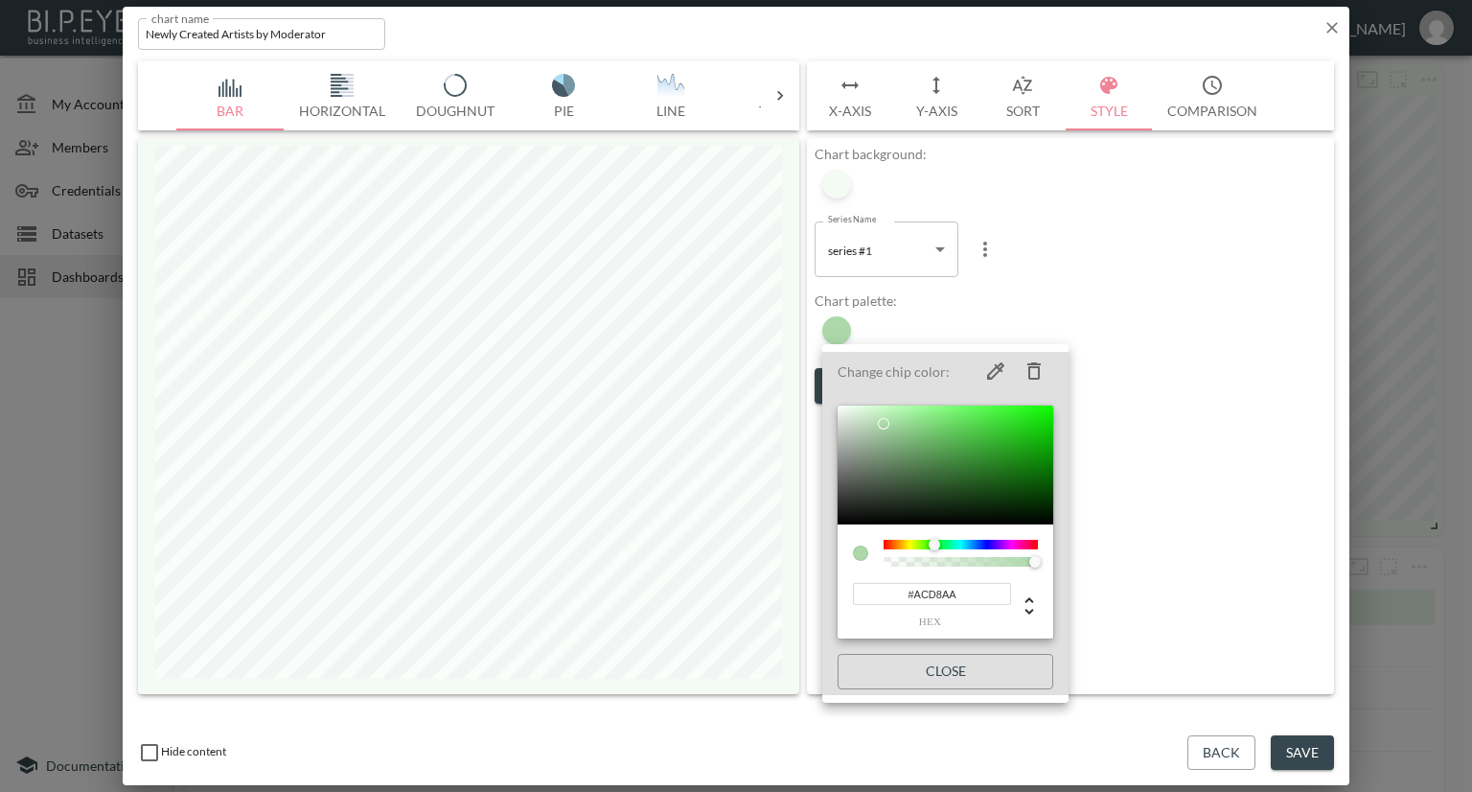
type input "#ACD8AA"
click at [1209, 321] on div at bounding box center [736, 396] width 1472 height 792
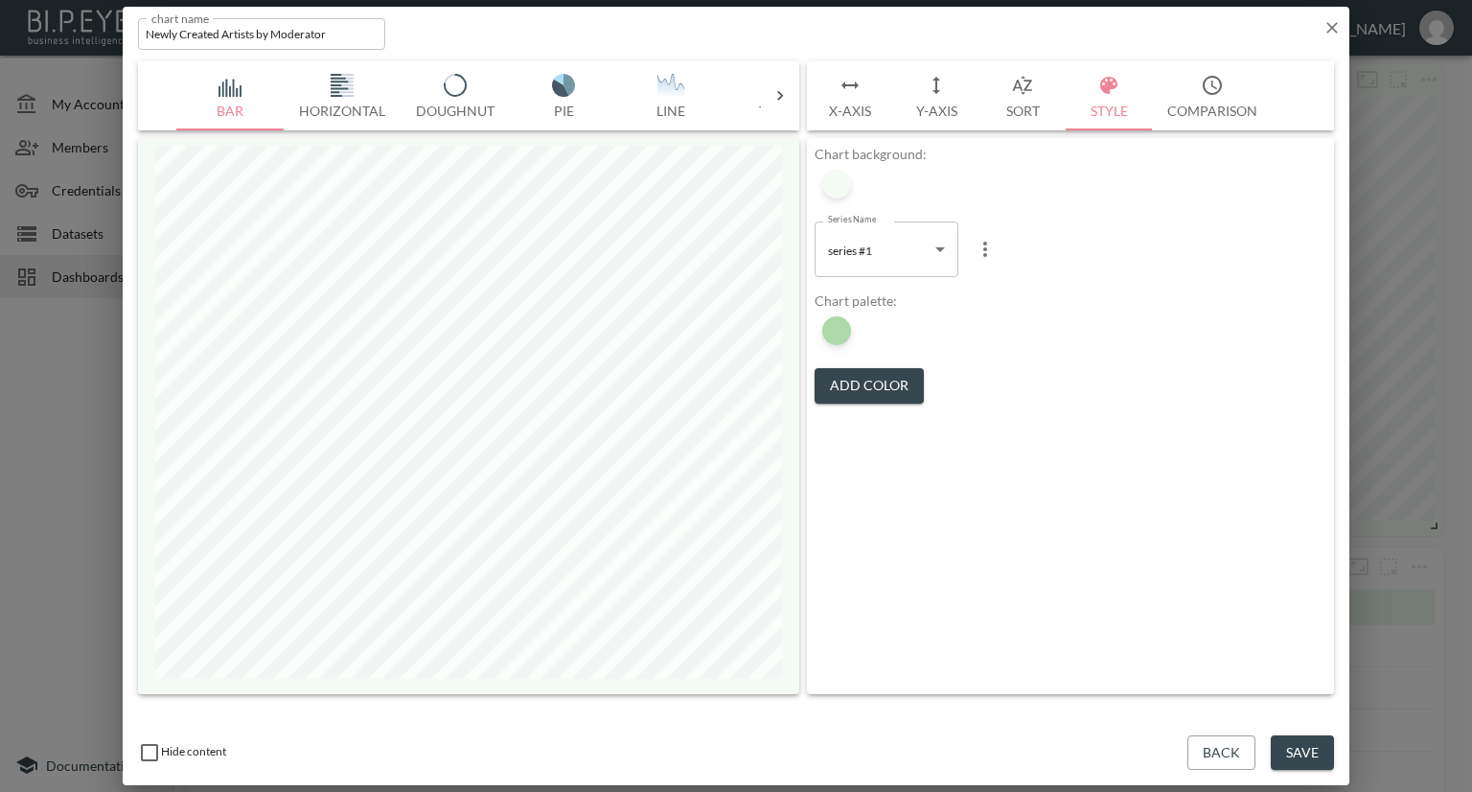
click at [1300, 764] on button "Save" at bounding box center [1302, 752] width 63 height 35
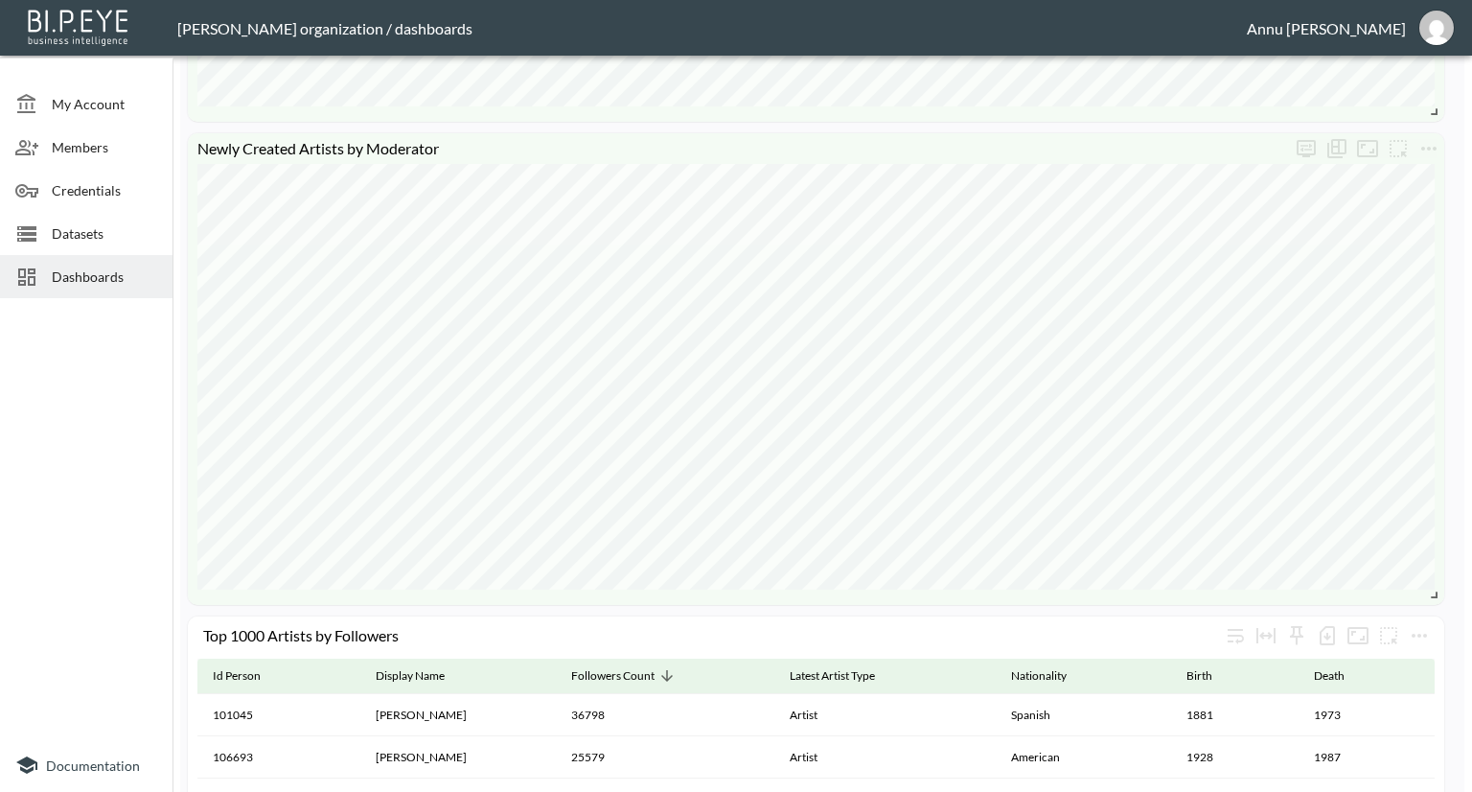
scroll to position [863, 0]
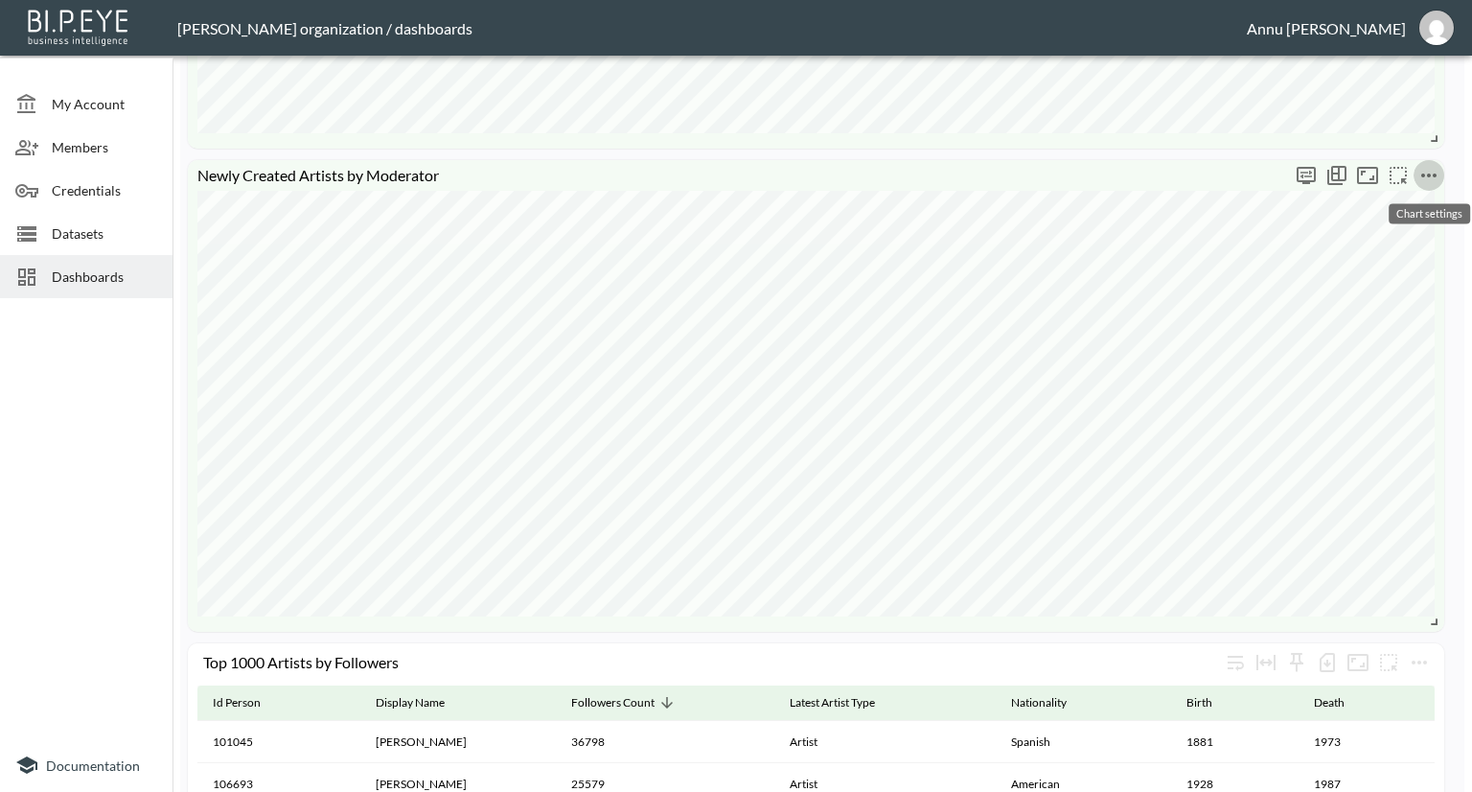
click at [1438, 173] on icon "more" at bounding box center [1429, 175] width 23 height 23
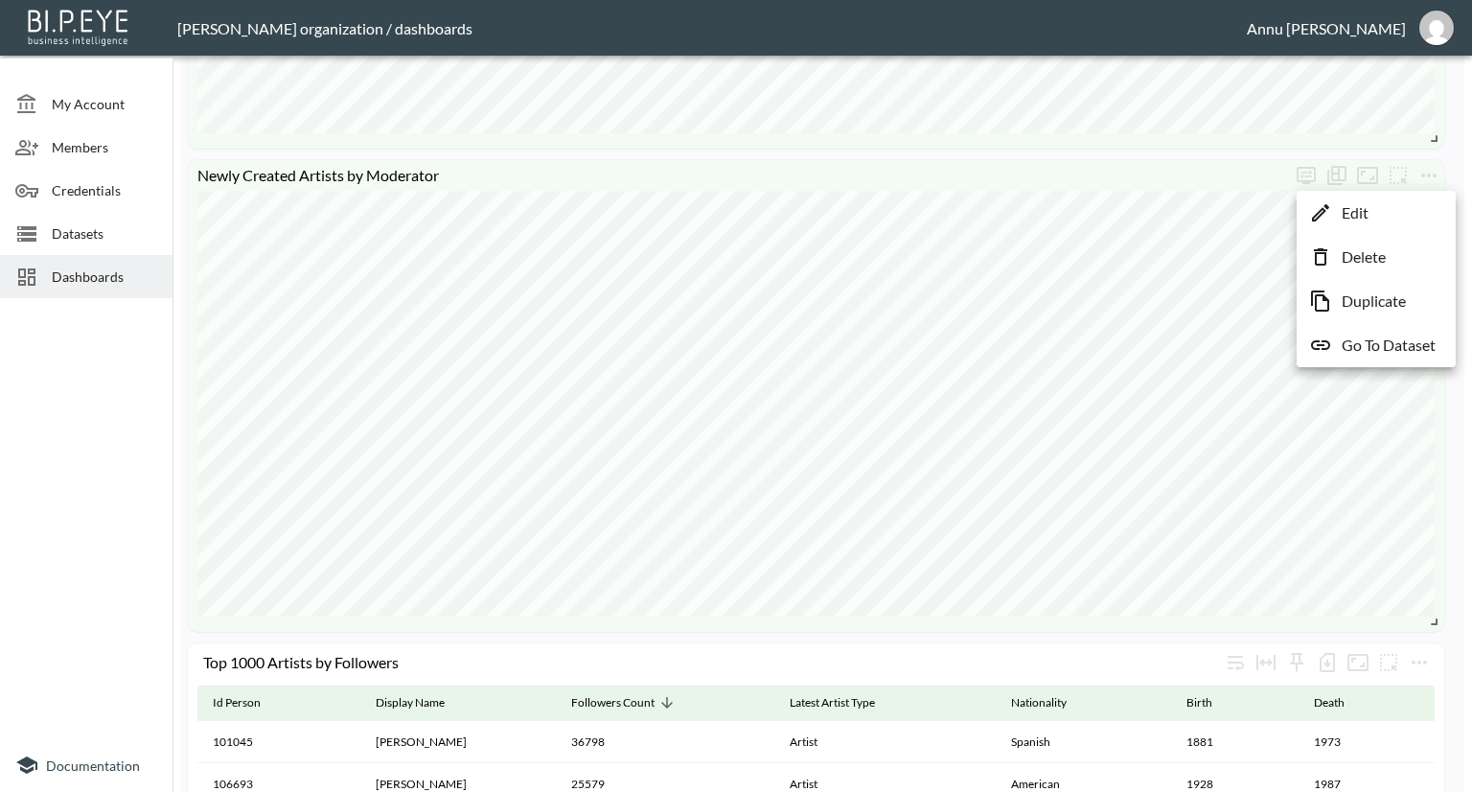
click at [1384, 219] on li "Edit" at bounding box center [1377, 213] width 150 height 35
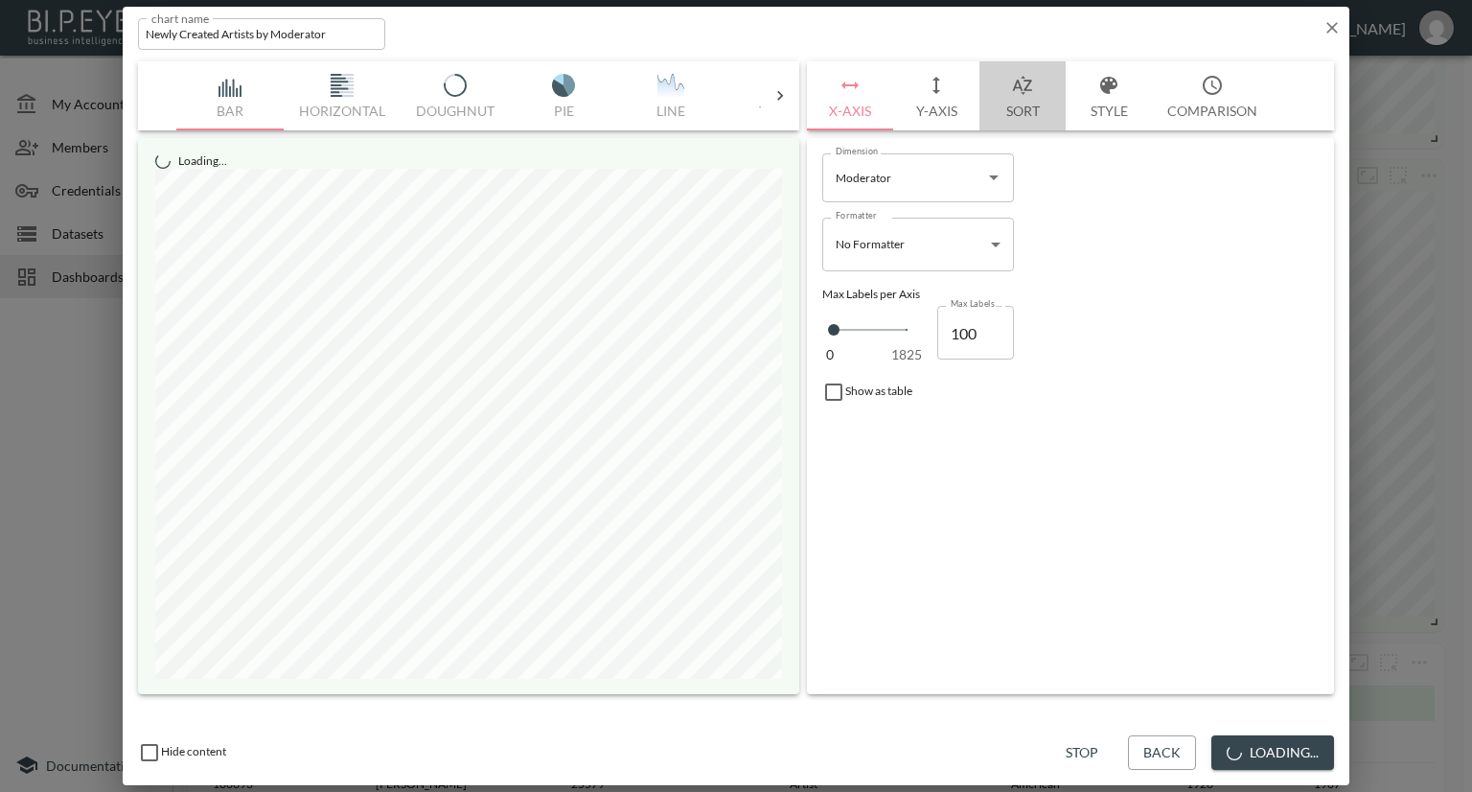
click at [1024, 111] on button "Sort" at bounding box center [1023, 95] width 86 height 69
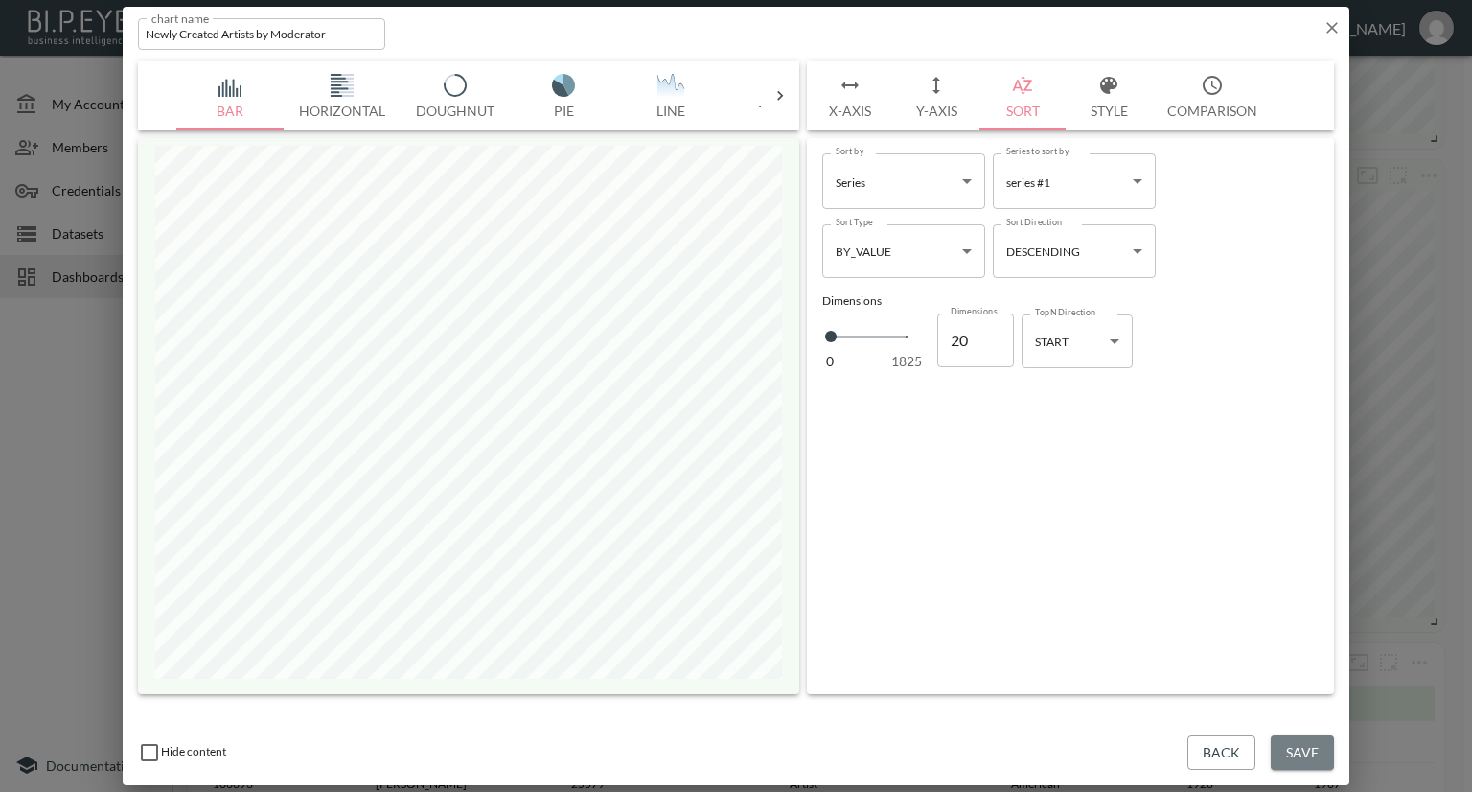
click at [1296, 752] on button "Save" at bounding box center [1302, 752] width 63 height 35
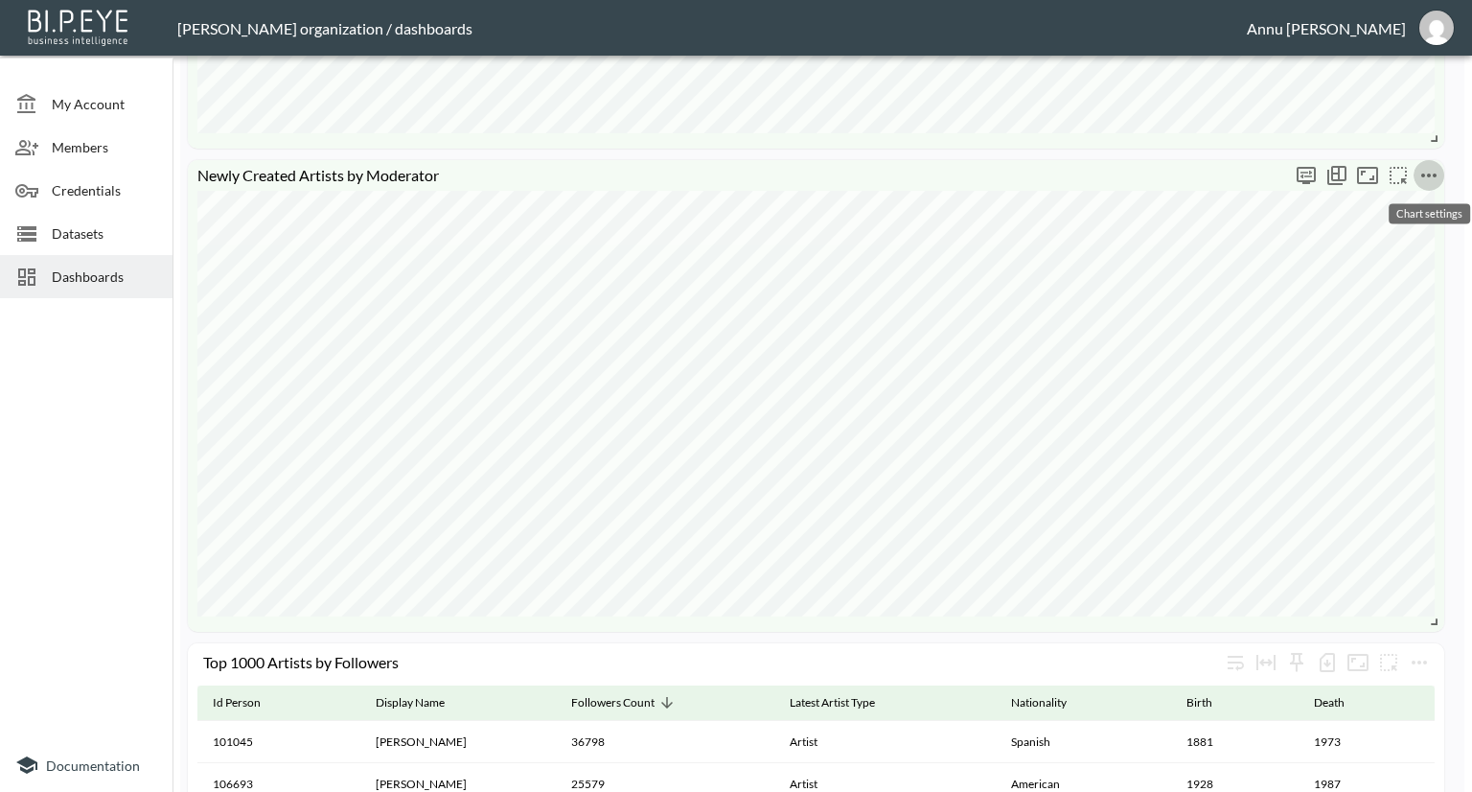
click at [1439, 173] on icon "more" at bounding box center [1429, 175] width 23 height 23
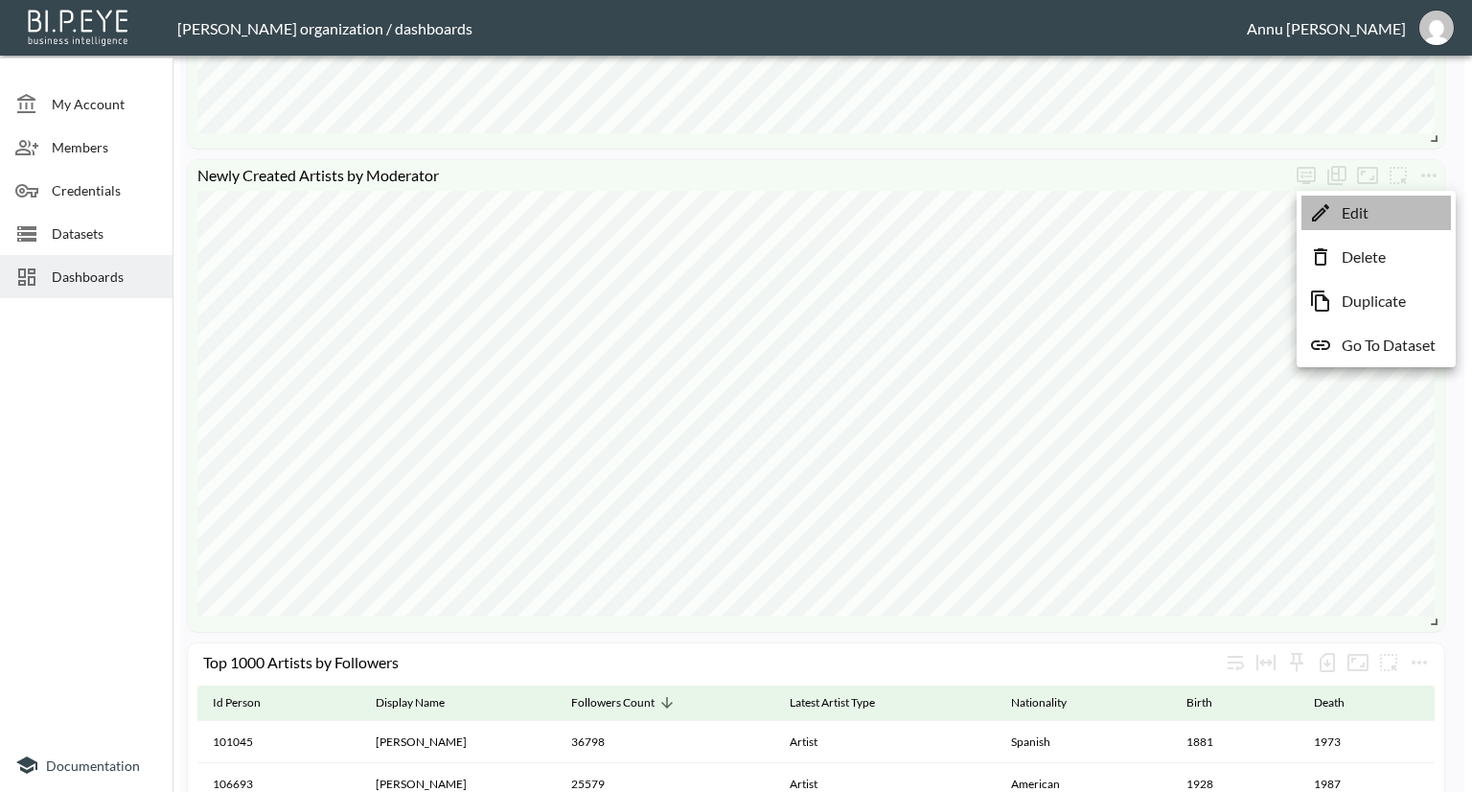
click at [1369, 219] on li "Edit" at bounding box center [1377, 213] width 150 height 35
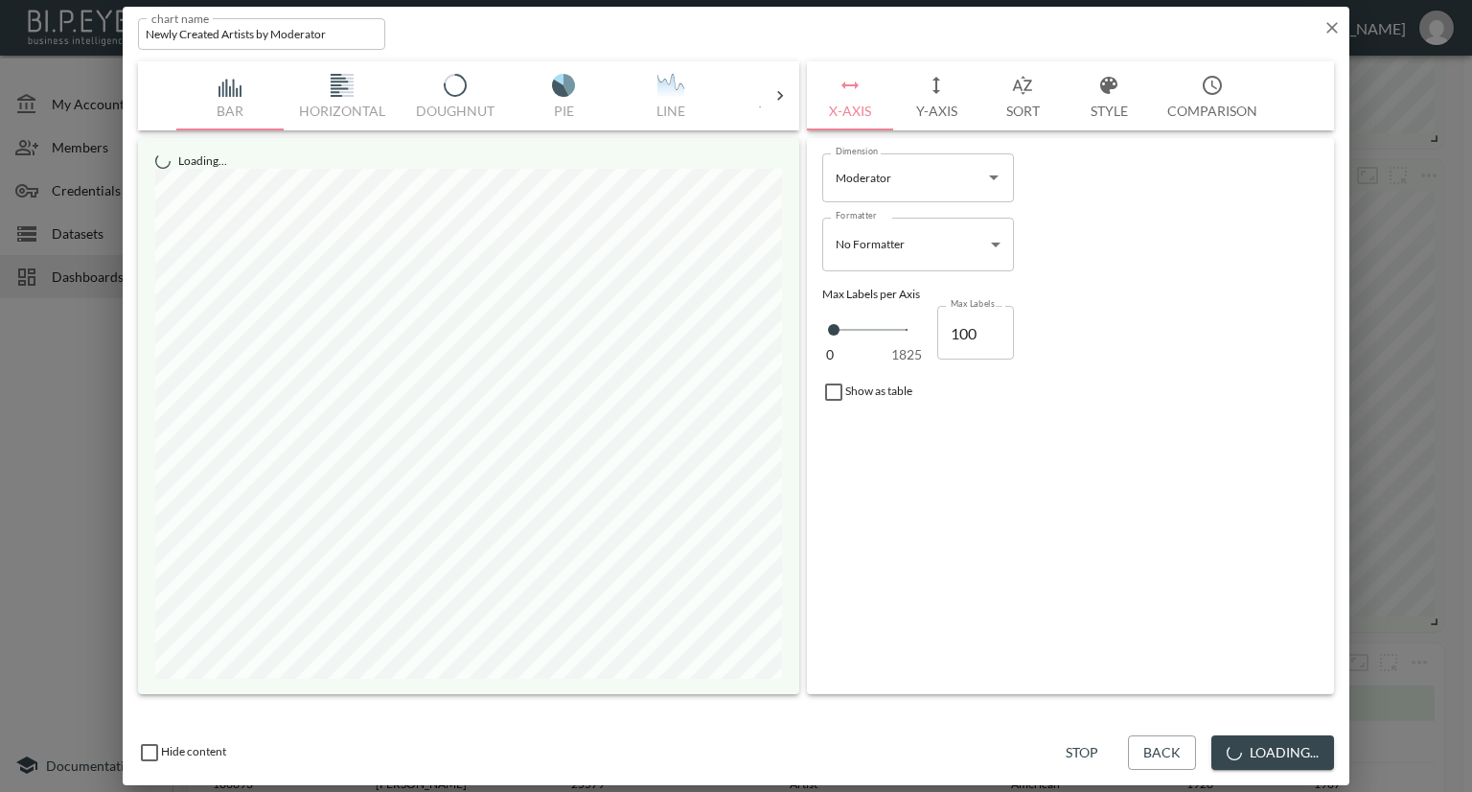
click at [365, 31] on input "Newly Created Artists by Moderator" at bounding box center [261, 34] width 247 height 32
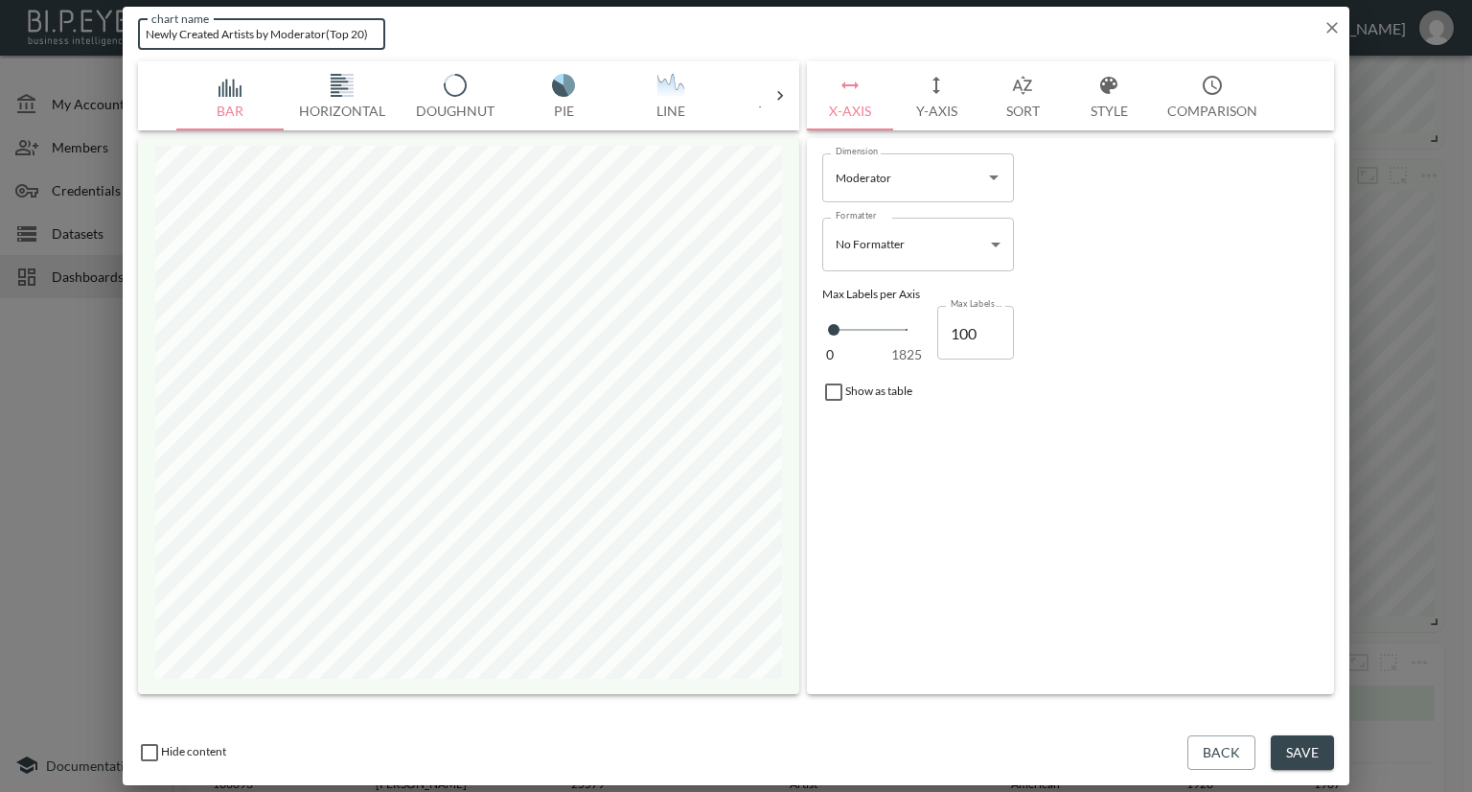
type input "Newly Created Artists by Moderator(Top 20)"
click at [1235, 301] on div "0 1825 Max Labels per Axis 100 Max Labels per Axis" at bounding box center [1070, 333] width 496 height 64
click at [1298, 747] on button "Save" at bounding box center [1302, 752] width 63 height 35
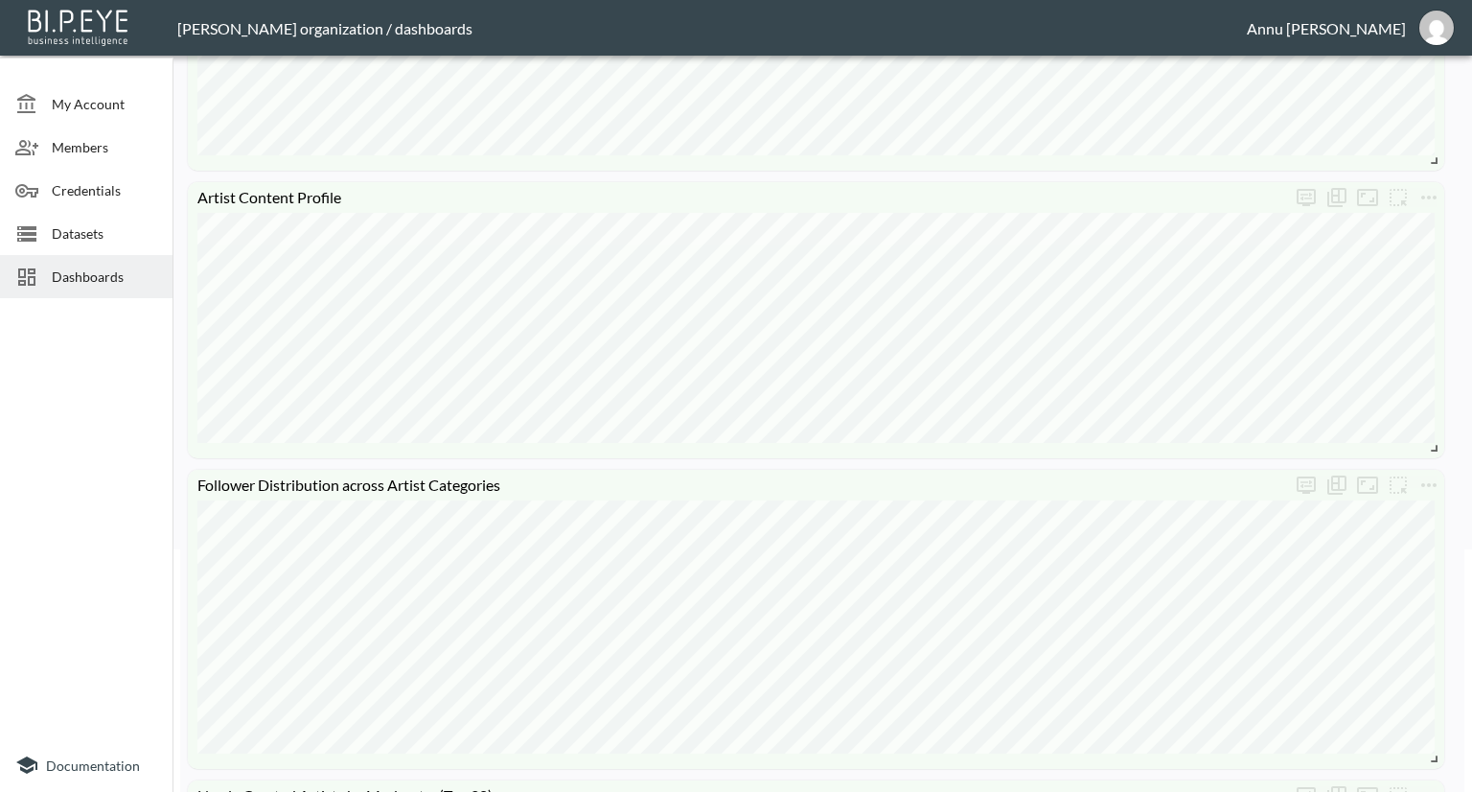
scroll to position [337, 0]
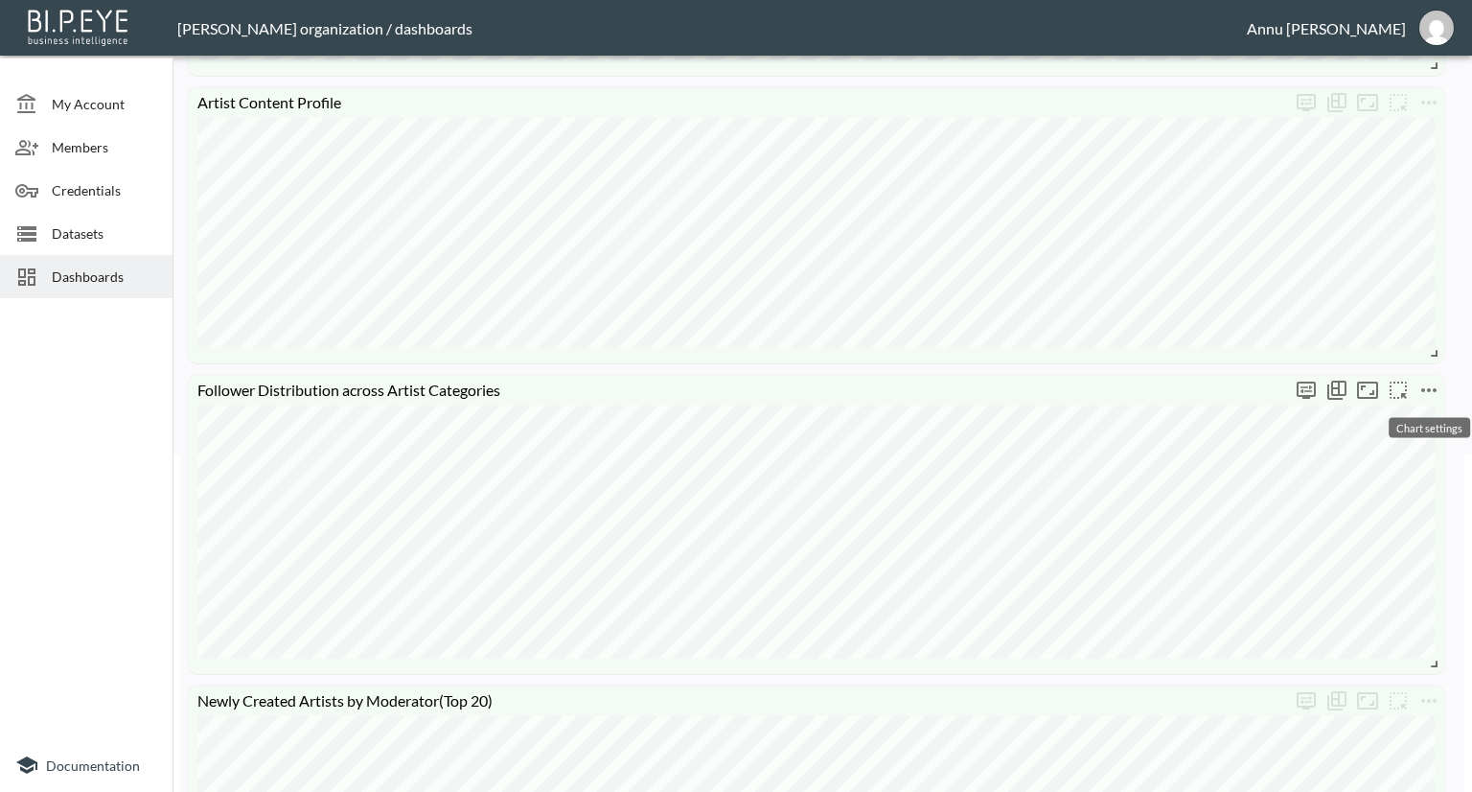
click at [1433, 394] on icon "more" at bounding box center [1429, 390] width 23 height 23
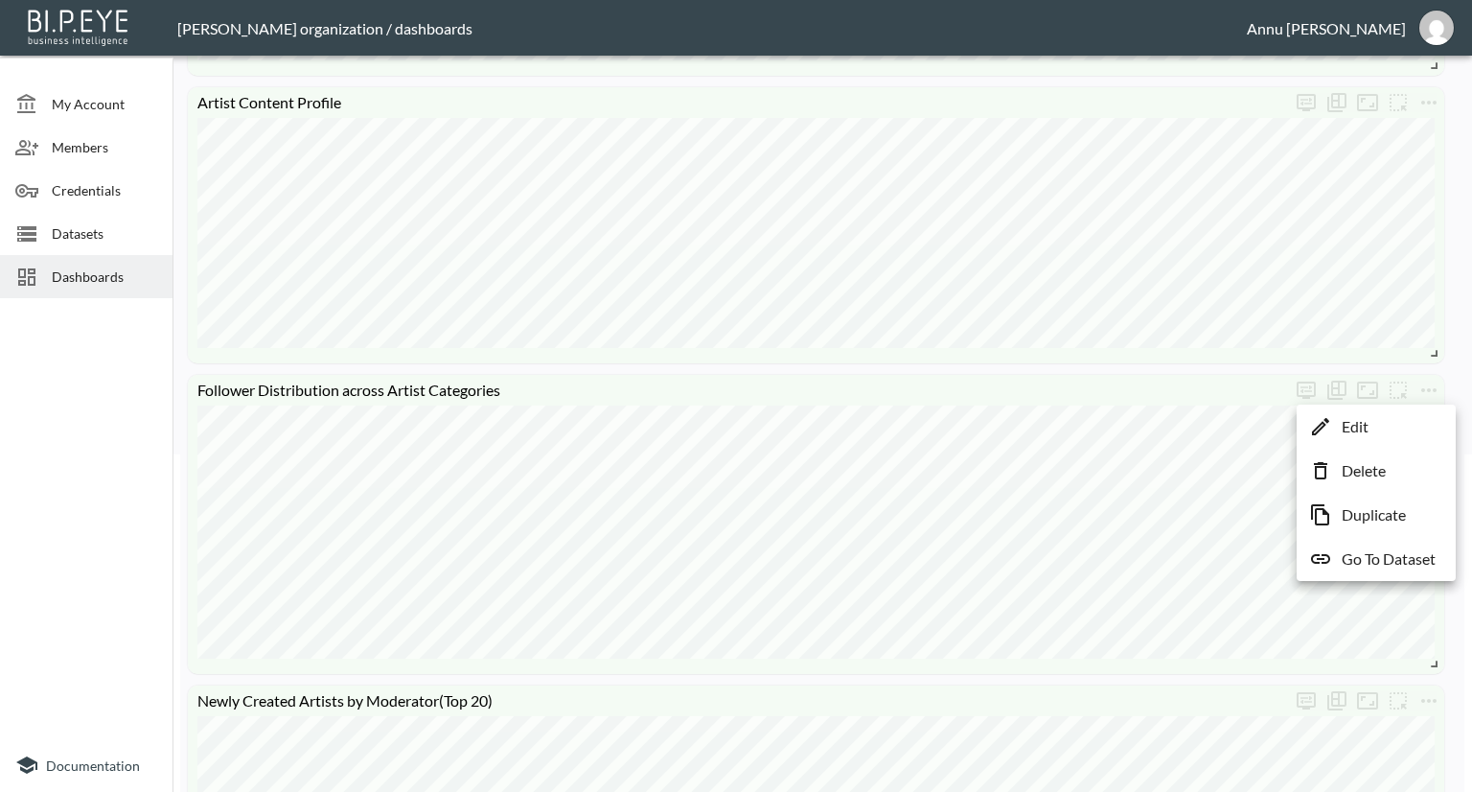
click at [1400, 422] on li "Edit" at bounding box center [1377, 426] width 150 height 35
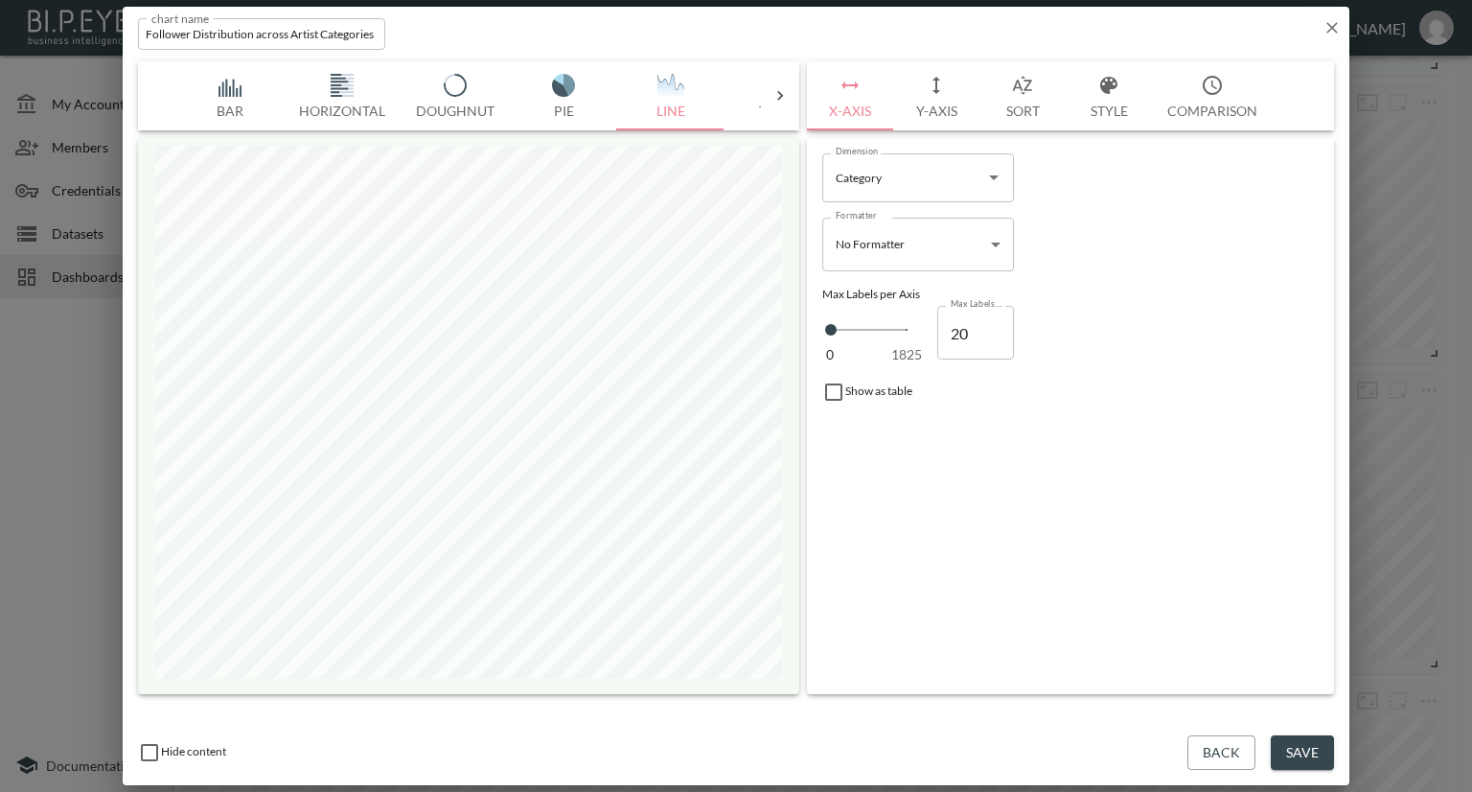
click at [1104, 117] on button "Style" at bounding box center [1109, 95] width 86 height 69
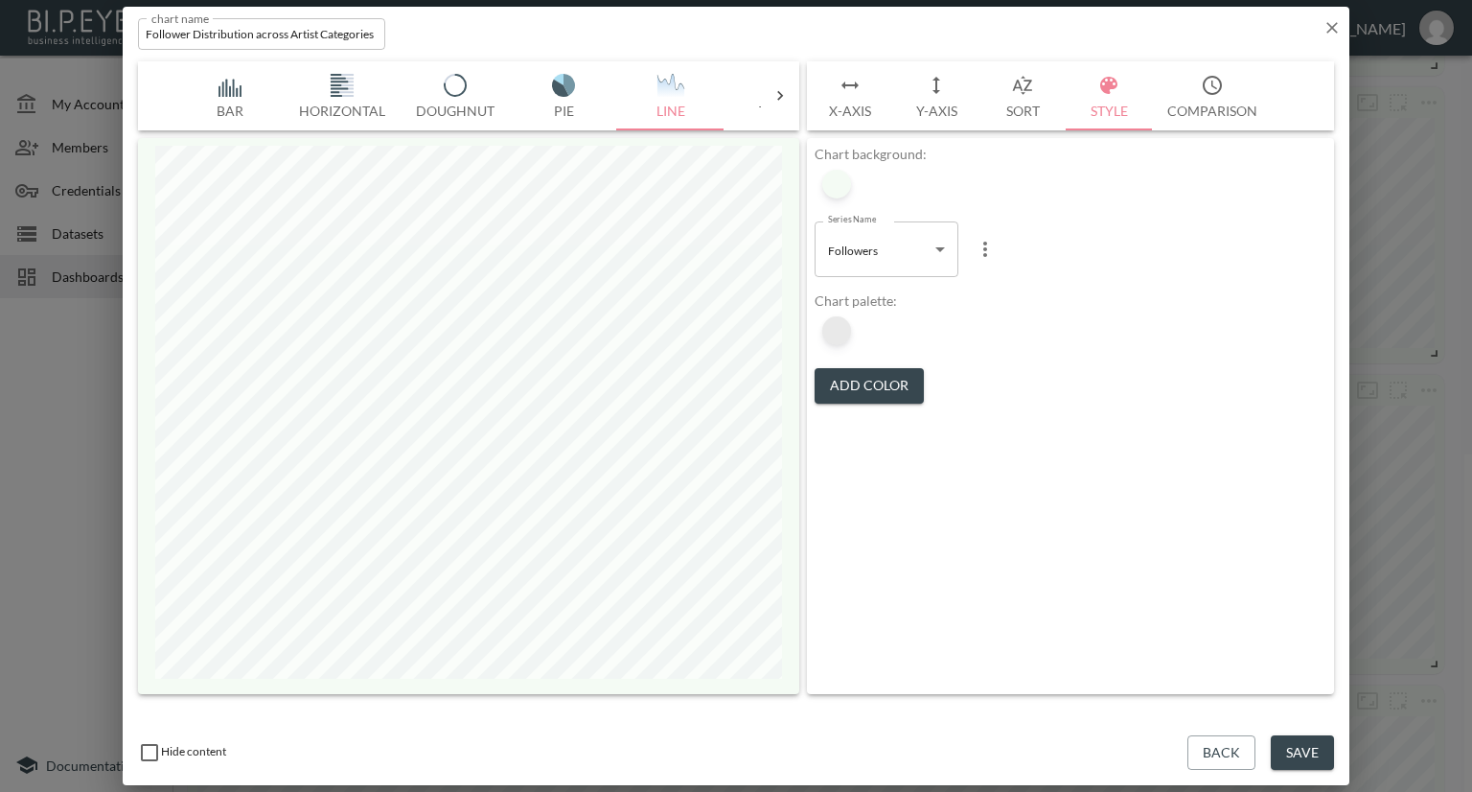
click at [848, 329] on div at bounding box center [836, 330] width 29 height 29
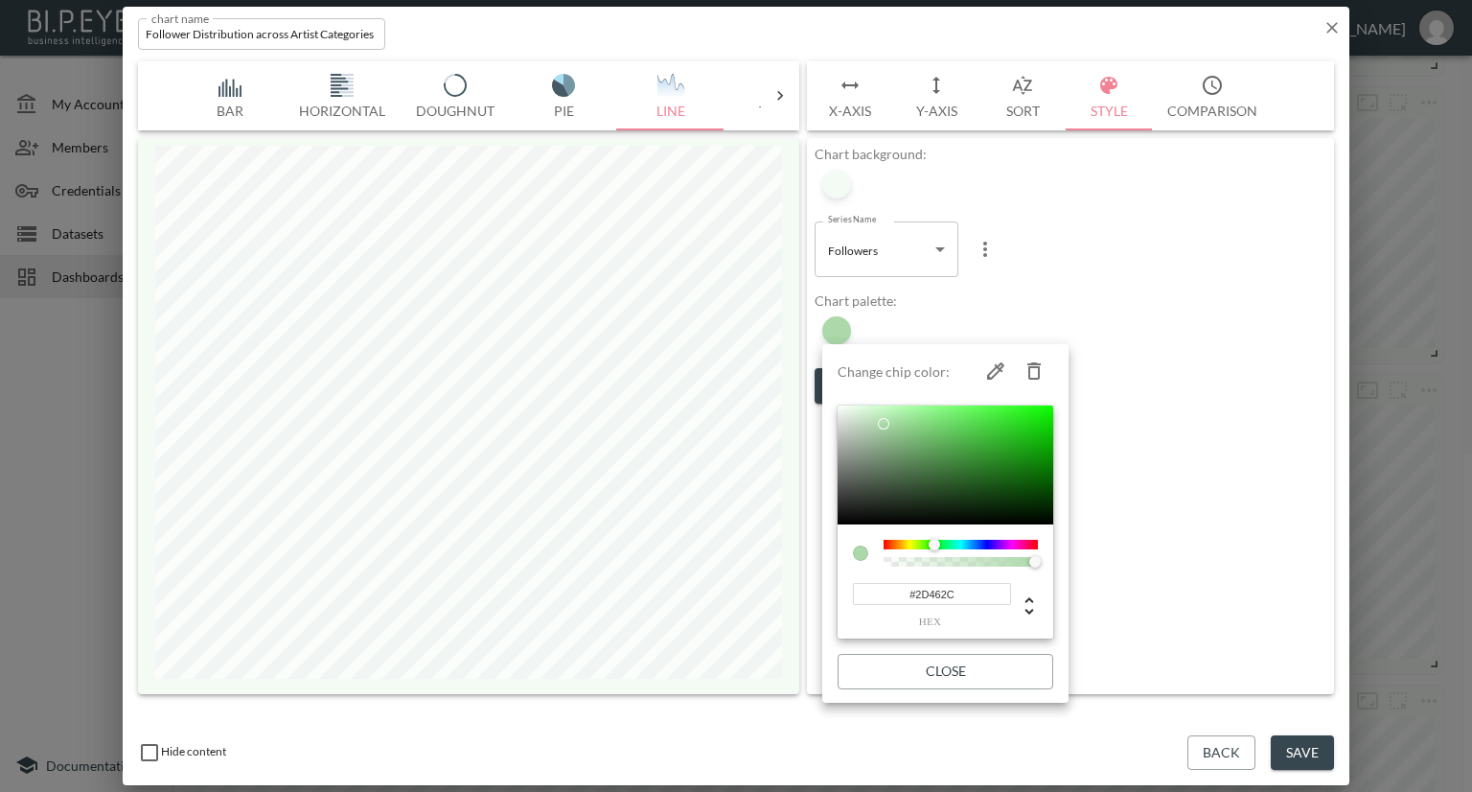
click at [918, 492] on div at bounding box center [946, 464] width 216 height 119
click at [927, 478] on div at bounding box center [946, 464] width 216 height 119
click at [958, 473] on div at bounding box center [946, 464] width 216 height 119
click at [965, 446] on div at bounding box center [946, 464] width 216 height 119
type input "#3F6F3D"
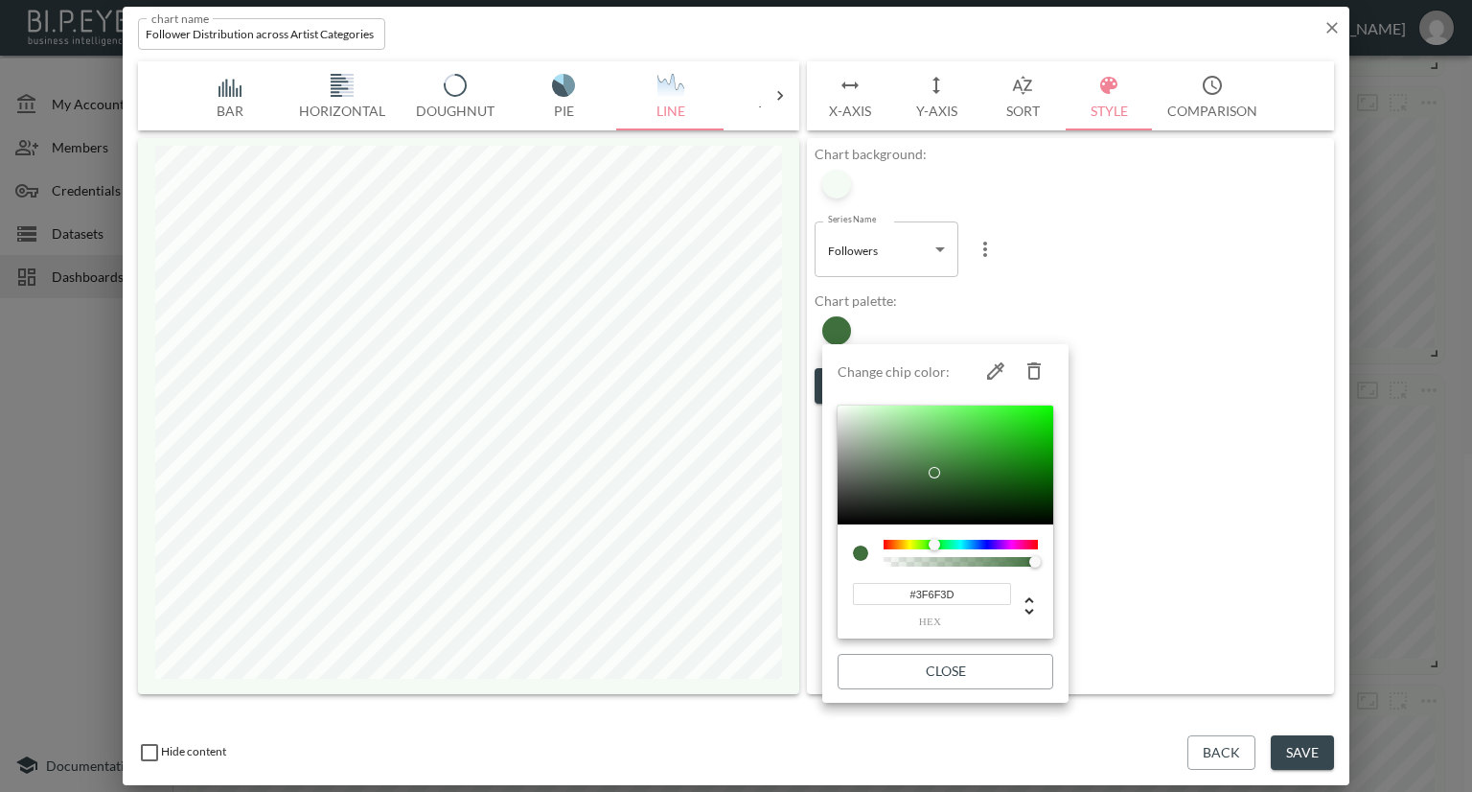
click at [934, 473] on div at bounding box center [946, 464] width 216 height 119
click at [1177, 589] on div at bounding box center [736, 396] width 1472 height 792
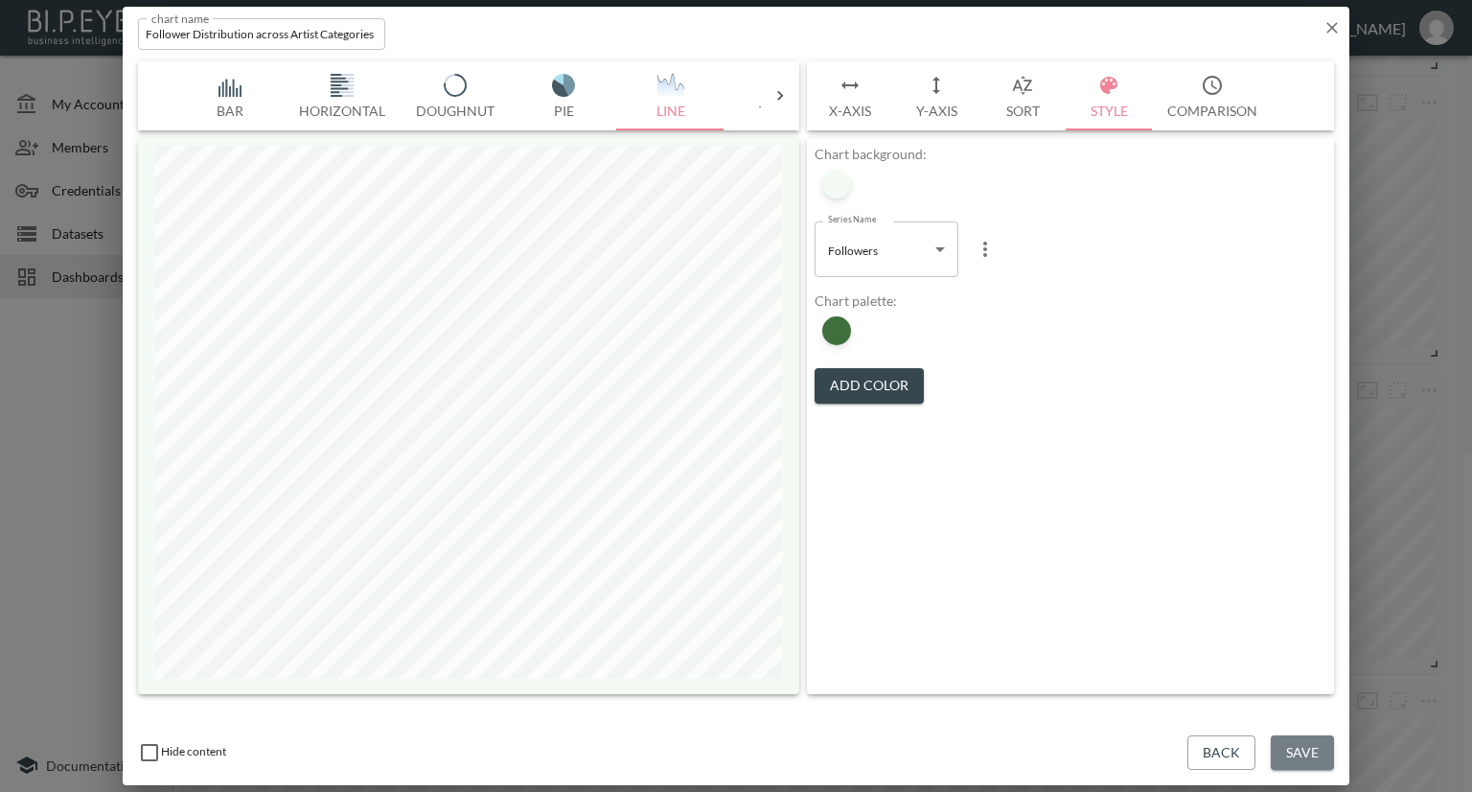
click at [1319, 747] on button "Save" at bounding box center [1302, 752] width 63 height 35
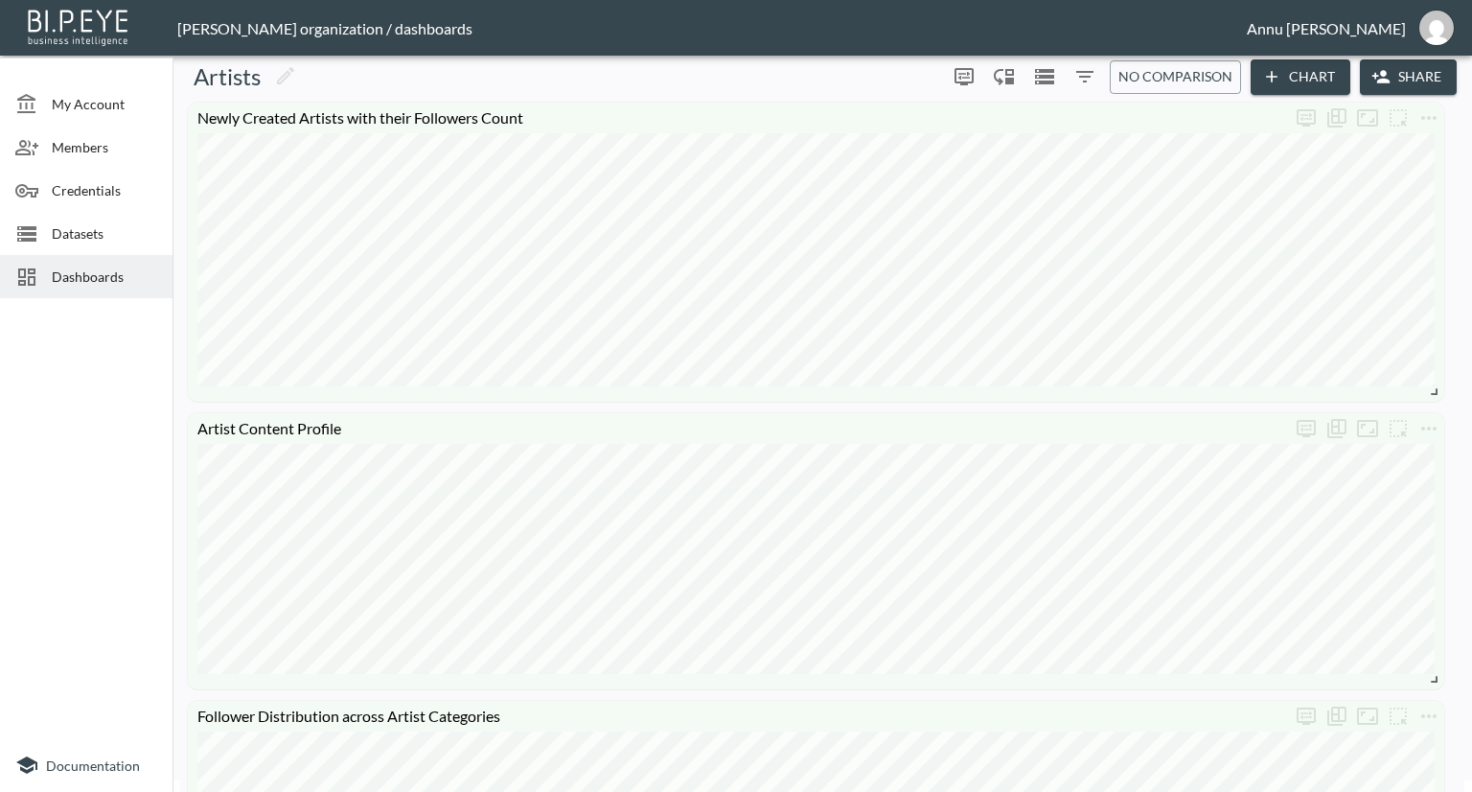
scroll to position [0, 0]
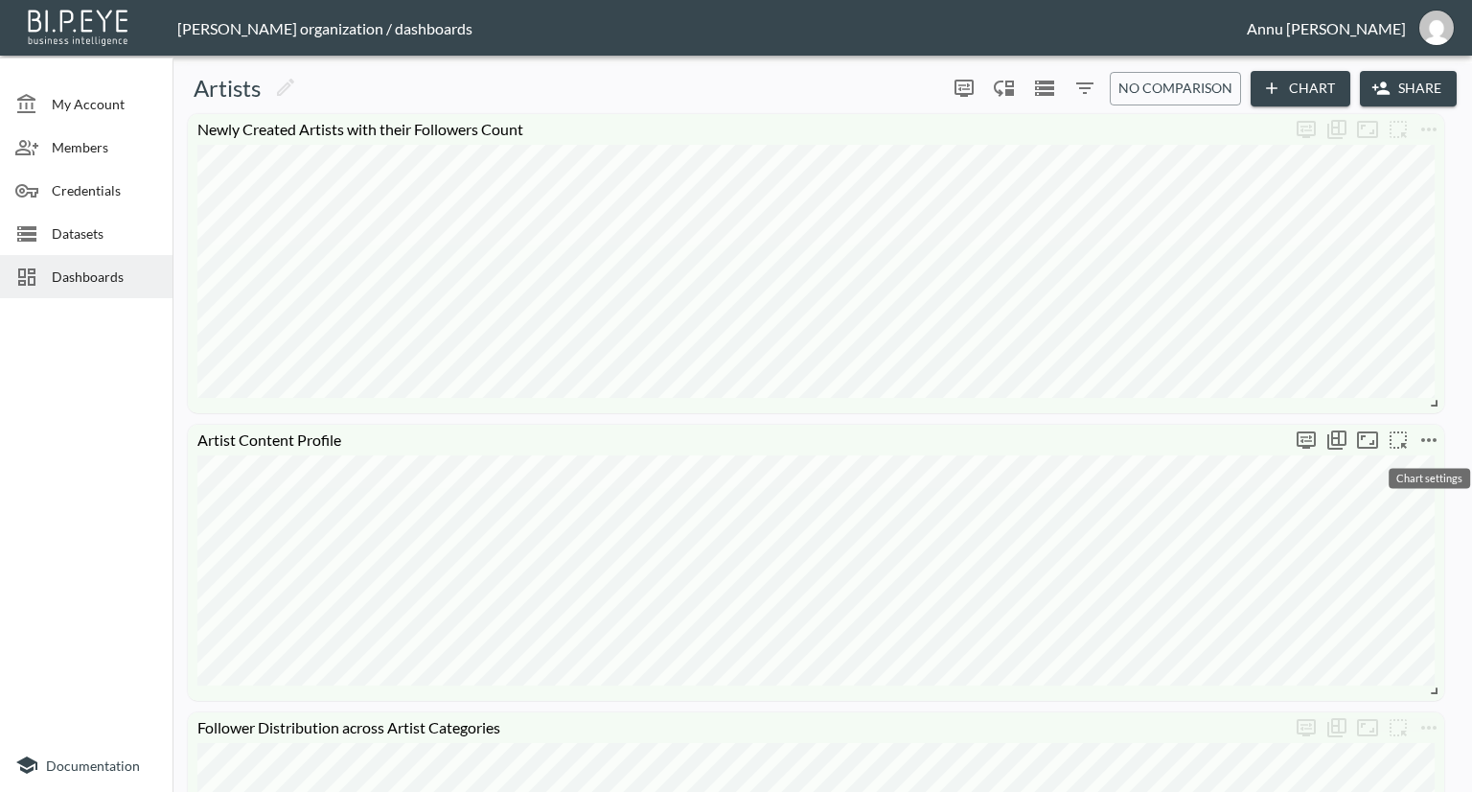
click at [1436, 438] on icon "more" at bounding box center [1428, 440] width 15 height 4
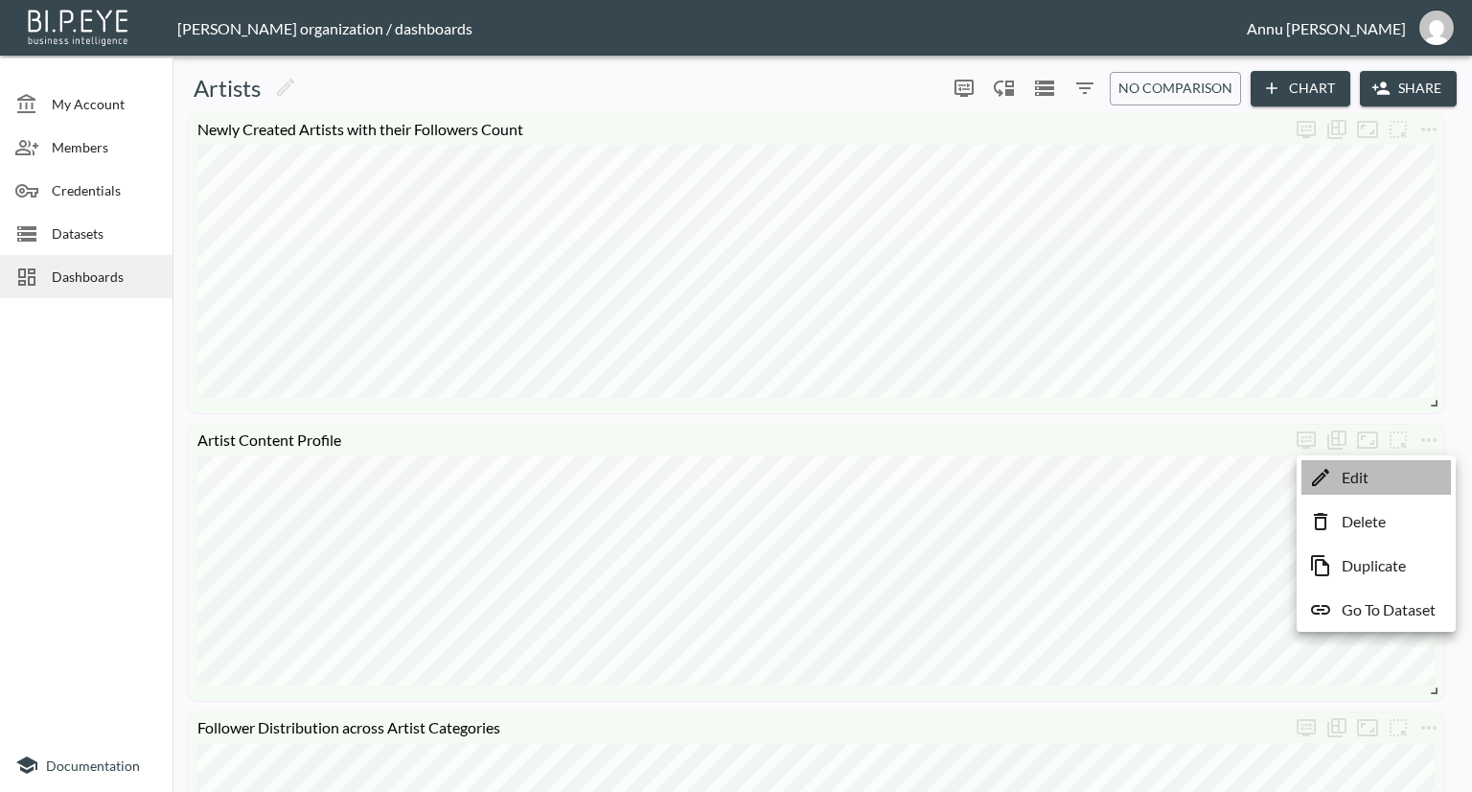
click at [1386, 464] on li "Edit" at bounding box center [1377, 477] width 150 height 35
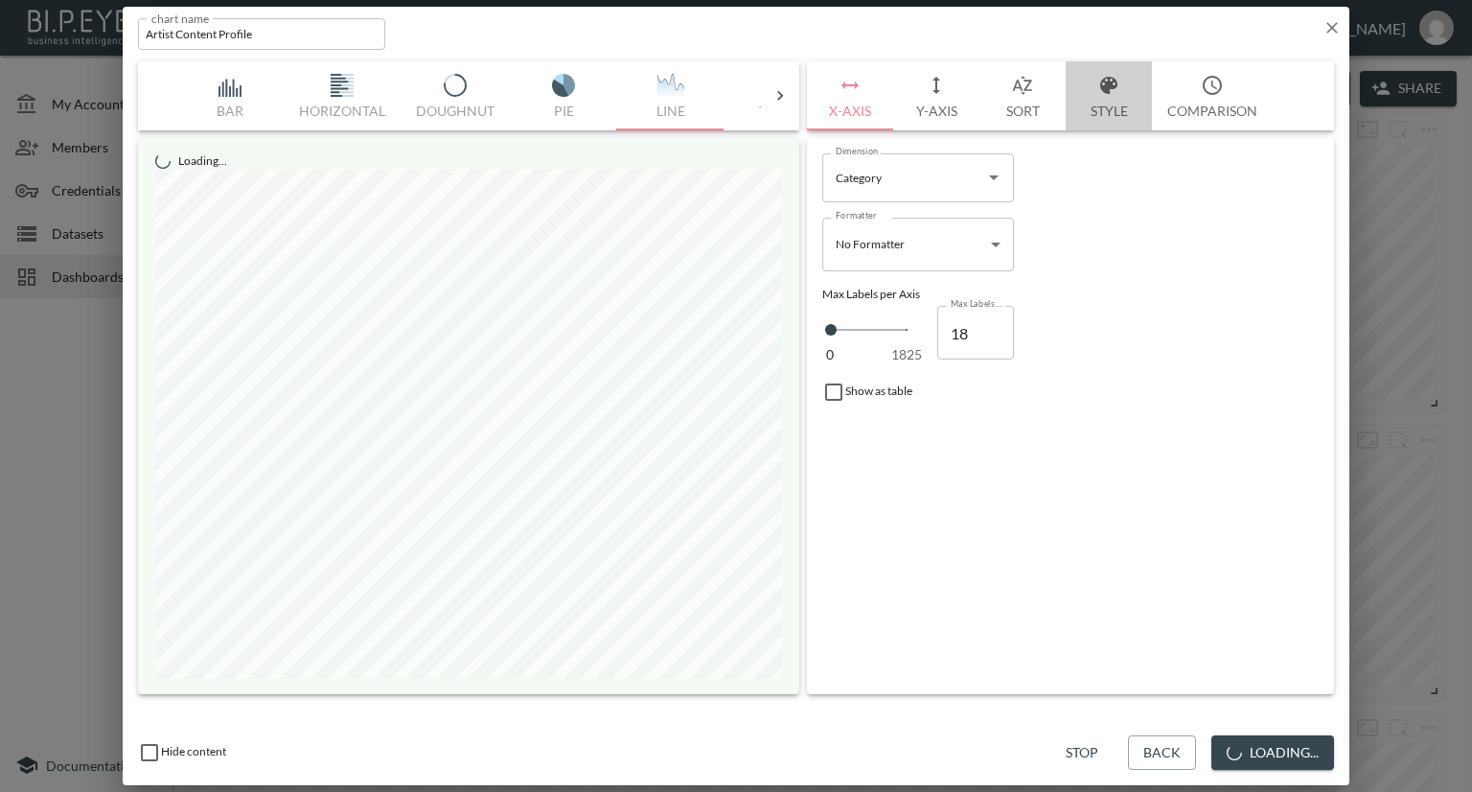
click at [1109, 108] on button "Style" at bounding box center [1109, 95] width 86 height 69
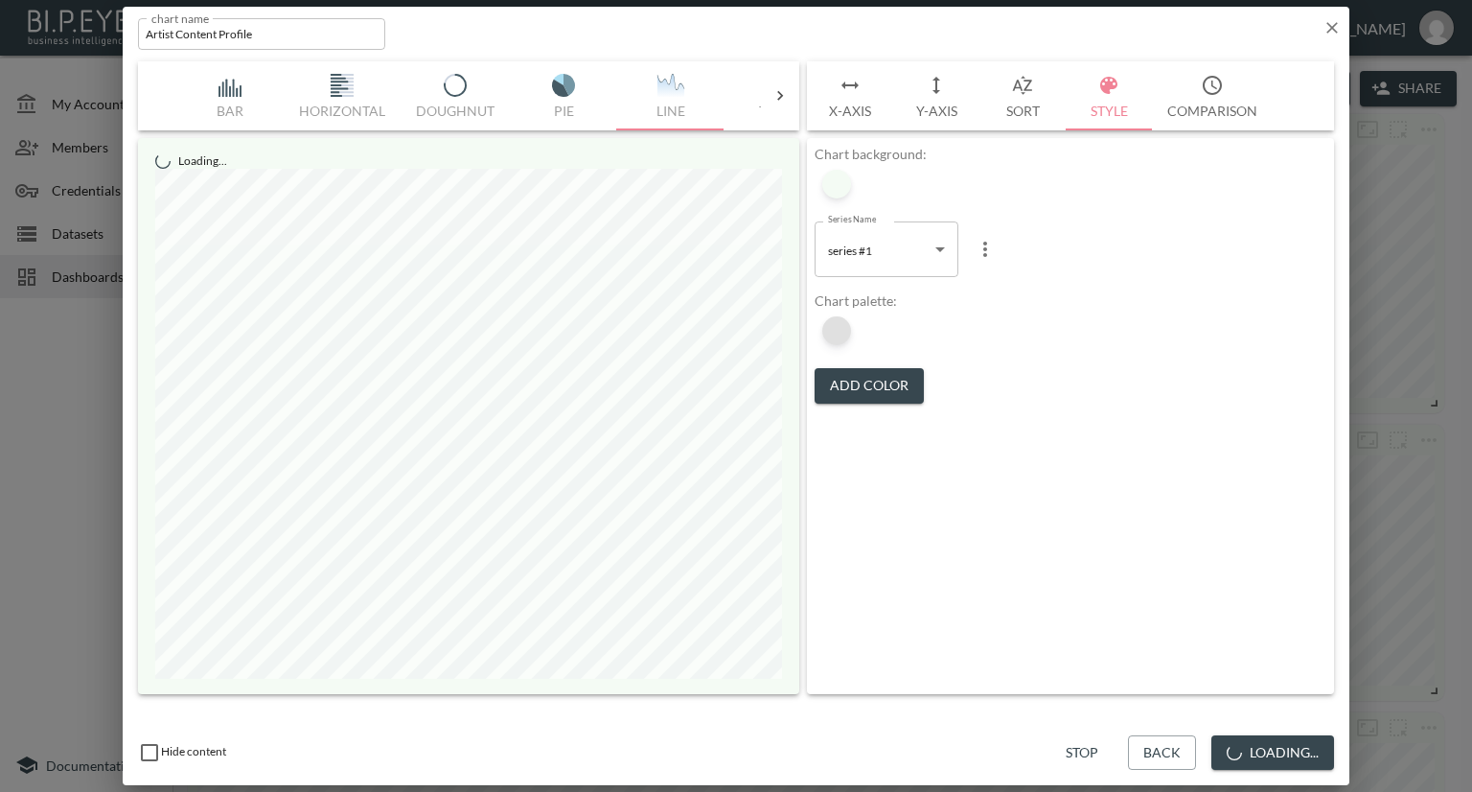
click at [840, 338] on div at bounding box center [836, 330] width 29 height 29
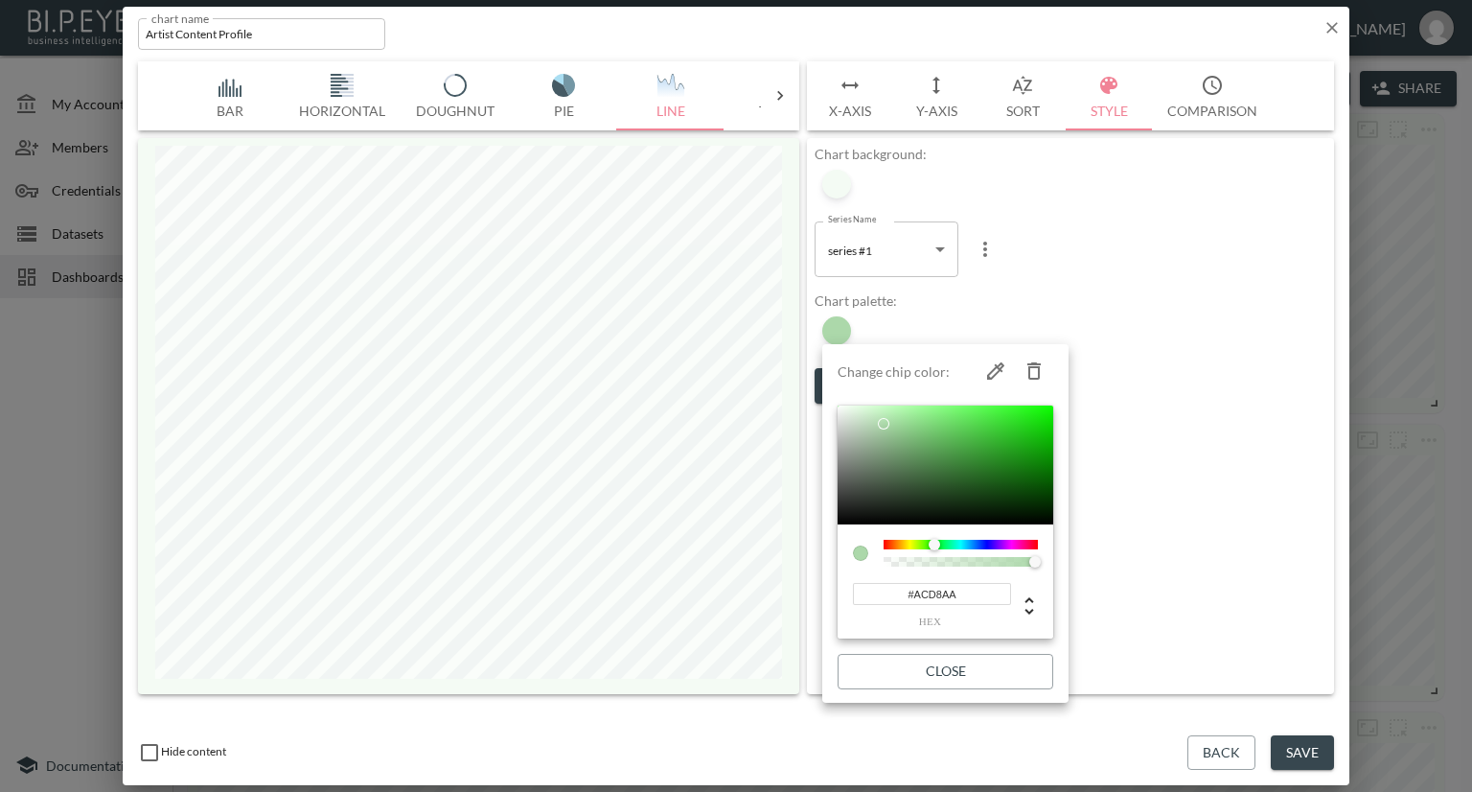
drag, startPoint x: 966, startPoint y: 599, endPoint x: 886, endPoint y: 599, distance: 80.5
click at [886, 599] on input "#ACD8AA" at bounding box center [932, 594] width 158 height 22
click at [1137, 323] on div at bounding box center [736, 396] width 1472 height 792
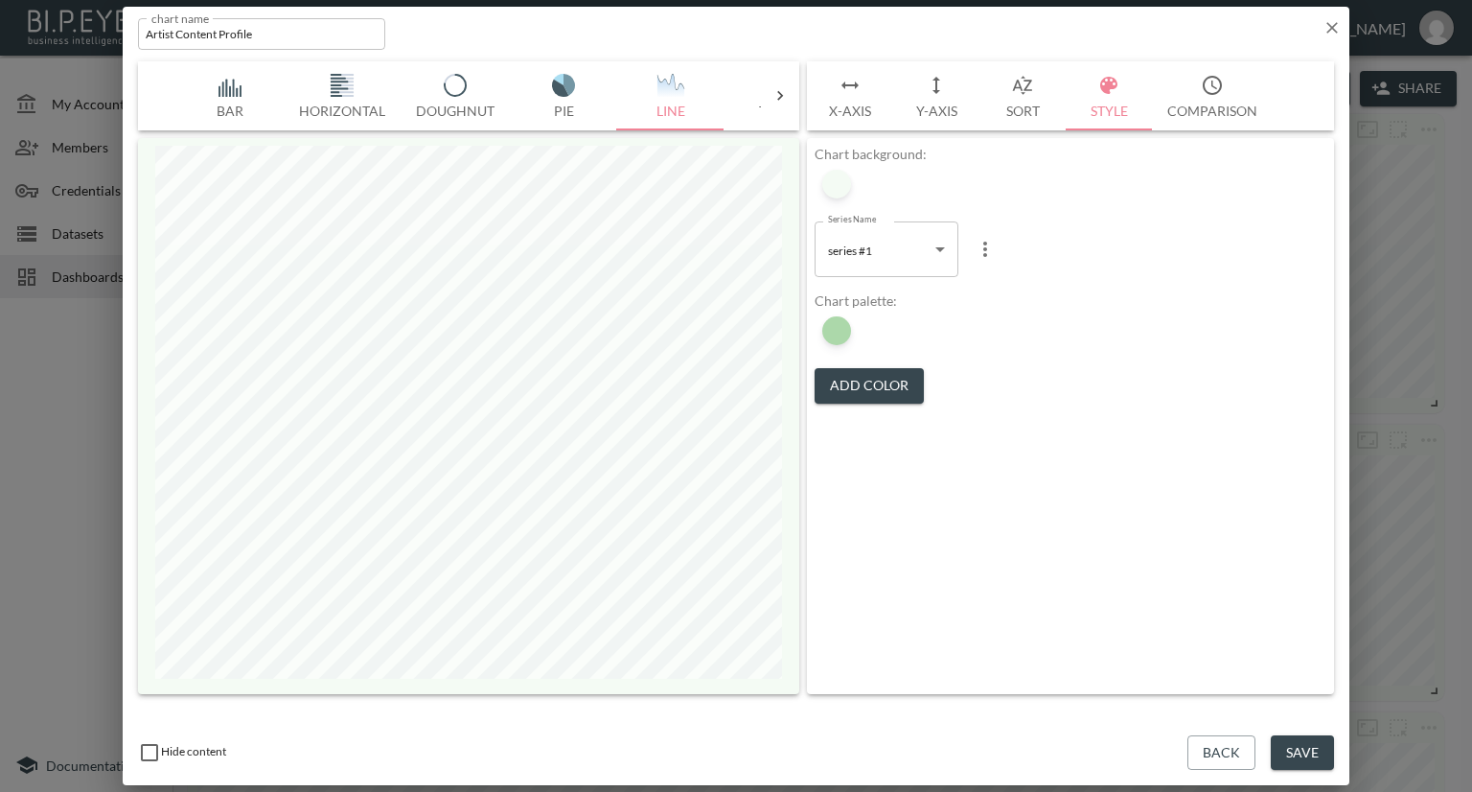
click at [1323, 34] on icon "button" at bounding box center [1332, 27] width 19 height 19
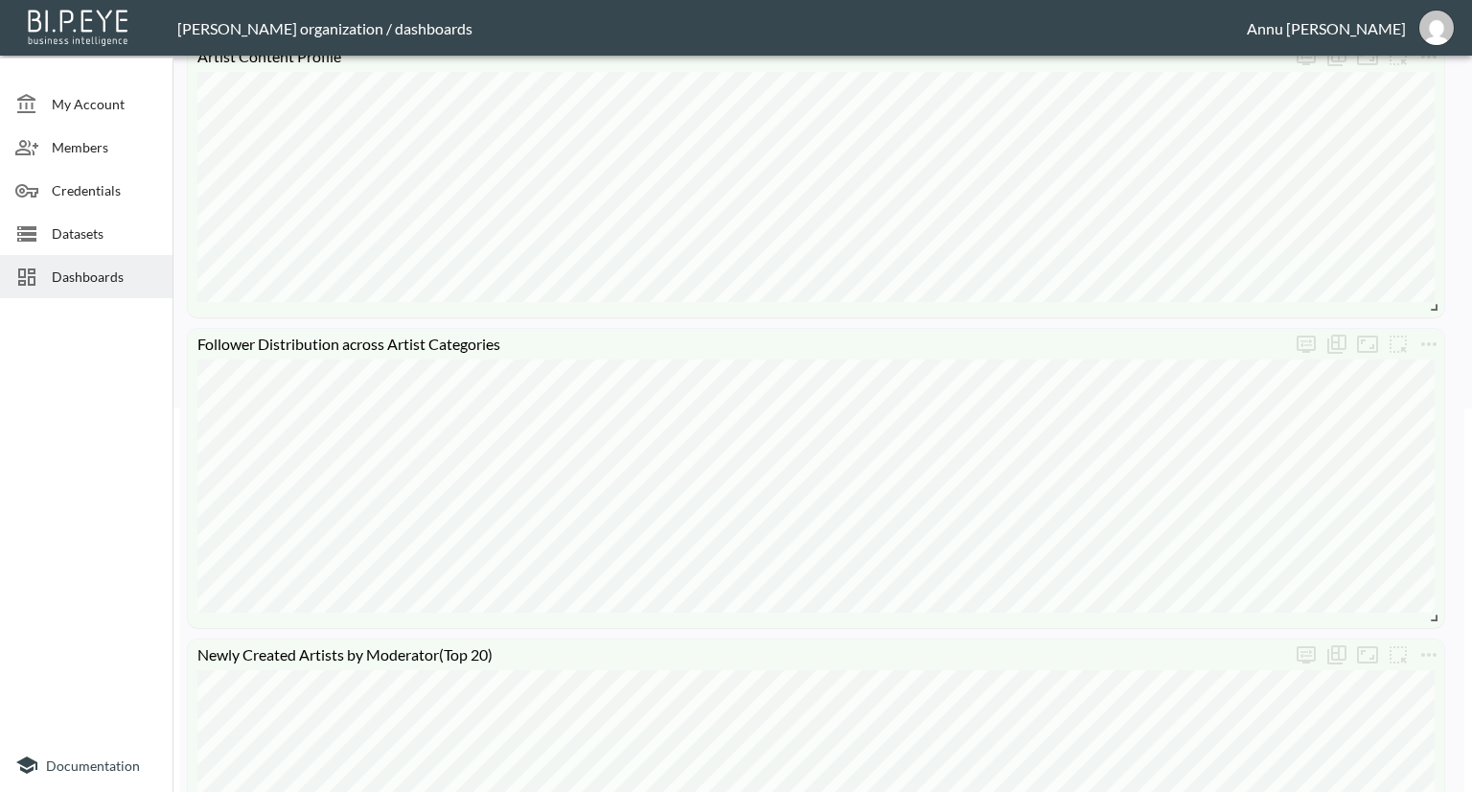
scroll to position [575, 0]
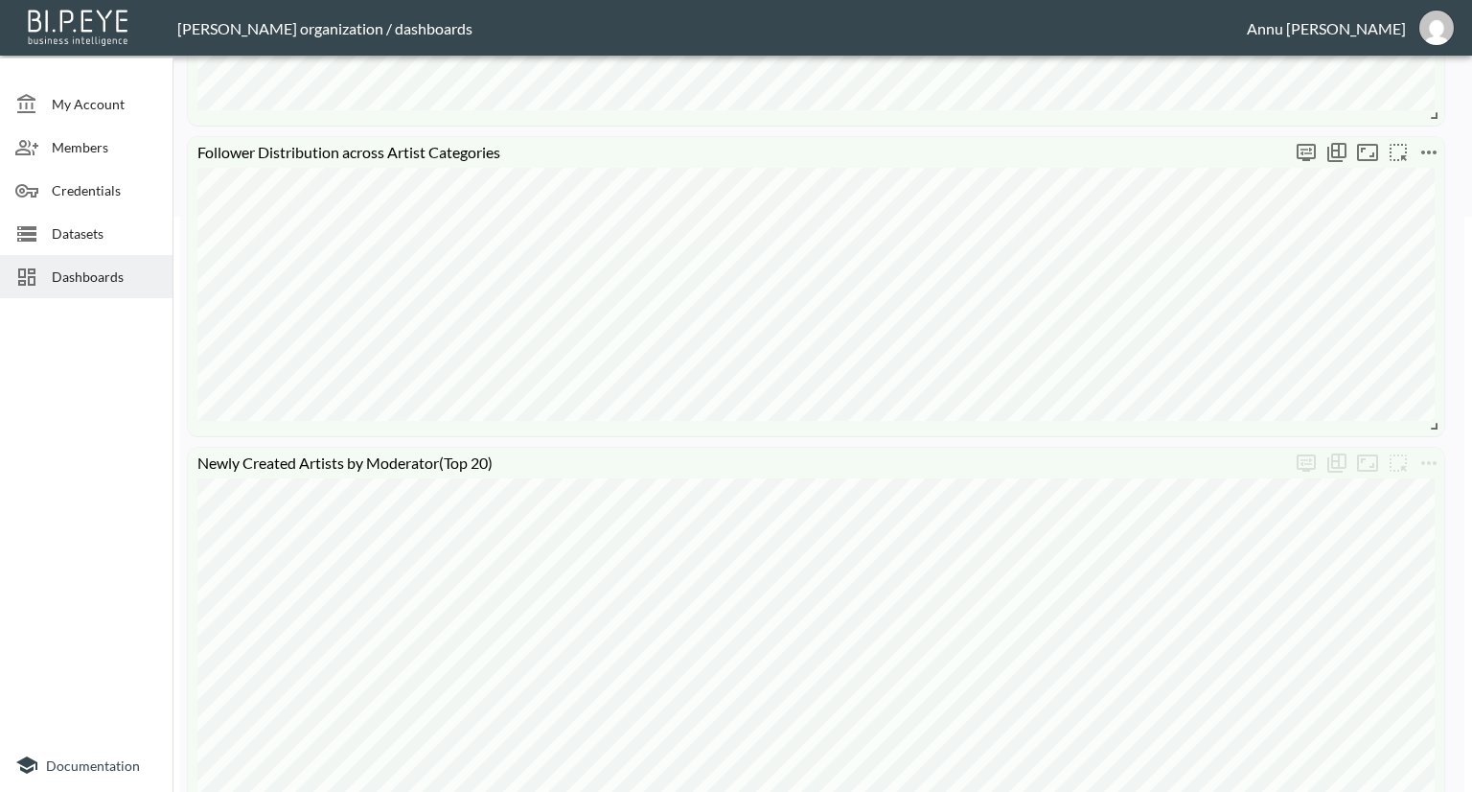
click at [1423, 137] on button "more" at bounding box center [1429, 152] width 31 height 31
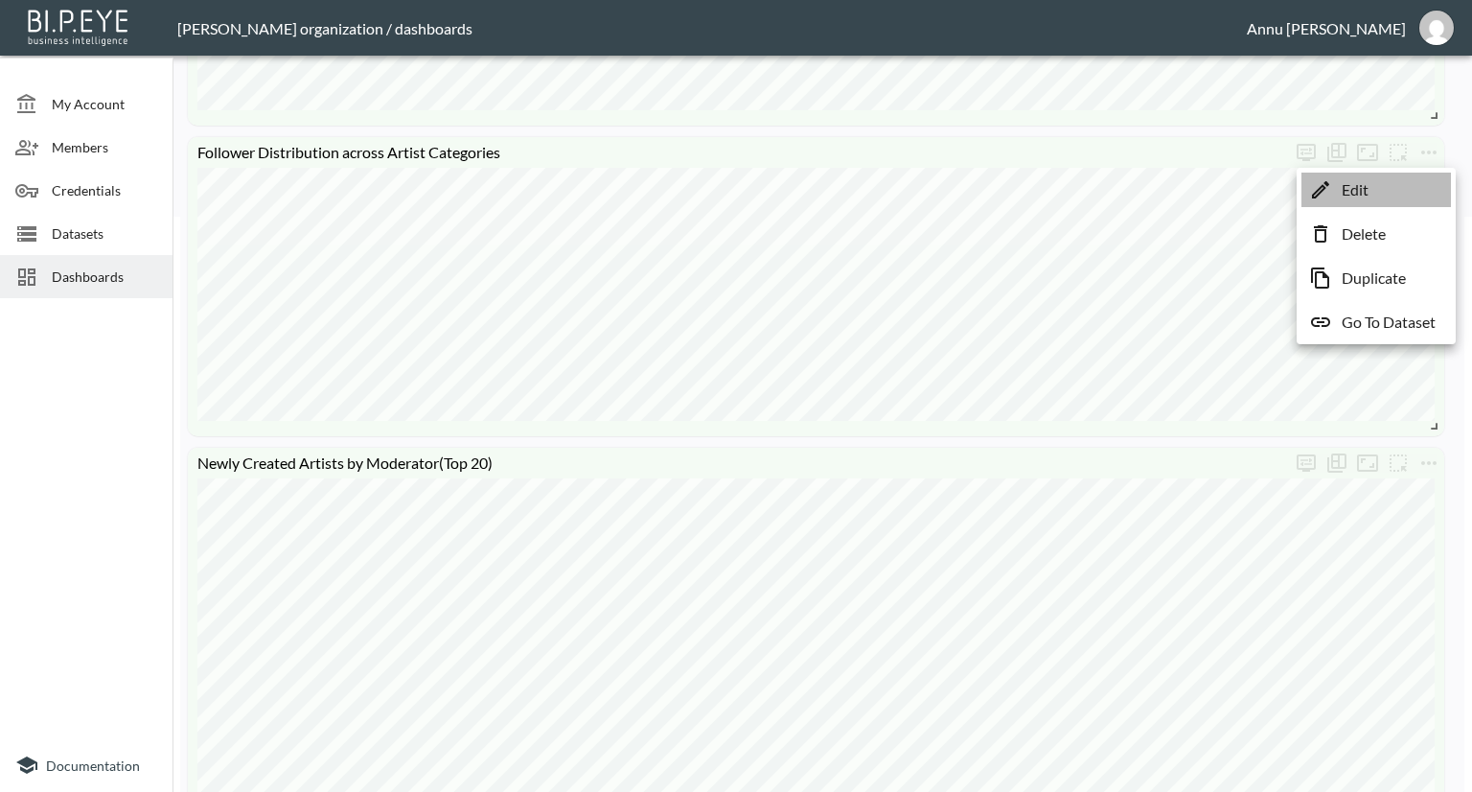
click at [1408, 192] on li "Edit" at bounding box center [1377, 190] width 150 height 35
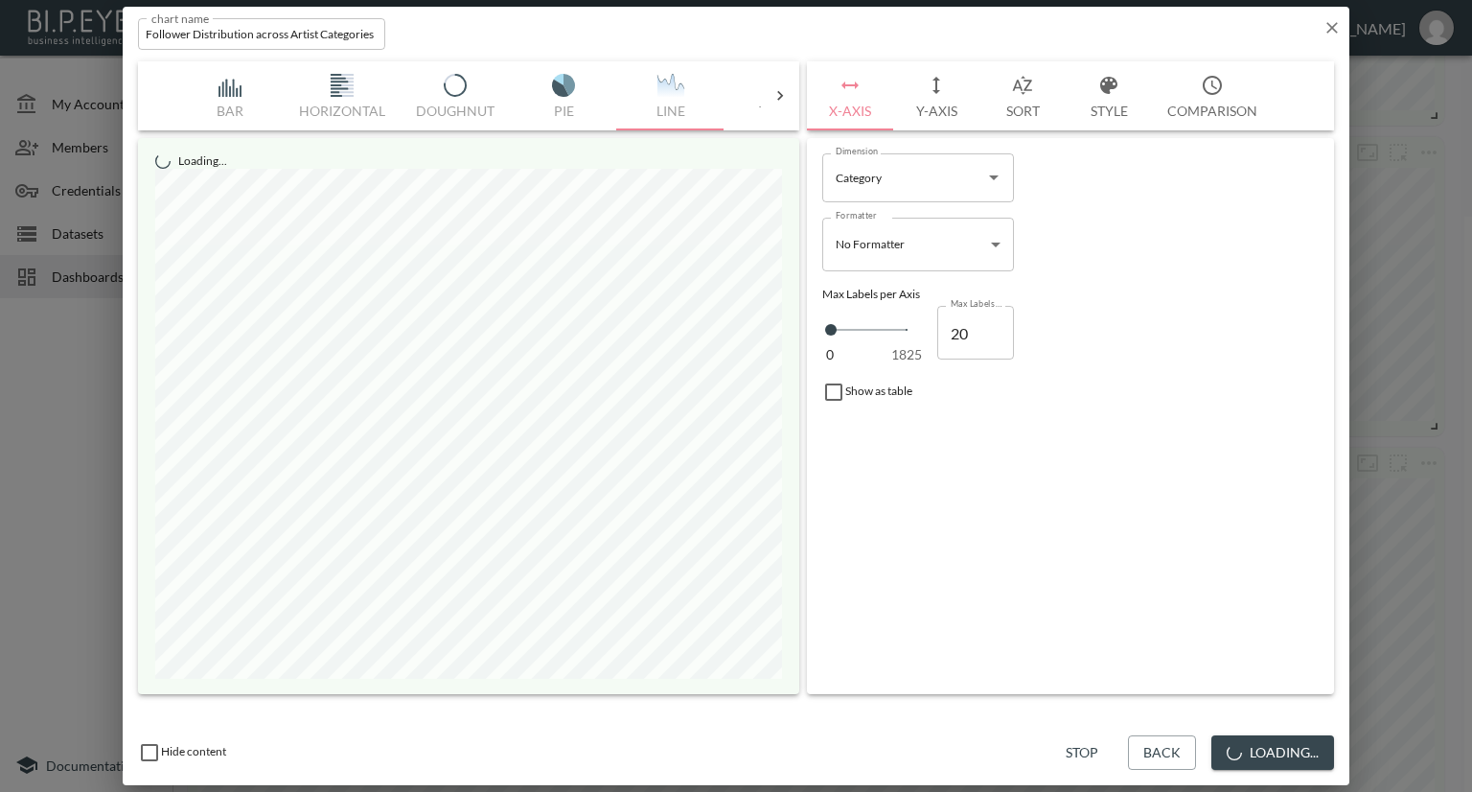
click at [1124, 111] on button "Style" at bounding box center [1109, 95] width 86 height 69
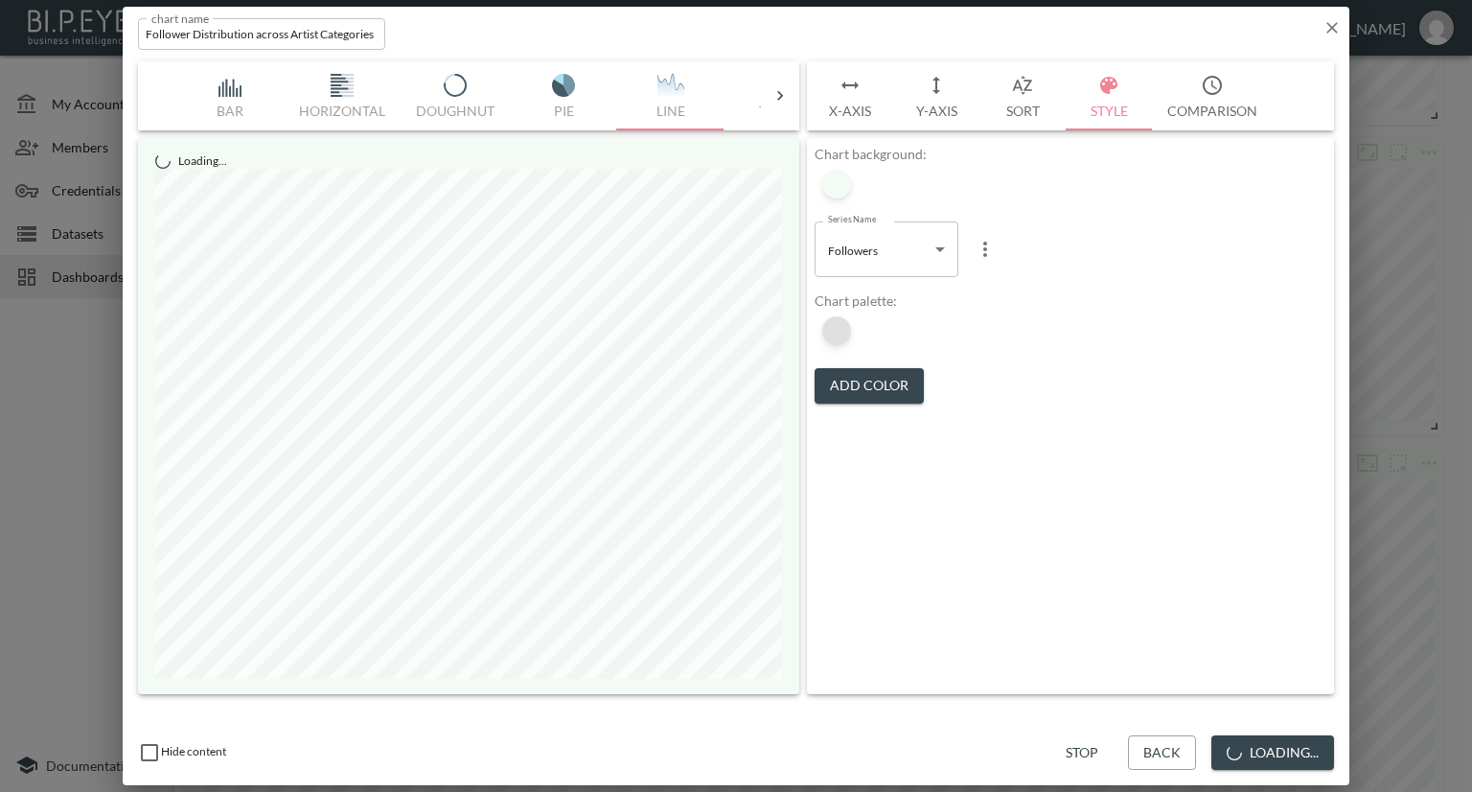
click at [834, 331] on div at bounding box center [836, 330] width 29 height 29
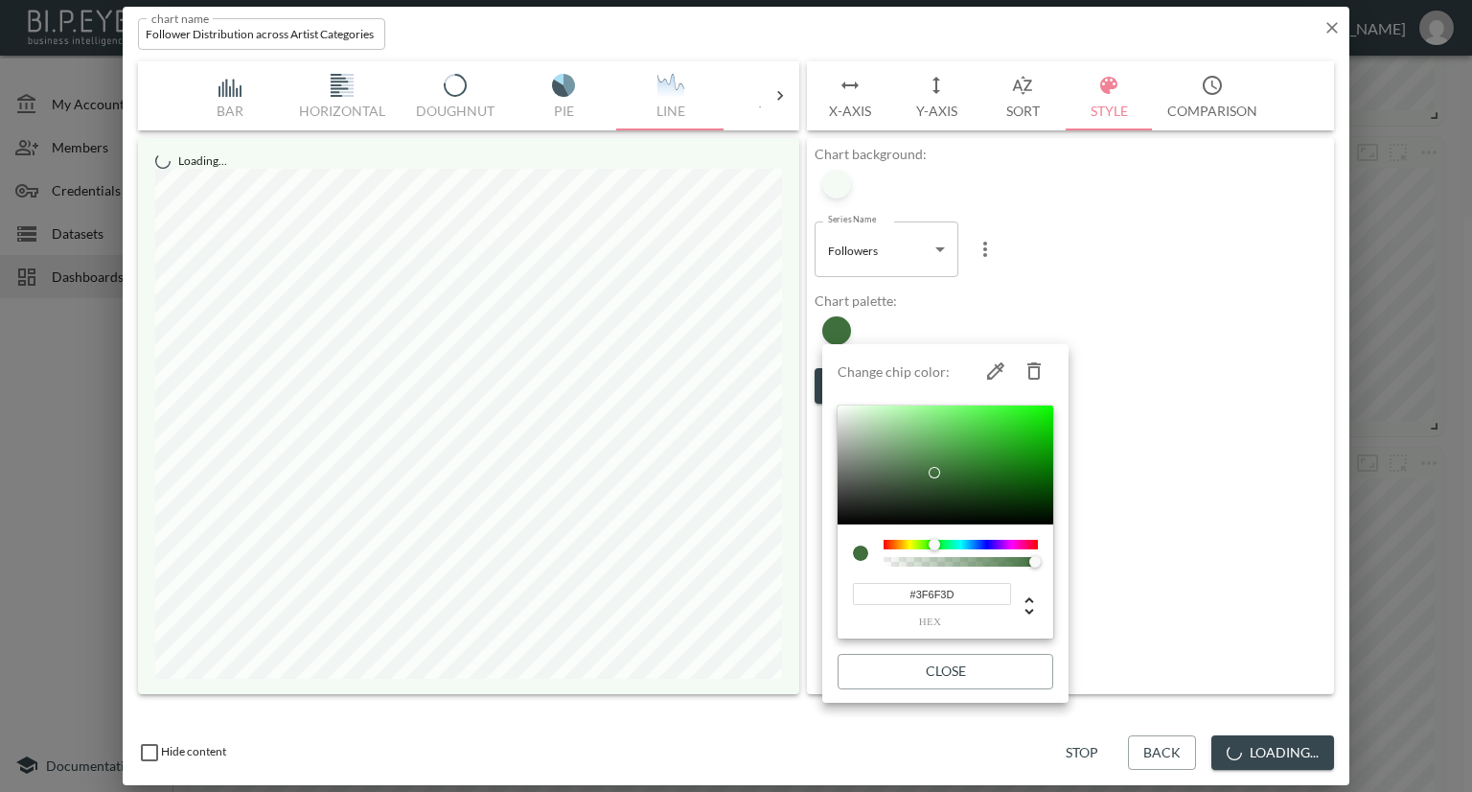
drag, startPoint x: 960, startPoint y: 598, endPoint x: 838, endPoint y: 588, distance: 123.1
click at [838, 588] on div "#3F6F3D hex" at bounding box center [946, 581] width 216 height 115
paste input "ACD8AA"
click at [931, 447] on div at bounding box center [946, 464] width 216 height 119
type input "#87B186"
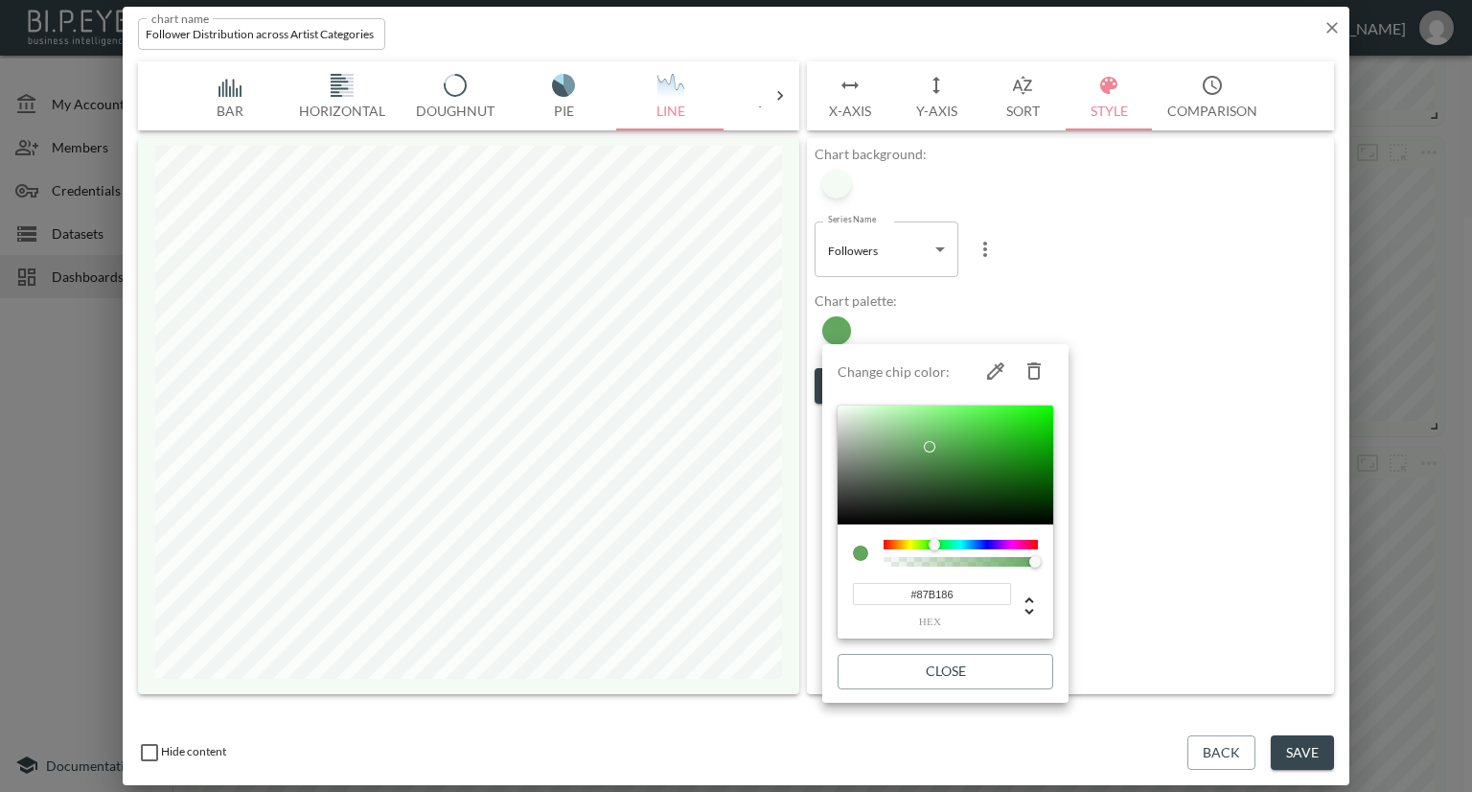
click at [890, 442] on div at bounding box center [946, 464] width 216 height 119
click at [1205, 509] on div at bounding box center [736, 396] width 1472 height 792
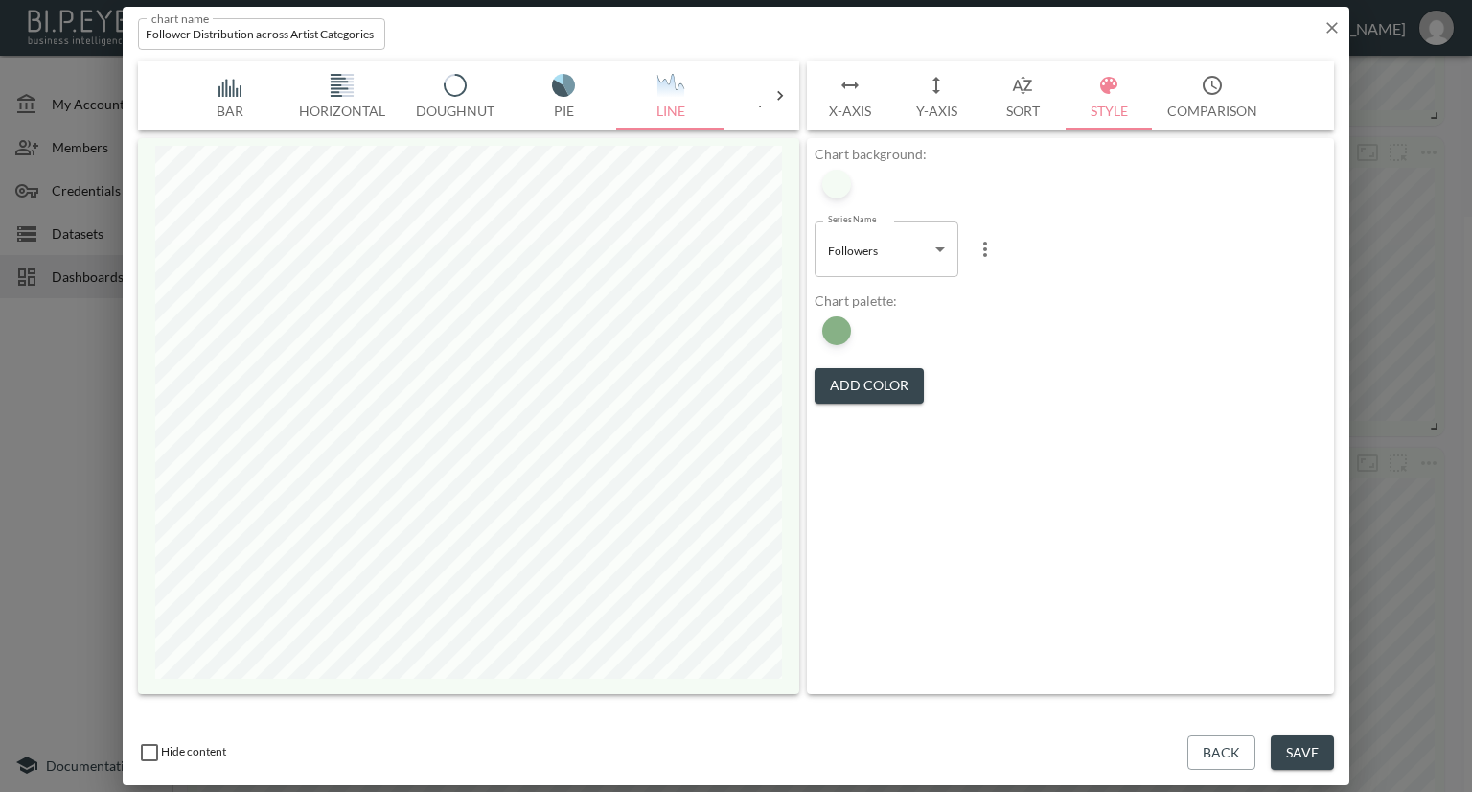
click at [1297, 744] on button "Save" at bounding box center [1302, 752] width 63 height 35
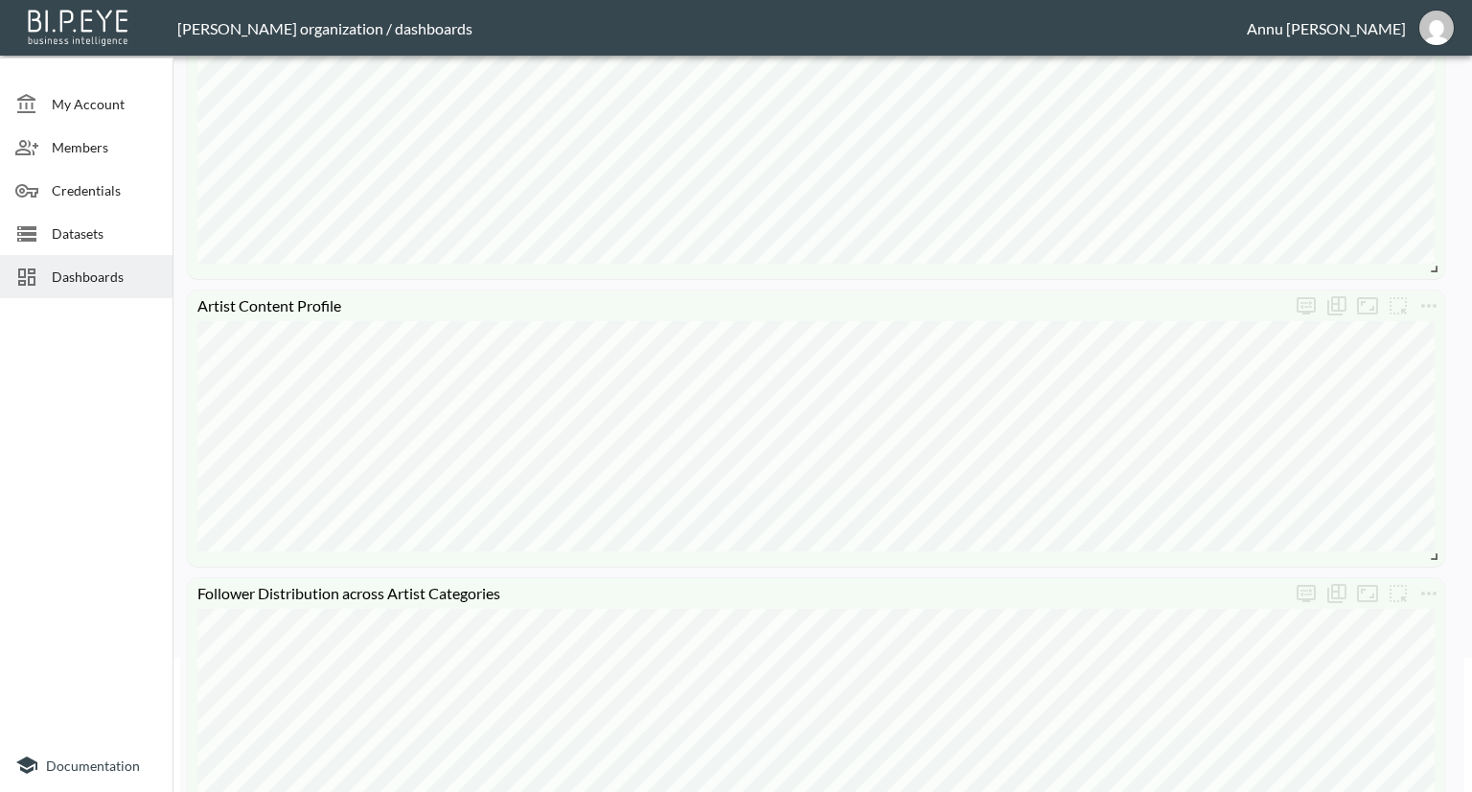
scroll to position [0, 0]
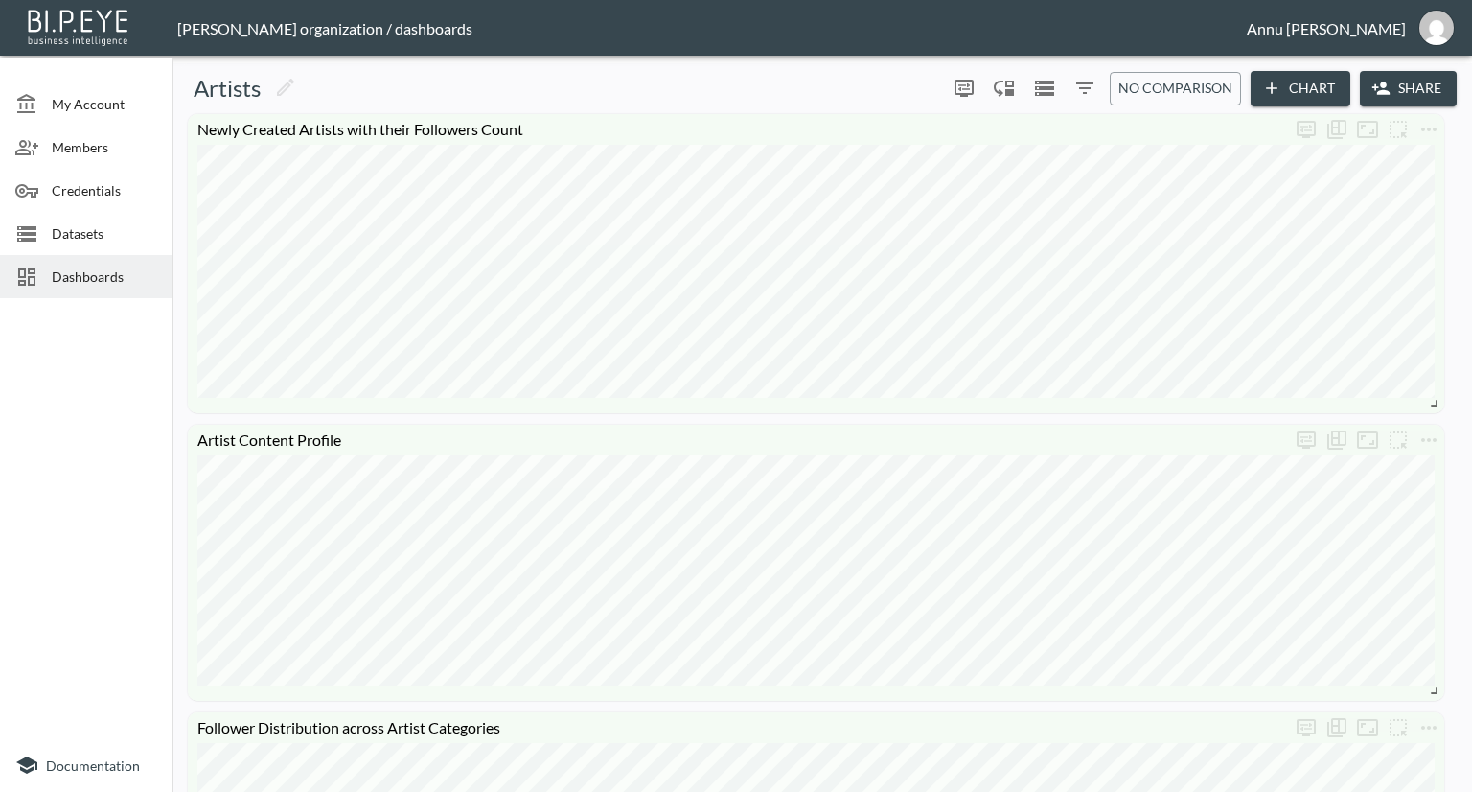
click at [114, 282] on span "Dashboards" at bounding box center [104, 276] width 105 height 20
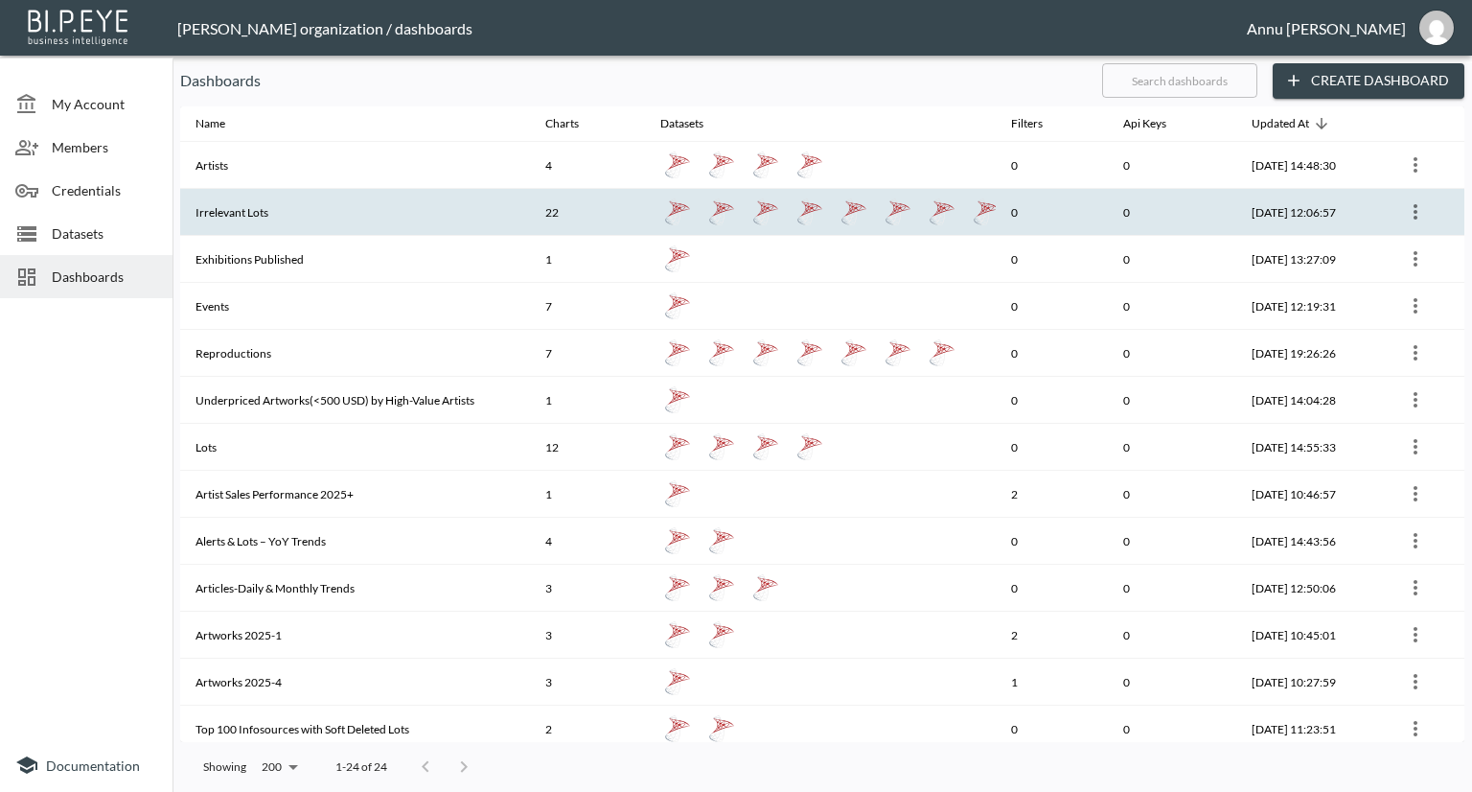
click at [268, 200] on th "Irrelevant Lots" at bounding box center [355, 212] width 350 height 47
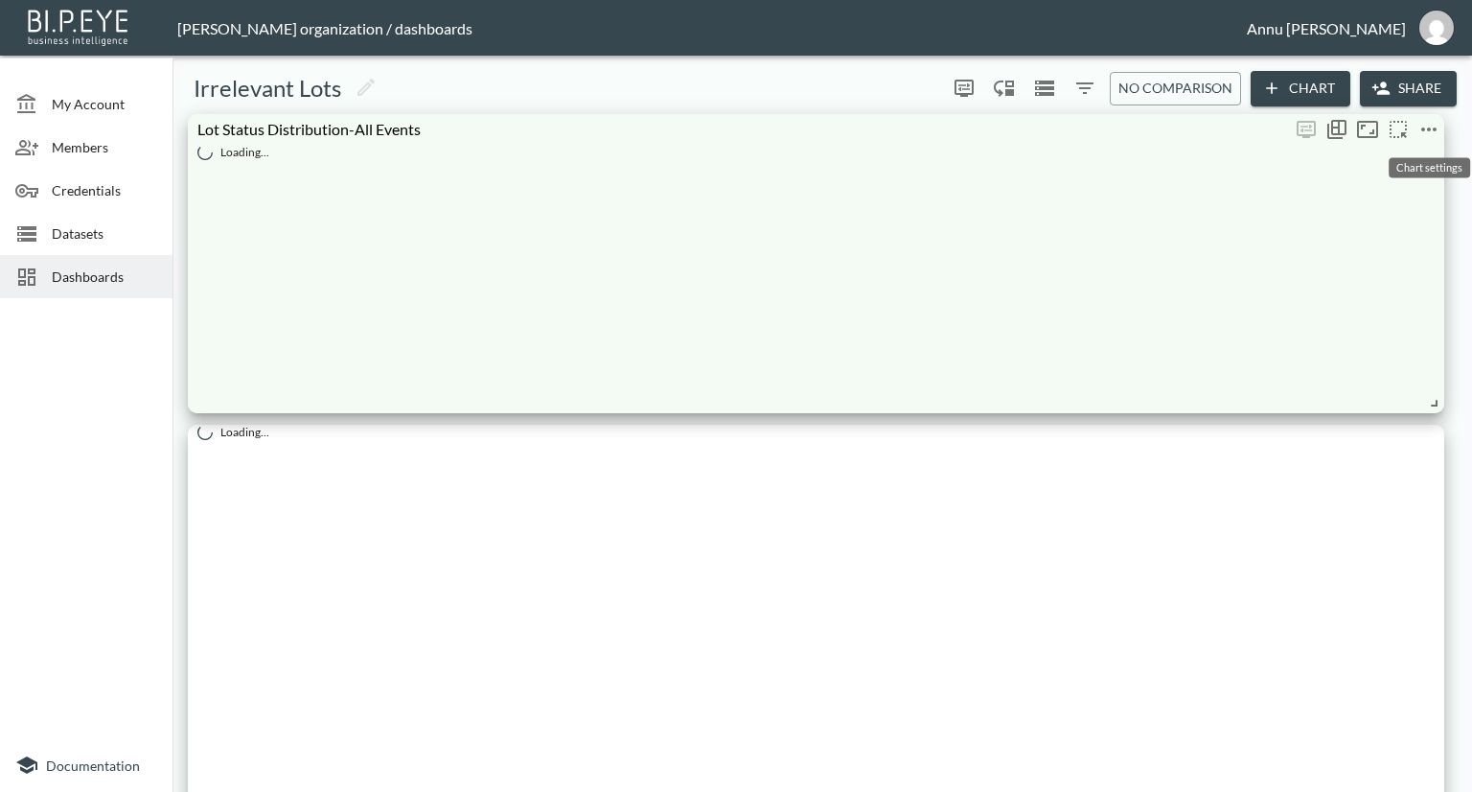
click at [1433, 120] on icon "more" at bounding box center [1429, 129] width 23 height 23
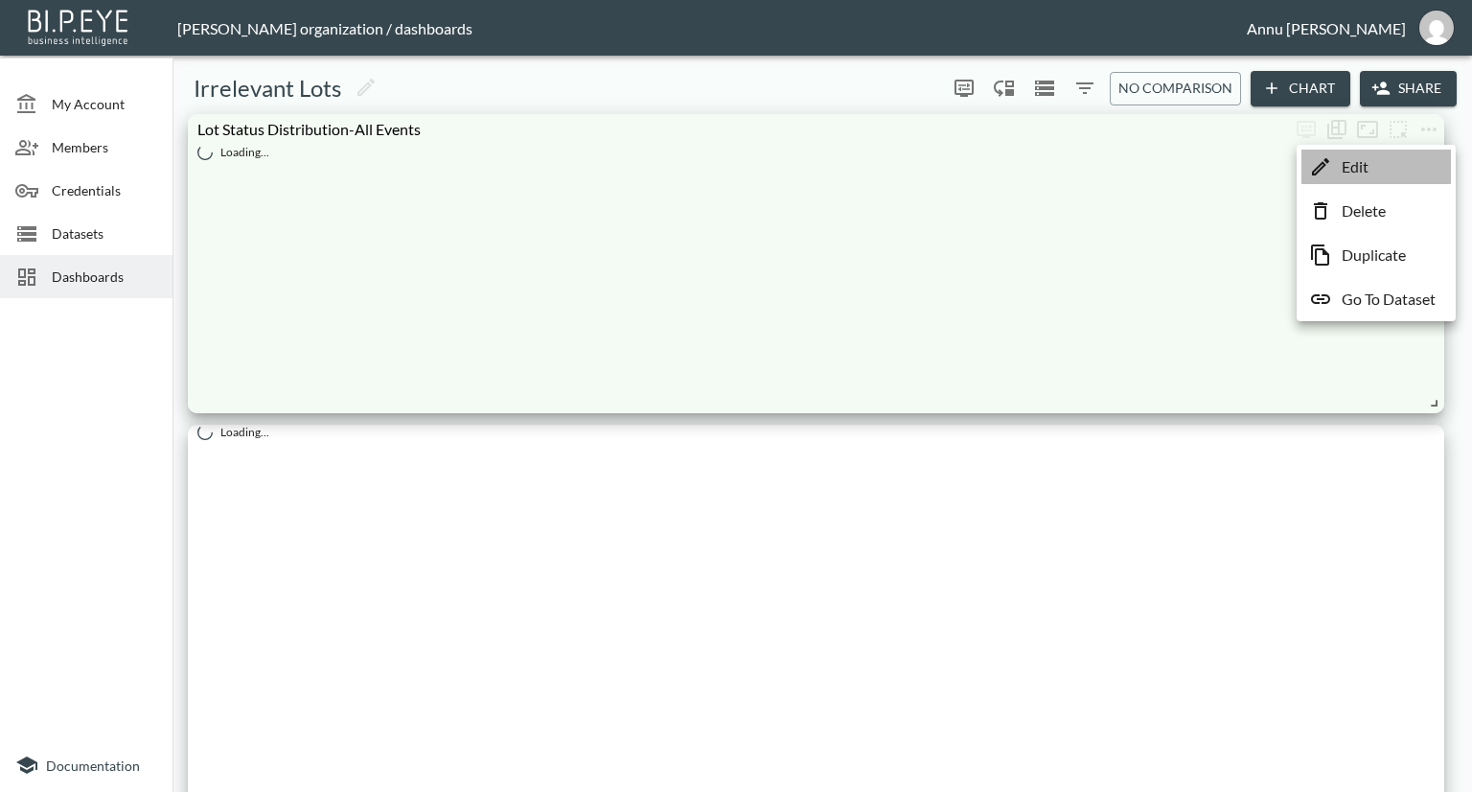
drag, startPoint x: 1381, startPoint y: 170, endPoint x: 1370, endPoint y: 170, distance: 11.5
click at [1380, 170] on li "Edit" at bounding box center [1377, 167] width 150 height 35
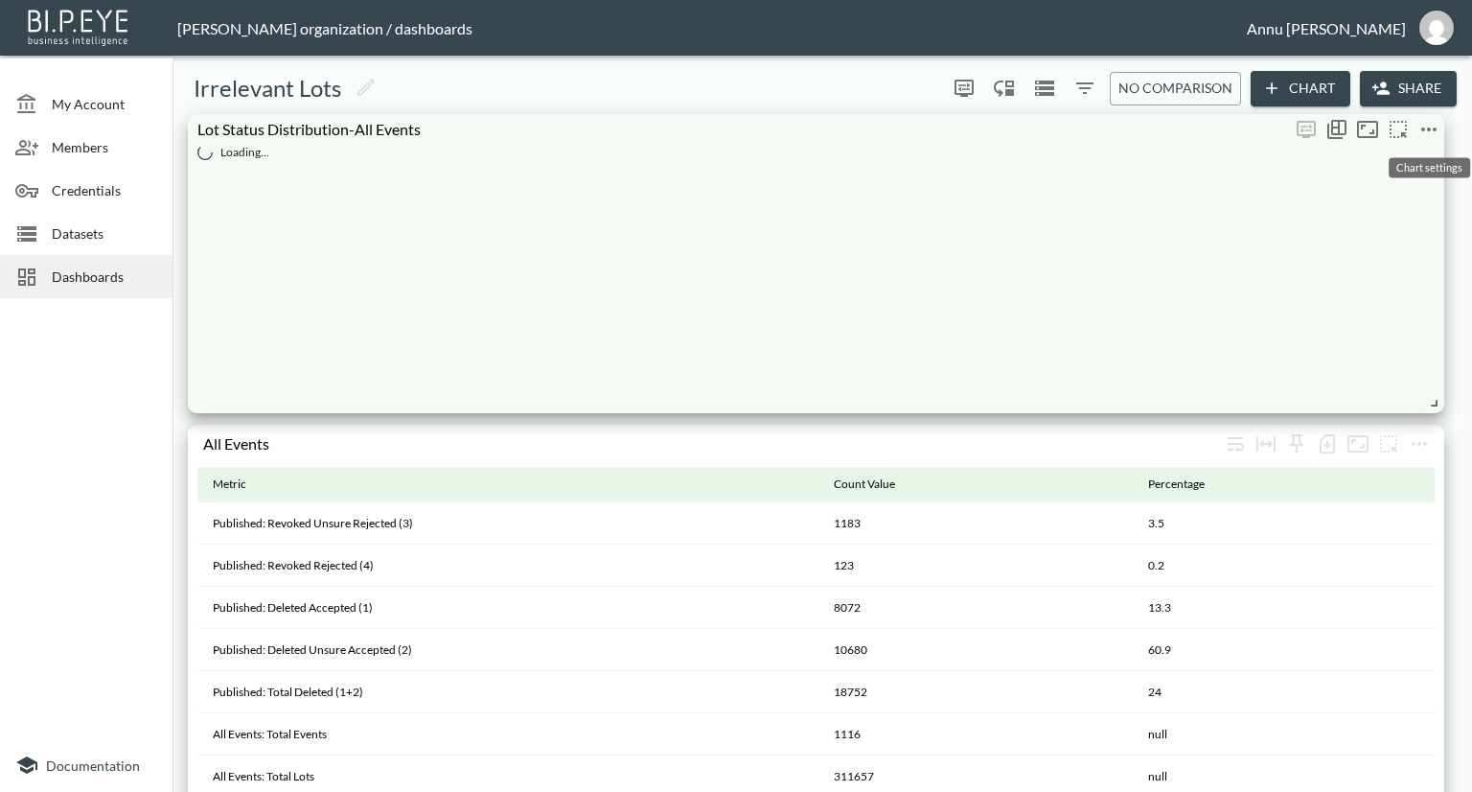
click at [1434, 122] on icon "more" at bounding box center [1429, 129] width 23 height 23
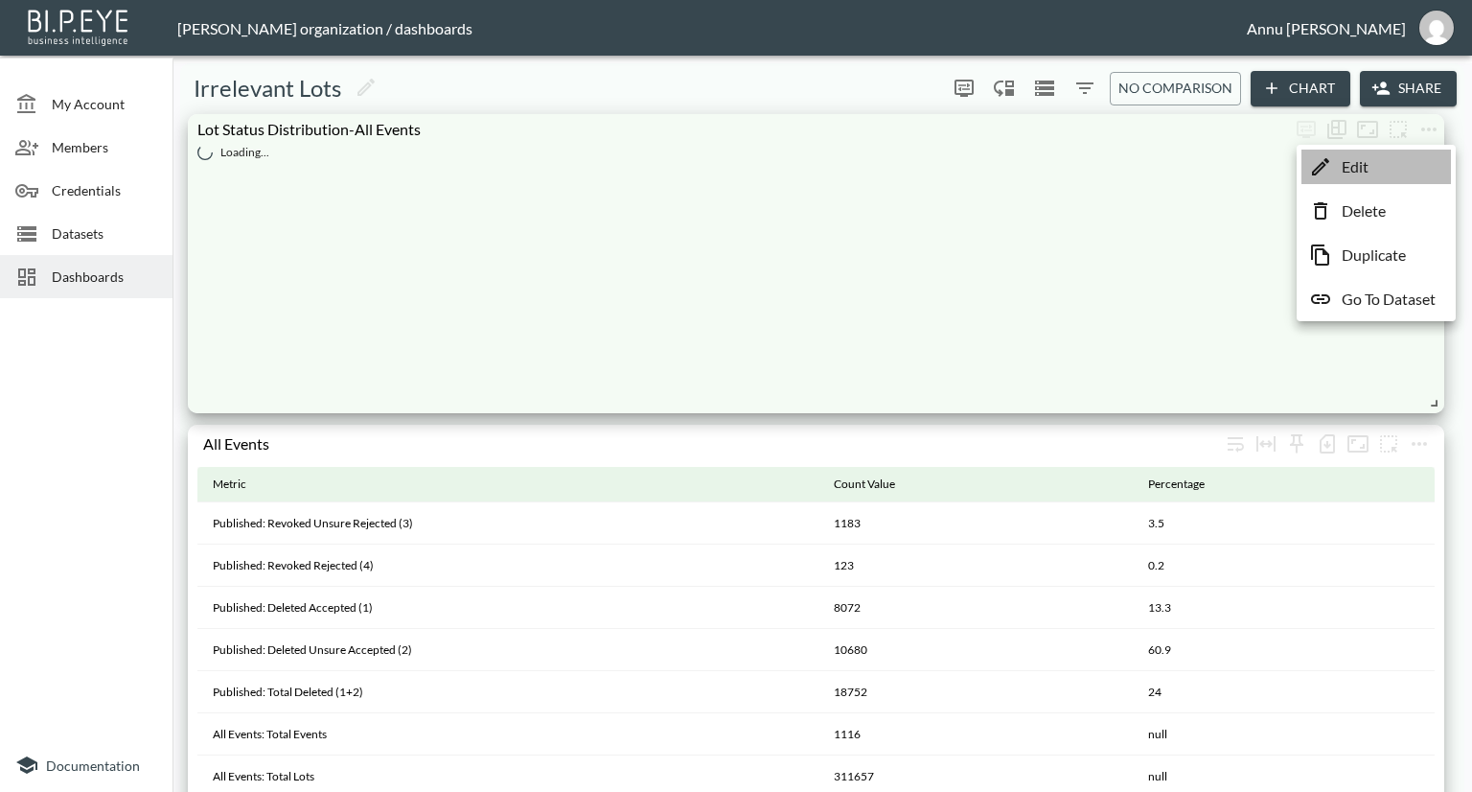
click at [1389, 166] on li "Edit" at bounding box center [1377, 167] width 150 height 35
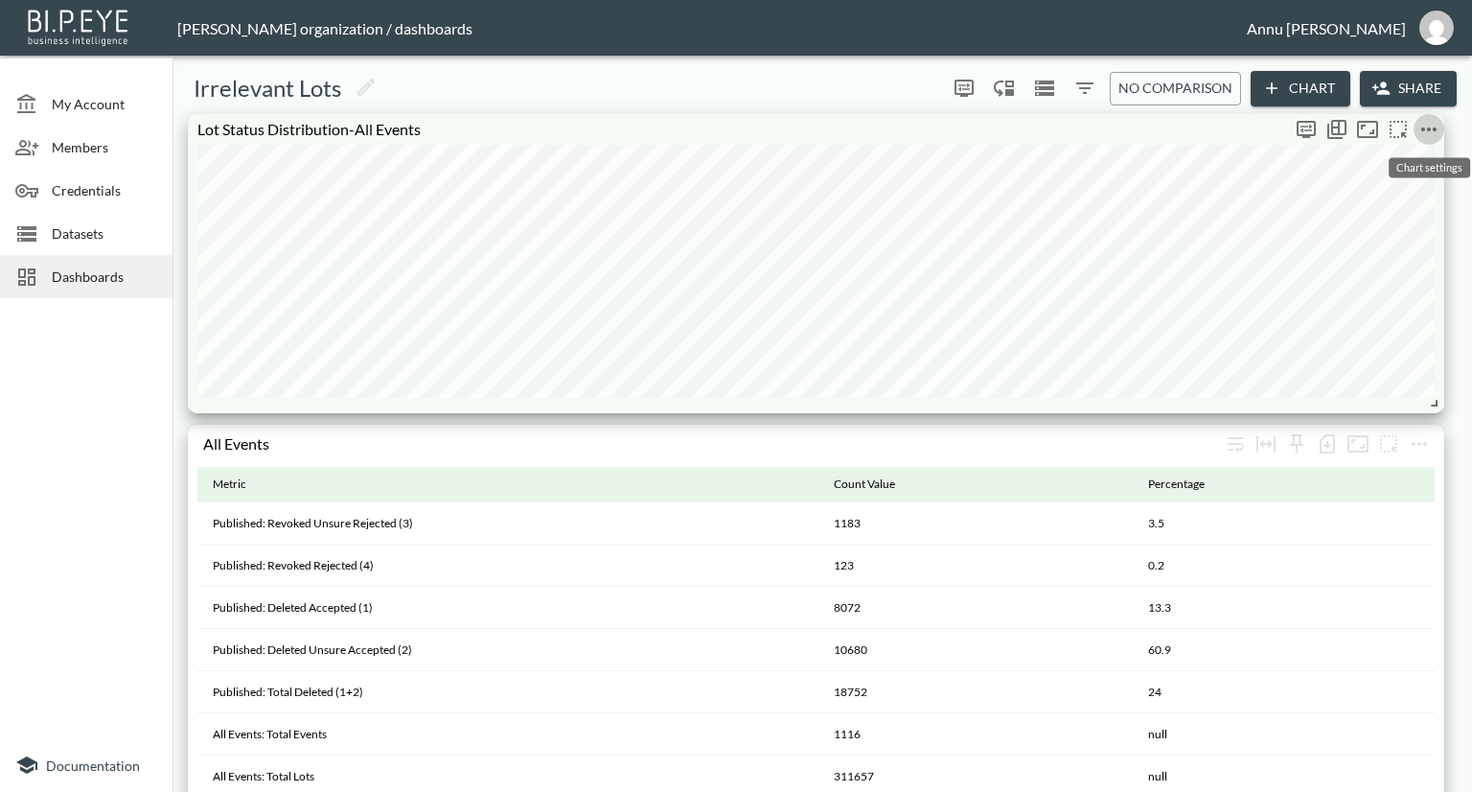
click at [1429, 120] on icon "more" at bounding box center [1429, 129] width 23 height 23
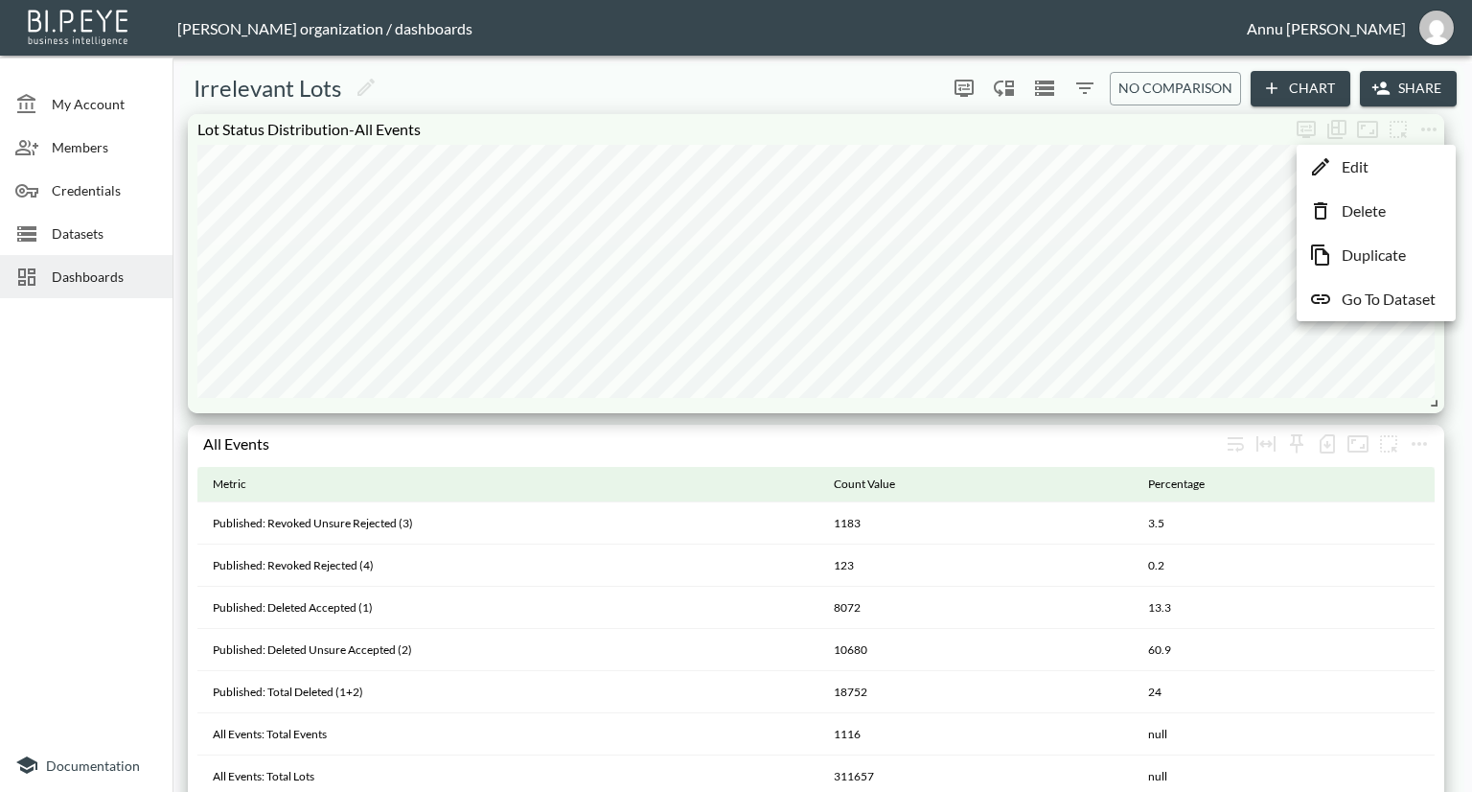
click at [1393, 166] on li "Edit" at bounding box center [1377, 167] width 150 height 35
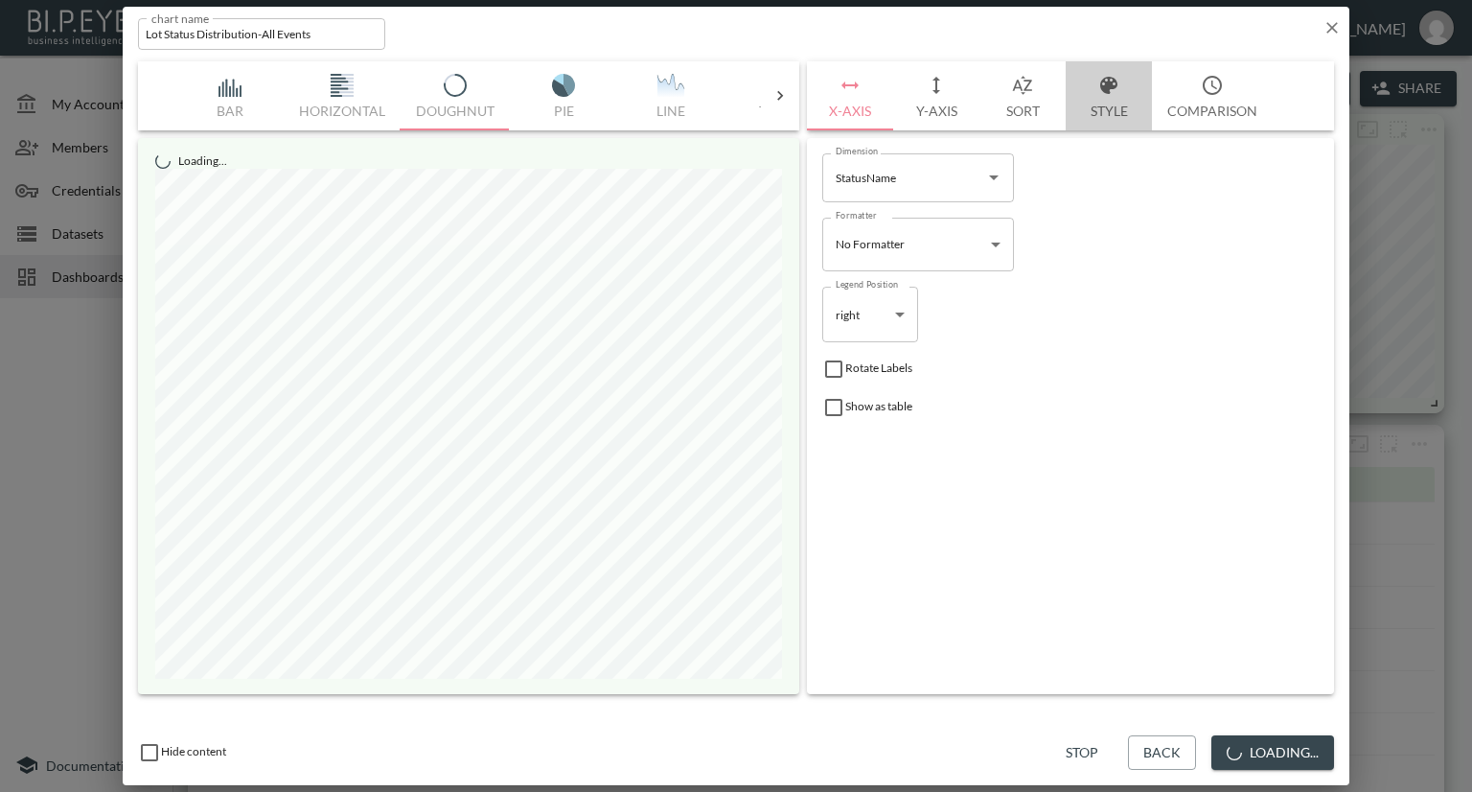
click at [1103, 112] on button "Style" at bounding box center [1109, 95] width 86 height 69
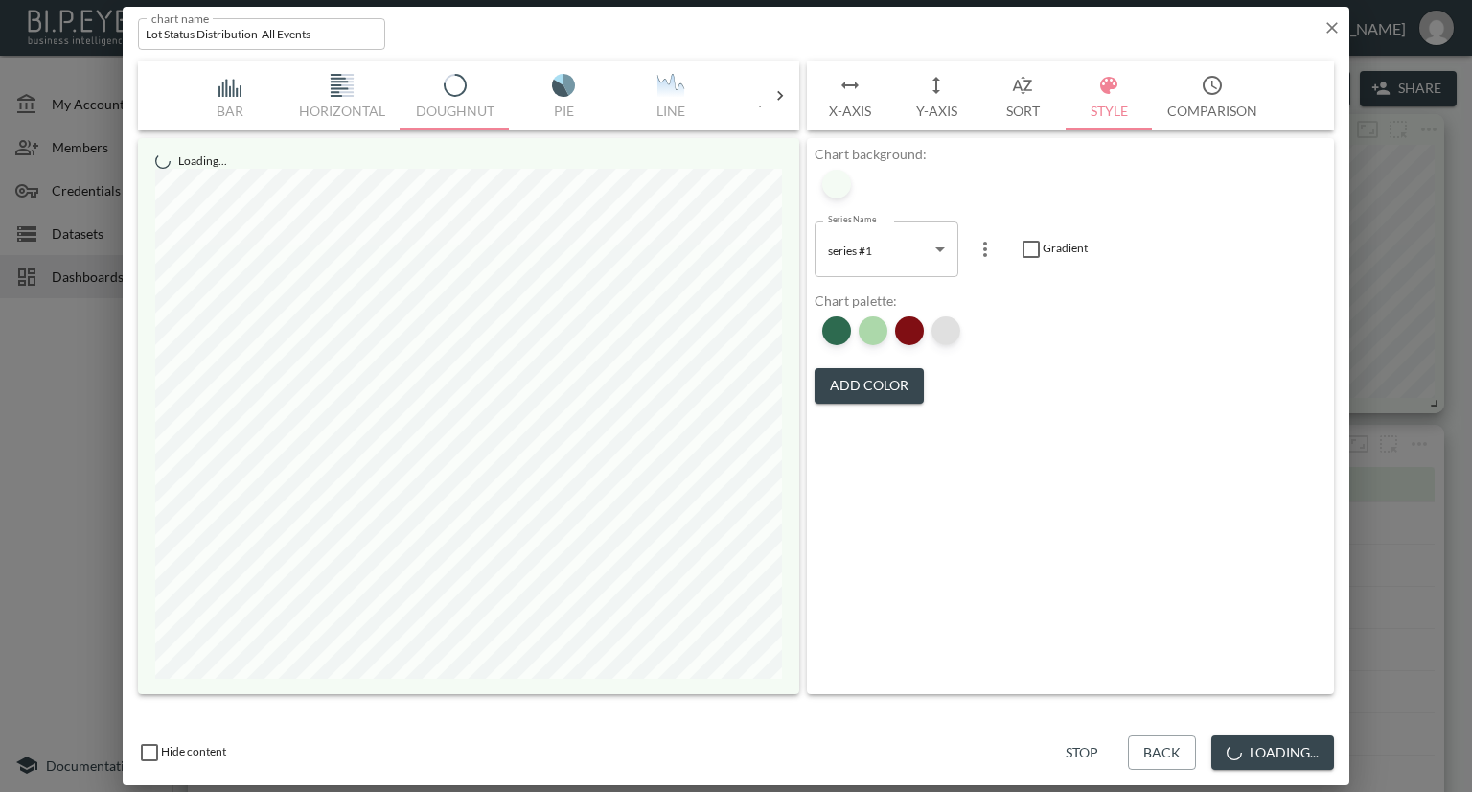
click at [953, 331] on div at bounding box center [946, 330] width 29 height 29
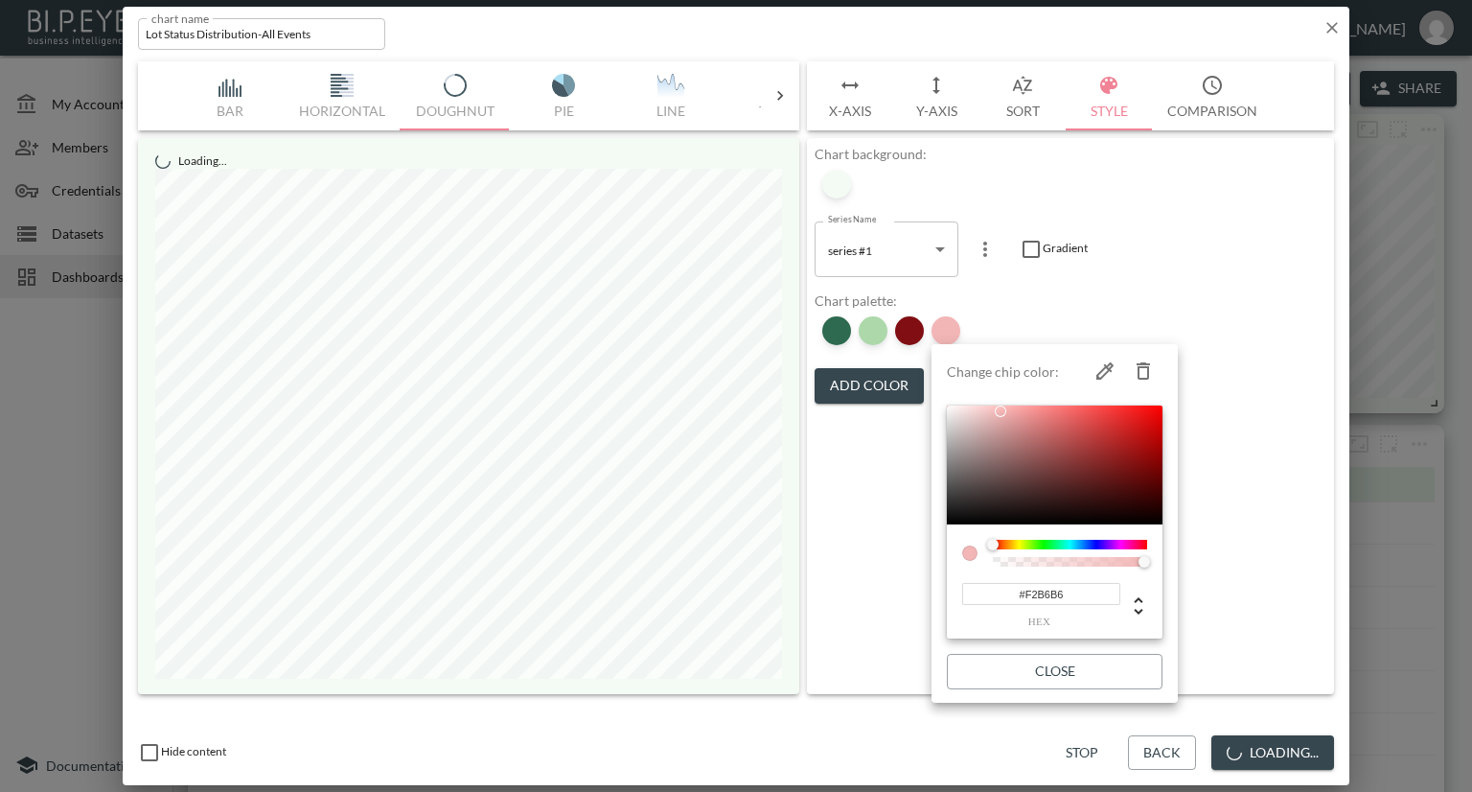
drag, startPoint x: 1070, startPoint y: 595, endPoint x: 999, endPoint y: 588, distance: 71.3
click at [999, 588] on input "#F2B6B6" at bounding box center [1041, 594] width 158 height 22
click at [1264, 303] on div at bounding box center [736, 396] width 1472 height 792
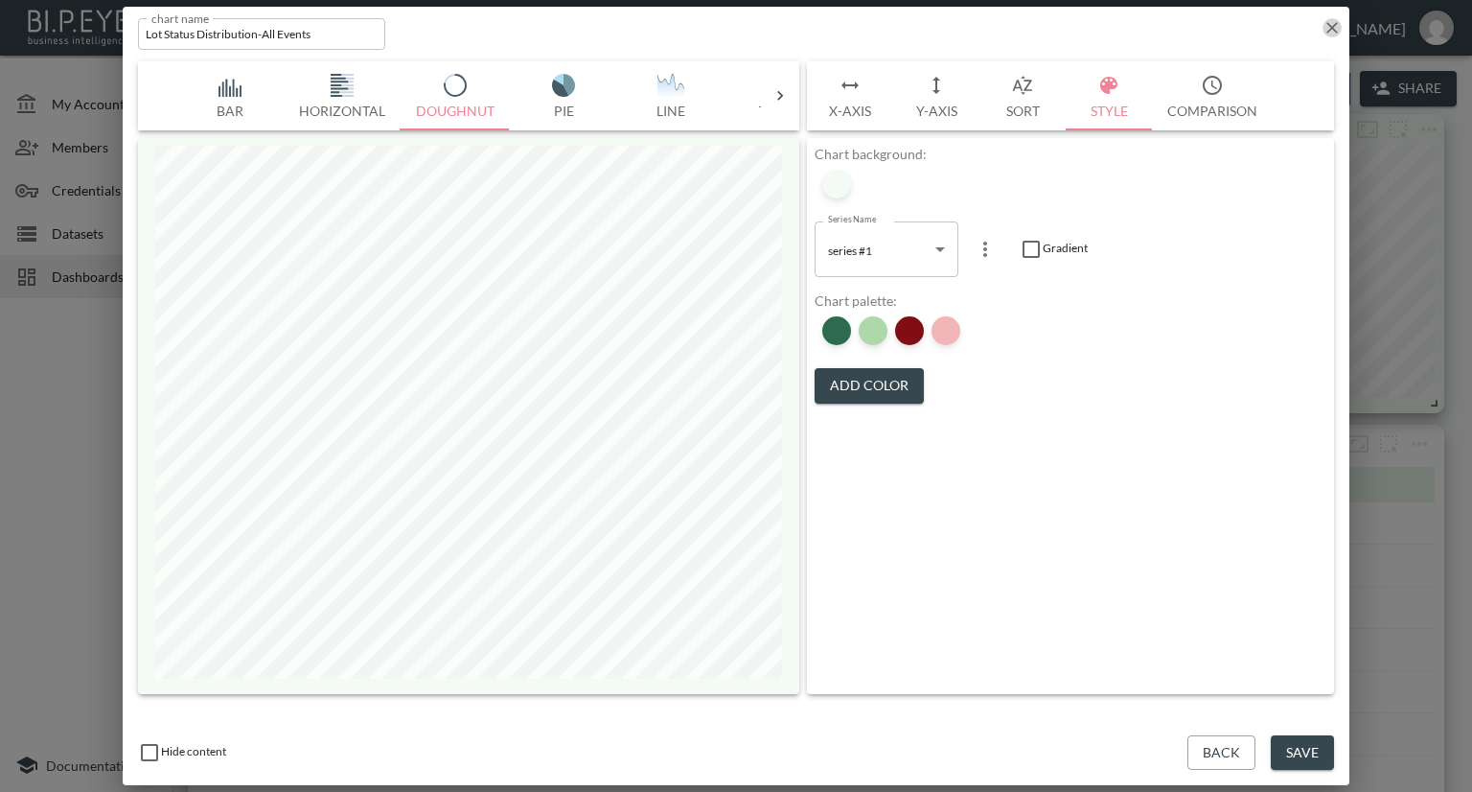
drag, startPoint x: 1336, startPoint y: 27, endPoint x: 1026, endPoint y: 38, distance: 309.8
click at [1336, 26] on icon "button" at bounding box center [1332, 27] width 19 height 19
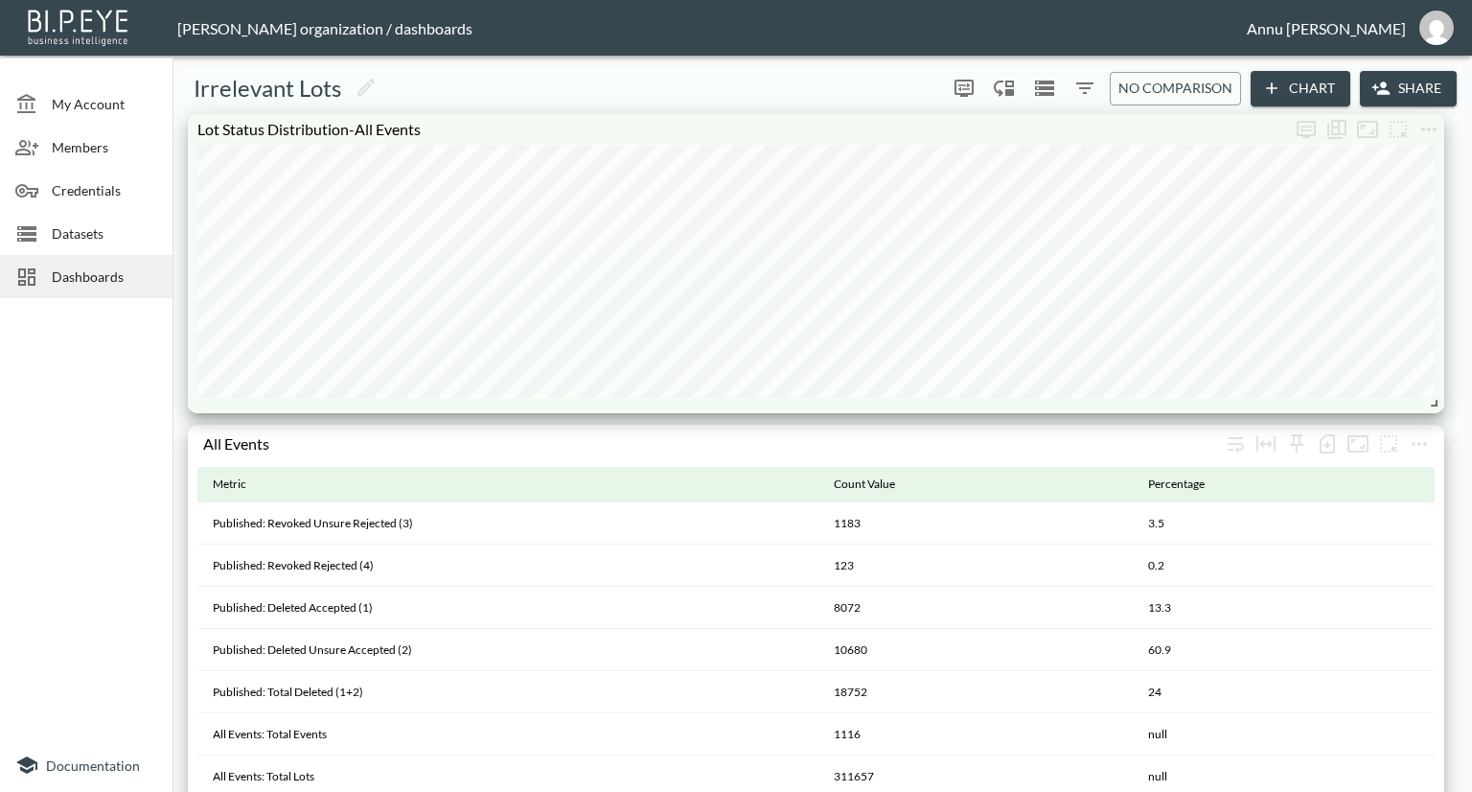
click at [127, 270] on span "Dashboards" at bounding box center [104, 276] width 105 height 20
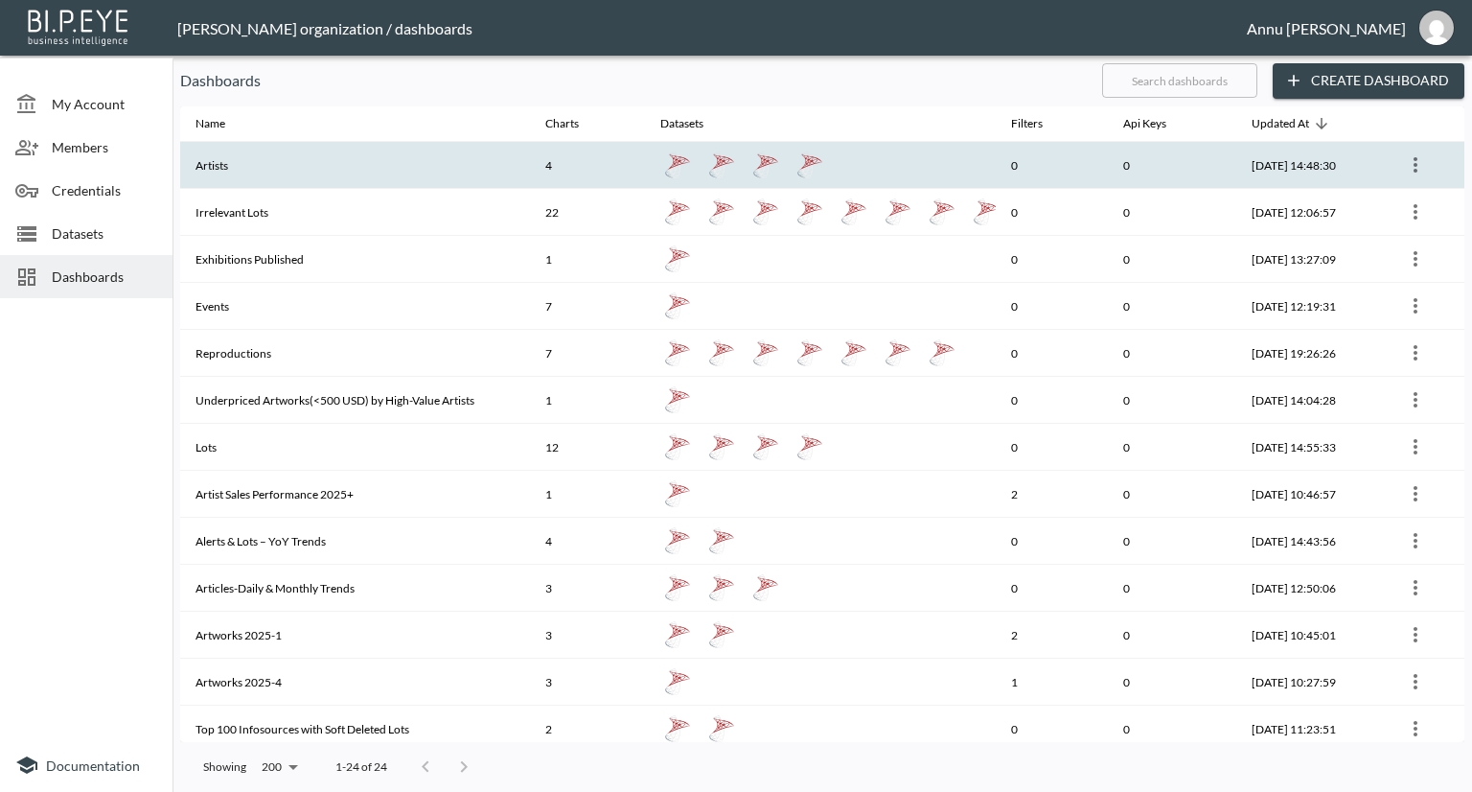
click at [291, 177] on th "Artists" at bounding box center [355, 165] width 350 height 47
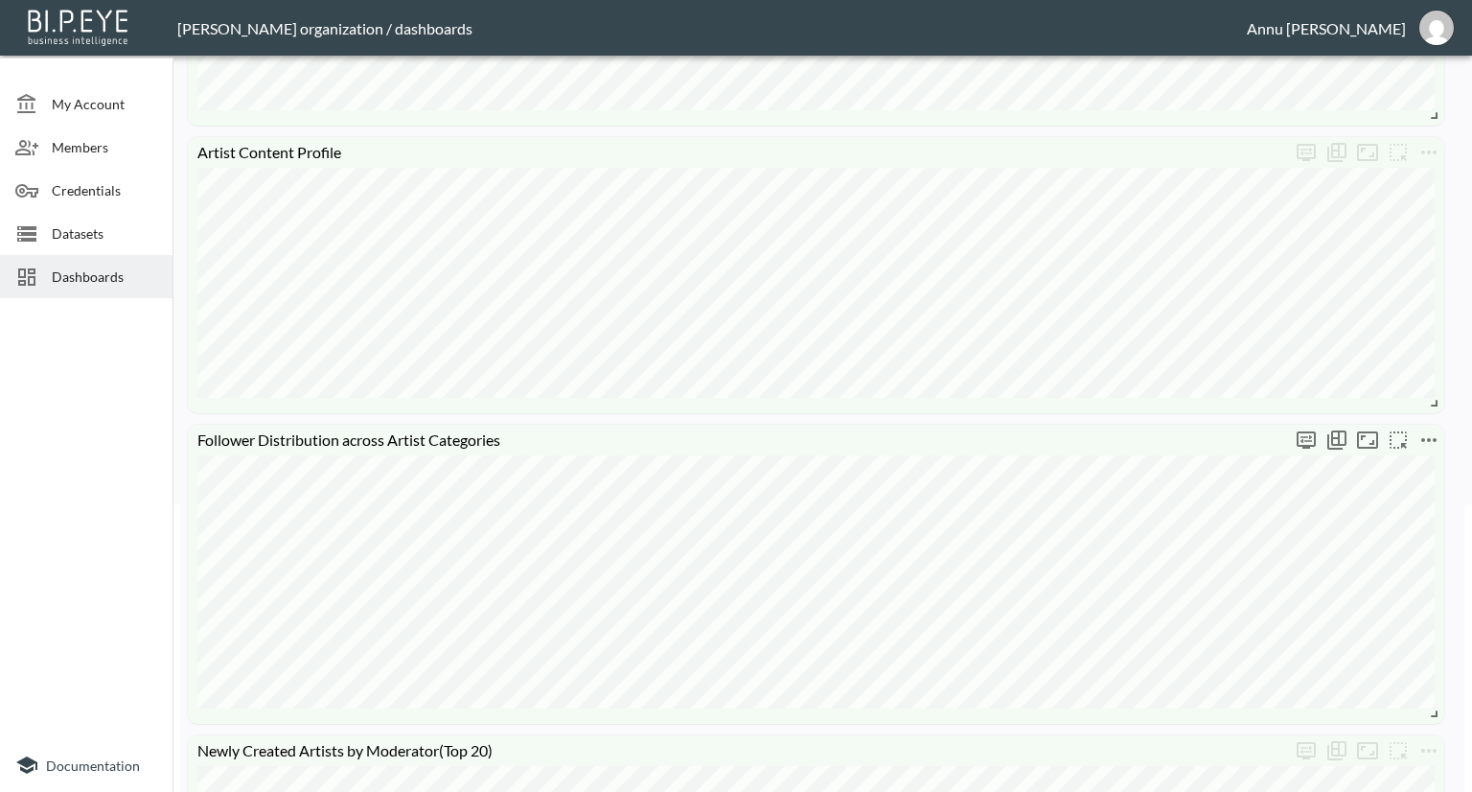
scroll to position [383, 0]
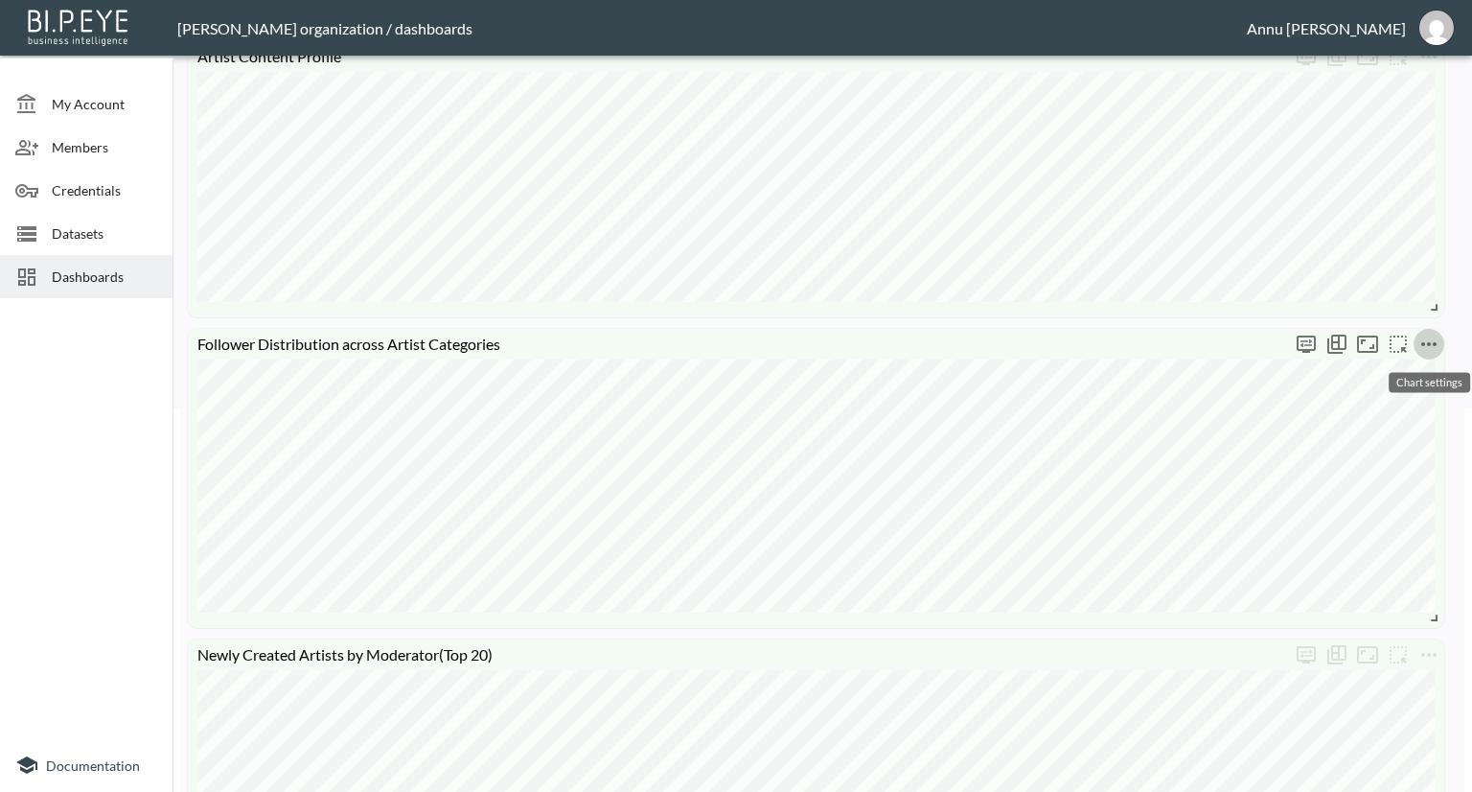
click at [1430, 340] on icon "more" at bounding box center [1429, 344] width 23 height 23
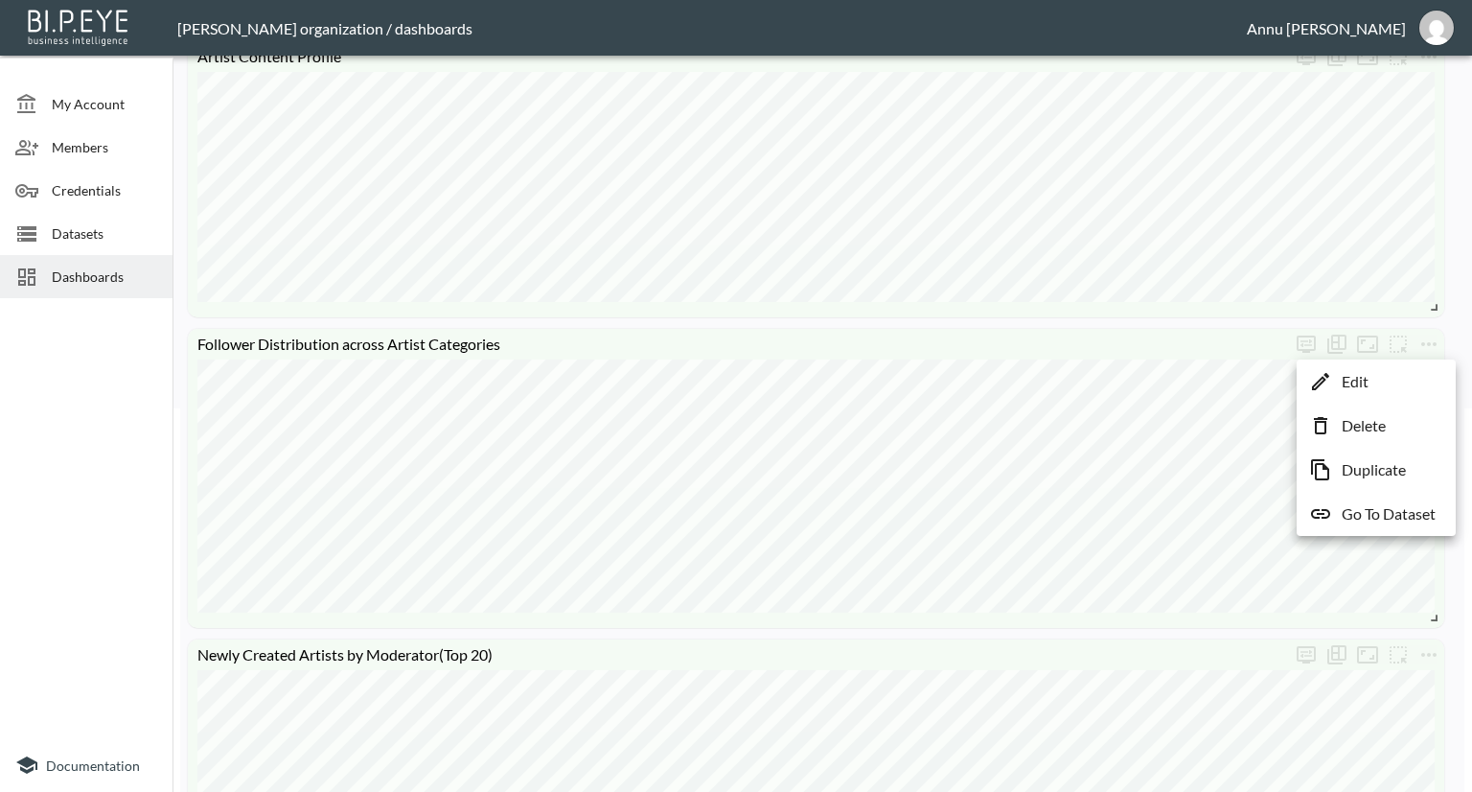
click at [1388, 377] on li "Edit" at bounding box center [1377, 381] width 150 height 35
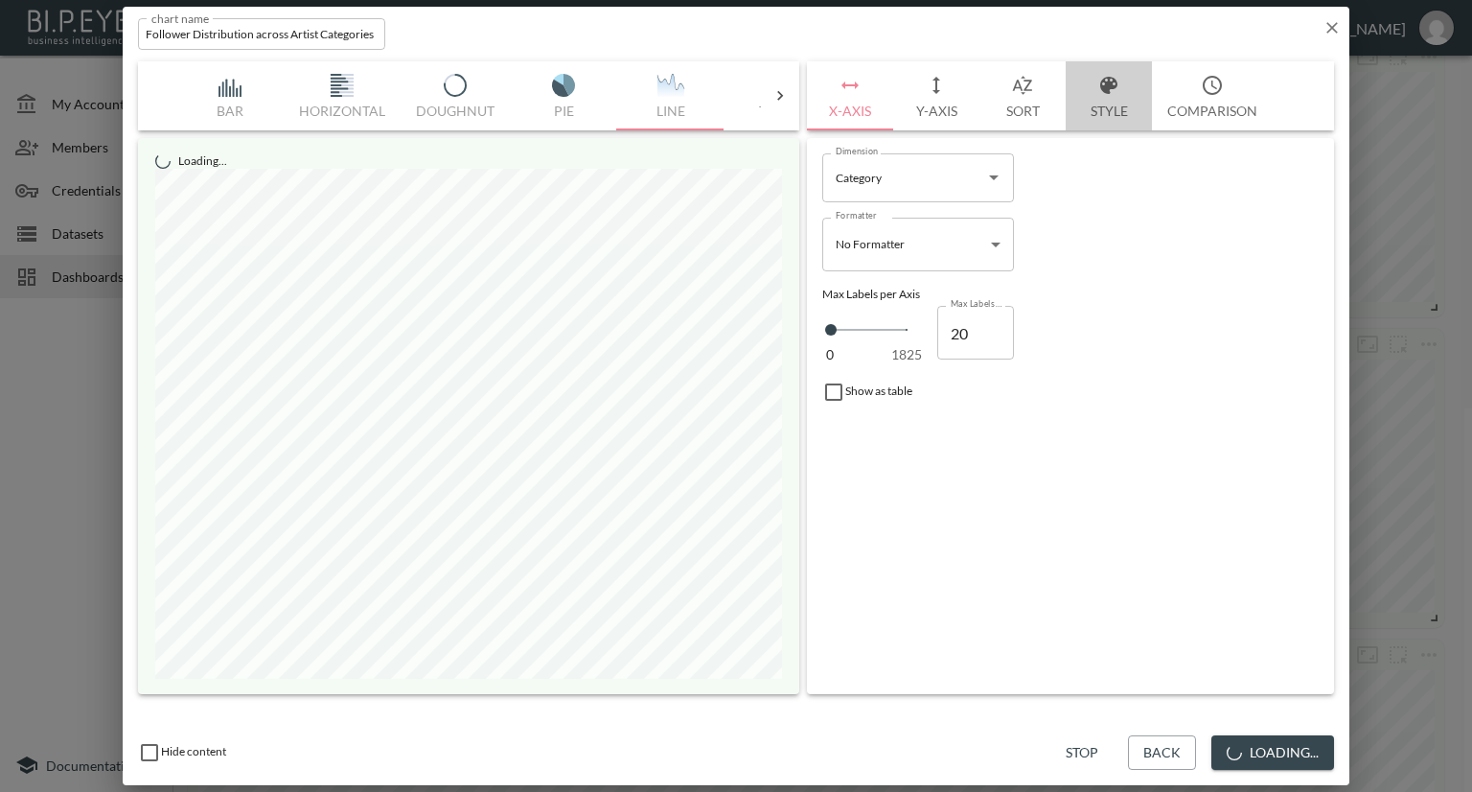
click at [1106, 113] on button "Style" at bounding box center [1109, 95] width 86 height 69
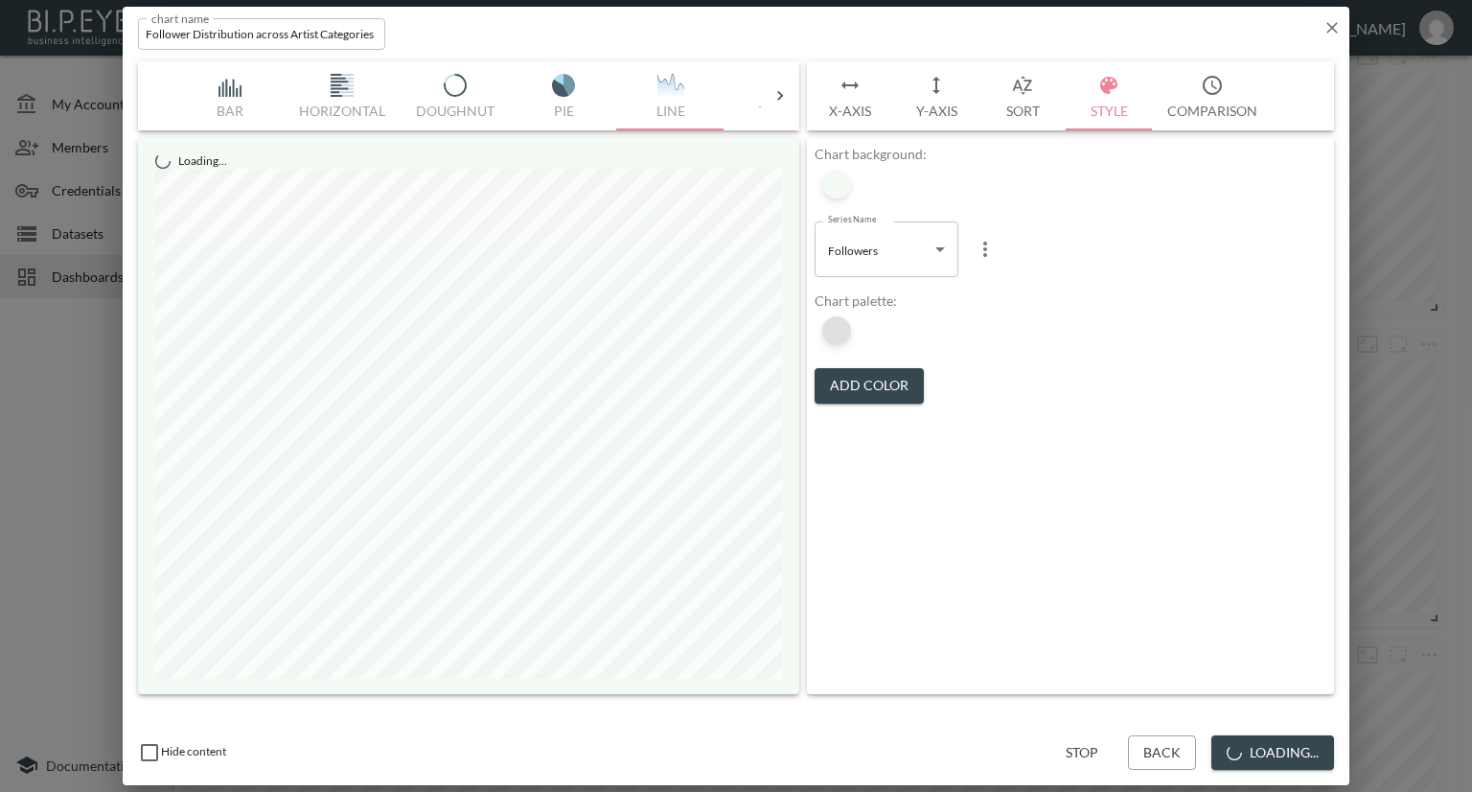
click at [836, 323] on div at bounding box center [836, 330] width 29 height 29
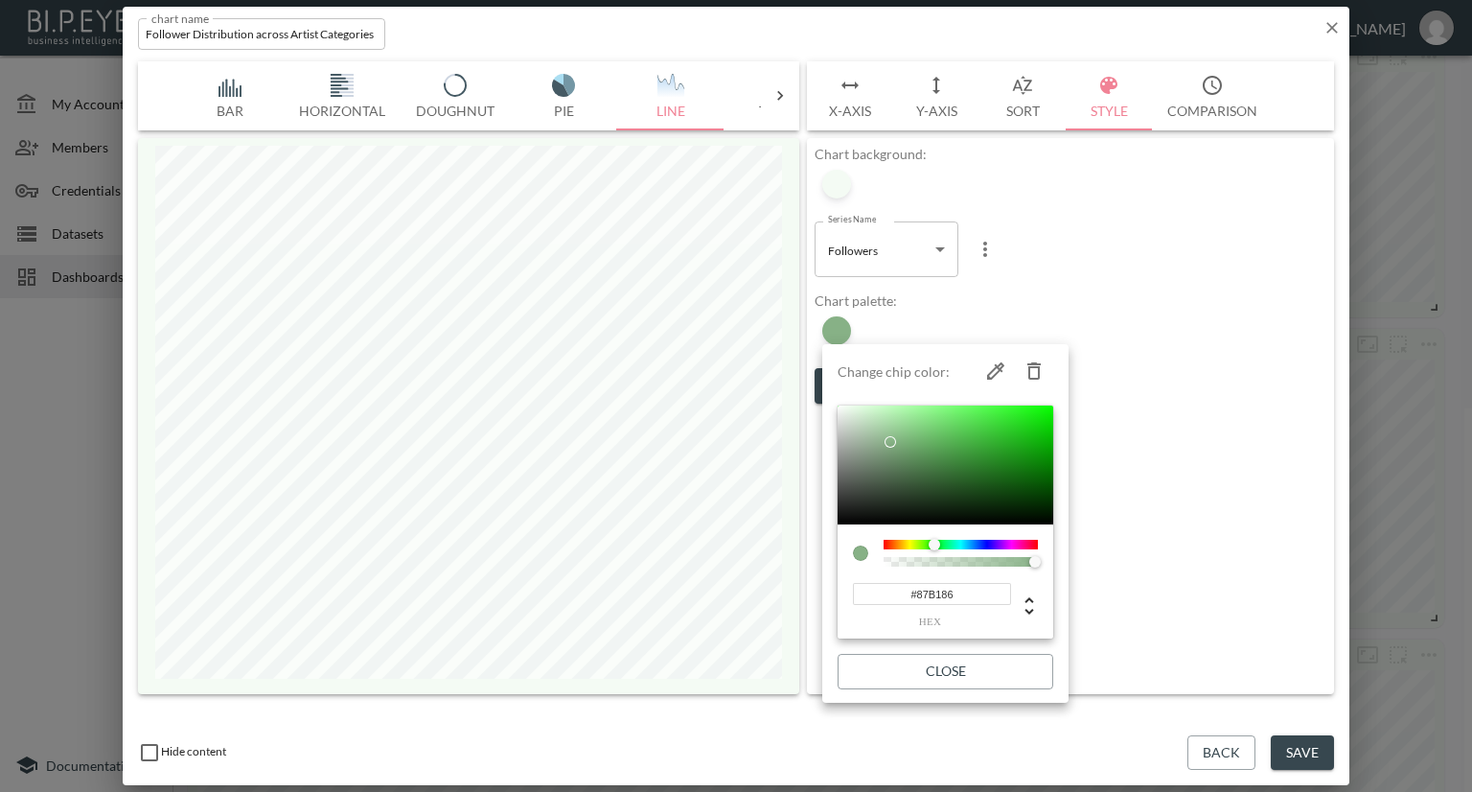
drag, startPoint x: 965, startPoint y: 595, endPoint x: 853, endPoint y: 596, distance: 112.1
click at [853, 596] on input "#87B186" at bounding box center [932, 594] width 158 height 22
paste input "F2B6B"
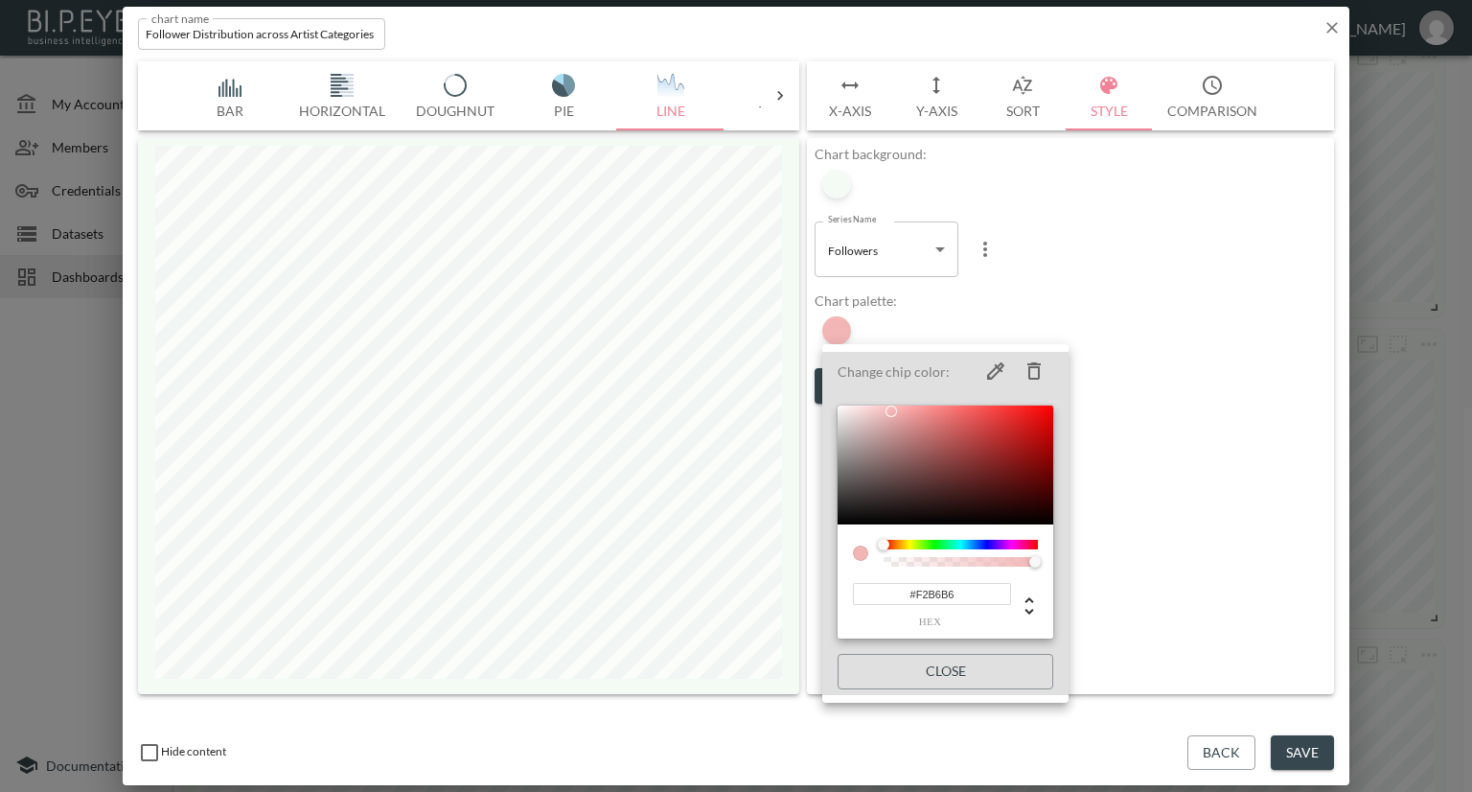
type input "#F2B6B6"
click at [1211, 385] on div at bounding box center [736, 396] width 1472 height 792
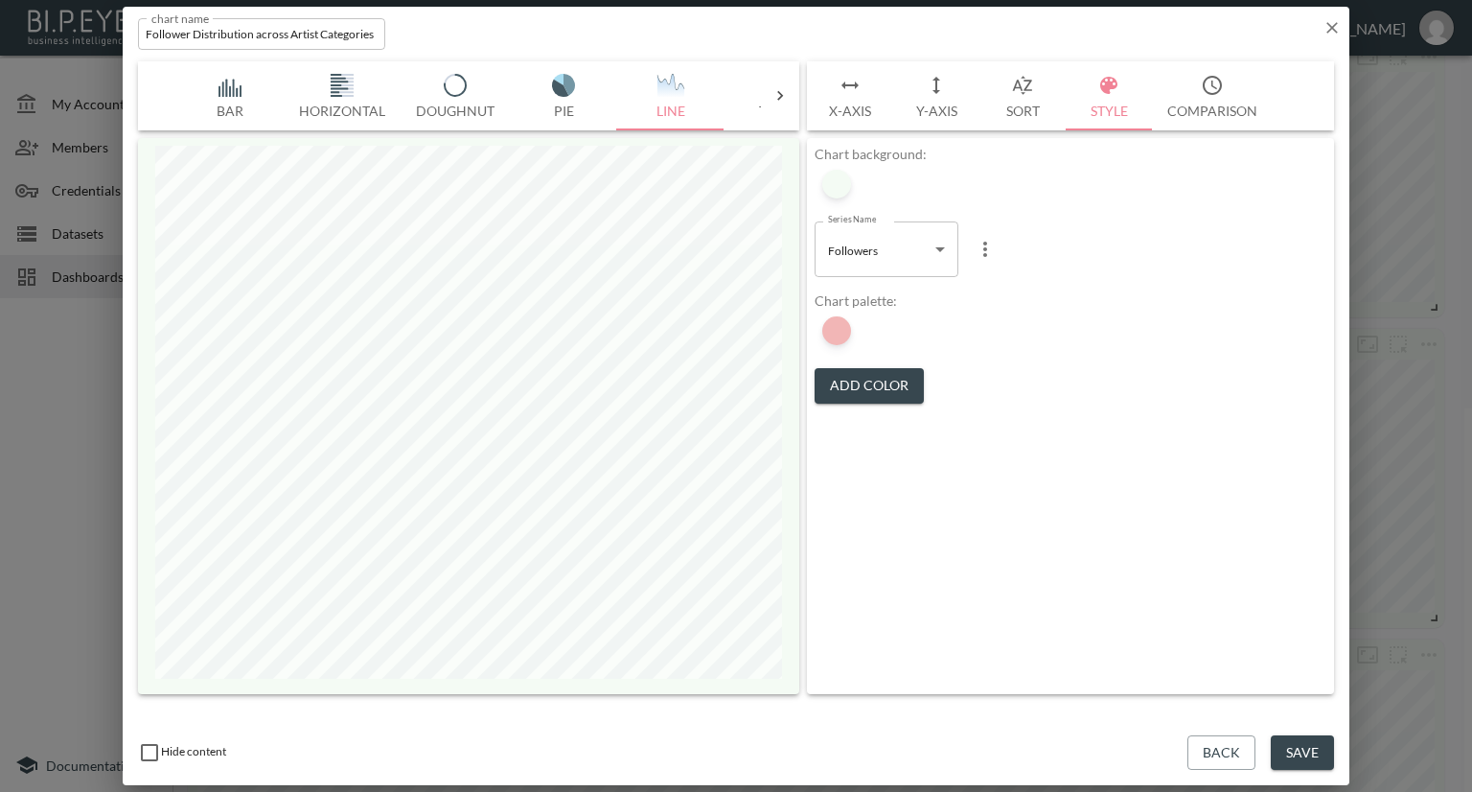
click at [1298, 752] on button "Save" at bounding box center [1302, 752] width 63 height 35
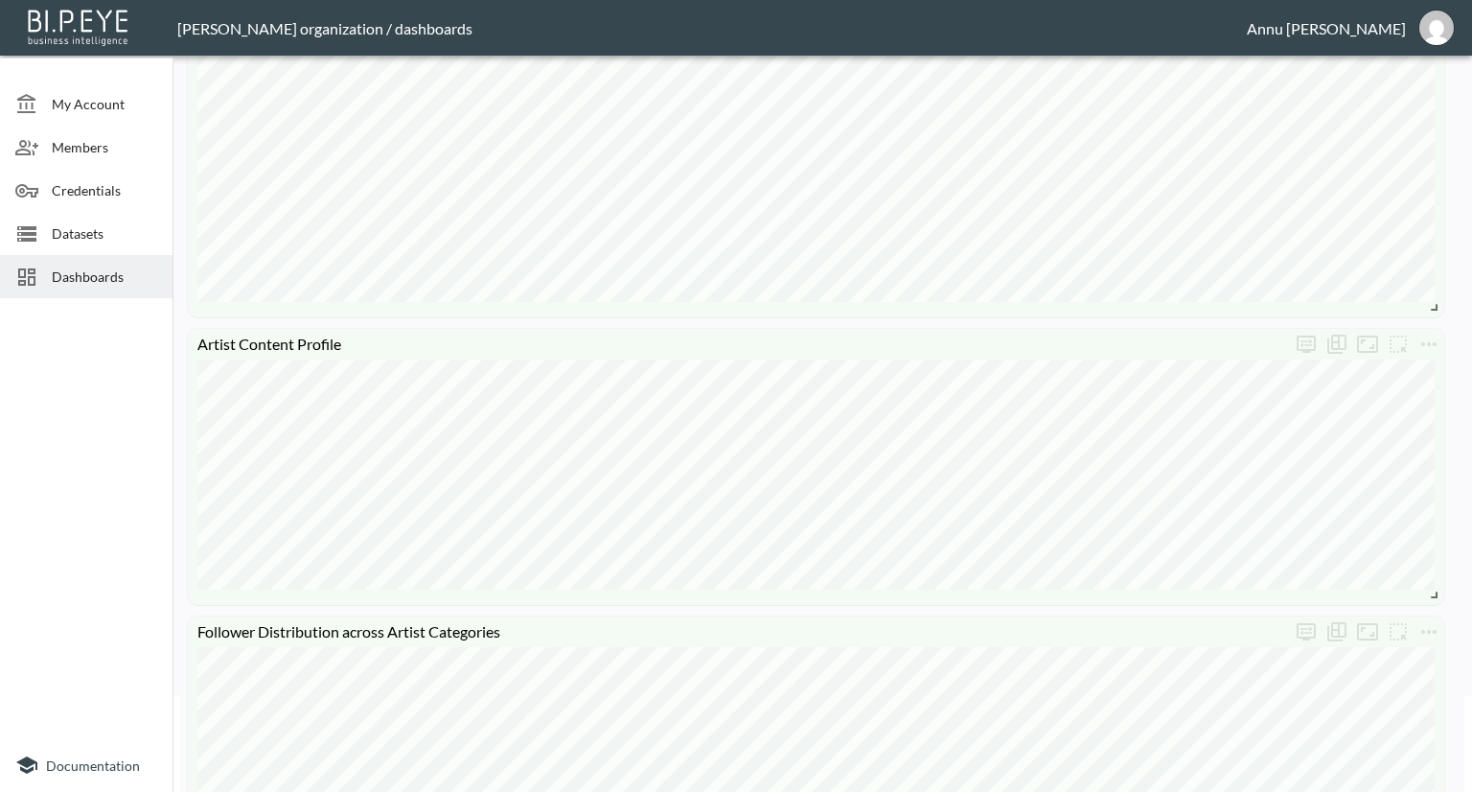
scroll to position [288, 0]
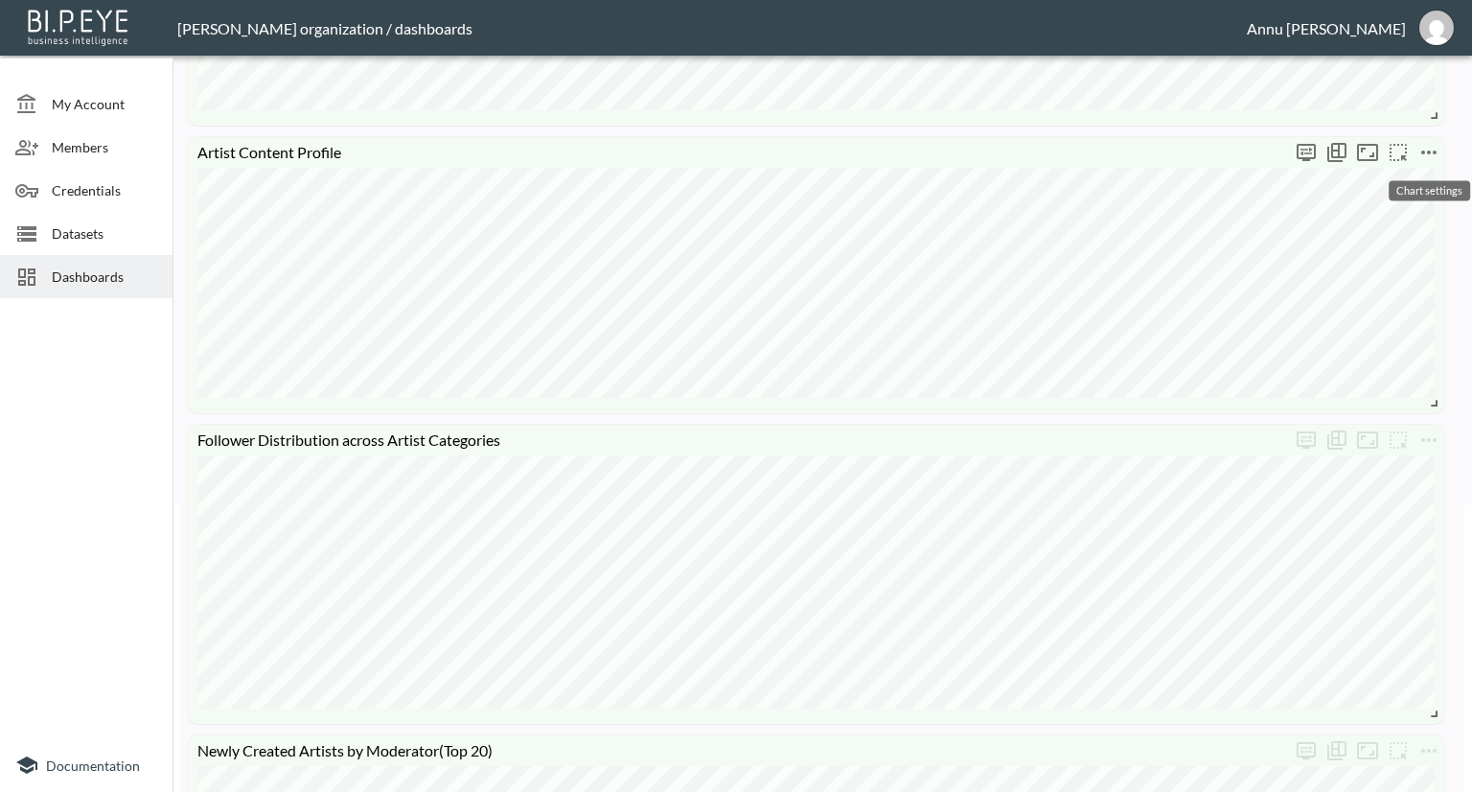
click at [1425, 155] on icon "more" at bounding box center [1429, 152] width 23 height 23
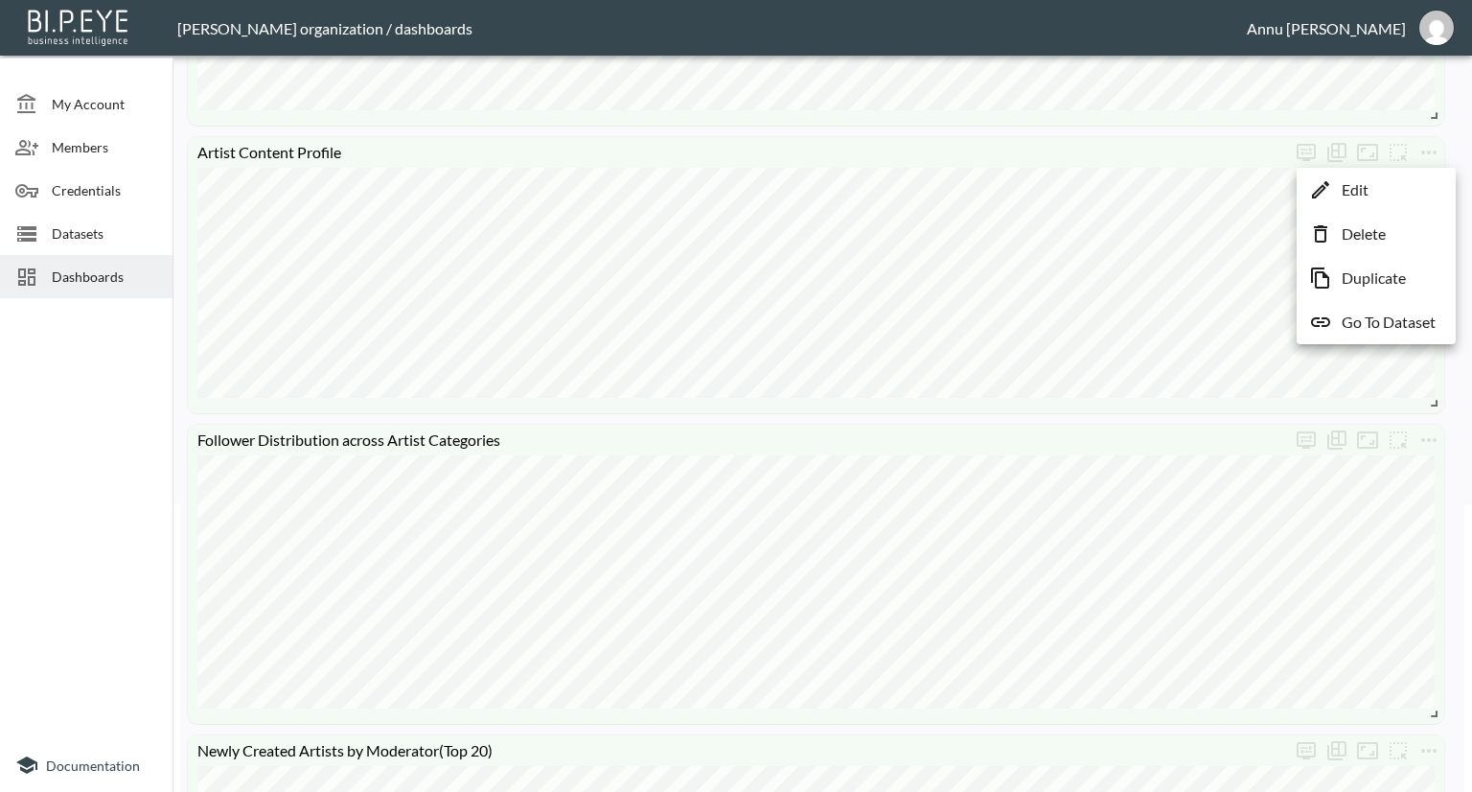
click at [1403, 195] on li "Edit" at bounding box center [1377, 190] width 150 height 35
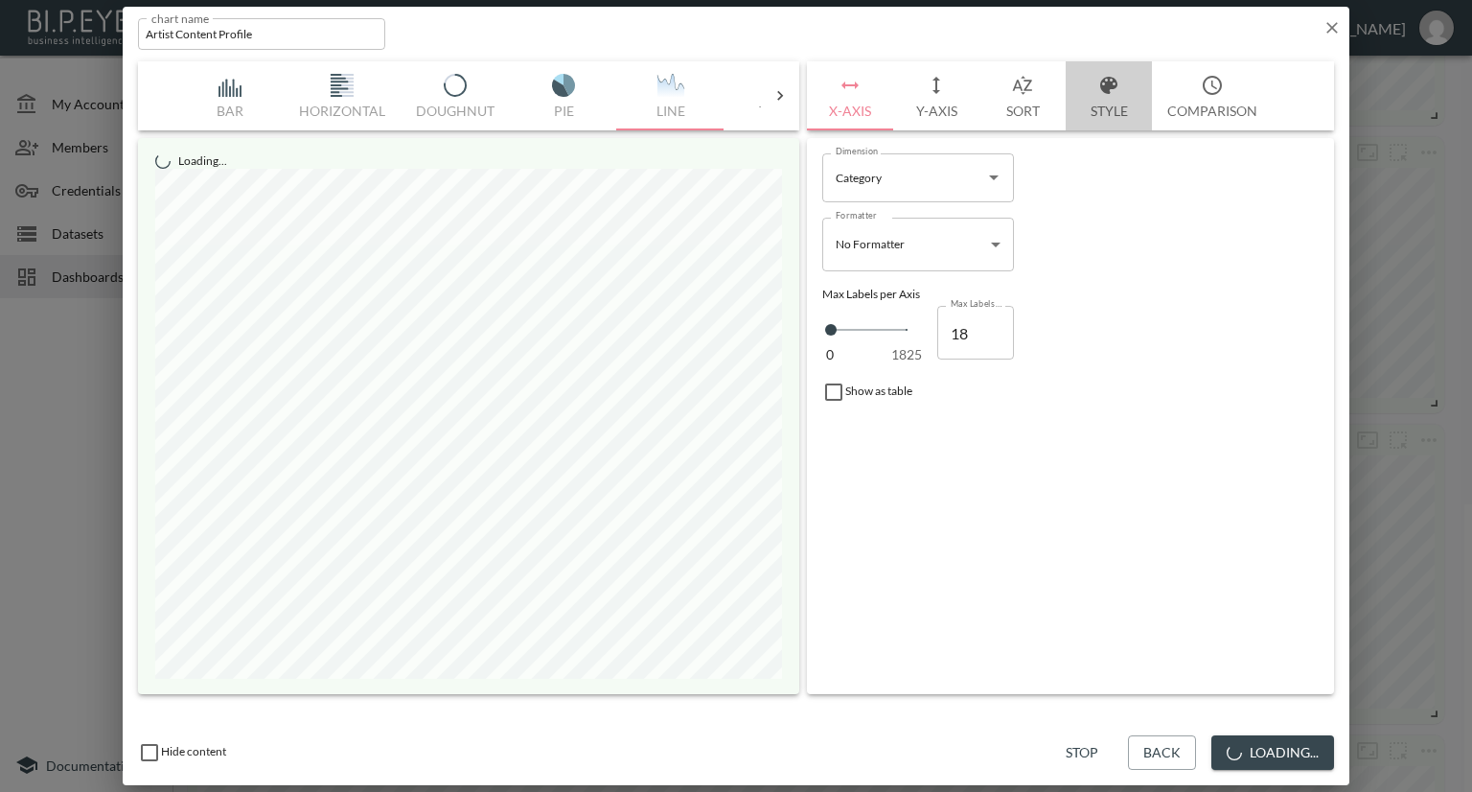
click at [1109, 104] on button "Style" at bounding box center [1109, 95] width 86 height 69
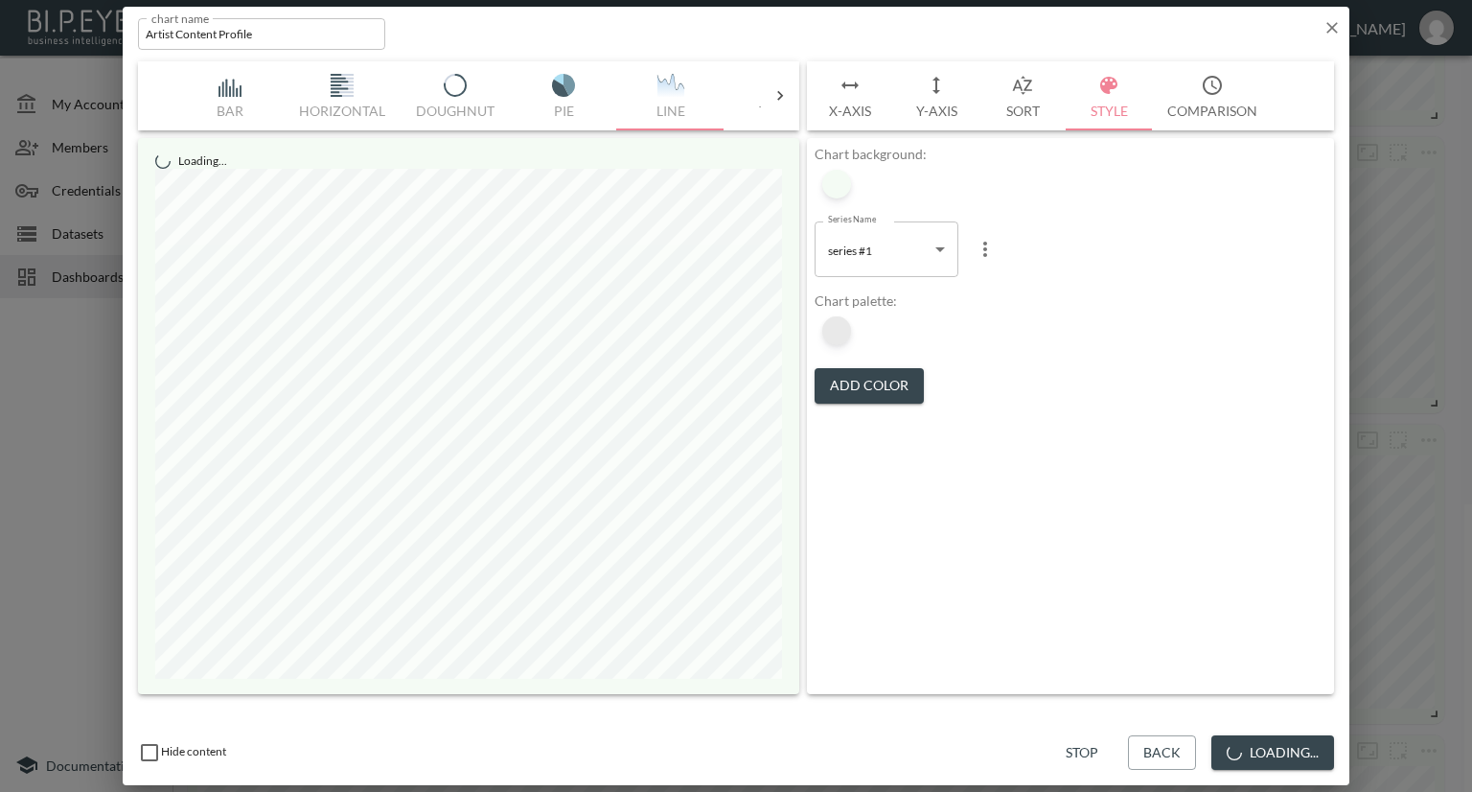
click at [844, 331] on div at bounding box center [836, 330] width 29 height 29
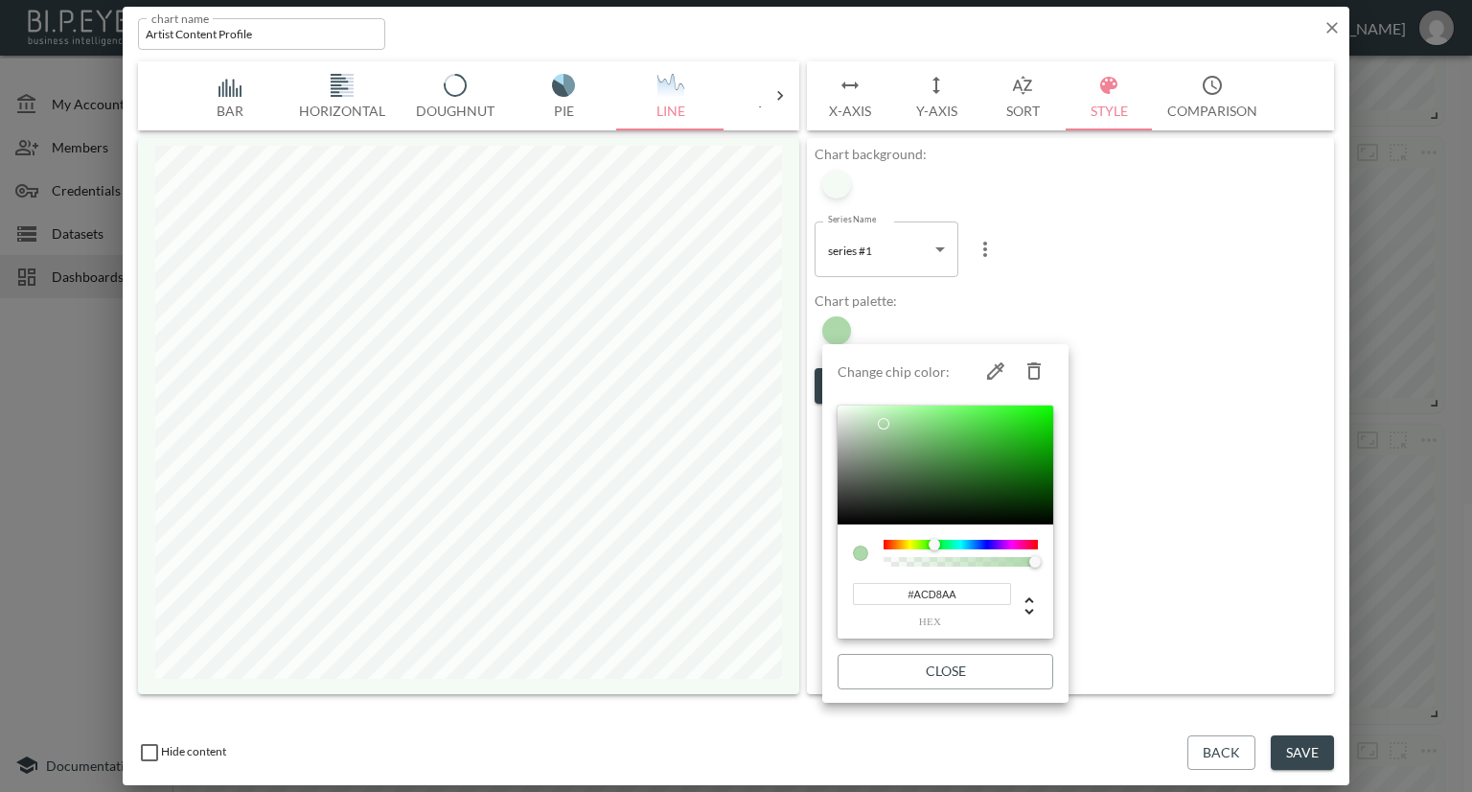
drag, startPoint x: 970, startPoint y: 597, endPoint x: 888, endPoint y: 597, distance: 81.5
click at [888, 597] on input "#ACD8AA" at bounding box center [932, 594] width 158 height 22
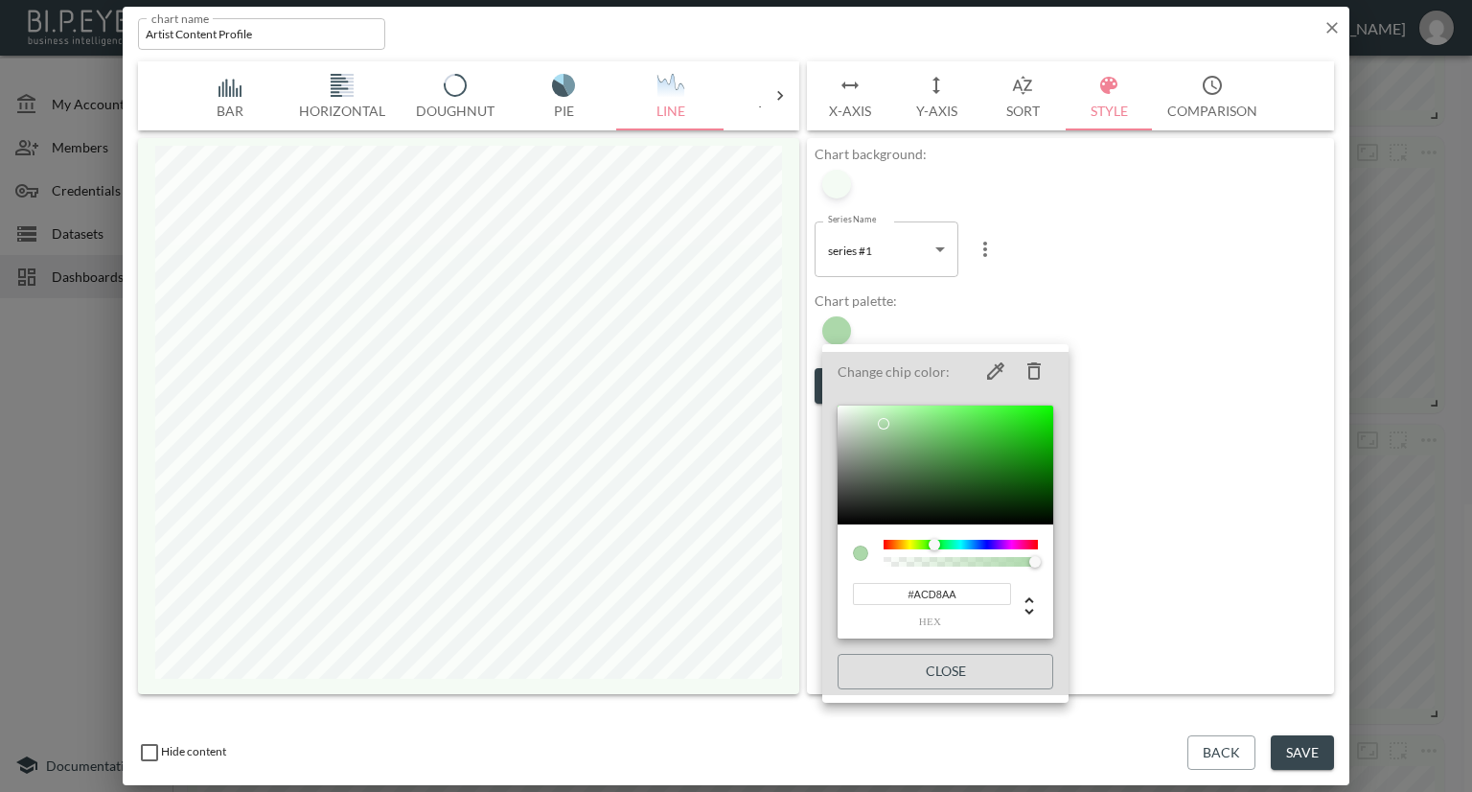
click at [1178, 327] on div at bounding box center [736, 396] width 1472 height 792
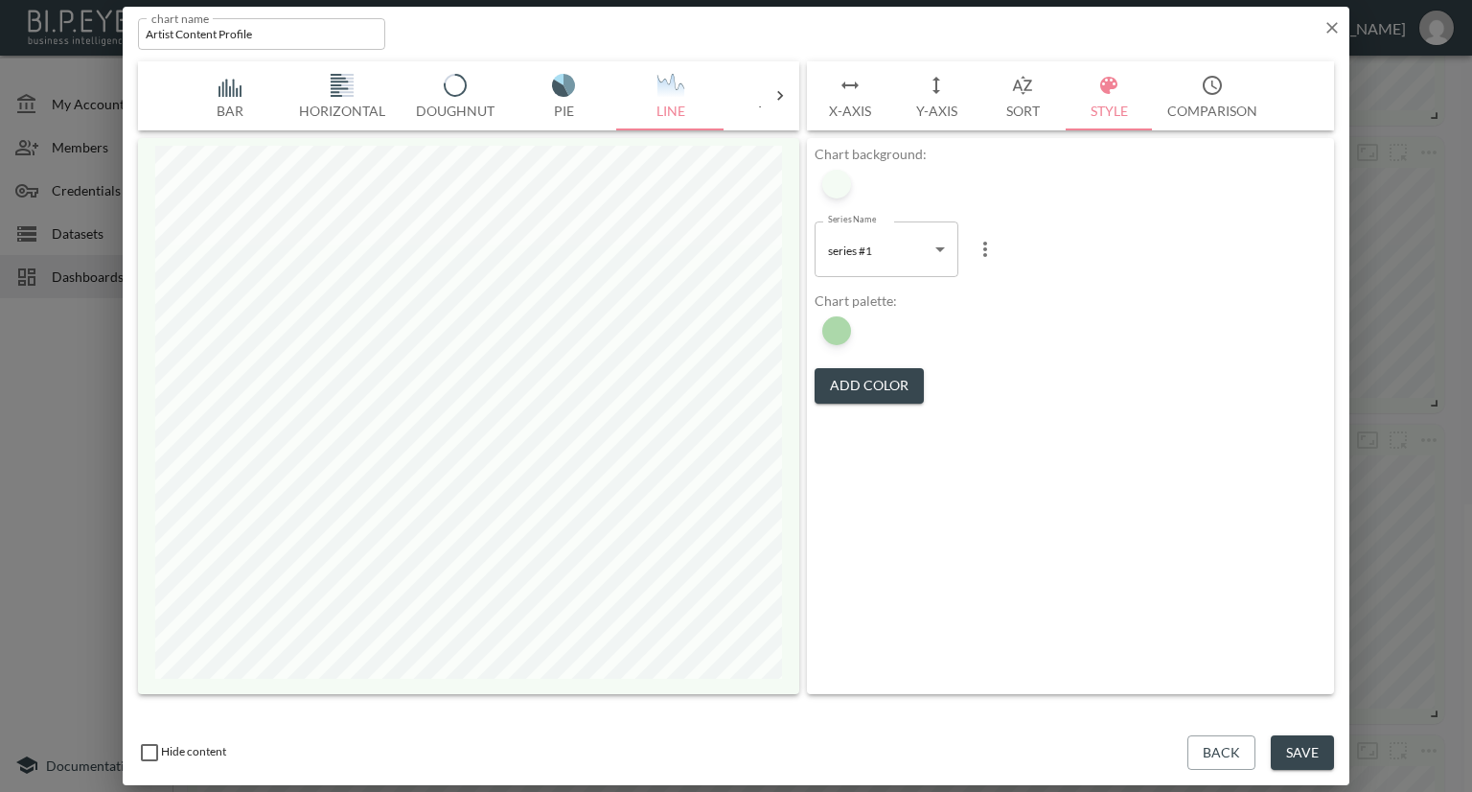
click at [1321, 24] on div "chart name Artist Content Profile chart name" at bounding box center [736, 30] width 1227 height 47
click at [1330, 35] on icon "button" at bounding box center [1332, 27] width 19 height 19
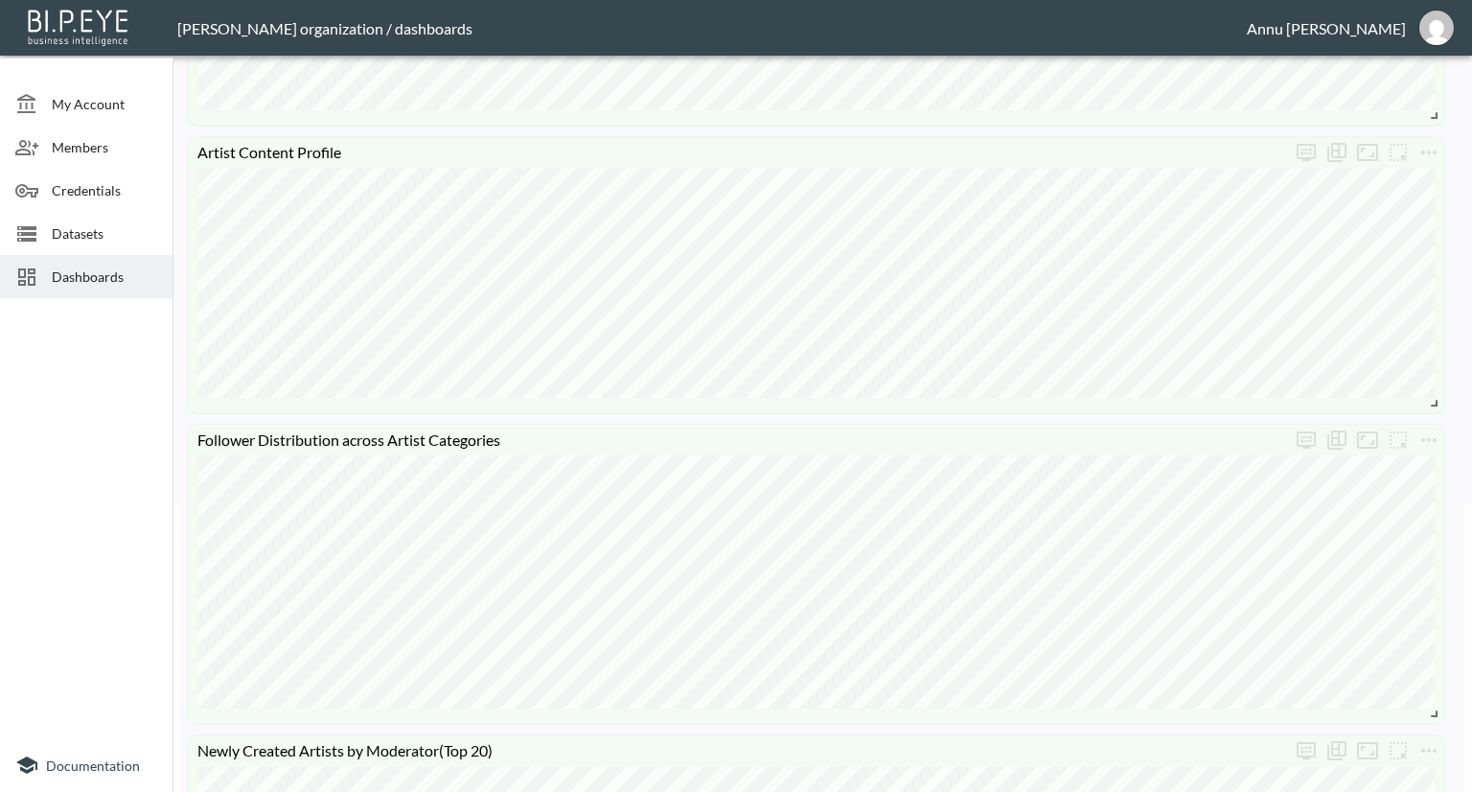
click at [1428, 440] on icon "more" at bounding box center [1428, 440] width 15 height 4
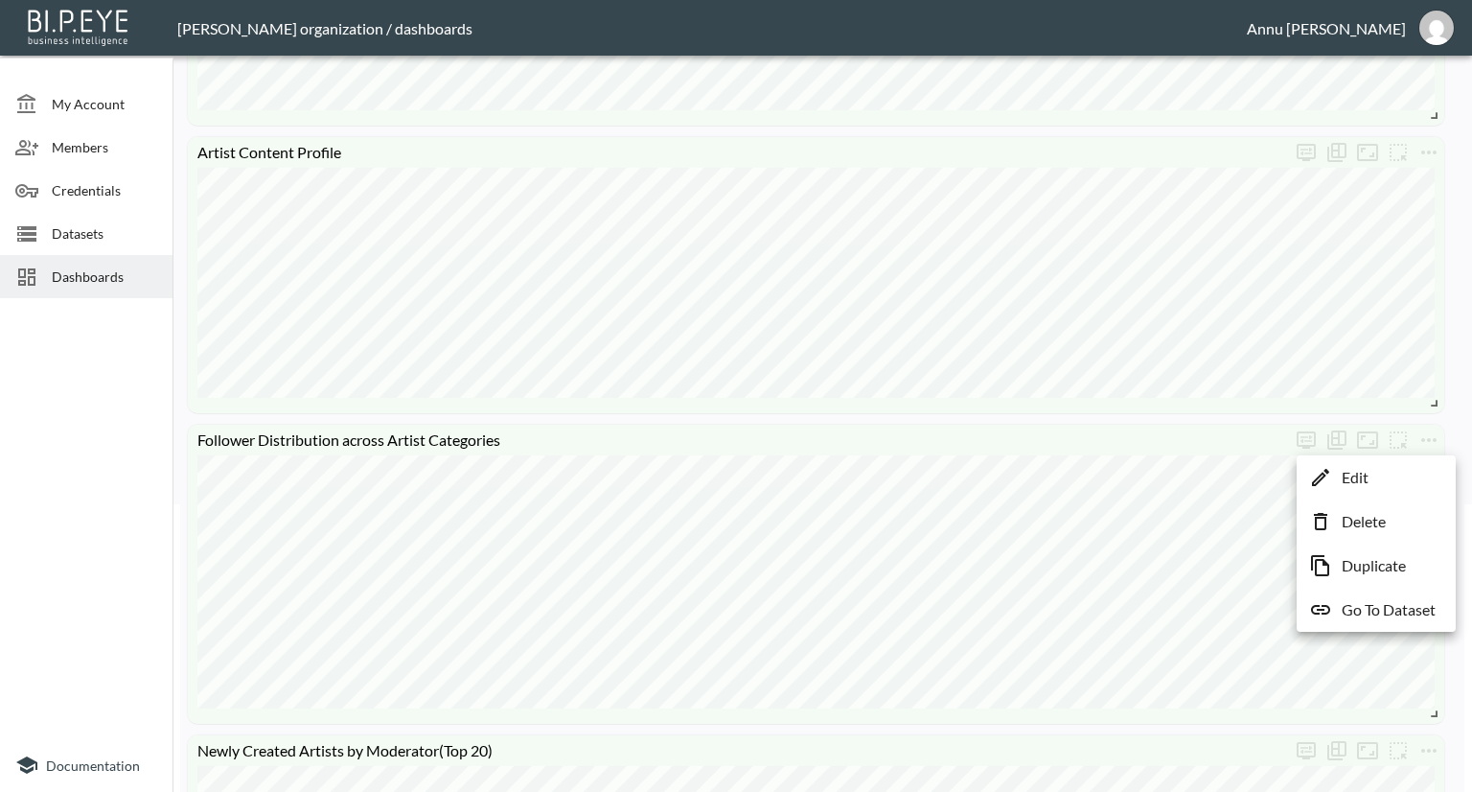
click at [1380, 479] on li "Edit" at bounding box center [1377, 477] width 150 height 35
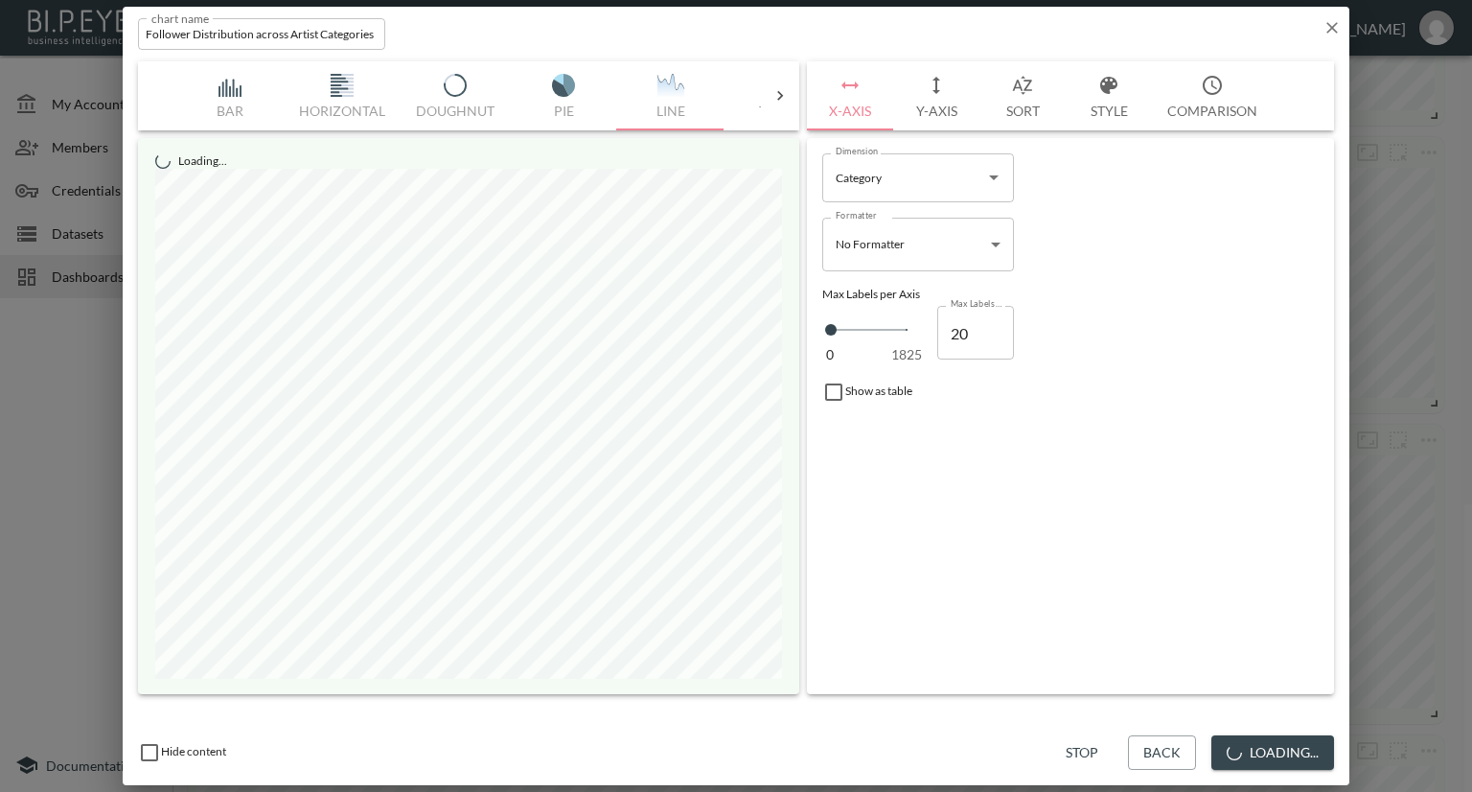
click at [1102, 106] on button "Style" at bounding box center [1109, 95] width 86 height 69
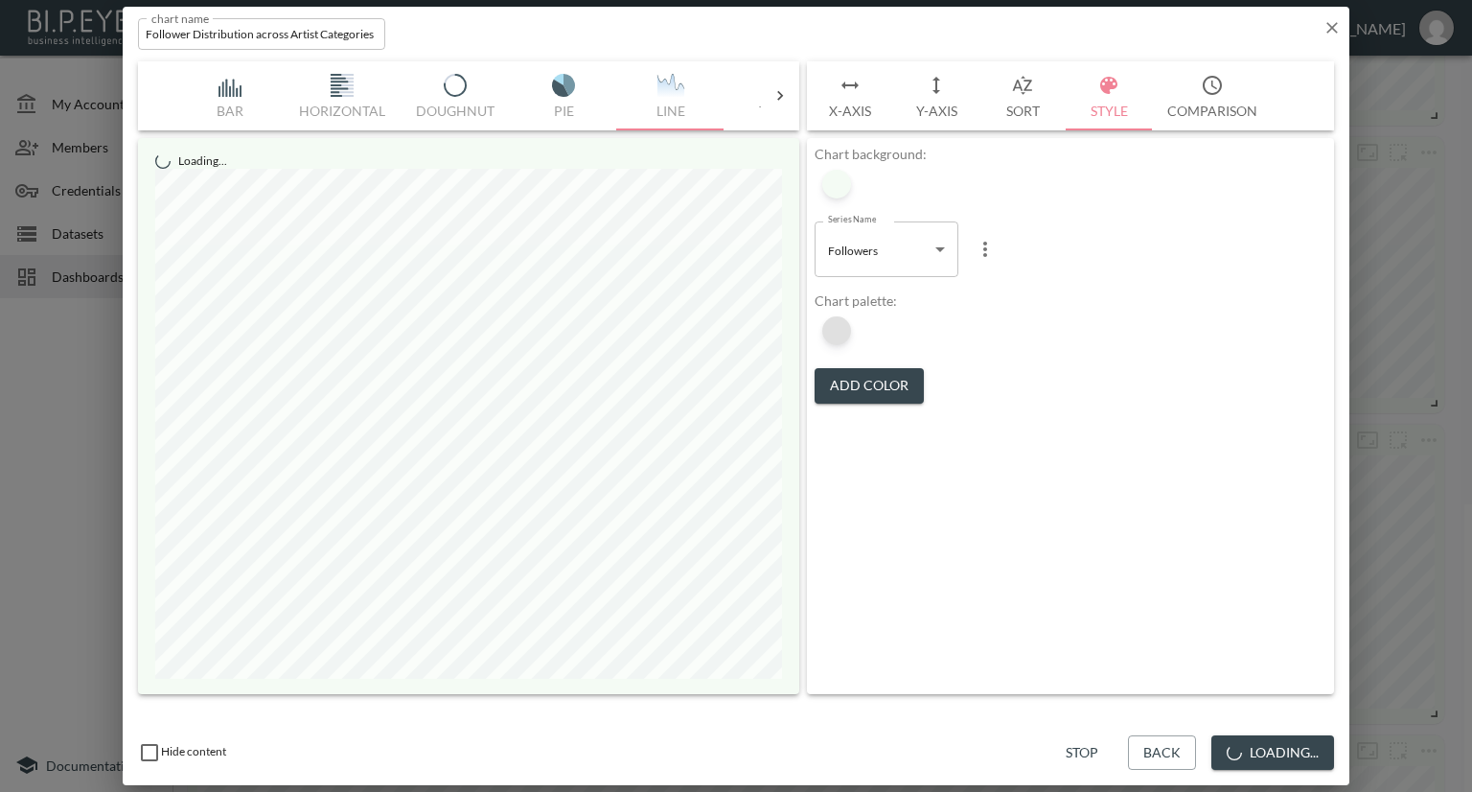
click at [847, 321] on div at bounding box center [836, 330] width 29 height 29
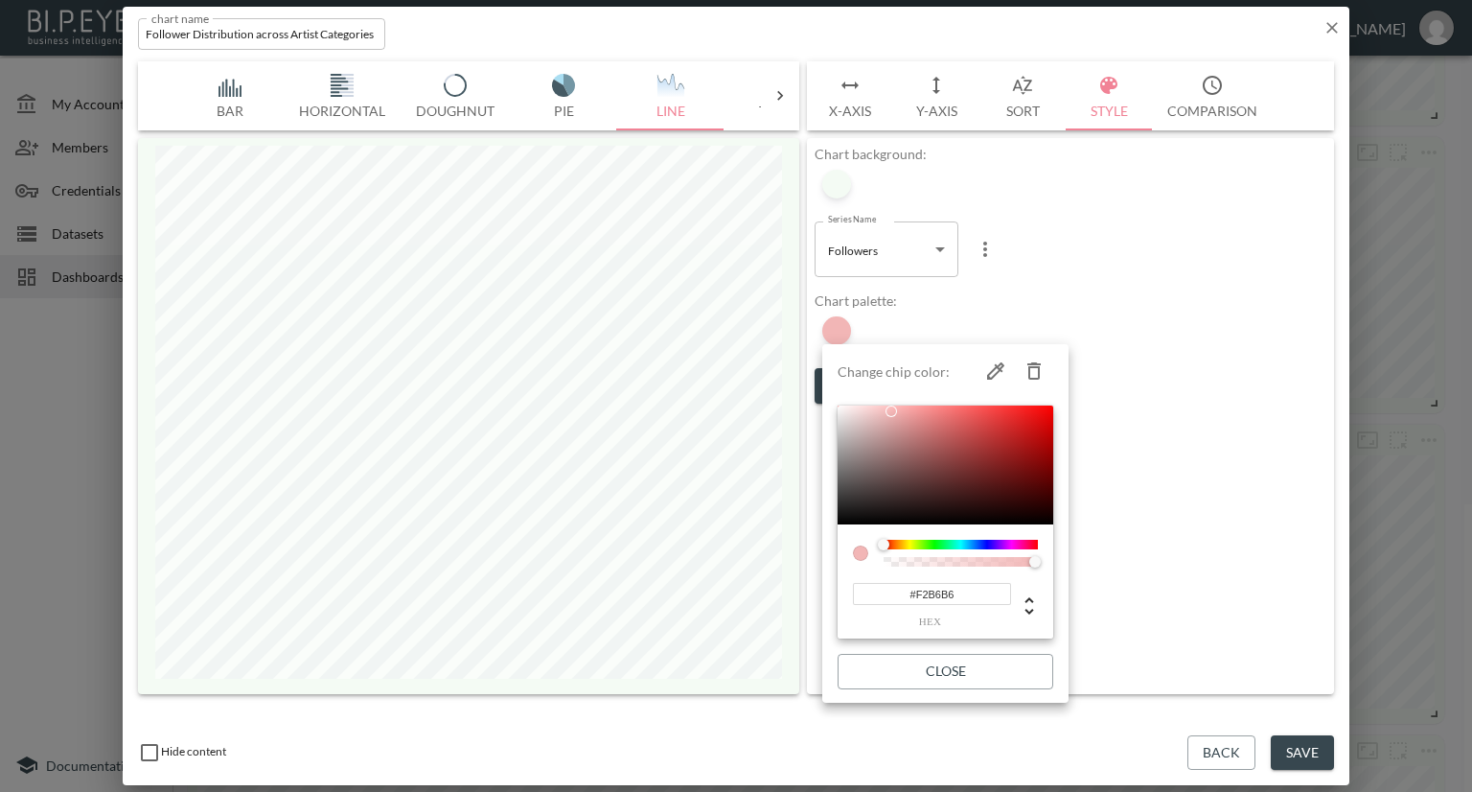
drag, startPoint x: 962, startPoint y: 603, endPoint x: 876, endPoint y: 601, distance: 86.3
click at [876, 601] on input "#F2B6B6" at bounding box center [932, 594] width 158 height 22
paste input "ACD8AA"
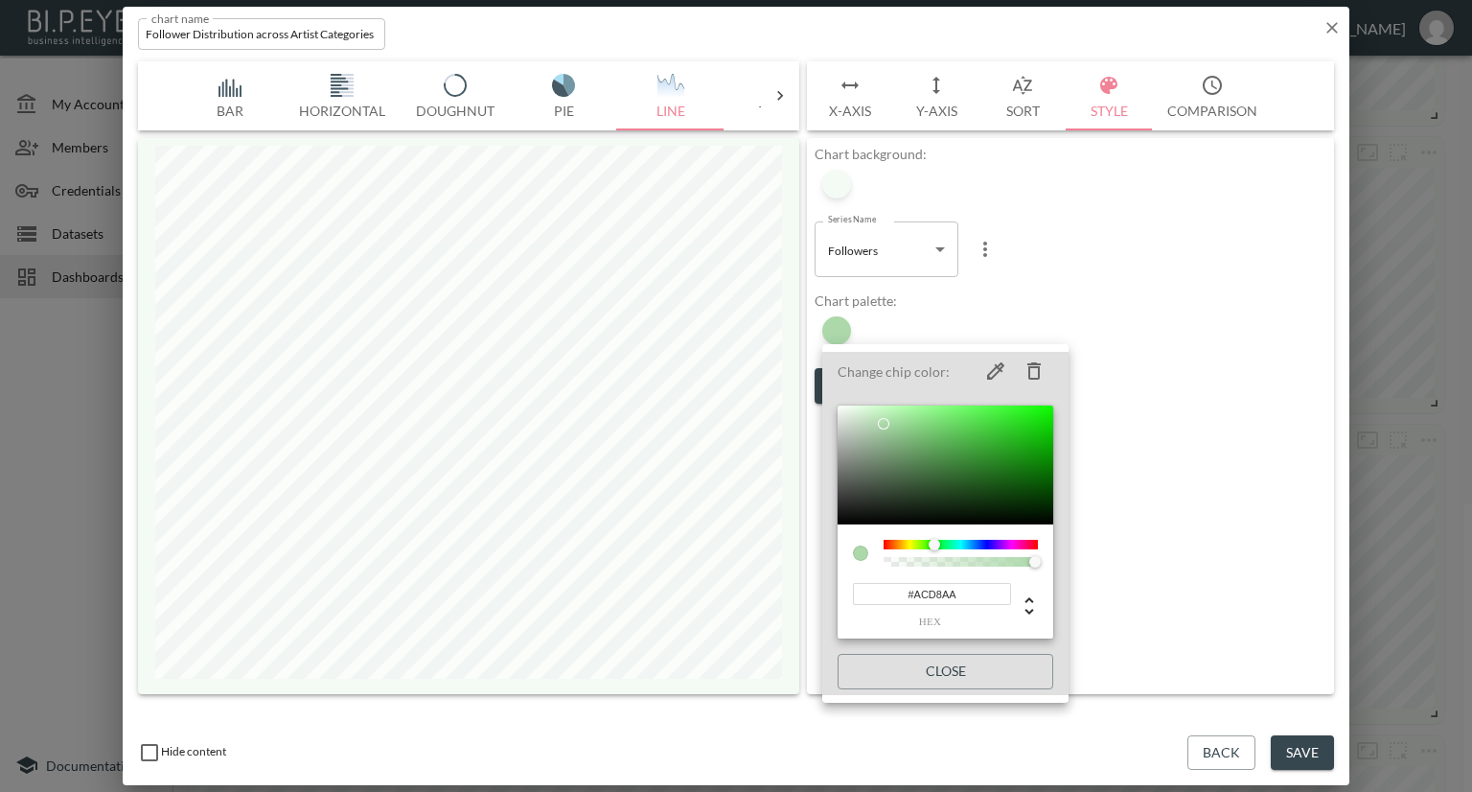
type input "#ACD8AA"
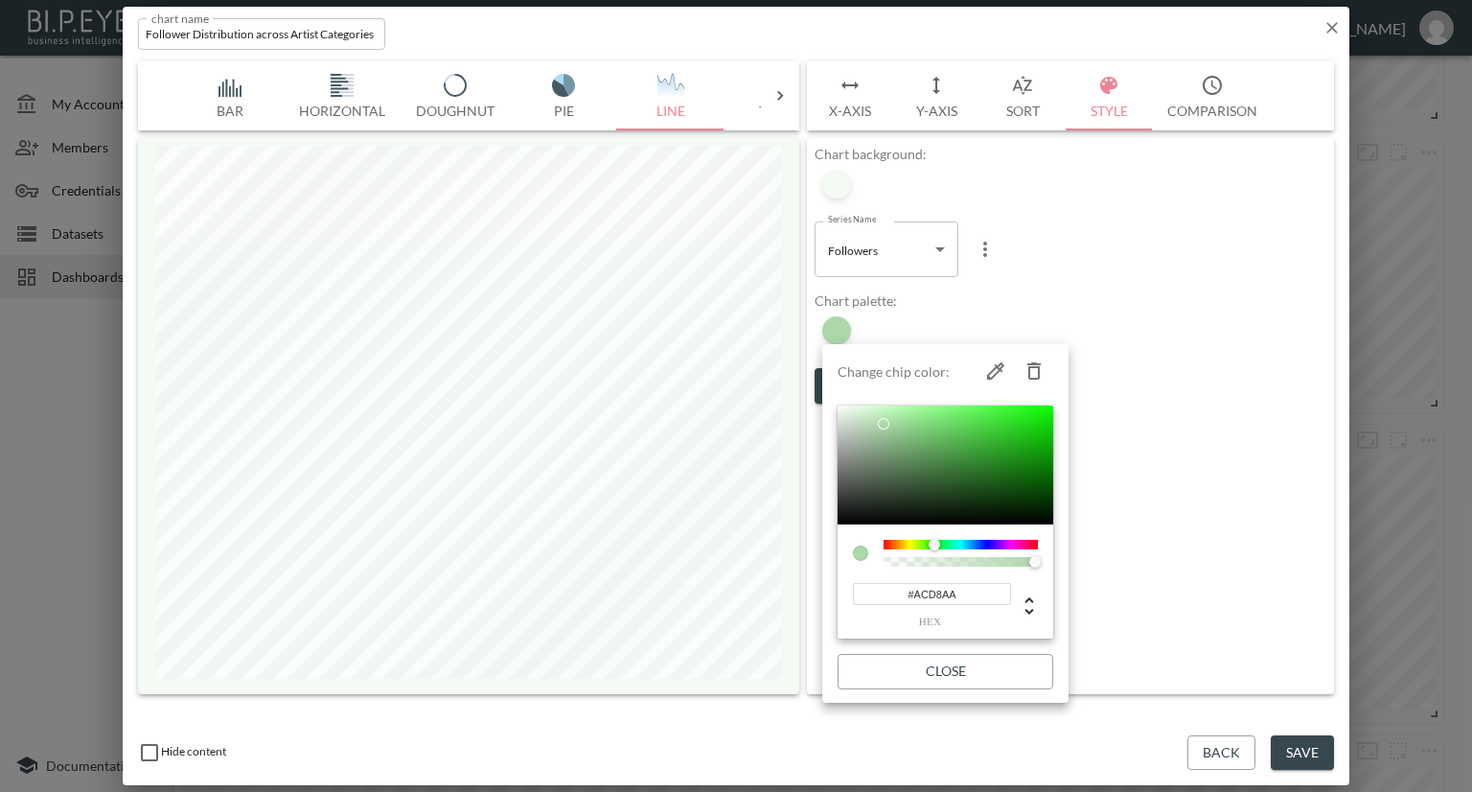
click at [1190, 397] on div at bounding box center [736, 396] width 1472 height 792
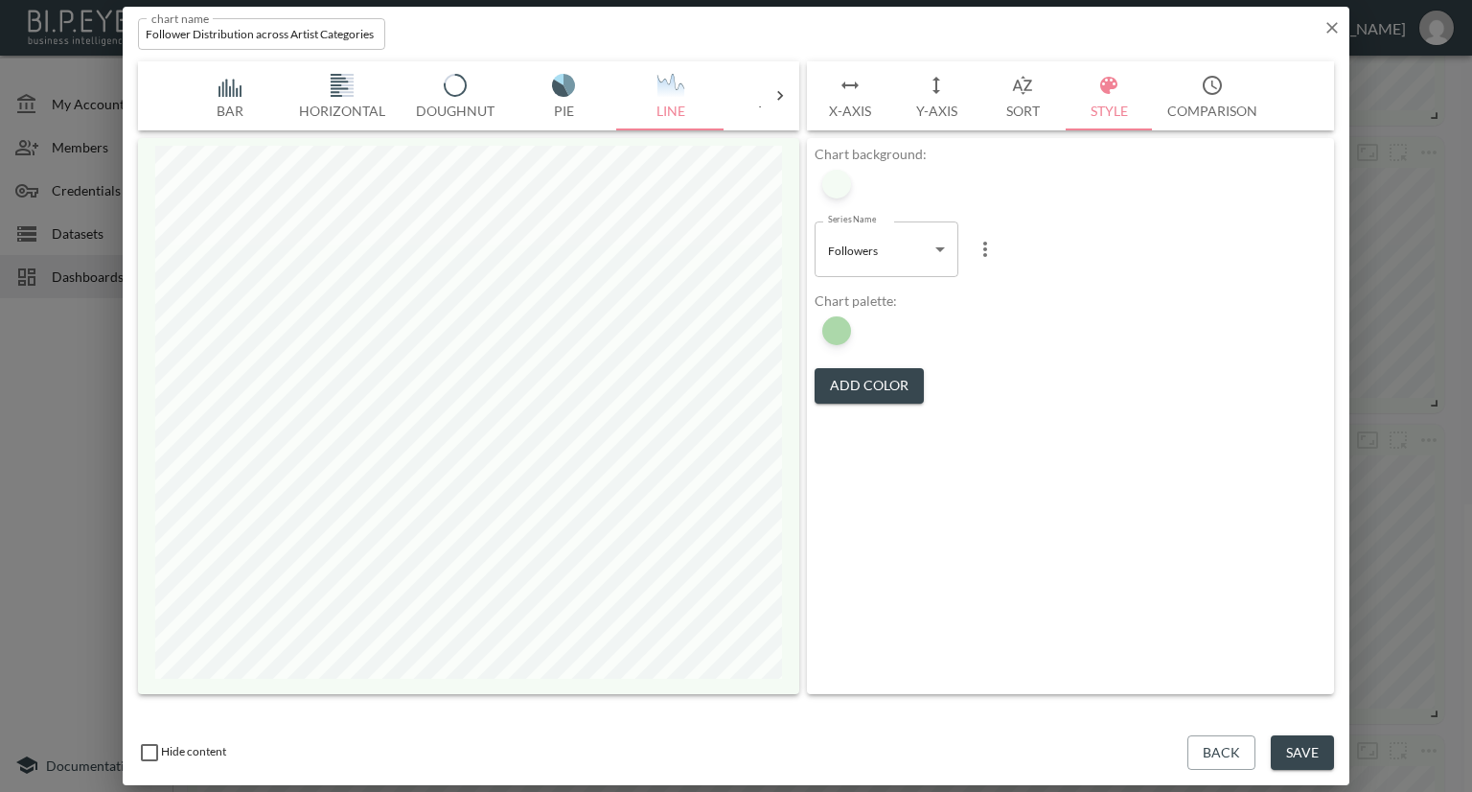
click at [1307, 747] on button "Save" at bounding box center [1302, 752] width 63 height 35
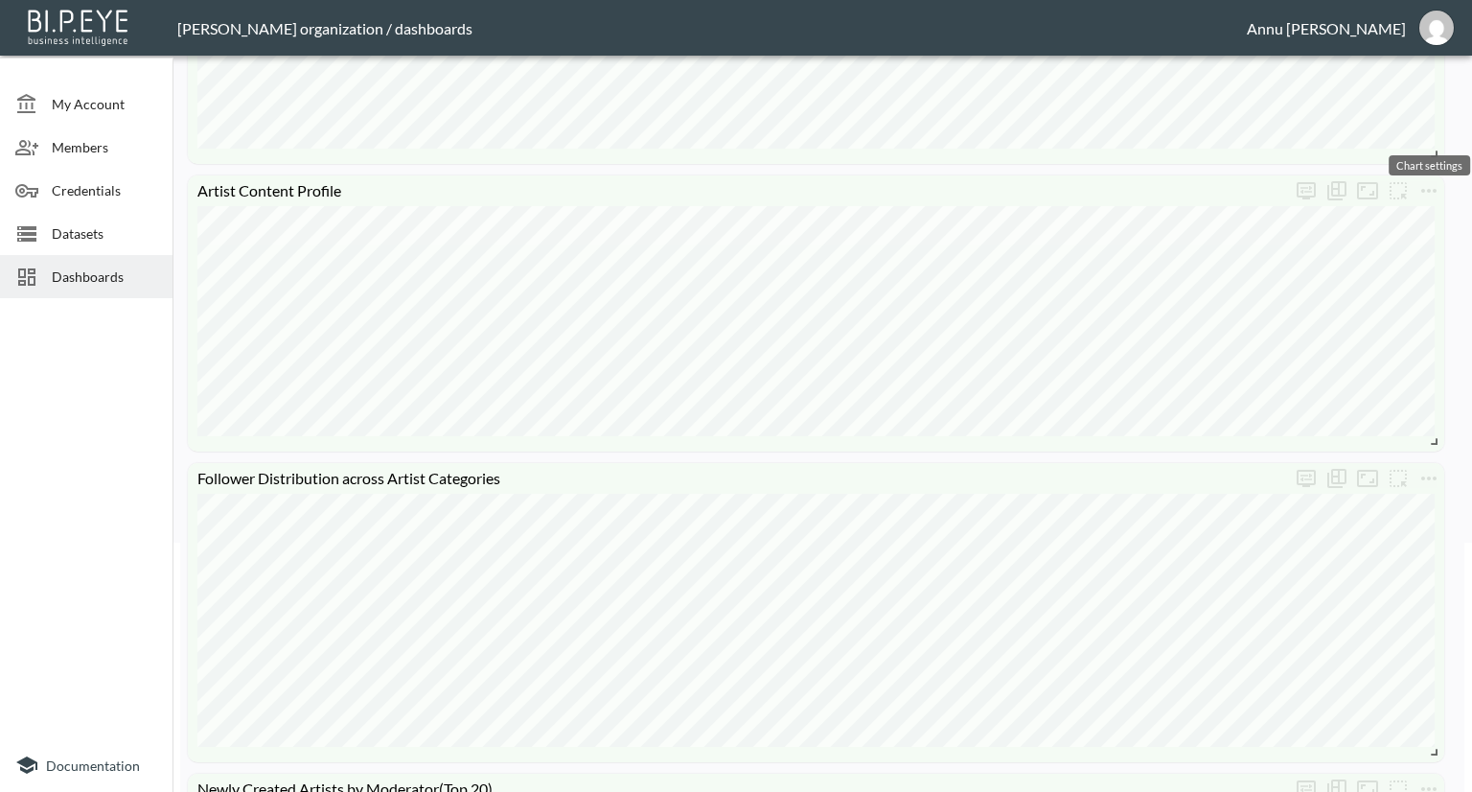
scroll to position [0, 0]
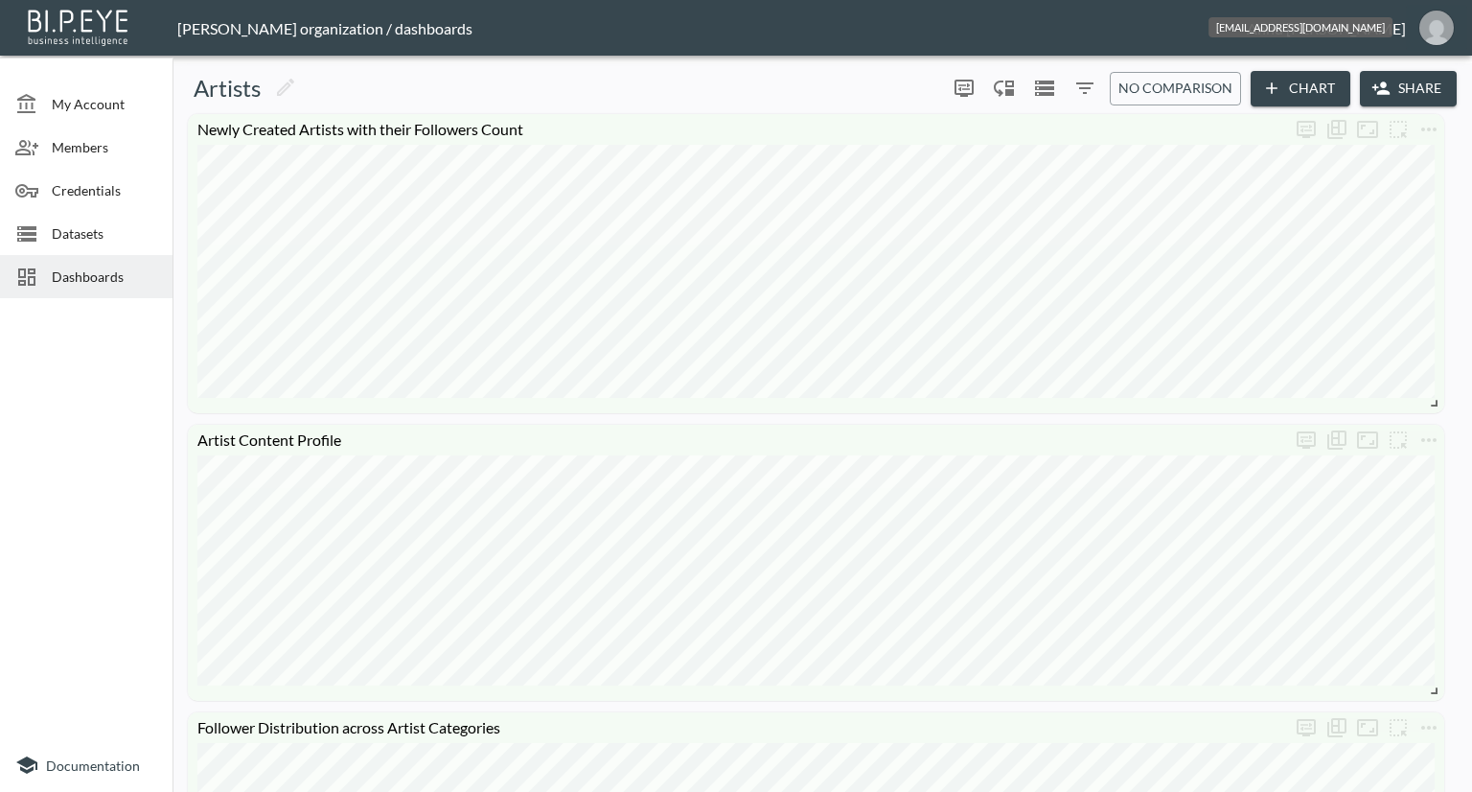
click at [1436, 22] on img "annu@mutualart.com" at bounding box center [1436, 28] width 35 height 35
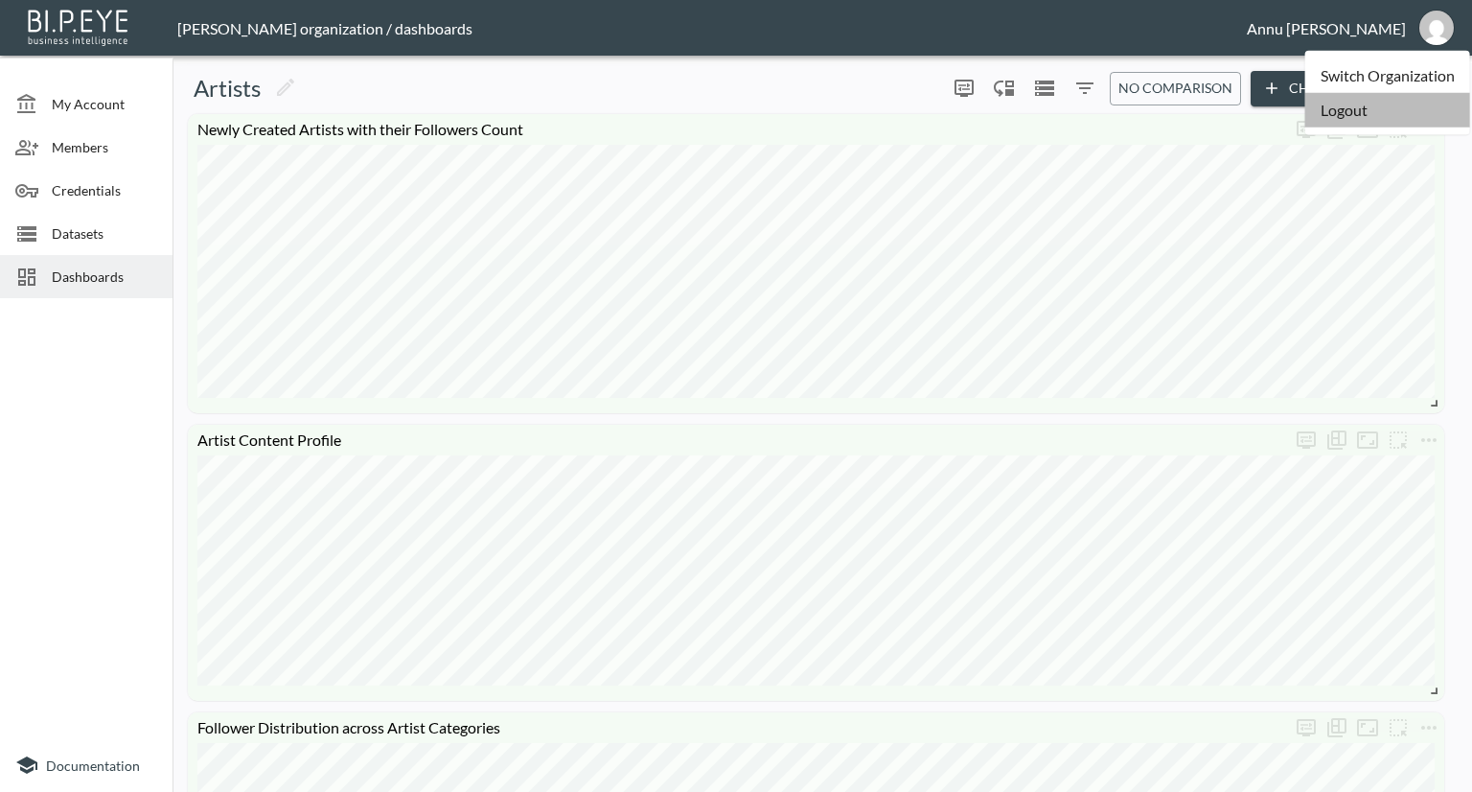
click at [1366, 111] on li "Logout" at bounding box center [1387, 110] width 165 height 35
